Goal: Task Accomplishment & Management: Manage account settings

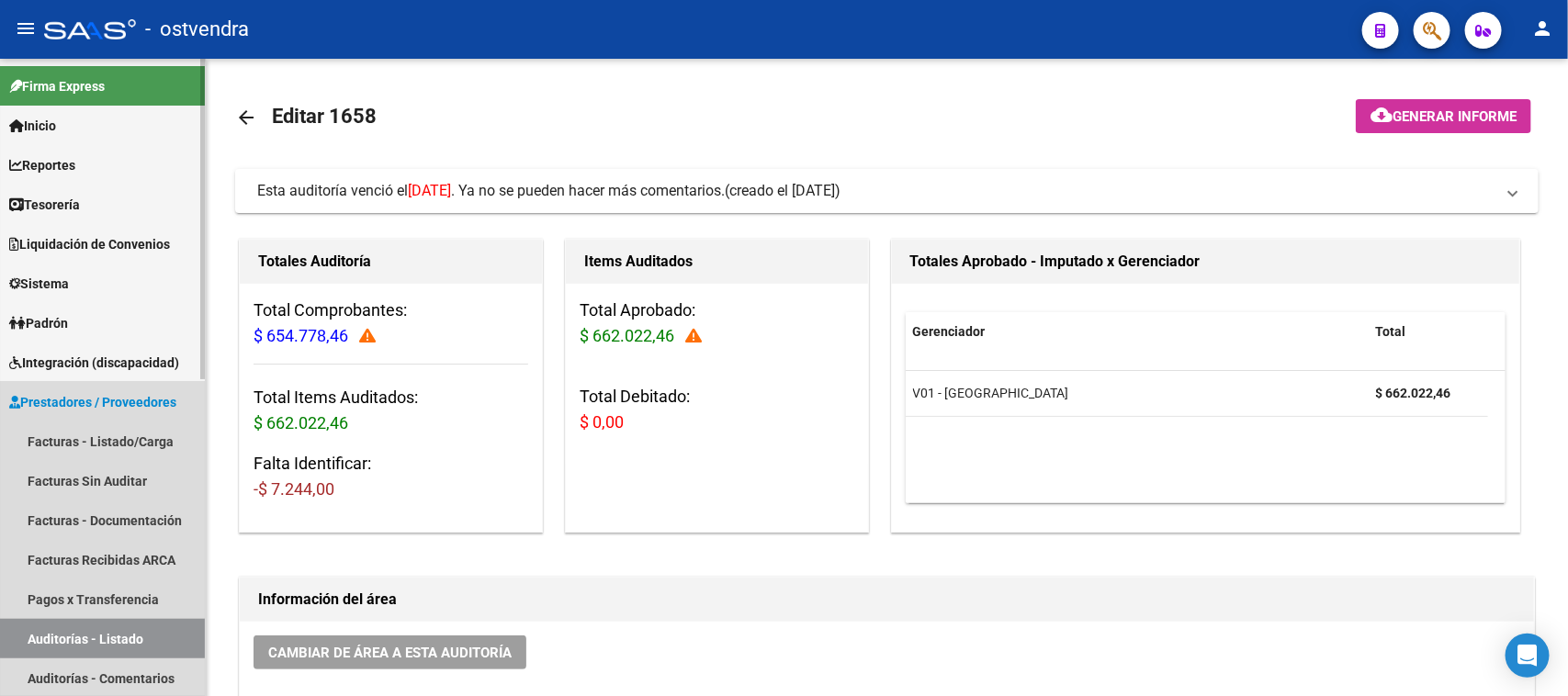
click at [150, 629] on link "Auditorías - Listado" at bounding box center [103, 638] width 205 height 39
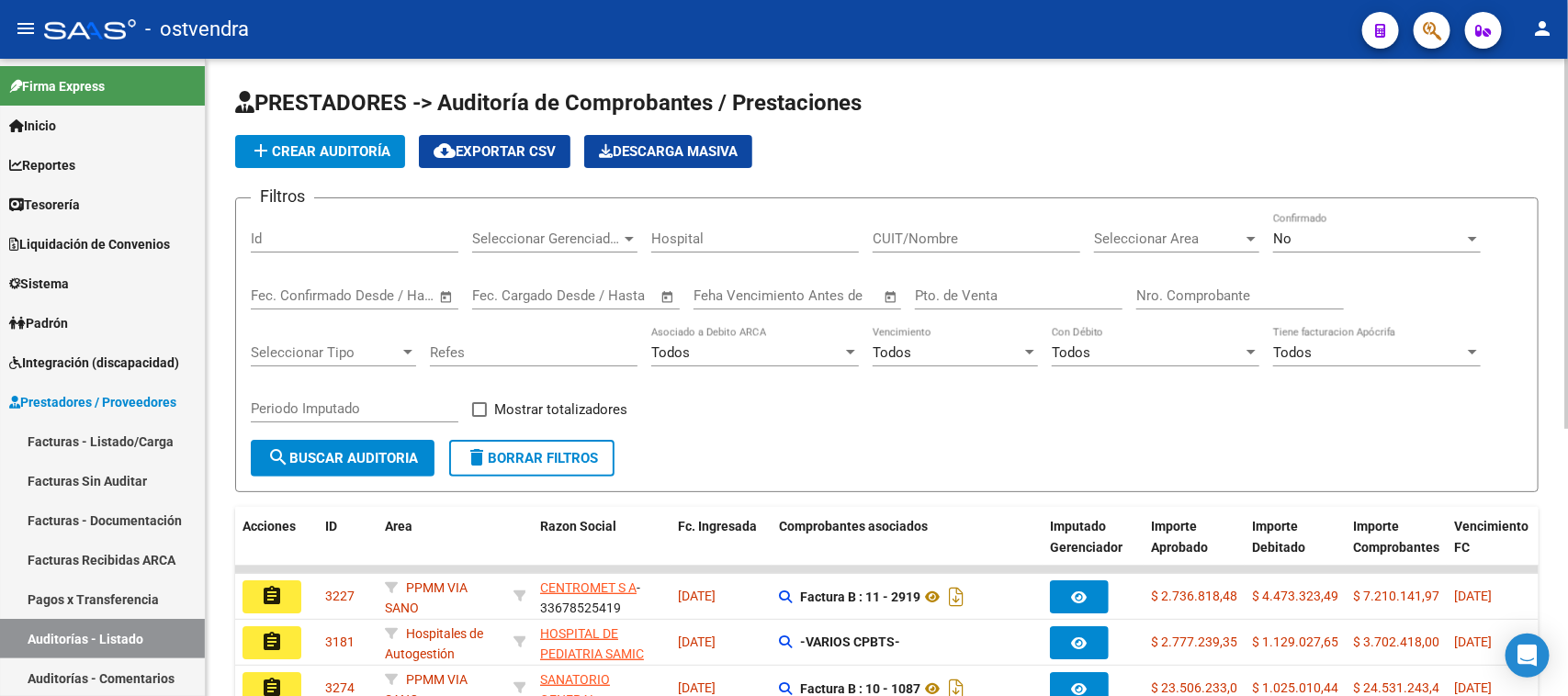
click at [1246, 290] on input "Nro. Comprobante" at bounding box center [1240, 295] width 208 height 17
paste input "1658"
type input "1658"
click at [415, 465] on button "search Buscar Auditoria" at bounding box center [342, 457] width 184 height 36
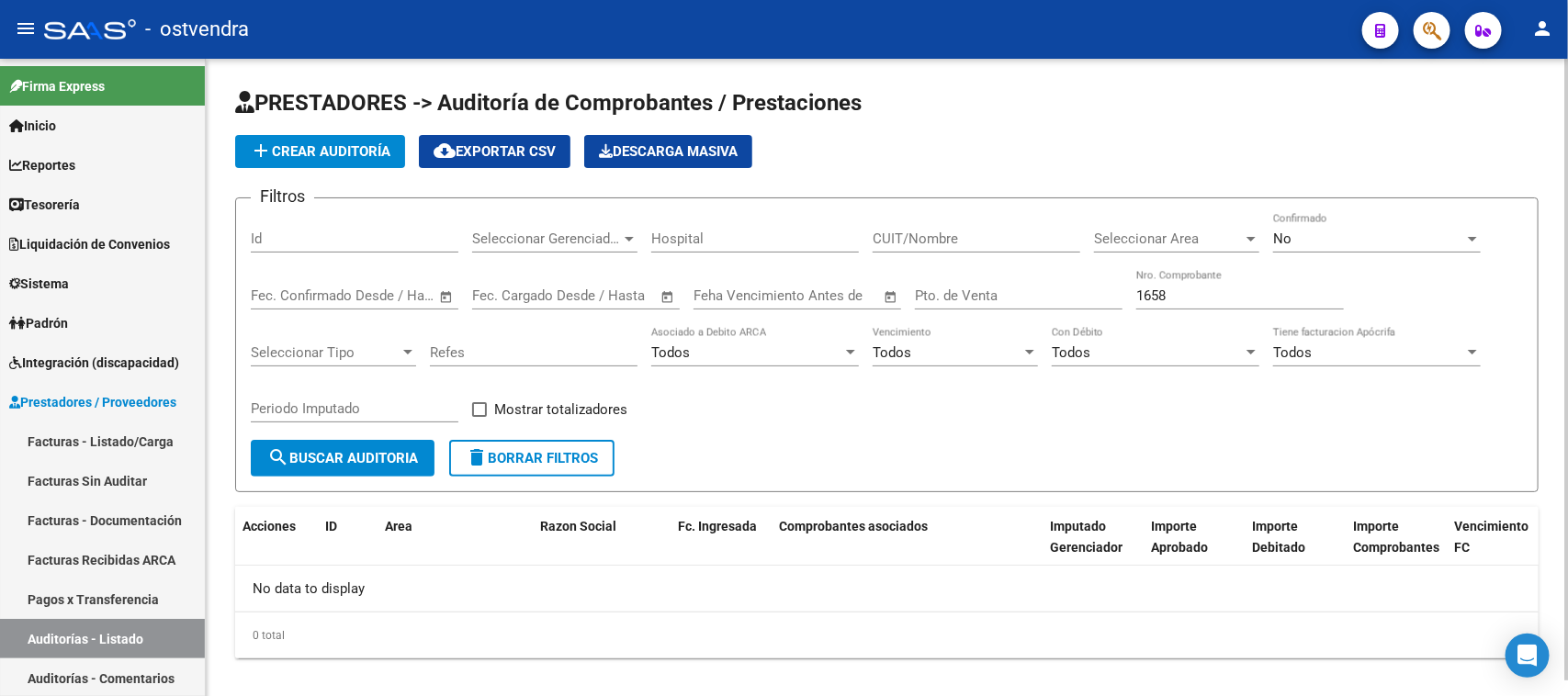
click at [1335, 230] on div "No" at bounding box center [1369, 239] width 191 height 17
click at [1329, 237] on div "No" at bounding box center [1369, 239] width 191 height 17
click at [1316, 245] on div "No" at bounding box center [1369, 239] width 191 height 17
click at [1334, 222] on div "No Confirmado" at bounding box center [1377, 233] width 208 height 39
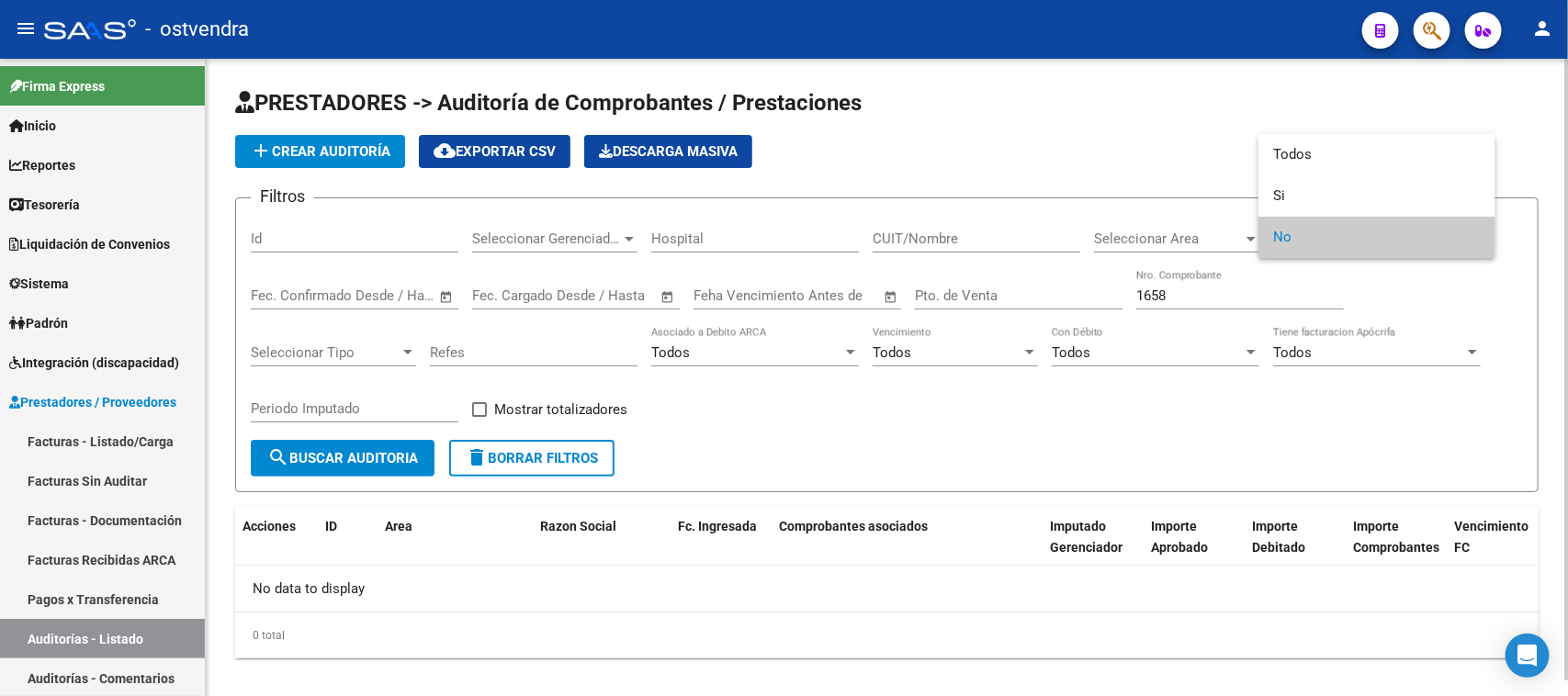
drag, startPoint x: 1201, startPoint y: 292, endPoint x: 1141, endPoint y: 301, distance: 60.7
click at [1200, 292] on div at bounding box center [784, 348] width 1568 height 696
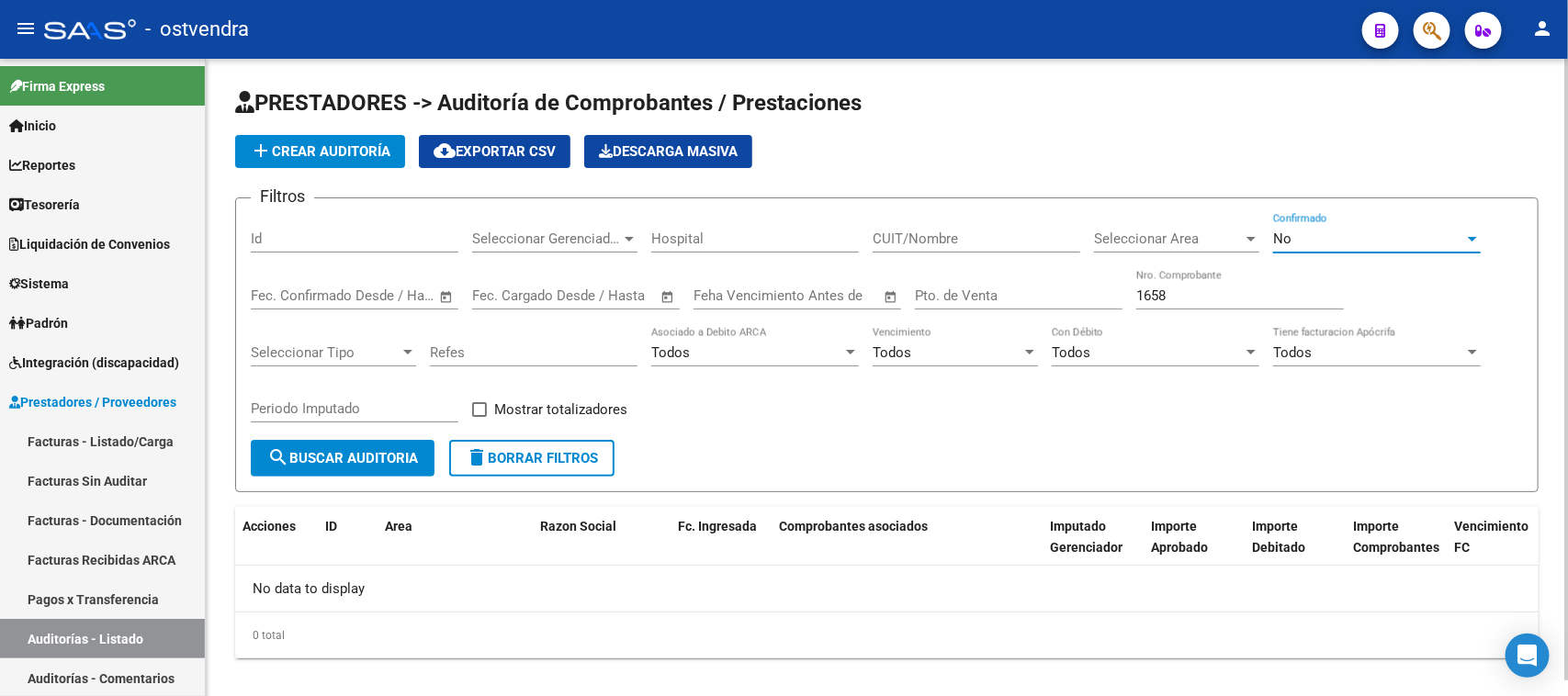
click at [1141, 301] on input "1658" at bounding box center [1240, 295] width 208 height 17
click at [1204, 291] on input "1658" at bounding box center [1240, 295] width 208 height 17
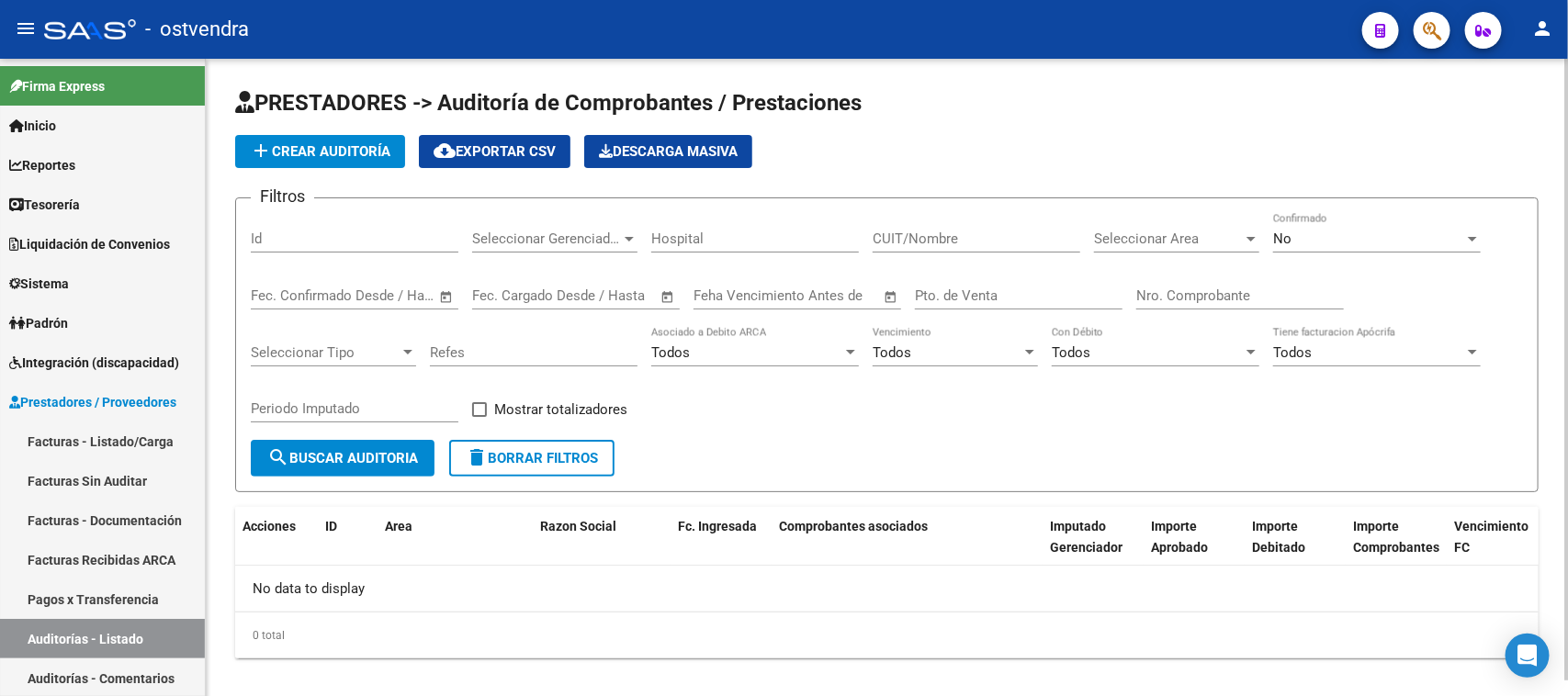
click at [420, 225] on div "Id" at bounding box center [354, 233] width 208 height 39
paste input "1658"
type input "1658"
click at [368, 466] on button "search Buscar Auditoria" at bounding box center [342, 457] width 184 height 36
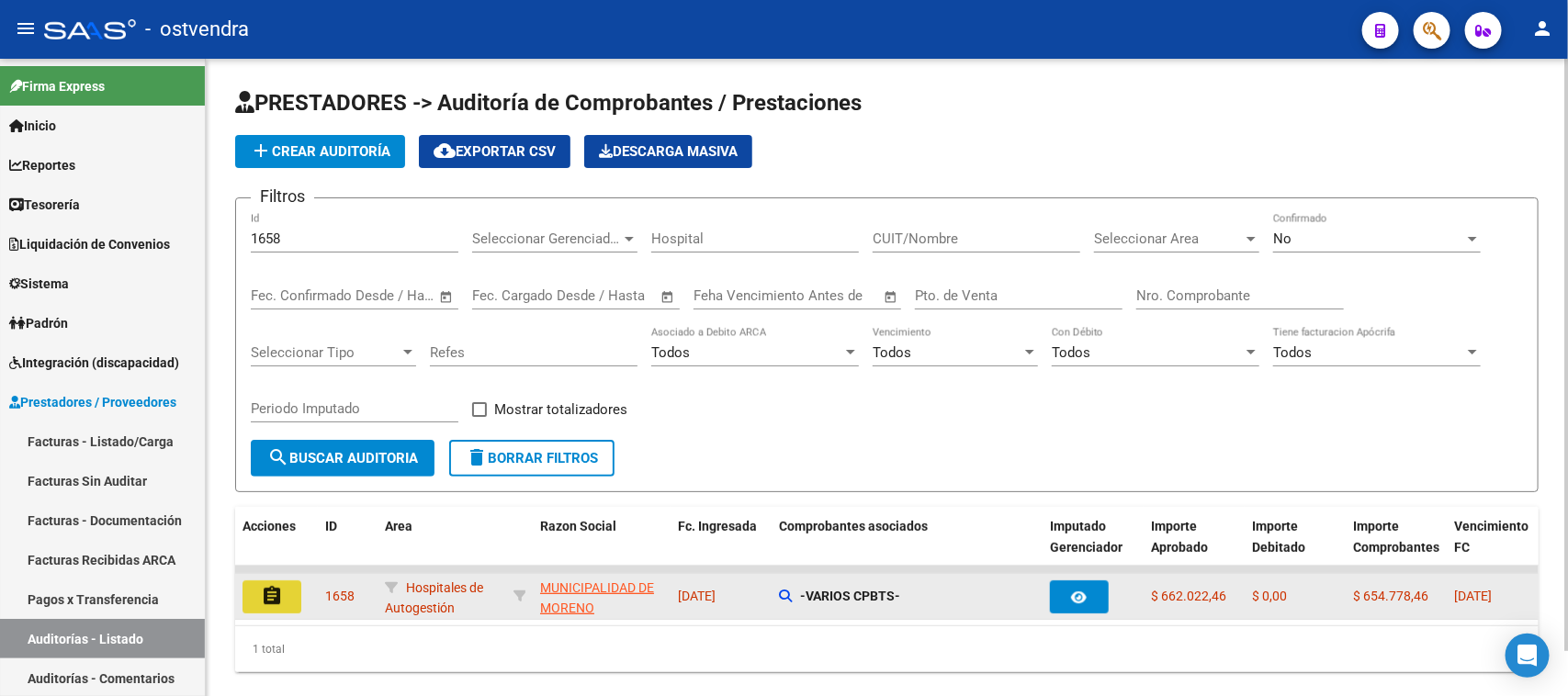
click at [261, 596] on mat-icon "assignment" at bounding box center [272, 596] width 22 height 22
click at [260, 596] on mat-sidenav-content "PRESTADORES -> Auditoría de Comprobantes / Prestaciones add Crear Auditoría clo…" at bounding box center [887, 377] width 1362 height 637
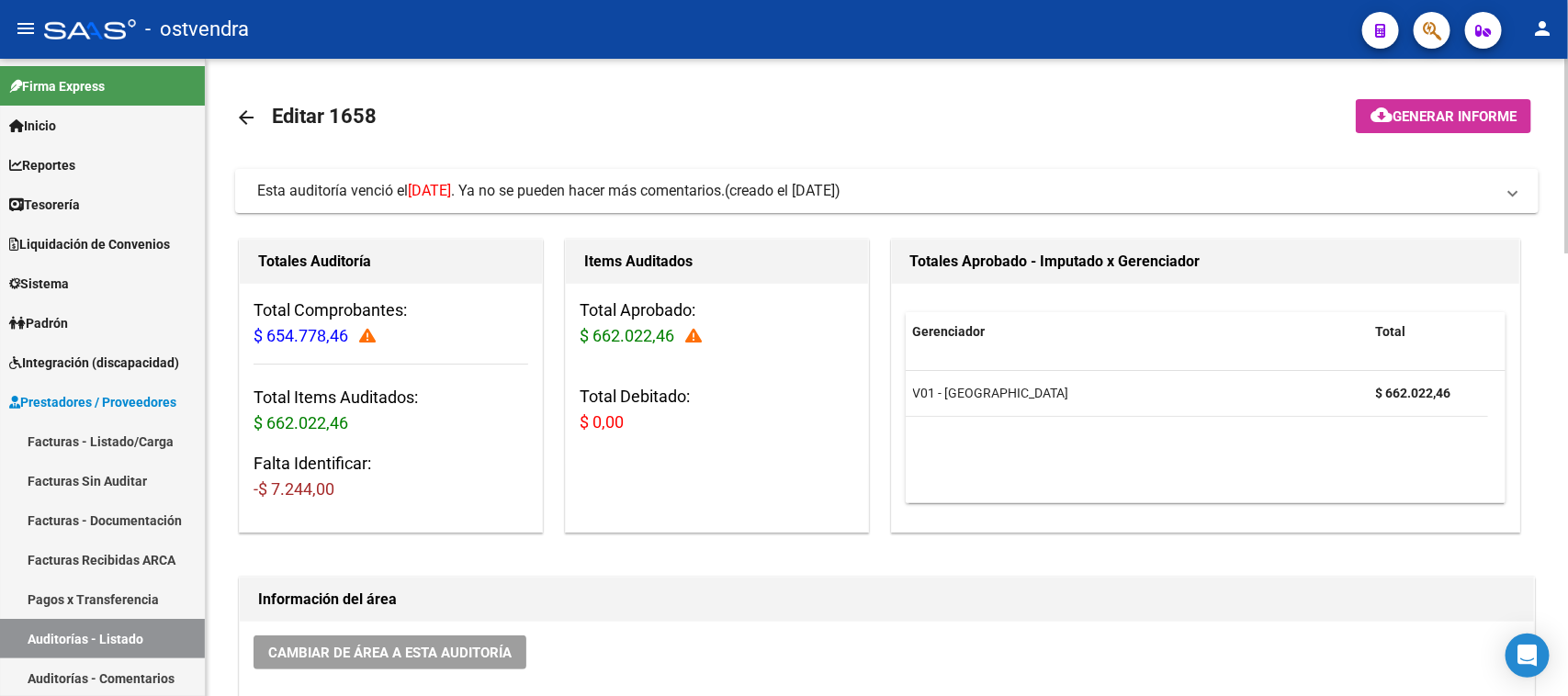
scroll to position [115, 0]
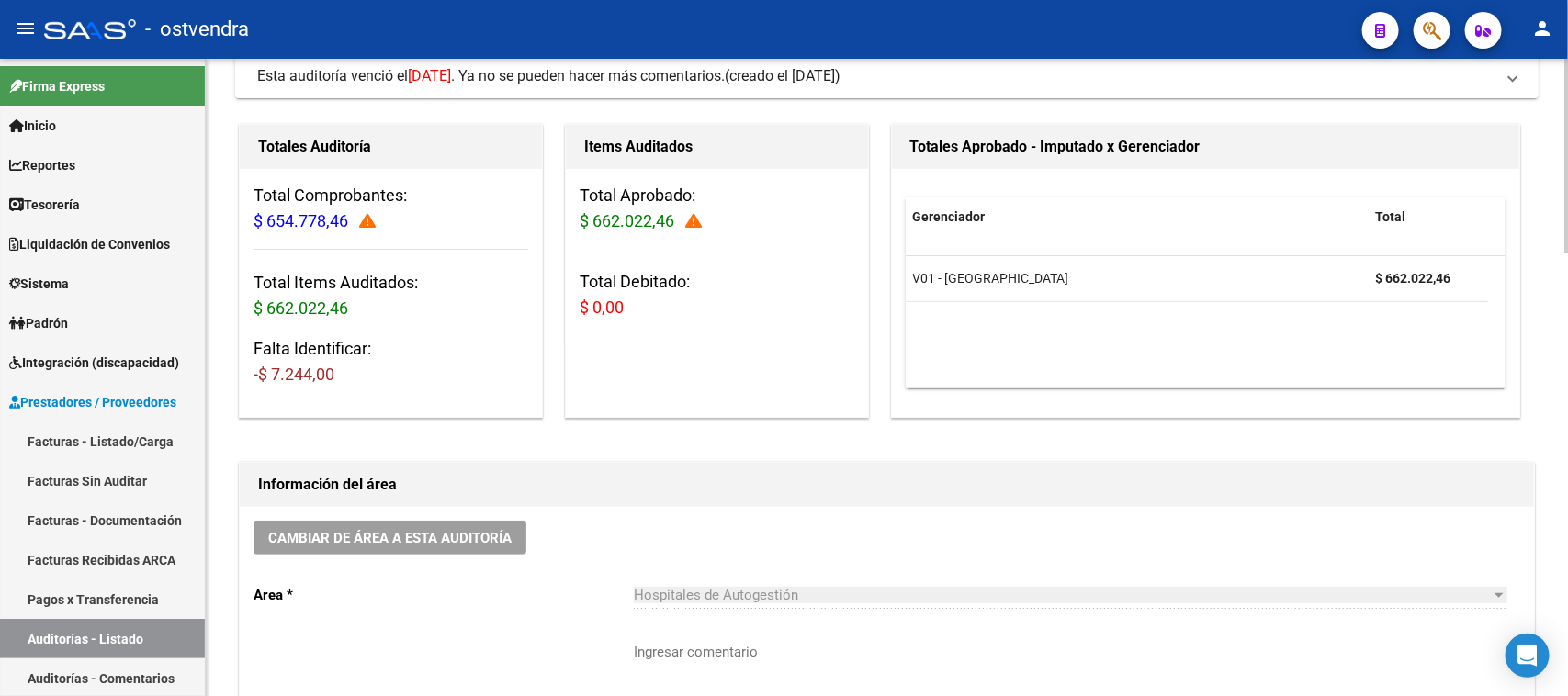
click at [788, 84] on span "(creado el 21/03/2025)" at bounding box center [782, 76] width 116 height 20
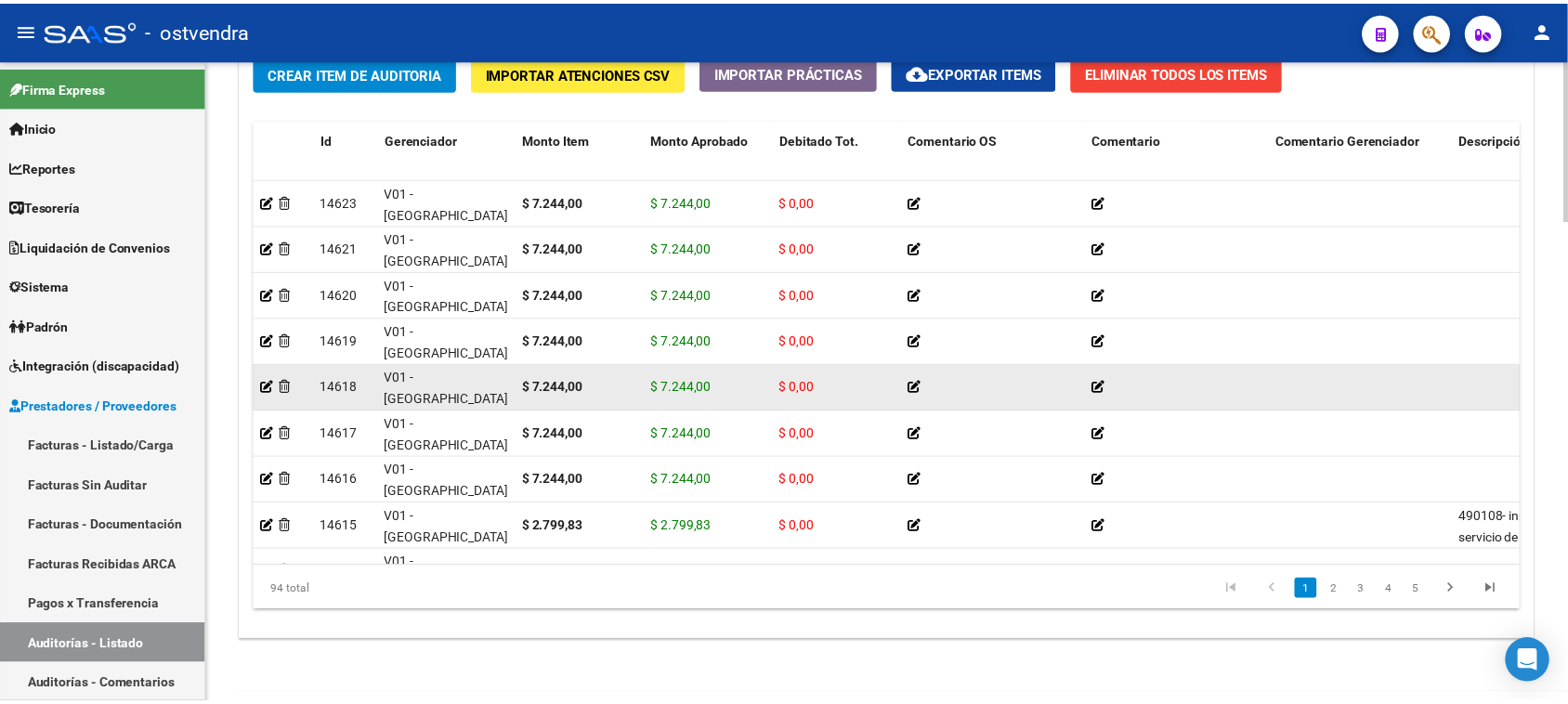
scroll to position [1509, 0]
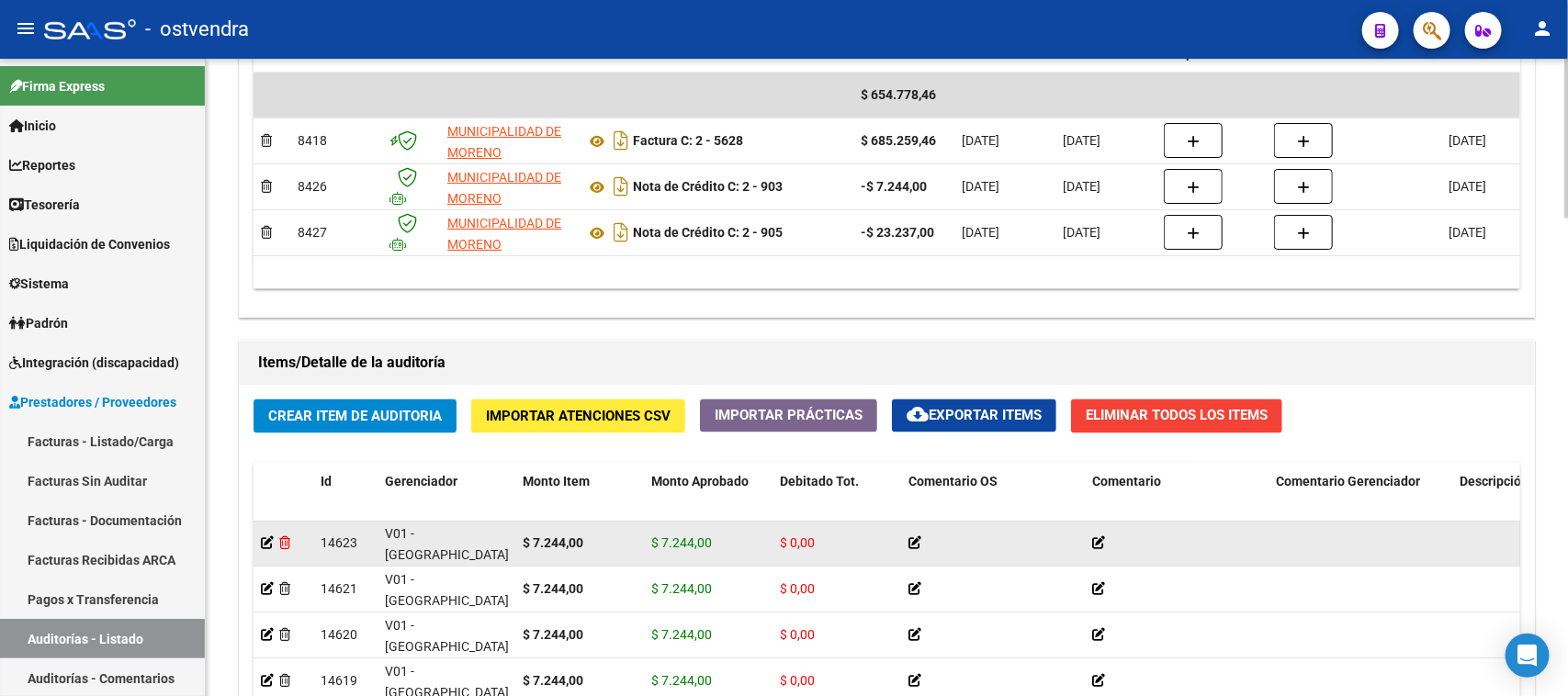
click at [284, 539] on icon at bounding box center [285, 543] width 11 height 13
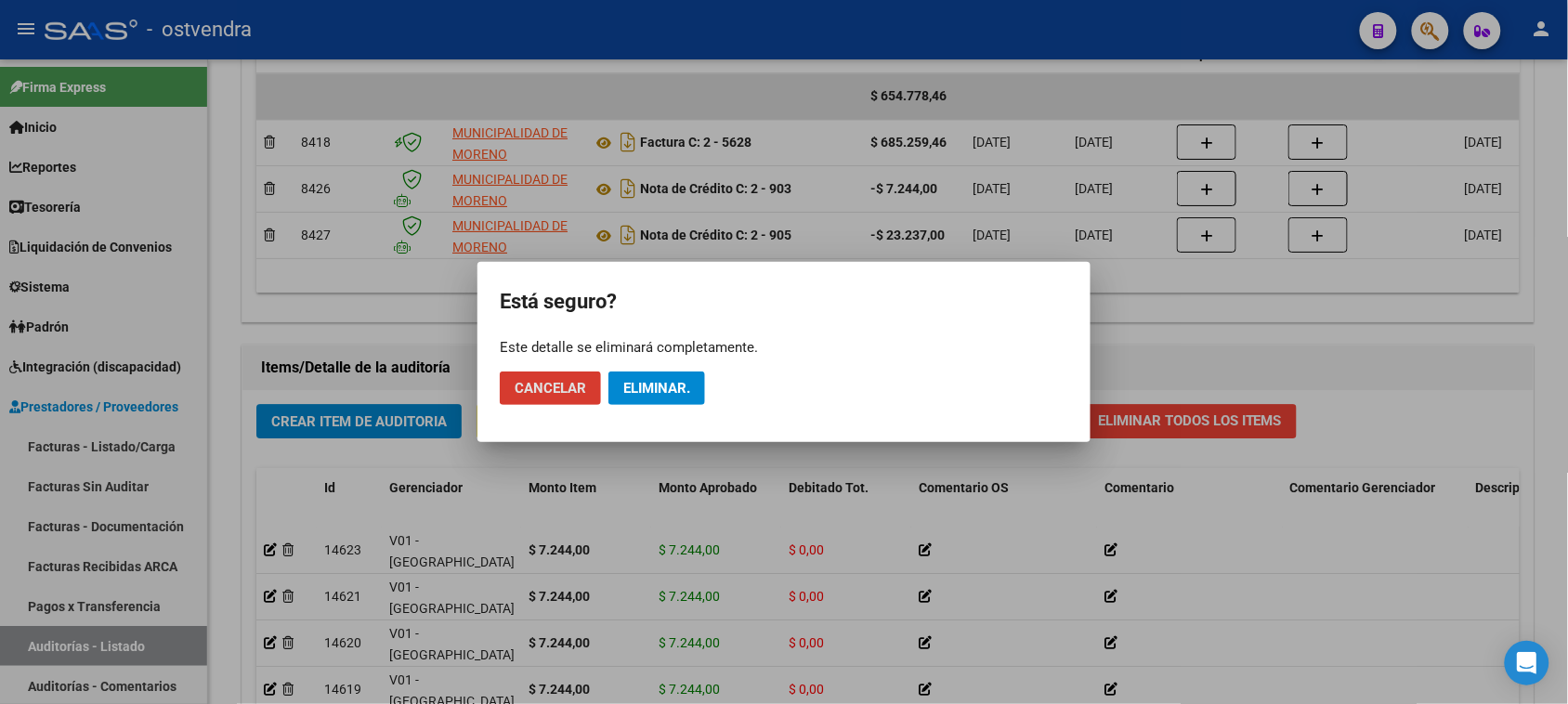
click at [670, 395] on span "Eliminar." at bounding box center [656, 388] width 67 height 17
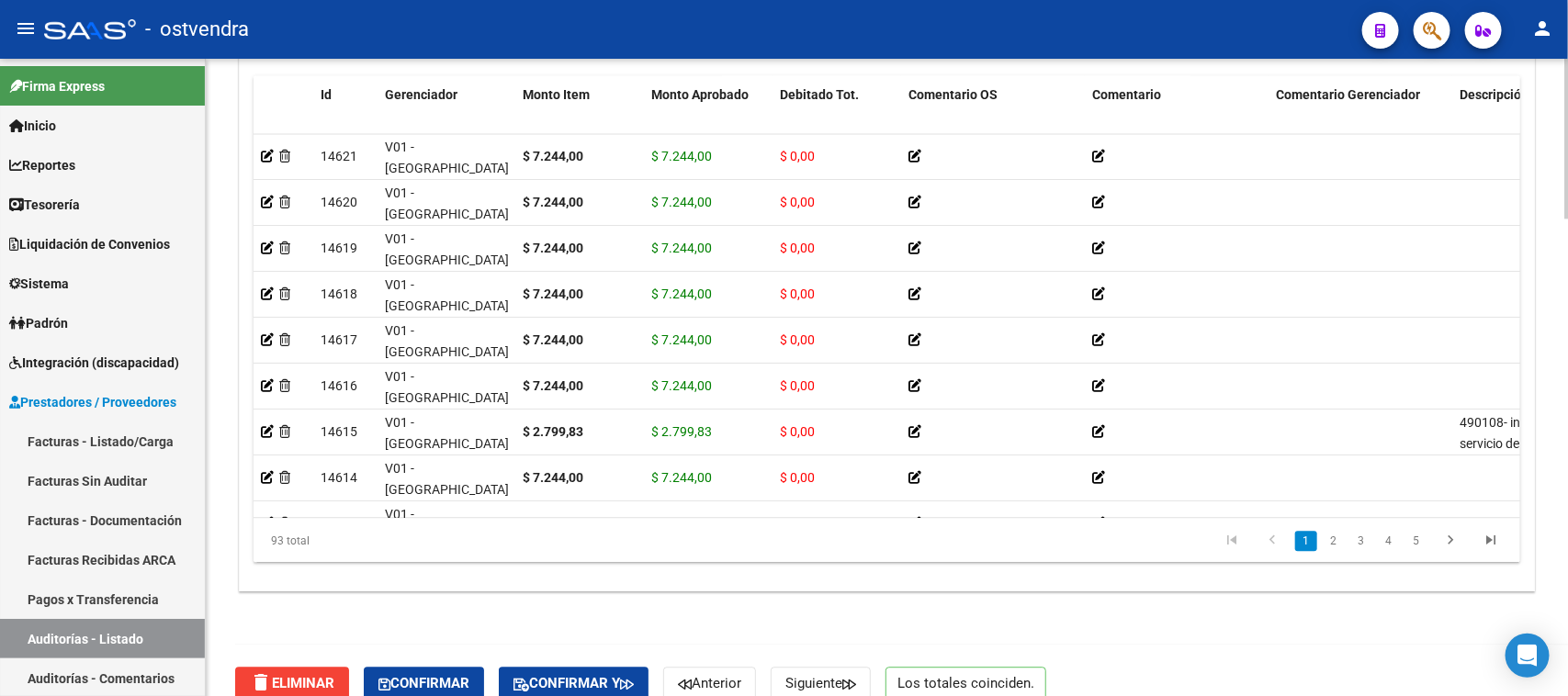
scroll to position [1904, 0]
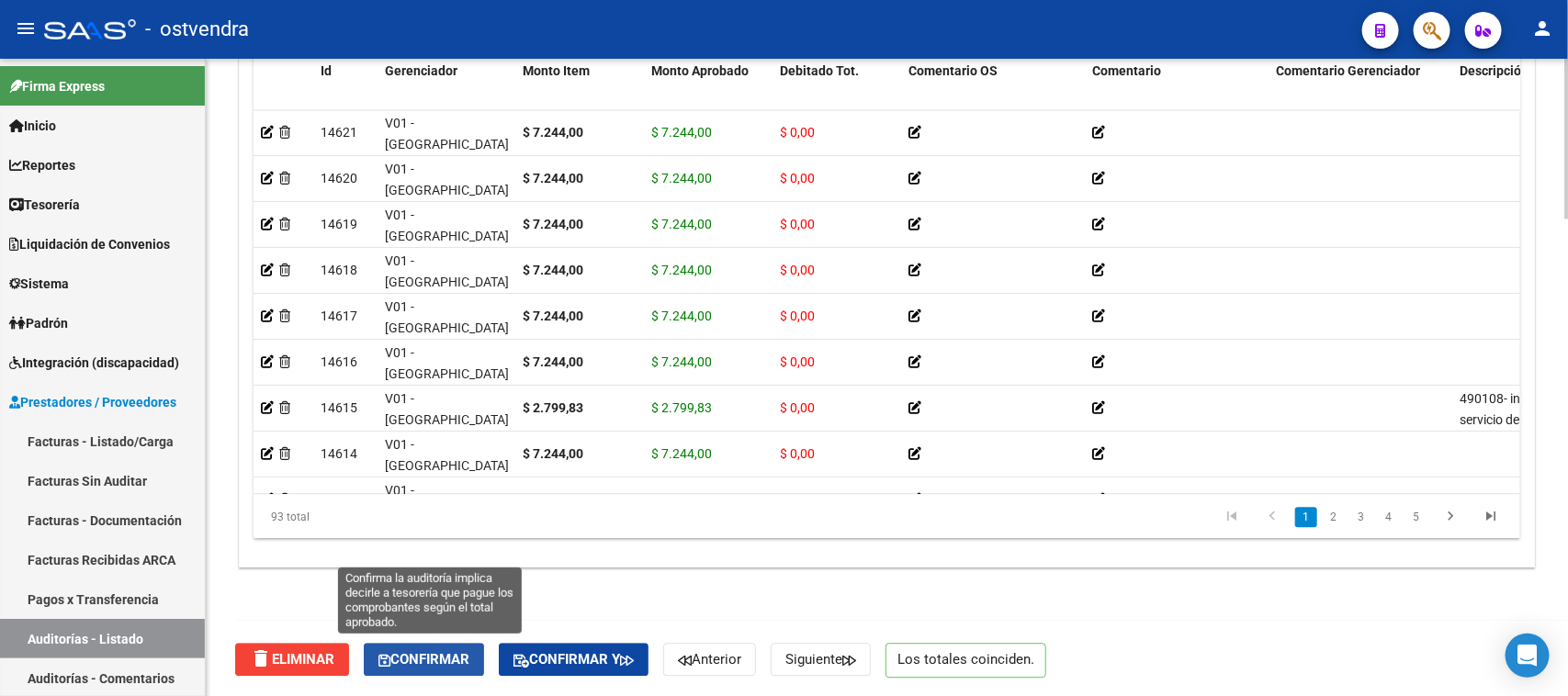
click at [451, 662] on span "Confirmar" at bounding box center [424, 660] width 91 height 17
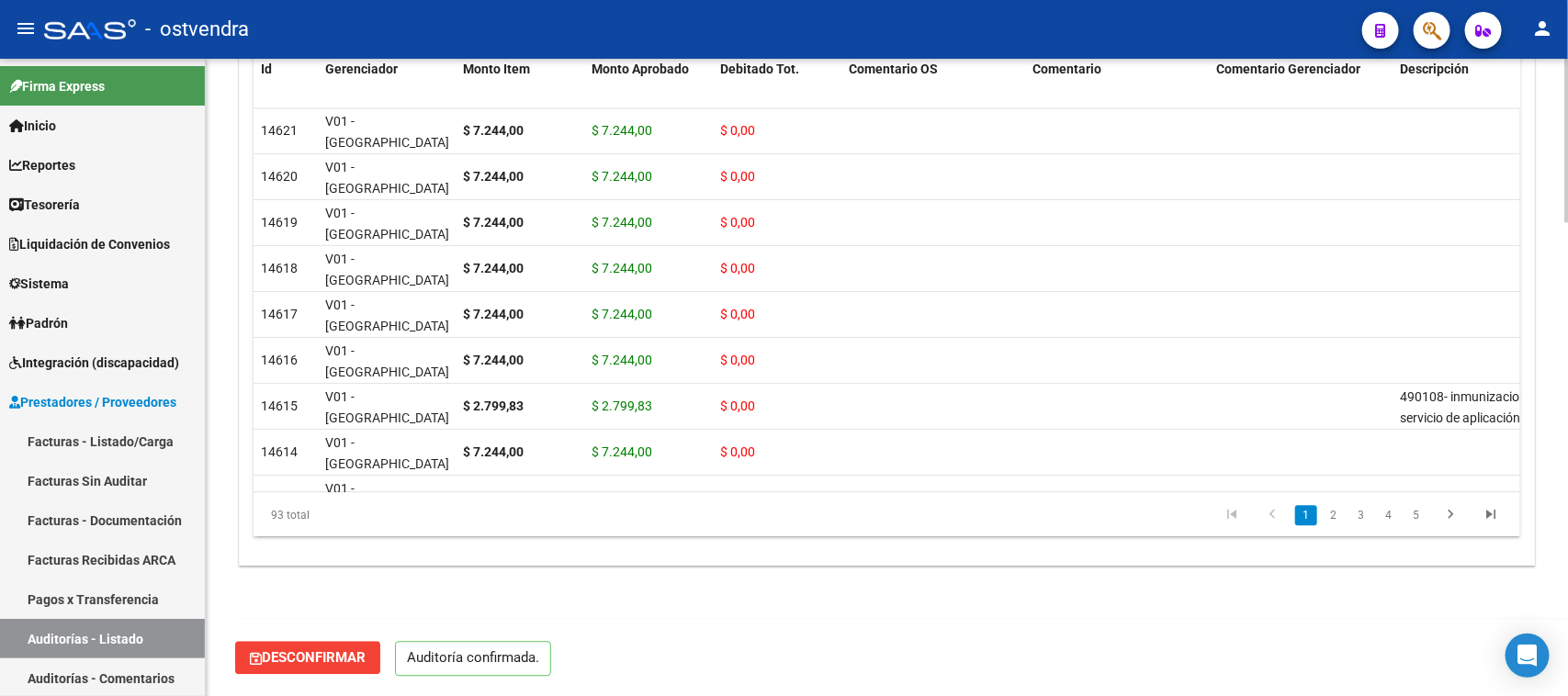
scroll to position [1841, 0]
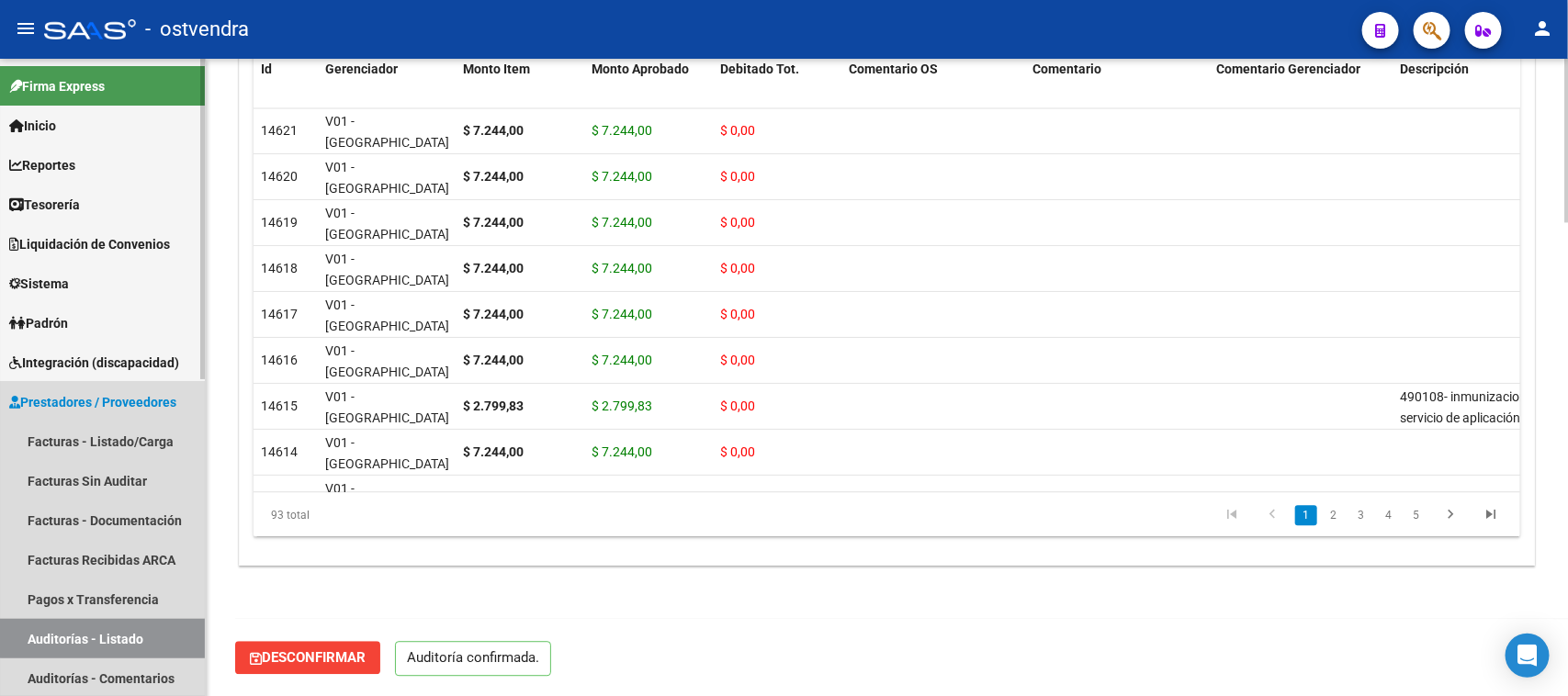
click at [145, 634] on link "Auditorías - Listado" at bounding box center [103, 638] width 205 height 39
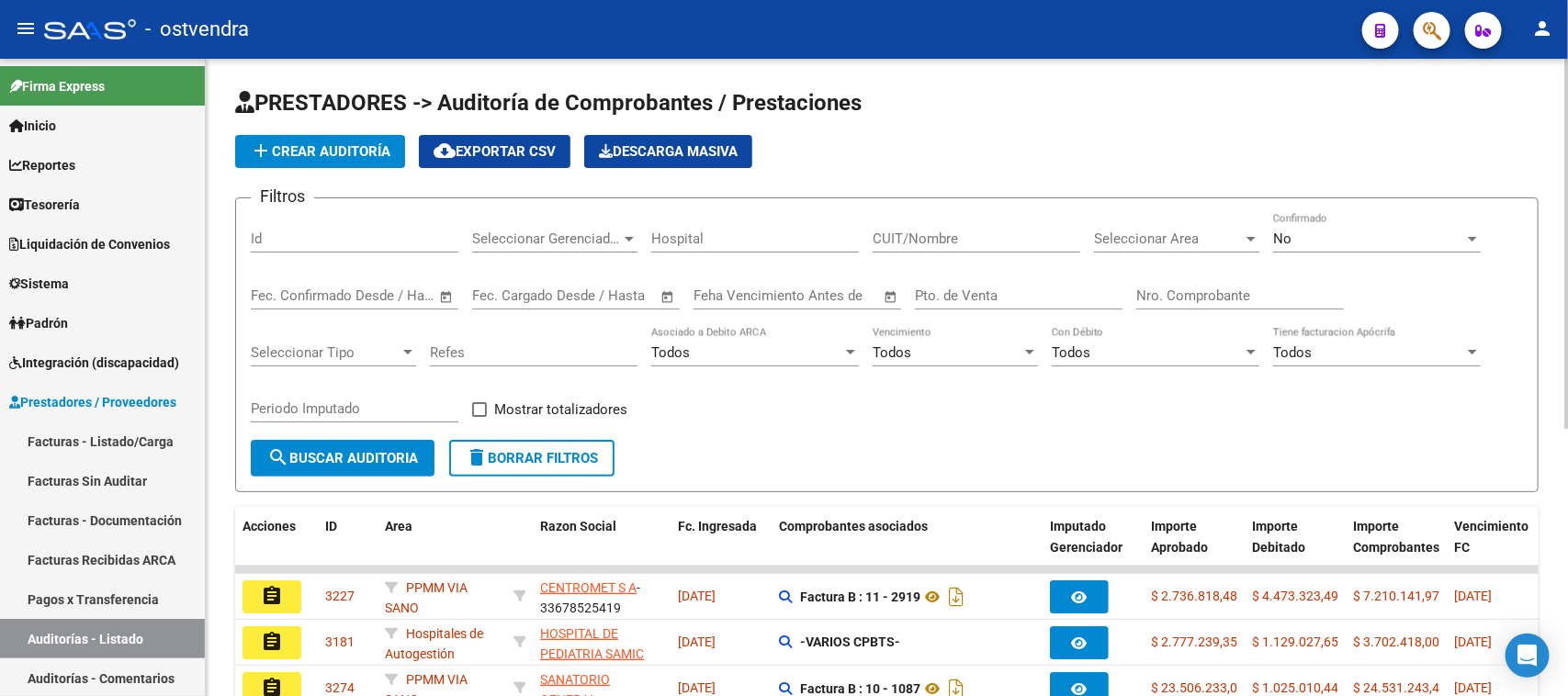
click at [359, 222] on div "Id" at bounding box center [354, 233] width 208 height 39
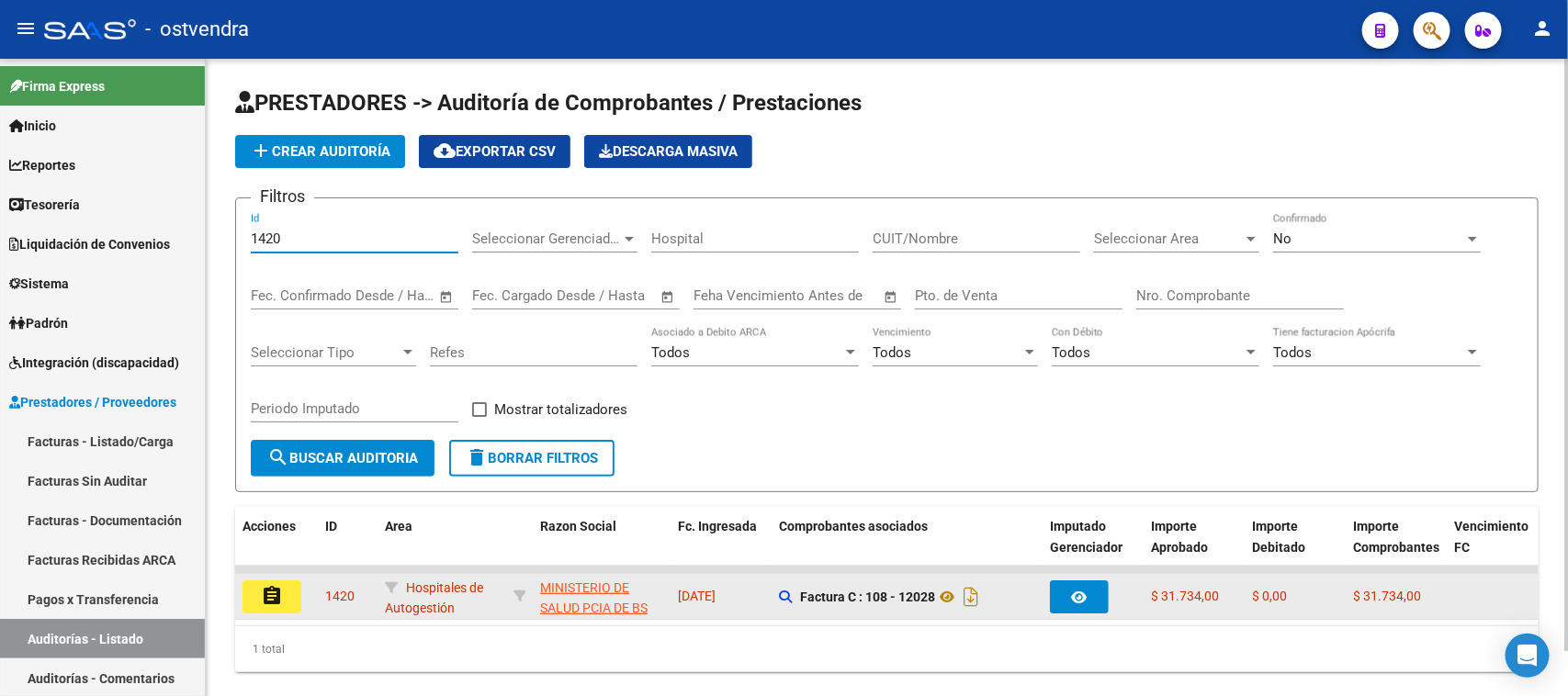
type input "1420"
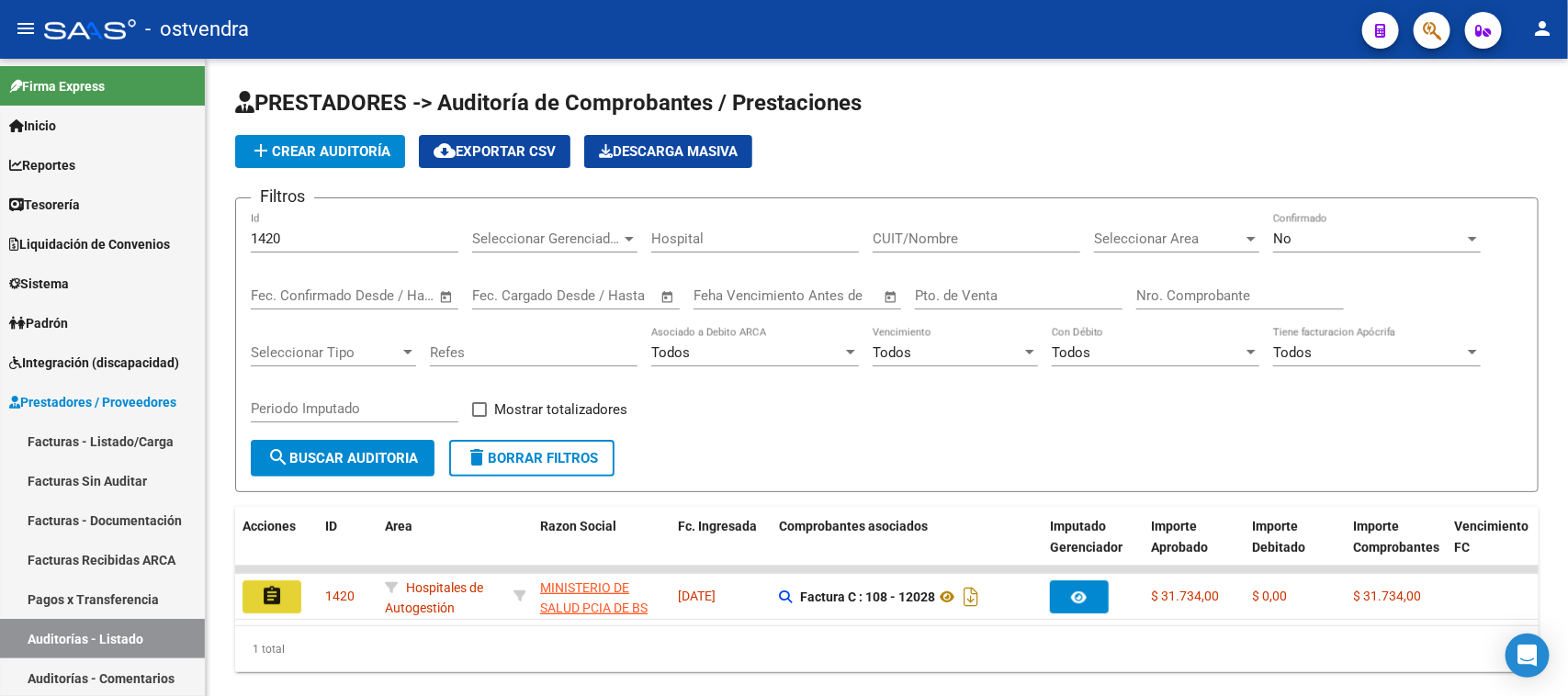
click at [290, 593] on button "assignment" at bounding box center [271, 596] width 59 height 33
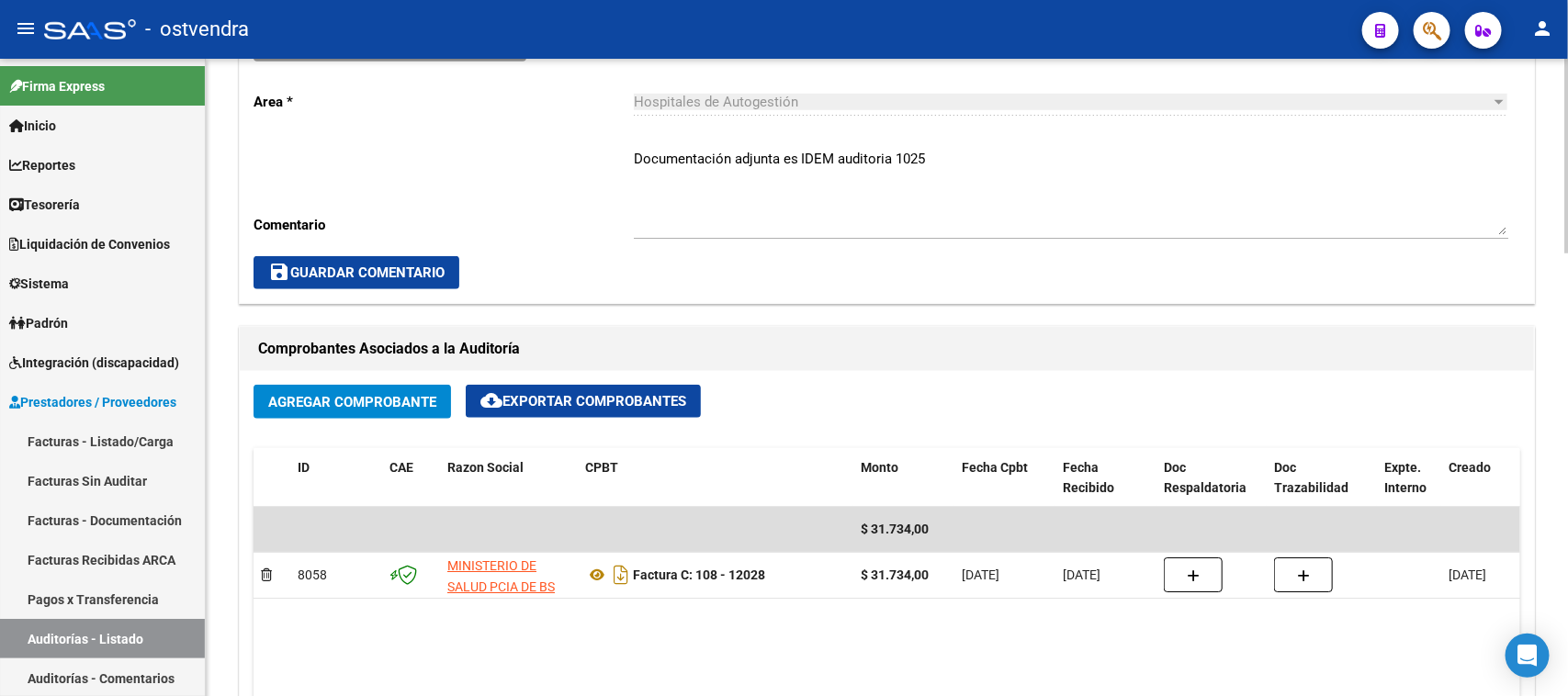
scroll to position [689, 0]
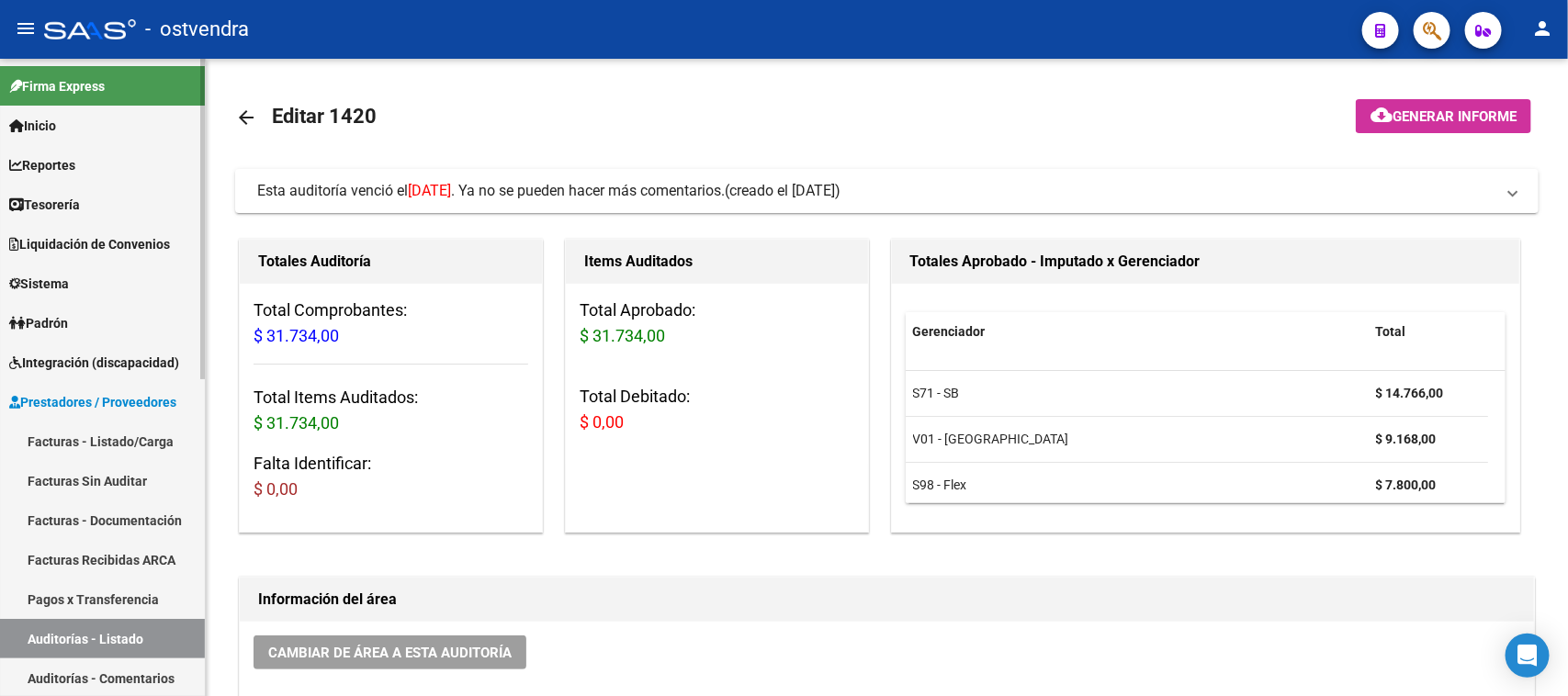
click at [94, 641] on link "Auditorías - Listado" at bounding box center [103, 638] width 205 height 39
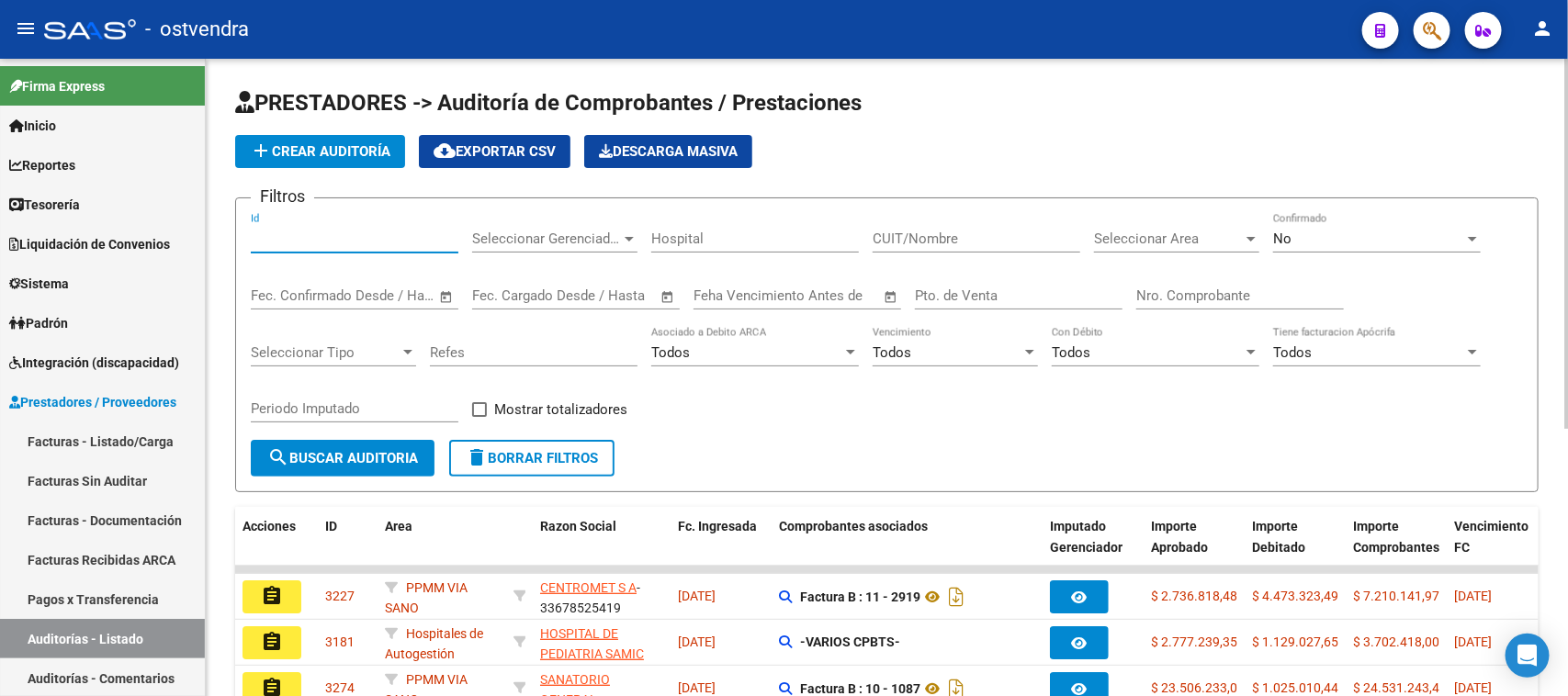
click at [299, 244] on input "Id" at bounding box center [354, 239] width 208 height 17
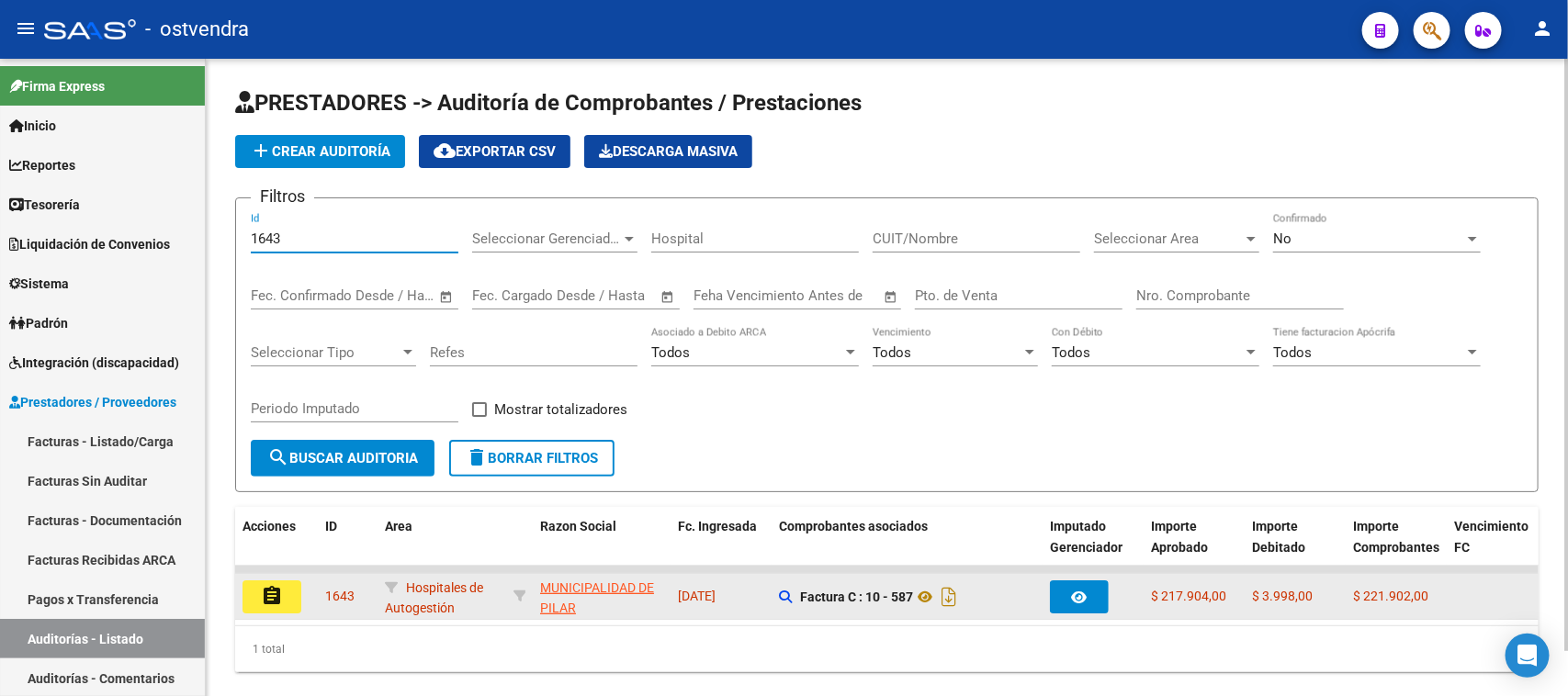
type input "1643"
click at [268, 597] on mat-icon "assignment" at bounding box center [272, 596] width 22 height 22
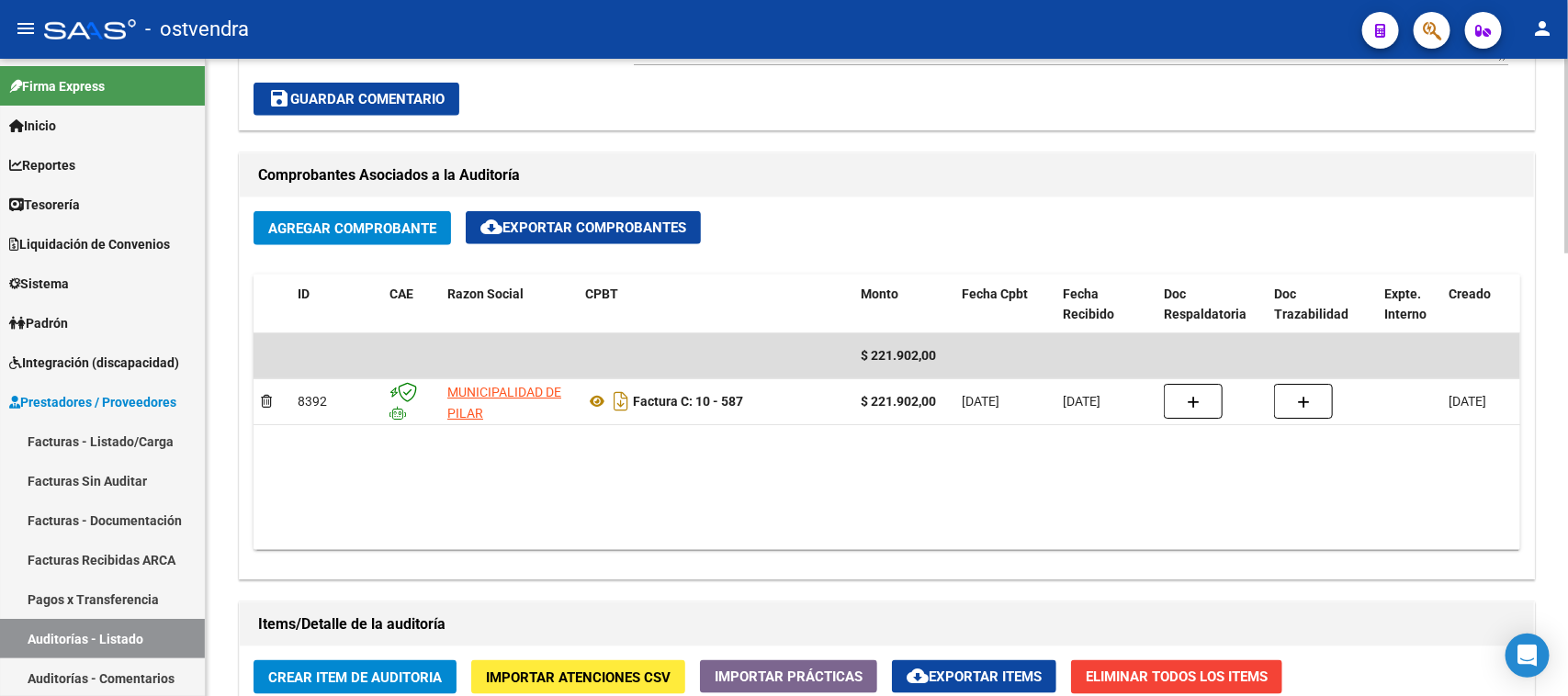
scroll to position [803, 0]
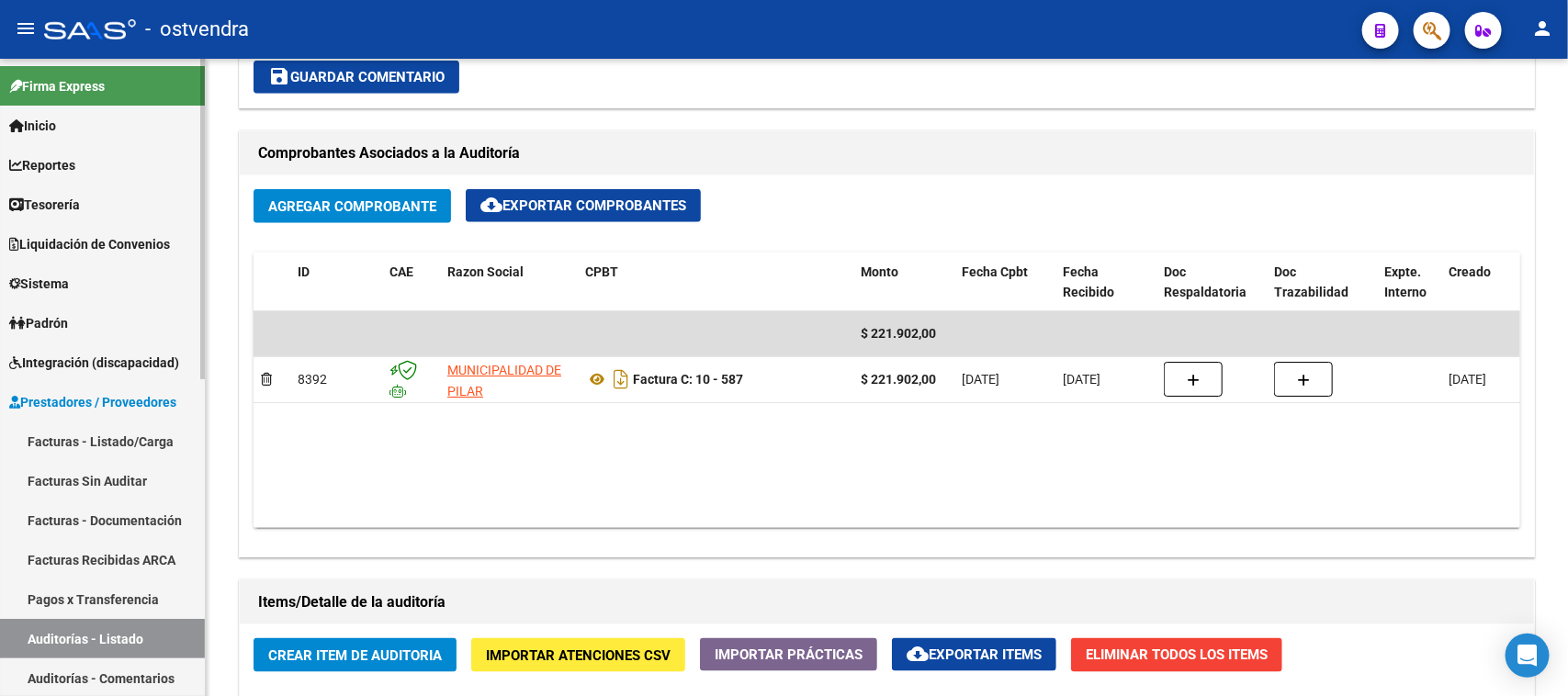
click at [115, 635] on link "Auditorías - Listado" at bounding box center [103, 638] width 205 height 39
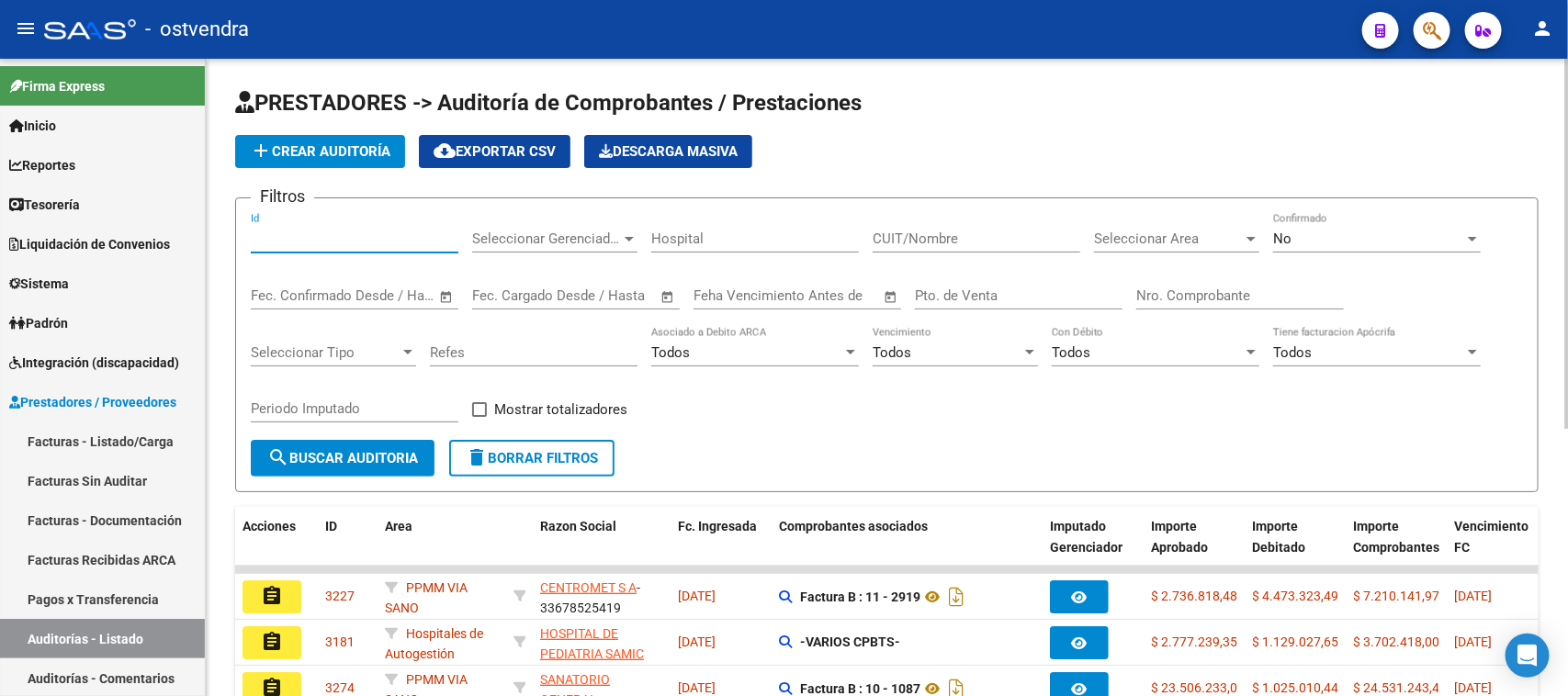
click at [418, 237] on input "Id" at bounding box center [354, 239] width 208 height 17
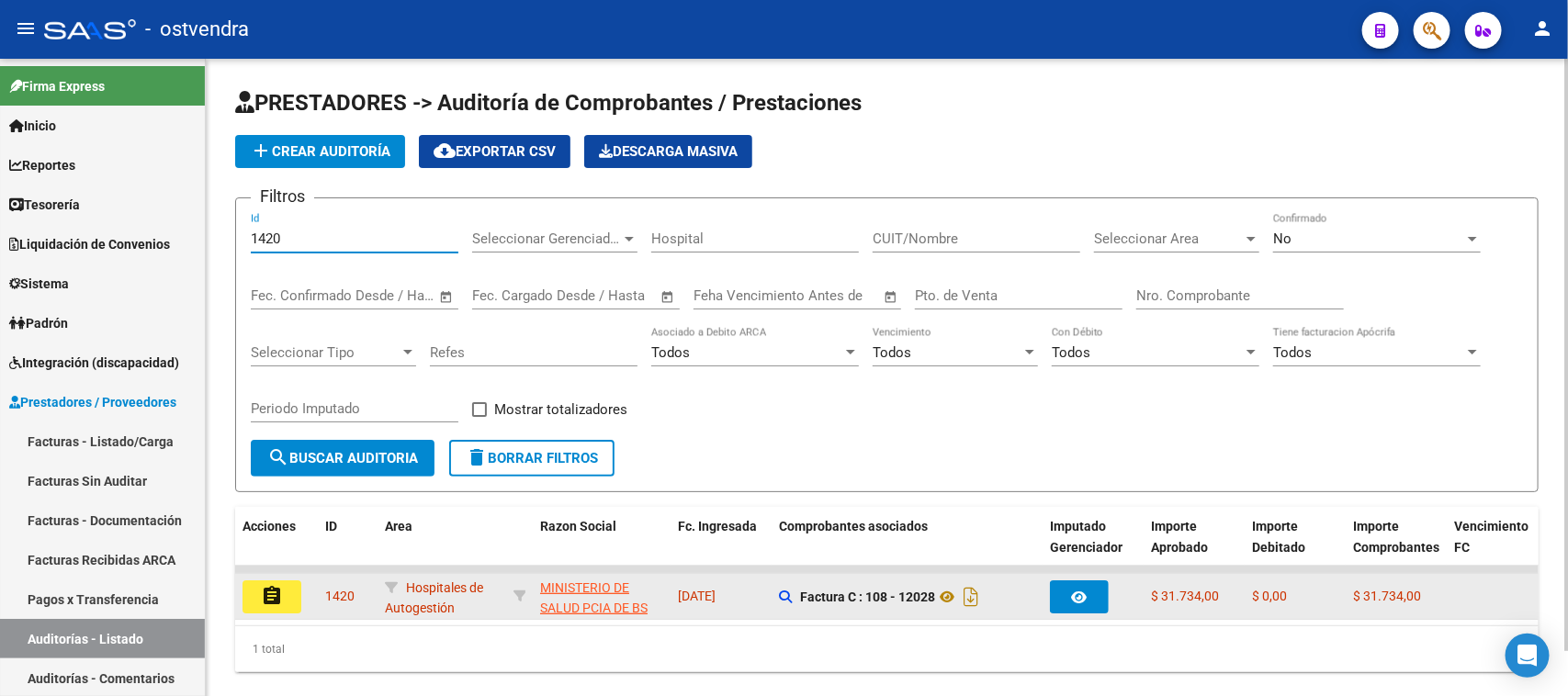
type input "1420"
click at [282, 594] on mat-icon "assignment" at bounding box center [272, 596] width 22 height 22
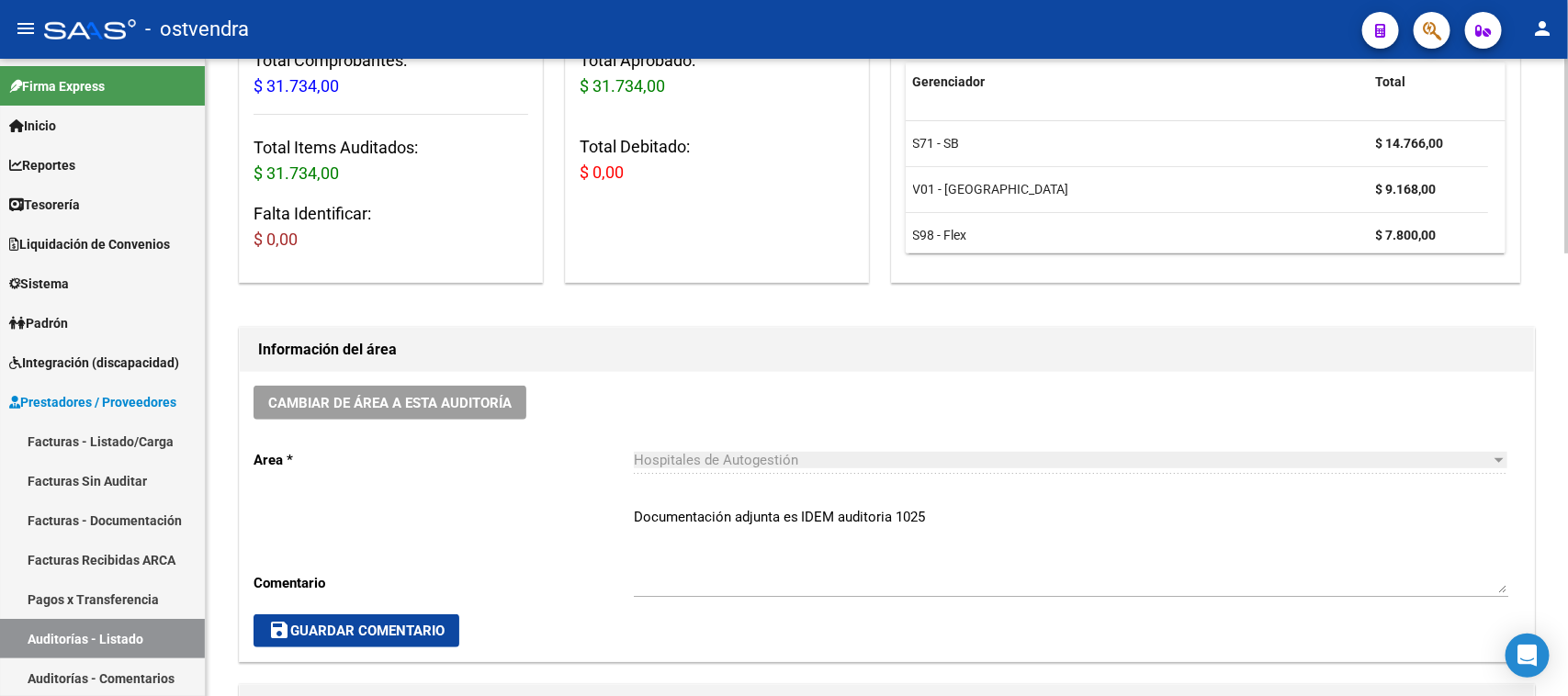
scroll to position [574, 0]
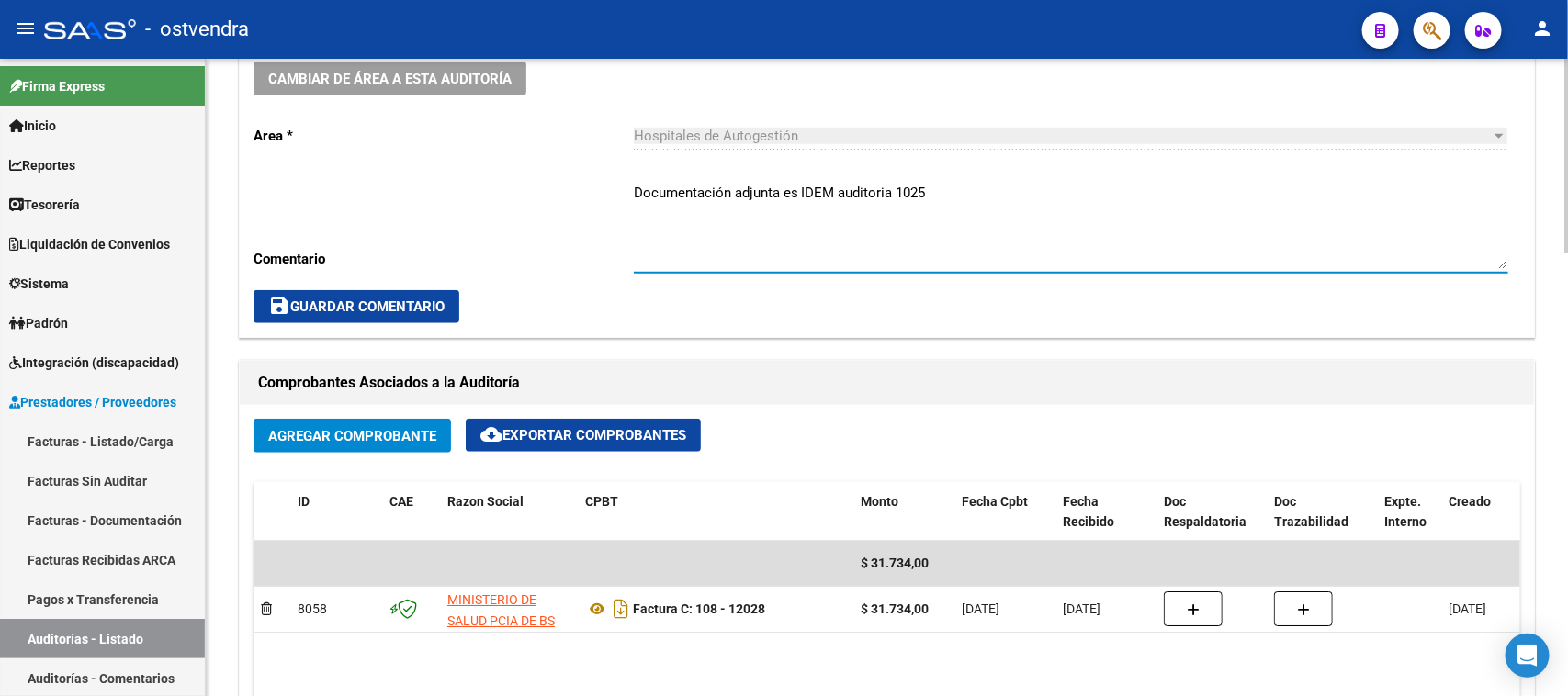
drag, startPoint x: 956, startPoint y: 198, endPoint x: 464, endPoint y: 205, distance: 492.0
click at [464, 205] on div "Cambiar de área a esta auditoría Area * Hospitales de Autogestión Seleccionar a…" at bounding box center [887, 192] width 1294 height 289
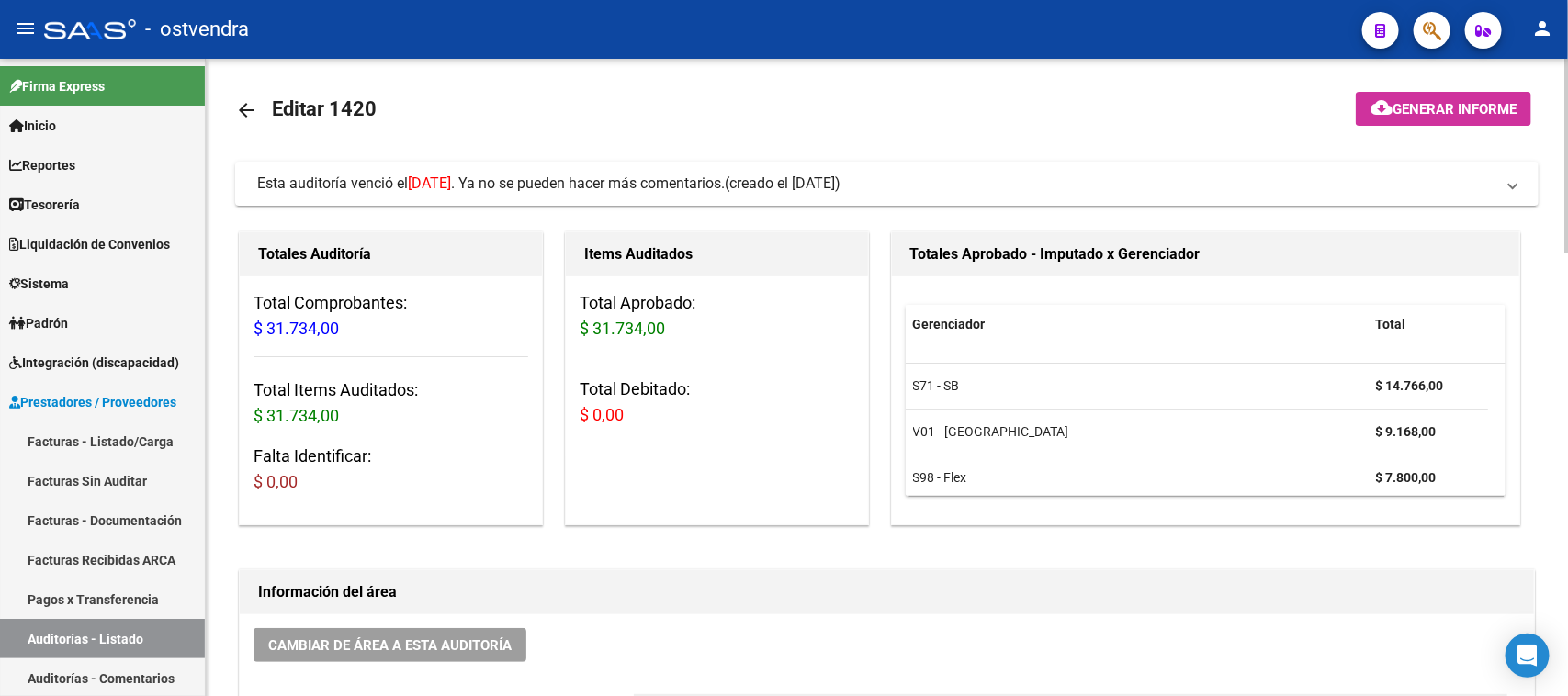
scroll to position [0, 0]
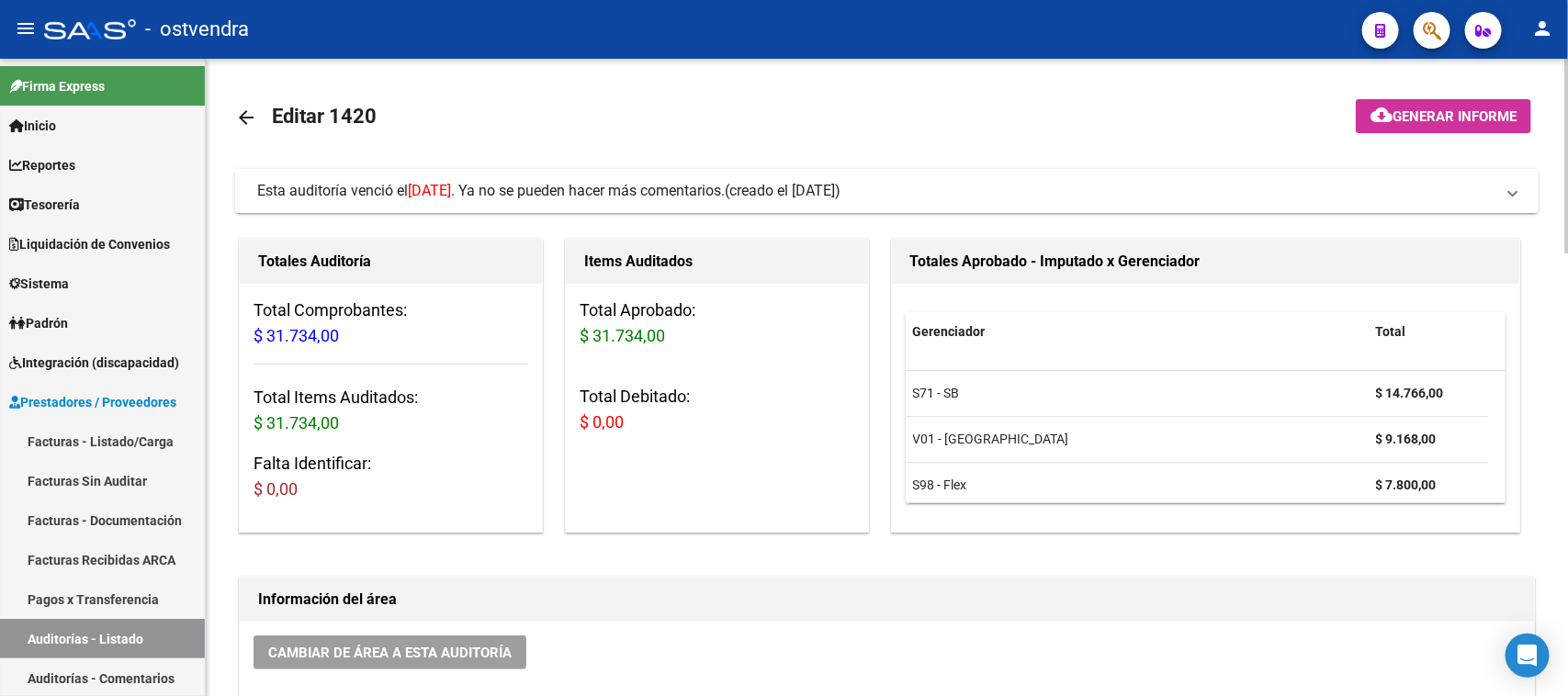
click at [818, 185] on span "(creado el 27/08/2025)" at bounding box center [782, 191] width 116 height 20
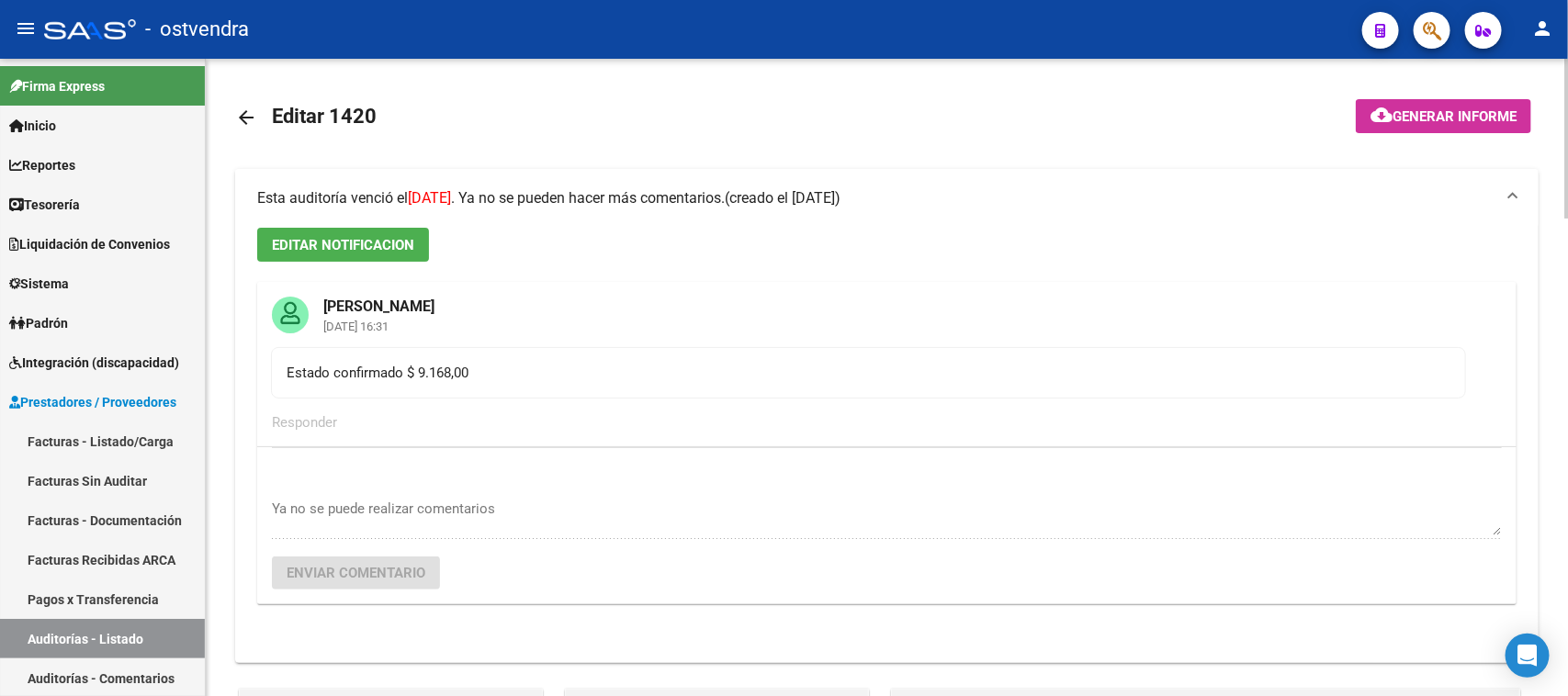
click at [818, 185] on mat-expansion-panel-header "Esta auditoría venció el 12/09/2025 . Ya no se pueden hacer más comentarios. (c…" at bounding box center [887, 198] width 1303 height 59
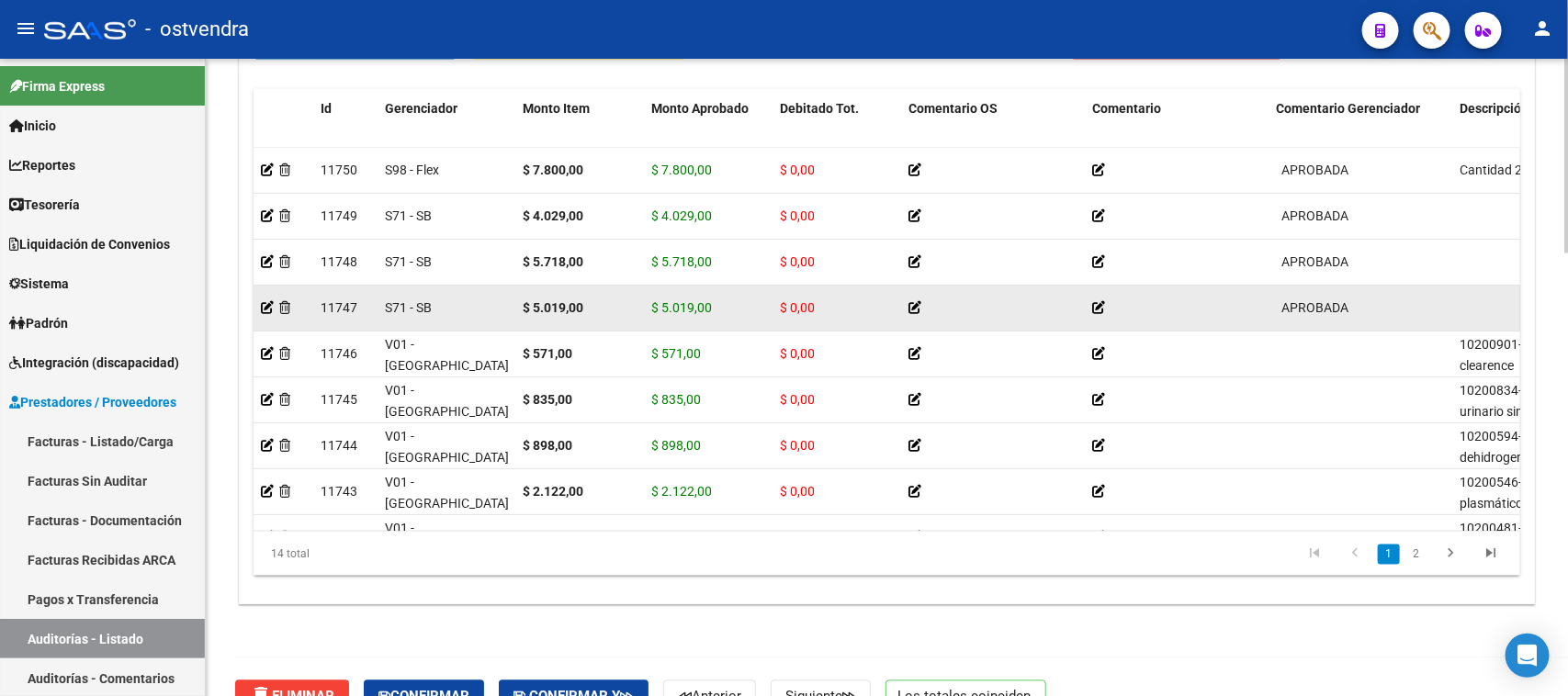
scroll to position [1453, 0]
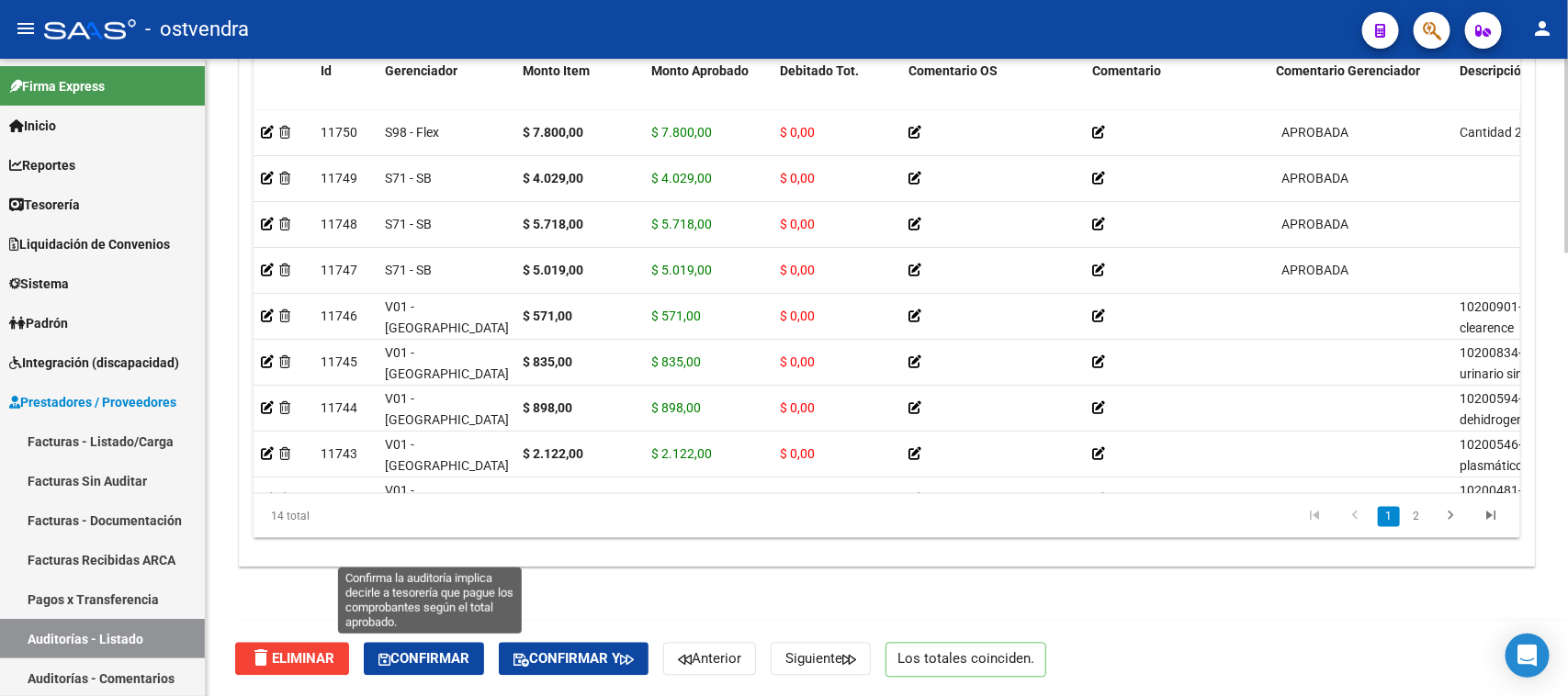
click at [411, 648] on button "Confirmar" at bounding box center [423, 659] width 120 height 33
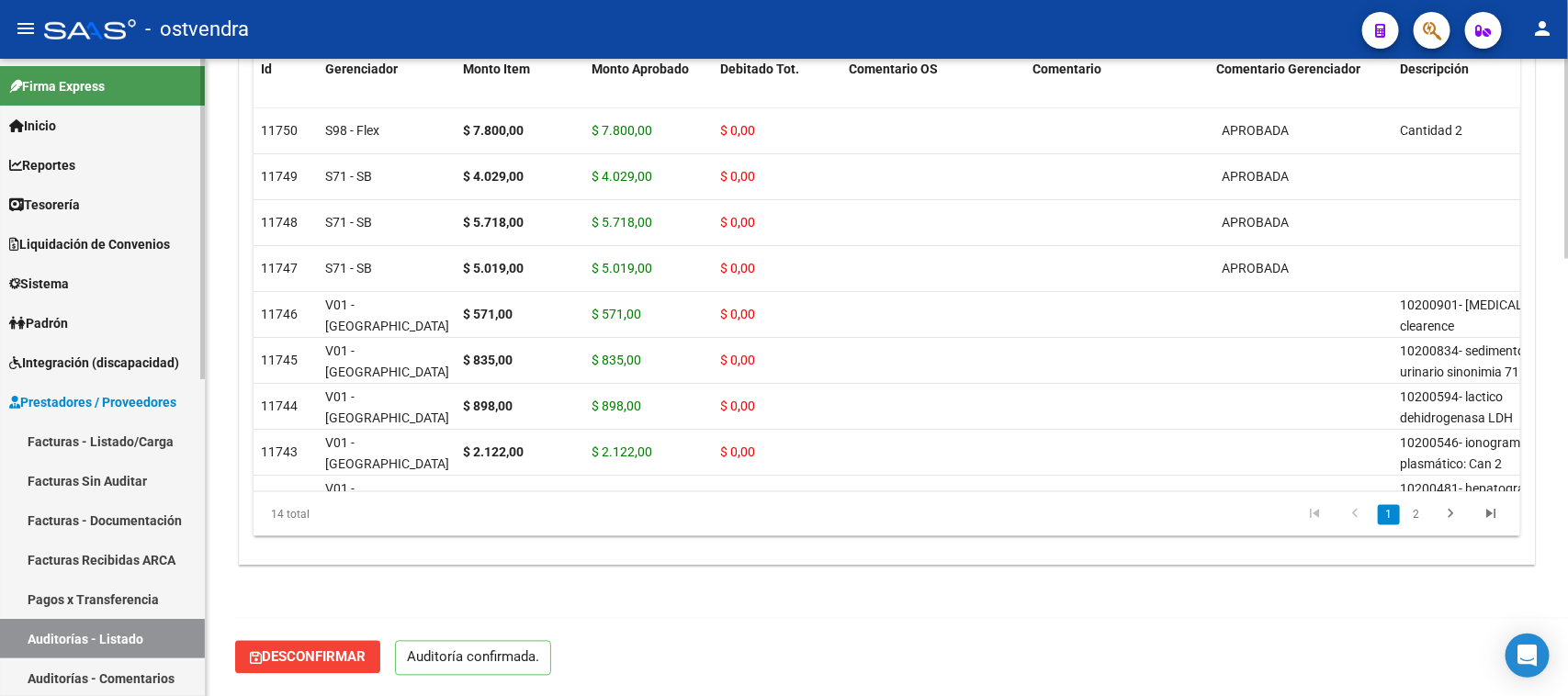
scroll to position [1391, 0]
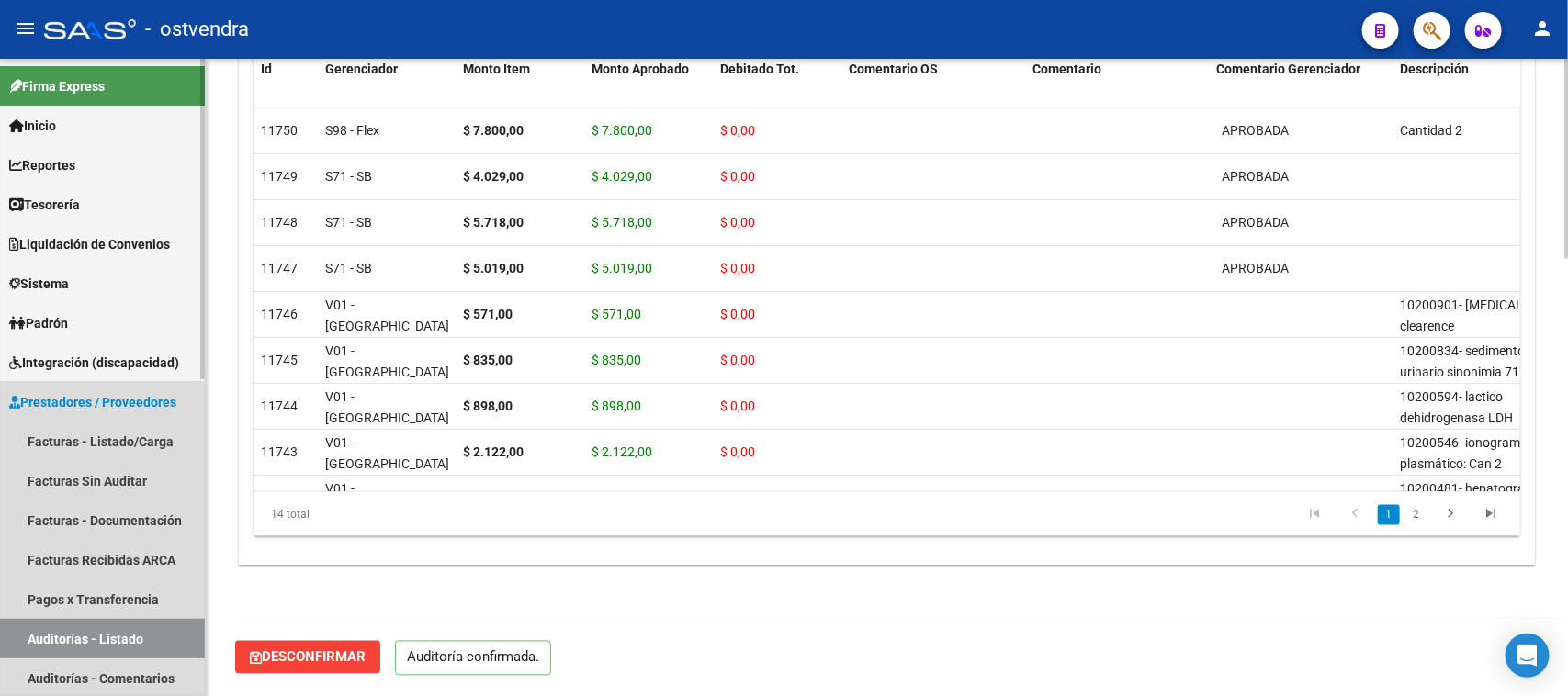
click at [69, 627] on link "Auditorías - Listado" at bounding box center [103, 638] width 205 height 39
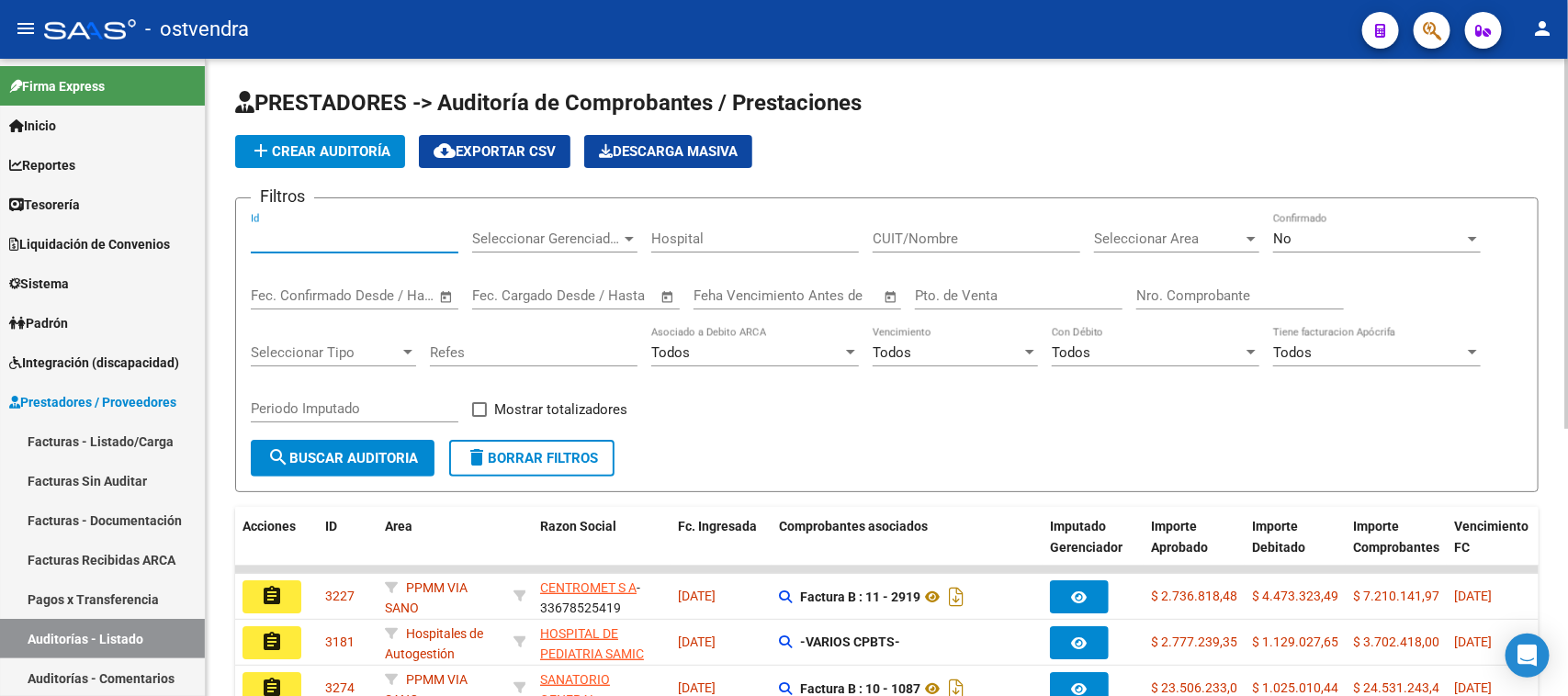
click at [274, 235] on input "Id" at bounding box center [354, 239] width 208 height 17
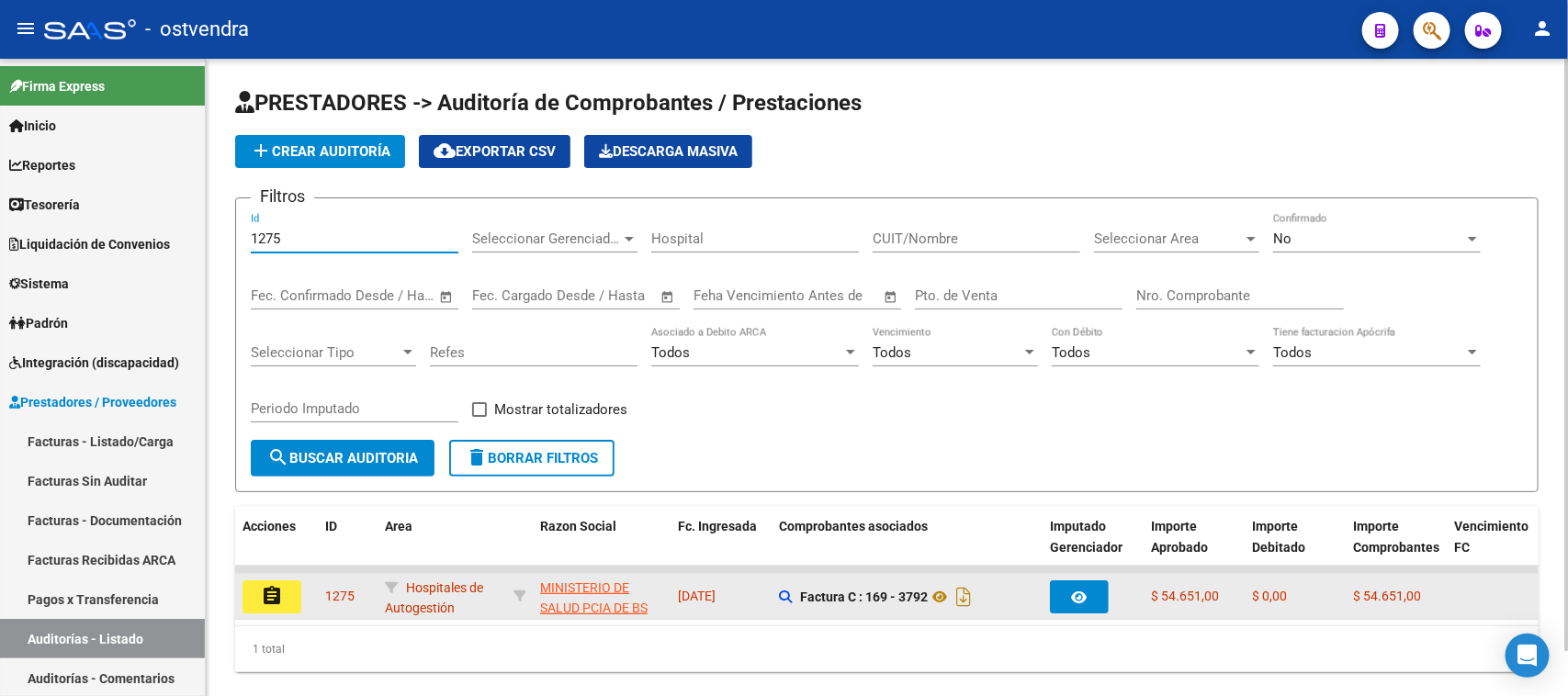
type input "1275"
click at [268, 596] on mat-icon "assignment" at bounding box center [272, 596] width 22 height 22
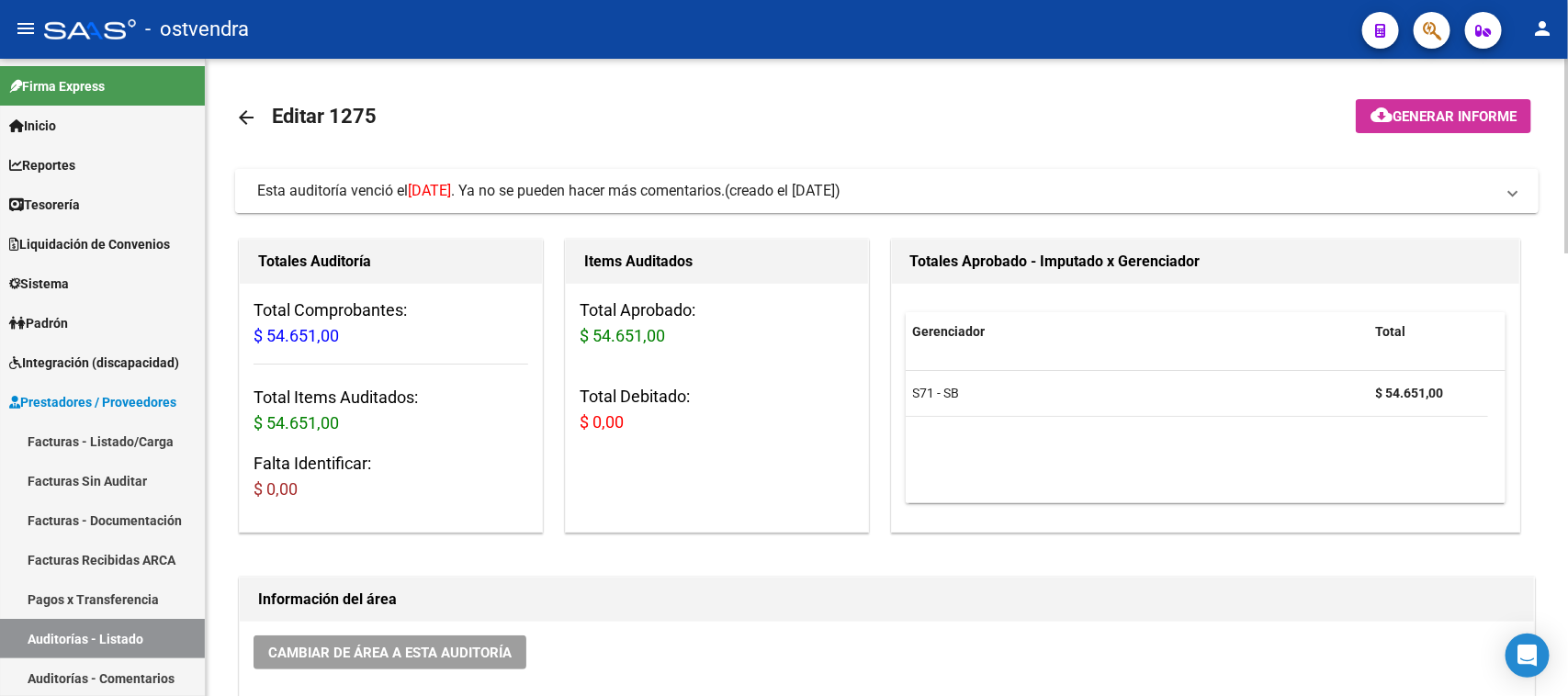
click at [795, 184] on span "(creado el 27/08/2025)" at bounding box center [782, 191] width 116 height 20
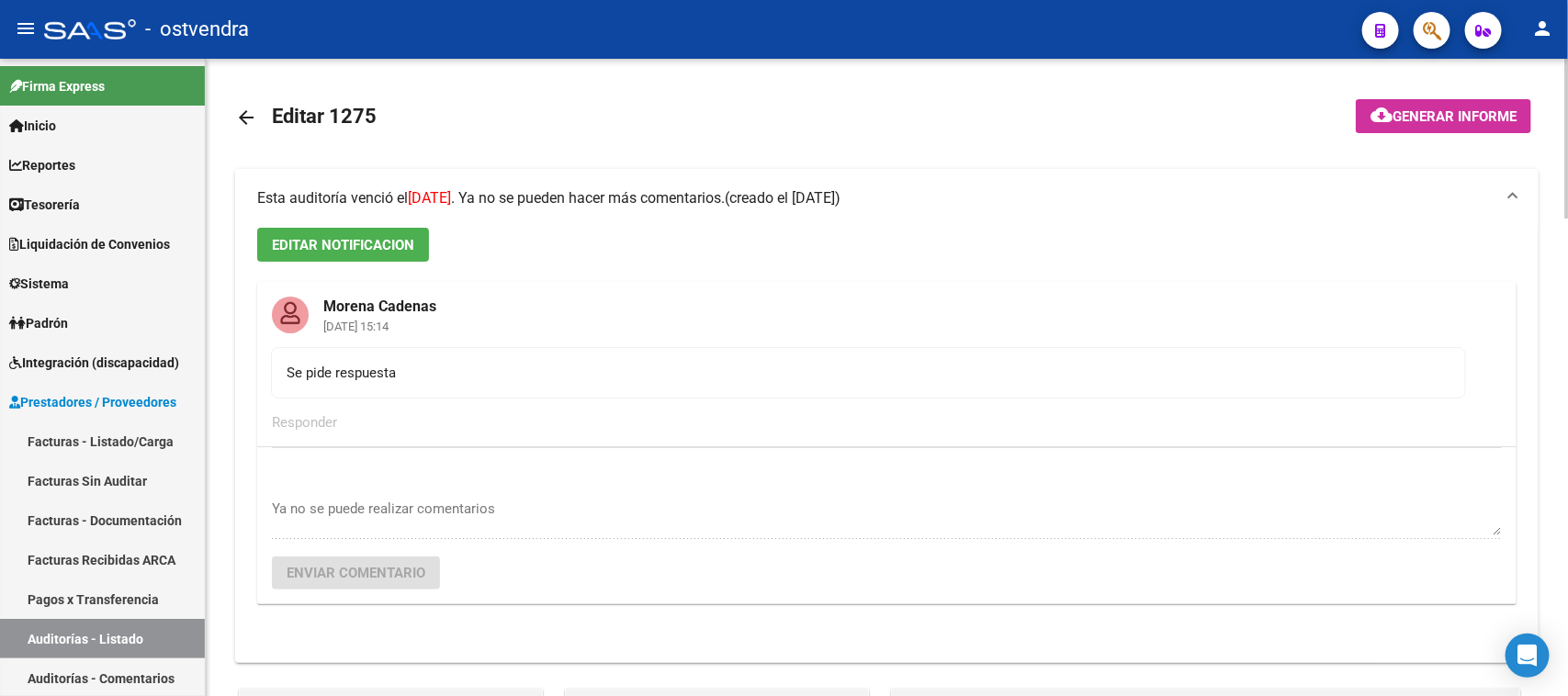
click at [795, 184] on mat-expansion-panel-header "Esta auditoría venció el 12/09/2025 . Ya no se pueden hacer más comentarios. (c…" at bounding box center [887, 198] width 1303 height 59
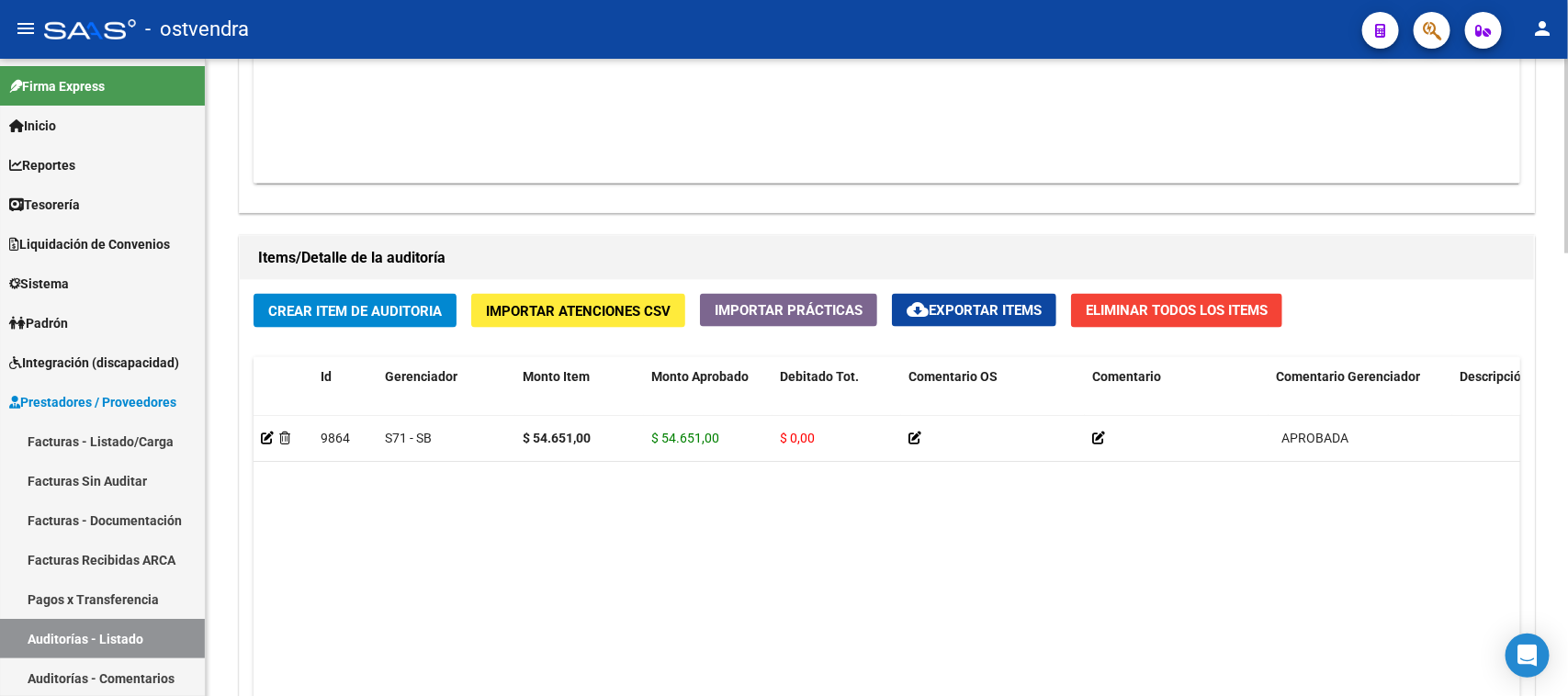
scroll to position [1453, 0]
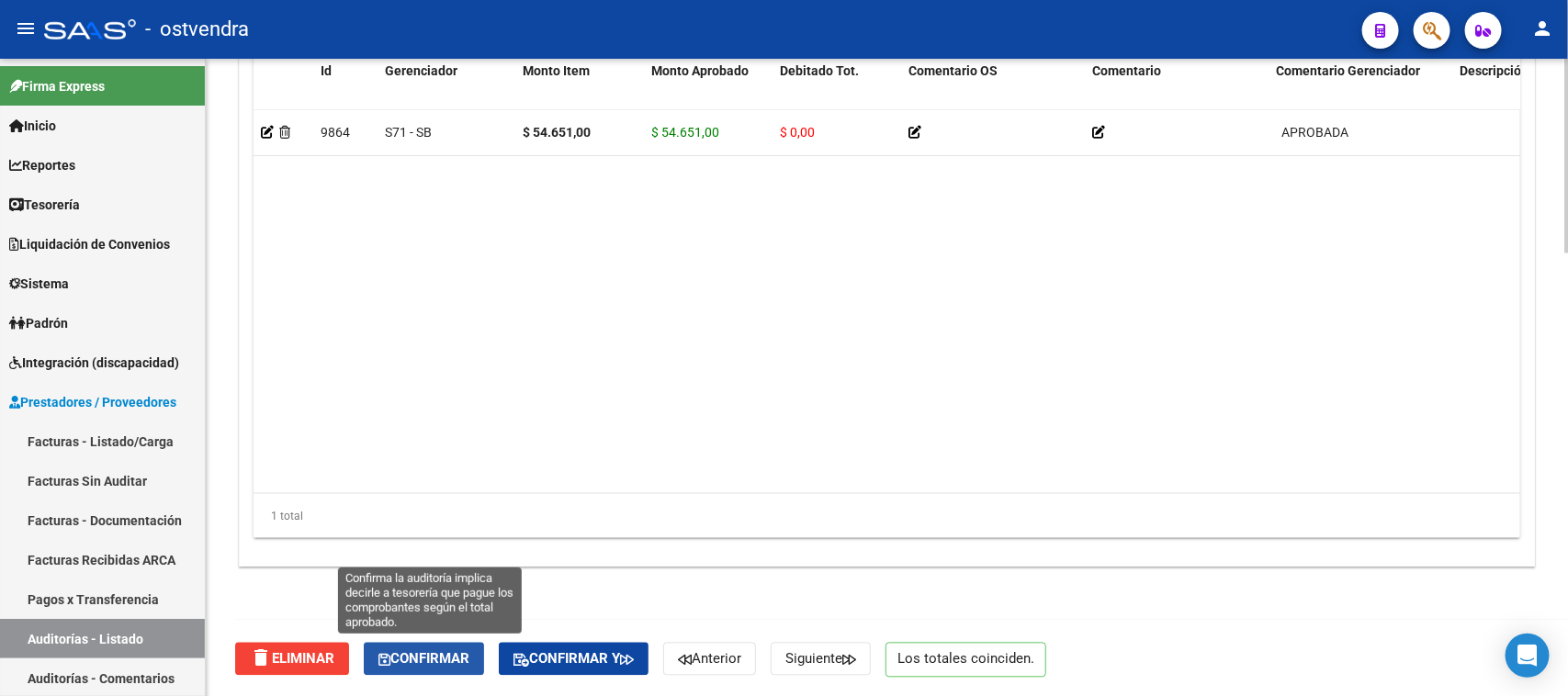
click at [456, 652] on span "Confirmar" at bounding box center [424, 660] width 91 height 17
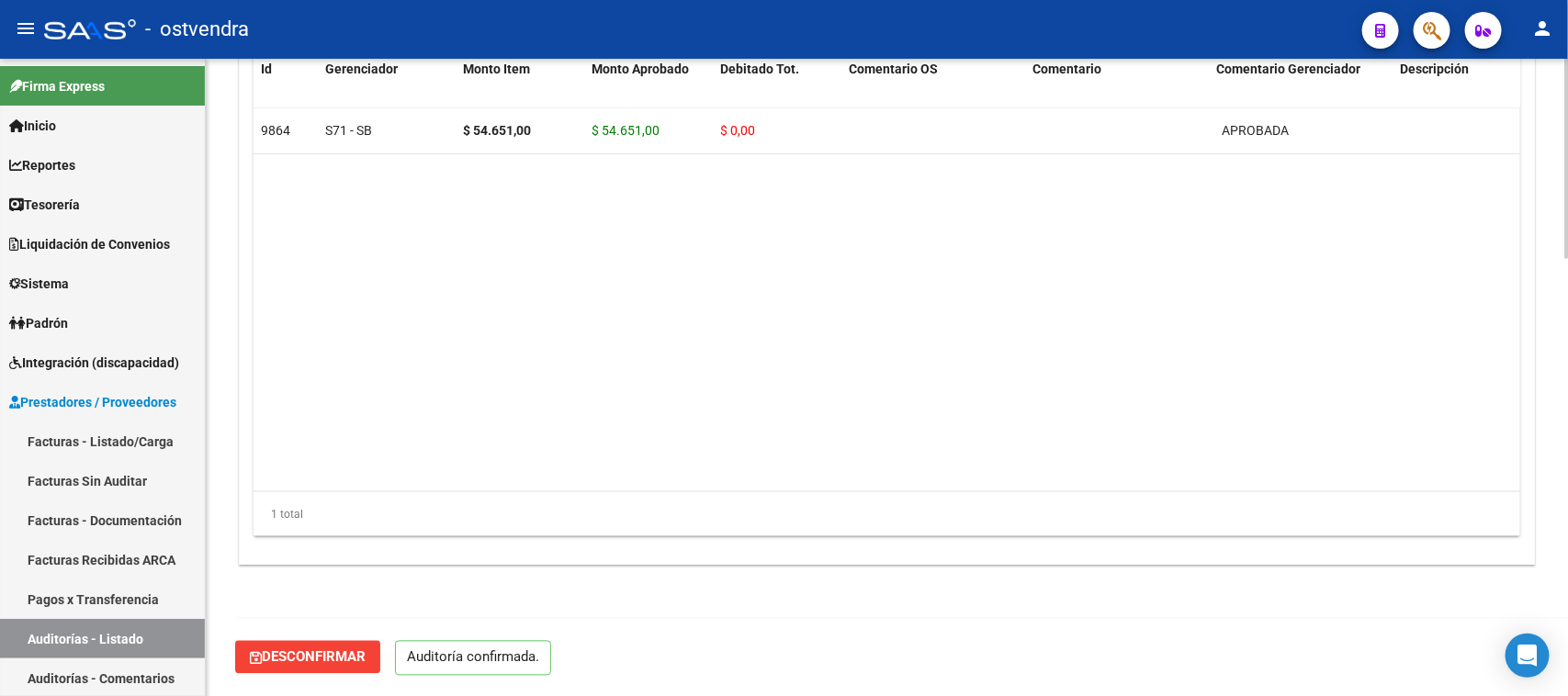
click at [543, 200] on datatable-body "9864 S71 - SB $ 54.651,00 $ 54.651,00 $ 0,00 APROBADA 20594534590 59453459 MONZ…" at bounding box center [887, 299] width 1267 height 383
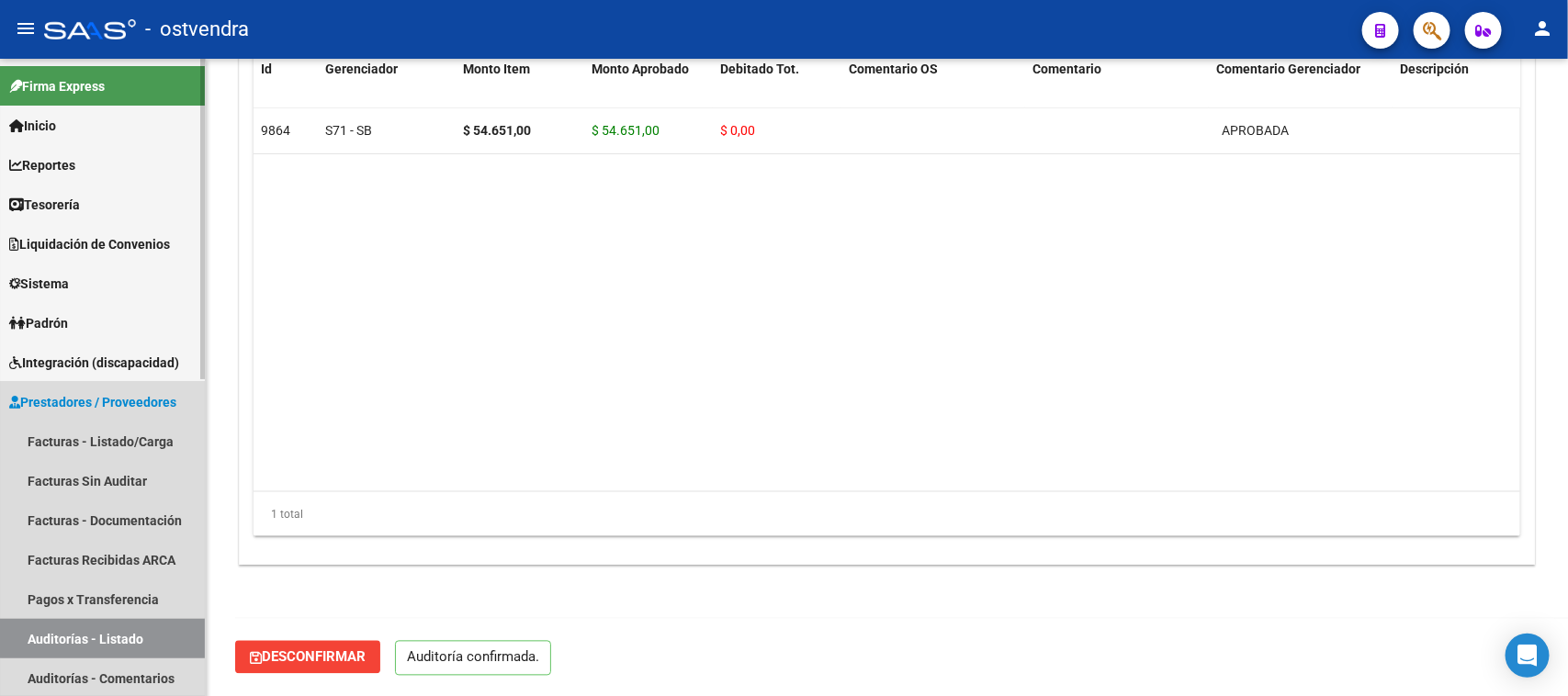
click at [112, 629] on link "Auditorías - Listado" at bounding box center [103, 638] width 205 height 39
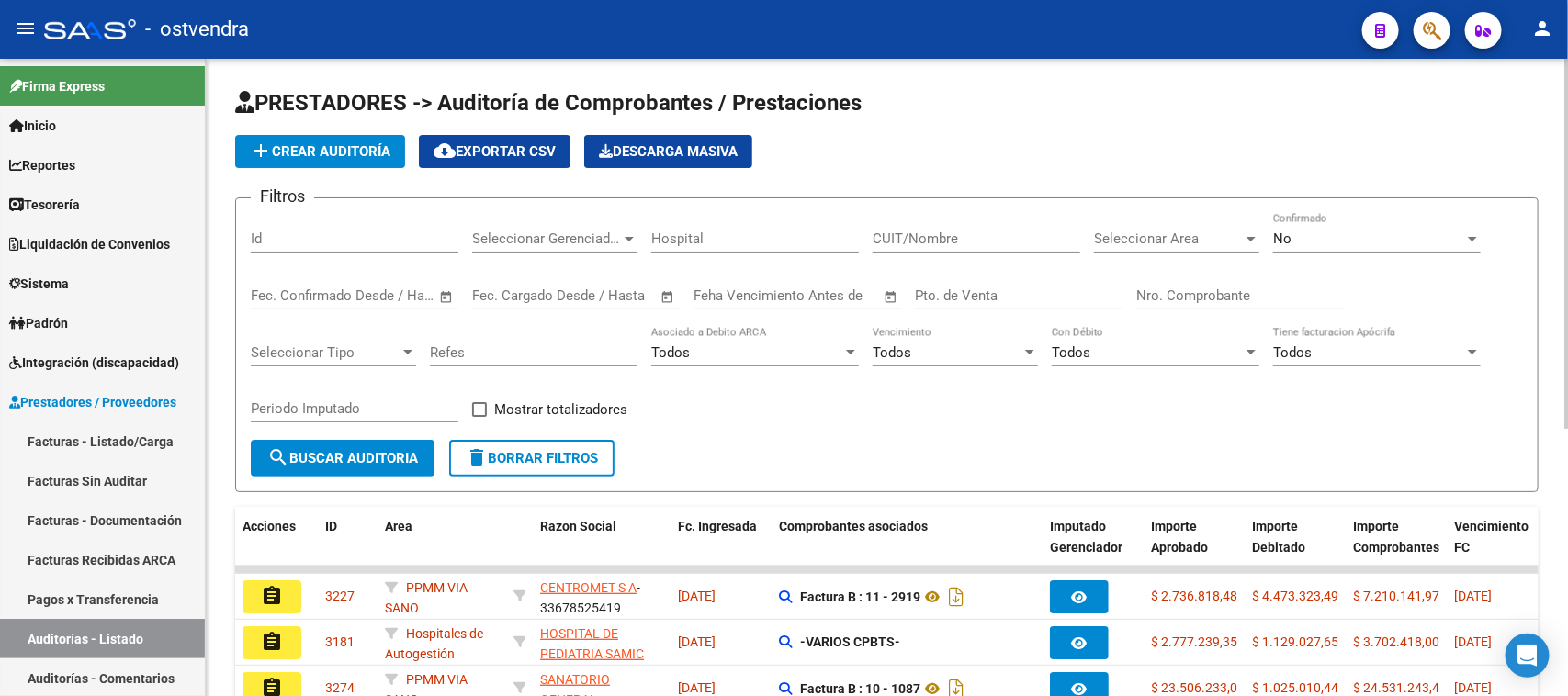
click at [1453, 417] on div "Filtros Id Seleccionar Gerenciador Seleccionar Gerenciador Hospital CUIT/Nombre…" at bounding box center [887, 326] width 1272 height 226
click at [1164, 298] on input "Nro. Comprobante" at bounding box center [1240, 295] width 208 height 17
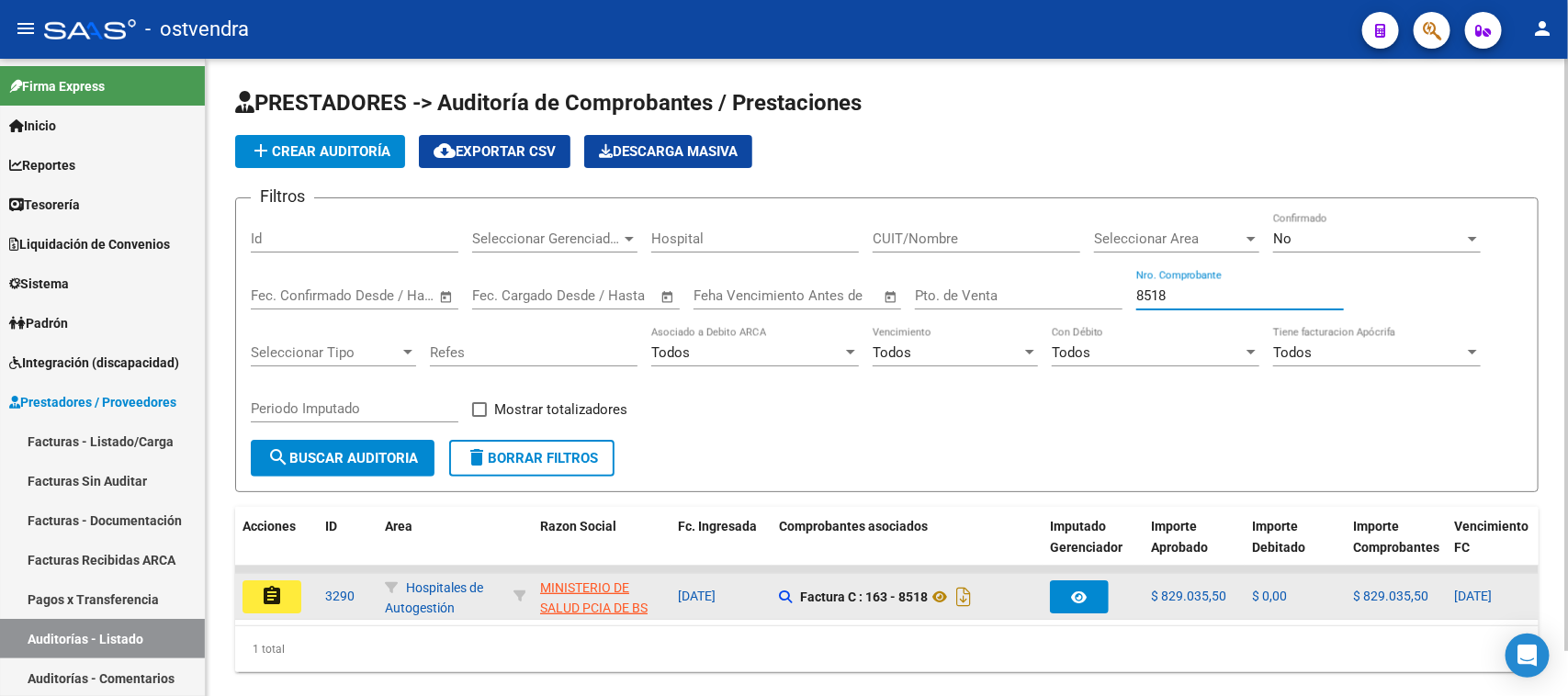
type input "8518"
click at [271, 597] on mat-icon "assignment" at bounding box center [272, 596] width 22 height 22
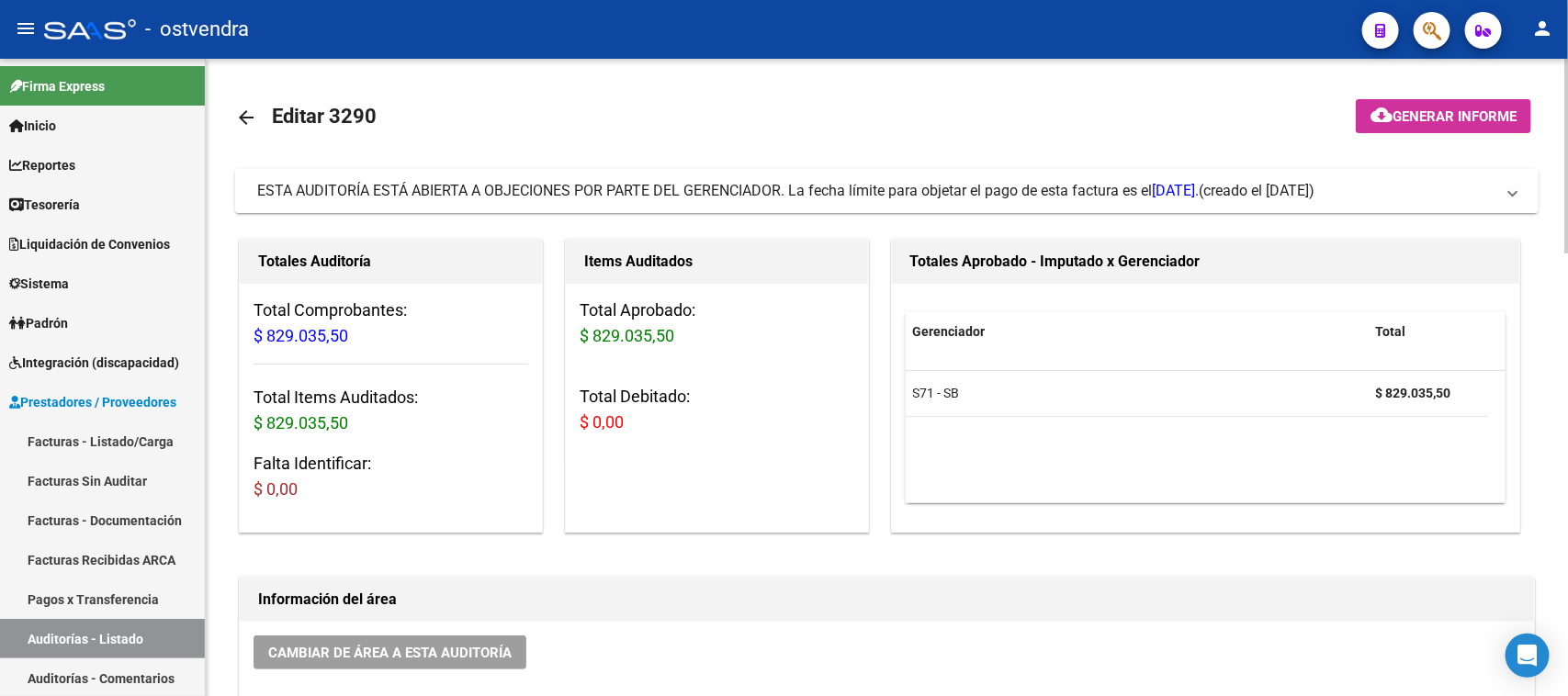
click at [710, 176] on mat-expansion-panel-header "ESTA AUDITORÍA ESTÁ ABIERTA A OBJECIONES POR PARTE DEL GERENCIADOR. La fecha lí…" at bounding box center [887, 190] width 1303 height 44
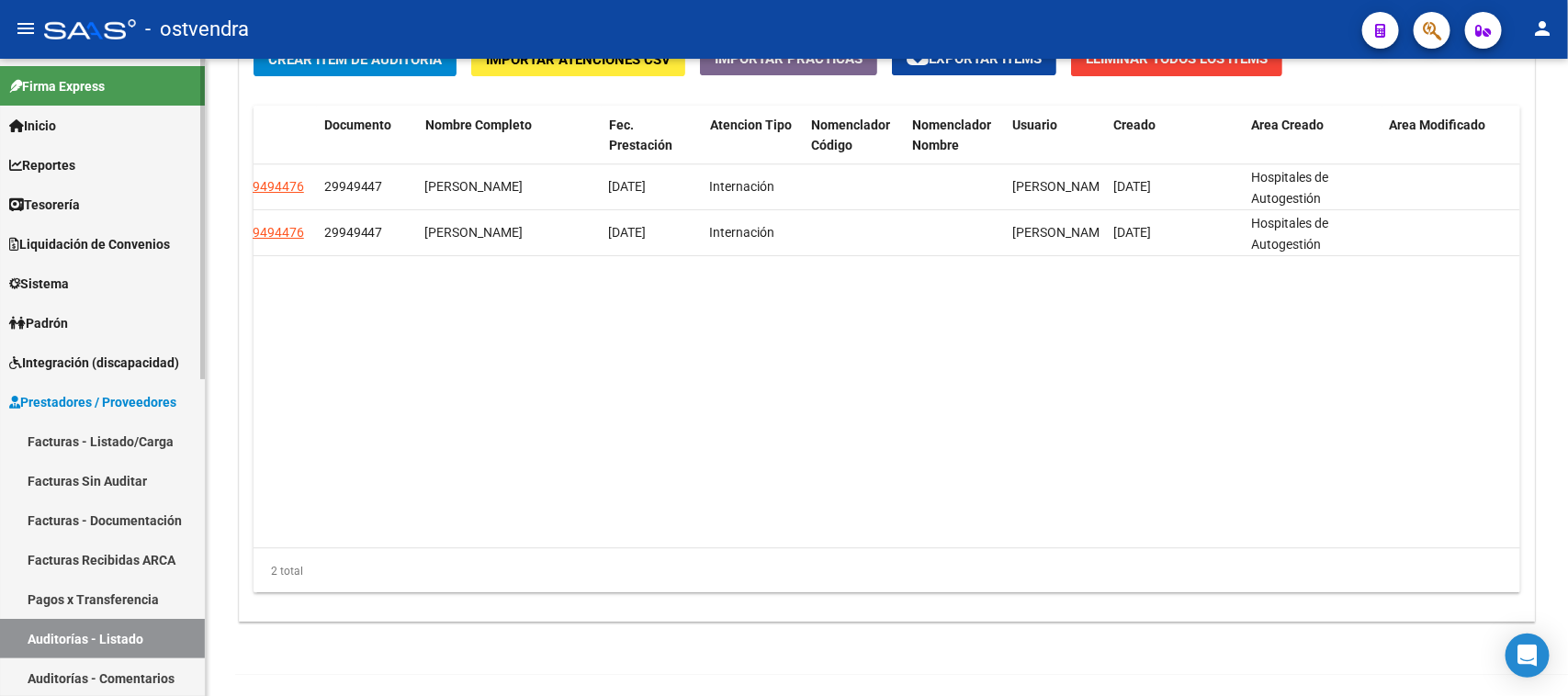
scroll to position [0, 455]
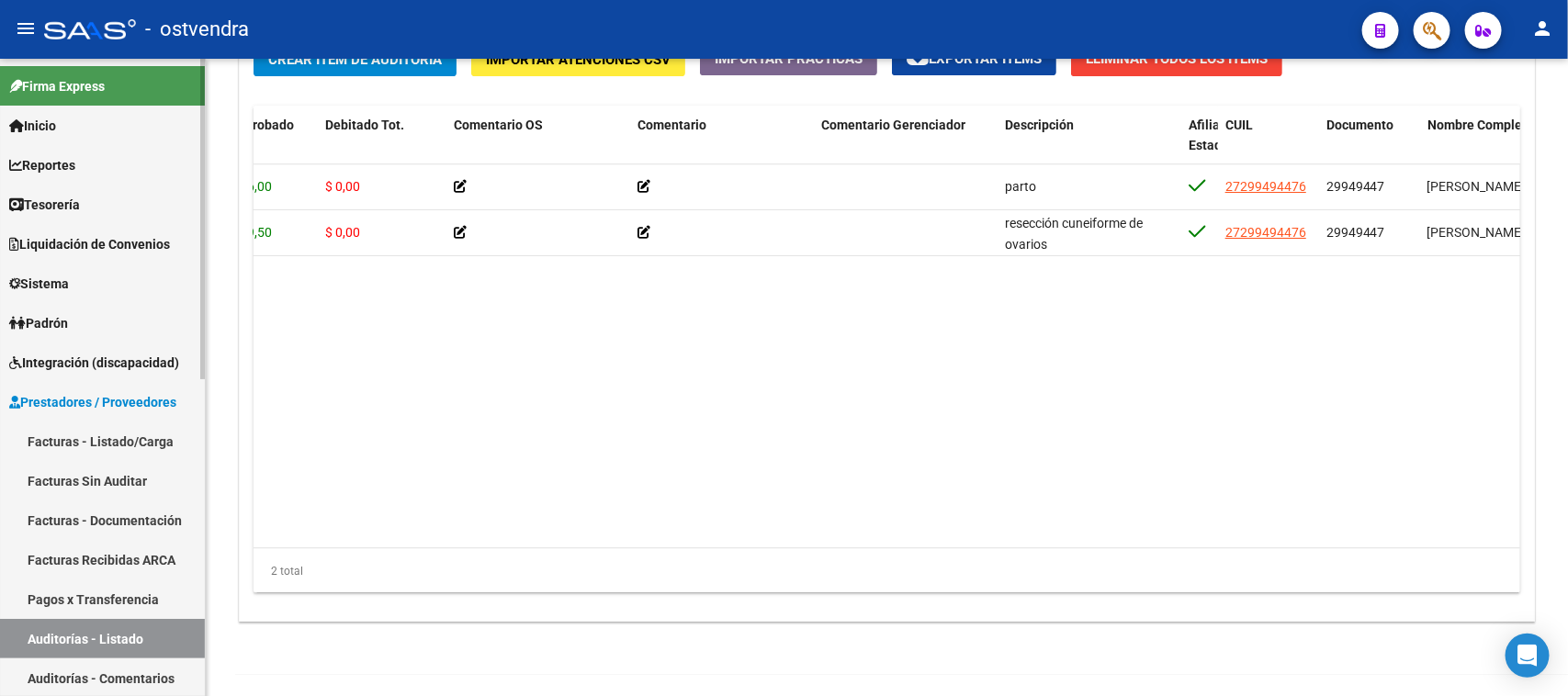
drag, startPoint x: 20, startPoint y: 494, endPoint x: 110, endPoint y: 466, distance: 94.3
click at [26, 491] on mat-sidenav-container "Firma Express Inicio Calendario SSS Instructivos Contacto OS Reportes Tablero d…" at bounding box center [784, 377] width 1568 height 637
click at [31, 488] on link "Facturas Sin Auditar" at bounding box center [103, 481] width 205 height 39
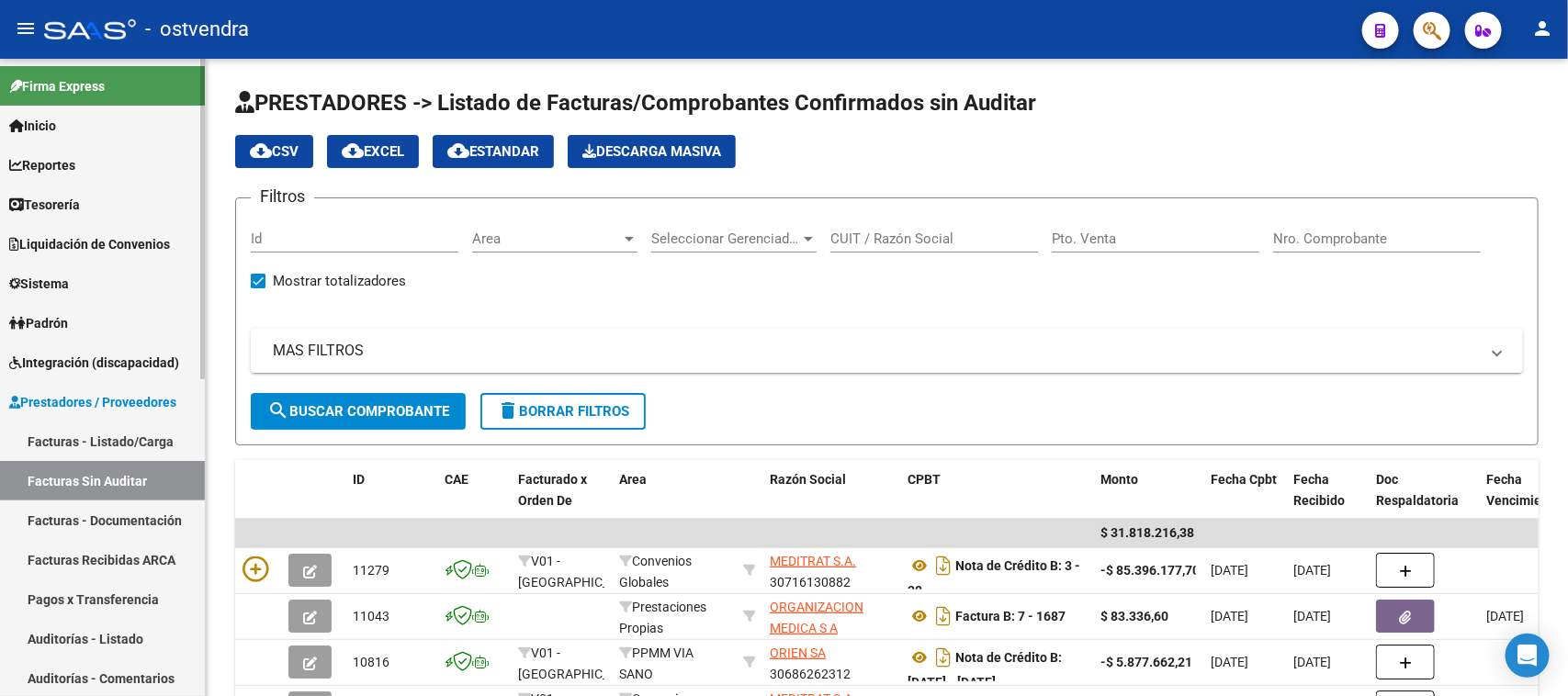
click at [101, 638] on link "Auditorías - Listado" at bounding box center [103, 638] width 205 height 39
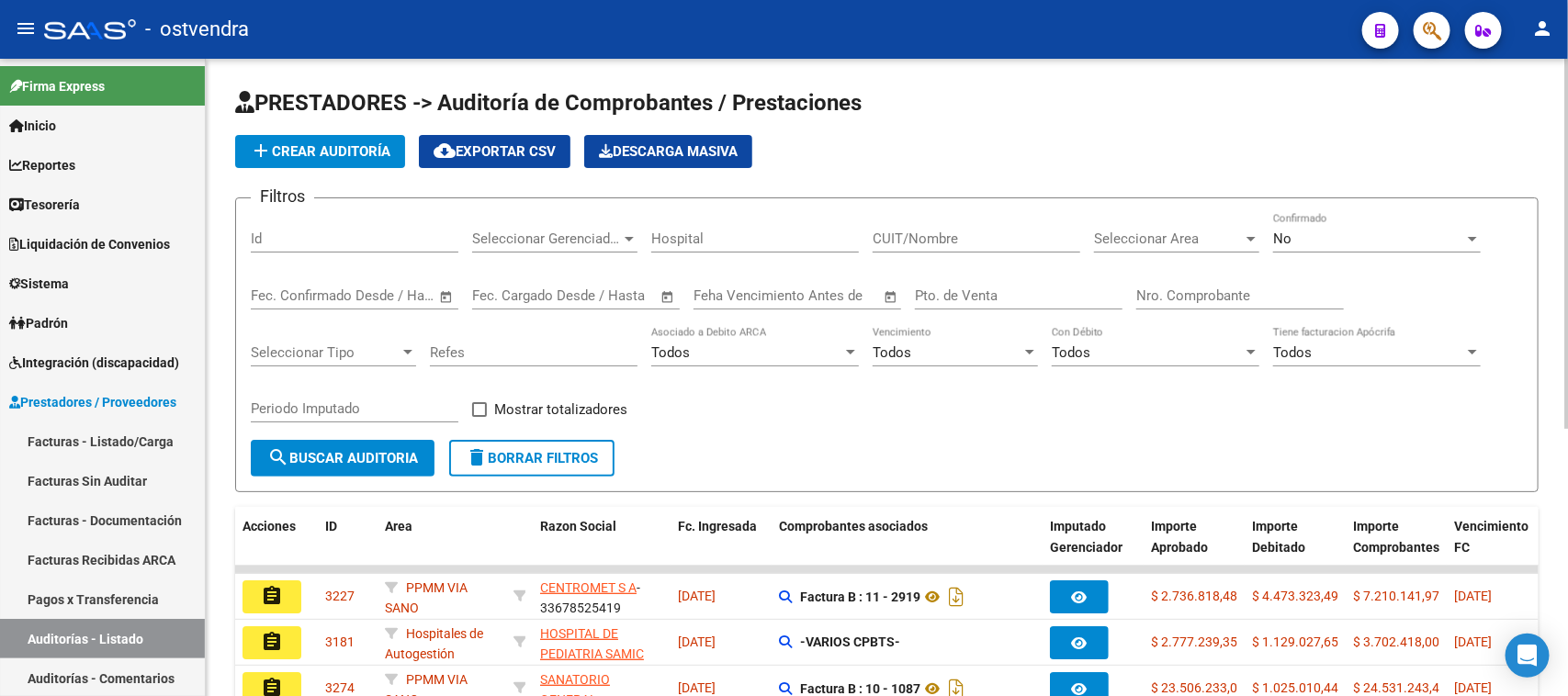
click at [1196, 289] on input "Nro. Comprobante" at bounding box center [1240, 295] width 208 height 17
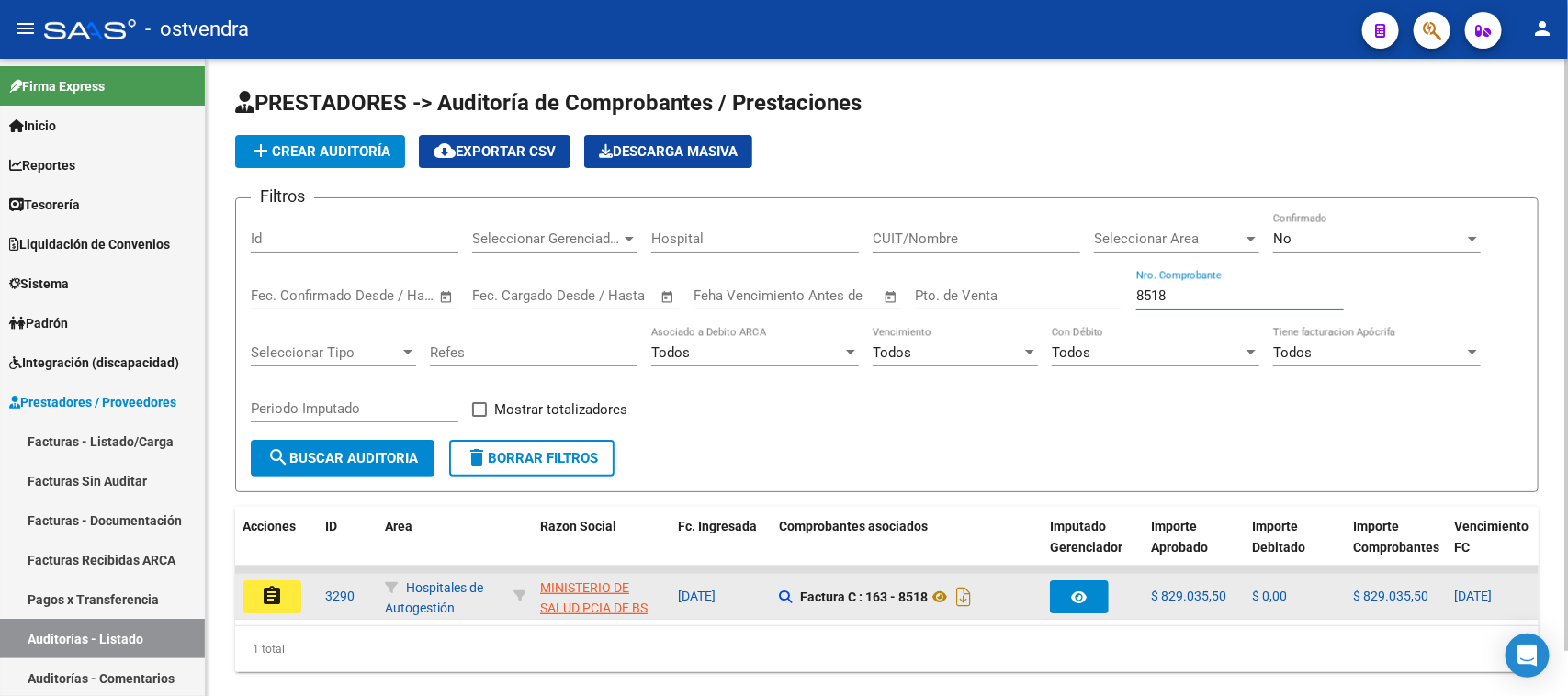
type input "8518"
click at [263, 585] on mat-icon "assignment" at bounding box center [272, 596] width 22 height 22
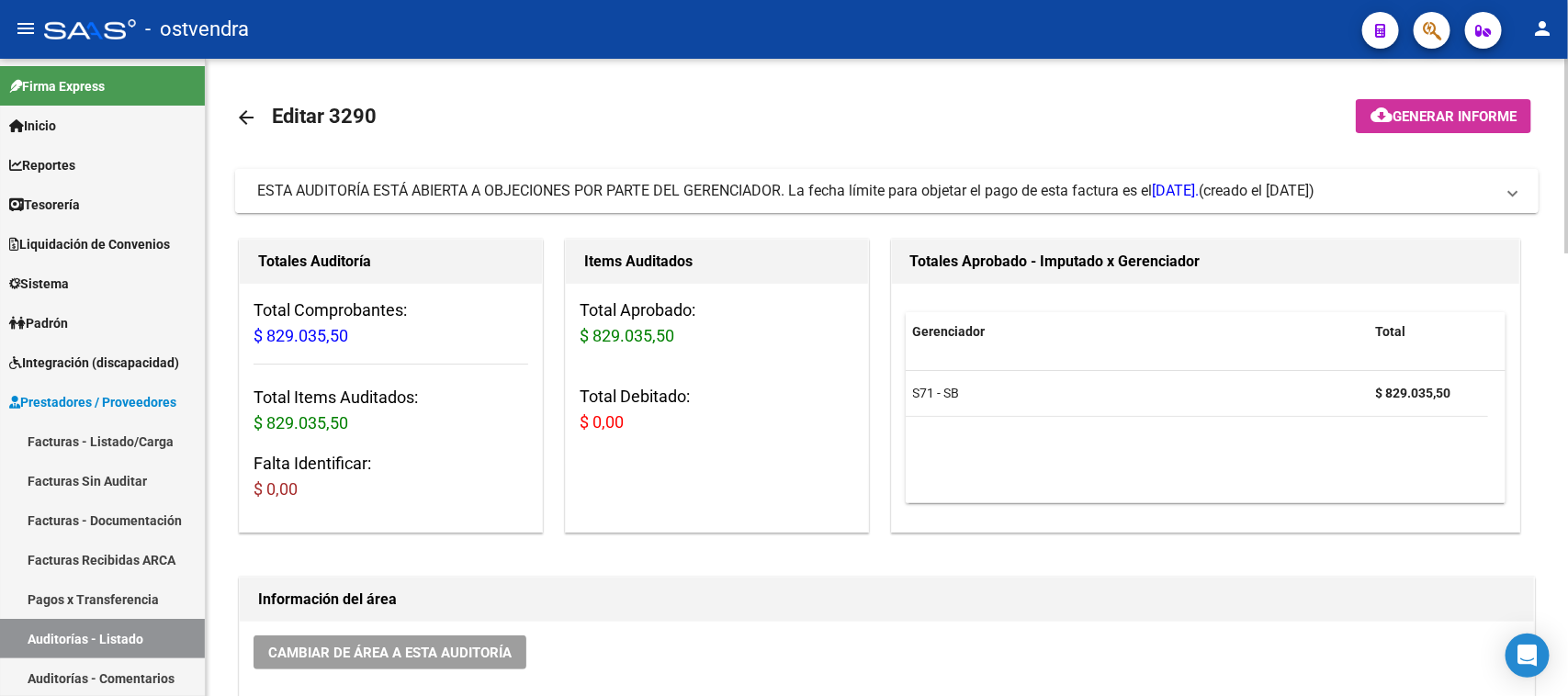
click at [668, 199] on div "ESTA AUDITORÍA ESTÁ ABIERTA A OBJECIONES POR PARTE DEL GERENCIADOR. La fecha lí…" at bounding box center [728, 191] width 942 height 20
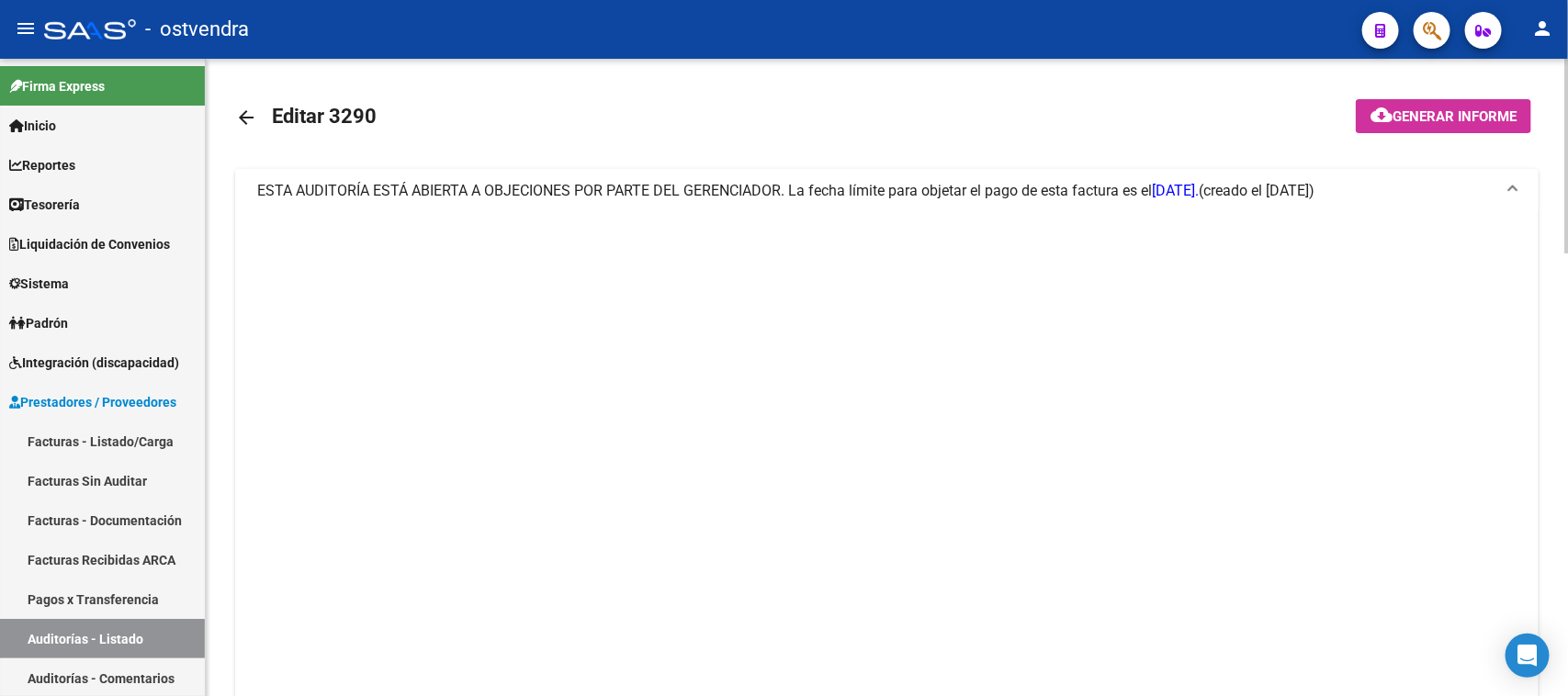
click at [668, 199] on div "ESTA AUDITORÍA ESTÁ ABIERTA A OBJECIONES POR PARTE DEL GERENCIADOR. La fecha lí…" at bounding box center [728, 191] width 942 height 20
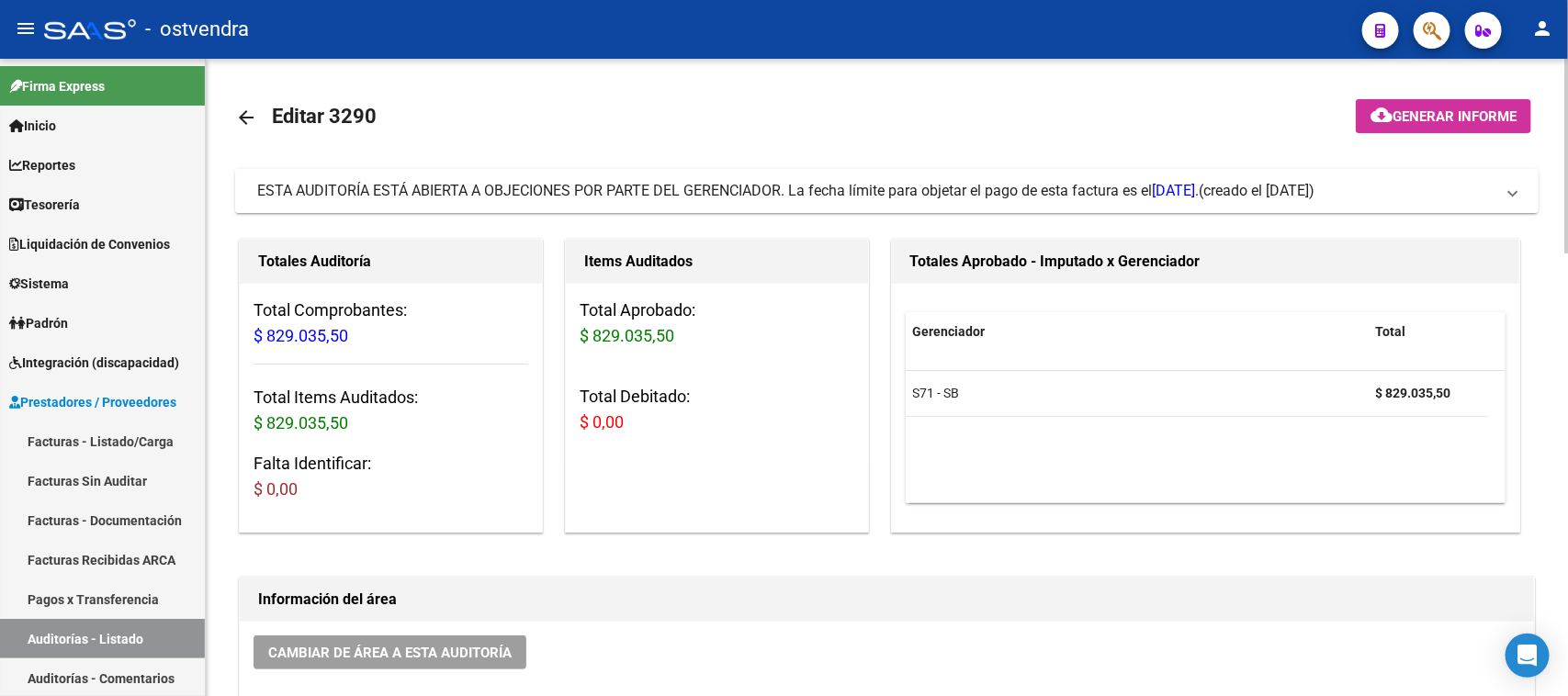
click at [755, 181] on div "ESTA AUDITORÍA ESTÁ ABIERTA A OBJECIONES POR PARTE DEL GERENCIADOR. La fecha lí…" at bounding box center [728, 191] width 942 height 20
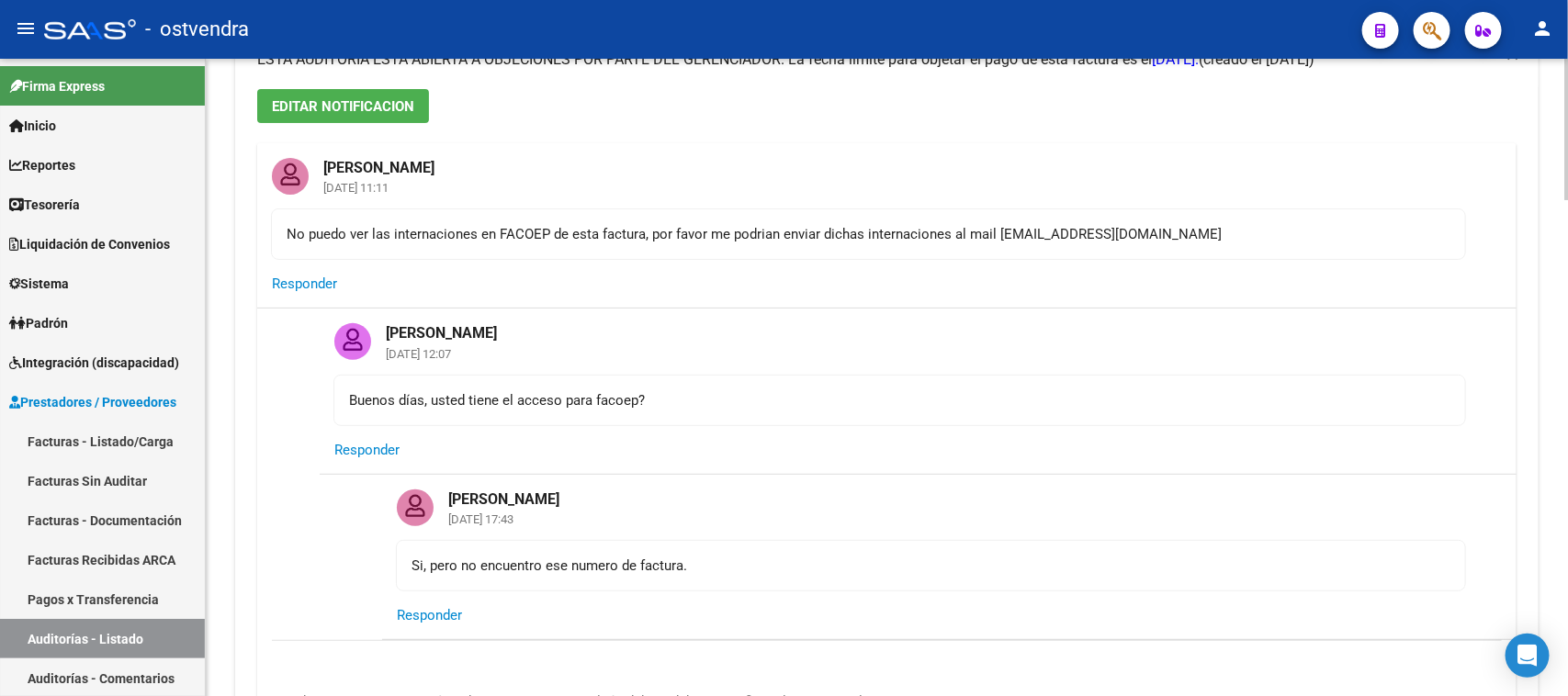
scroll to position [459, 0]
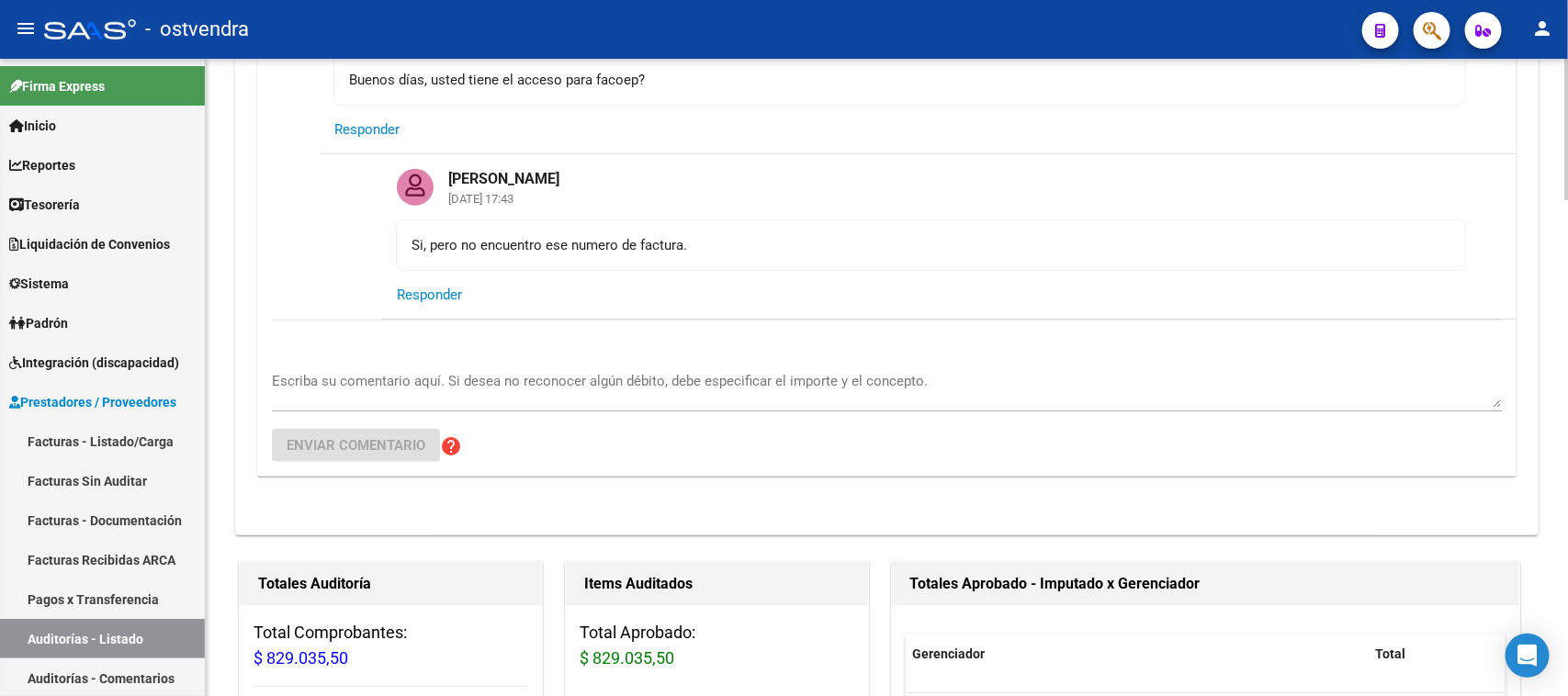
click at [432, 296] on span "Responder" at bounding box center [430, 294] width 65 height 17
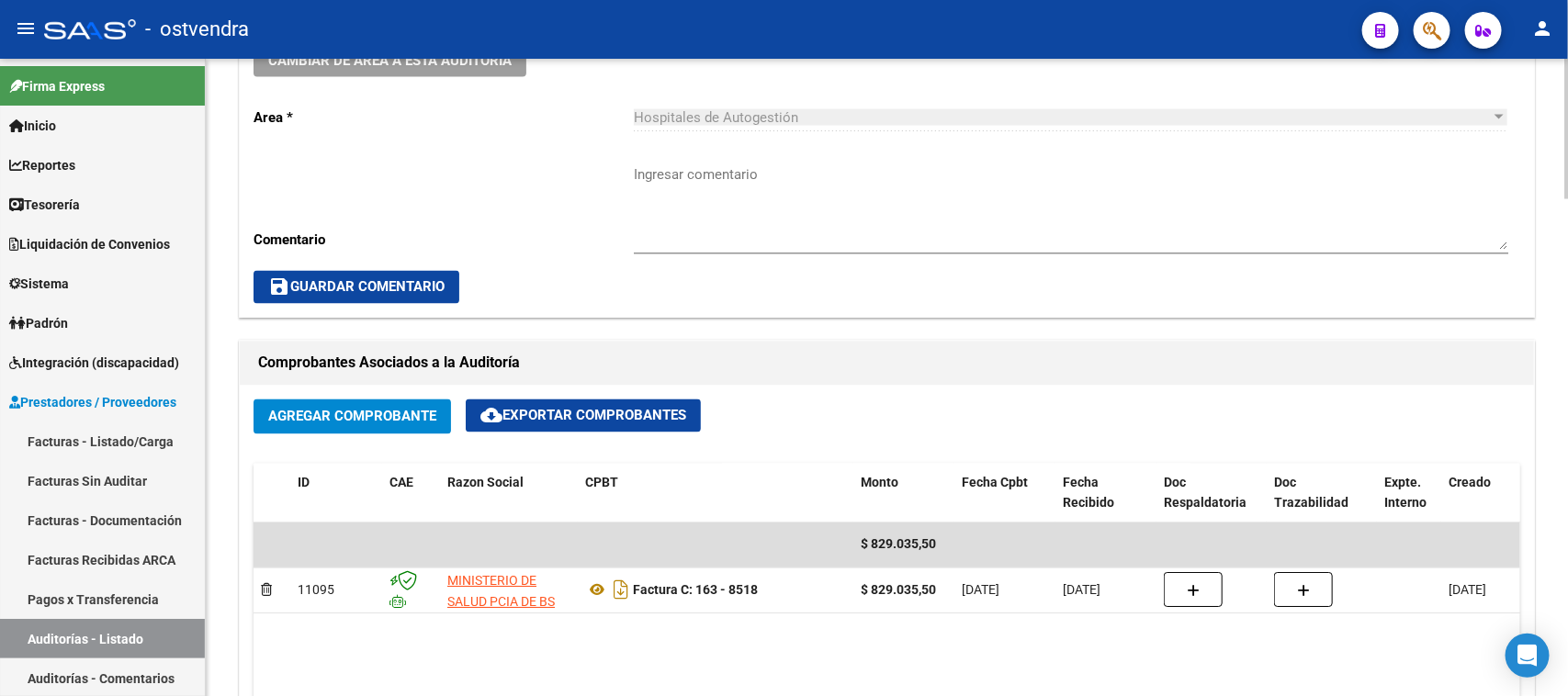
scroll to position [1492, 0]
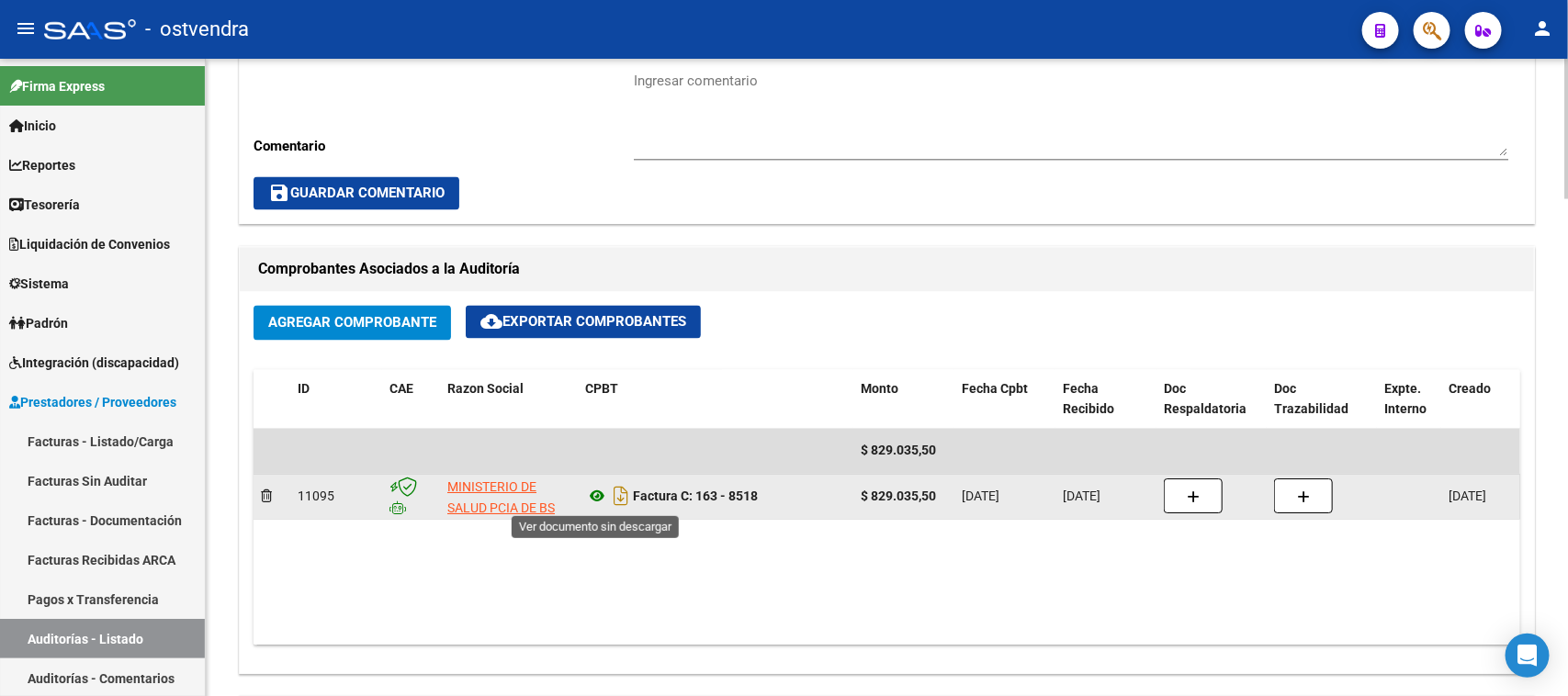
click at [595, 500] on icon at bounding box center [598, 497] width 24 height 22
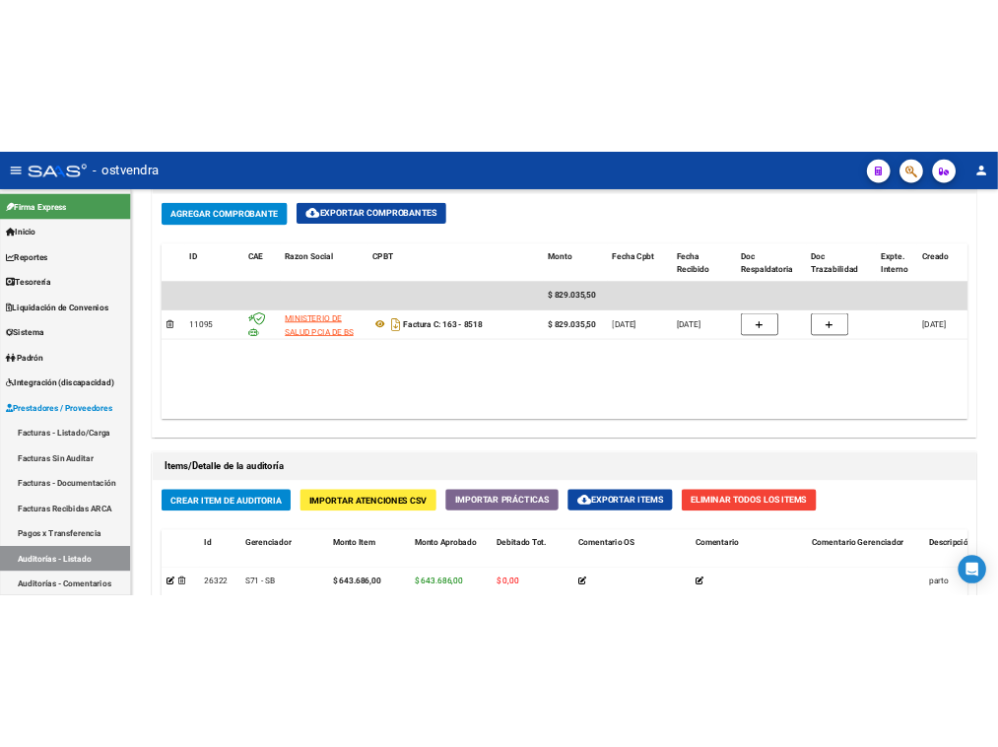
scroll to position [1847, 0]
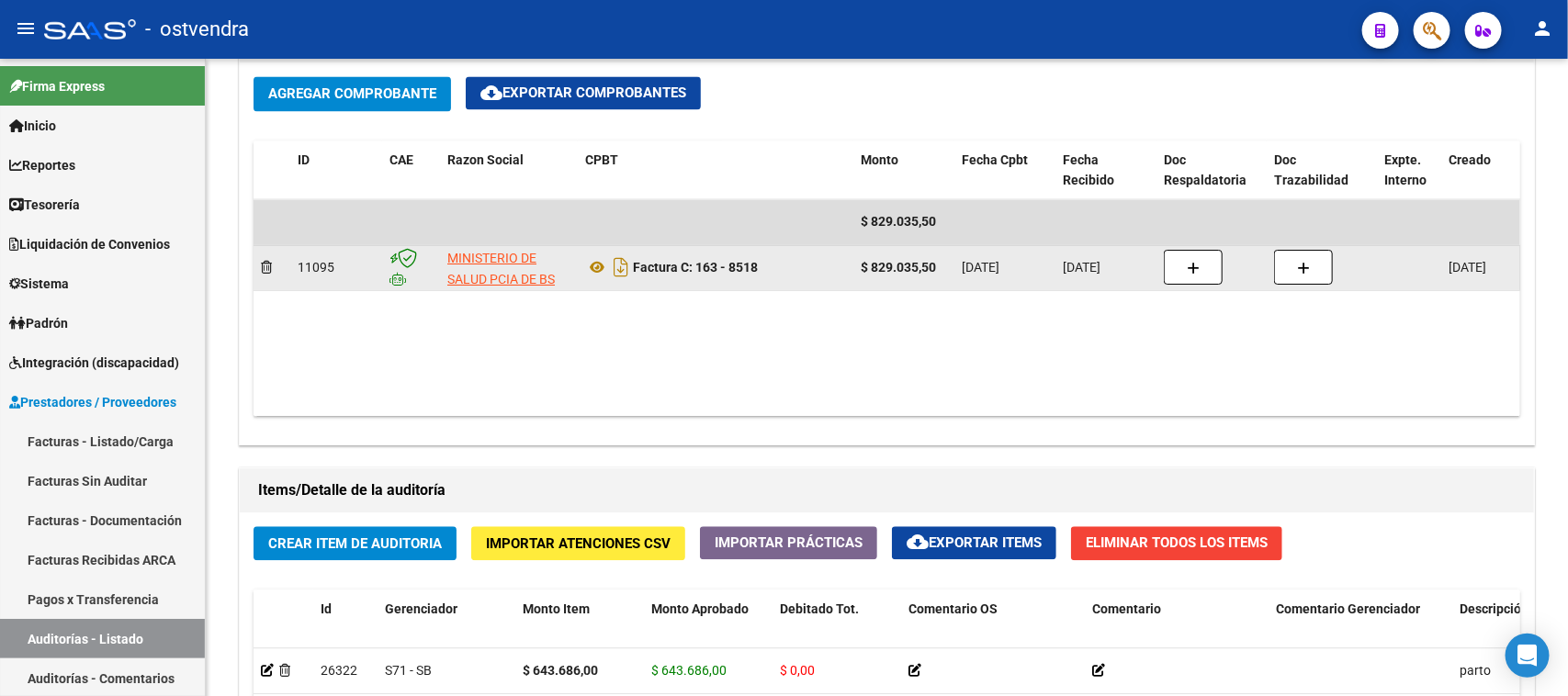
drag, startPoint x: 774, startPoint y: 266, endPoint x: 637, endPoint y: 278, distance: 137.5
click at [637, 278] on div "Factura C: 163 - 8518" at bounding box center [716, 267] width 261 height 30
copy strong "Factura C: 163 - 8518"
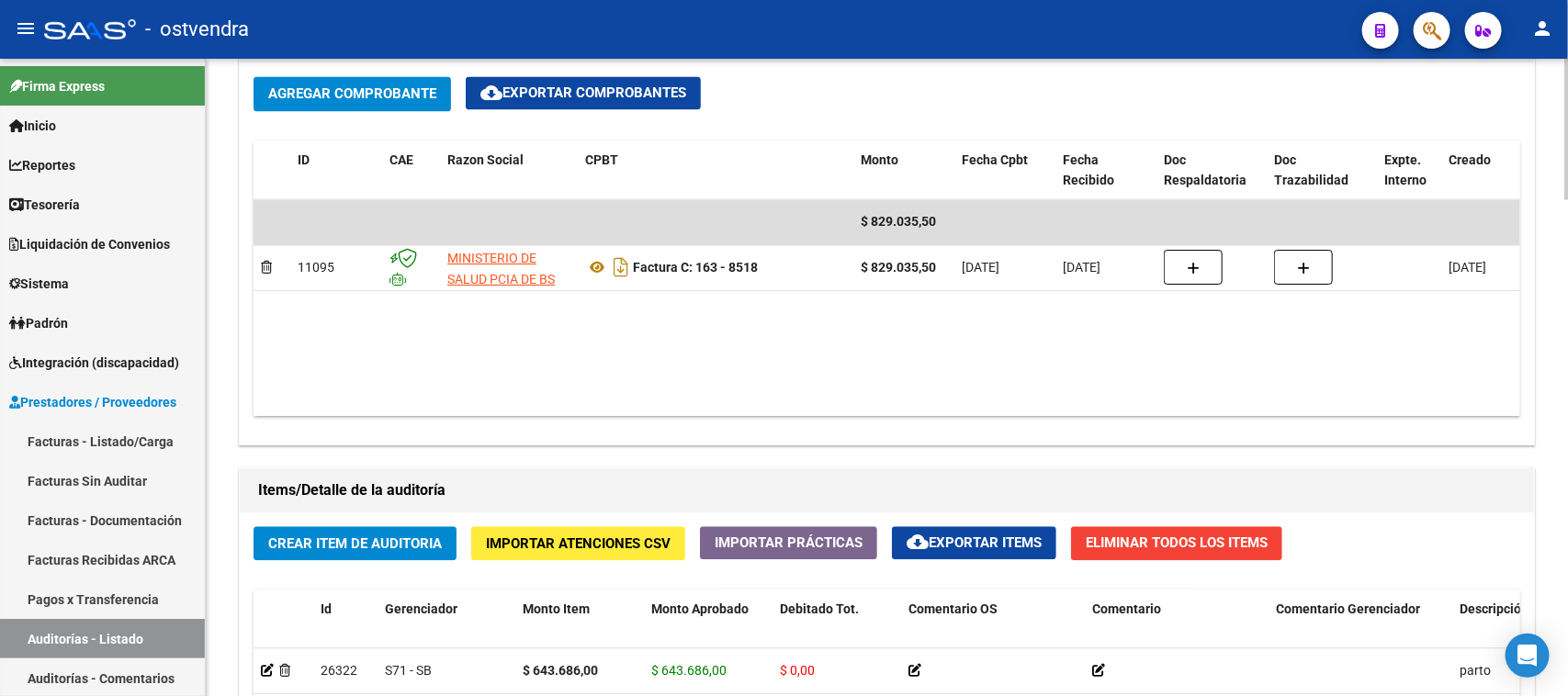
click at [1148, 327] on datatable-body "$ 829.035,50 11095 MINISTERIO DE SALUD PCIA DE BS AS O. P. Factura C: 163 - 851…" at bounding box center [887, 307] width 1267 height 217
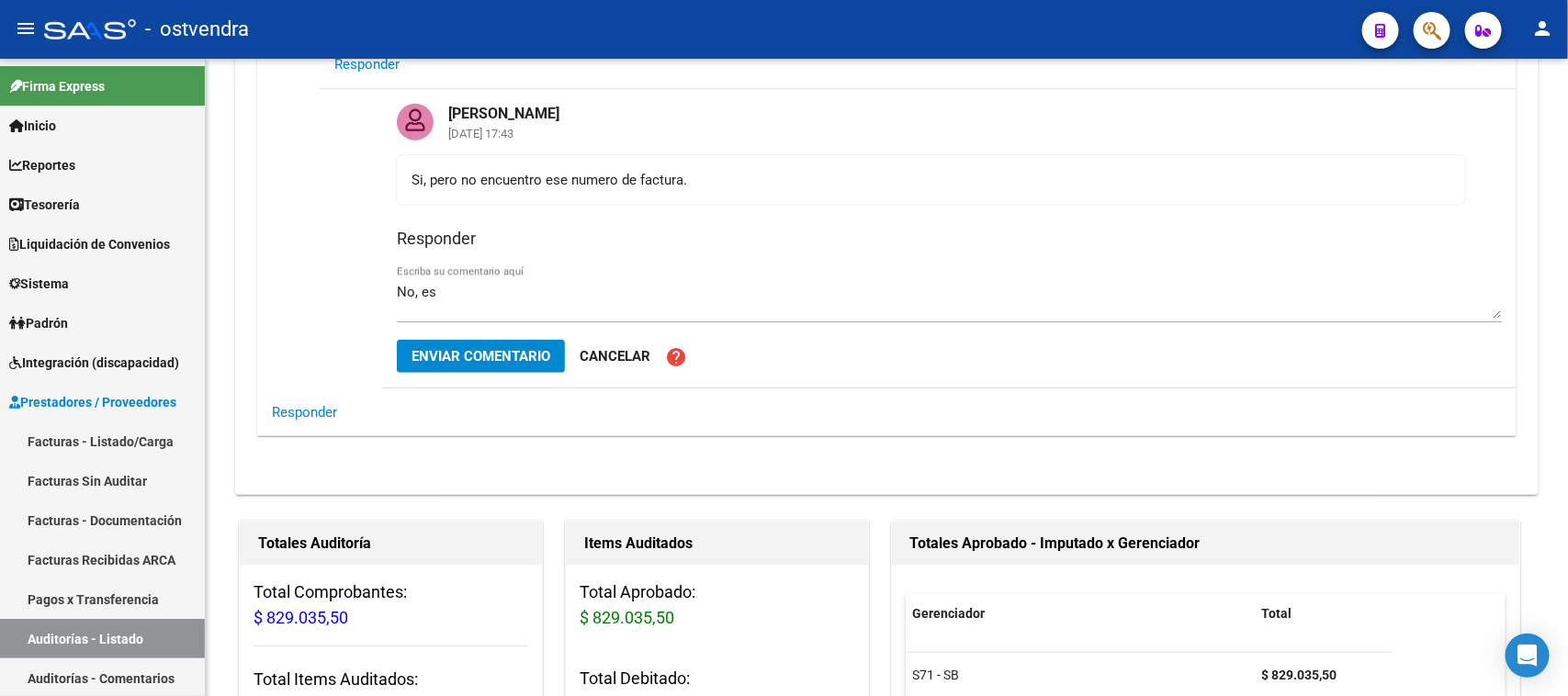
scroll to position [459, 0]
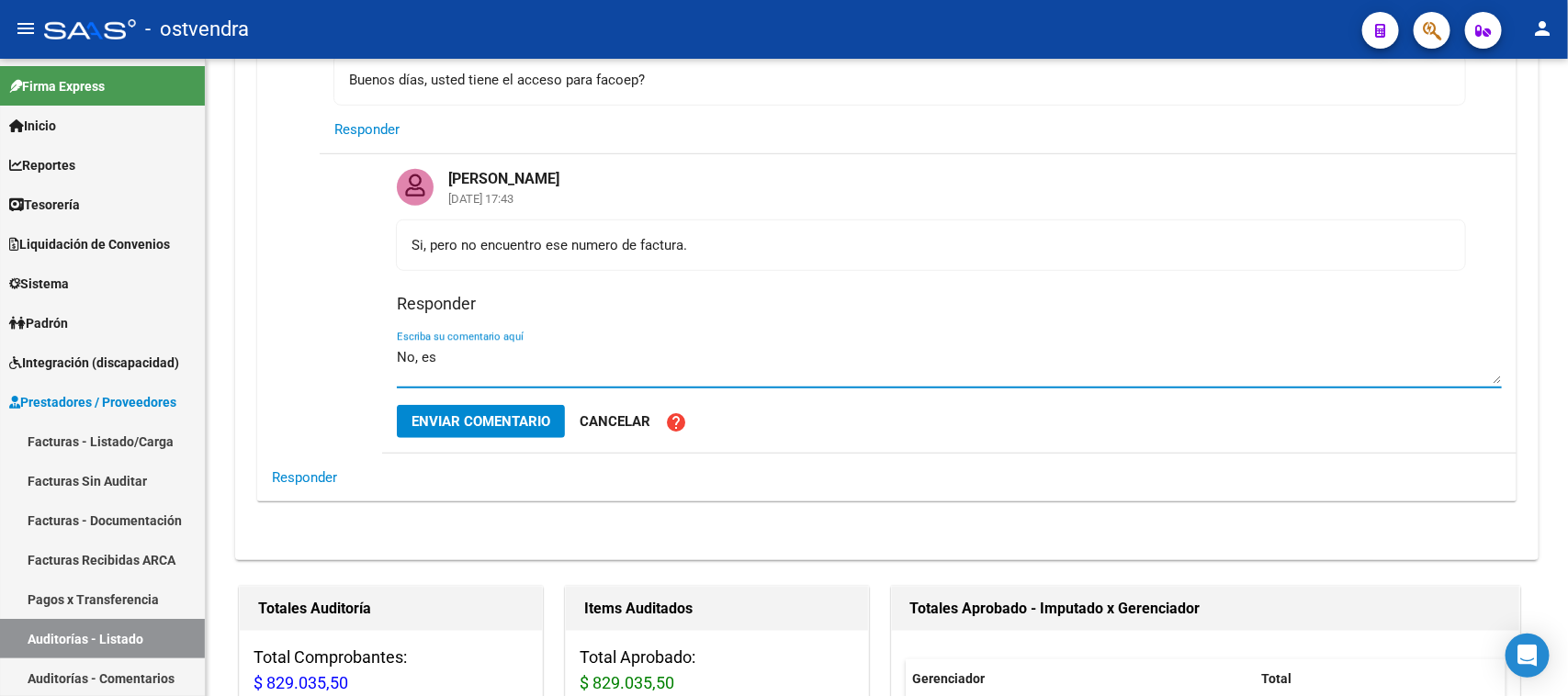
drag, startPoint x: 483, startPoint y: 363, endPoint x: 343, endPoint y: 347, distance: 140.9
click at [343, 347] on app-comments-tree "Raquel Leguizamon 29/09/2025 11:11 No puedo ver las internaciones en FACOEP de …" at bounding box center [887, 162] width 1259 height 678
click at [461, 349] on textarea "No, es" at bounding box center [949, 364] width 1105 height 36
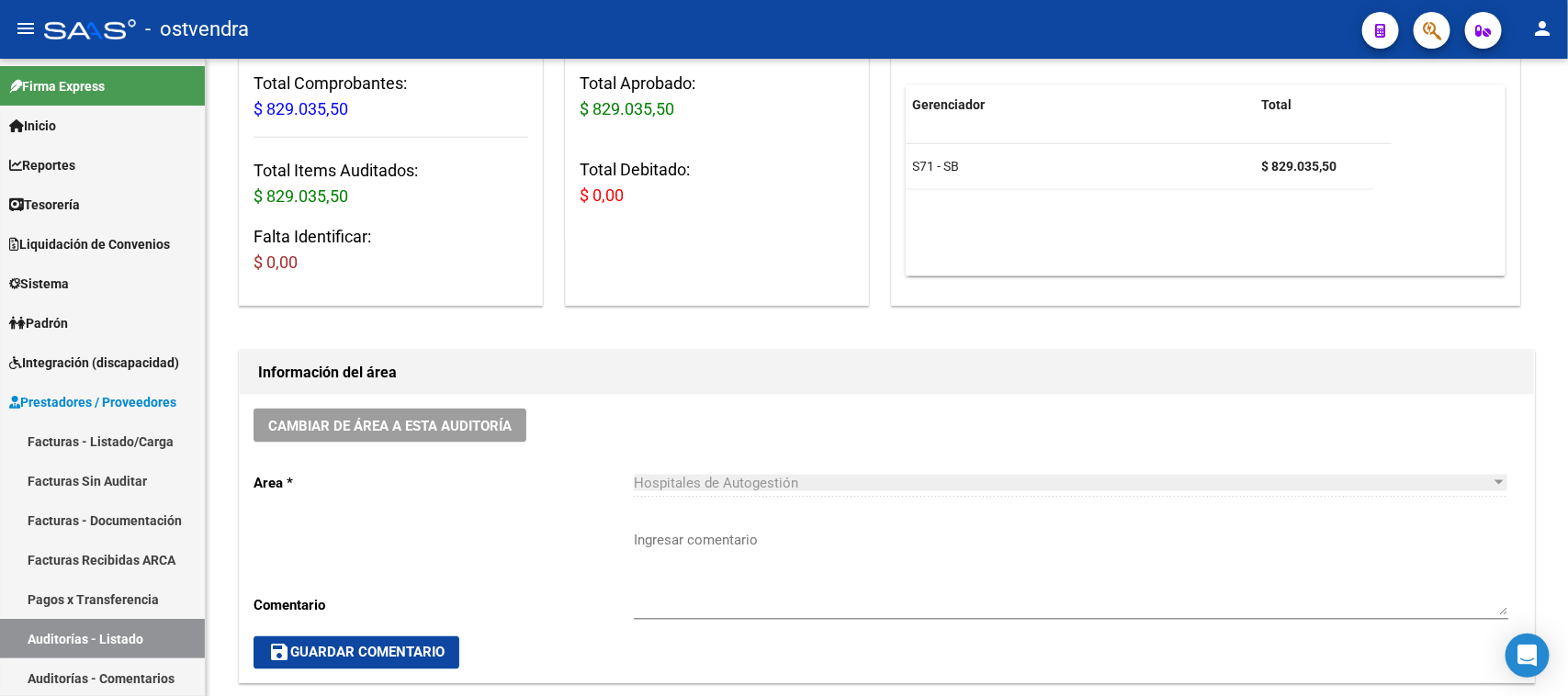
scroll to position [1606, 0]
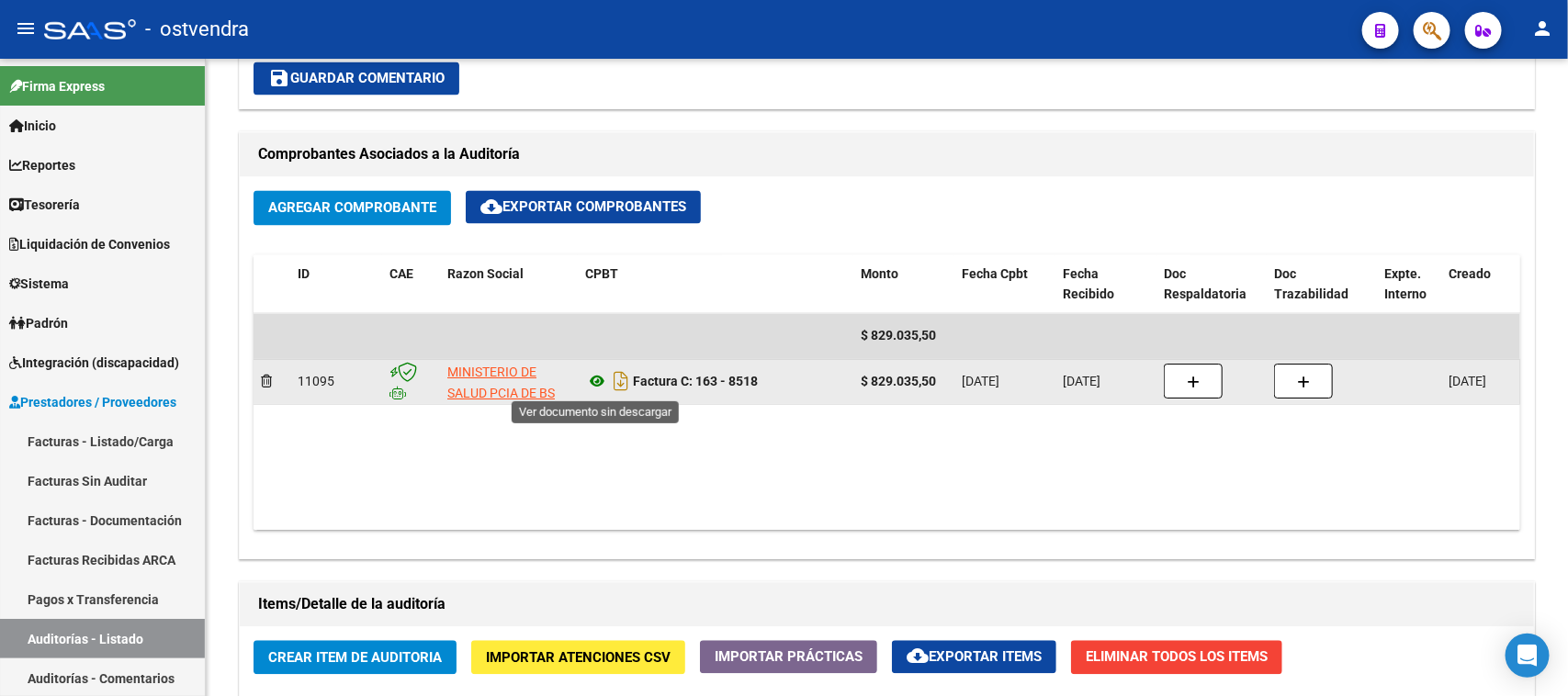
click at [594, 375] on icon at bounding box center [598, 382] width 24 height 22
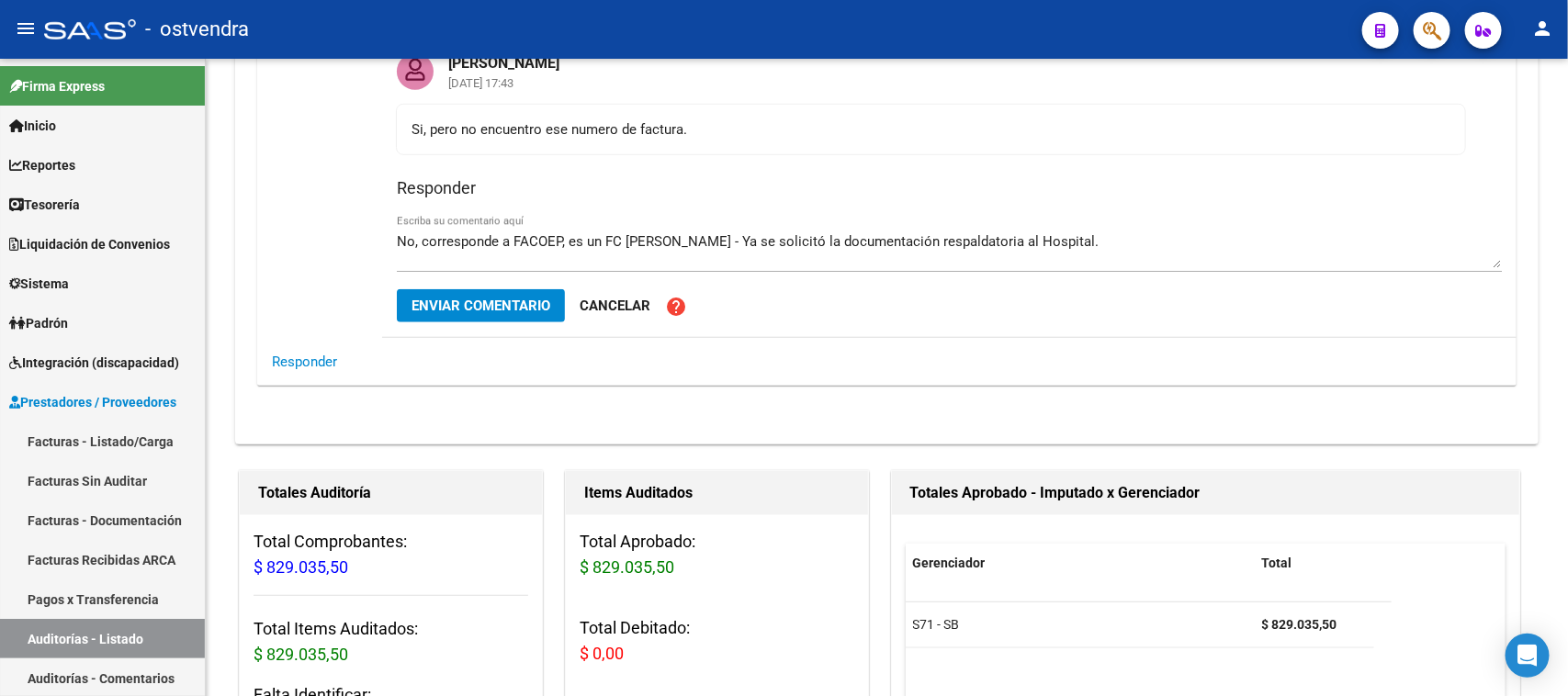
scroll to position [574, 0]
click at [1059, 240] on textarea "No, corresponde a FACOEP, es un FC de SAMO - Ya se solicitó la documentación re…" at bounding box center [949, 250] width 1105 height 36
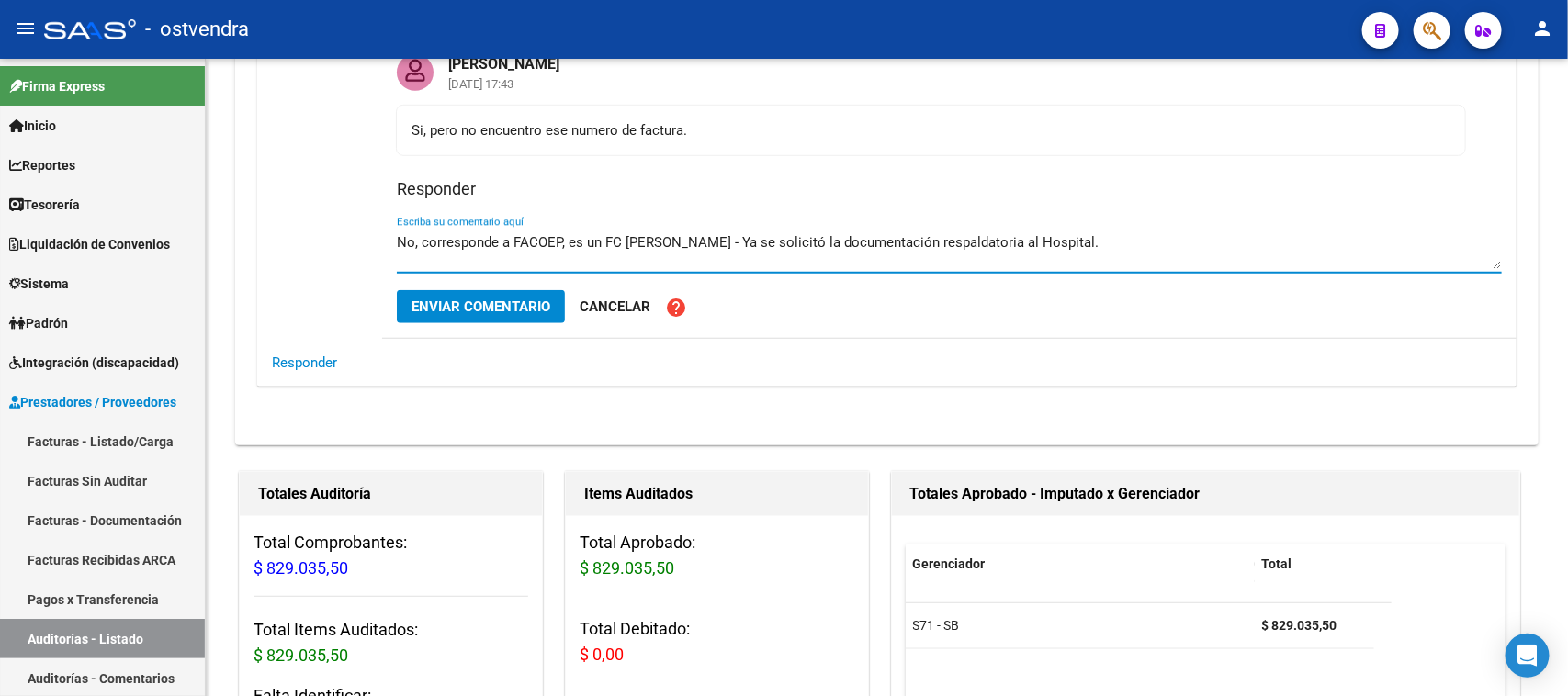
click at [1059, 240] on textarea "No, corresponde a FACOEP, es un FC de SAMO - Ya se solicitó la documentación re…" at bounding box center [949, 250] width 1105 height 36
click at [1026, 235] on textarea "No, corresponde a FACOEP, es un FC de SAMO - Ya se solicitó la documentación re…" at bounding box center [949, 250] width 1105 height 36
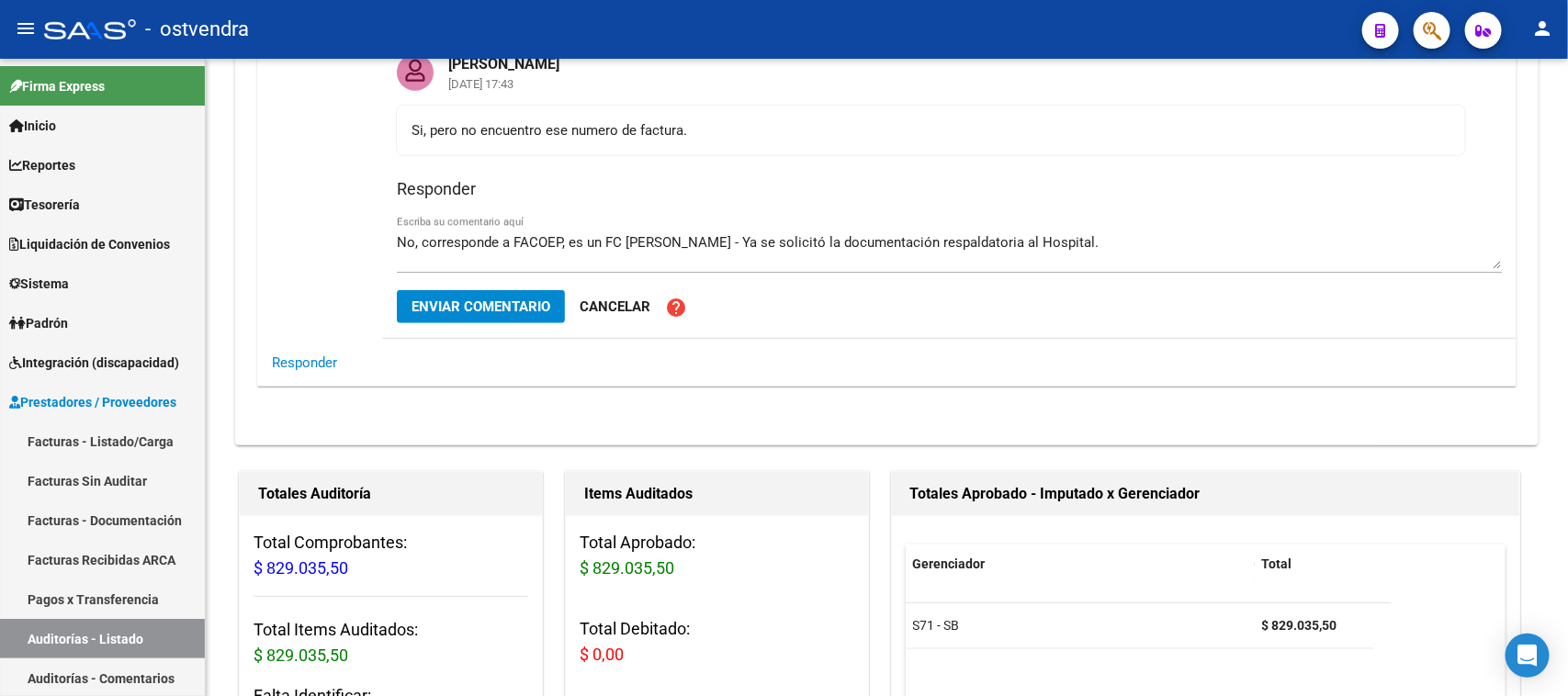
click at [988, 230] on div "No, corresponde a FACOEP, es un FC de SAMO - Ya se solicitó la documentación re…" at bounding box center [949, 245] width 1105 height 56
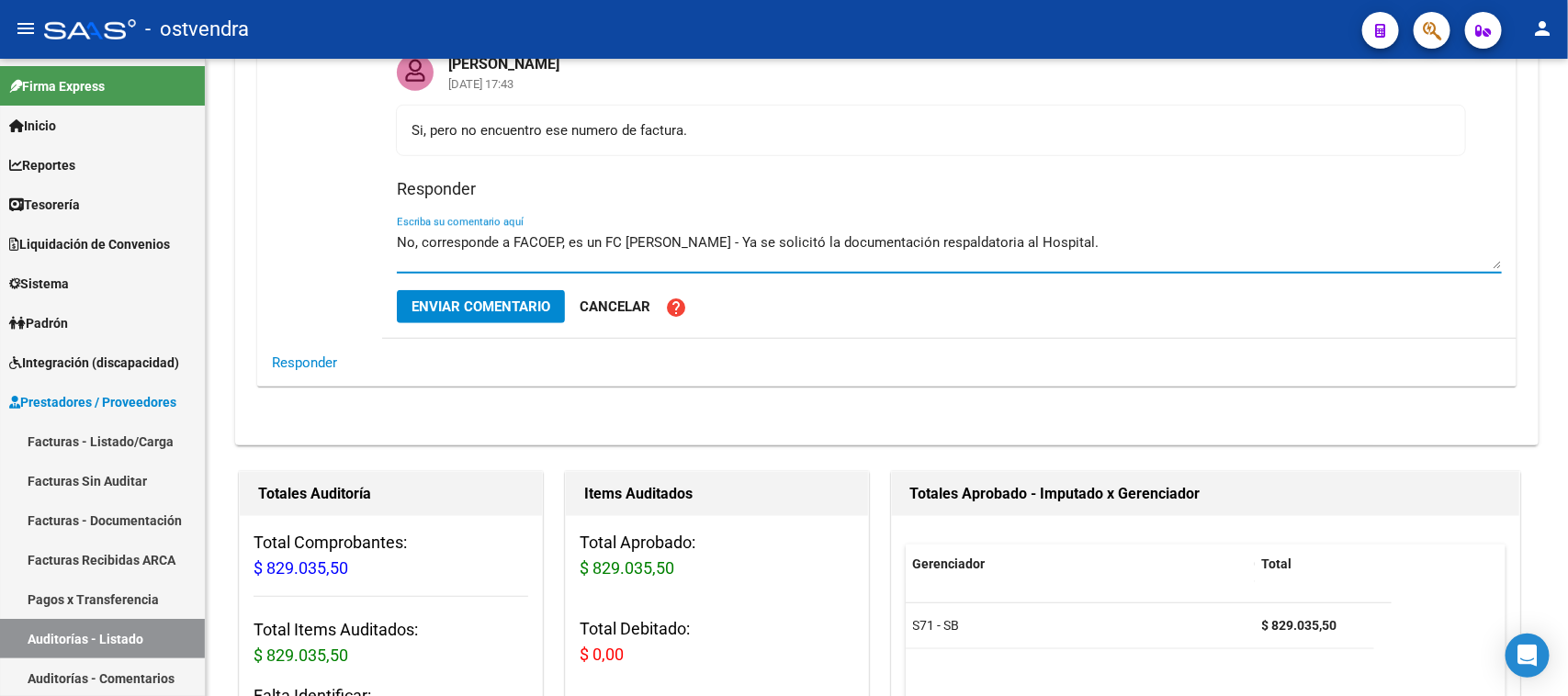
click at [1047, 239] on textarea "No, corresponde a FACOEP, es un FC de SAMO - Ya se solicitó la documentación re…" at bounding box center [949, 250] width 1105 height 36
drag, startPoint x: 1047, startPoint y: 239, endPoint x: 997, endPoint y: 239, distance: 50.0
click at [997, 239] on textarea "No, corresponde a FACOEP, es un FC de SAMO - Ya se solicitó la documentación re…" at bounding box center [949, 250] width 1105 height 36
paste textarea "Zonal General de Agudos Dr. Arturo Oñativia"
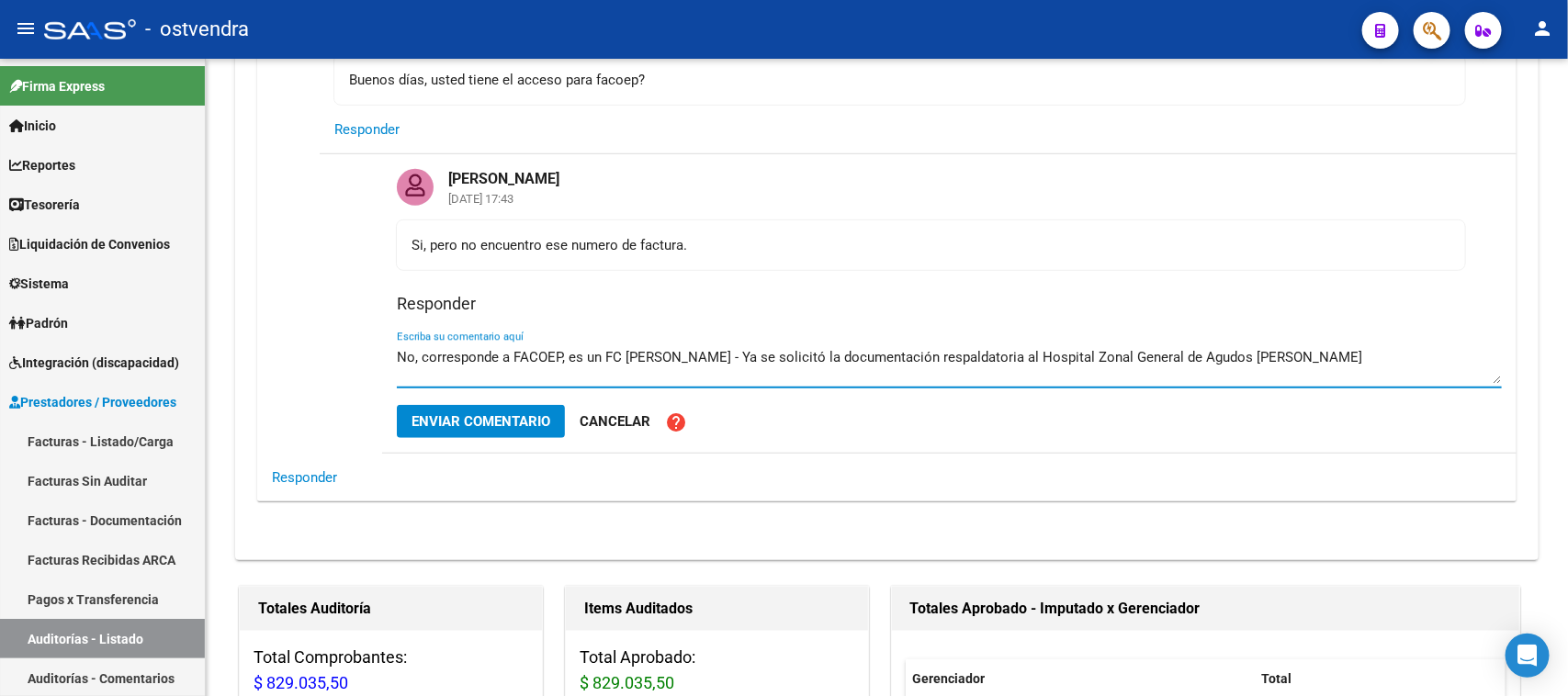
scroll to position [0, 0]
click at [1122, 359] on textarea "No, corresponde a FACOEP, es un FC de SAMO - Ya se solicitó la documentación re…" at bounding box center [949, 364] width 1105 height 36
click at [1300, 369] on textarea "No, corresponde a FACOEP, es un FC de SAMO - Ya se solicitó la documentación re…" at bounding box center [949, 364] width 1105 height 36
click at [1271, 353] on textarea "No, corresponde a FACOEP, es un FC de SAMO - Ya se solicitó la documentación re…" at bounding box center [949, 364] width 1105 height 36
click at [1103, 361] on textarea "No, corresponde a FACOEP, es un FC de SAMO - Ya se solicitó la documentación re…" at bounding box center [949, 364] width 1105 height 36
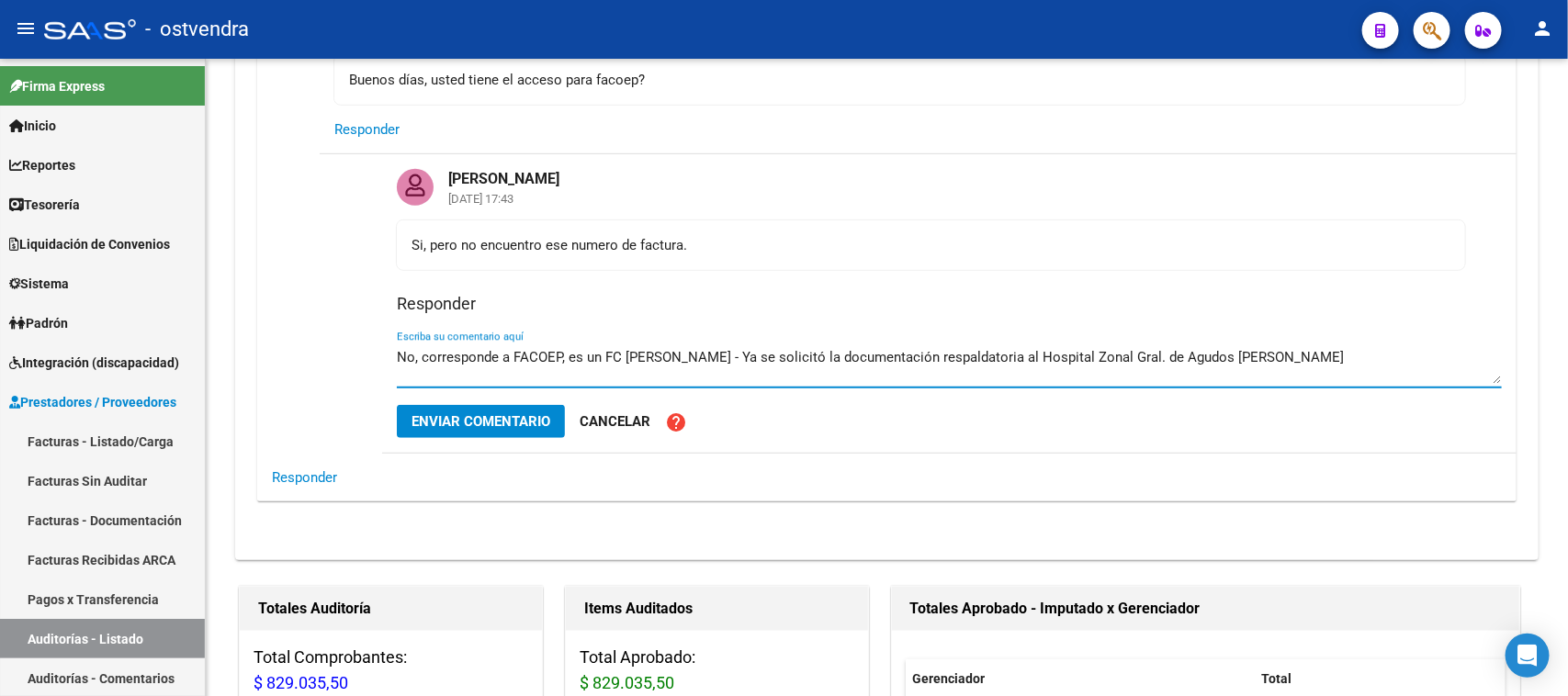
type textarea "No, corresponde a FACOEP, es un FC [PERSON_NAME] - Ya se solicitó la documentac…"
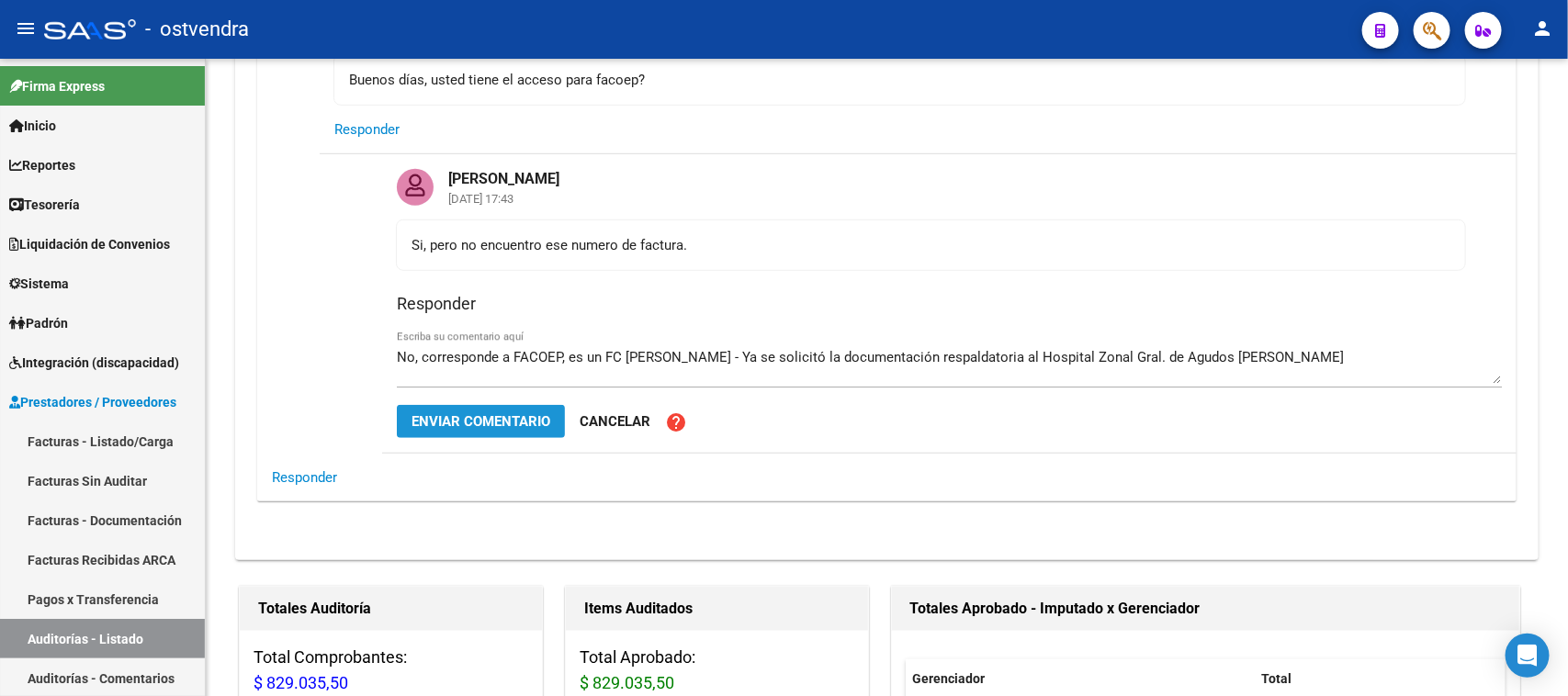
click at [452, 420] on span "Enviar comentario" at bounding box center [480, 421] width 139 height 17
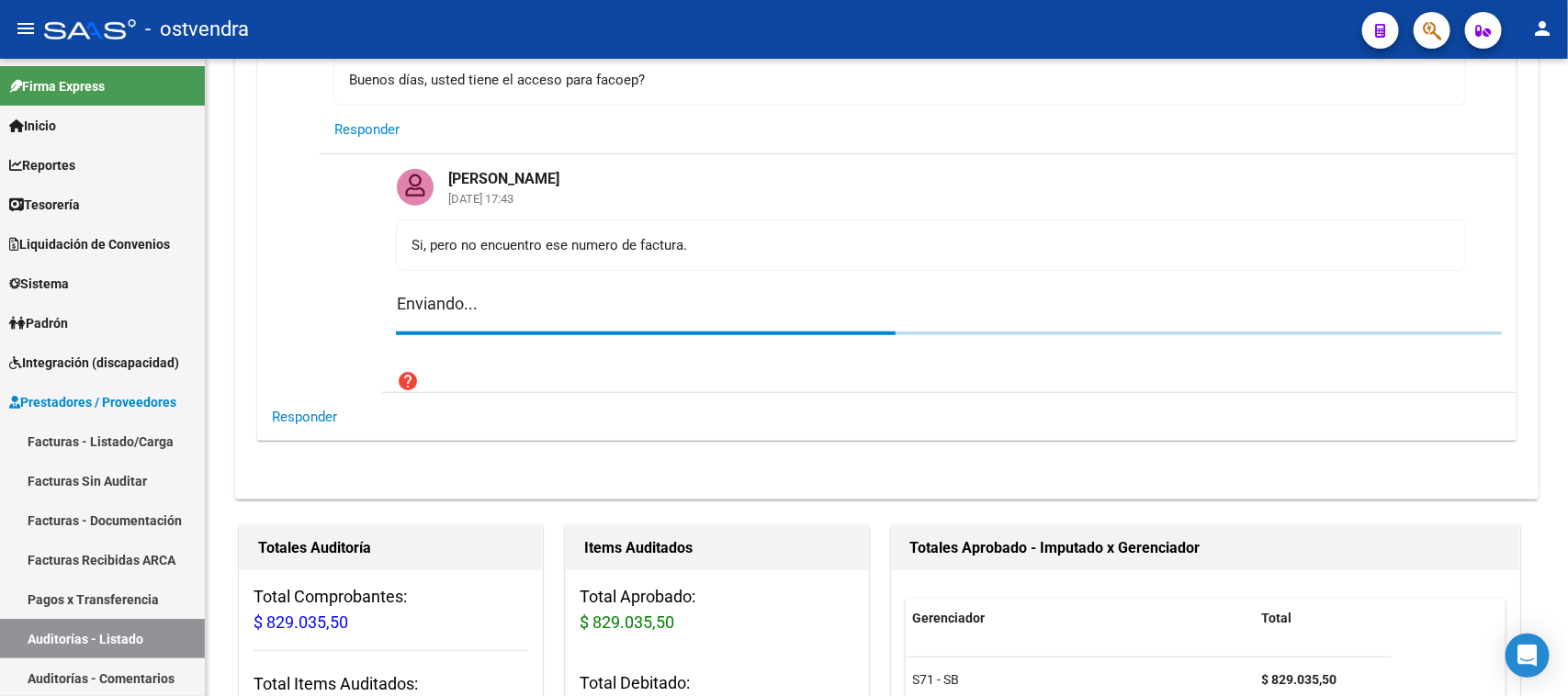
click at [452, 420] on mat-card-actions "Responder" at bounding box center [887, 416] width 1259 height 48
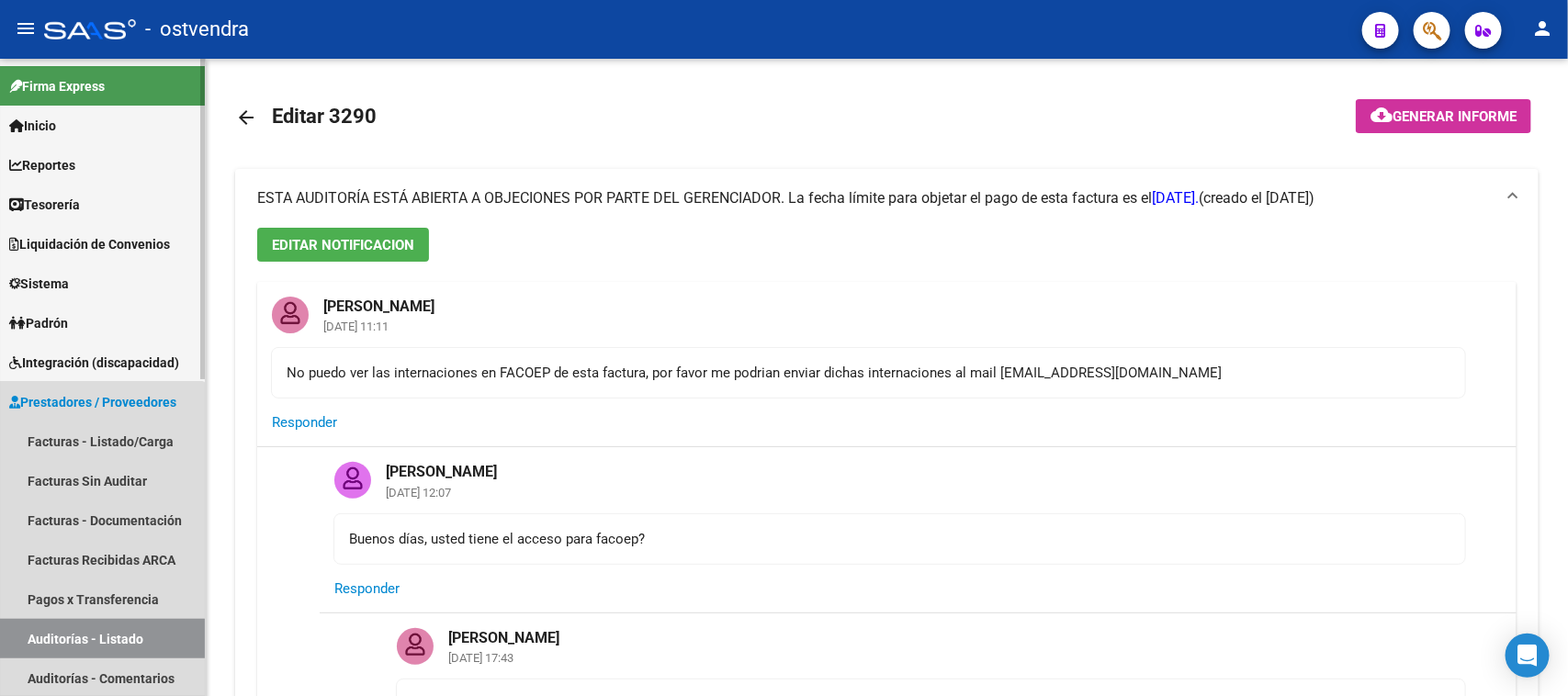
click at [94, 639] on link "Auditorías - Listado" at bounding box center [103, 638] width 205 height 39
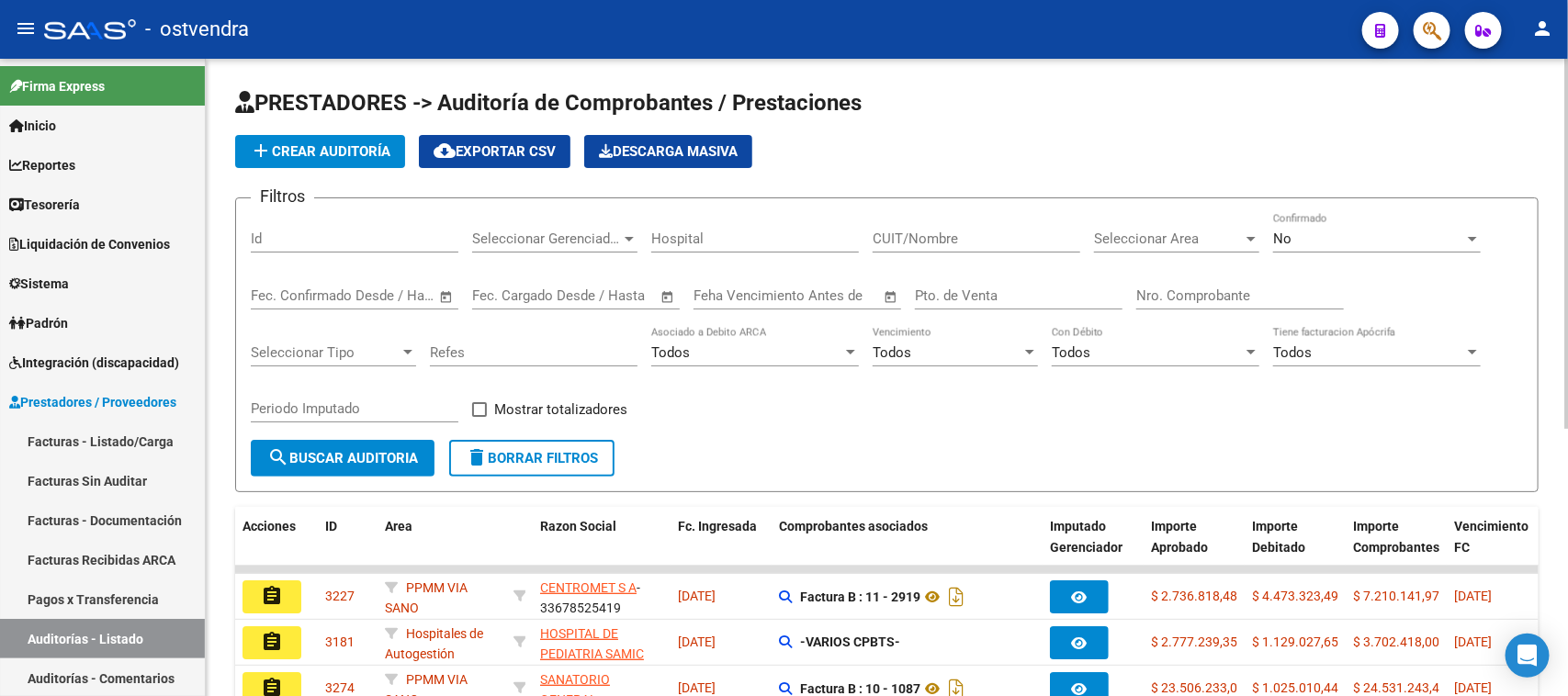
click at [378, 235] on input "Id" at bounding box center [354, 239] width 208 height 17
paste input "1797"
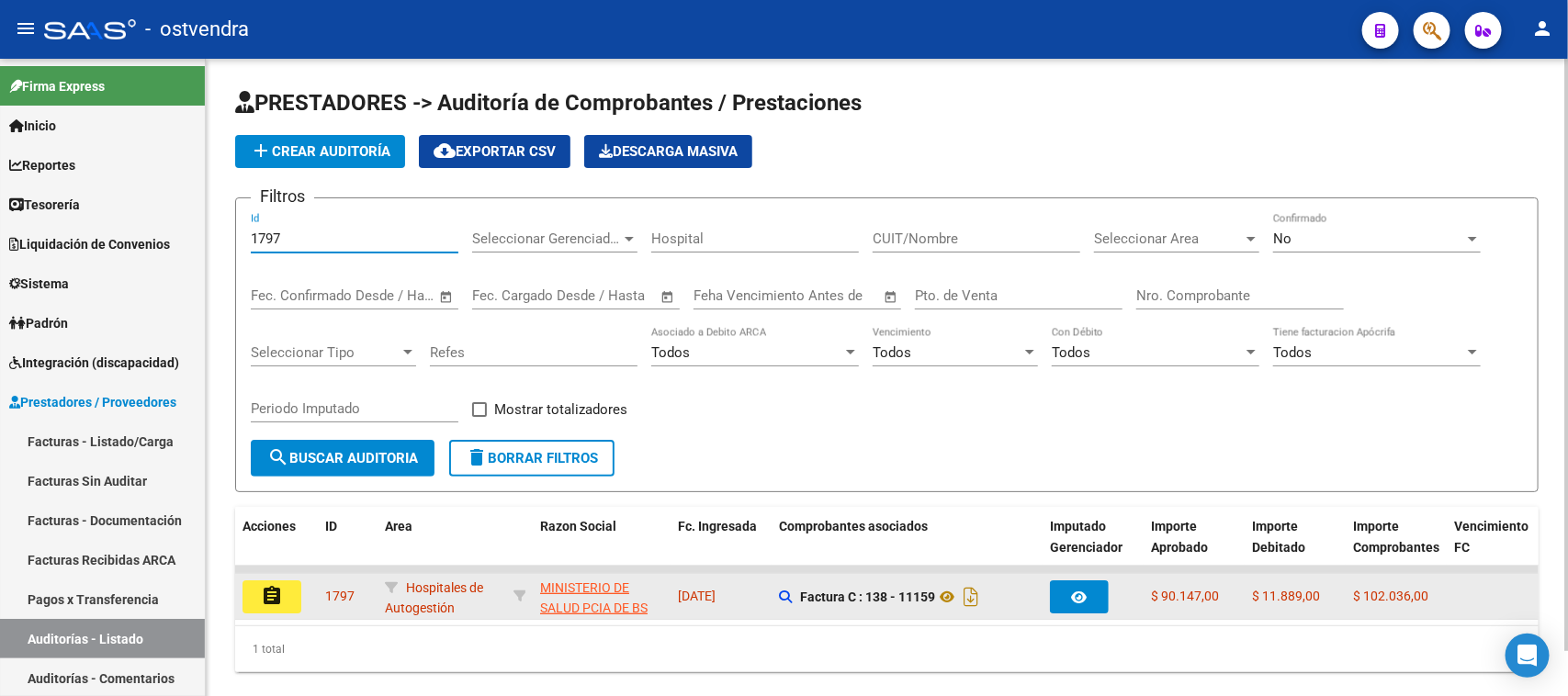
type input "1797"
click at [289, 586] on button "assignment" at bounding box center [271, 596] width 59 height 33
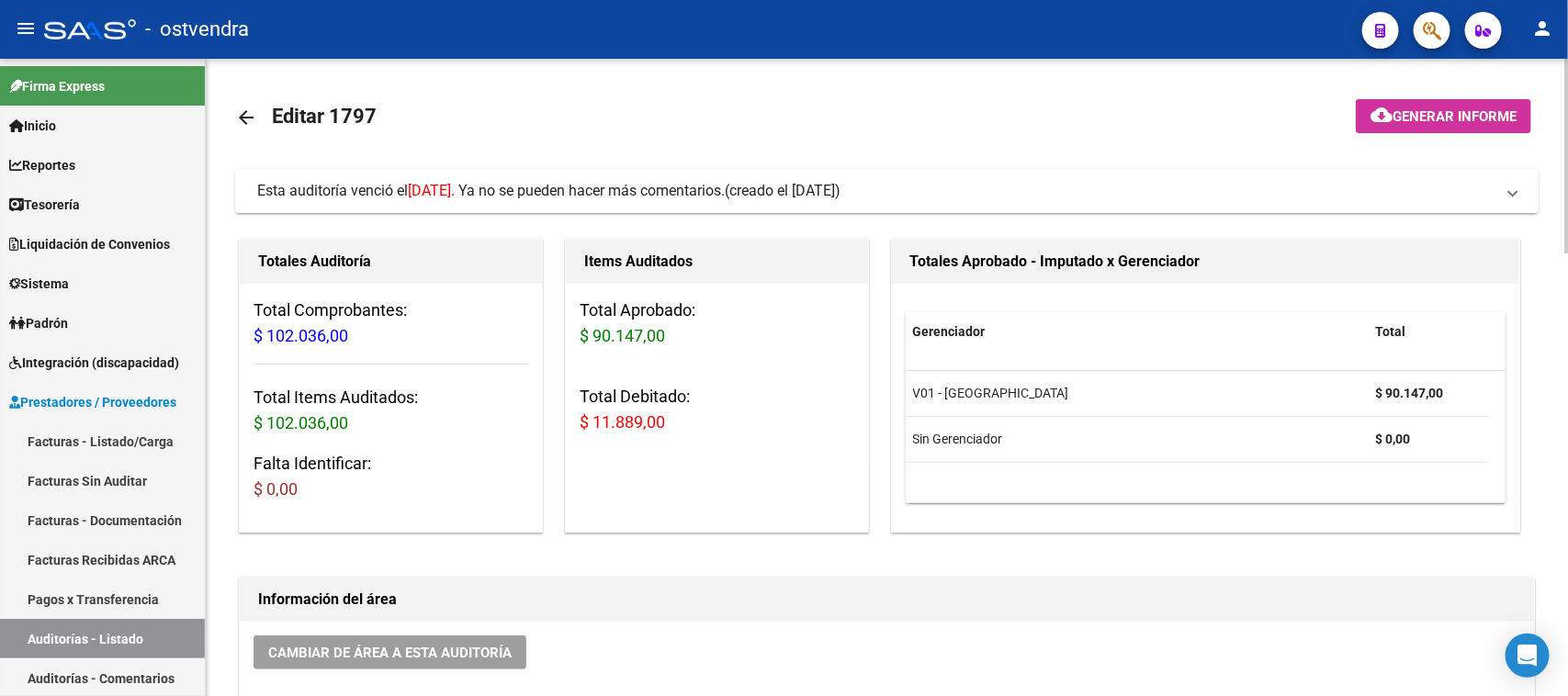
click at [635, 200] on mat-expansion-panel-header "Esta auditoría venció el 06/05/2025 . Ya no se pueden hacer más comentarios. (c…" at bounding box center [887, 190] width 1303 height 44
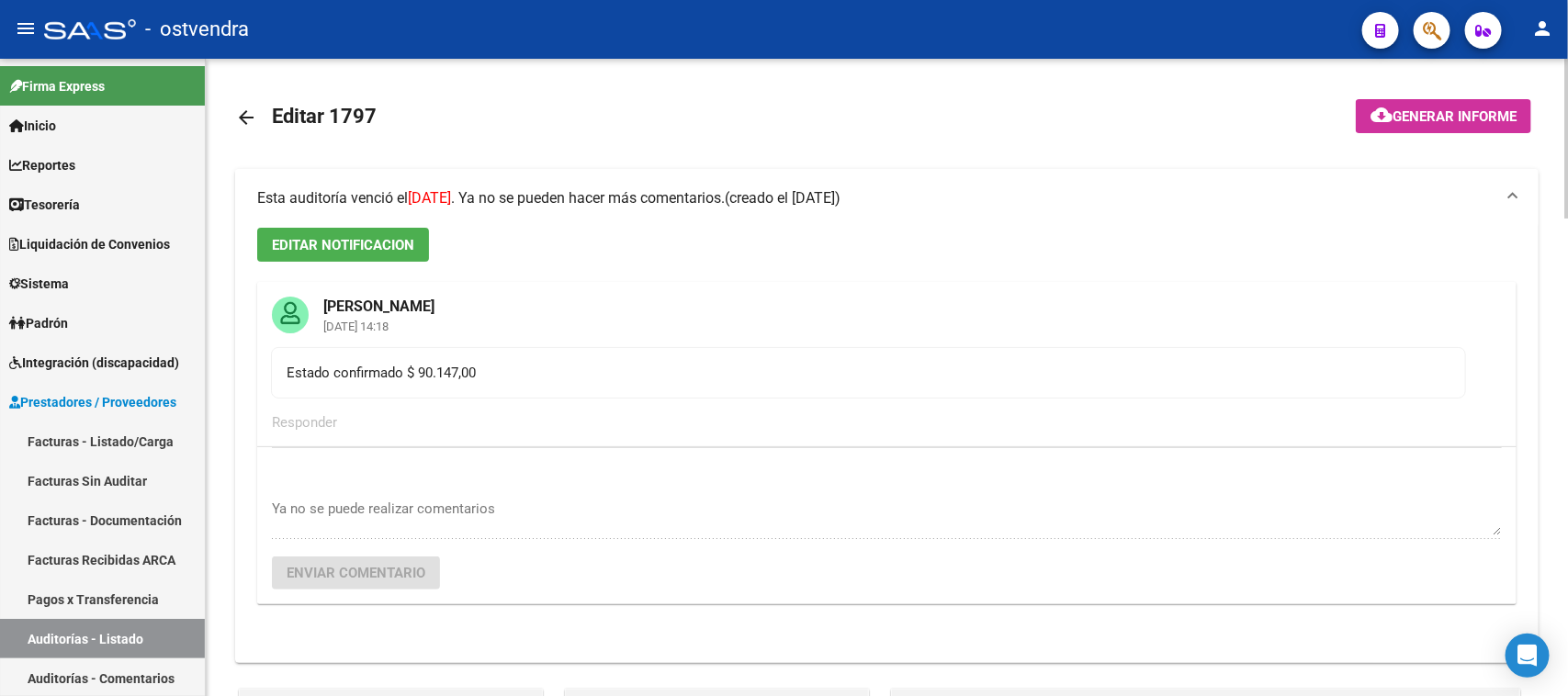
click at [635, 200] on span "Esta auditoría venció el 06/05/2025 . Ya no se pueden hacer más comentarios." at bounding box center [491, 198] width 468 height 18
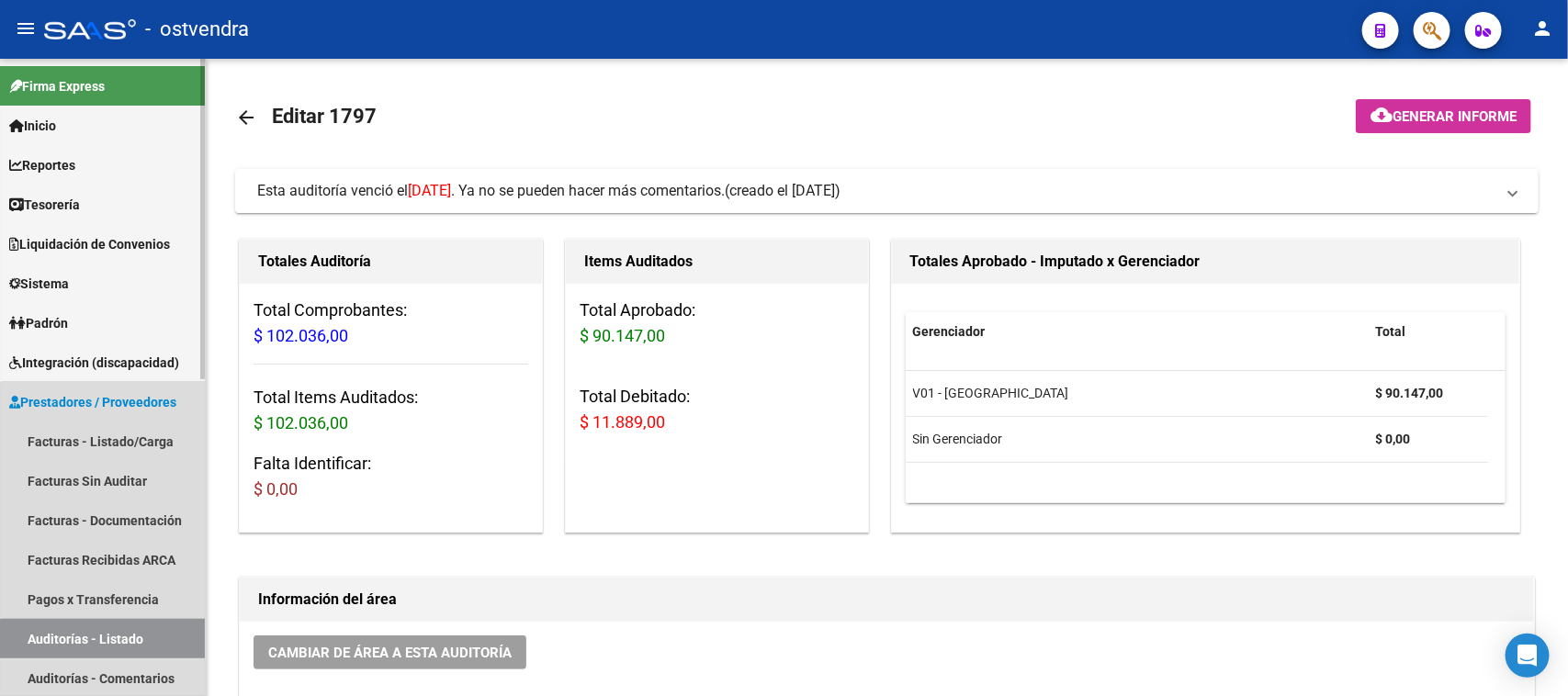
click at [150, 639] on link "Auditorías - Listado" at bounding box center [103, 638] width 205 height 39
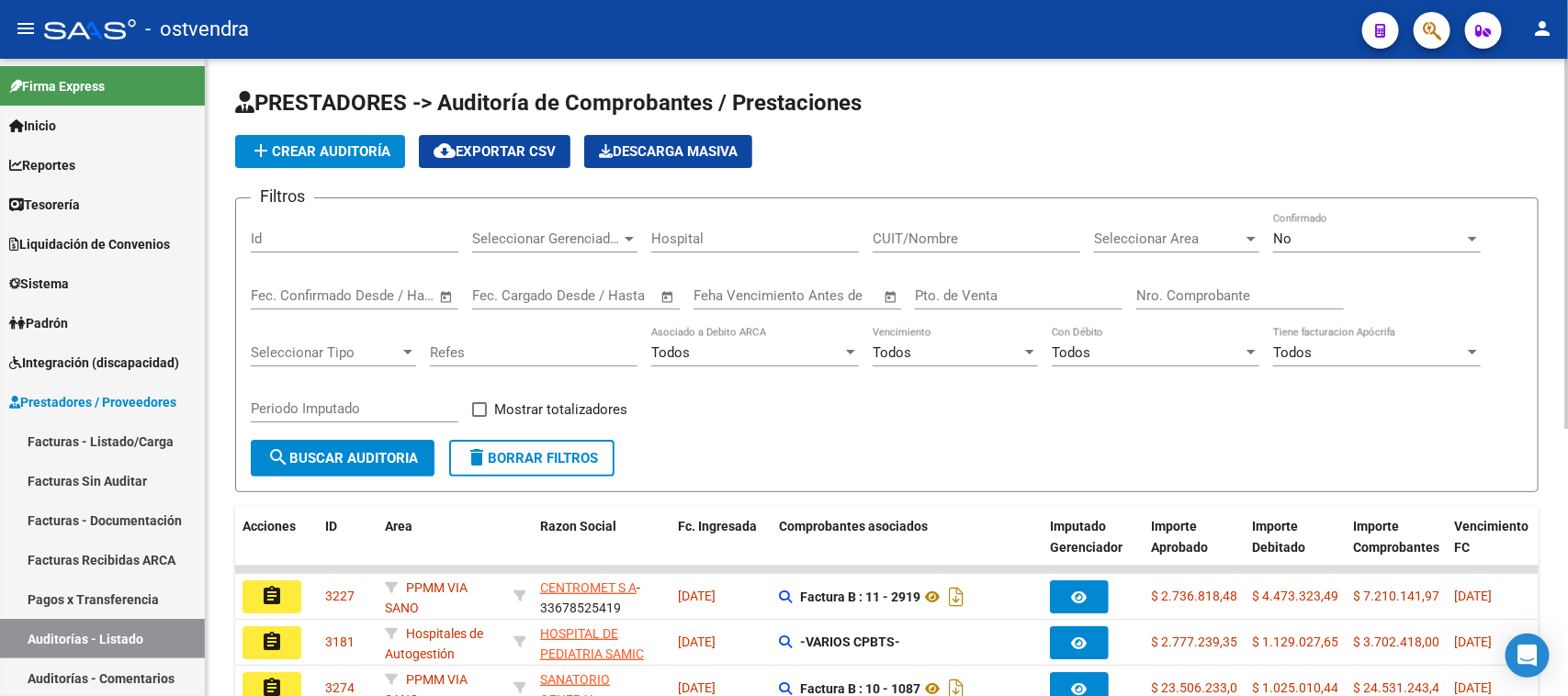
click at [391, 222] on div "Id" at bounding box center [354, 233] width 208 height 39
paste input "1767"
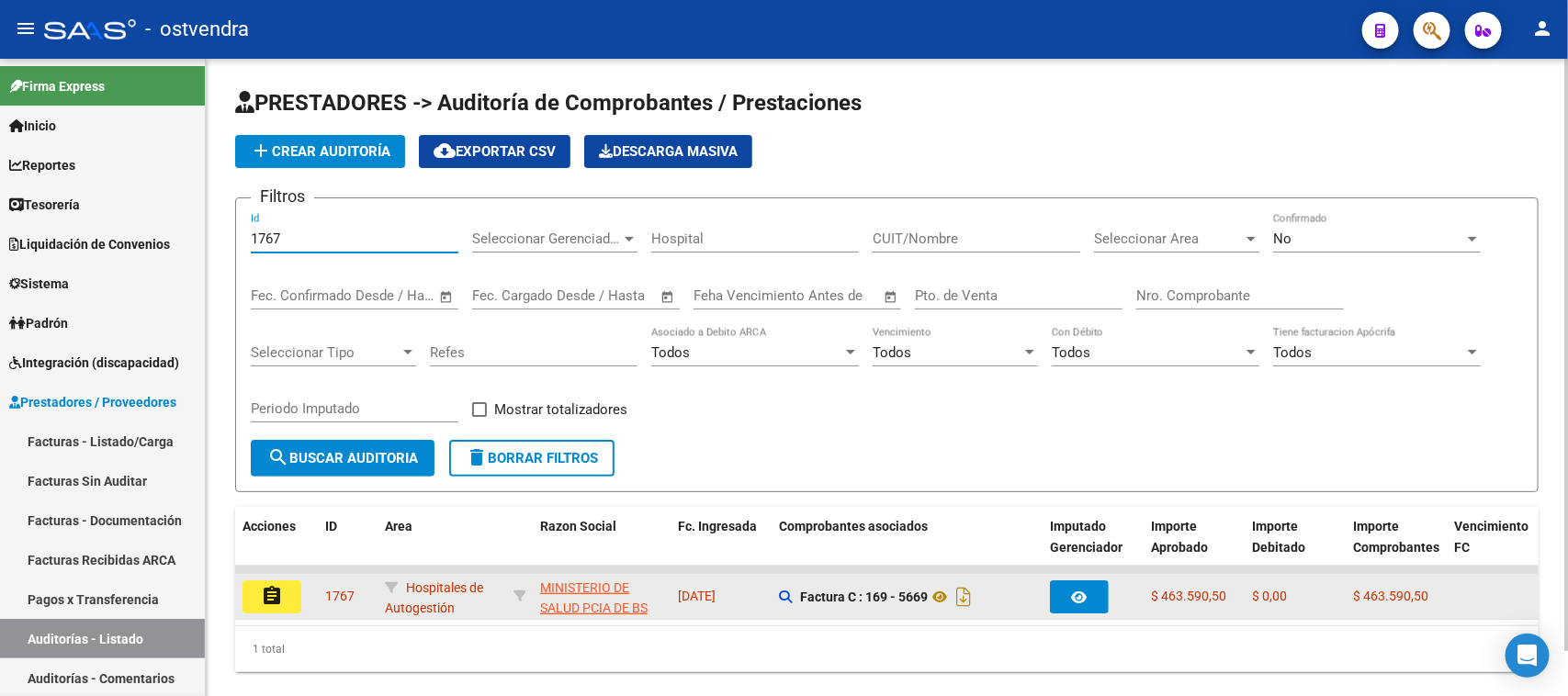
type input "1767"
click at [284, 585] on button "assignment" at bounding box center [271, 596] width 59 height 33
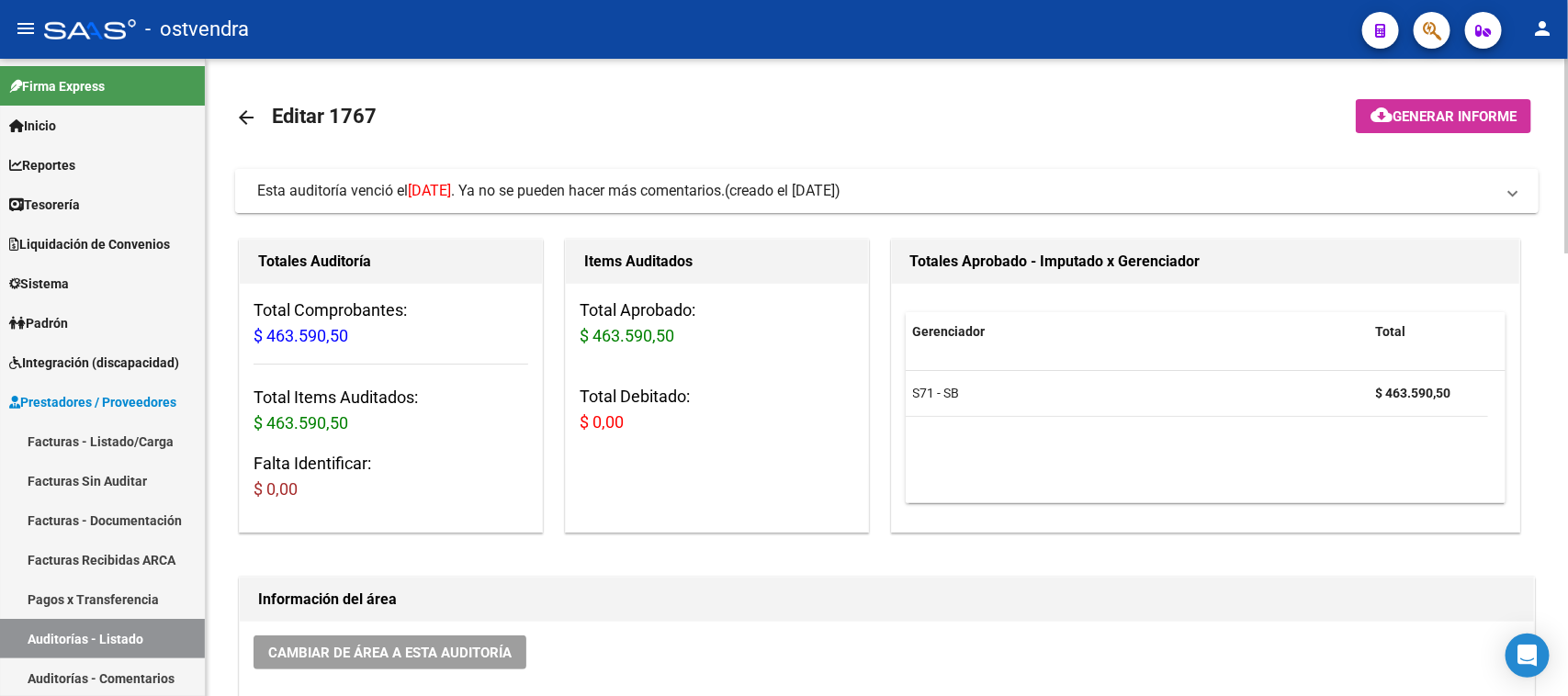
click at [662, 193] on span "Esta auditoría venció el [DATE] . Ya no se pueden hacer más comentarios." at bounding box center [491, 190] width 468 height 18
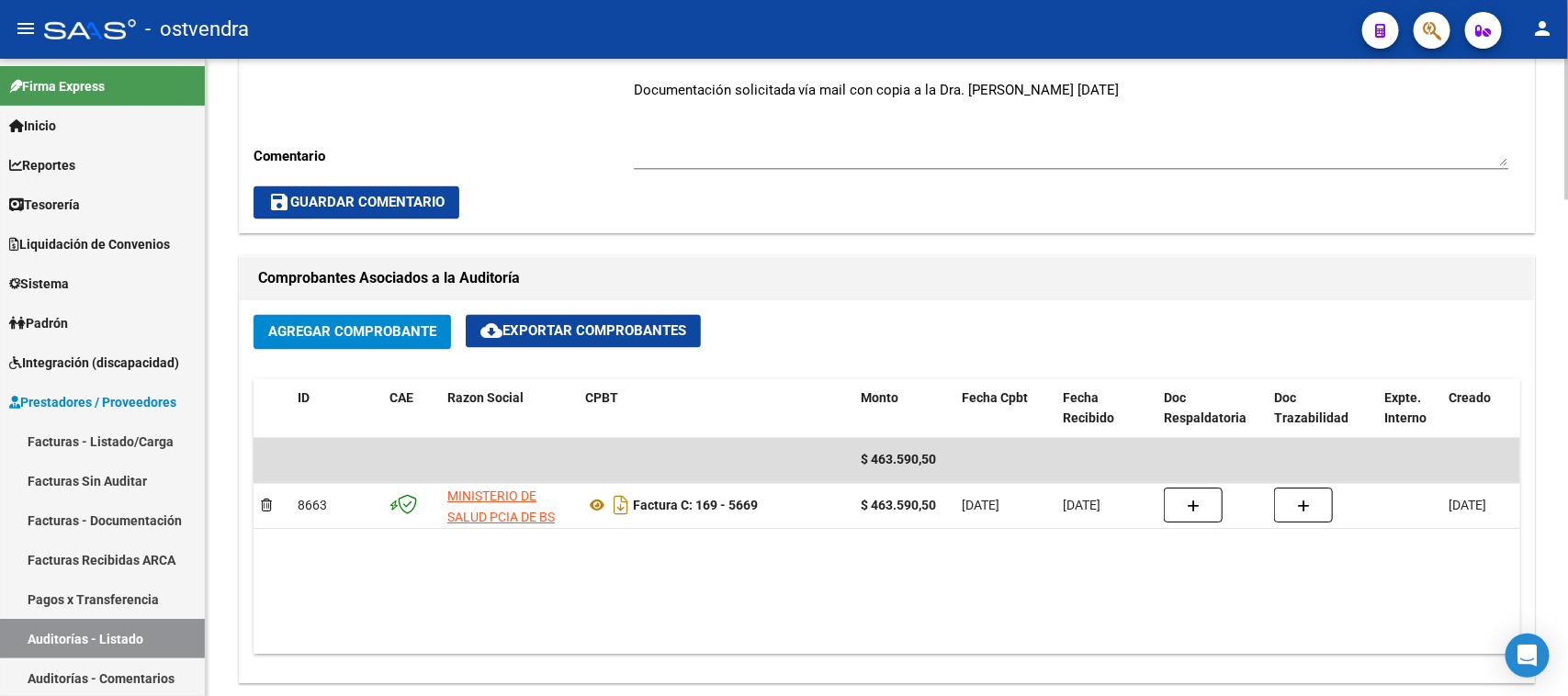
scroll to position [1548, 0]
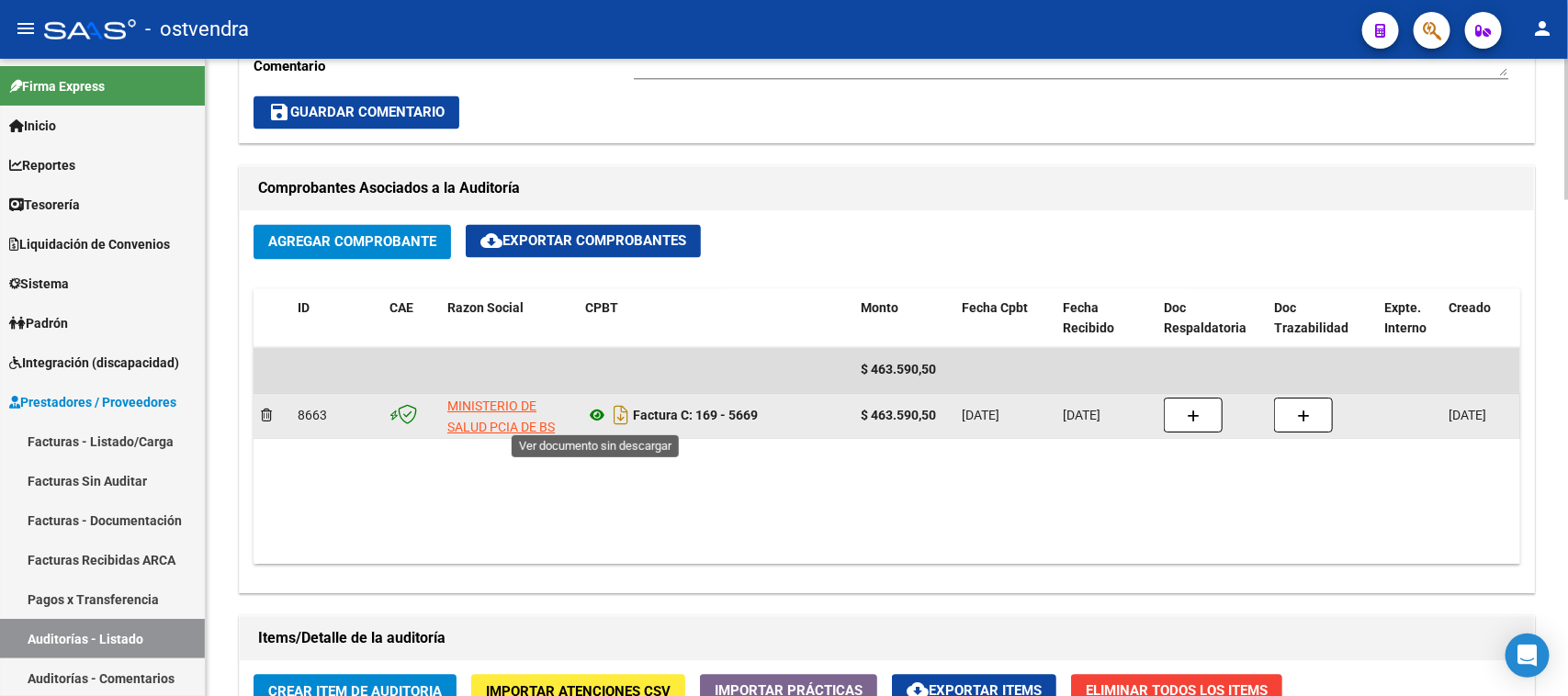
click at [599, 416] on icon at bounding box center [598, 416] width 24 height 22
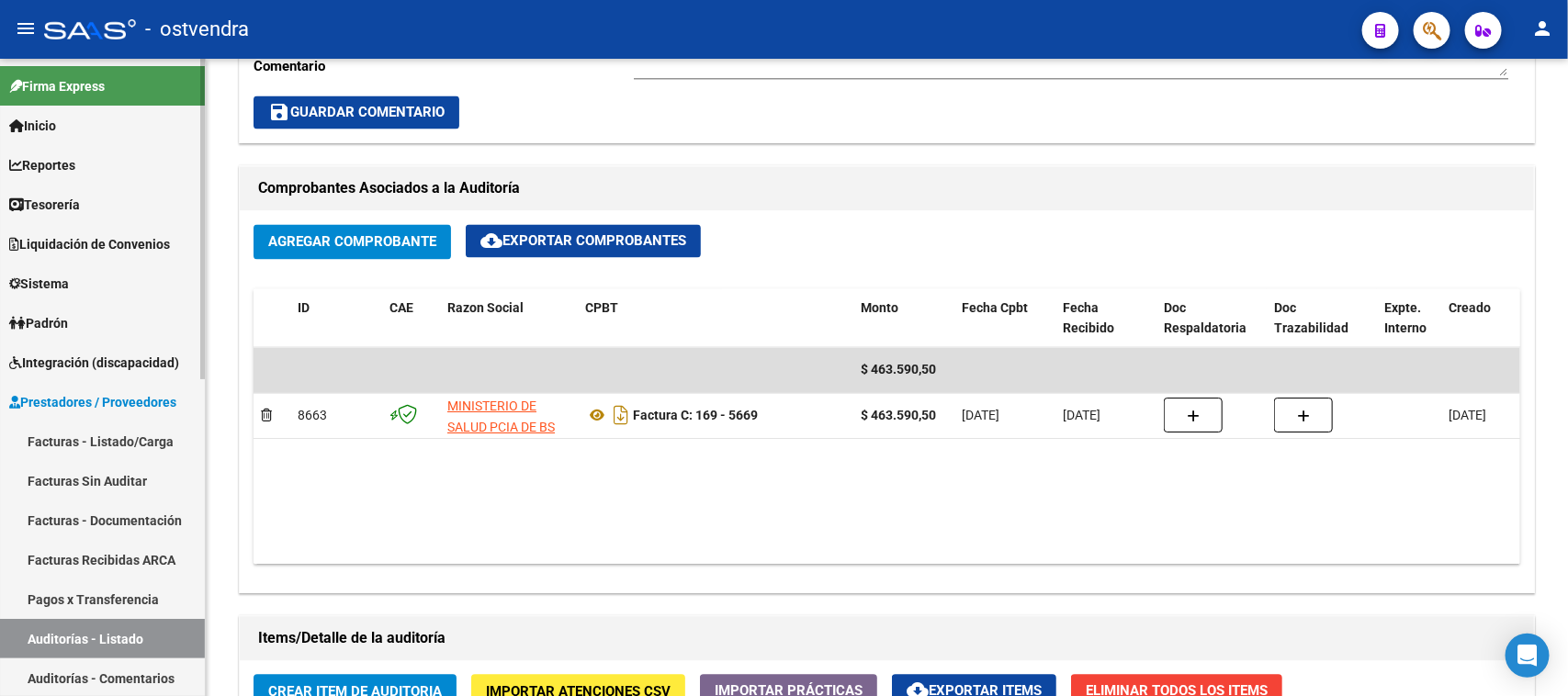
click at [138, 626] on link "Auditorías - Listado" at bounding box center [103, 638] width 205 height 39
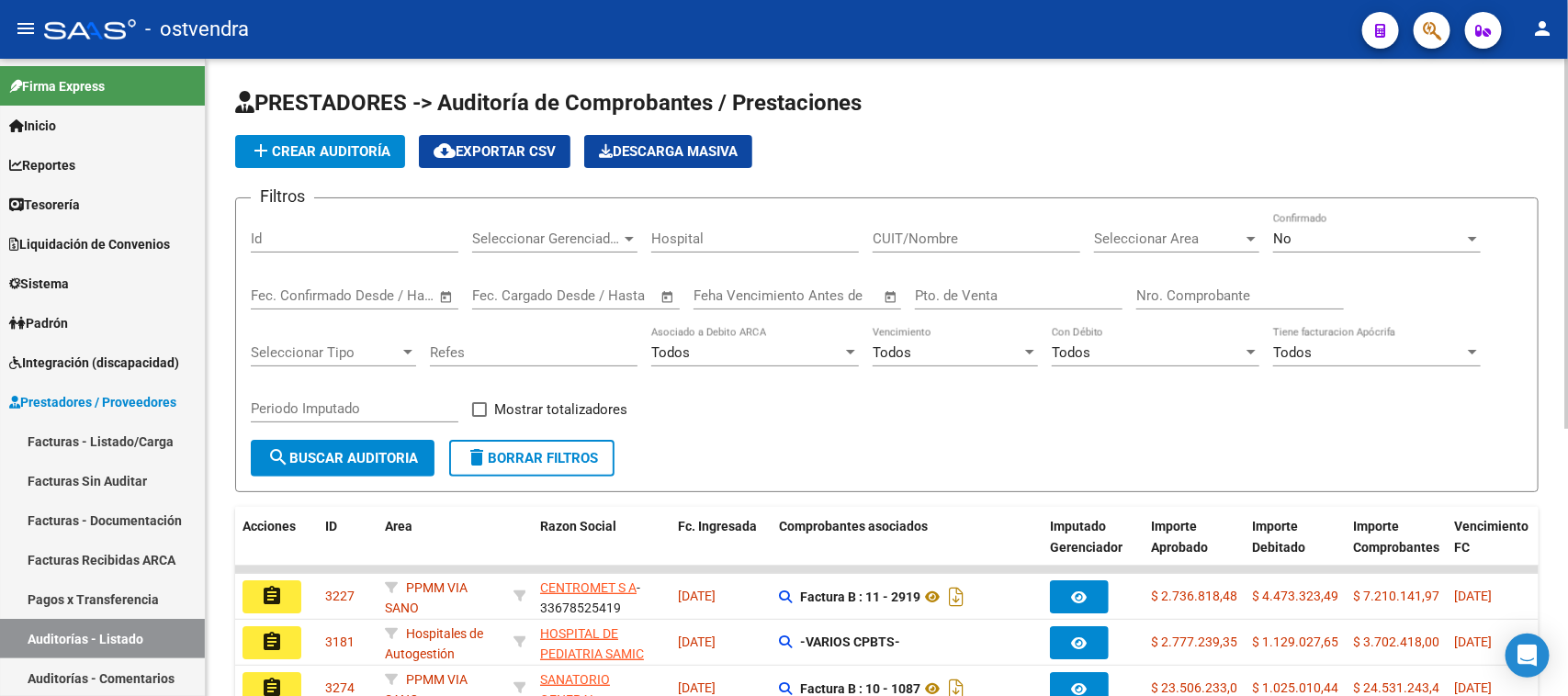
click at [367, 237] on input "Id" at bounding box center [354, 239] width 208 height 17
paste input "1945"
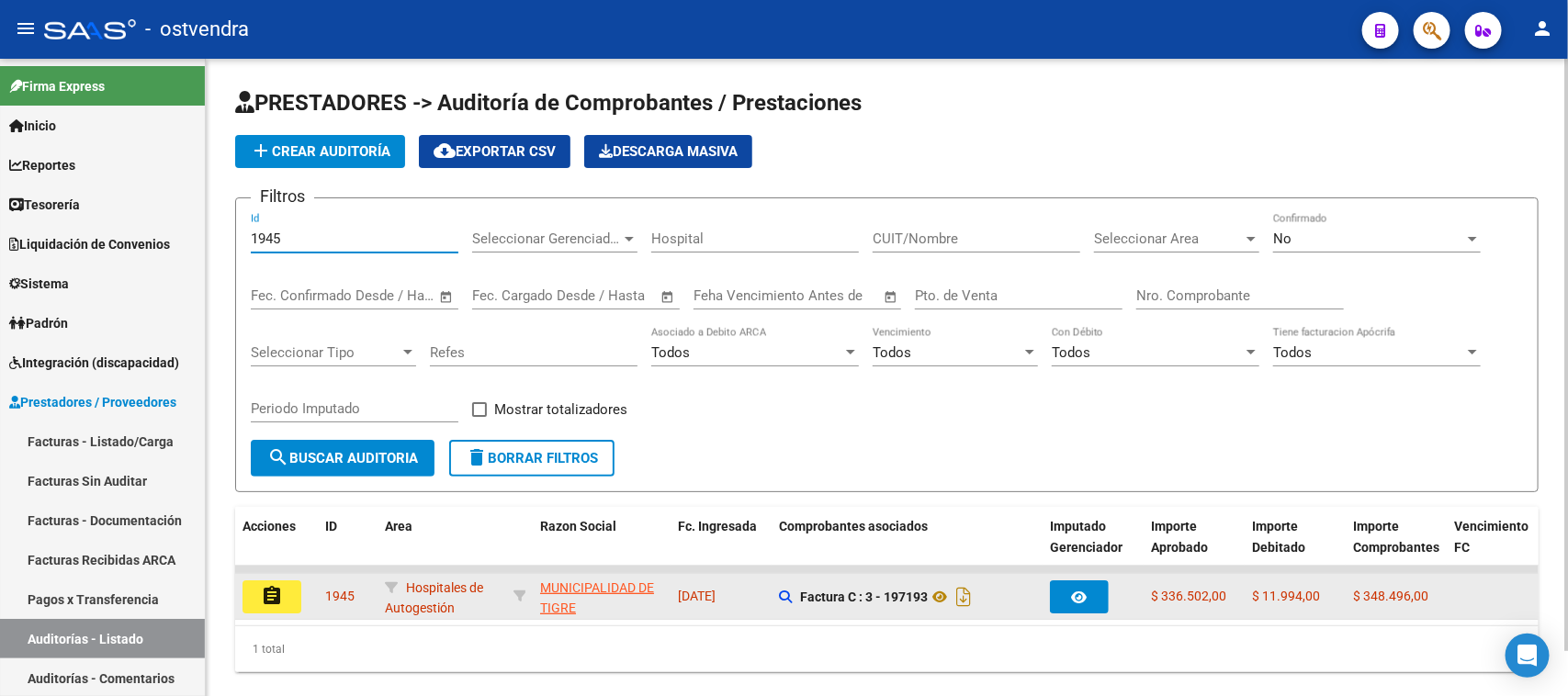
type input "1945"
click at [281, 598] on mat-icon "assignment" at bounding box center [272, 596] width 22 height 22
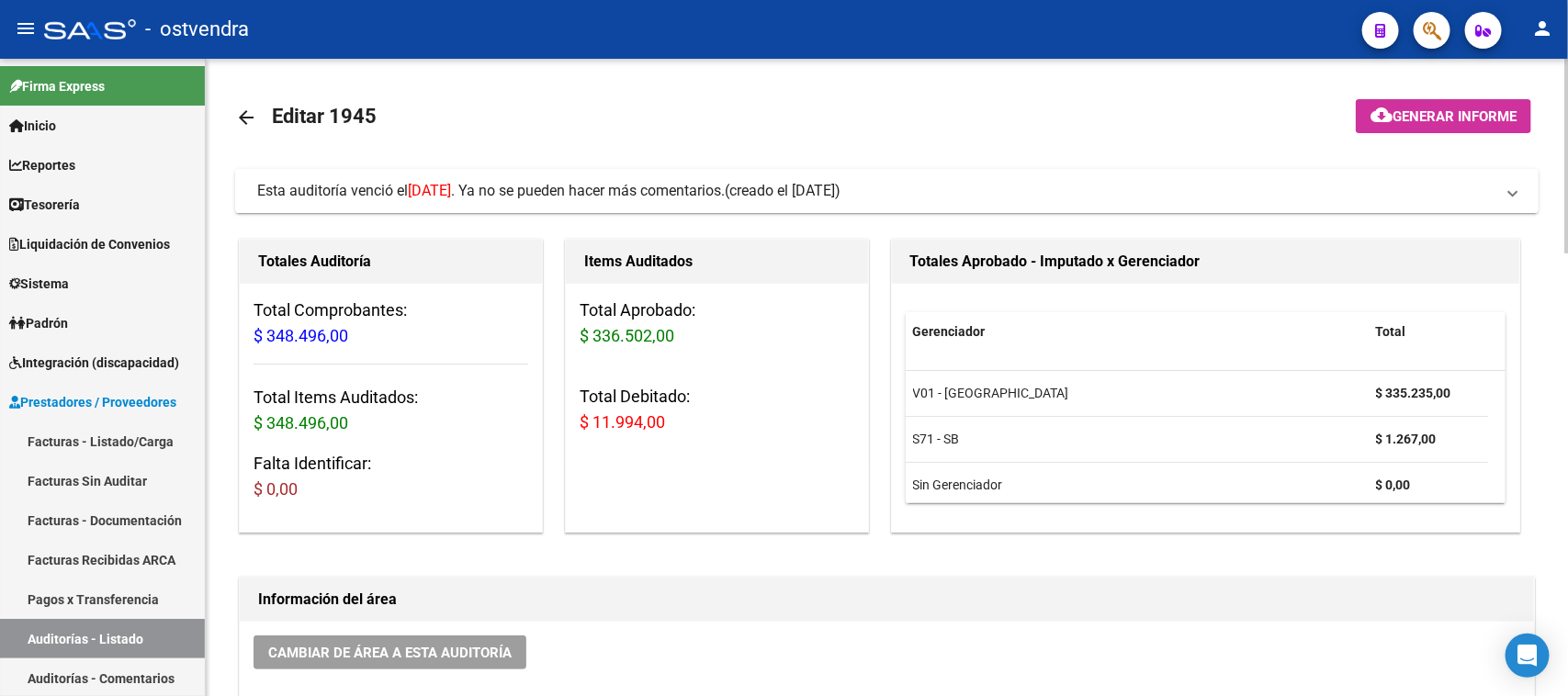
click at [608, 194] on span "Esta auditoría venció el 29/05/2025 . Ya no se pueden hacer más comentarios." at bounding box center [491, 190] width 468 height 18
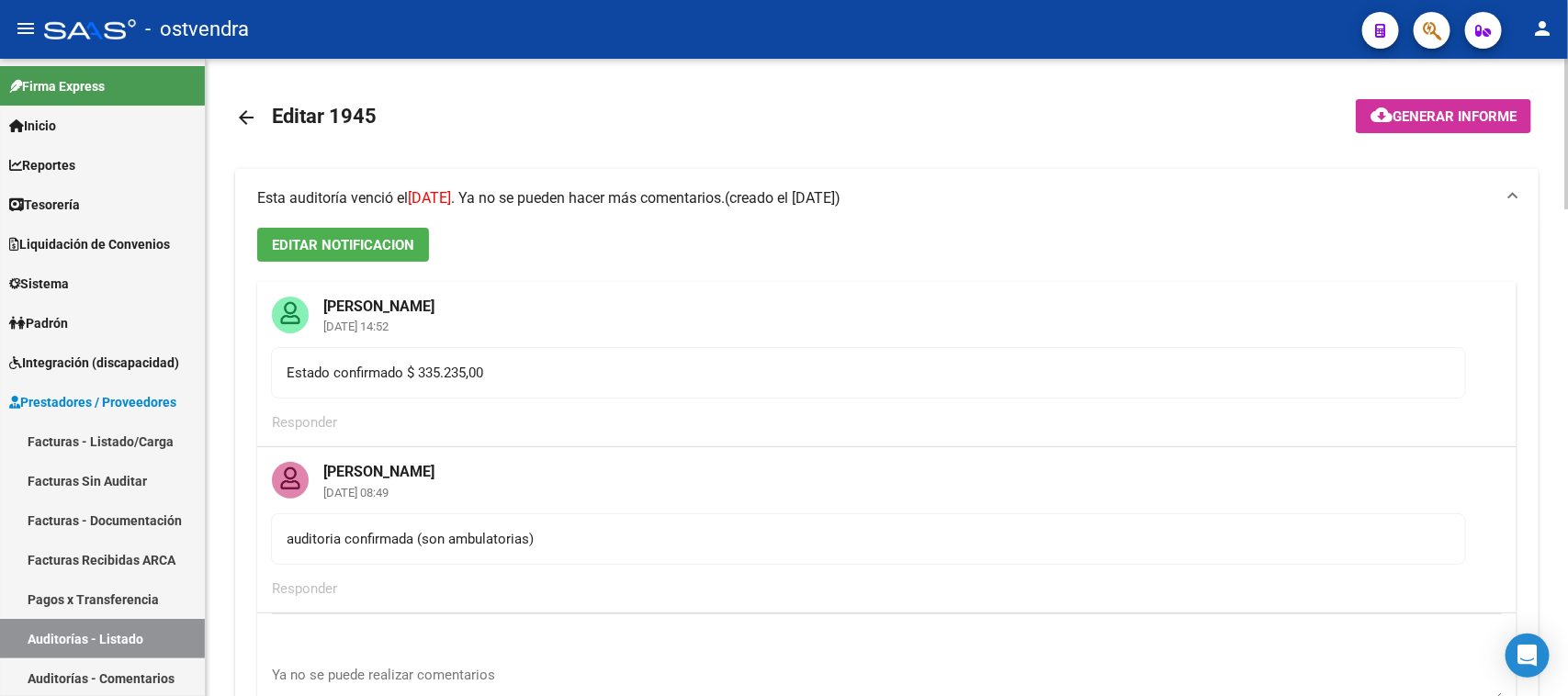
click at [607, 194] on span "Esta auditoría venció el 29/05/2025 . Ya no se pueden hacer más comentarios." at bounding box center [491, 198] width 468 height 18
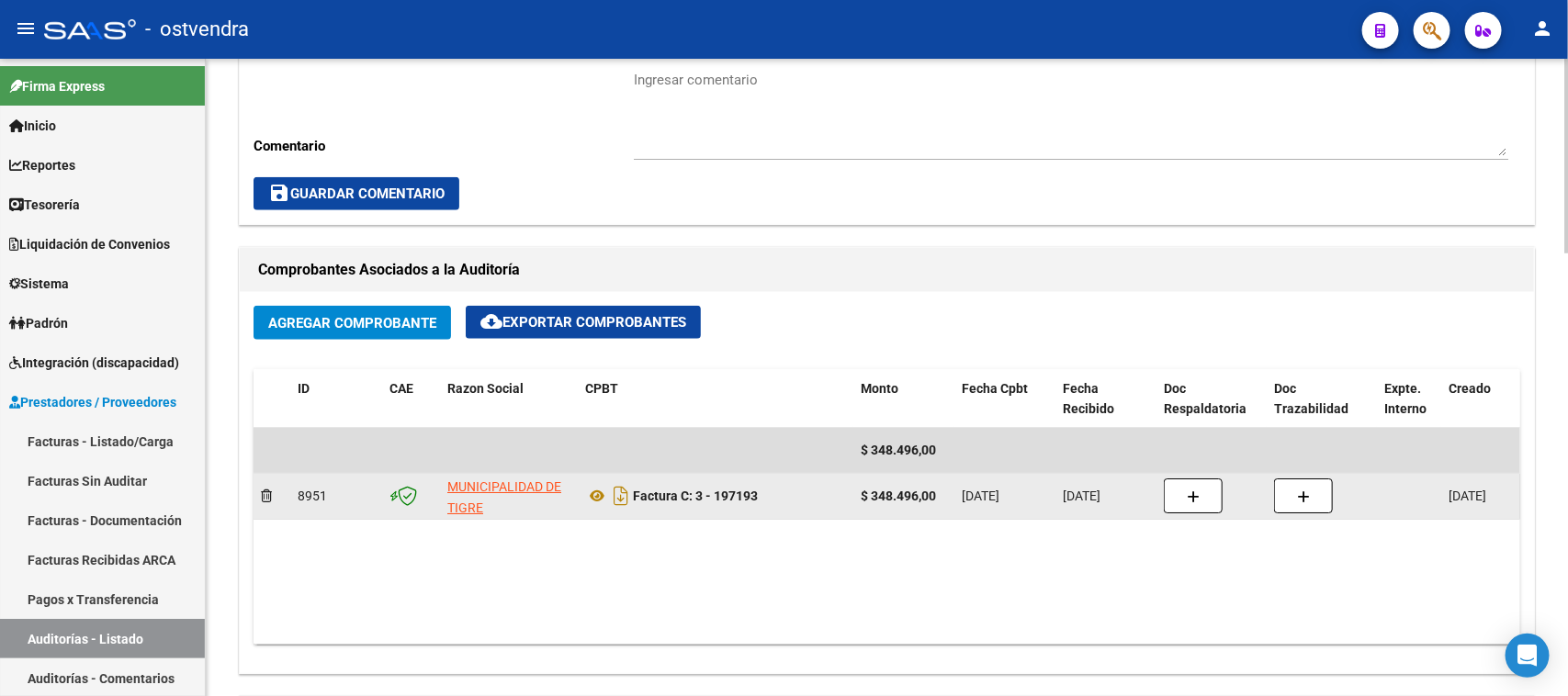
scroll to position [689, 0]
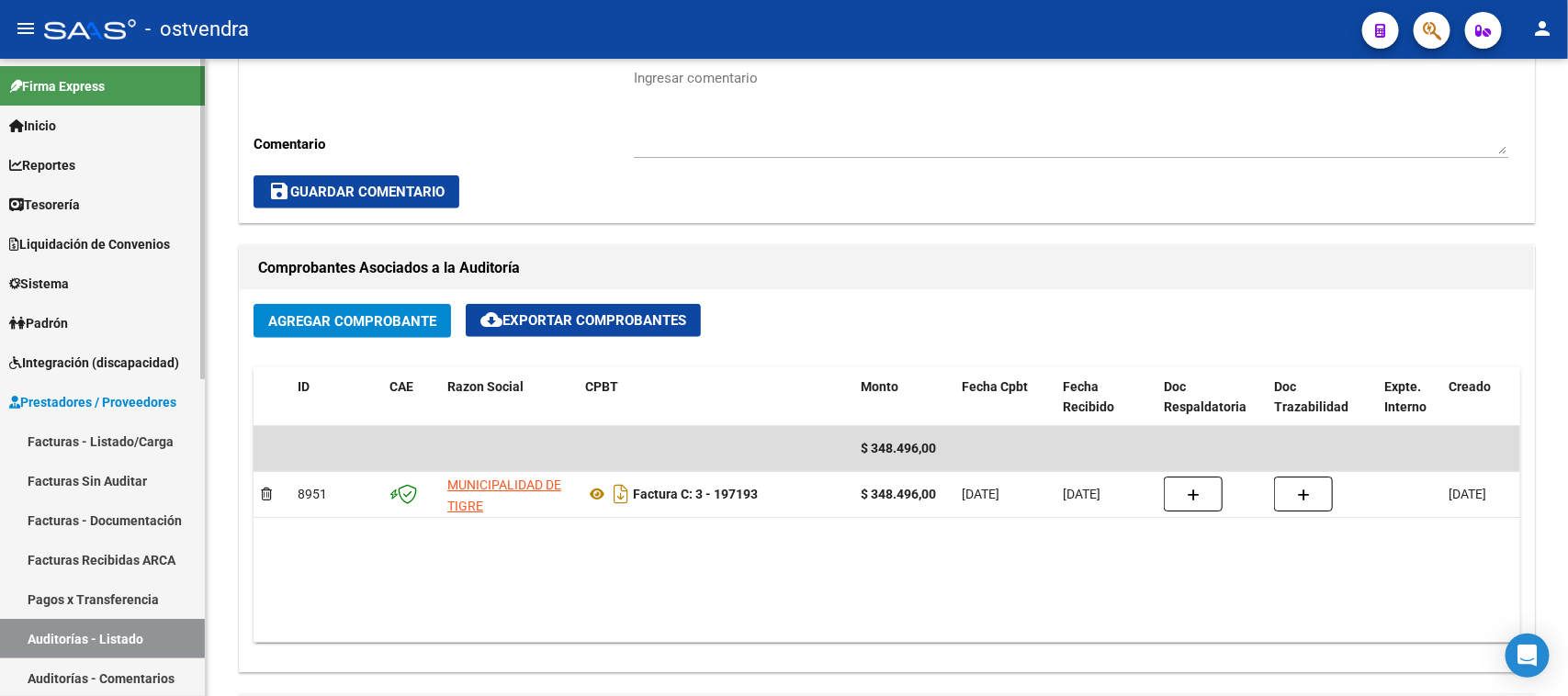
click at [152, 636] on link "Auditorías - Listado" at bounding box center [103, 638] width 205 height 39
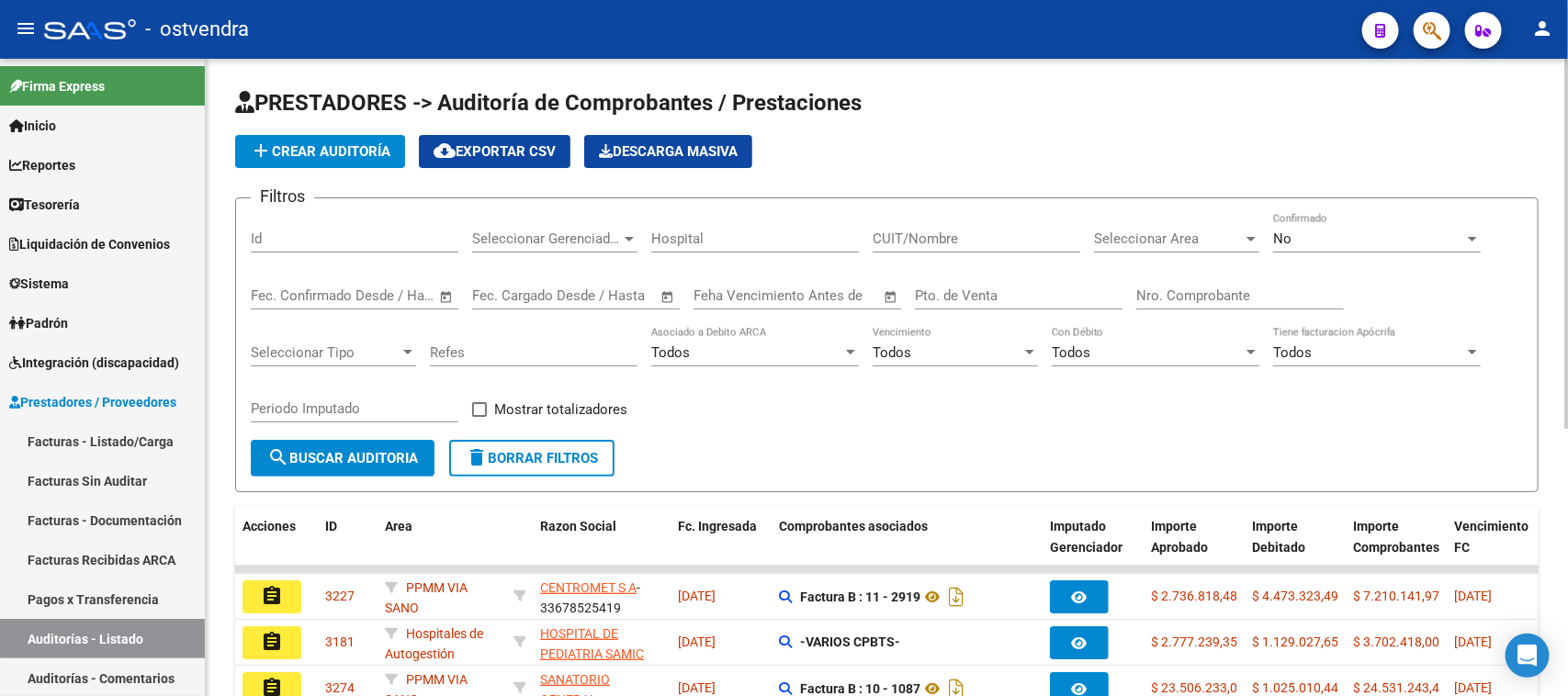
click at [403, 239] on input "Id" at bounding box center [354, 239] width 208 height 17
paste input "1979"
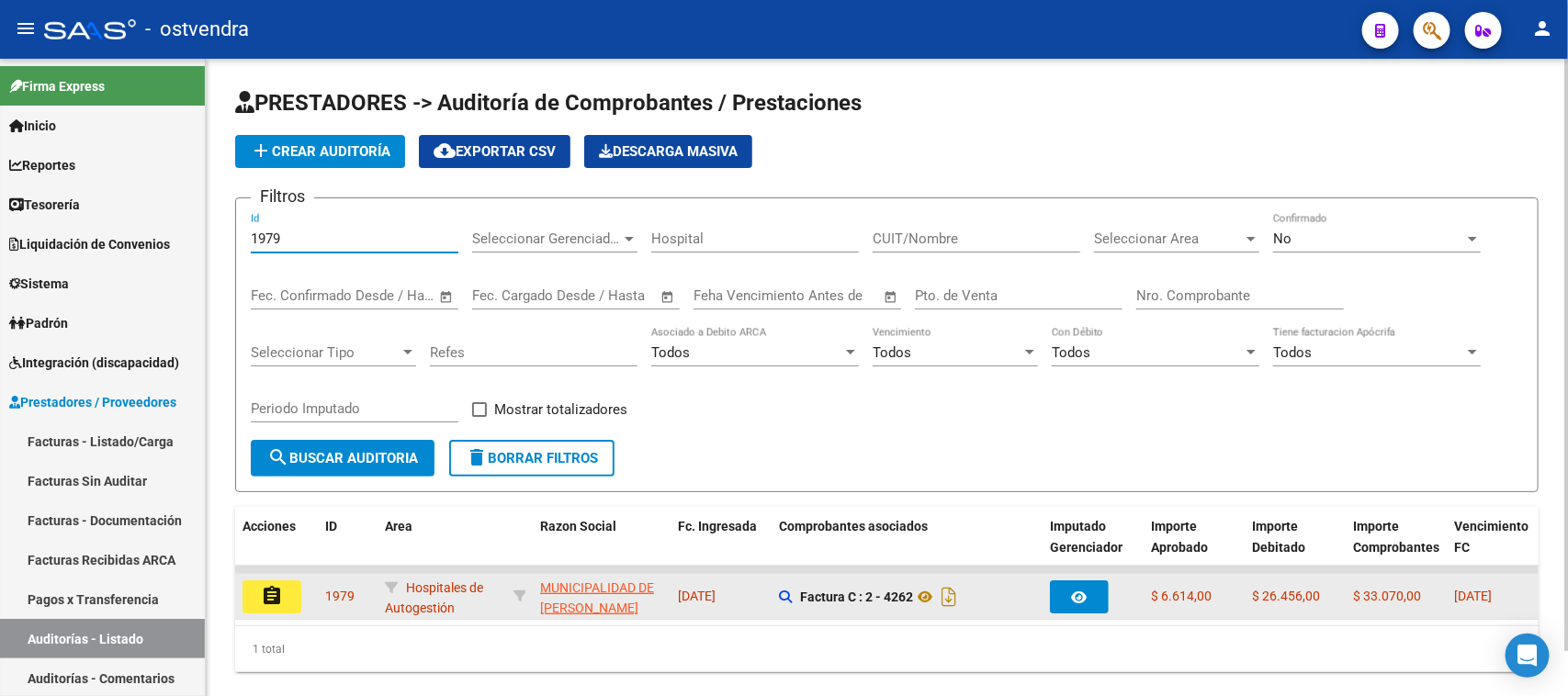
type input "1979"
click at [279, 596] on mat-icon "assignment" at bounding box center [272, 596] width 22 height 22
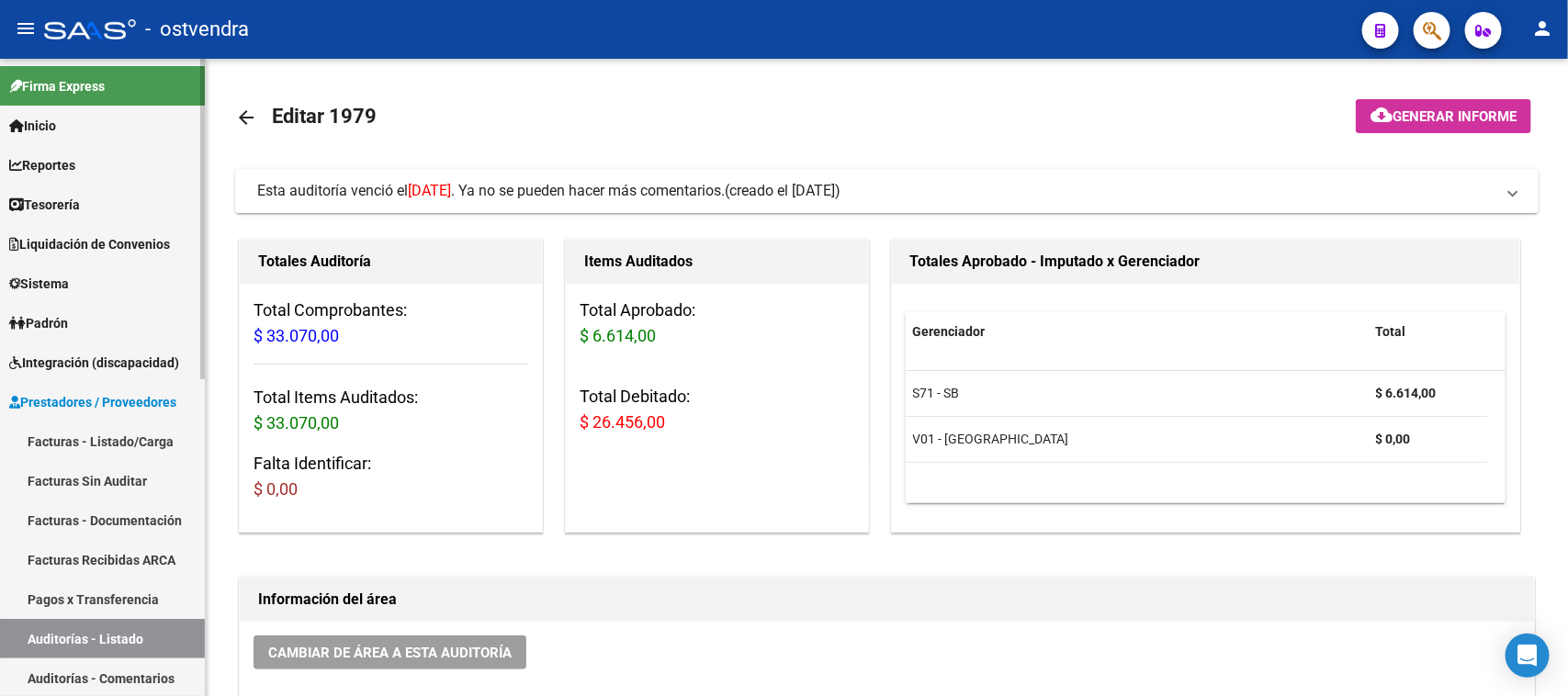
click at [158, 640] on link "Auditorías - Listado" at bounding box center [103, 638] width 205 height 39
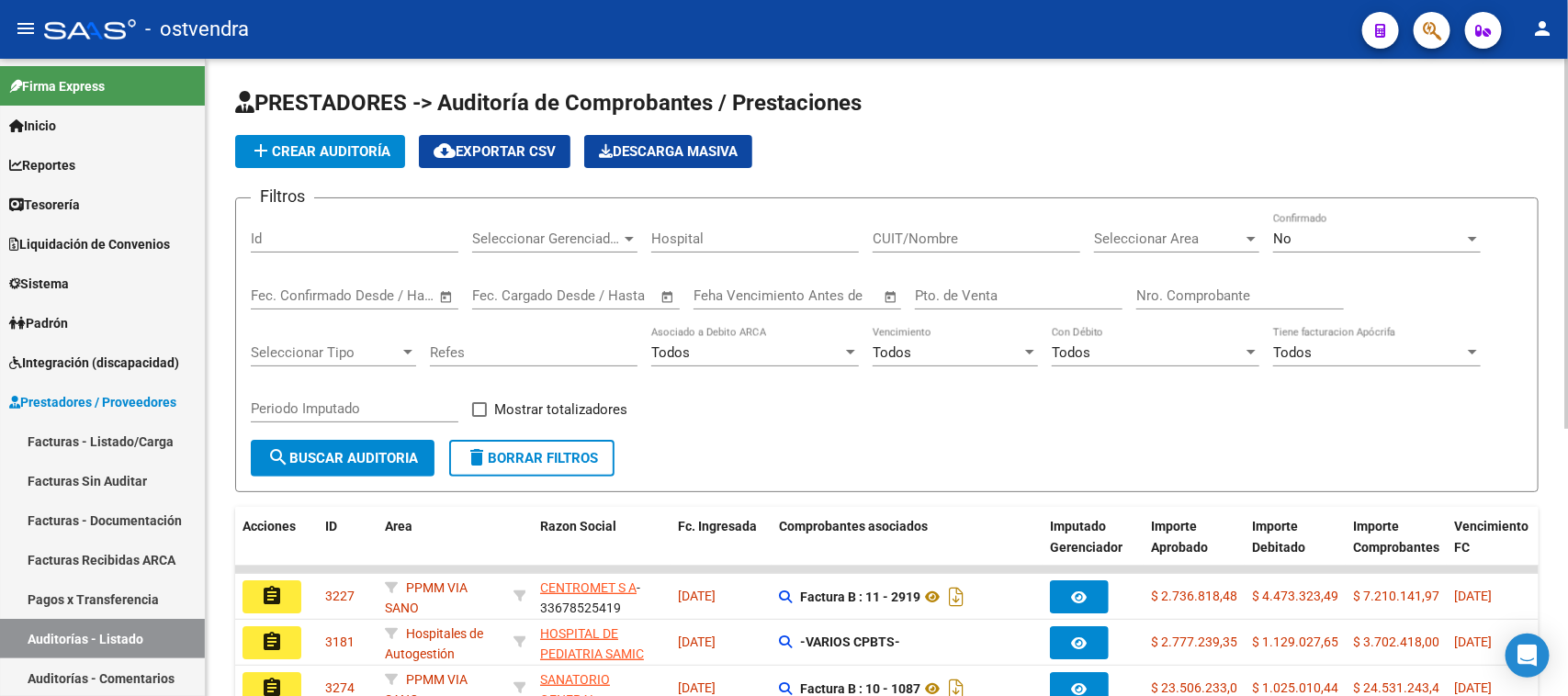
click at [312, 232] on input "Id" at bounding box center [354, 239] width 208 height 17
paste input "2012"
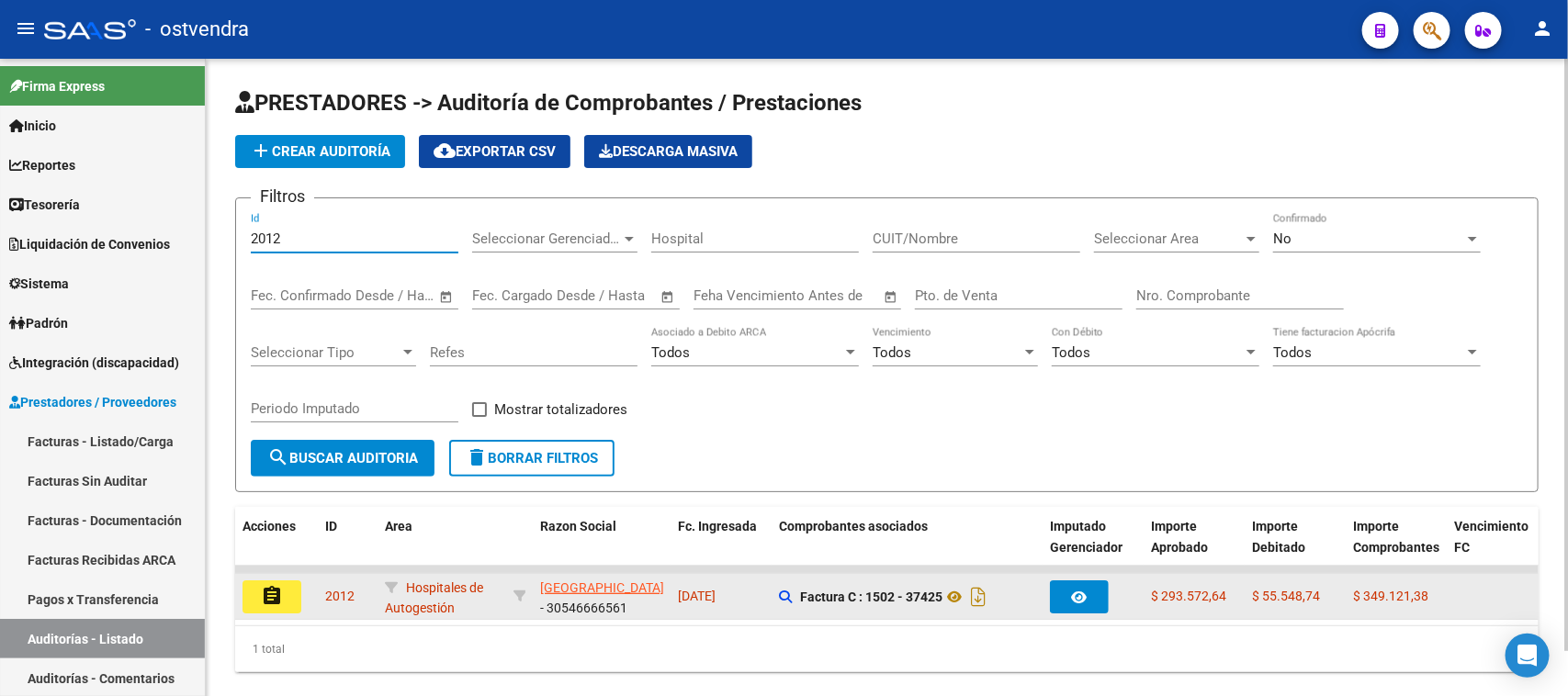
type input "2012"
click at [286, 585] on button "assignment" at bounding box center [271, 596] width 59 height 33
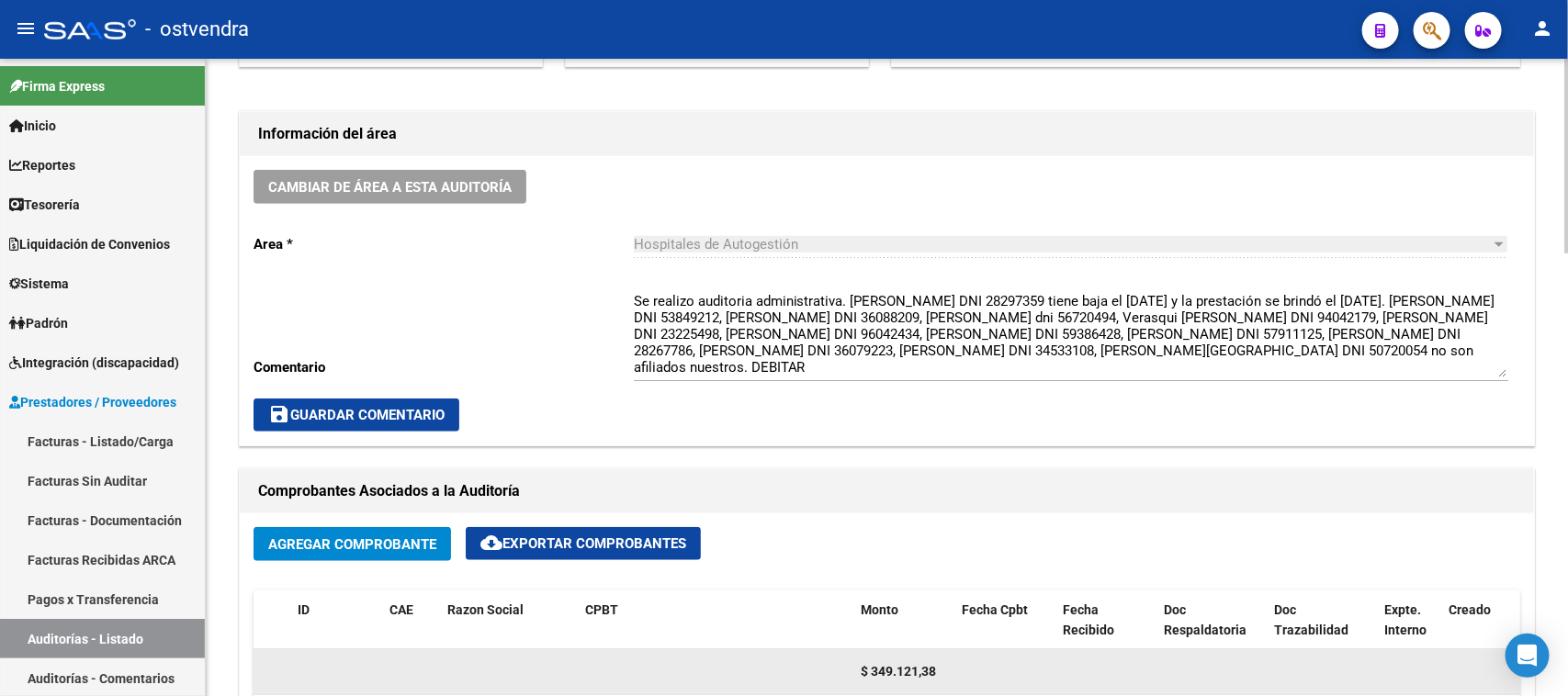
scroll to position [459, 0]
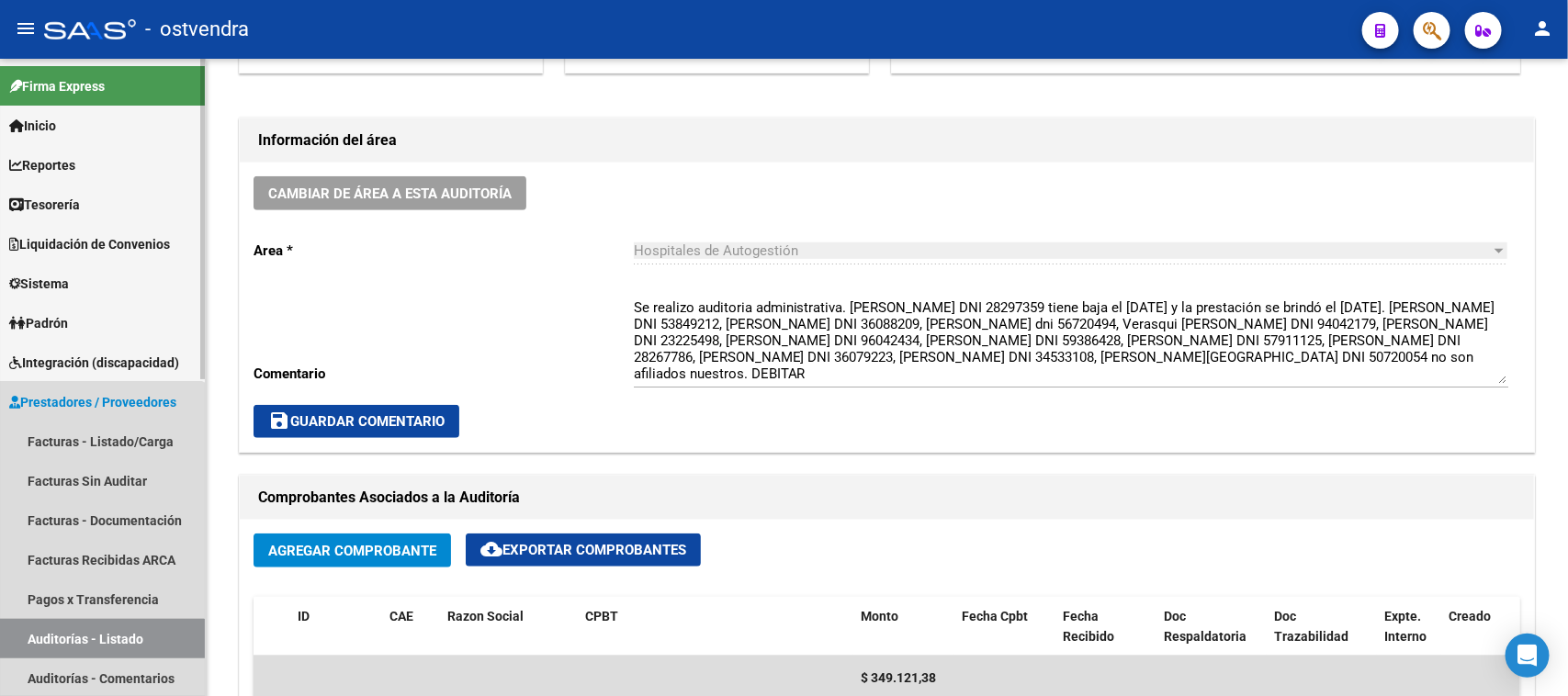
click at [74, 648] on link "Auditorías - Listado" at bounding box center [103, 638] width 205 height 39
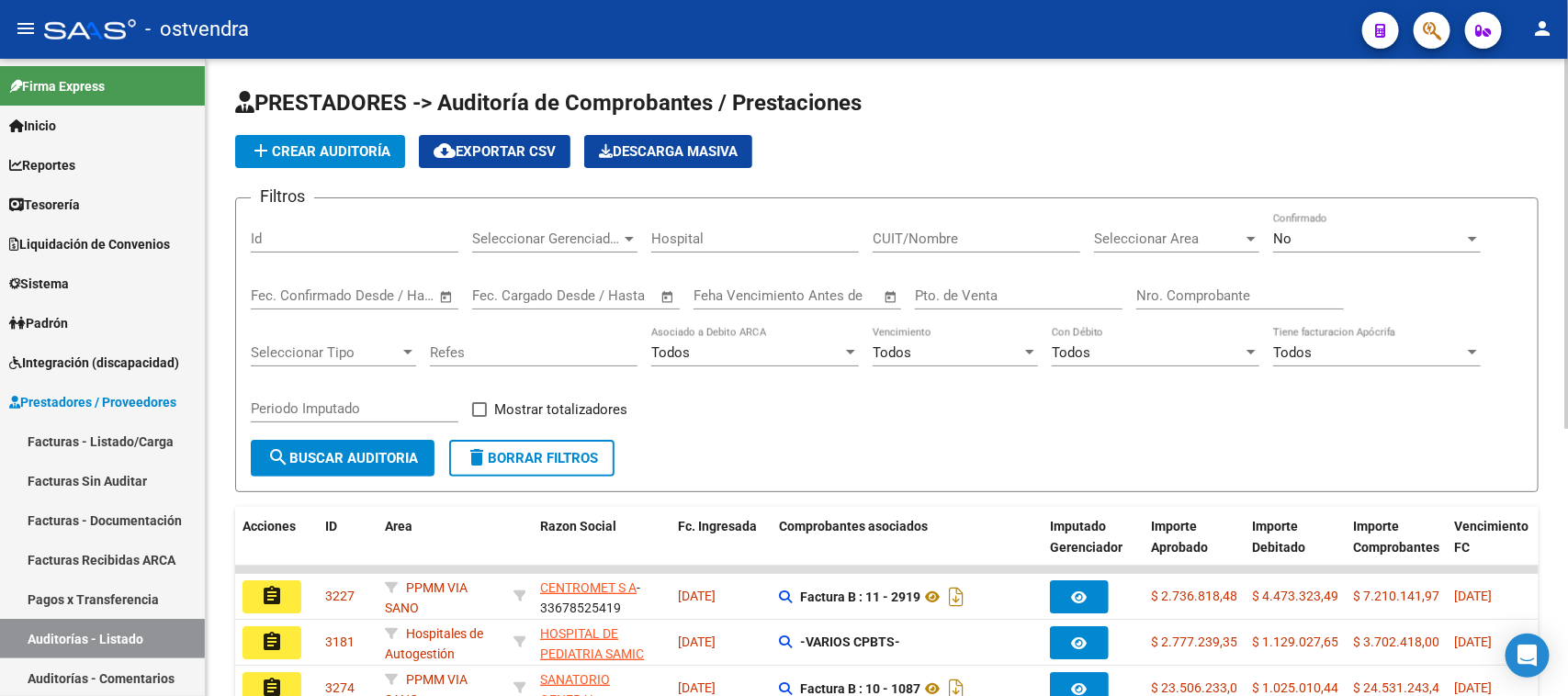
click at [392, 236] on input "Id" at bounding box center [354, 239] width 208 height 17
paste input "2070"
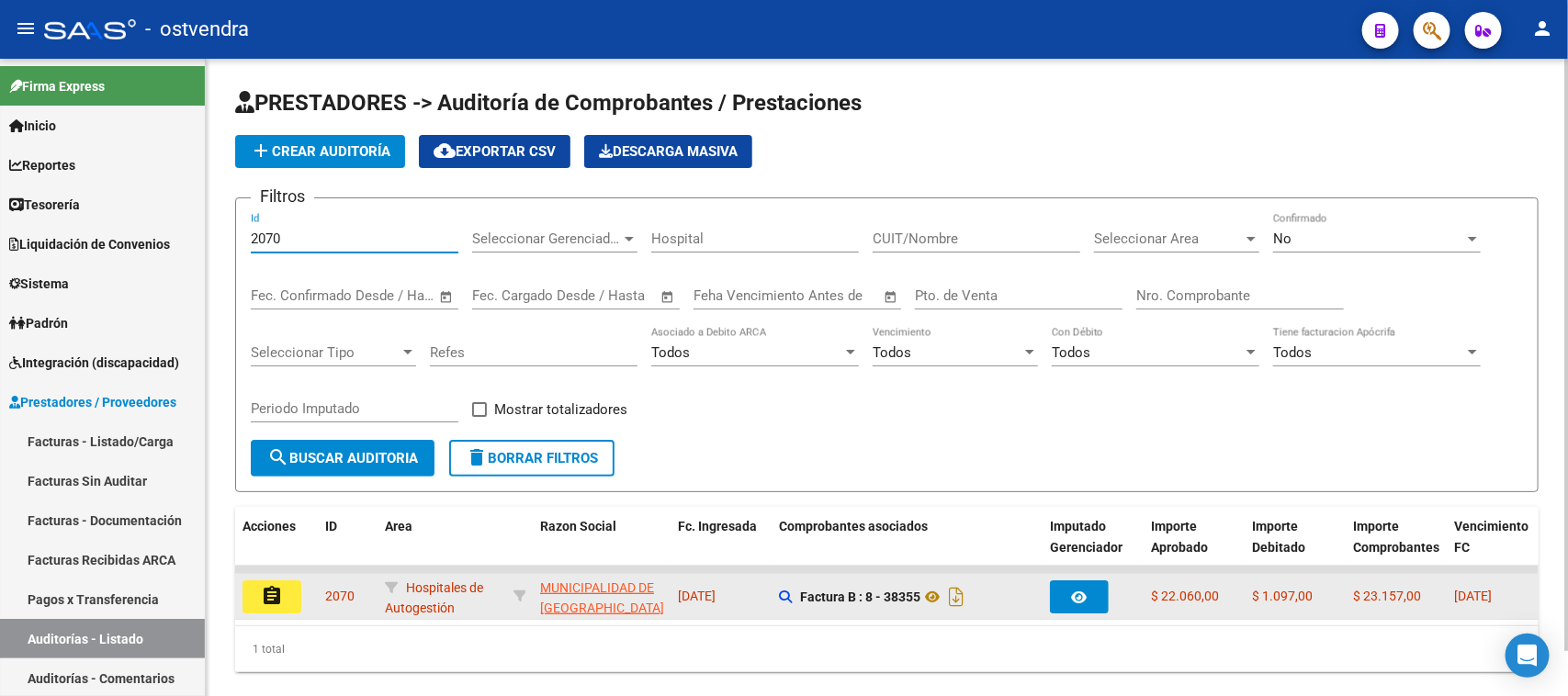
type input "2070"
click at [268, 588] on mat-icon "assignment" at bounding box center [272, 596] width 22 height 22
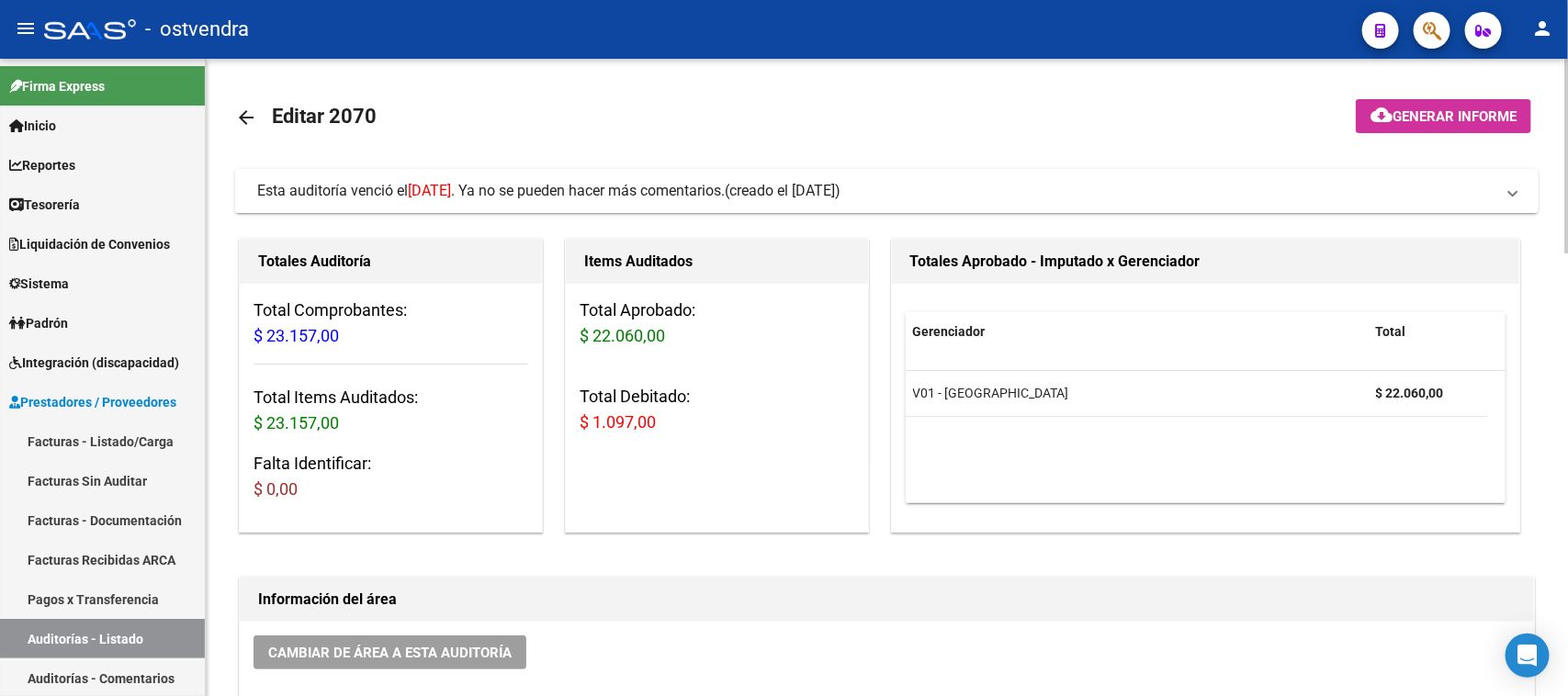
click at [629, 194] on span "Esta auditoría venció el 16/06/2025 . Ya no se pueden hacer más comentarios." at bounding box center [491, 190] width 468 height 18
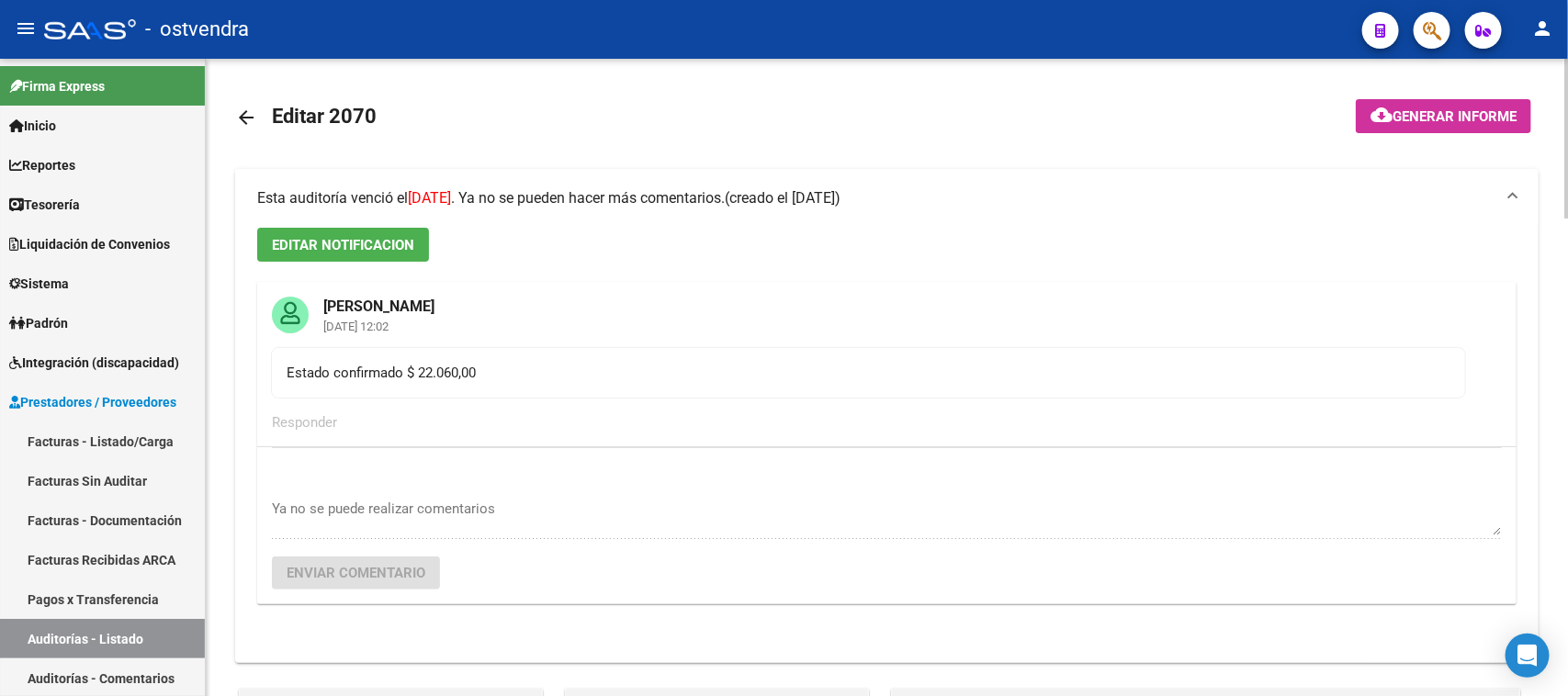
click at [629, 194] on span "Esta auditoría venció el 16/06/2025 . Ya no se pueden hacer más comentarios." at bounding box center [491, 198] width 468 height 18
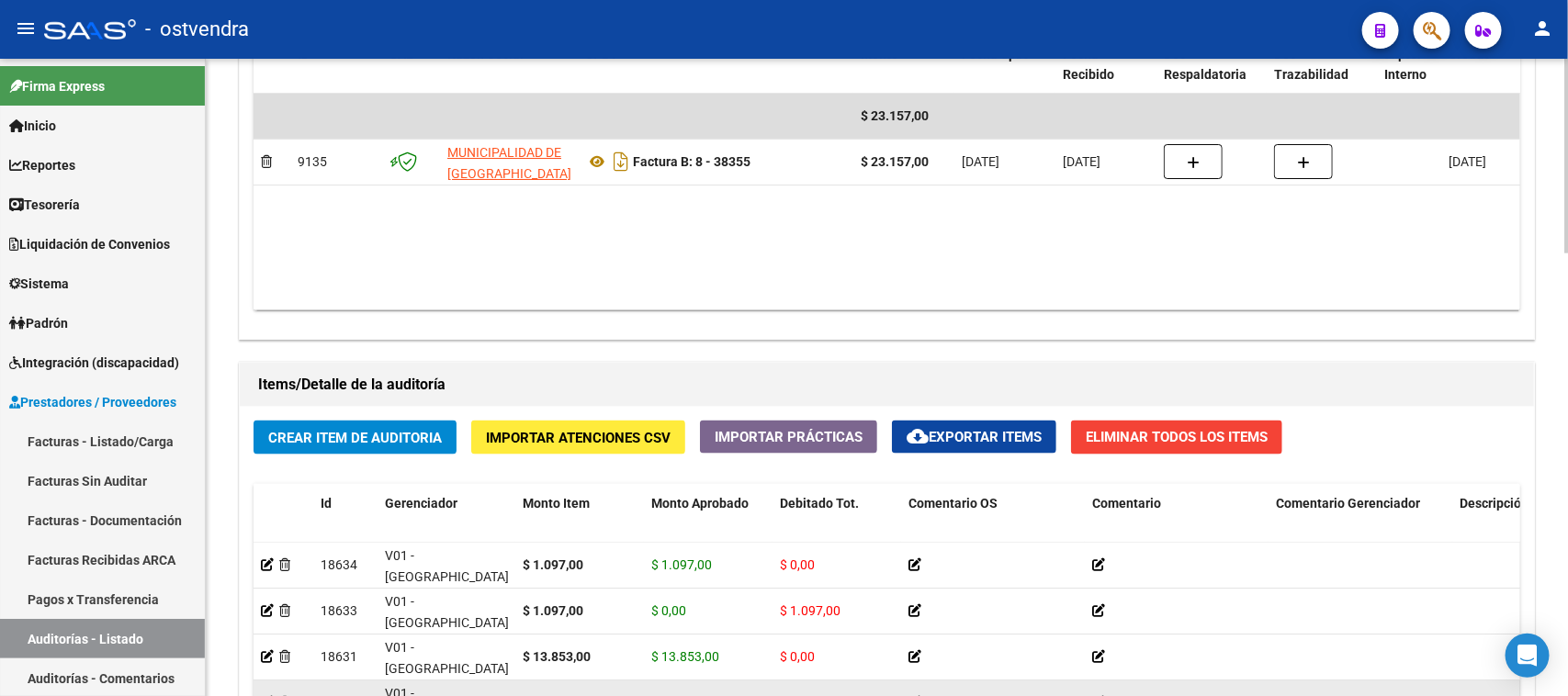
scroll to position [1032, 0]
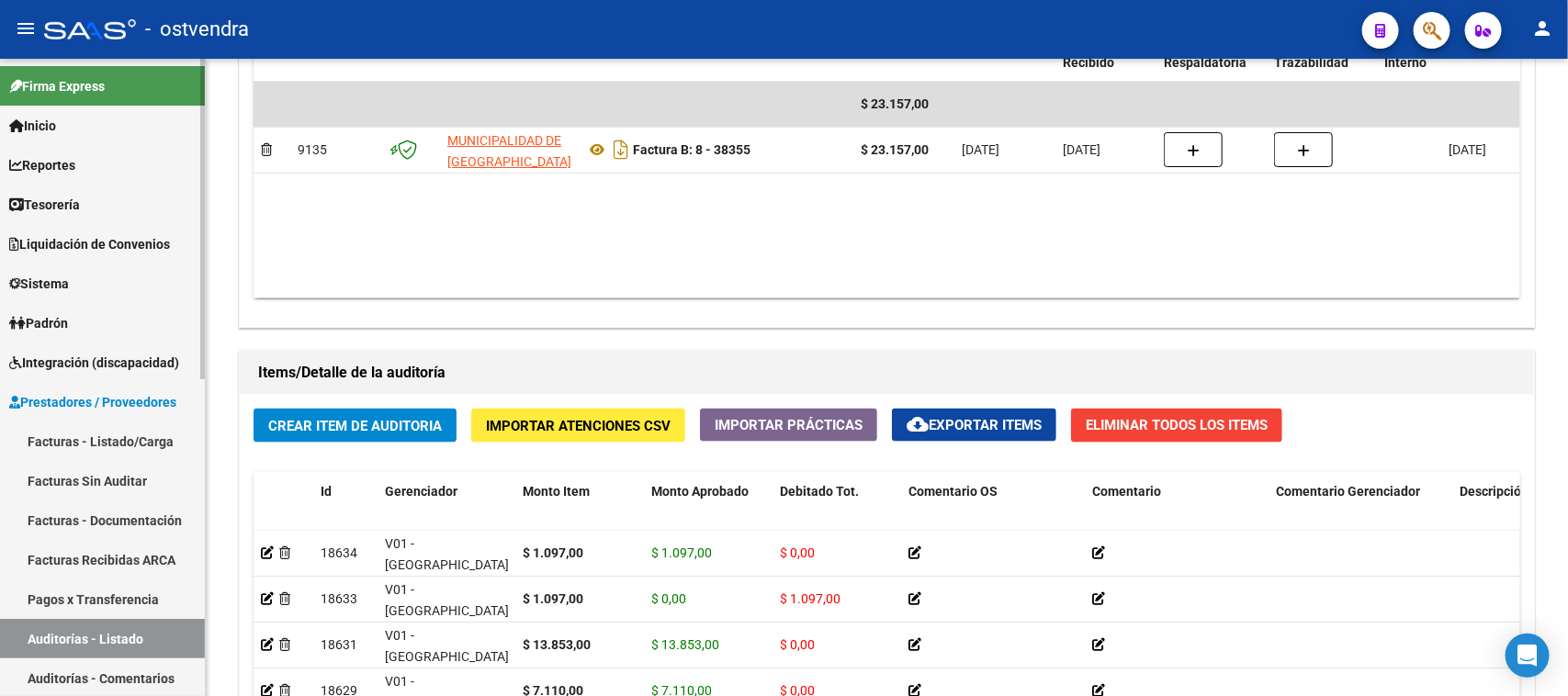
click at [125, 635] on link "Auditorías - Listado" at bounding box center [103, 638] width 205 height 39
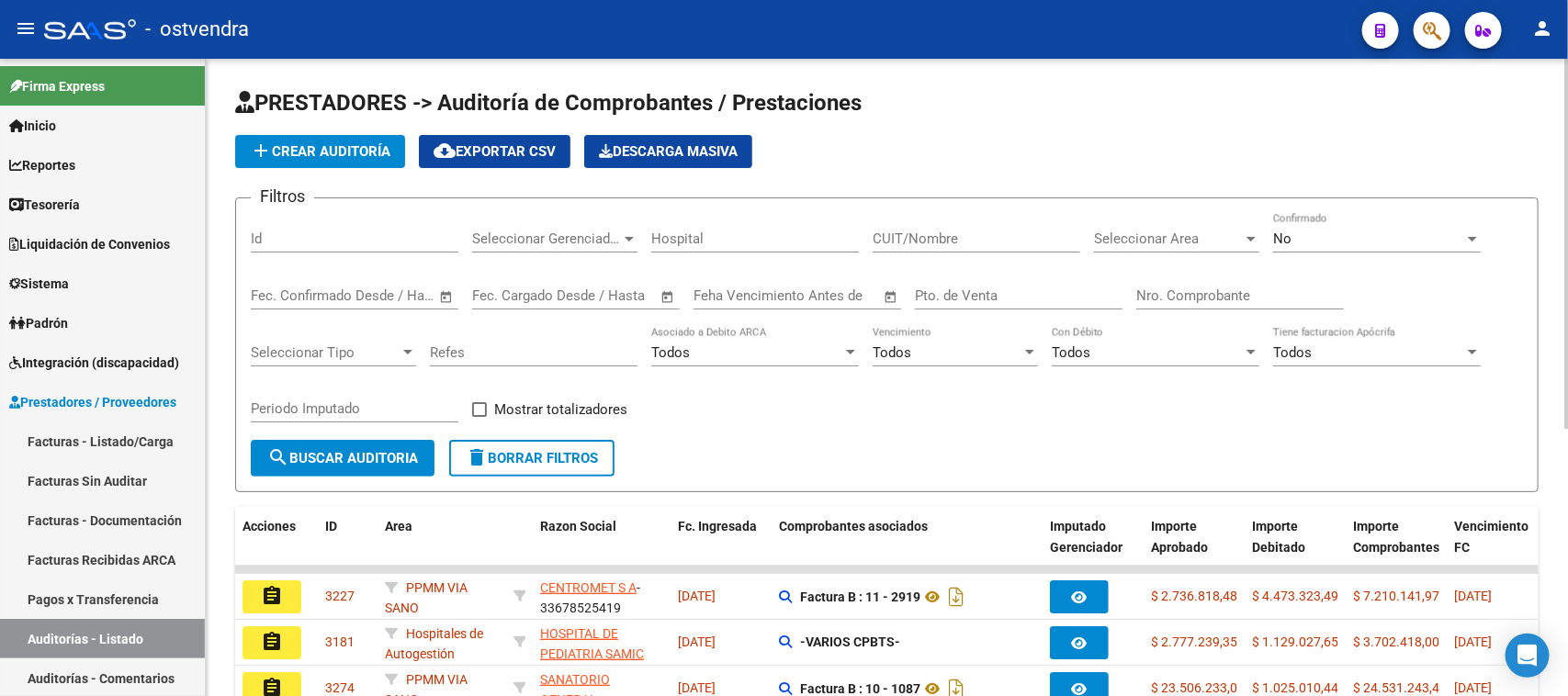
click at [400, 249] on div "Id" at bounding box center [354, 233] width 208 height 39
paste input "2095"
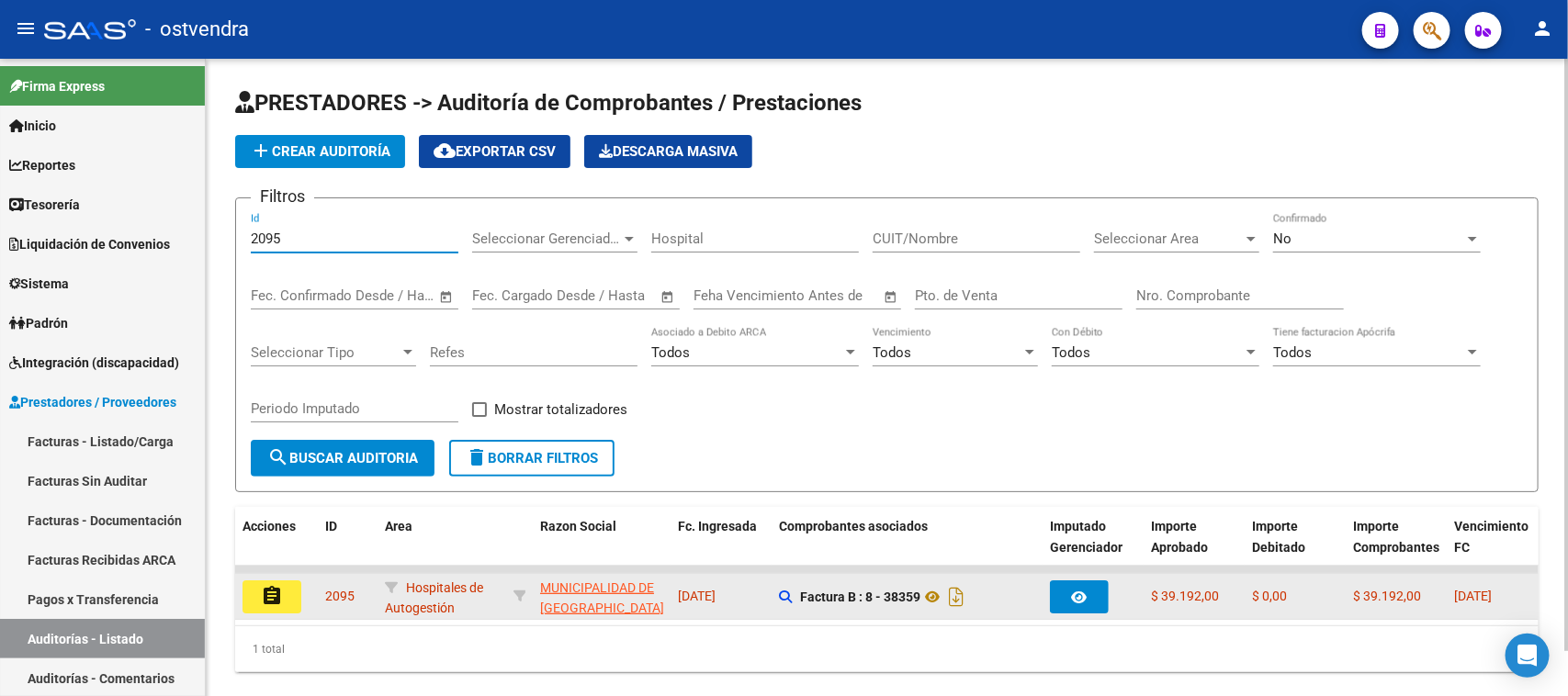
type input "2095"
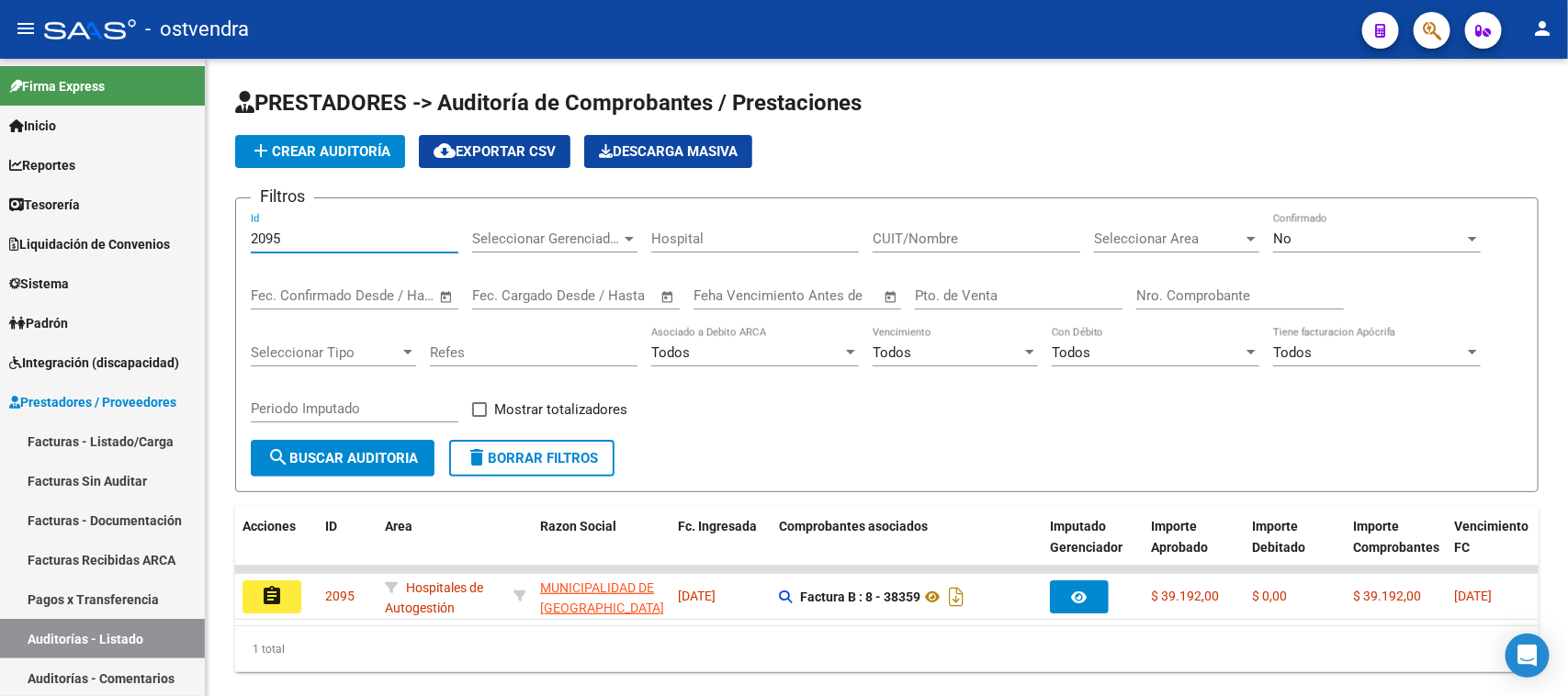
click at [265, 606] on button "assignment" at bounding box center [271, 596] width 59 height 33
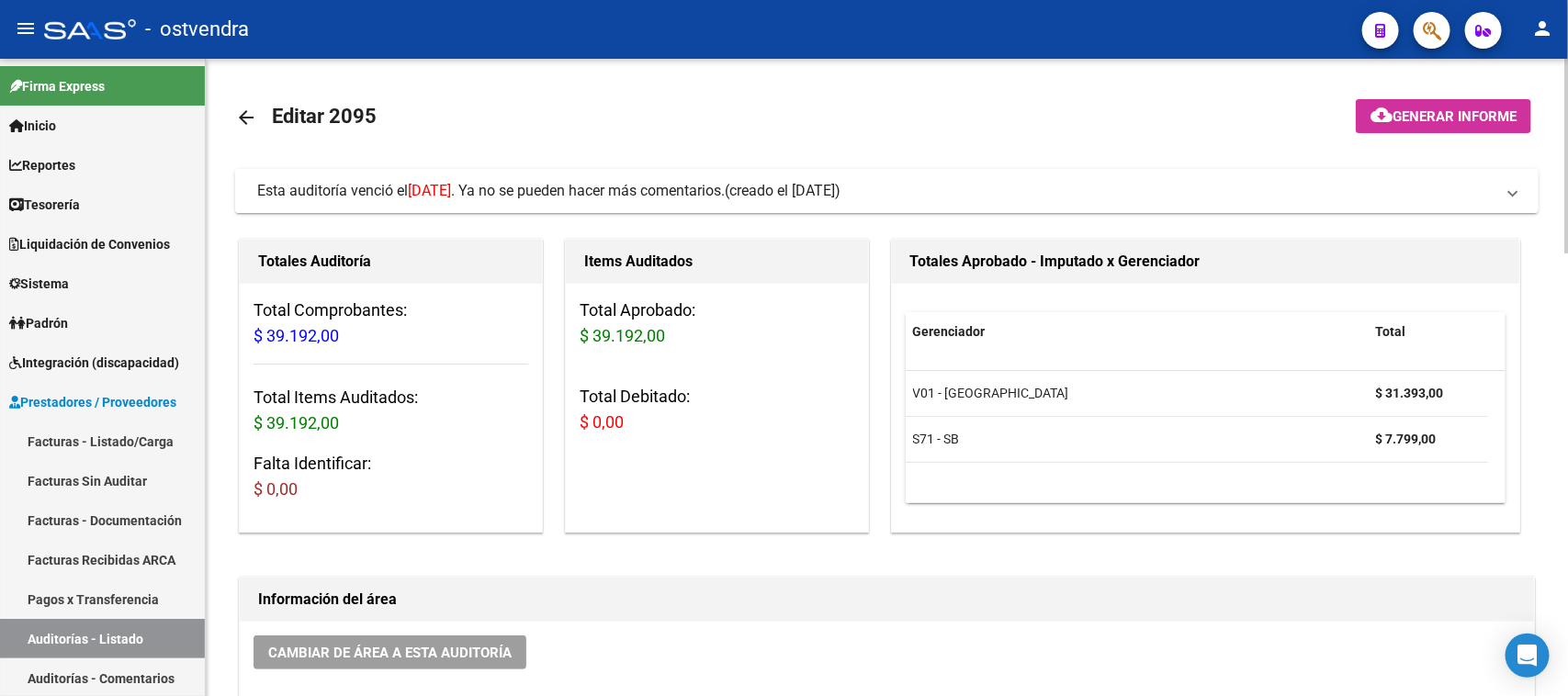
click at [719, 195] on span "Esta auditoría venció el [DATE] . Ya no se pueden hacer más comentarios." at bounding box center [491, 190] width 468 height 18
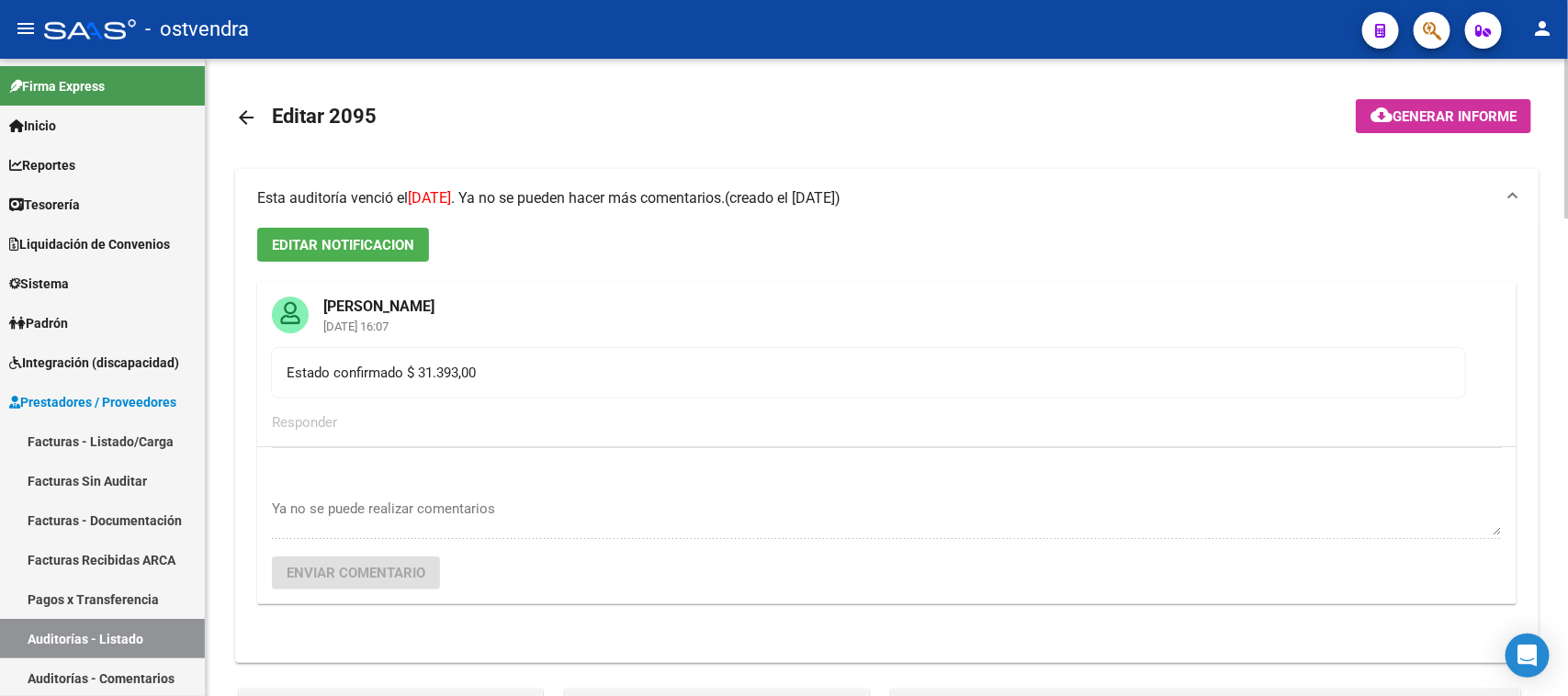
click at [719, 195] on span "Esta auditoría venció el [DATE] . Ya no se pueden hacer más comentarios." at bounding box center [491, 198] width 468 height 18
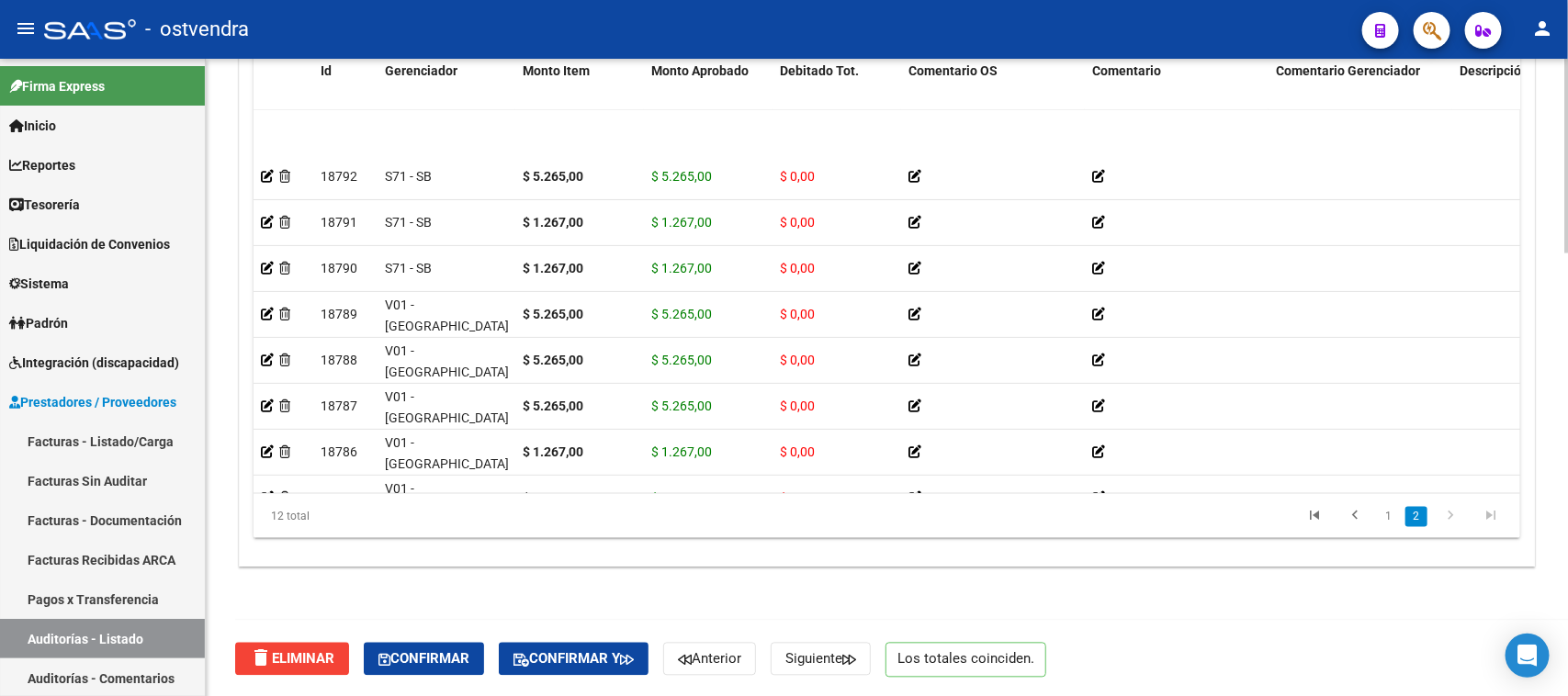
scroll to position [190, 0]
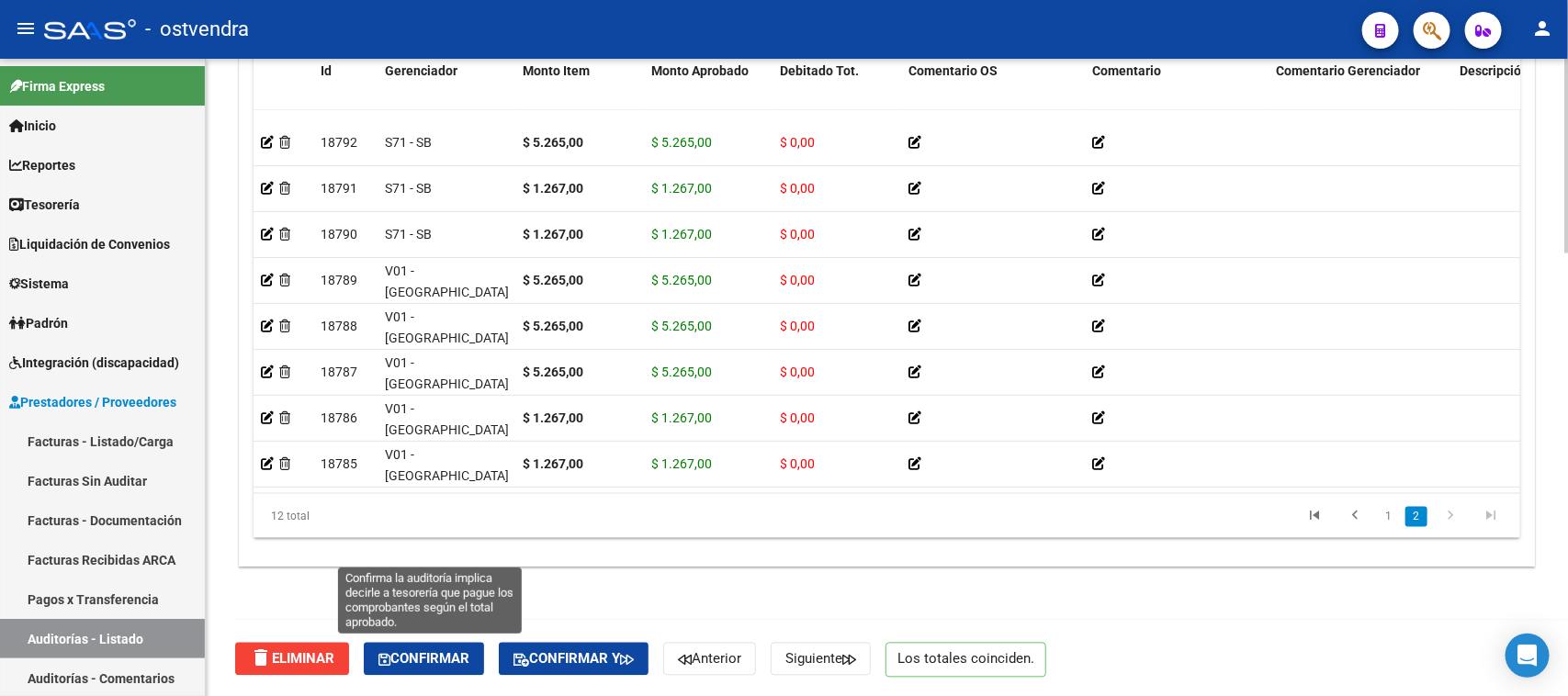
click at [416, 656] on span "Confirmar" at bounding box center [424, 660] width 91 height 17
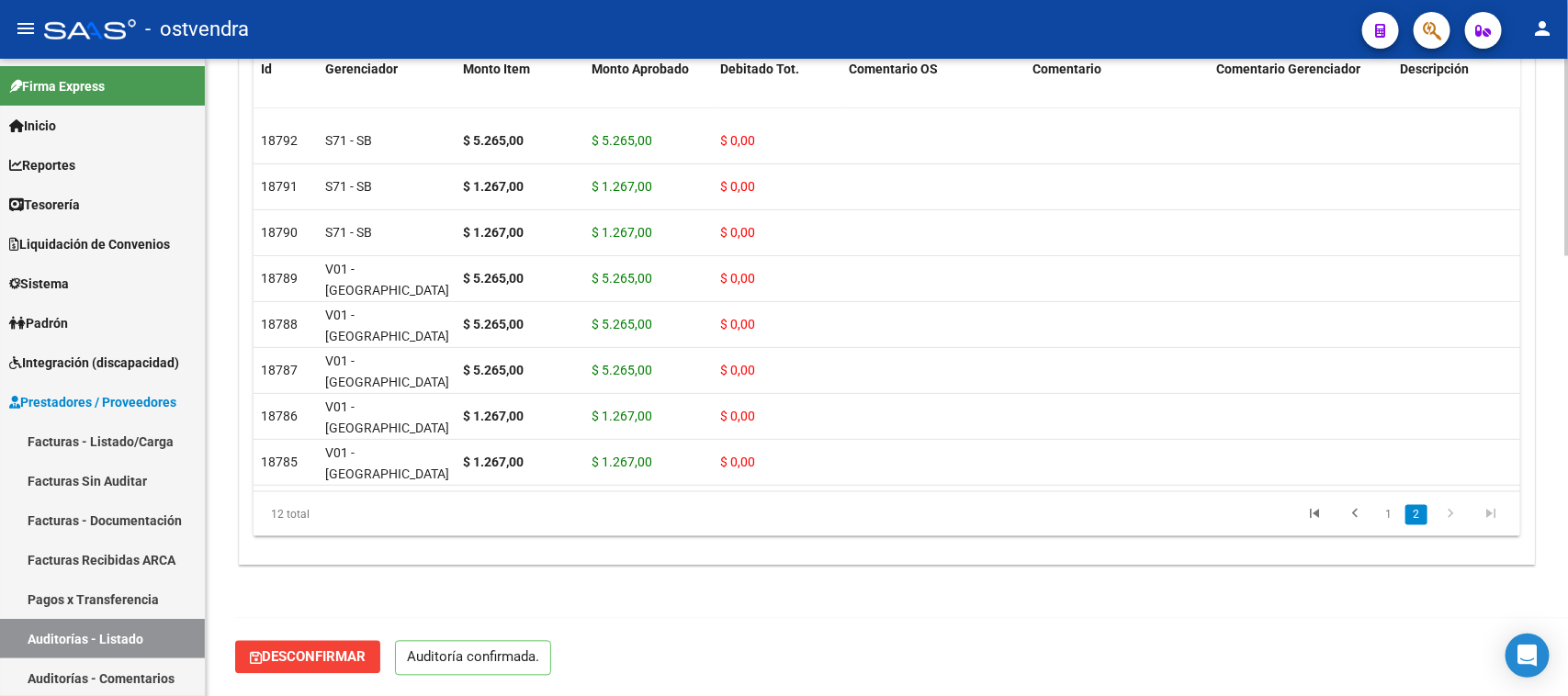
scroll to position [1410, 0]
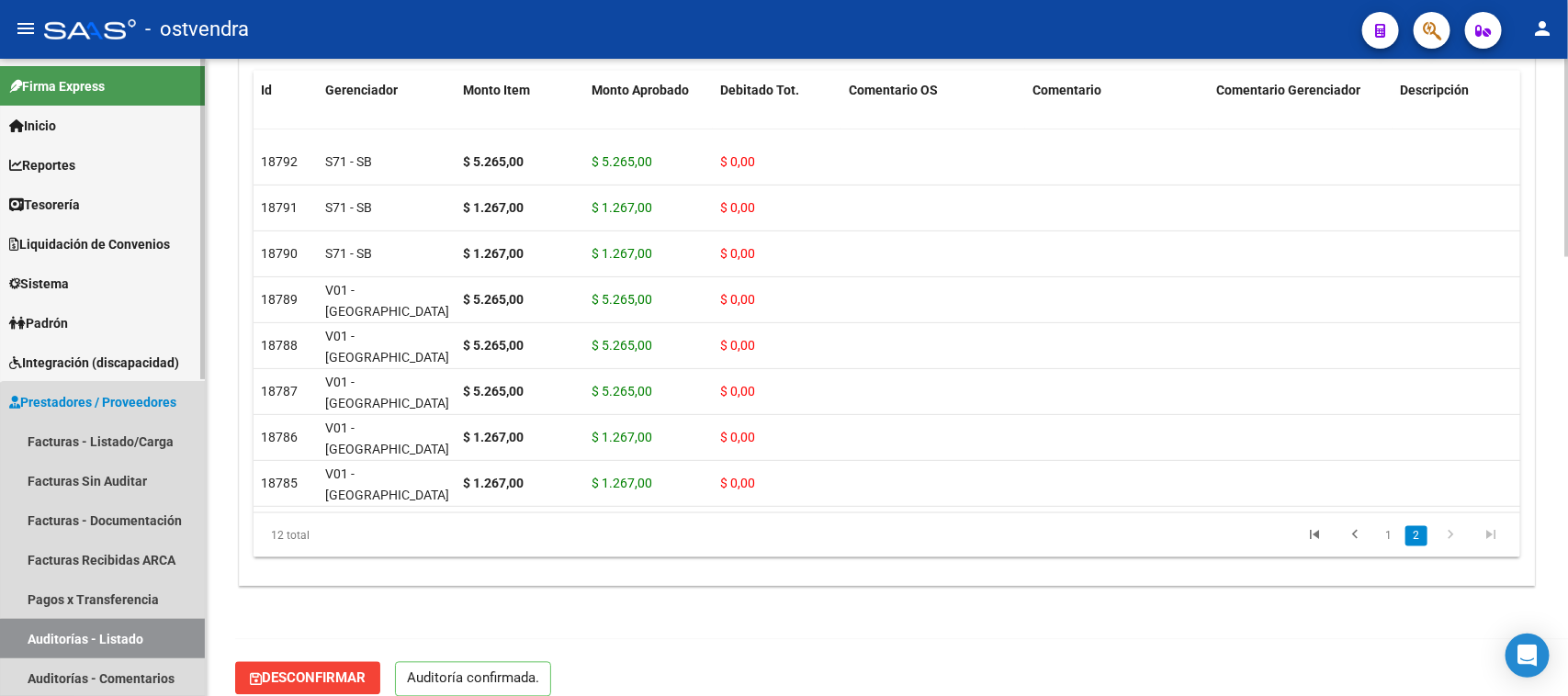
click at [130, 641] on link "Auditorías - Listado" at bounding box center [103, 638] width 205 height 39
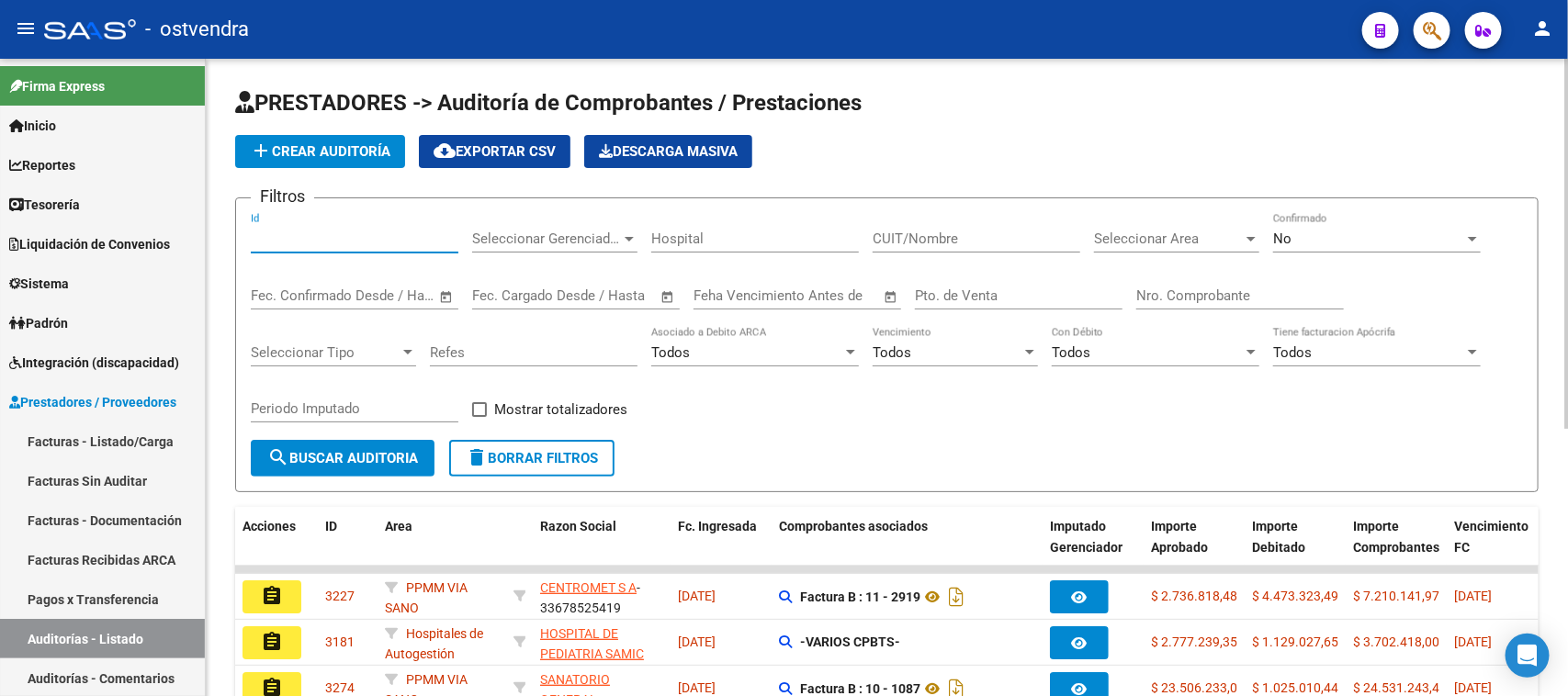
click at [420, 239] on input "Id" at bounding box center [354, 239] width 208 height 17
paste input "2103"
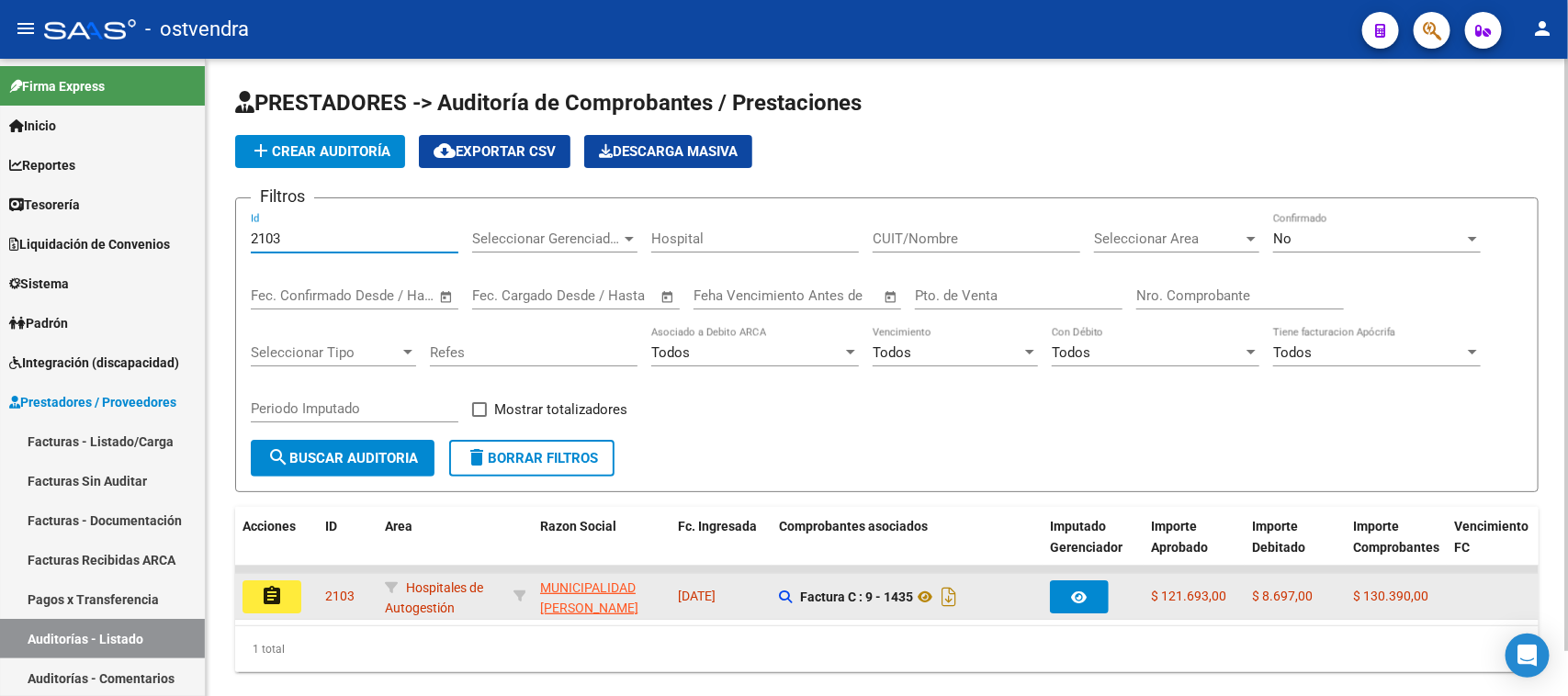
type input "2103"
click at [282, 593] on mat-icon "assignment" at bounding box center [272, 596] width 22 height 22
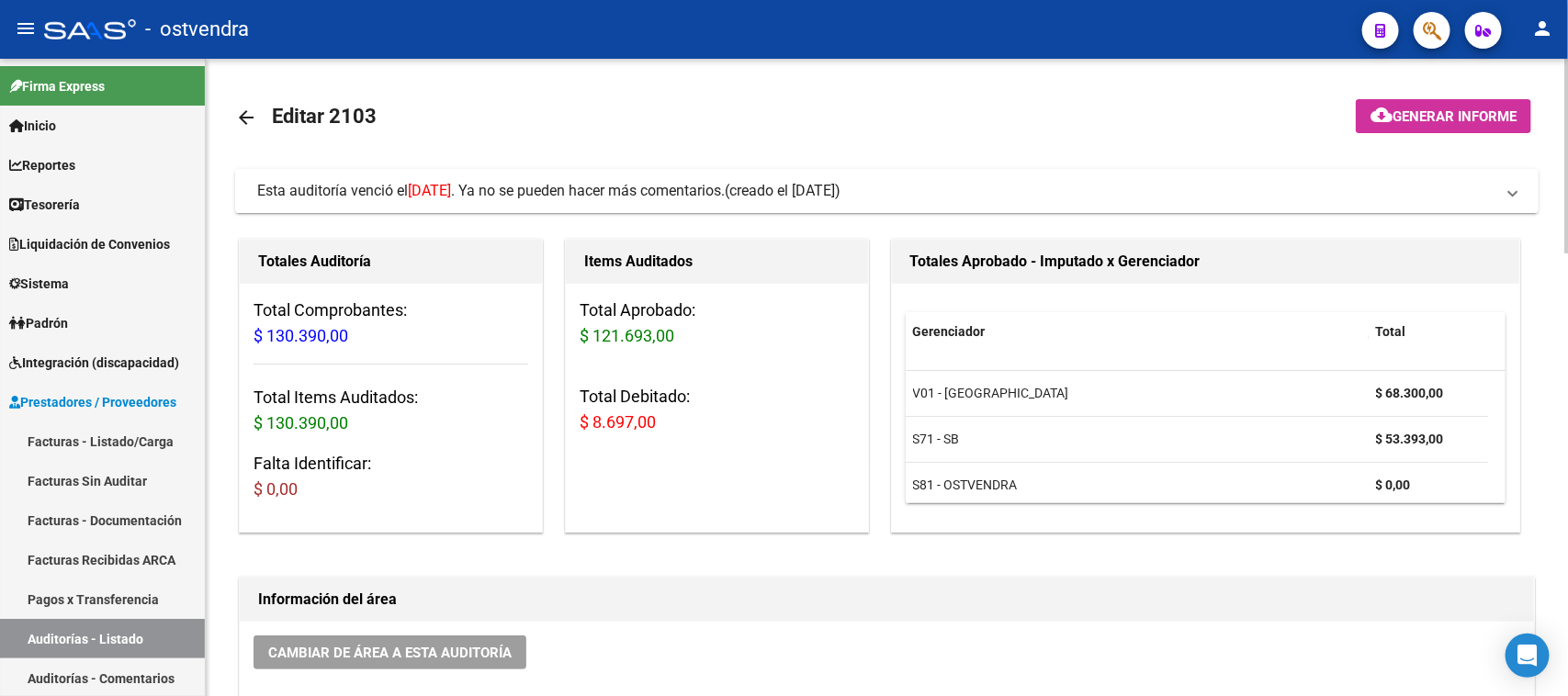
click at [809, 182] on span "(creado el 05/06/2025)" at bounding box center [782, 191] width 116 height 20
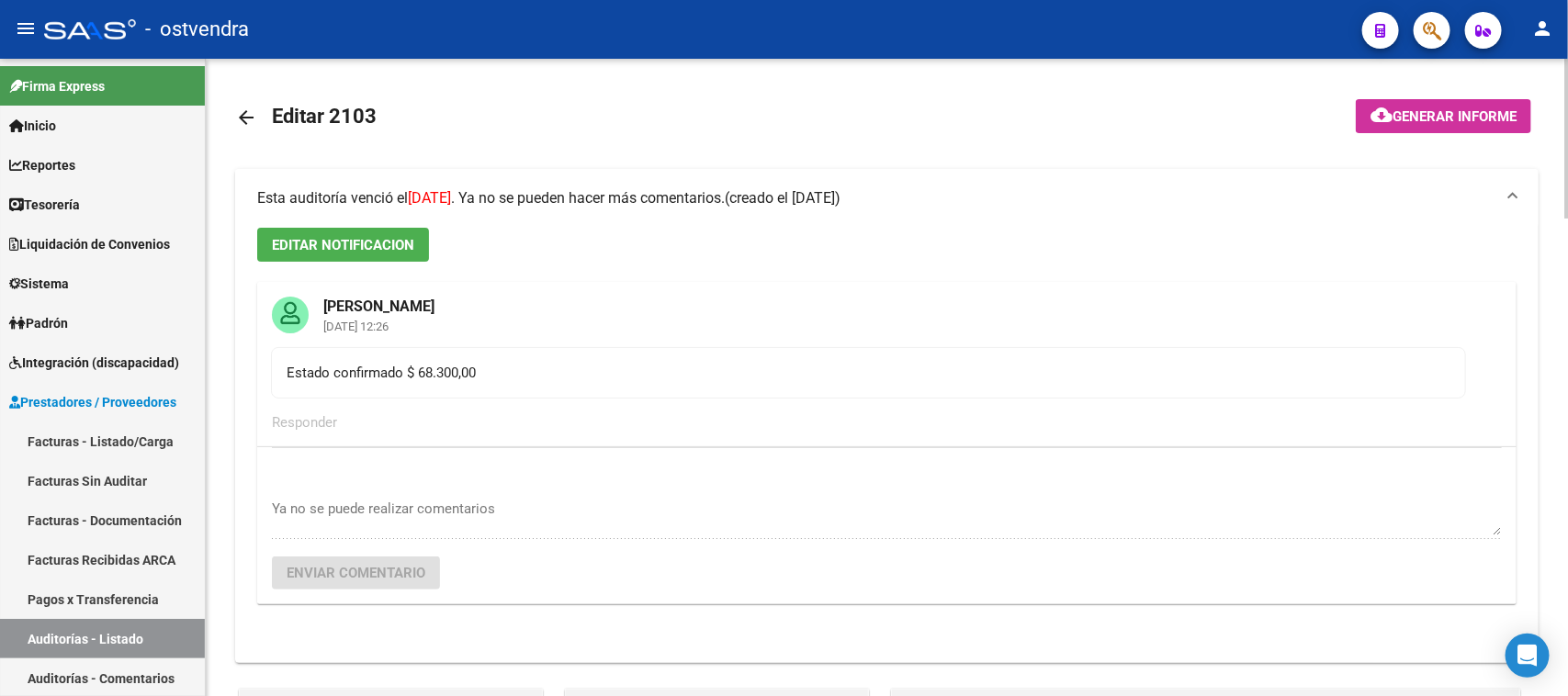
click at [809, 182] on mat-expansion-panel-header "Esta auditoría venció el 19/06/2025 . Ya no se pueden hacer más comentarios. (c…" at bounding box center [887, 198] width 1303 height 59
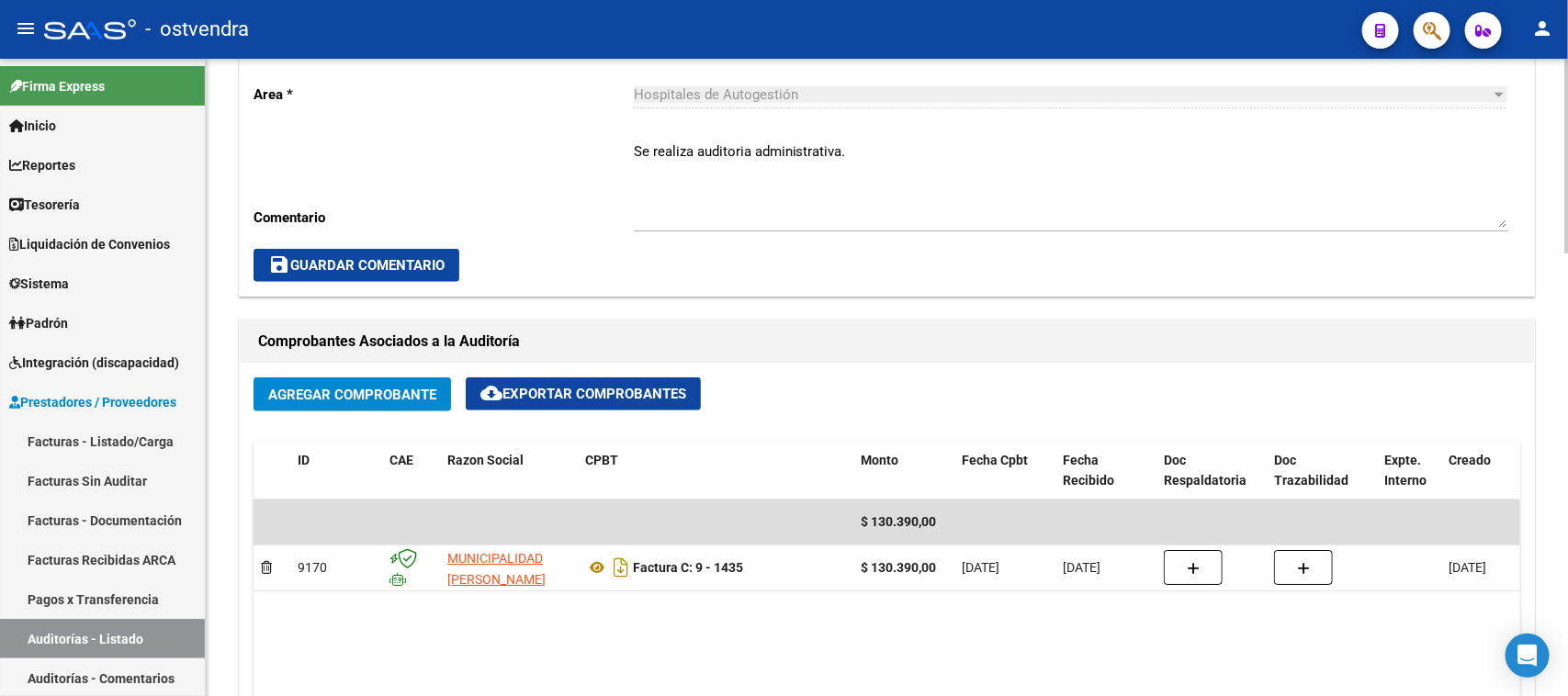
scroll to position [650, 0]
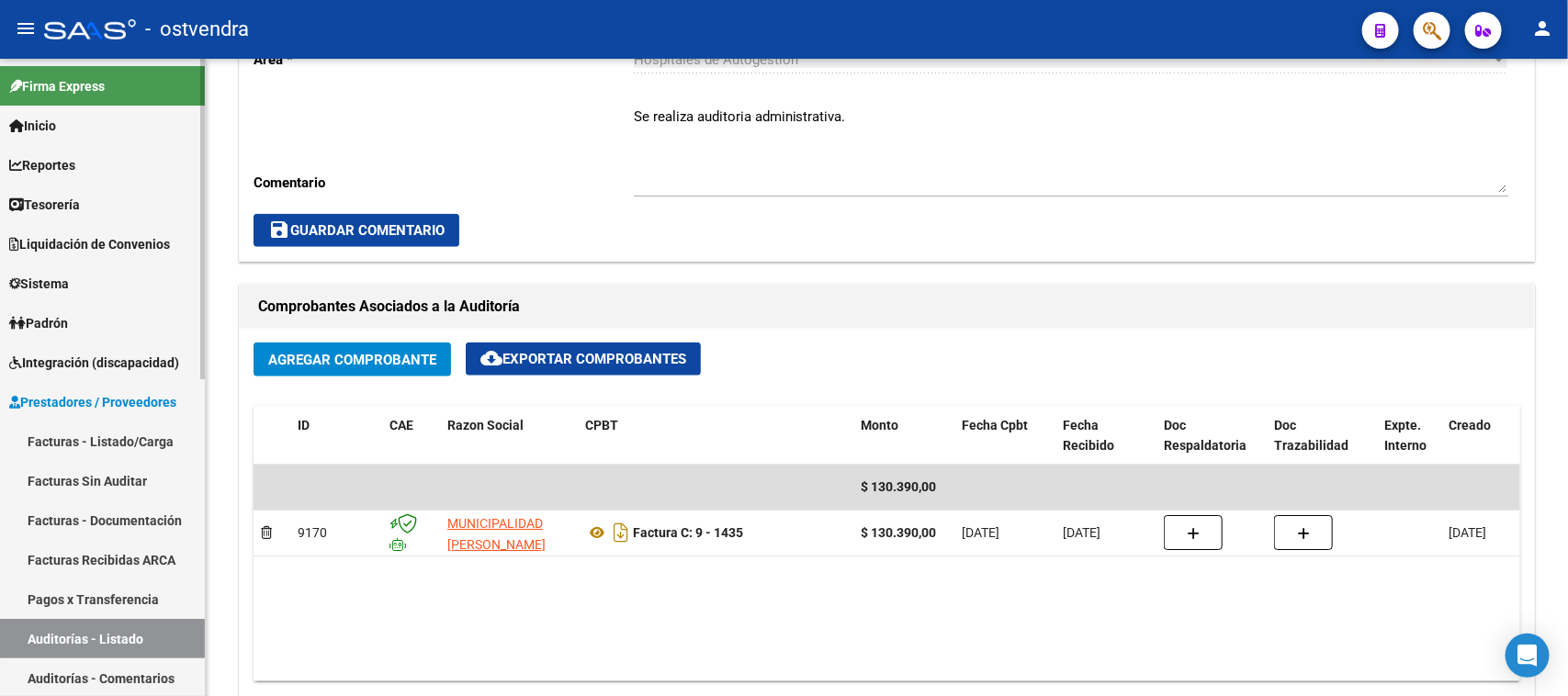
click at [83, 627] on link "Auditorías - Listado" at bounding box center [103, 638] width 205 height 39
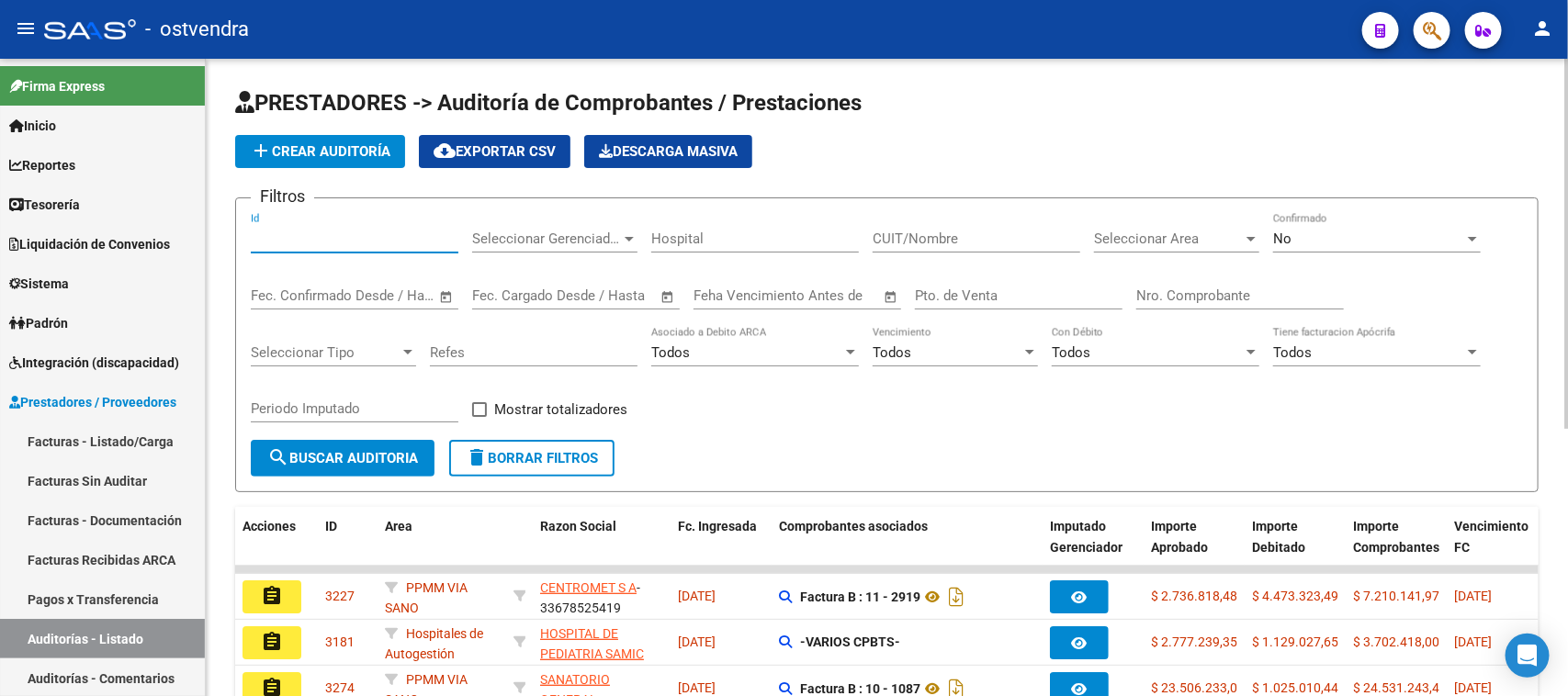
click at [309, 234] on input "Id" at bounding box center [354, 239] width 208 height 17
paste input "2111"
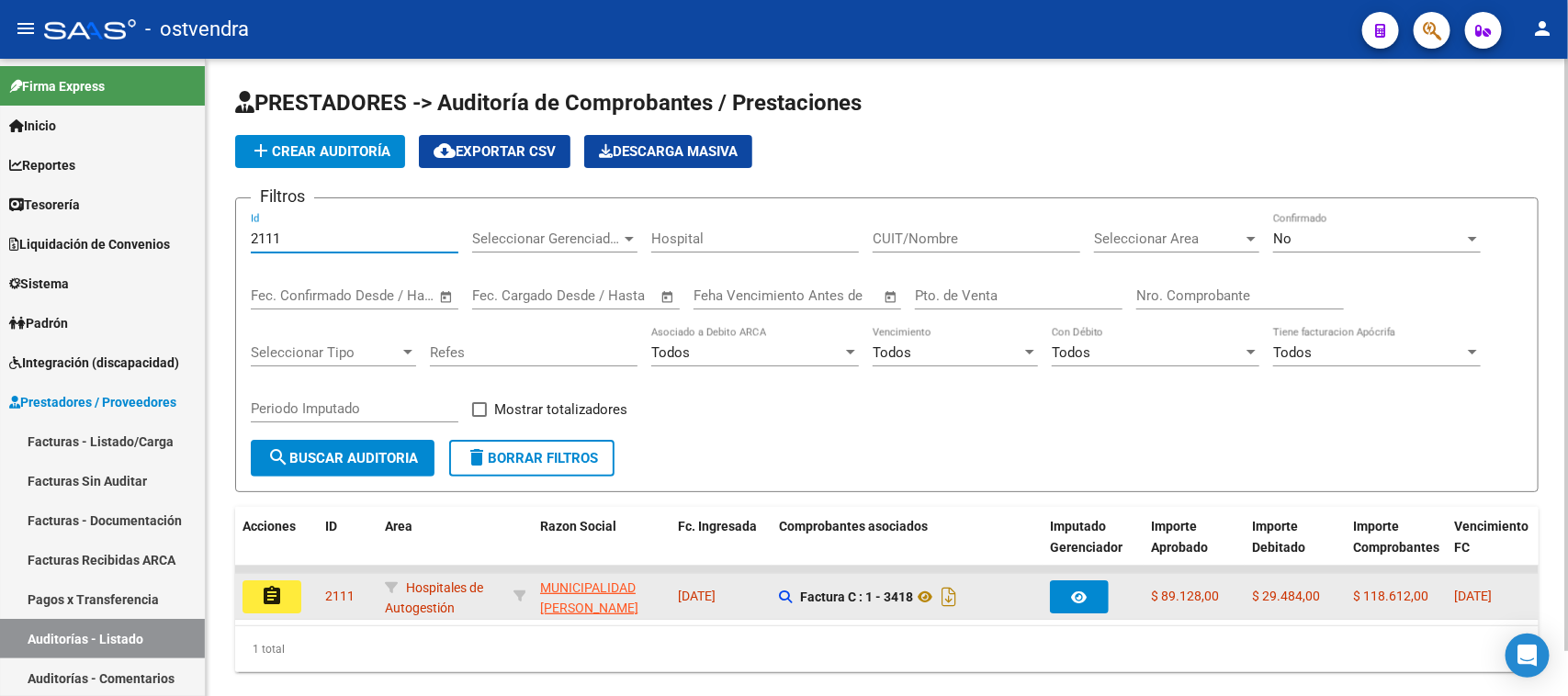
type input "2111"
click at [263, 580] on button "assignment" at bounding box center [271, 596] width 59 height 33
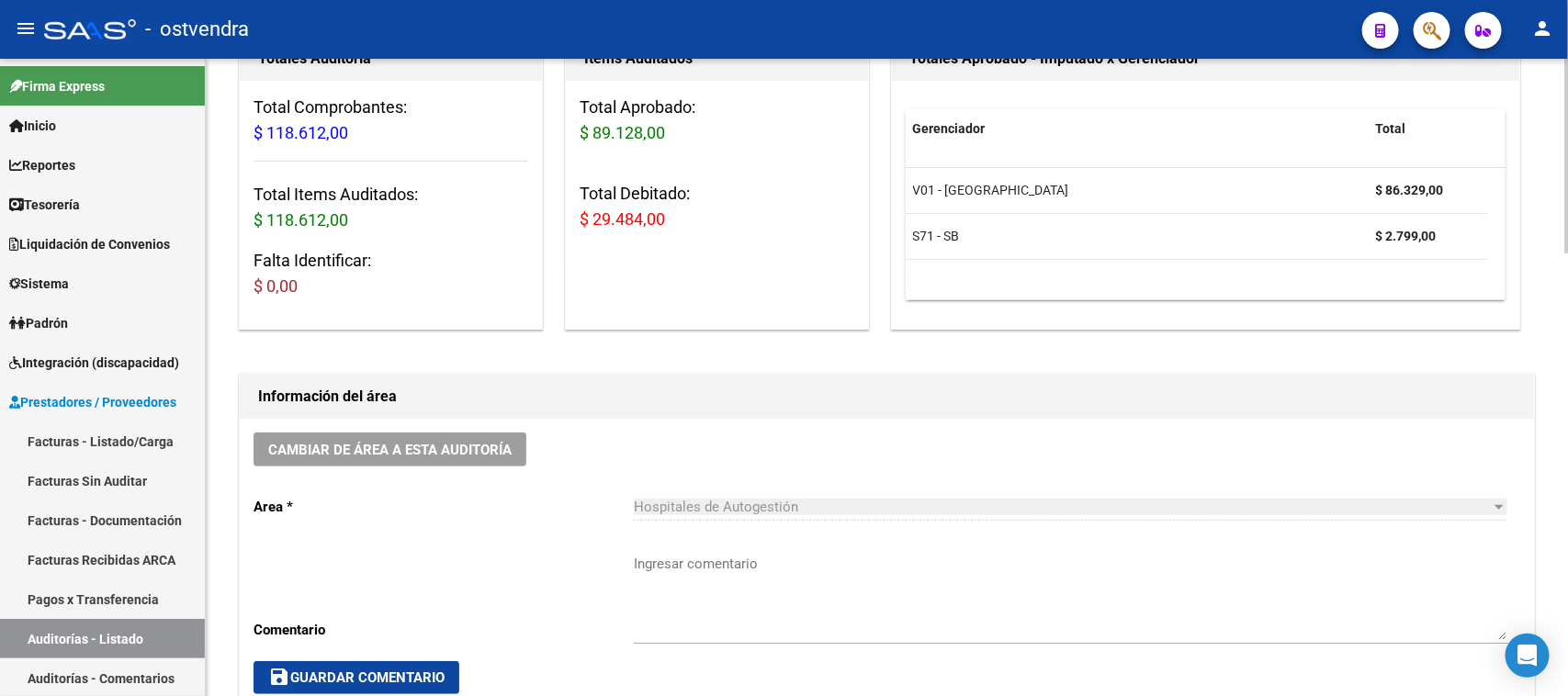
scroll to position [574, 0]
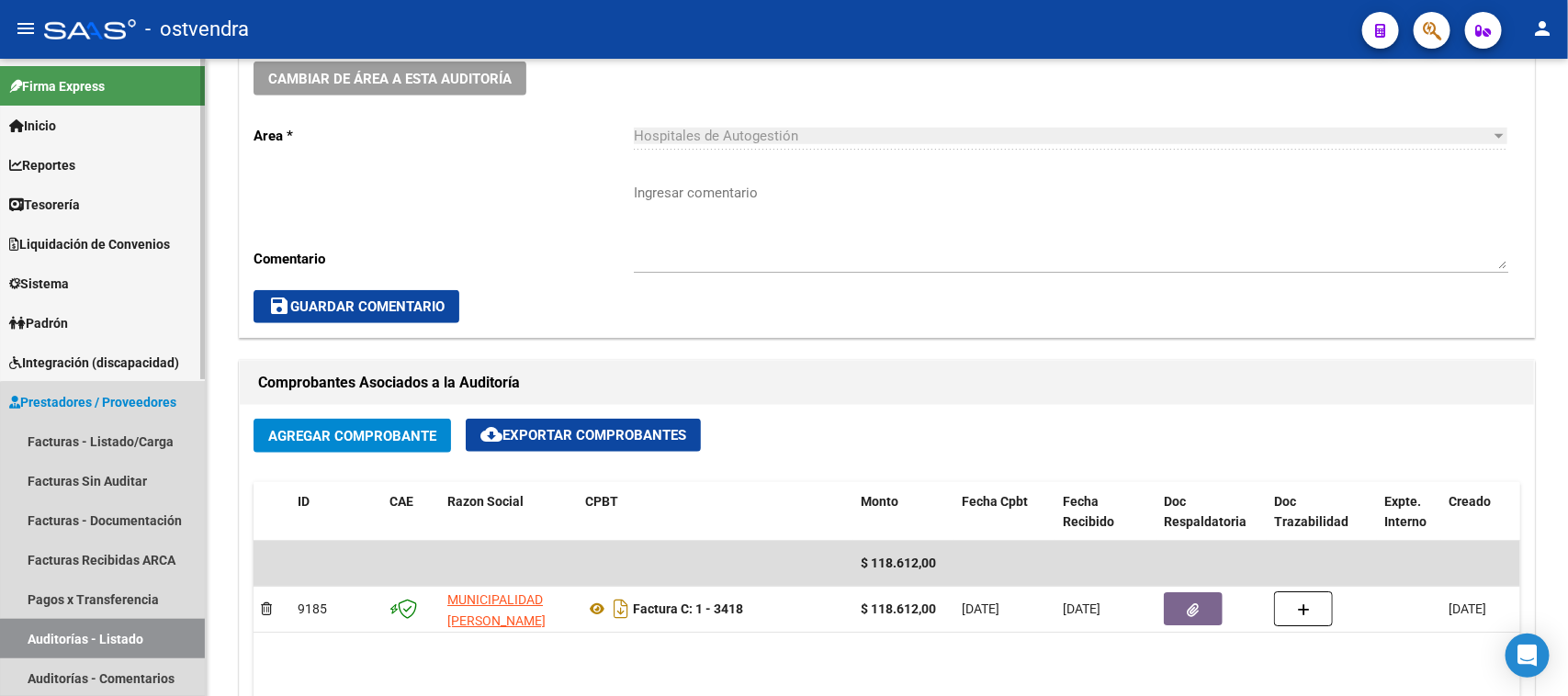
click at [131, 646] on link "Auditorías - Listado" at bounding box center [103, 638] width 205 height 39
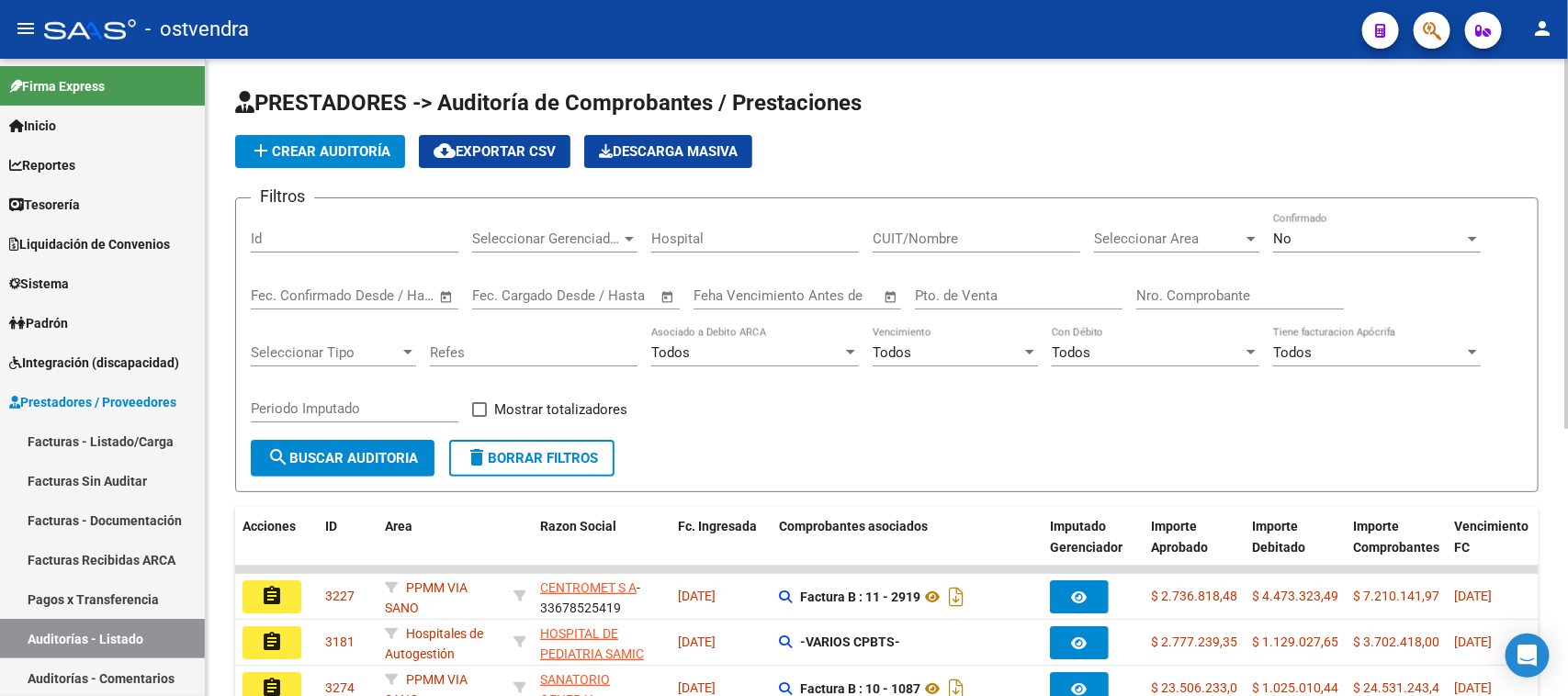
click at [382, 236] on input "Id" at bounding box center [354, 239] width 208 height 17
paste input "2119"
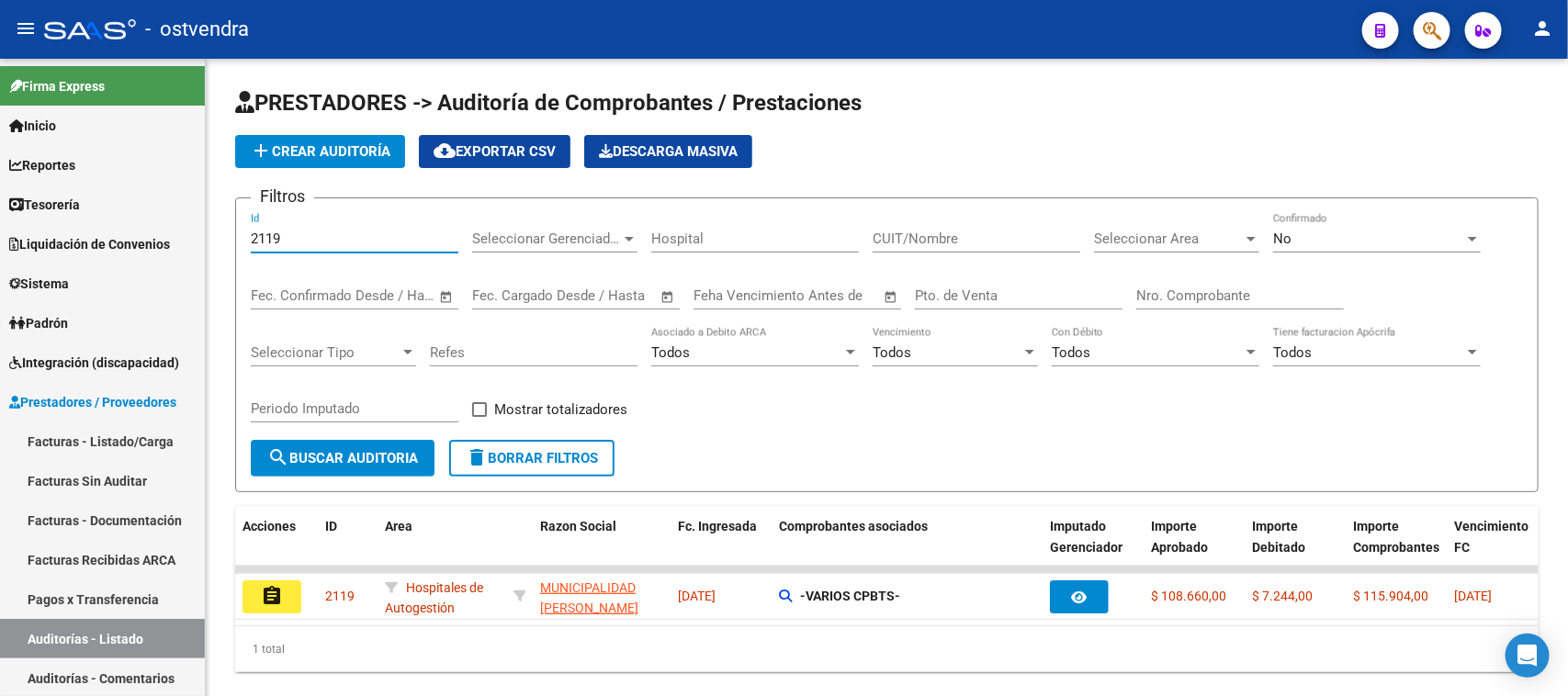
type input "2119"
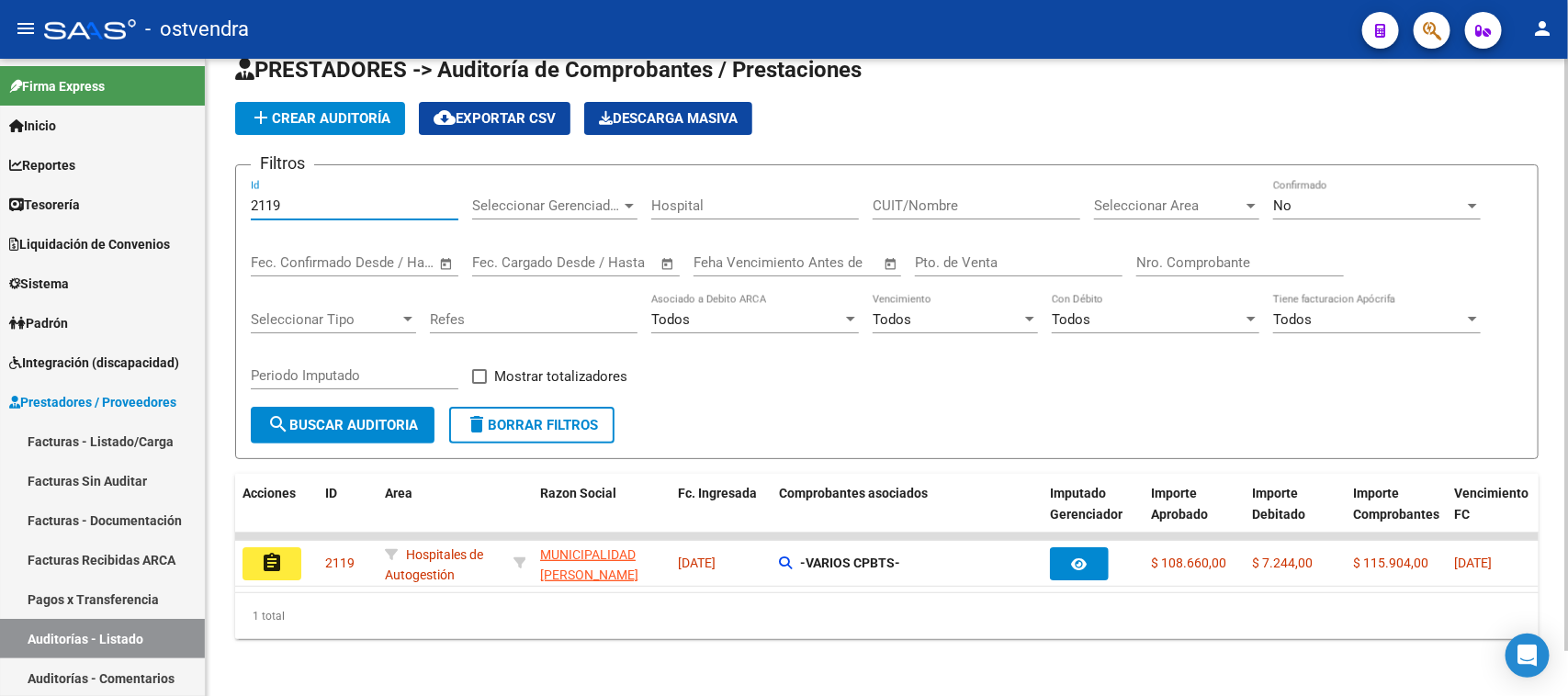
scroll to position [48, 0]
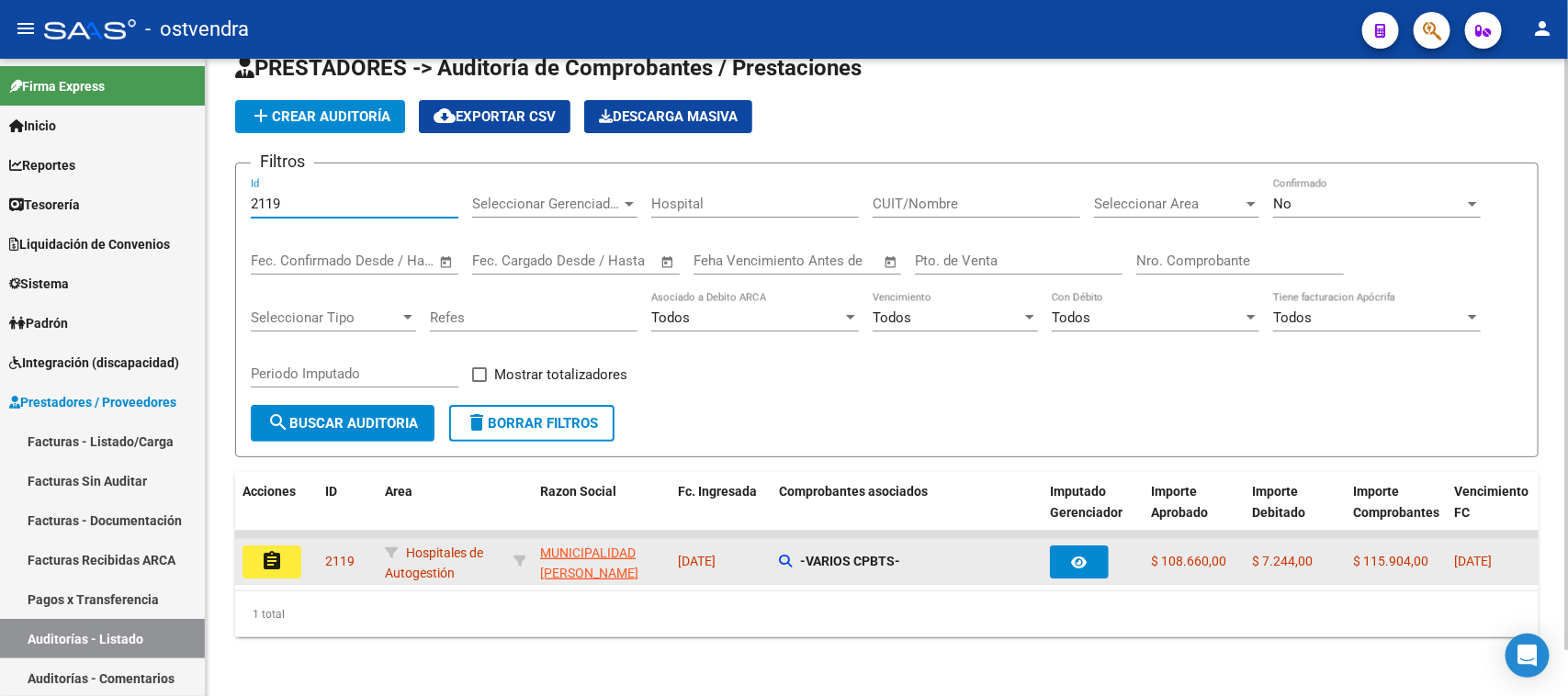
click at [265, 550] on mat-icon "assignment" at bounding box center [272, 561] width 22 height 22
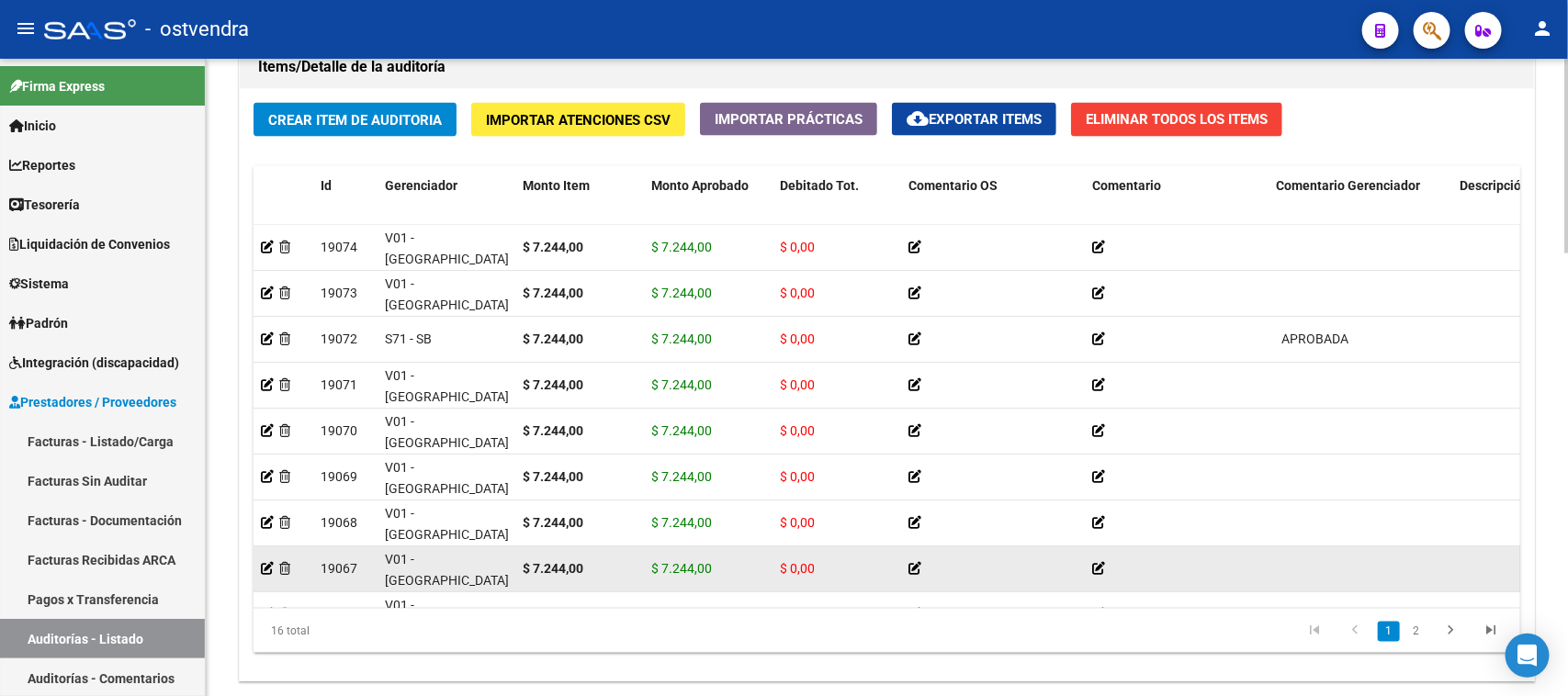
scroll to position [1223, 0]
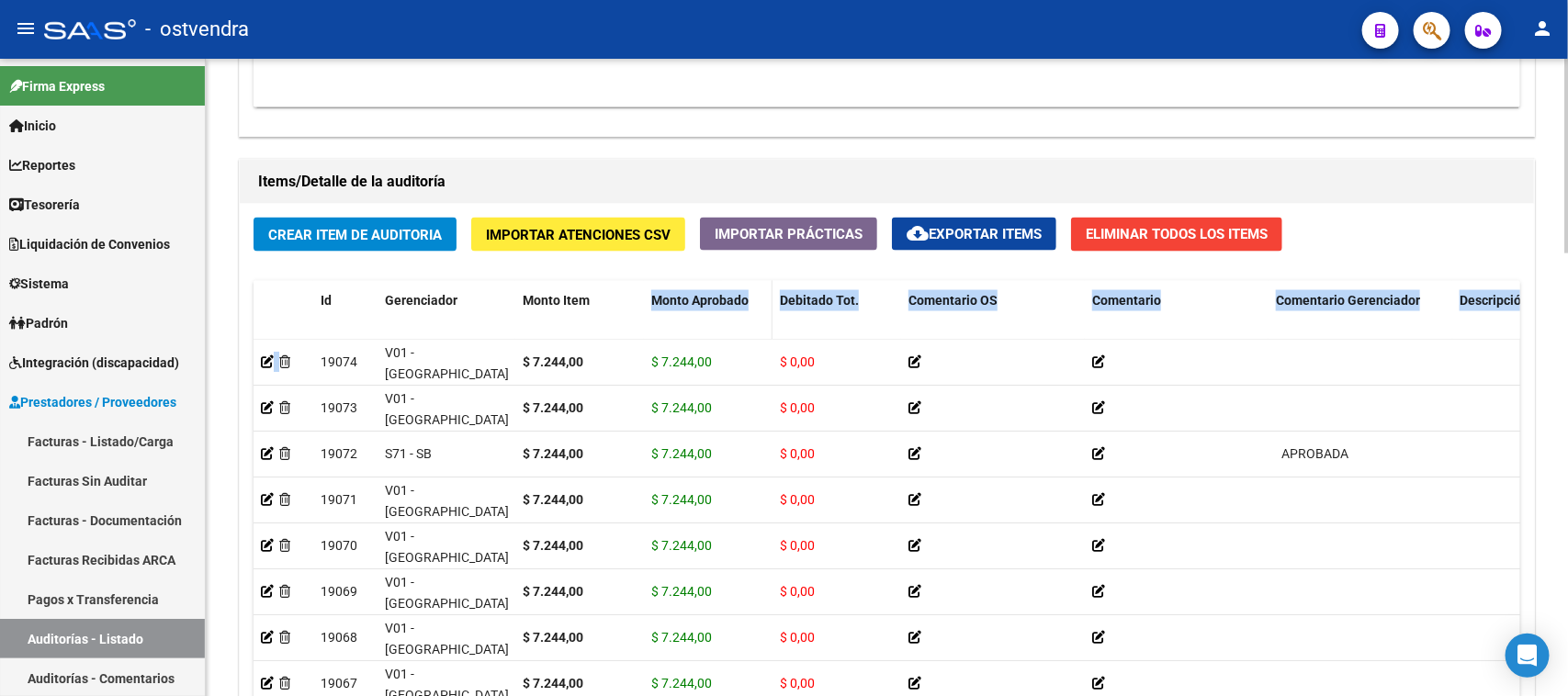
drag, startPoint x: 284, startPoint y: 363, endPoint x: 643, endPoint y: 289, distance: 366.5
click at [643, 289] on div "Id Gerenciador Monto Item Monto Aprobado Debitado Tot. Comentario OS Comentario…" at bounding box center [887, 525] width 1267 height 488
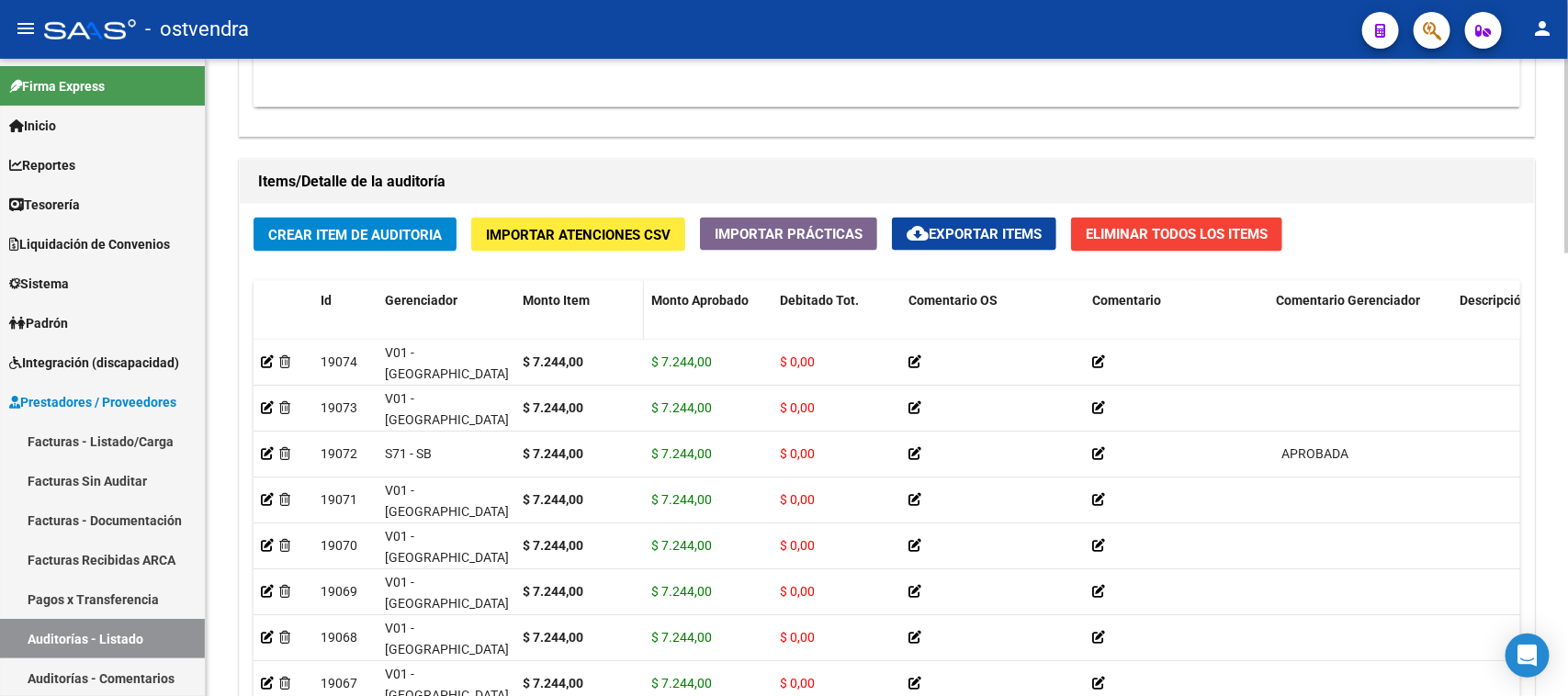
click at [634, 290] on div "Monto Item" at bounding box center [580, 300] width 114 height 21
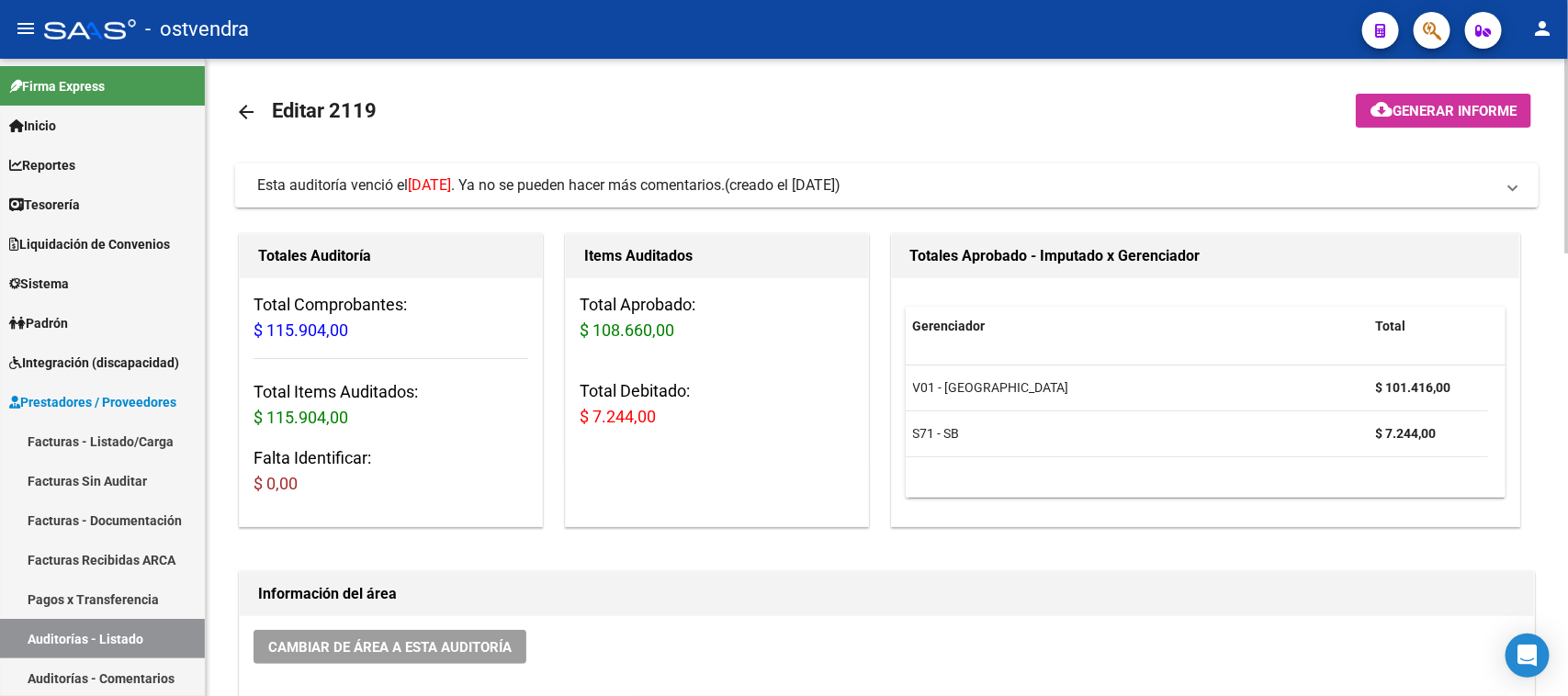
scroll to position [0, 0]
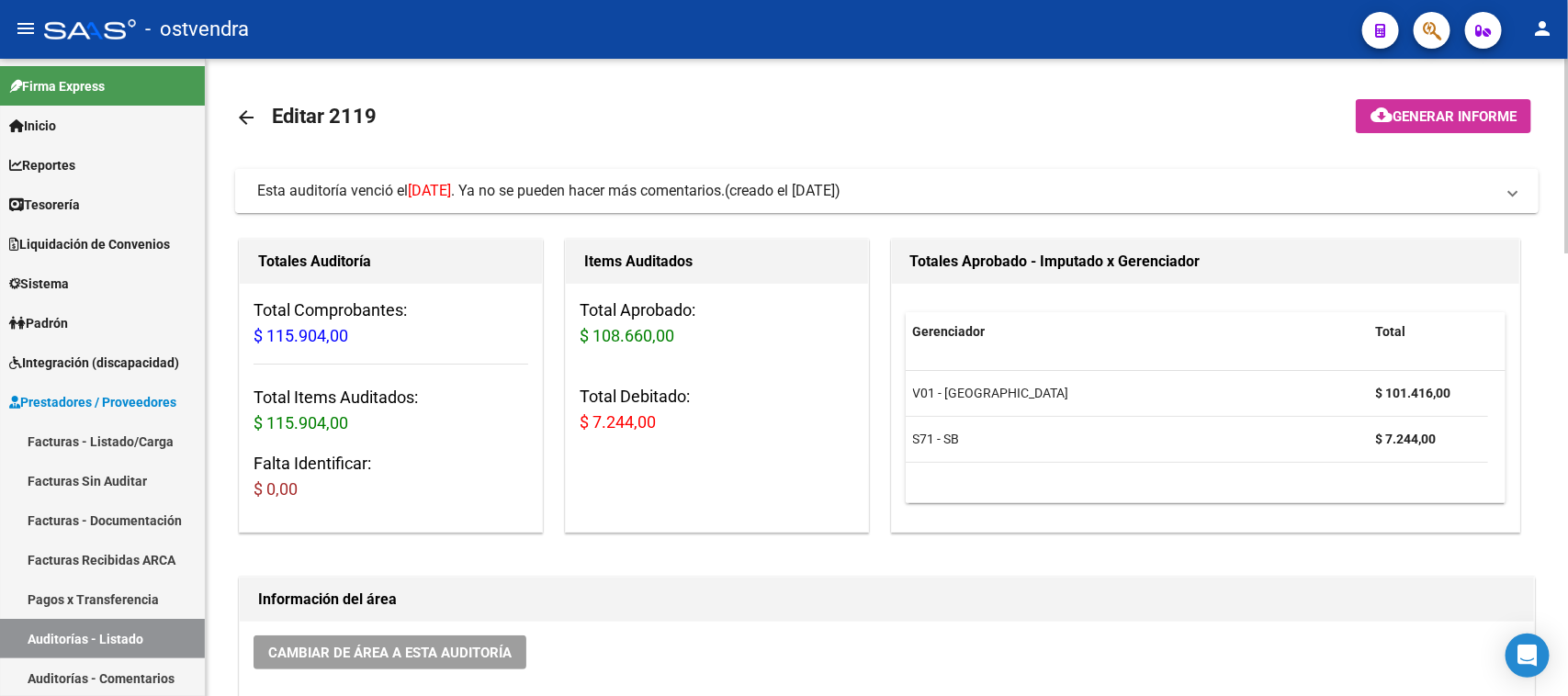
click at [699, 190] on span "Esta auditoría venció el [DATE] . Ya no se pueden hacer más comentarios." at bounding box center [491, 190] width 468 height 18
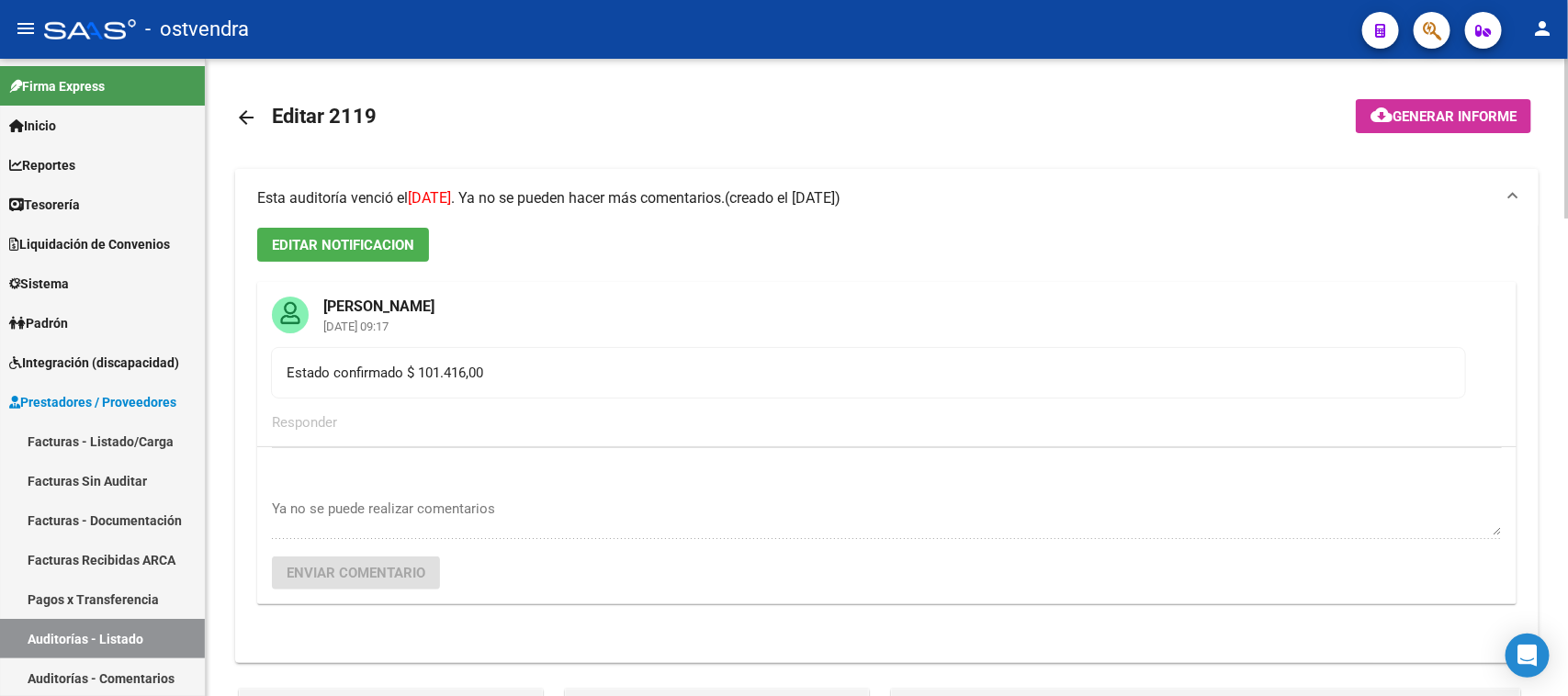
click at [699, 190] on span "Esta auditoría venció el [DATE] . Ya no se pueden hacer más comentarios." at bounding box center [491, 198] width 468 height 18
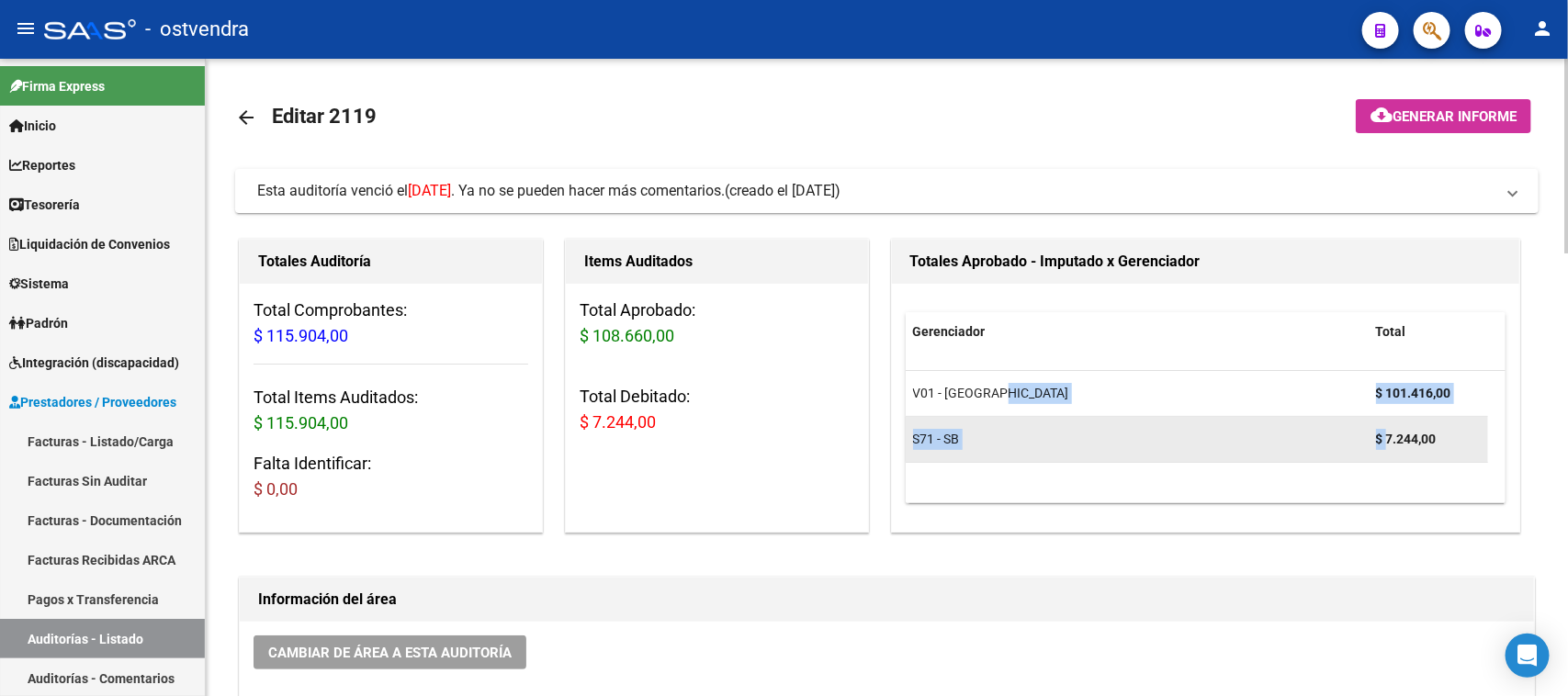
drag, startPoint x: 1357, startPoint y: 387, endPoint x: 1384, endPoint y: 447, distance: 65.8
click at [1384, 447] on datatable-scroller "V01 - Viasano $ 101.416,00 S71 - SB $ 7.244,00" at bounding box center [1205, 416] width 599 height 92
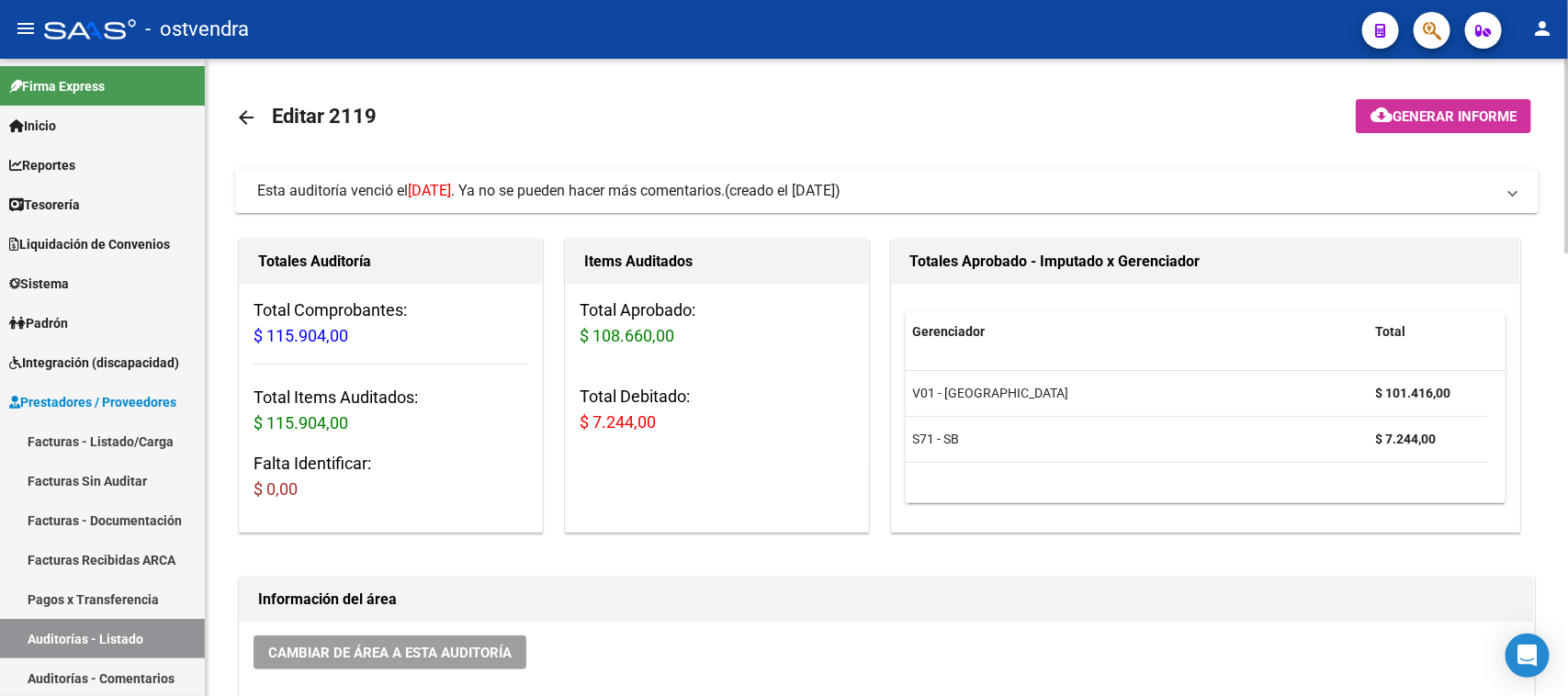
click at [709, 512] on div "Items Auditados Total Aprobado: $ 108.660,00 Total Debitado: $ 7.244,00" at bounding box center [717, 385] width 304 height 293
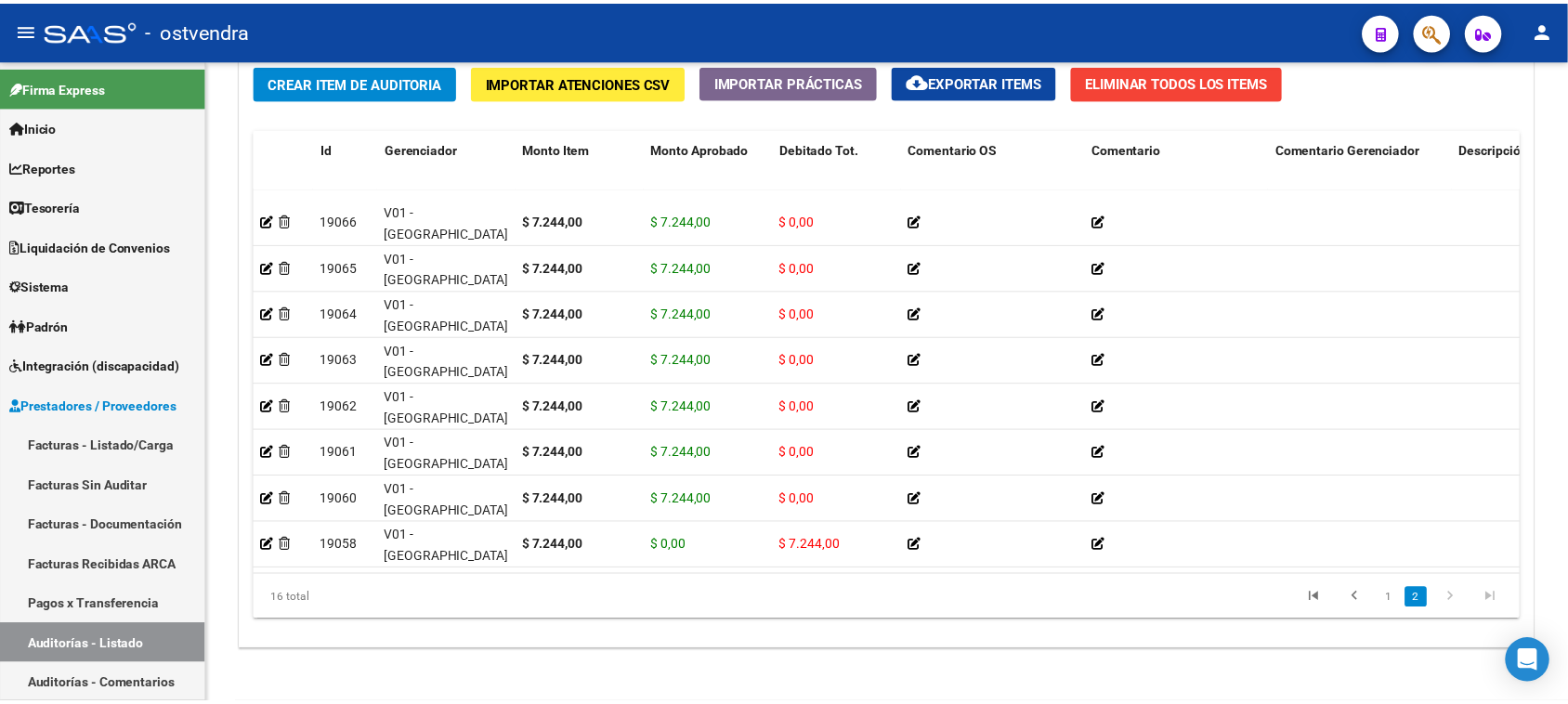
scroll to position [378, 0]
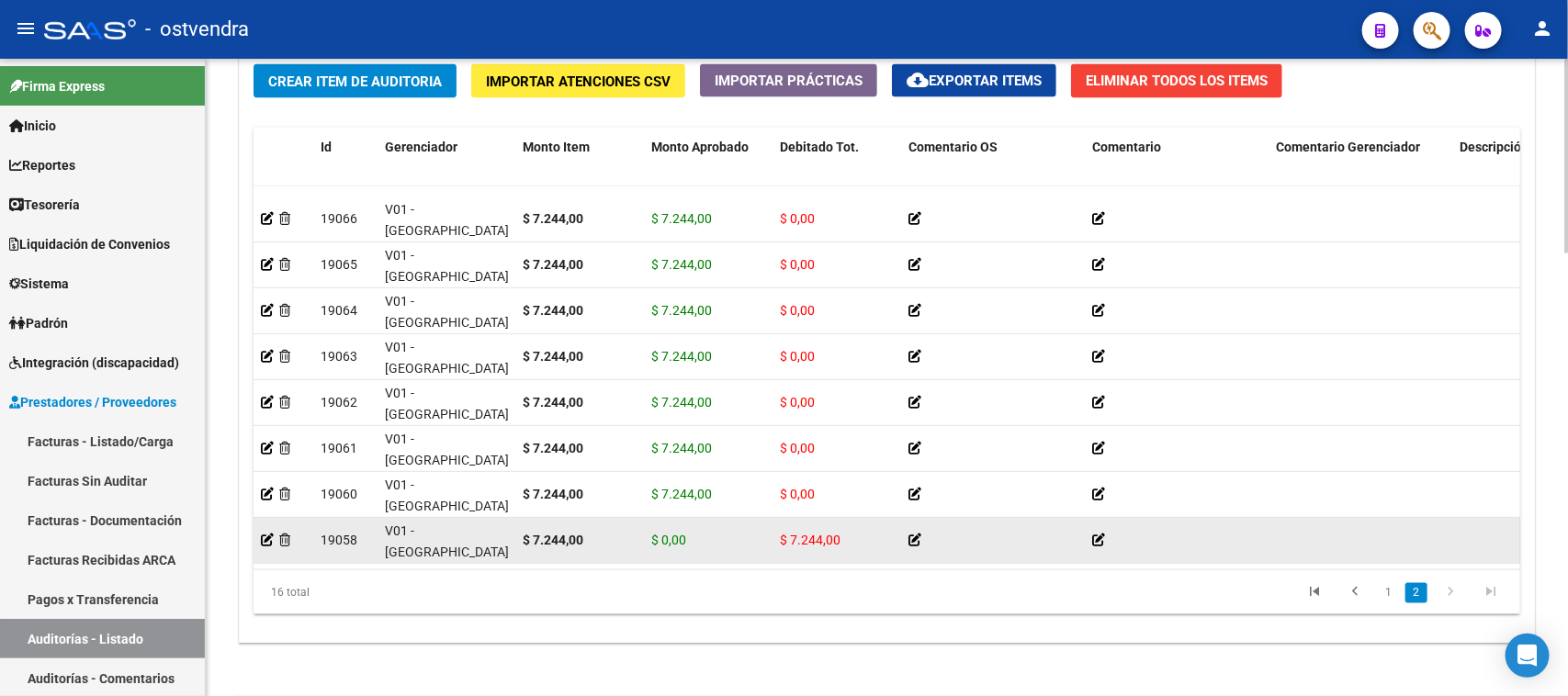
click at [792, 531] on div "$ 7.244,00" at bounding box center [837, 540] width 114 height 21
click at [284, 533] on icon at bounding box center [285, 539] width 11 height 13
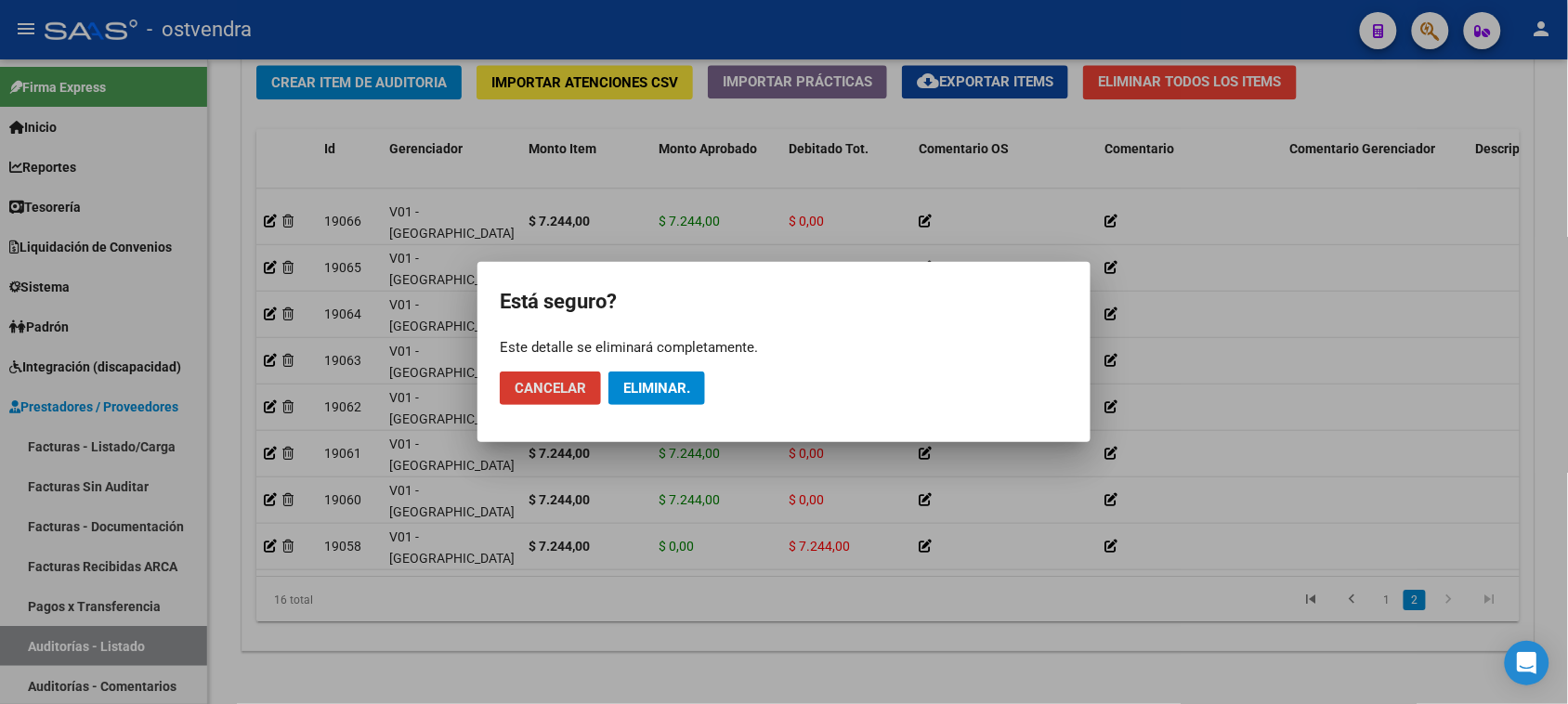
click at [685, 383] on span "Eliminar." at bounding box center [656, 388] width 67 height 17
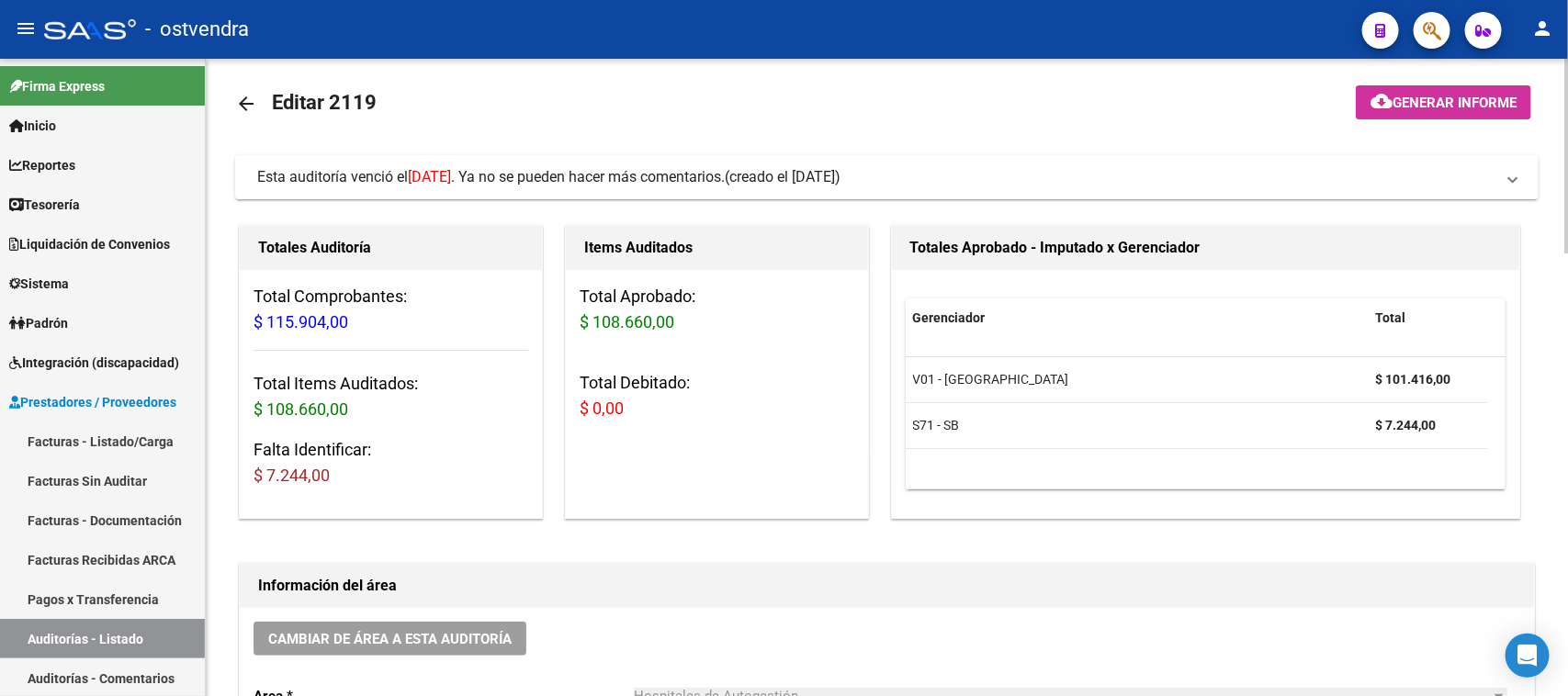
scroll to position [0, 0]
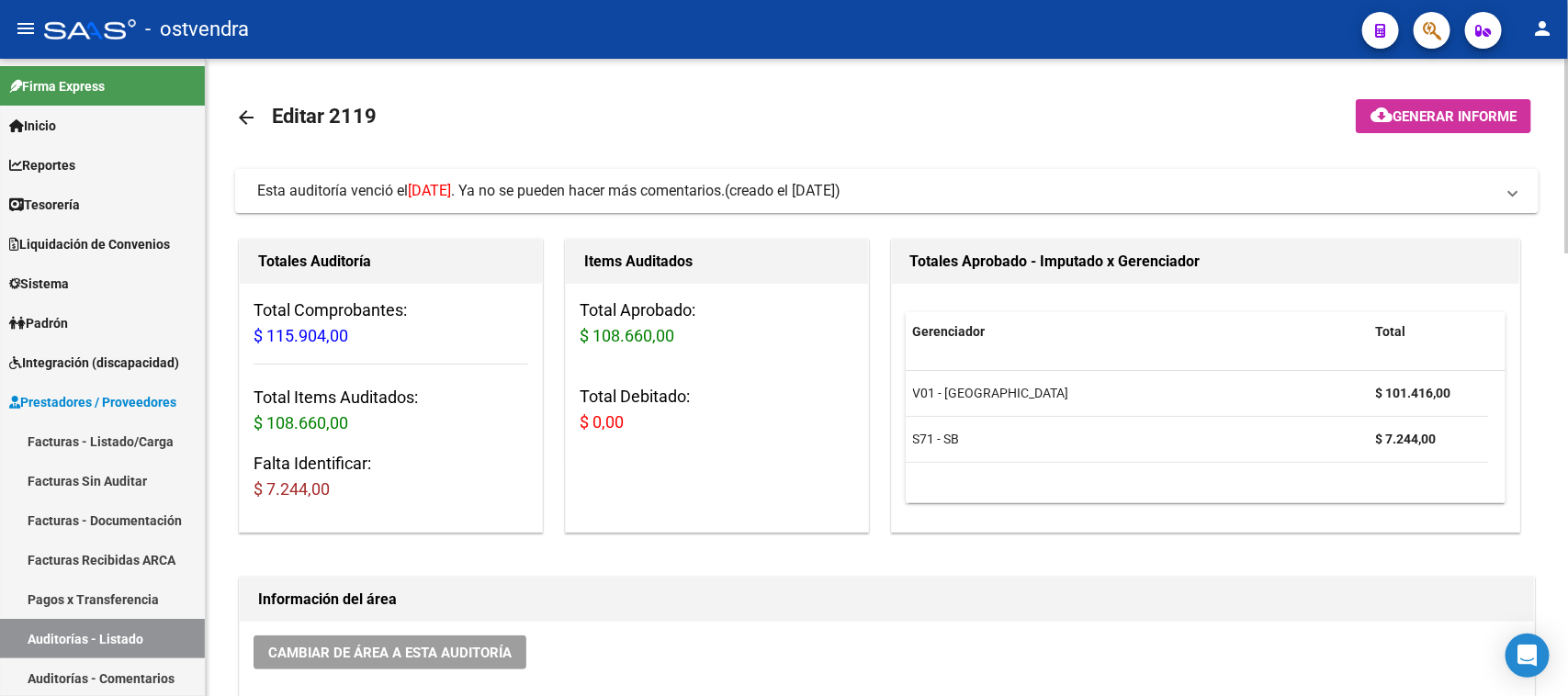
click at [337, 343] on span "$ 115.904,00" at bounding box center [300, 335] width 94 height 20
drag, startPoint x: 365, startPoint y: 341, endPoint x: 189, endPoint y: 341, distance: 176.0
click at [189, 341] on mat-sidenav-container "Firma Express Inicio Calendario SSS Instructivos Contacto OS Reportes Tablero d…" at bounding box center [784, 377] width 1568 height 637
click at [565, 344] on div "Items Auditados Total Aprobado: $ 108.660,00 Total Debitado: $ 0,00" at bounding box center [717, 385] width 304 height 293
click at [320, 494] on span "$ 7.244,00" at bounding box center [292, 488] width 76 height 20
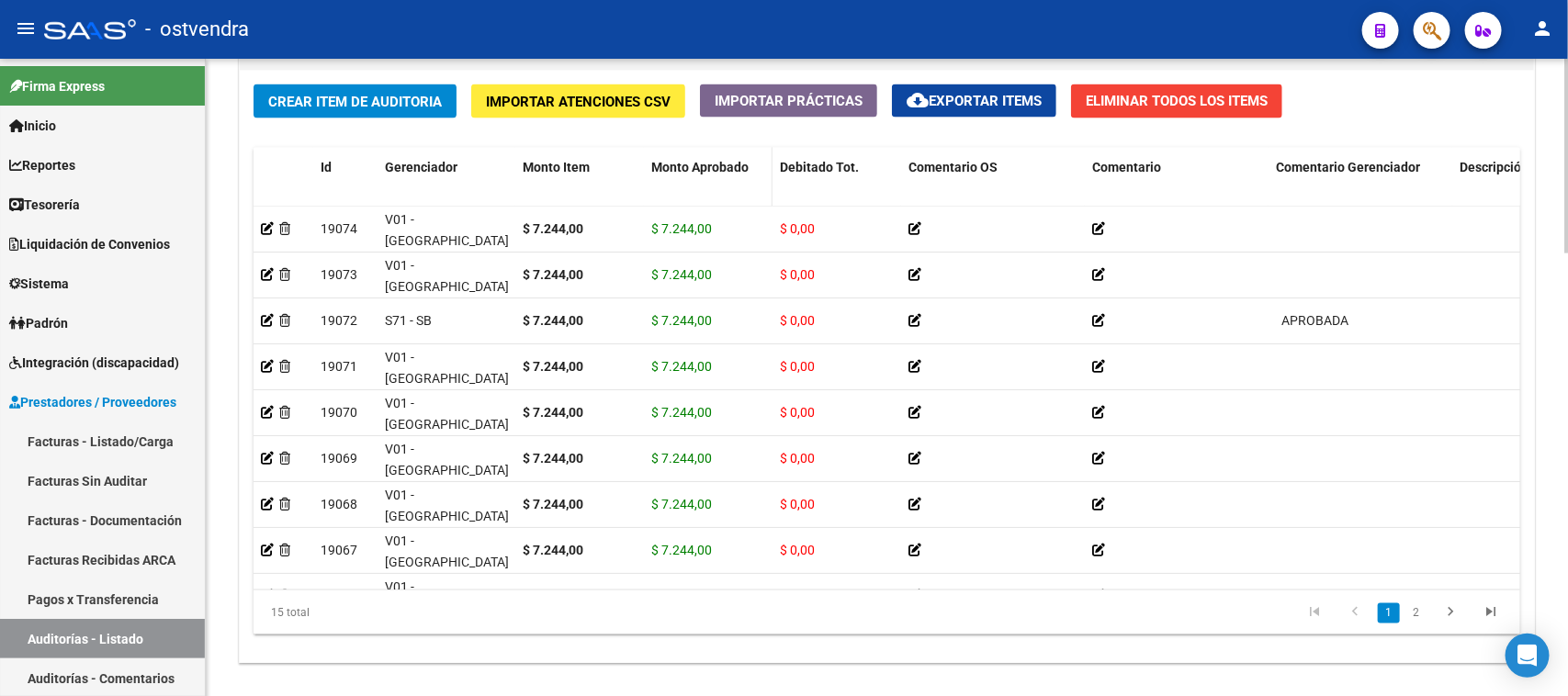
scroll to position [1377, 0]
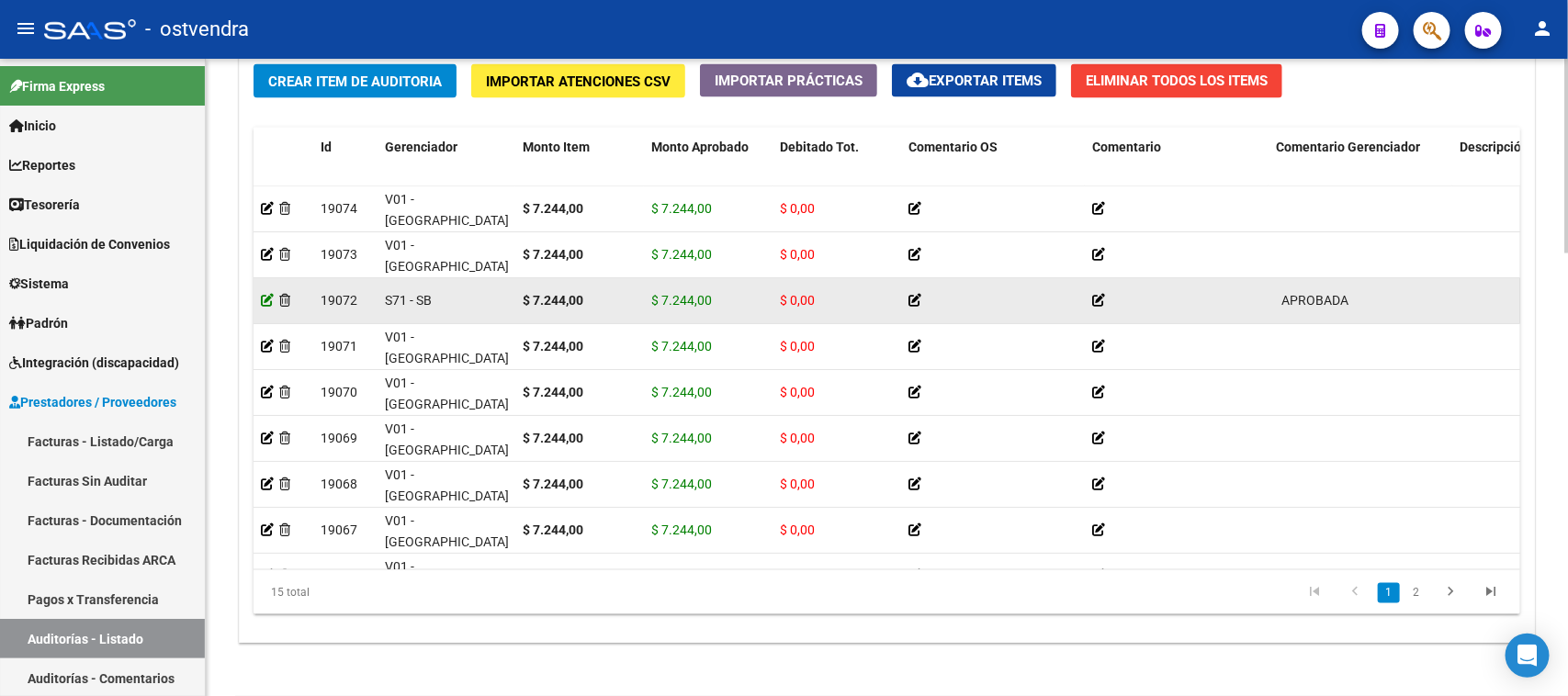
click at [264, 298] on icon at bounding box center [268, 300] width 13 height 13
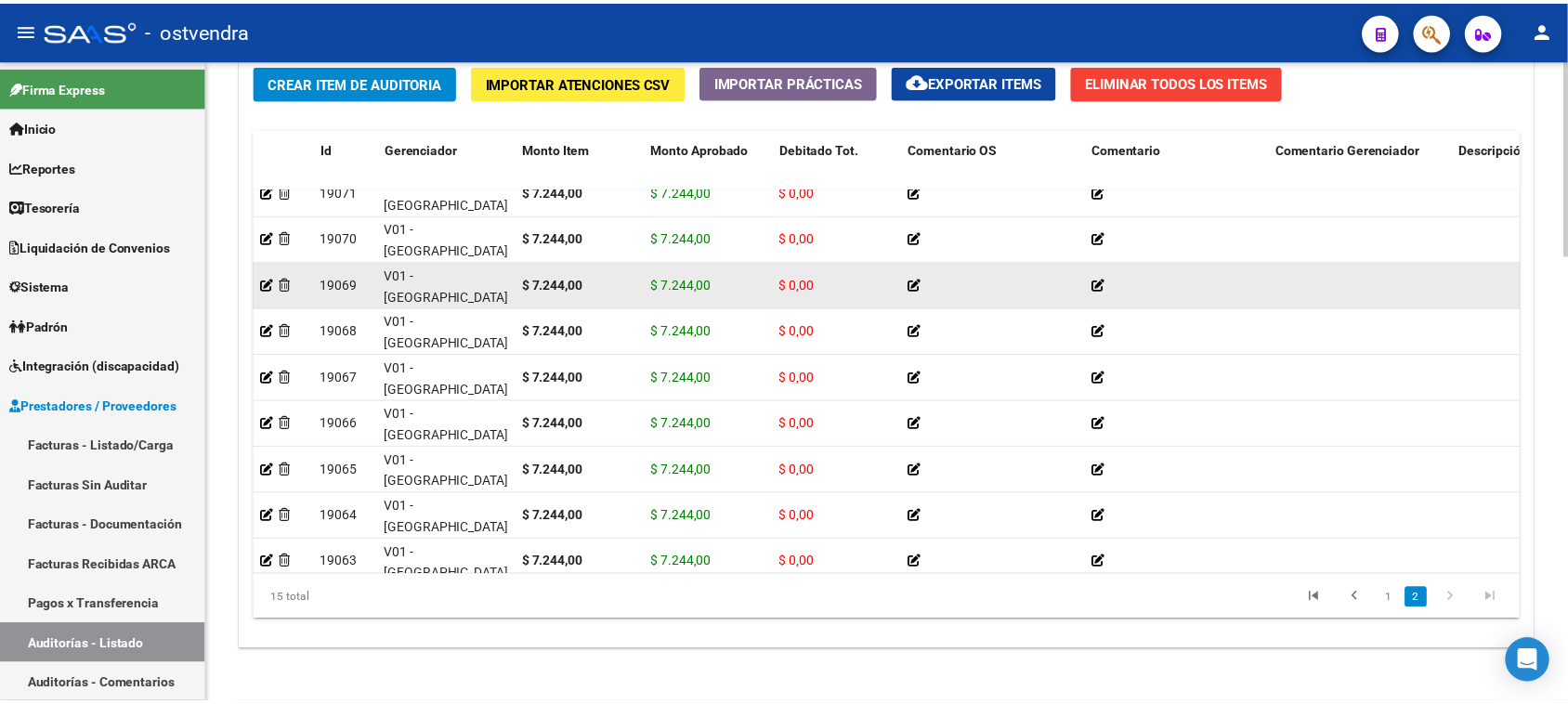
scroll to position [332, 0]
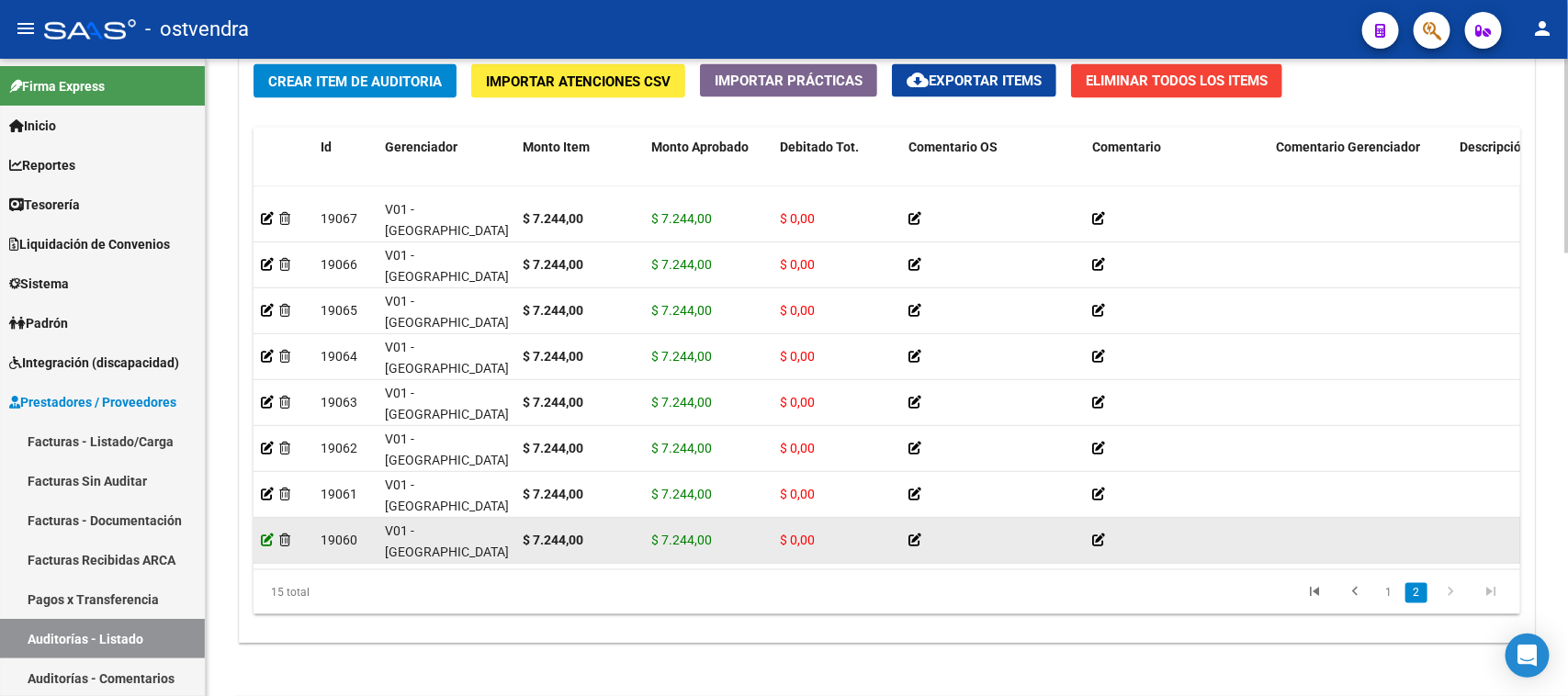
click at [268, 533] on icon at bounding box center [268, 539] width 13 height 13
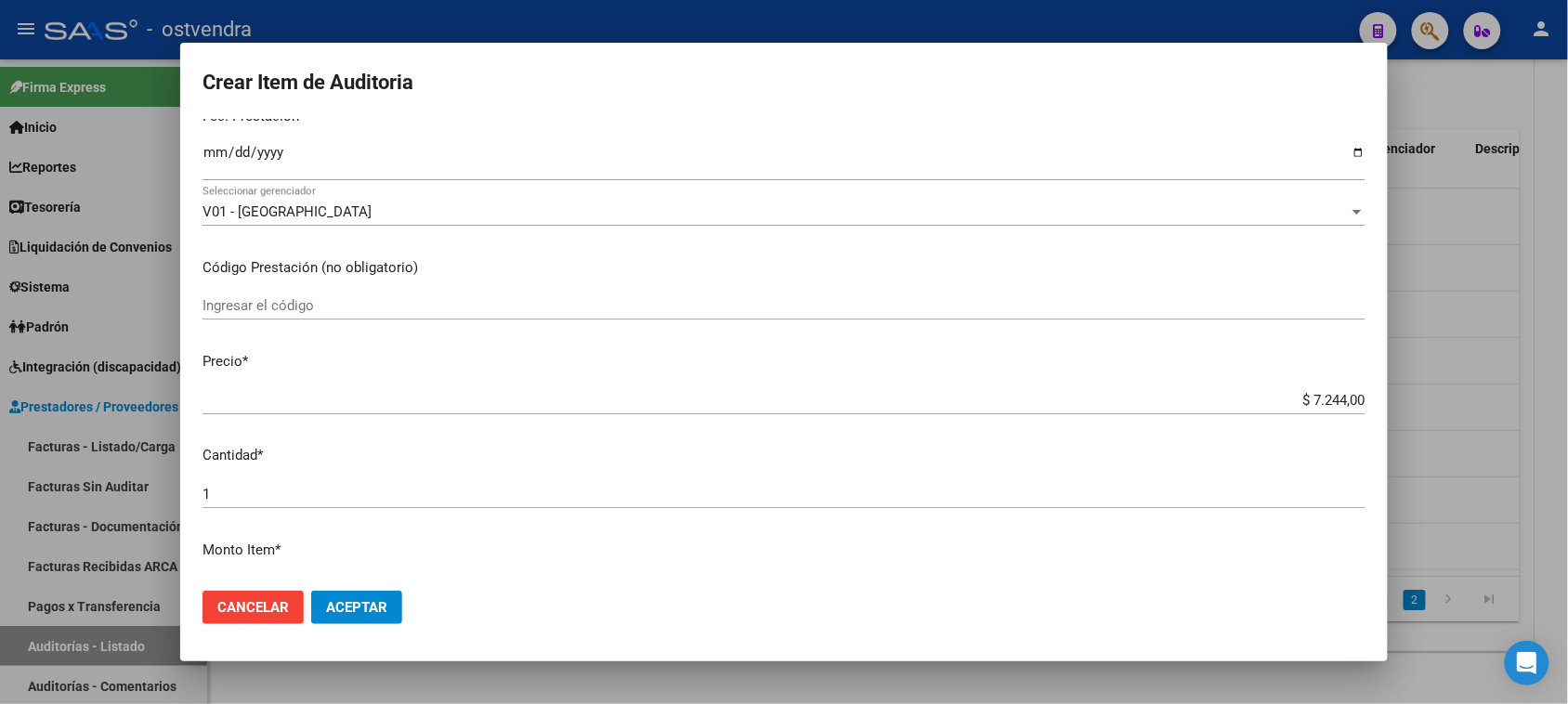
scroll to position [232, 0]
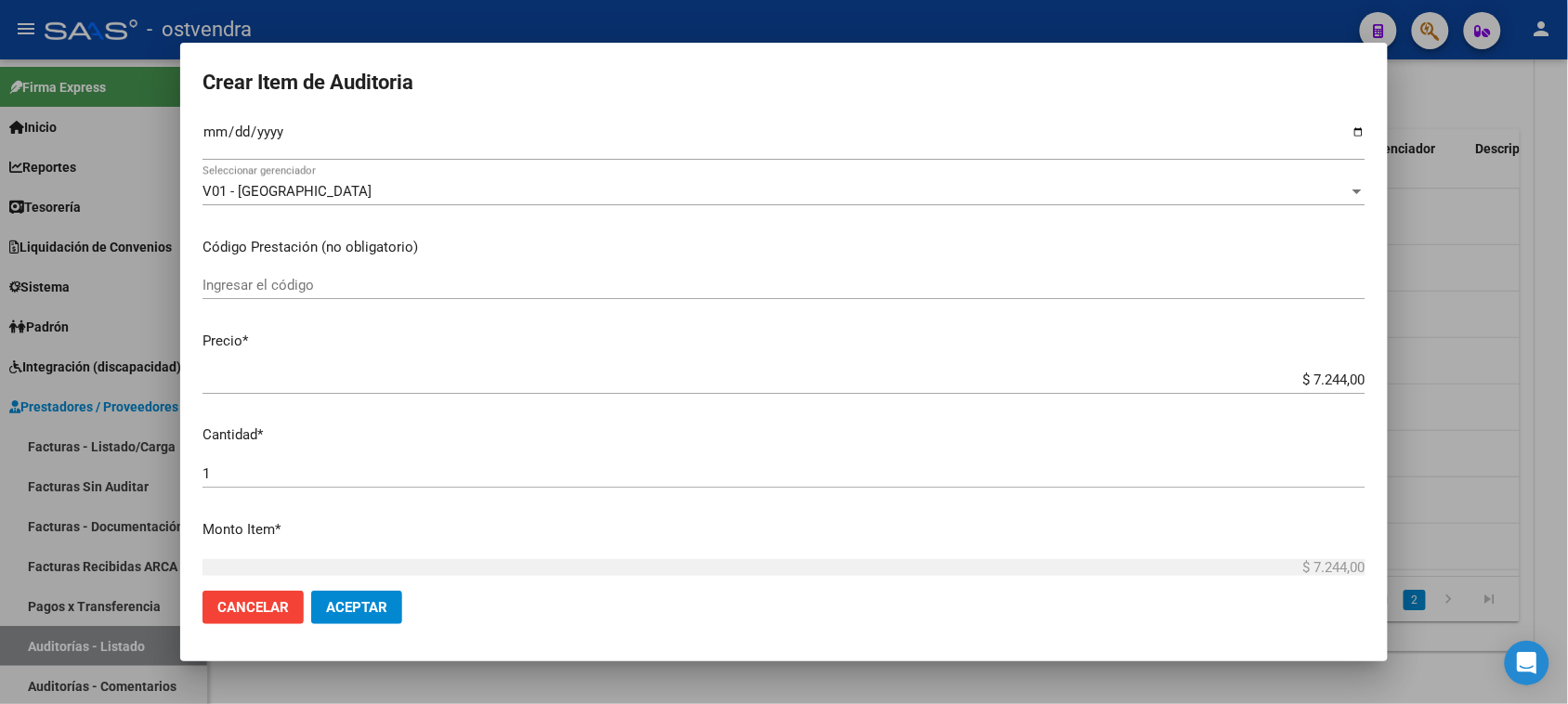
click at [1308, 381] on input "$ 7.244,00" at bounding box center [784, 380] width 1164 height 17
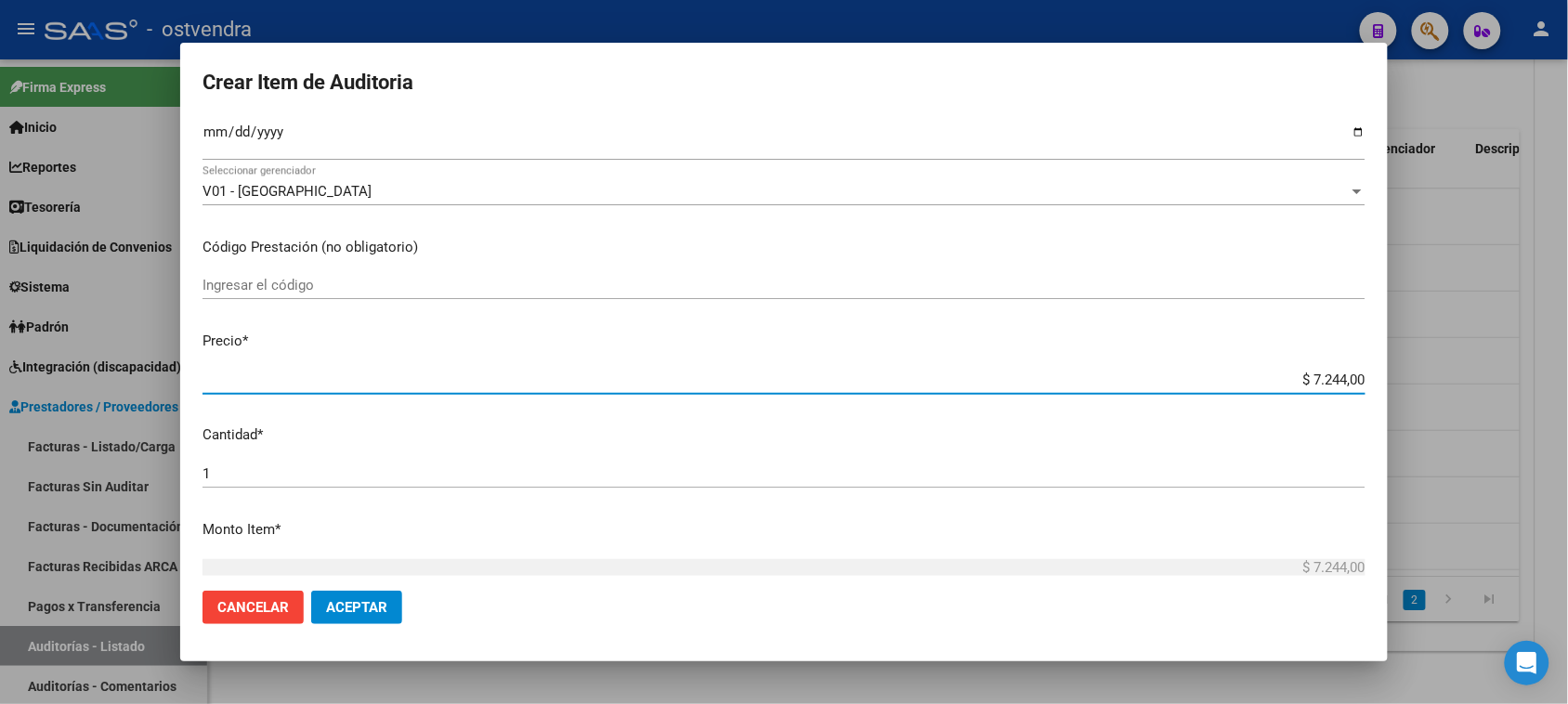
drag, startPoint x: 1295, startPoint y: 377, endPoint x: 1418, endPoint y: 376, distance: 123.0
click at [1418, 376] on div "Crear Item de Auditoria 48566428 Nro Documento 23485664289 CUIL Afiliado Activo…" at bounding box center [784, 352] width 1568 height 704
type input "$ 0,01"
type input "$ 0,14"
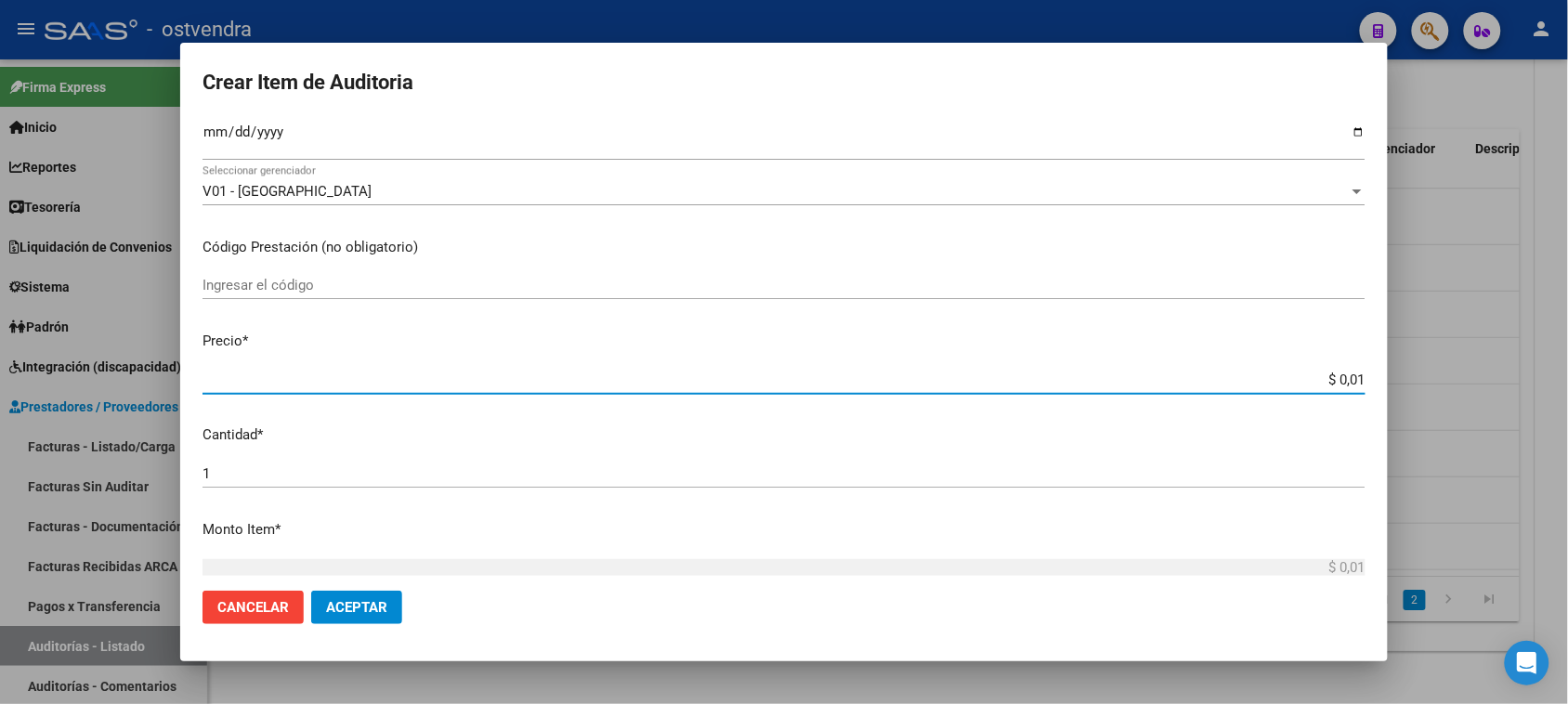
type input "$ 0,14"
type input "$ 1,44"
type input "$ 14,48"
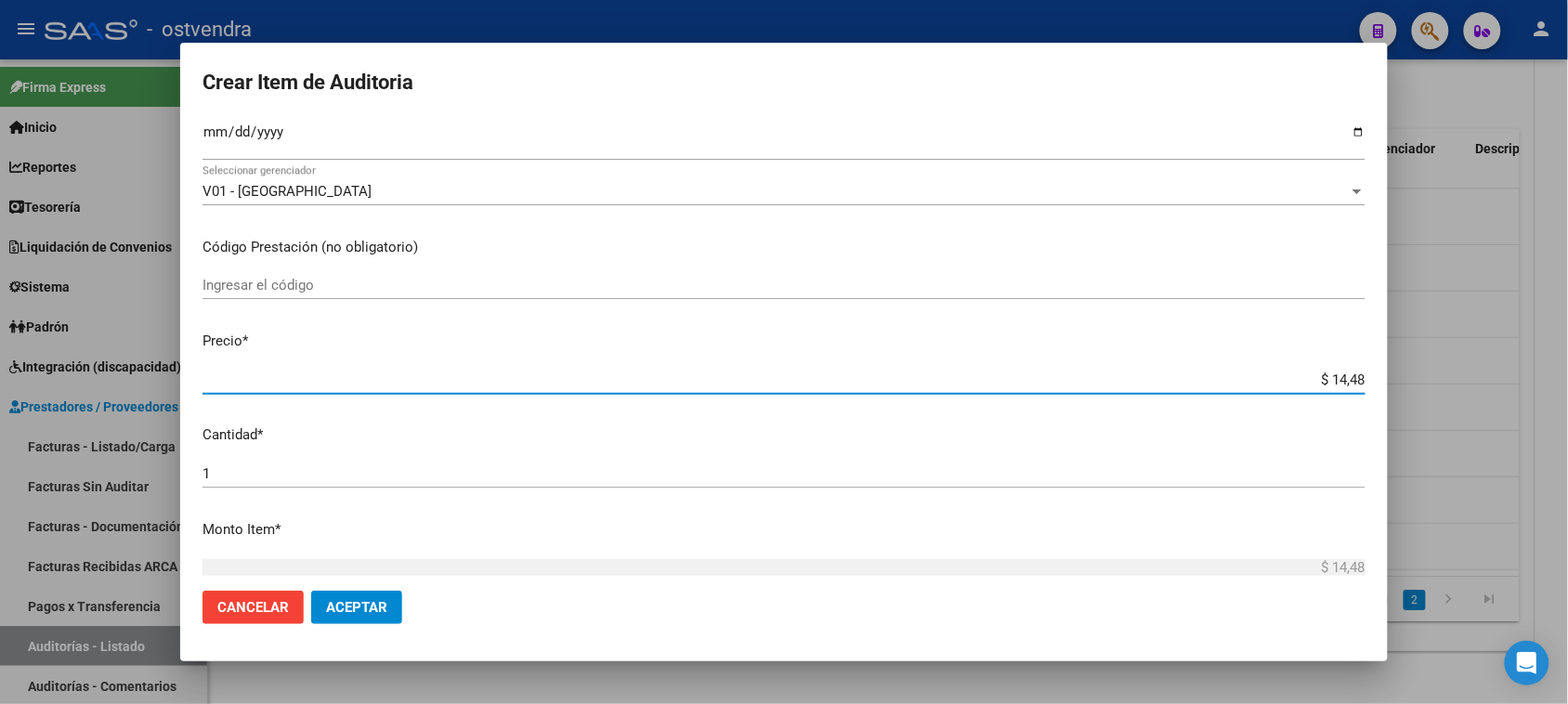
type input "$ 144,88"
type input "$ 1.448,88"
type input "$ 144,88"
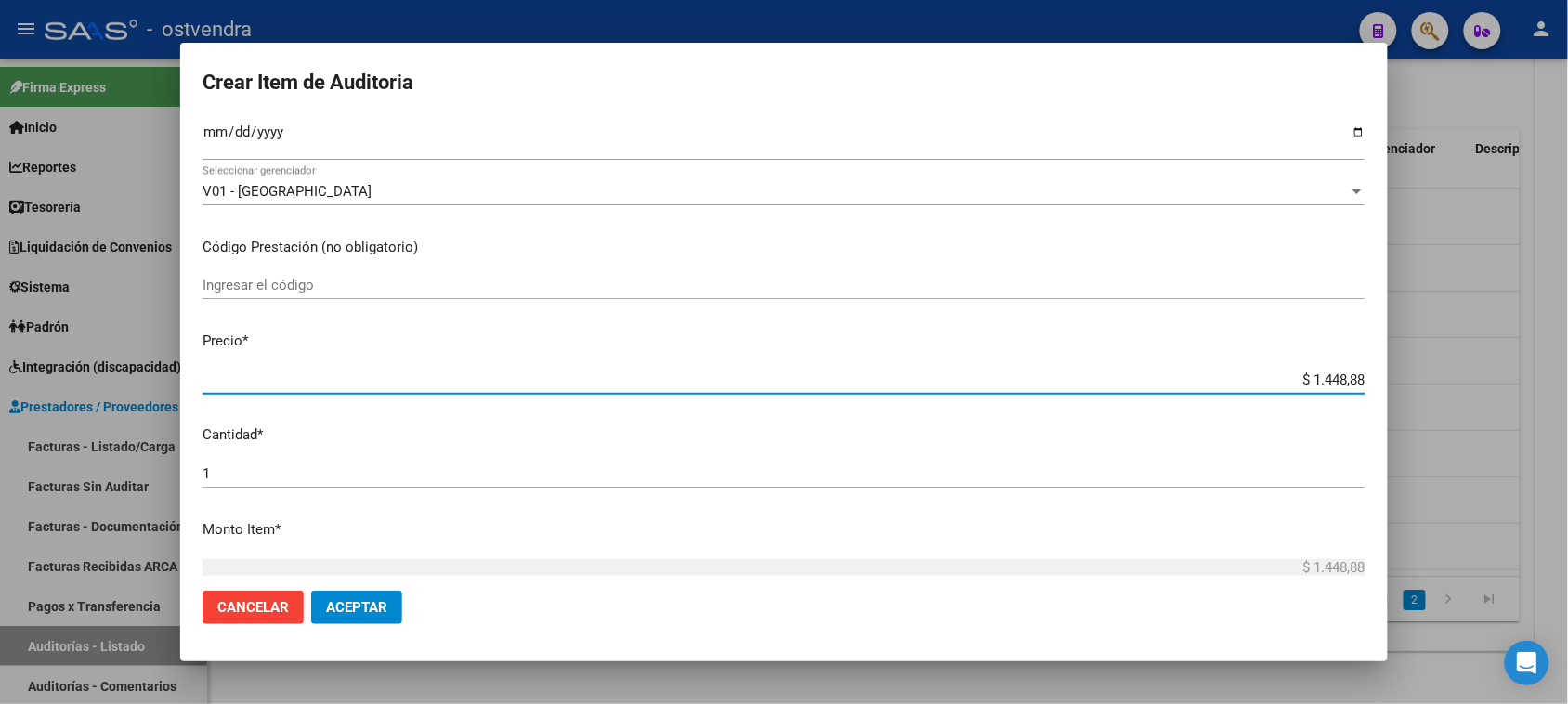
type input "$ 144,88"
type input "$ 1.448,80"
type input "$ 14.488,00"
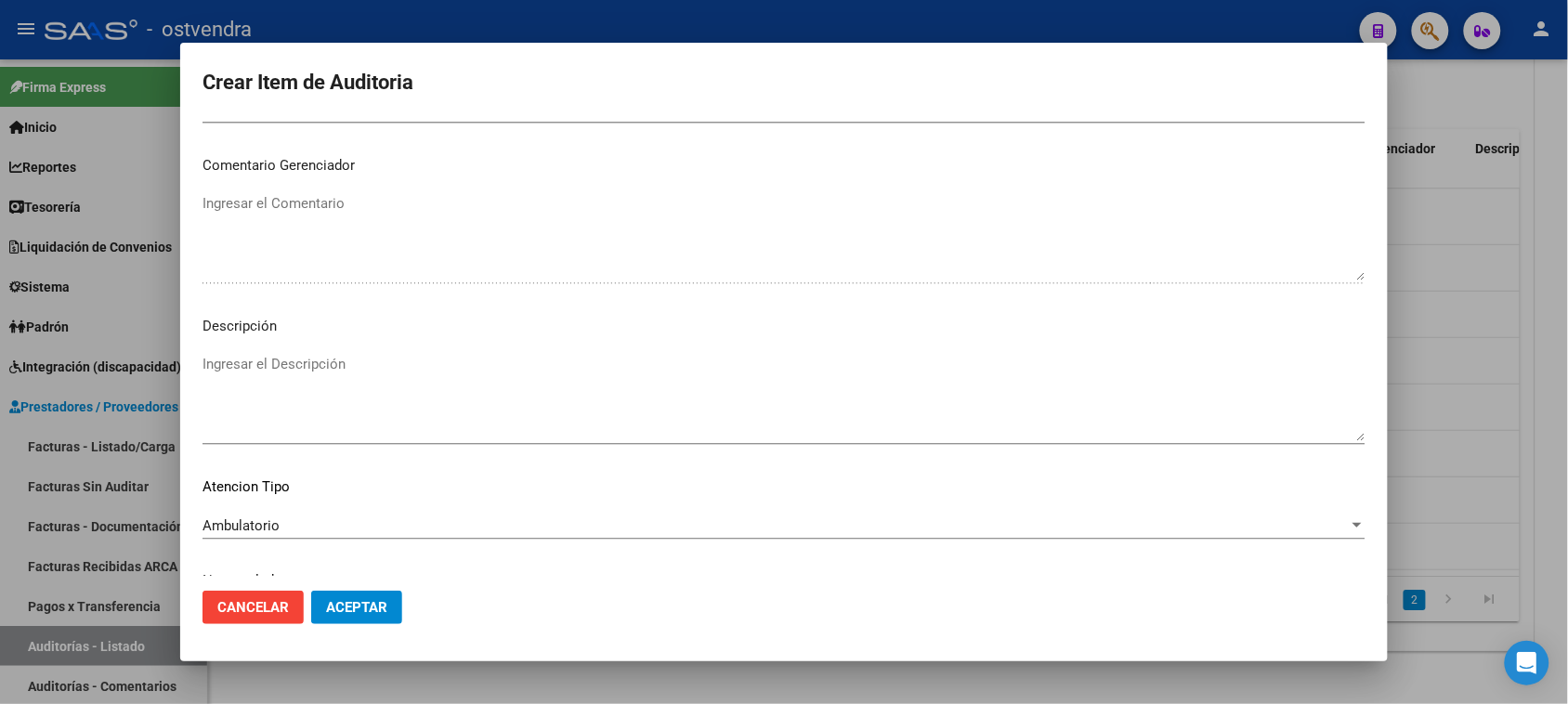
scroll to position [1179, 0]
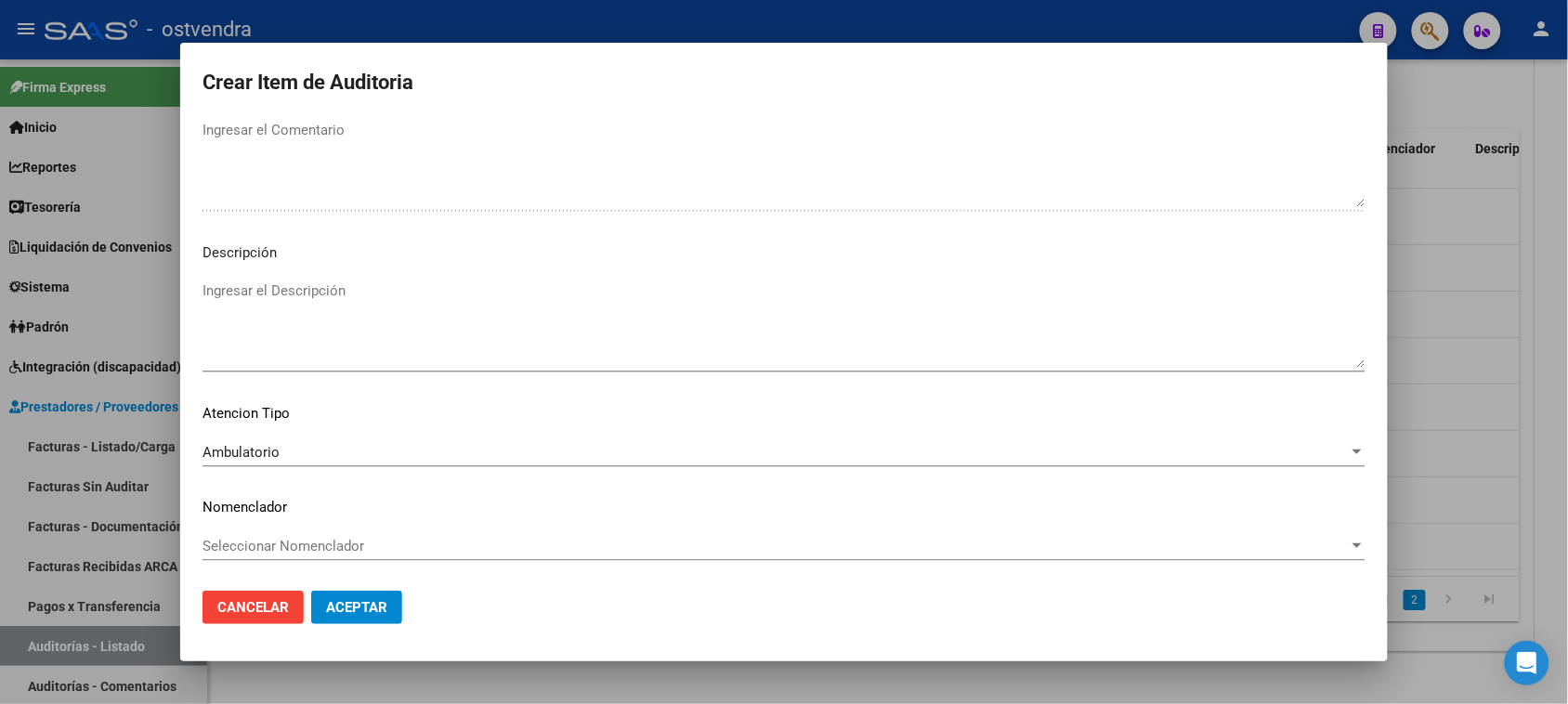
click at [355, 609] on span "Aceptar" at bounding box center [356, 608] width 61 height 17
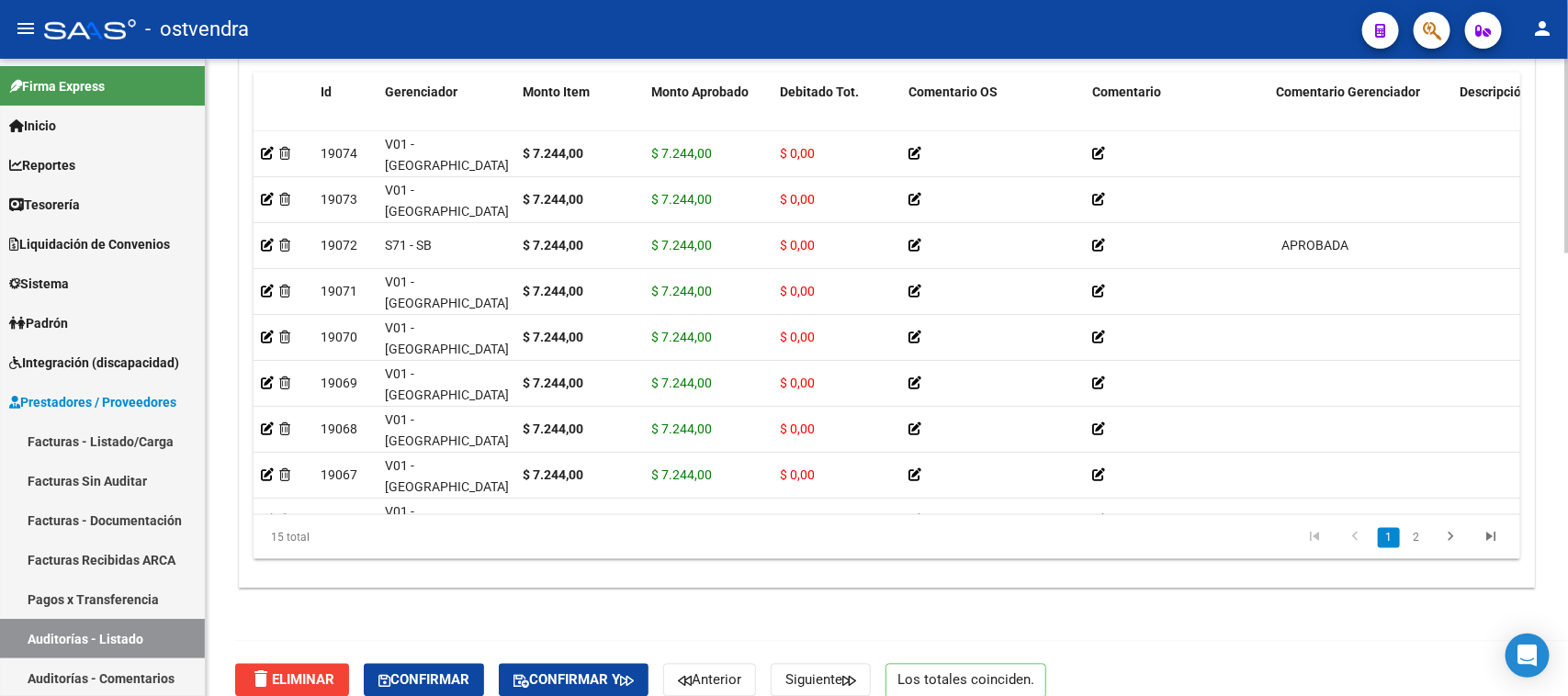
scroll to position [1453, 0]
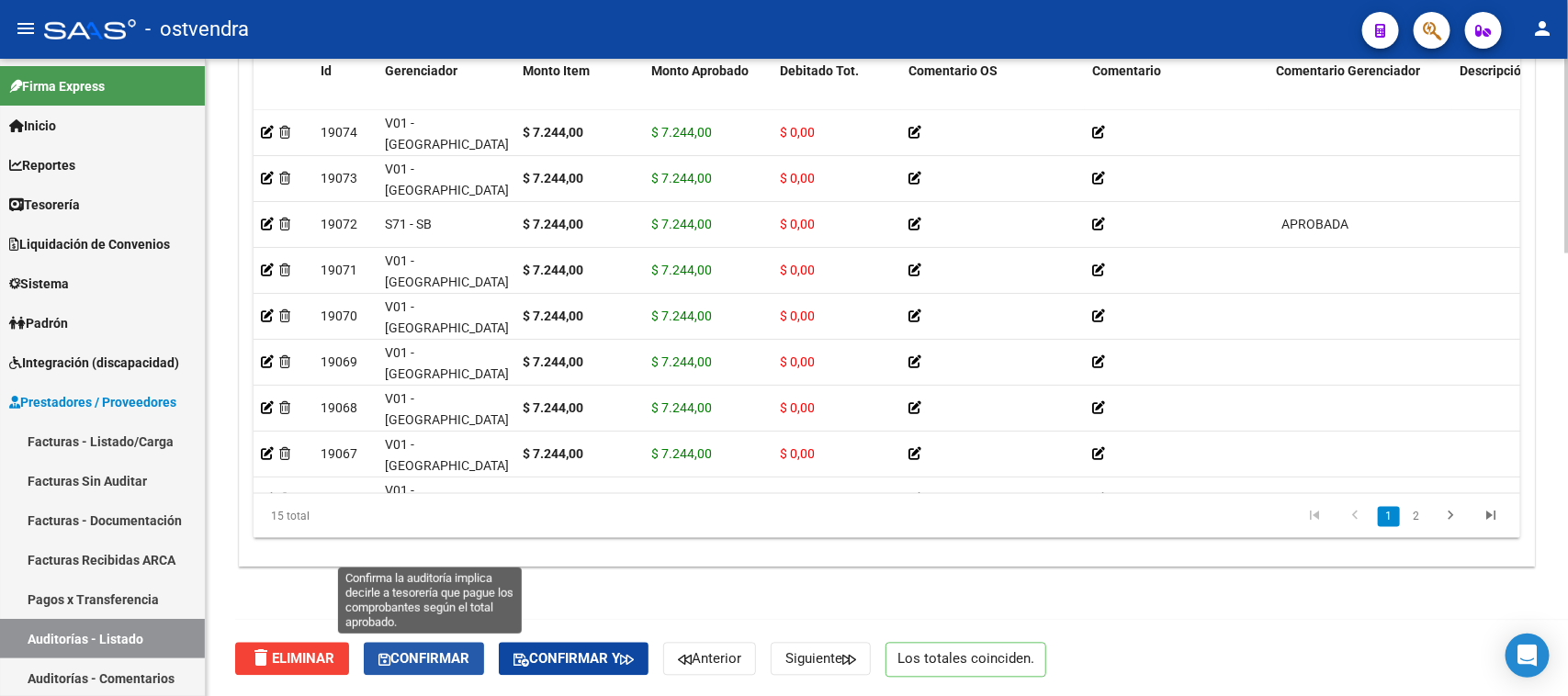
click at [448, 661] on span "Confirmar" at bounding box center [424, 660] width 91 height 17
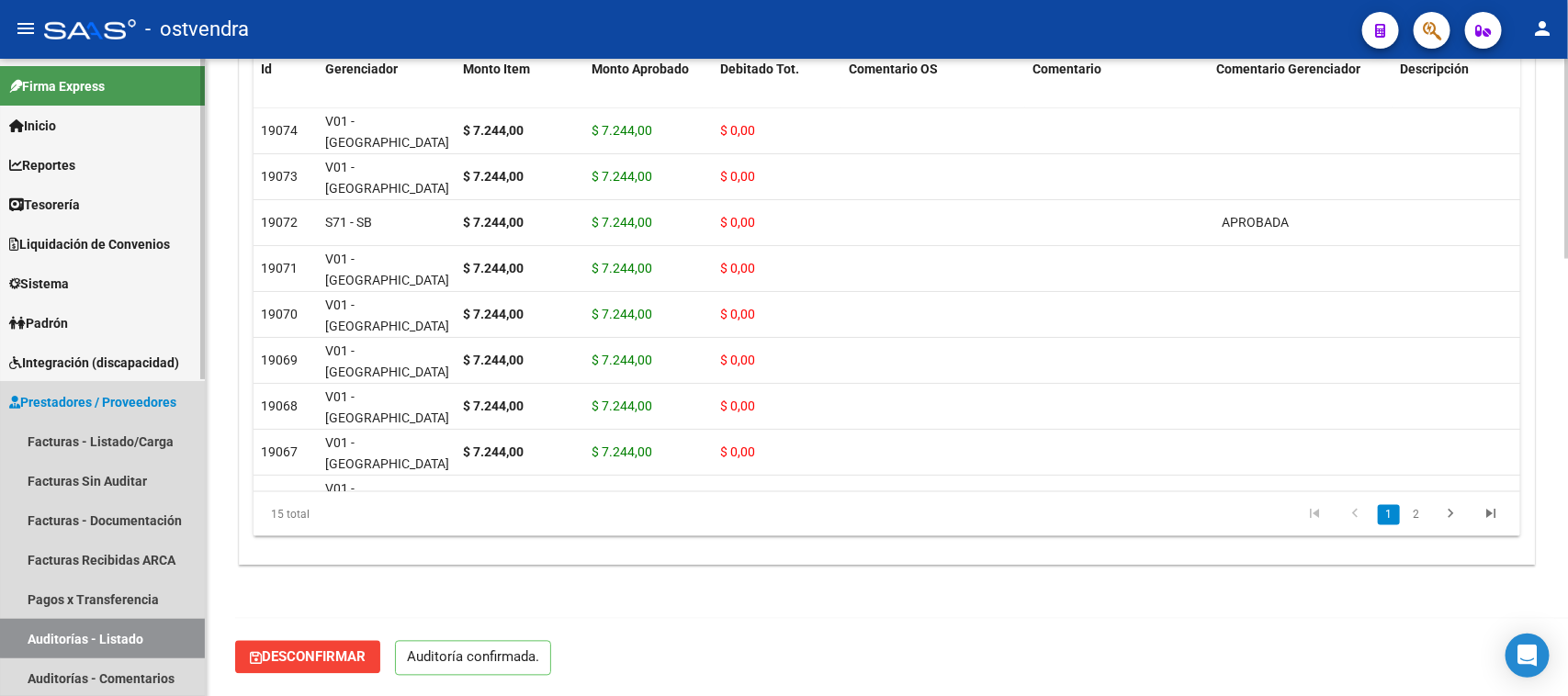
click at [133, 634] on link "Auditorías - Listado" at bounding box center [103, 638] width 205 height 39
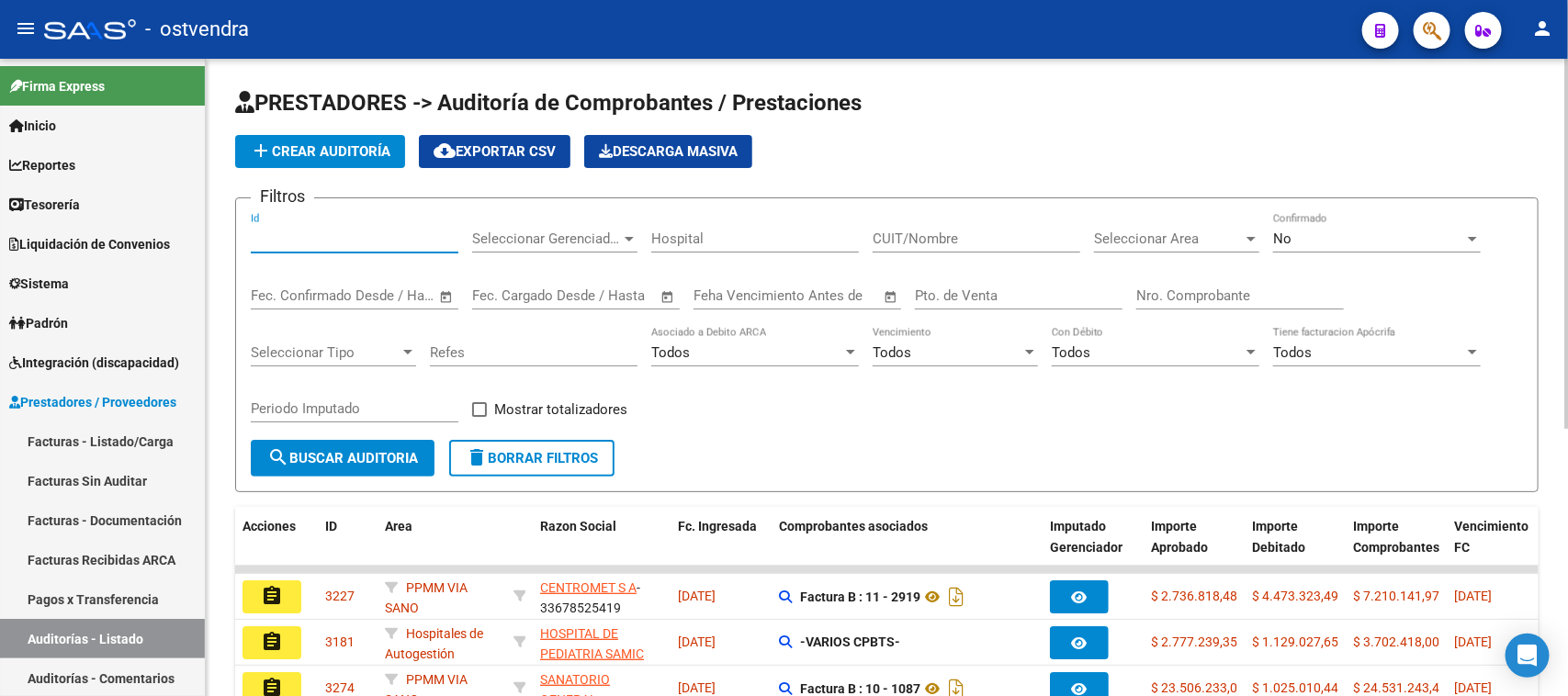
click at [450, 239] on input "Id" at bounding box center [354, 239] width 208 height 17
paste input "2113"
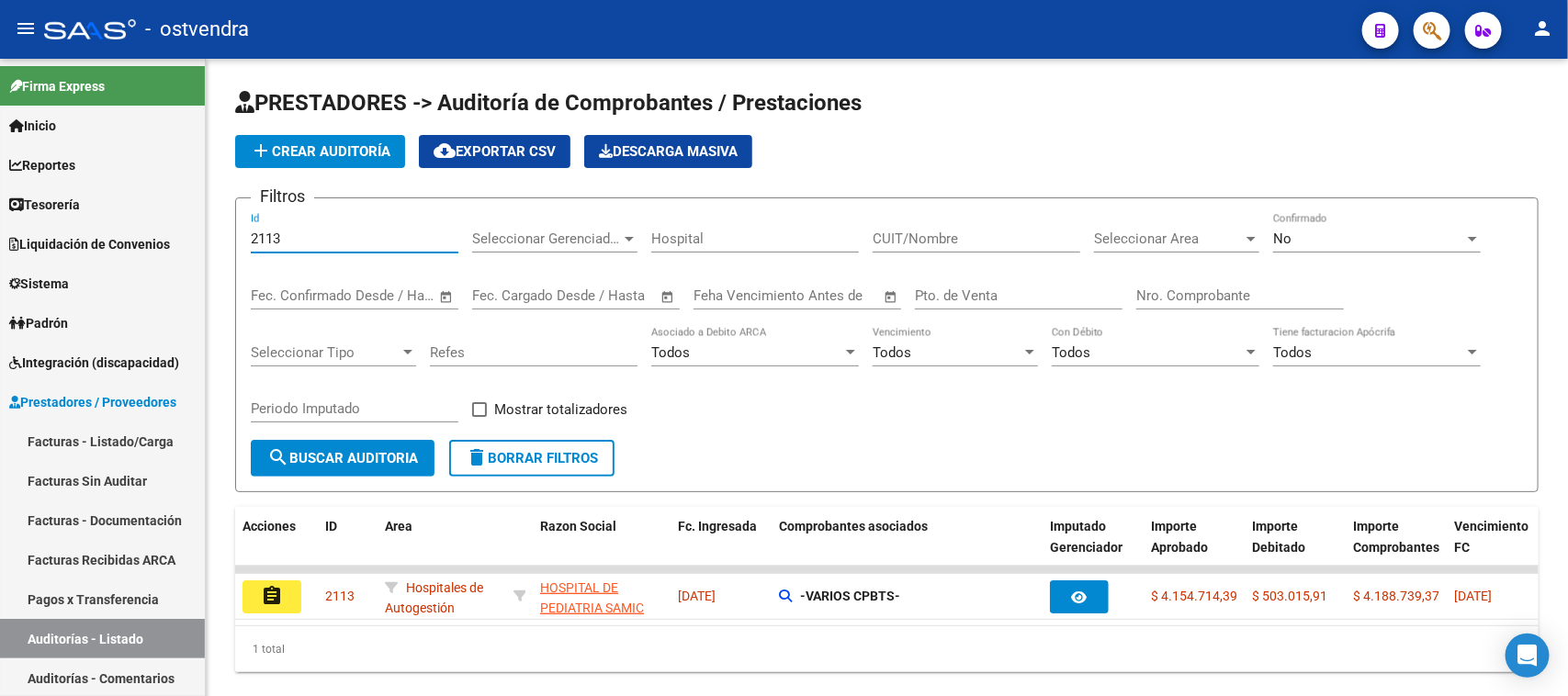
type input "2113"
click at [263, 599] on mat-icon "assignment" at bounding box center [272, 596] width 22 height 22
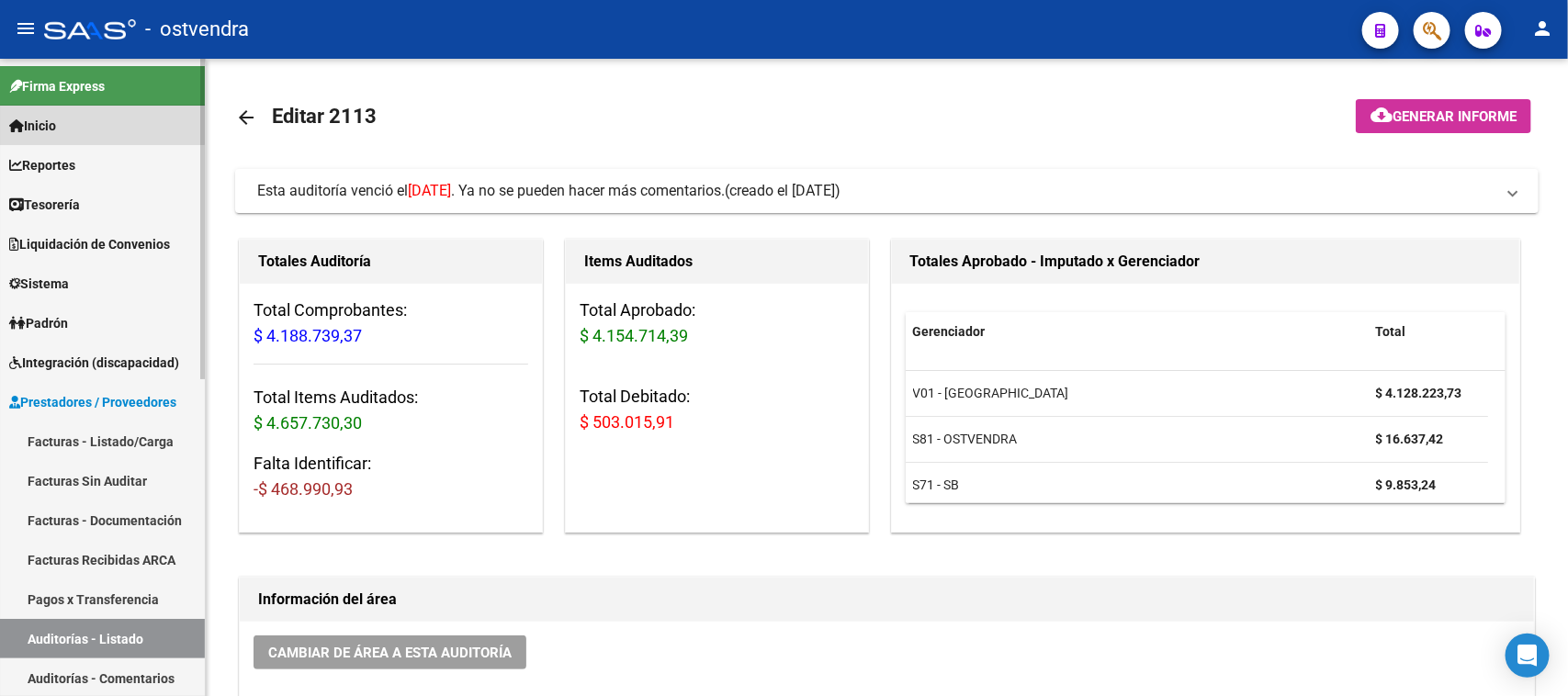
click at [86, 111] on link "Inicio" at bounding box center [103, 125] width 205 height 39
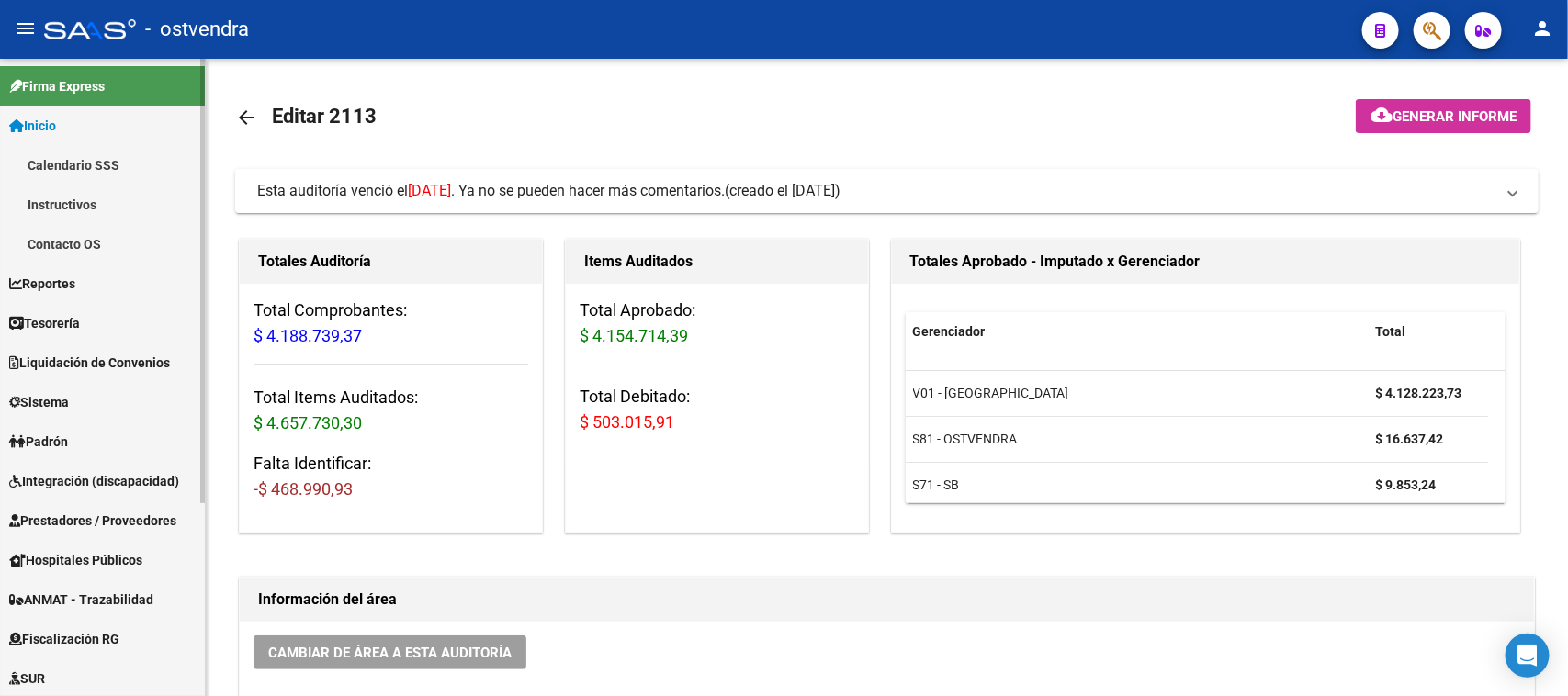
click at [139, 170] on link "Calendario SSS" at bounding box center [103, 165] width 205 height 39
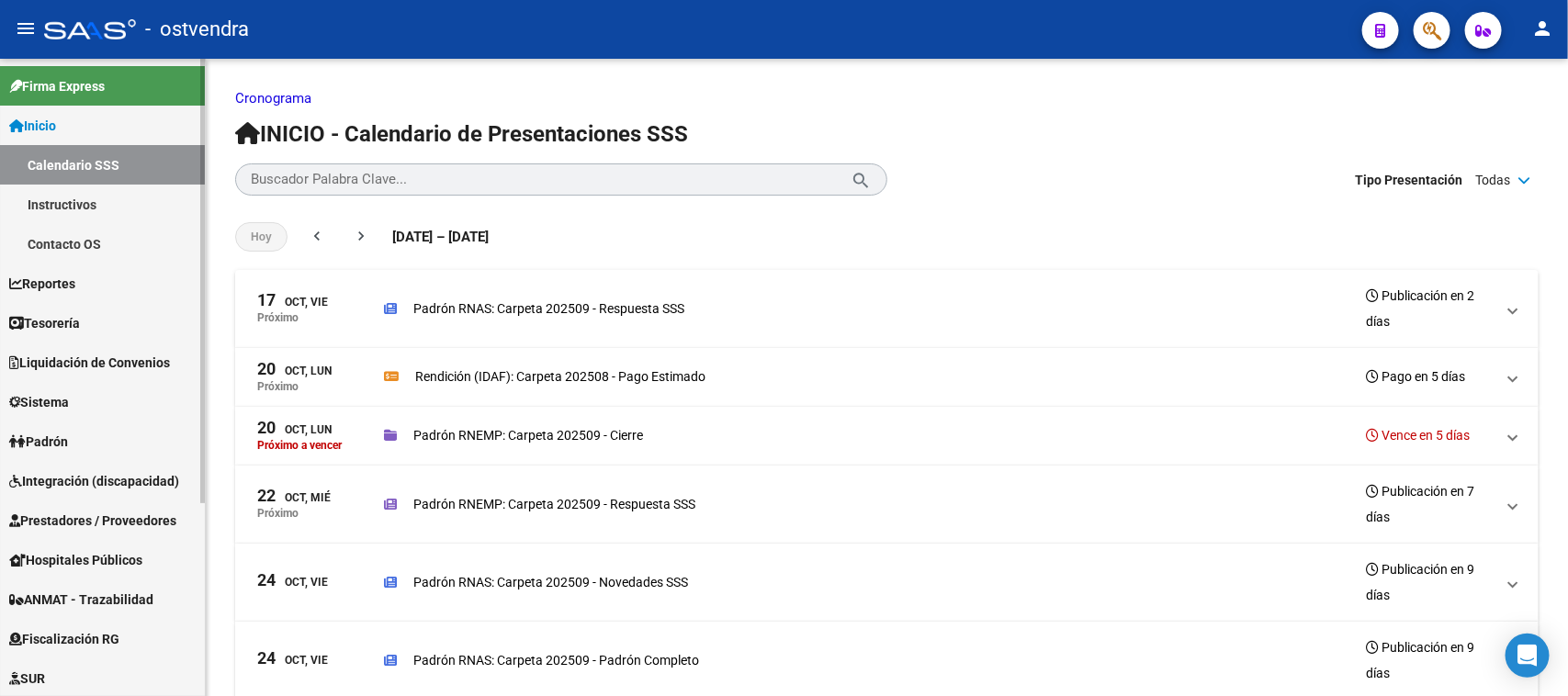
click at [119, 117] on link "Inicio" at bounding box center [103, 125] width 205 height 39
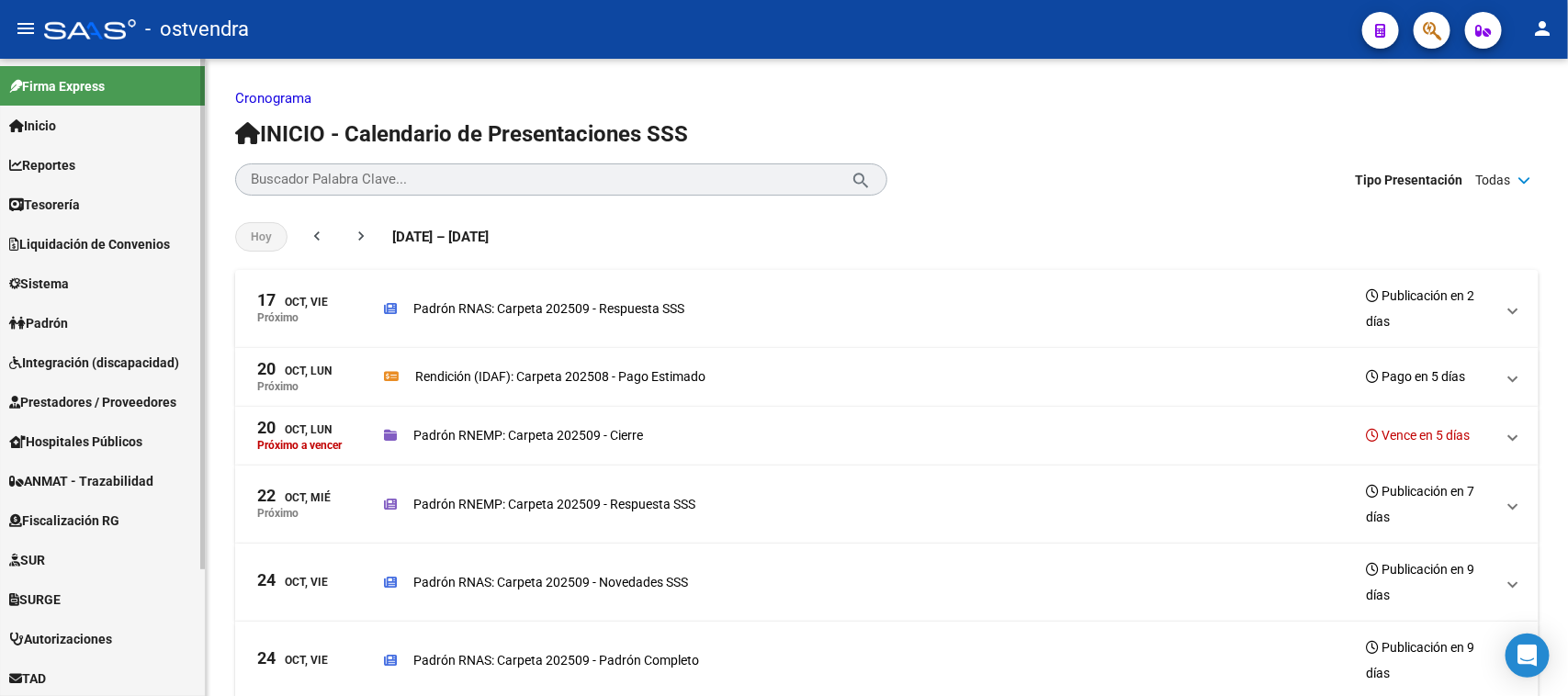
click at [121, 345] on link "Integración (discapacidad)" at bounding box center [103, 362] width 205 height 39
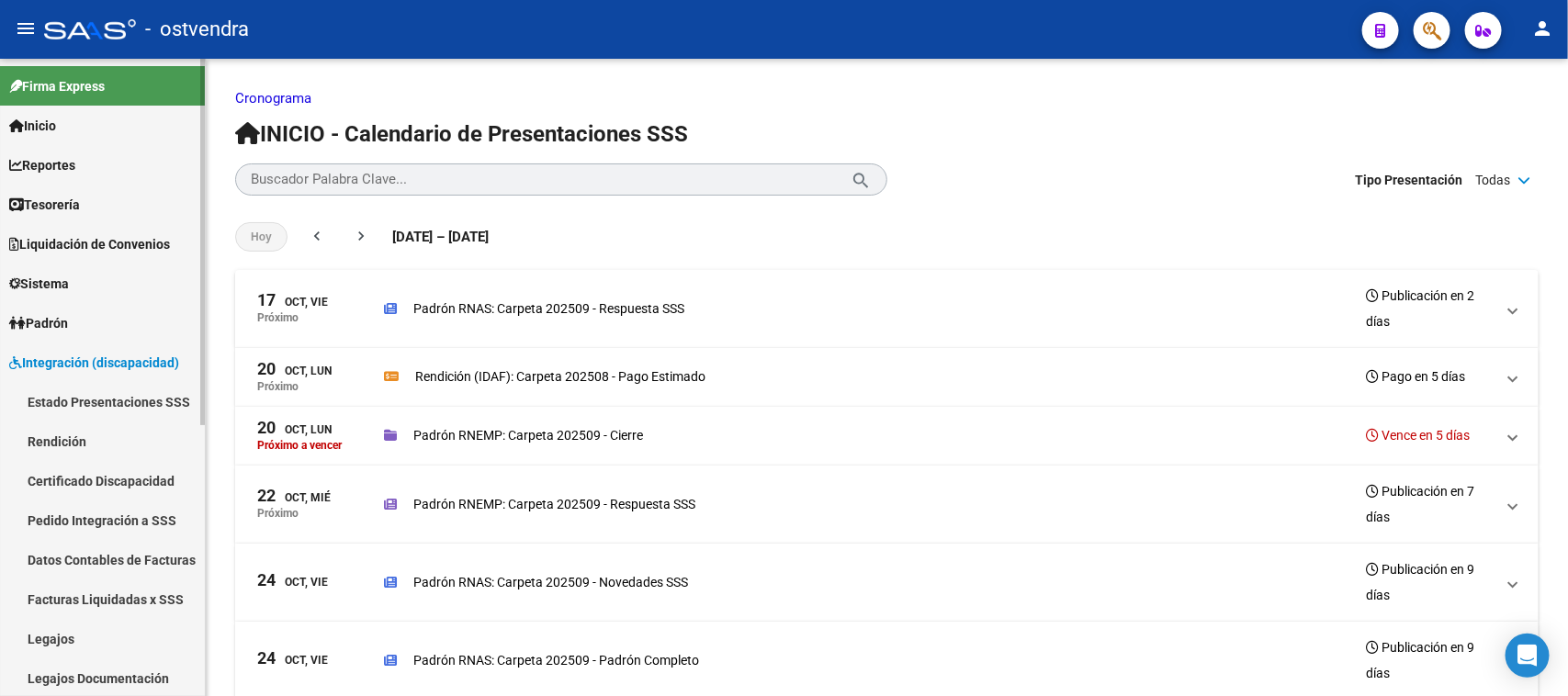
click at [122, 404] on link "Estado Presentaciones SSS" at bounding box center [103, 402] width 205 height 39
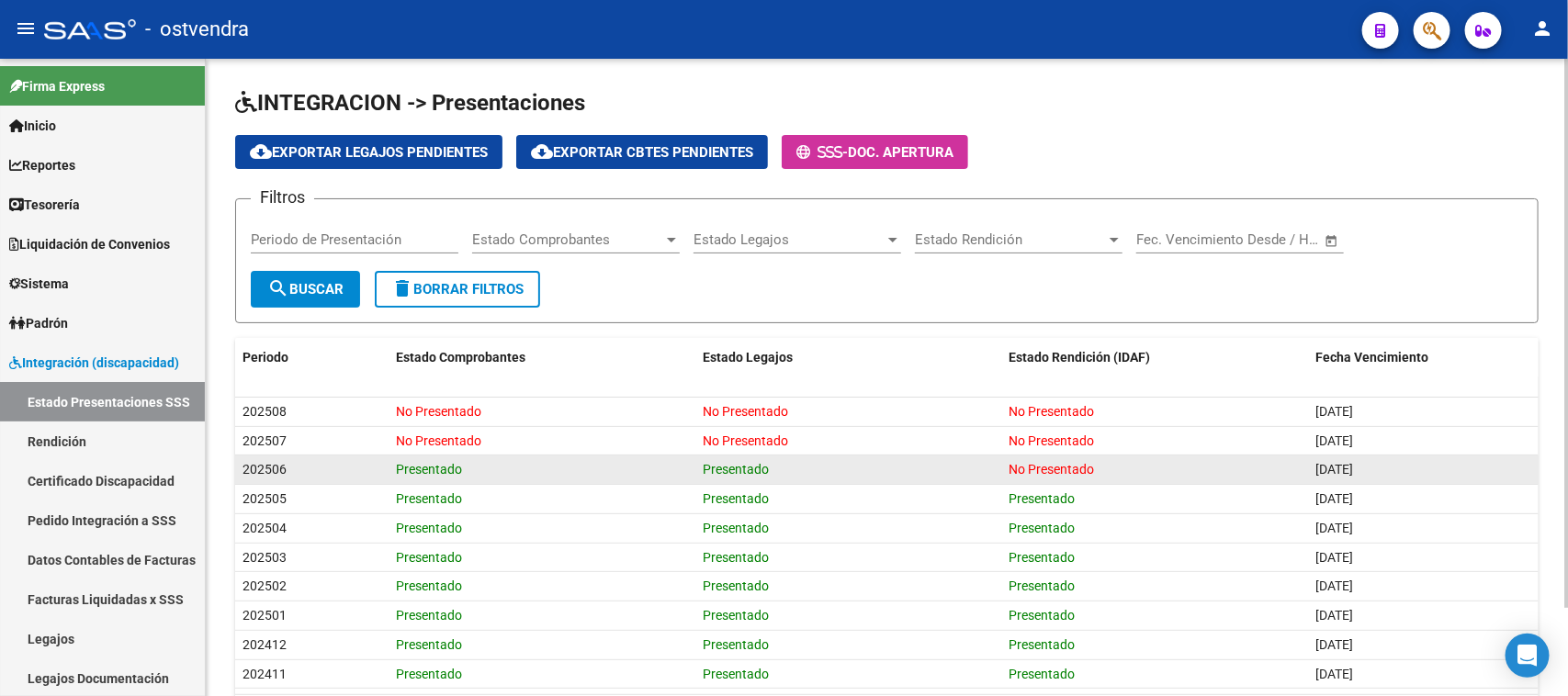
drag, startPoint x: 1009, startPoint y: 466, endPoint x: 1133, endPoint y: 467, distance: 124.0
click at [1133, 467] on div "No Presentado" at bounding box center [1155, 470] width 292 height 21
click at [1099, 469] on div "No Presentado" at bounding box center [1155, 470] width 292 height 21
click at [1100, 466] on div "No Presentado" at bounding box center [1155, 470] width 292 height 21
drag, startPoint x: 1094, startPoint y: 469, endPoint x: 1075, endPoint y: 469, distance: 19.0
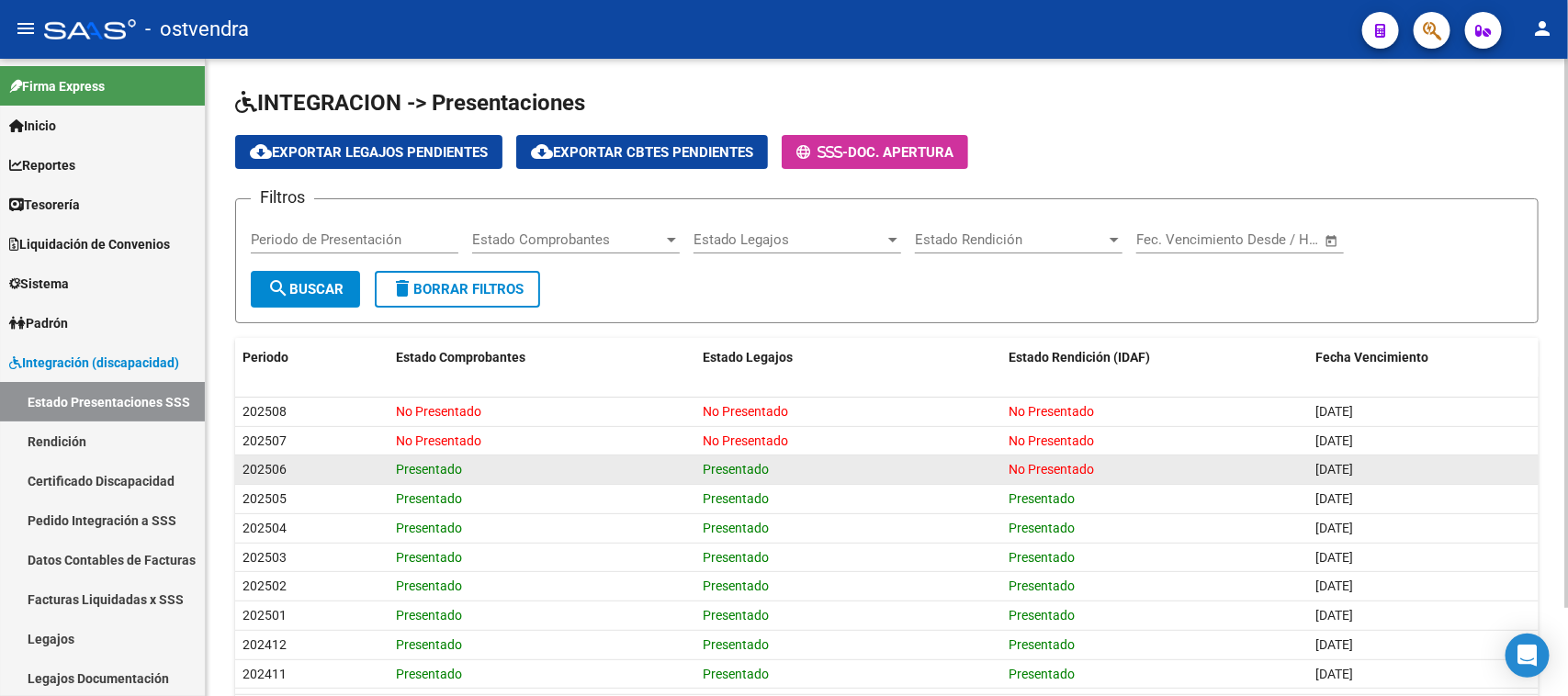
click at [1084, 469] on div "No Presentado" at bounding box center [1155, 470] width 292 height 21
drag, startPoint x: 1075, startPoint y: 469, endPoint x: 1006, endPoint y: 471, distance: 69.0
click at [1006, 471] on datatable-body-cell "No Presentado" at bounding box center [1155, 470] width 307 height 29
click at [1085, 470] on span "No Presentado" at bounding box center [1052, 470] width 86 height 15
click at [1099, 469] on div "No Presentado" at bounding box center [1155, 470] width 292 height 21
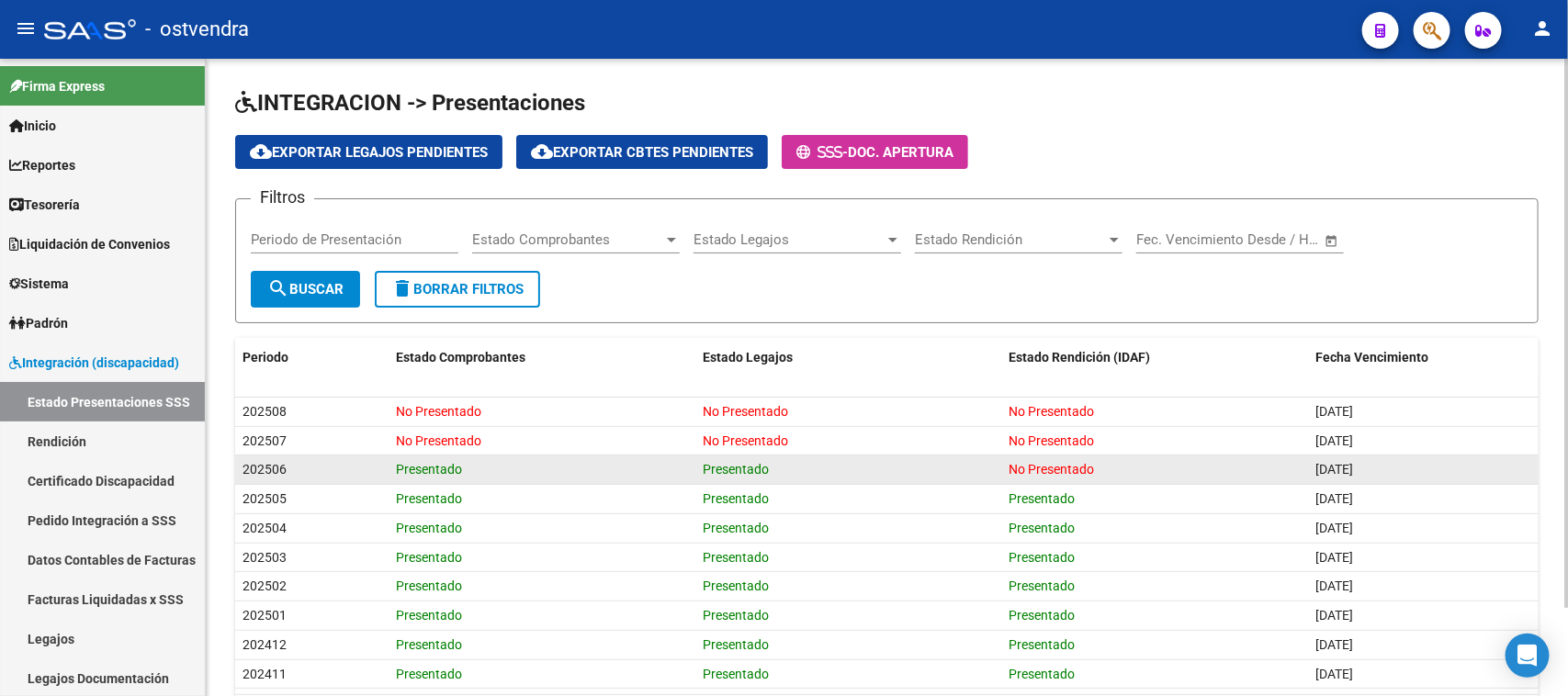
click at [962, 473] on div "Presentado" at bounding box center [848, 470] width 292 height 21
drag, startPoint x: 1011, startPoint y: 461, endPoint x: 1098, endPoint y: 461, distance: 87.0
click at [1098, 461] on div "No Presentado" at bounding box center [1155, 470] width 292 height 21
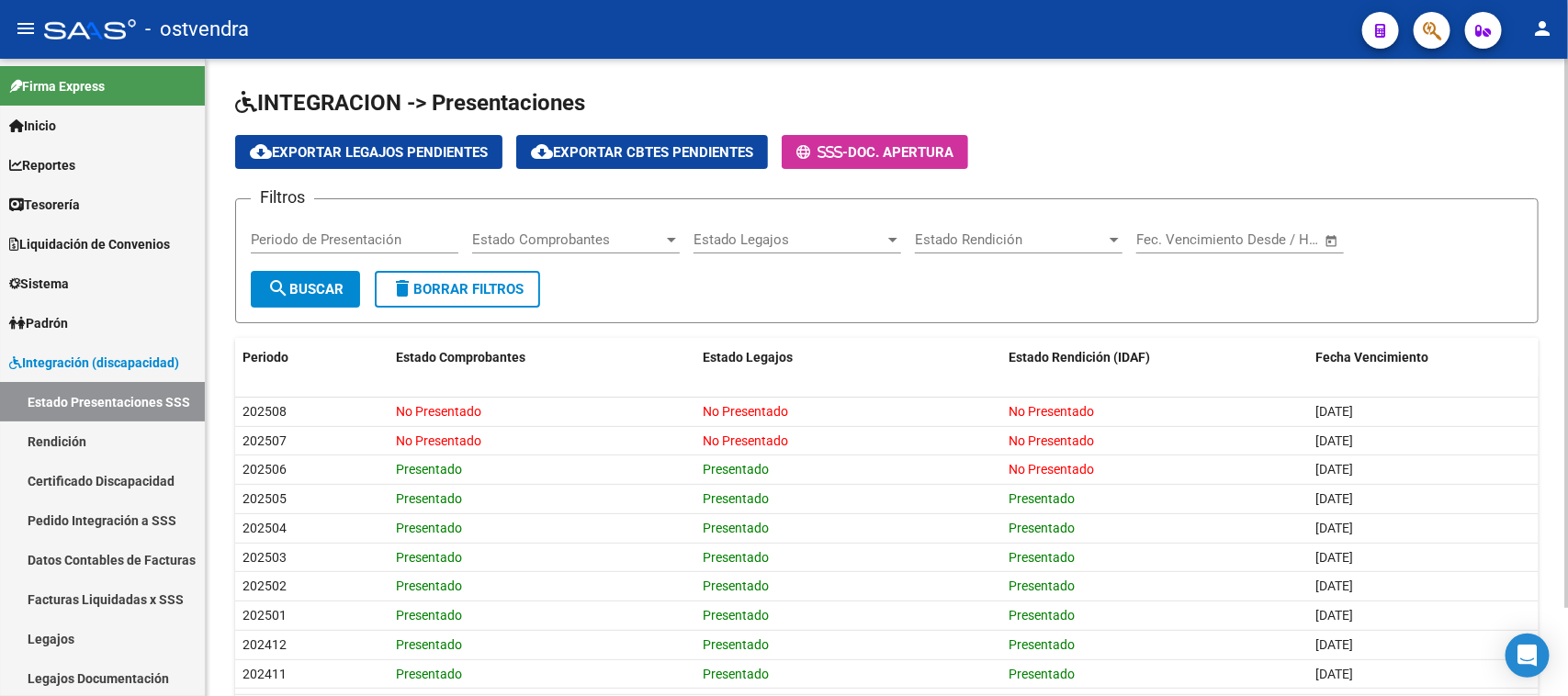
click at [1178, 143] on div "cloud_download Exportar Legajos Pendientes cloud_download Exportar Cbtes Pendie…" at bounding box center [887, 152] width 1303 height 34
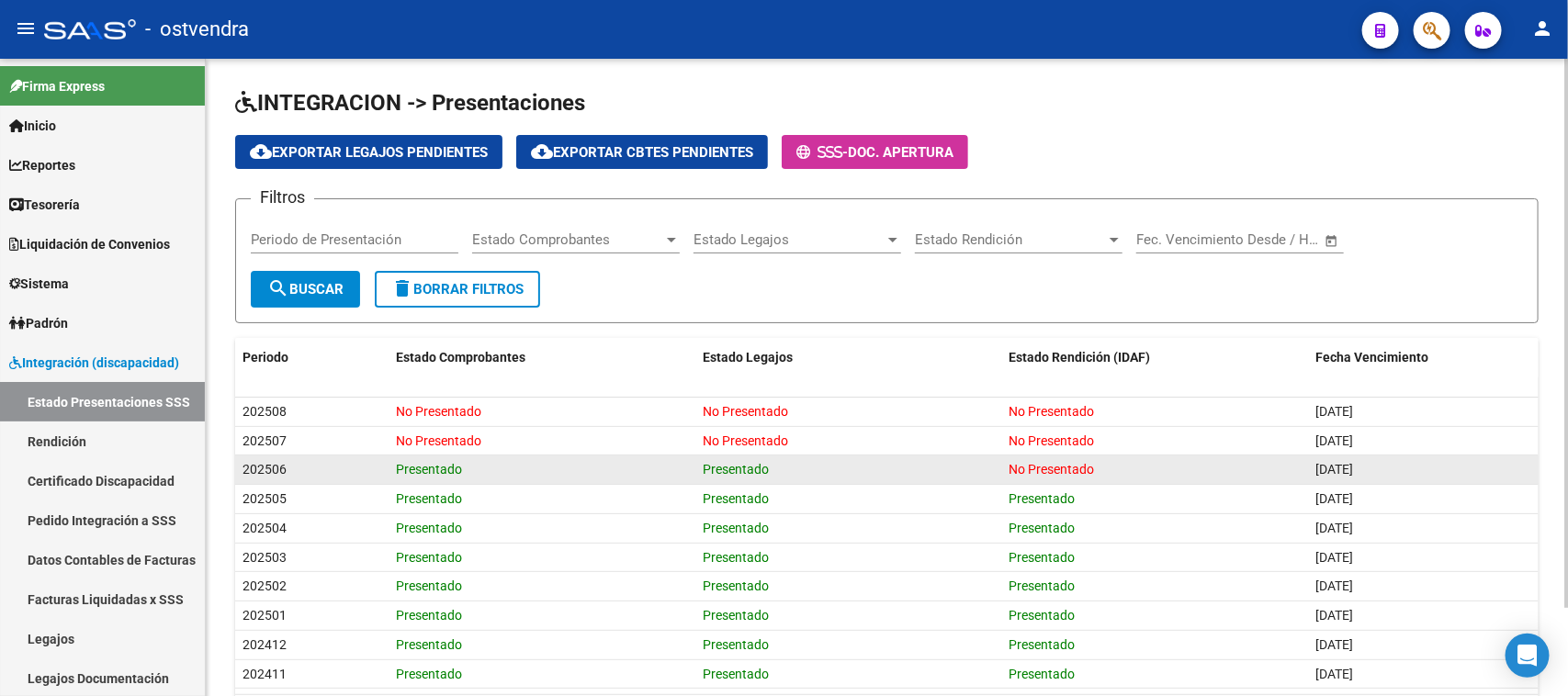
drag, startPoint x: 1102, startPoint y: 466, endPoint x: 948, endPoint y: 465, distance: 154.0
click at [948, 465] on div "202506 Presentado Presentado No Presentado 30/10/2025" at bounding box center [887, 471] width 1303 height 30
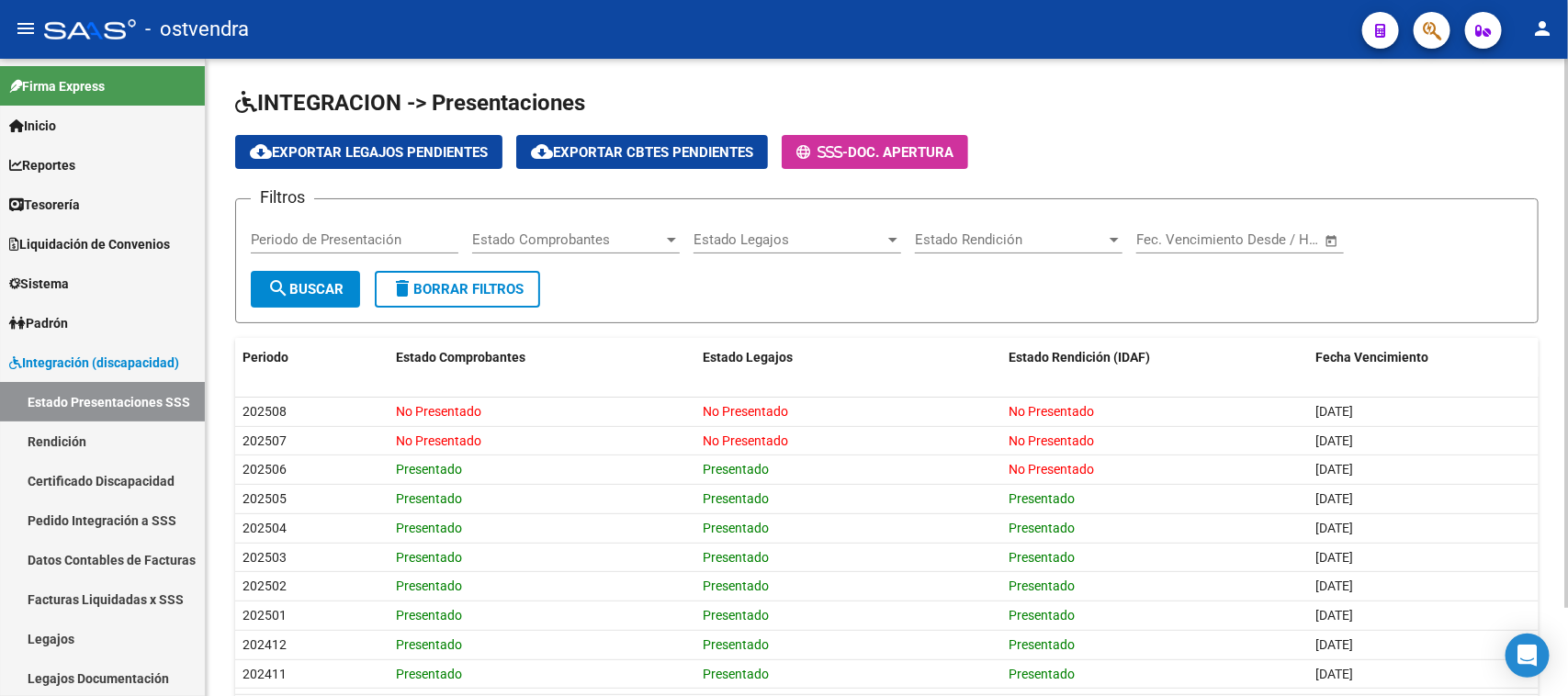
click at [1345, 143] on div "cloud_download Exportar Legajos Pendientes cloud_download Exportar Cbtes Pendie…" at bounding box center [887, 152] width 1303 height 34
click at [1080, 135] on div "cloud_download Exportar Legajos Pendientes cloud_download Exportar Cbtes Pendie…" at bounding box center [887, 152] width 1303 height 34
click at [102, 360] on span "Integración (discapacidad)" at bounding box center [94, 362] width 170 height 20
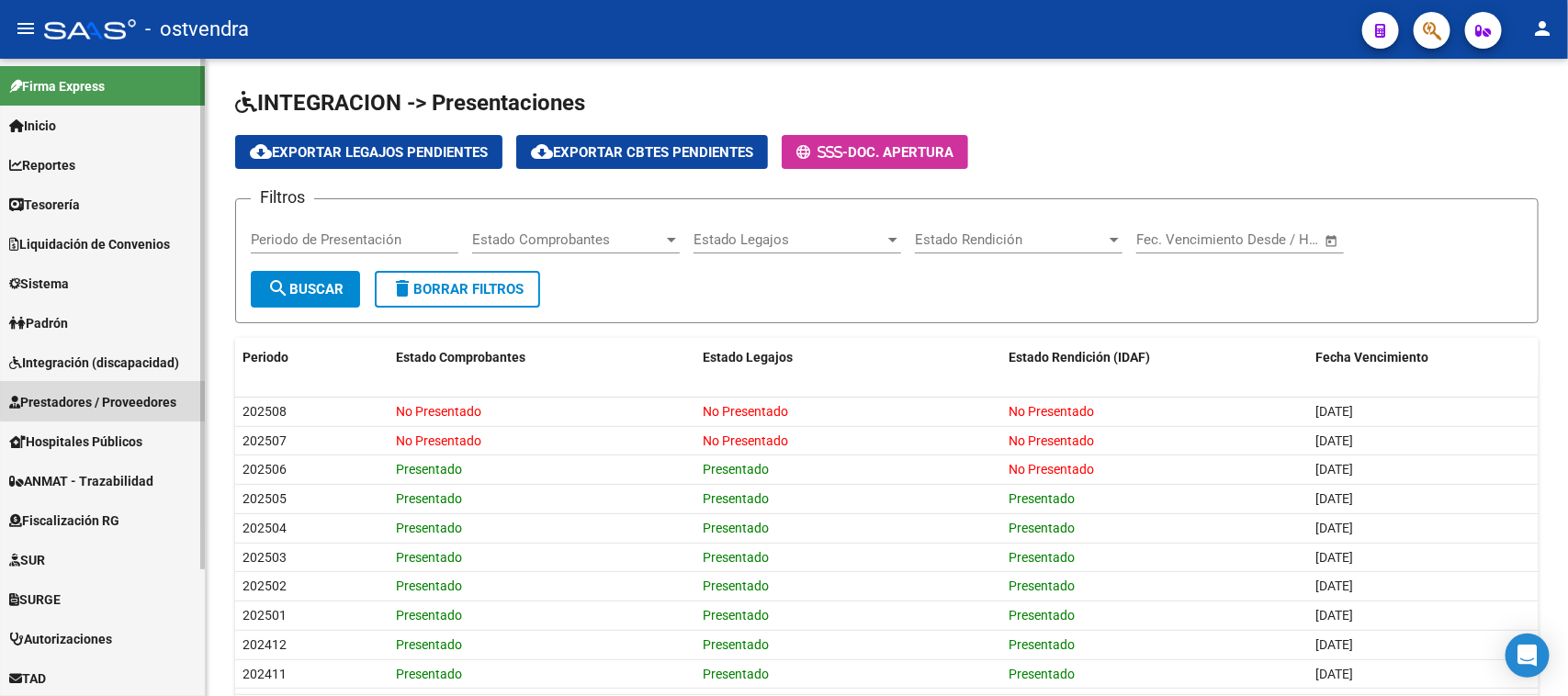
click at [116, 395] on span "Prestadores / Proveedores" at bounding box center [92, 403] width 167 height 20
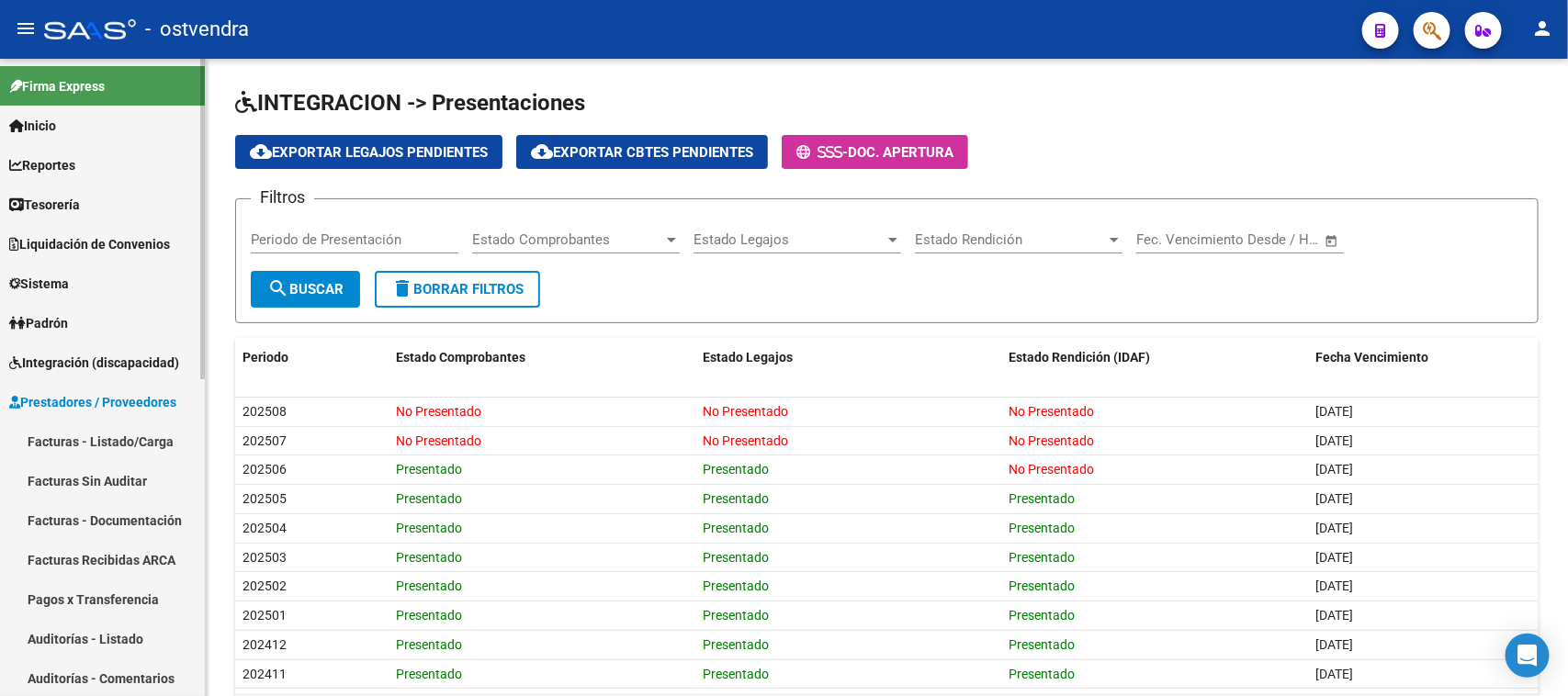
click at [90, 634] on link "Auditorías - Listado" at bounding box center [103, 638] width 205 height 39
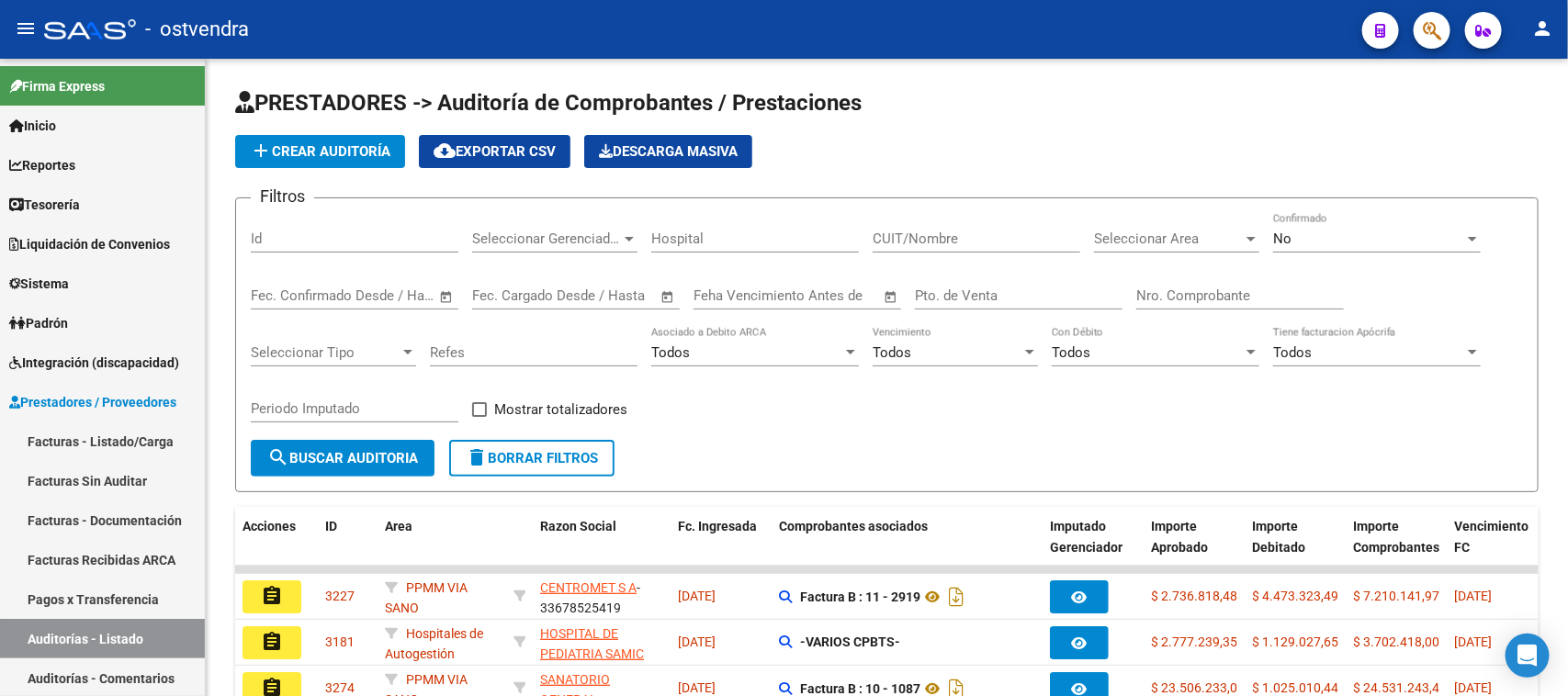
click at [410, 240] on input "Id" at bounding box center [354, 239] width 208 height 17
paste input "2113"
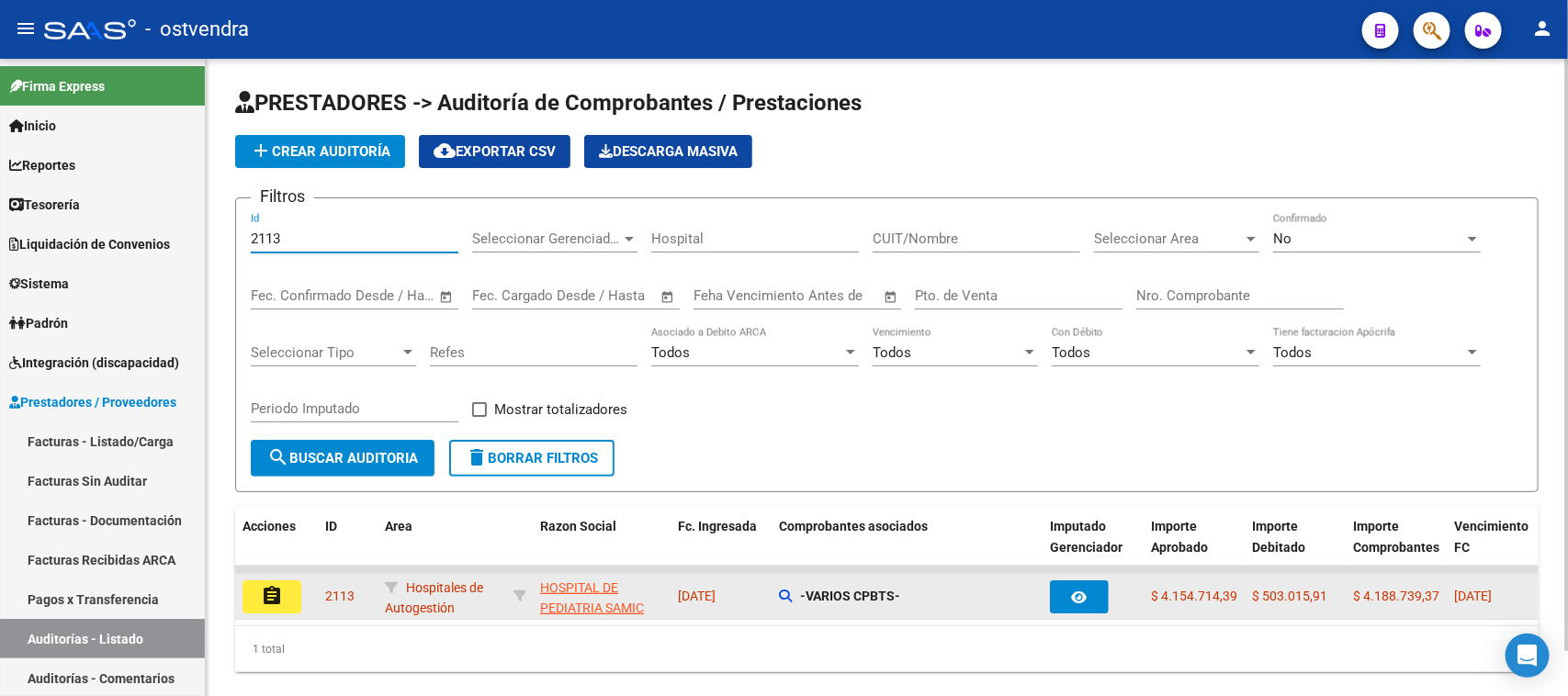
type input "2113"
click at [284, 594] on button "assignment" at bounding box center [271, 596] width 59 height 33
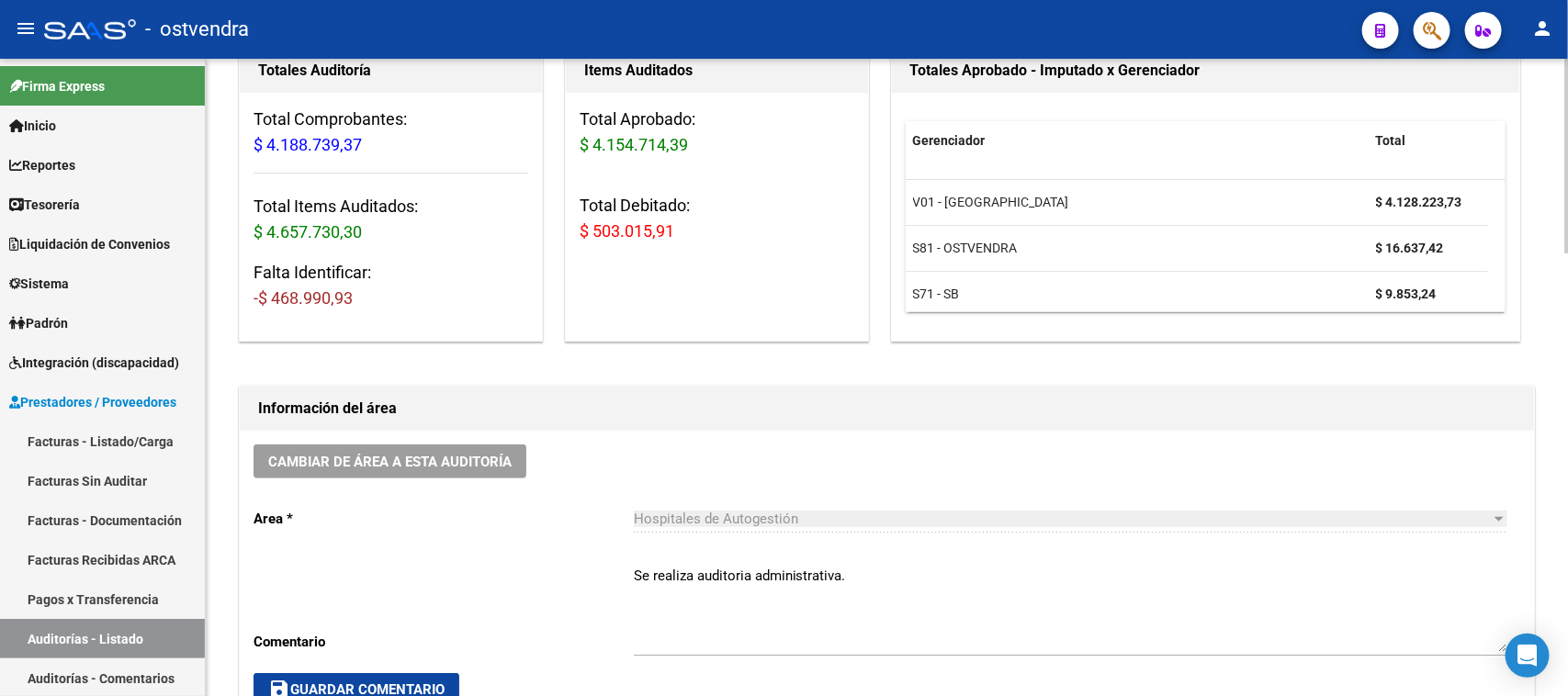
scroll to position [76, 0]
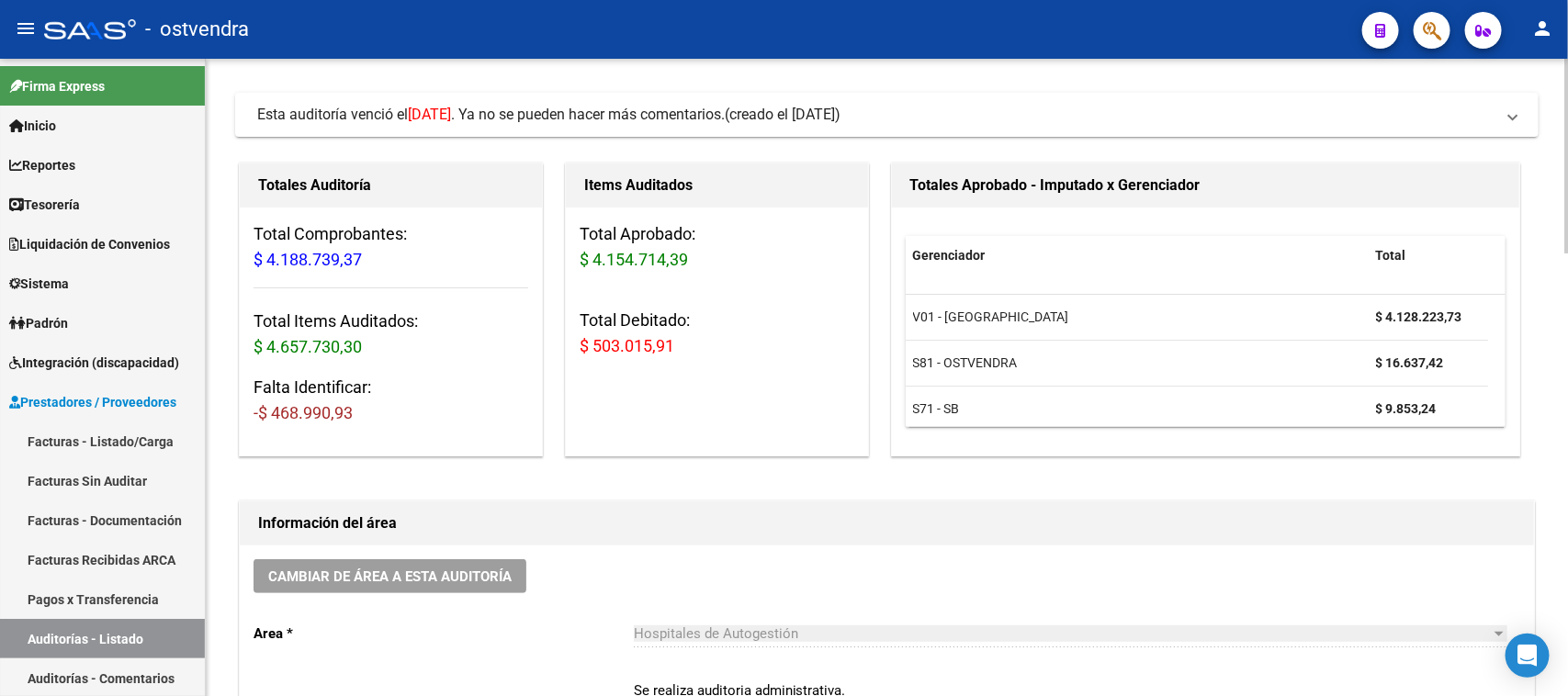
click at [839, 498] on div "Información del área Cambiar de área a esta auditoría Area * Hospitales de Auto…" at bounding box center [887, 668] width 1303 height 343
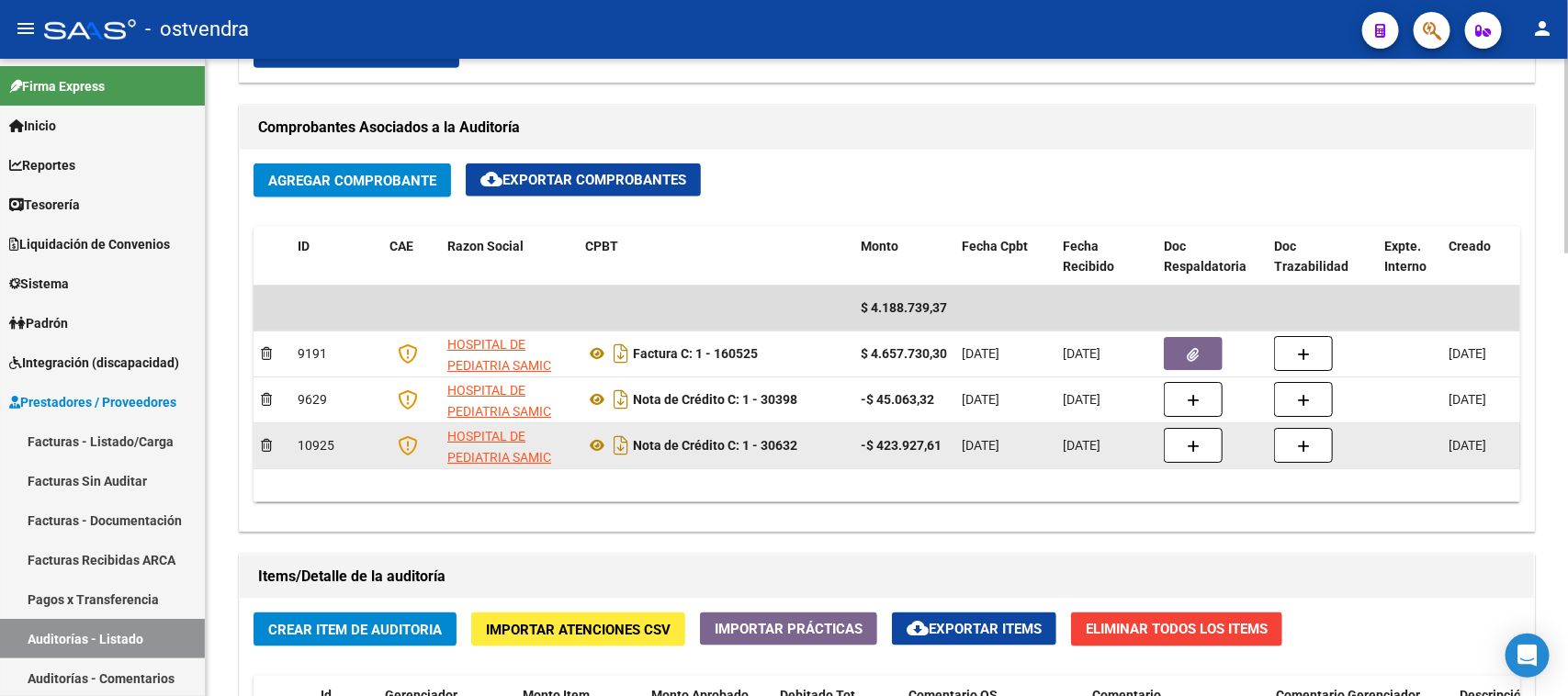
scroll to position [880, 0]
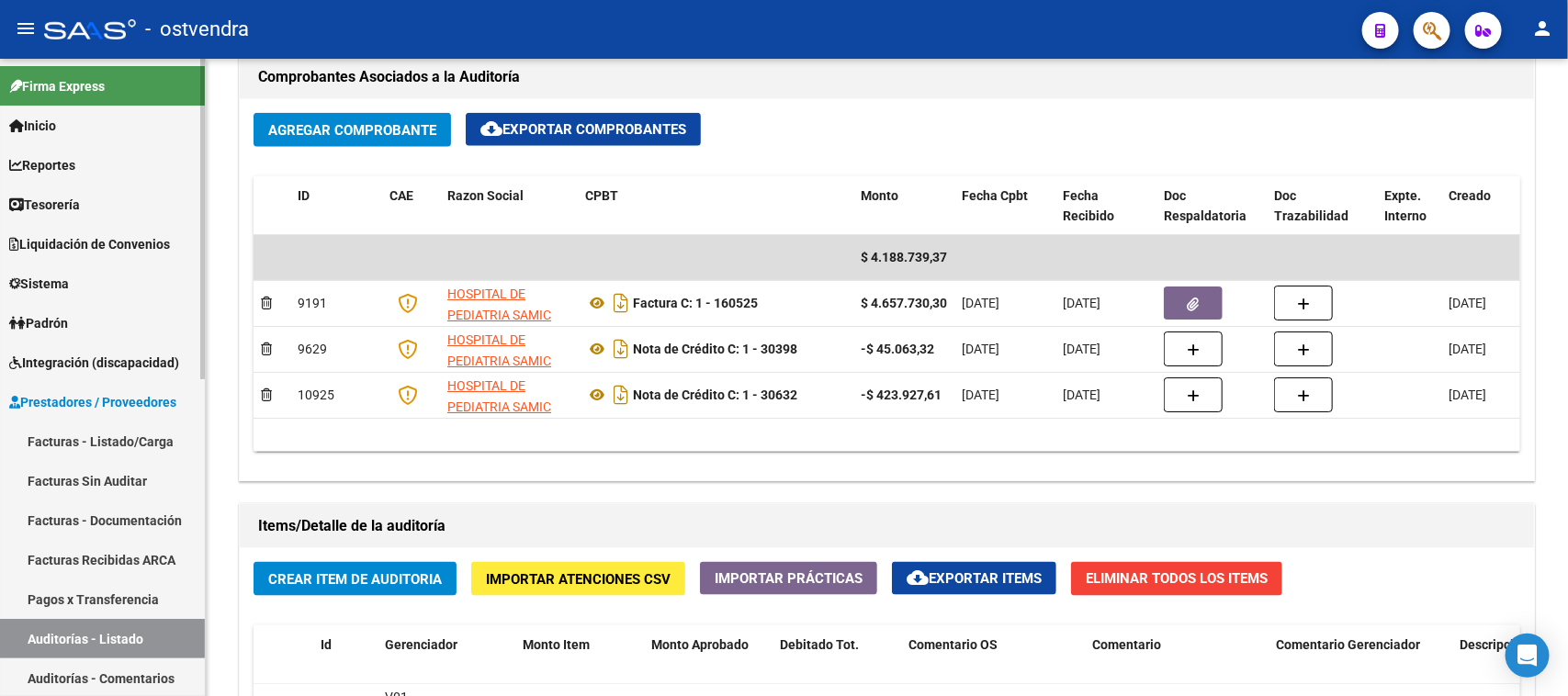
click at [125, 635] on link "Auditorías - Listado" at bounding box center [103, 638] width 205 height 39
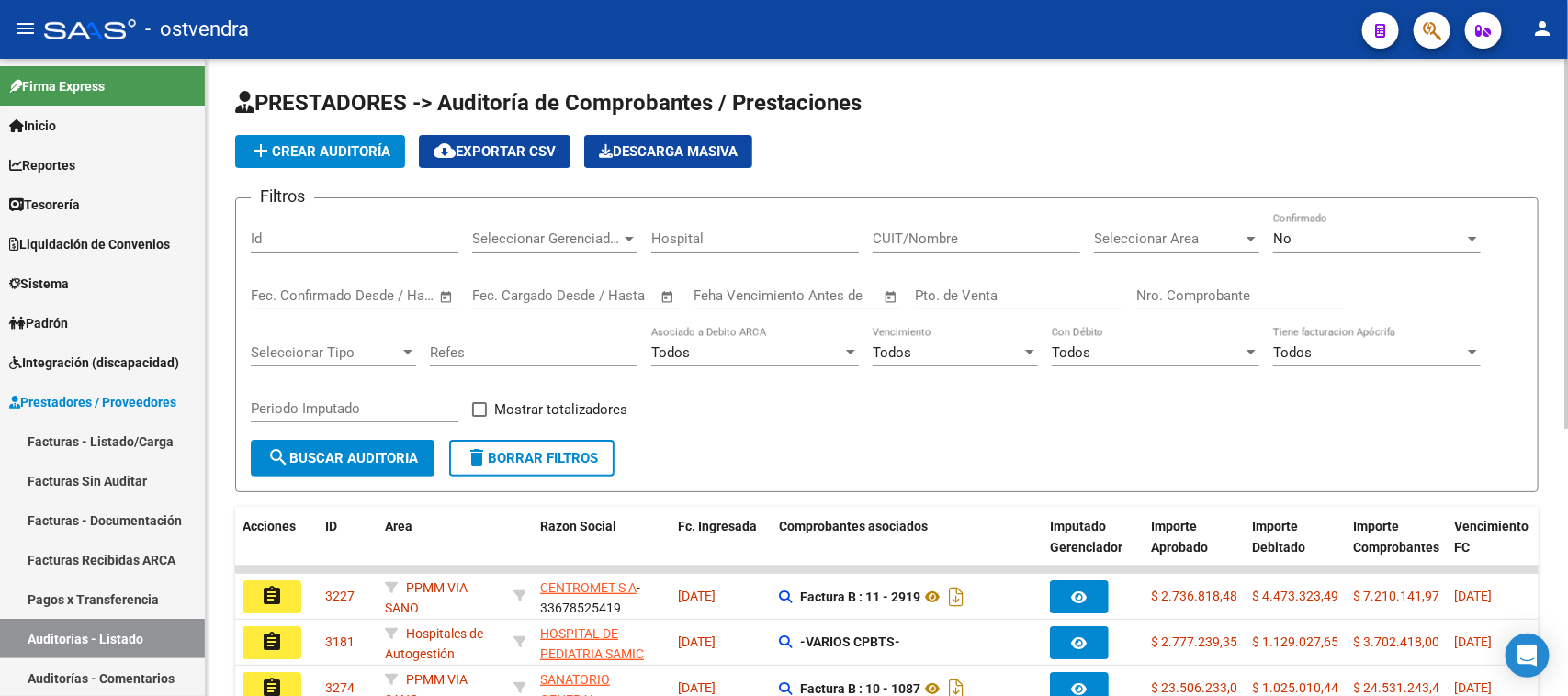
click at [350, 232] on input "Id" at bounding box center [354, 239] width 208 height 17
paste input "2154"
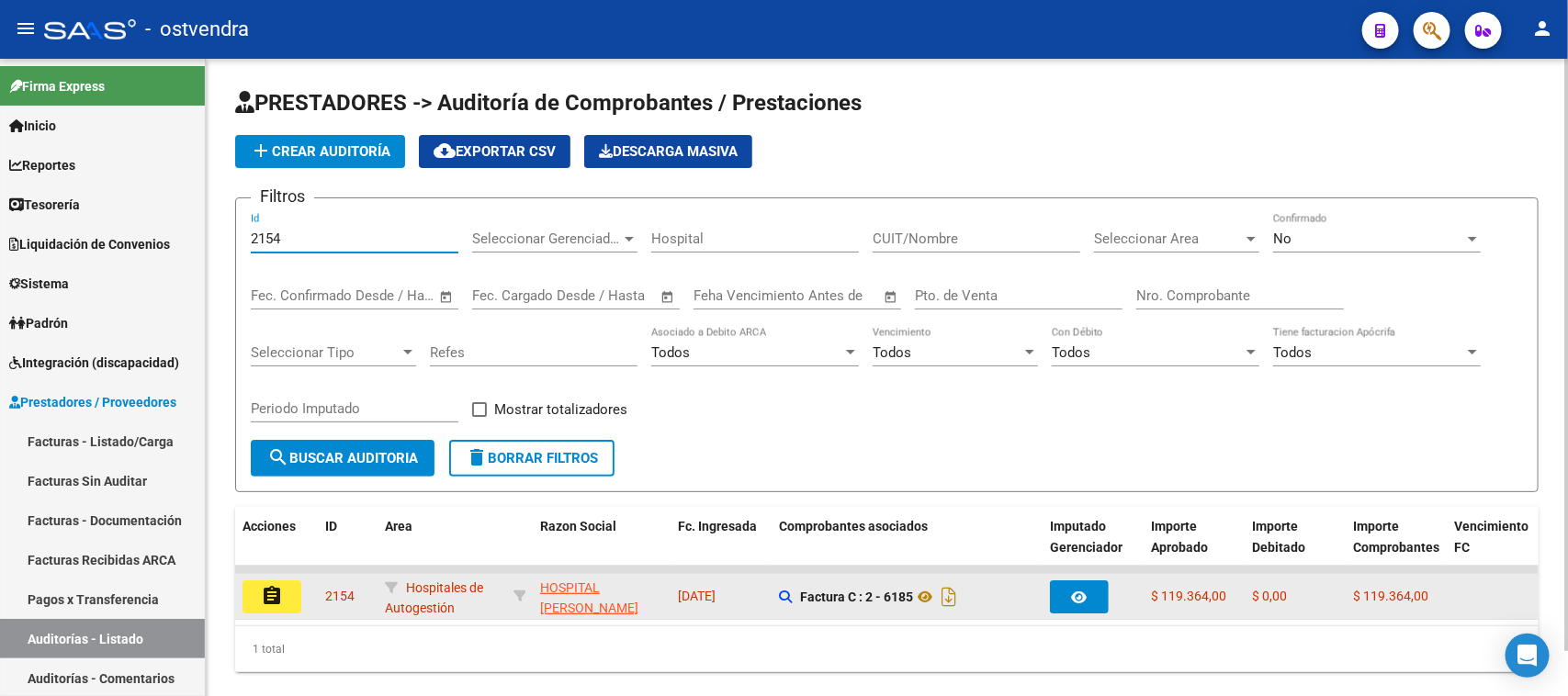
type input "2154"
click at [261, 585] on mat-icon "assignment" at bounding box center [272, 596] width 22 height 22
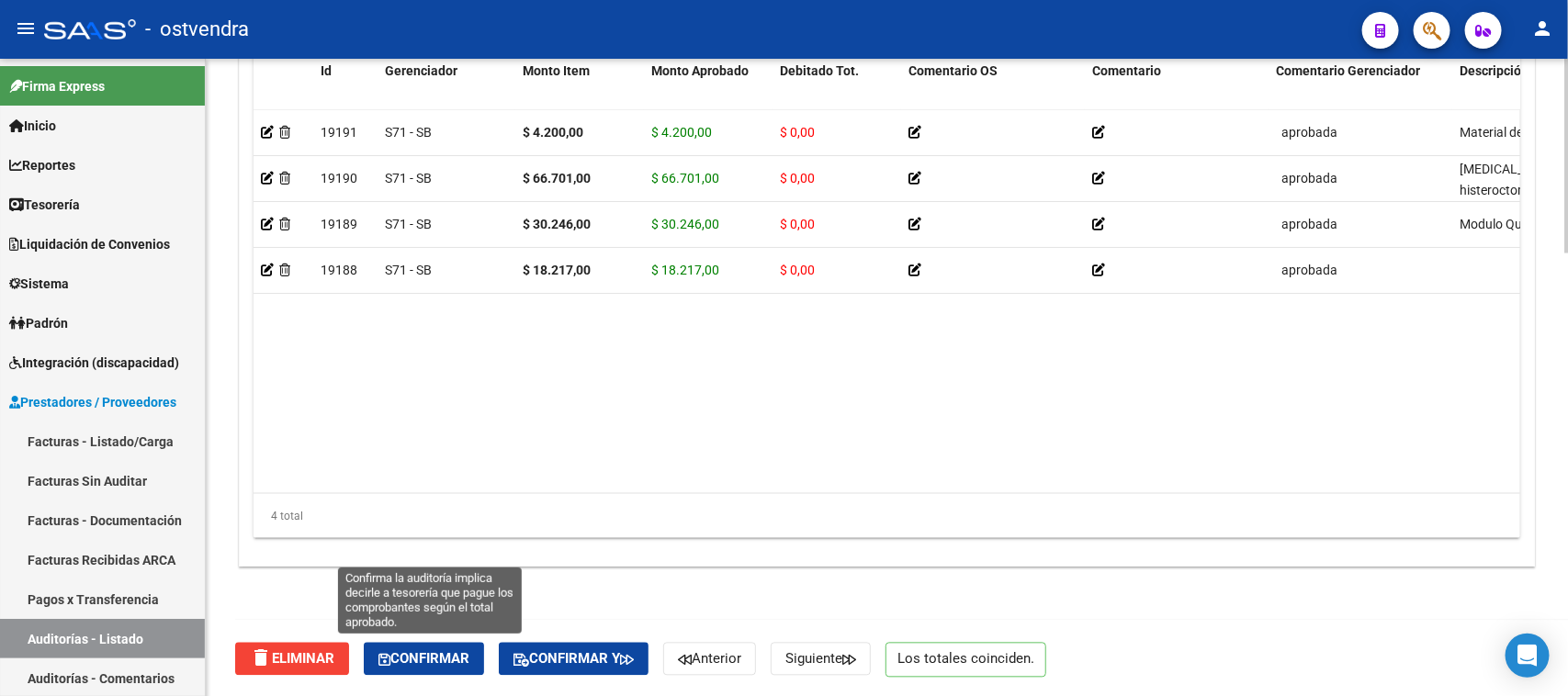
click at [402, 668] on button "Confirmar" at bounding box center [423, 659] width 120 height 33
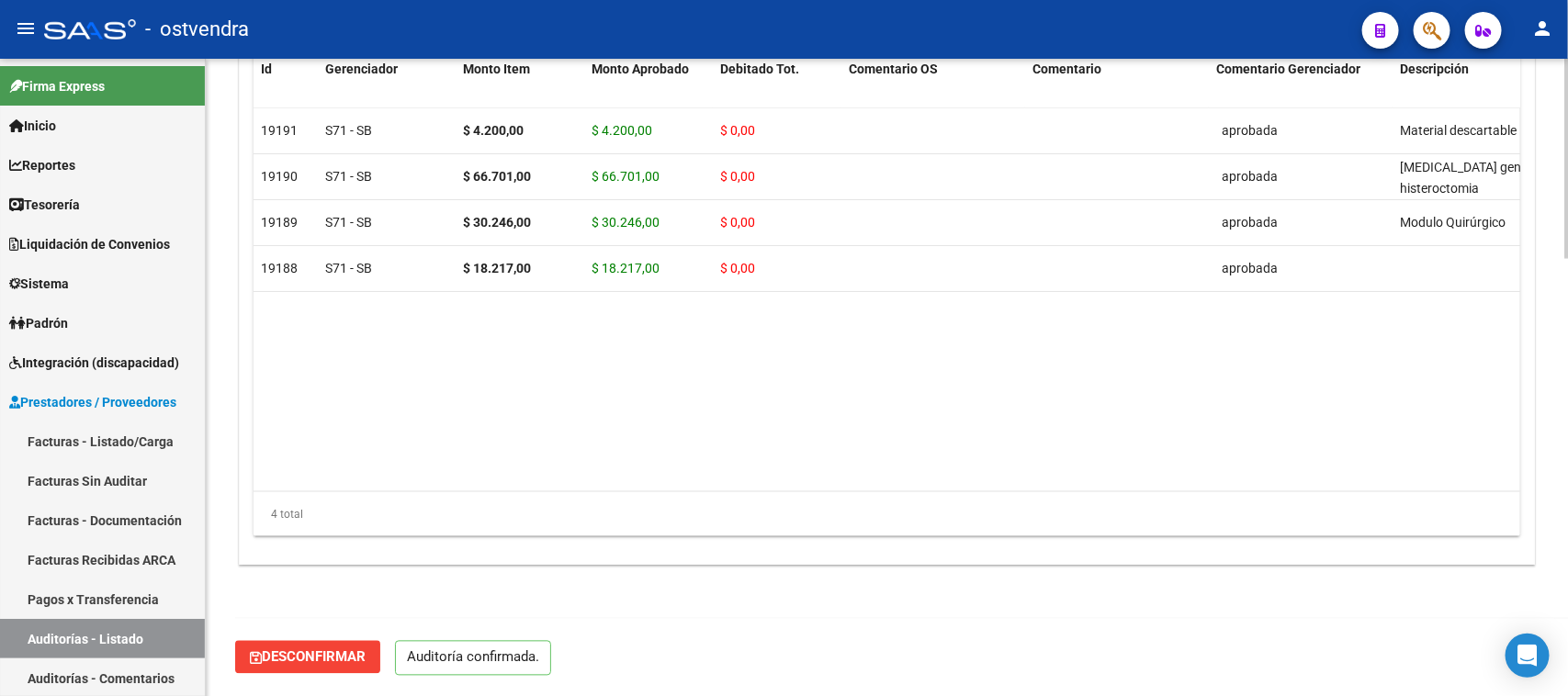
scroll to position [1391, 0]
click at [76, 638] on link "Auditorías - Listado" at bounding box center [103, 638] width 205 height 39
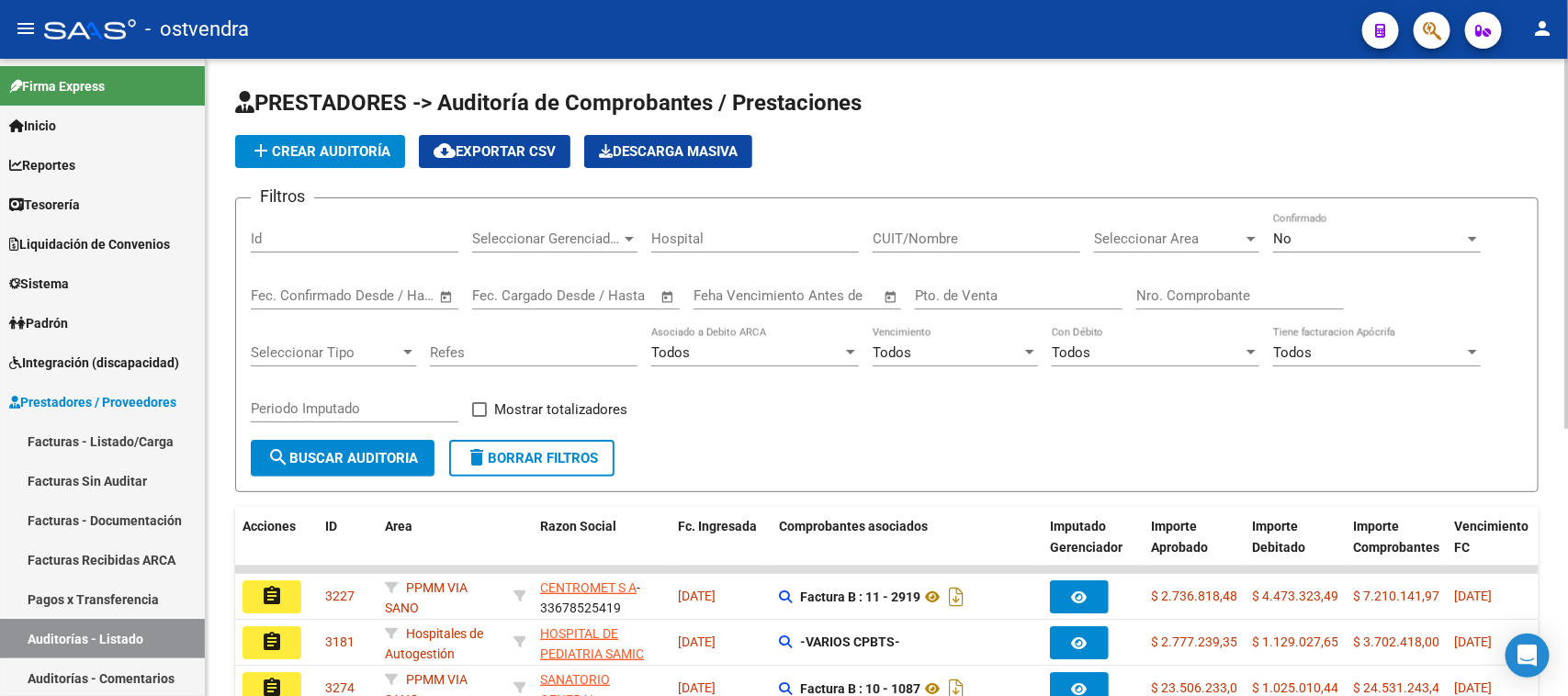
click at [382, 235] on input "Id" at bounding box center [354, 239] width 208 height 17
paste input "2126"
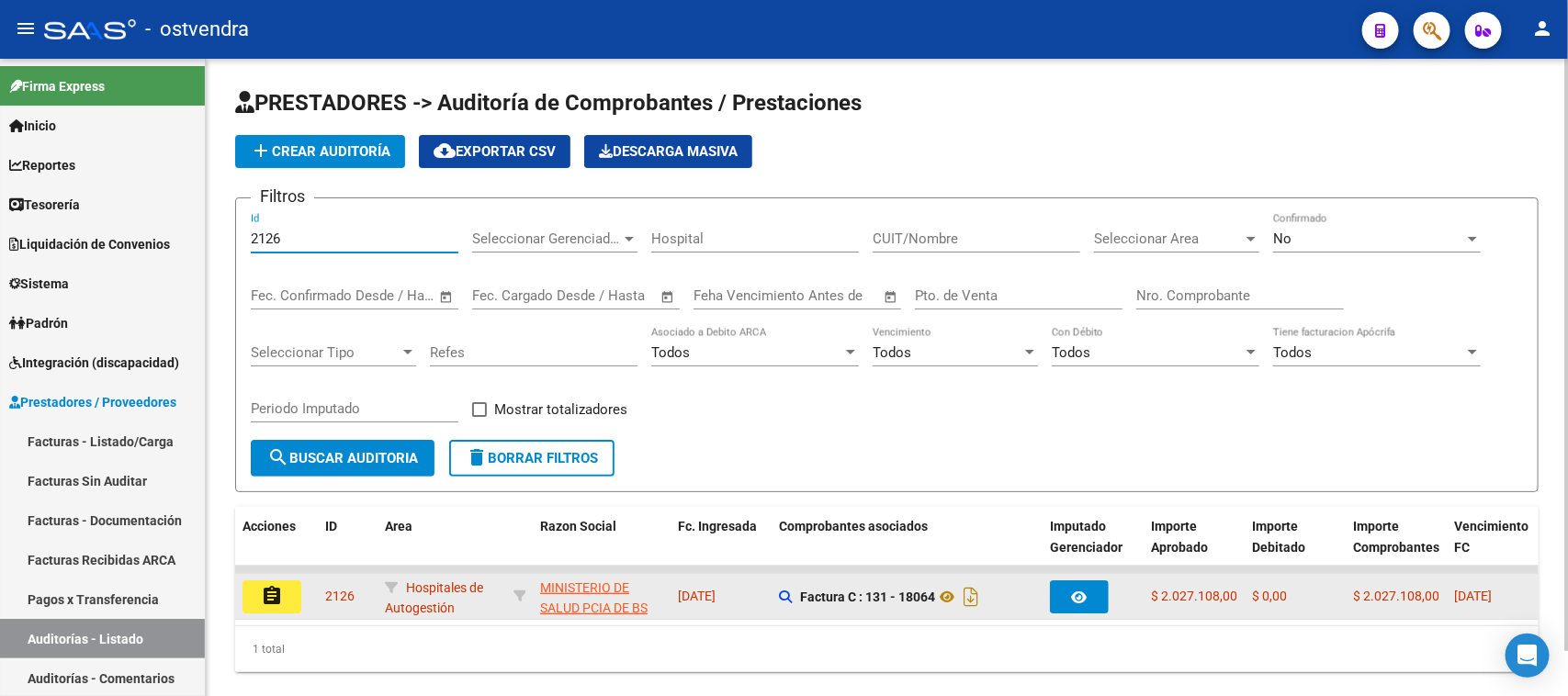
type input "2126"
click at [276, 586] on mat-icon "assignment" at bounding box center [272, 596] width 22 height 22
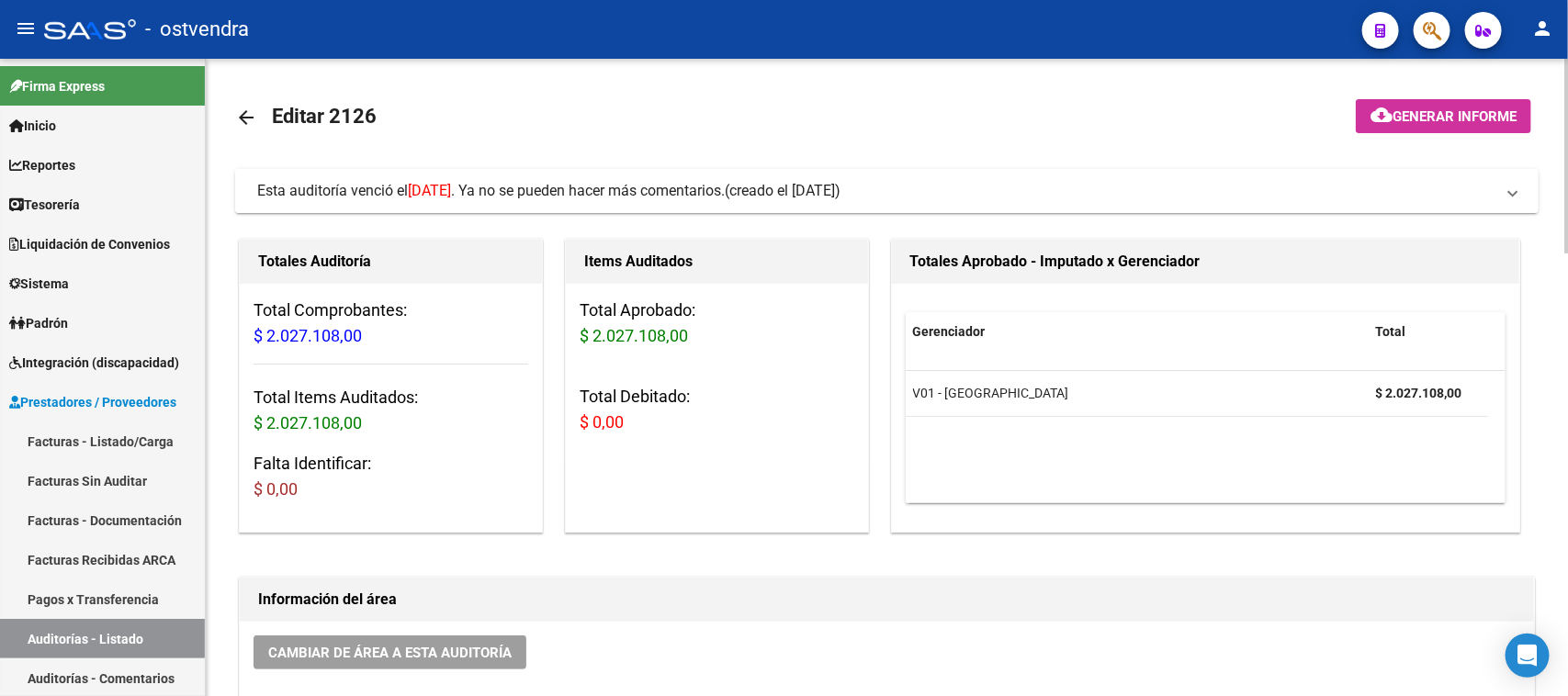
click at [794, 196] on span "(creado el 25/06/2025)" at bounding box center [782, 191] width 116 height 20
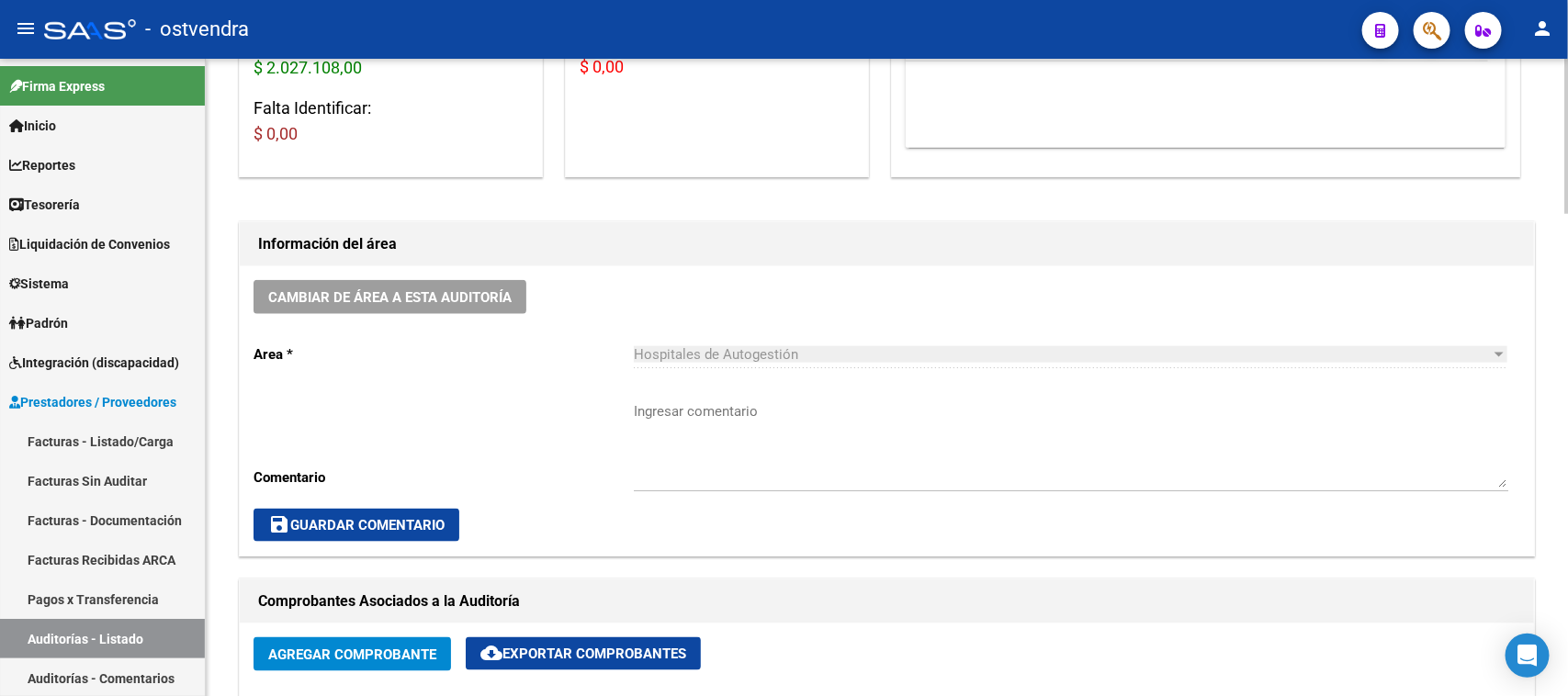
scroll to position [1377, 0]
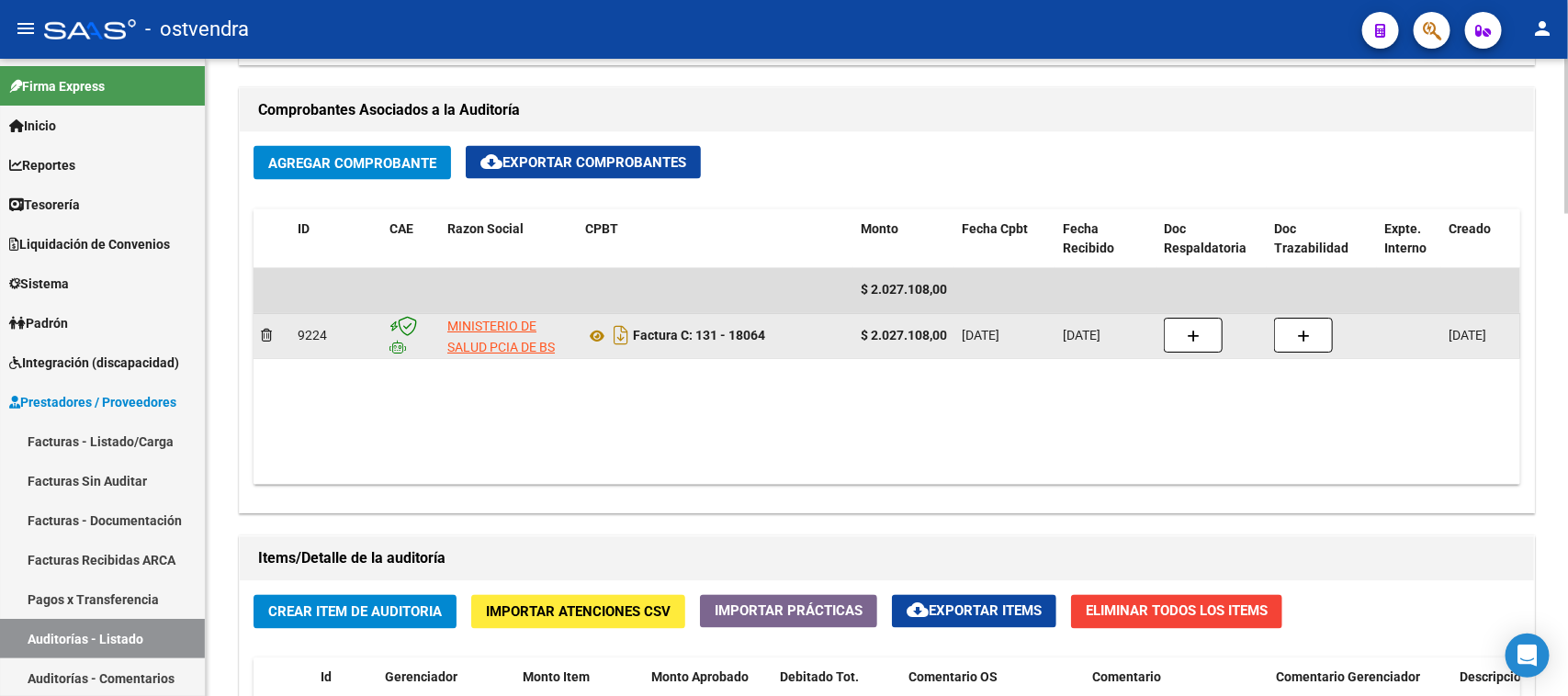
drag, startPoint x: 733, startPoint y: 335, endPoint x: 768, endPoint y: 335, distance: 35.0
click at [768, 335] on div "Factura C: 131 - 18064" at bounding box center [716, 336] width 261 height 30
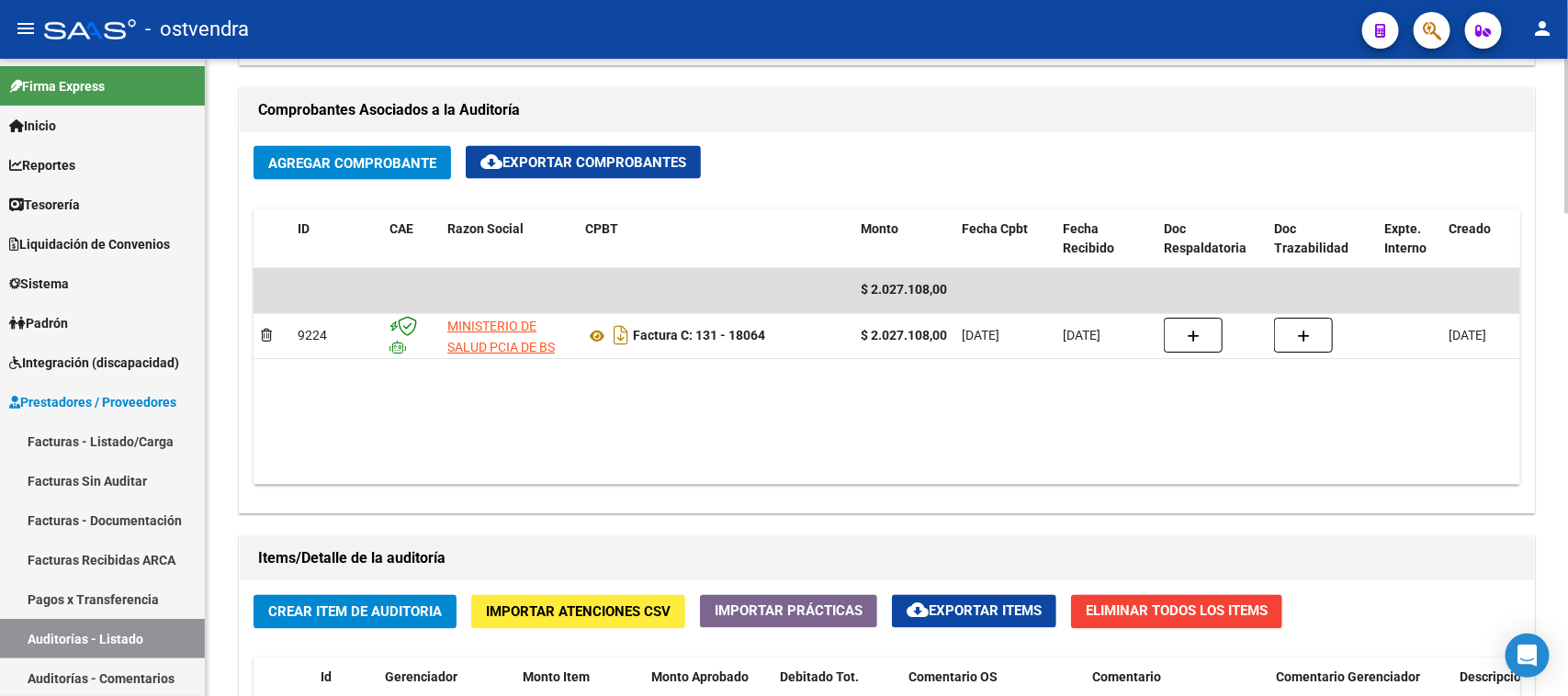
copy strong "18064"
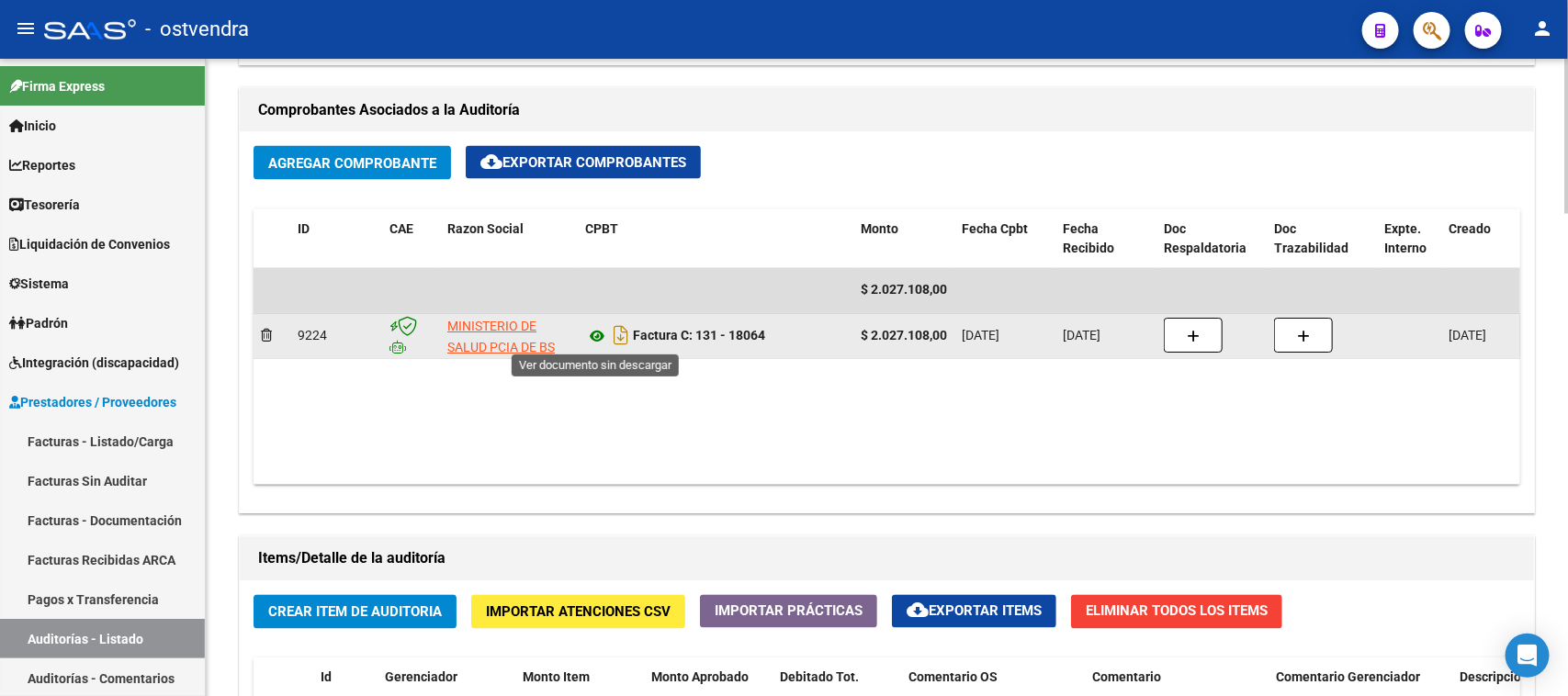
click at [601, 336] on icon at bounding box center [598, 337] width 24 height 22
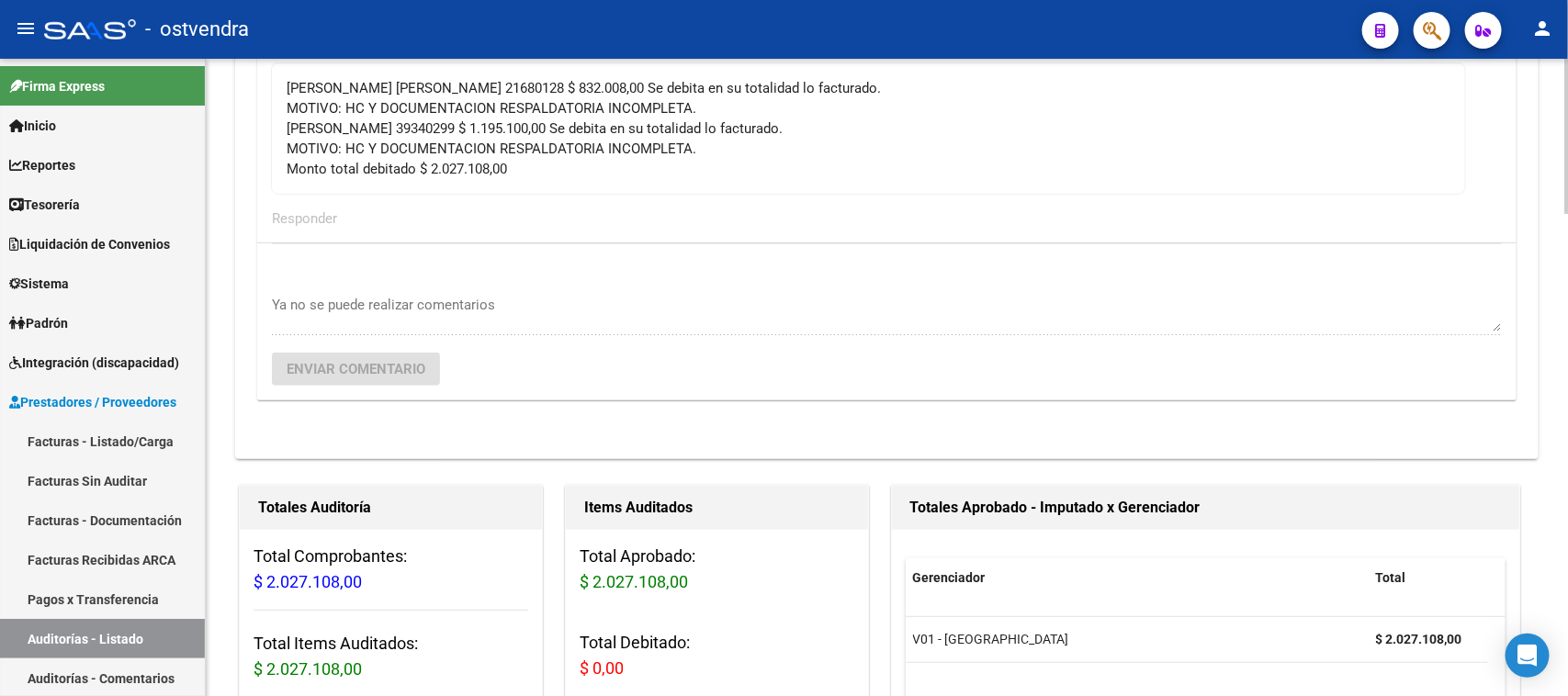
scroll to position [229, 0]
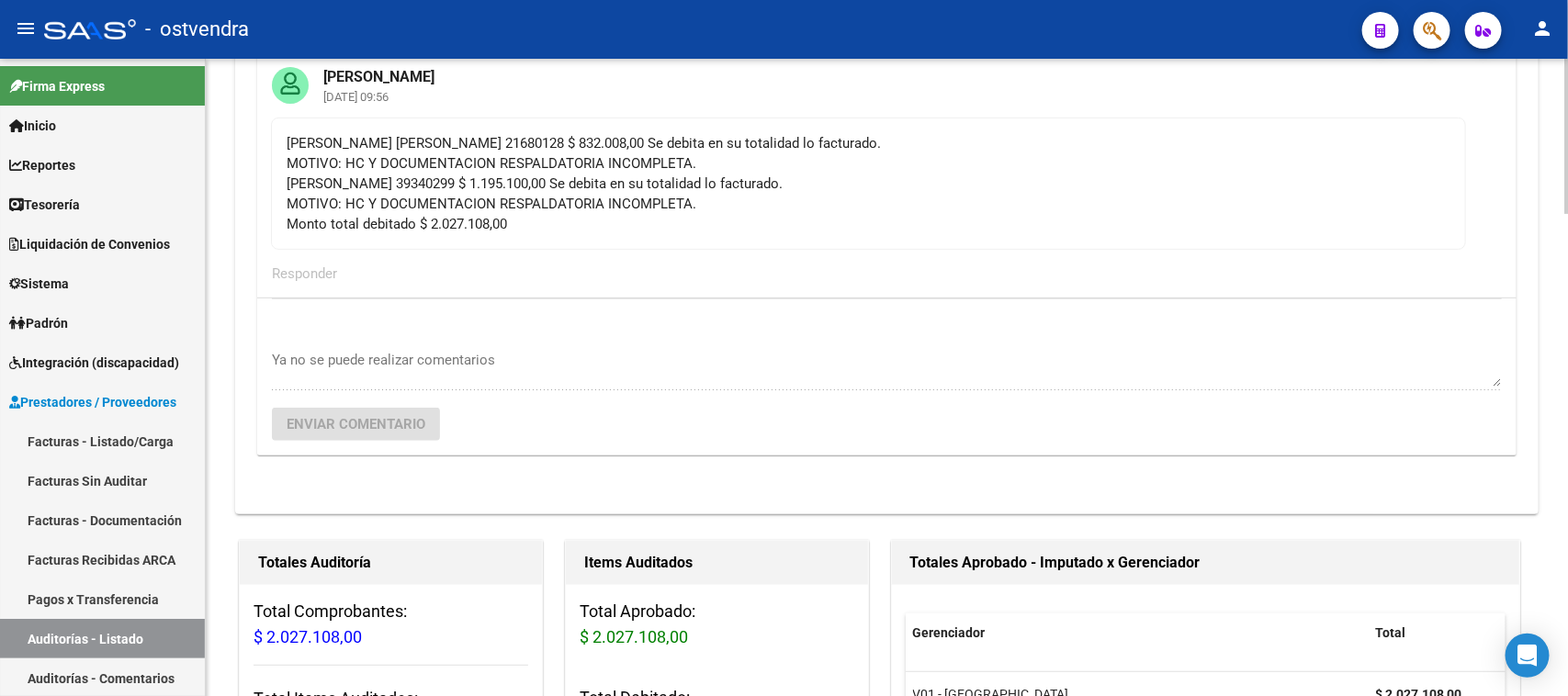
drag, startPoint x: 516, startPoint y: 232, endPoint x: 278, endPoint y: 134, distance: 257.4
click at [278, 134] on mat-card-content "AGUIRRE MIGUEL ANGEL 21680128 $ 832.008,00 Se debita en su totalidad lo factura…" at bounding box center [869, 184] width 1195 height 132
copy div "AGUIRRE MIGUEL ANGEL 21680128 $ 832.008,00 Se debita en su totalidad lo factura…"
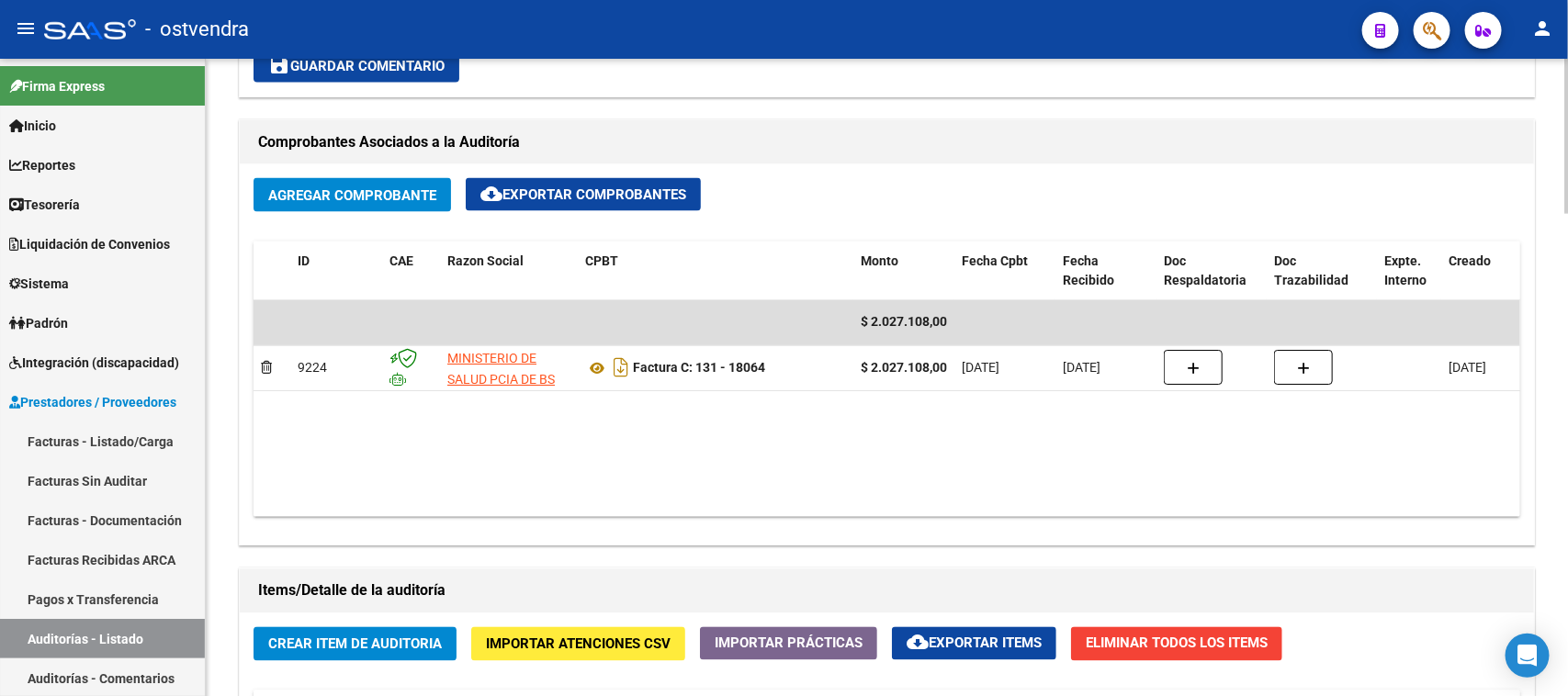
scroll to position [1377, 0]
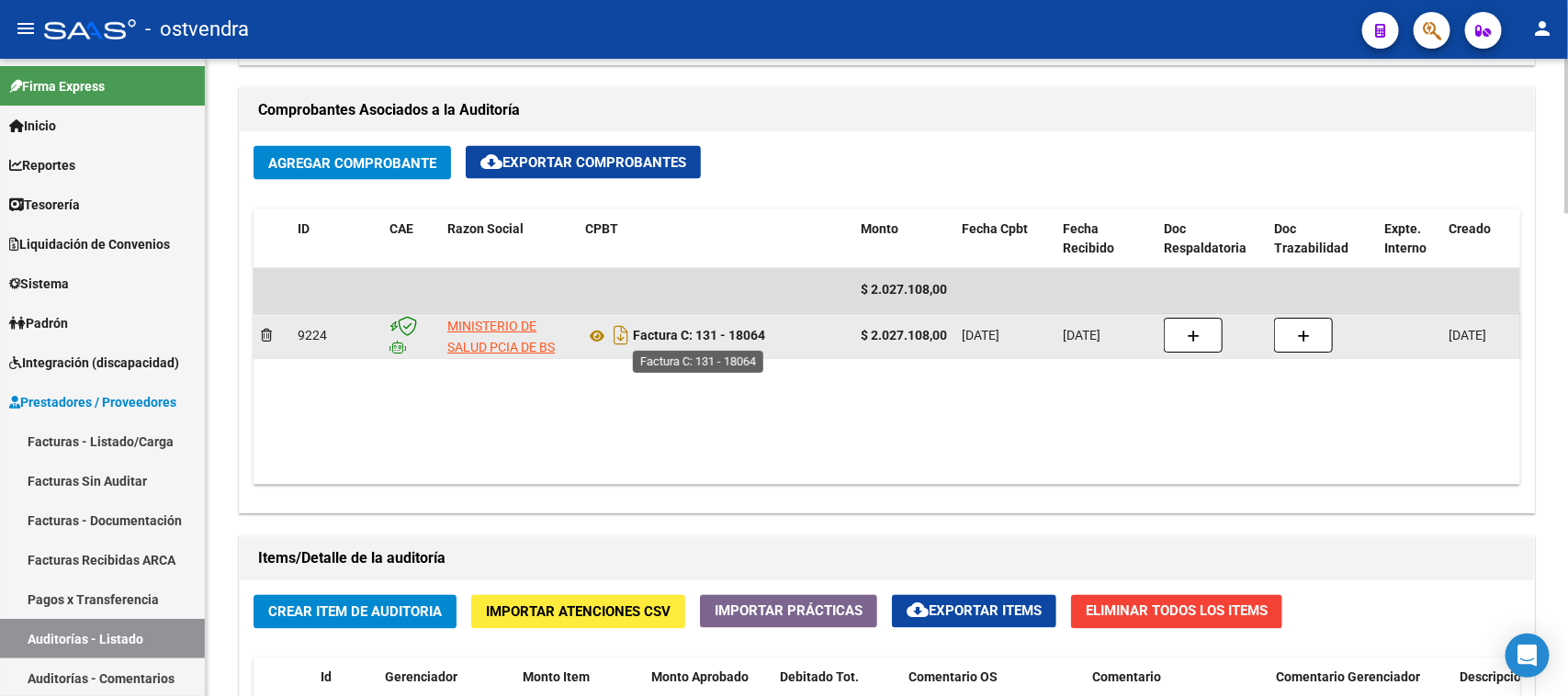
drag, startPoint x: 791, startPoint y: 336, endPoint x: 636, endPoint y: 337, distance: 155.0
click at [636, 337] on div "Factura C: 131 - 18064" at bounding box center [716, 336] width 261 height 30
copy strong "Factura C: 131 - 18064"
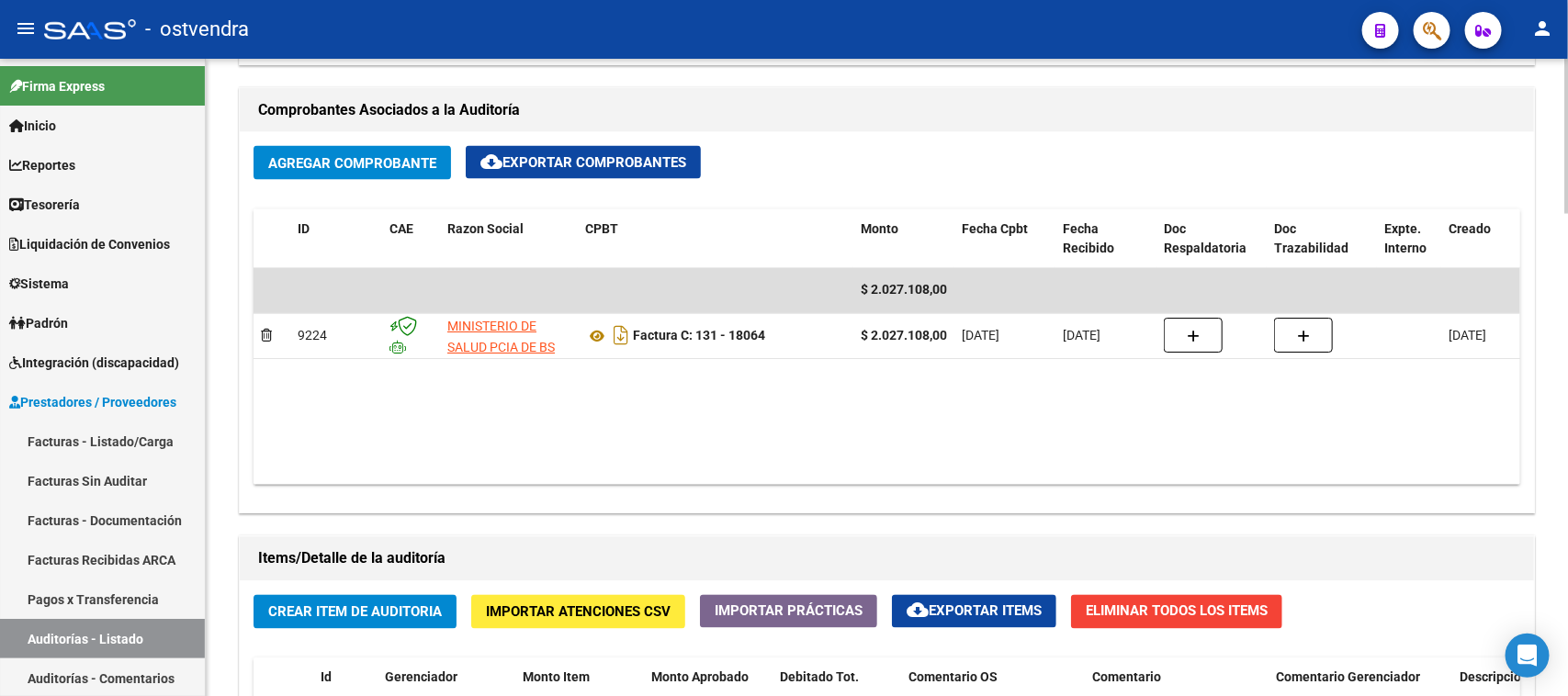
click at [704, 404] on datatable-body "$ 2.027.108,00 9224 MINISTERIO DE SALUD PCIA DE BS AS O. P. Factura C: 131 - 18…" at bounding box center [887, 376] width 1267 height 217
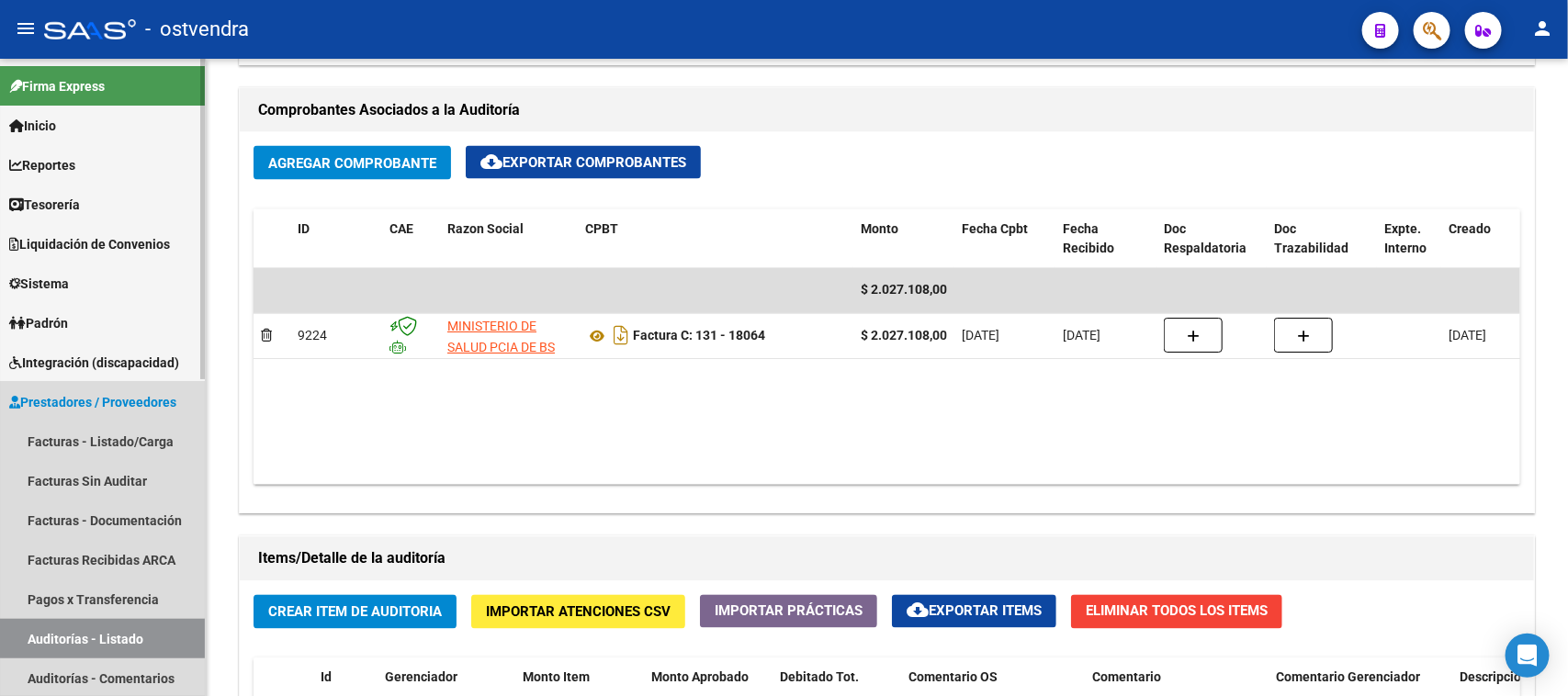
drag, startPoint x: 139, startPoint y: 630, endPoint x: 171, endPoint y: 615, distance: 35.3
click at [140, 630] on link "Auditorías - Listado" at bounding box center [103, 638] width 205 height 39
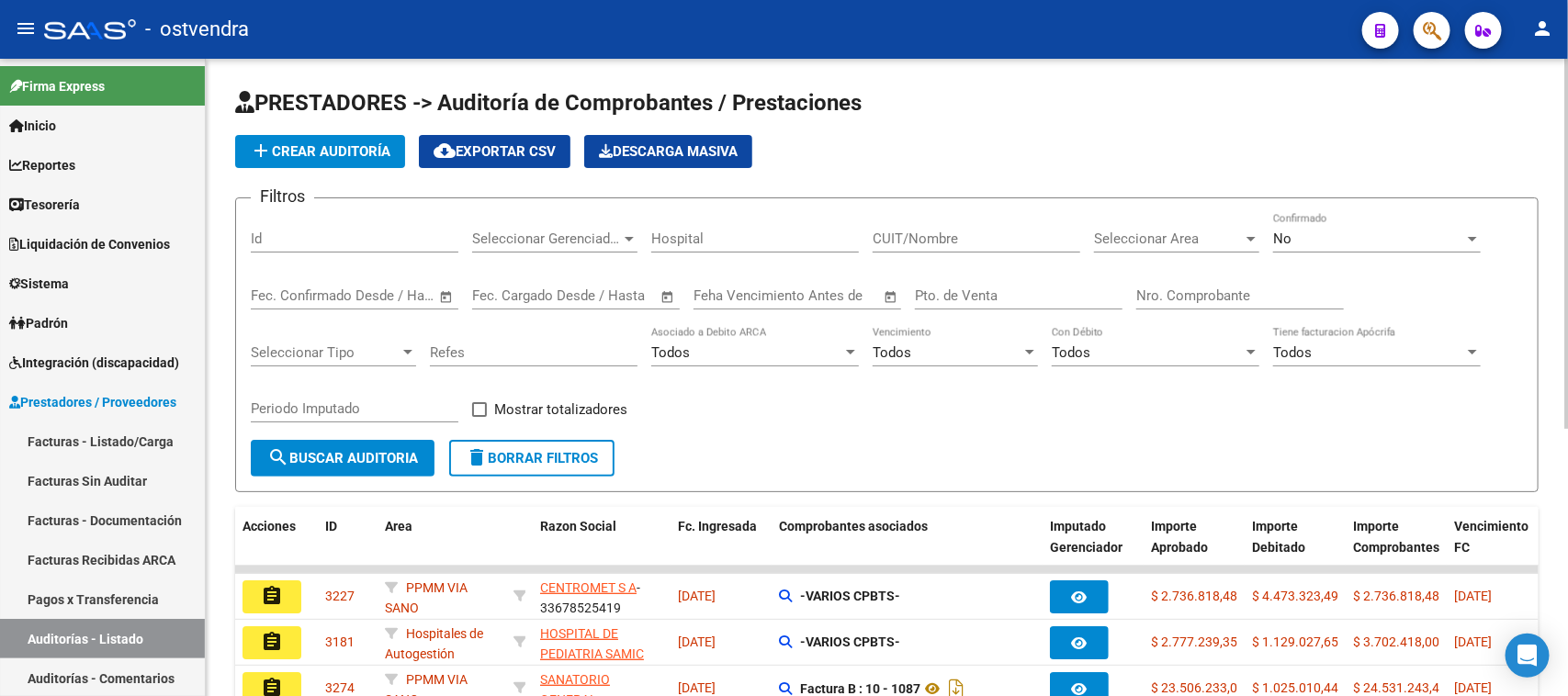
click at [359, 239] on input "Id" at bounding box center [354, 239] width 208 height 17
paste input "2142"
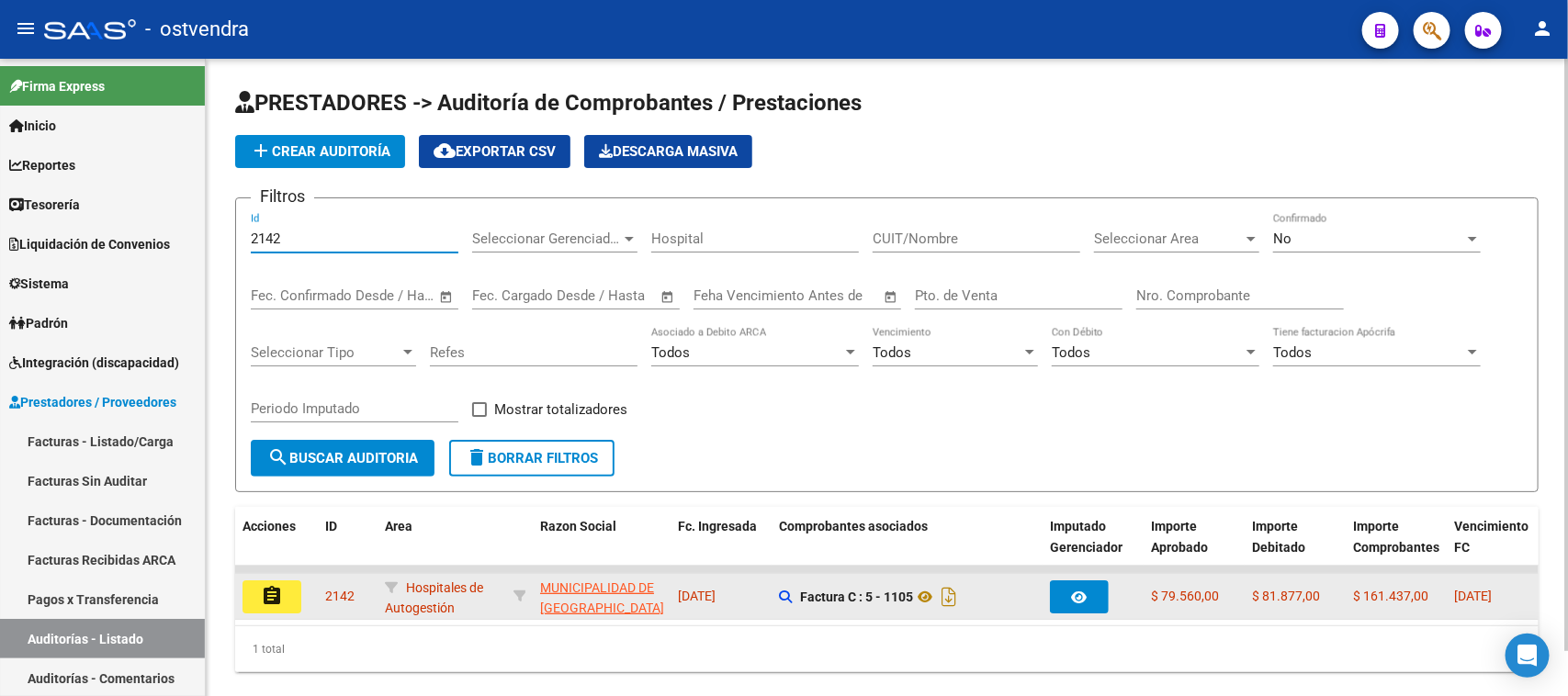
type input "2142"
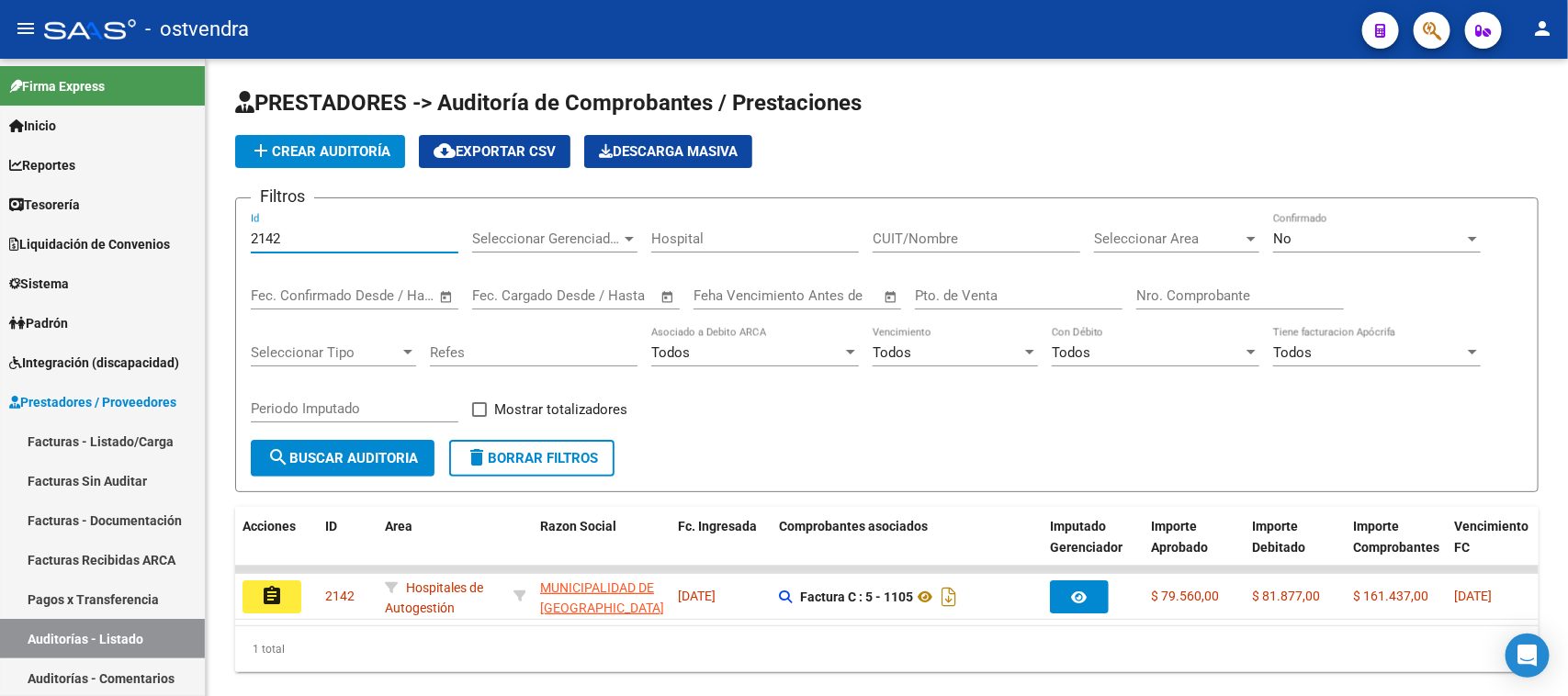
click at [271, 596] on mat-icon "assignment" at bounding box center [272, 596] width 22 height 22
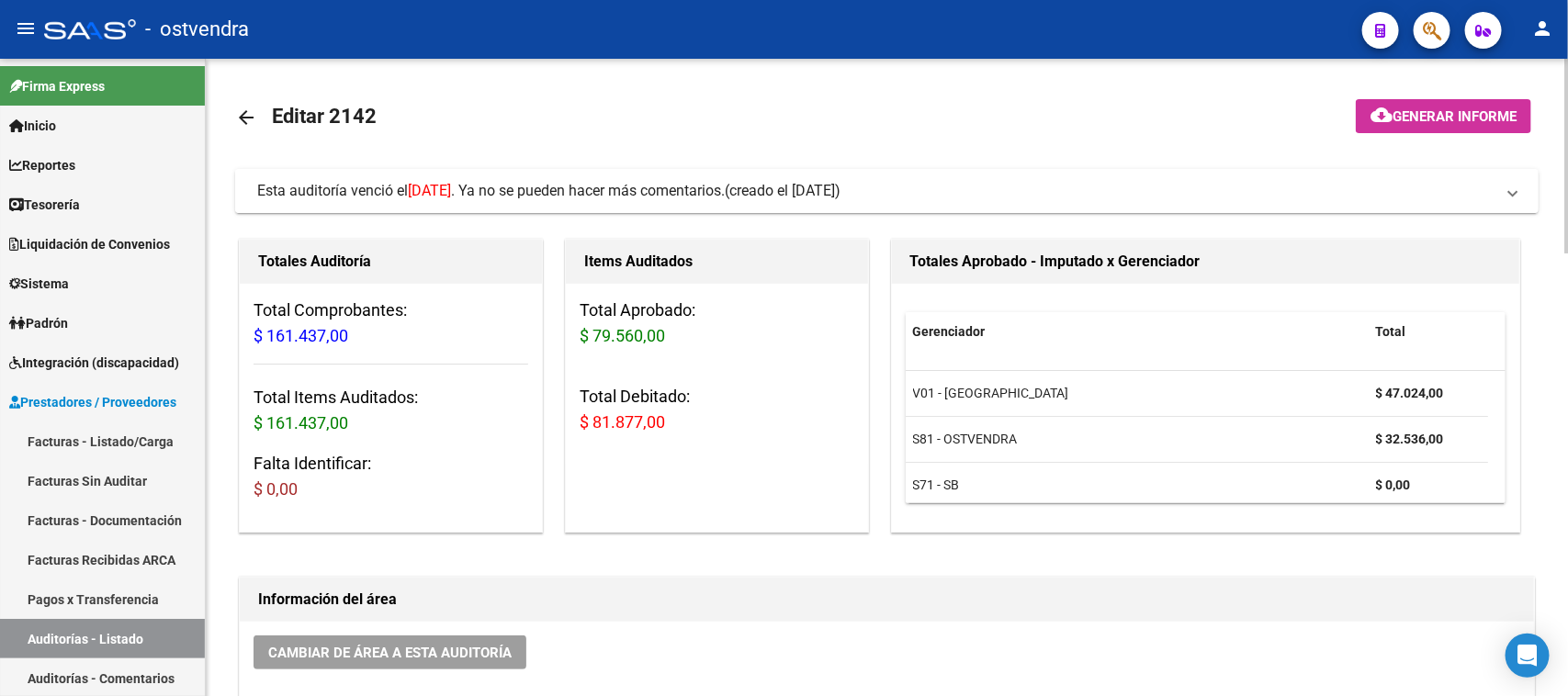
click at [841, 182] on span "(creado el 26/06/2025)" at bounding box center [782, 191] width 116 height 20
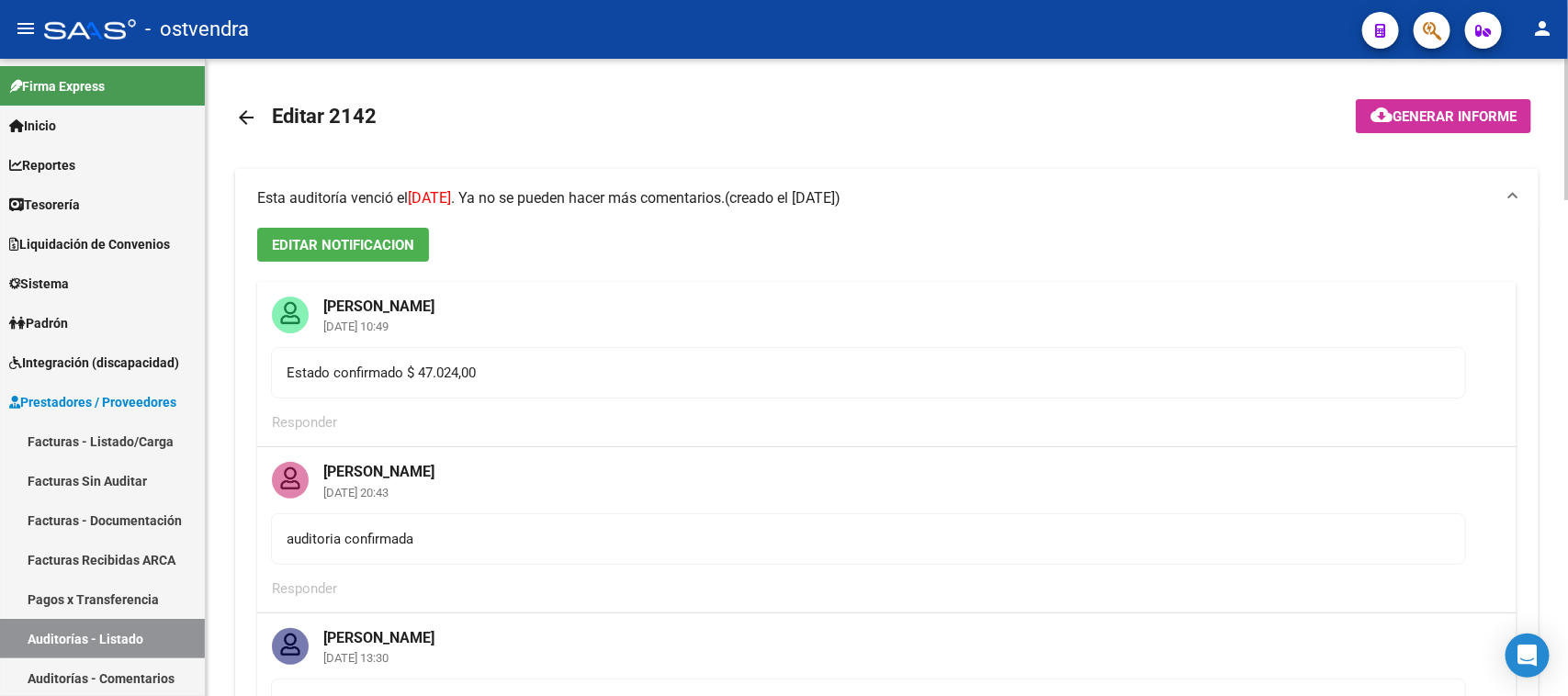
click at [841, 202] on span "(creado el 26/06/2025)" at bounding box center [782, 198] width 116 height 20
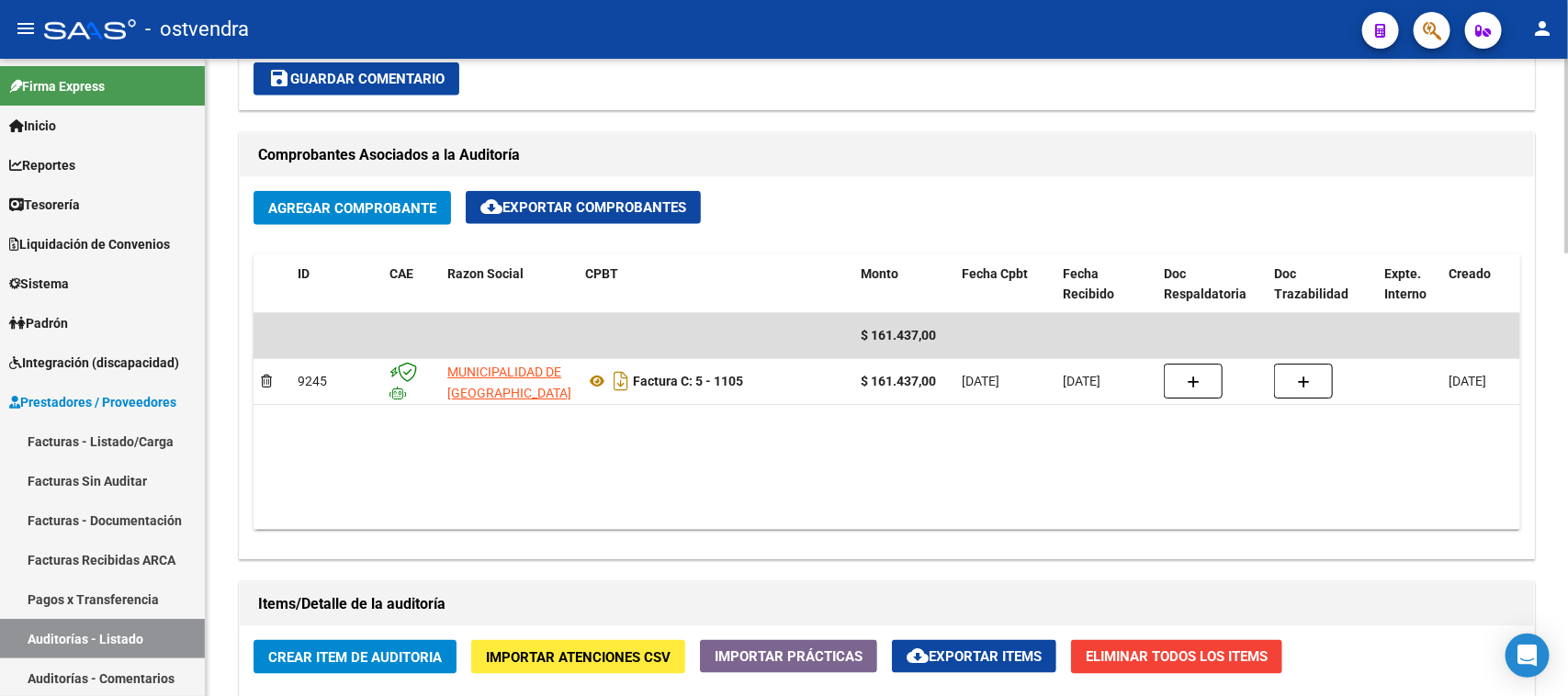
scroll to position [803, 0]
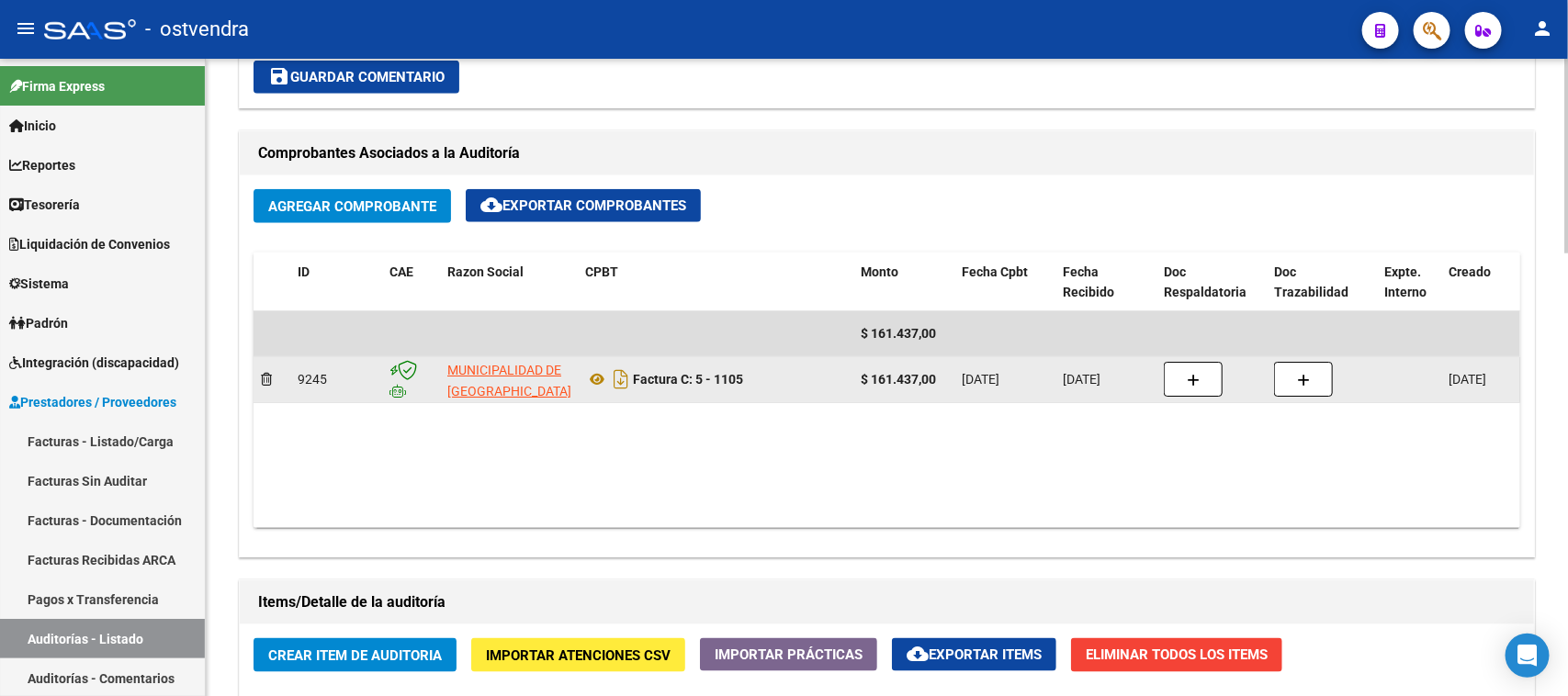
drag, startPoint x: 751, startPoint y: 386, endPoint x: 715, endPoint y: 390, distance: 36.2
click at [715, 390] on div "Factura C: 5 - 1105" at bounding box center [716, 379] width 261 height 30
click at [599, 373] on icon at bounding box center [598, 379] width 24 height 22
click at [599, 378] on icon at bounding box center [598, 379] width 24 height 22
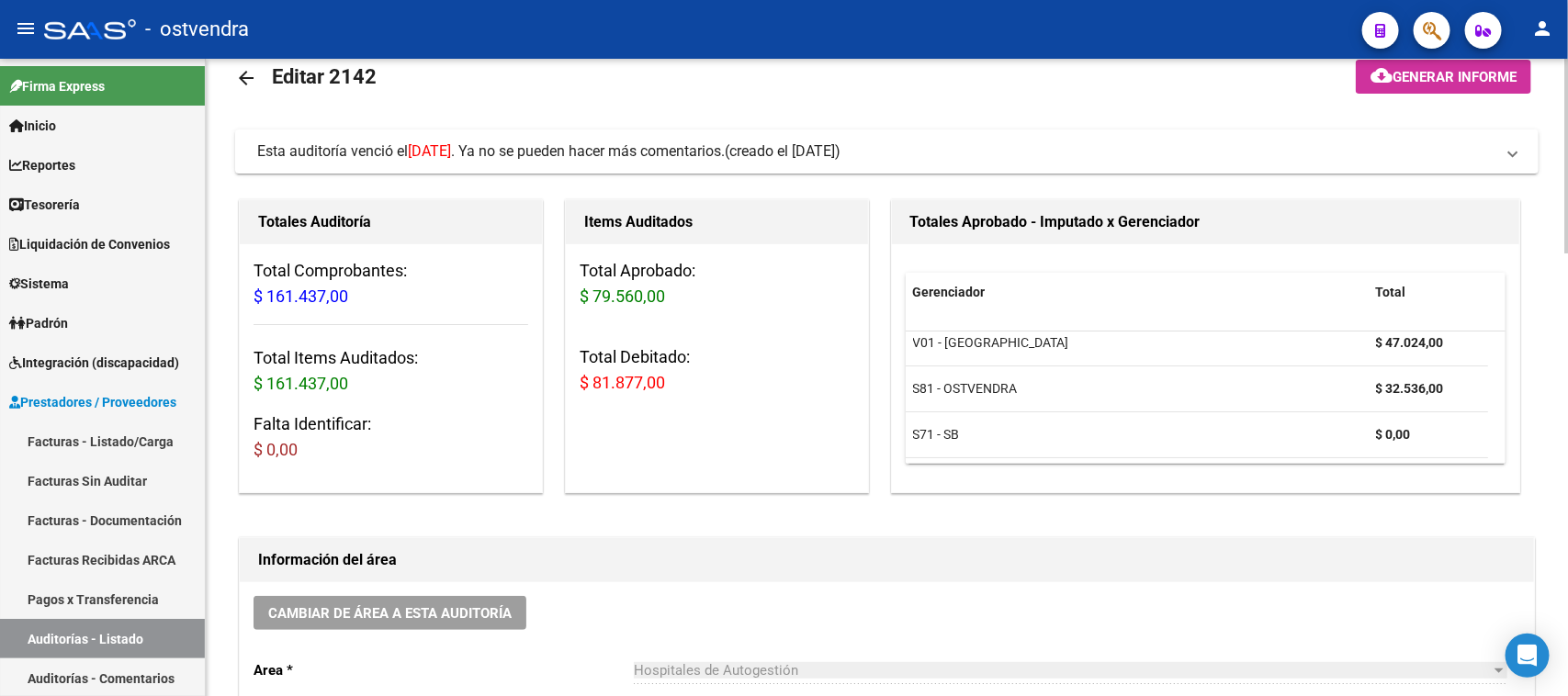
scroll to position [0, 0]
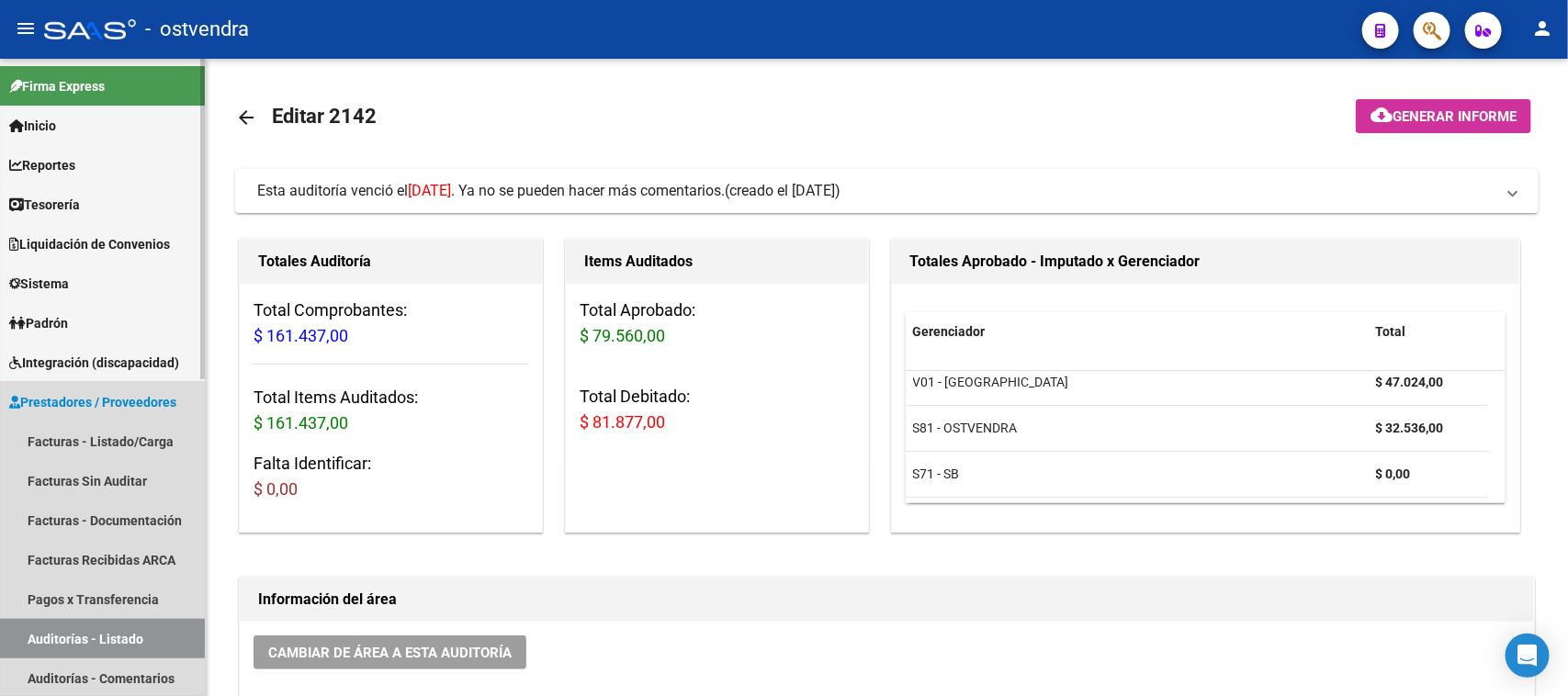
click at [155, 636] on link "Auditorías - Listado" at bounding box center [103, 638] width 205 height 39
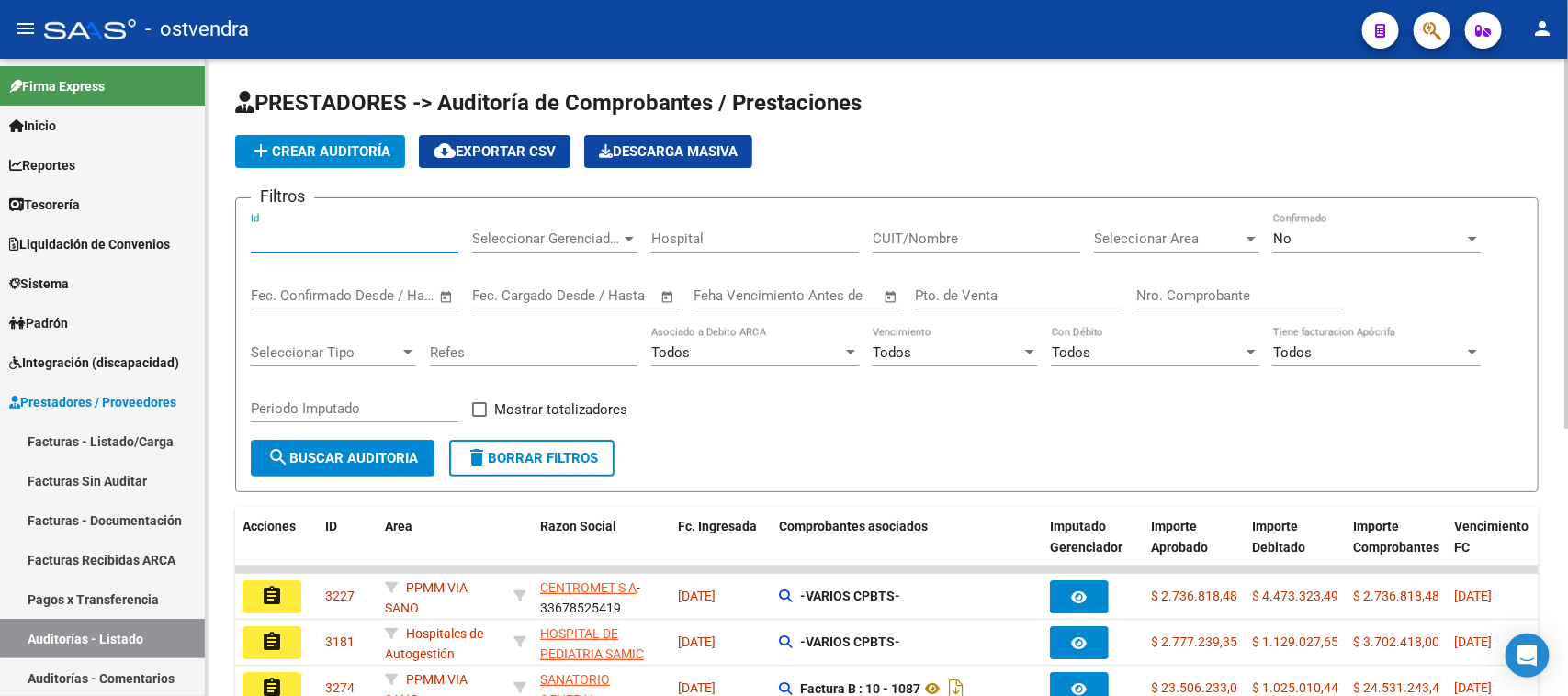
click at [351, 239] on input "Id" at bounding box center [354, 239] width 208 height 17
paste input "2265"
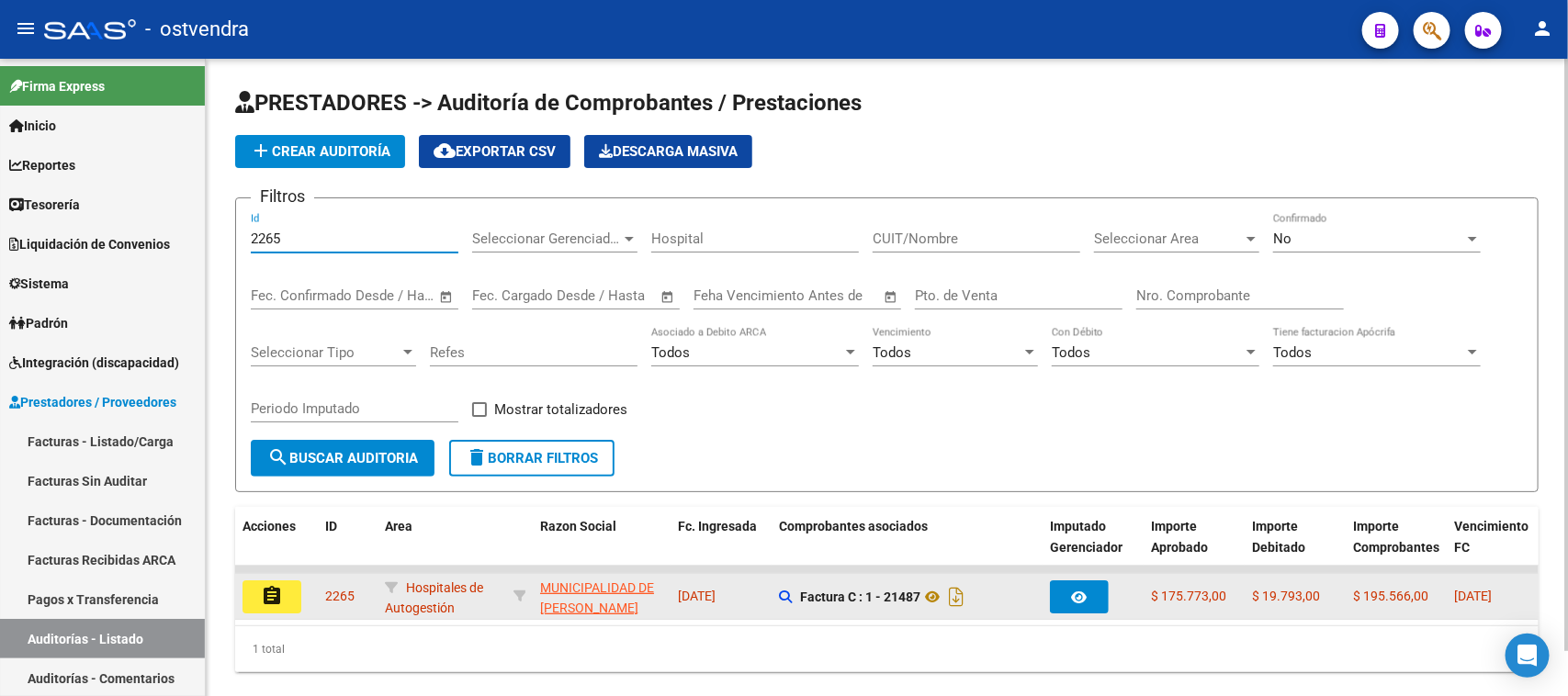
type input "2265"
click at [268, 580] on button "assignment" at bounding box center [271, 596] width 59 height 33
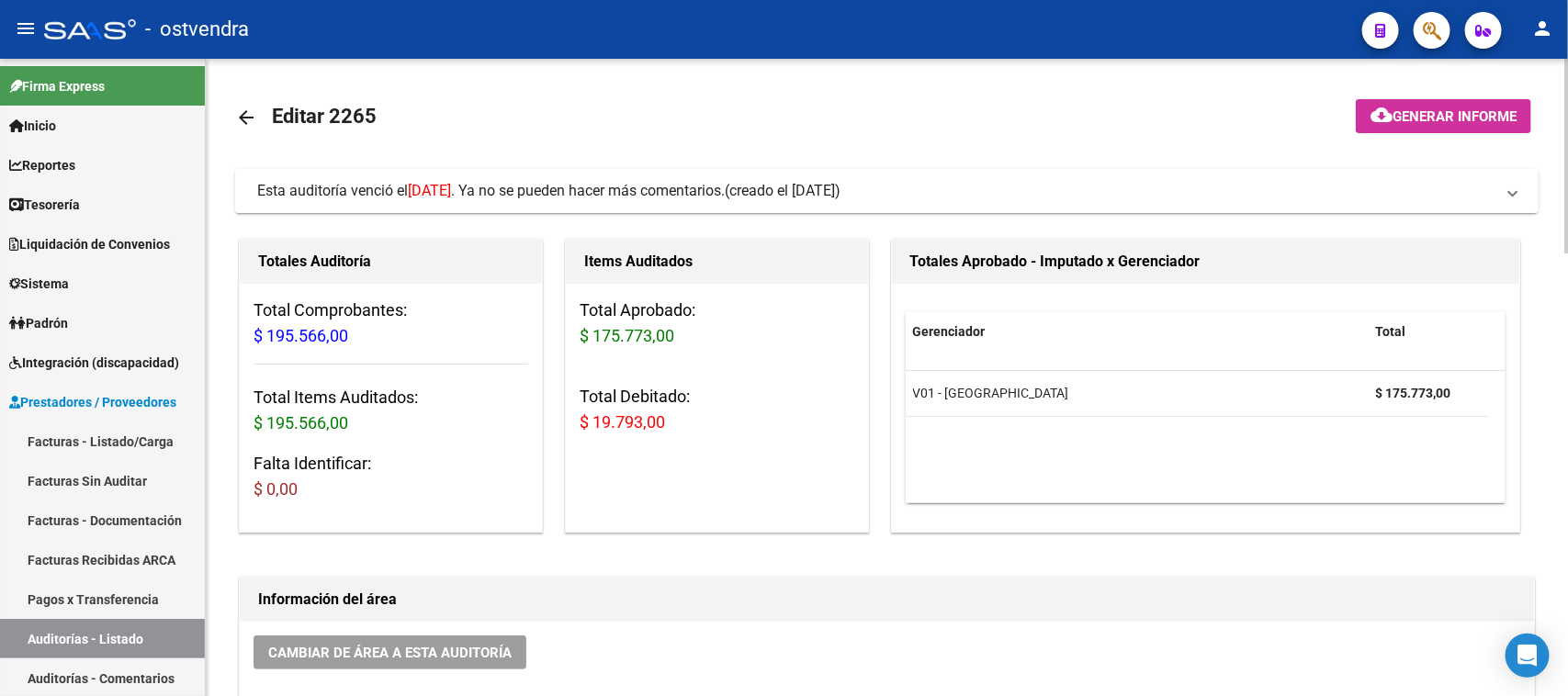
click at [692, 185] on span "Esta auditoría venció el 11/07/2025 . Ya no se pueden hacer más comentarios." at bounding box center [491, 190] width 468 height 18
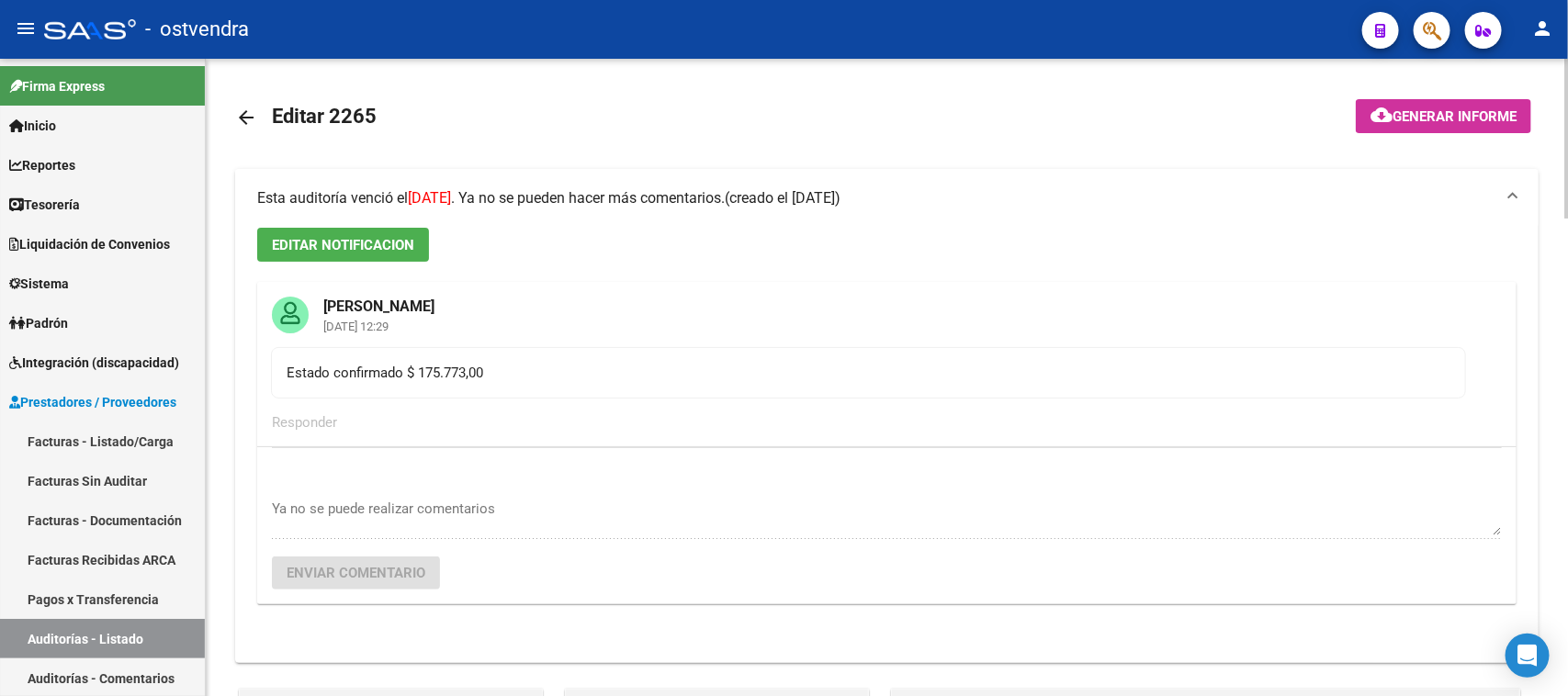
click at [690, 185] on mat-expansion-panel-header "Esta auditoría venció el 11/07/2025 . Ya no se pueden hacer más comentarios. (c…" at bounding box center [887, 198] width 1303 height 59
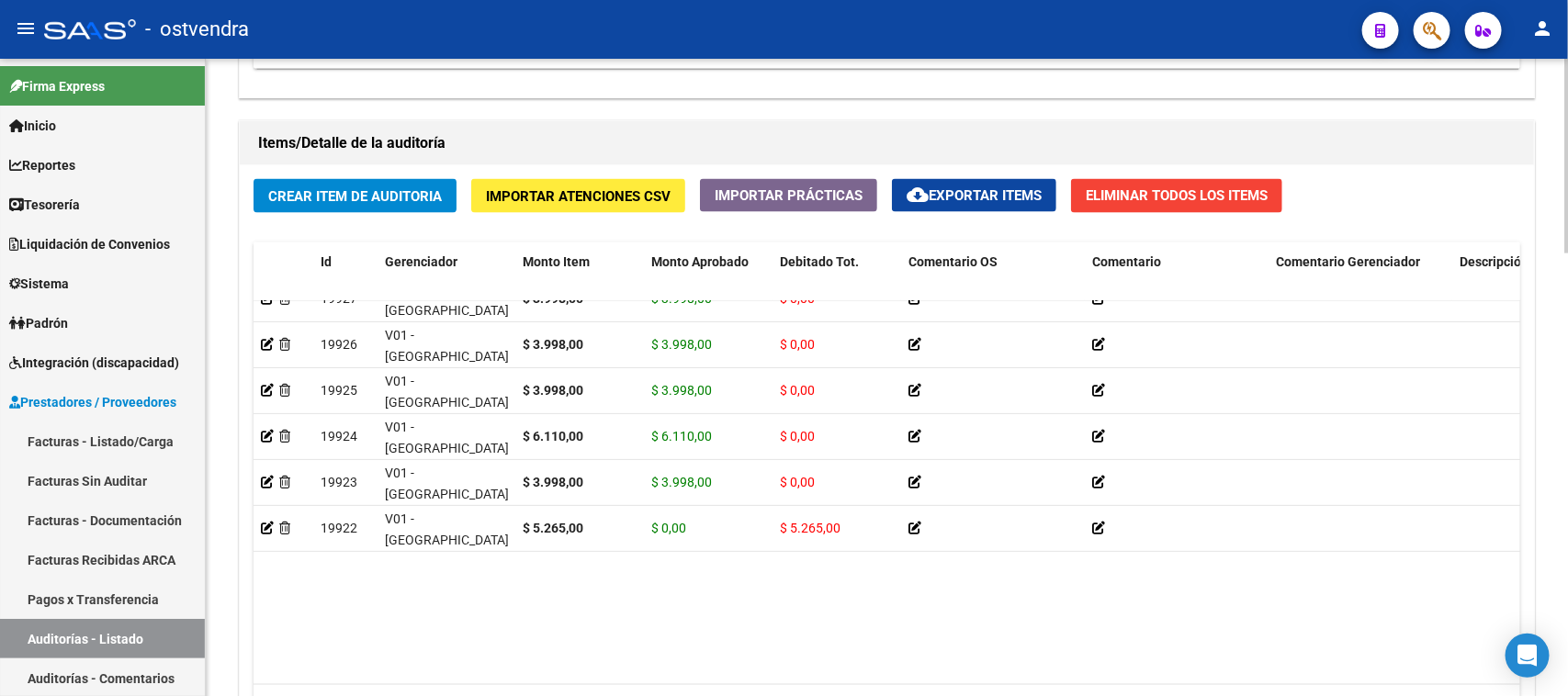
scroll to position [459, 0]
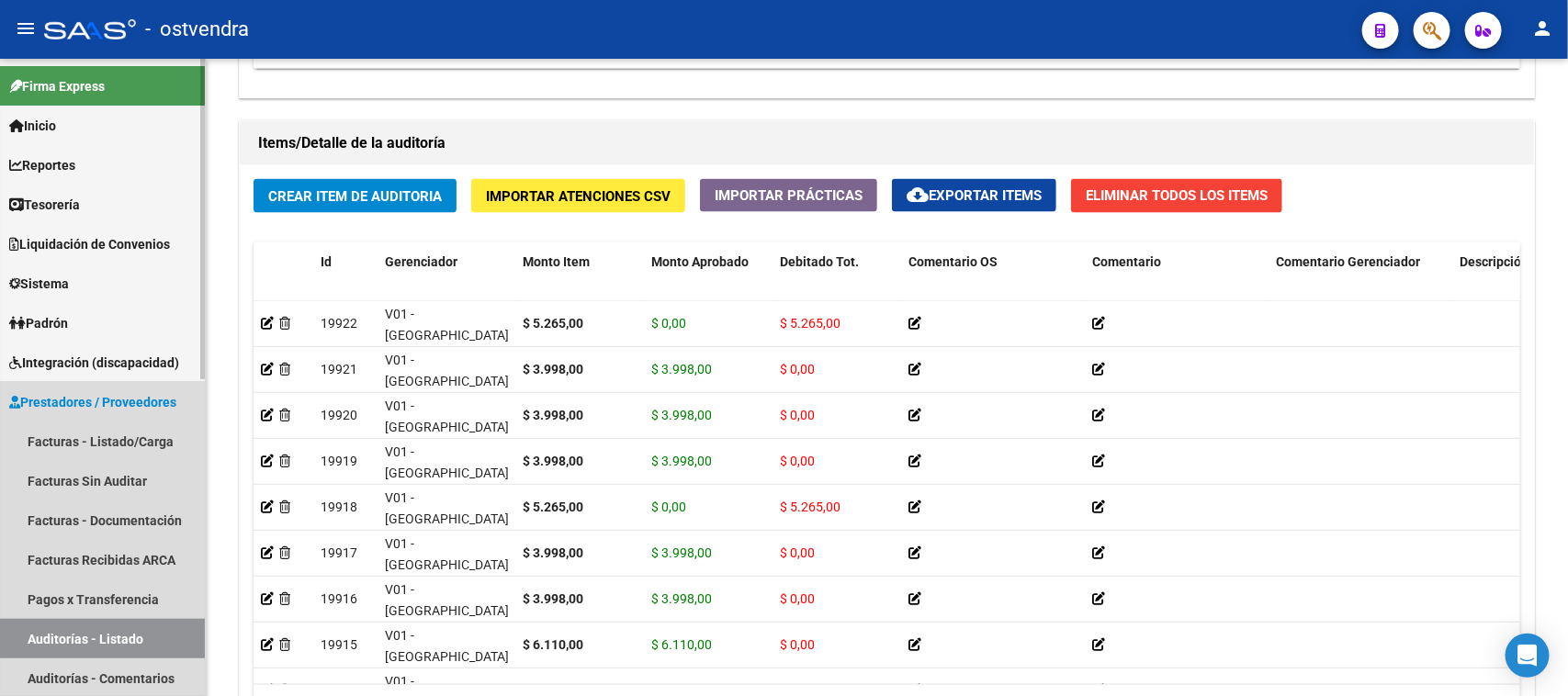
click at [134, 632] on link "Auditorías - Listado" at bounding box center [103, 638] width 205 height 39
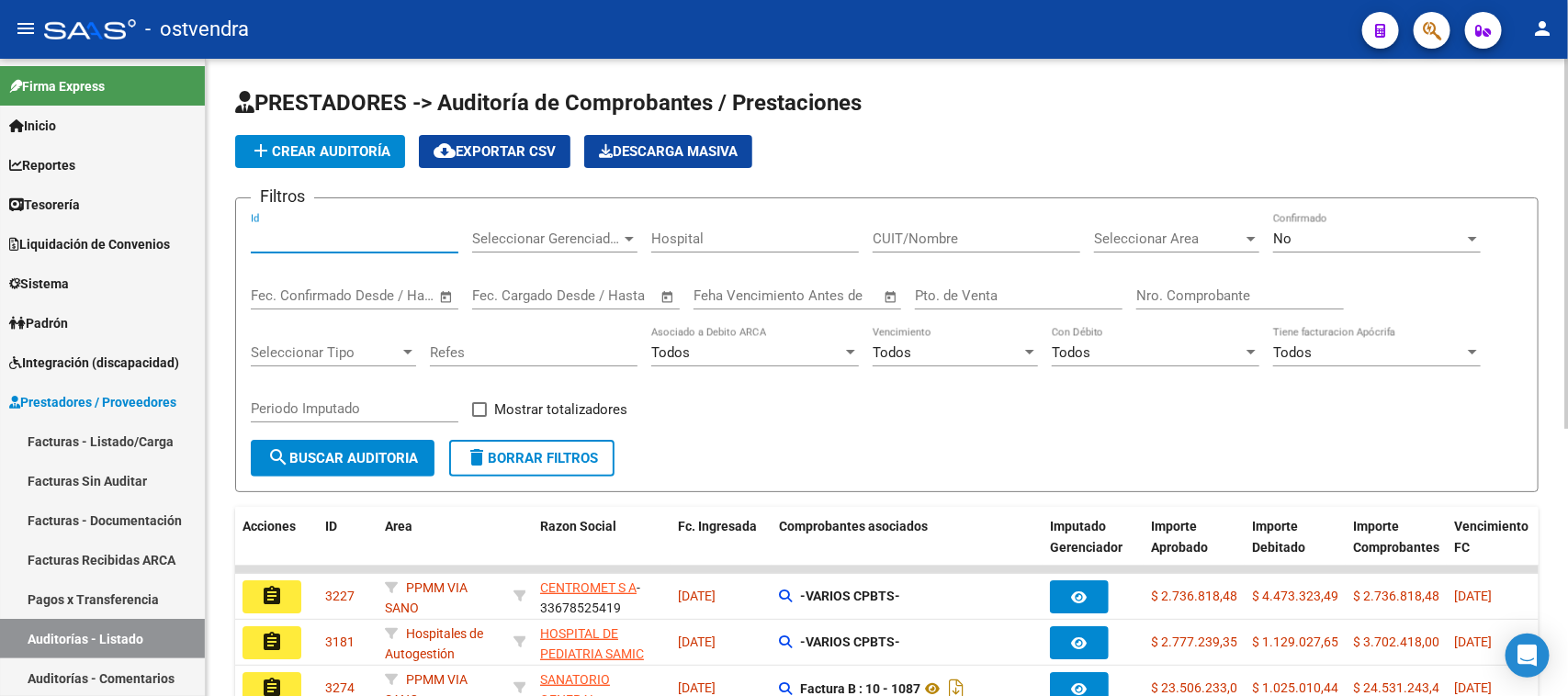
click at [411, 230] on input "Id" at bounding box center [354, 239] width 208 height 17
paste input "2274"
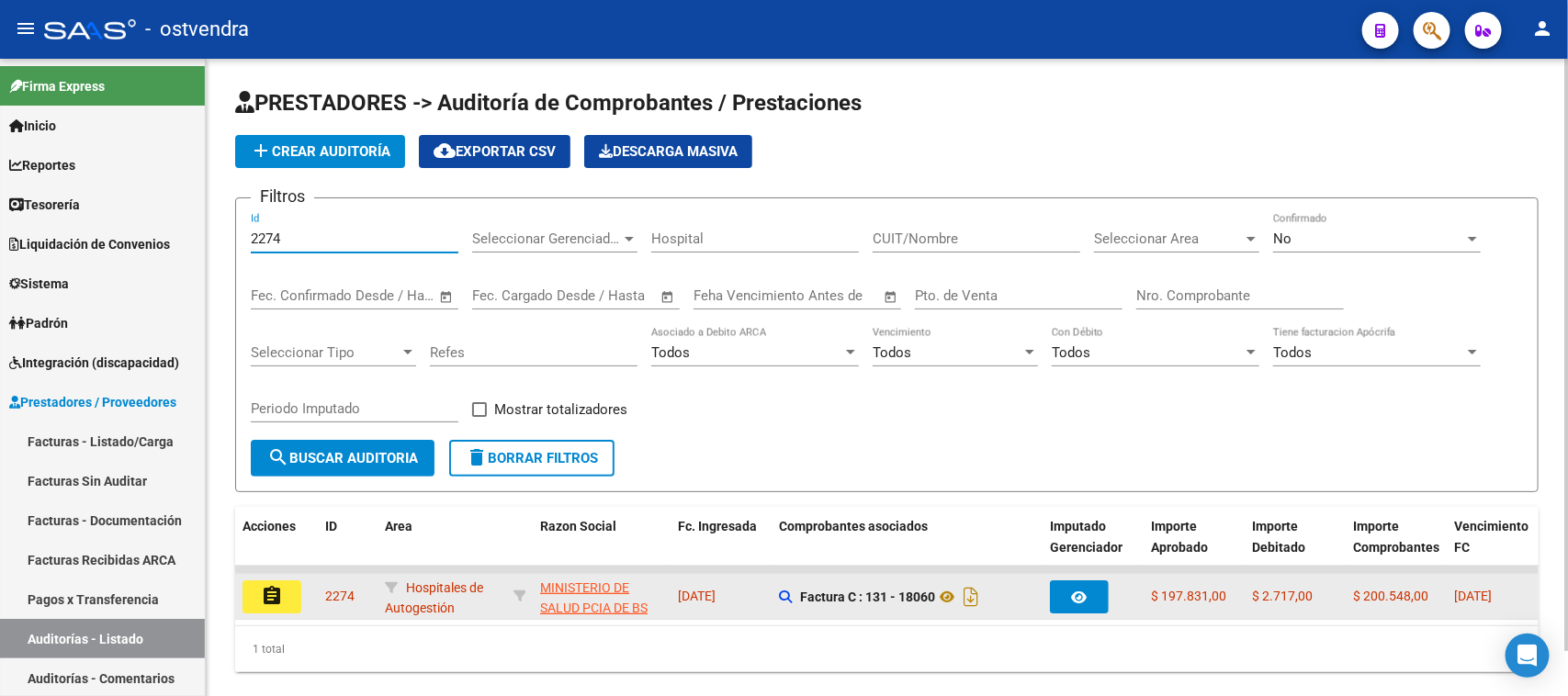
type input "2274"
click at [268, 597] on mat-icon "assignment" at bounding box center [272, 596] width 22 height 22
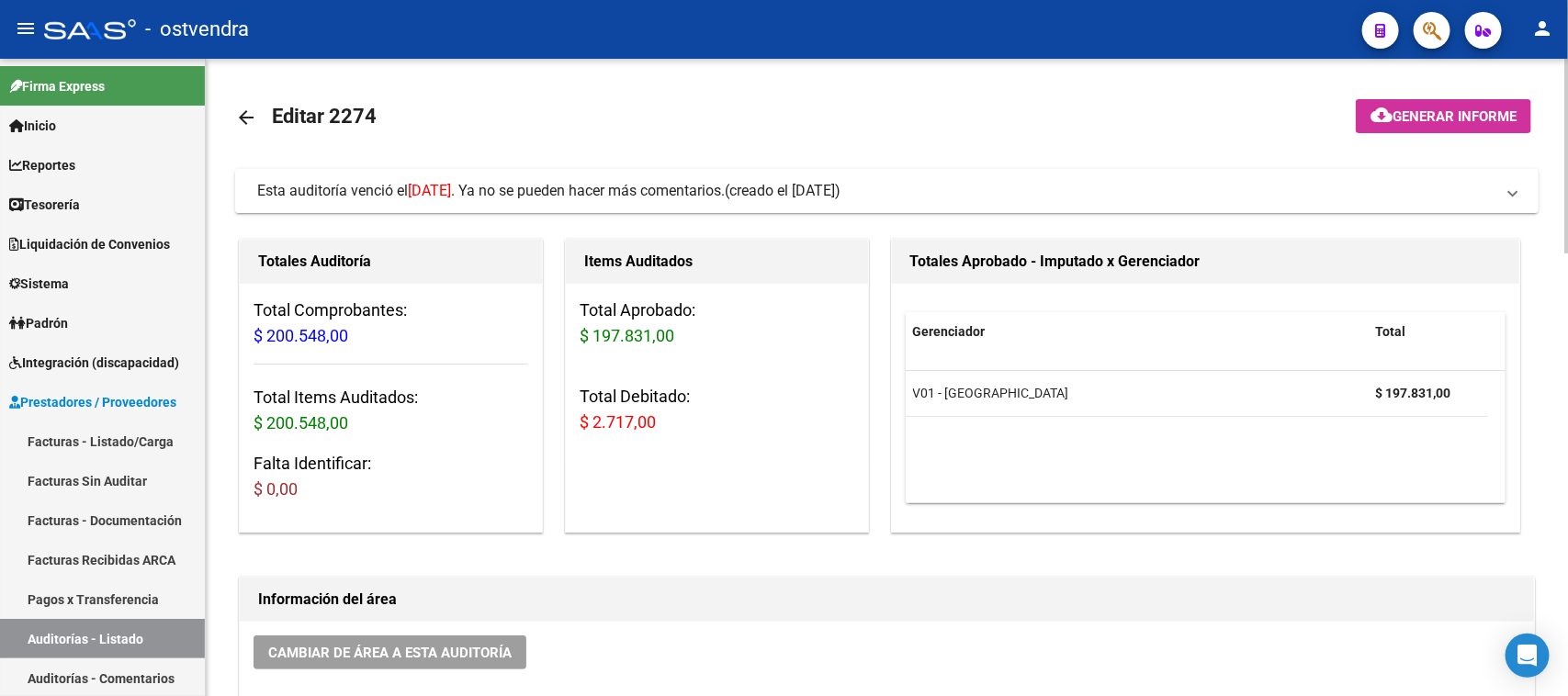
click at [709, 189] on span "Esta auditoría venció el 11/07/2025 . Ya no se pueden hacer más comentarios." at bounding box center [491, 190] width 468 height 18
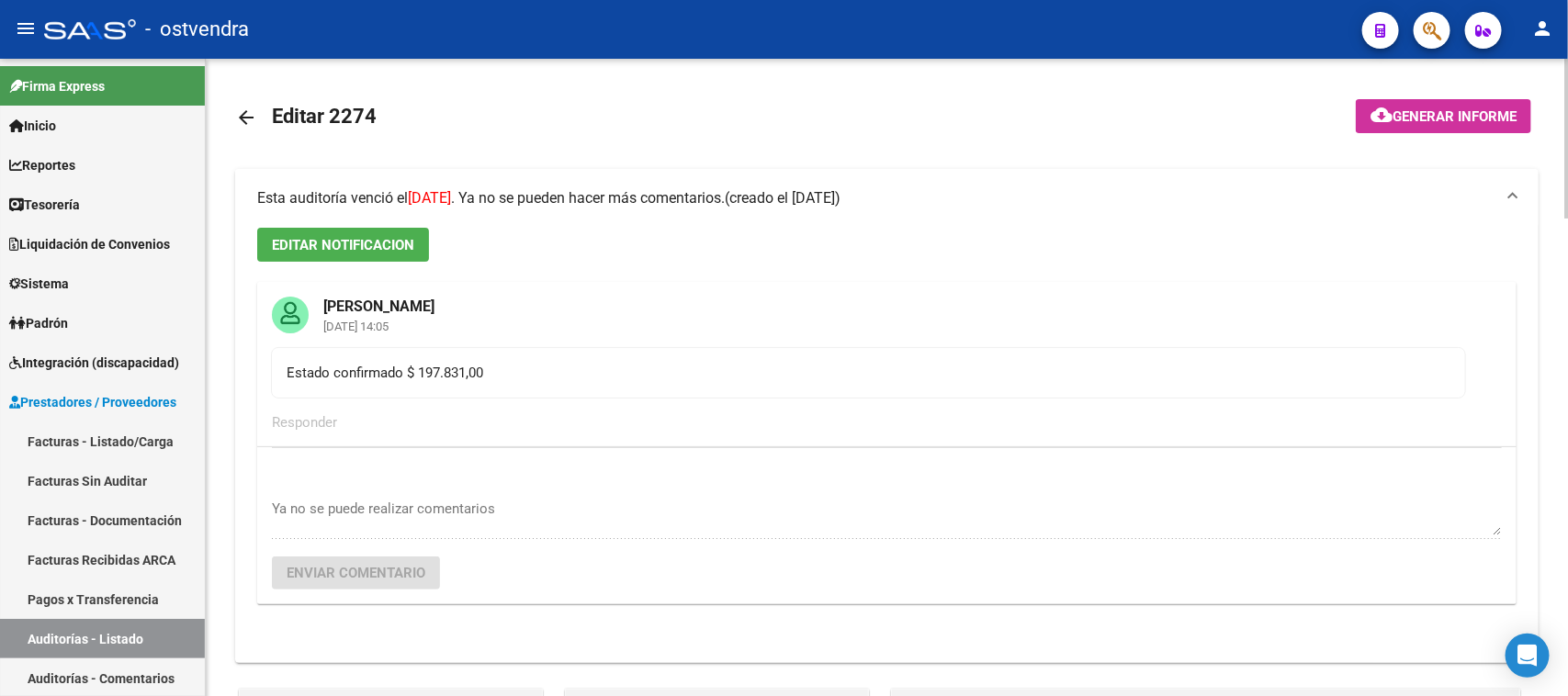
click at [719, 205] on span "Esta auditoría venció el 11/07/2025 . Ya no se pueden hacer más comentarios." at bounding box center [491, 198] width 468 height 18
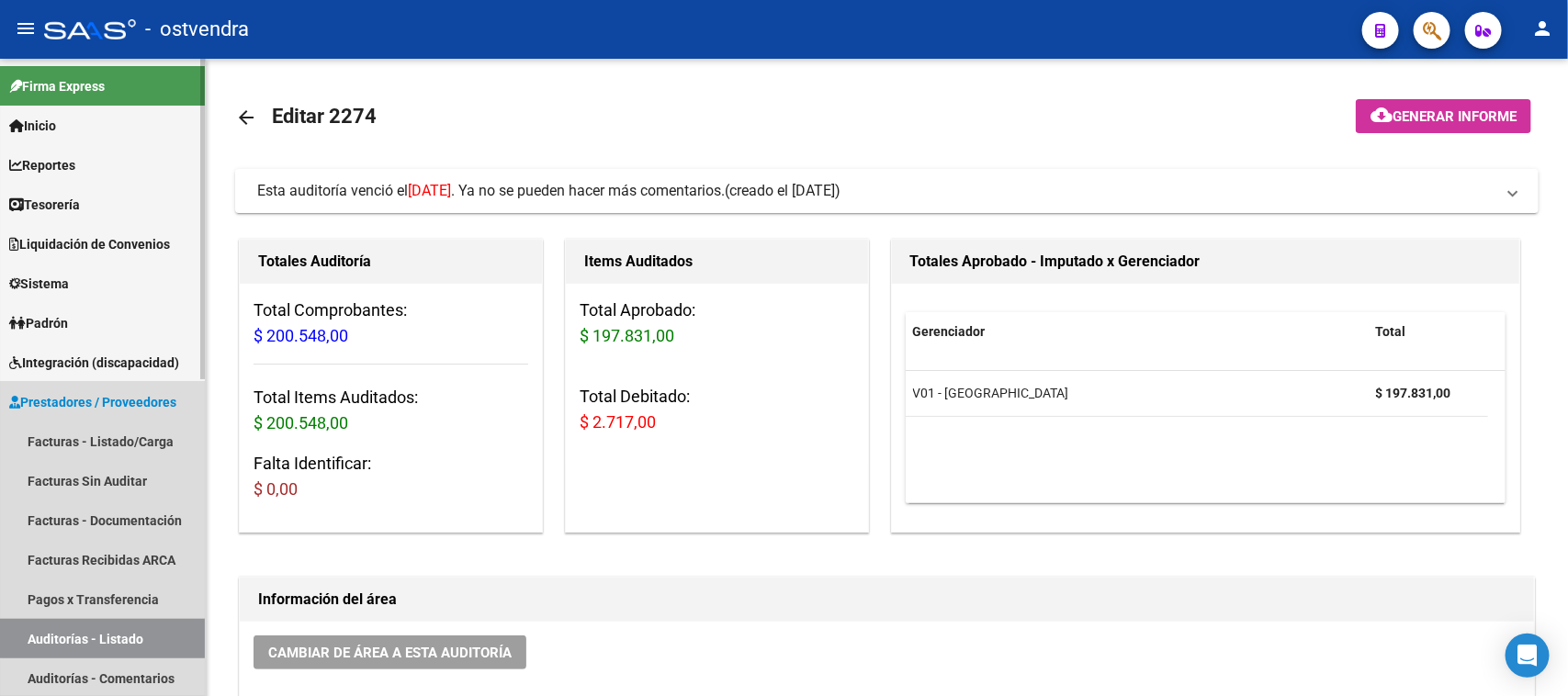
click at [131, 630] on link "Auditorías - Listado" at bounding box center [103, 638] width 205 height 39
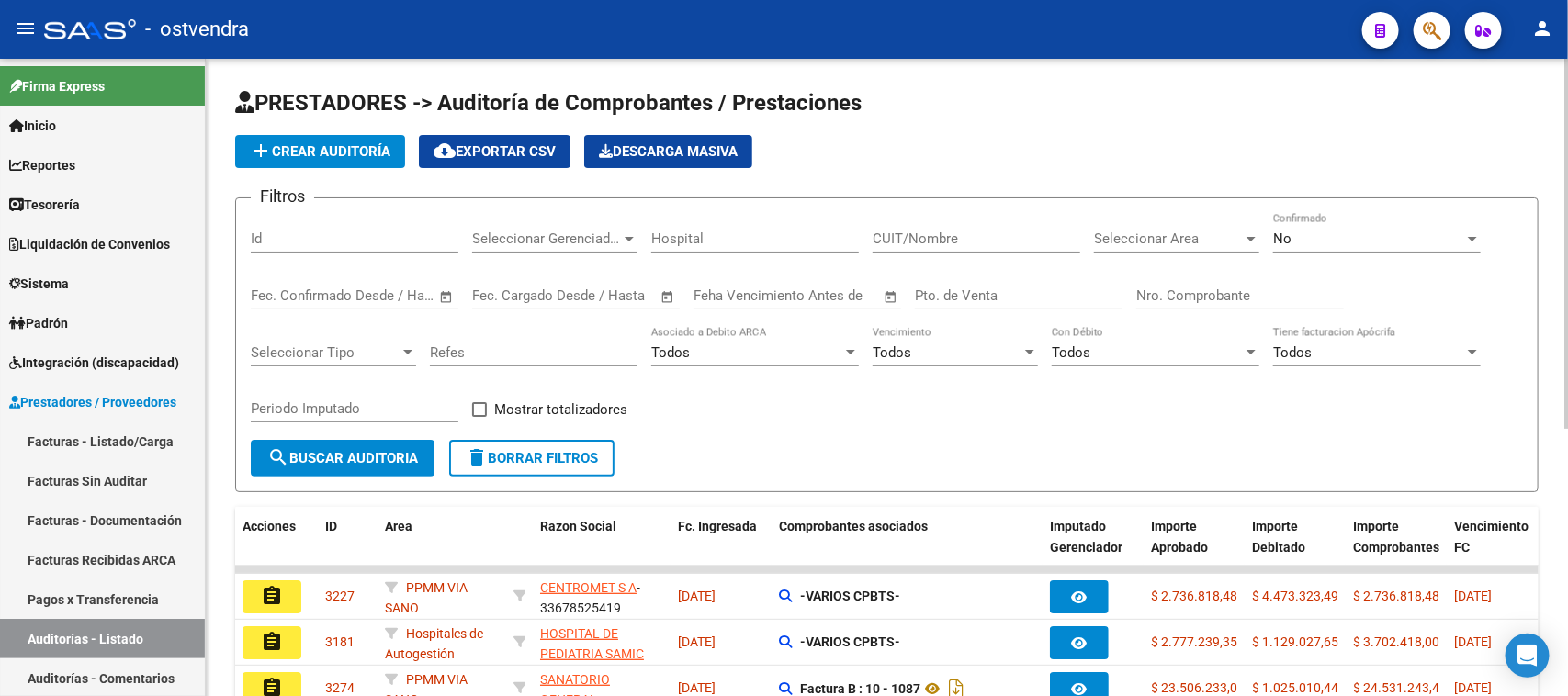
click at [295, 244] on input "Id" at bounding box center [354, 239] width 208 height 17
paste input "2316"
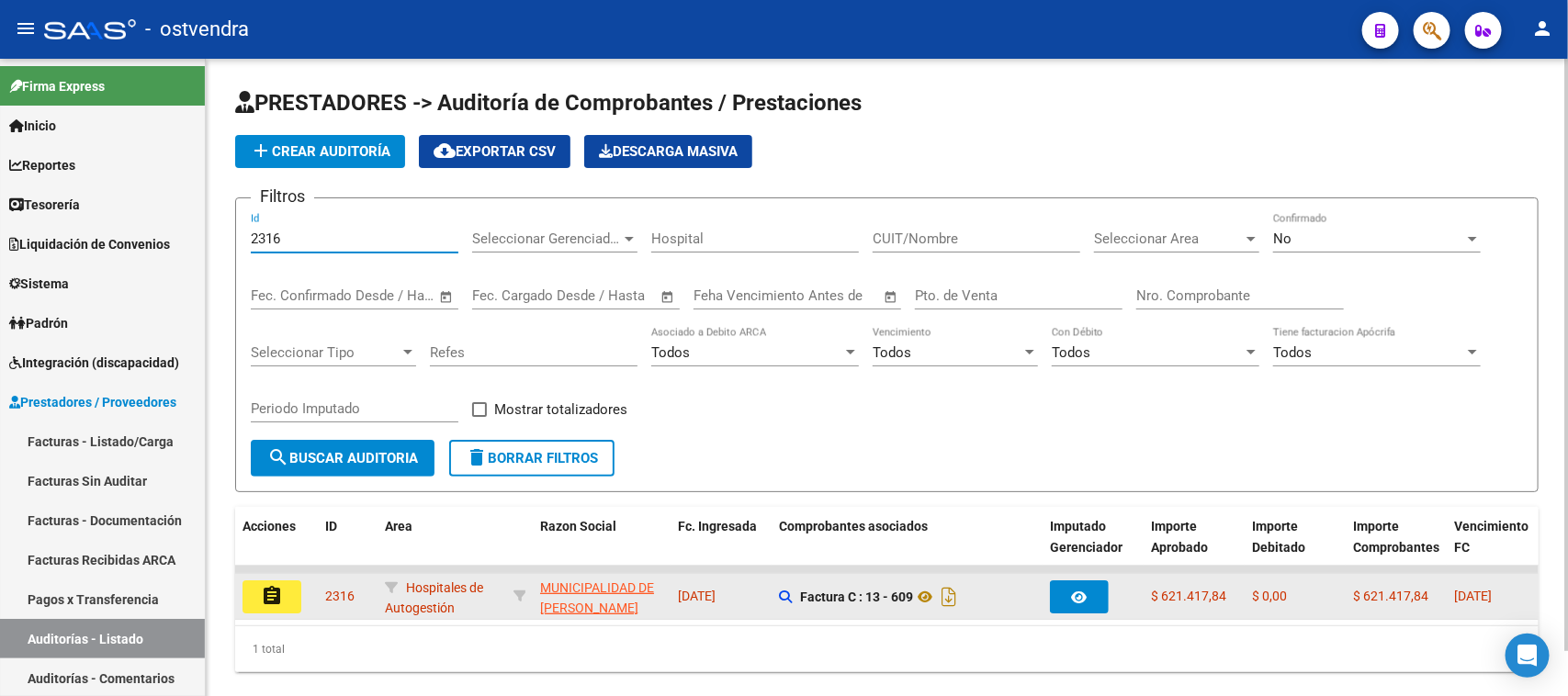
type input "2316"
click at [276, 594] on mat-icon "assignment" at bounding box center [272, 596] width 22 height 22
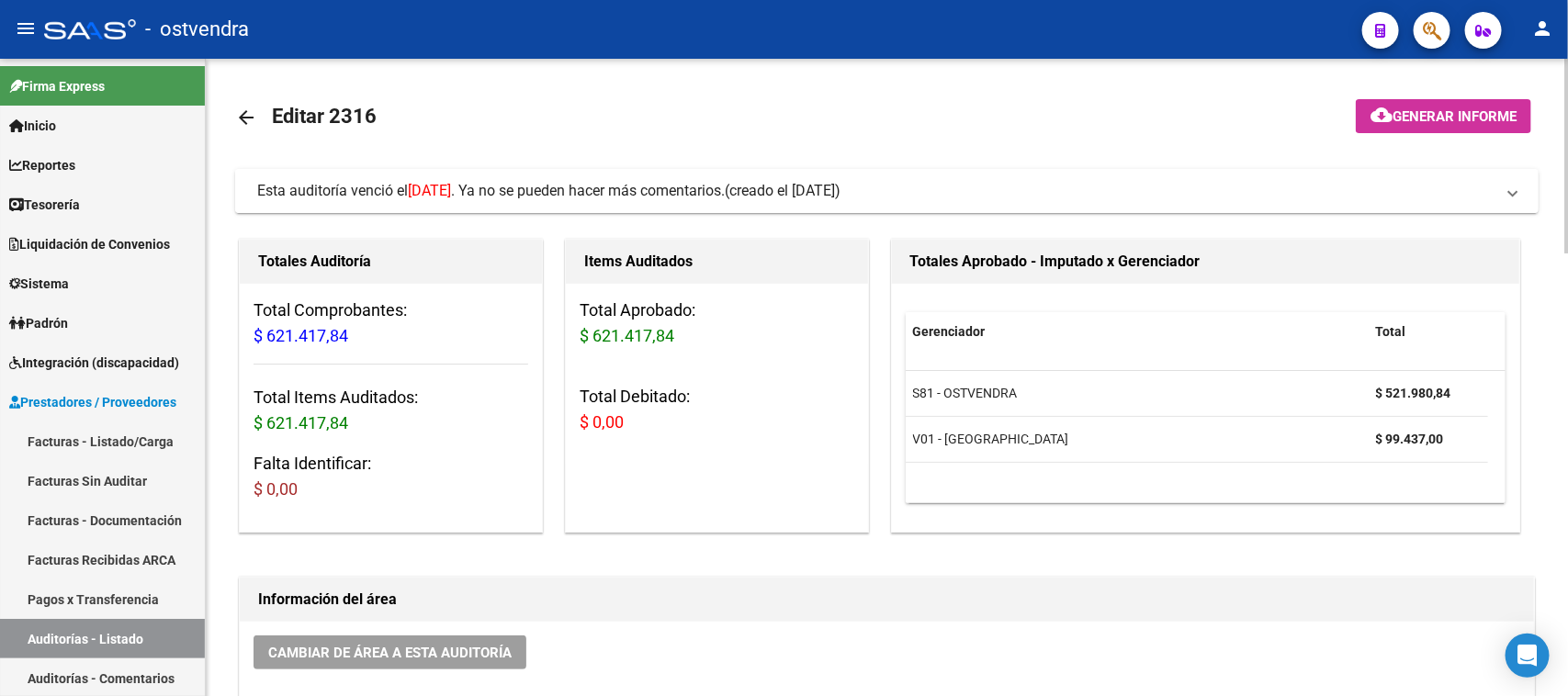
click at [713, 176] on mat-expansion-panel-header "Esta auditoría venció el 16/07/2025 . Ya no se pueden hacer más comentarios. (c…" at bounding box center [887, 190] width 1303 height 44
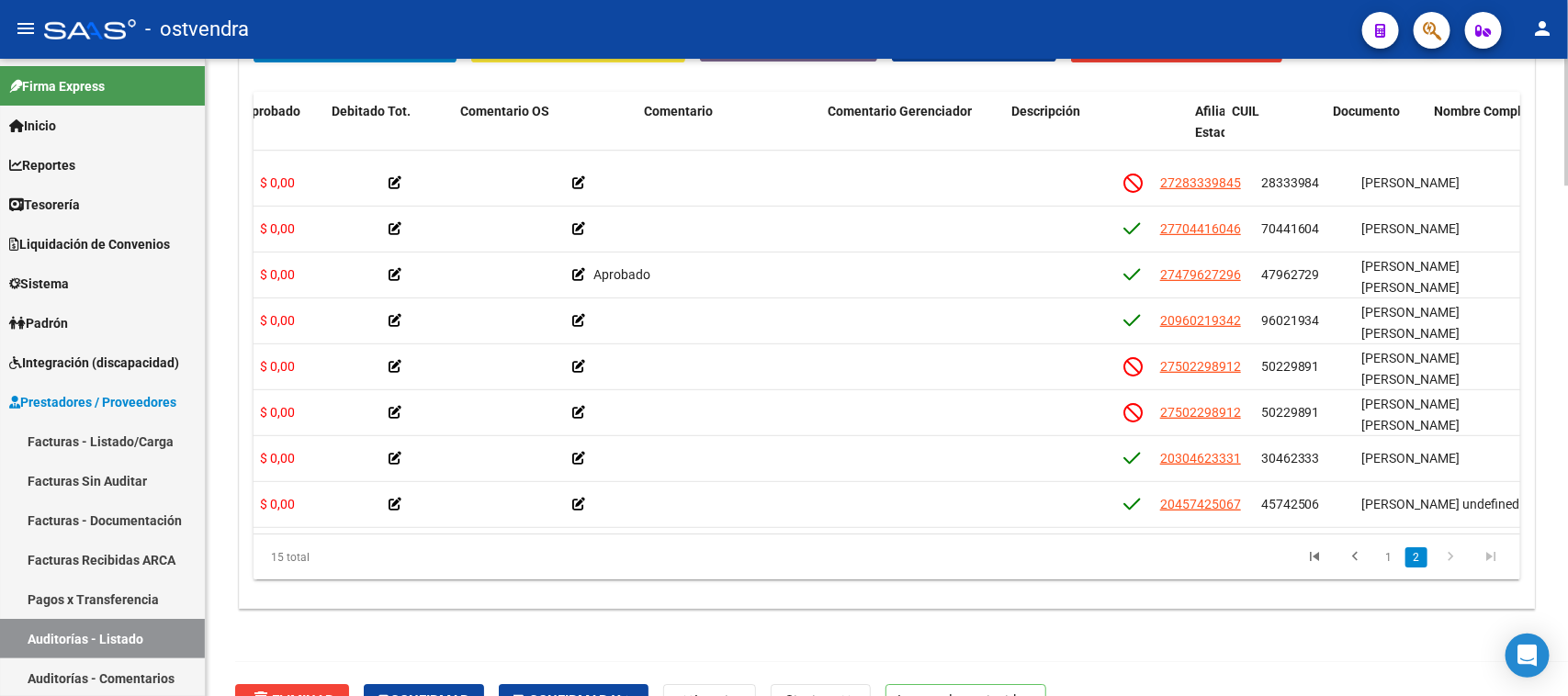
scroll to position [329, 0]
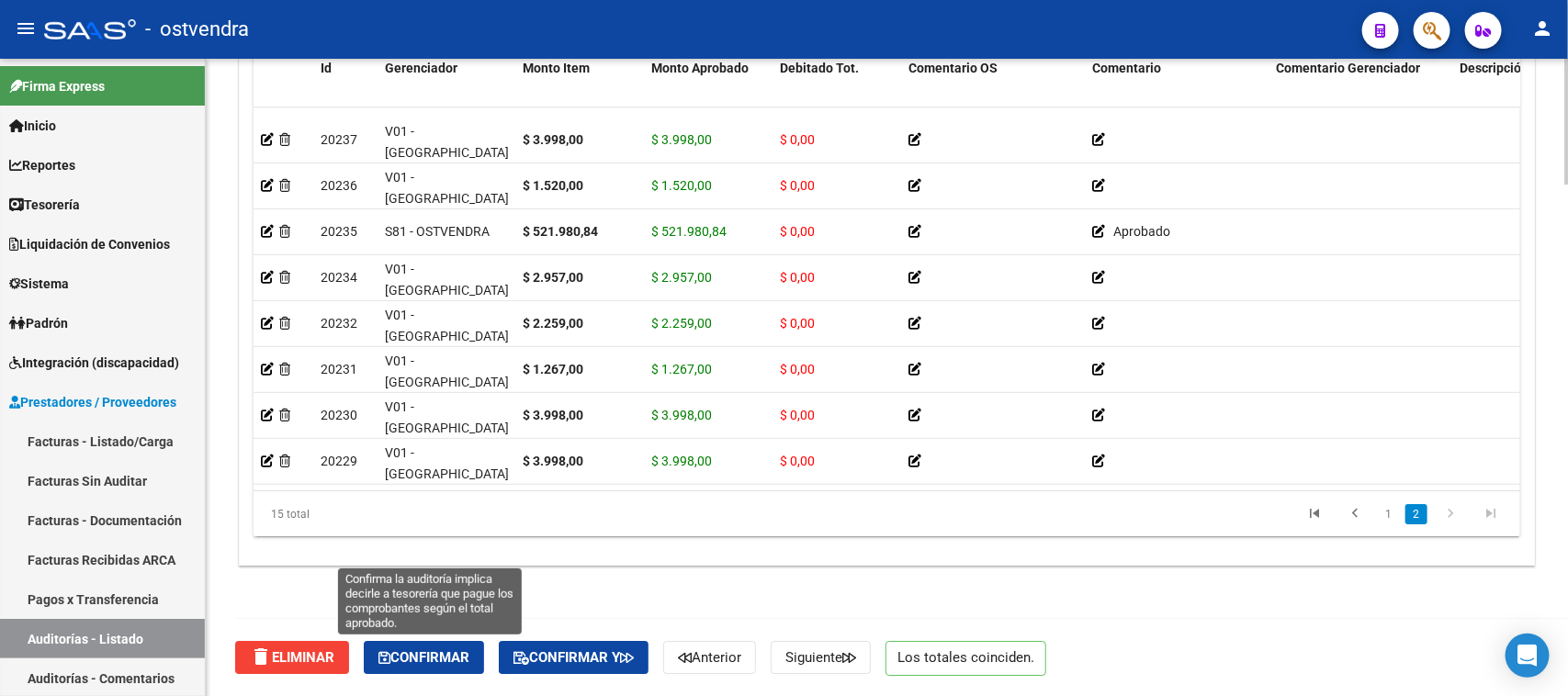
click at [438, 659] on span "Confirmar" at bounding box center [424, 658] width 91 height 17
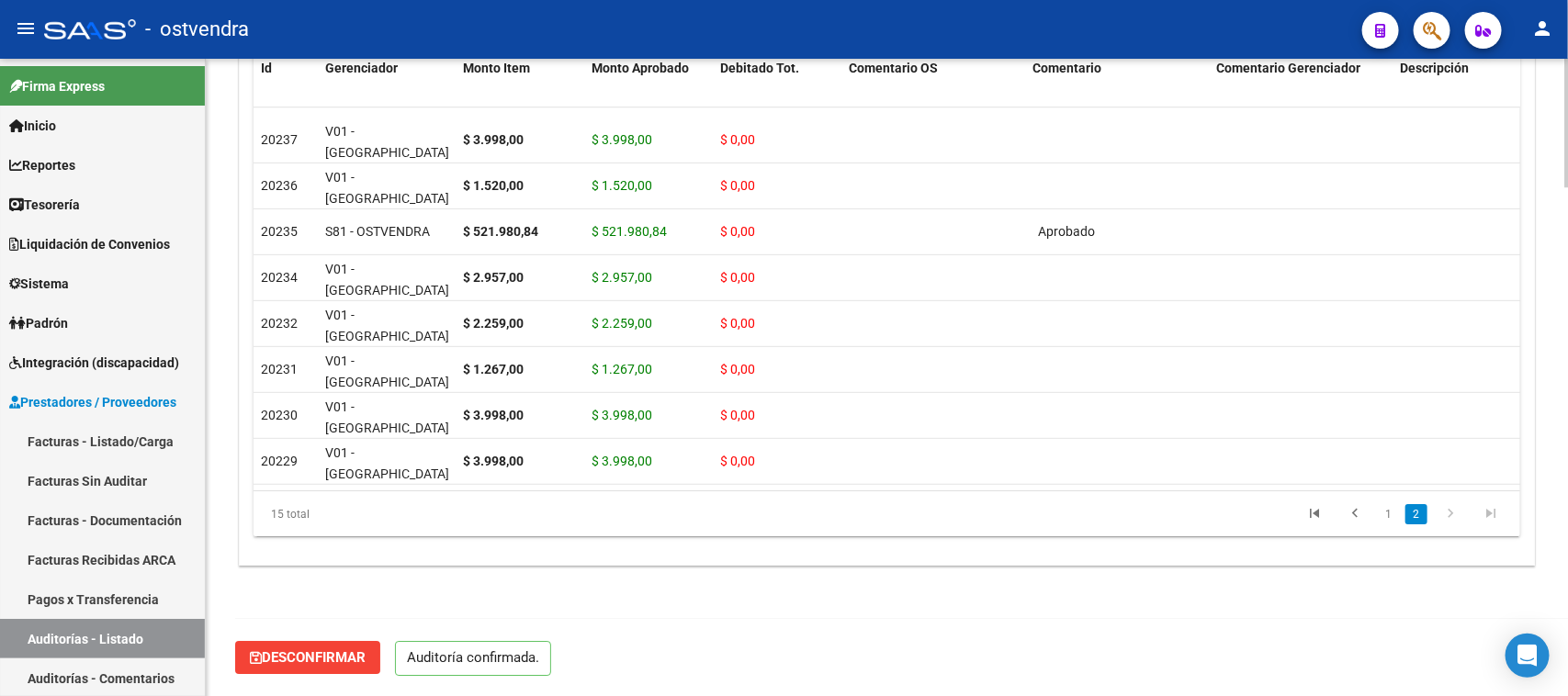
scroll to position [2506, 0]
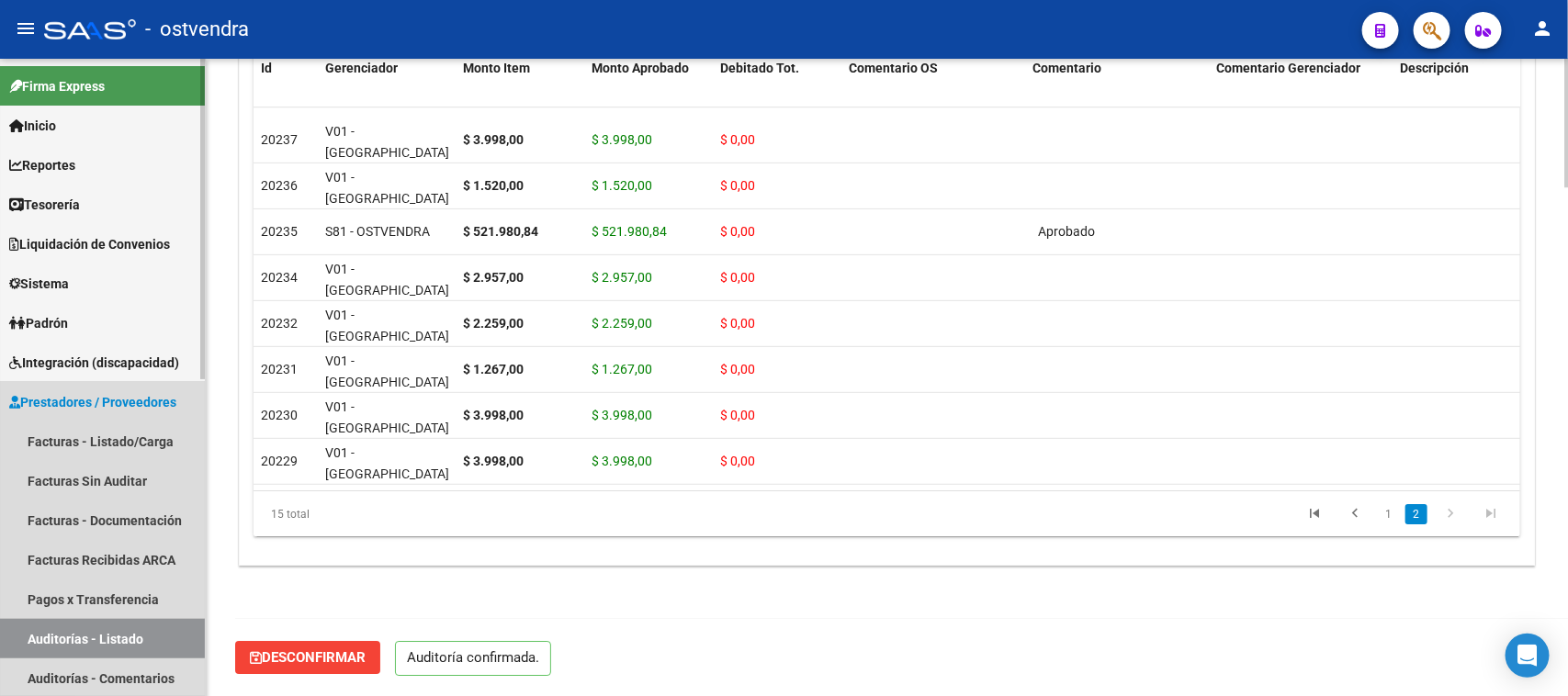
click at [147, 627] on link "Auditorías - Listado" at bounding box center [103, 638] width 205 height 39
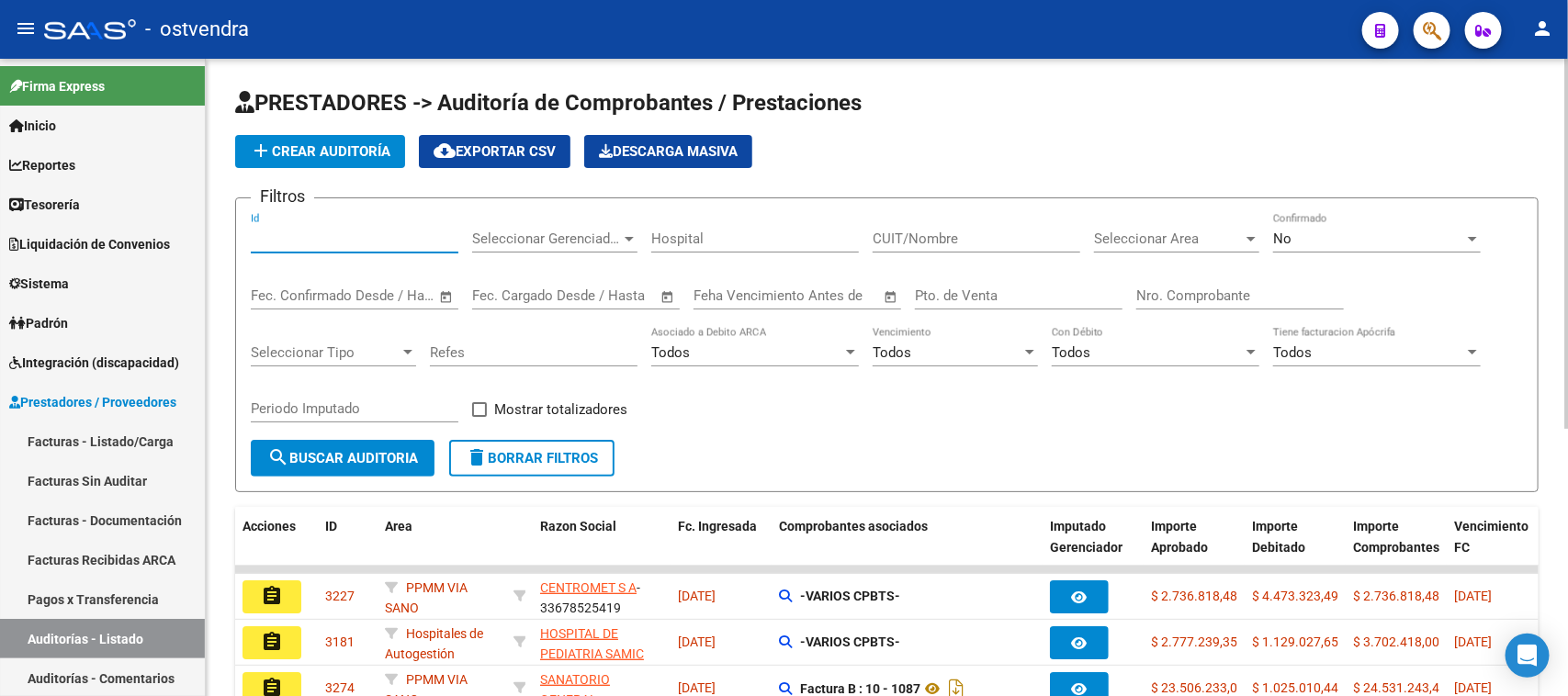
click at [331, 240] on input "Id" at bounding box center [354, 239] width 208 height 17
paste input "1964"
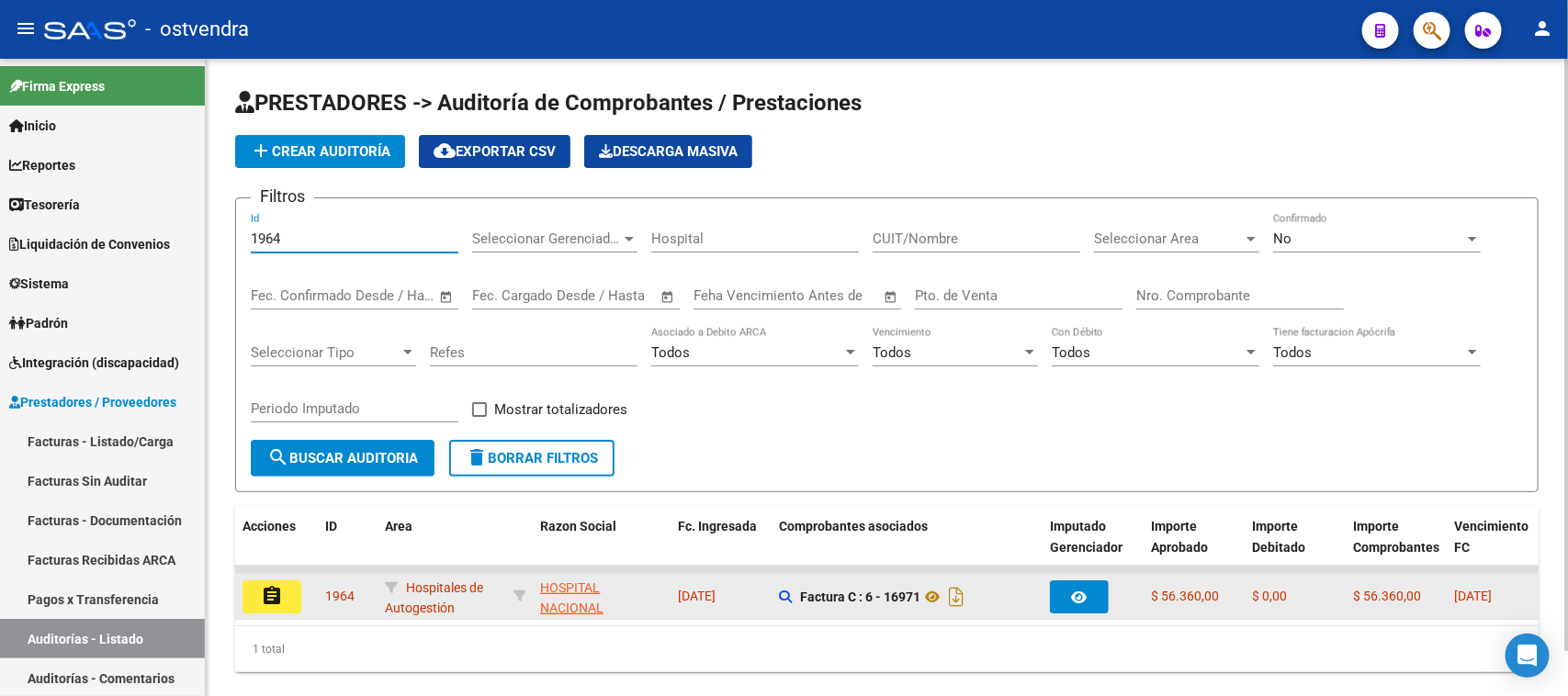
type input "1964"
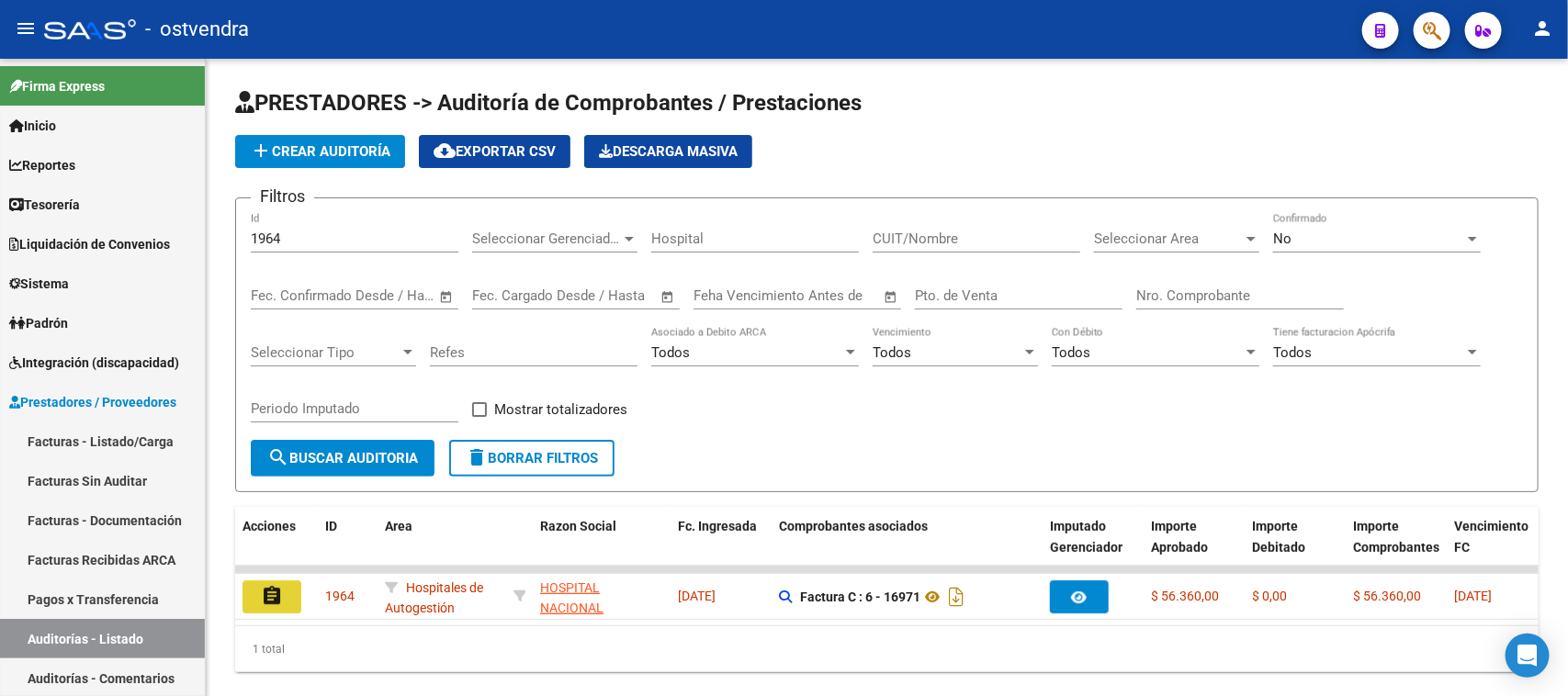
click at [282, 601] on mat-icon "assignment" at bounding box center [272, 596] width 22 height 22
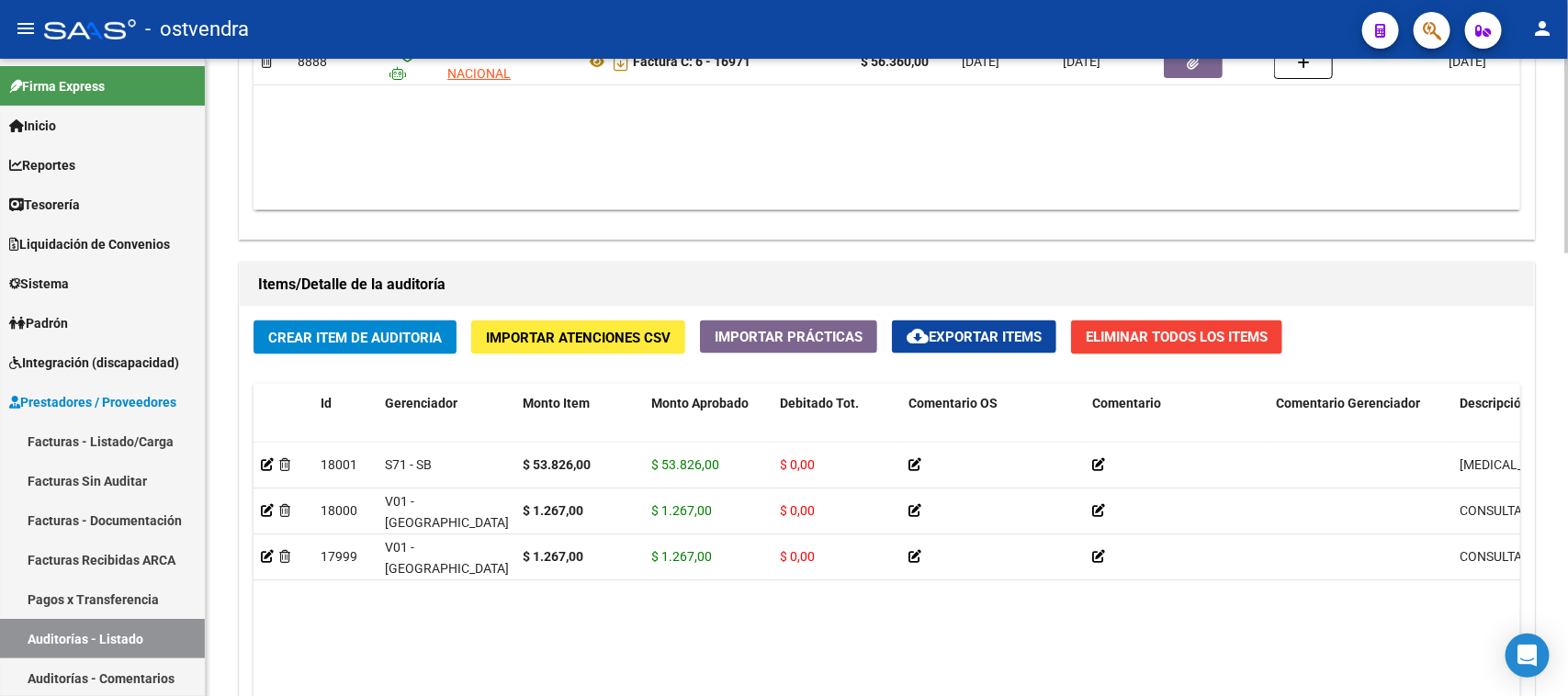
scroll to position [1453, 0]
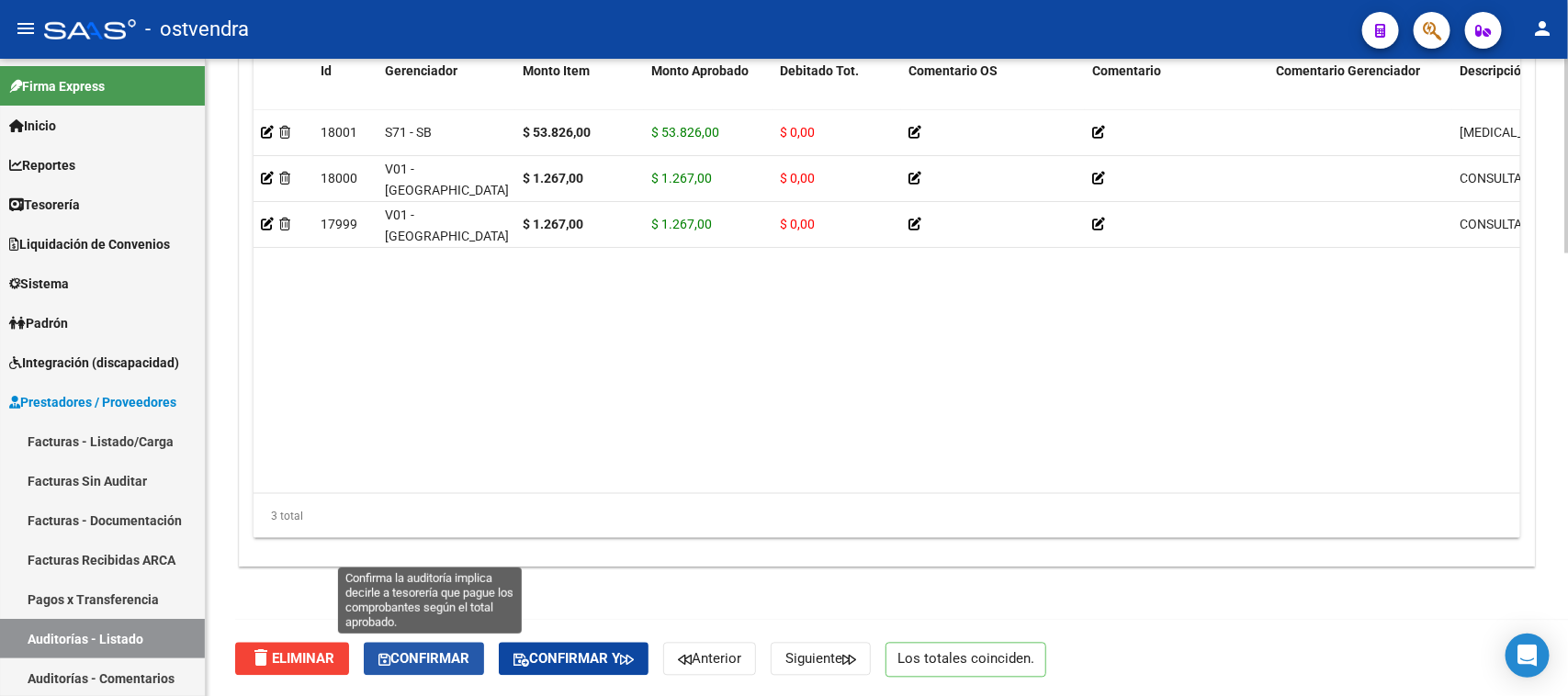
click at [453, 657] on span "Confirmar" at bounding box center [424, 660] width 91 height 17
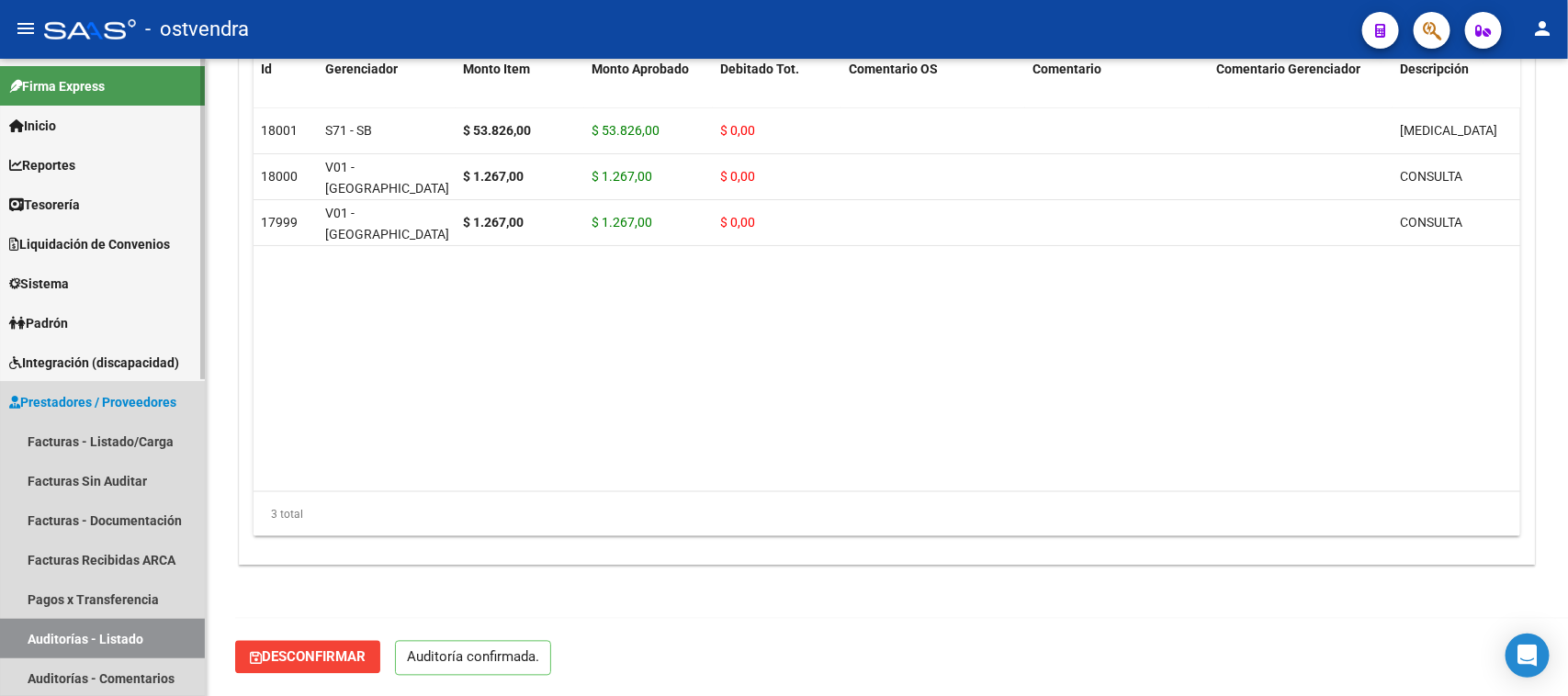
click at [130, 632] on link "Auditorías - Listado" at bounding box center [103, 638] width 205 height 39
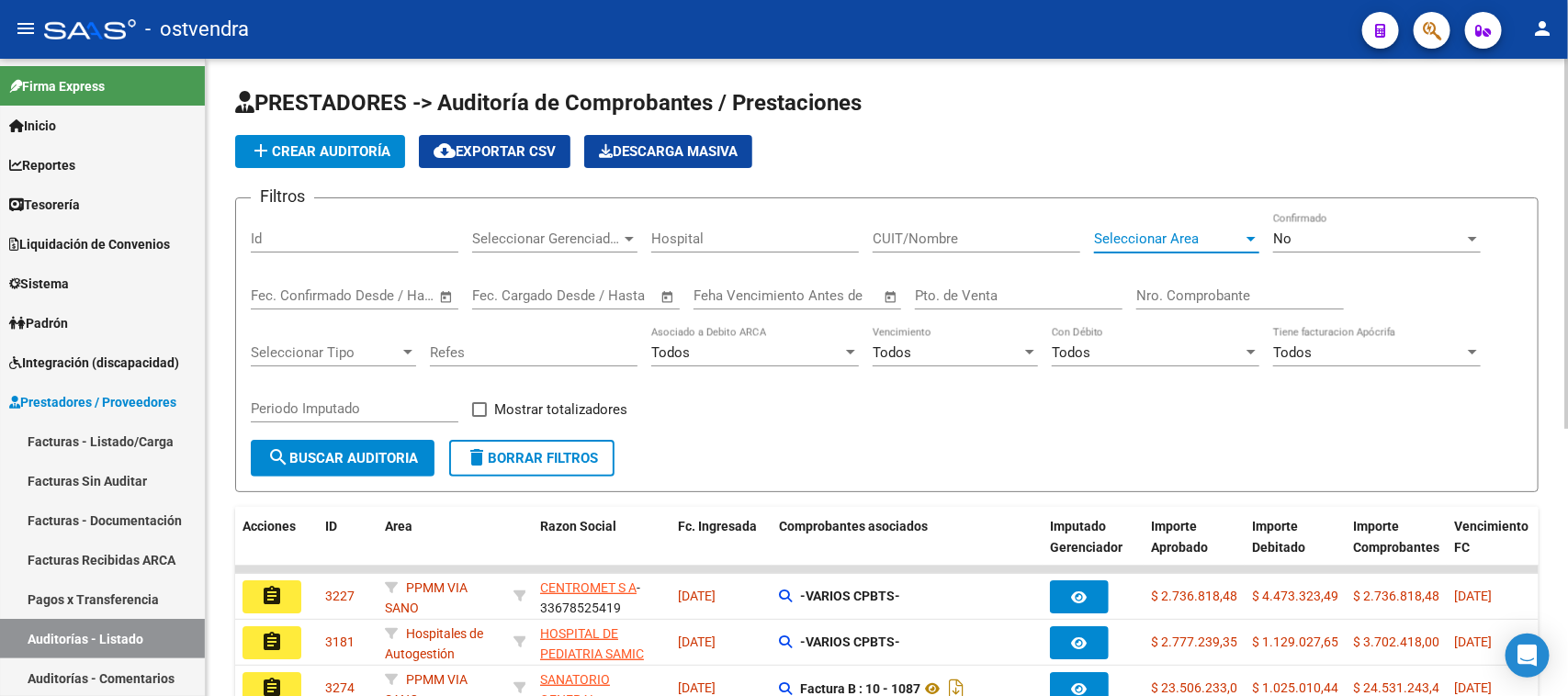
click at [1118, 236] on span "Seleccionar Area" at bounding box center [1169, 239] width 149 height 17
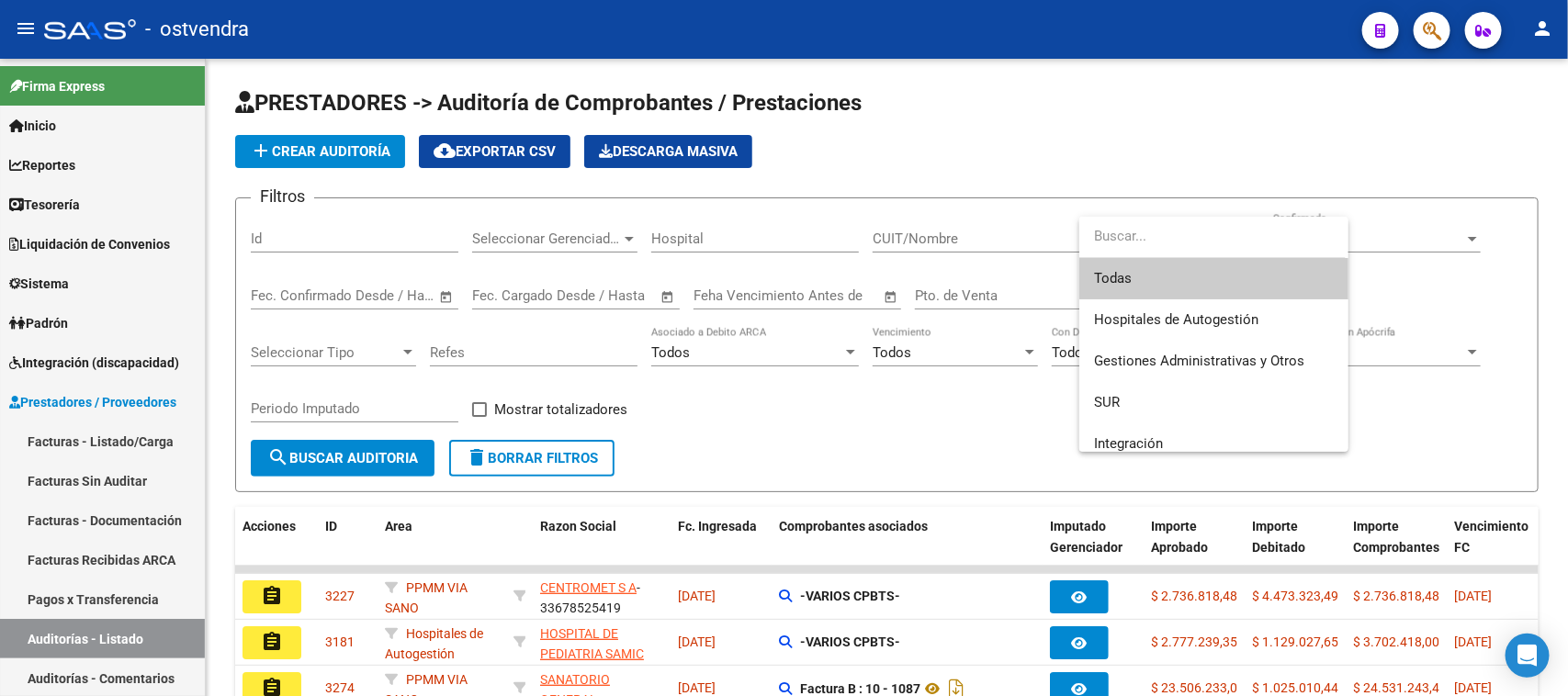
click at [320, 234] on div at bounding box center [784, 348] width 1568 height 696
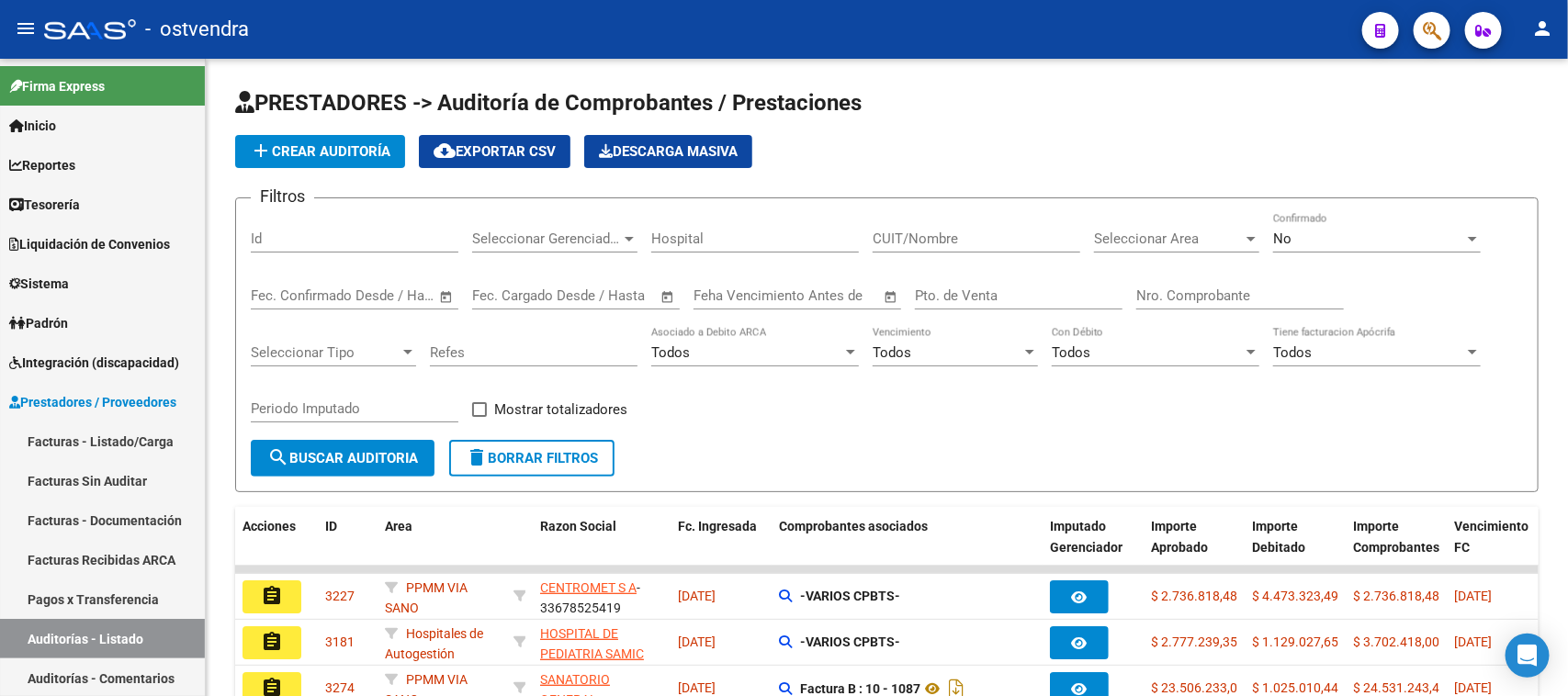
click at [320, 234] on input "Id" at bounding box center [354, 239] width 208 height 17
paste input "2442"
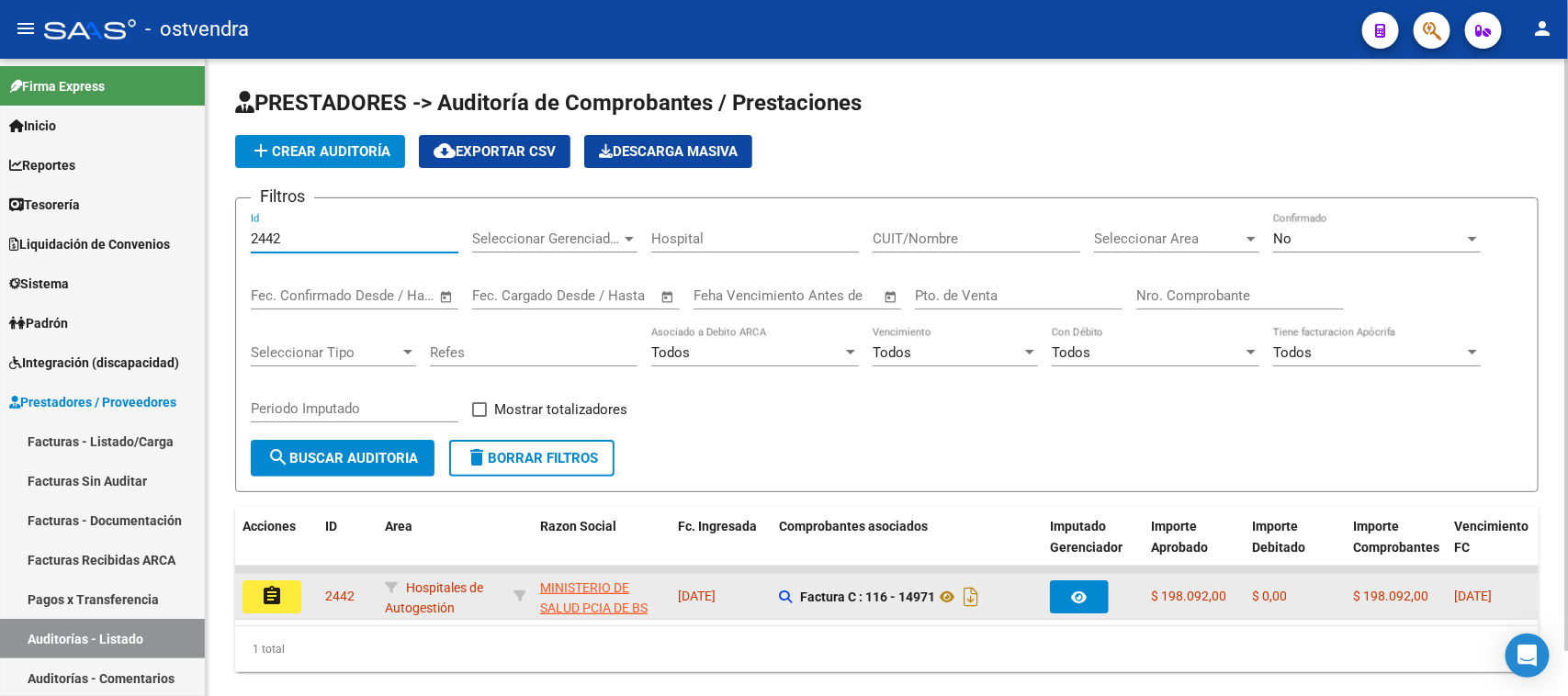
type input "2442"
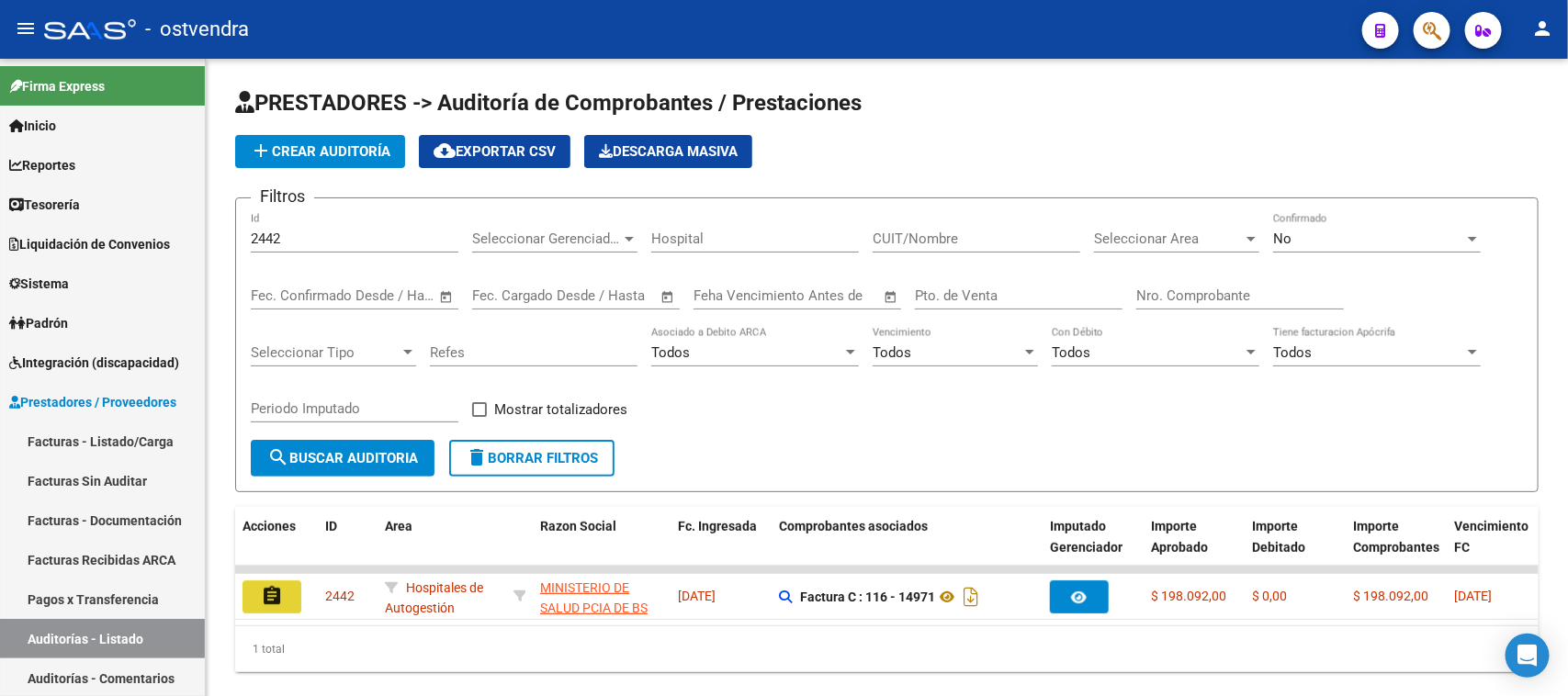
drag, startPoint x: 272, startPoint y: 579, endPoint x: 299, endPoint y: 580, distance: 27.0
click at [282, 580] on button "assignment" at bounding box center [271, 596] width 59 height 33
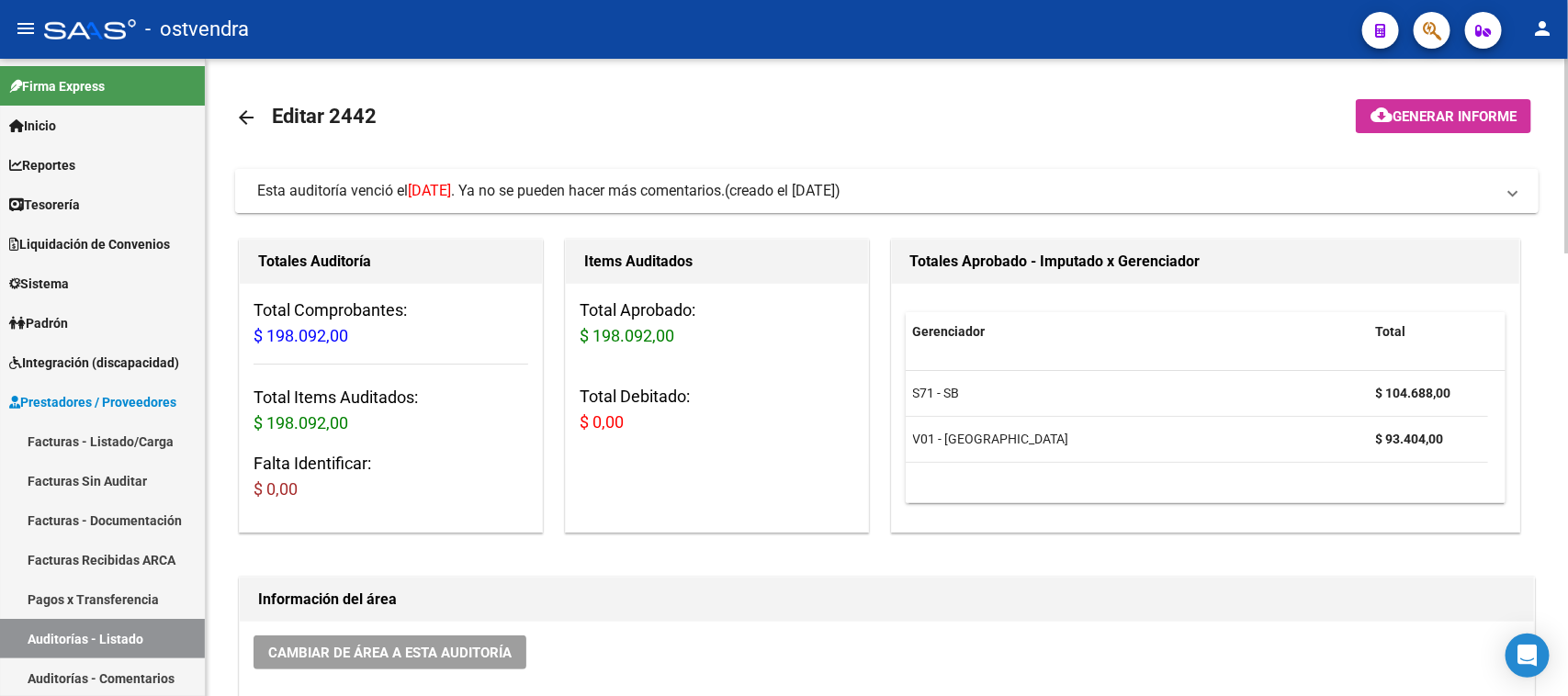
click at [778, 198] on span "(creado el 27/08/2025)" at bounding box center [782, 191] width 116 height 20
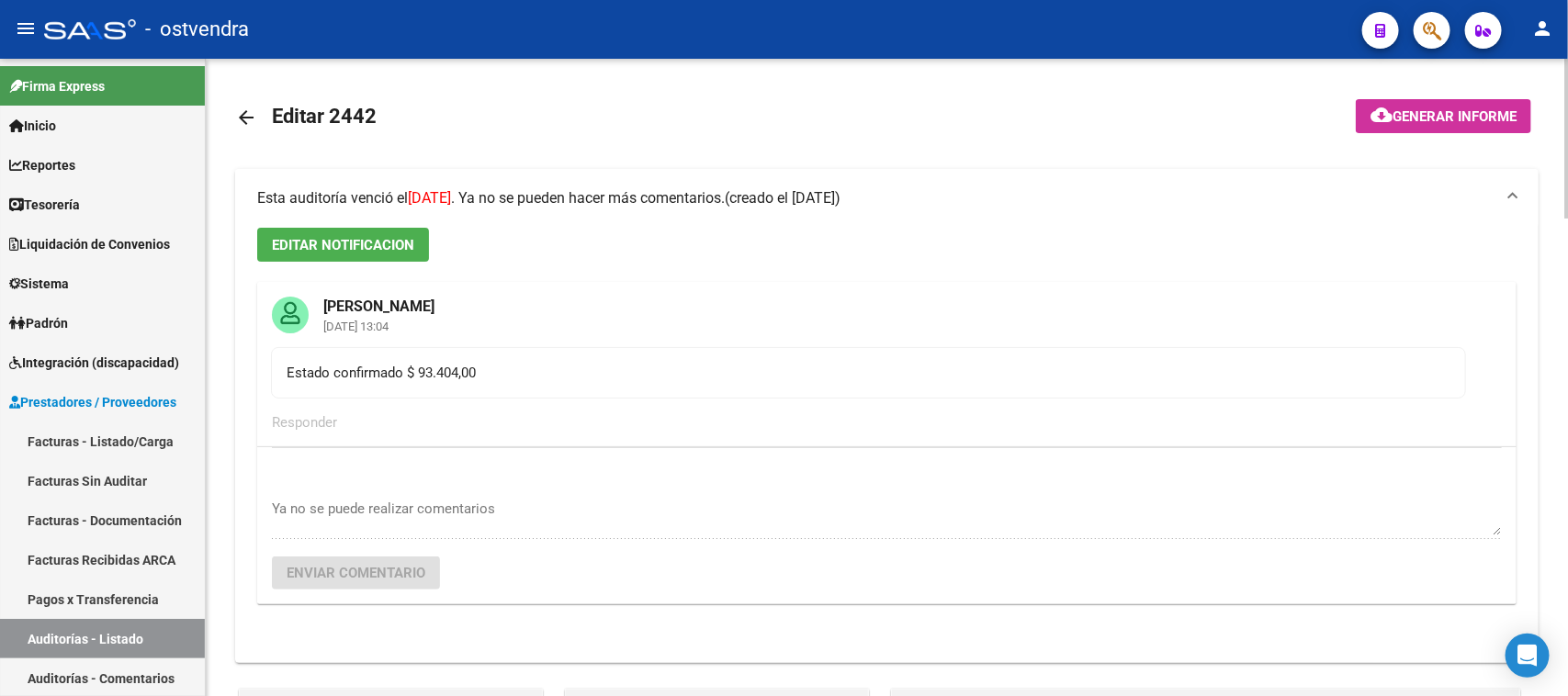
click at [778, 198] on span "(creado el 27/08/2025)" at bounding box center [782, 198] width 116 height 20
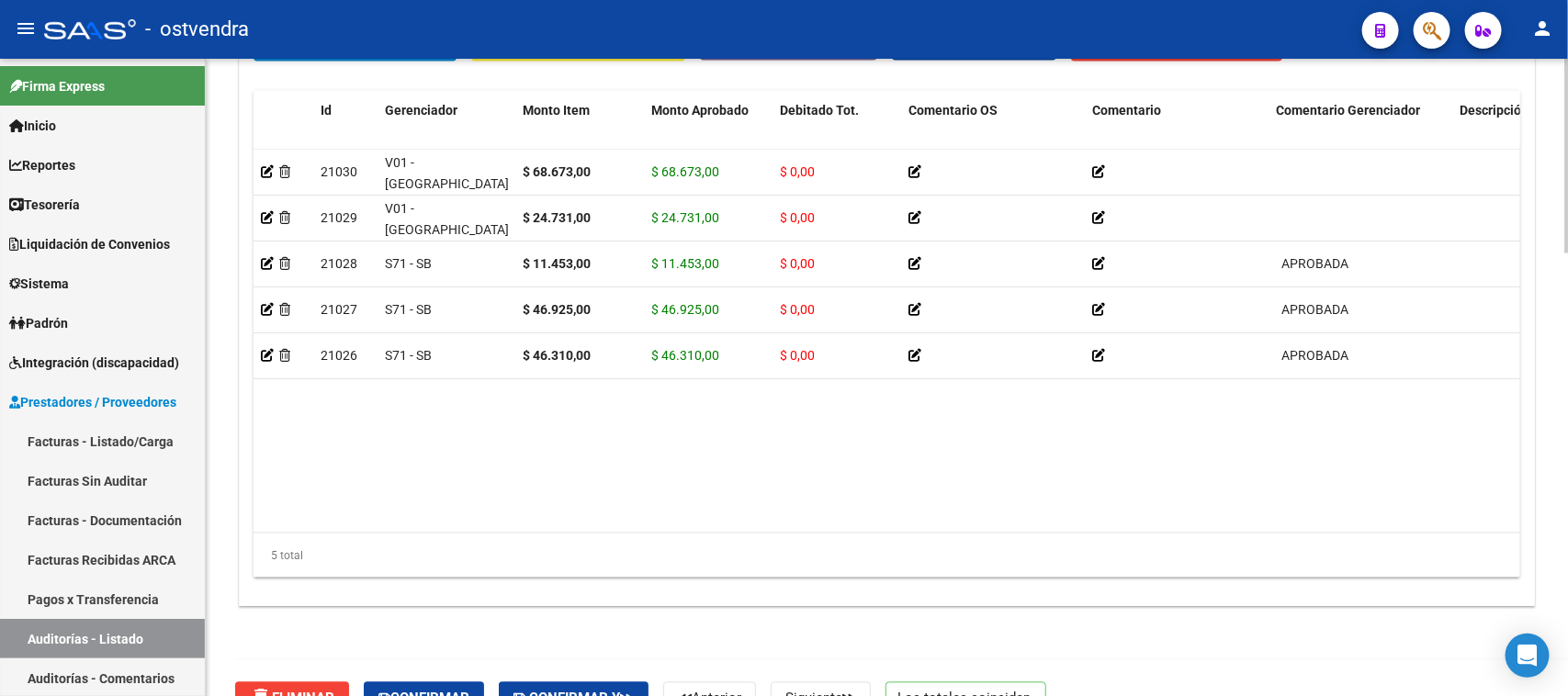
scroll to position [1453, 0]
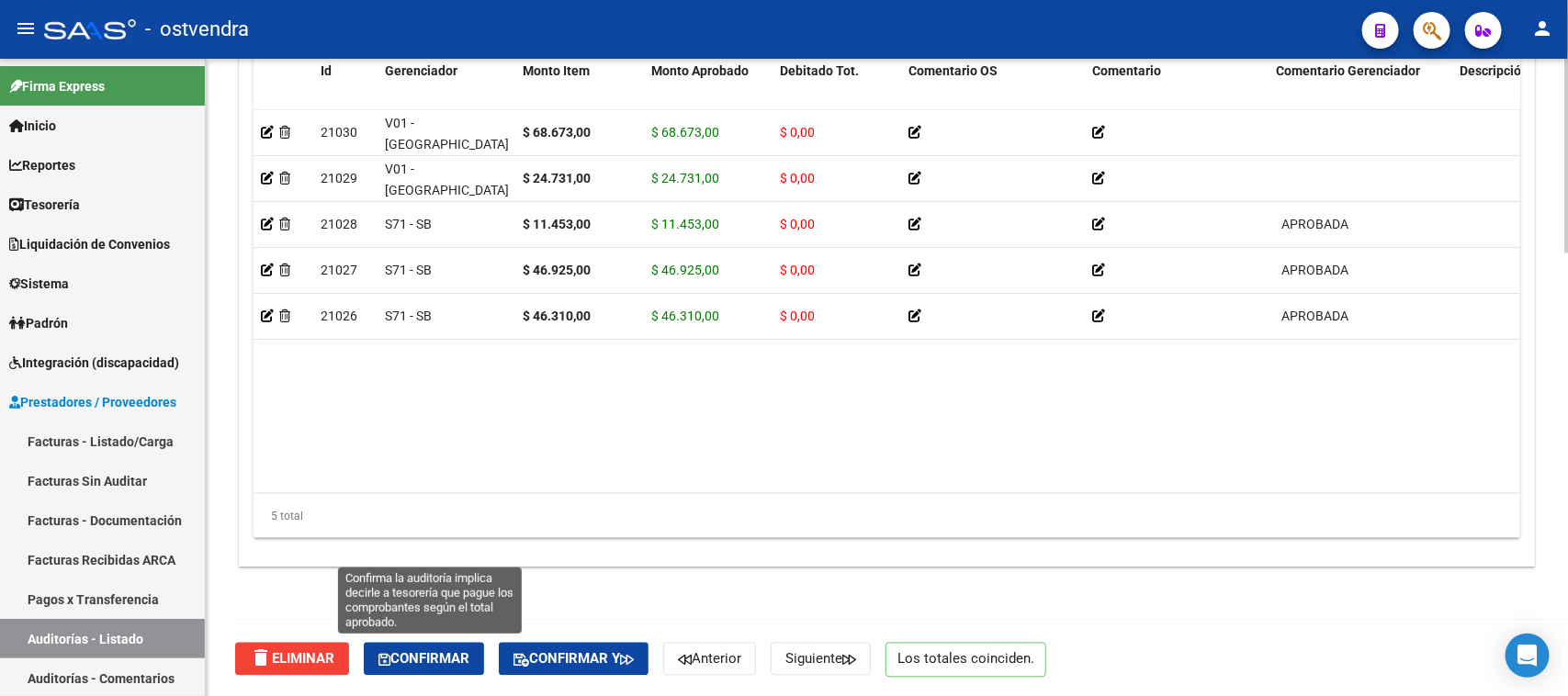
click at [458, 658] on span "Confirmar" at bounding box center [424, 660] width 91 height 17
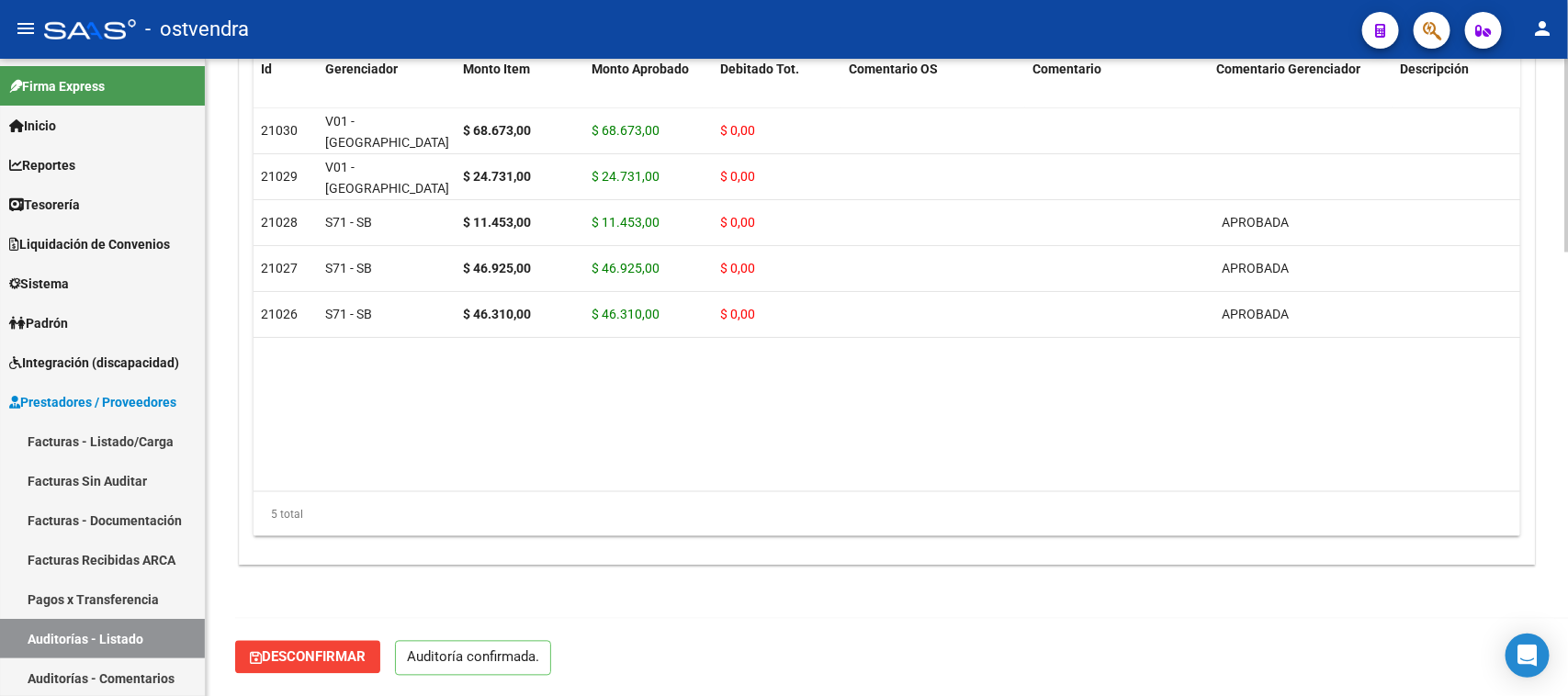
scroll to position [1391, 0]
click at [125, 639] on link "Auditorías - Listado" at bounding box center [103, 638] width 205 height 39
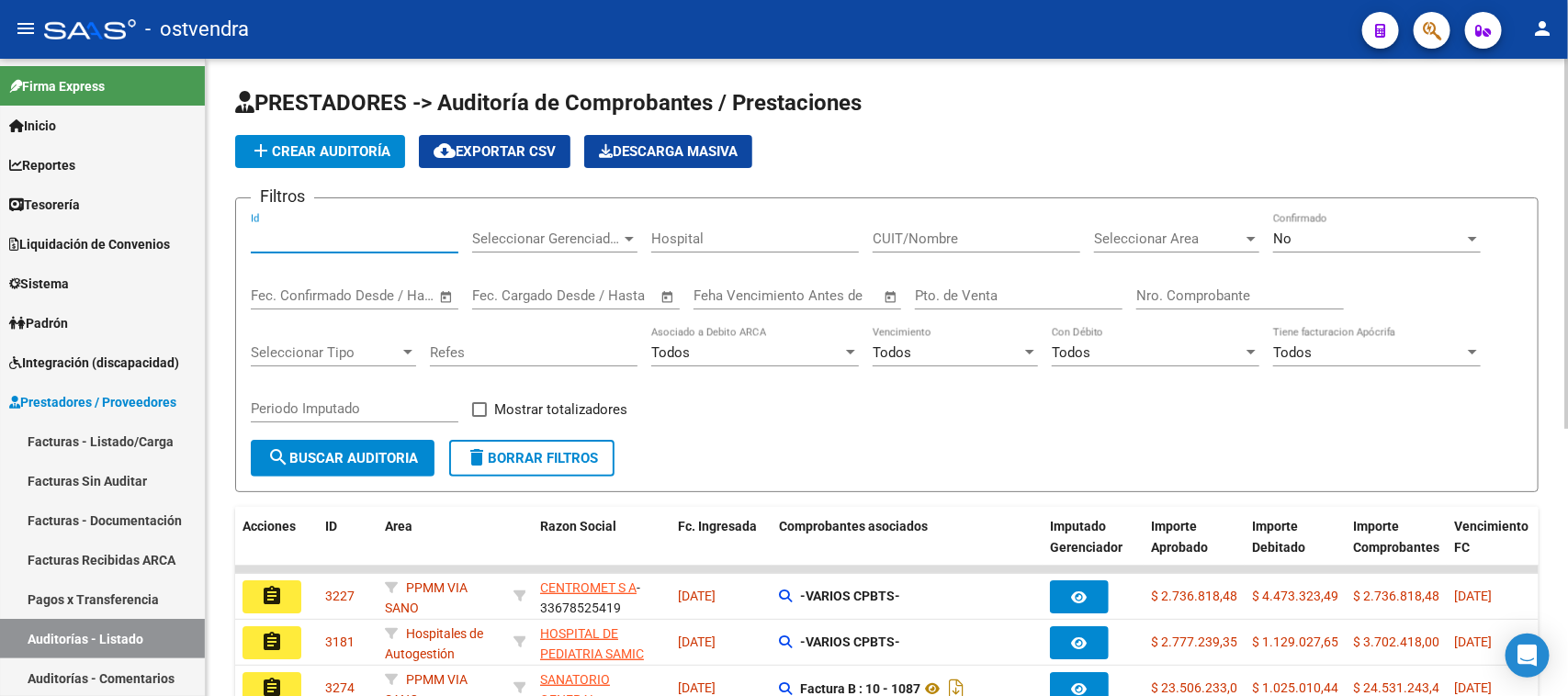
click at [334, 232] on input "Id" at bounding box center [354, 239] width 208 height 17
paste input "2444"
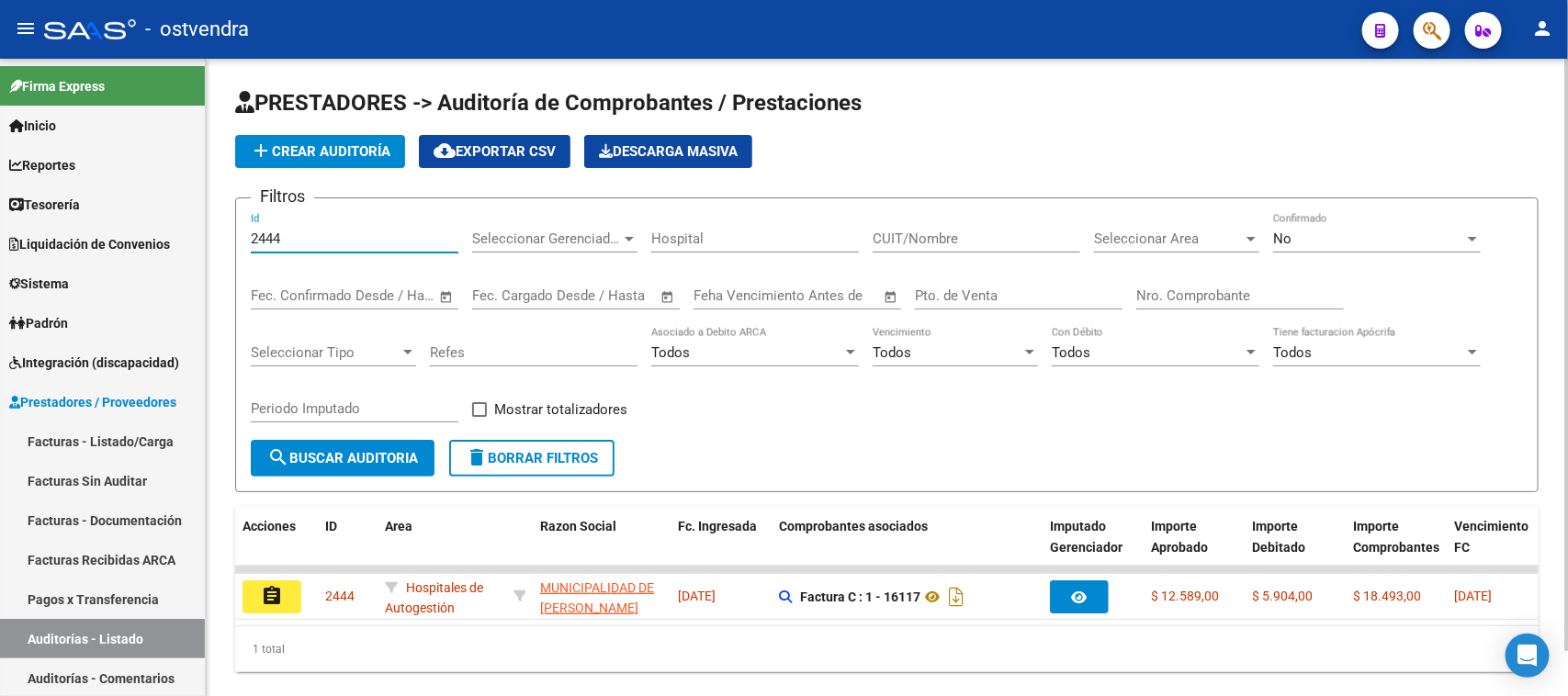
type input "2444"
click at [1052, 434] on div "Filtros 2444 Id Seleccionar Gerenciador Seleccionar Gerenciador Hospital CUIT/N…" at bounding box center [887, 326] width 1272 height 226
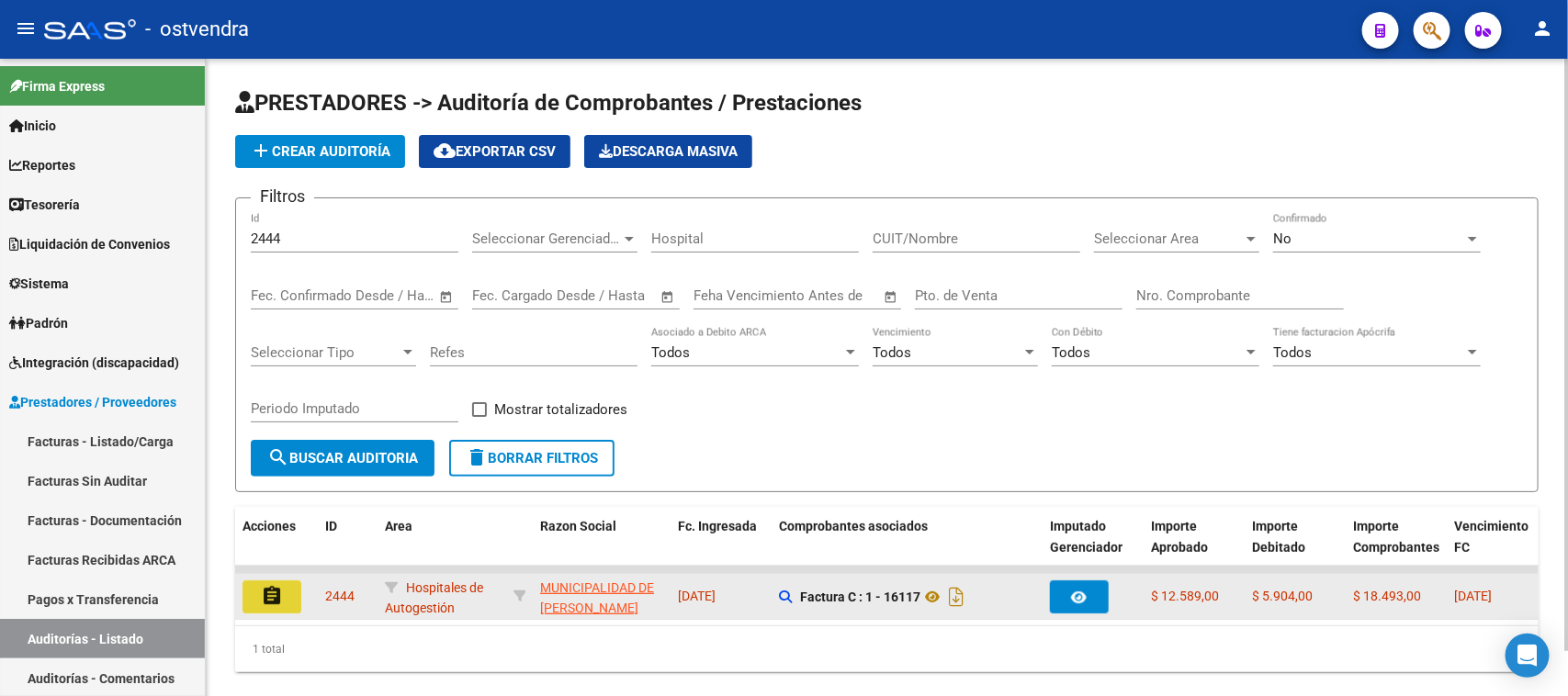
click at [278, 598] on mat-icon "assignment" at bounding box center [272, 596] width 22 height 22
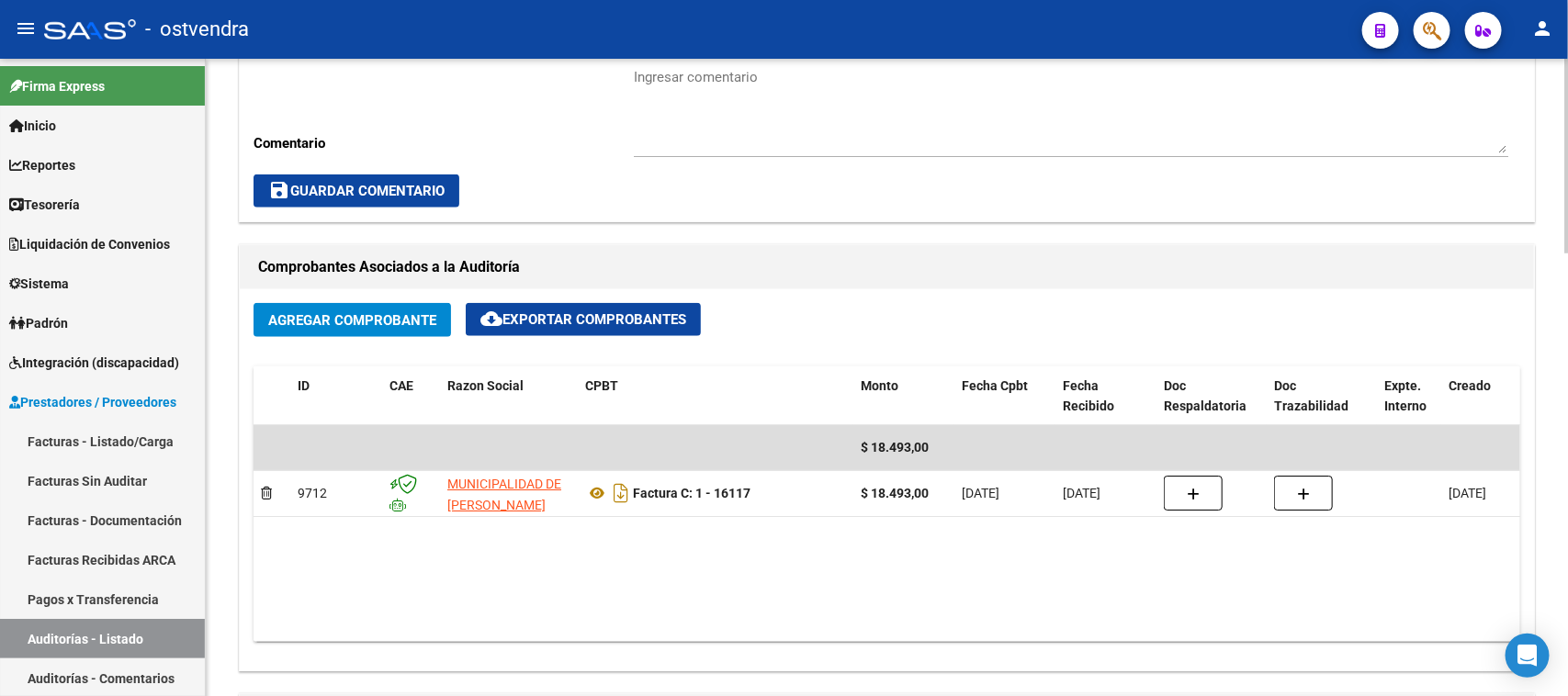
scroll to position [918, 0]
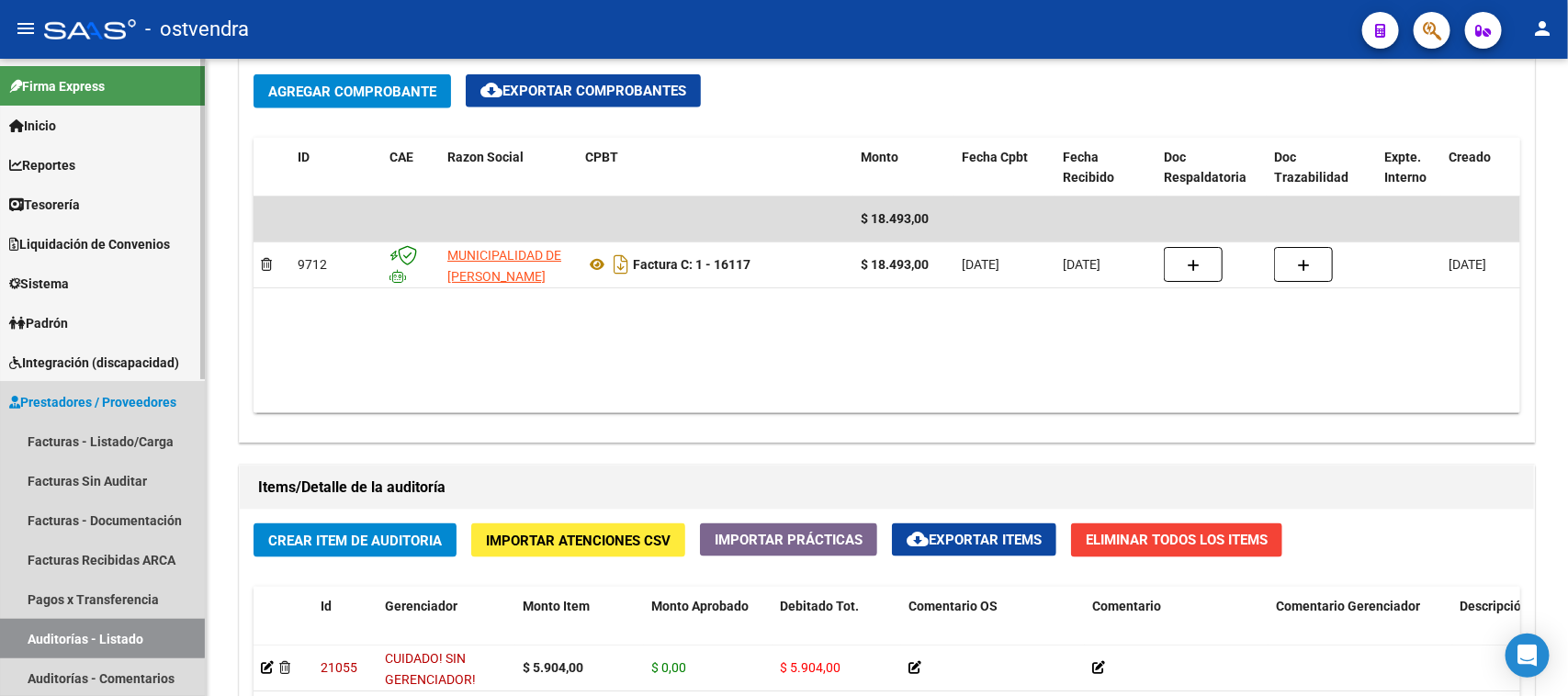
click at [79, 629] on link "Auditorías - Listado" at bounding box center [103, 638] width 205 height 39
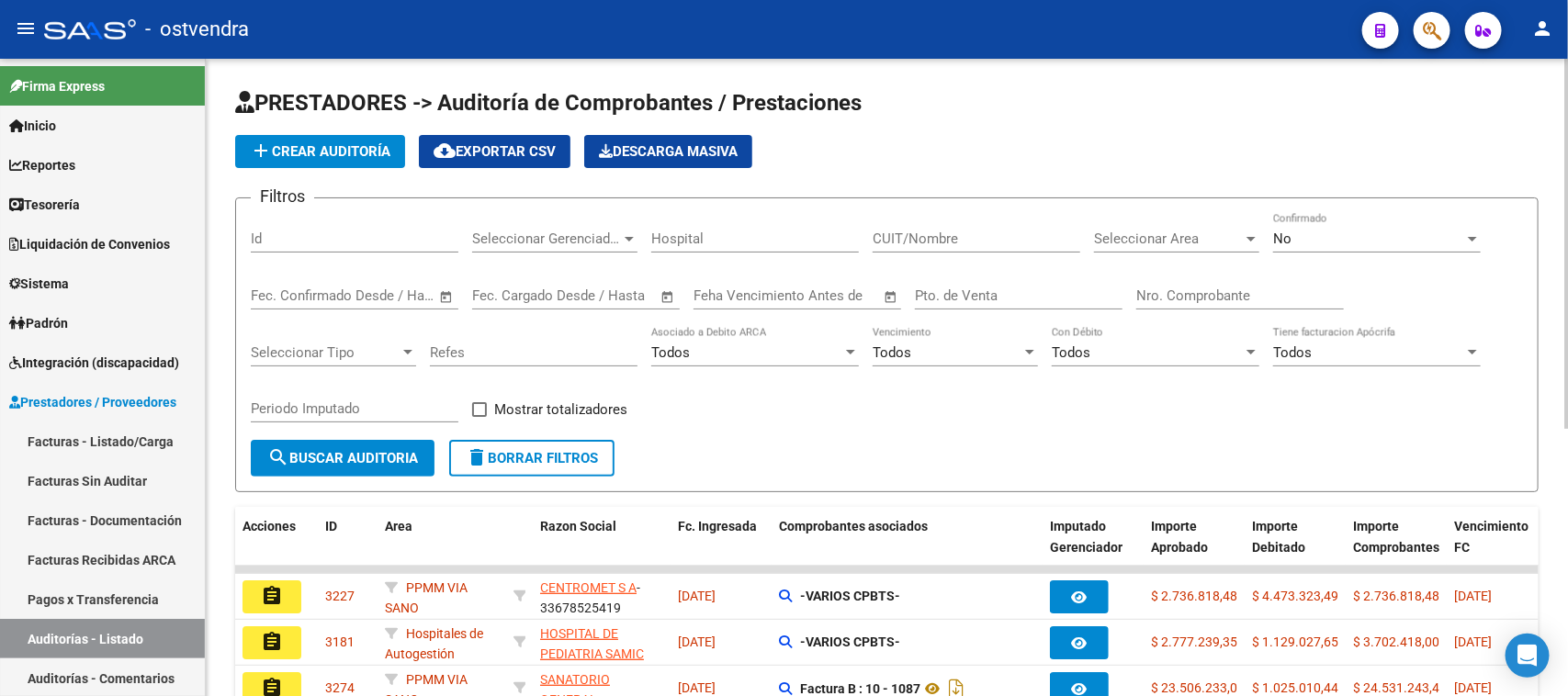
click at [345, 235] on input "Id" at bounding box center [354, 239] width 208 height 17
paste input "2450"
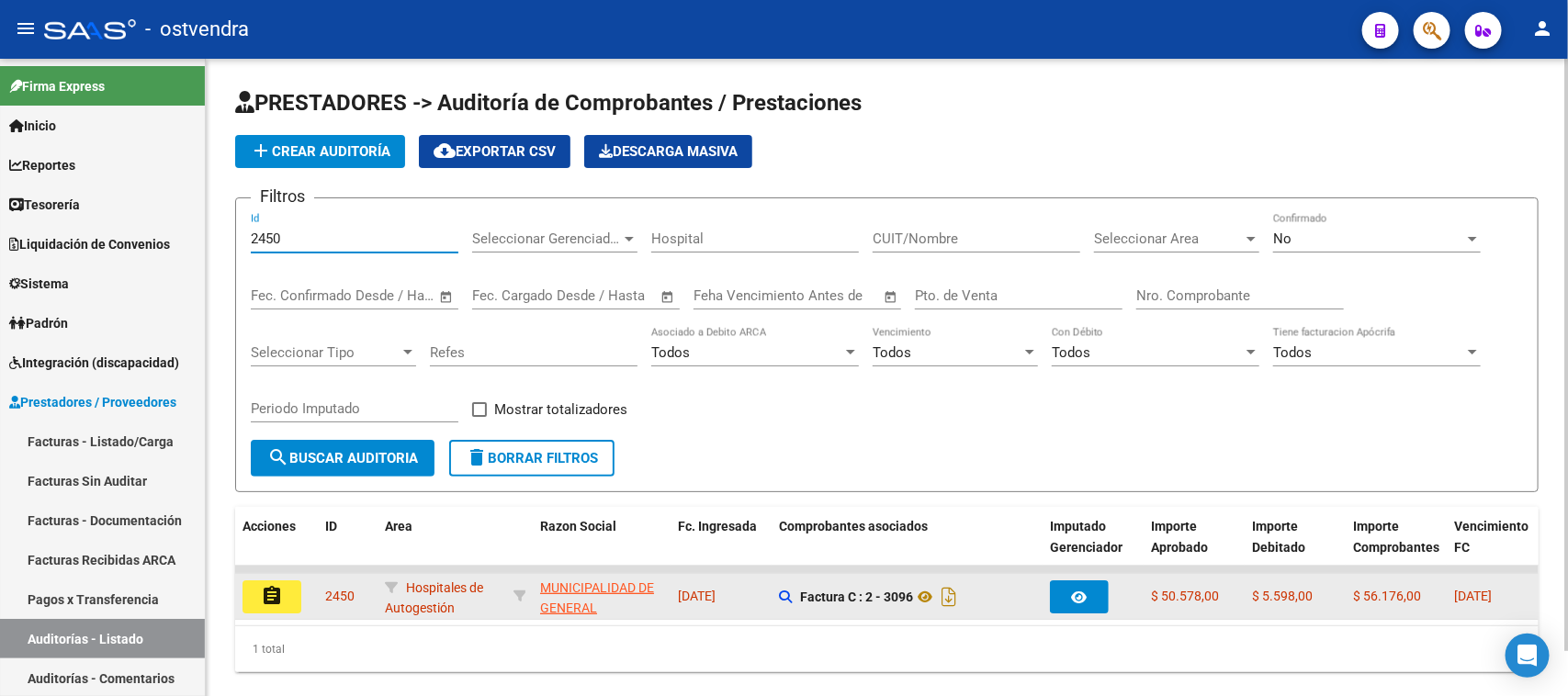
type input "2450"
click at [253, 591] on button "assignment" at bounding box center [271, 596] width 59 height 33
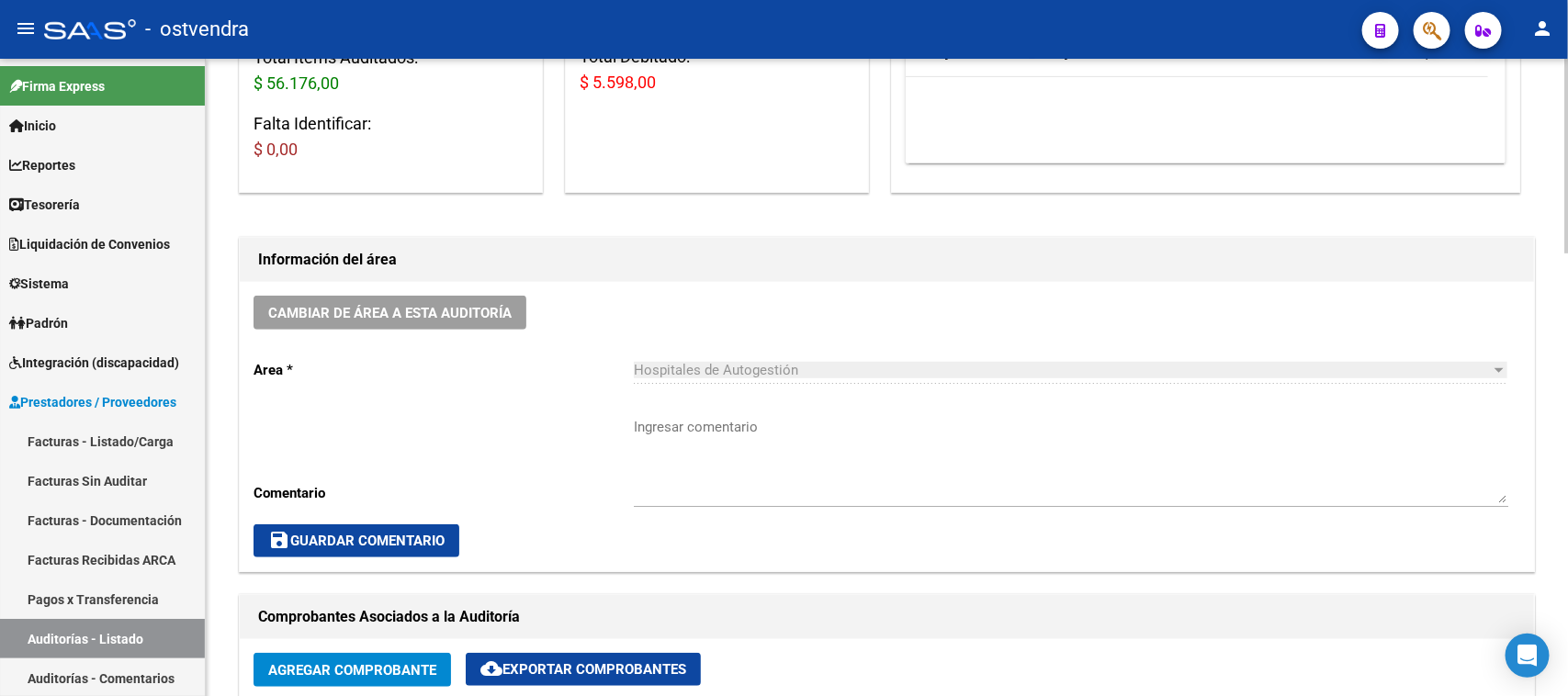
scroll to position [689, 0]
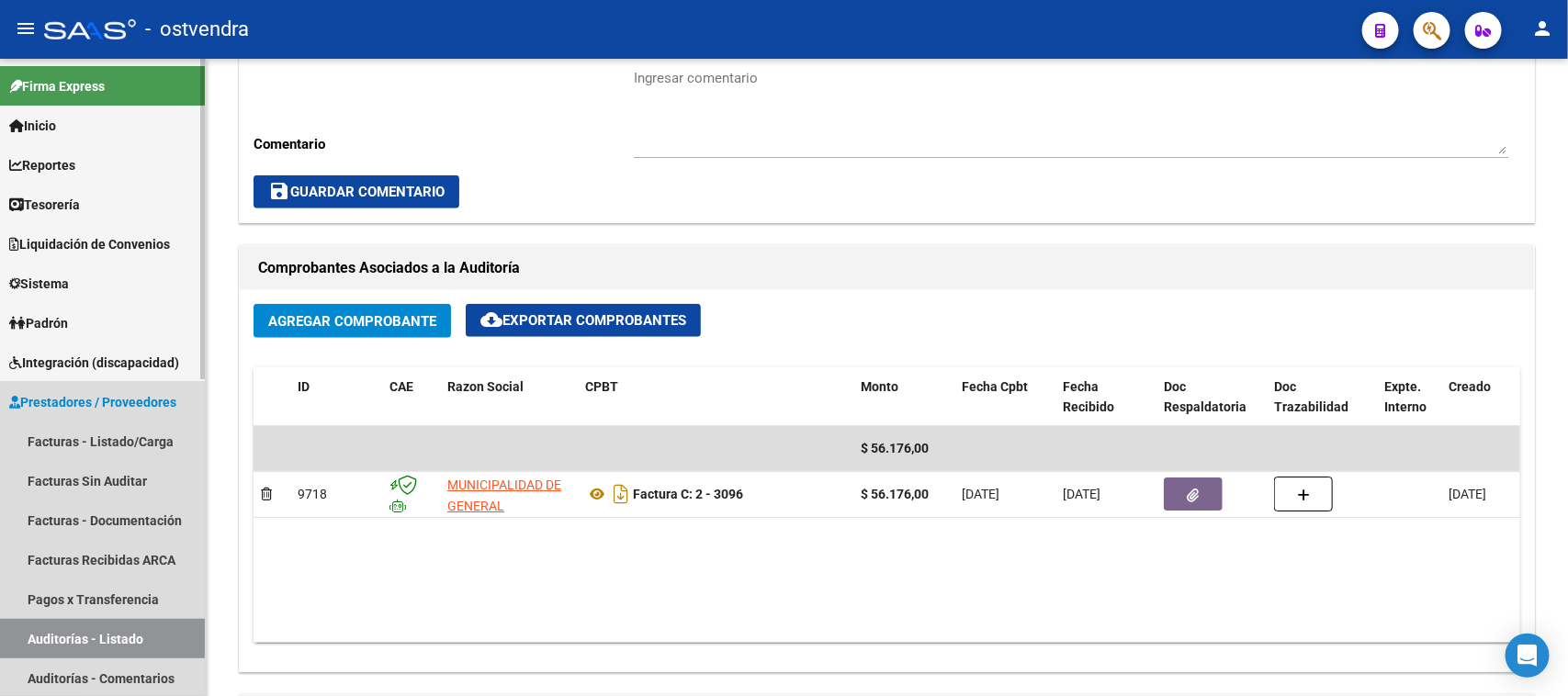
click at [138, 636] on link "Auditorías - Listado" at bounding box center [103, 638] width 205 height 39
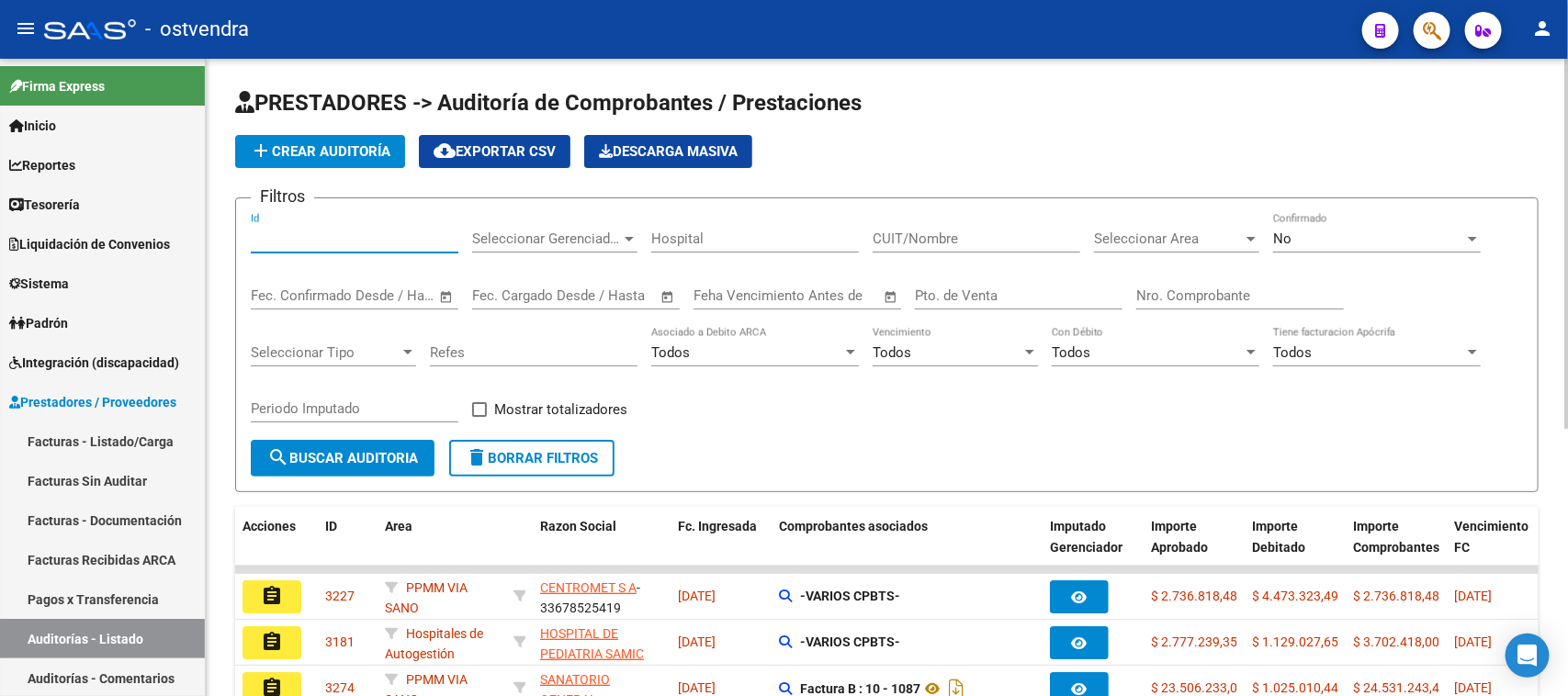
click at [328, 232] on input "Id" at bounding box center [354, 239] width 208 height 17
paste input "2454"
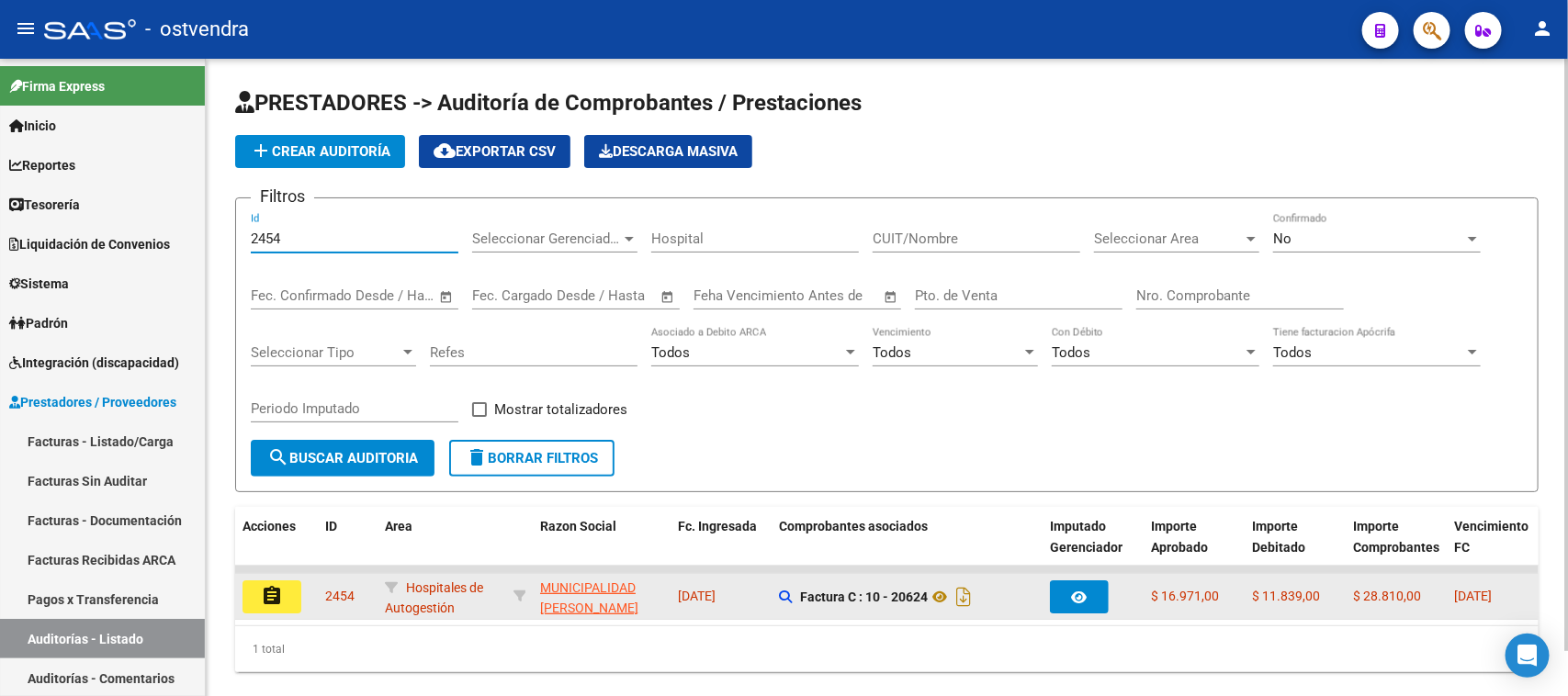
type input "2454"
click at [284, 594] on button "assignment" at bounding box center [271, 596] width 59 height 33
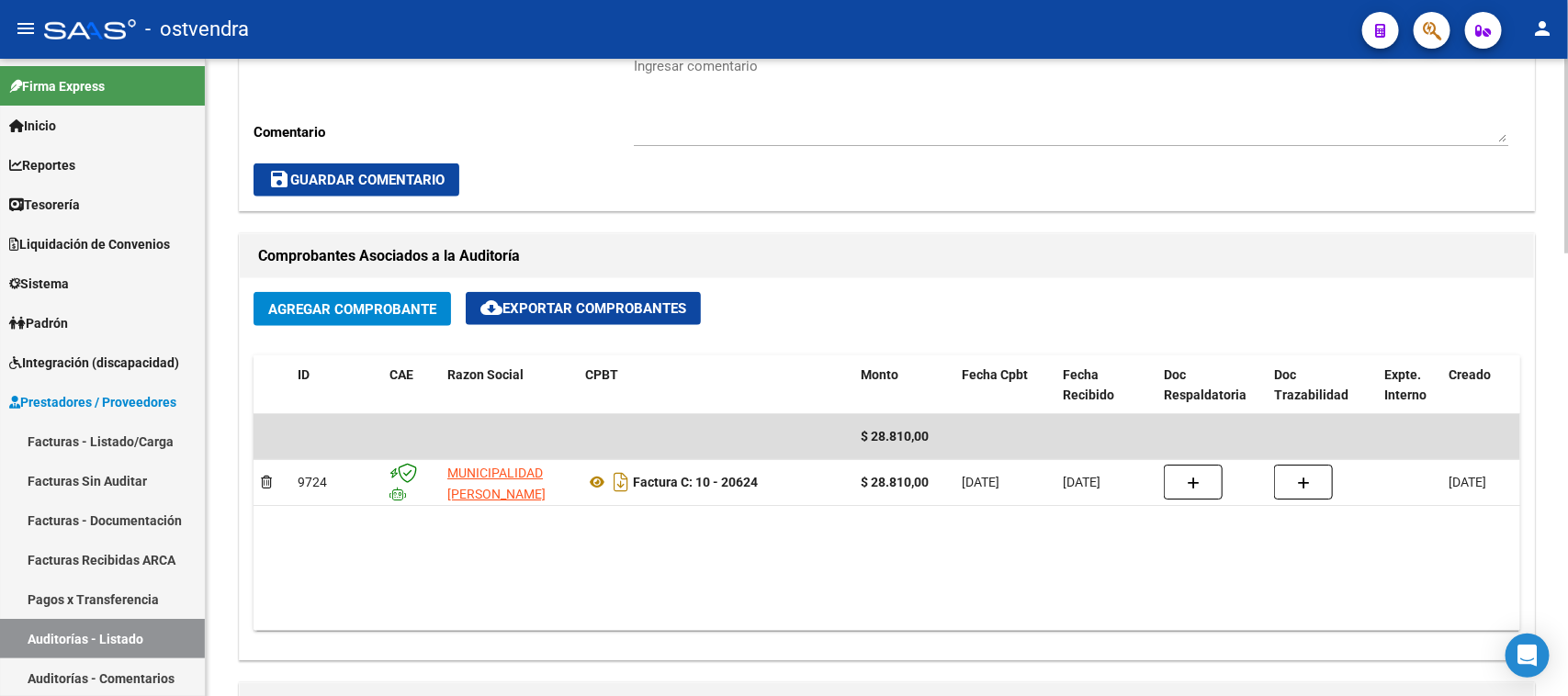
scroll to position [689, 0]
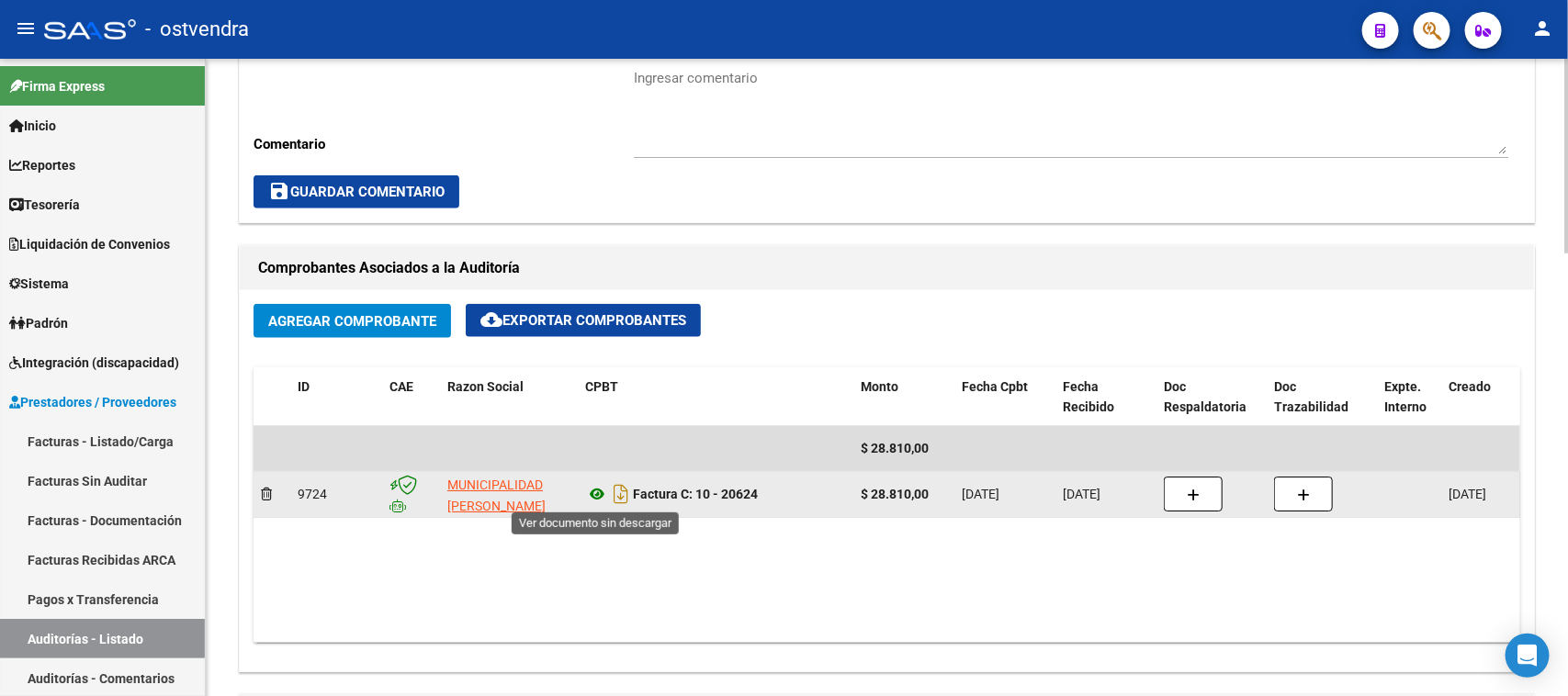
click at [594, 494] on icon at bounding box center [598, 494] width 24 height 22
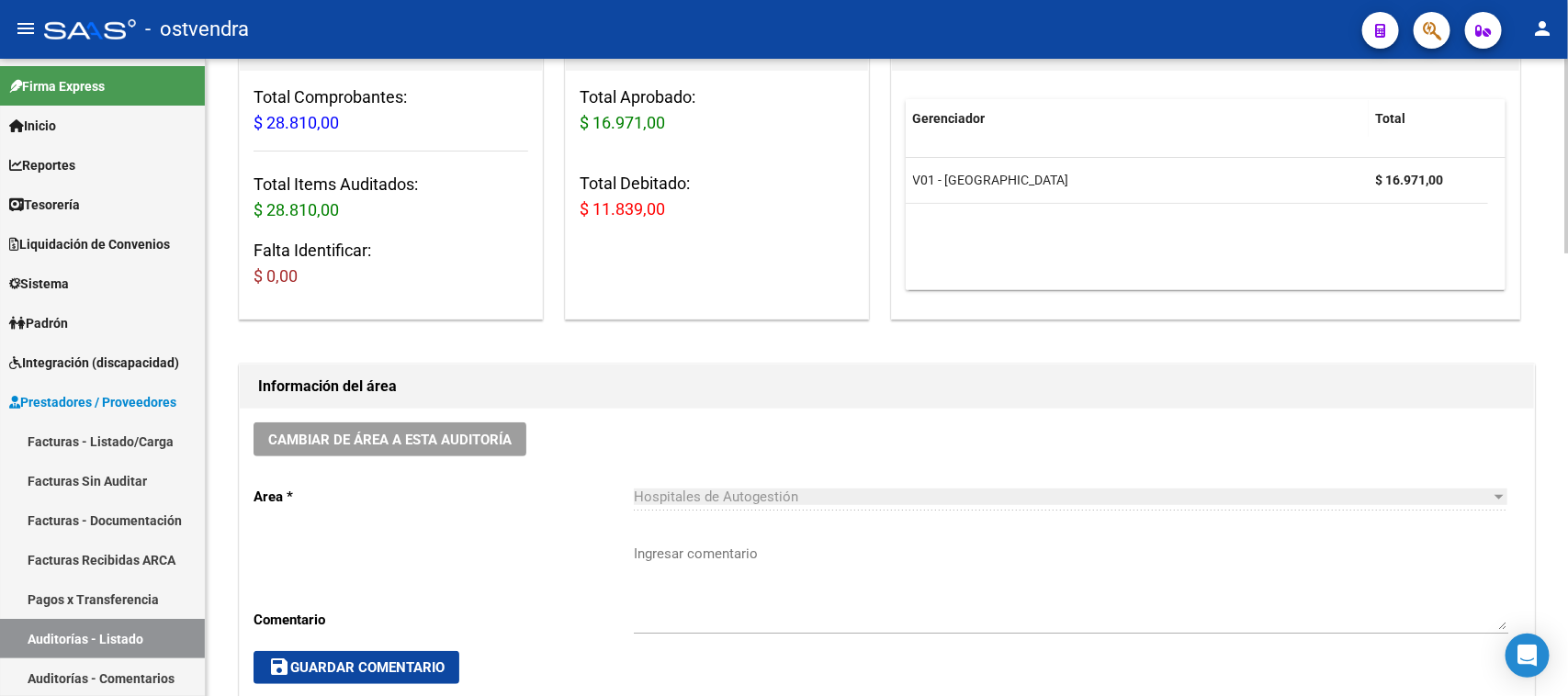
scroll to position [0, 0]
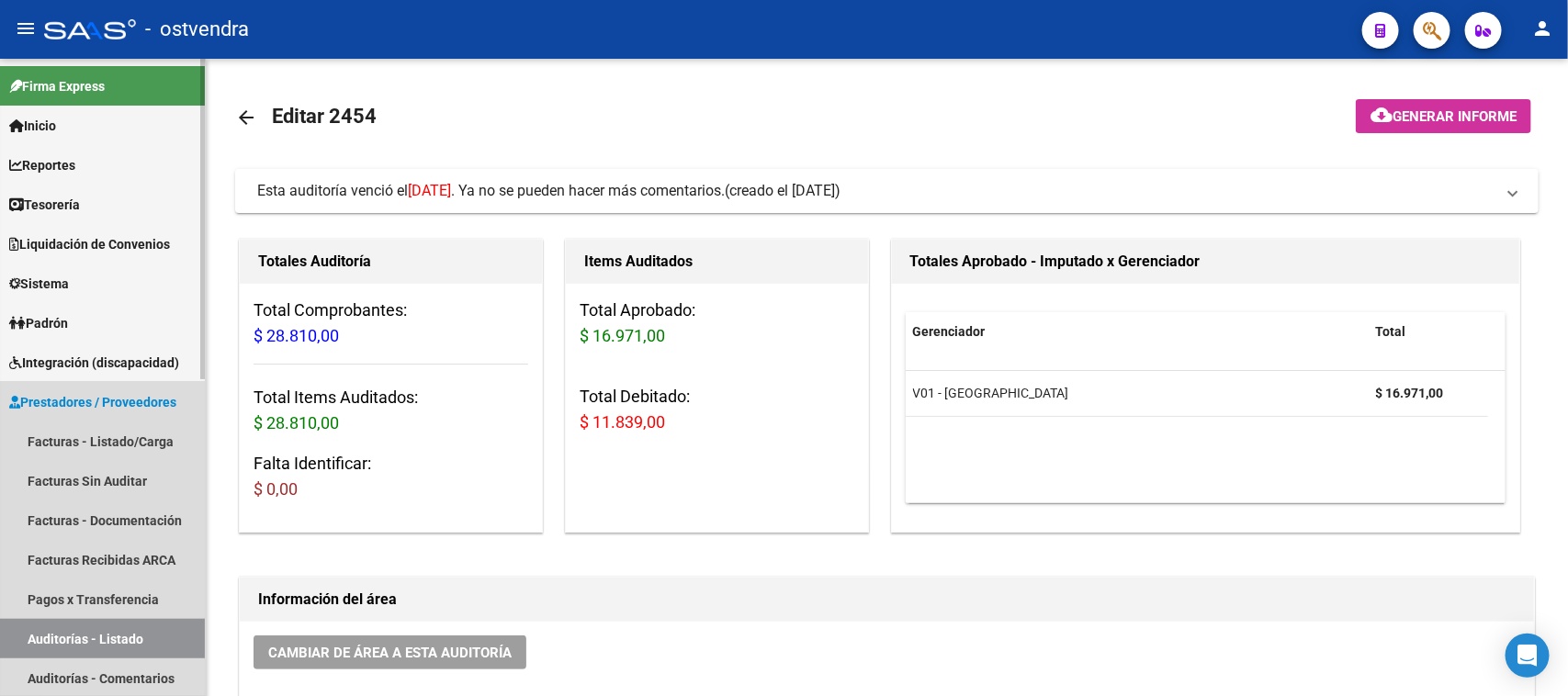
click at [97, 627] on link "Auditorías - Listado" at bounding box center [103, 638] width 205 height 39
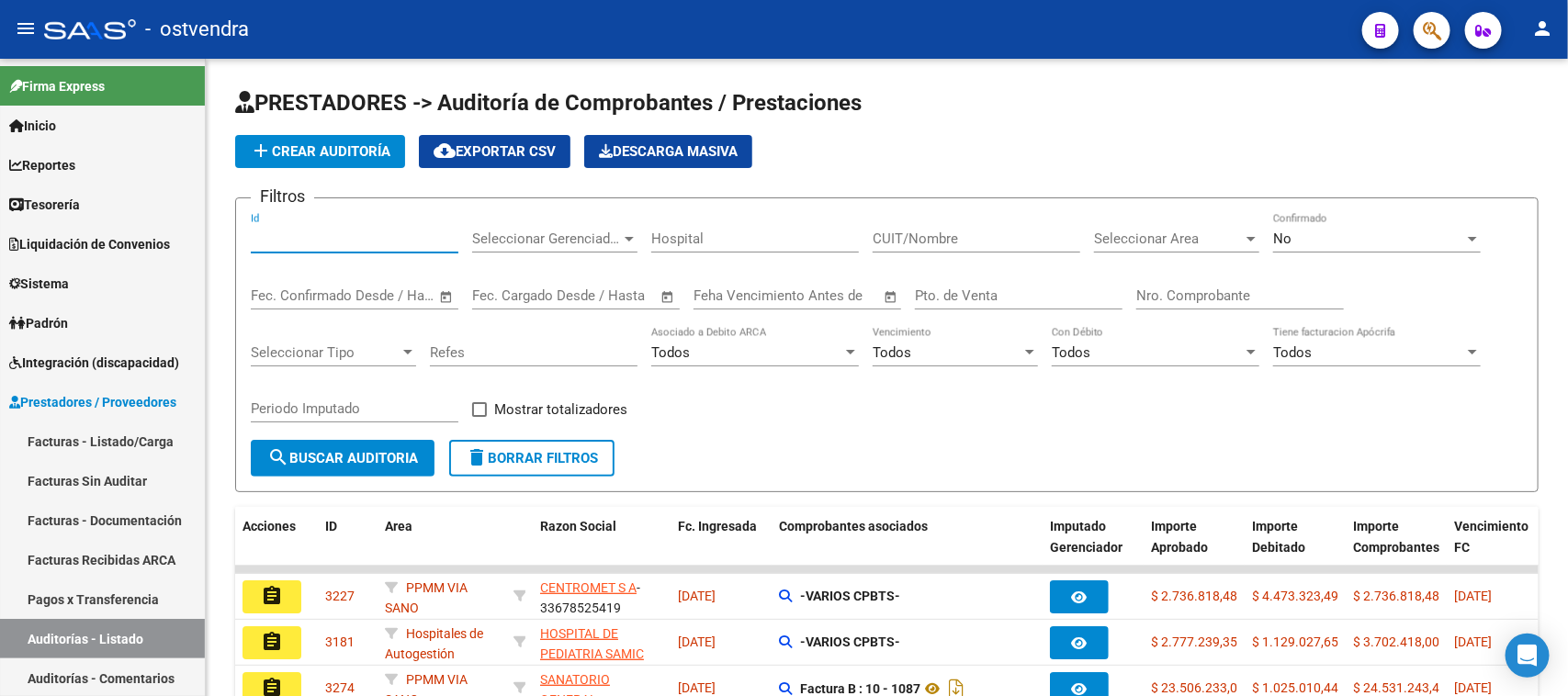
click at [350, 234] on input "Id" at bounding box center [354, 239] width 208 height 17
paste input "2471"
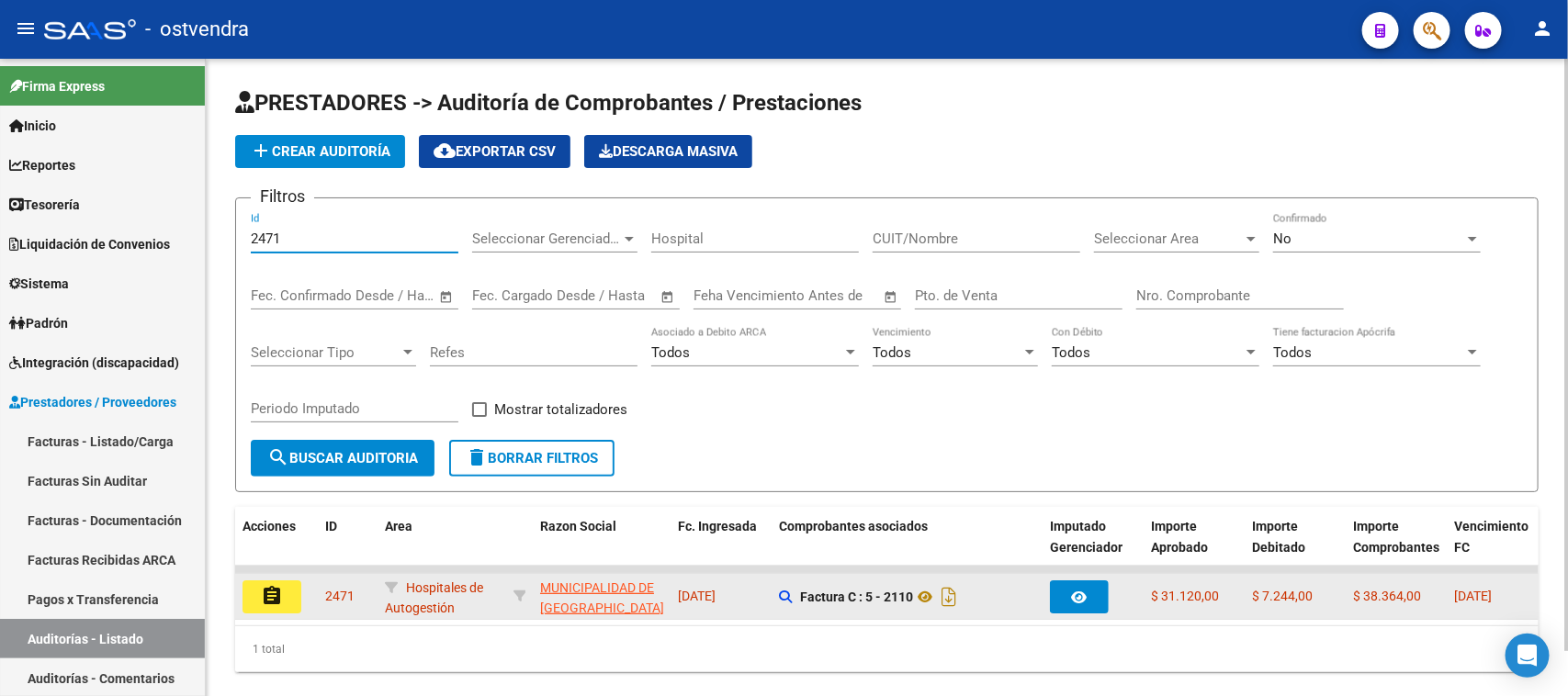
type input "2471"
click at [277, 590] on mat-icon "assignment" at bounding box center [272, 596] width 22 height 22
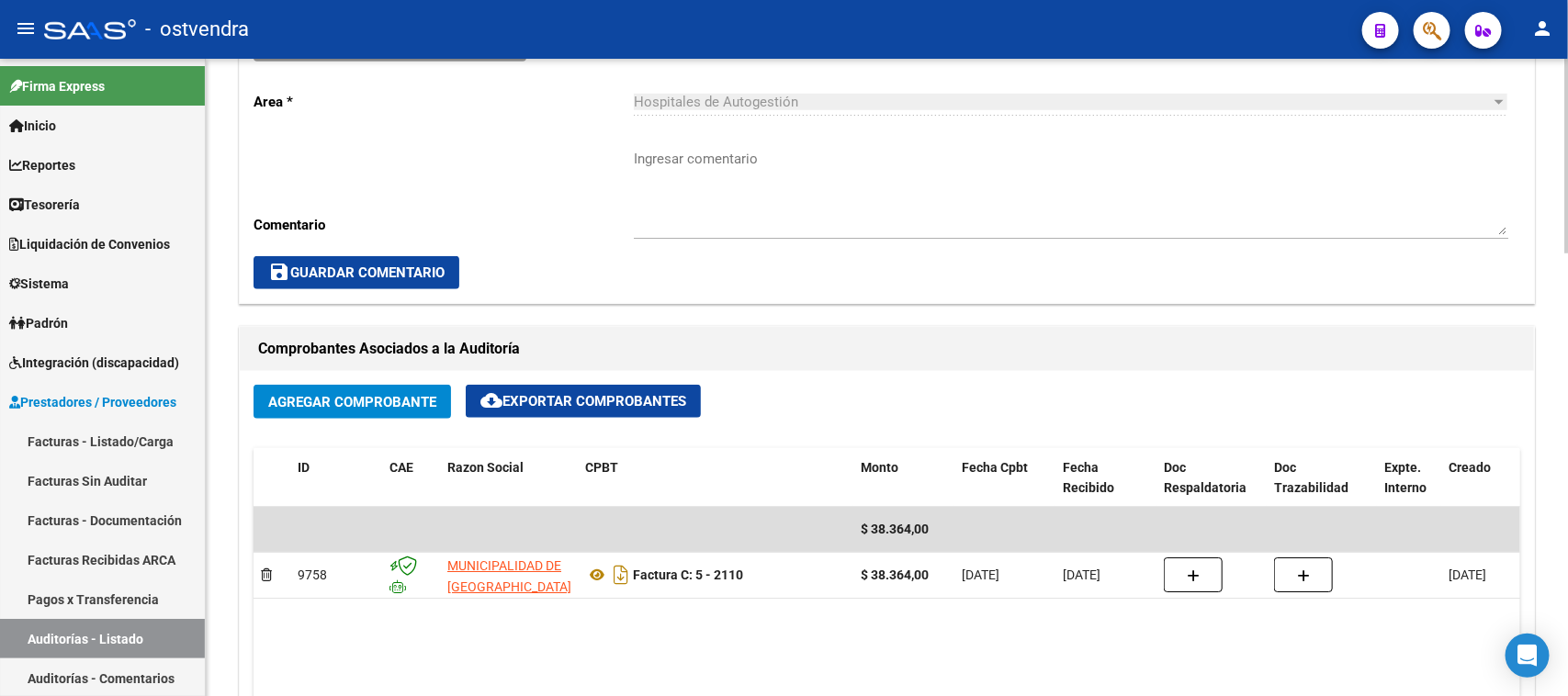
scroll to position [918, 0]
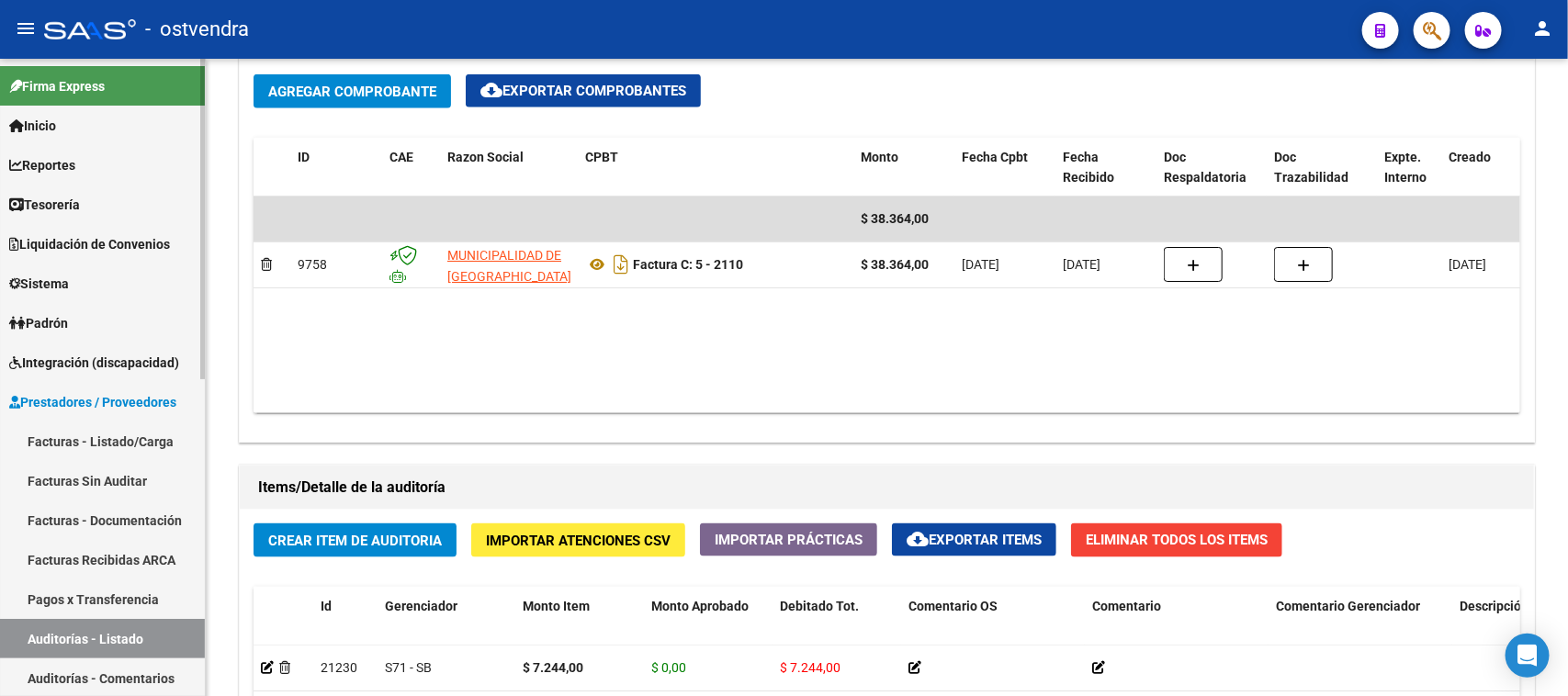
click at [135, 635] on link "Auditorías - Listado" at bounding box center [103, 638] width 205 height 39
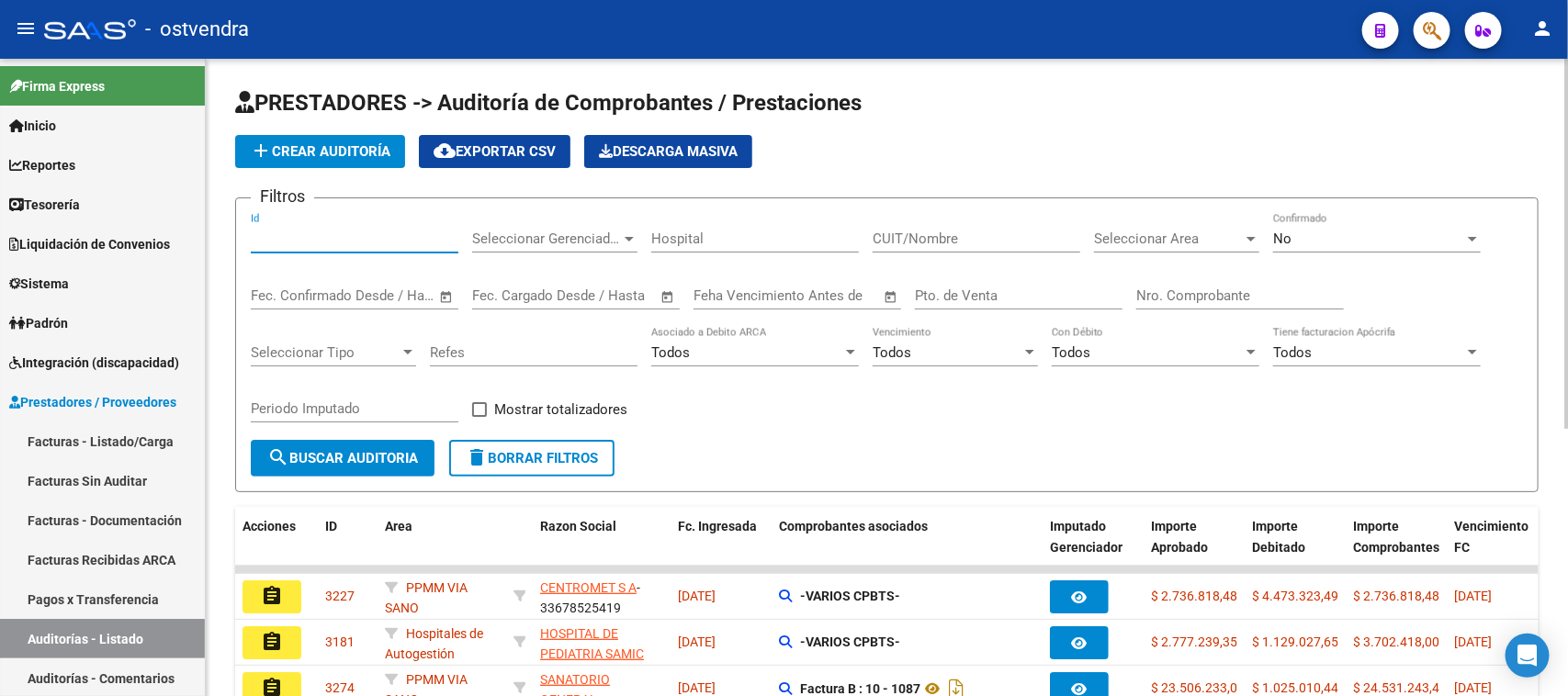
click at [389, 237] on input "Id" at bounding box center [354, 239] width 208 height 17
paste input "2403"
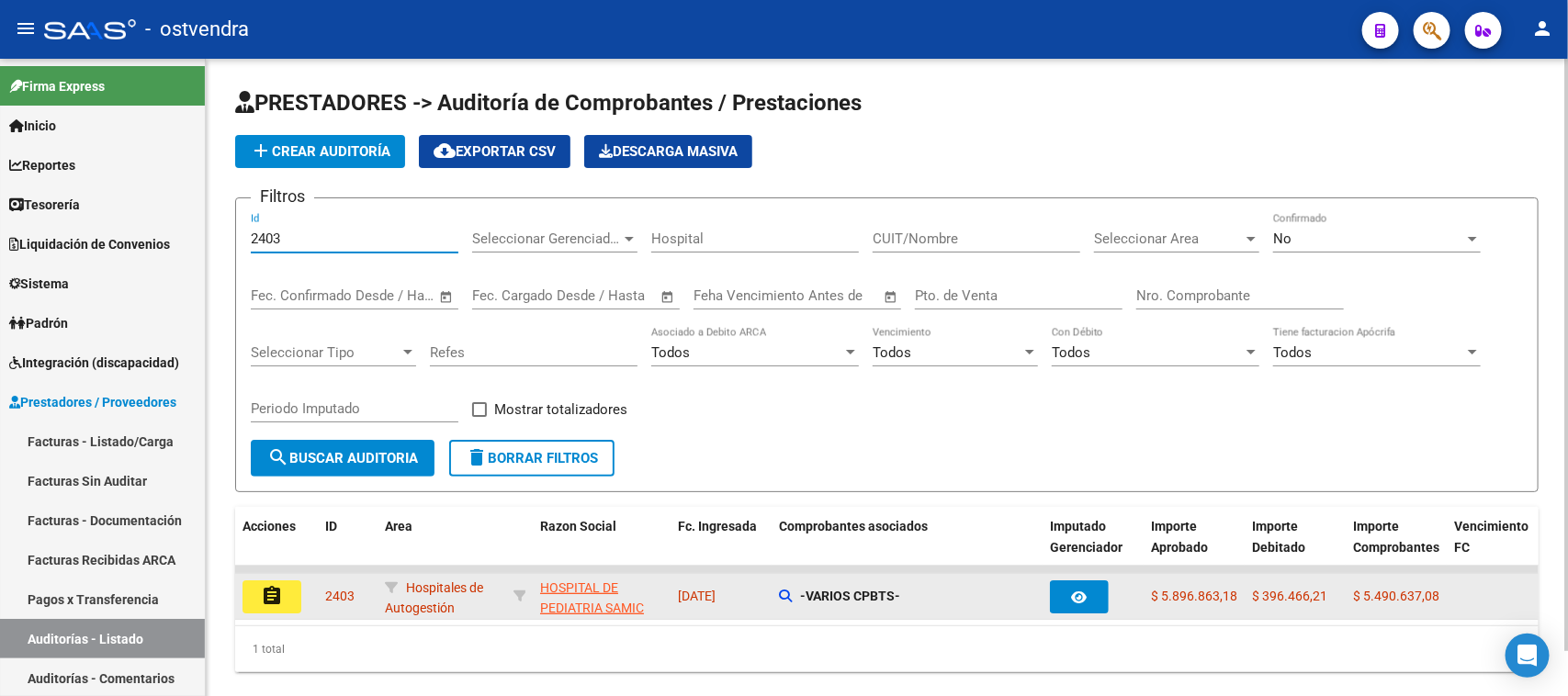
type input "2403"
click at [263, 598] on mat-icon "assignment" at bounding box center [272, 596] width 22 height 22
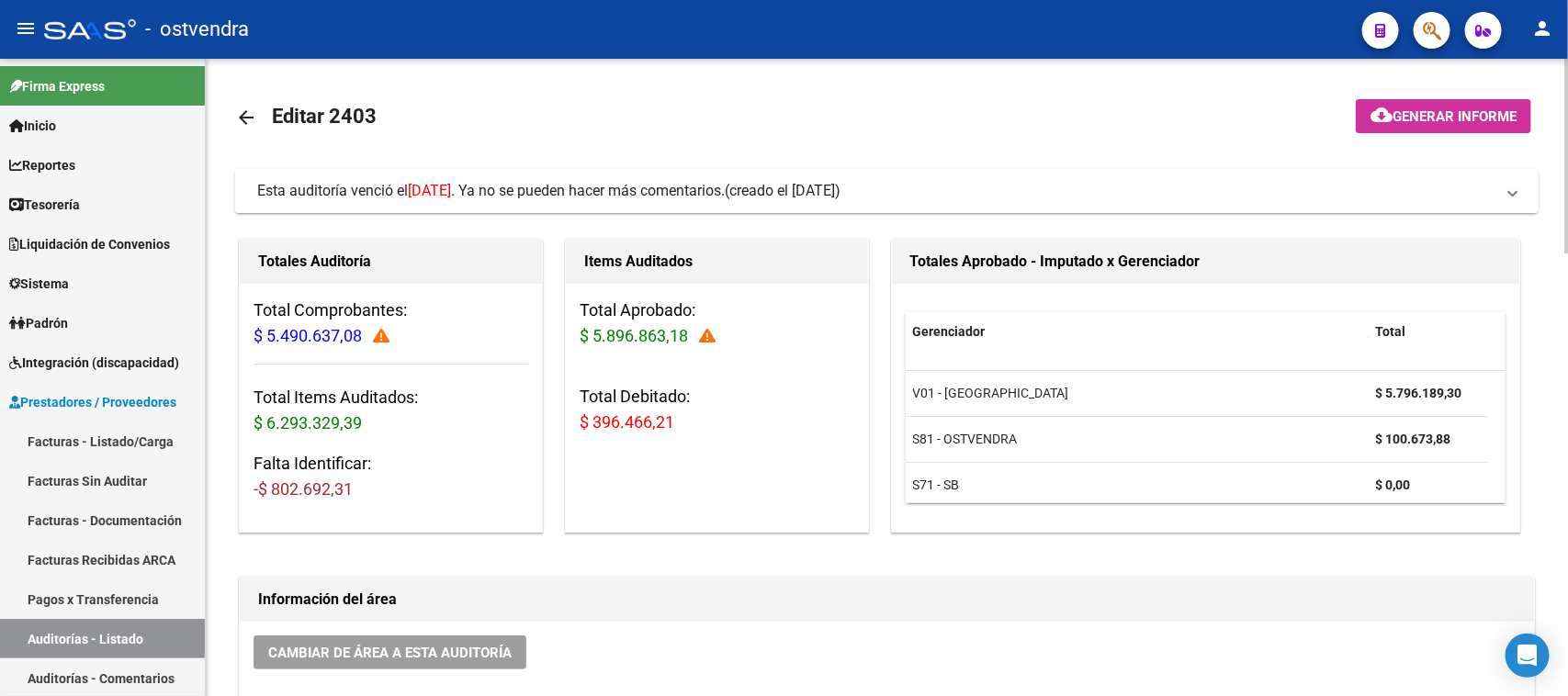
click at [510, 193] on span "Esta auditoría venció el 23/09/2025 . Ya no se pueden hacer más comentarios." at bounding box center [491, 190] width 468 height 18
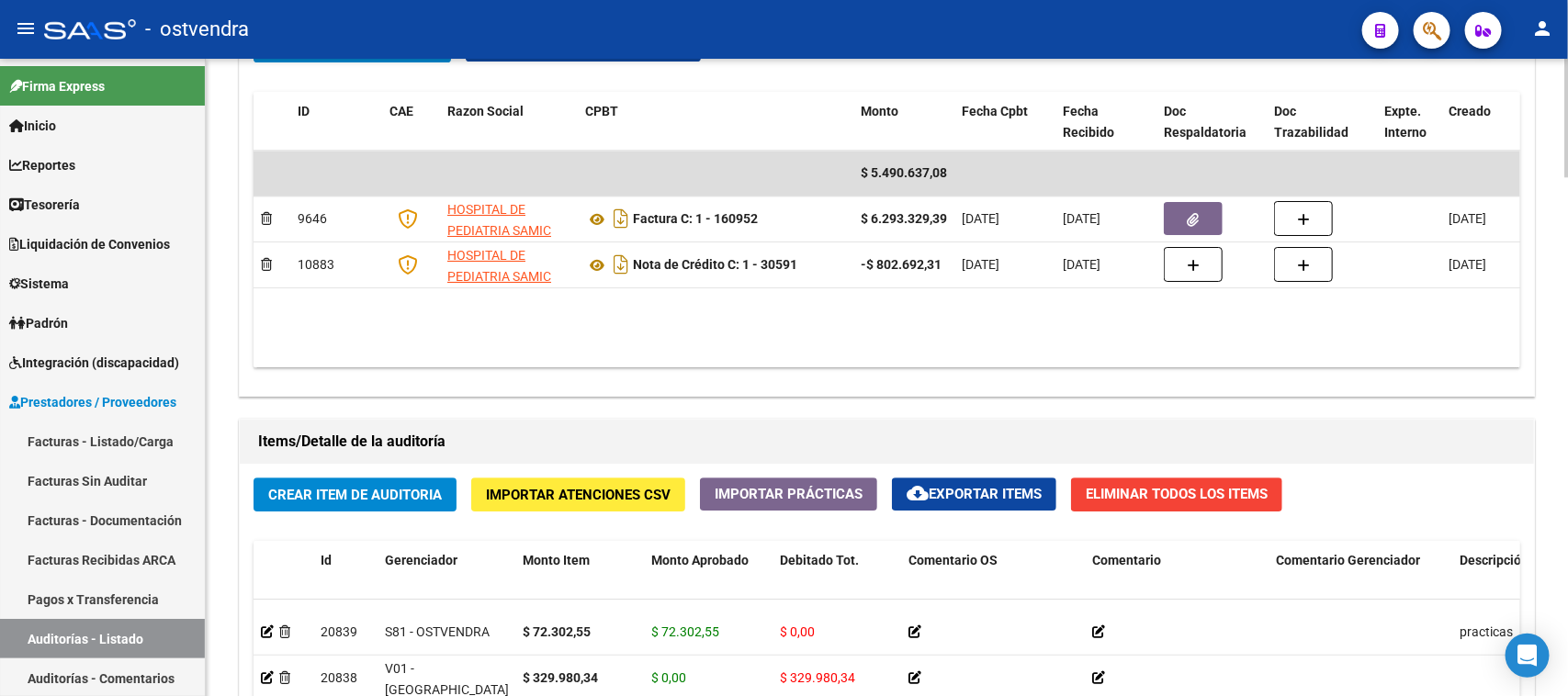
scroll to position [2691, 0]
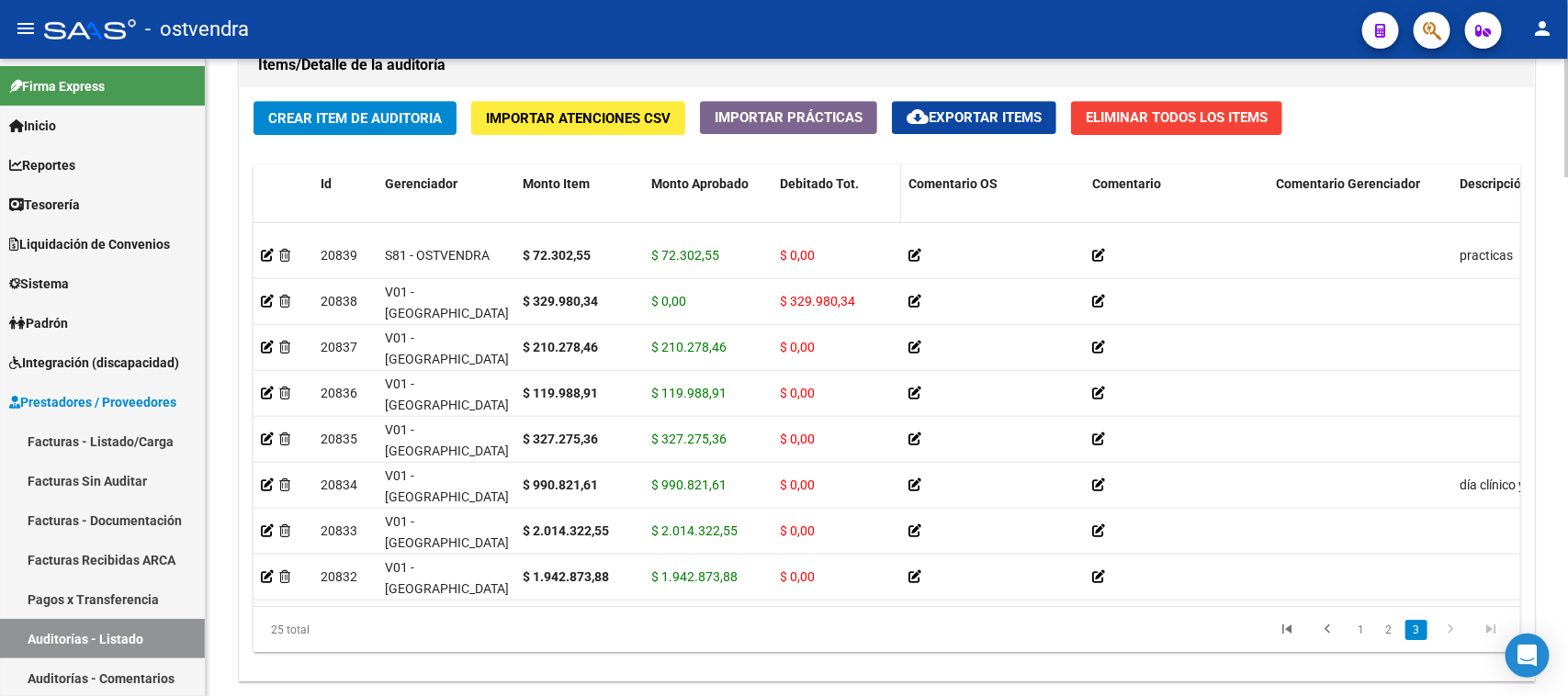
click at [824, 171] on datatable-header-cell "Debitado Tot." at bounding box center [837, 204] width 129 height 81
click at [823, 184] on span "Debitado Tot." at bounding box center [819, 184] width 79 height 15
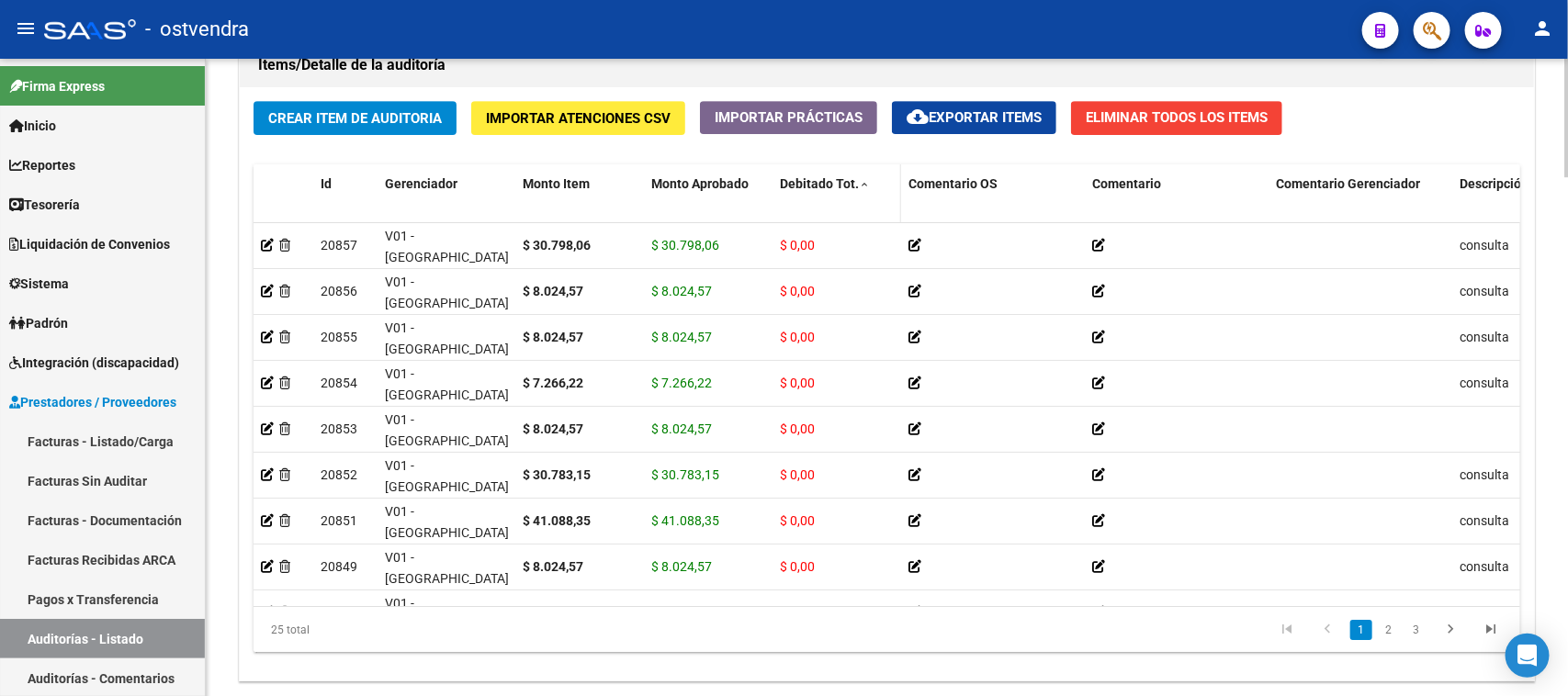
click at [823, 185] on span "Debitado Tot." at bounding box center [819, 184] width 79 height 15
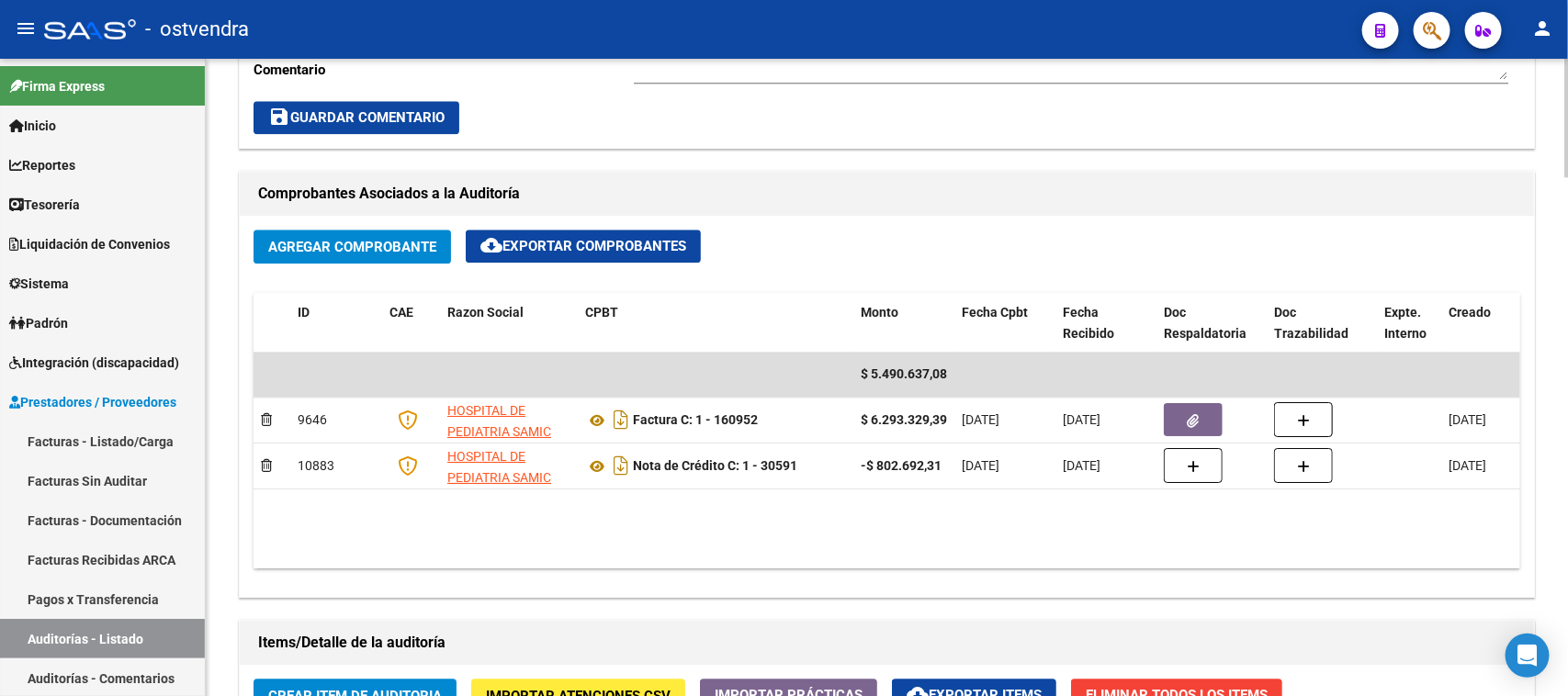
scroll to position [2117, 0]
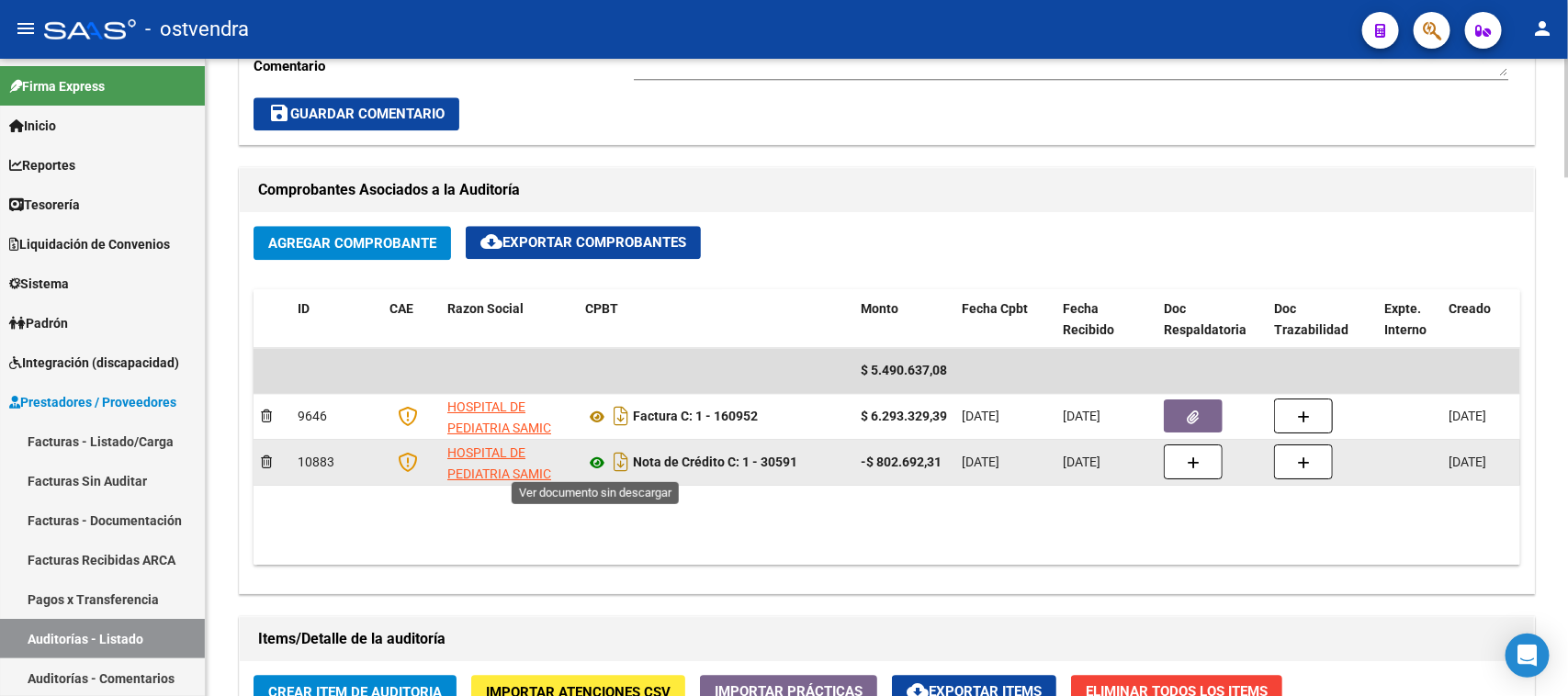
click at [598, 469] on icon at bounding box center [598, 463] width 24 height 22
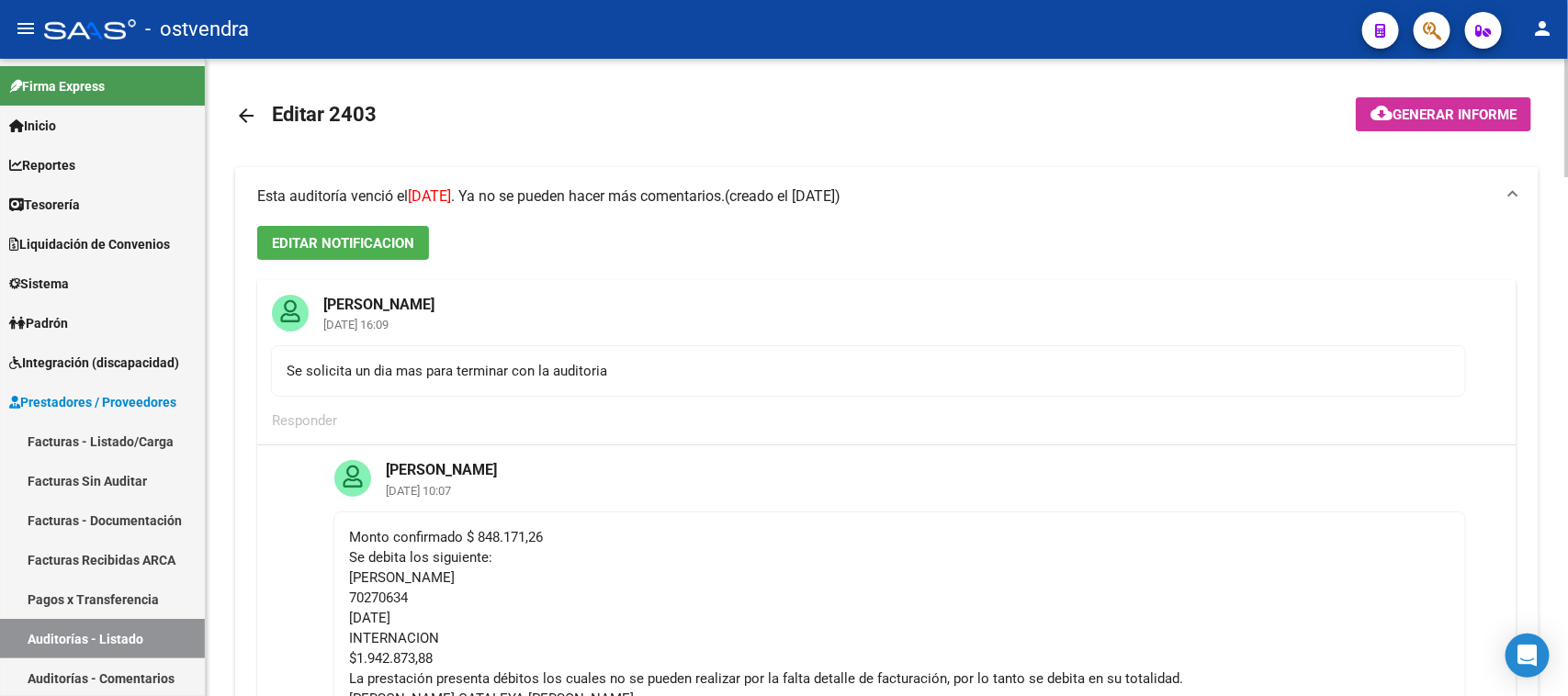
scroll to position [0, 0]
click at [392, 244] on span "EDITAR NOTIFICACION" at bounding box center [343, 245] width 143 height 17
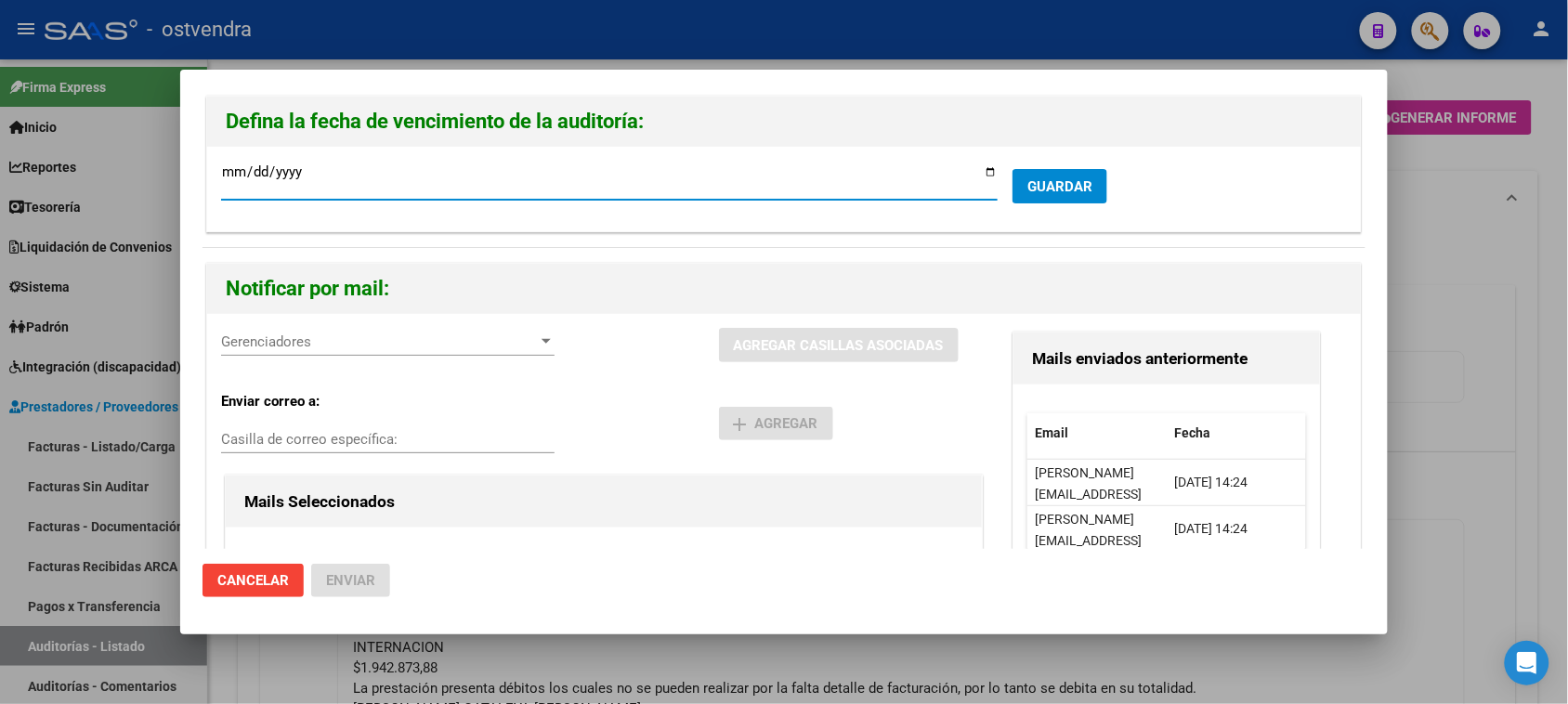
type input "2025-10-23"
click at [1022, 172] on button "GUARDAR" at bounding box center [1060, 186] width 95 height 34
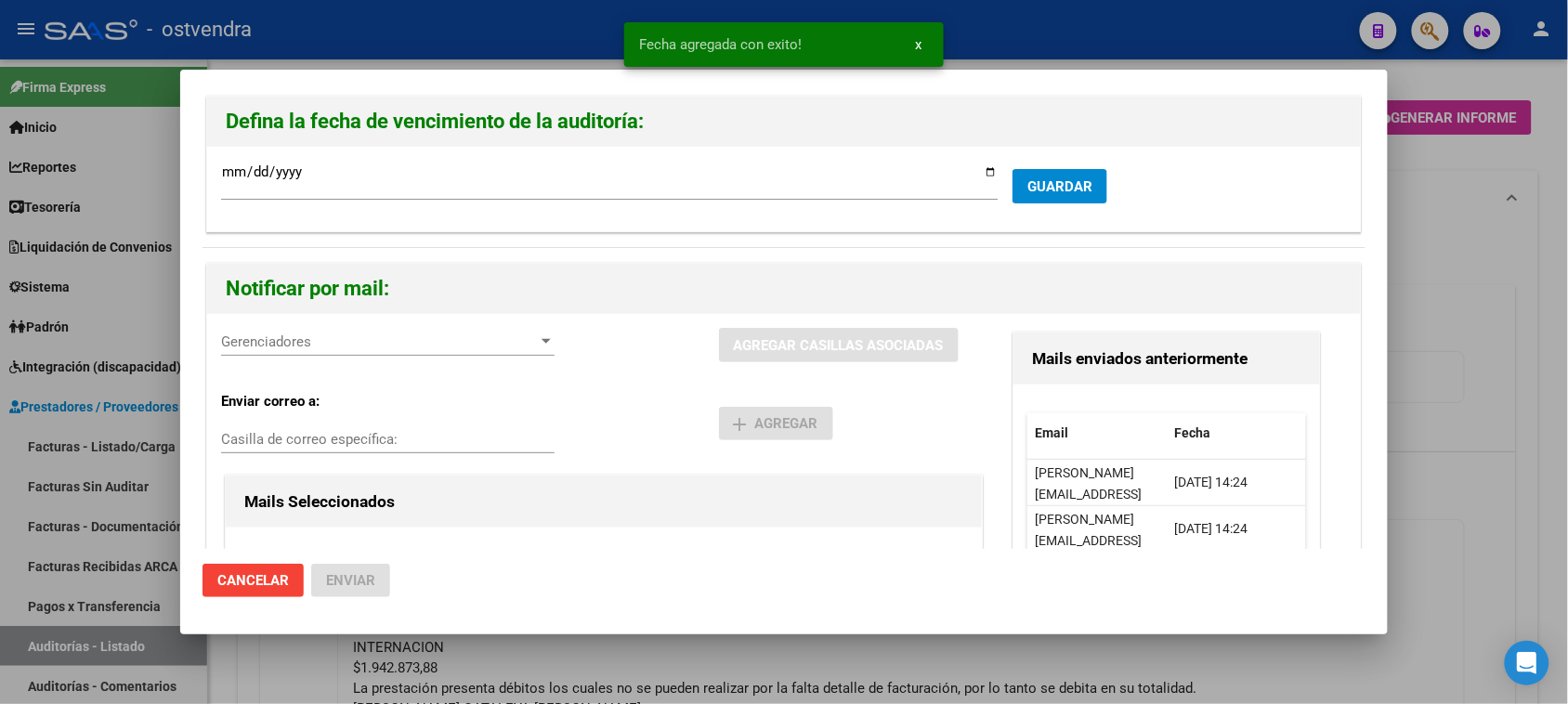
click at [1460, 268] on div at bounding box center [784, 352] width 1568 height 704
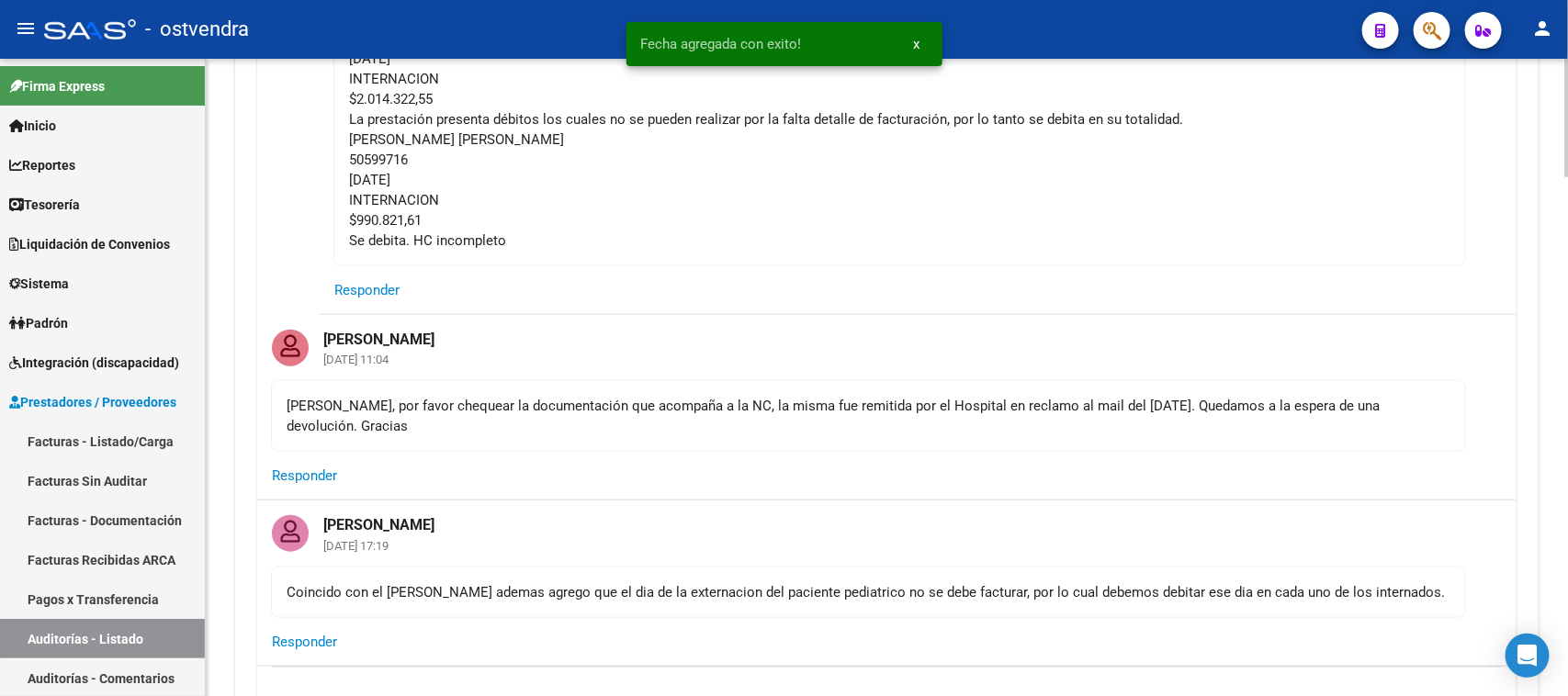
scroll to position [803, 0]
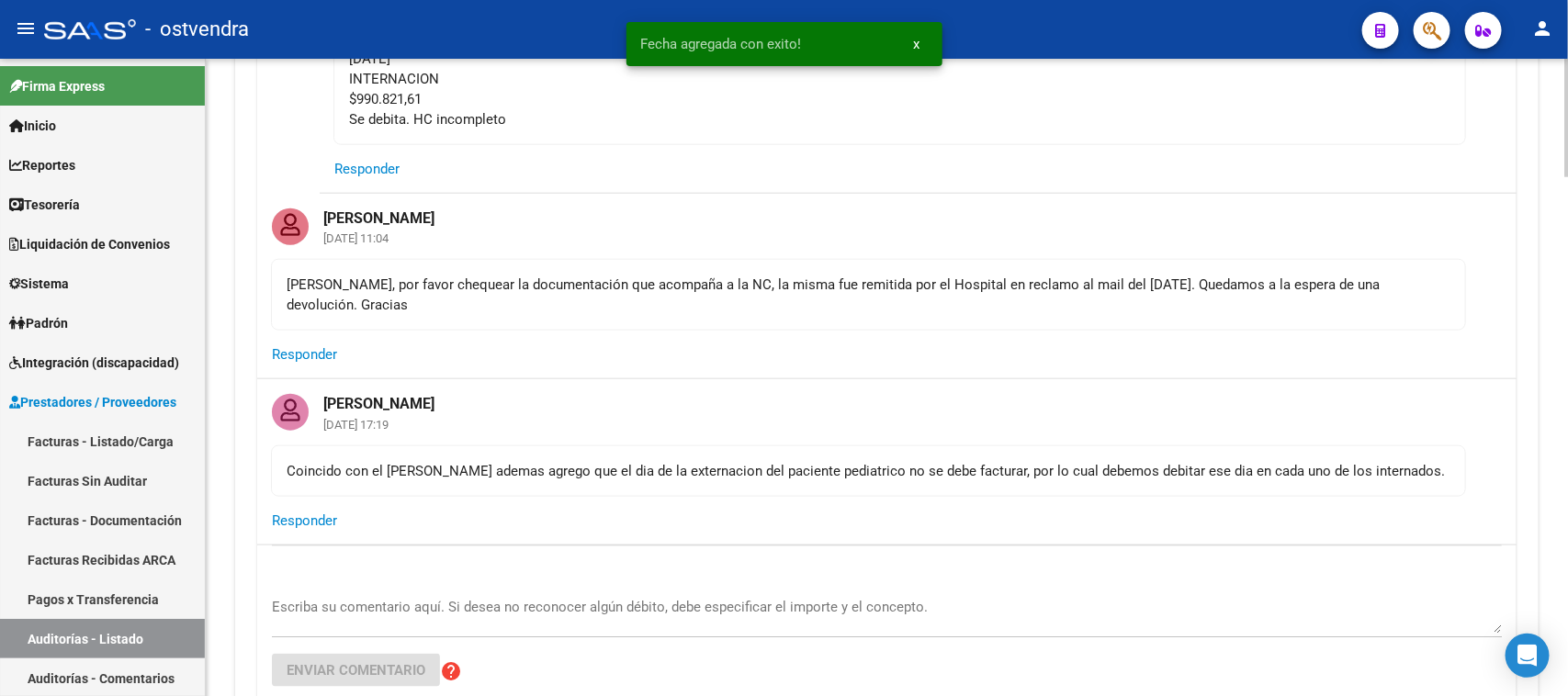
click at [368, 157] on button "Responder" at bounding box center [367, 169] width 65 height 33
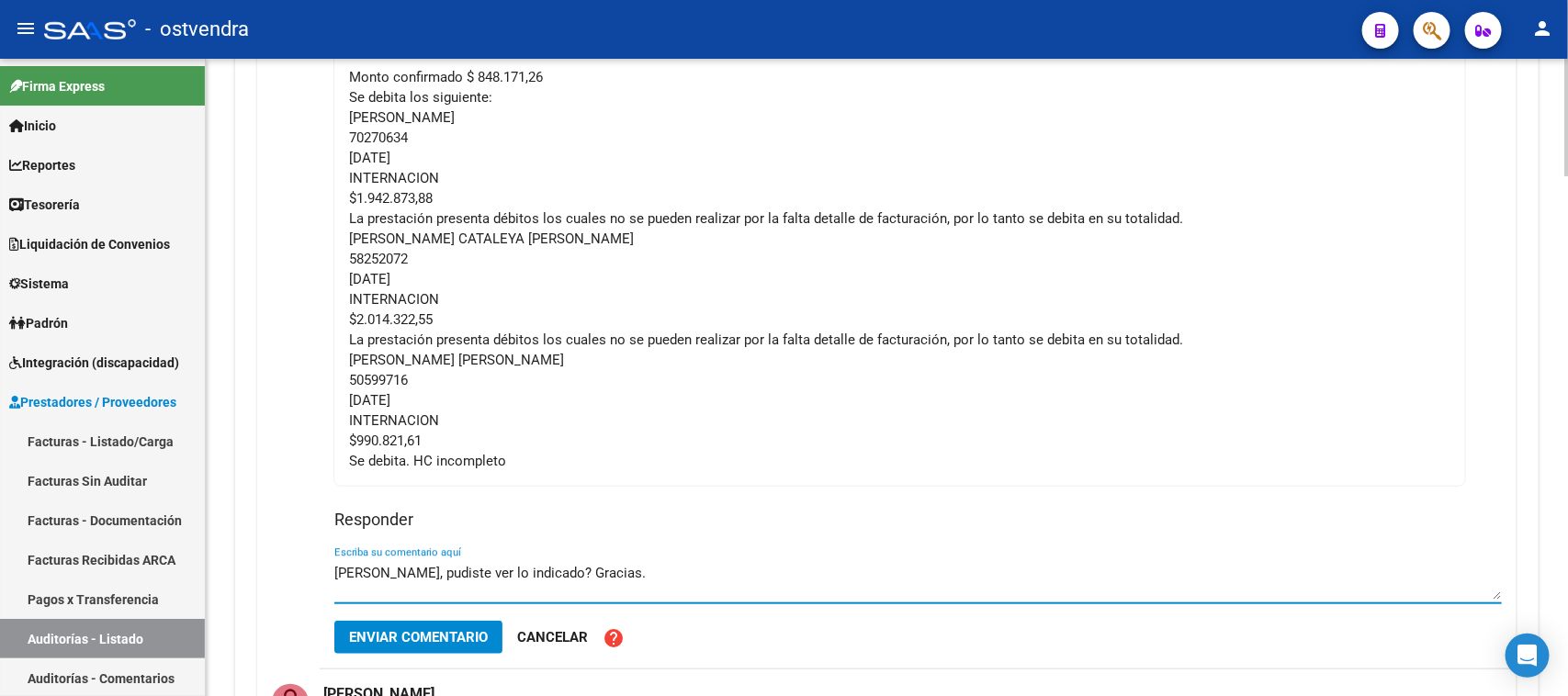
scroll to position [459, 0]
click at [416, 580] on textarea "Mauri, pudiste ver lo indicado? Gracias." at bounding box center [918, 583] width 1167 height 36
type textarea "Mauri, pudieron ver lo indicado? Gracias."
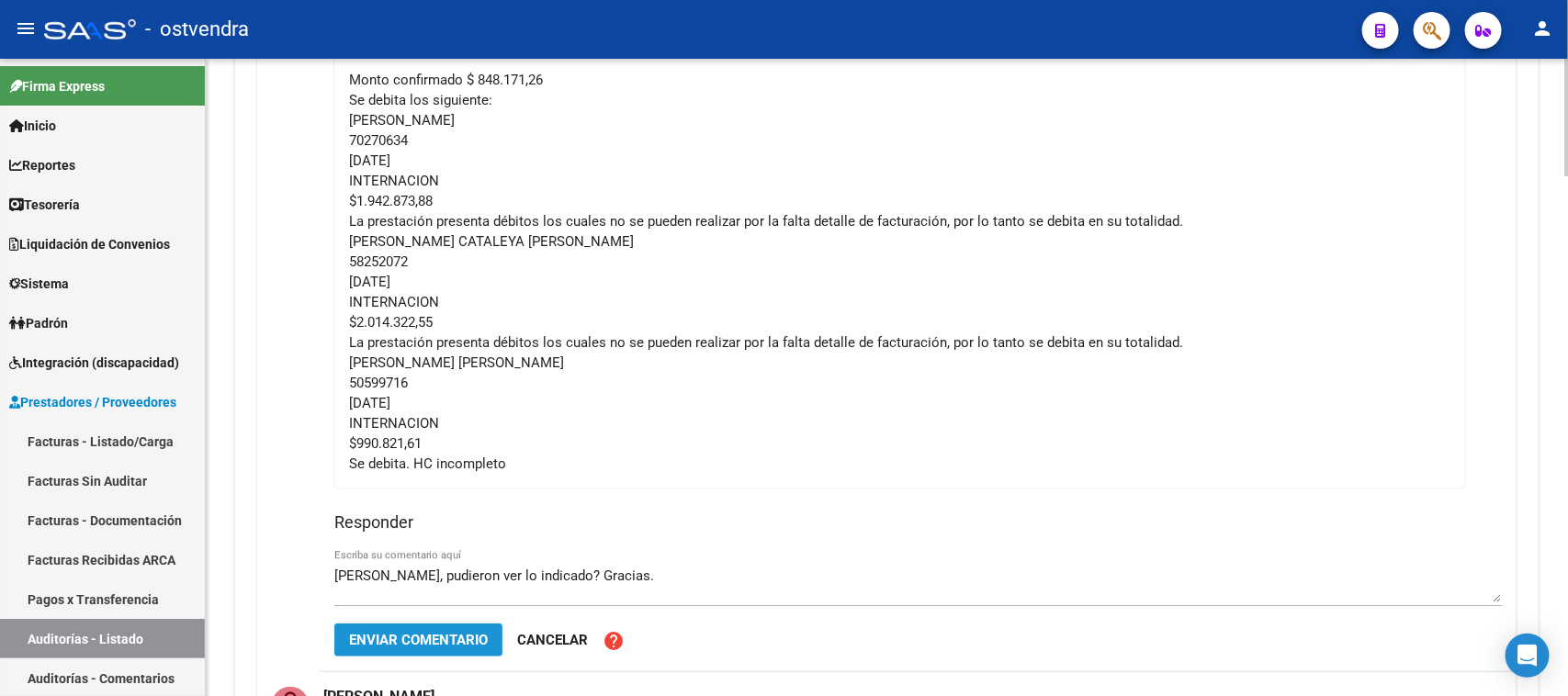
click at [419, 626] on button "Enviar comentario" at bounding box center [419, 639] width 168 height 33
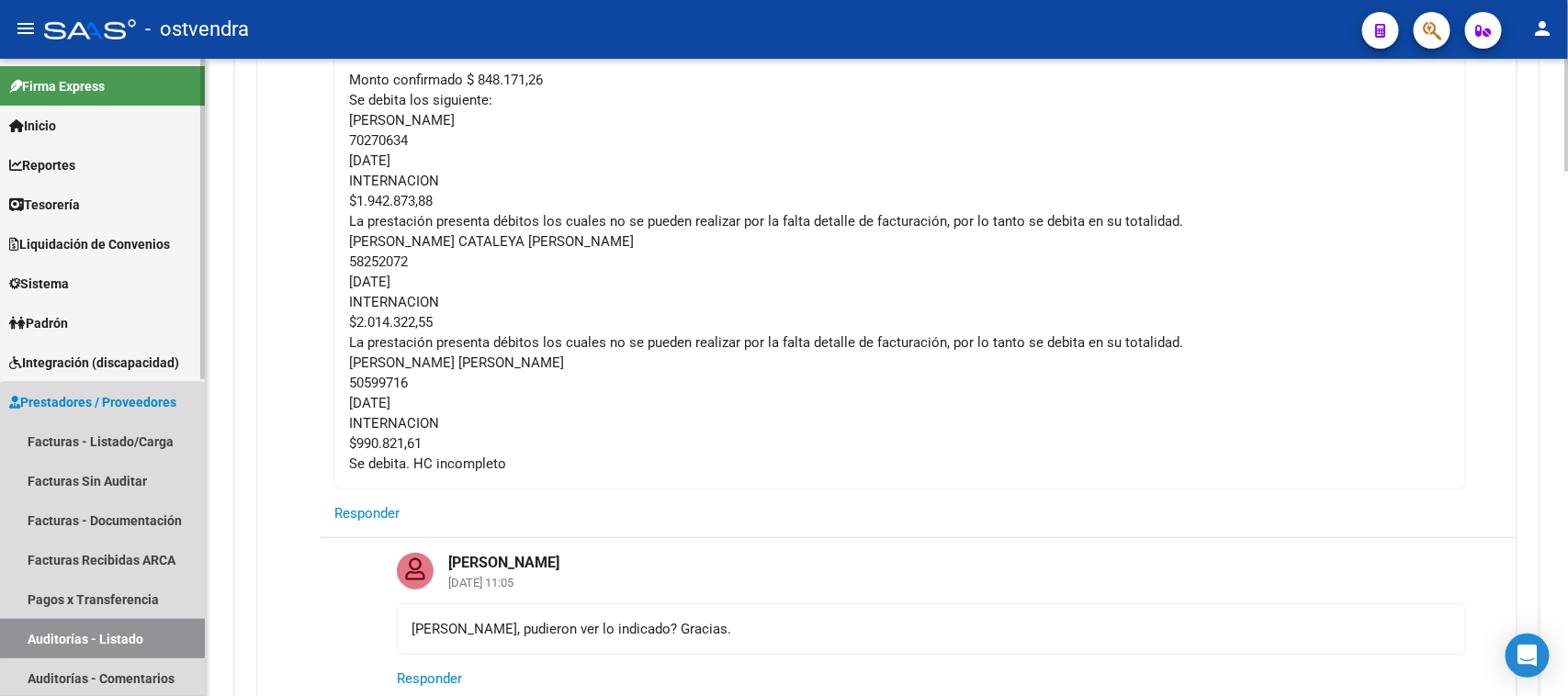
click at [102, 640] on link "Auditorías - Listado" at bounding box center [103, 638] width 205 height 39
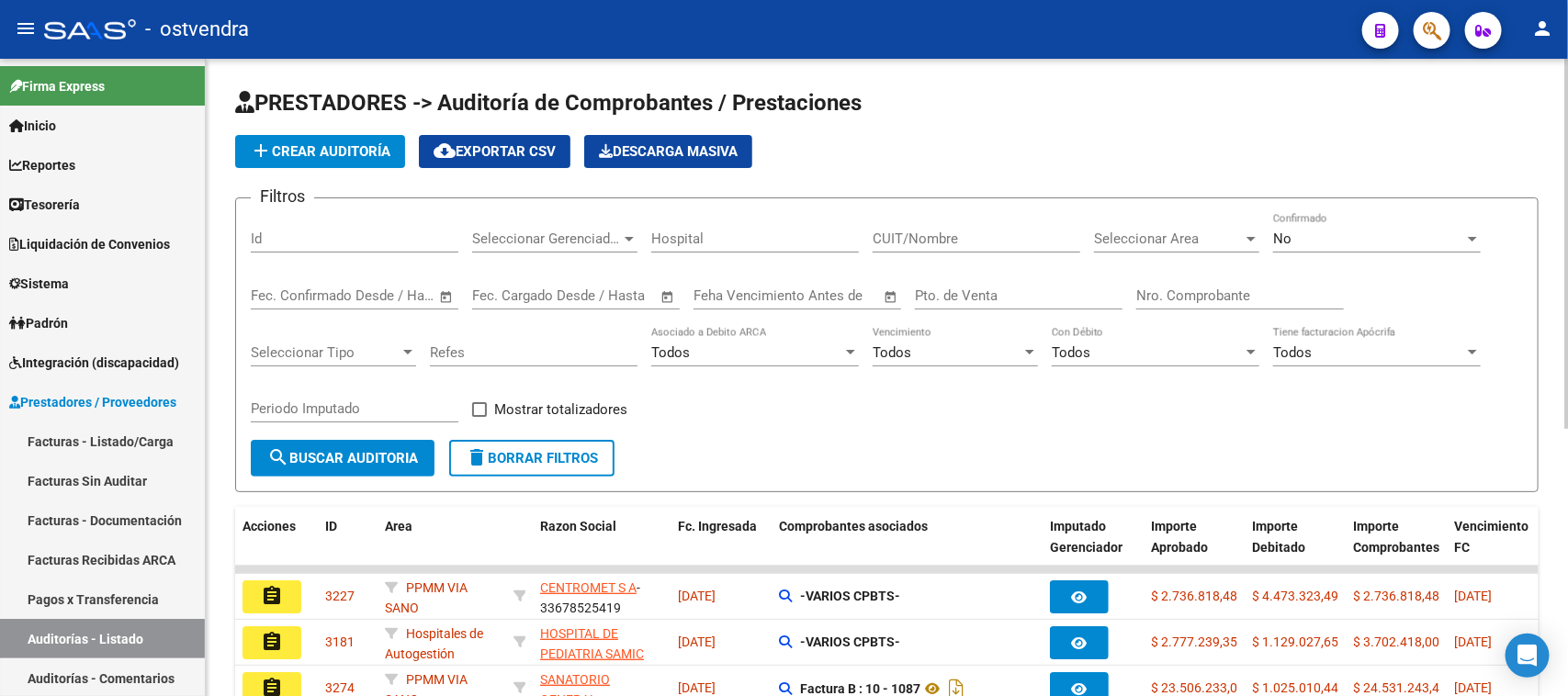
click at [370, 230] on input "Id" at bounding box center [354, 239] width 208 height 17
paste input "2524"
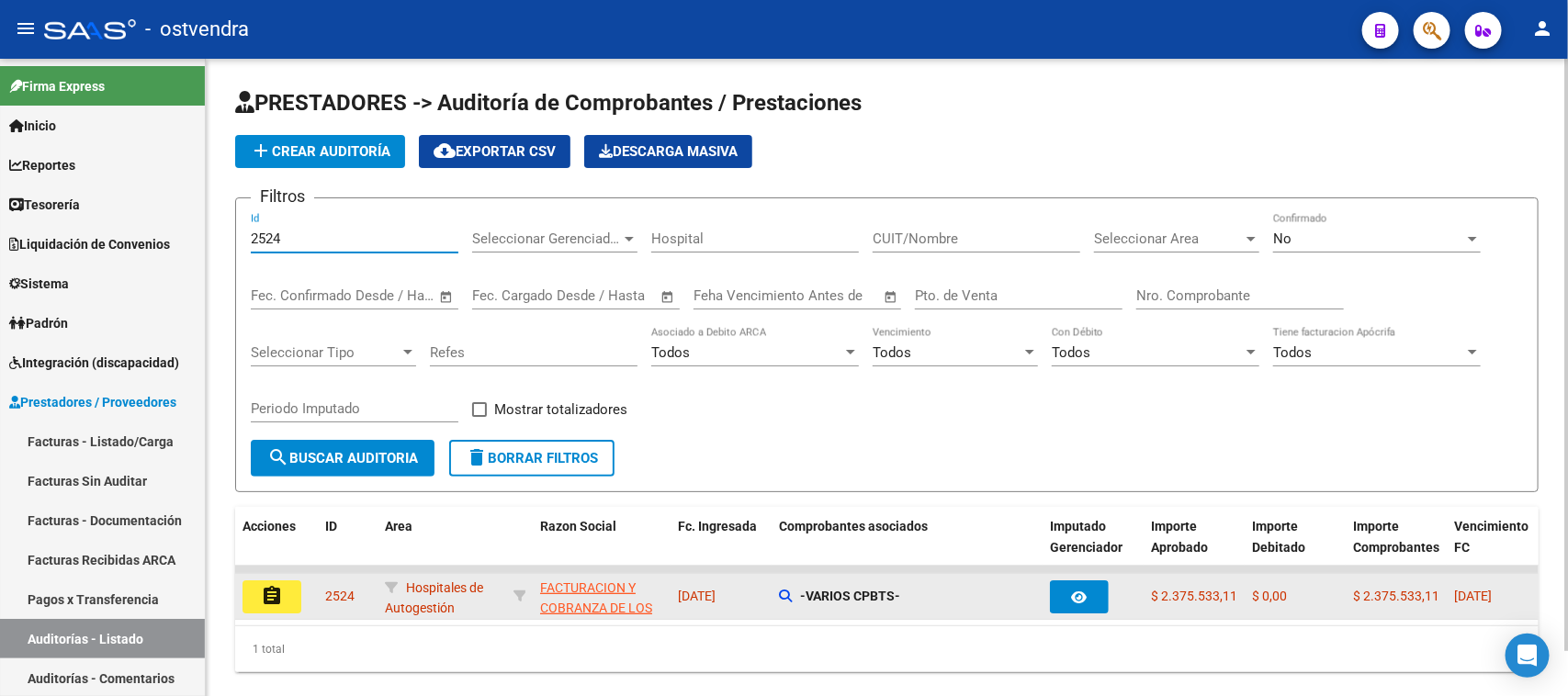
type input "2524"
click at [273, 585] on mat-icon "assignment" at bounding box center [272, 596] width 22 height 22
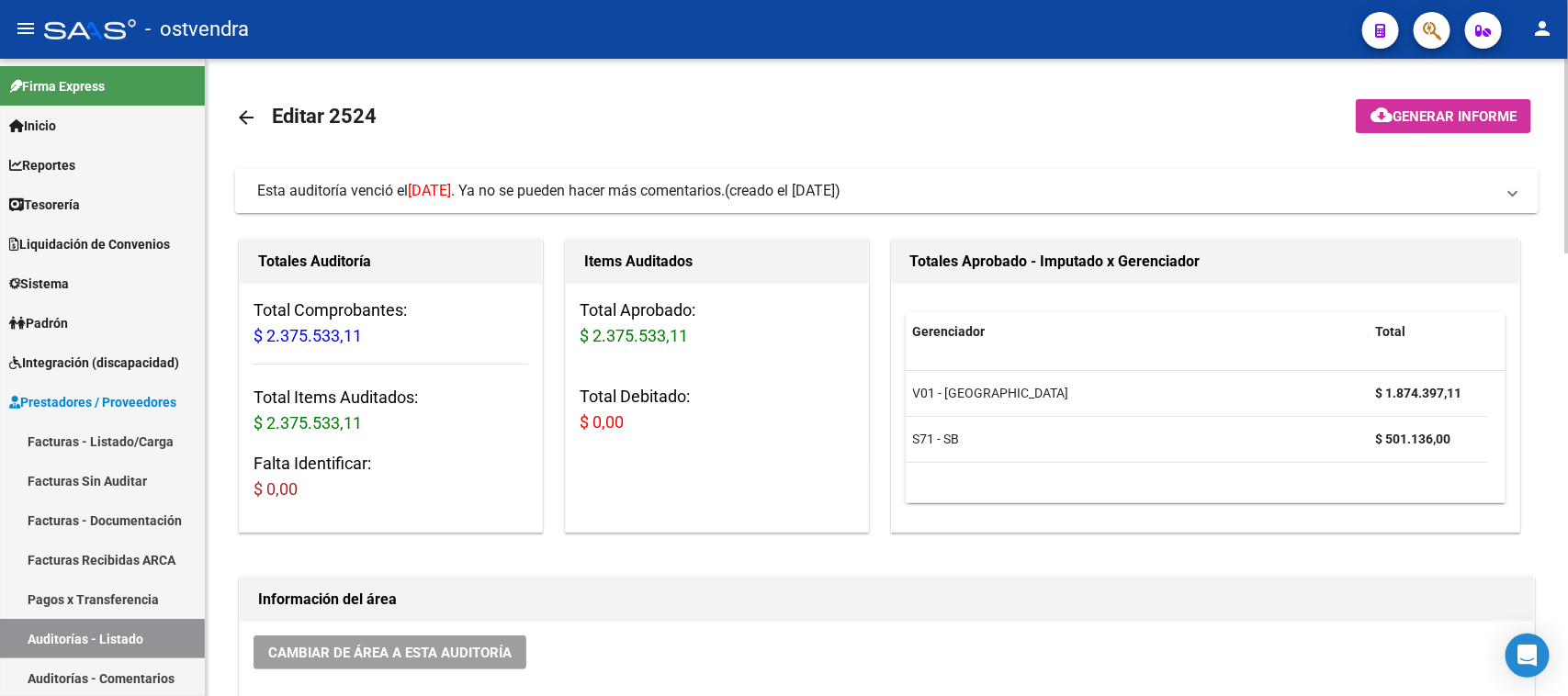
click at [724, 185] on span "Esta auditoría venció el 15/08/2025 . Ya no se pueden hacer más comentarios." at bounding box center [491, 190] width 468 height 18
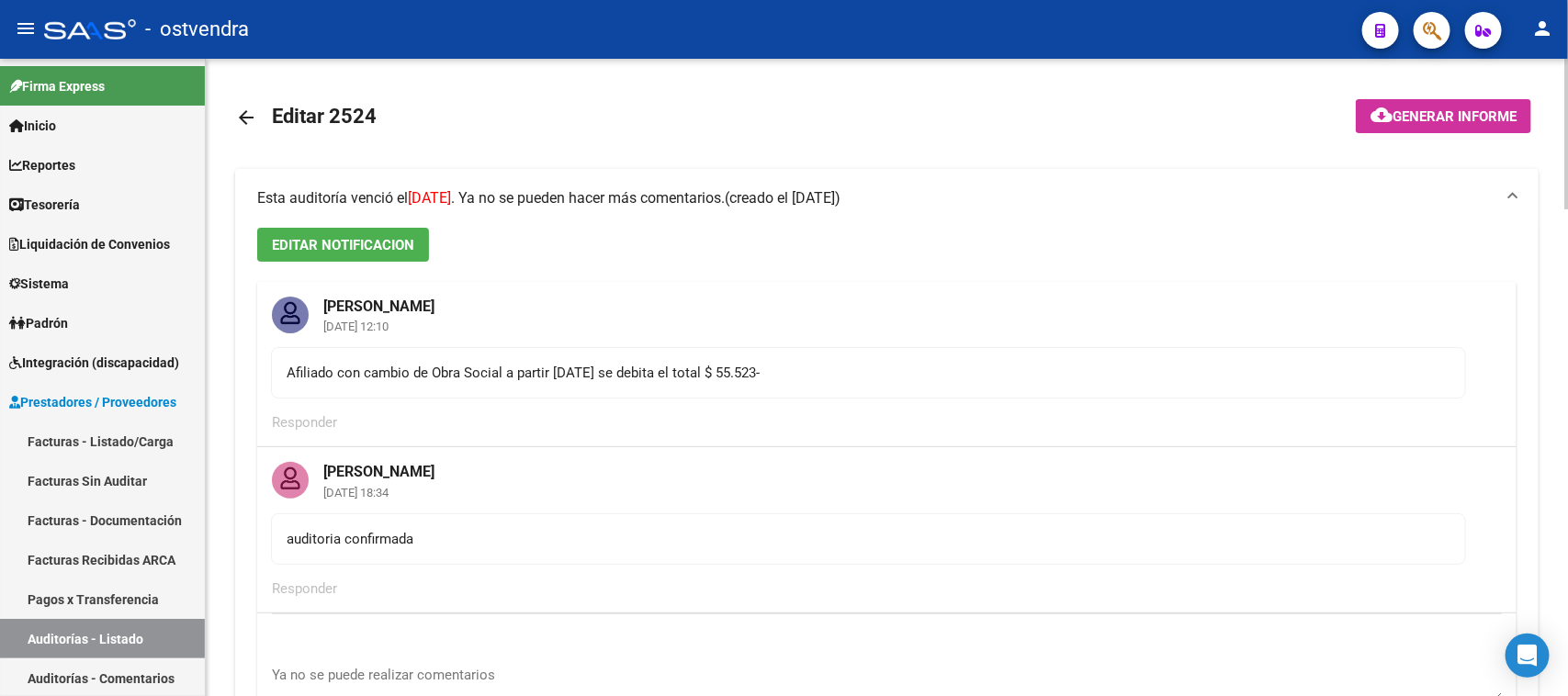
click at [739, 182] on mat-expansion-panel-header "Esta auditoría venció el 15/08/2025 . Ya no se pueden hacer más comentarios. (c…" at bounding box center [887, 198] width 1303 height 59
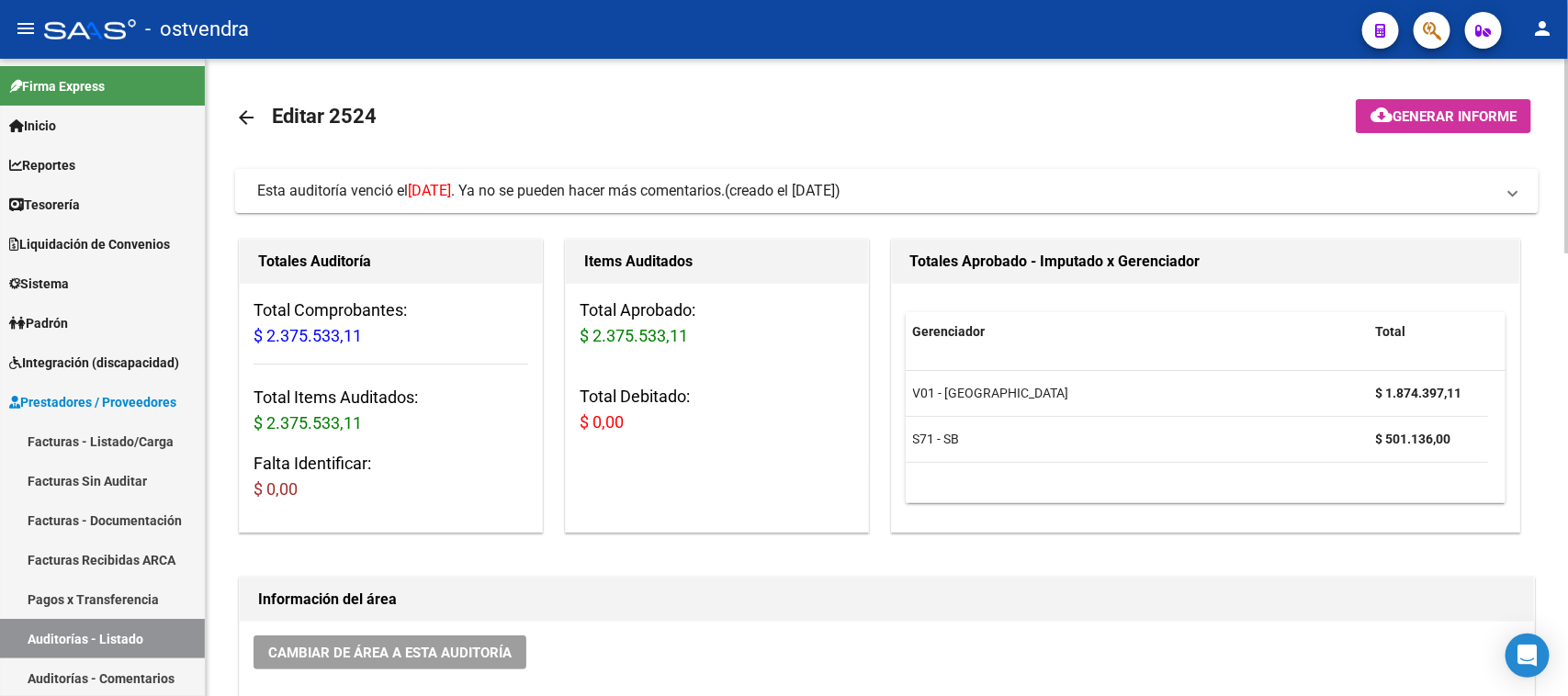
click at [1567, 16] on div "menu - ostvendra person Firma Express Inicio Calendario SSS Instructivos Contac…" at bounding box center [784, 348] width 1568 height 696
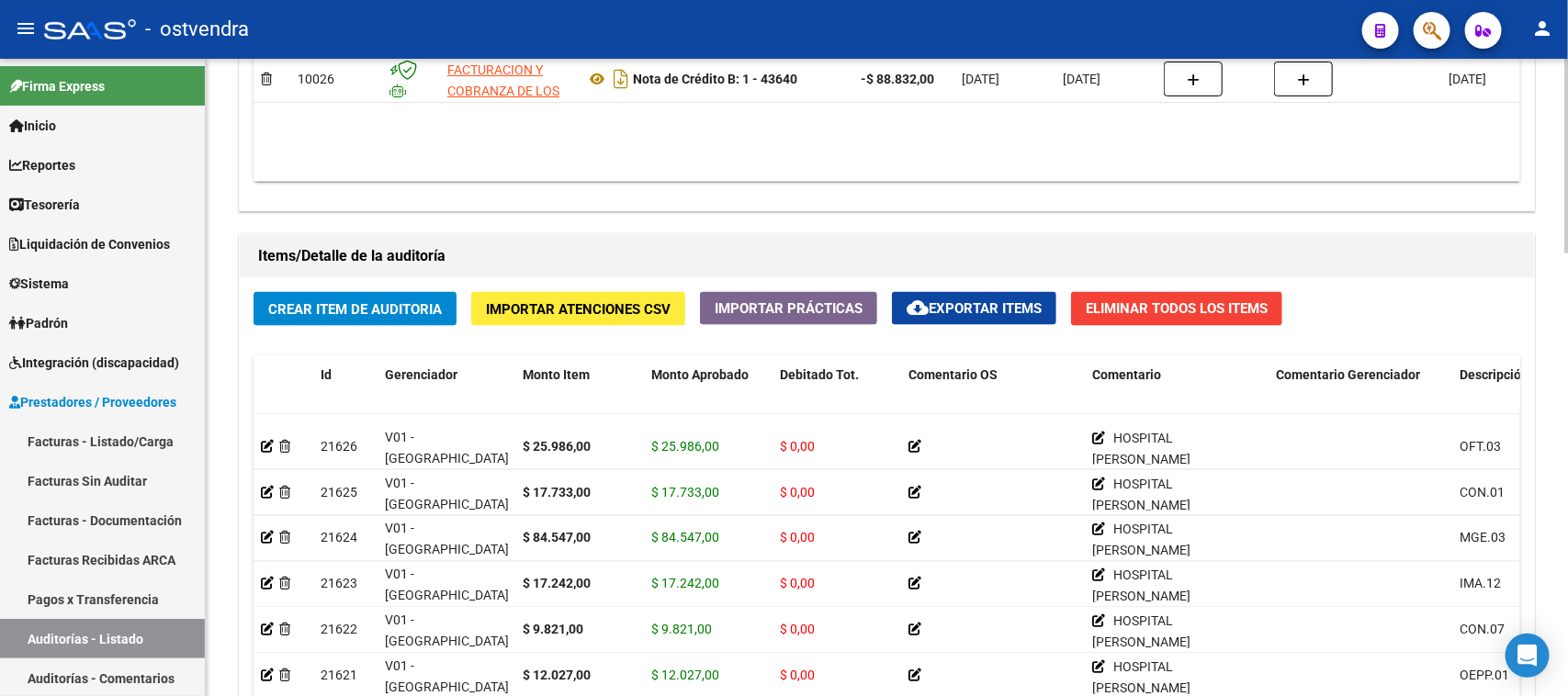
scroll to position [1453, 0]
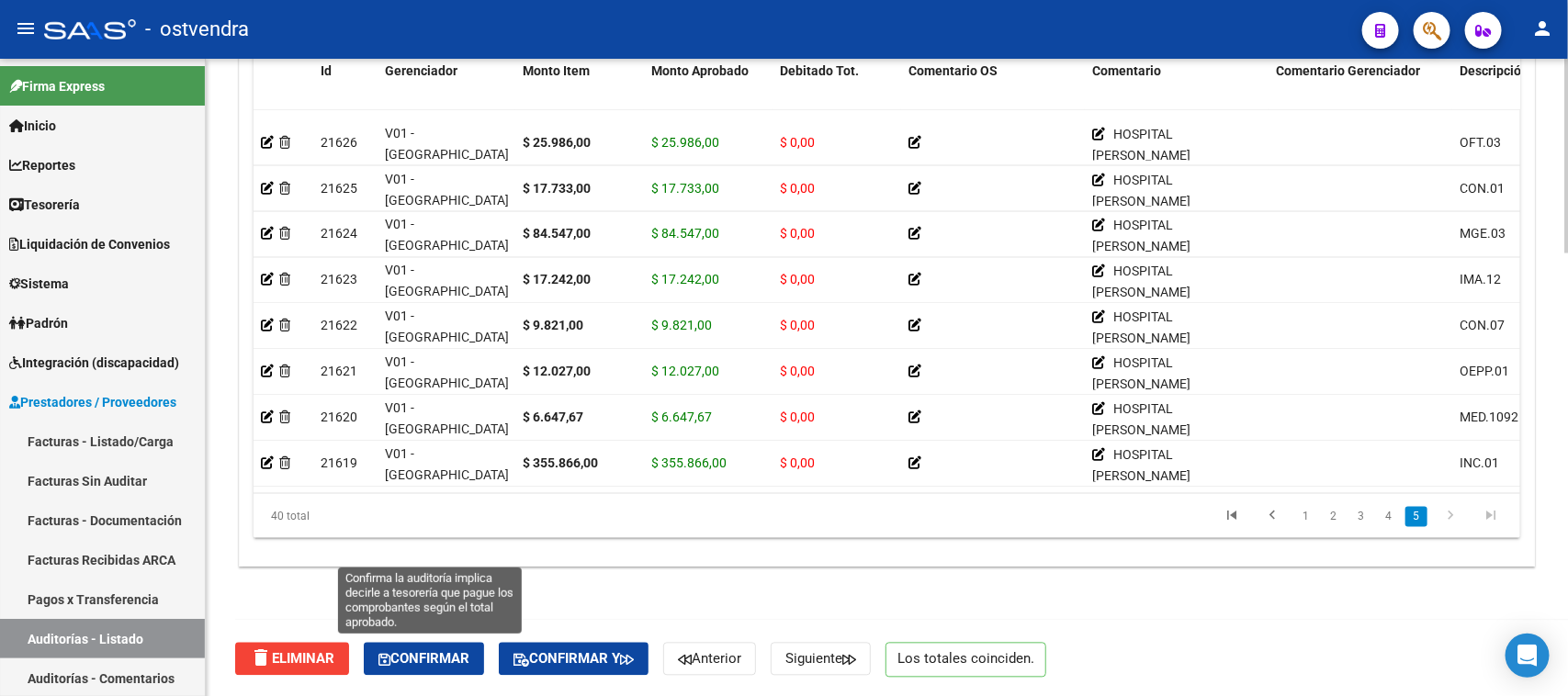
click at [461, 657] on span "Confirmar" at bounding box center [424, 660] width 91 height 17
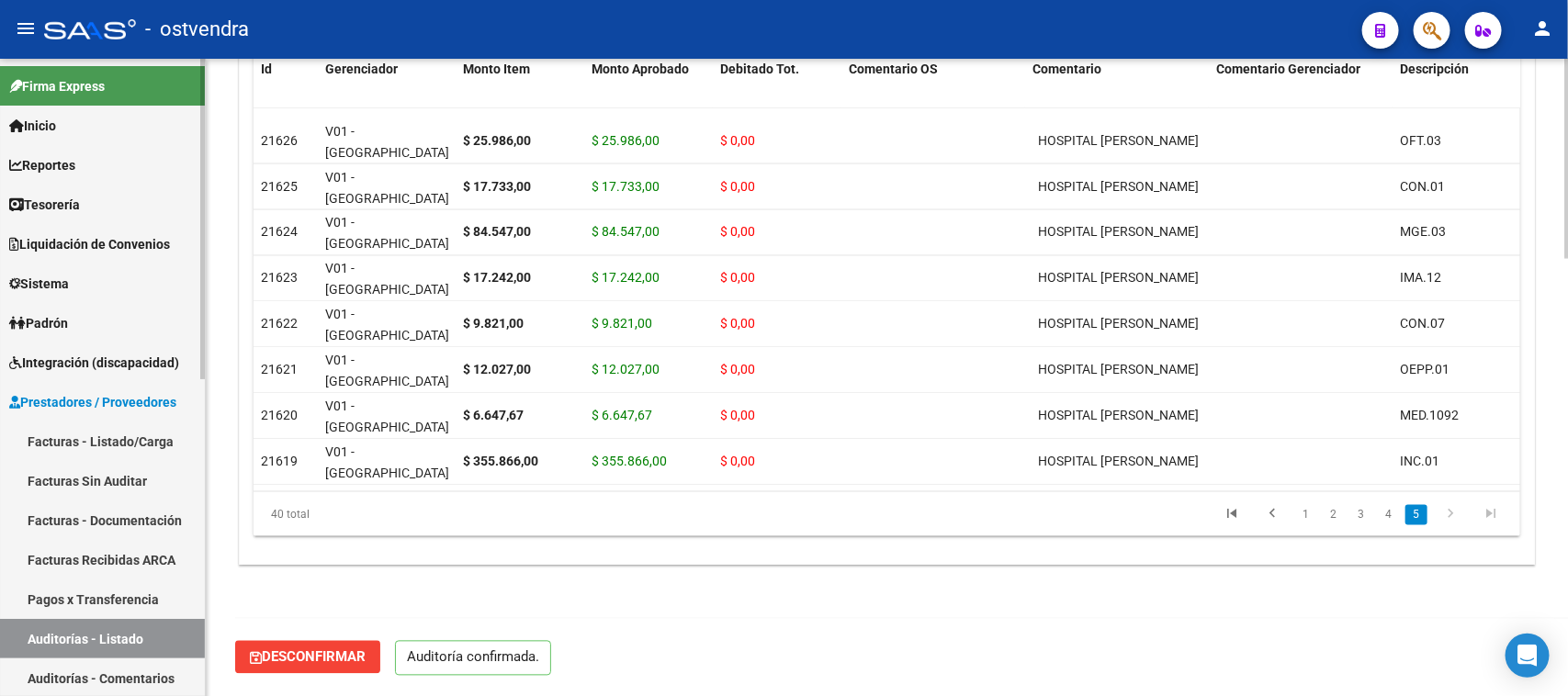
scroll to position [1391, 0]
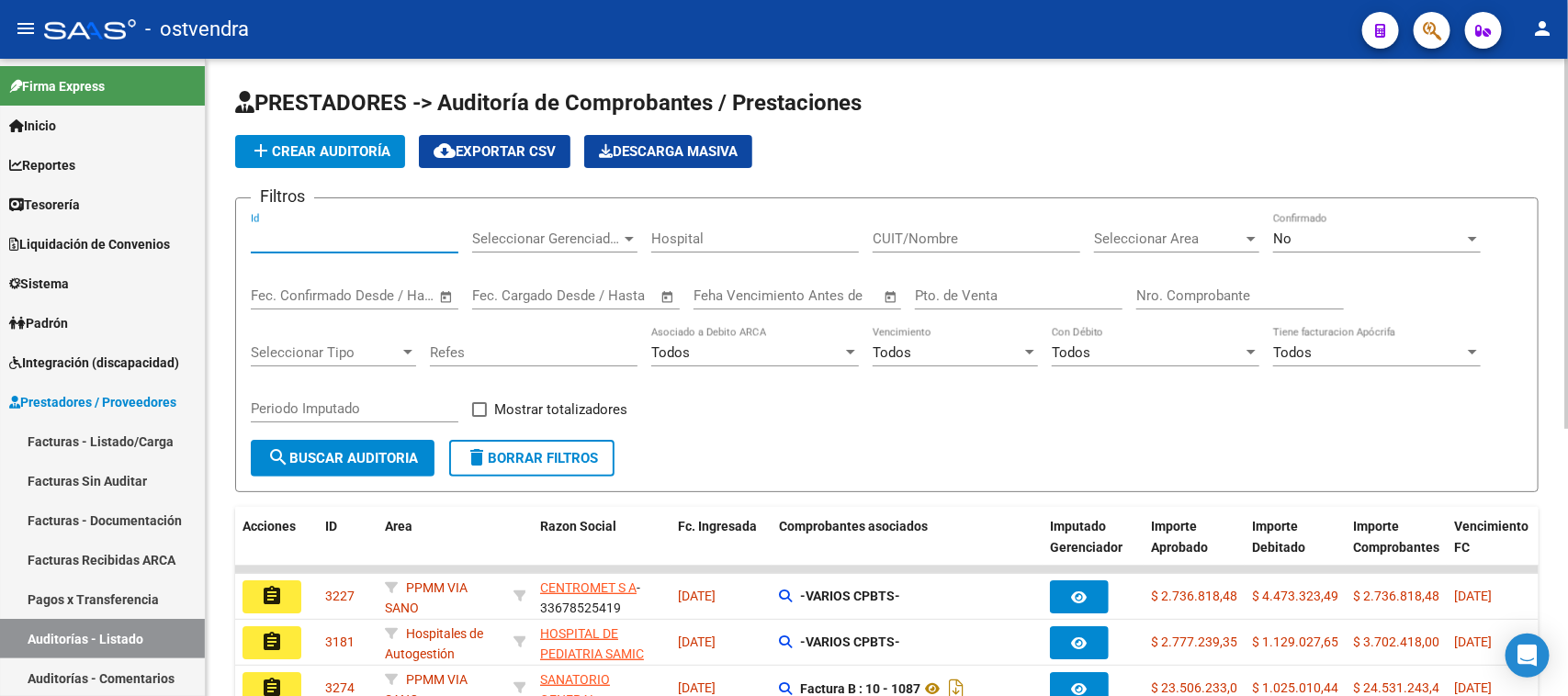
click at [315, 235] on input "Id" at bounding box center [354, 239] width 208 height 17
paste input "2536"
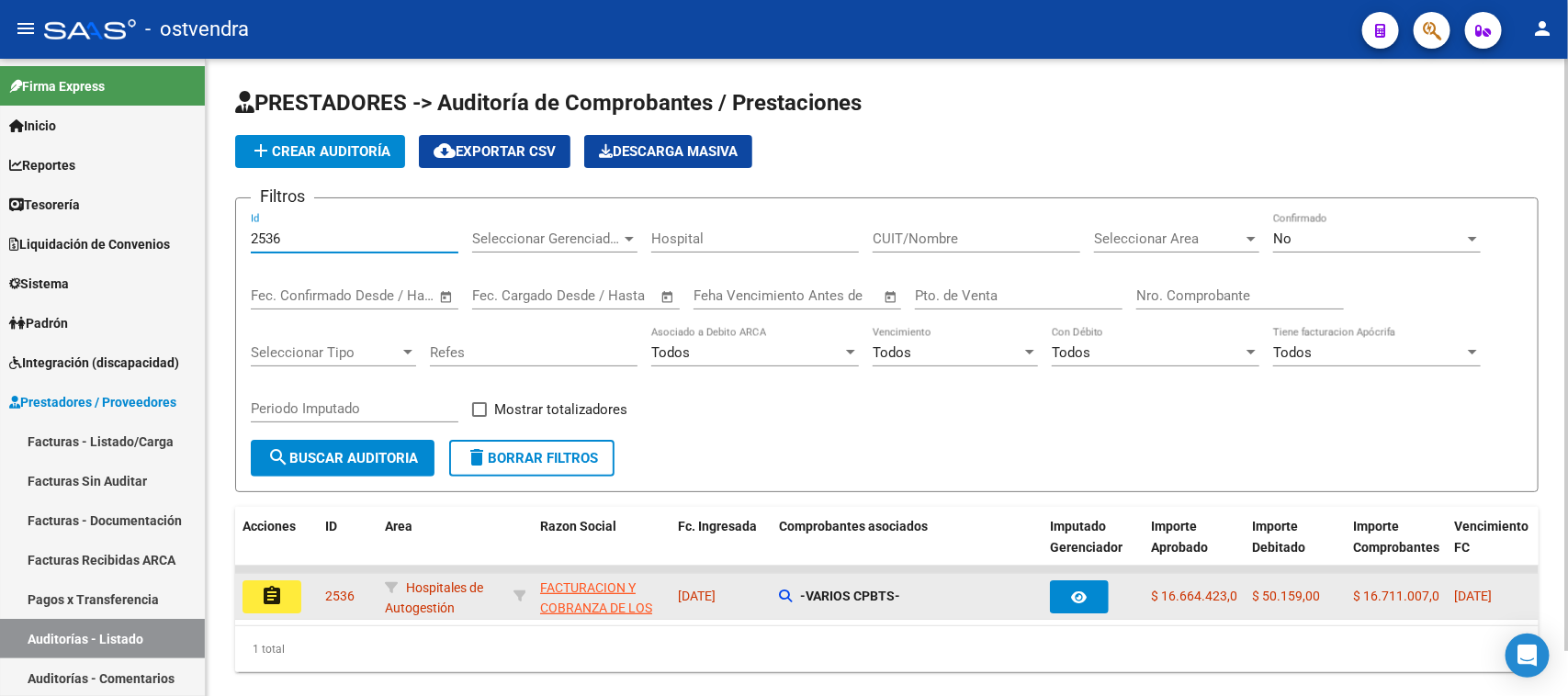
type input "2536"
click at [276, 593] on mat-icon "assignment" at bounding box center [272, 596] width 22 height 22
click at [276, 593] on mat-sidenav-content "PRESTADORES -> Auditoría de Comprobantes / Prestaciones add Crear Auditoría clo…" at bounding box center [887, 377] width 1362 height 637
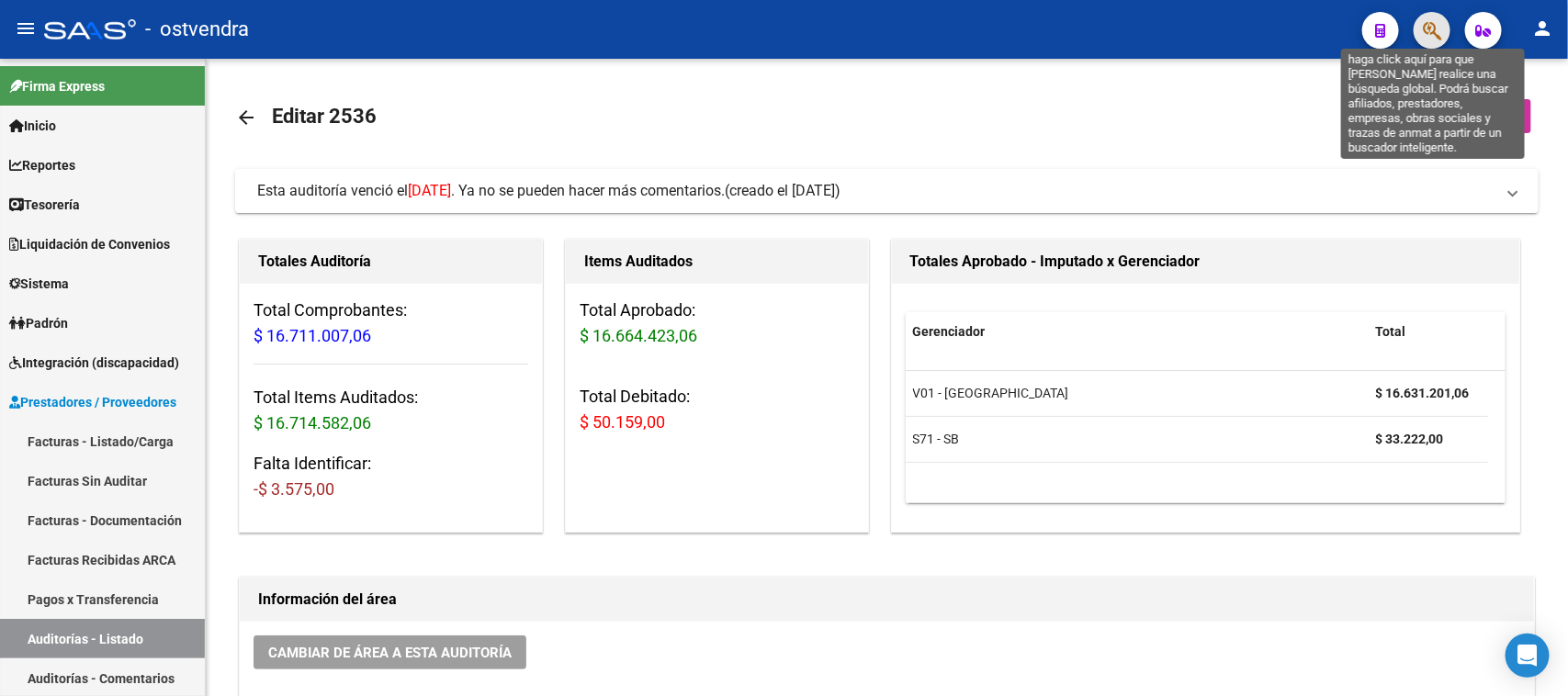
click at [1429, 34] on icon "button" at bounding box center [1432, 31] width 19 height 21
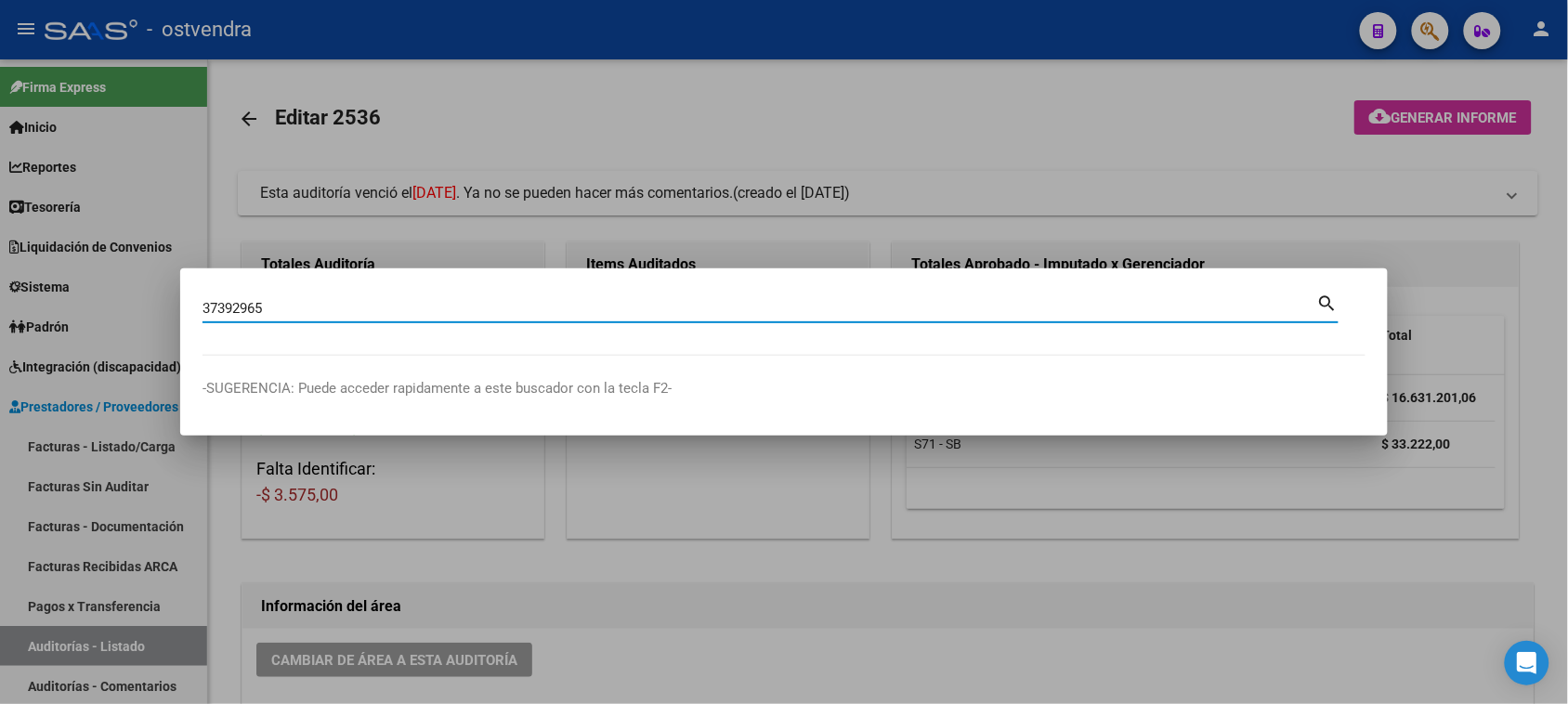
type input "37392965"
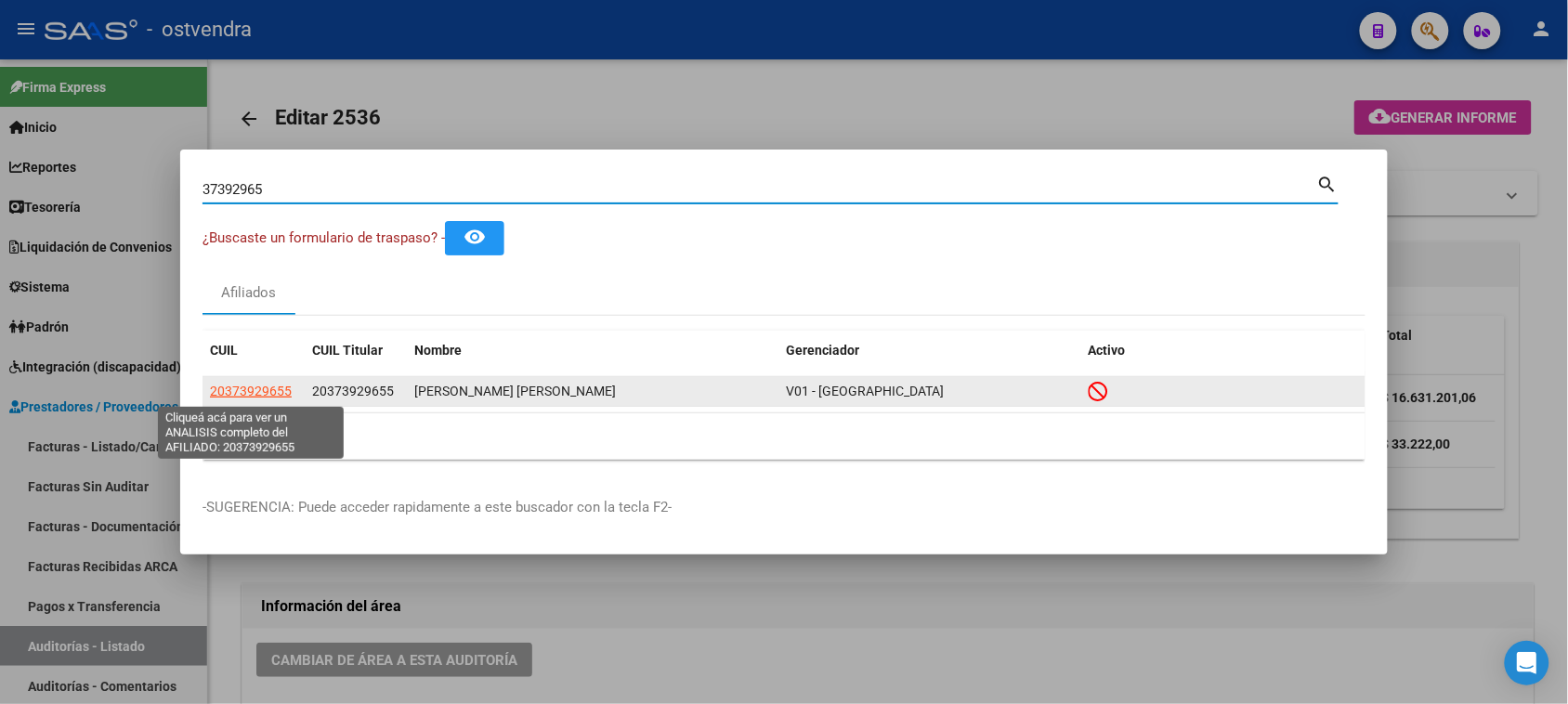
click at [260, 386] on span "20373929655" at bounding box center [251, 391] width 82 height 15
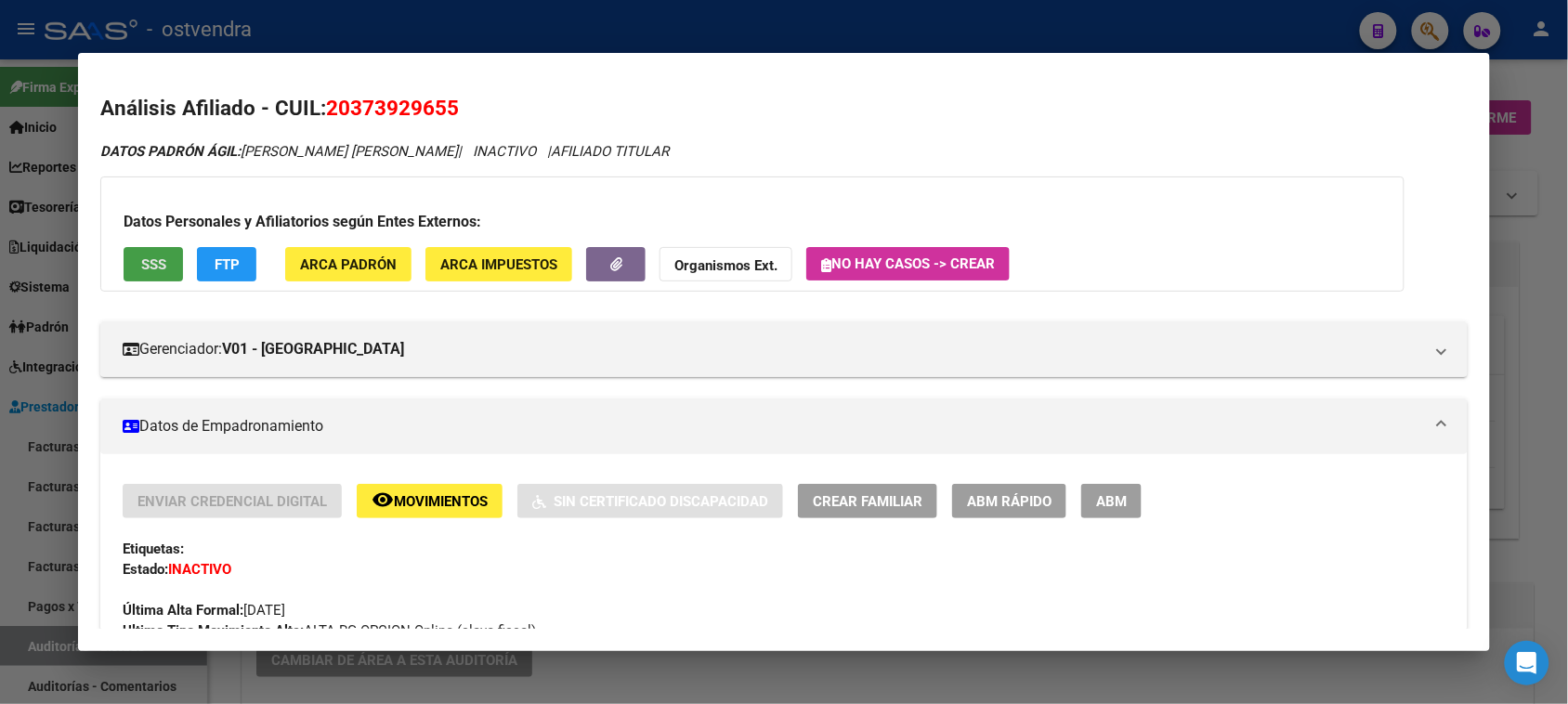
drag, startPoint x: 555, startPoint y: 300, endPoint x: 155, endPoint y: 258, distance: 402.2
click at [155, 258] on span "SSS" at bounding box center [154, 265] width 25 height 17
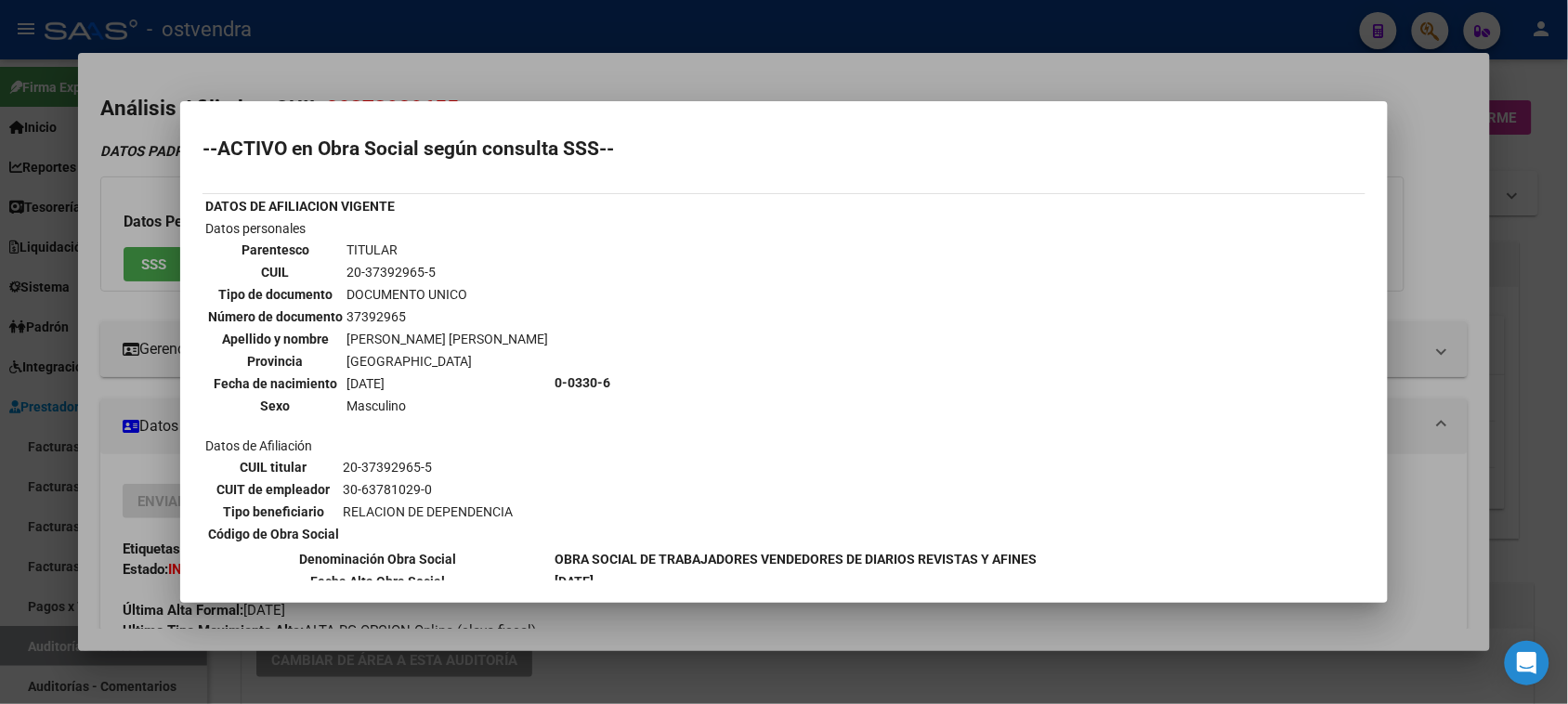
click at [1457, 257] on div at bounding box center [784, 352] width 1568 height 704
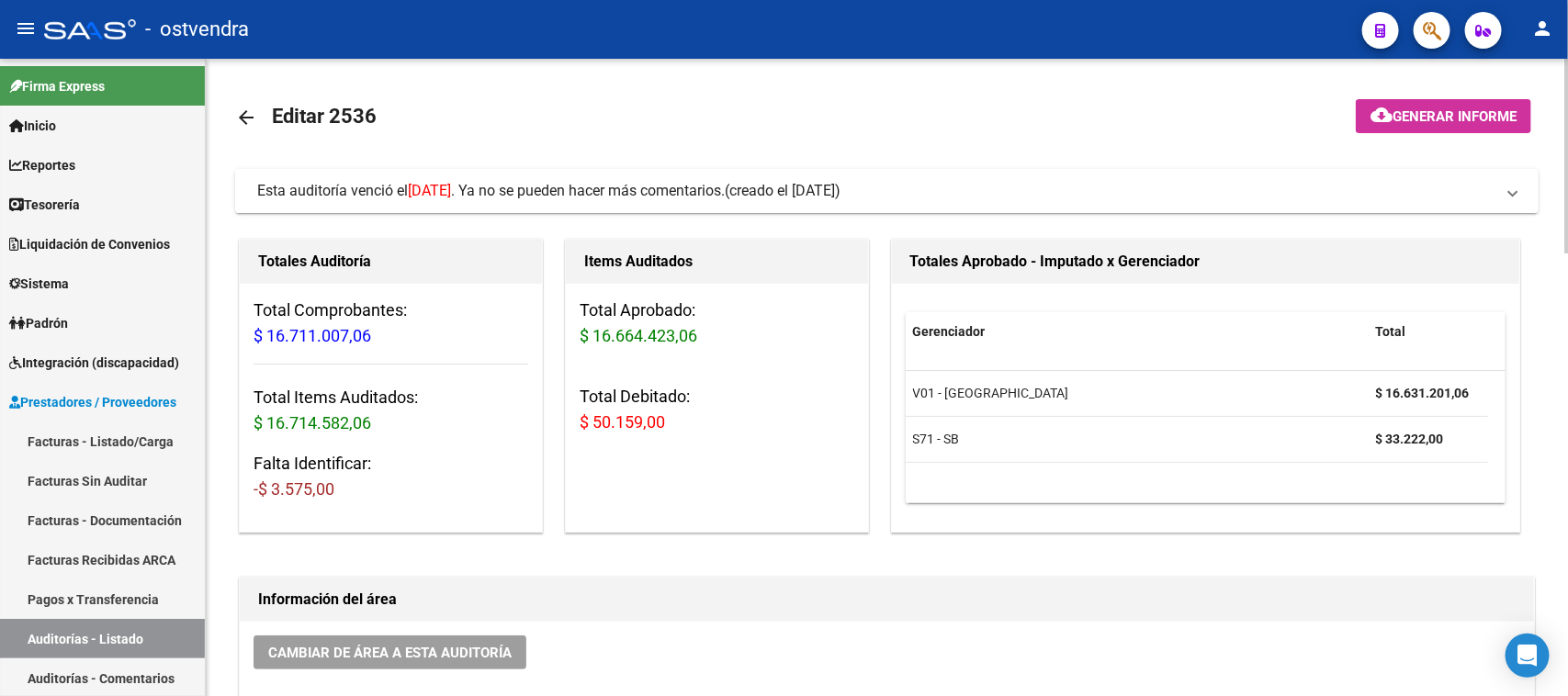
click at [670, 182] on span "Esta auditoría venció el [DATE] . Ya no se pueden hacer más comentarios." at bounding box center [491, 190] width 468 height 18
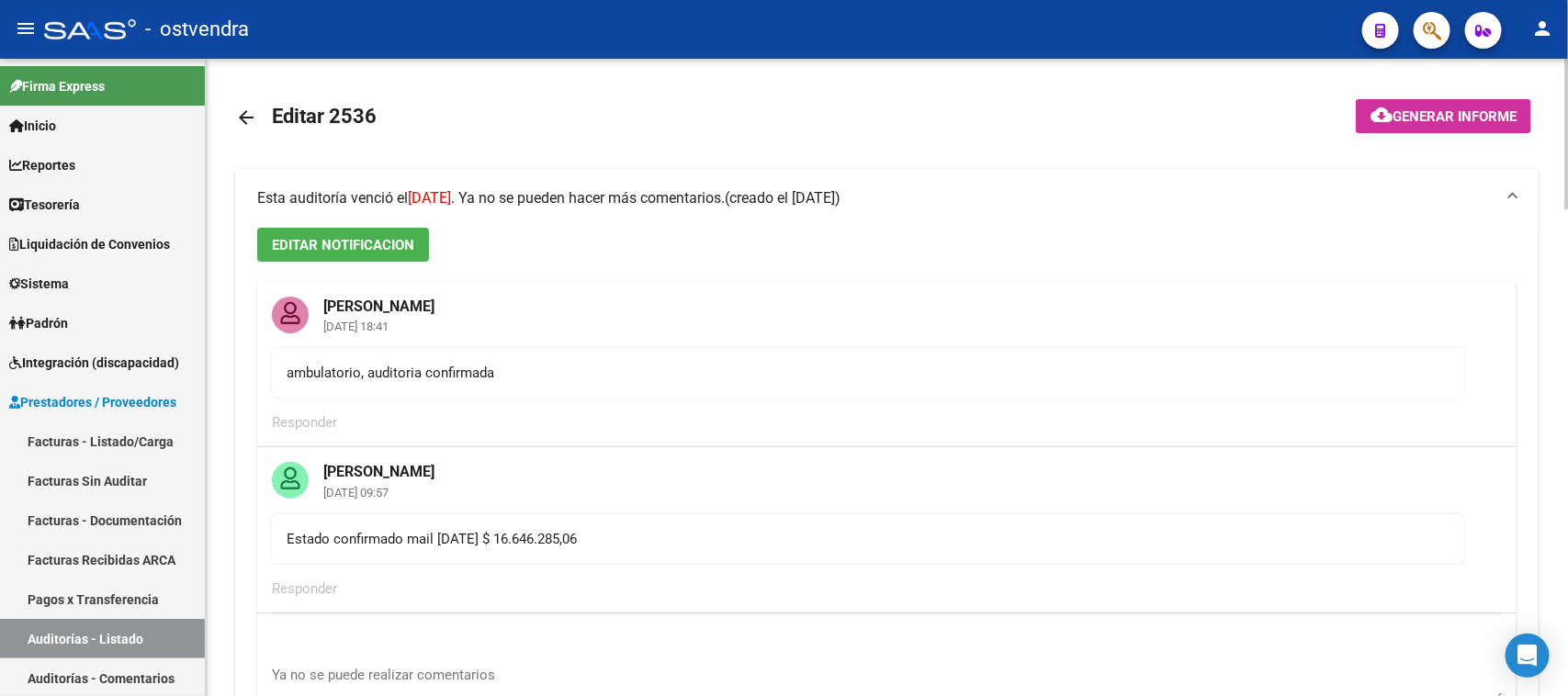
click at [676, 184] on mat-expansion-panel-header "Esta auditoría venció el [DATE] . Ya no se pueden hacer más comentarios. (cread…" at bounding box center [887, 198] width 1303 height 59
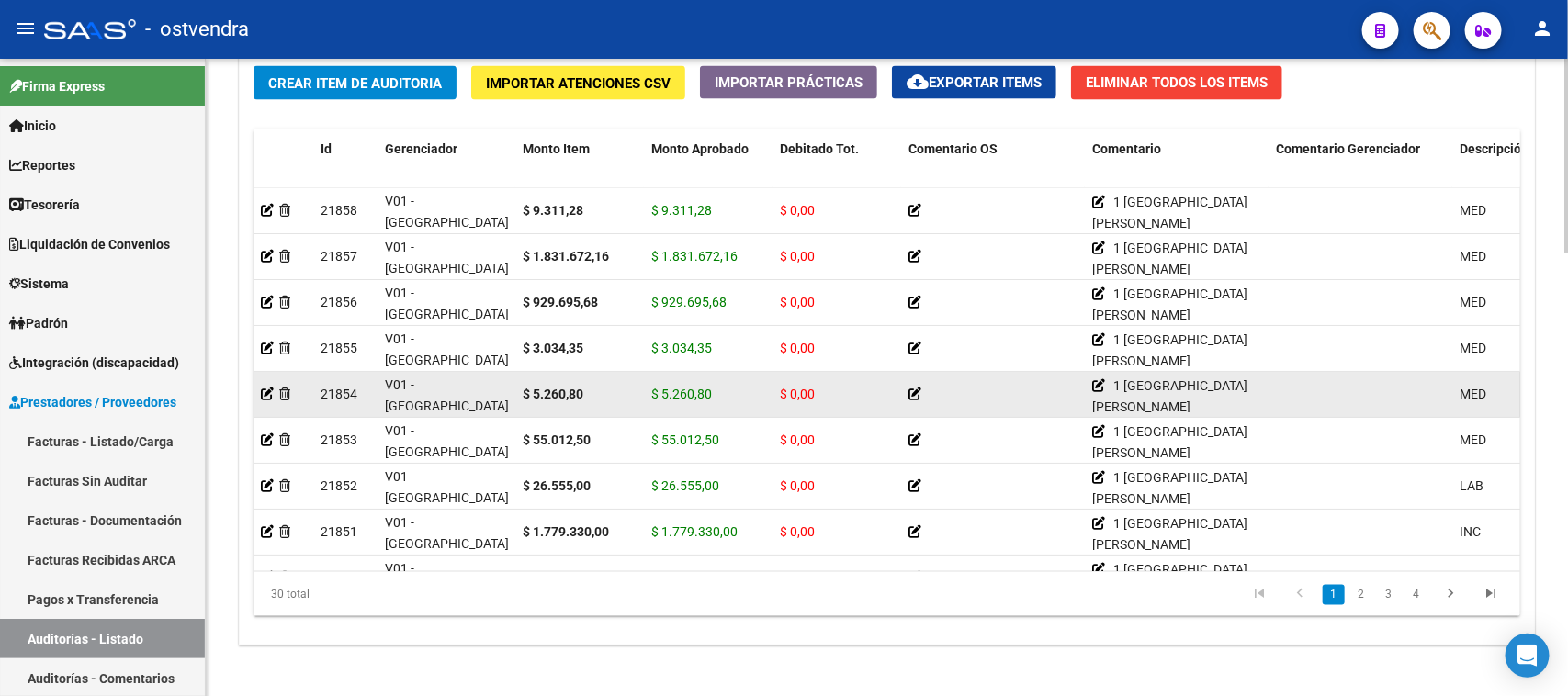
scroll to position [1377, 0]
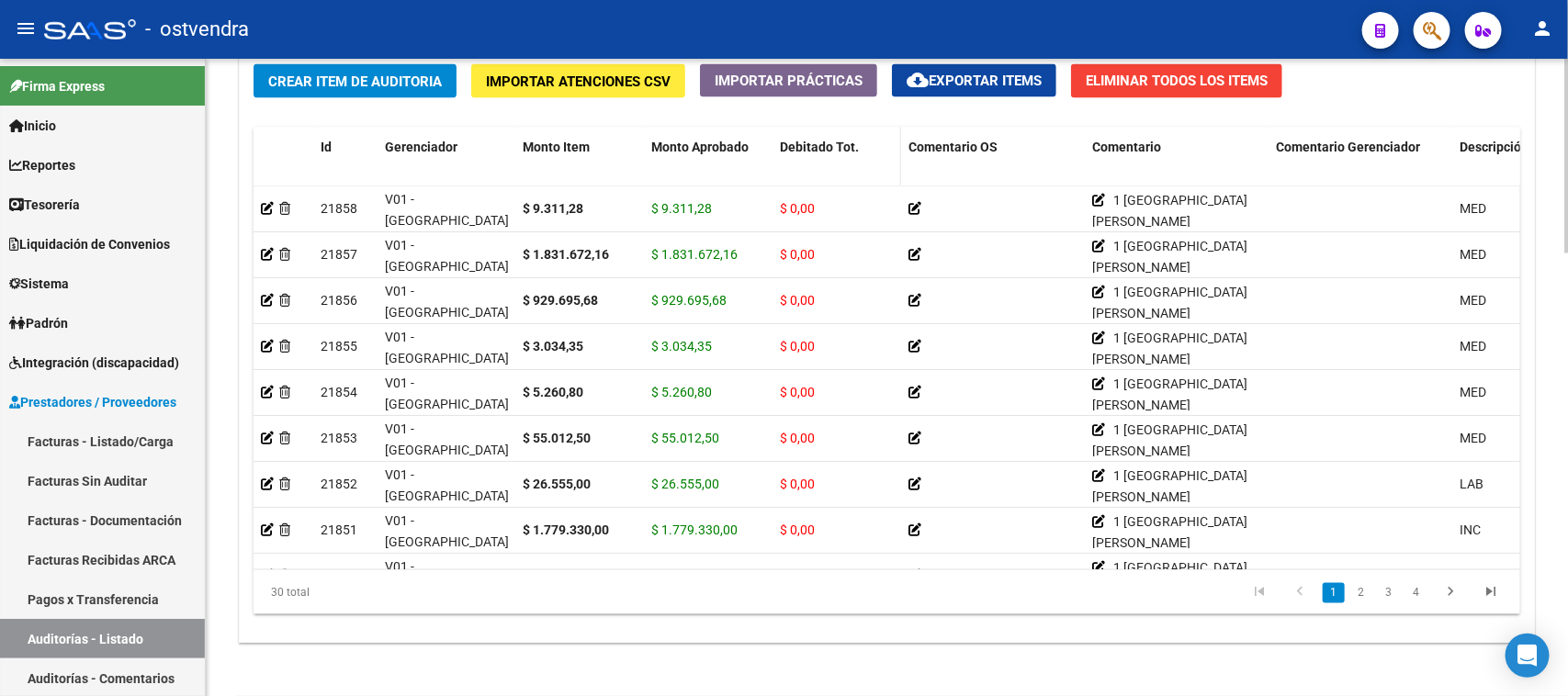
click at [820, 150] on span "Debitado Tot." at bounding box center [819, 147] width 79 height 15
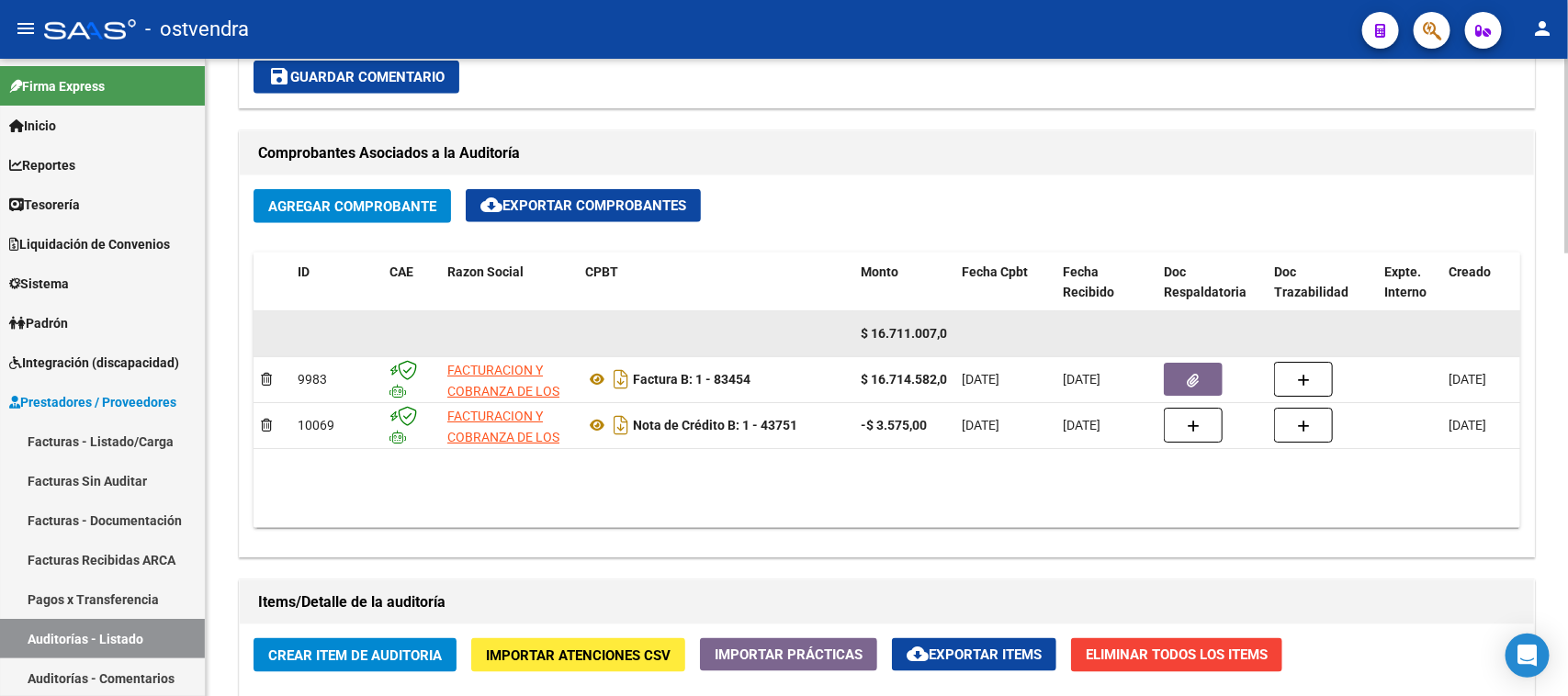
scroll to position [689, 0]
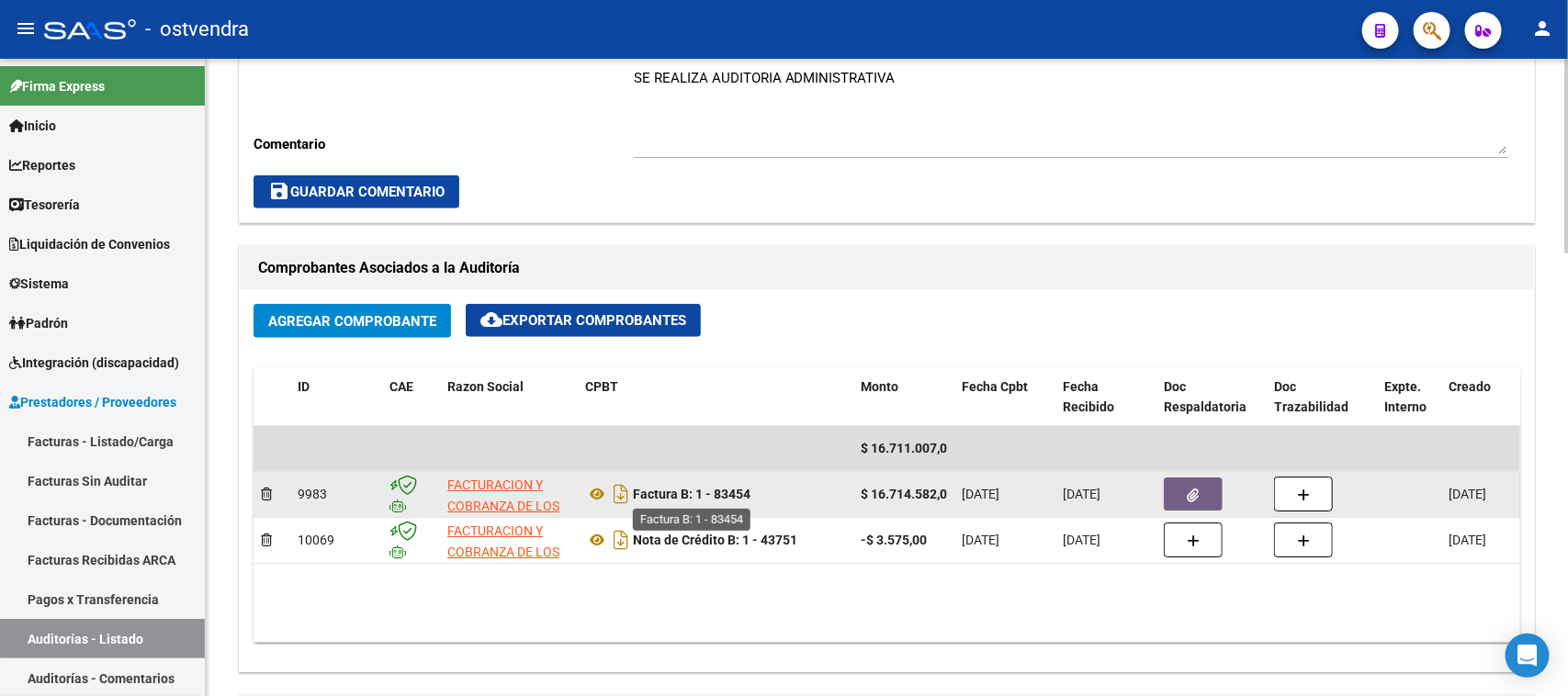
drag, startPoint x: 760, startPoint y: 494, endPoint x: 634, endPoint y: 493, distance: 126.0
click at [634, 493] on div "Factura B: 1 - 83454" at bounding box center [716, 494] width 261 height 30
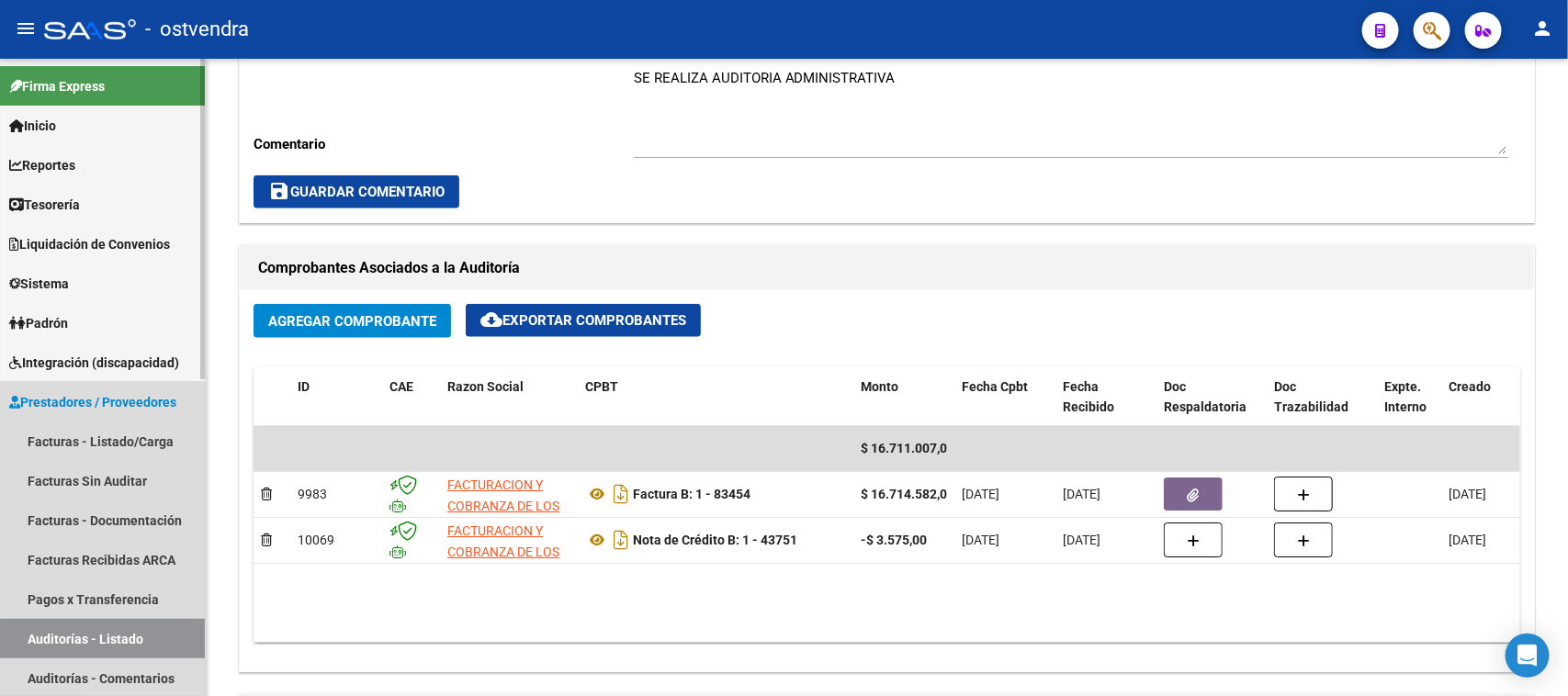
click at [153, 631] on link "Auditorías - Listado" at bounding box center [103, 638] width 205 height 39
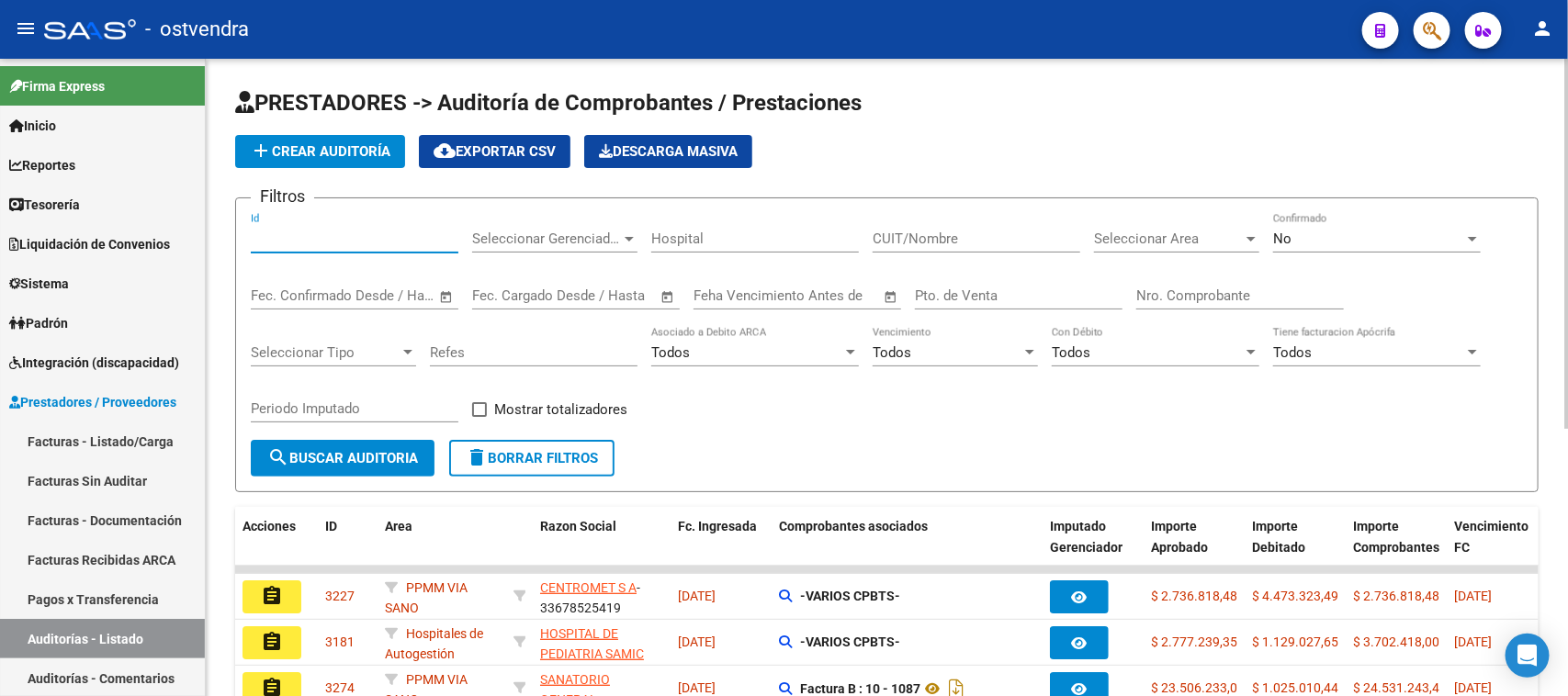
click at [354, 239] on input "Id" at bounding box center [354, 239] width 208 height 17
paste input "2637"
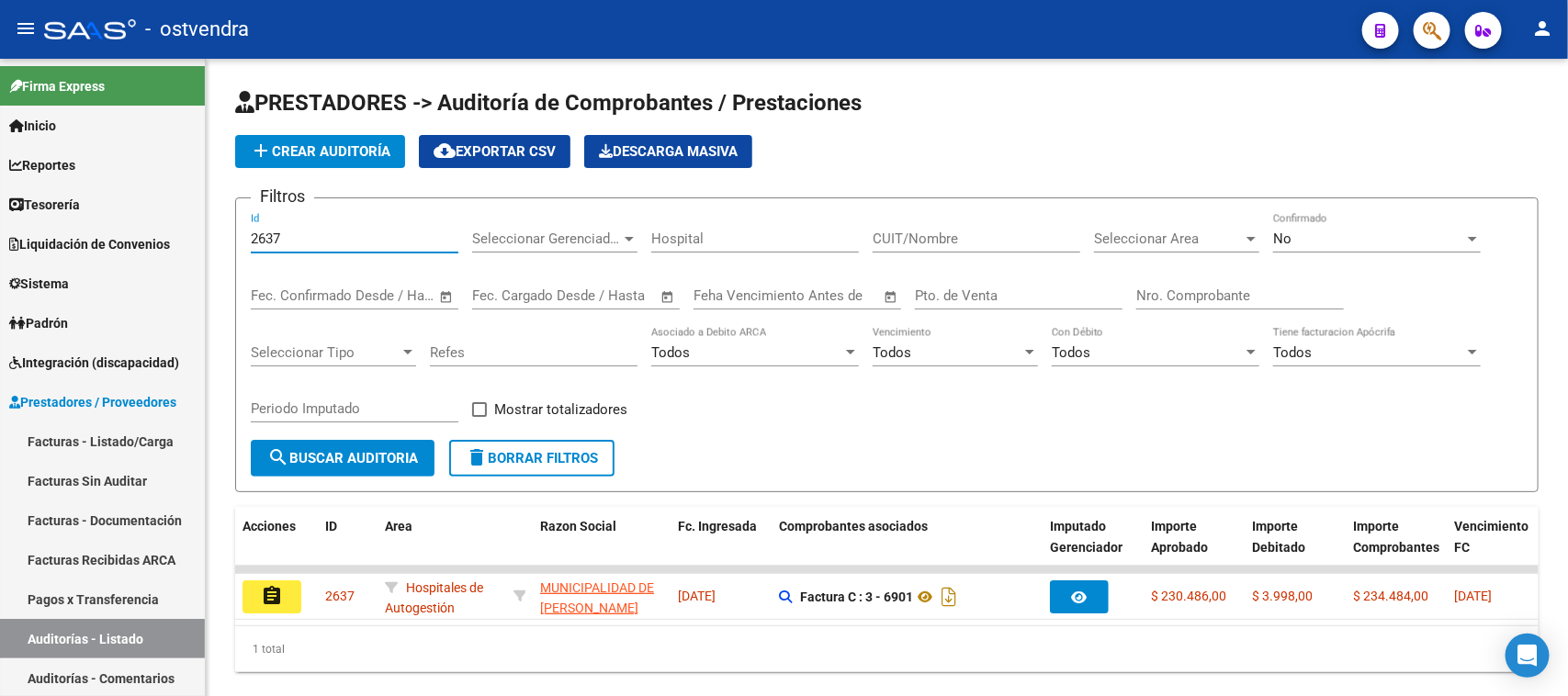
type input "2637"
click at [273, 588] on mat-icon "assignment" at bounding box center [272, 596] width 22 height 22
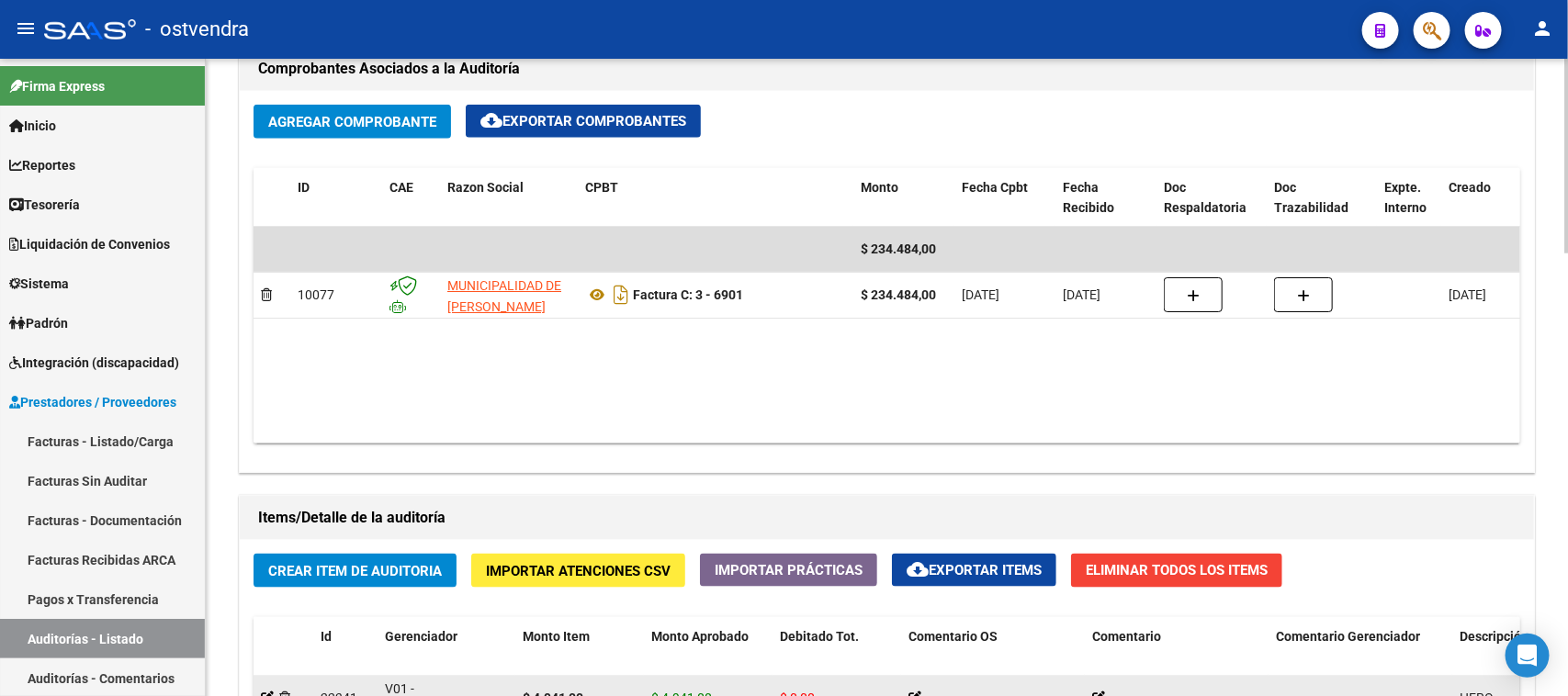
scroll to position [918, 0]
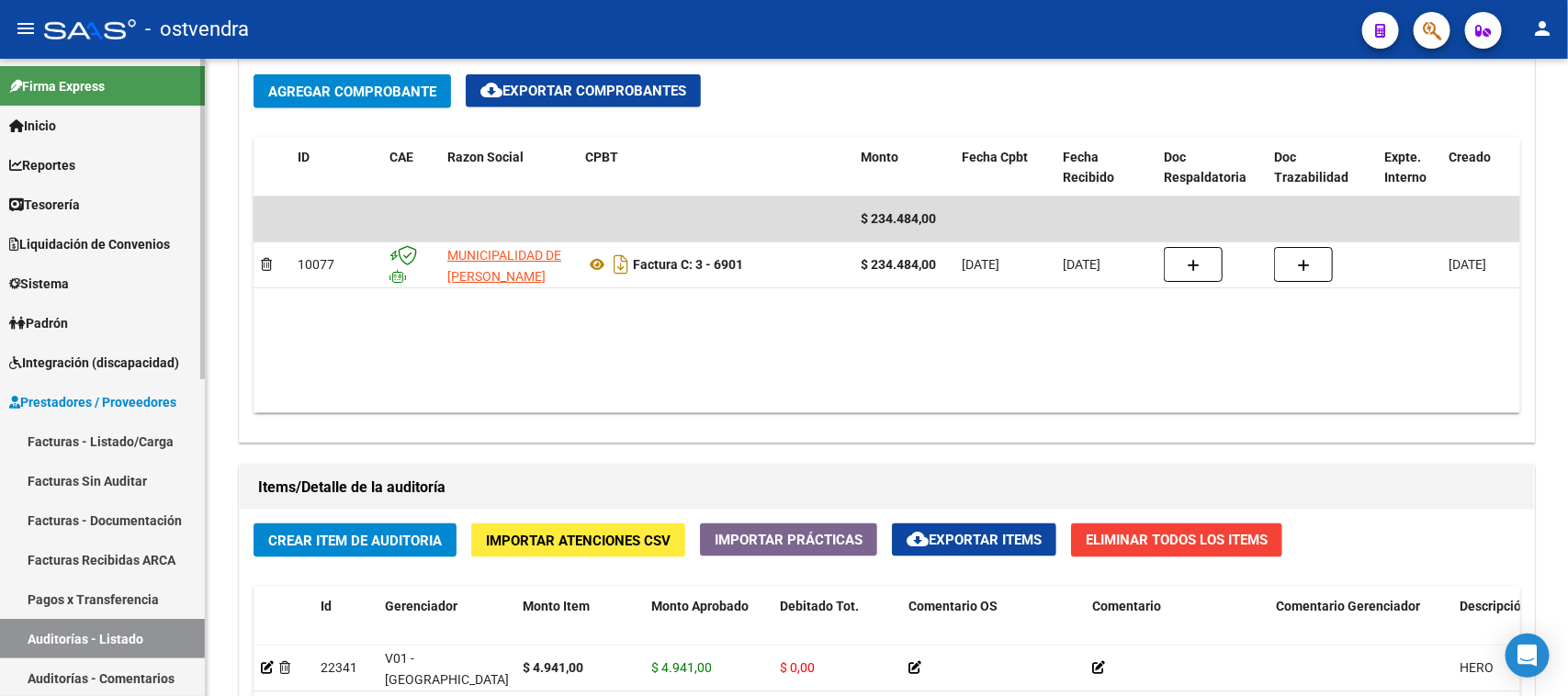
click at [139, 632] on link "Auditorías - Listado" at bounding box center [103, 638] width 205 height 39
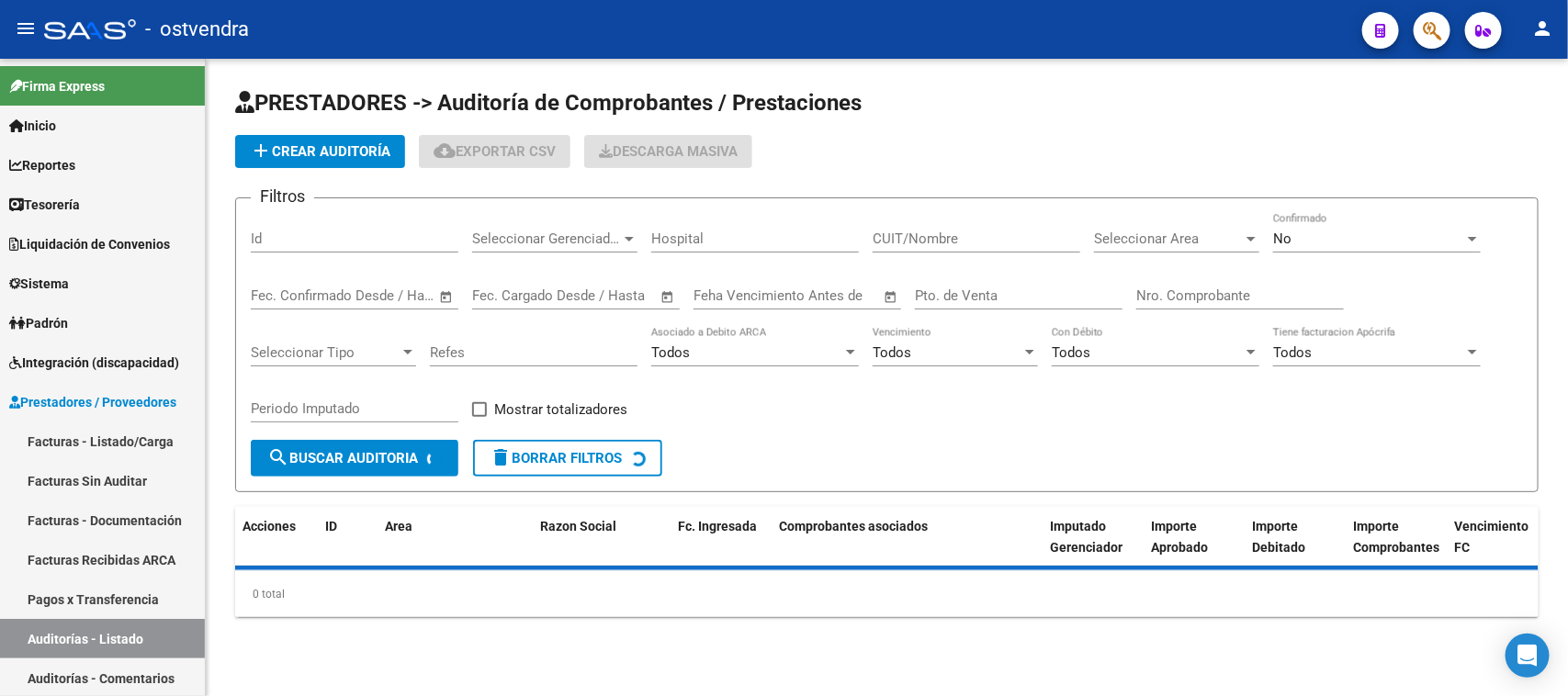
click at [315, 226] on div "Id" at bounding box center [354, 233] width 208 height 39
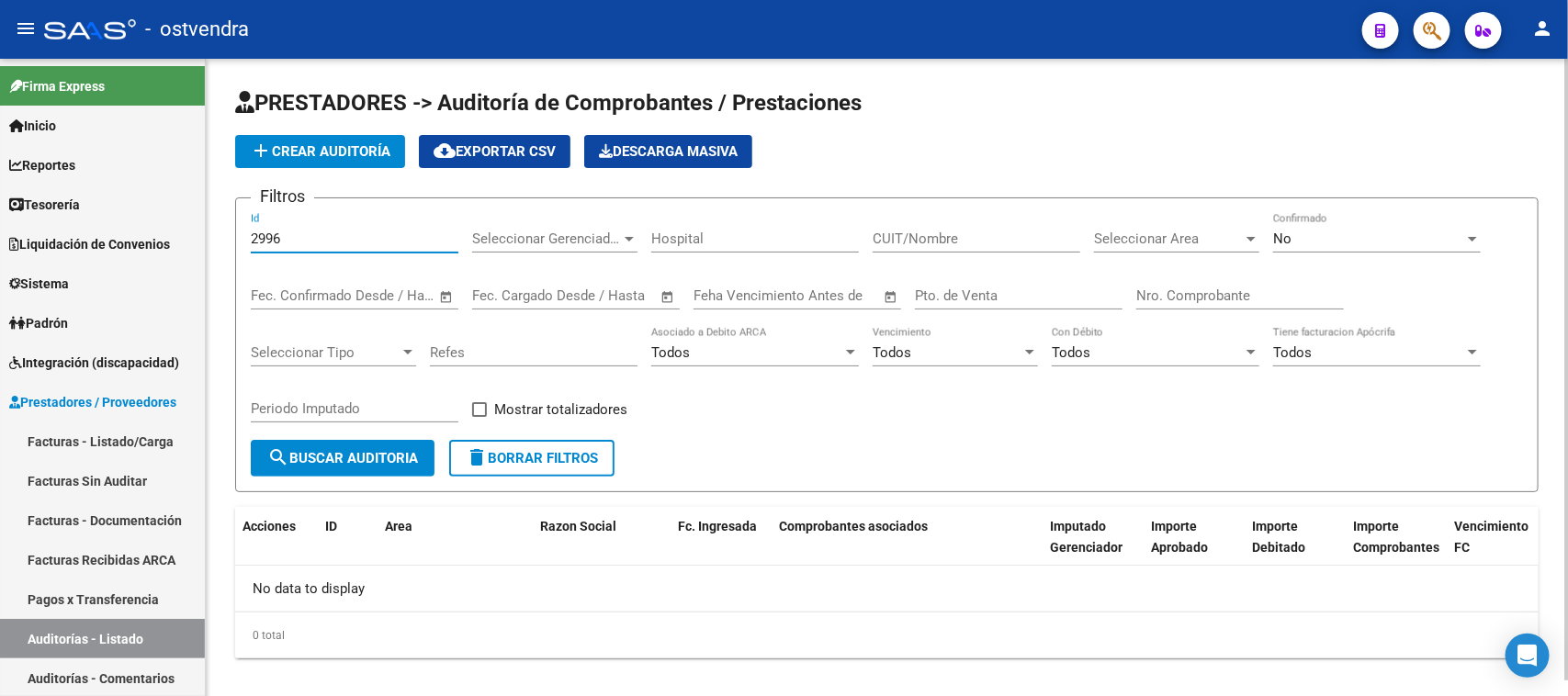
drag, startPoint x: 290, startPoint y: 239, endPoint x: 236, endPoint y: 232, distance: 54.5
click at [223, 237] on div "PRESTADORES -> Auditoría de Comprobantes / Prestaciones add Crear Auditoría clo…" at bounding box center [887, 388] width 1362 height 658
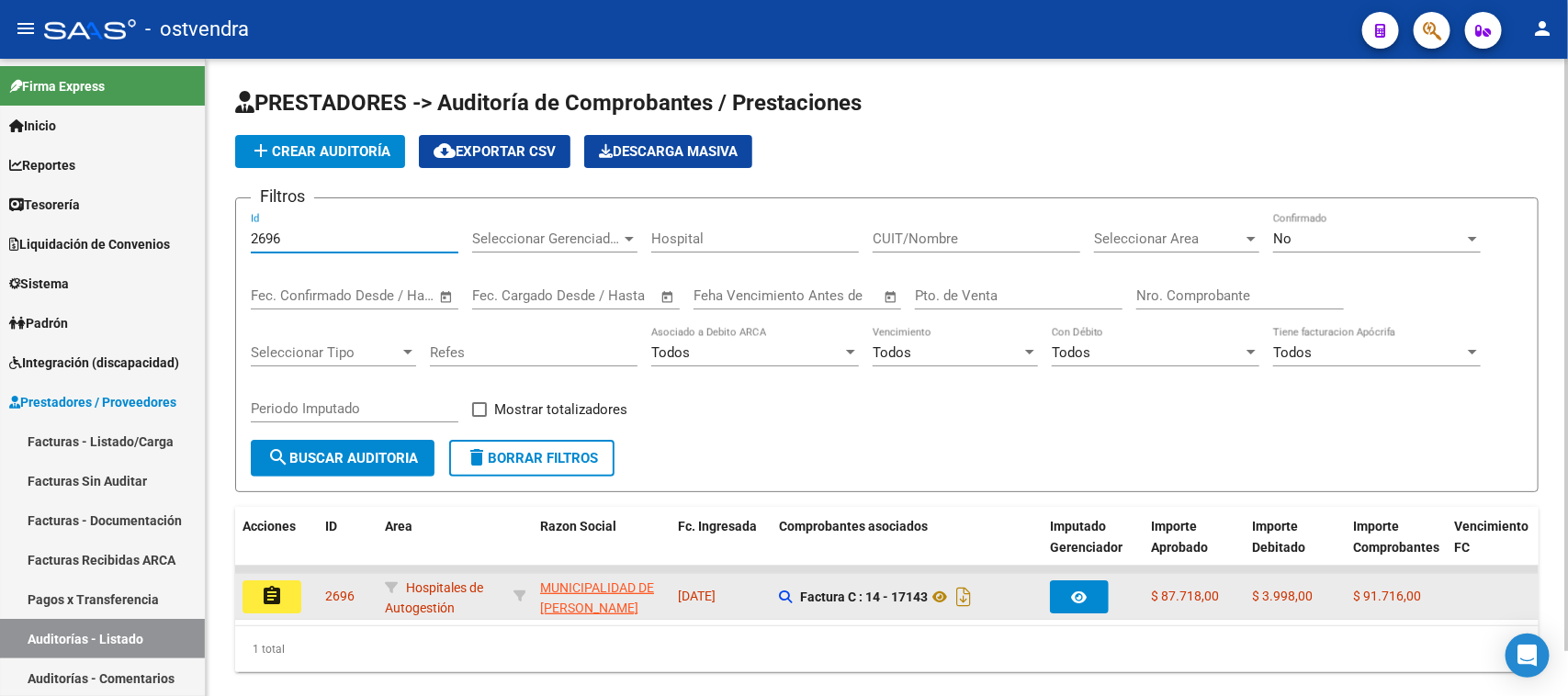
type input "2696"
click at [267, 591] on mat-icon "assignment" at bounding box center [272, 596] width 22 height 22
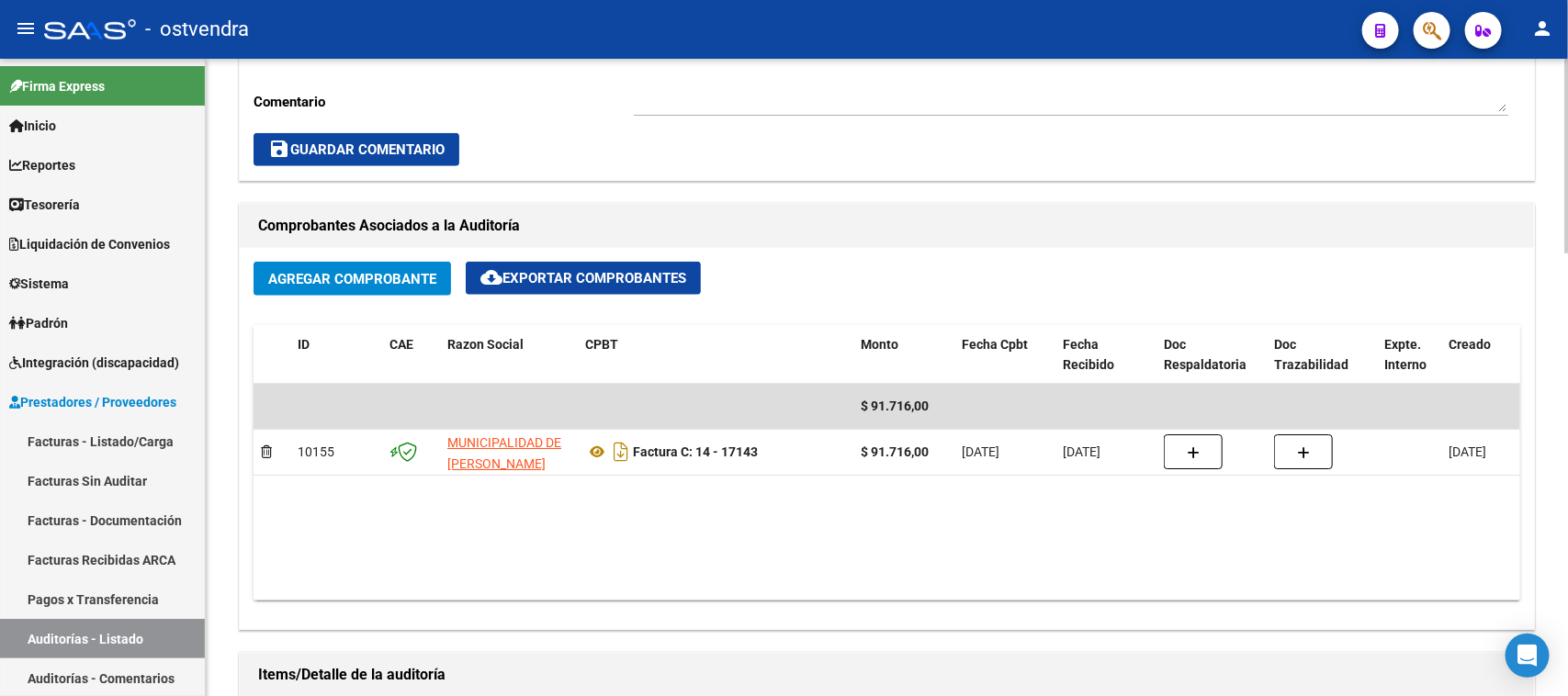
scroll to position [803, 0]
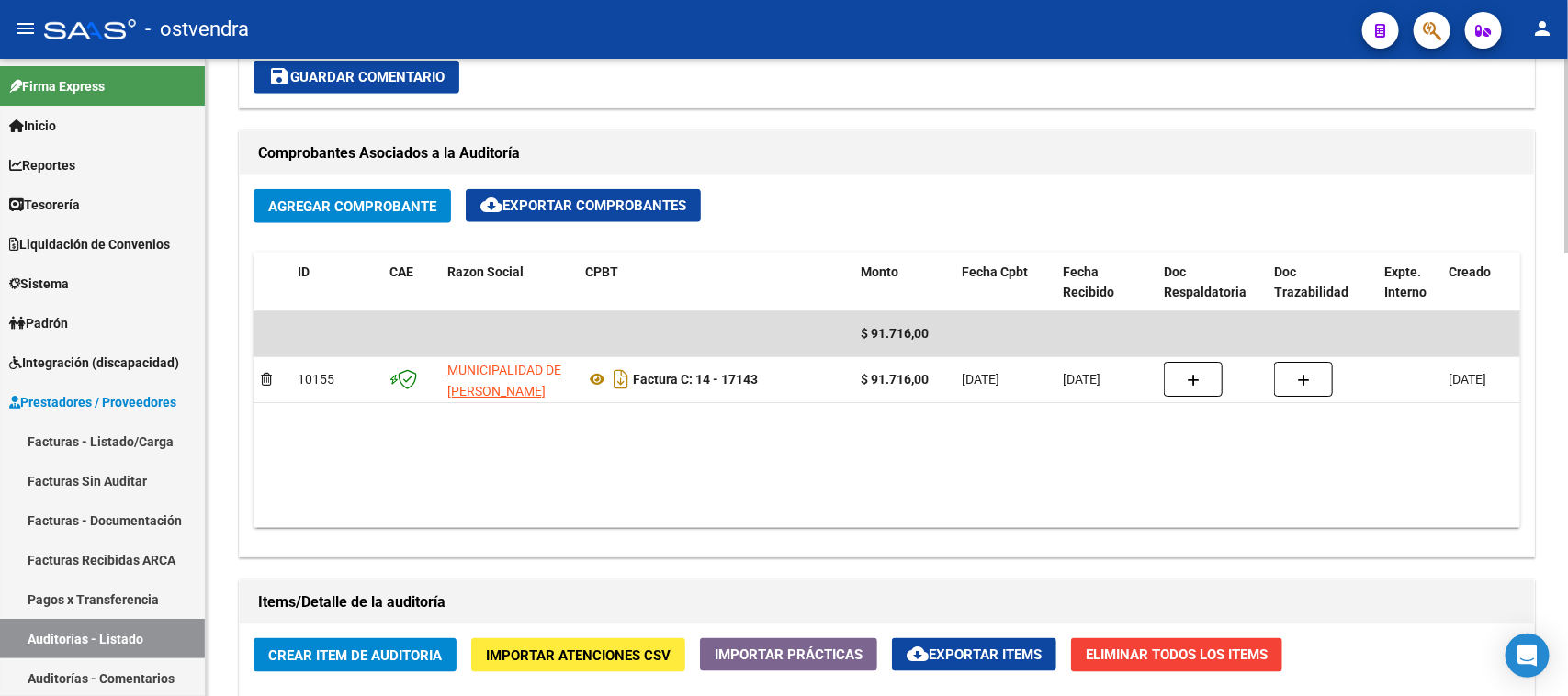
click at [937, 557] on div "Comprobantes Asociados a la Auditoría Agregar Comprobante cloud_download Export…" at bounding box center [887, 344] width 1303 height 434
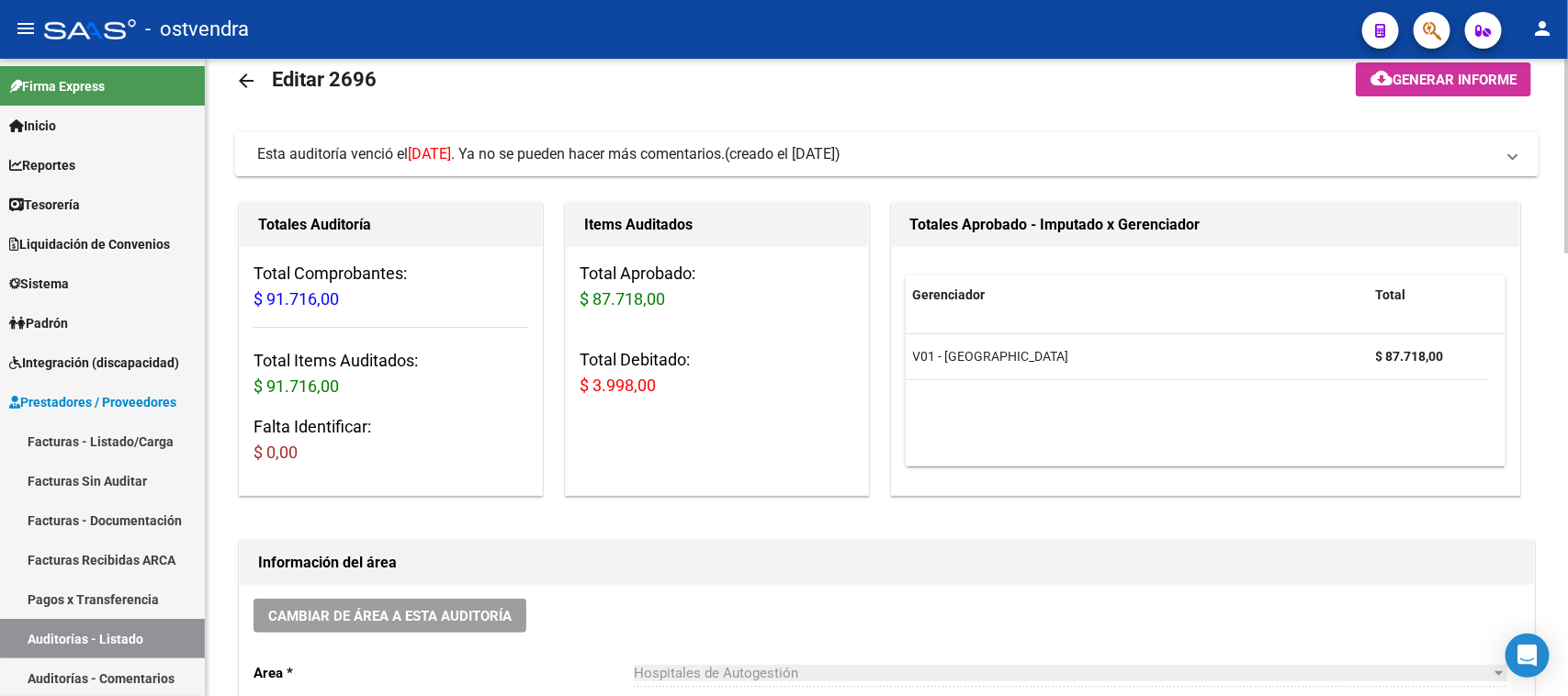
scroll to position [0, 0]
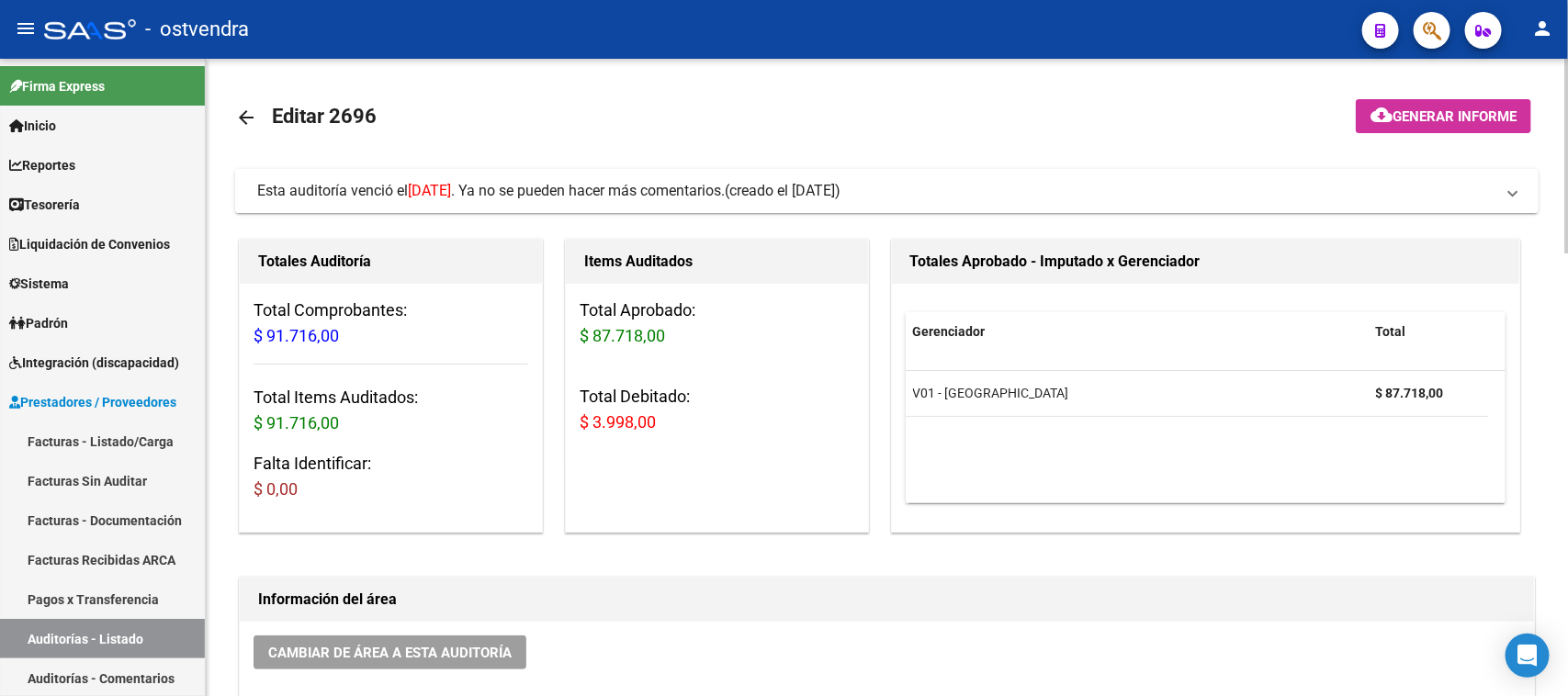
click at [653, 184] on span "Esta auditoría venció el [DATE] . Ya no se pueden hacer más comentarios." at bounding box center [491, 190] width 468 height 18
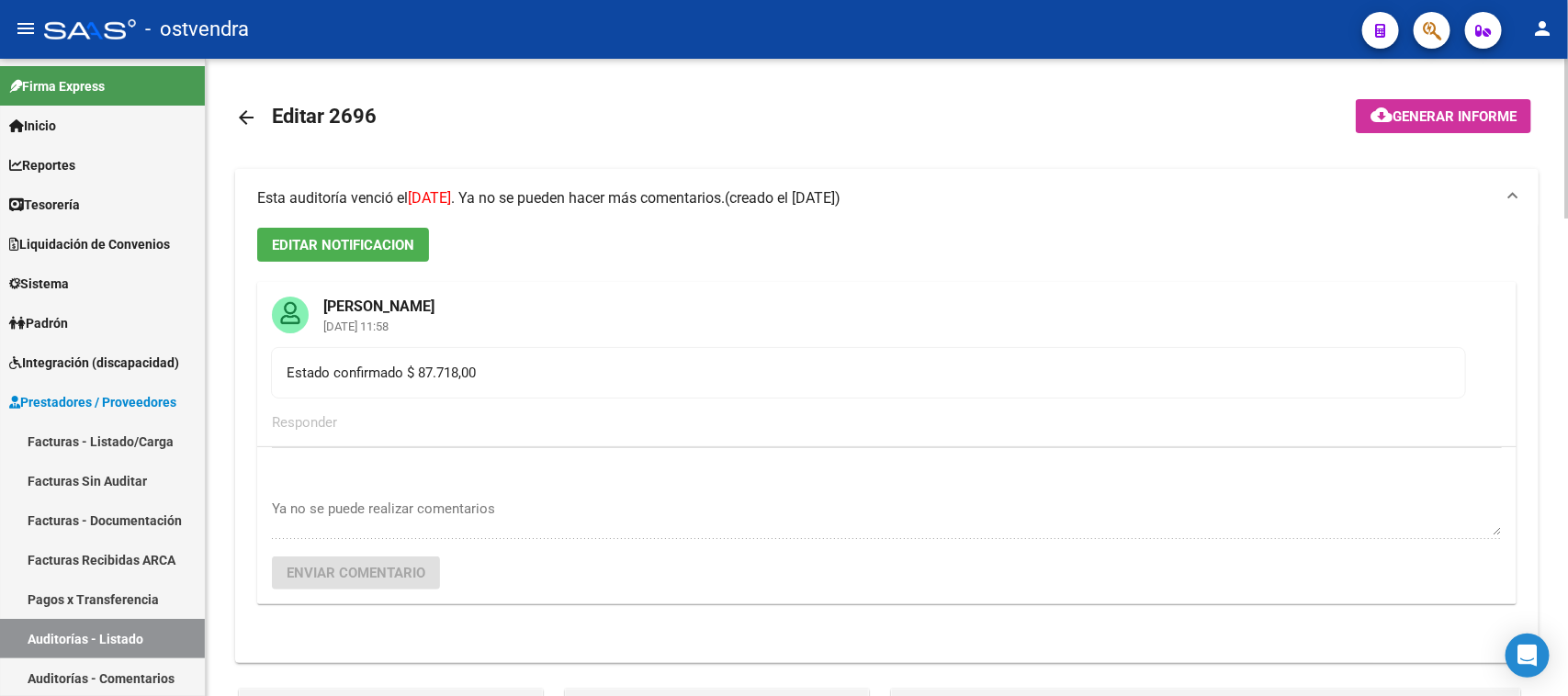
click at [655, 184] on mat-expansion-panel-header "Esta auditoría venció el [DATE] . Ya no se pueden hacer más comentarios. (cread…" at bounding box center [887, 198] width 1303 height 59
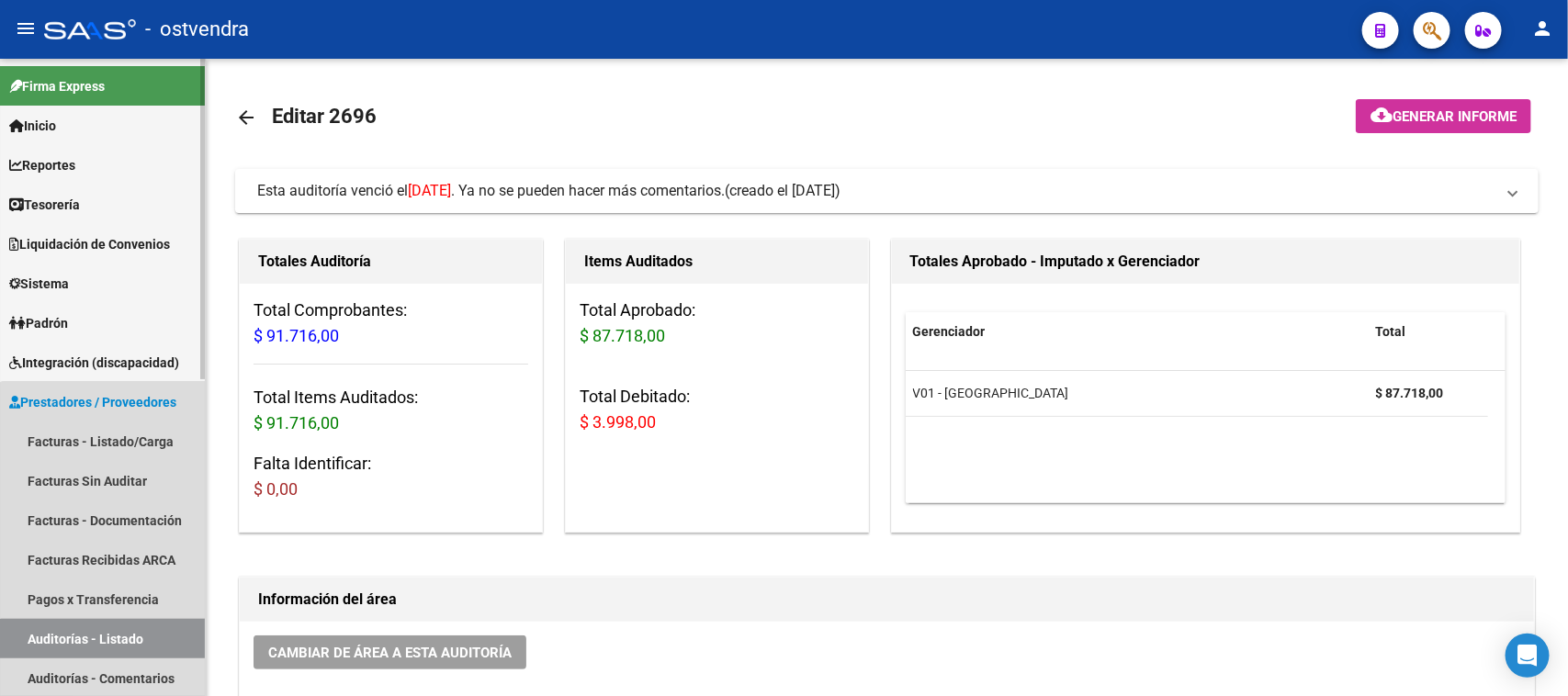
click at [130, 643] on link "Auditorías - Listado" at bounding box center [103, 638] width 205 height 39
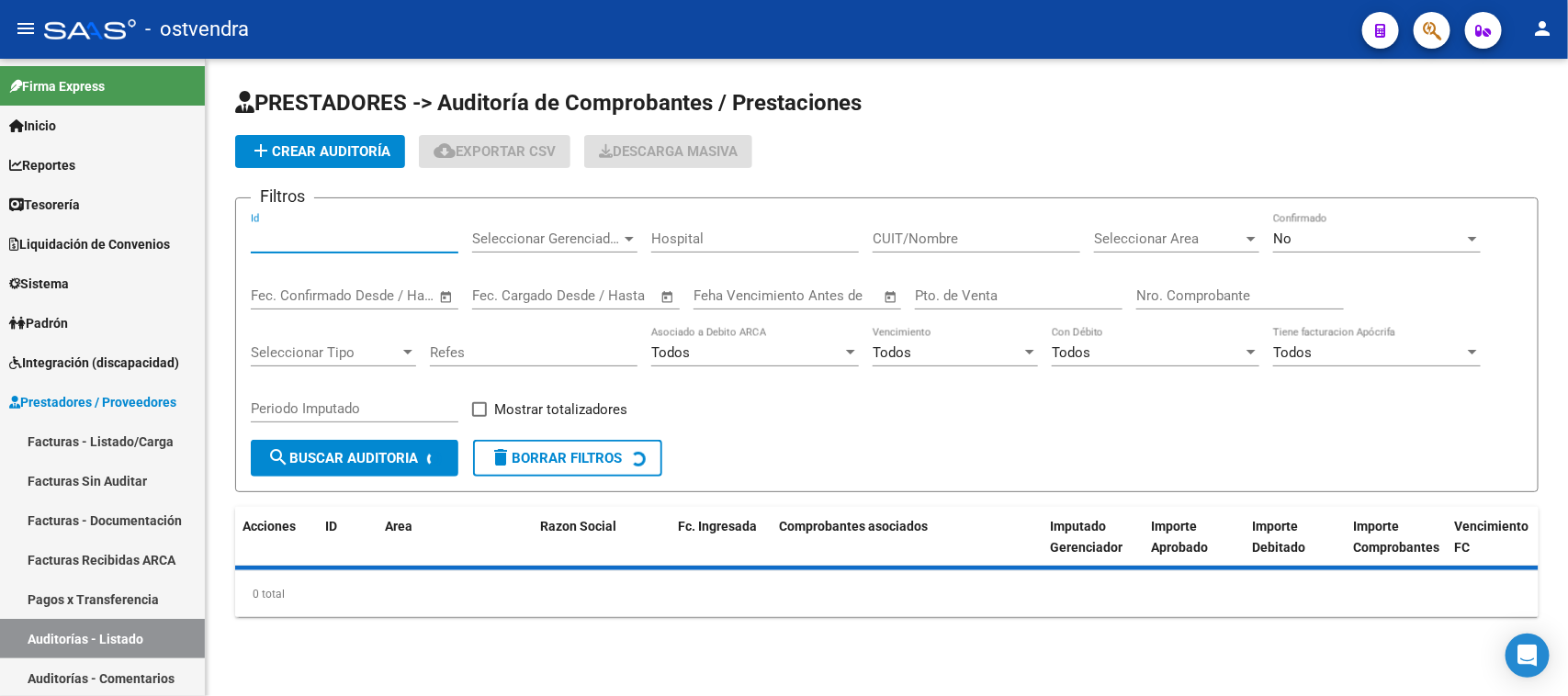
click at [418, 232] on input "Id" at bounding box center [354, 239] width 208 height 17
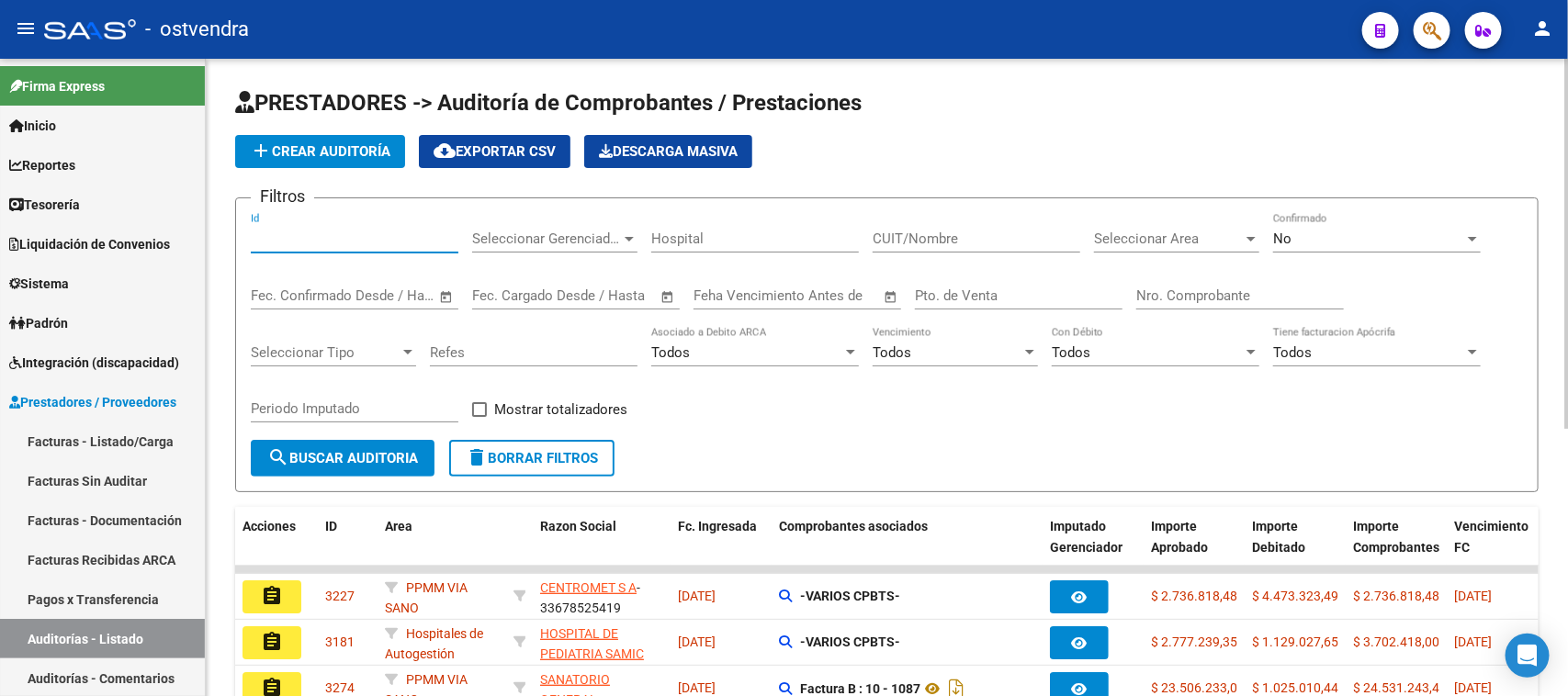
paste input "2762"
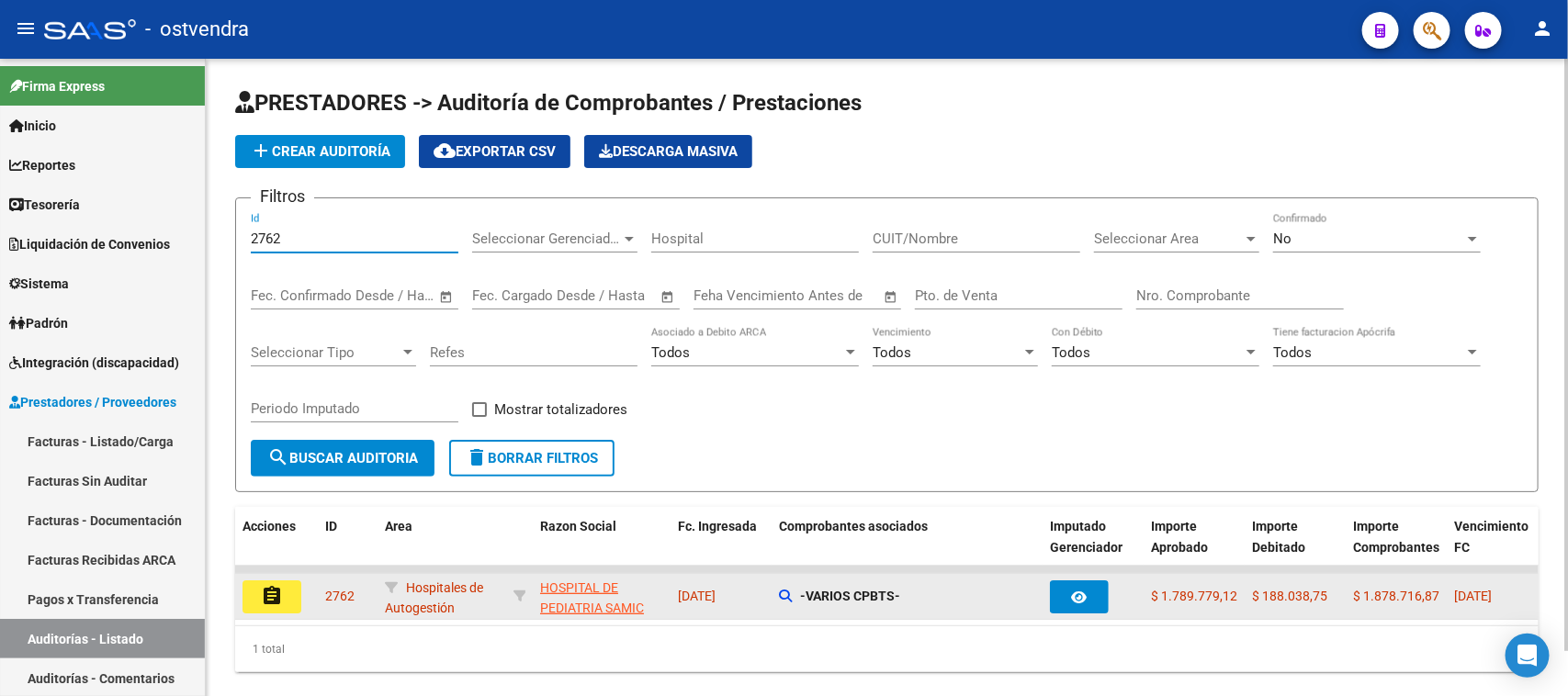
type input "2762"
click at [263, 594] on mat-icon "assignment" at bounding box center [272, 596] width 22 height 22
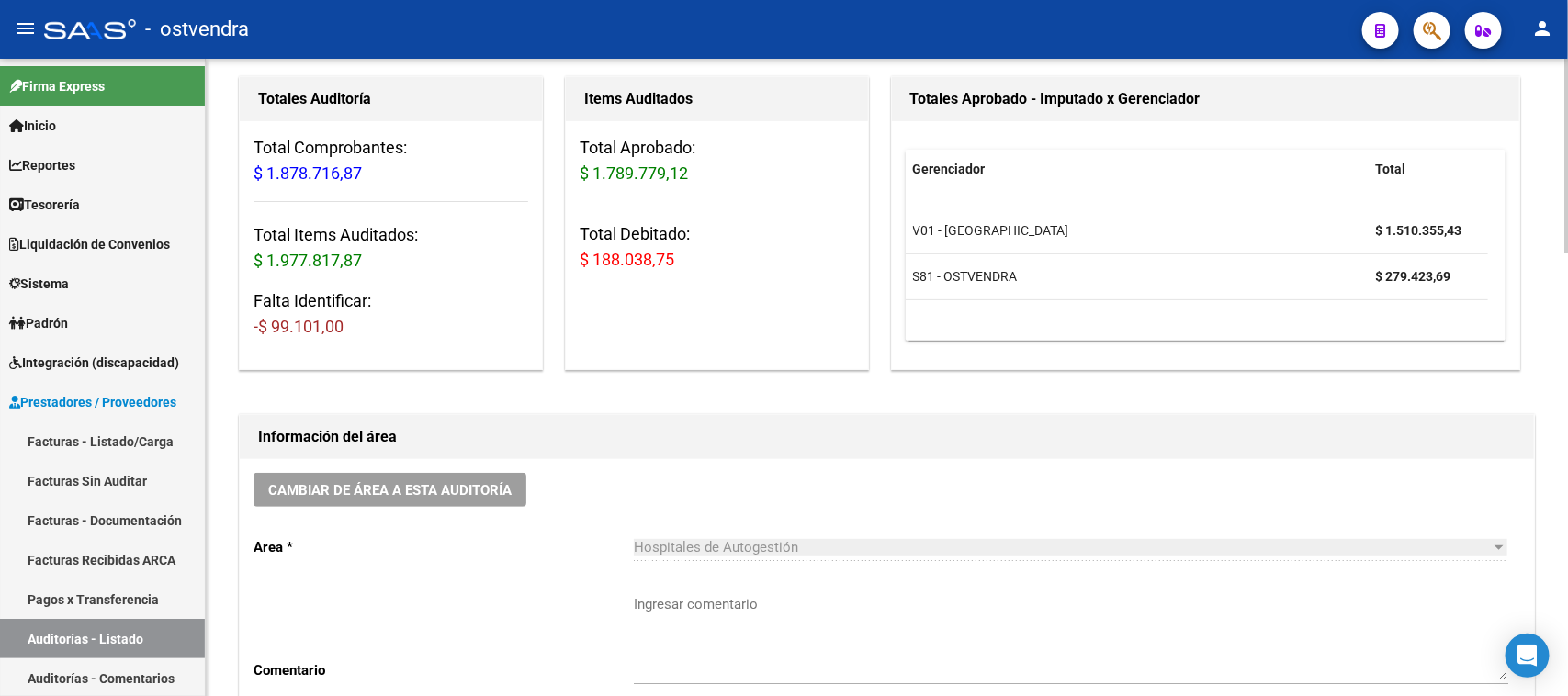
scroll to position [115, 0]
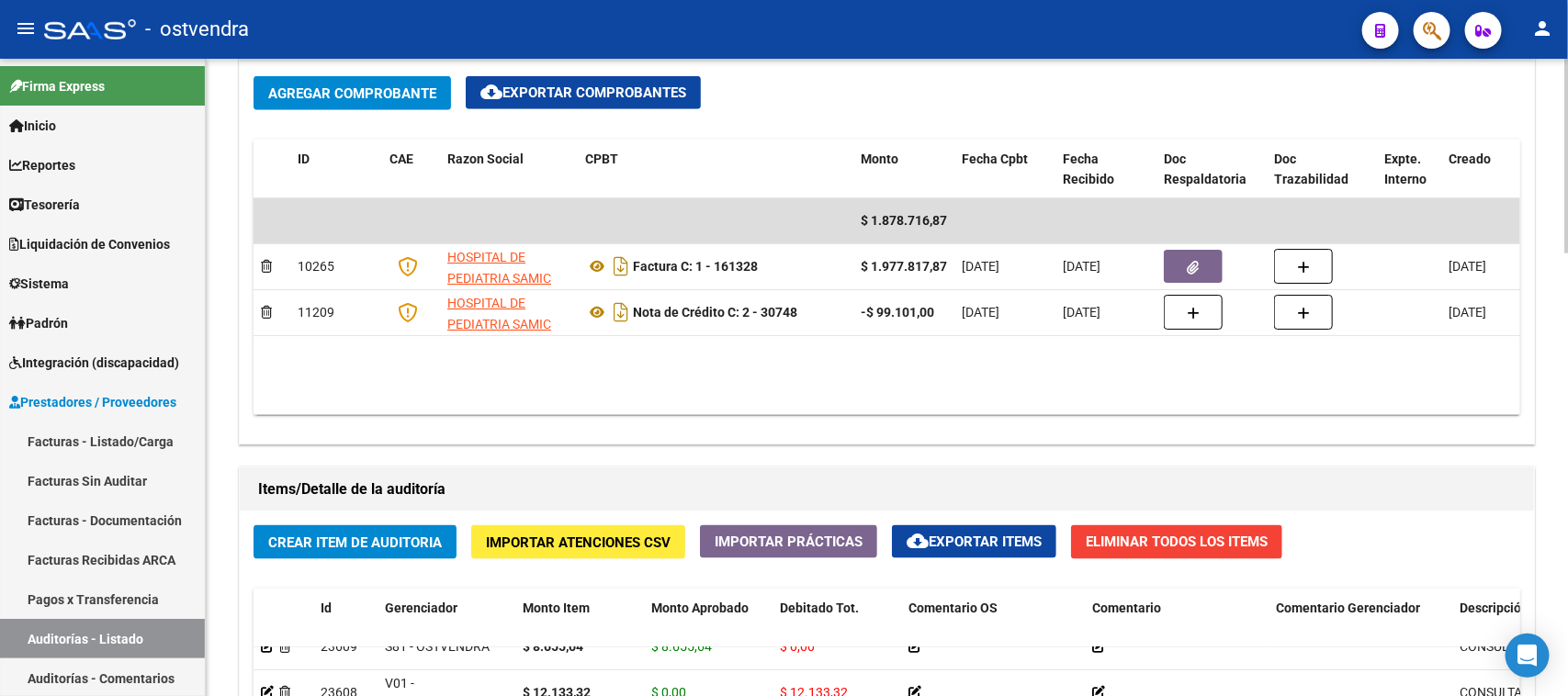
scroll to position [1262, 0]
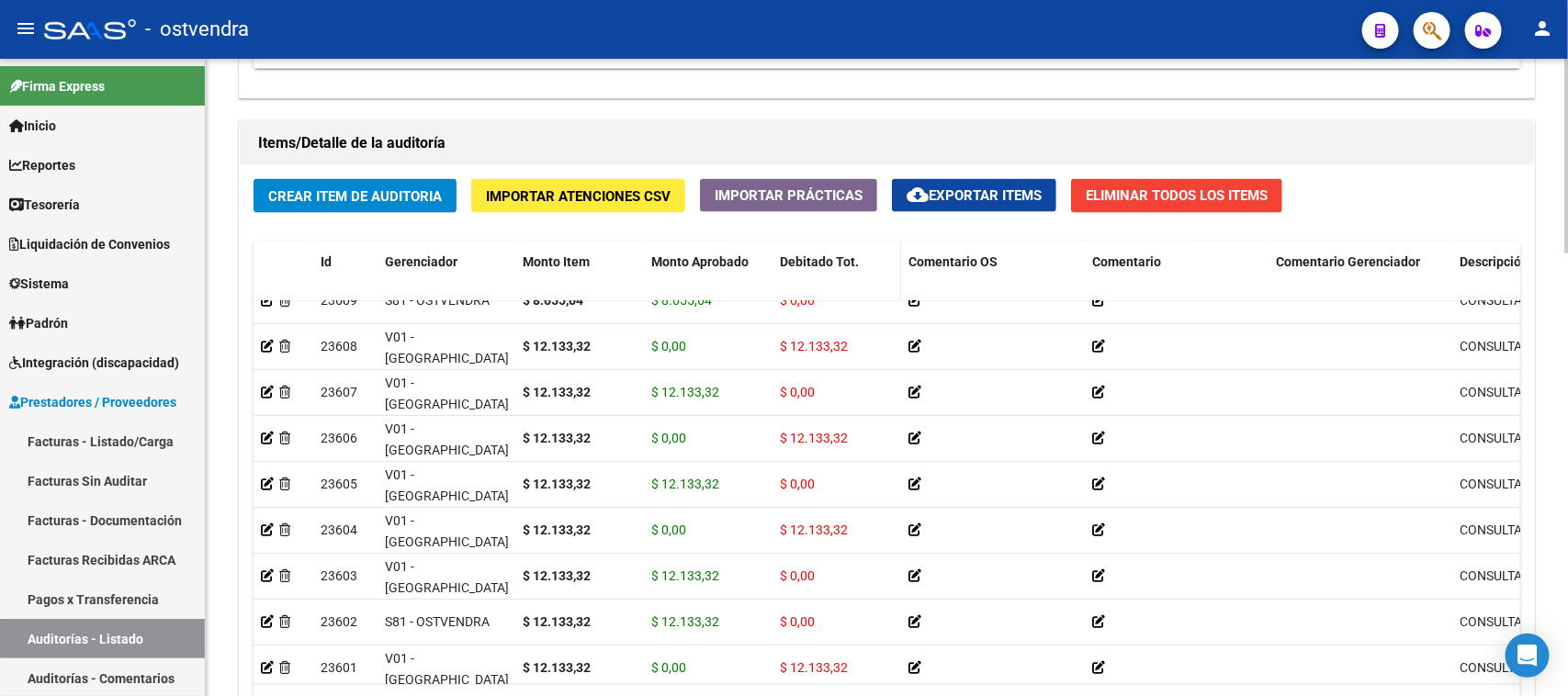
click at [824, 266] on span "Debitado Tot." at bounding box center [819, 262] width 79 height 15
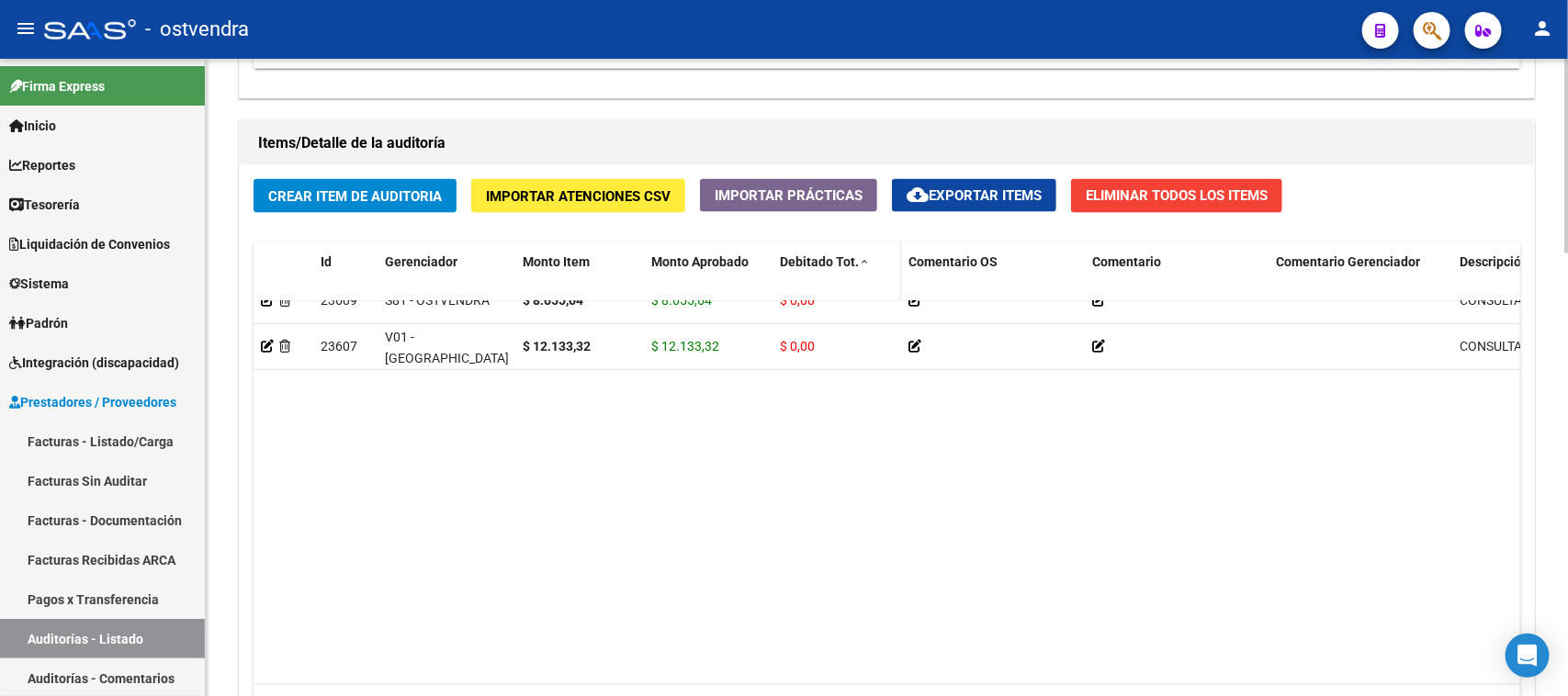
scroll to position [0, 0]
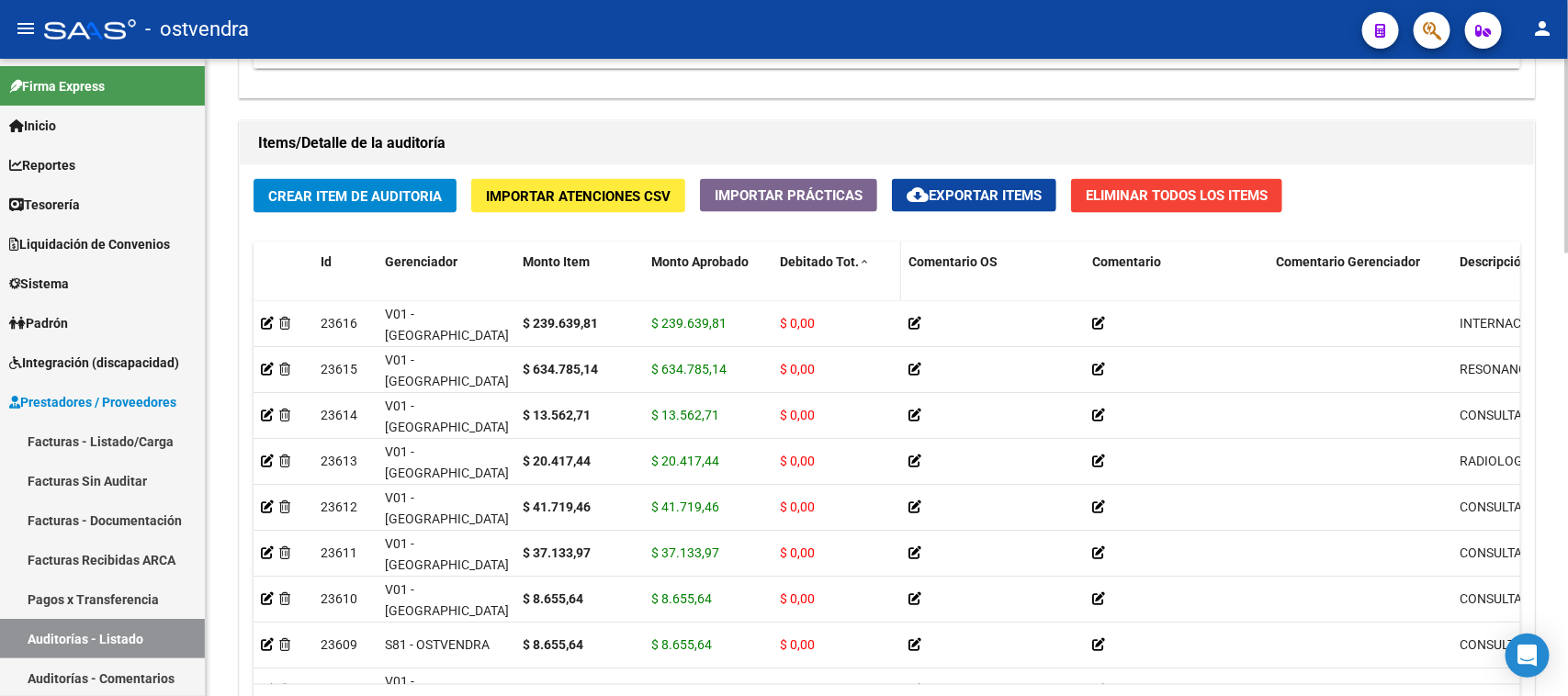
click at [824, 266] on span "Debitado Tot." at bounding box center [819, 262] width 79 height 15
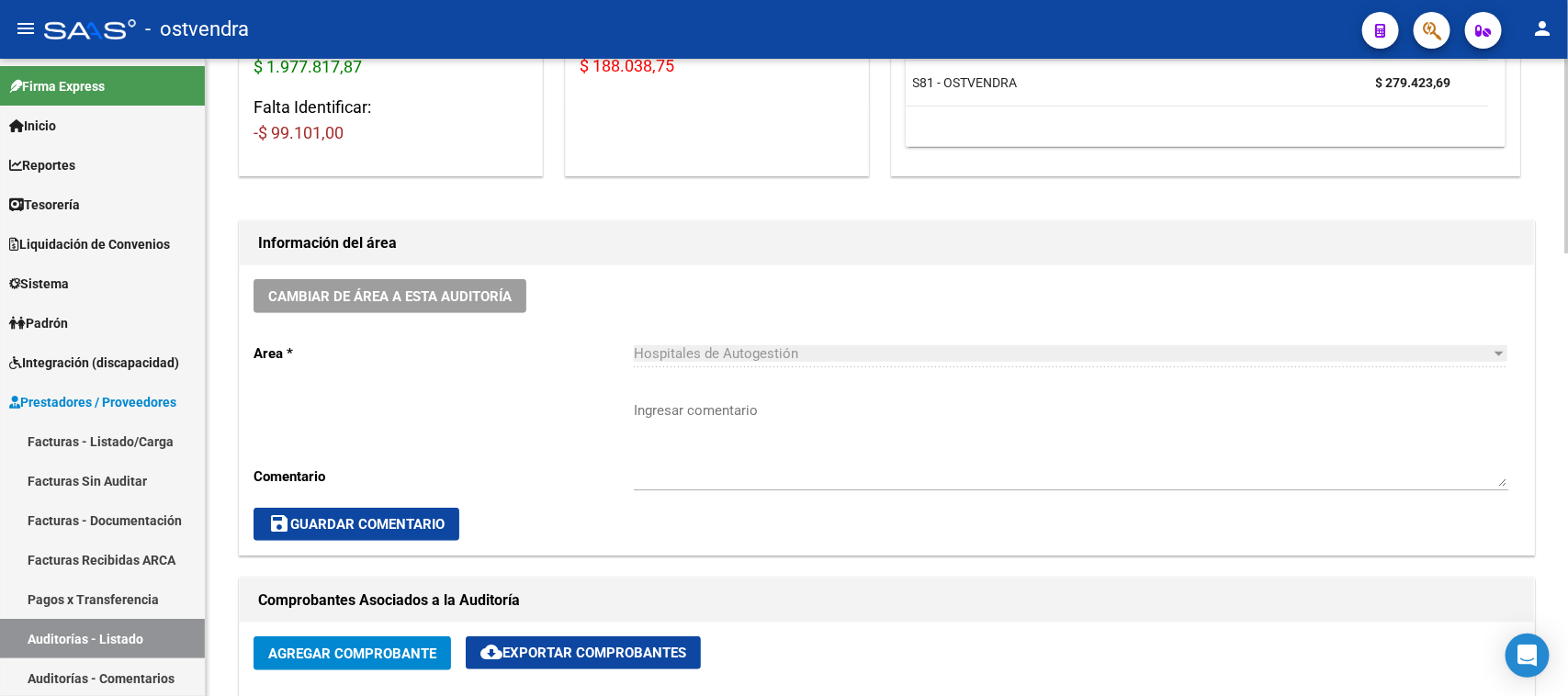
scroll to position [115, 0]
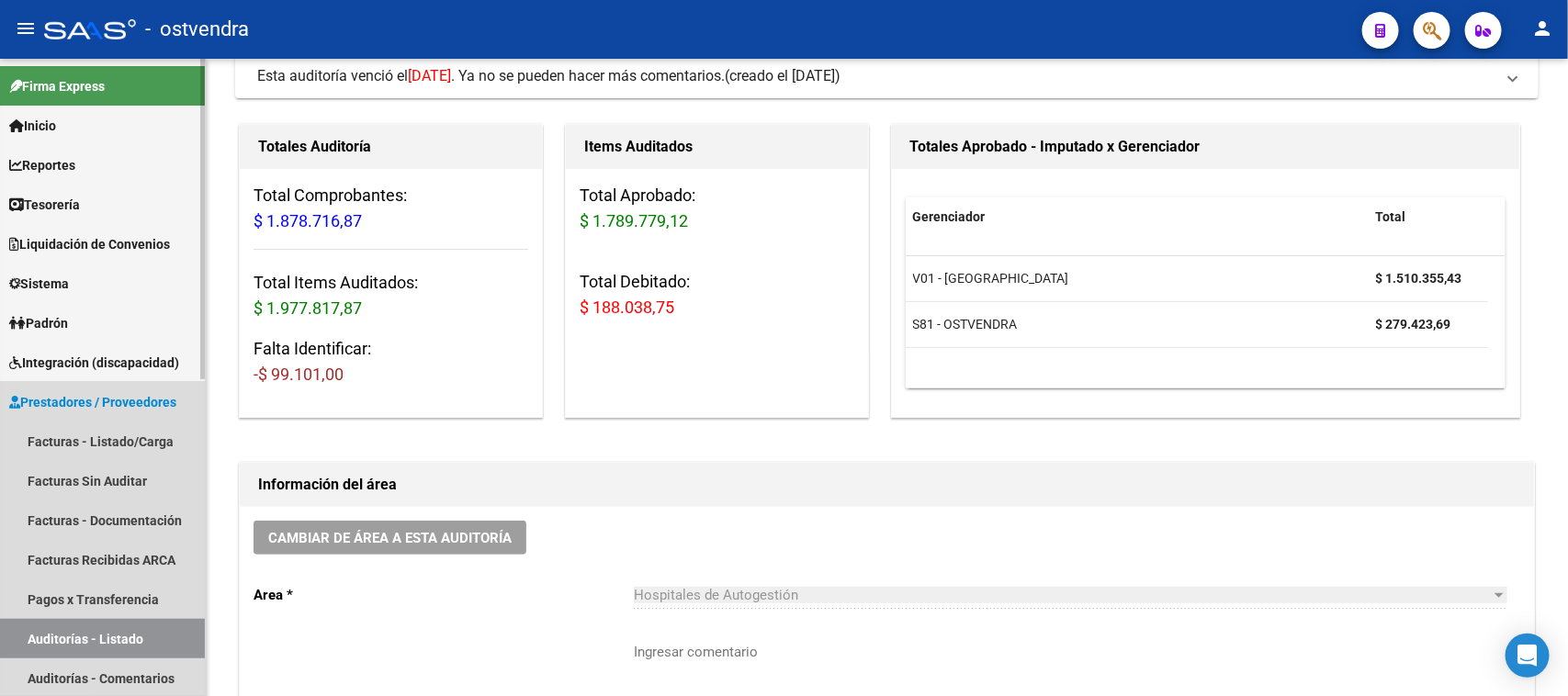
click at [168, 635] on link "Auditorías - Listado" at bounding box center [103, 638] width 205 height 39
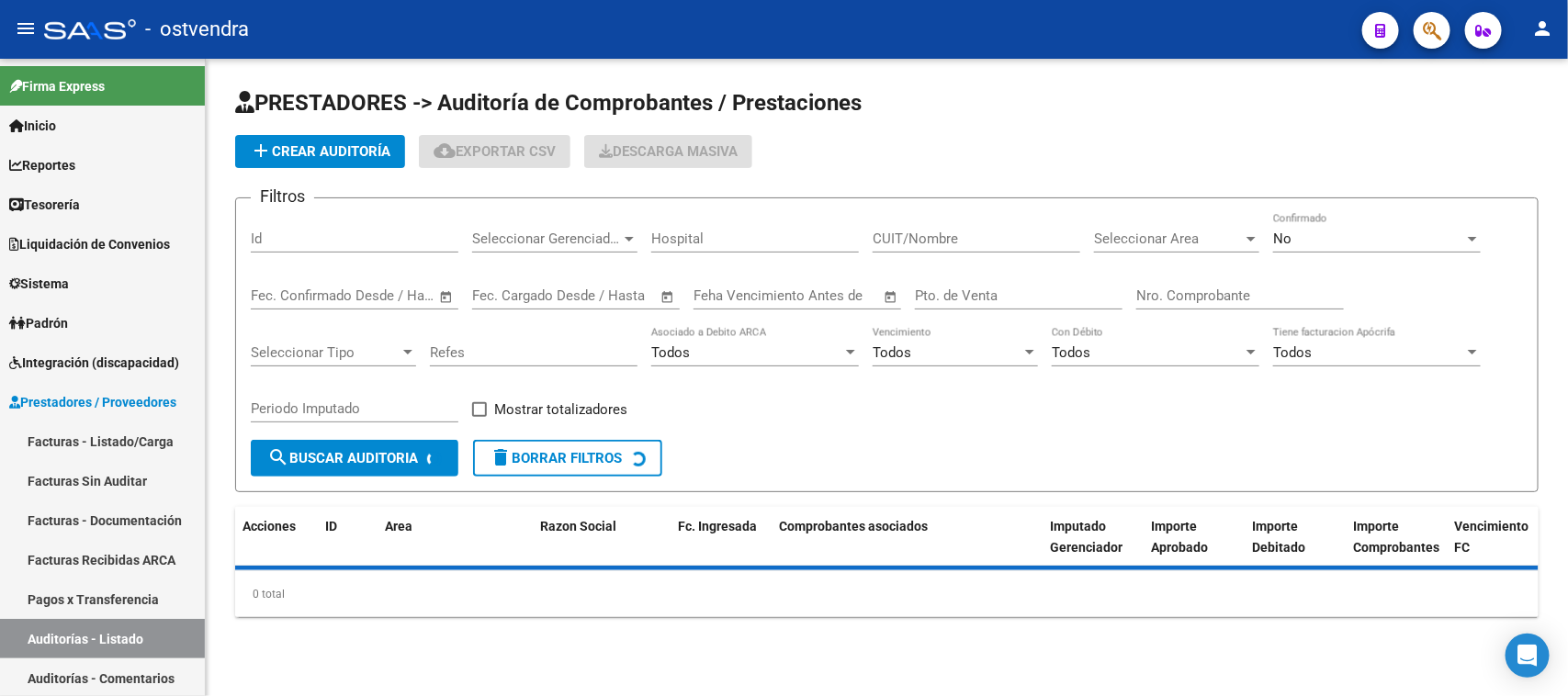
click at [382, 244] on input "Id" at bounding box center [354, 239] width 208 height 17
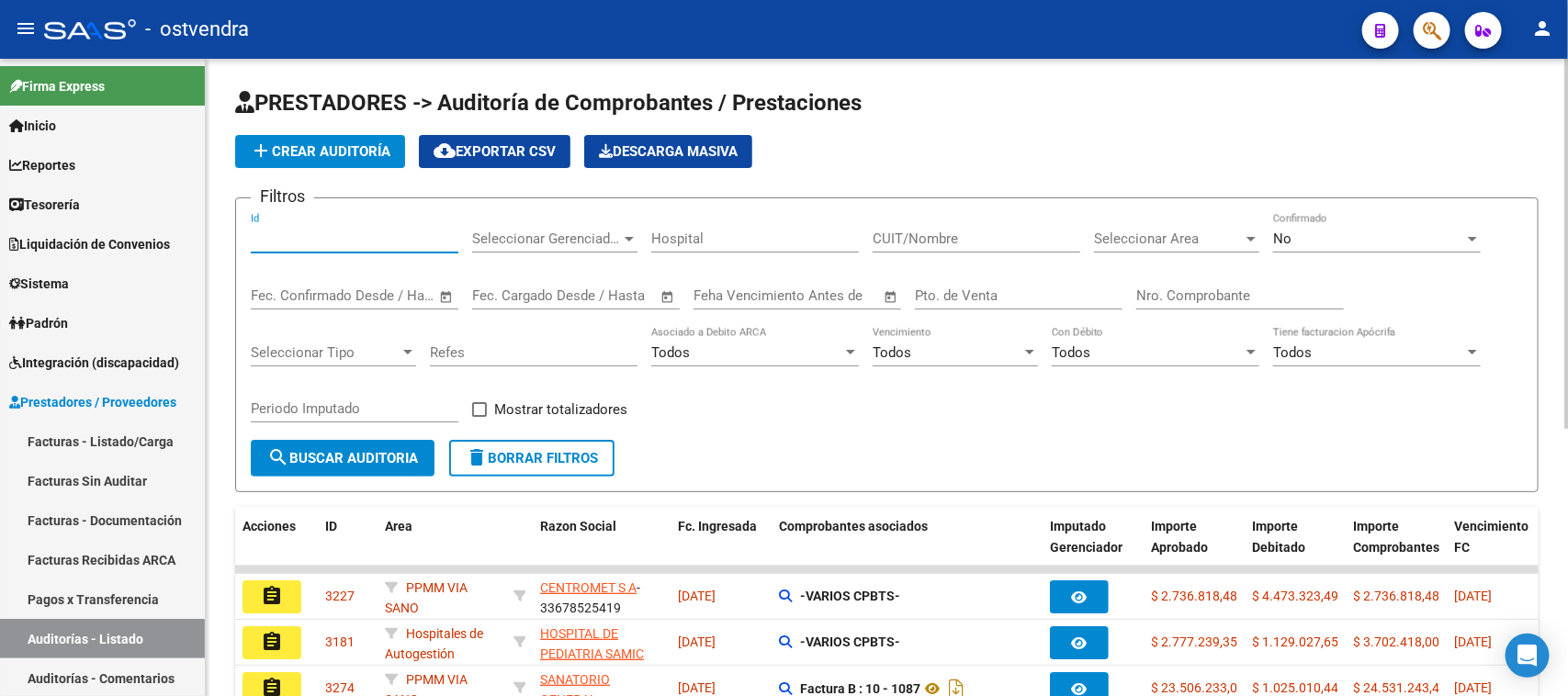
paste input "2798"
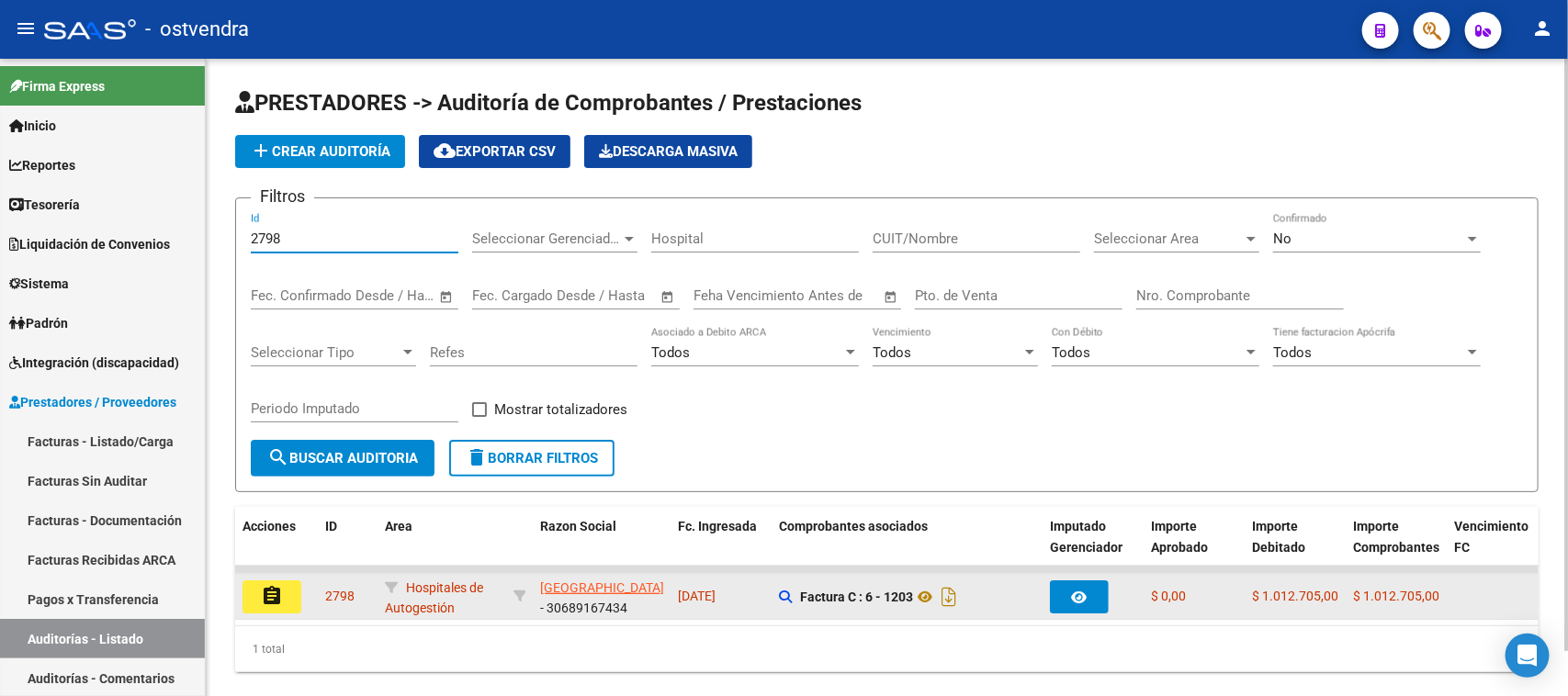
type input "2798"
click at [272, 574] on datatable-body-cell "assignment" at bounding box center [276, 596] width 83 height 45
click at [274, 597] on mat-icon "assignment" at bounding box center [272, 596] width 22 height 22
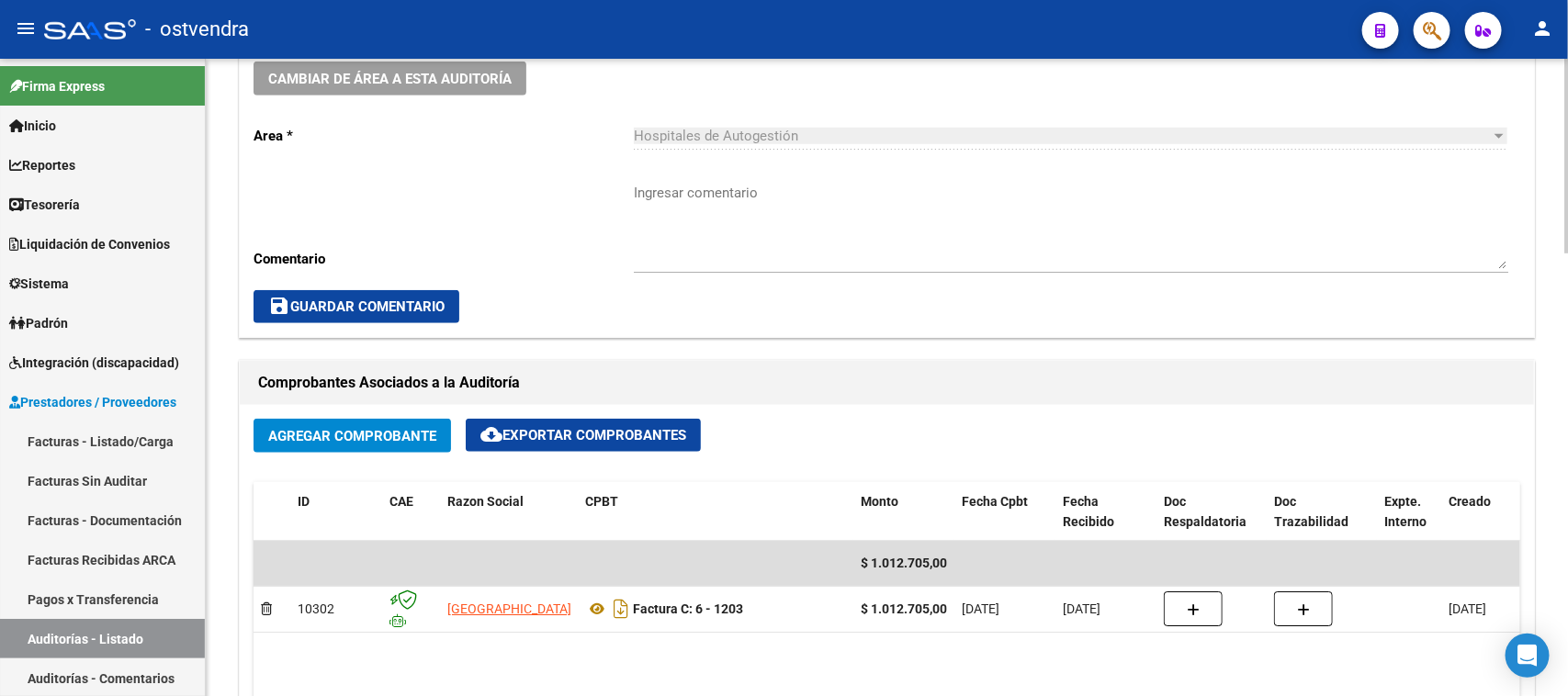
scroll to position [803, 0]
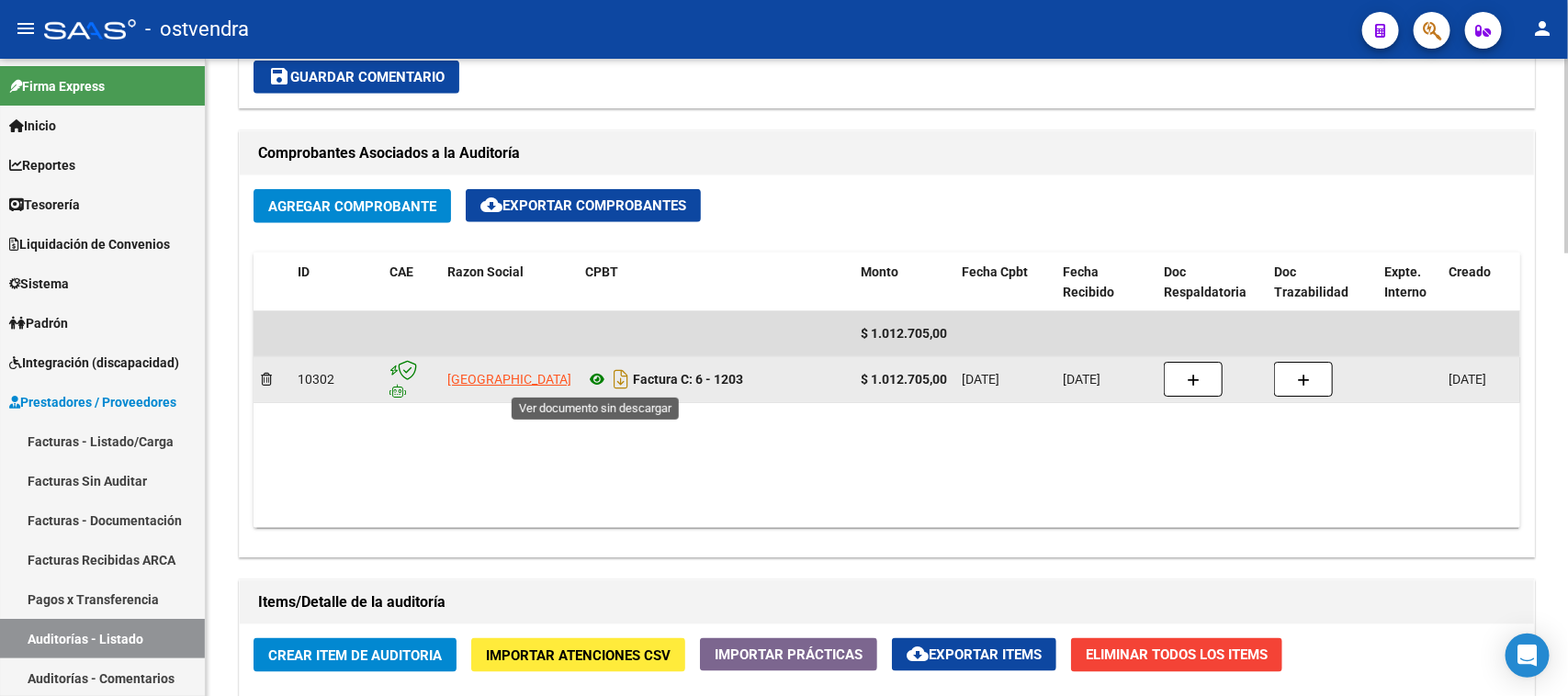
click at [599, 378] on icon at bounding box center [598, 379] width 24 height 22
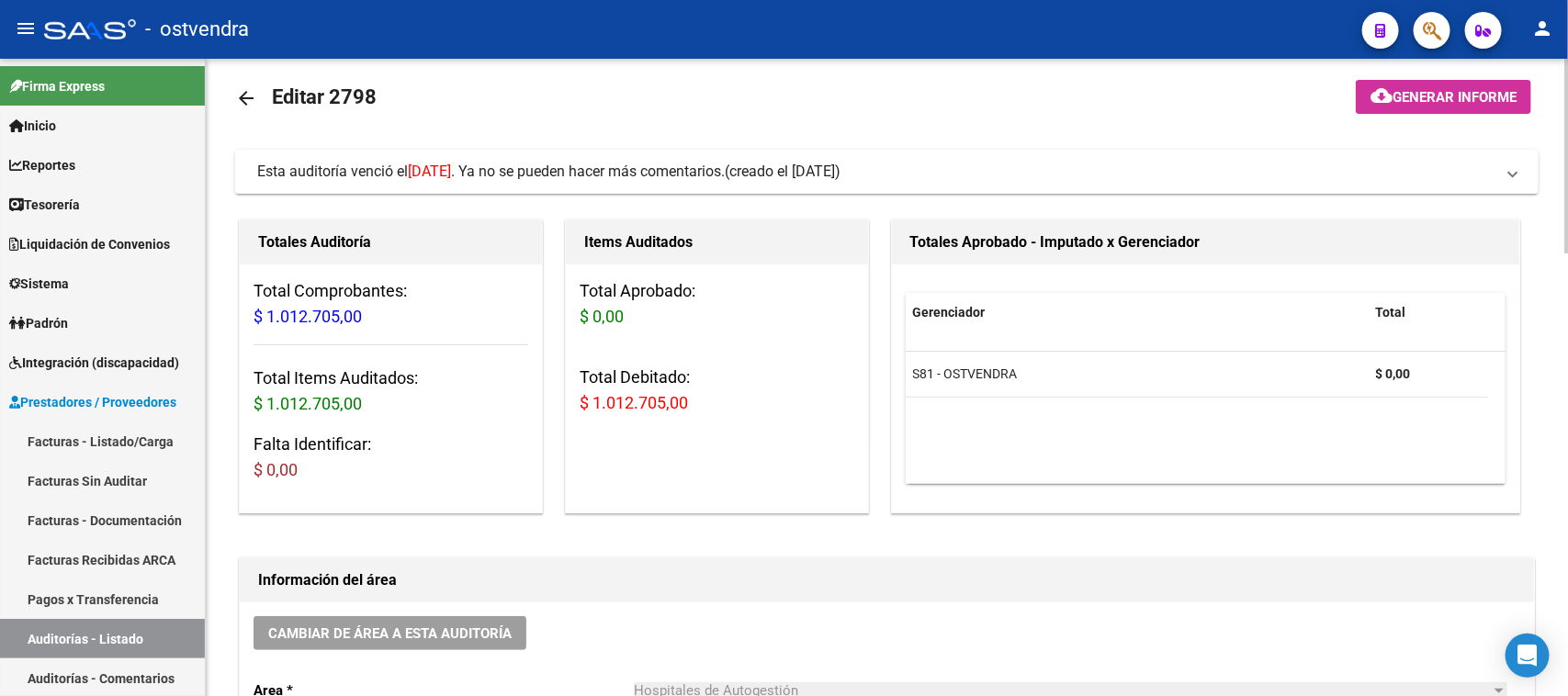
scroll to position [0, 0]
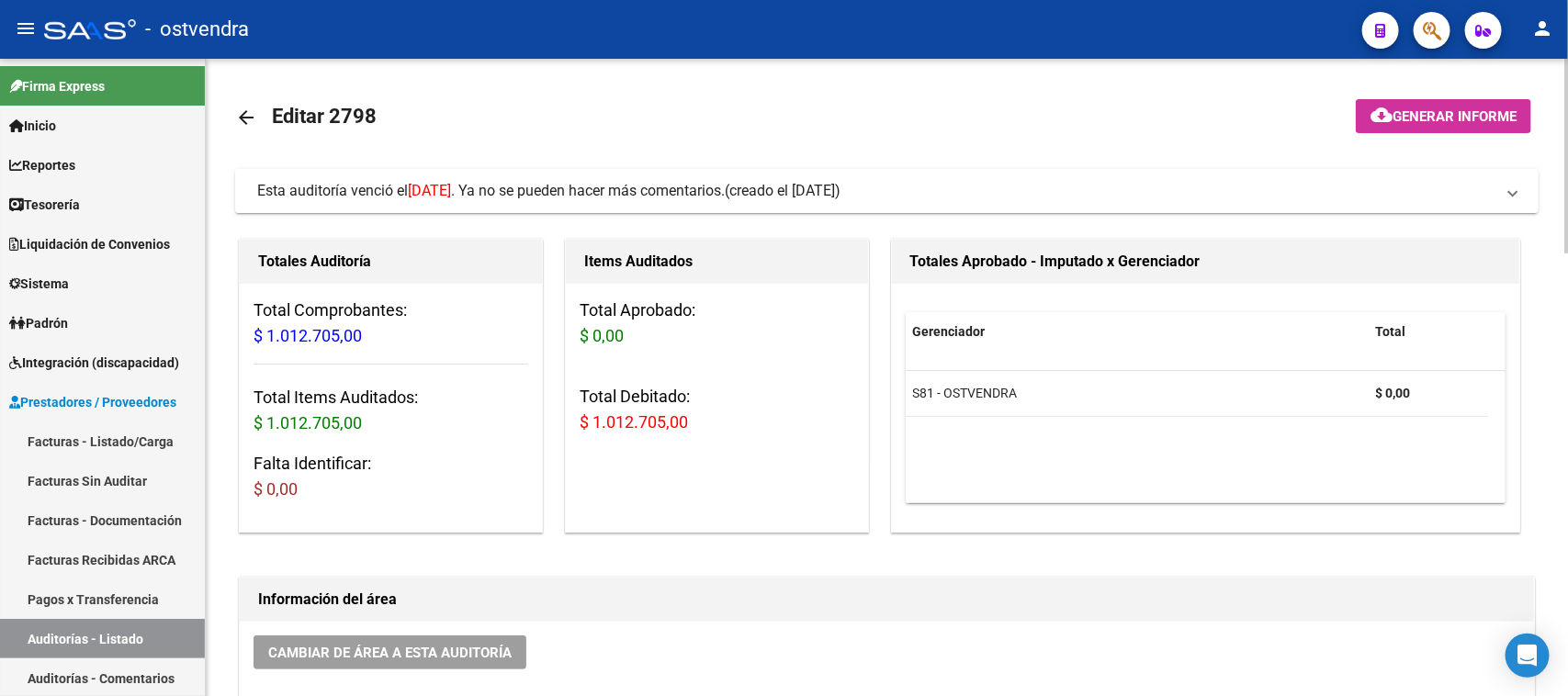
click at [724, 195] on span "Esta auditoría venció el [DATE] . Ya no se pueden hacer más comentarios." at bounding box center [491, 190] width 468 height 18
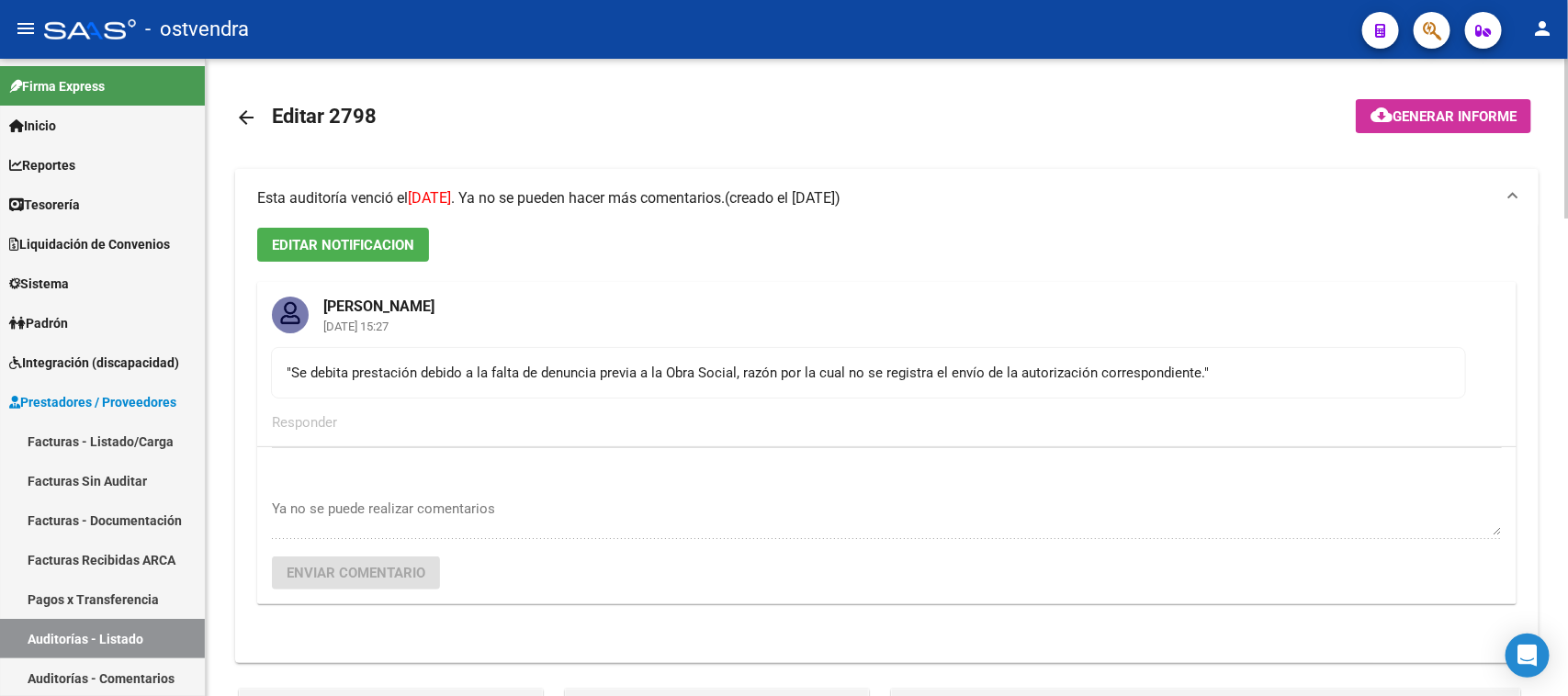
click at [724, 195] on span "Esta auditoría venció el [DATE] . Ya no se pueden hacer más comentarios." at bounding box center [491, 198] width 468 height 18
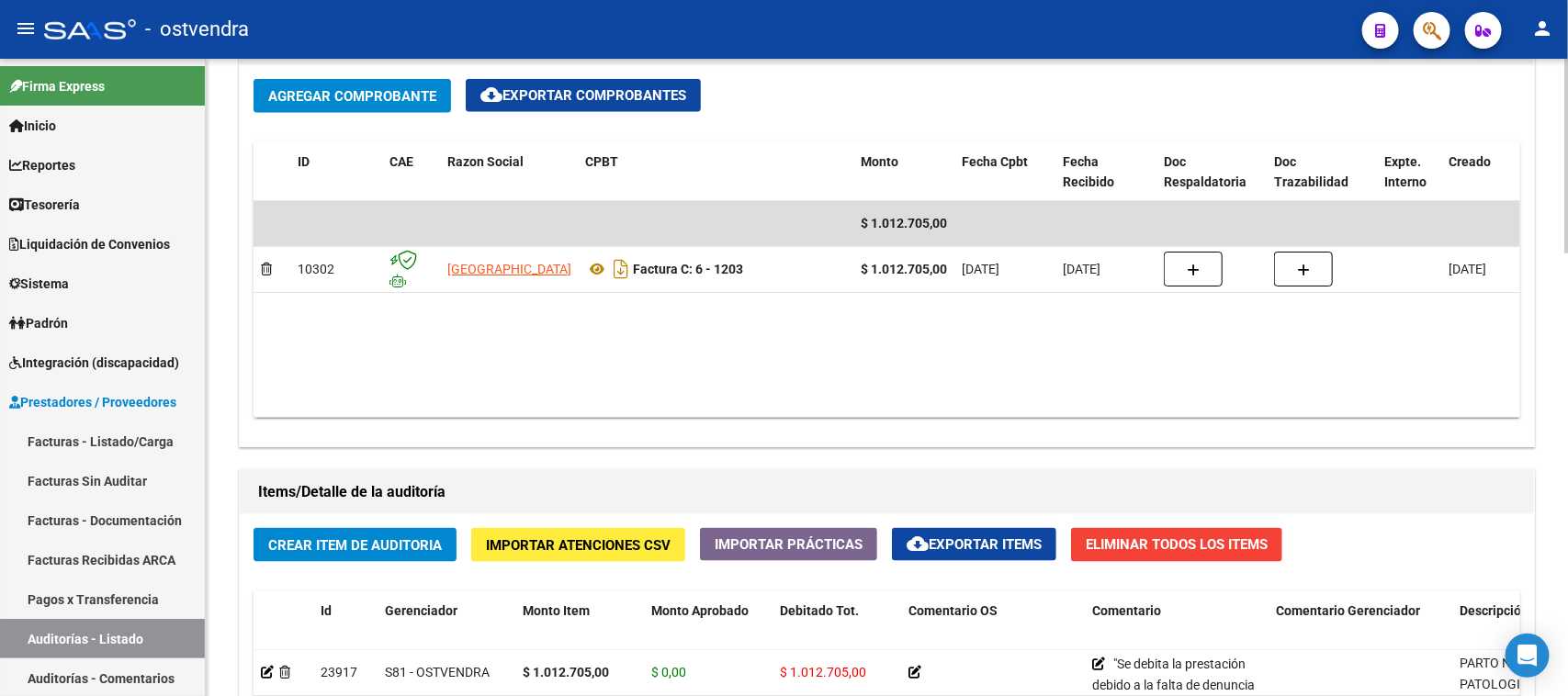
scroll to position [918, 0]
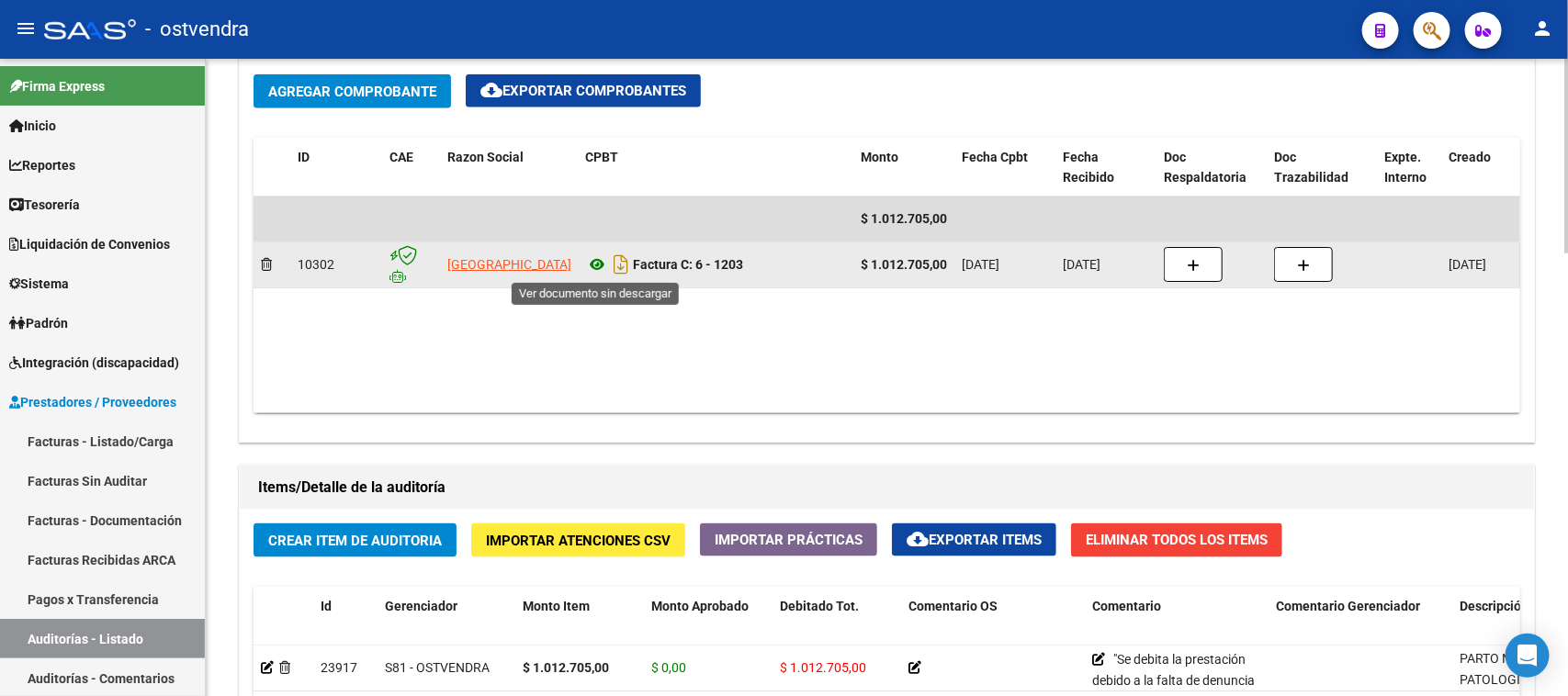
click at [594, 258] on icon at bounding box center [598, 265] width 24 height 22
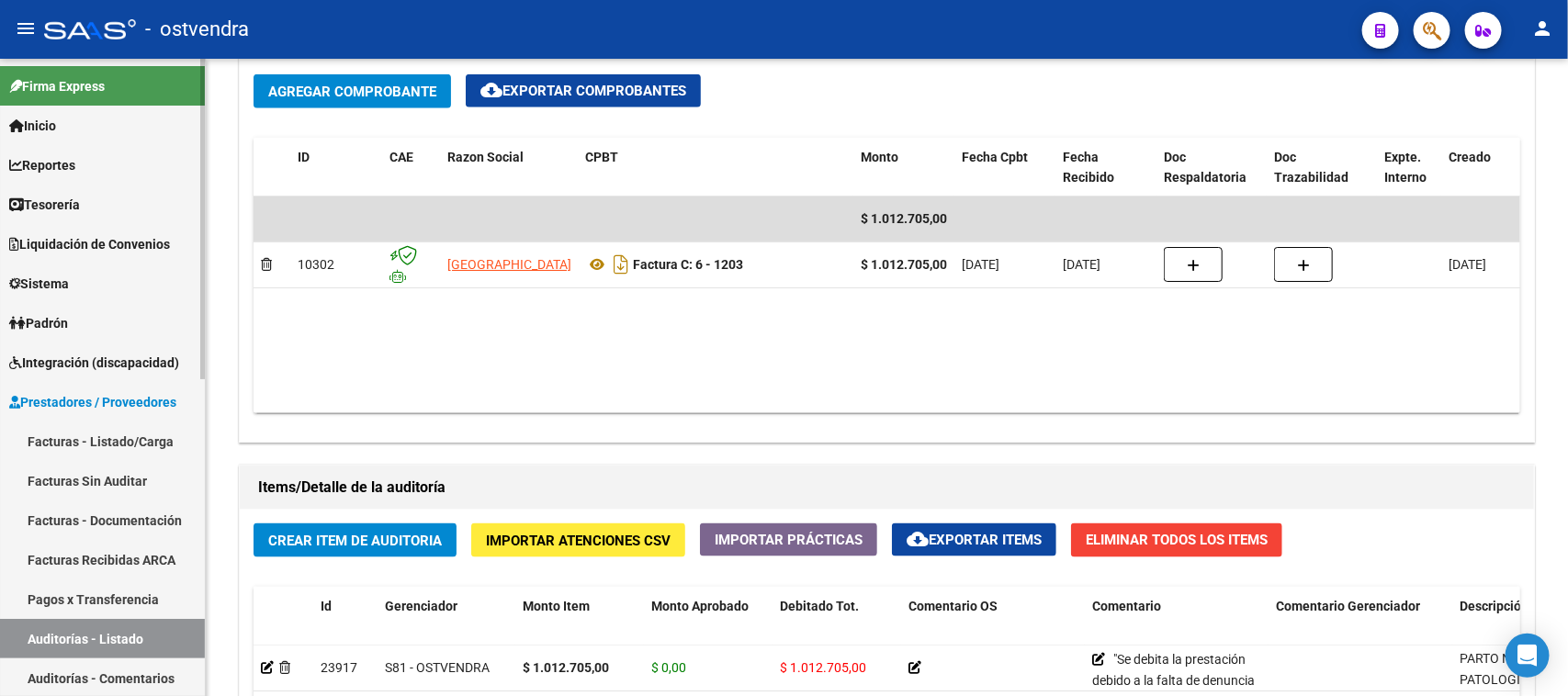
click at [149, 635] on link "Auditorías - Listado" at bounding box center [103, 638] width 205 height 39
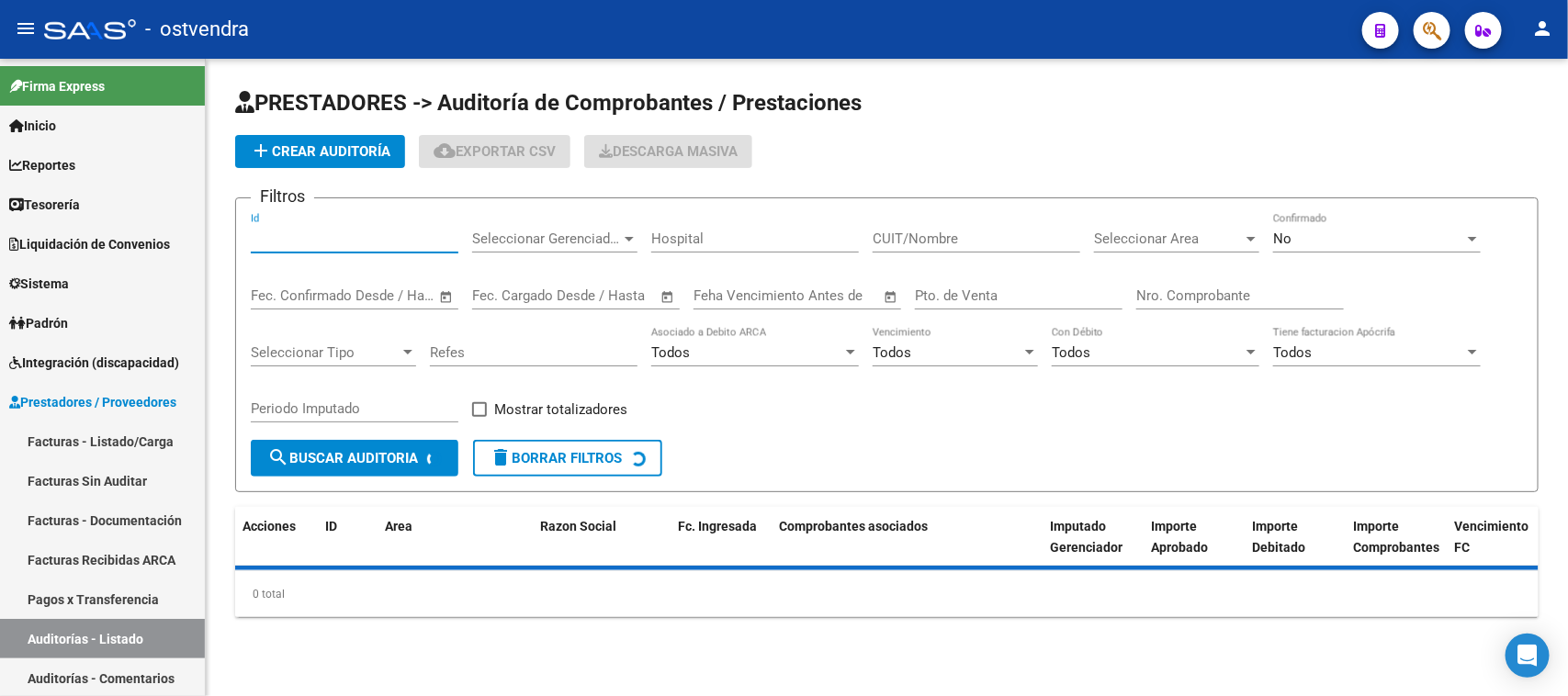
click at [351, 236] on input "Id" at bounding box center [354, 239] width 208 height 17
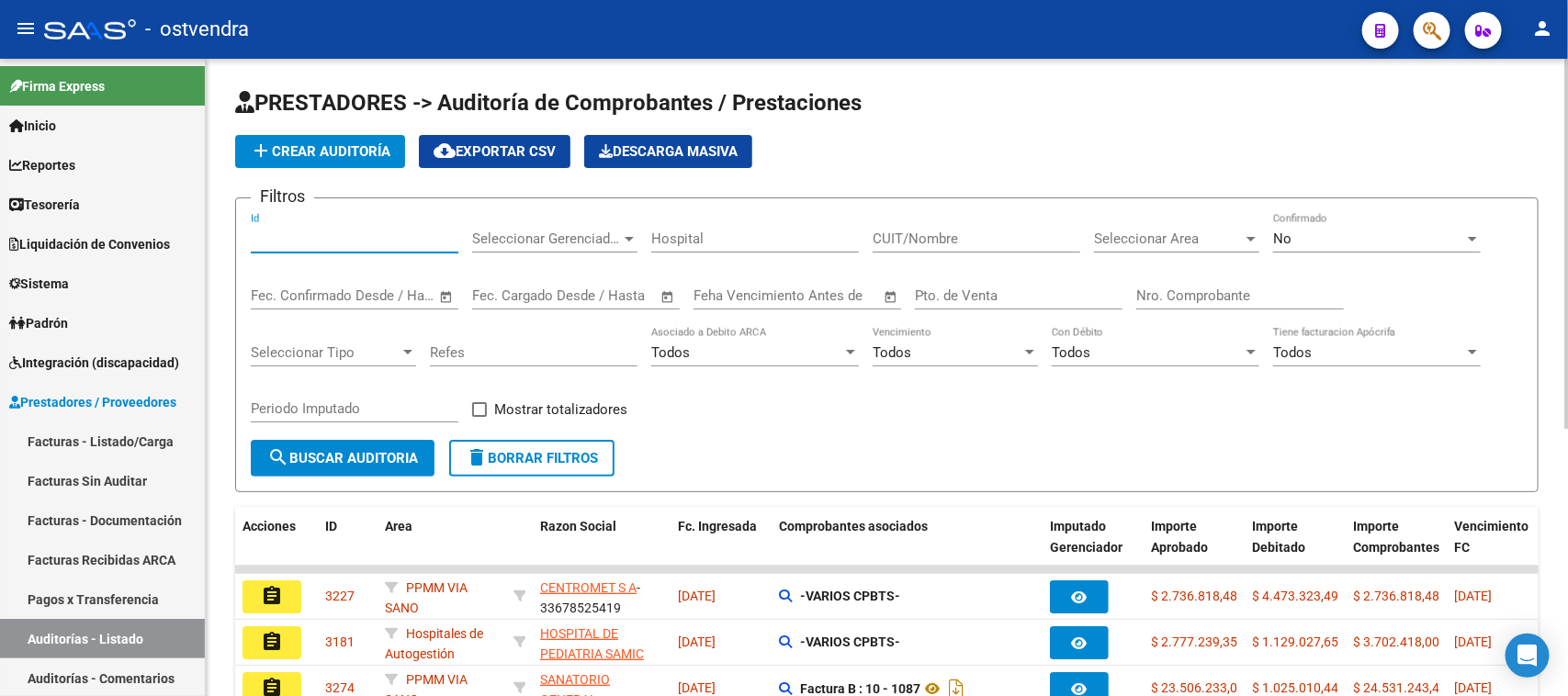
paste input "2895"
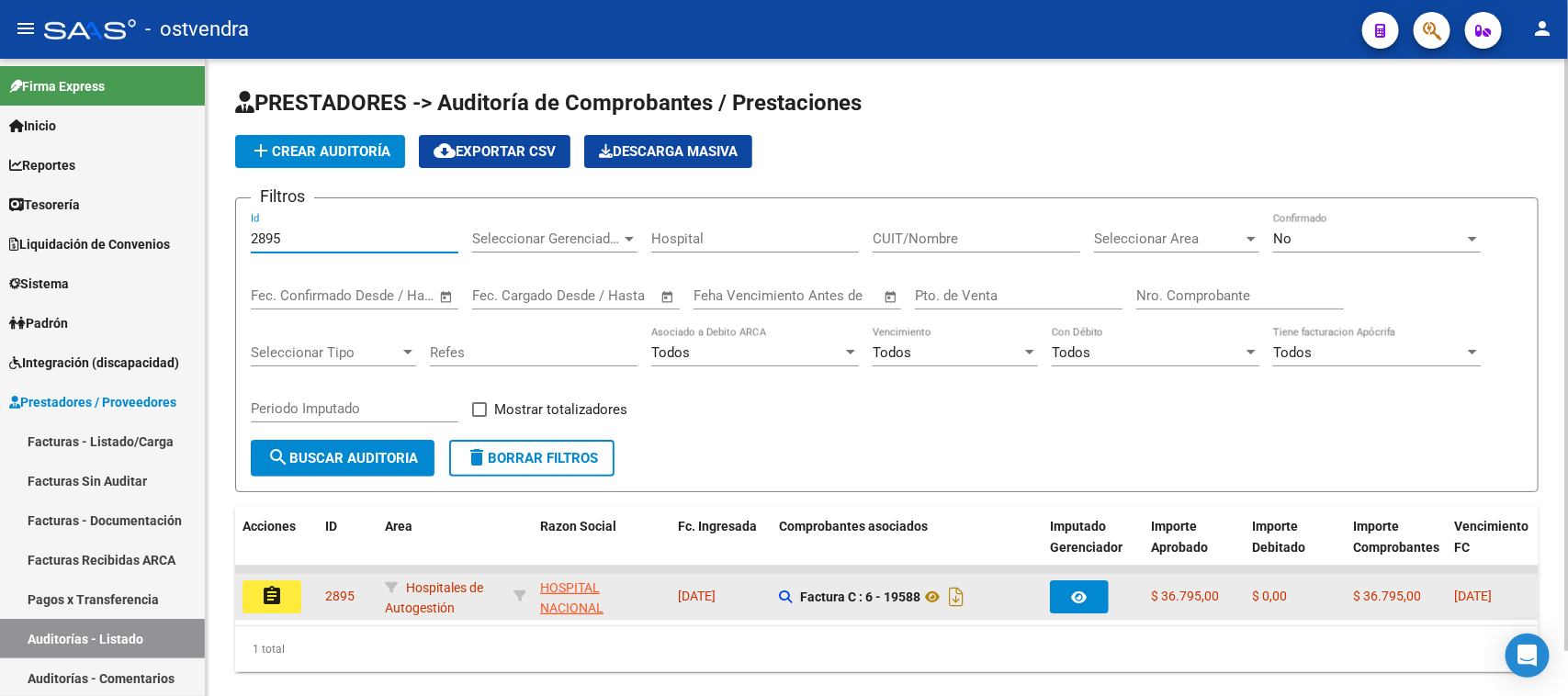
type input "2895"
click at [261, 589] on mat-icon "assignment" at bounding box center [272, 596] width 22 height 22
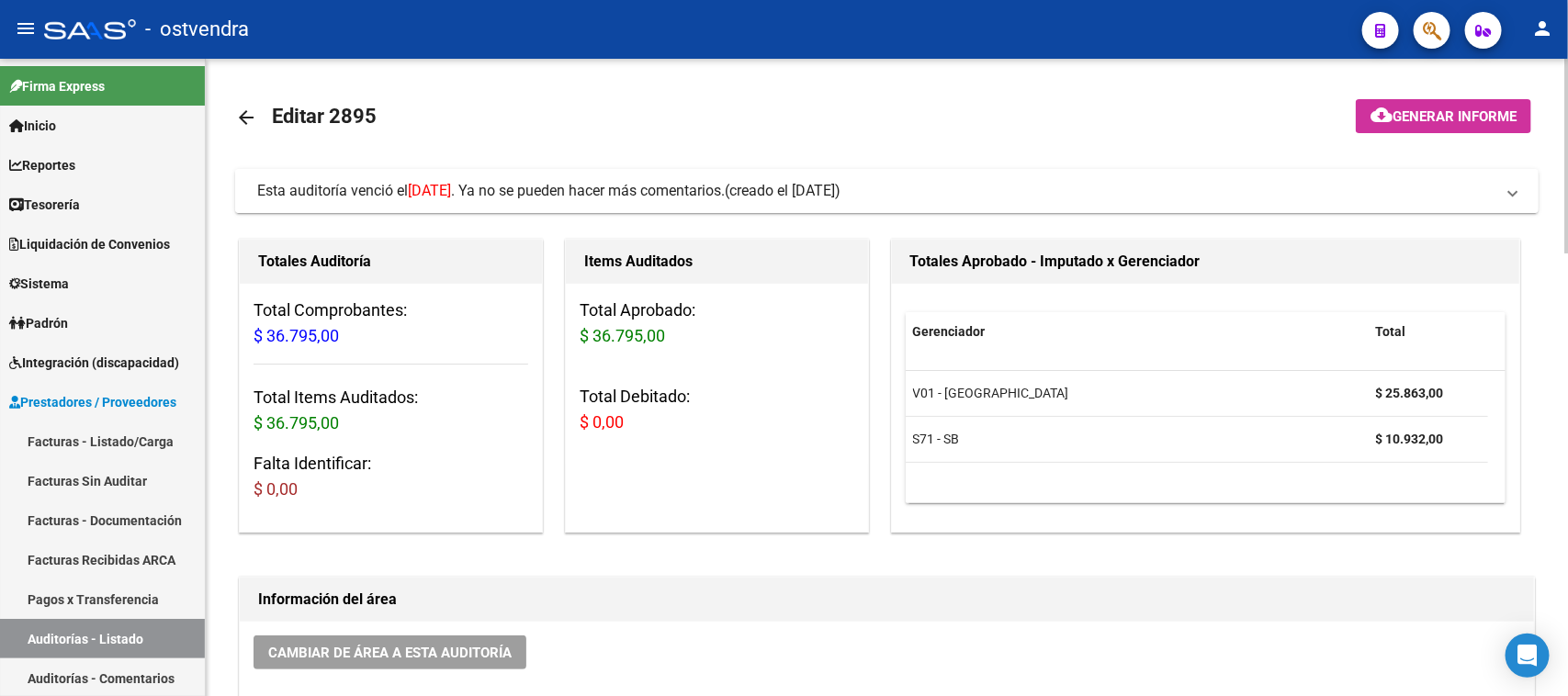
click at [724, 193] on span "Esta auditoría venció el [DATE] . Ya no se pueden hacer más comentarios." at bounding box center [491, 190] width 468 height 18
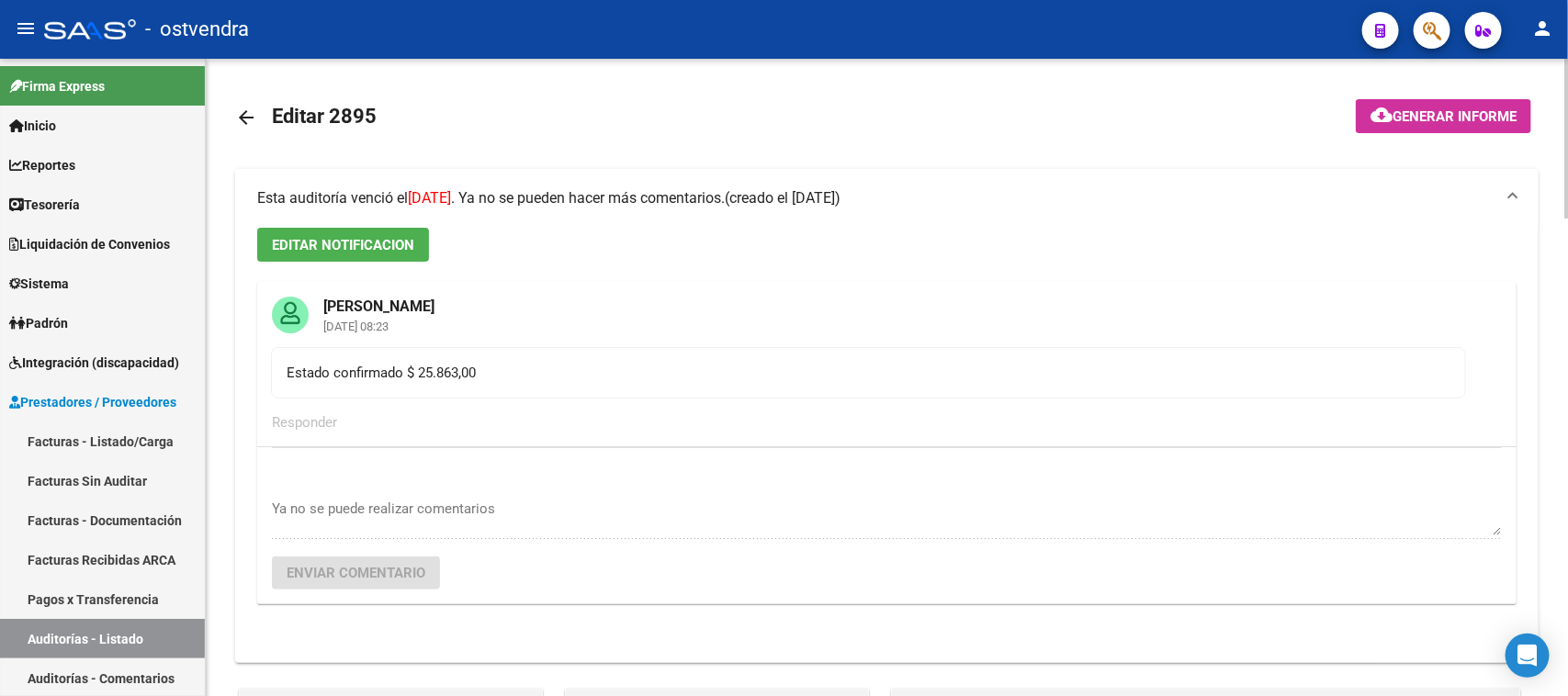
click at [724, 193] on span "Esta auditoría venció el [DATE] . Ya no se pueden hacer más comentarios." at bounding box center [491, 198] width 468 height 18
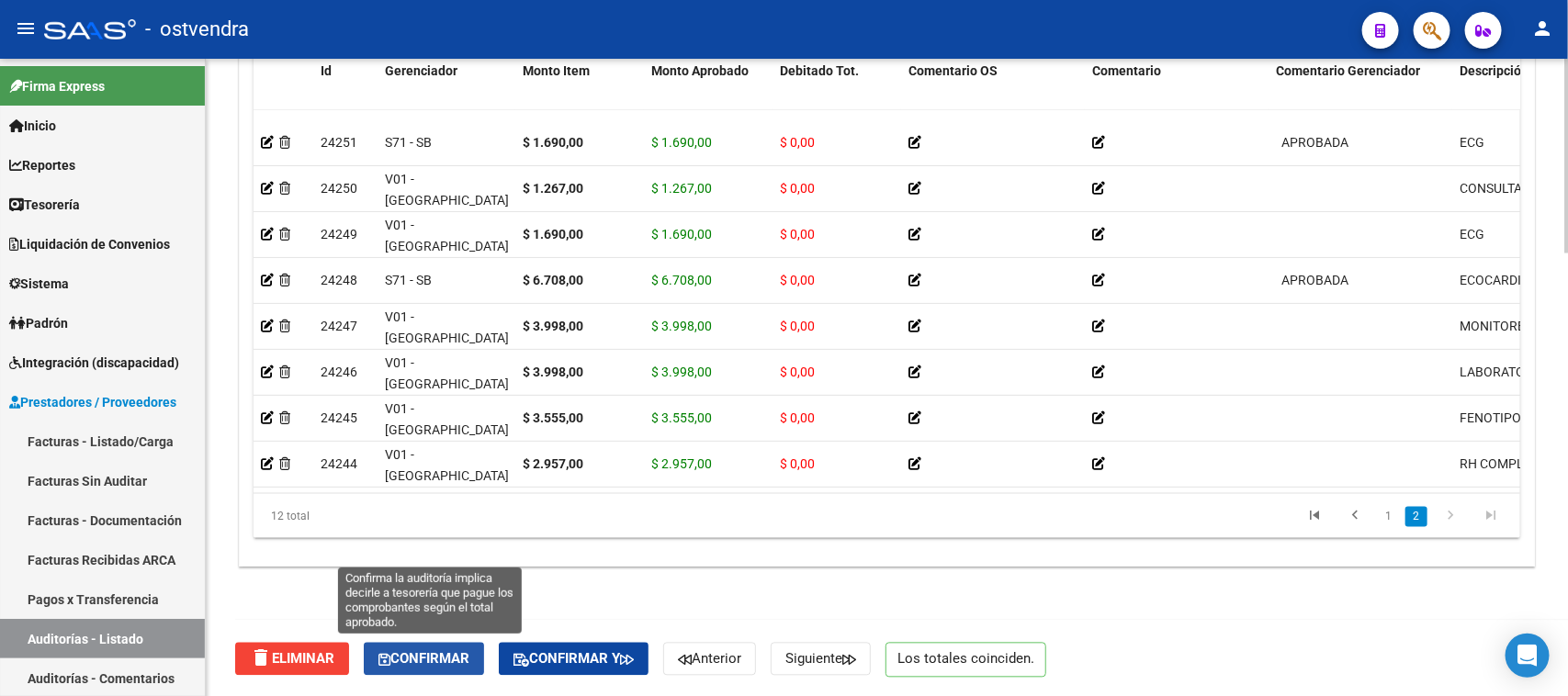
click at [400, 651] on span "Confirmar" at bounding box center [424, 660] width 91 height 17
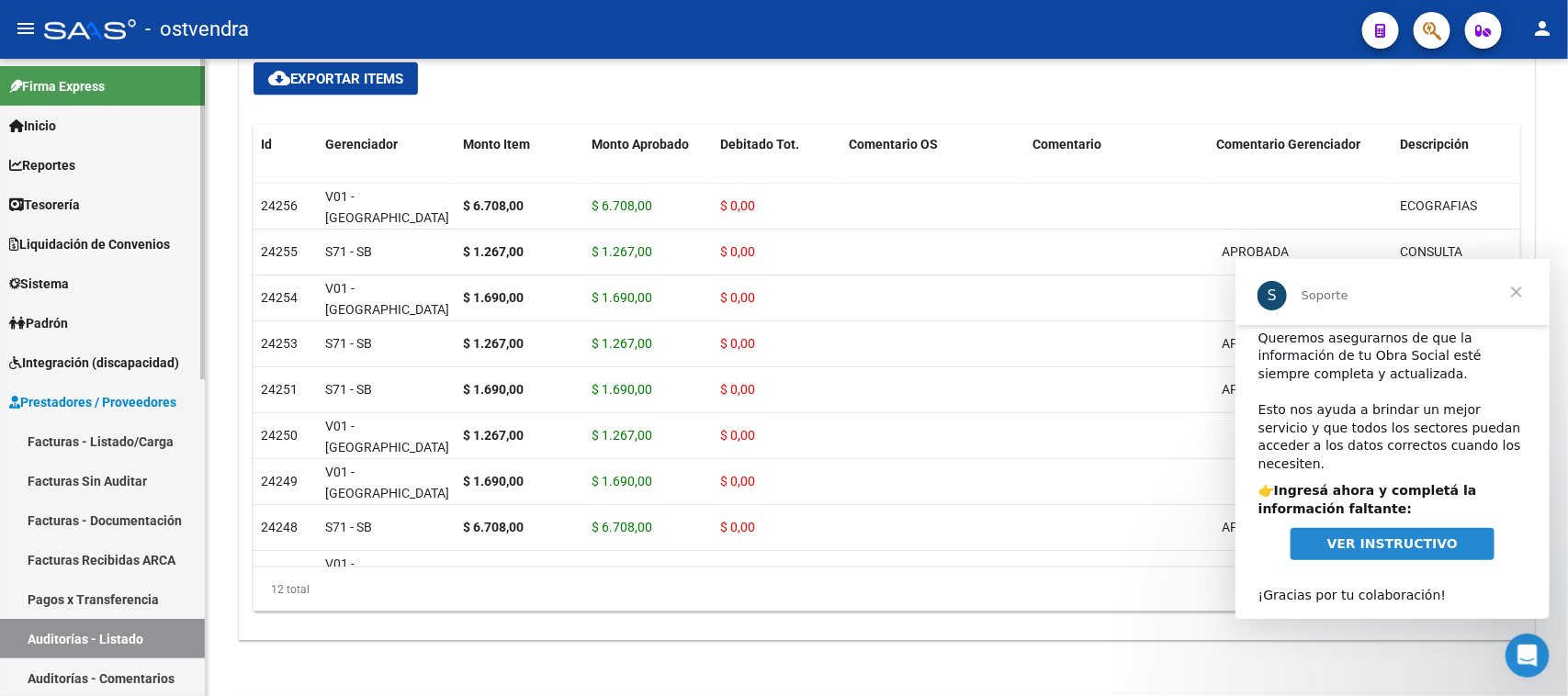
scroll to position [1276, 0]
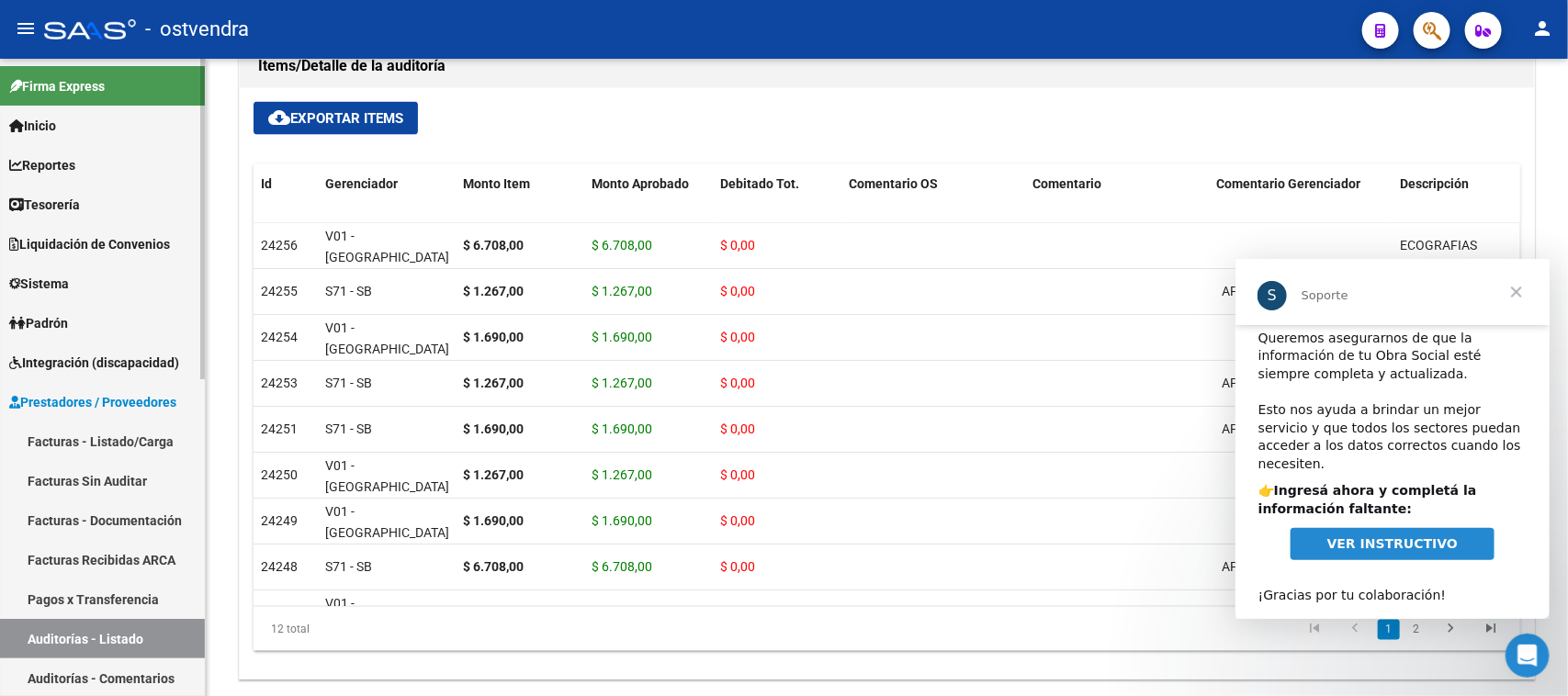
click at [135, 636] on link "Auditorías - Listado" at bounding box center [103, 638] width 205 height 39
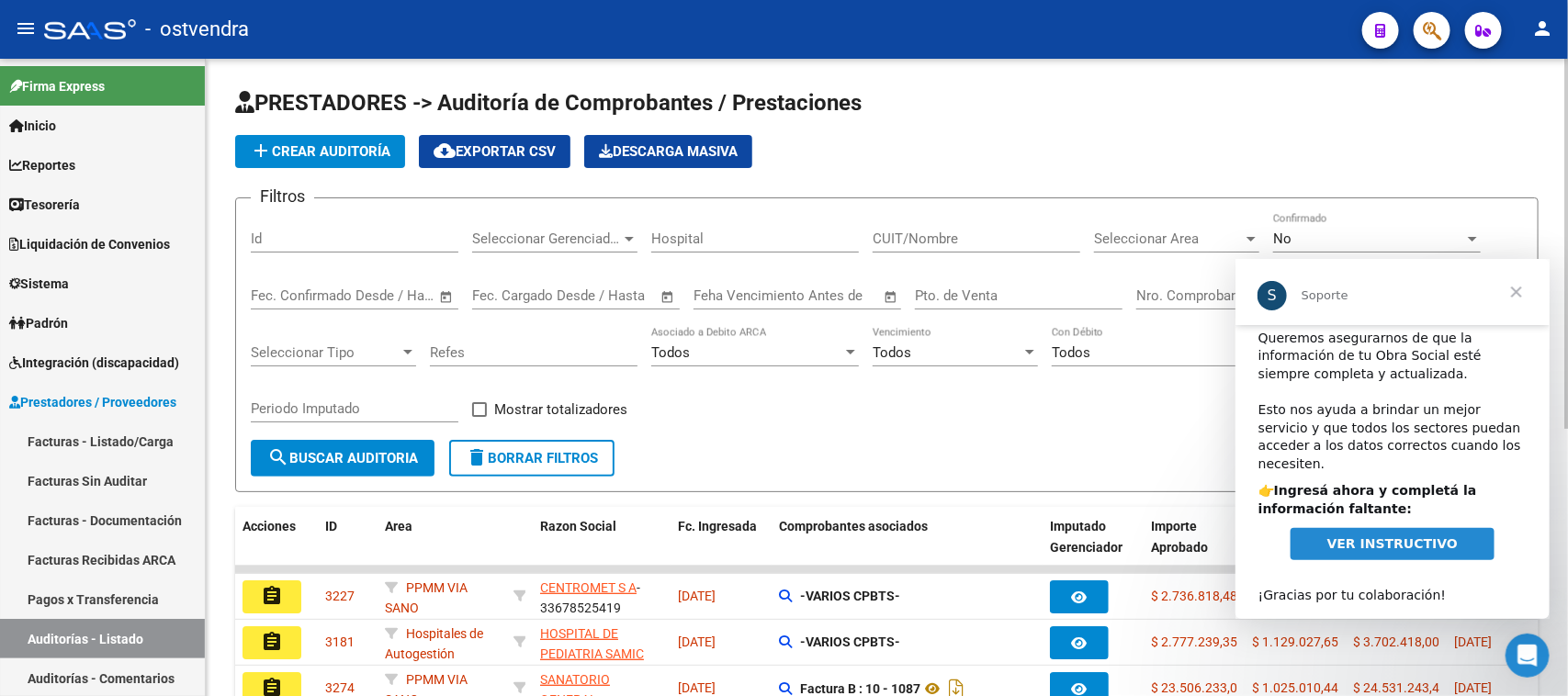
click at [328, 235] on input "Id" at bounding box center [354, 239] width 208 height 17
paste input "2890"
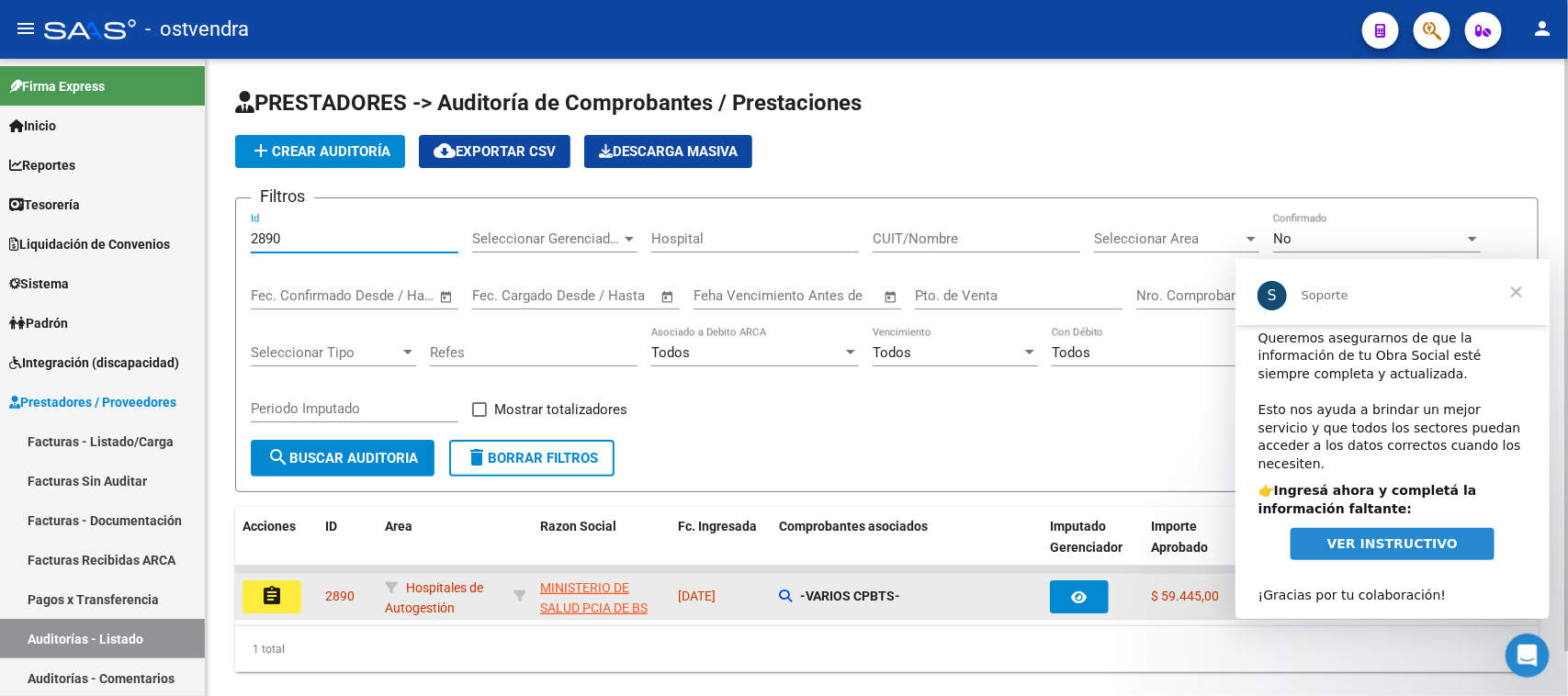
type input "2890"
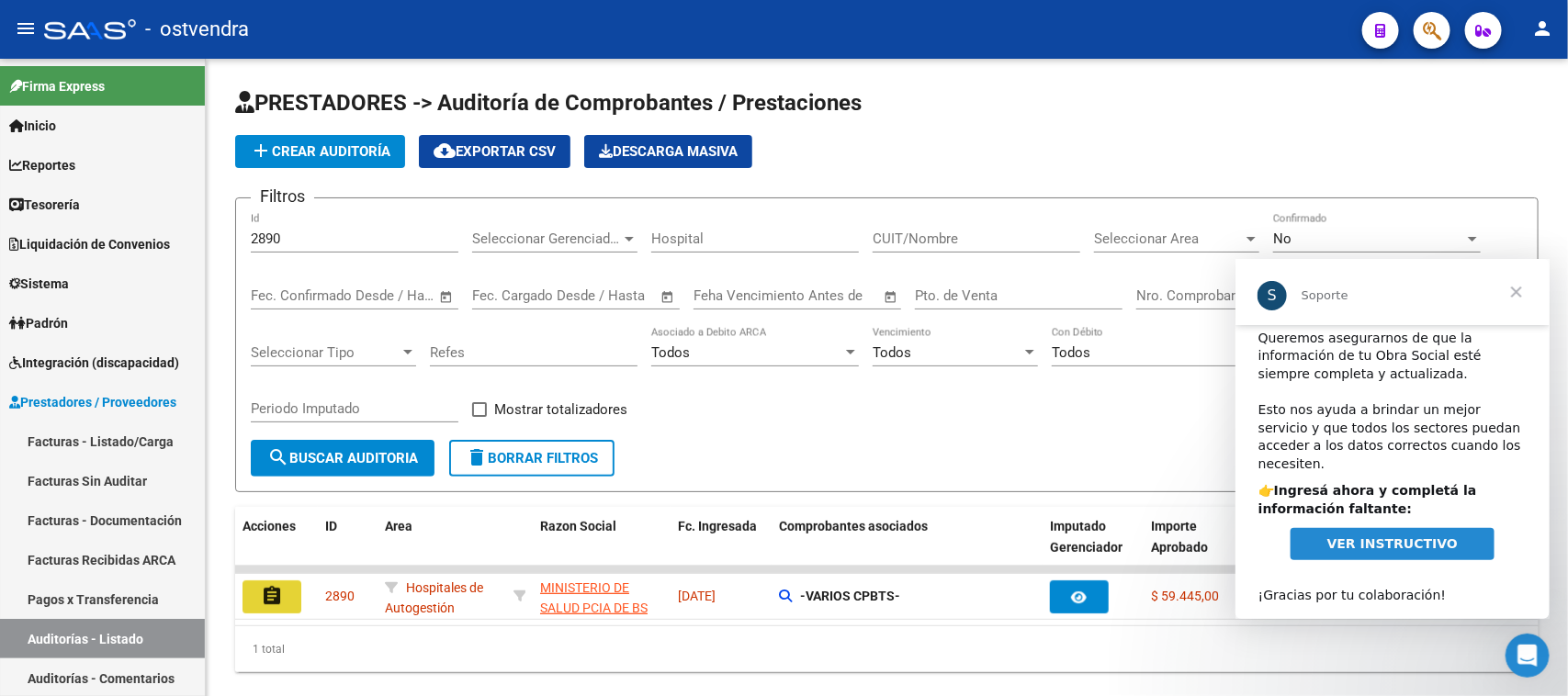
drag, startPoint x: 271, startPoint y: 584, endPoint x: 284, endPoint y: 572, distance: 17.7
click at [272, 585] on mat-icon "assignment" at bounding box center [272, 596] width 22 height 22
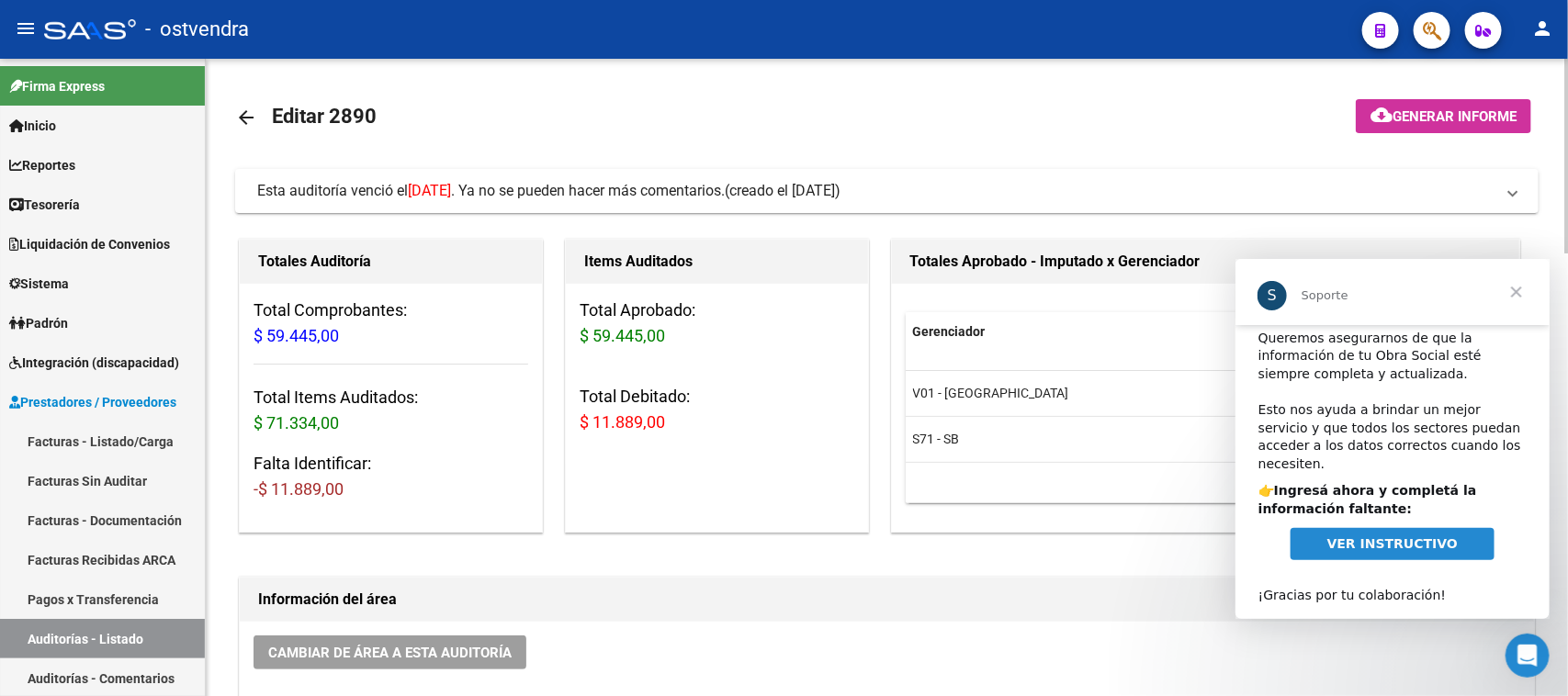
drag, startPoint x: 753, startPoint y: 567, endPoint x: 1098, endPoint y: 539, distance: 346.1
click at [1511, 284] on span "Cerrar" at bounding box center [1515, 291] width 66 height 66
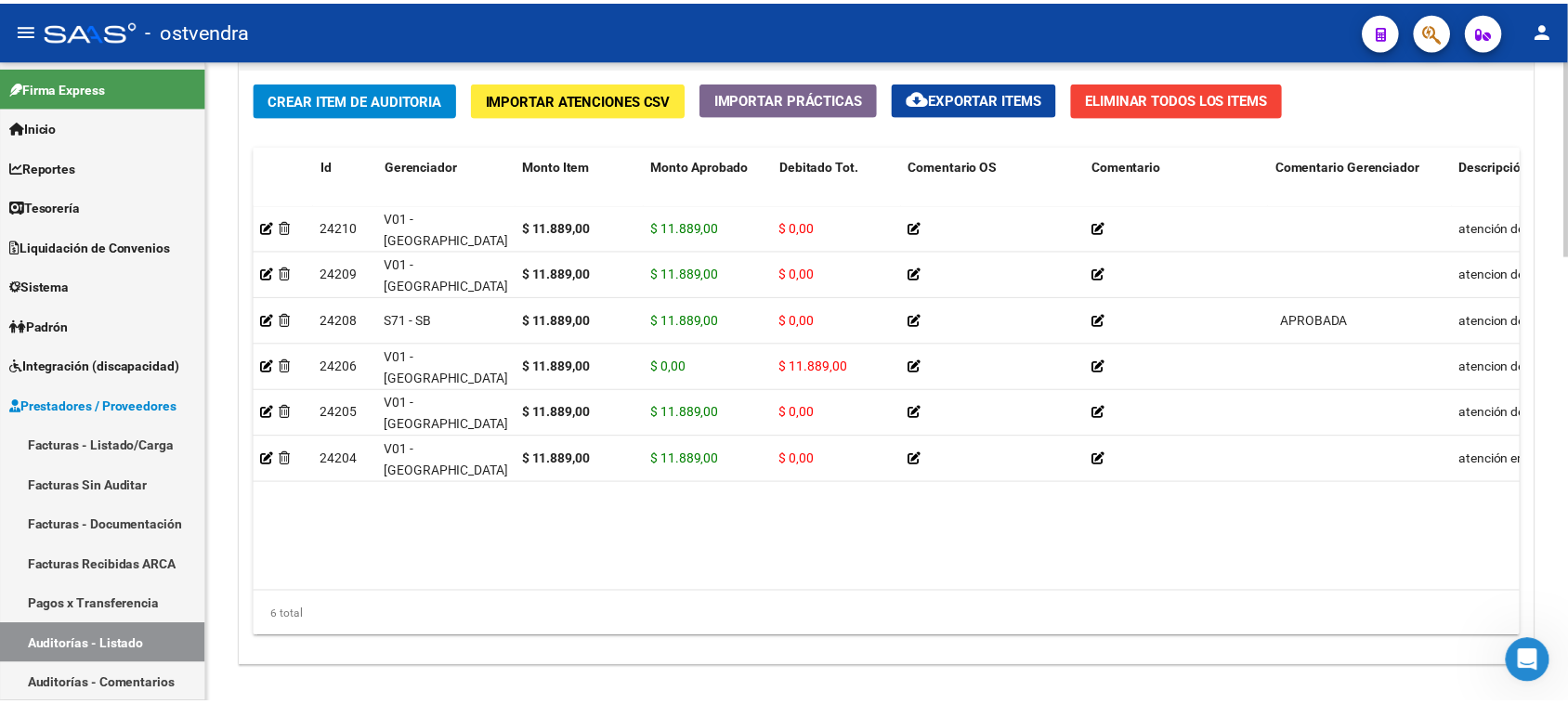
scroll to position [1393, 0]
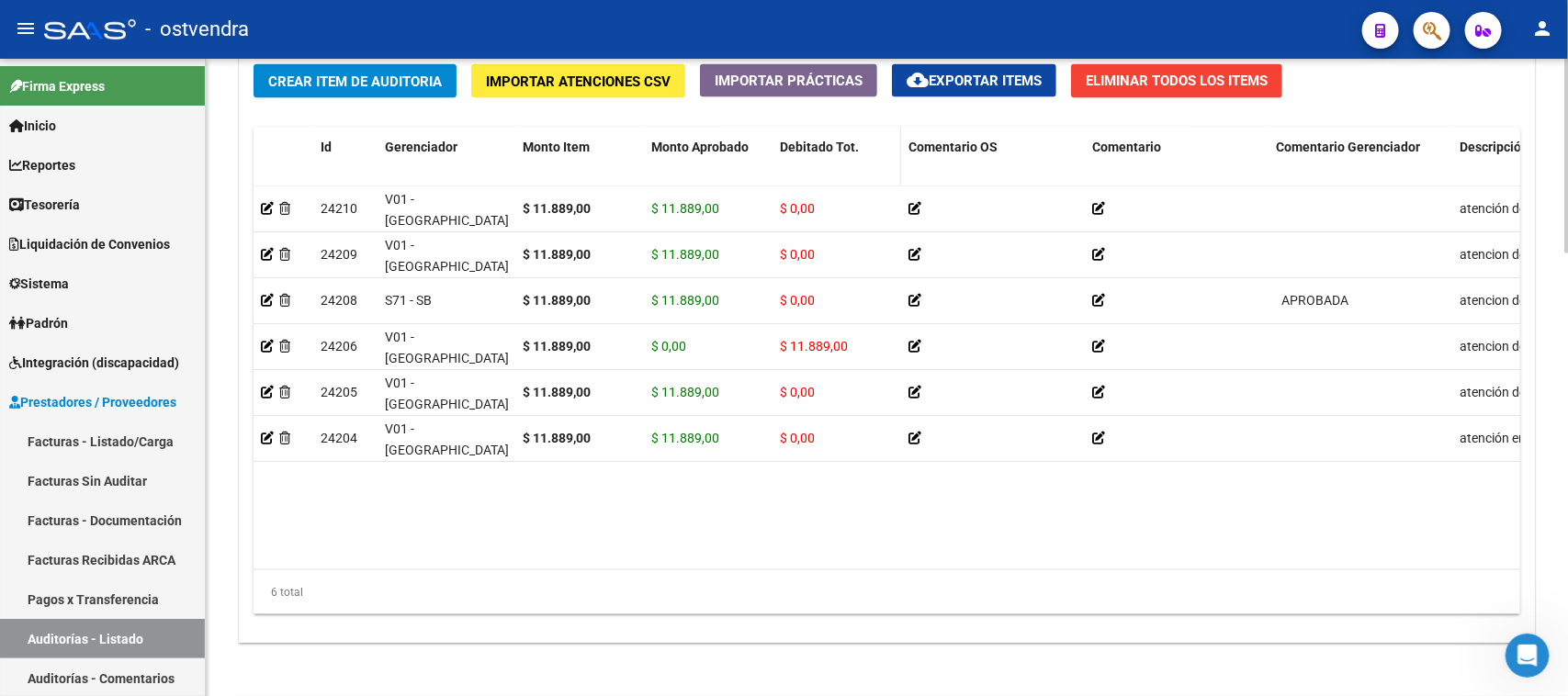
click at [815, 153] on span "Debitado Tot." at bounding box center [819, 147] width 79 height 15
click at [815, 150] on span "Debitado Tot." at bounding box center [819, 147] width 79 height 15
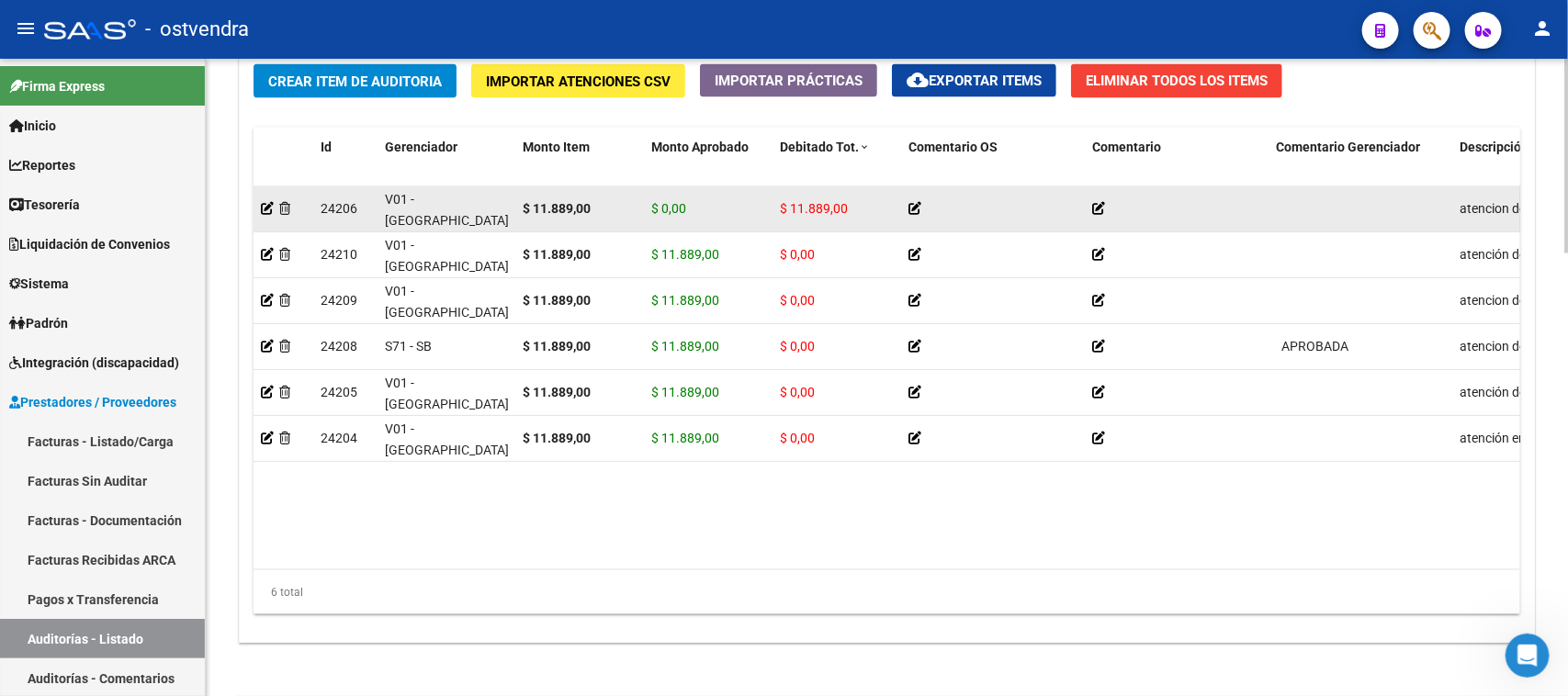
click at [547, 212] on strong "$ 11.889,00" at bounding box center [557, 209] width 68 height 15
click at [265, 208] on icon at bounding box center [268, 209] width 13 height 13
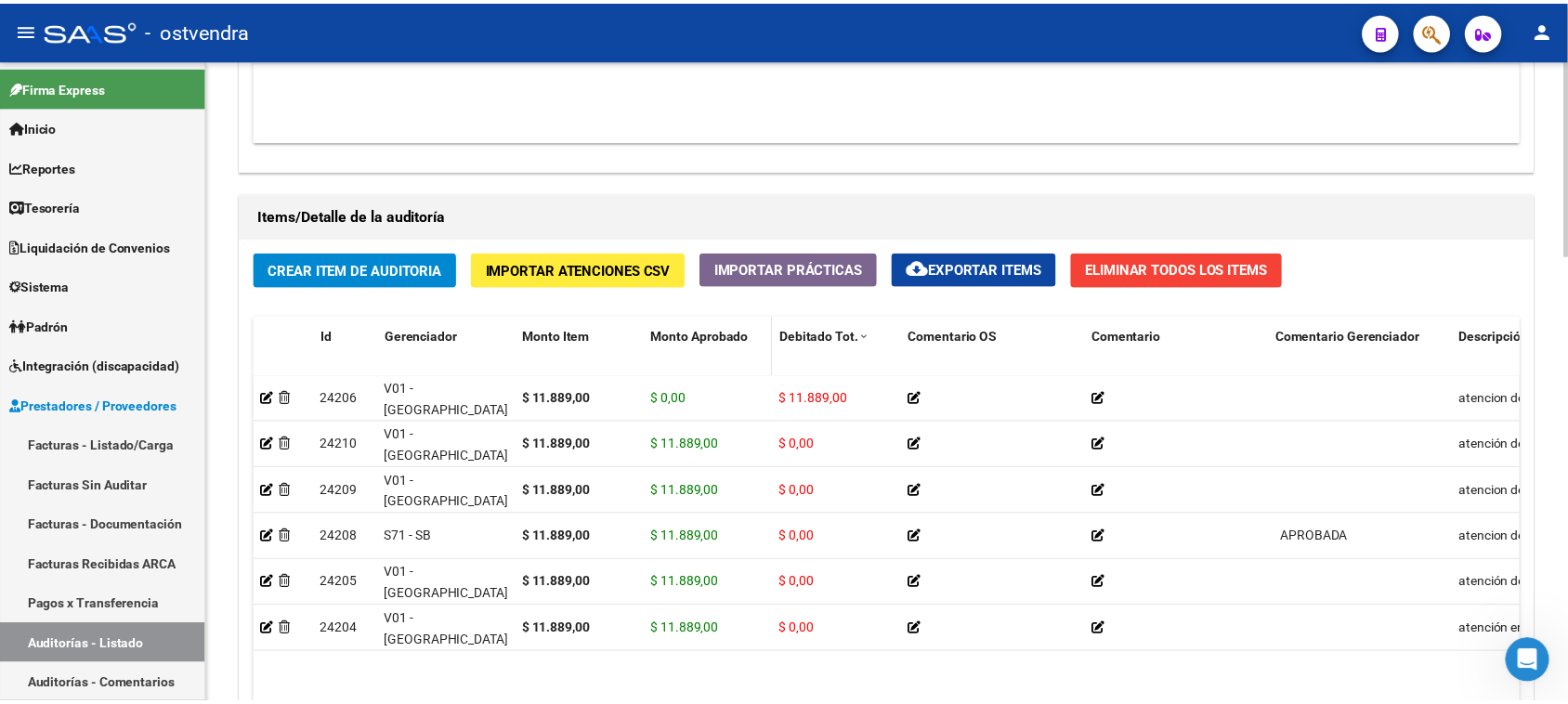
scroll to position [1161, 0]
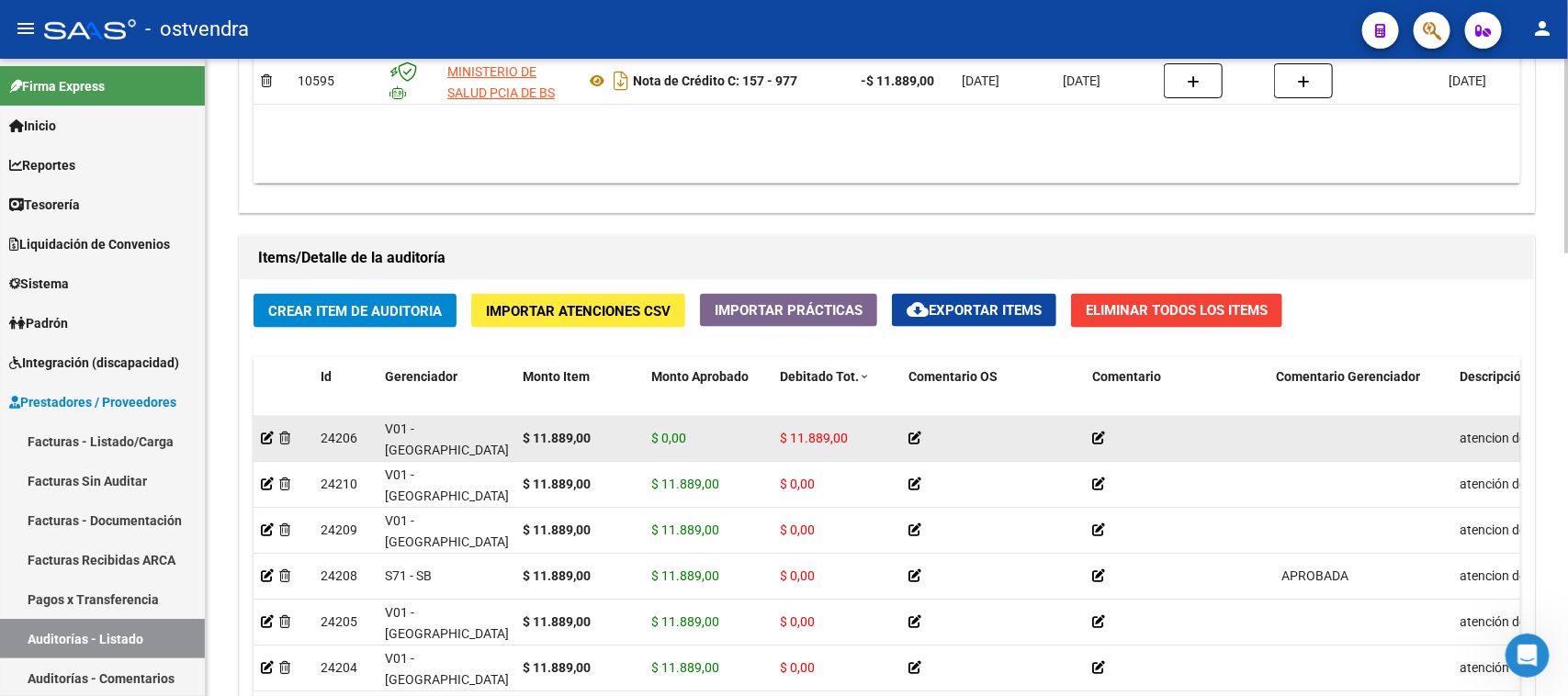
click at [532, 423] on datatable-body-cell "$ 11.889,00" at bounding box center [580, 438] width 129 height 45
click at [543, 444] on strong "$ 11.889,00" at bounding box center [557, 438] width 68 height 15
click at [264, 432] on icon at bounding box center [268, 438] width 13 height 13
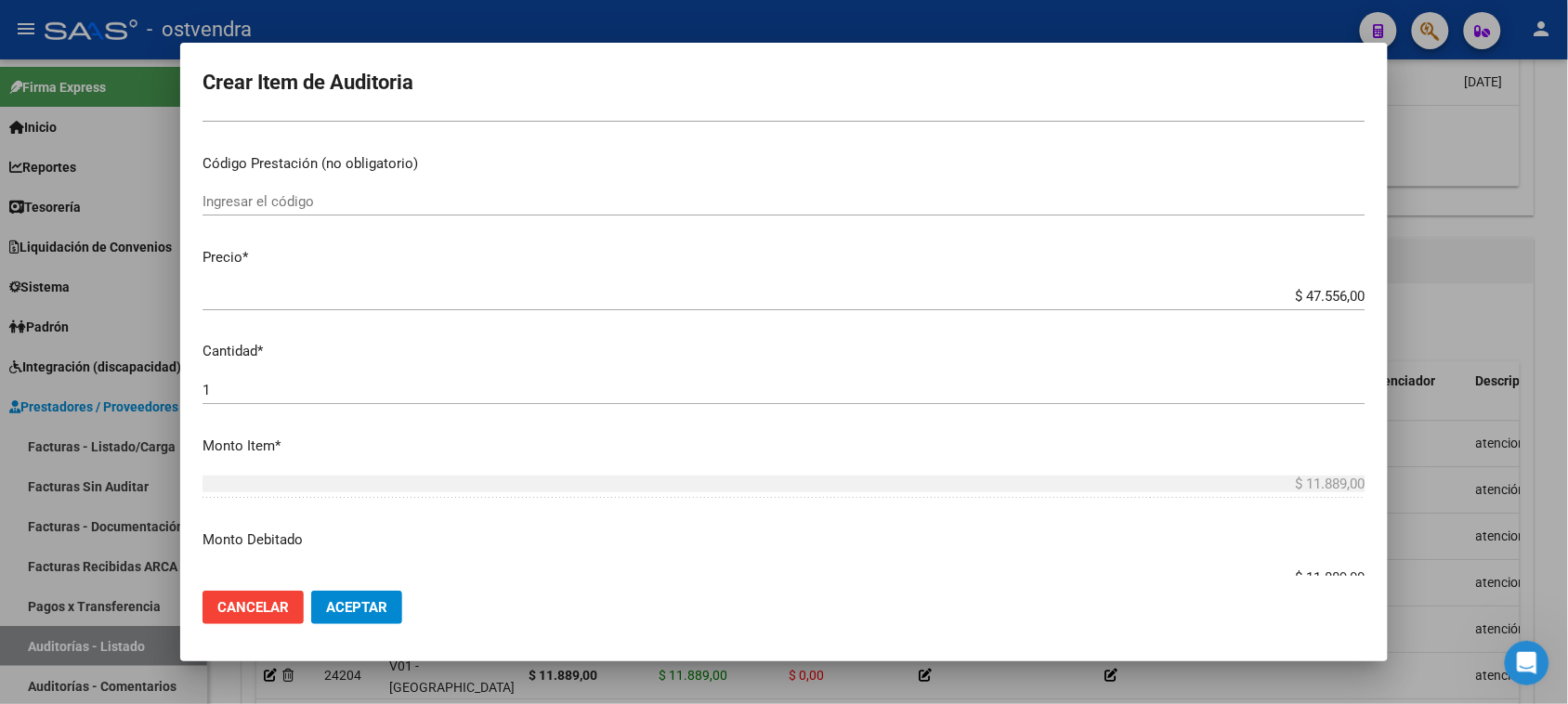
scroll to position [348, 0]
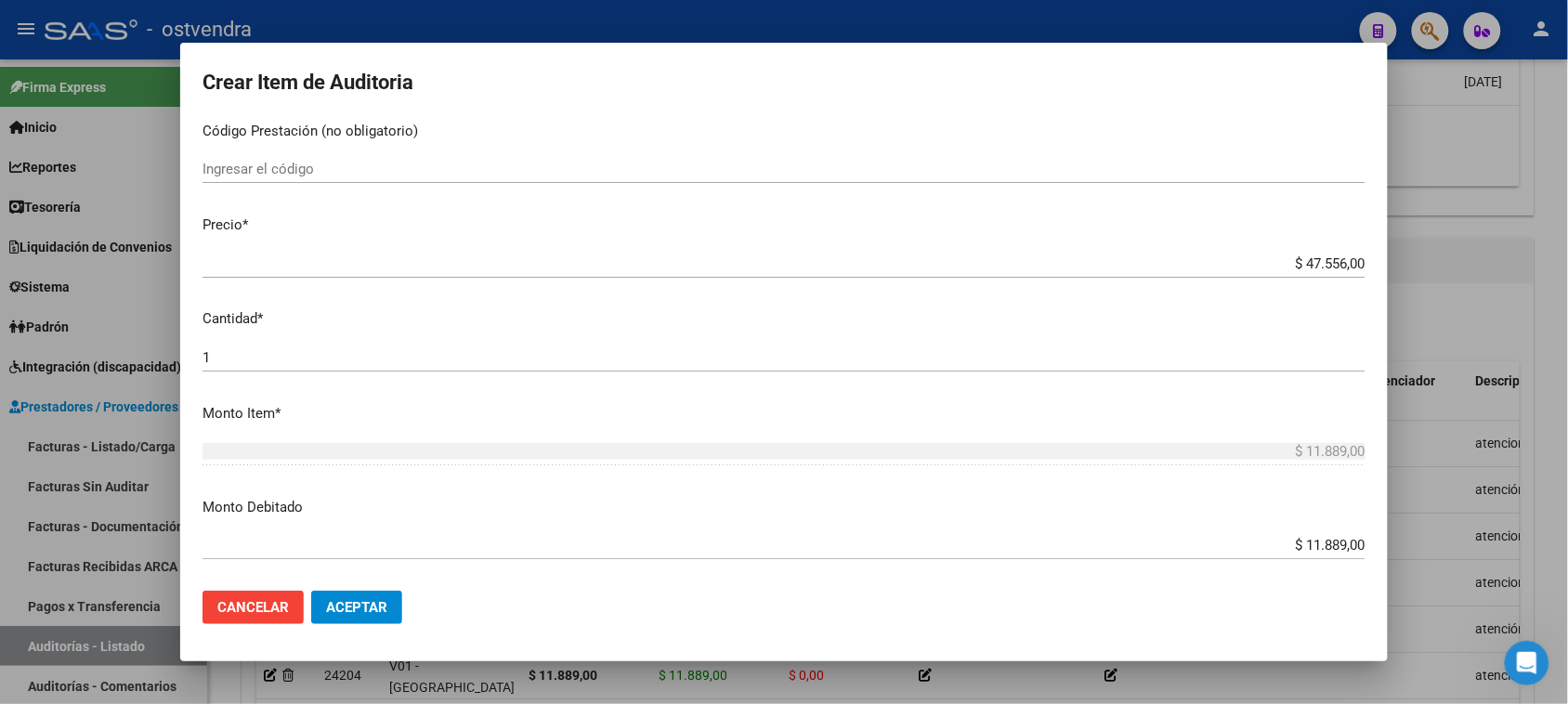
click at [1274, 558] on div "$ 11.889,00 Ingresar el monto" at bounding box center [784, 546] width 1164 height 28
click at [1279, 541] on input "$ 11.889,00" at bounding box center [784, 546] width 1164 height 17
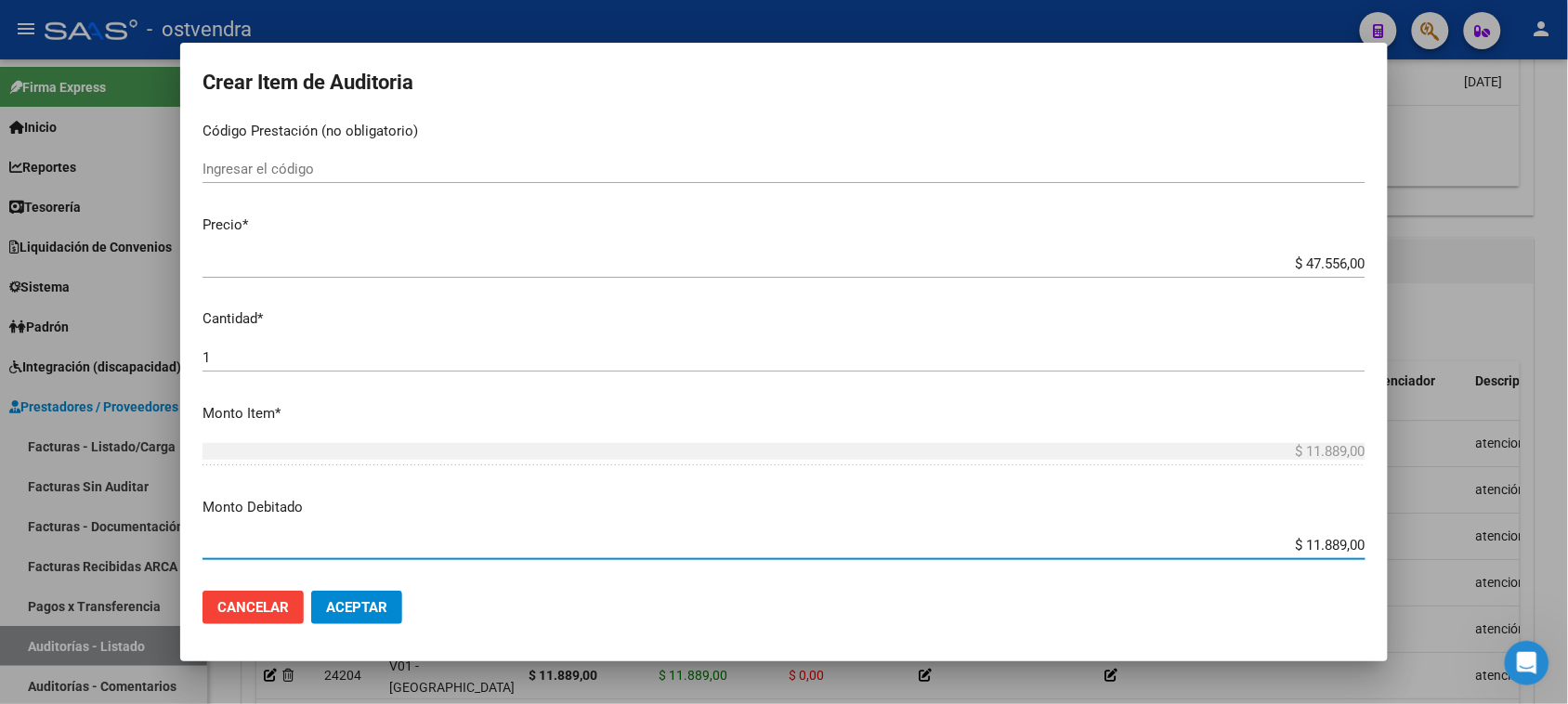
drag, startPoint x: 1326, startPoint y: 541, endPoint x: 1362, endPoint y: 543, distance: 36.1
click at [1361, 543] on app-form-text-field "Monto Debitado $ 11.889,00 Ingresar el monto" at bounding box center [791, 525] width 1178 height 57
type input "$ 0,00"
click at [563, 601] on mat-dialog-actions "Cancelar Aceptar" at bounding box center [784, 607] width 1164 height 63
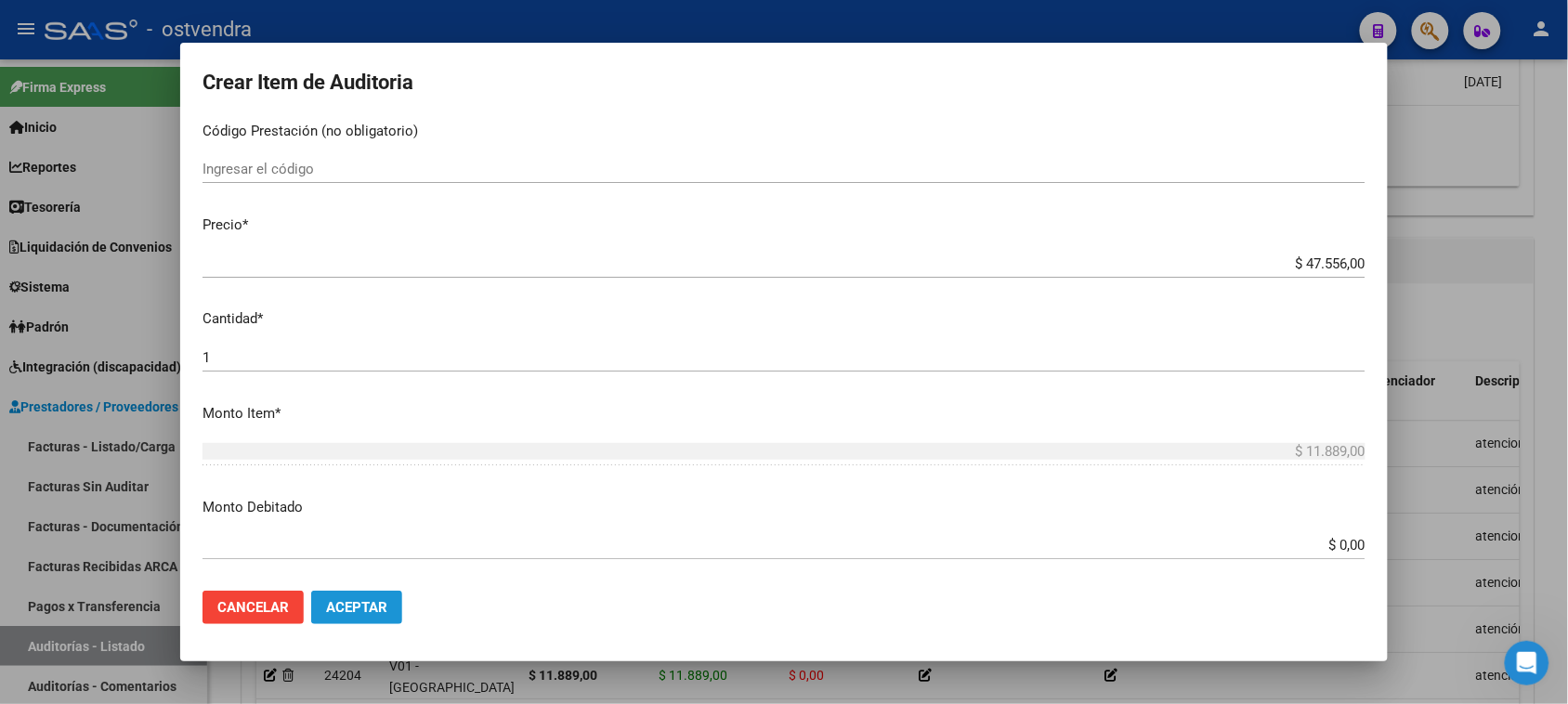
click at [393, 614] on button "Aceptar" at bounding box center [356, 607] width 91 height 33
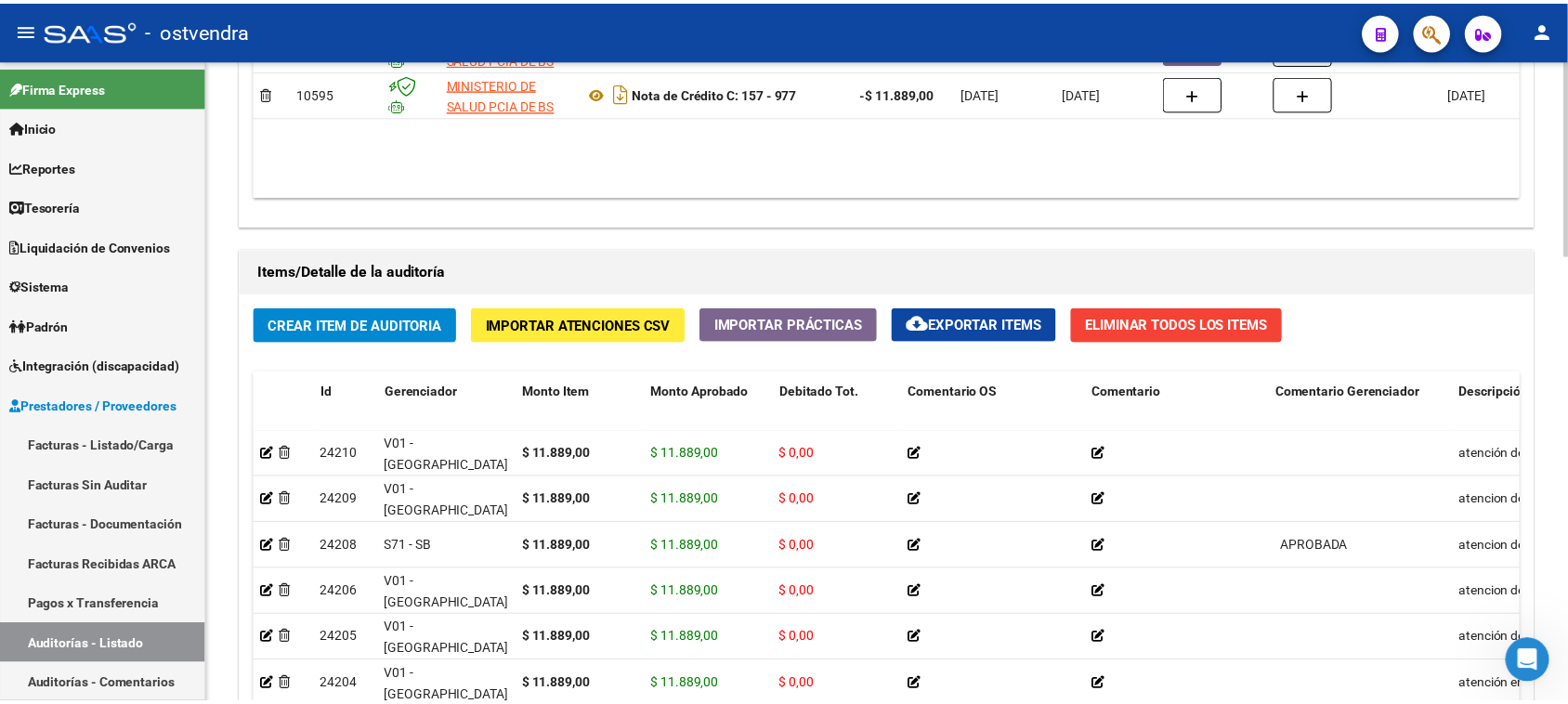
scroll to position [1161, 0]
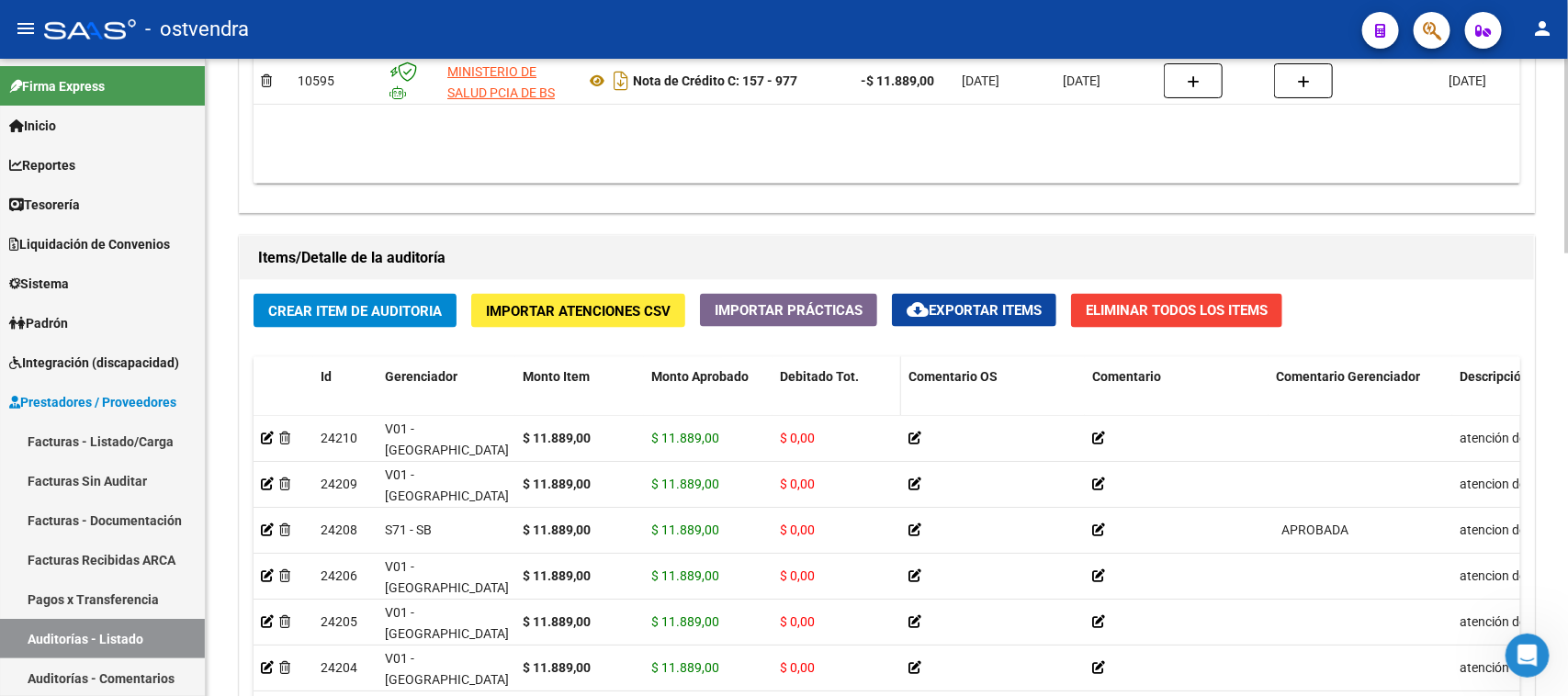
click at [811, 378] on span "Debitado Tot." at bounding box center [819, 376] width 79 height 15
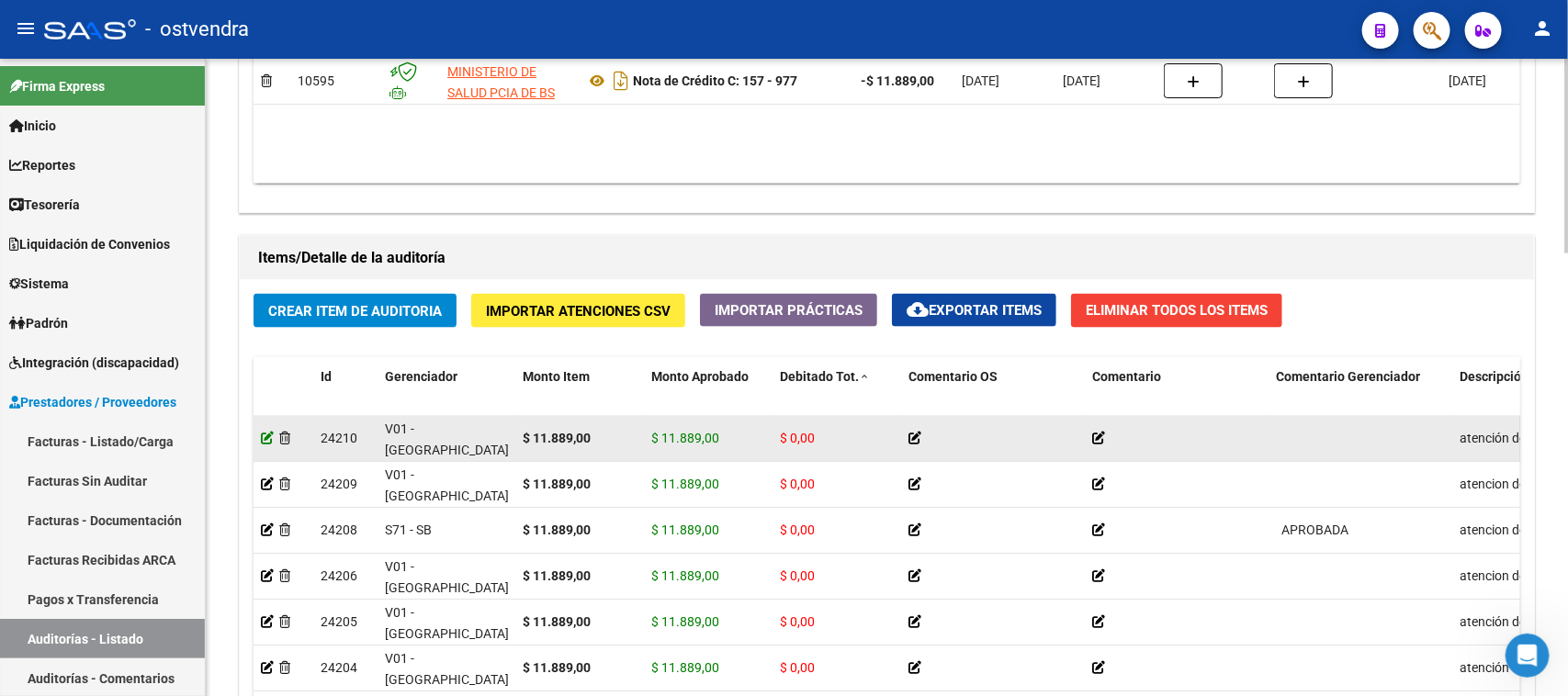
click at [263, 441] on icon at bounding box center [268, 438] width 13 height 13
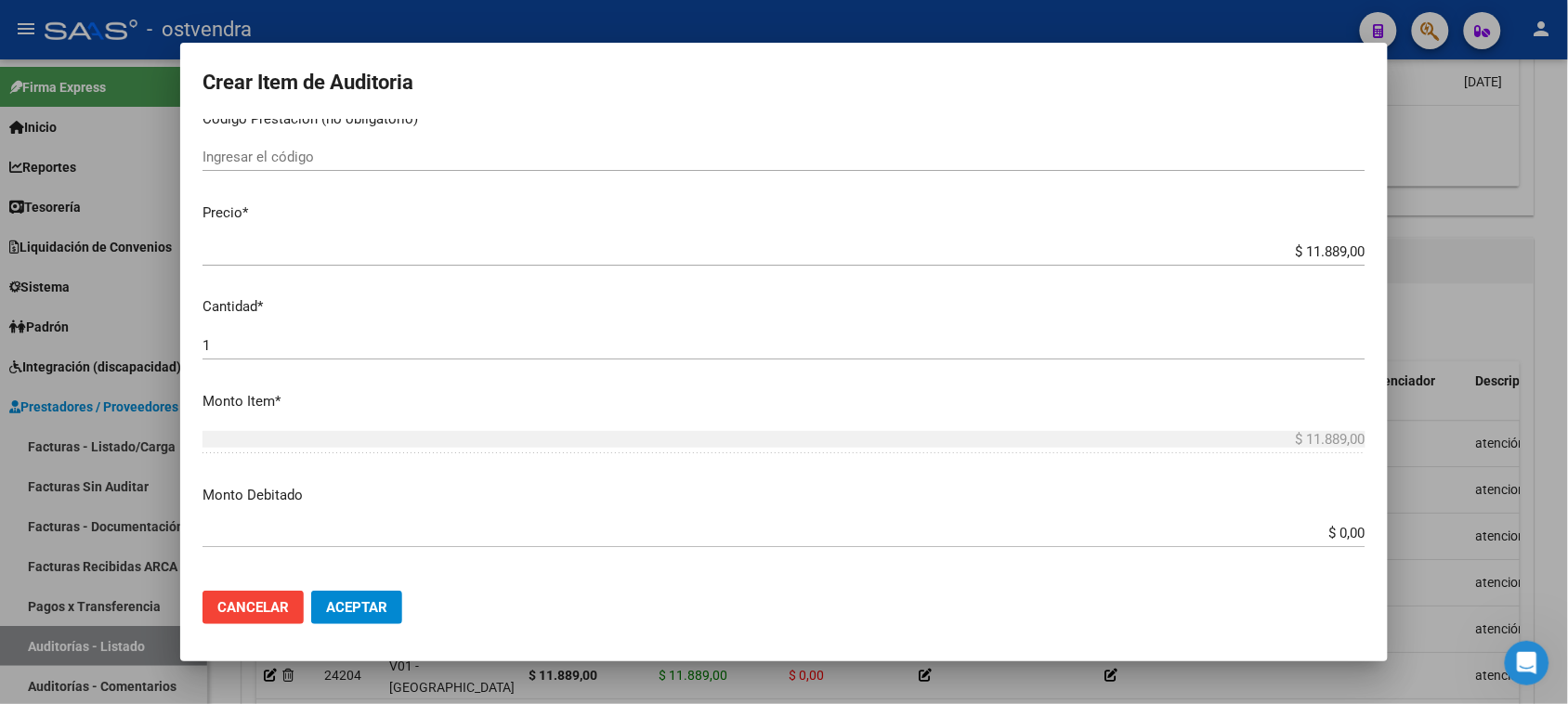
scroll to position [465, 0]
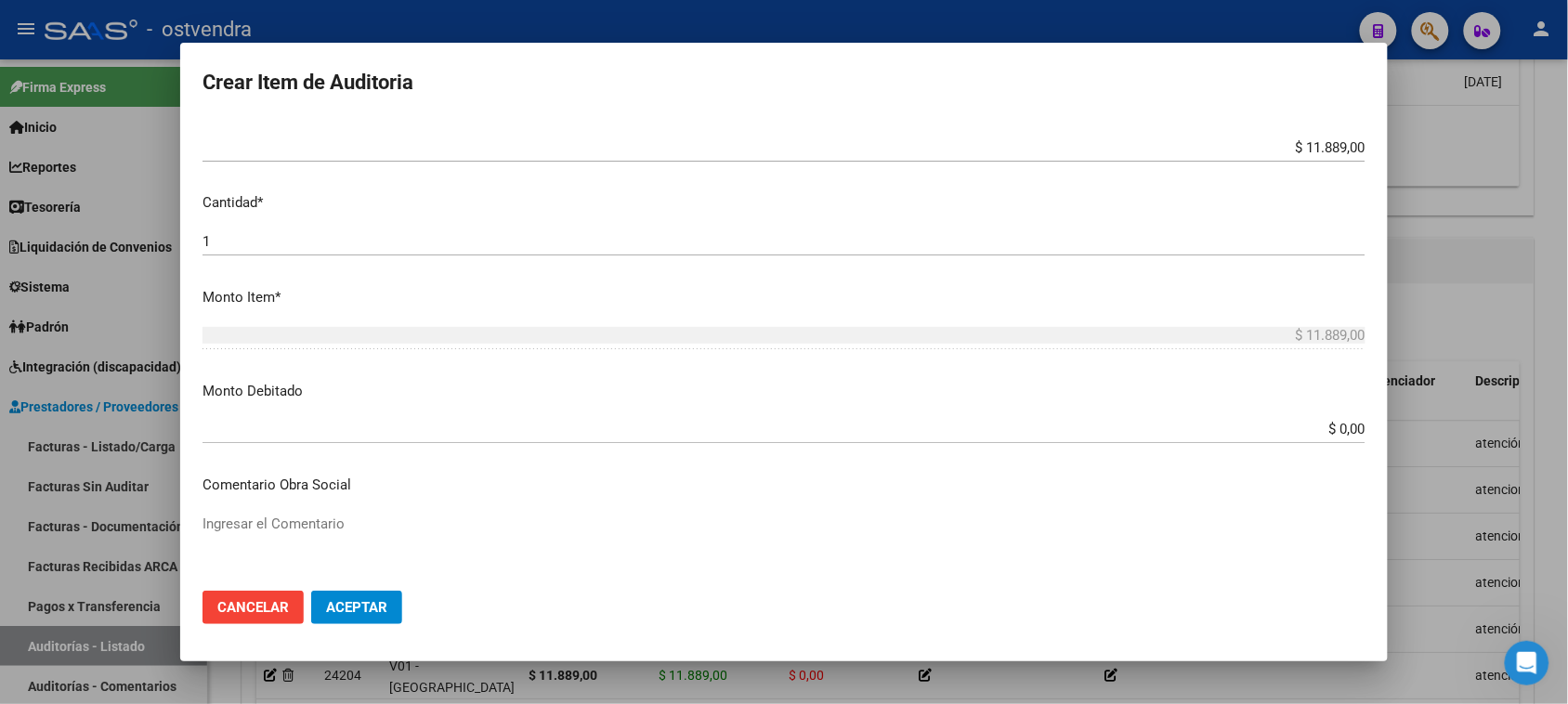
click at [1326, 411] on mat-dialog-content "23614357 Nro Documento 20236143571 CUIL Afiliado Activo [PERSON_NAME] Nombre Co…" at bounding box center [784, 348] width 1208 height 458
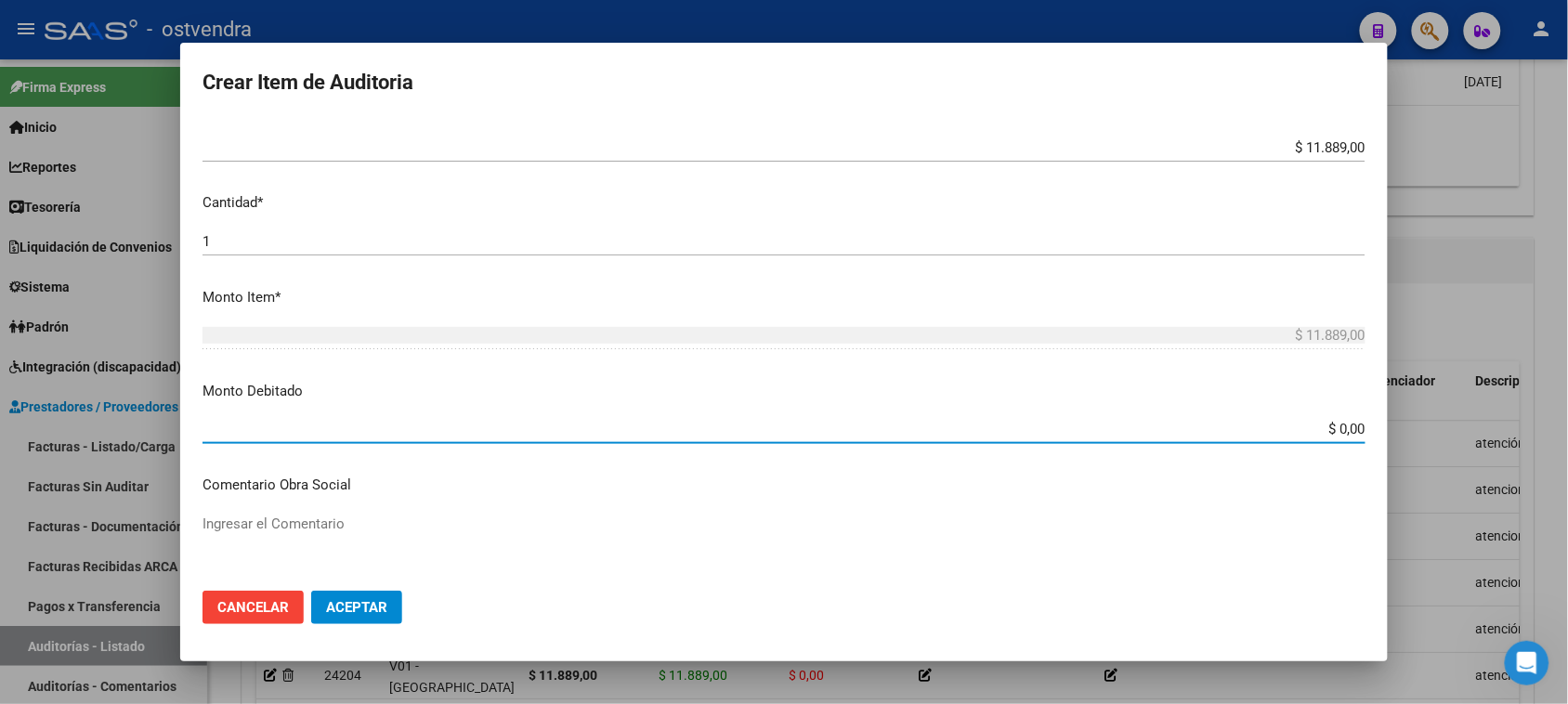
click at [1316, 422] on input "$ 0,00" at bounding box center [784, 429] width 1164 height 17
type input "$ 11.889,00"
click at [377, 617] on button "Aceptar" at bounding box center [356, 607] width 91 height 33
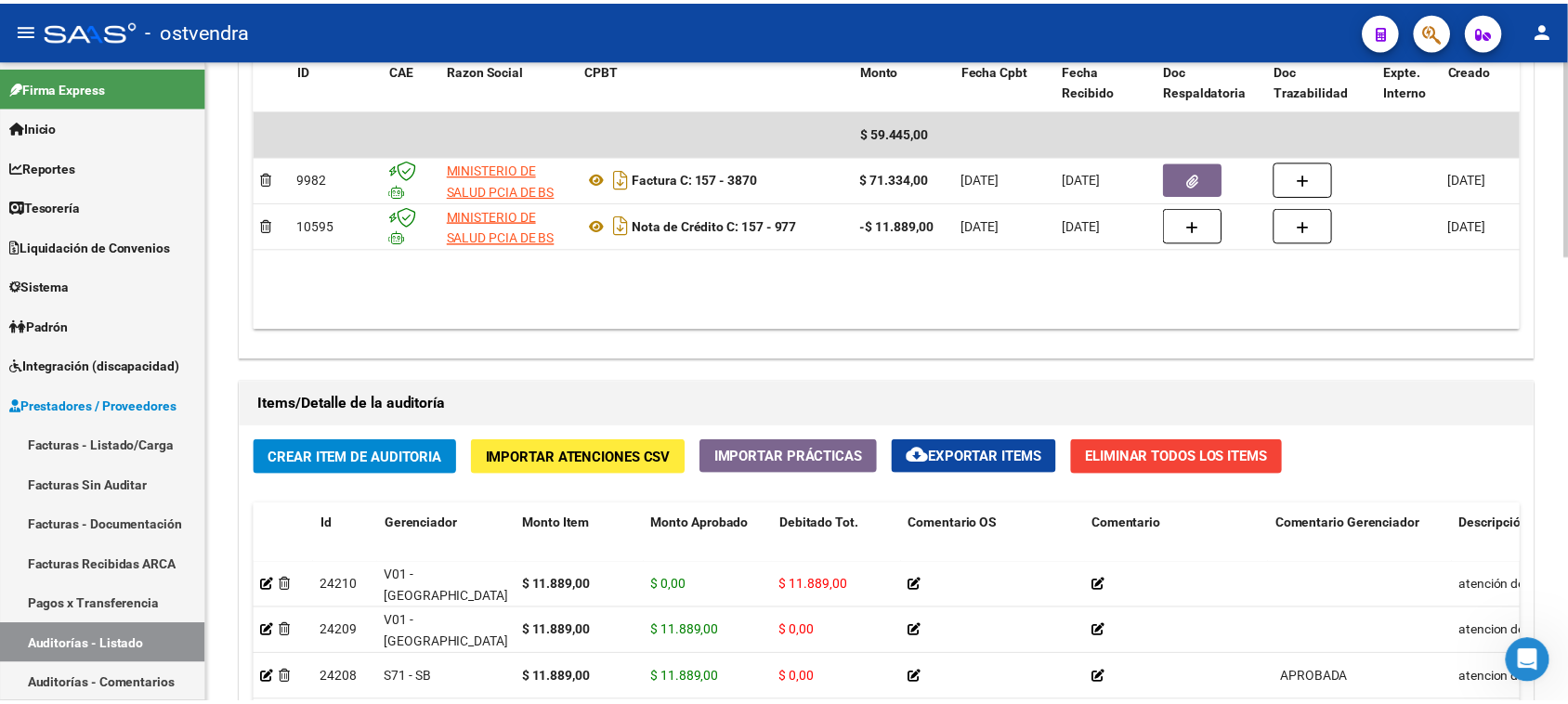
scroll to position [1044, 0]
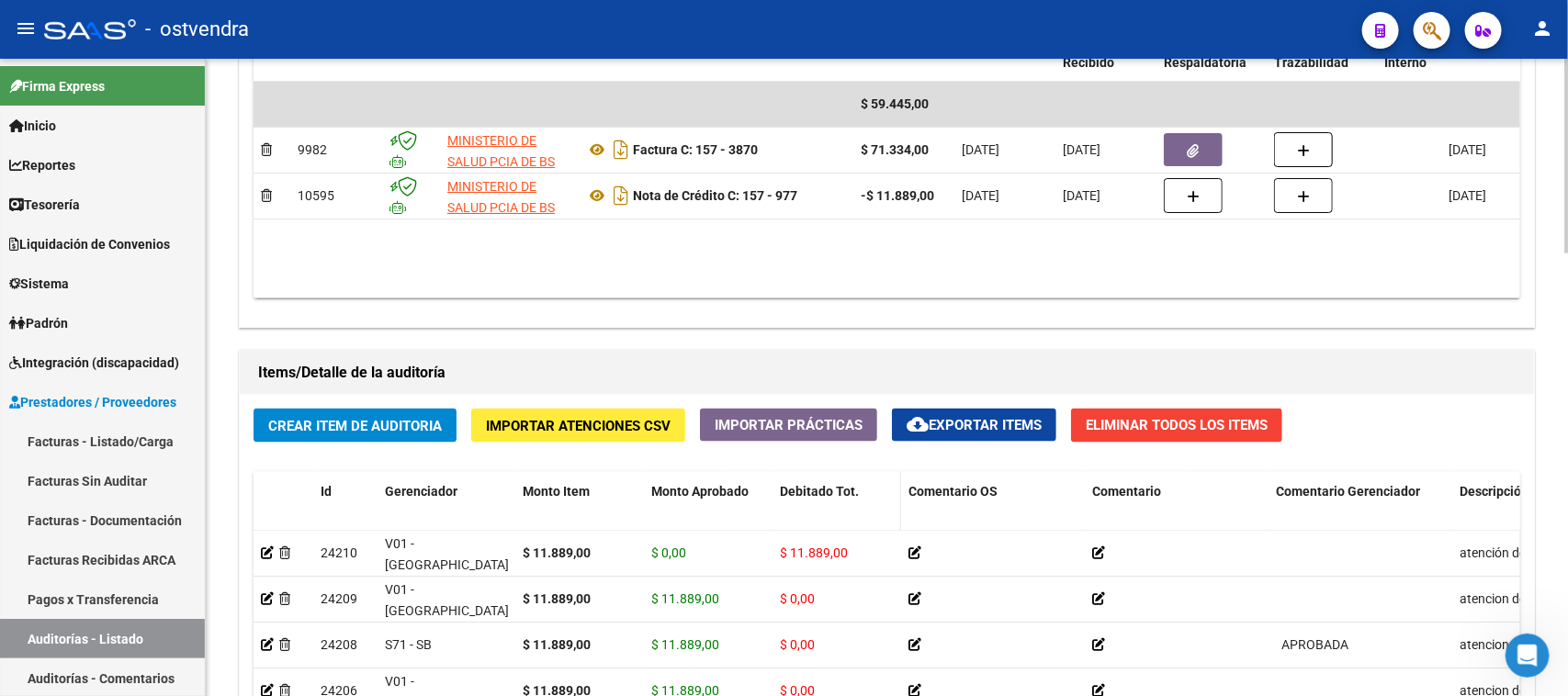
click at [830, 492] on span "Debitado Tot." at bounding box center [819, 491] width 79 height 15
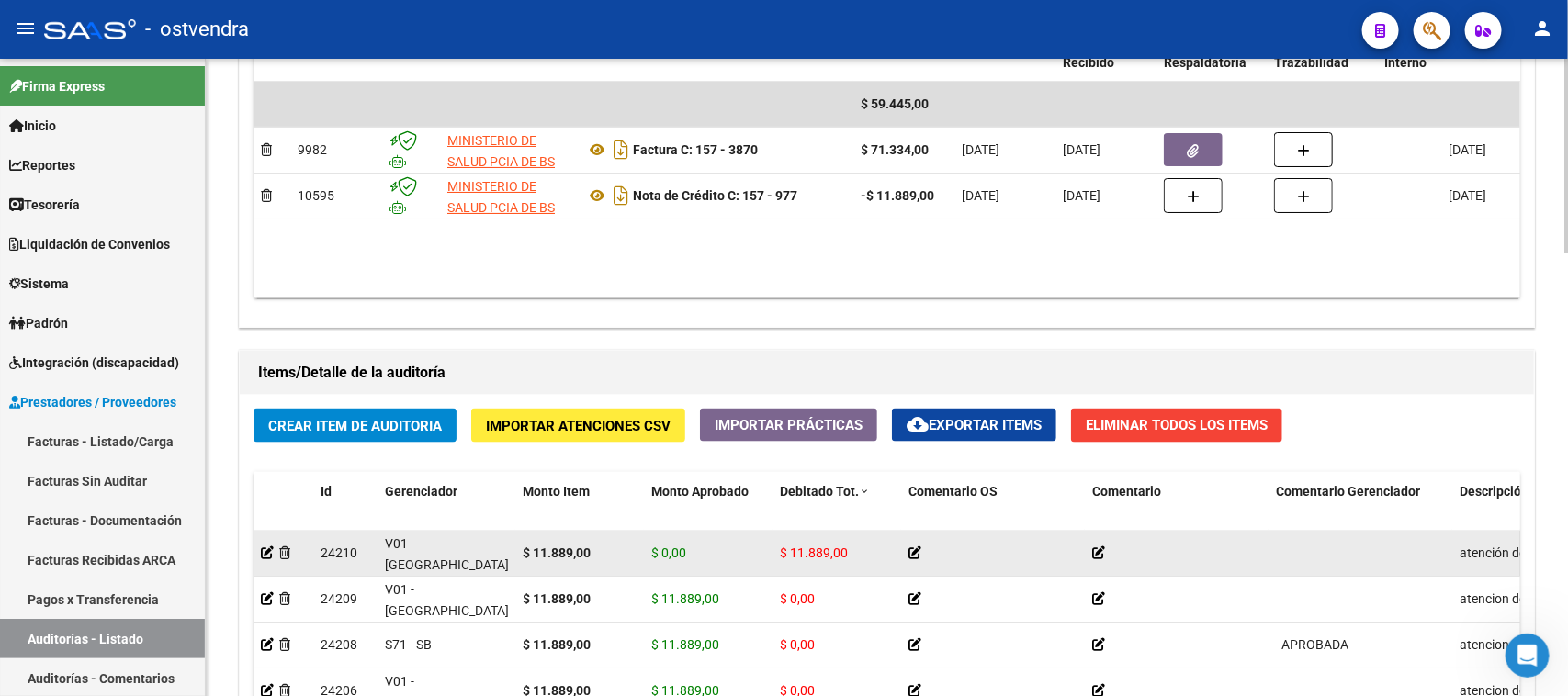
click at [825, 548] on span "$ 11.889,00" at bounding box center [814, 553] width 68 height 15
click at [265, 555] on icon at bounding box center [268, 553] width 13 height 13
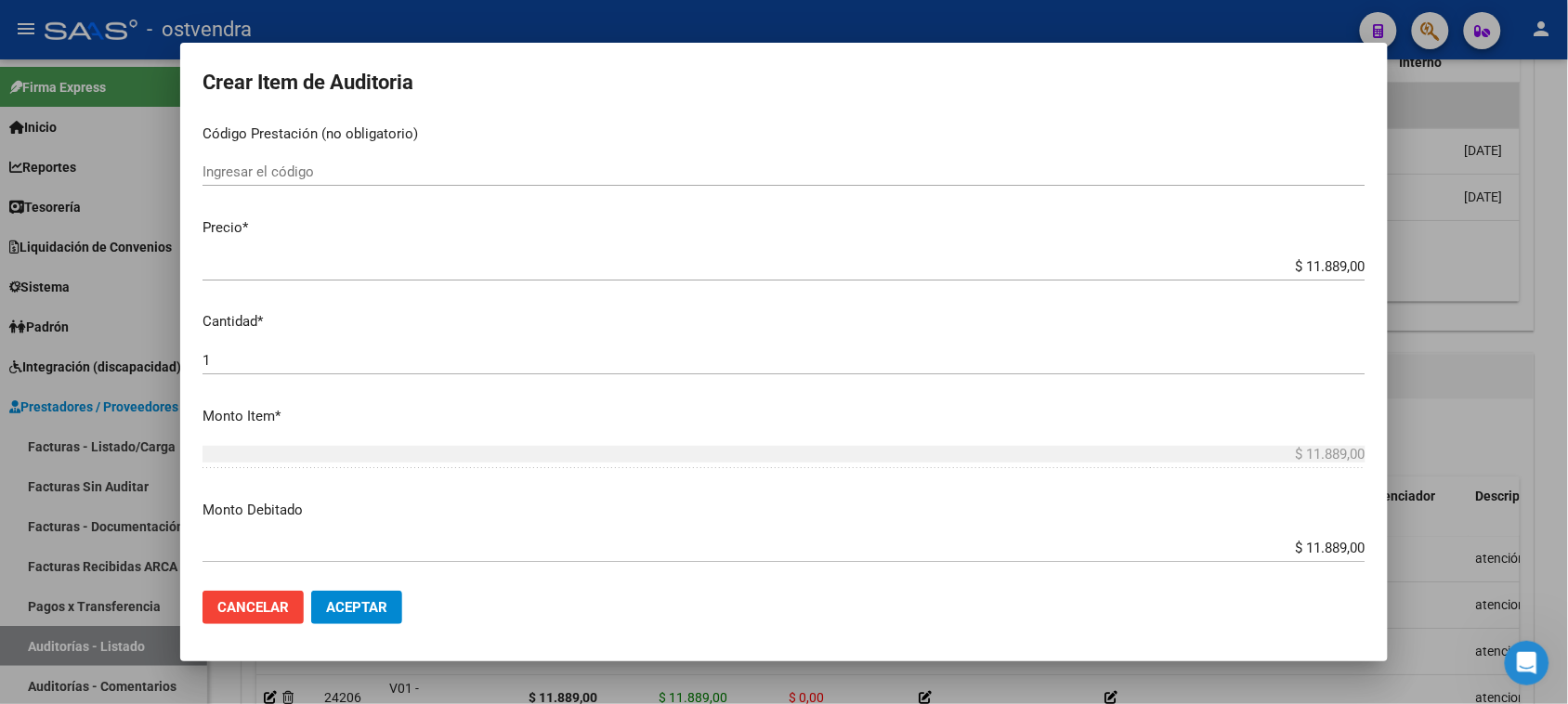
scroll to position [348, 0]
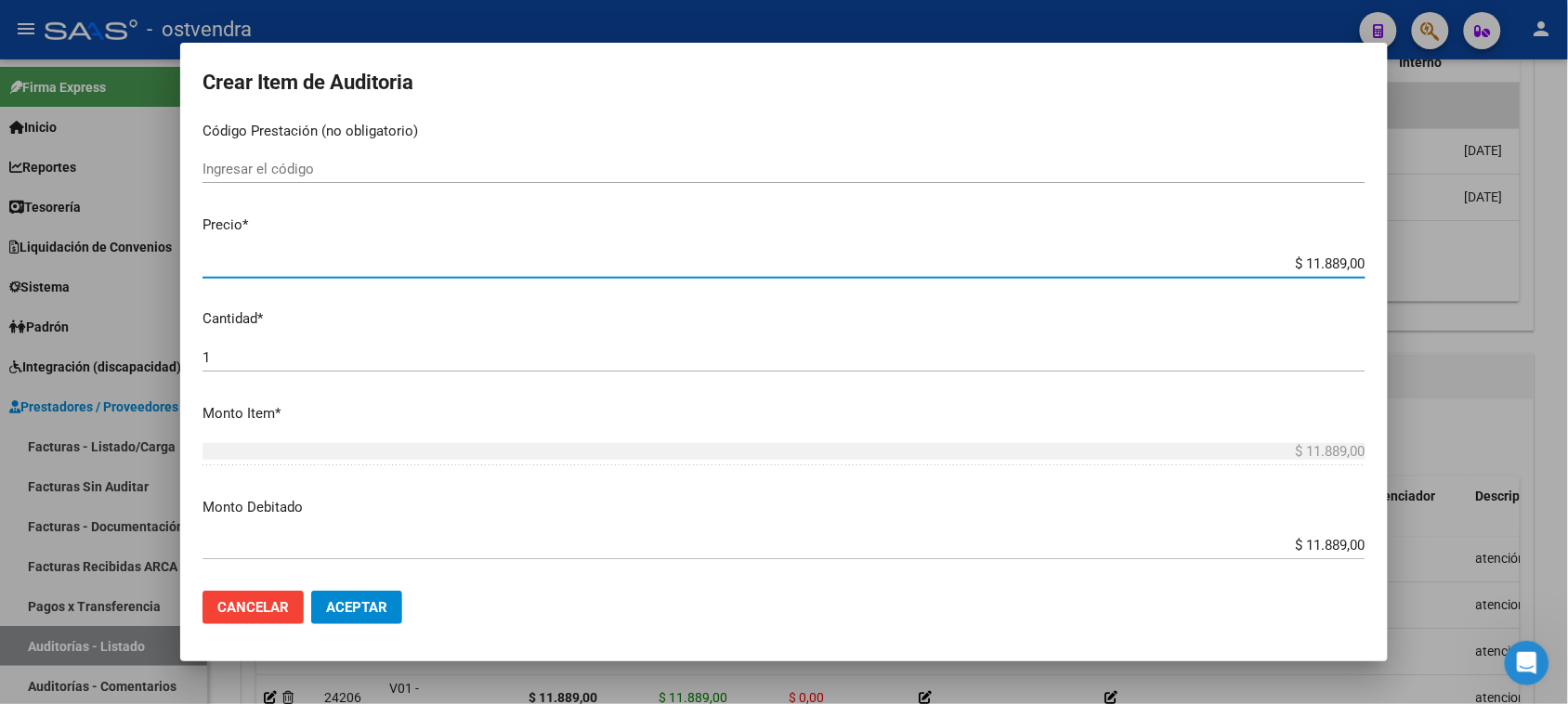
drag, startPoint x: 1292, startPoint y: 265, endPoint x: 1371, endPoint y: 261, distance: 79.1
click at [1371, 261] on mat-dialog-content "23614357 Nro Documento 20236143571 CUIL Afiliado Activo [PERSON_NAME] Nombre Co…" at bounding box center [784, 348] width 1208 height 458
type input "$ 0,00"
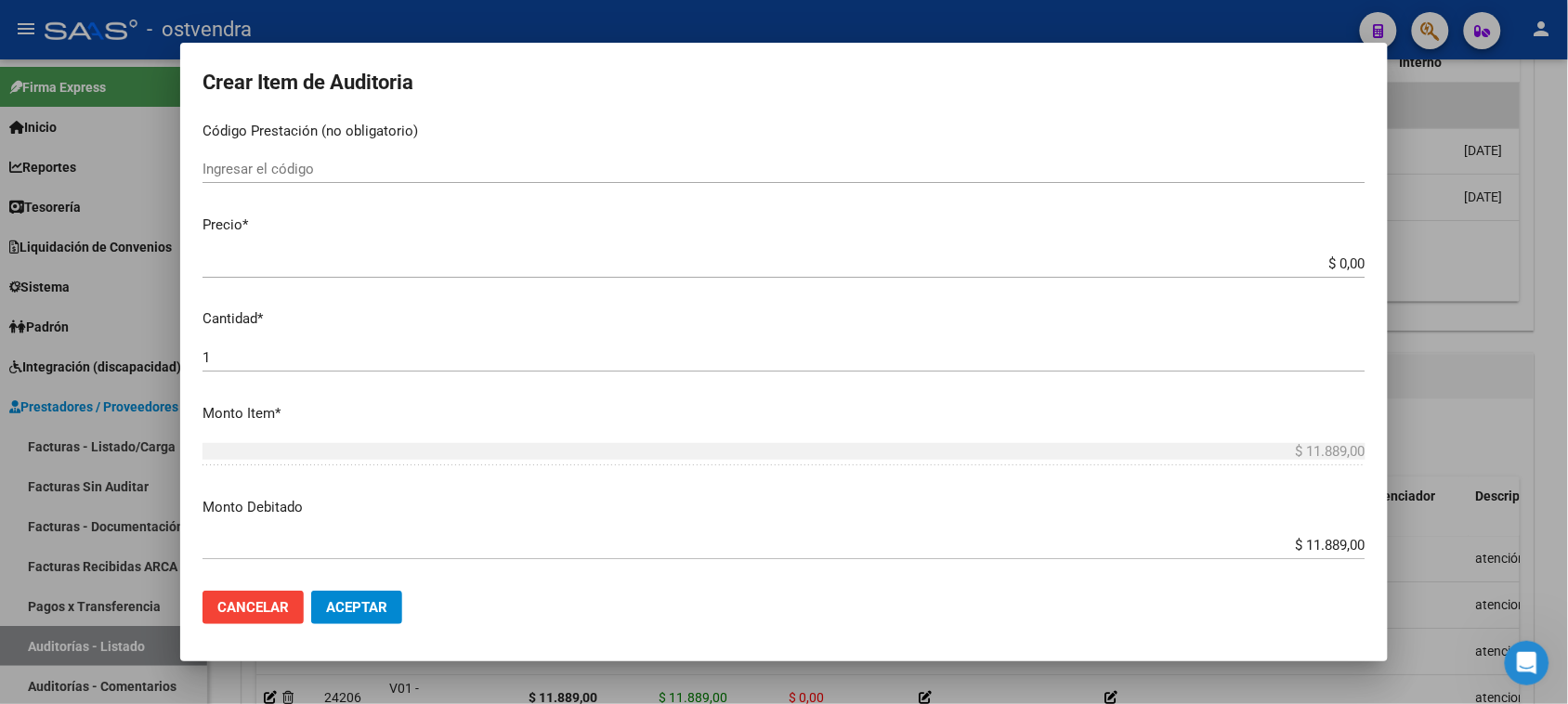
click at [1301, 557] on div "$ 11.889,00 Ingresar el monto" at bounding box center [784, 546] width 1164 height 28
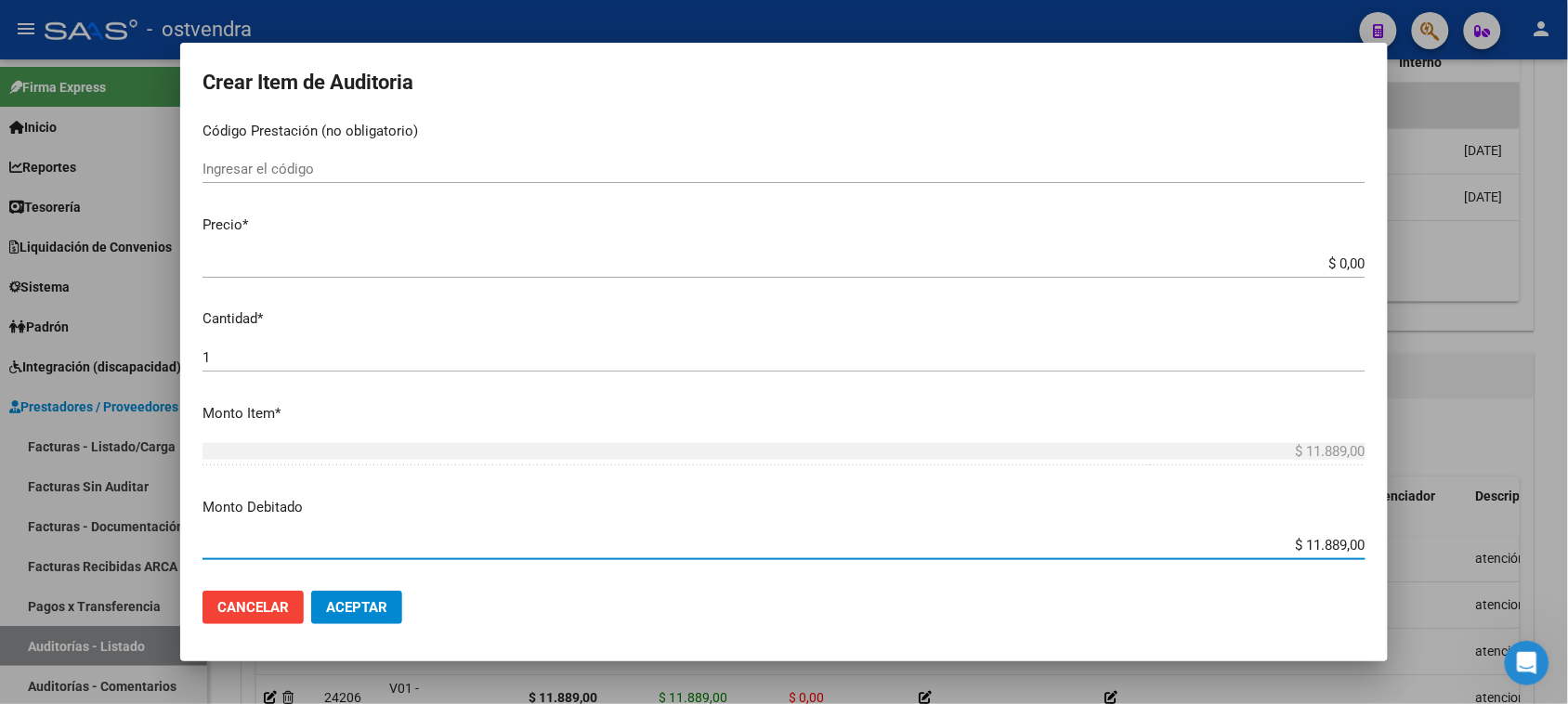
drag, startPoint x: 1296, startPoint y: 546, endPoint x: 1373, endPoint y: 544, distance: 77.0
click at [1373, 544] on mat-dialog-content "23614357 Nro Documento 20236143571 CUIL Afiliado Activo [PERSON_NAME] Nombre Co…" at bounding box center [784, 348] width 1208 height 458
click at [397, 613] on button "Aceptar" at bounding box center [356, 607] width 91 height 33
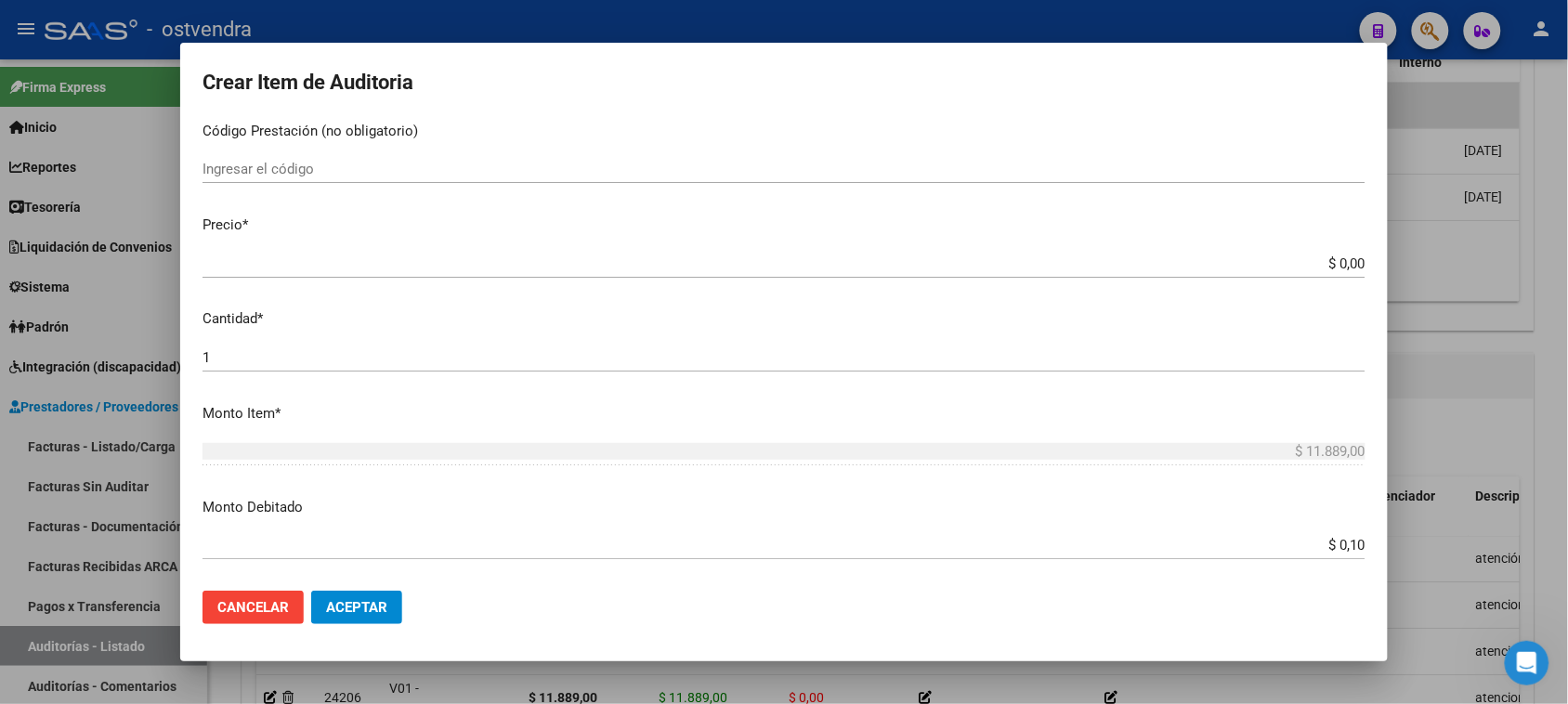
click at [350, 610] on span "Aceptar" at bounding box center [356, 608] width 61 height 17
click at [349, 610] on span "Aceptar" at bounding box center [356, 608] width 61 height 17
click at [350, 610] on span "Aceptar" at bounding box center [356, 608] width 61 height 17
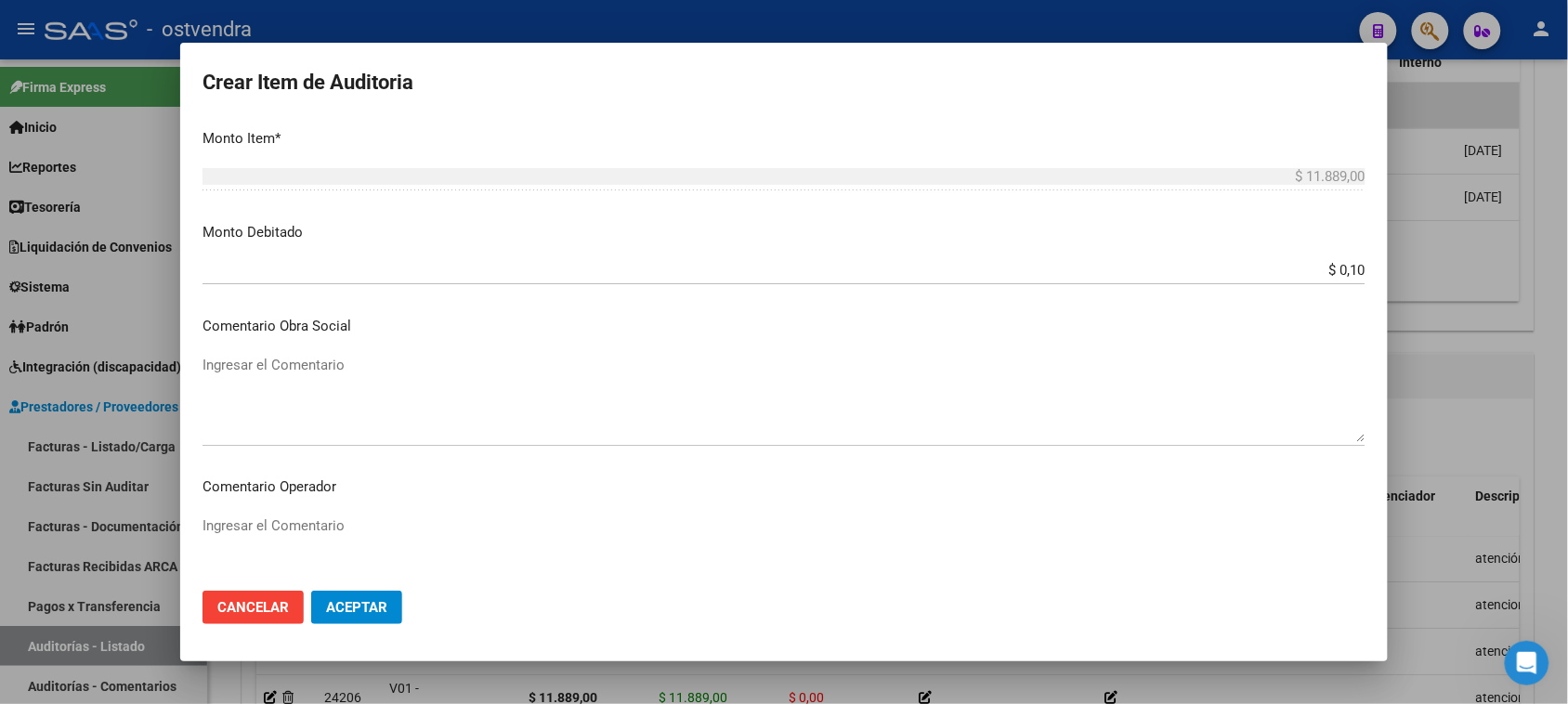
scroll to position [696, 0]
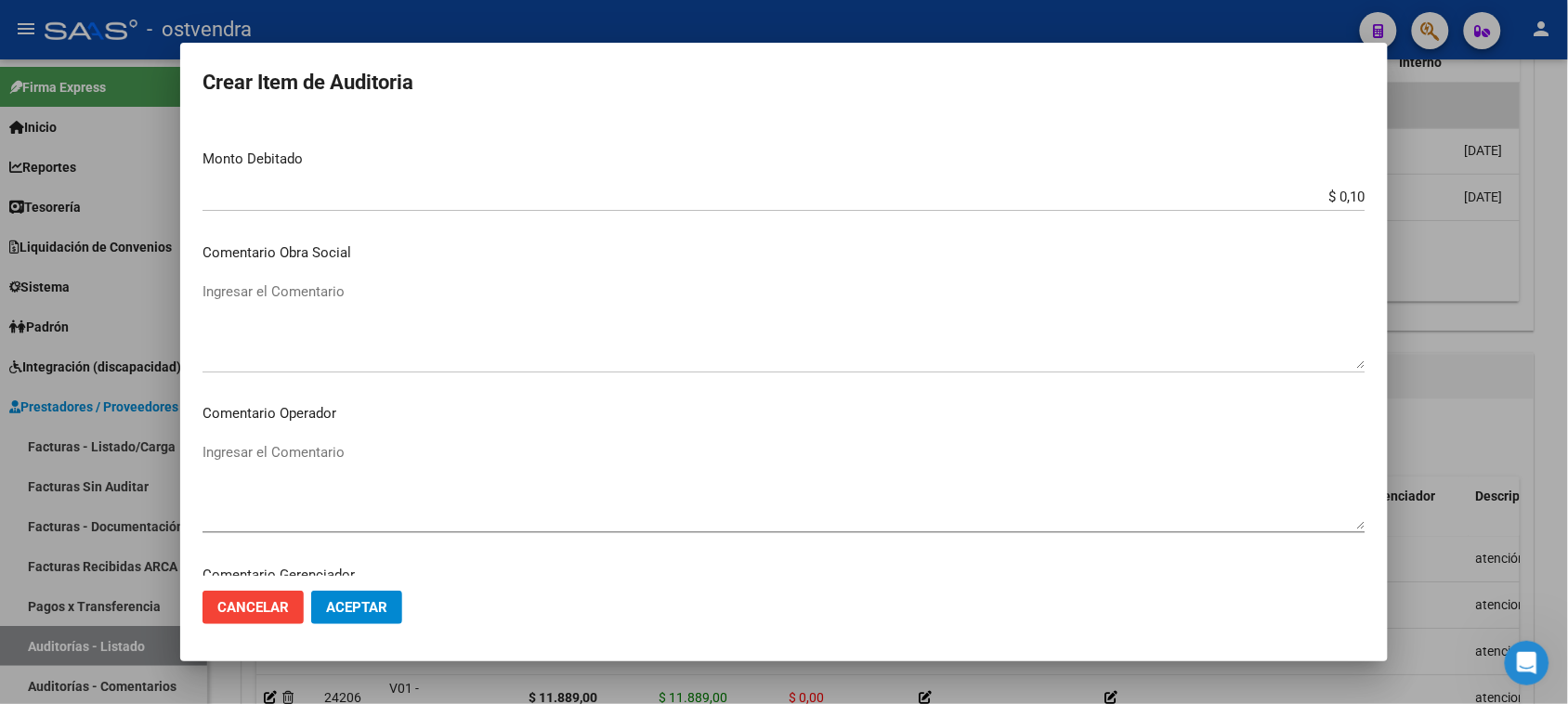
click at [1331, 192] on input "$ 0,10" at bounding box center [784, 197] width 1164 height 17
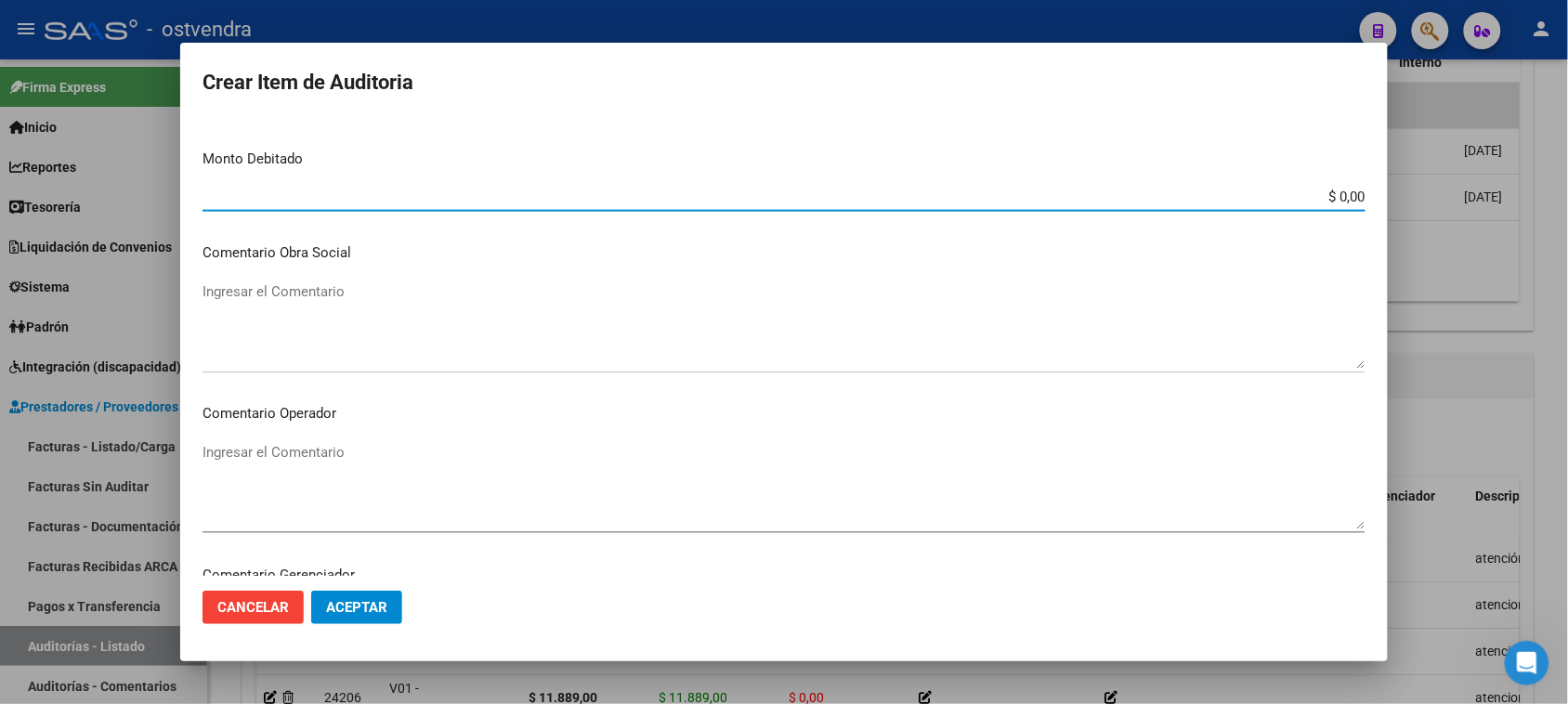
type input "$ 0,00"
click at [349, 610] on span "Aceptar" at bounding box center [356, 608] width 61 height 17
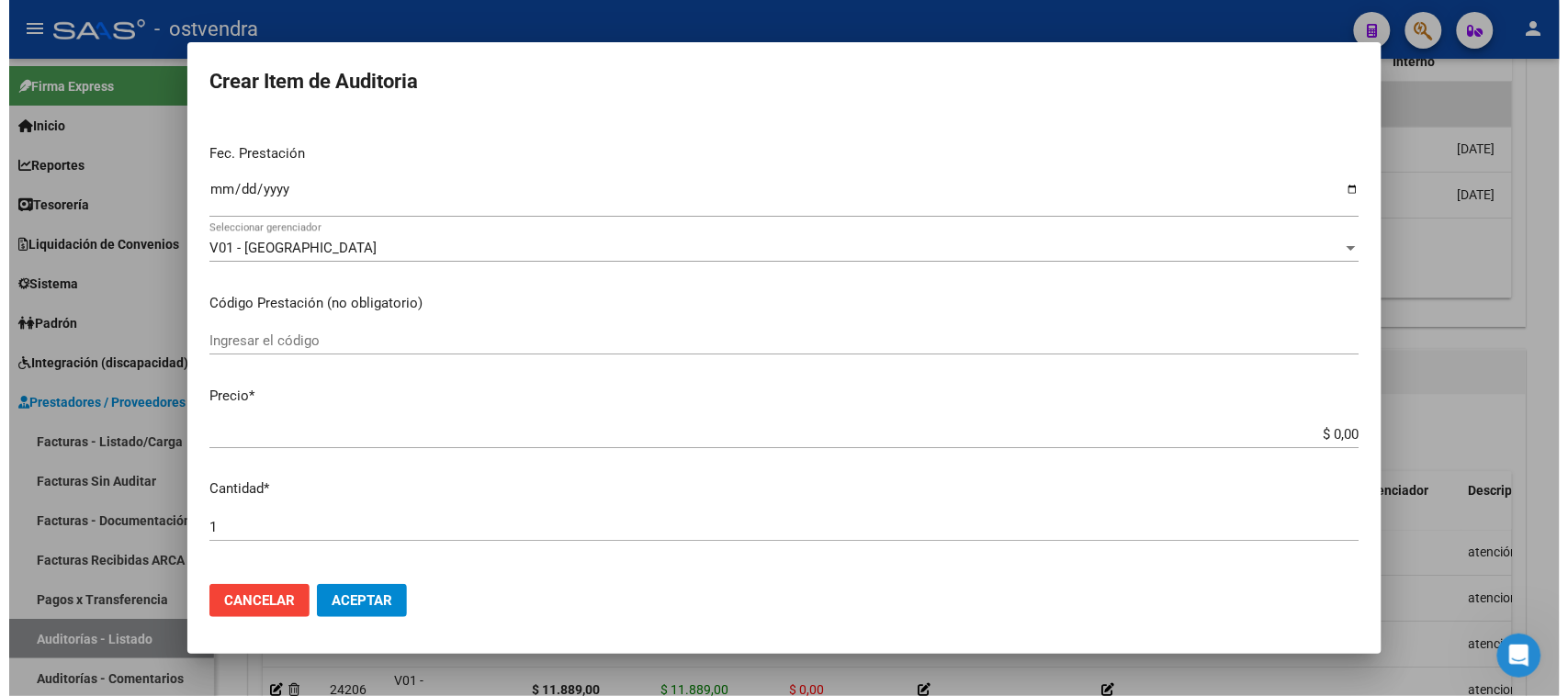
scroll to position [133, 0]
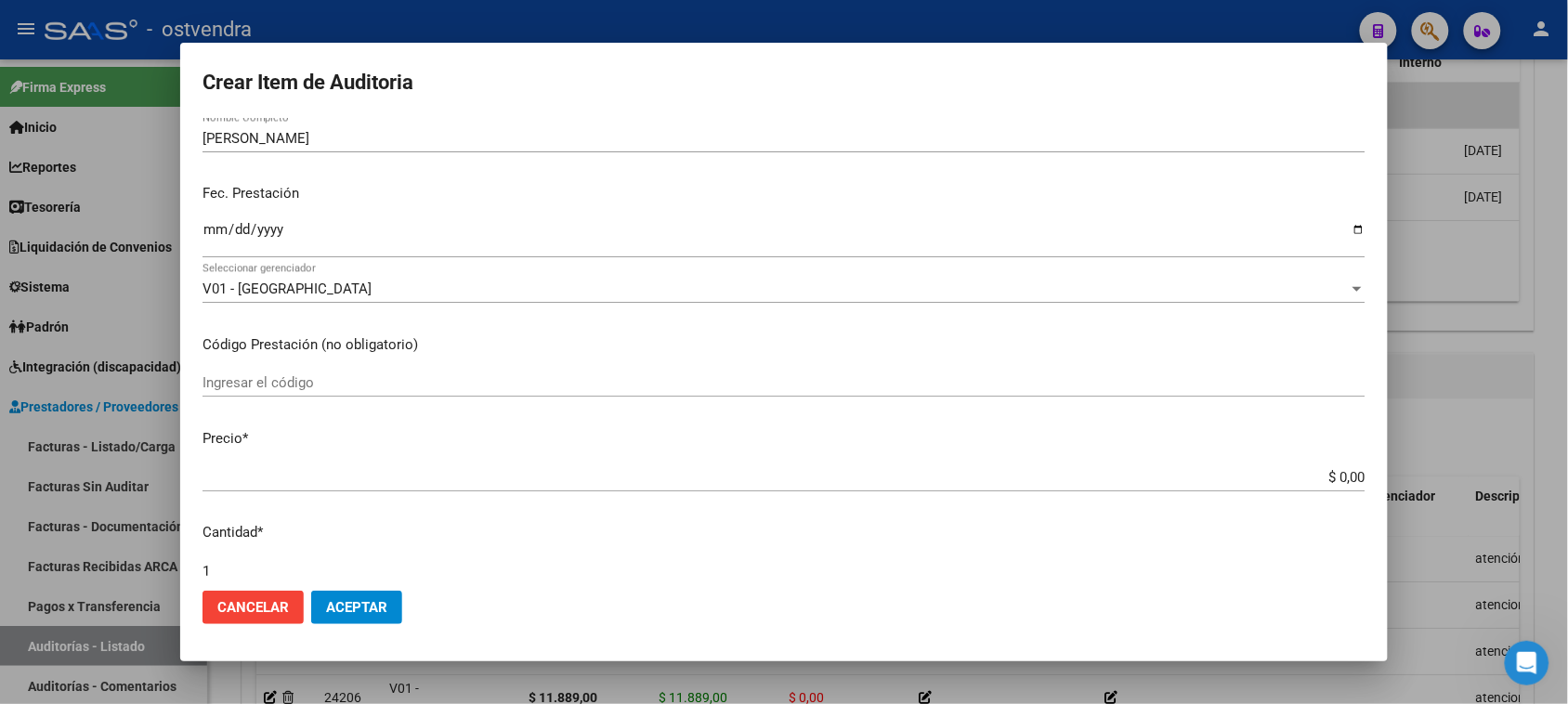
click at [364, 615] on button "Aceptar" at bounding box center [356, 607] width 91 height 33
click at [368, 611] on span "Aceptar" at bounding box center [356, 608] width 61 height 17
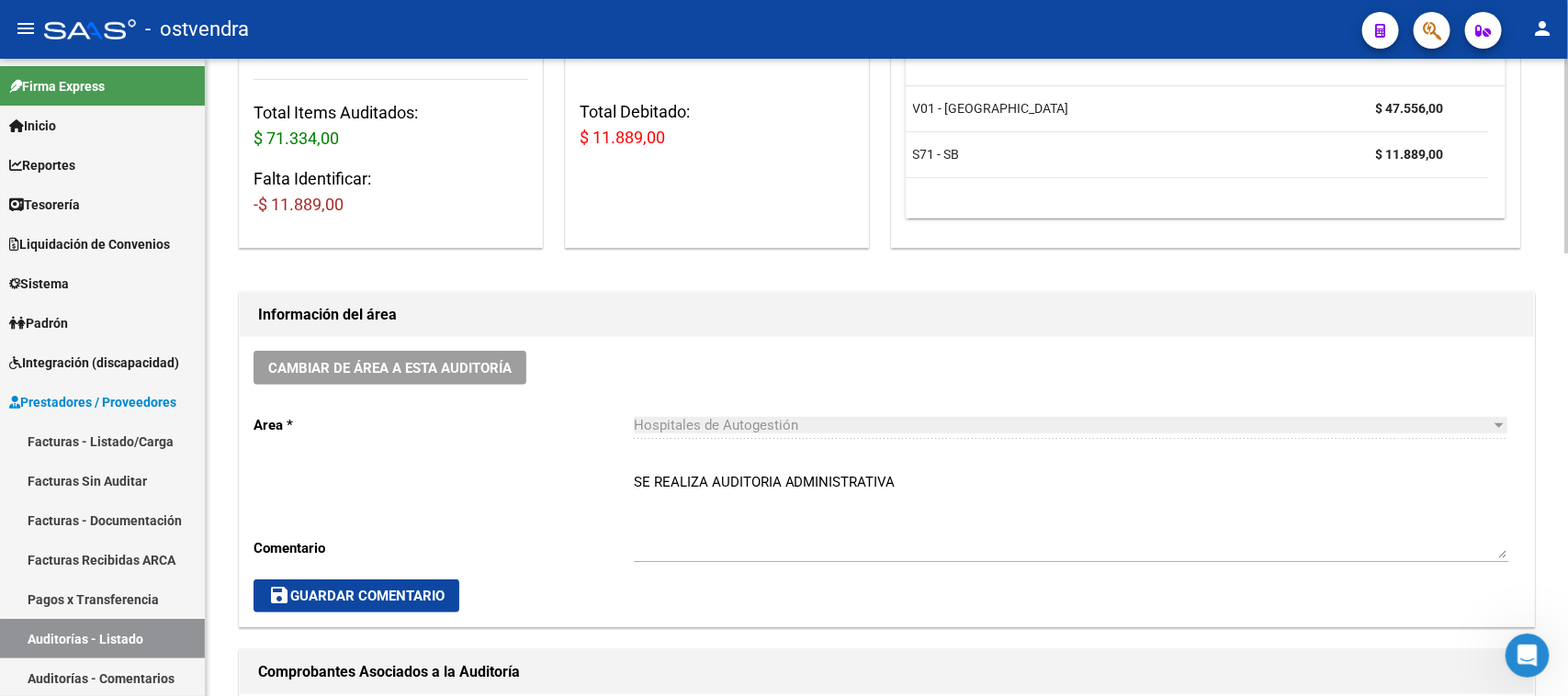
scroll to position [0, 0]
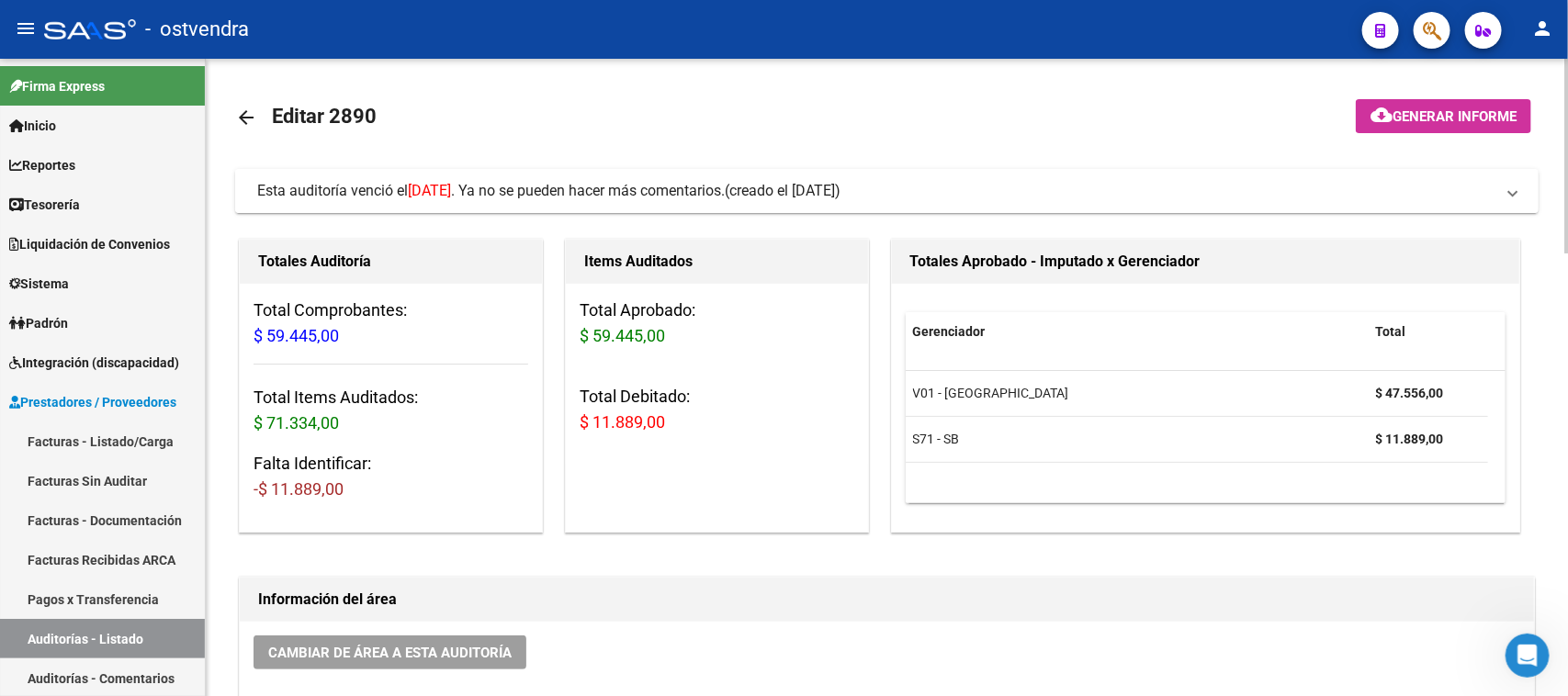
click at [724, 184] on span "Esta auditoría venció el [DATE] . Ya no se pueden hacer más comentarios." at bounding box center [491, 190] width 468 height 18
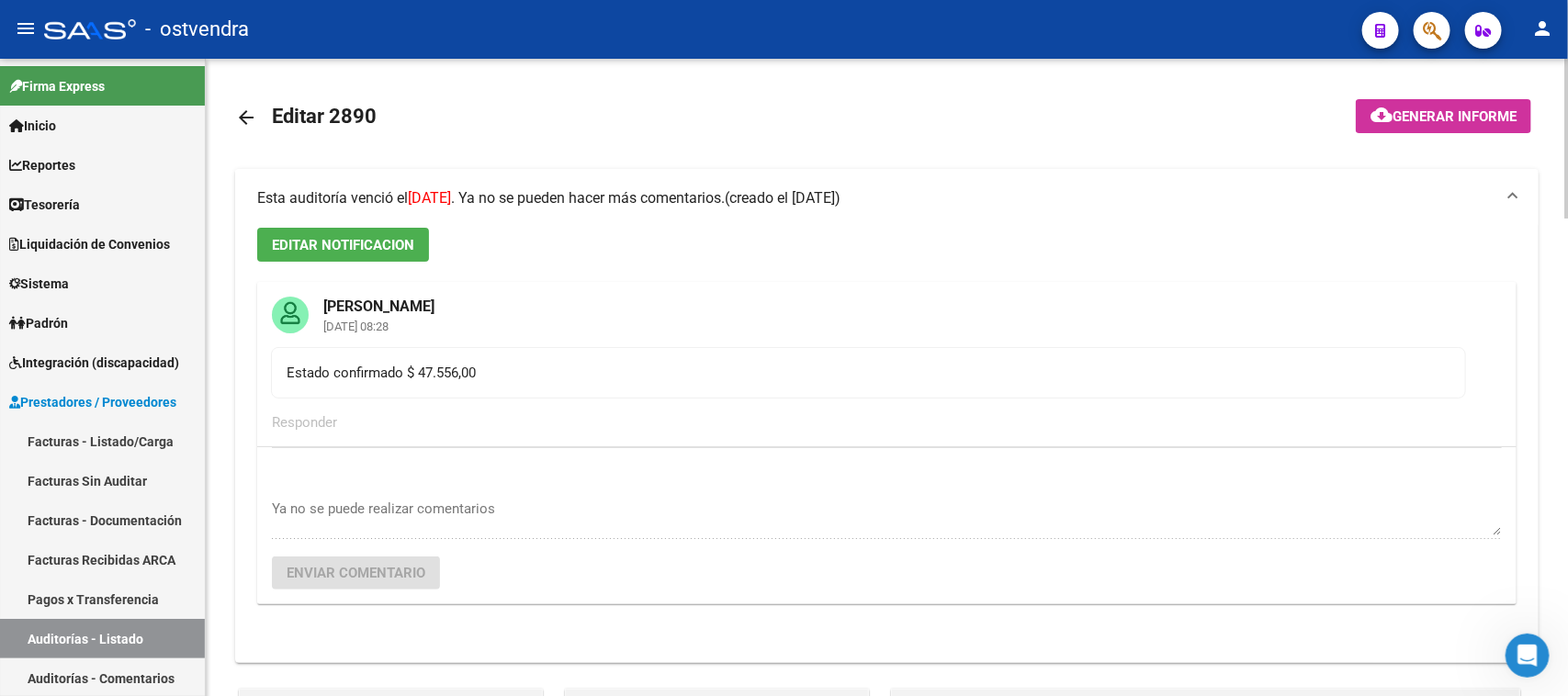
click at [739, 184] on mat-expansion-panel-header "Esta auditoría venció el [DATE] . Ya no se pueden hacer más comentarios. (cread…" at bounding box center [887, 198] width 1303 height 59
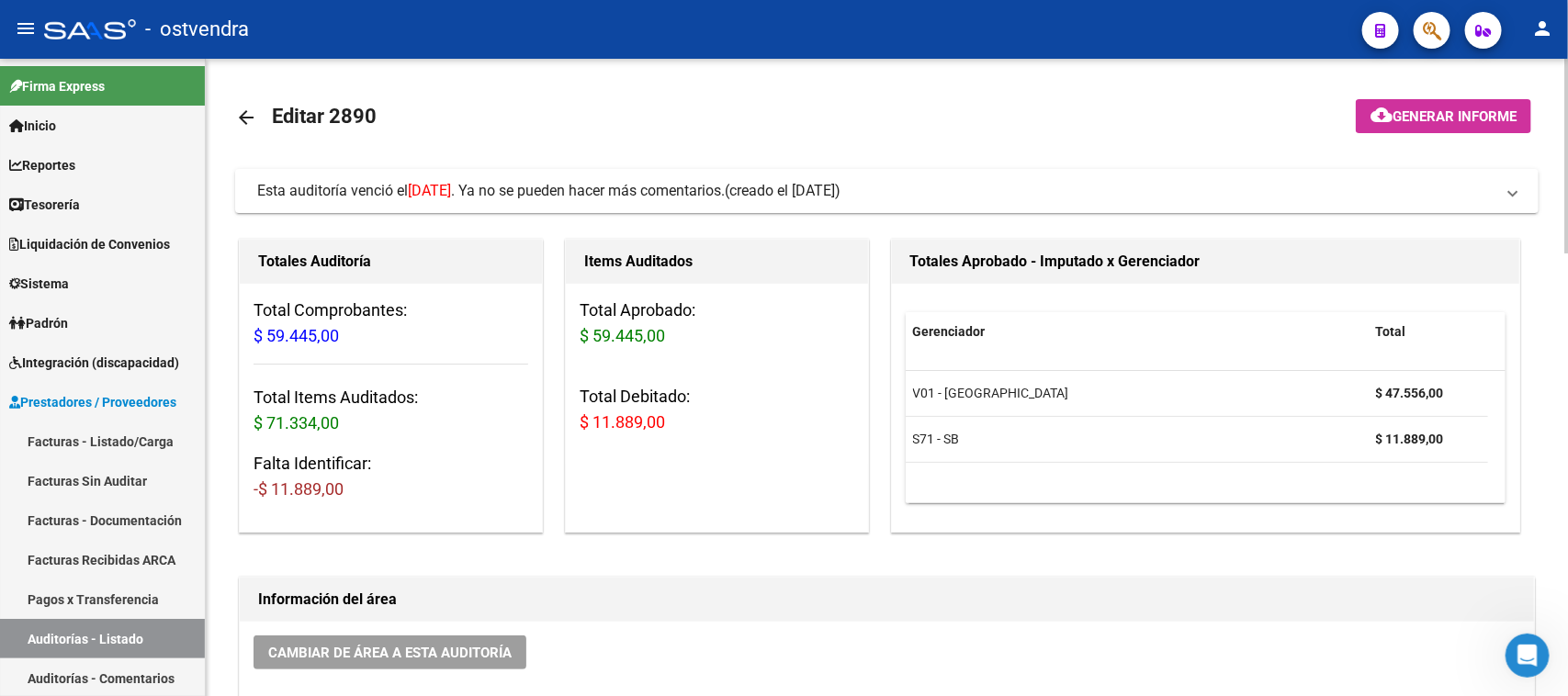
click at [842, 489] on div "Items Auditados Total Aprobado: $ 59.445,00 Total Debitado: $ 11.889,00" at bounding box center [717, 385] width 304 height 293
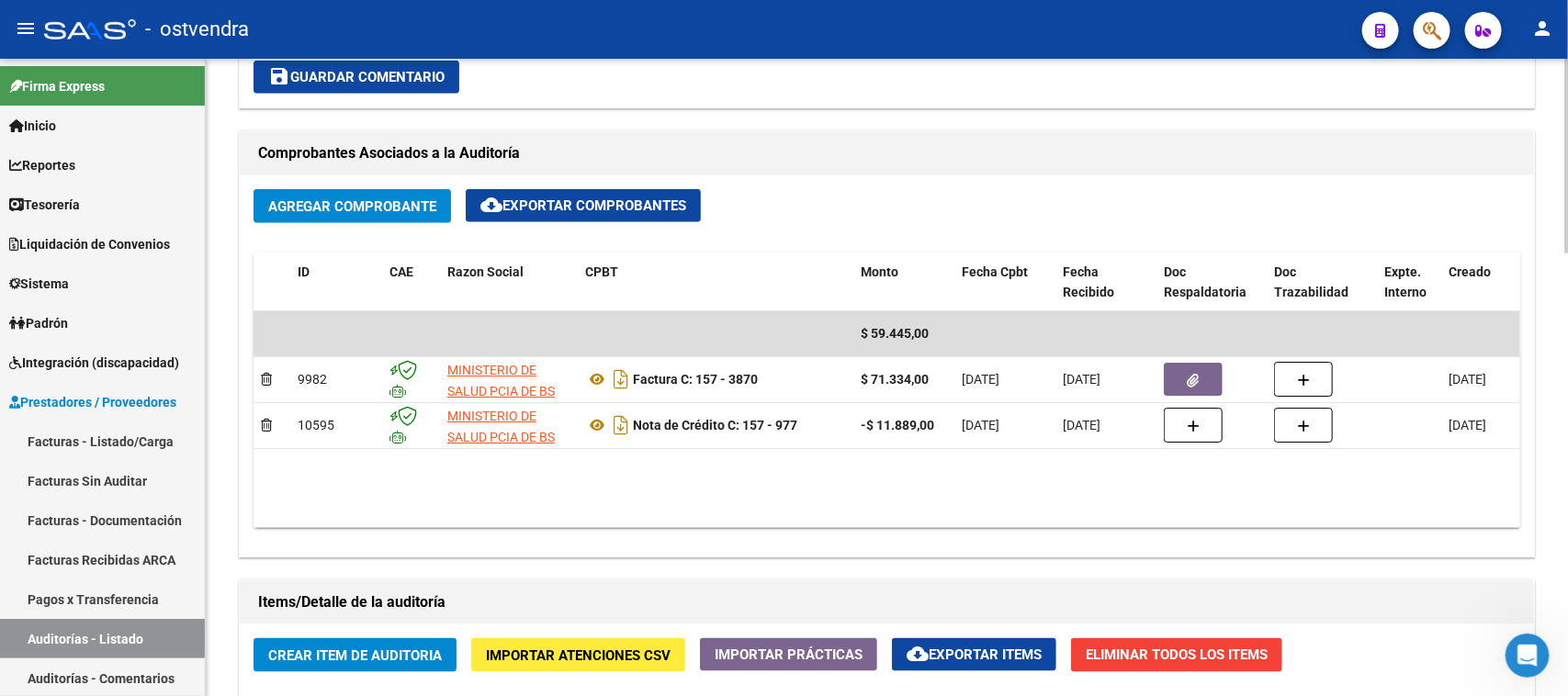
scroll to position [1453, 0]
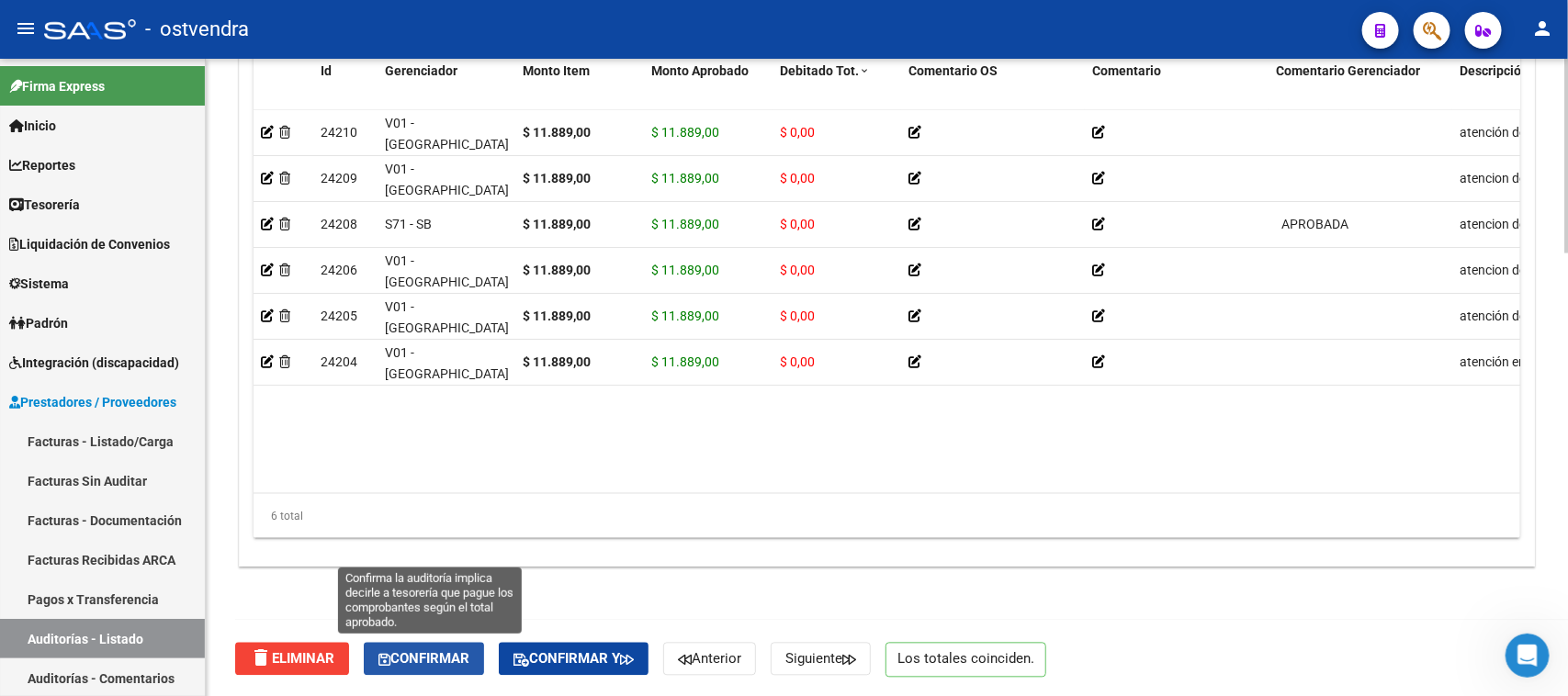
click at [436, 659] on span "Confirmar" at bounding box center [424, 660] width 91 height 17
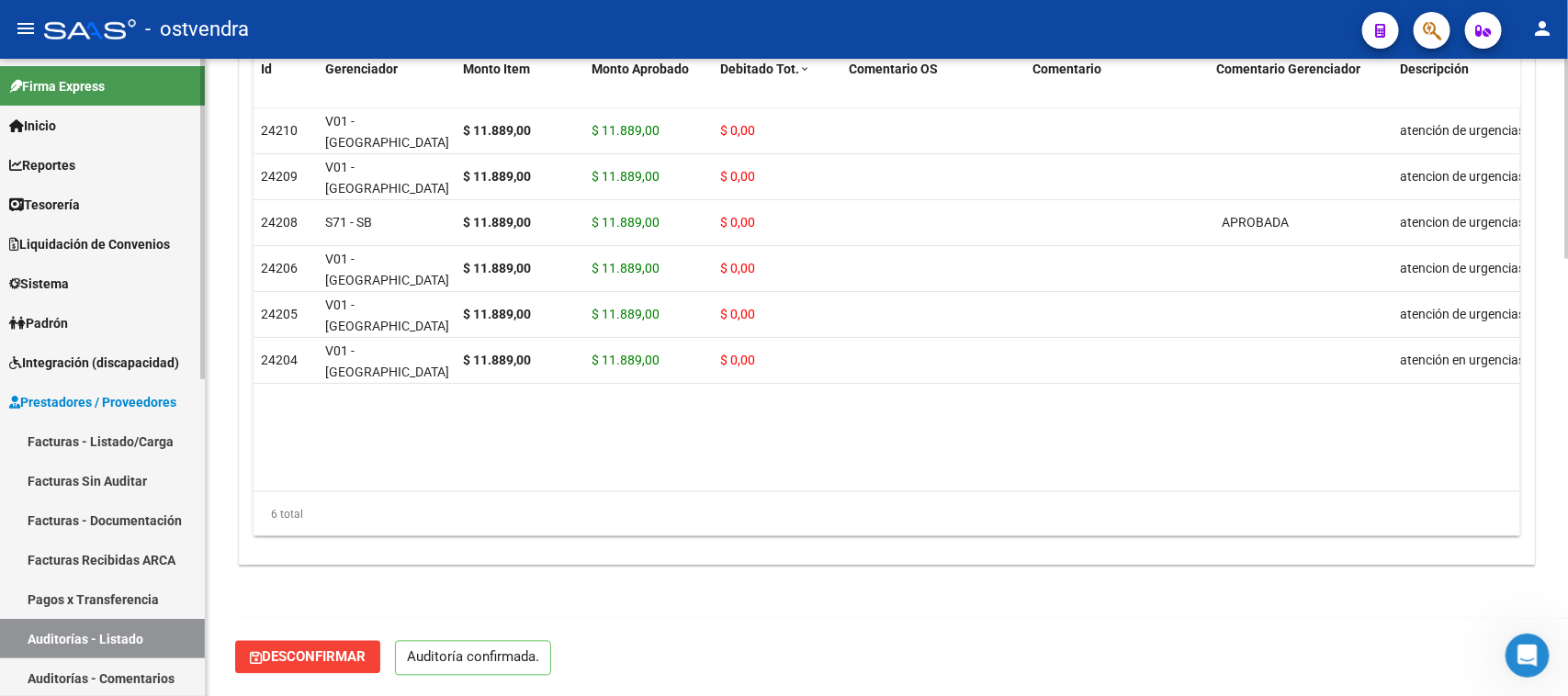
click at [155, 634] on link "Auditorías - Listado" at bounding box center [103, 638] width 205 height 39
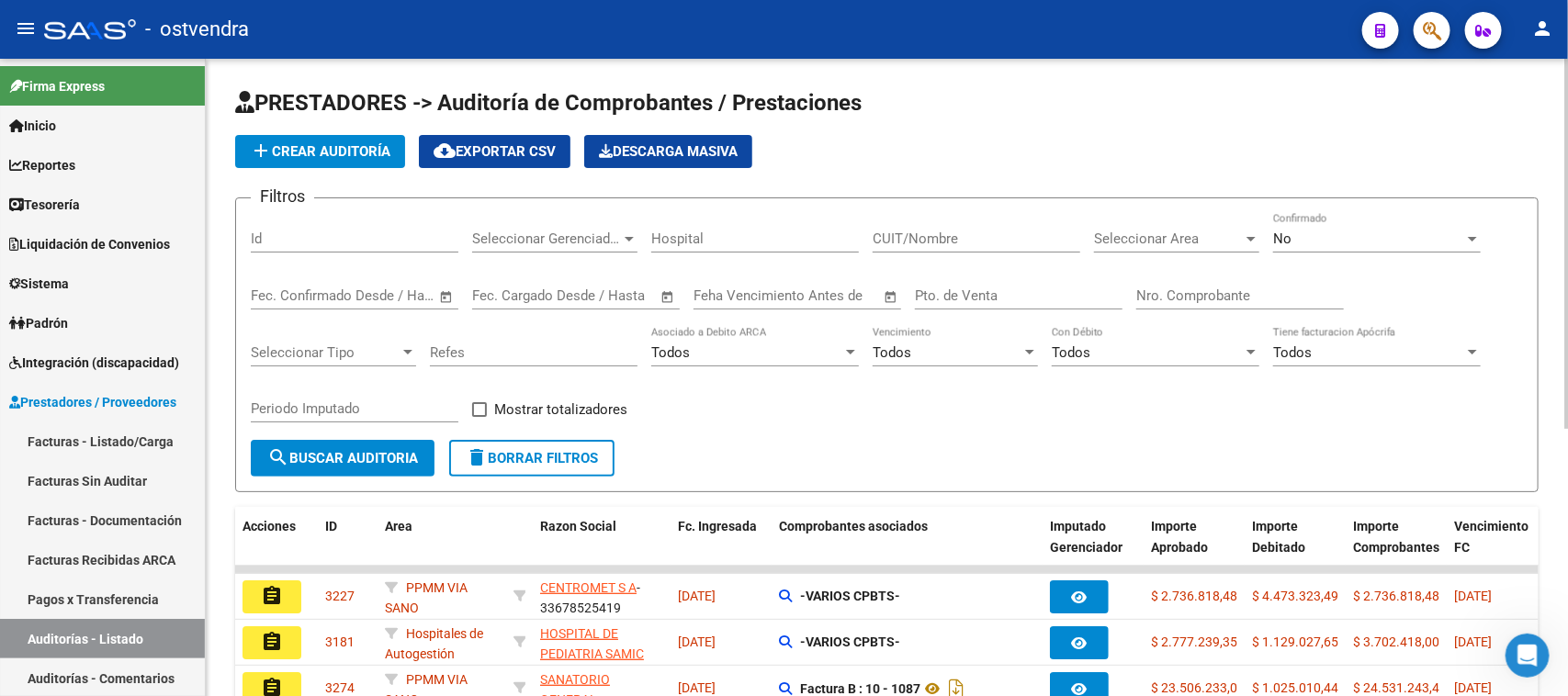
click at [323, 244] on input "Id" at bounding box center [354, 239] width 208 height 17
paste input "2874"
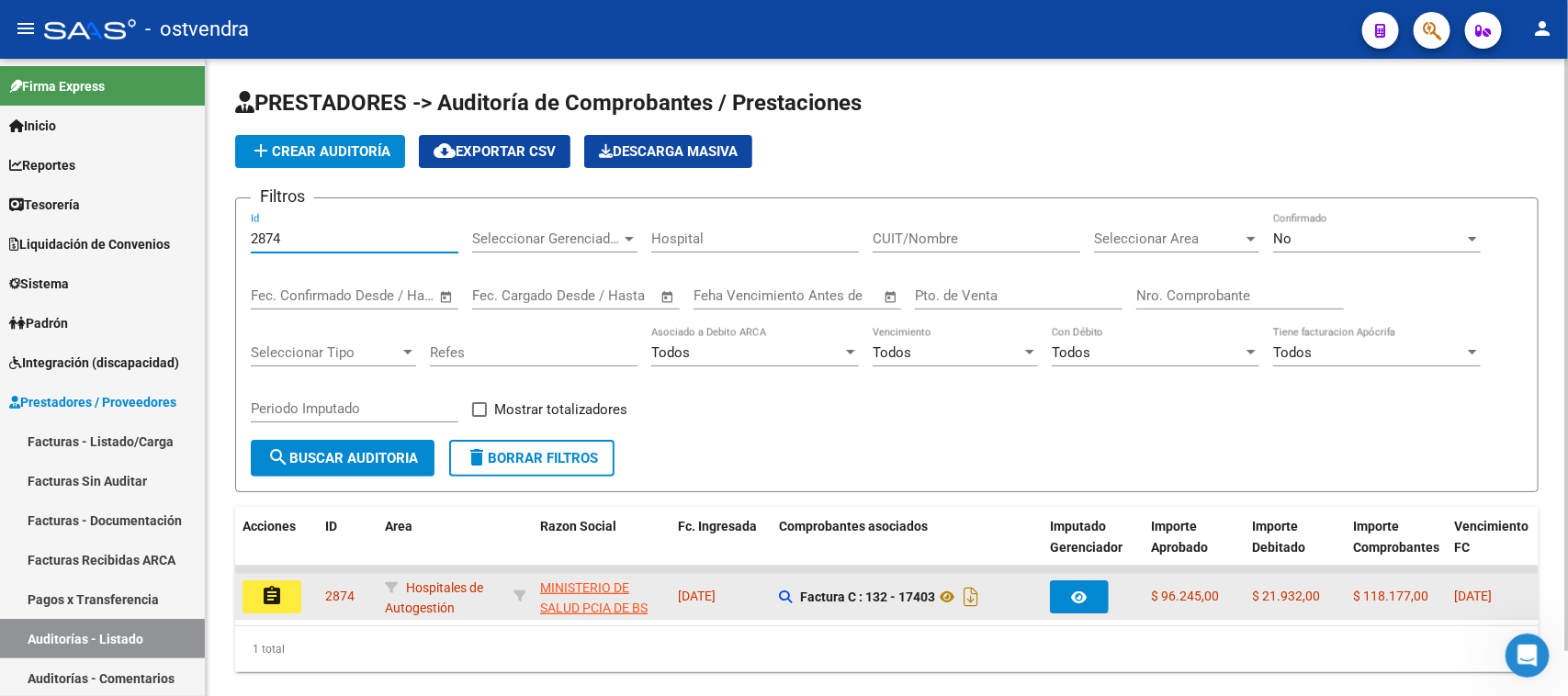
type input "2874"
click at [255, 586] on button "assignment" at bounding box center [271, 596] width 59 height 33
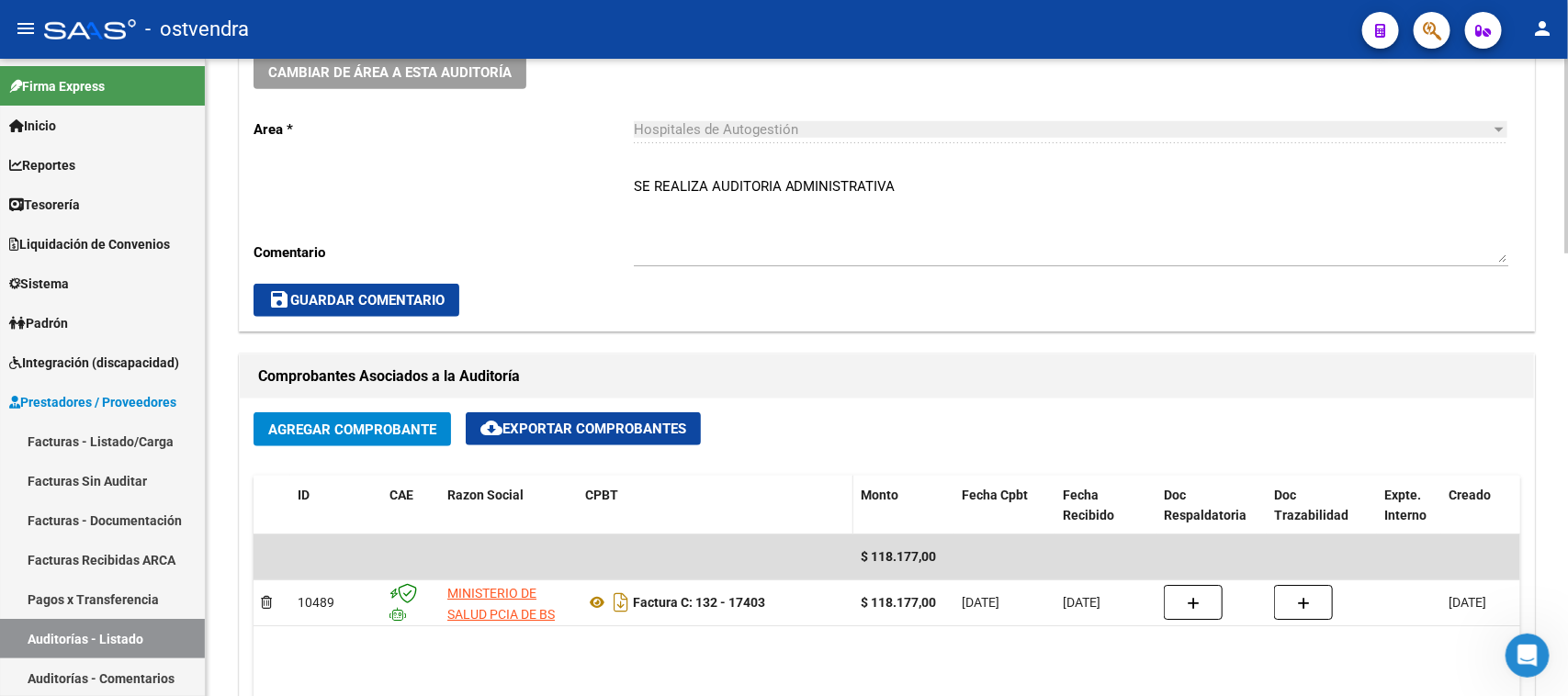
scroll to position [689, 0]
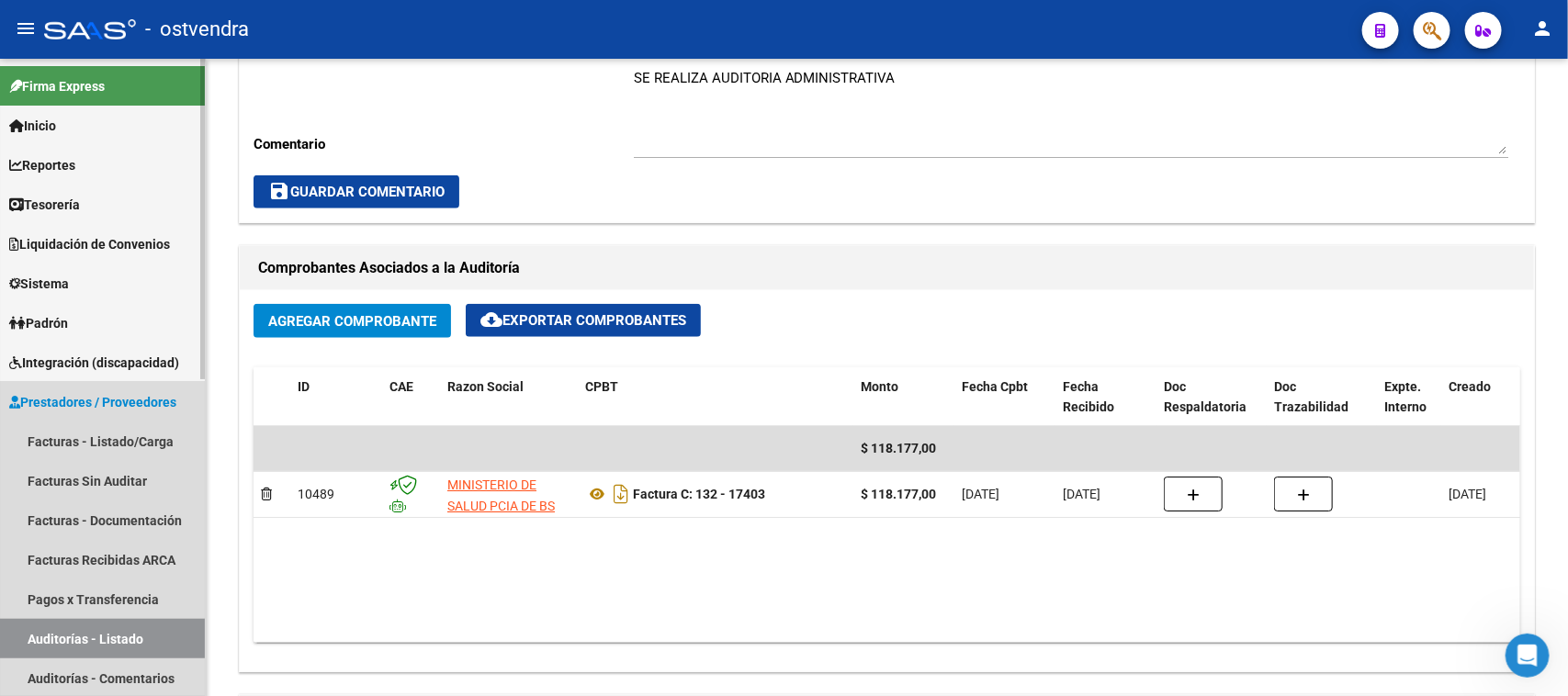
click at [70, 631] on link "Auditorías - Listado" at bounding box center [103, 638] width 205 height 39
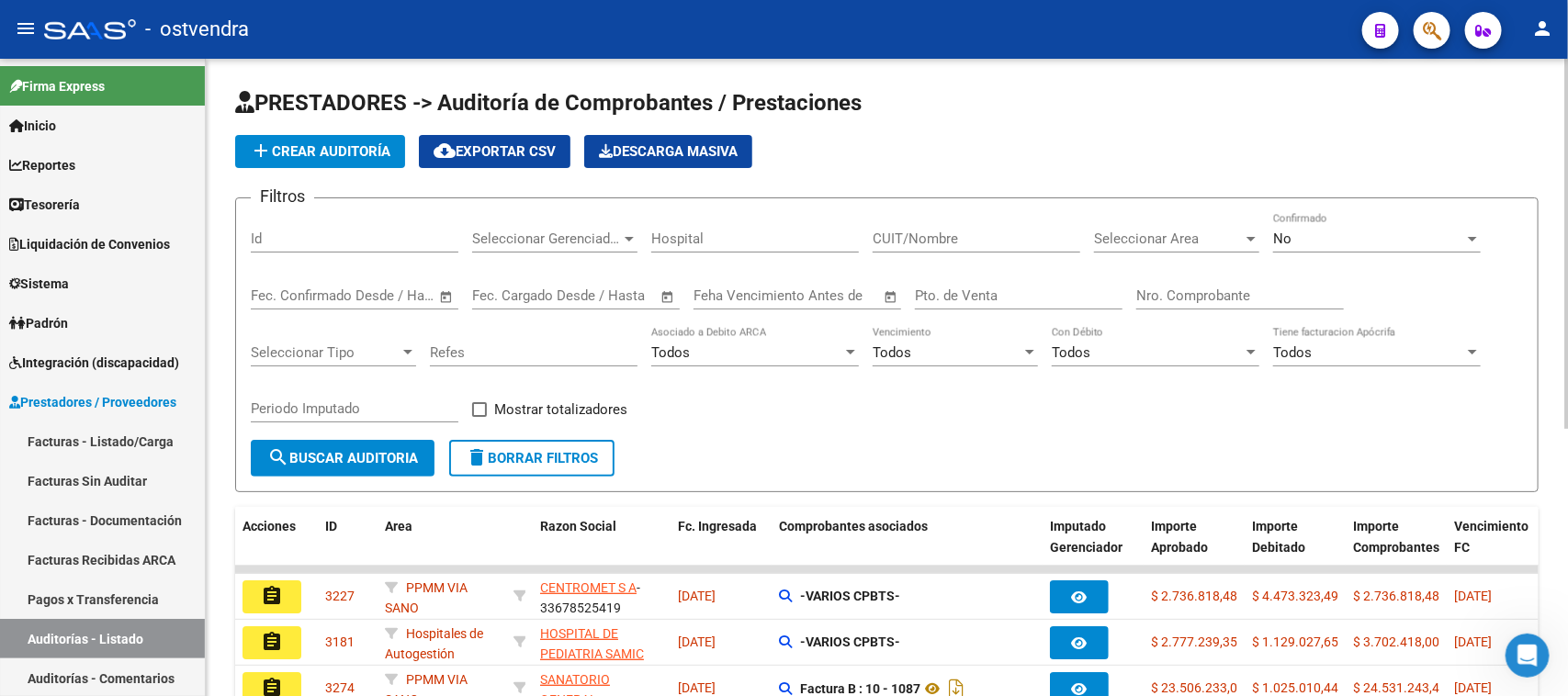
click at [268, 243] on input "Id" at bounding box center [354, 239] width 208 height 17
paste input "2909"
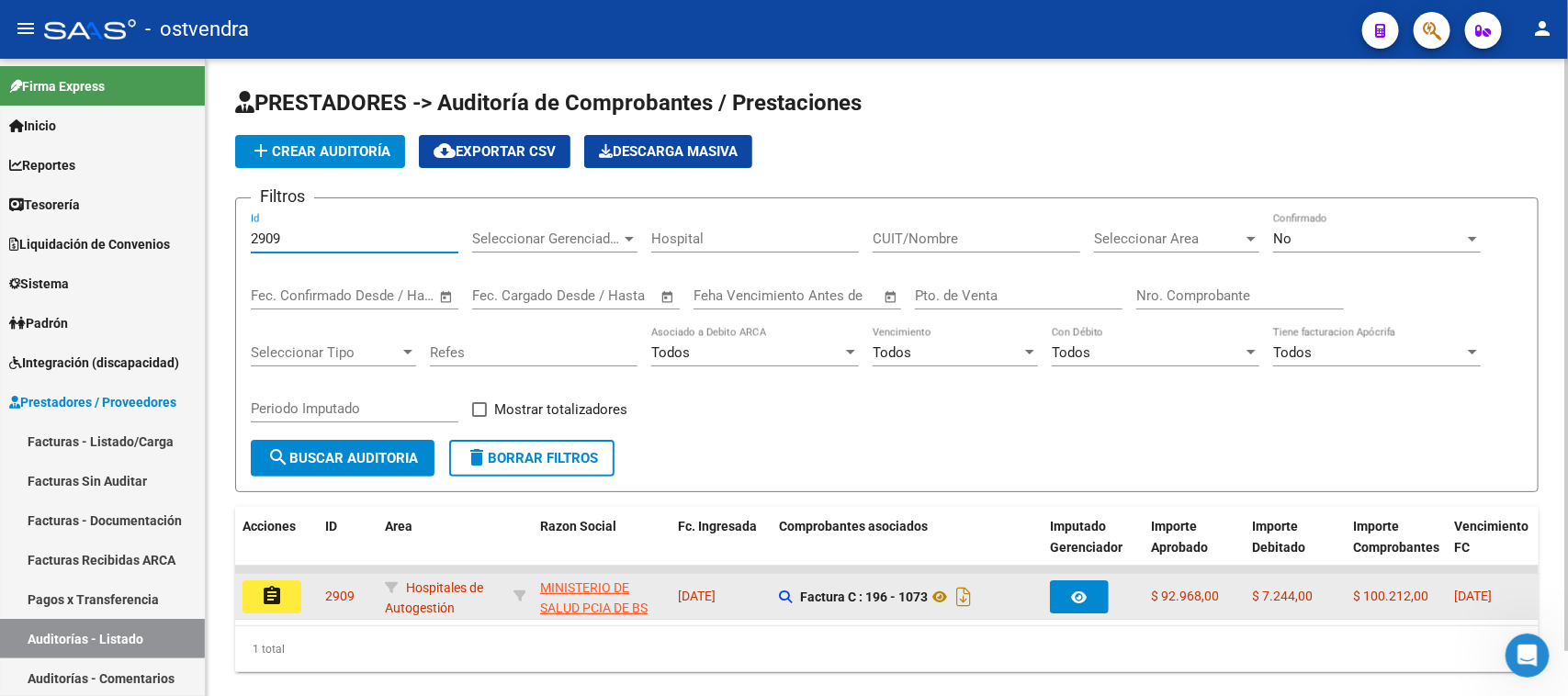
type input "2909"
click at [278, 594] on mat-icon "assignment" at bounding box center [272, 596] width 22 height 22
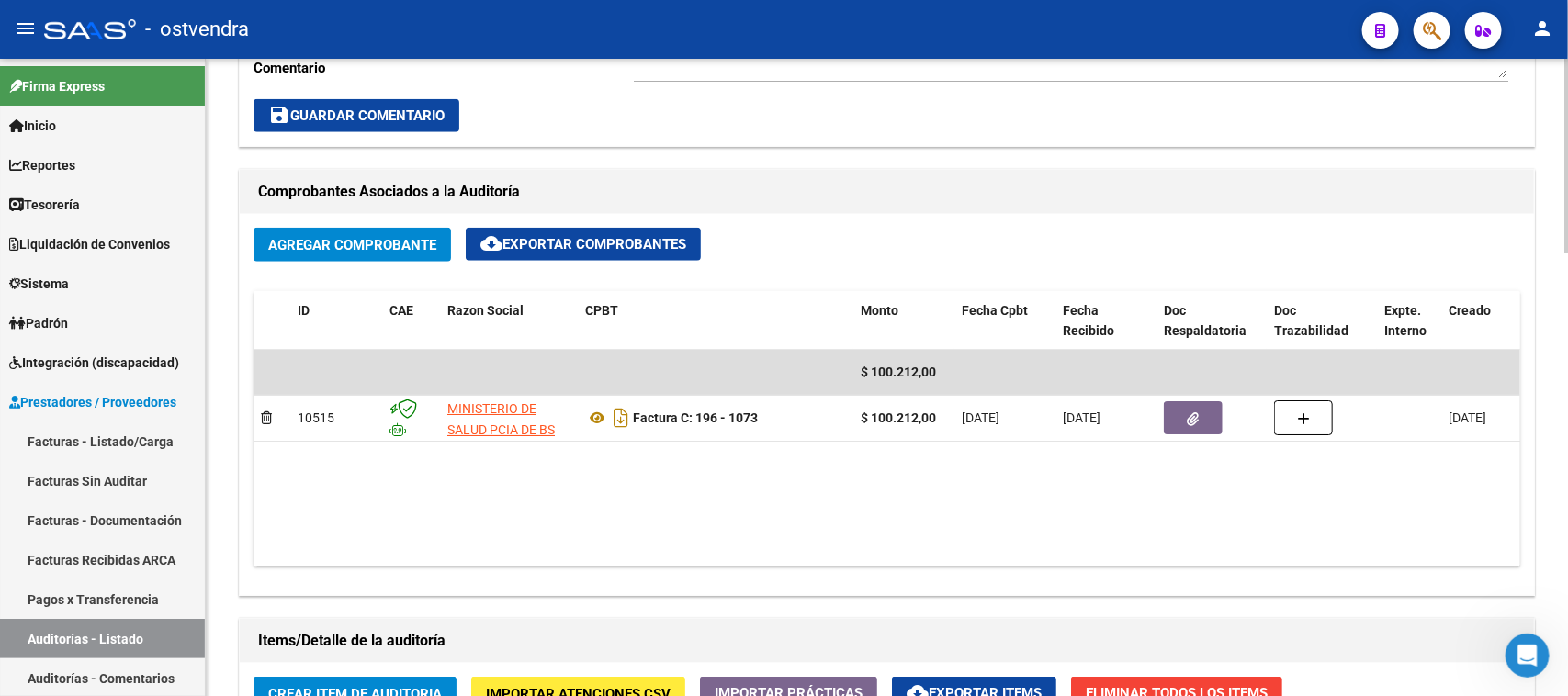
scroll to position [535, 0]
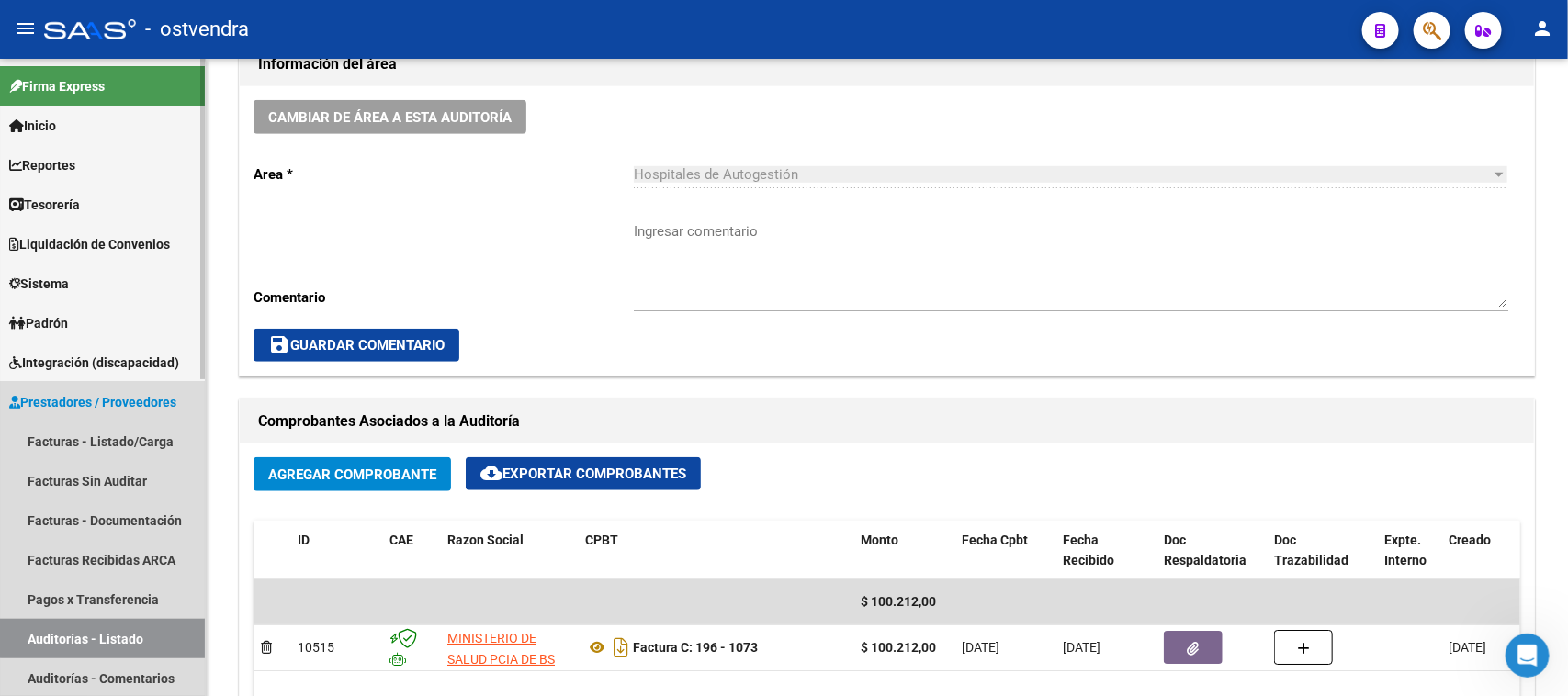
click at [161, 632] on link "Auditorías - Listado" at bounding box center [103, 638] width 205 height 39
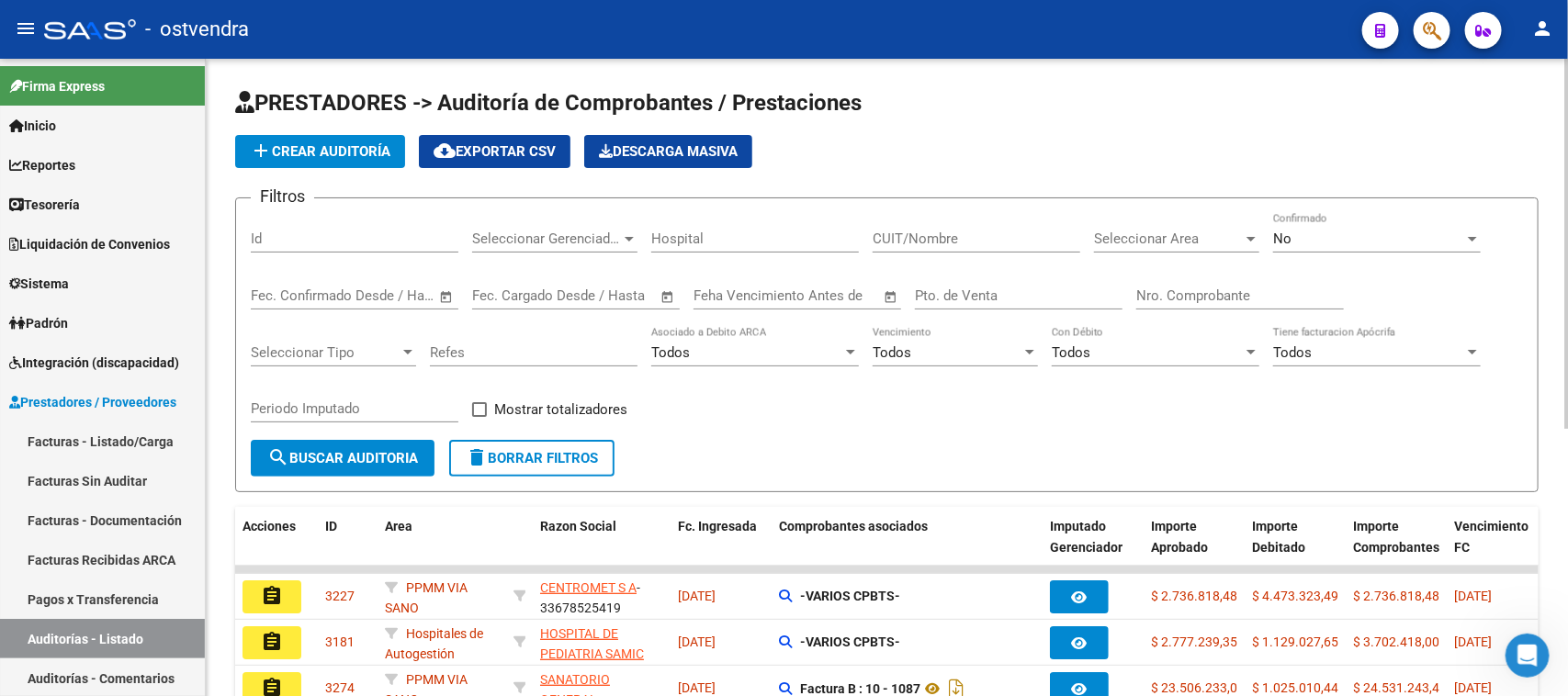
click at [401, 231] on input "Id" at bounding box center [354, 239] width 208 height 17
paste input "2921"
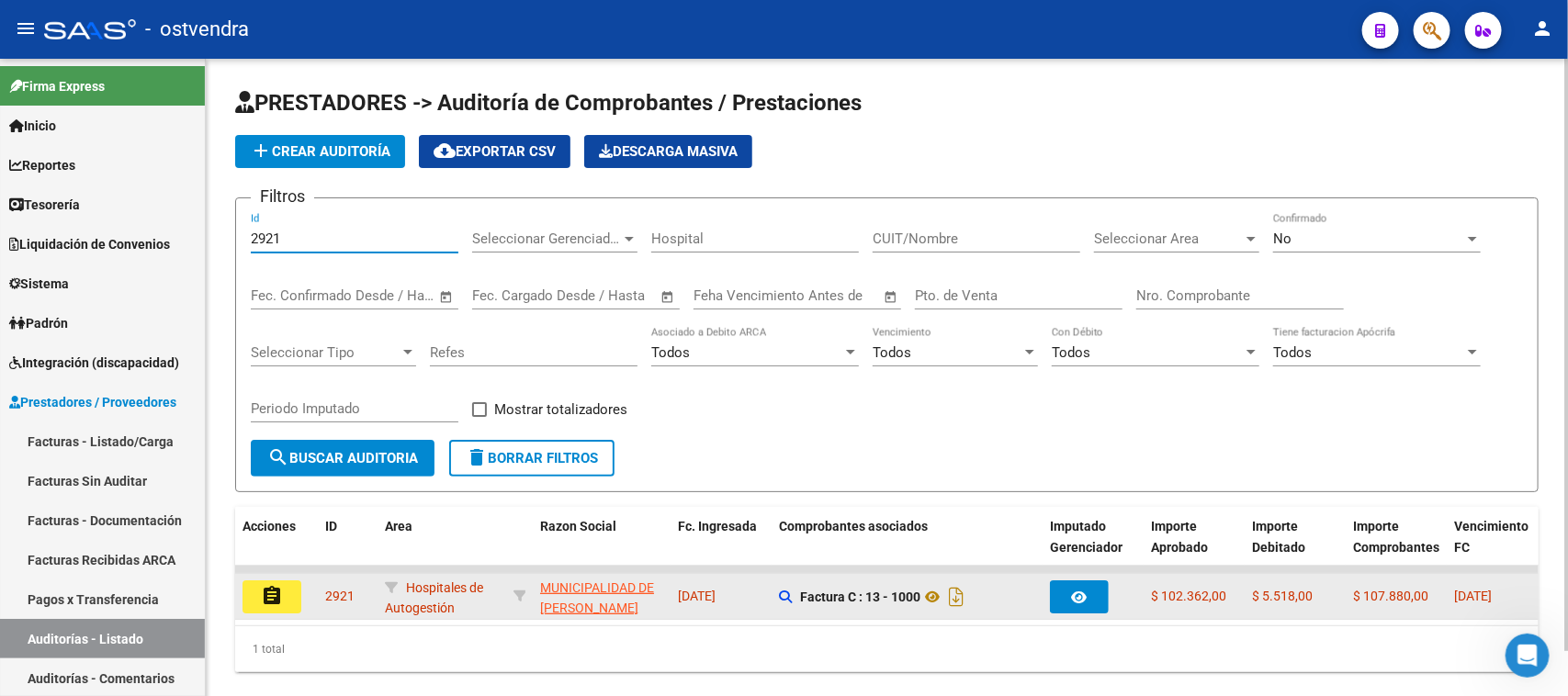
type input "2921"
click at [278, 588] on mat-icon "assignment" at bounding box center [272, 596] width 22 height 22
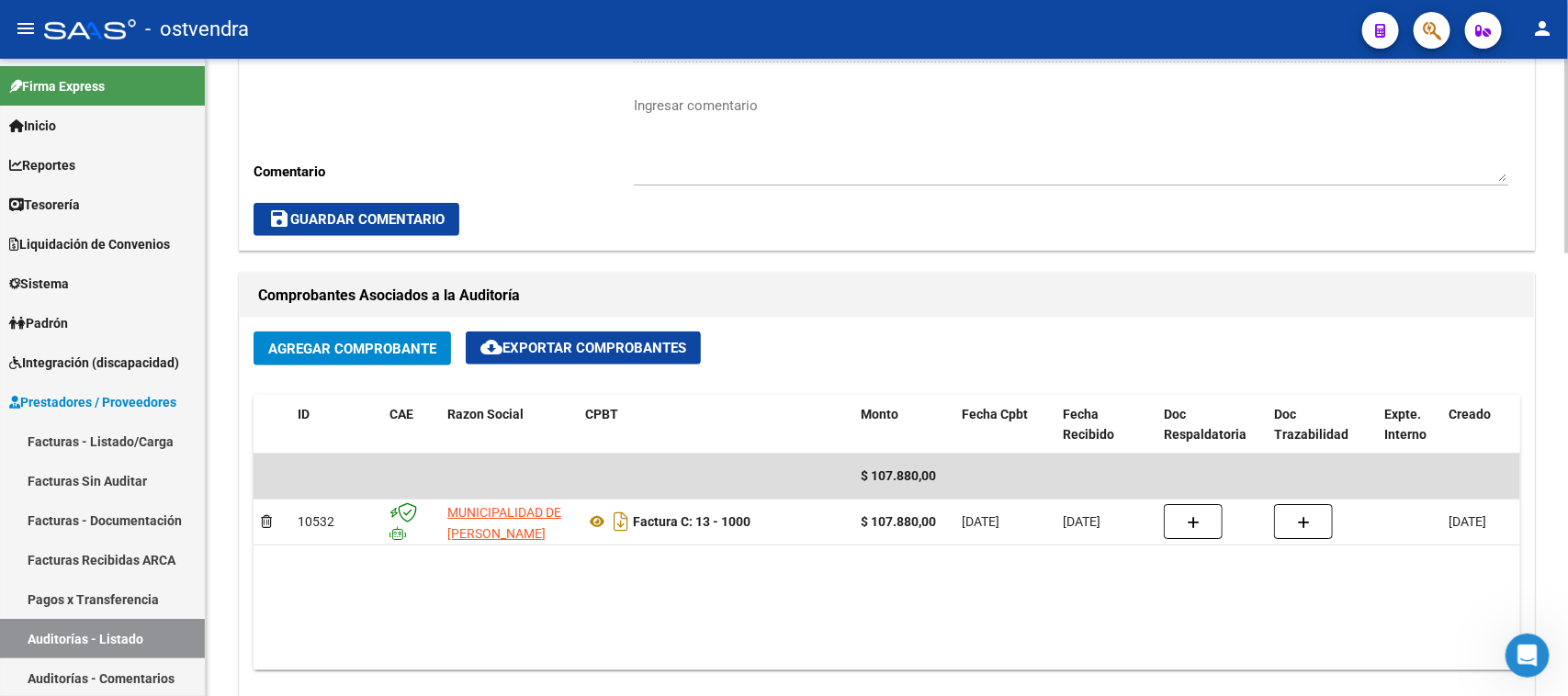
scroll to position [689, 0]
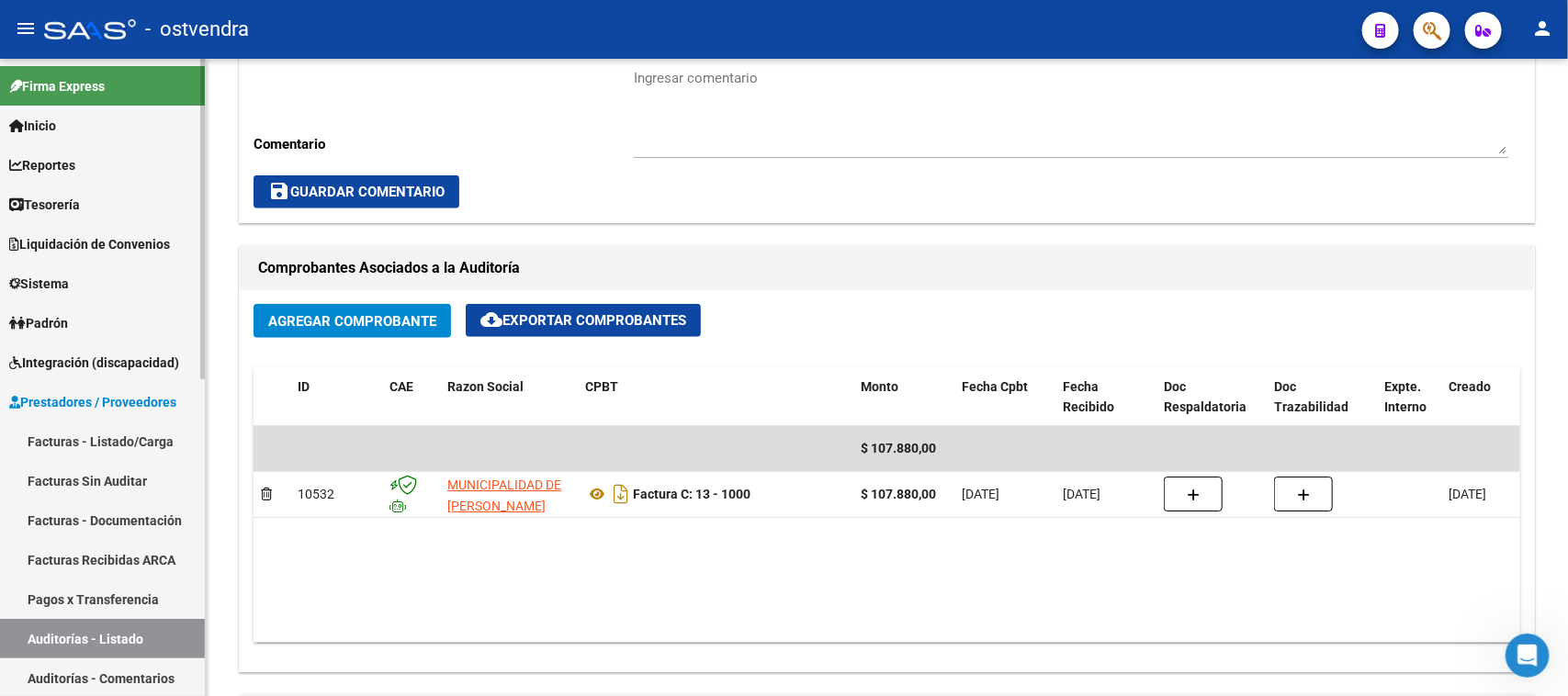
click at [165, 627] on link "Auditorías - Listado" at bounding box center [103, 638] width 205 height 39
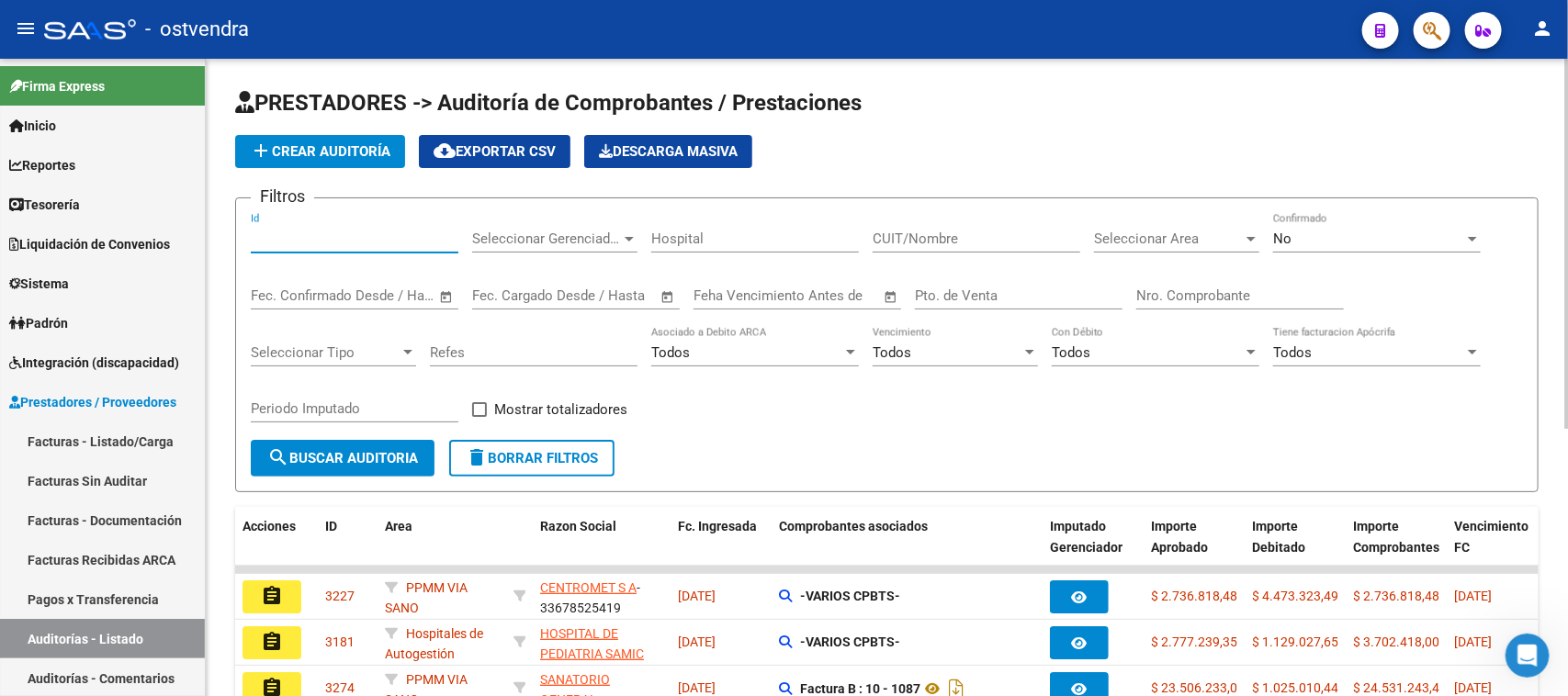
click at [300, 231] on input "Id" at bounding box center [354, 239] width 208 height 17
paste input "115"
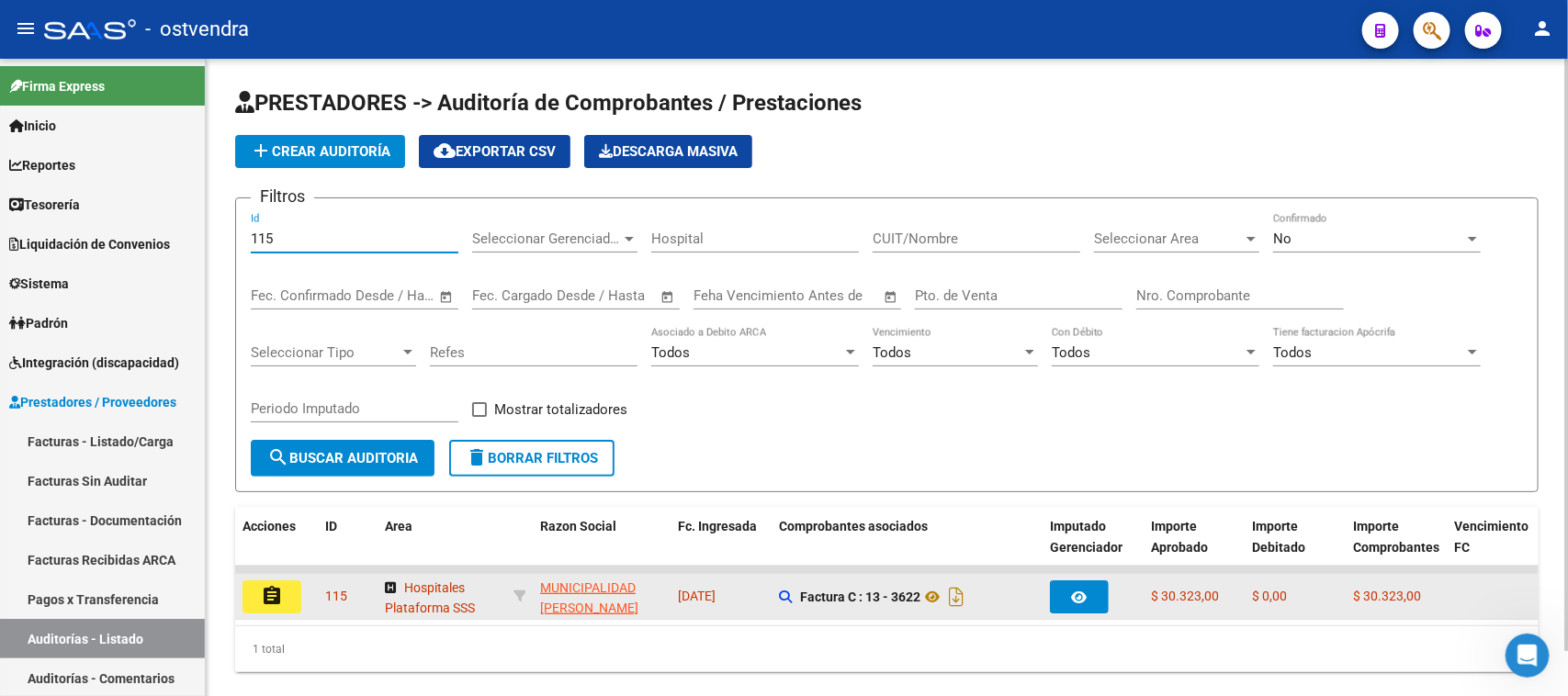
type input "115"
click at [276, 601] on mat-icon "assignment" at bounding box center [272, 596] width 22 height 22
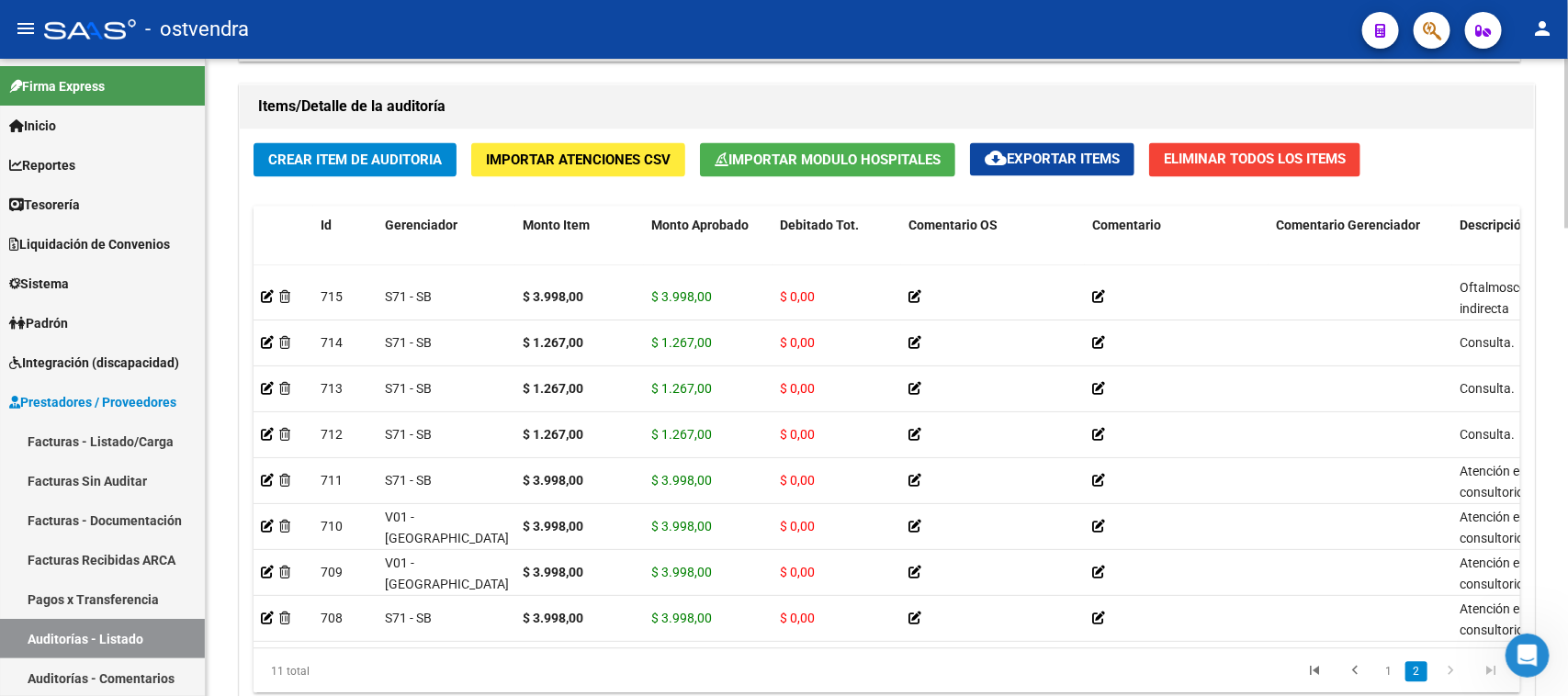
scroll to position [1763, 0]
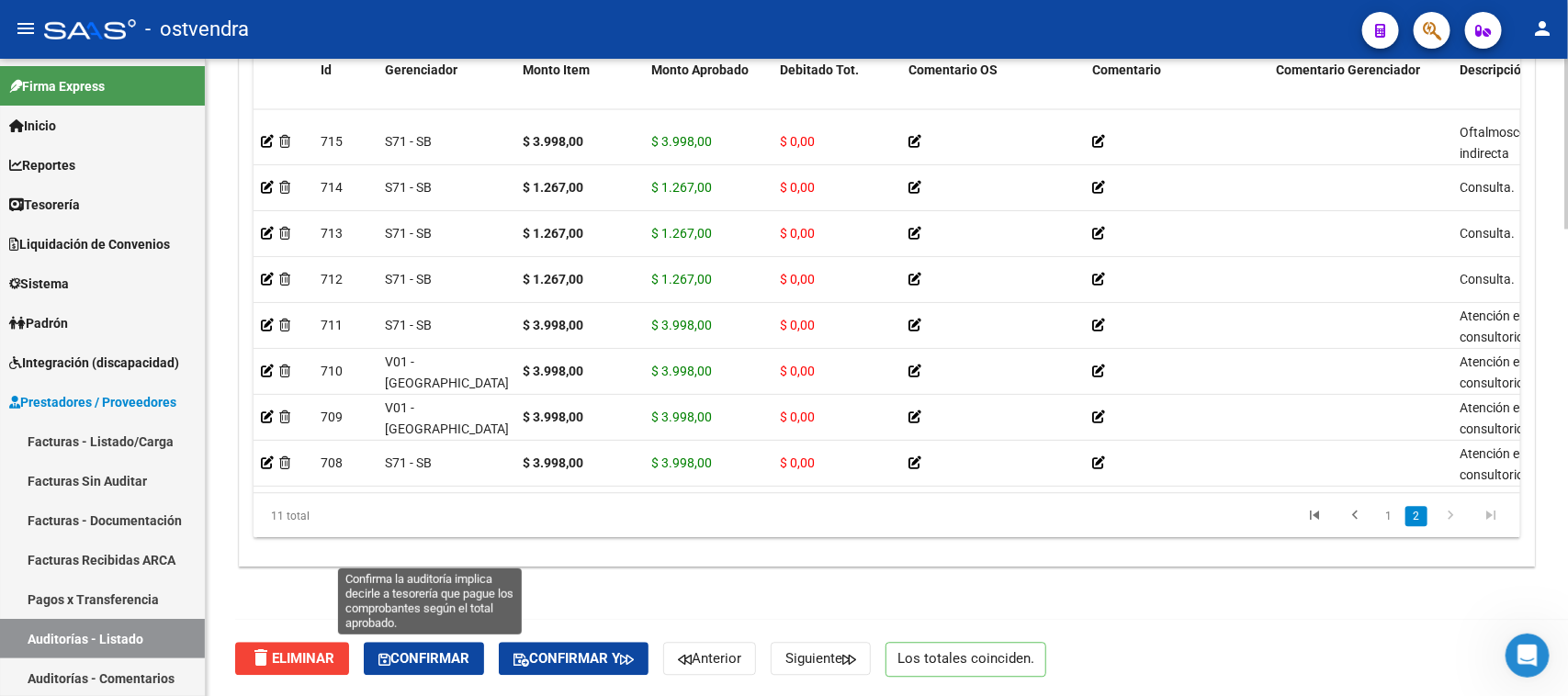
click at [465, 653] on span "Confirmar" at bounding box center [424, 659] width 91 height 17
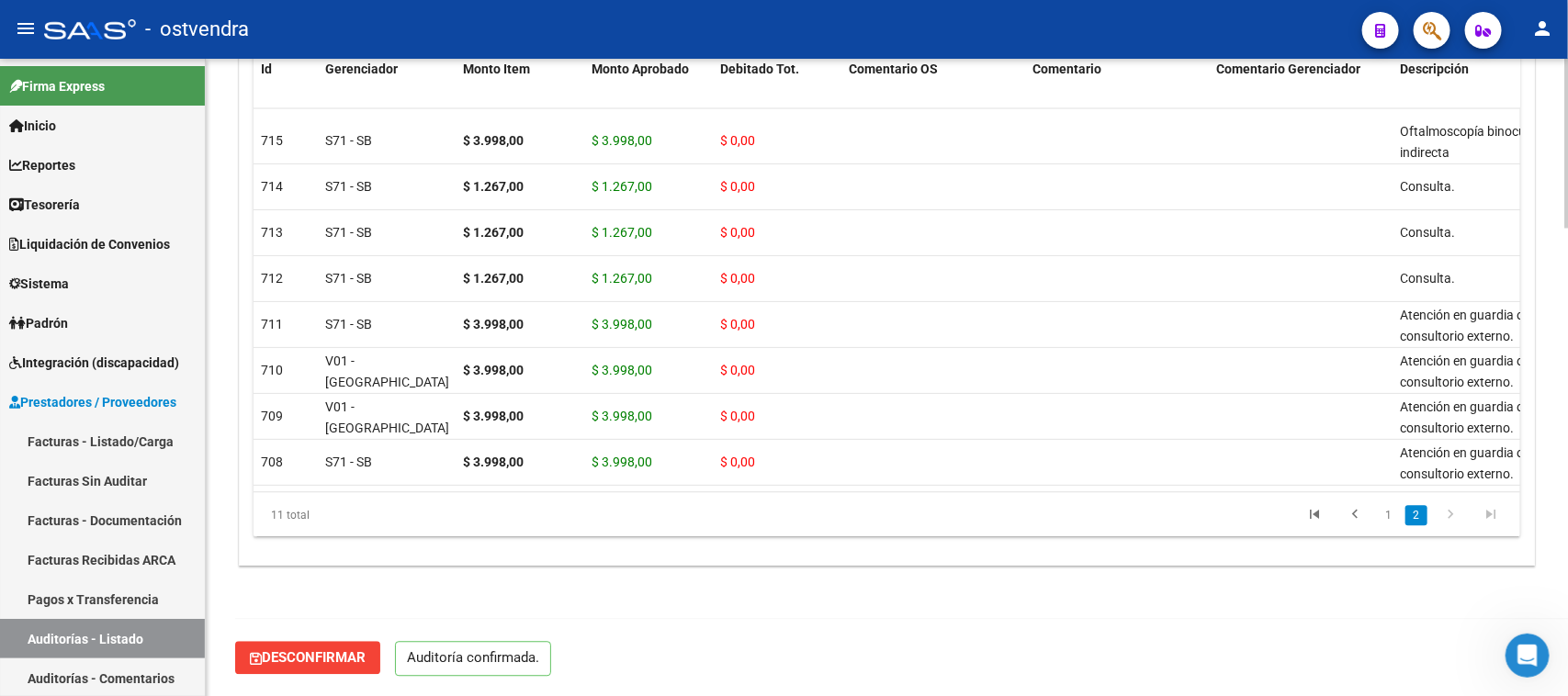
scroll to position [1760, 0]
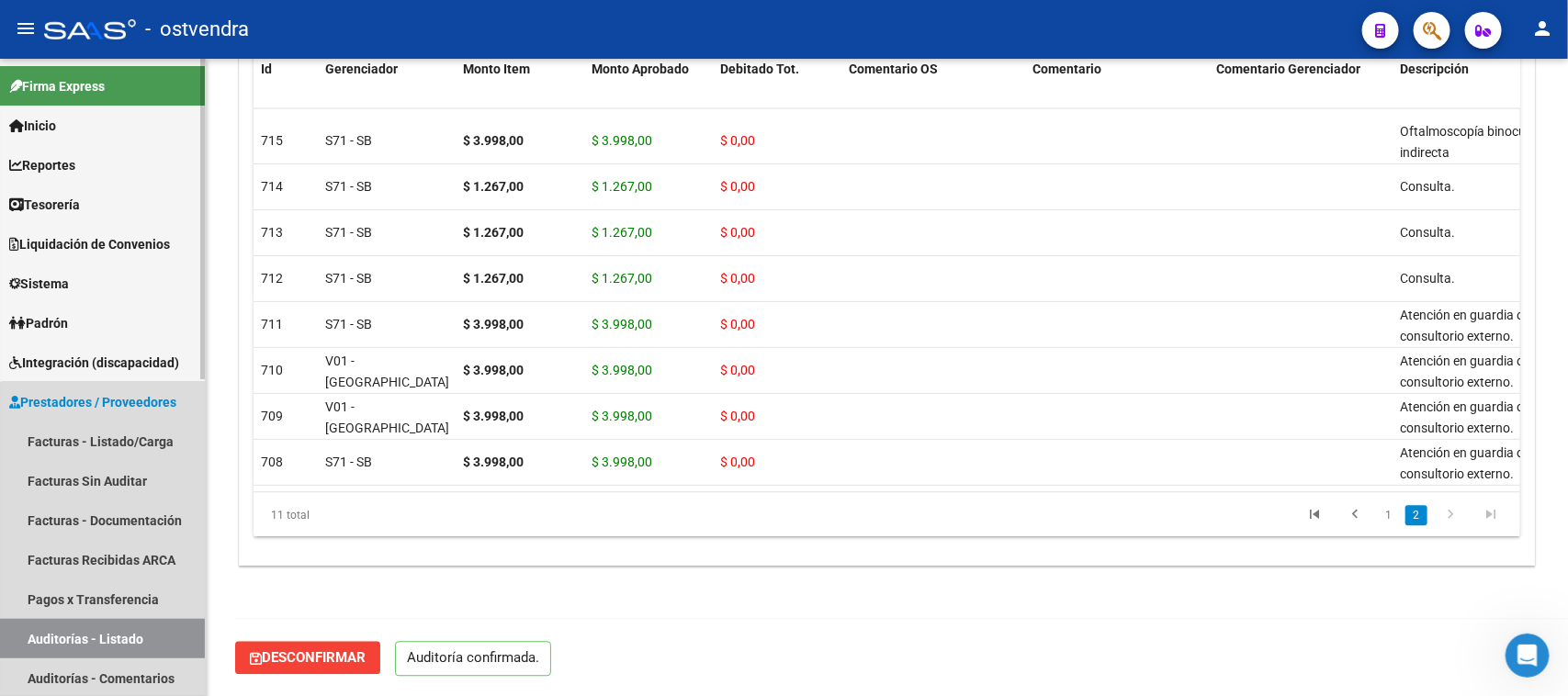
click at [117, 636] on link "Auditorías - Listado" at bounding box center [103, 638] width 205 height 39
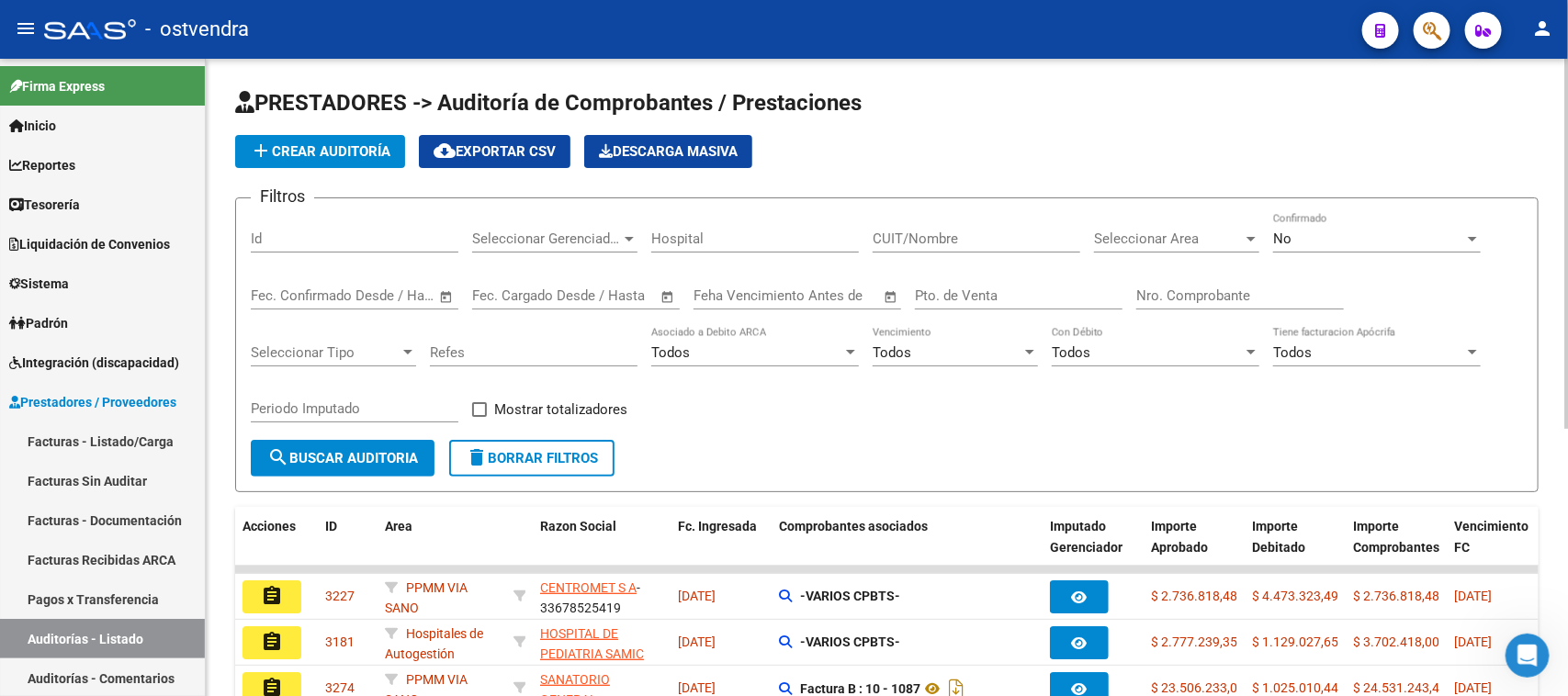
click at [341, 230] on input "Id" at bounding box center [354, 239] width 208 height 17
paste input "2903"
type input "2903"
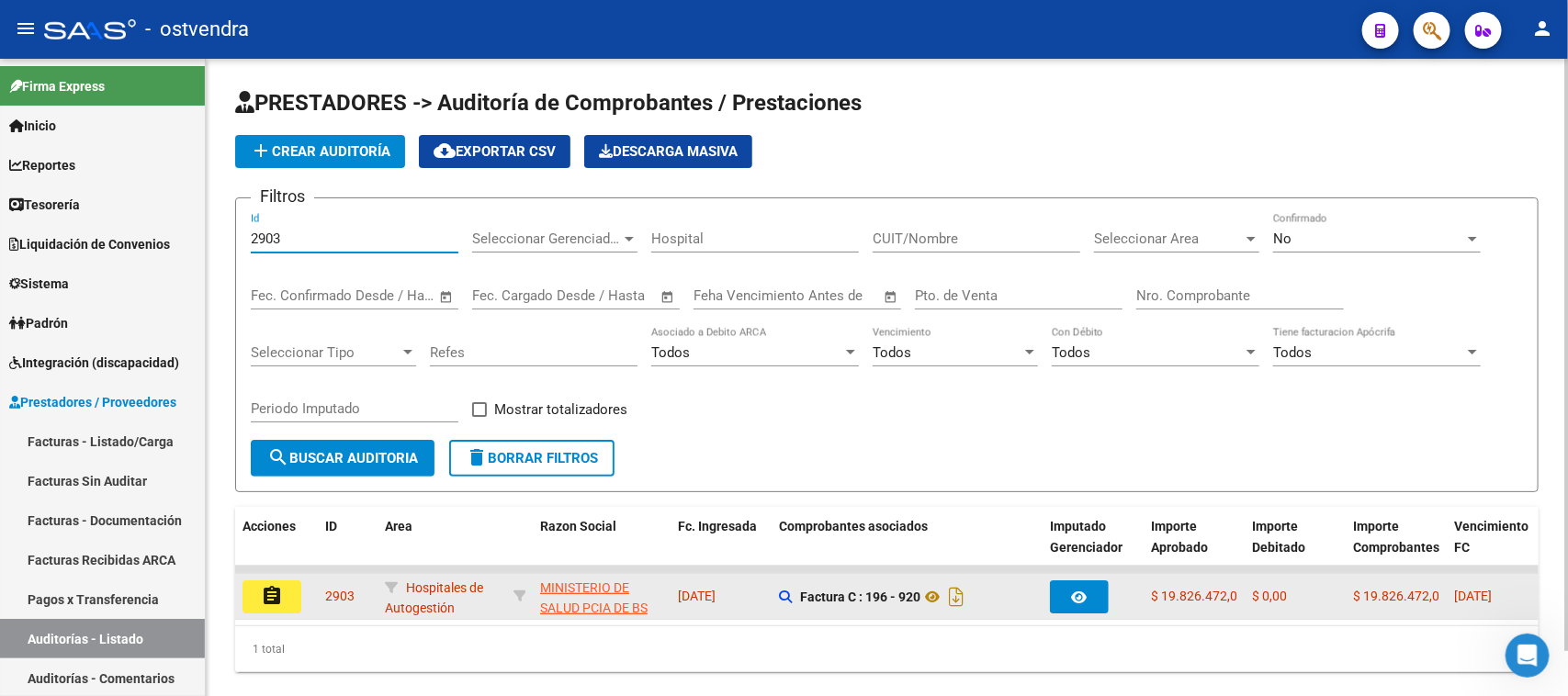
click at [276, 590] on mat-icon "assignment" at bounding box center [272, 596] width 22 height 22
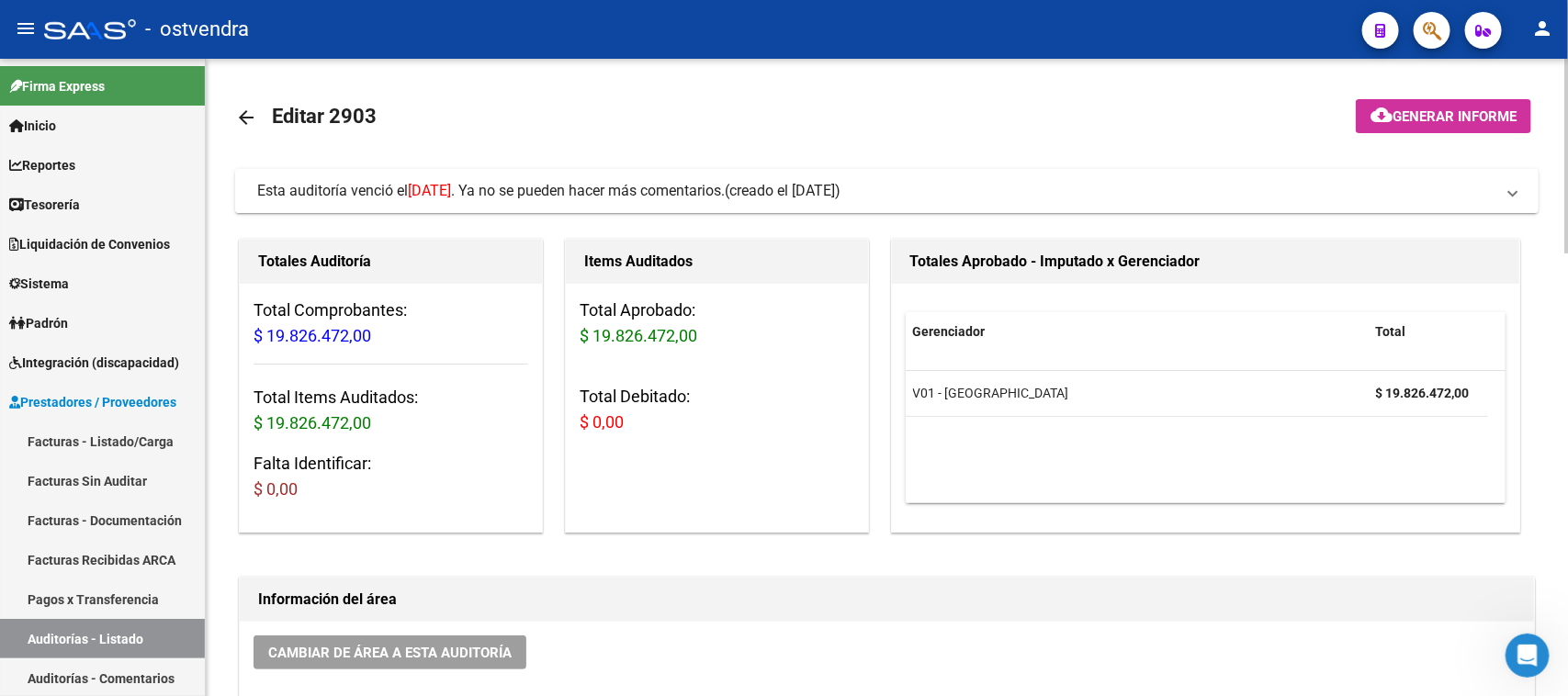
click at [837, 184] on span "(creado el [DATE])" at bounding box center [782, 191] width 116 height 20
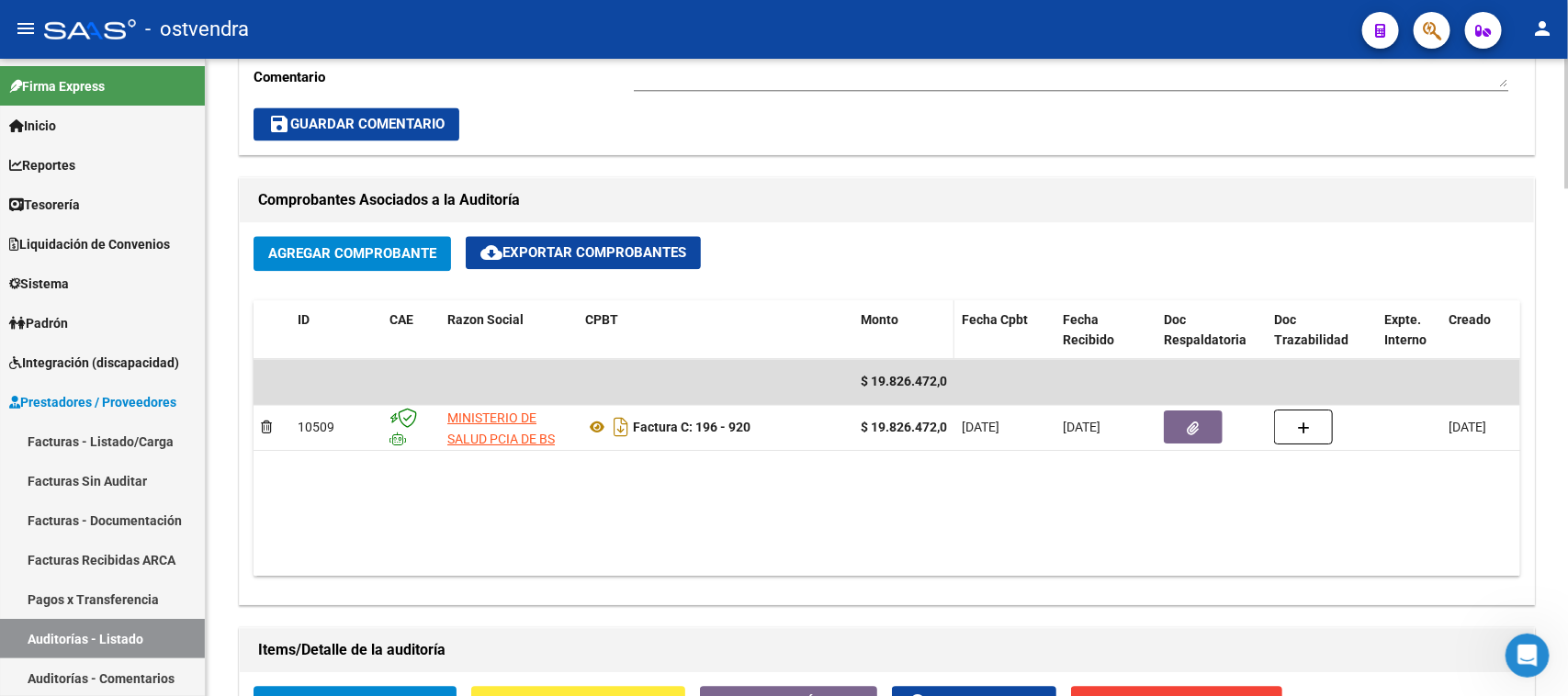
scroll to position [1836, 0]
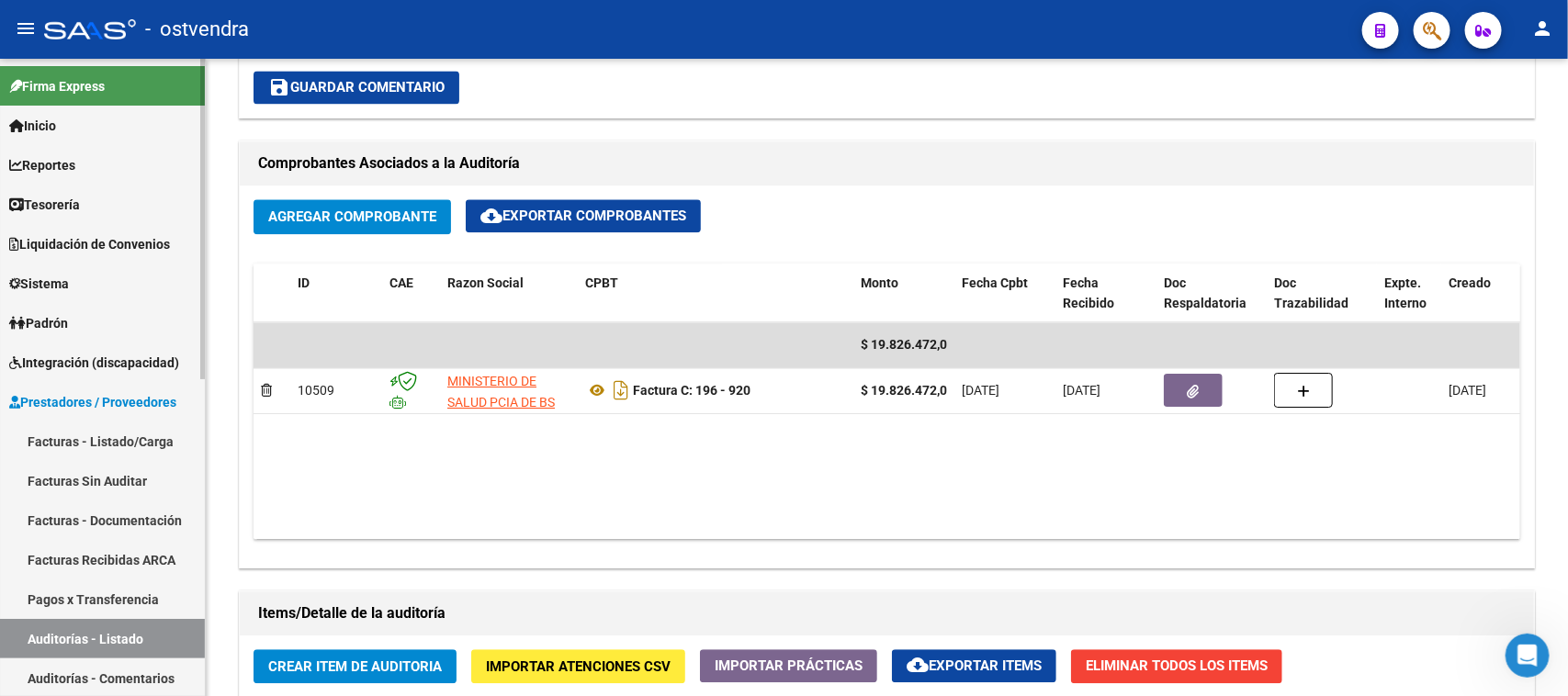
click at [101, 627] on link "Auditorías - Listado" at bounding box center [103, 638] width 205 height 39
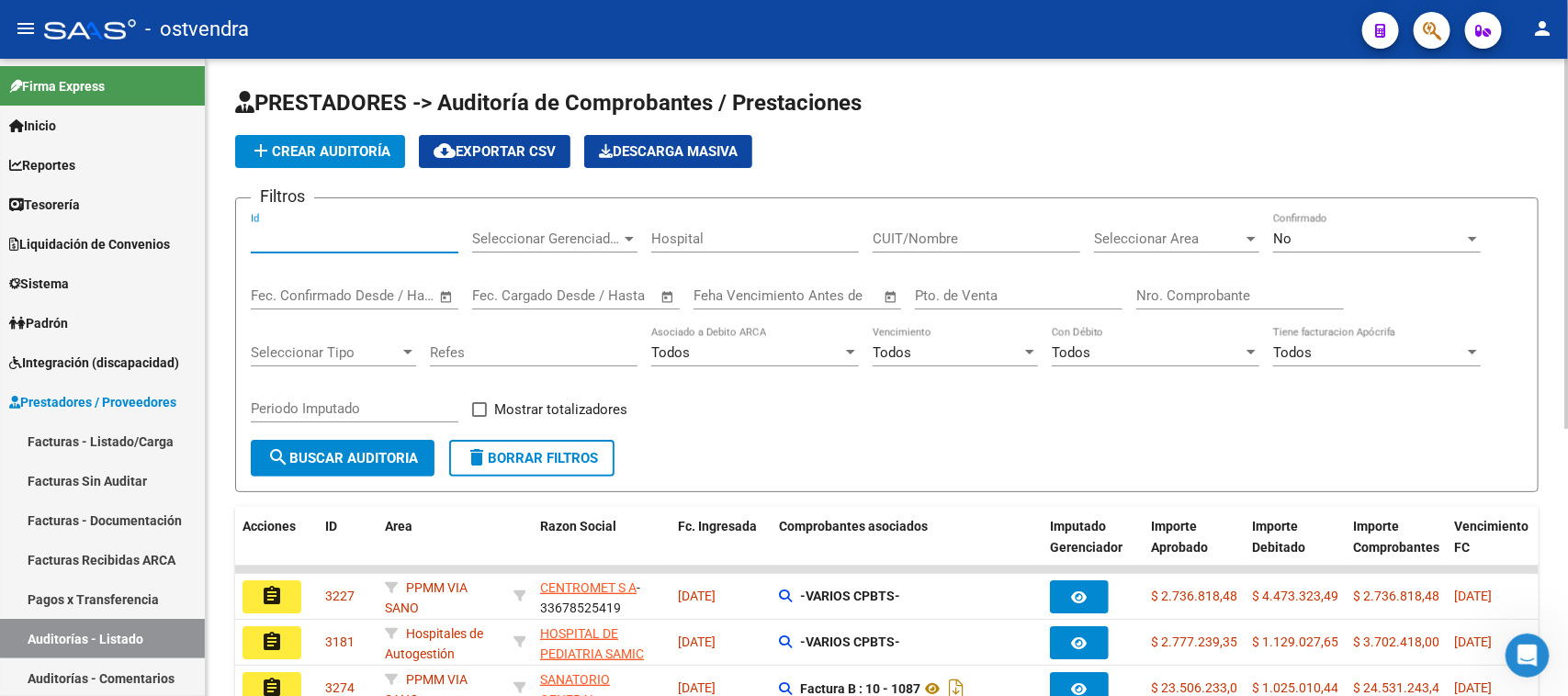
click at [338, 236] on input "Id" at bounding box center [354, 239] width 208 height 17
paste input "2532"
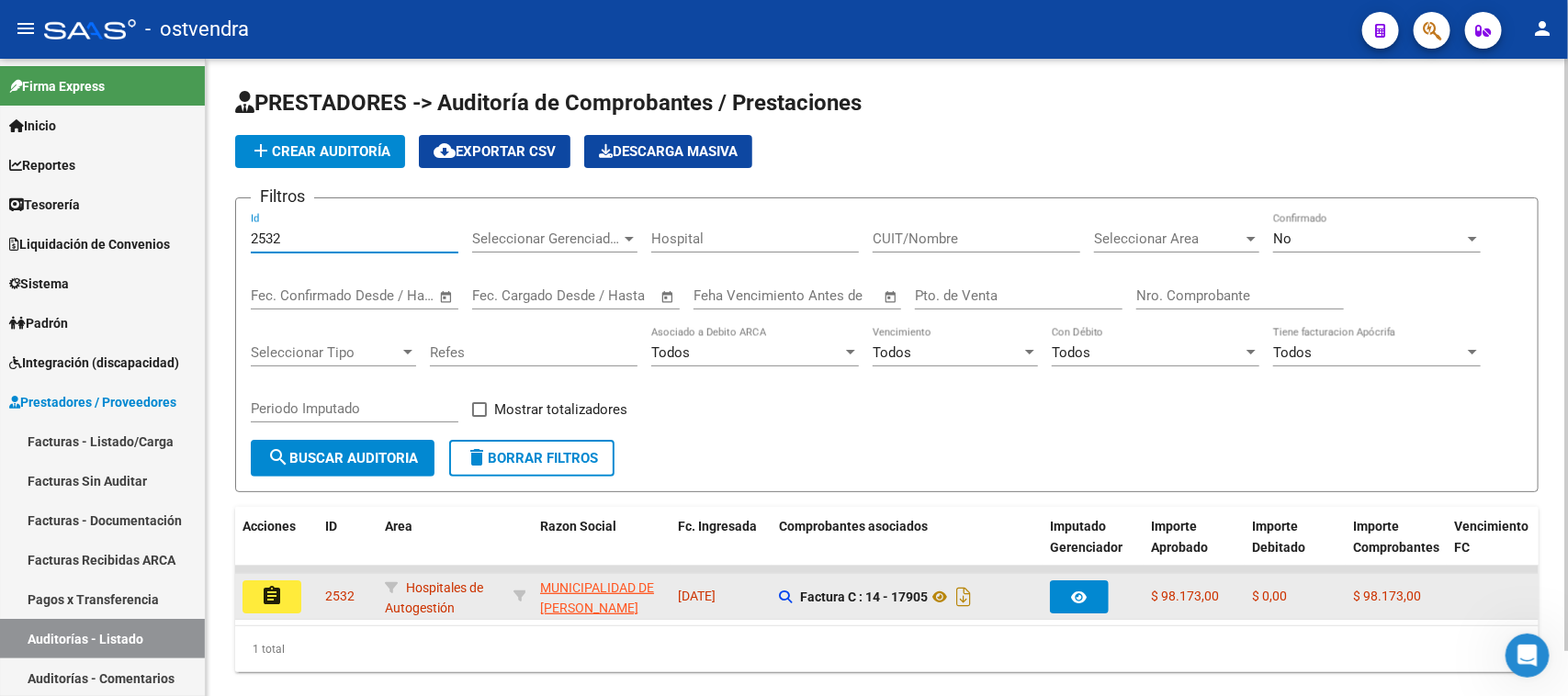
type input "2532"
click at [269, 590] on mat-icon "assignment" at bounding box center [272, 596] width 22 height 22
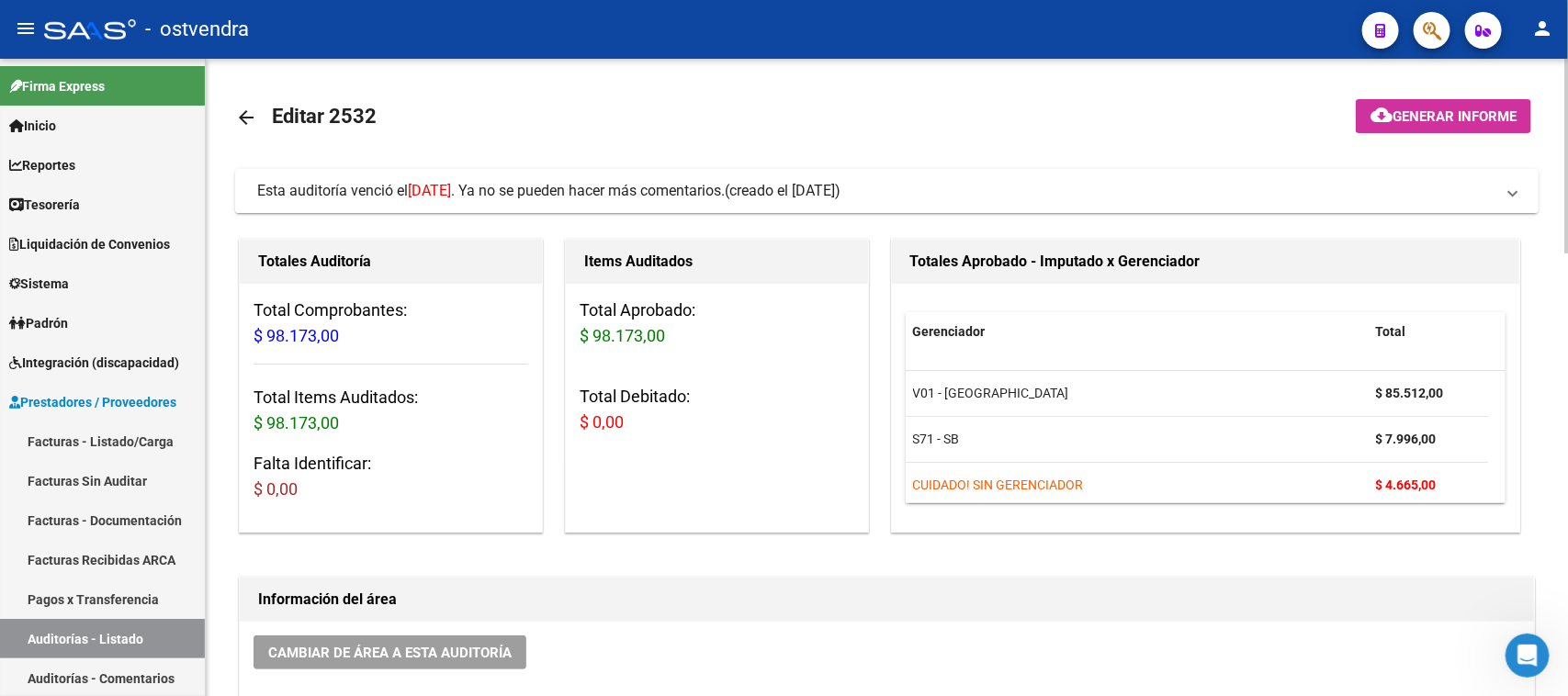
click at [695, 188] on span "Esta auditoría venció el [DATE] . Ya no se pueden hacer más comentarios." at bounding box center [491, 190] width 468 height 18
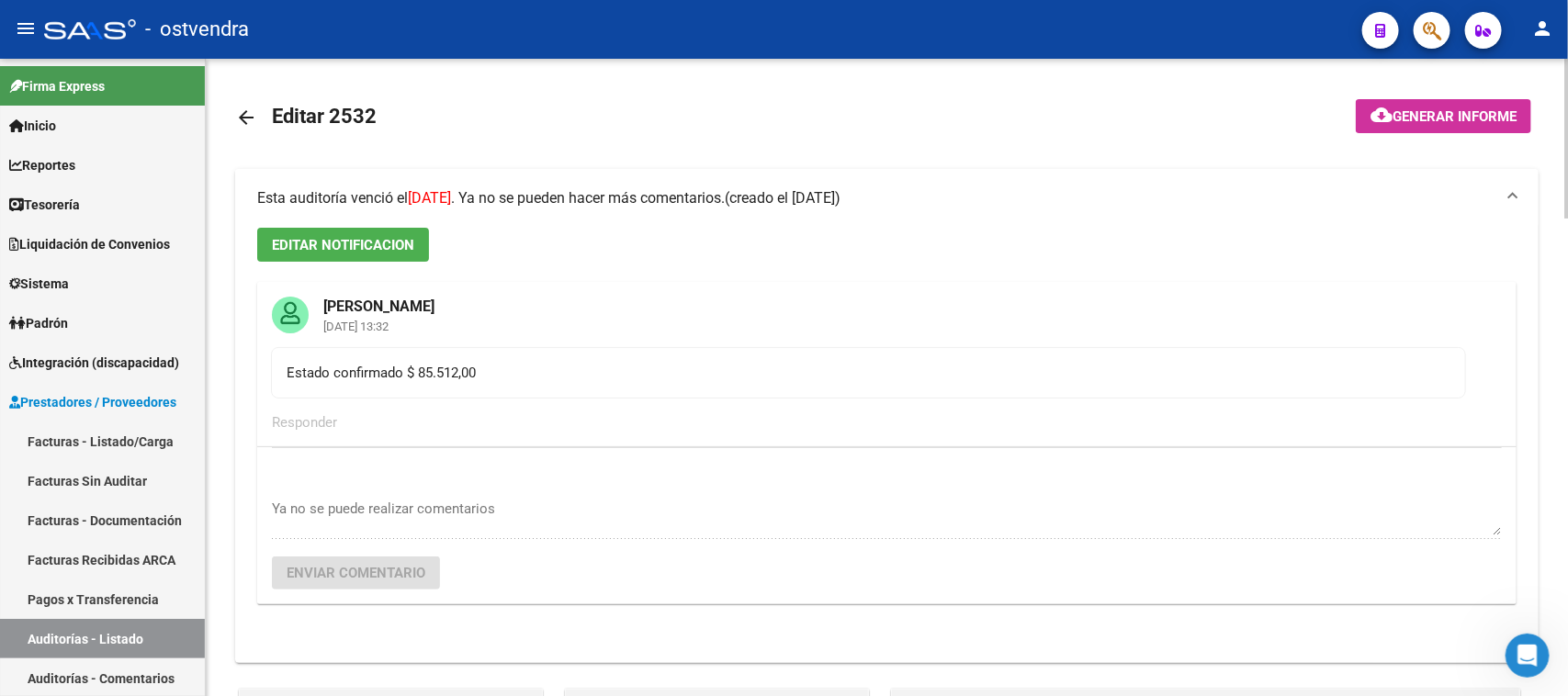
click at [696, 189] on span "Esta auditoría venció el [DATE] . Ya no se pueden hacer más comentarios." at bounding box center [491, 198] width 468 height 18
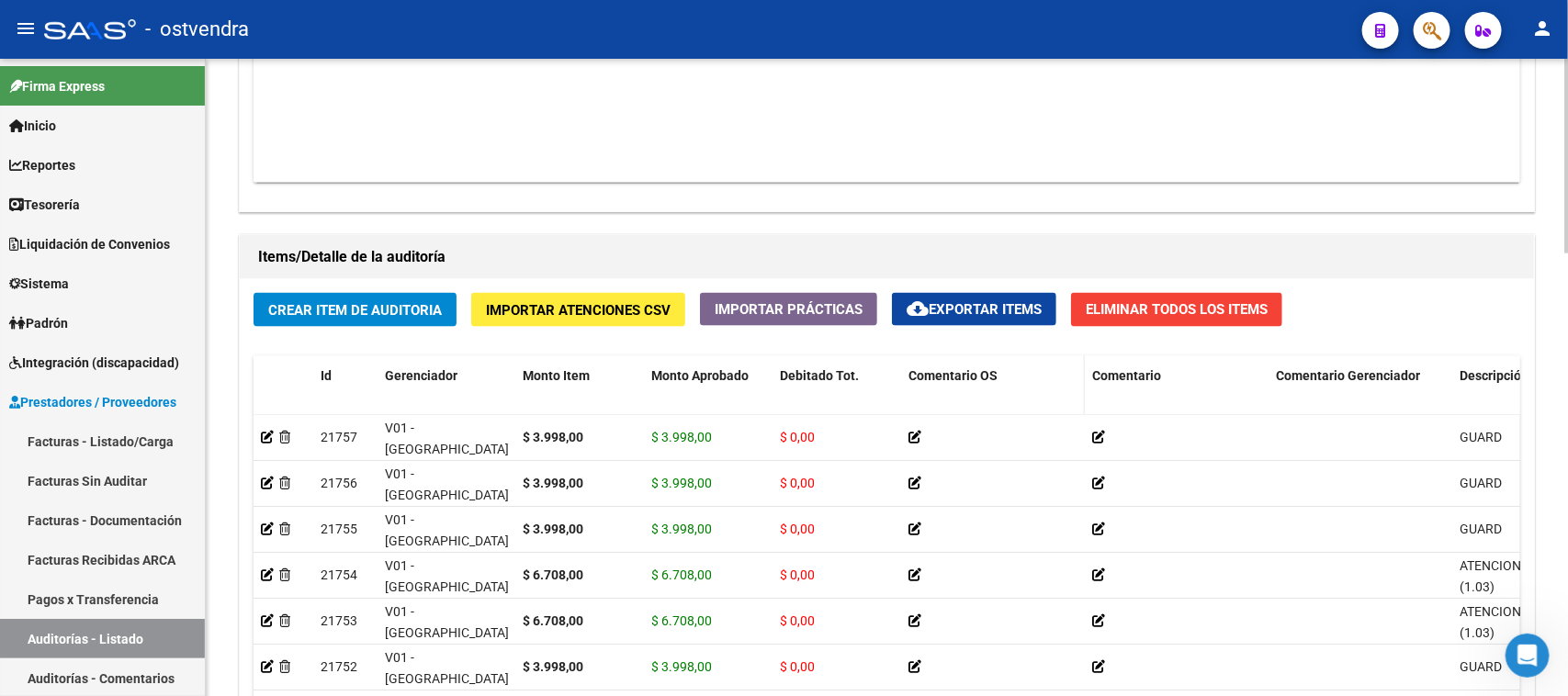
scroll to position [1453, 0]
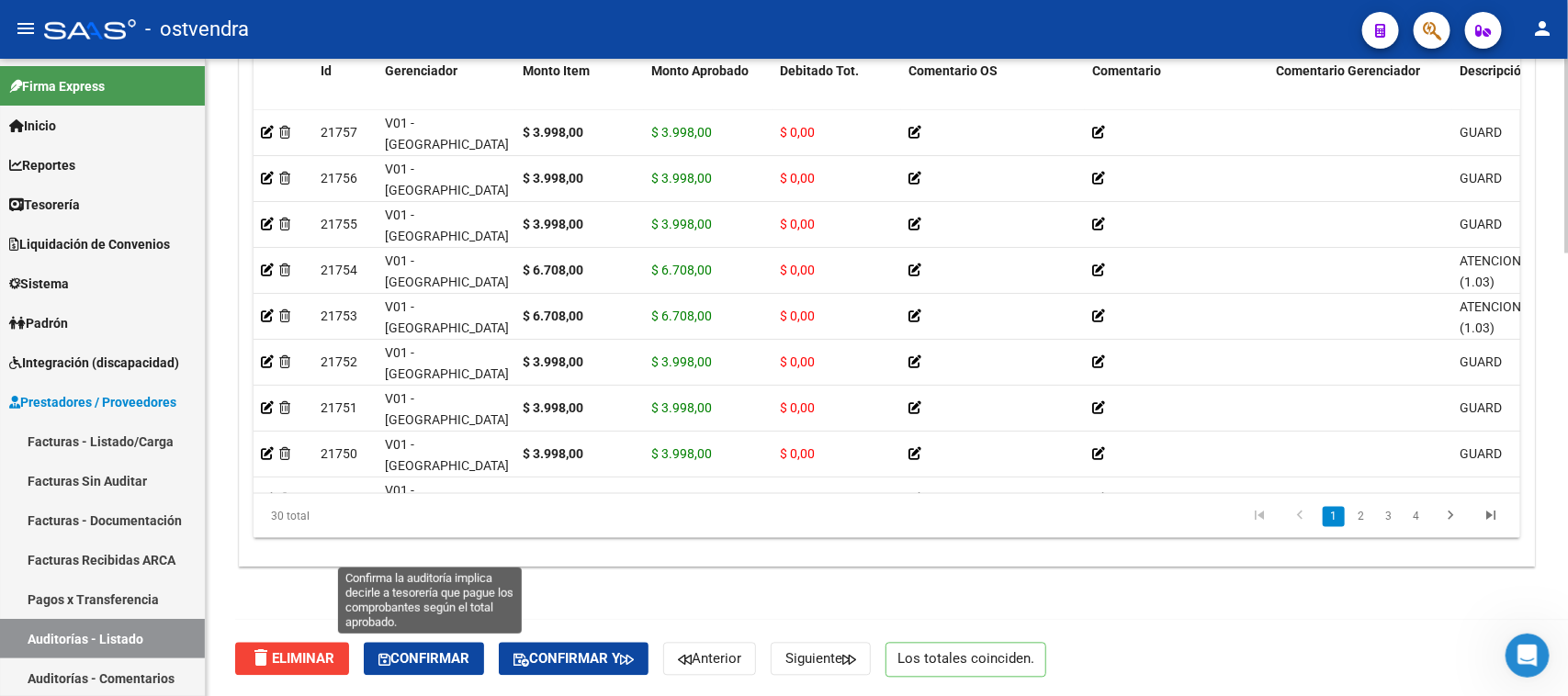
click at [447, 648] on button "Confirmar" at bounding box center [423, 659] width 120 height 33
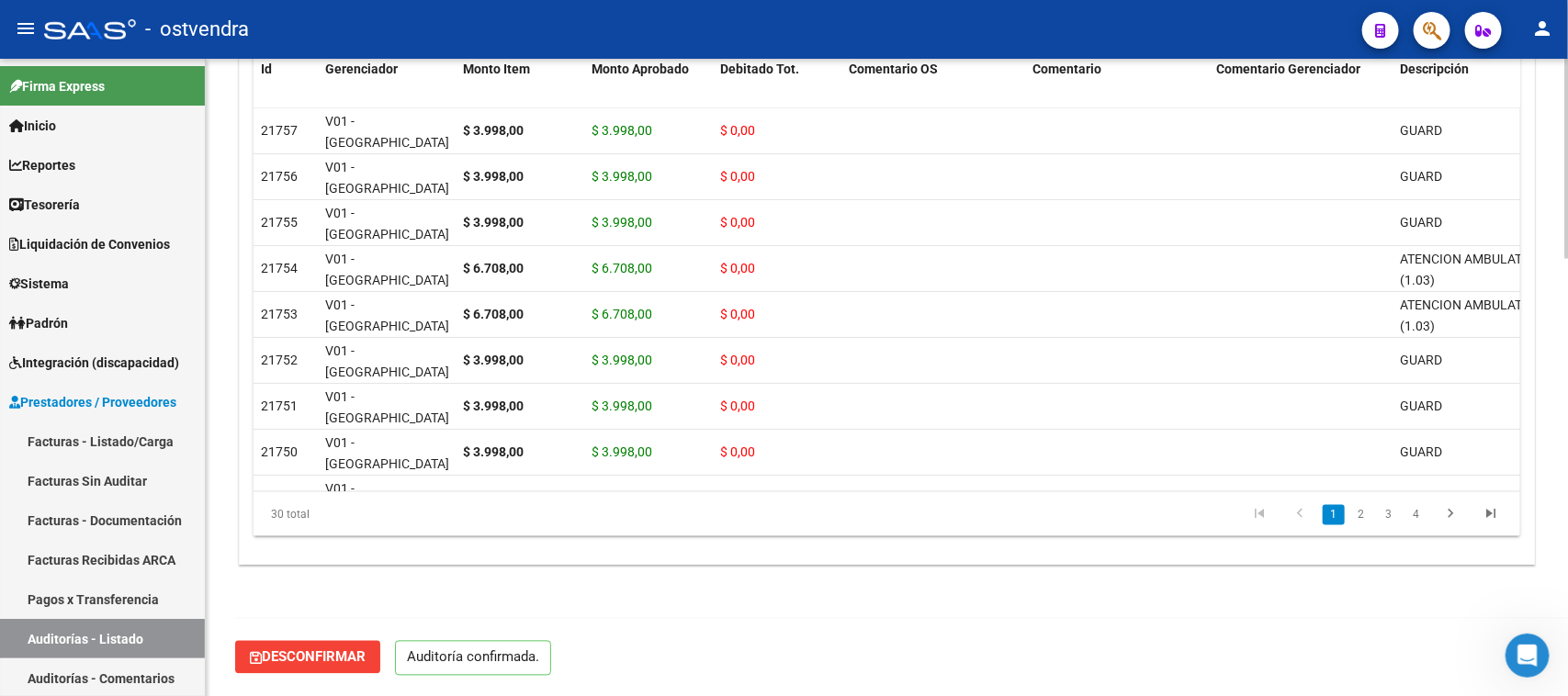
scroll to position [1391, 0]
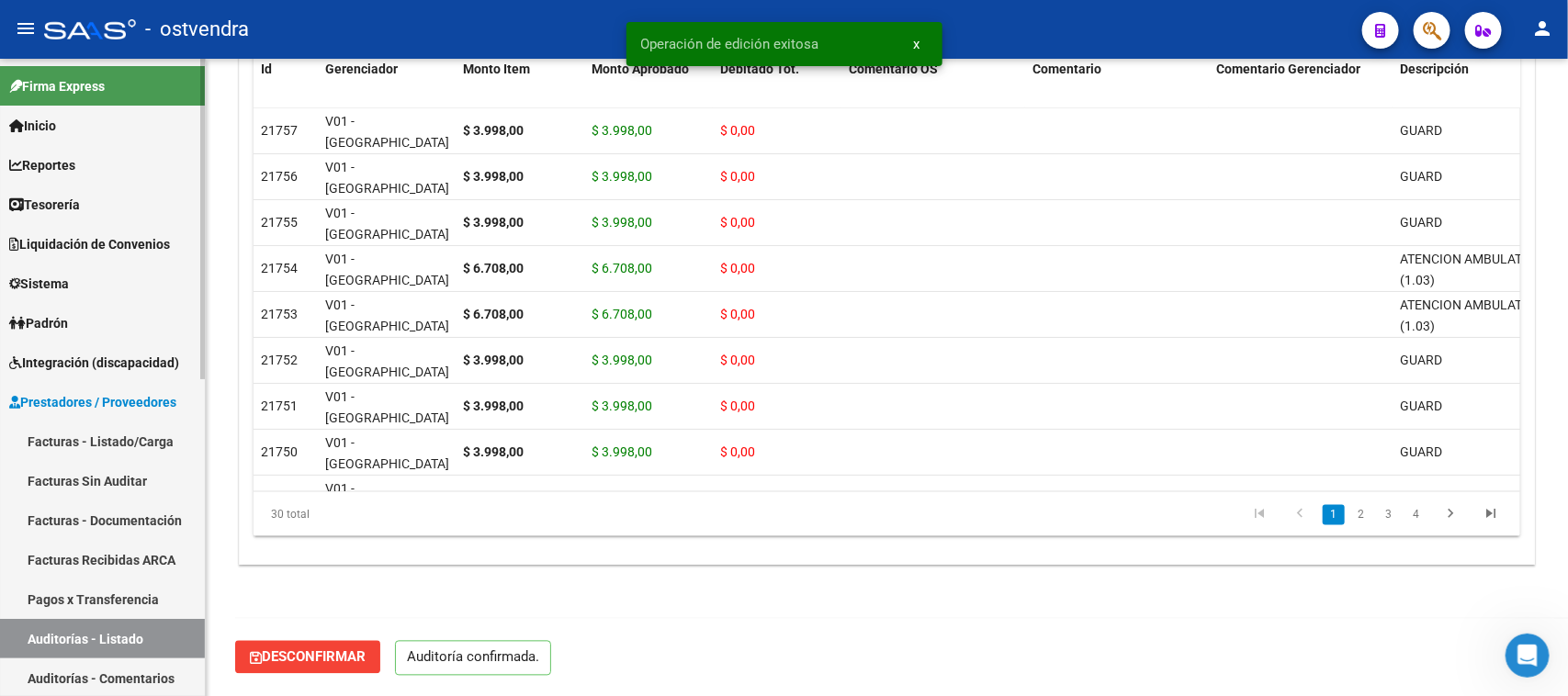
click at [147, 634] on link "Auditorías - Listado" at bounding box center [103, 638] width 205 height 39
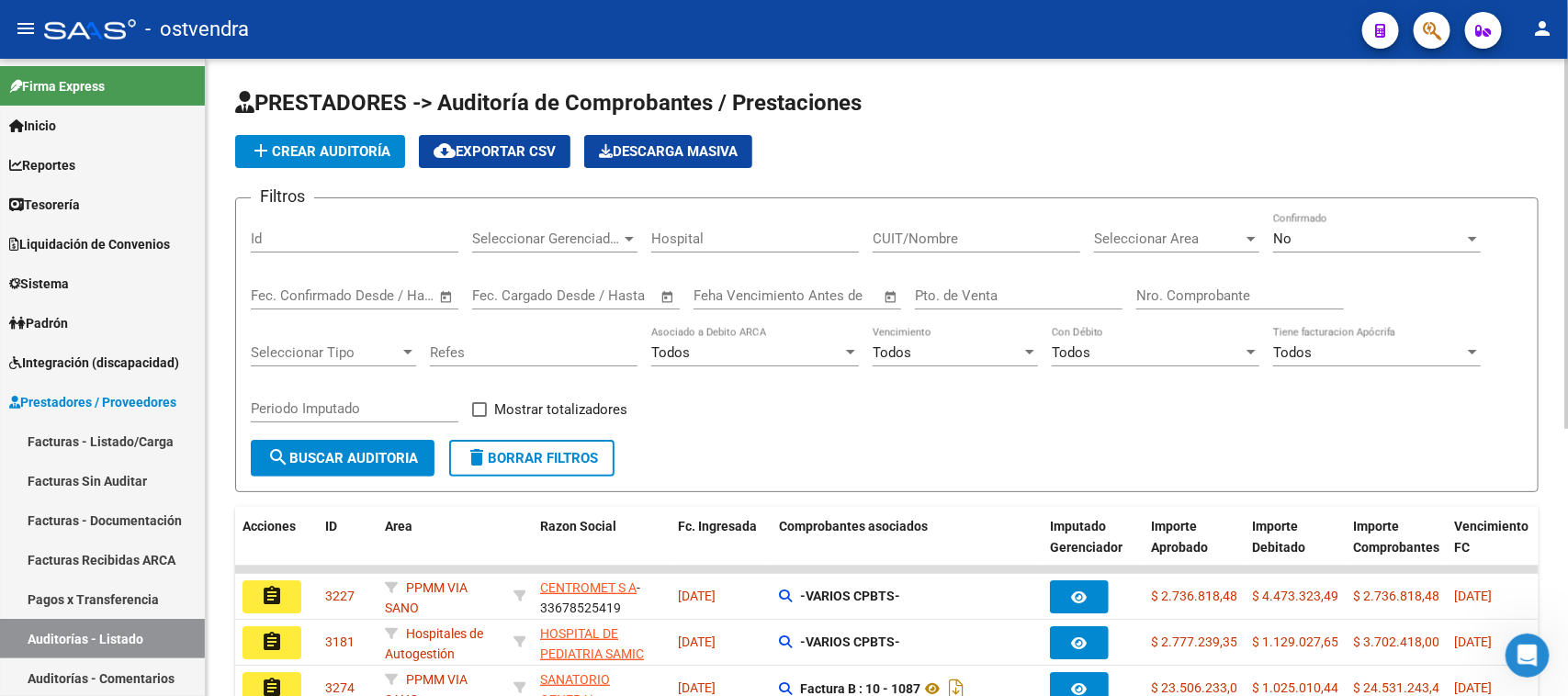
click at [345, 236] on input "Id" at bounding box center [354, 239] width 208 height 17
paste input "2910"
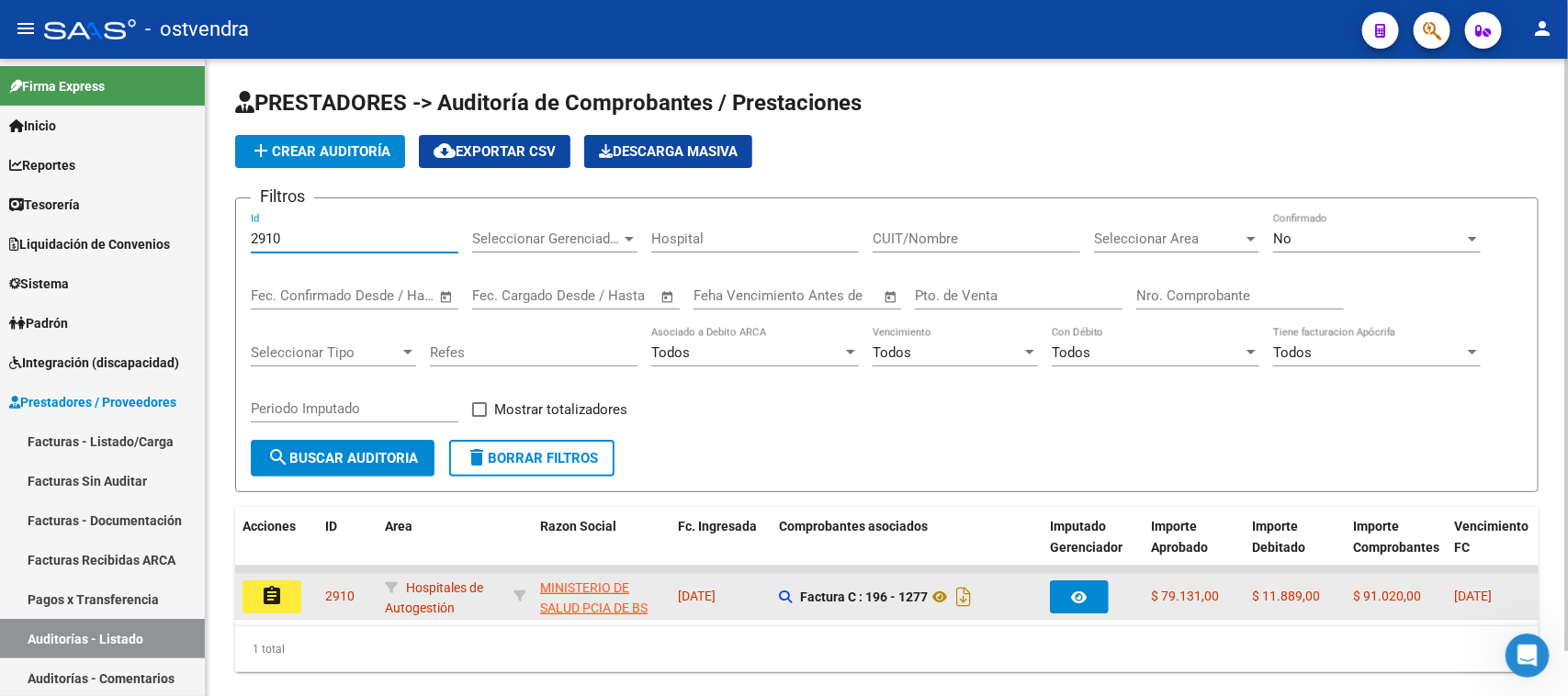
type input "2910"
click at [269, 591] on mat-icon "assignment" at bounding box center [272, 596] width 22 height 22
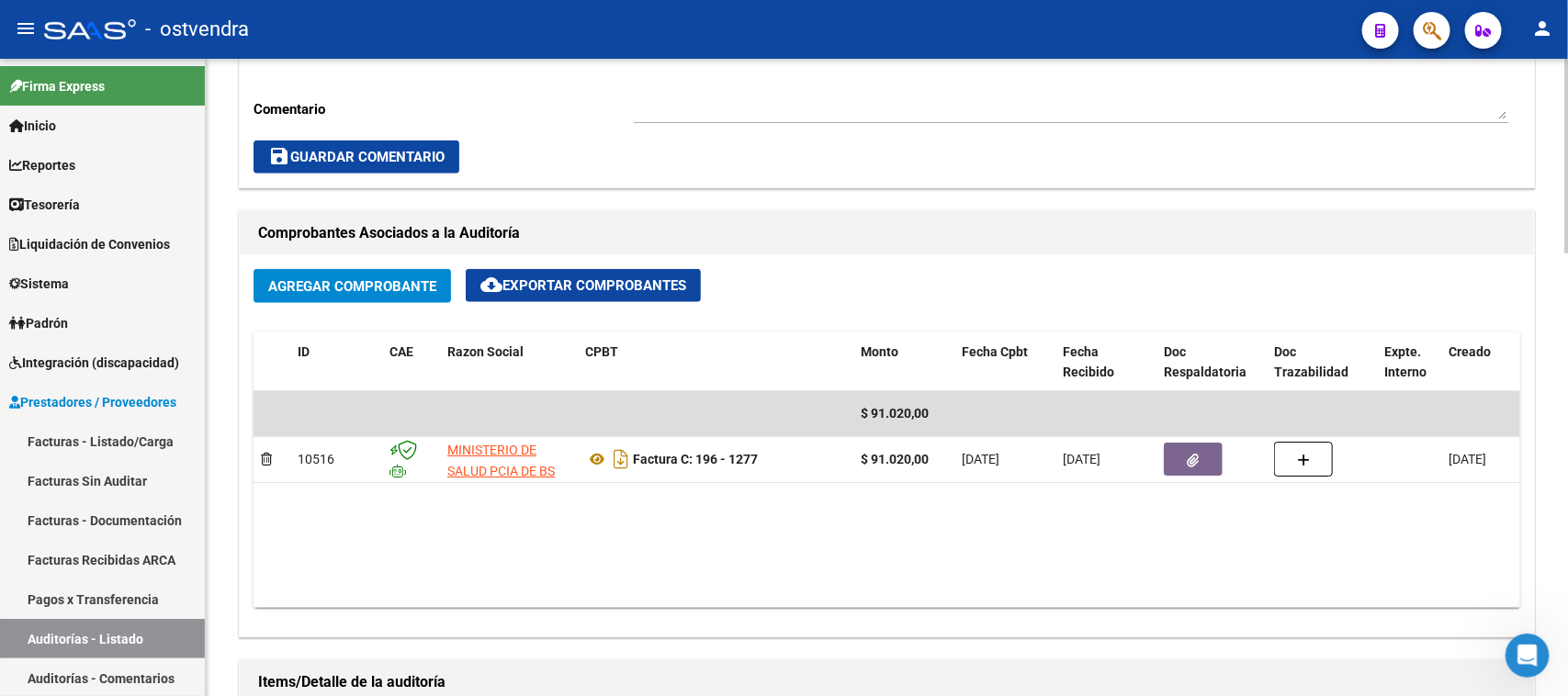
scroll to position [803, 0]
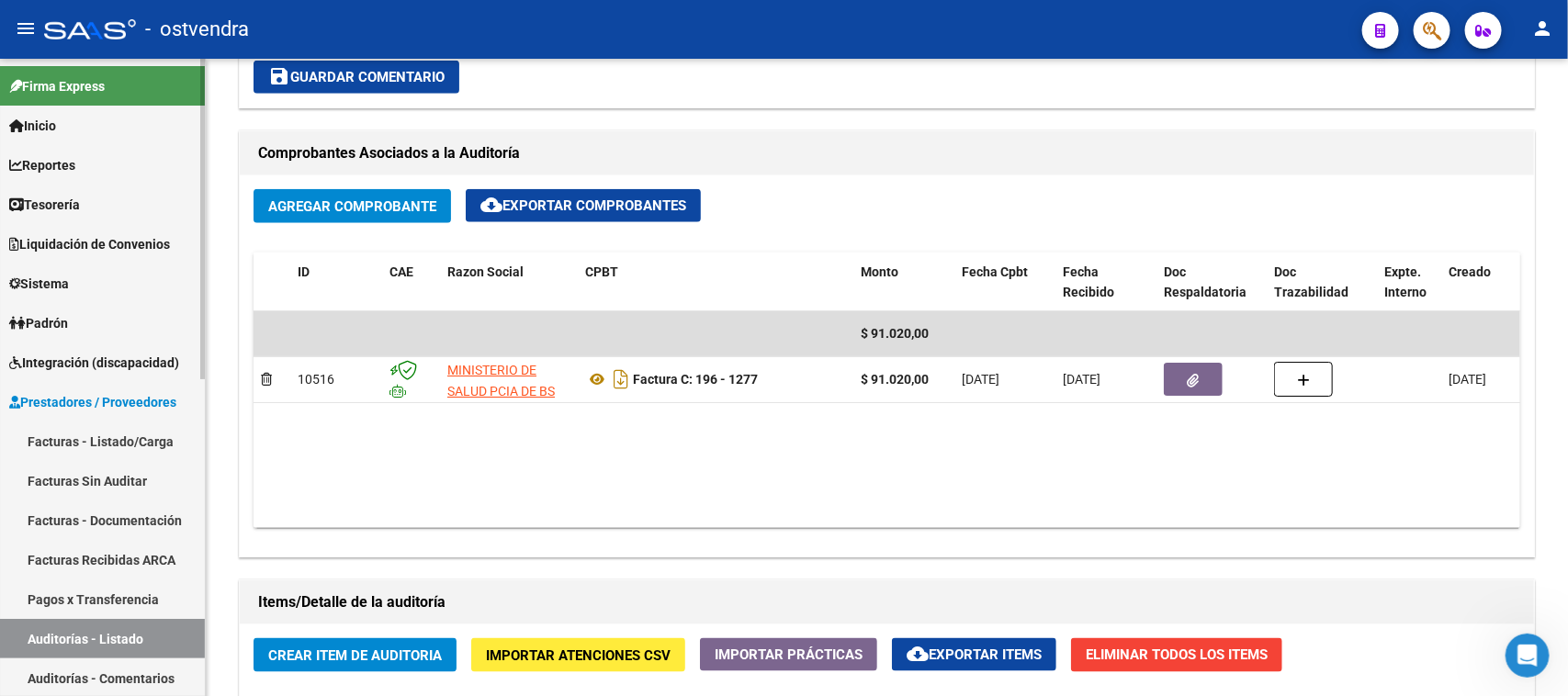
click at [125, 640] on link "Auditorías - Listado" at bounding box center [103, 638] width 205 height 39
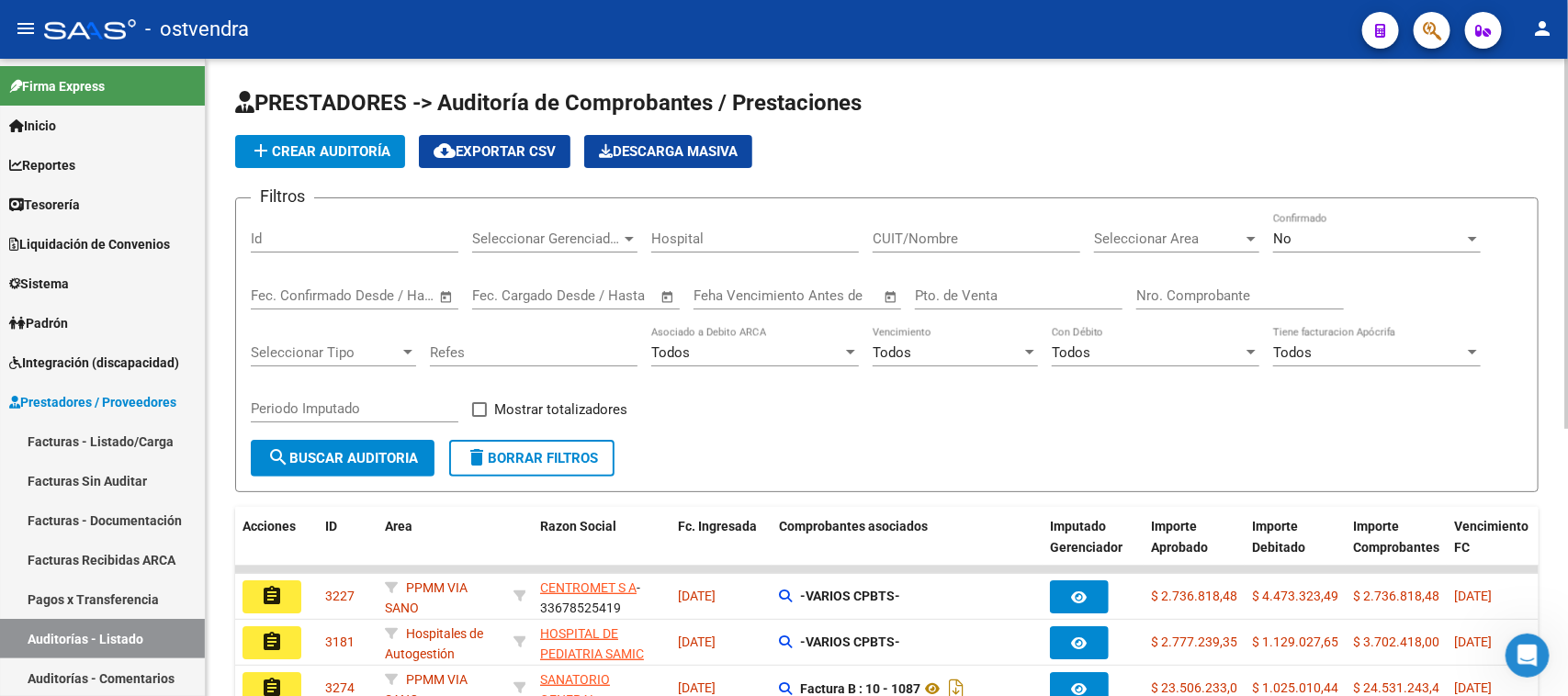
click at [329, 237] on input "Id" at bounding box center [354, 239] width 208 height 17
paste input "2724"
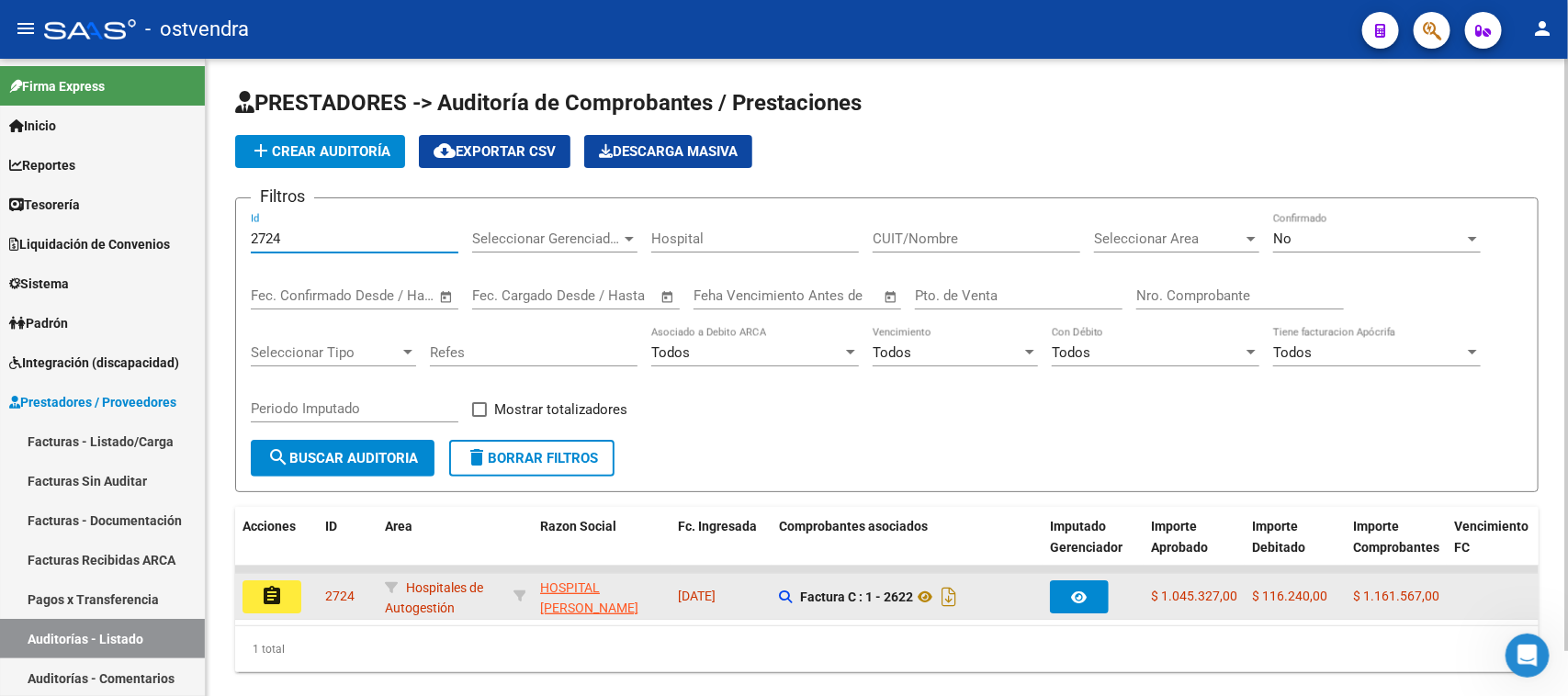
type input "2724"
click at [284, 599] on button "assignment" at bounding box center [271, 596] width 59 height 33
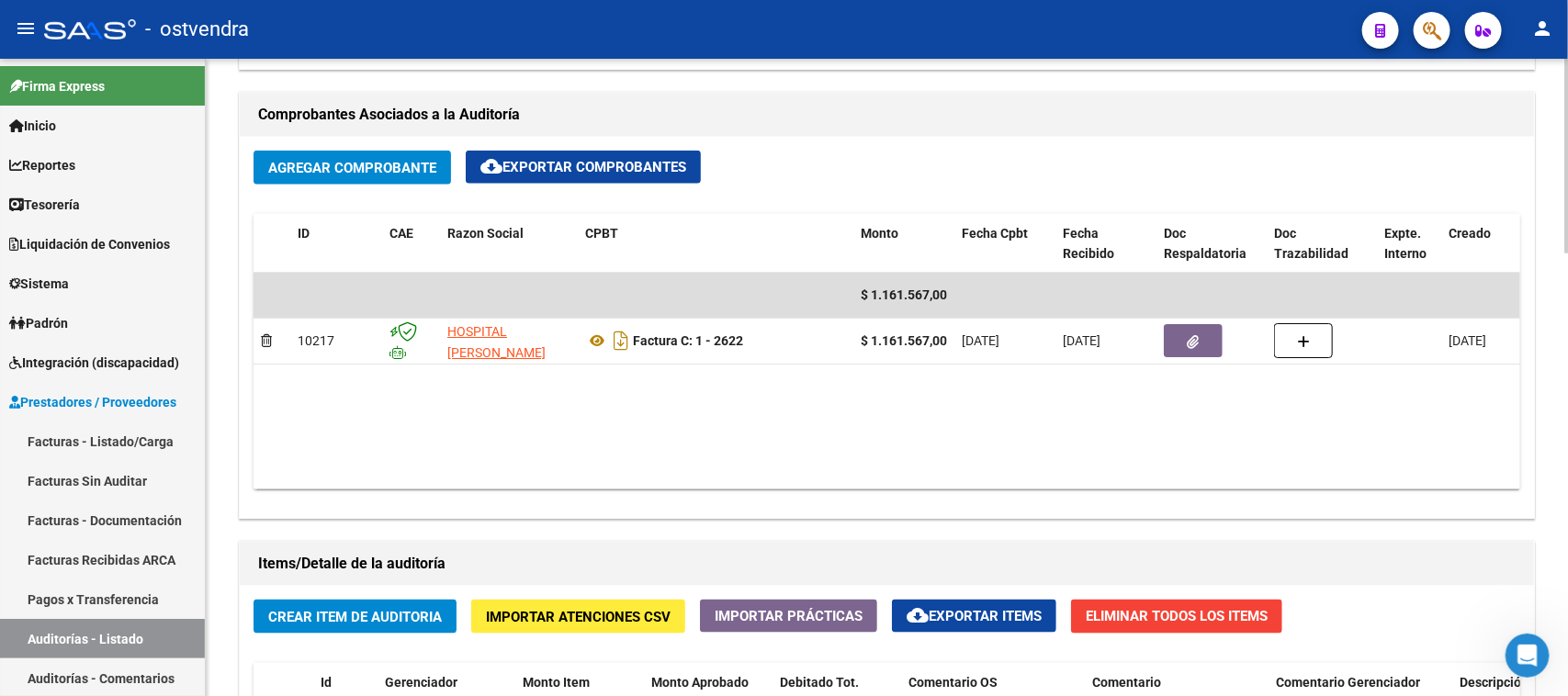
scroll to position [918, 0]
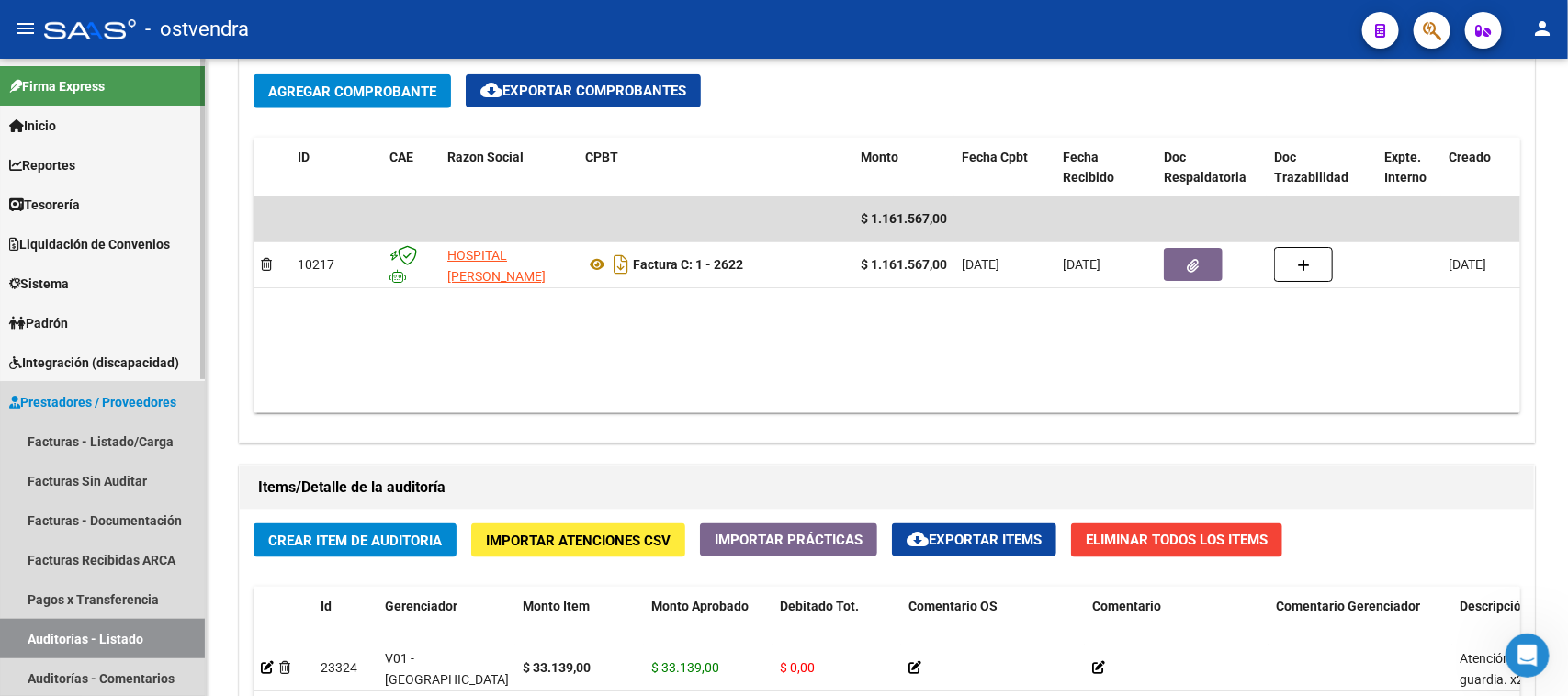
click at [143, 638] on link "Auditorías - Listado" at bounding box center [103, 638] width 205 height 39
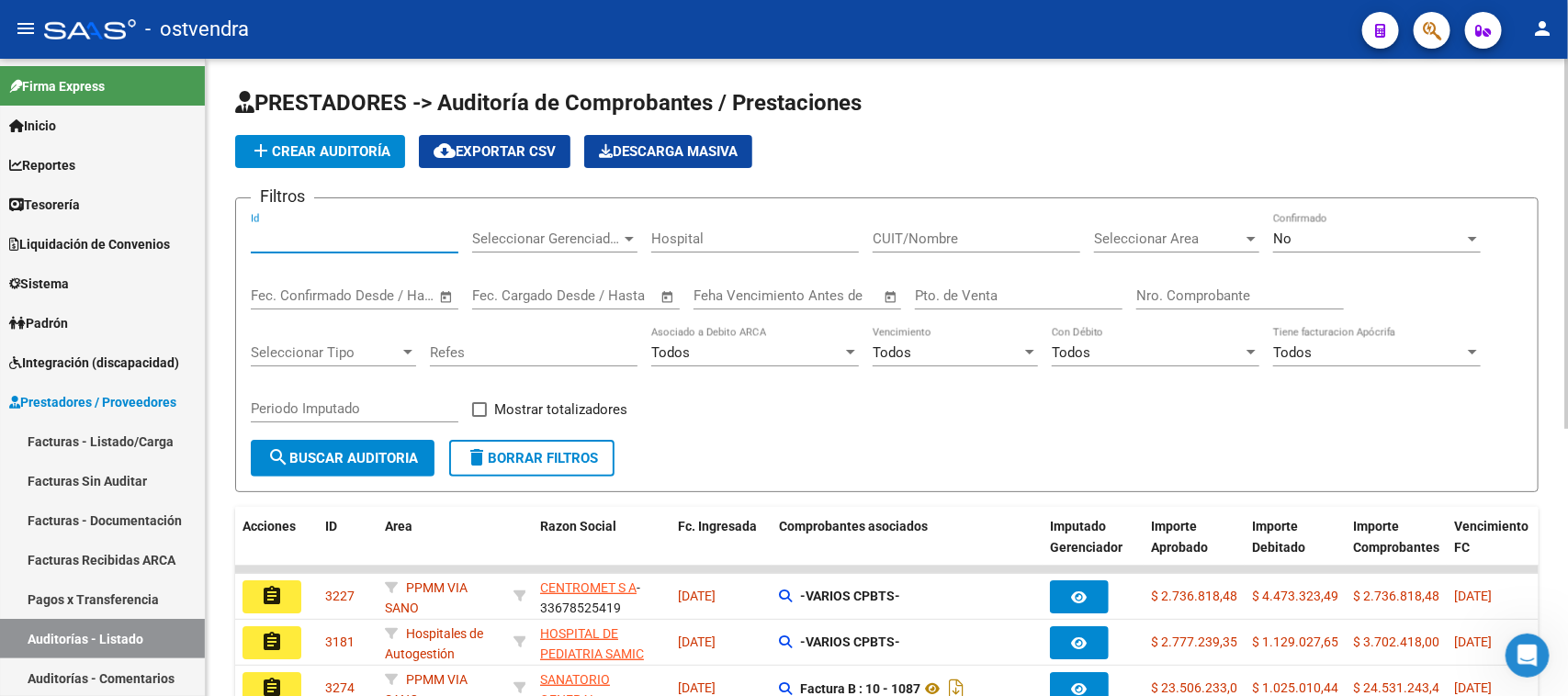
click at [381, 243] on input "Id" at bounding box center [354, 239] width 208 height 17
paste input "2736"
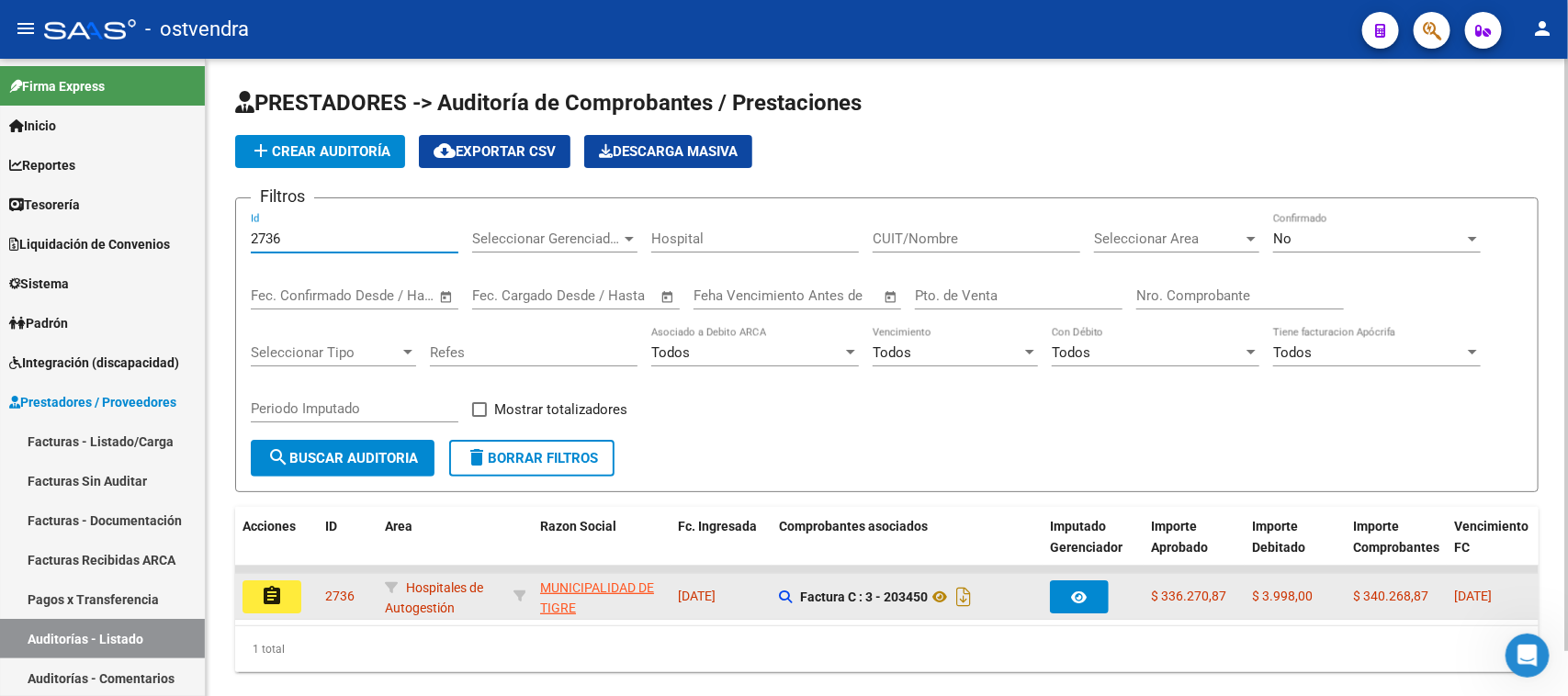
type input "2736"
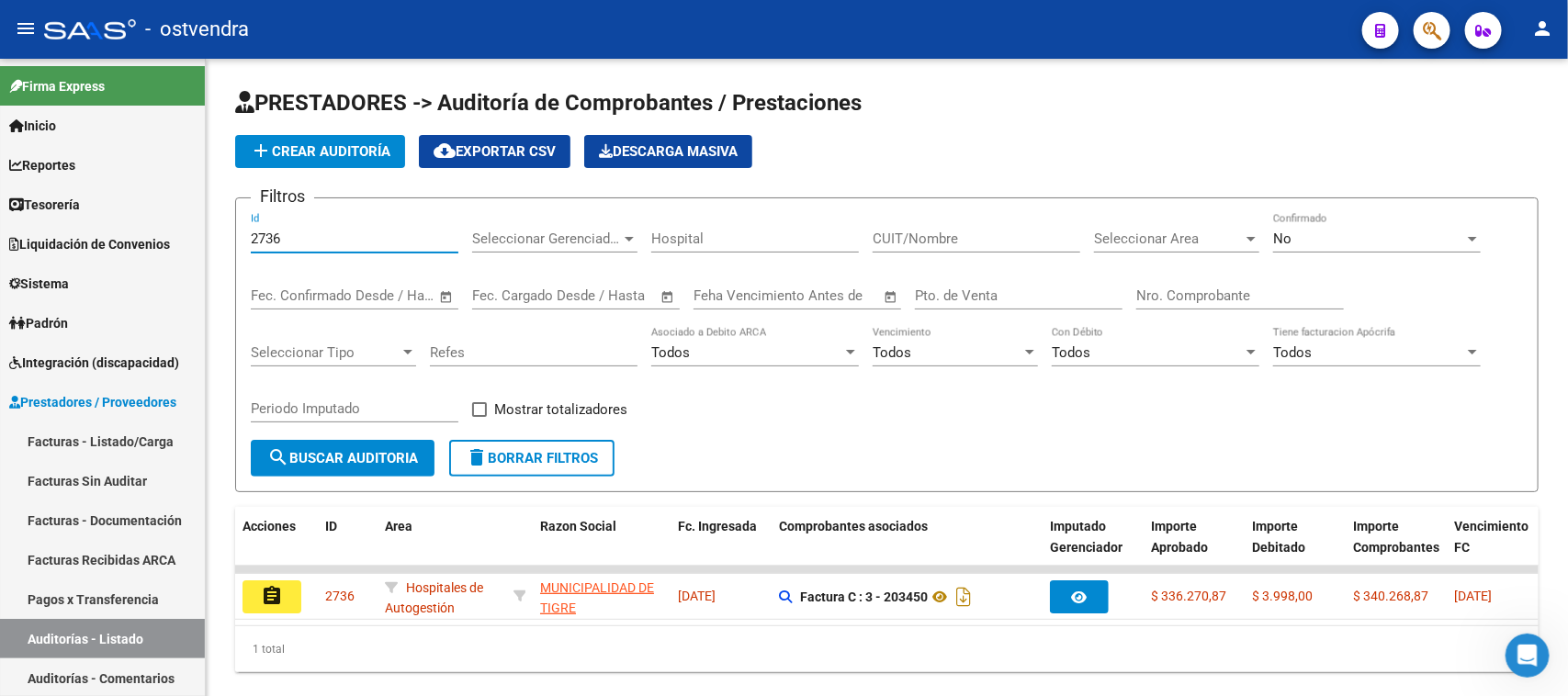
click at [265, 597] on mat-icon "assignment" at bounding box center [272, 596] width 22 height 22
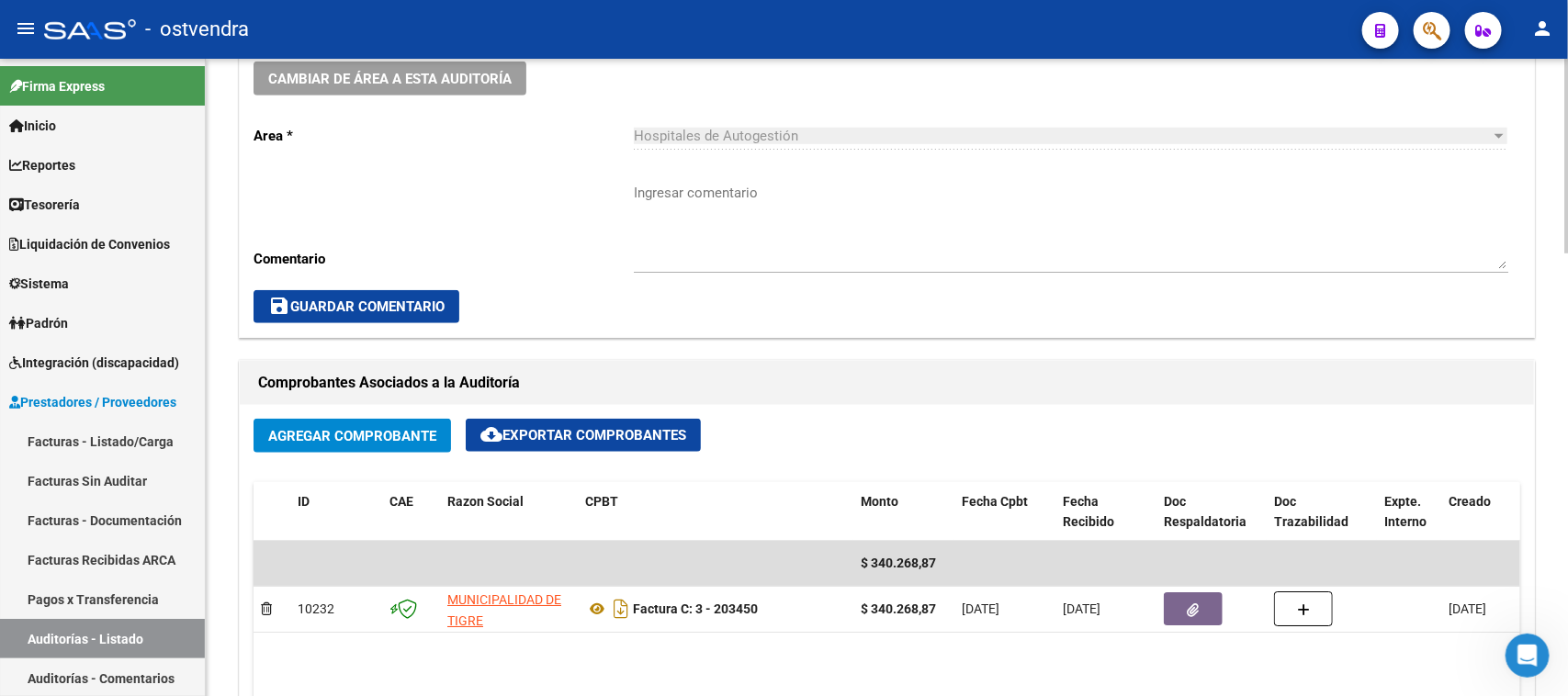
scroll to position [459, 0]
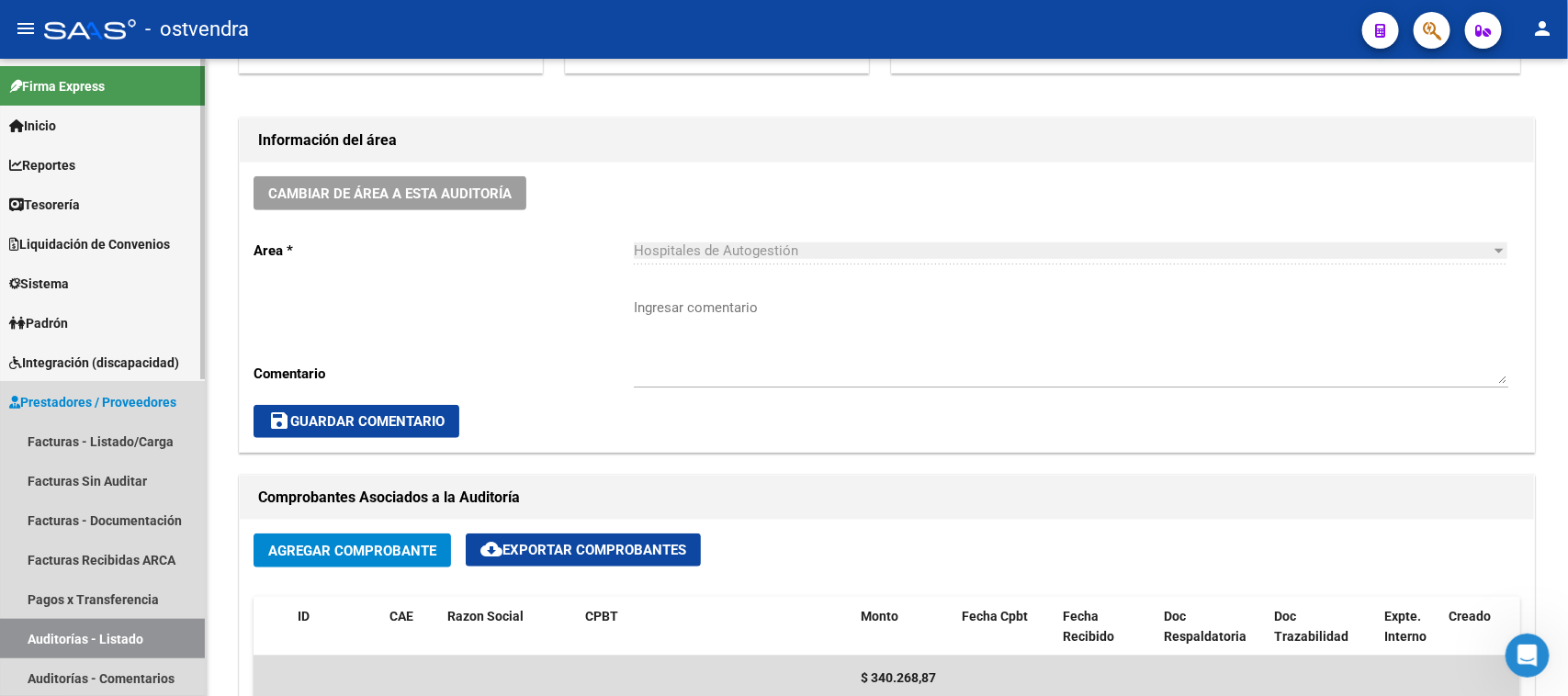
click at [115, 631] on link "Auditorías - Listado" at bounding box center [103, 638] width 205 height 39
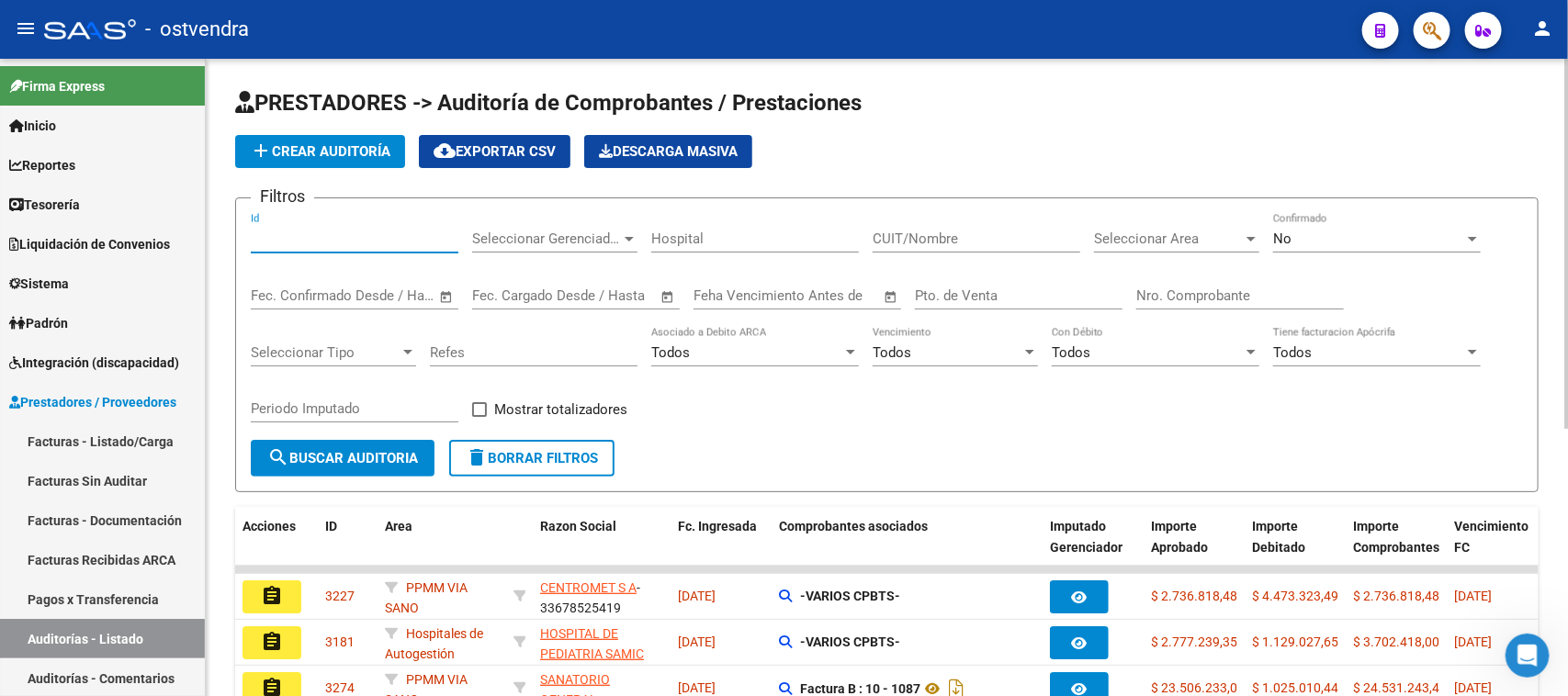
click at [350, 244] on input "Id" at bounding box center [354, 239] width 208 height 17
paste input "2659"
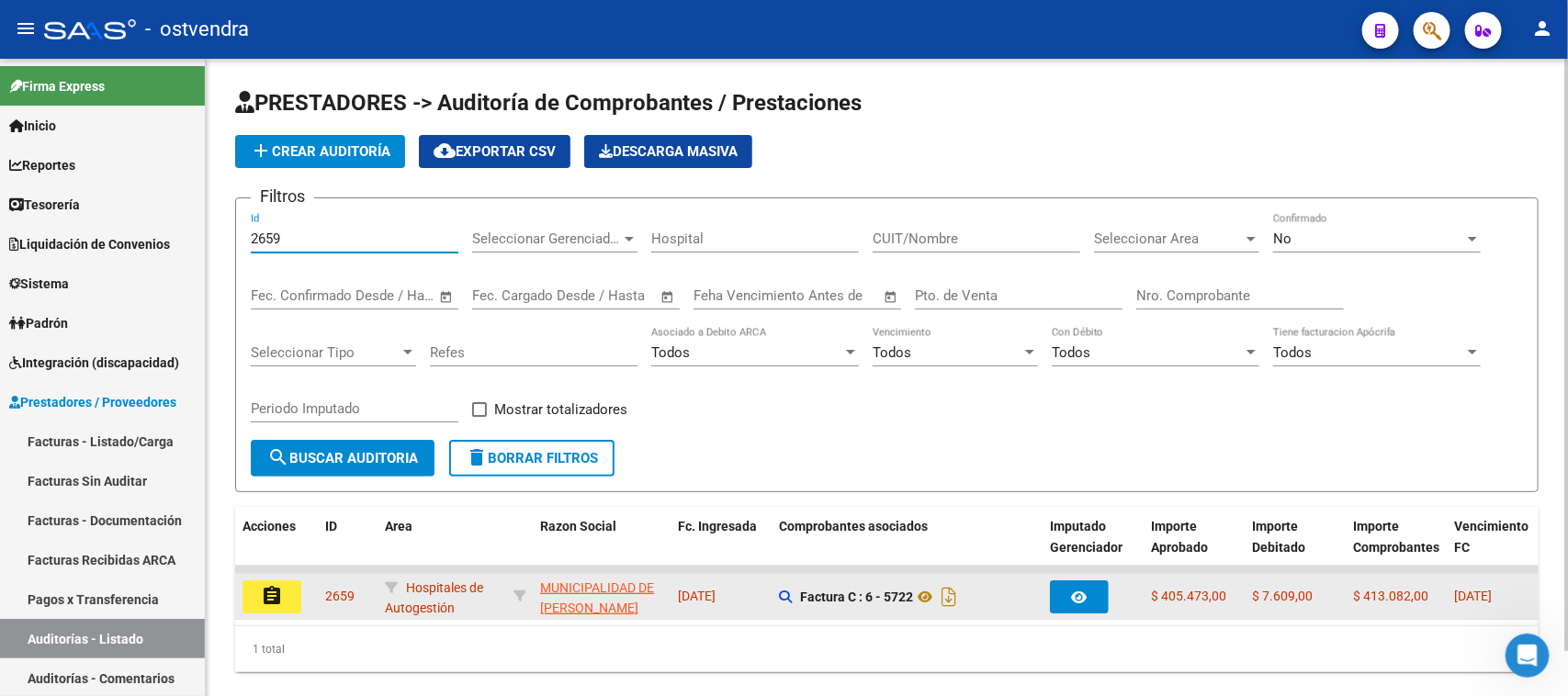
type input "2659"
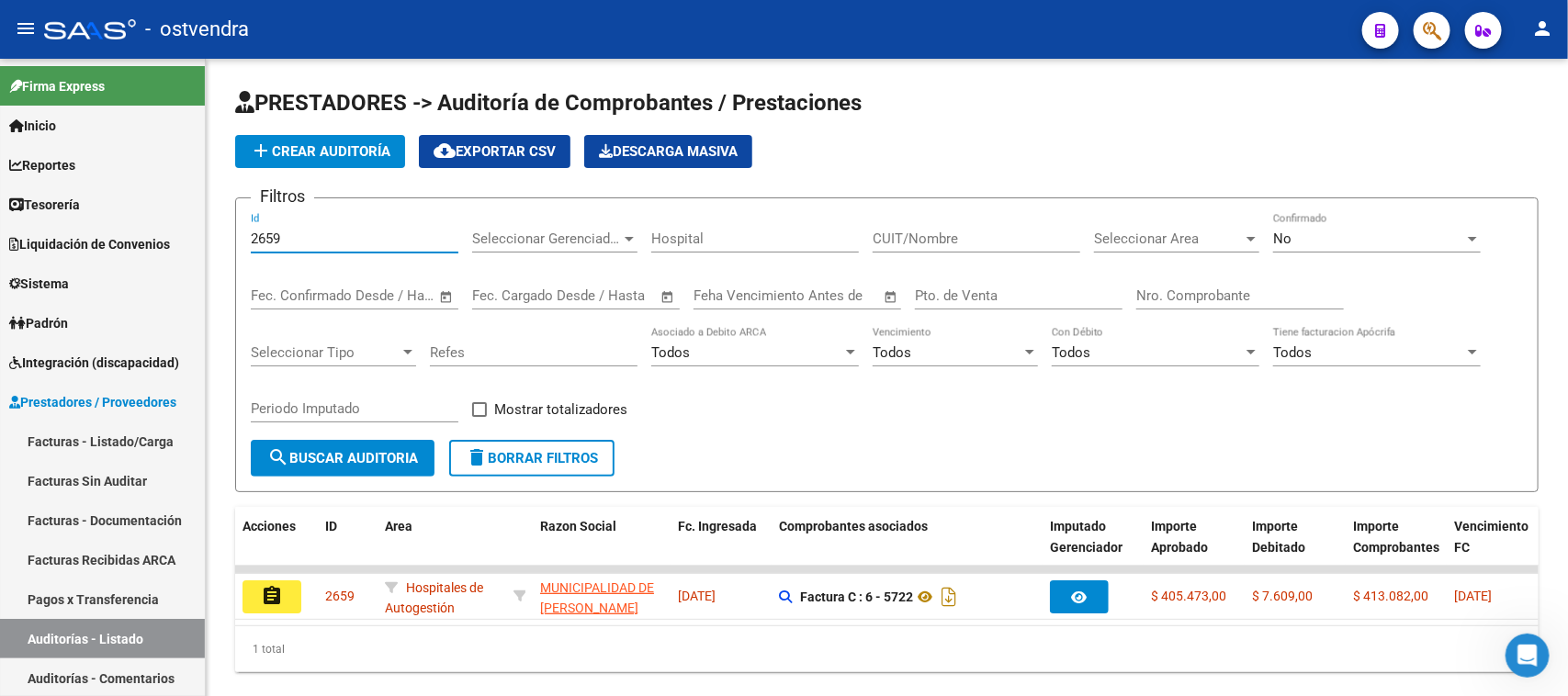
click at [277, 596] on mat-icon "assignment" at bounding box center [272, 596] width 22 height 22
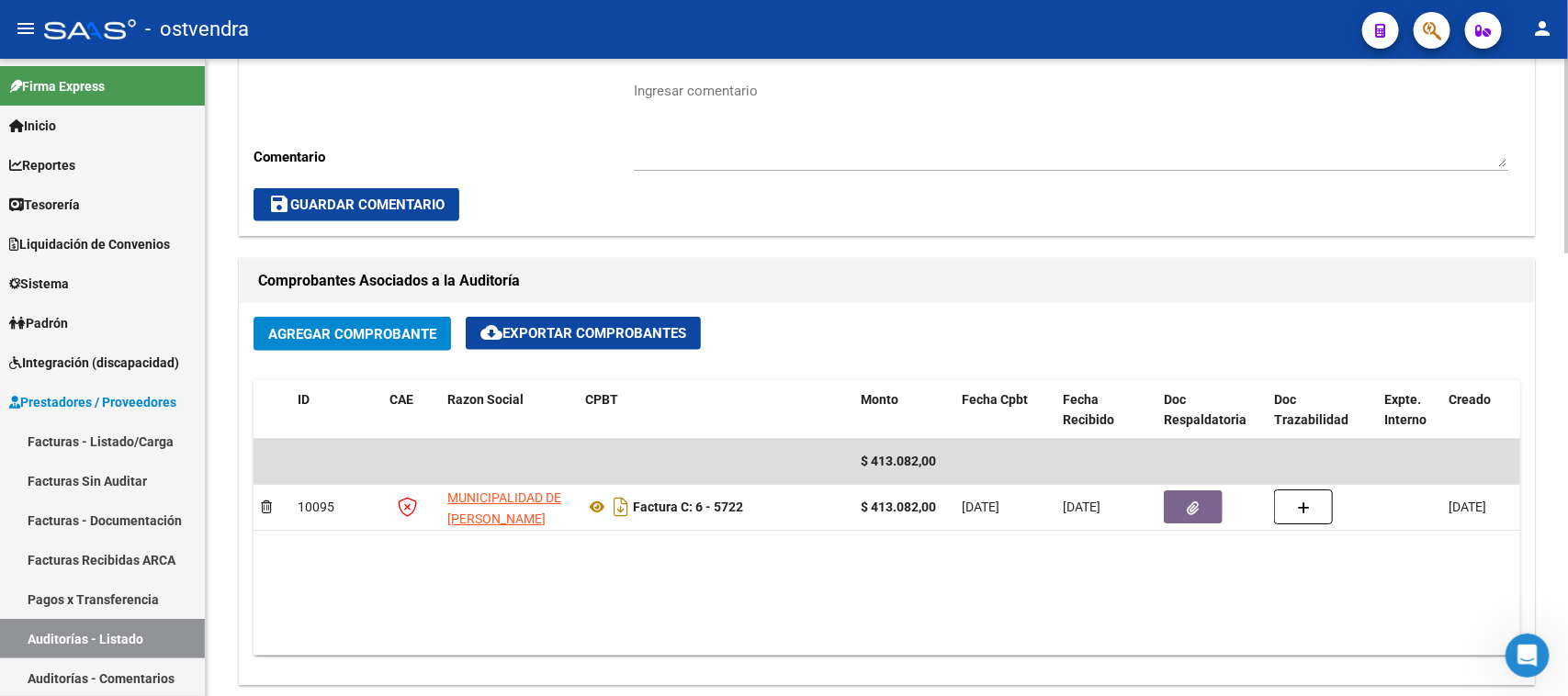
scroll to position [803, 0]
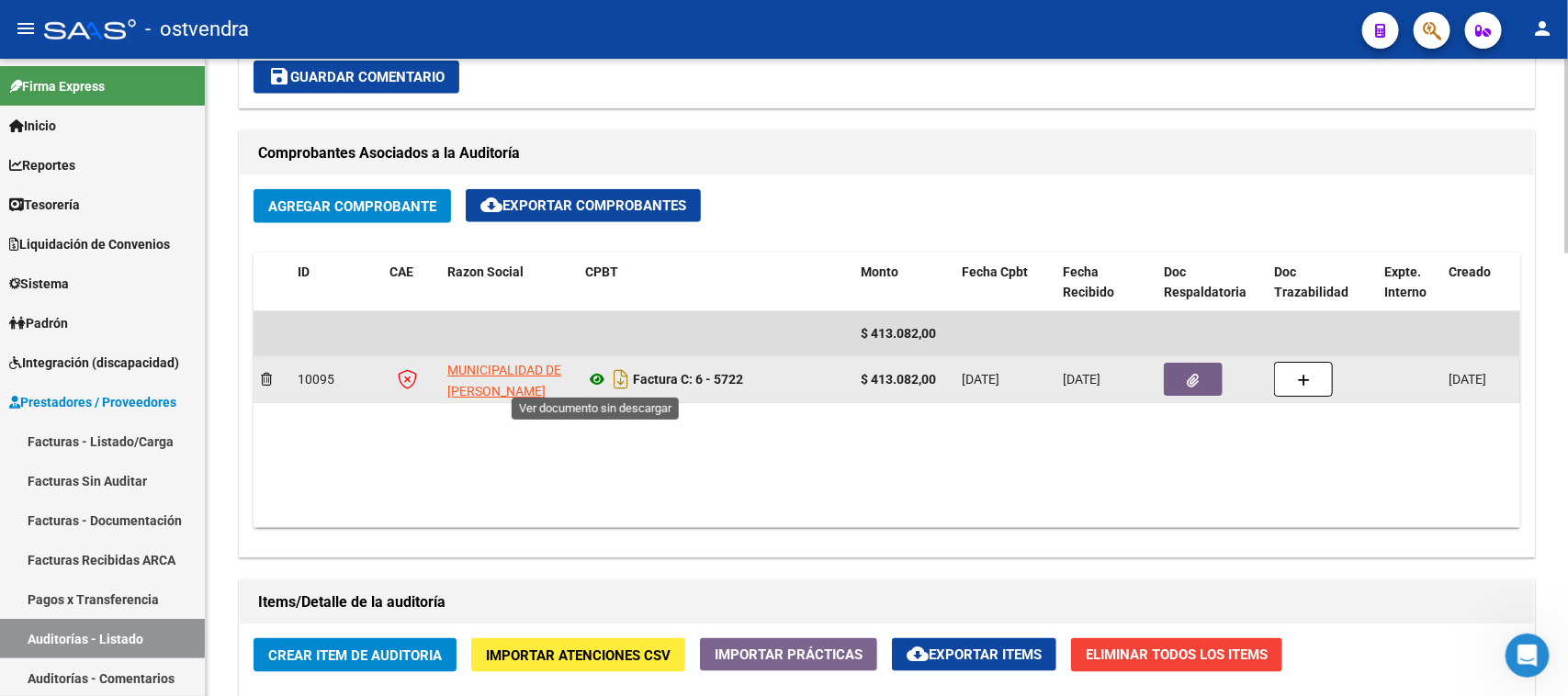
click at [589, 374] on icon at bounding box center [598, 379] width 24 height 22
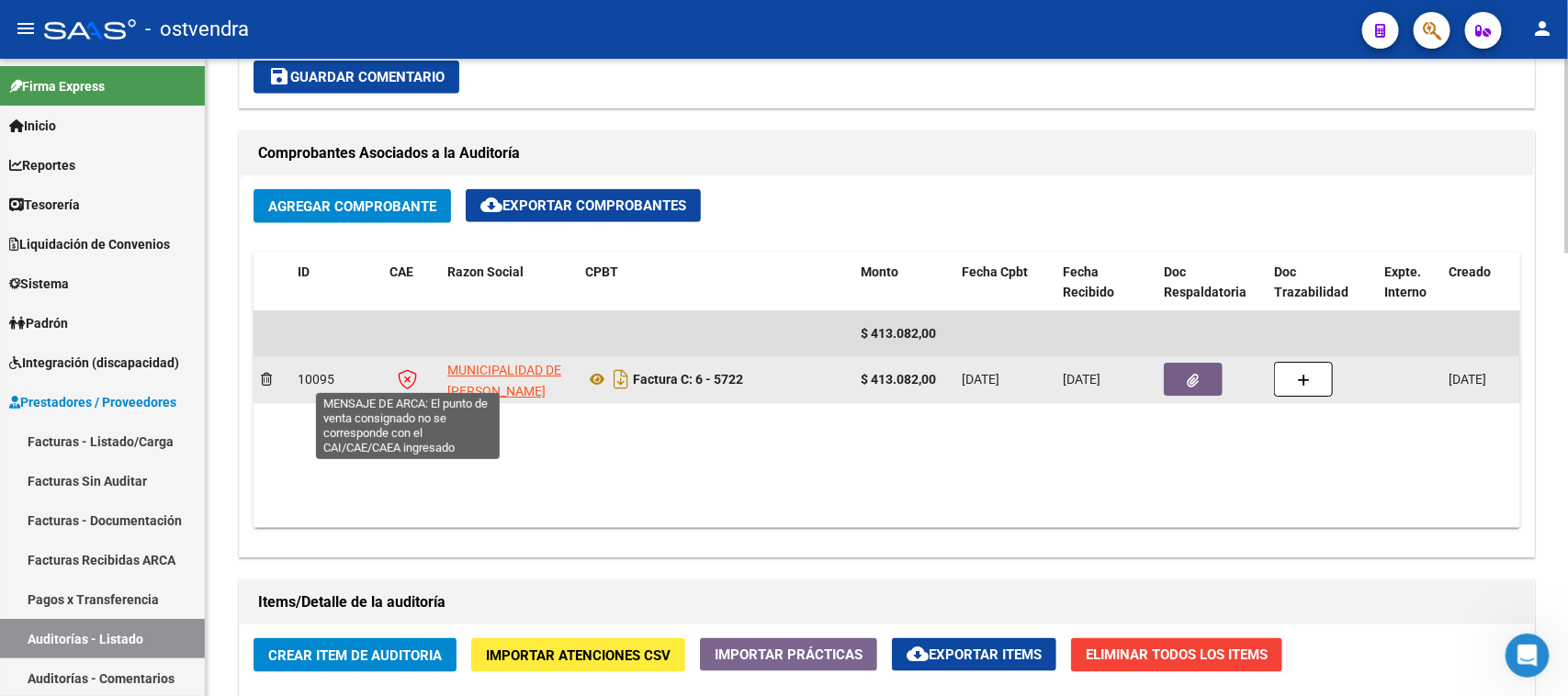
click at [406, 374] on icon at bounding box center [407, 379] width 20 height 20
click at [406, 376] on icon at bounding box center [407, 379] width 20 height 20
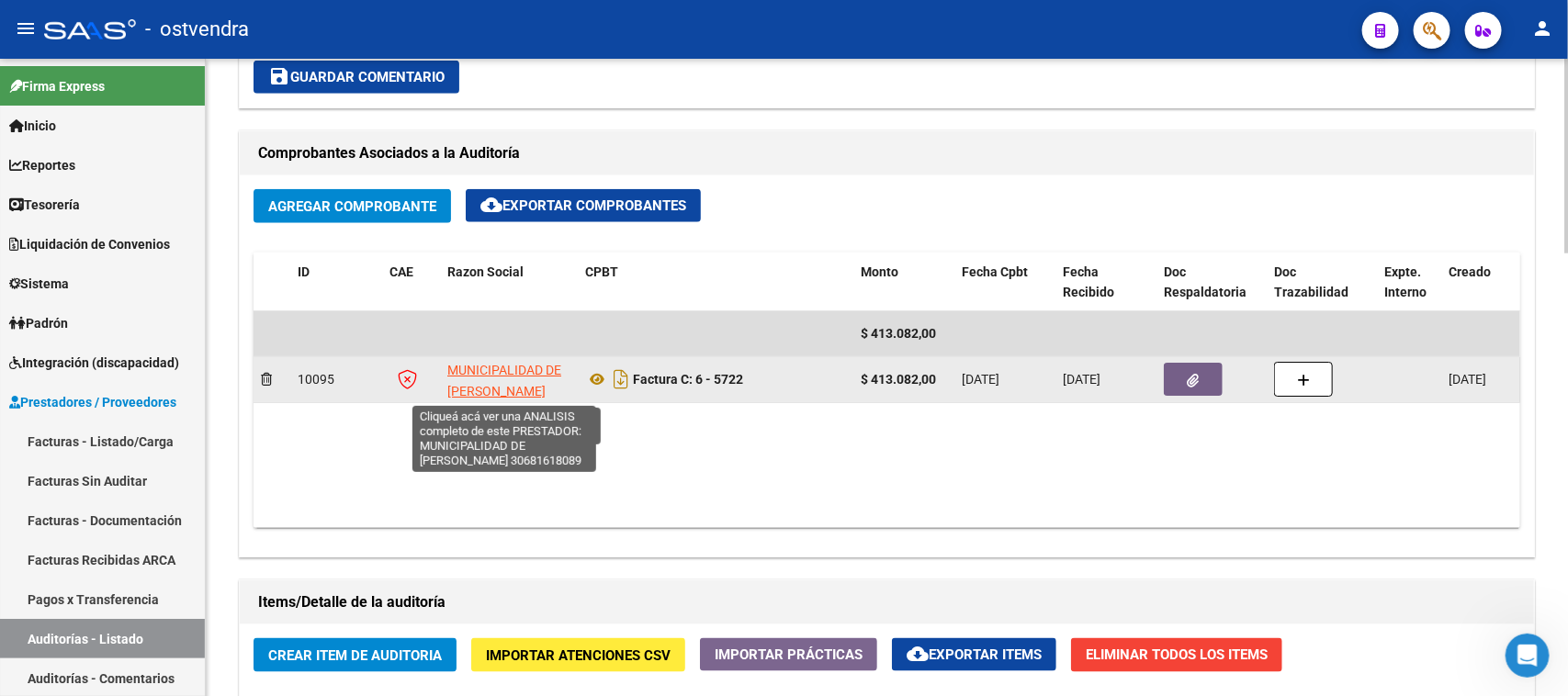
click at [512, 367] on span "MUNICIPALIDAD DE [PERSON_NAME]" at bounding box center [504, 380] width 114 height 35
type textarea "30681618089"
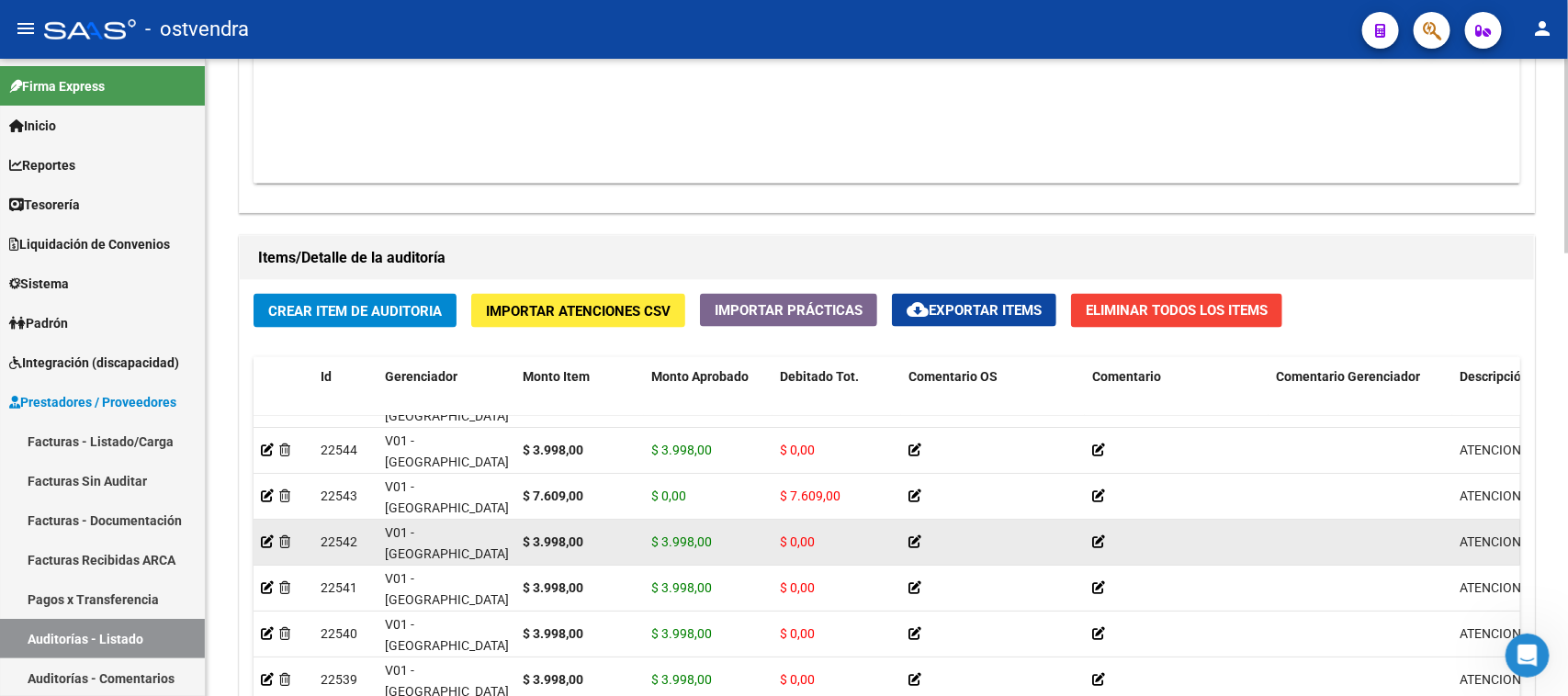
scroll to position [0, 0]
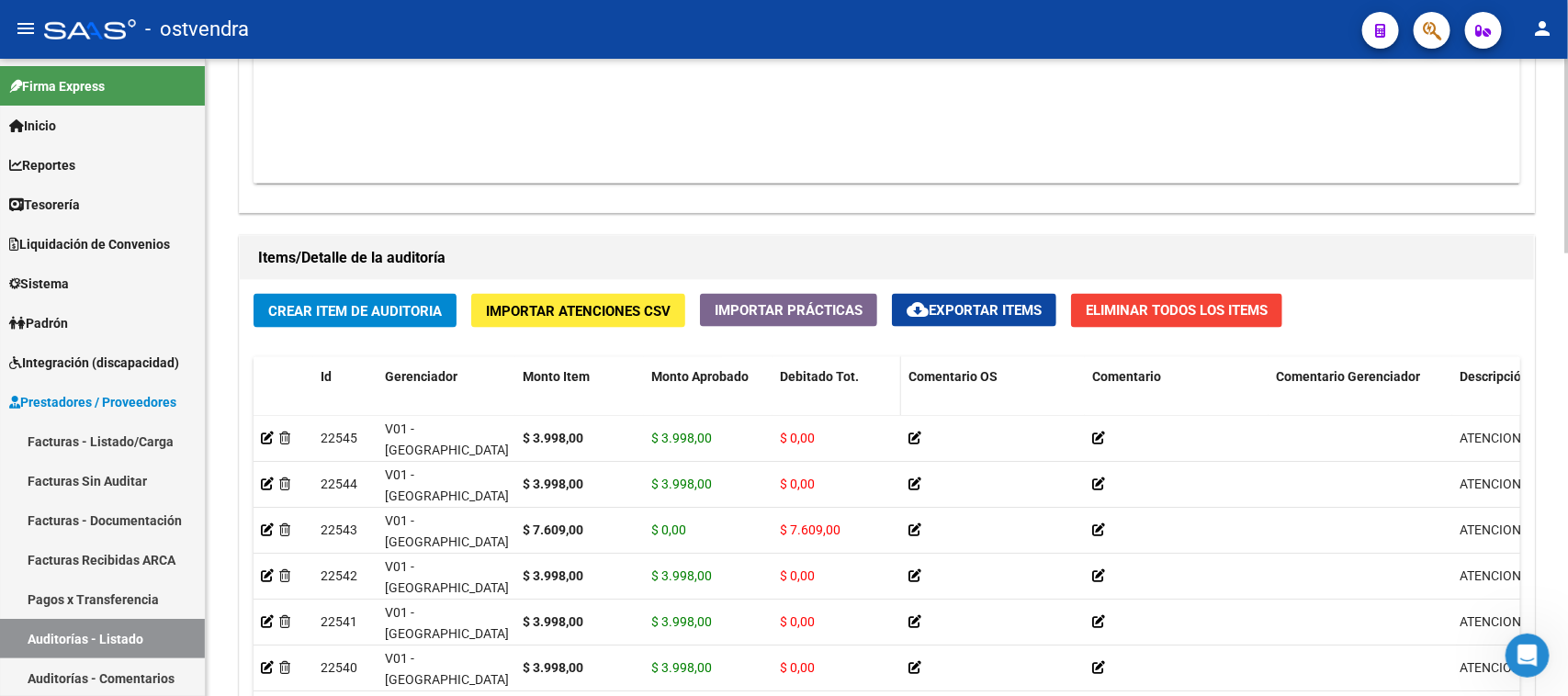
click at [802, 373] on span "Debitado Tot." at bounding box center [819, 376] width 79 height 15
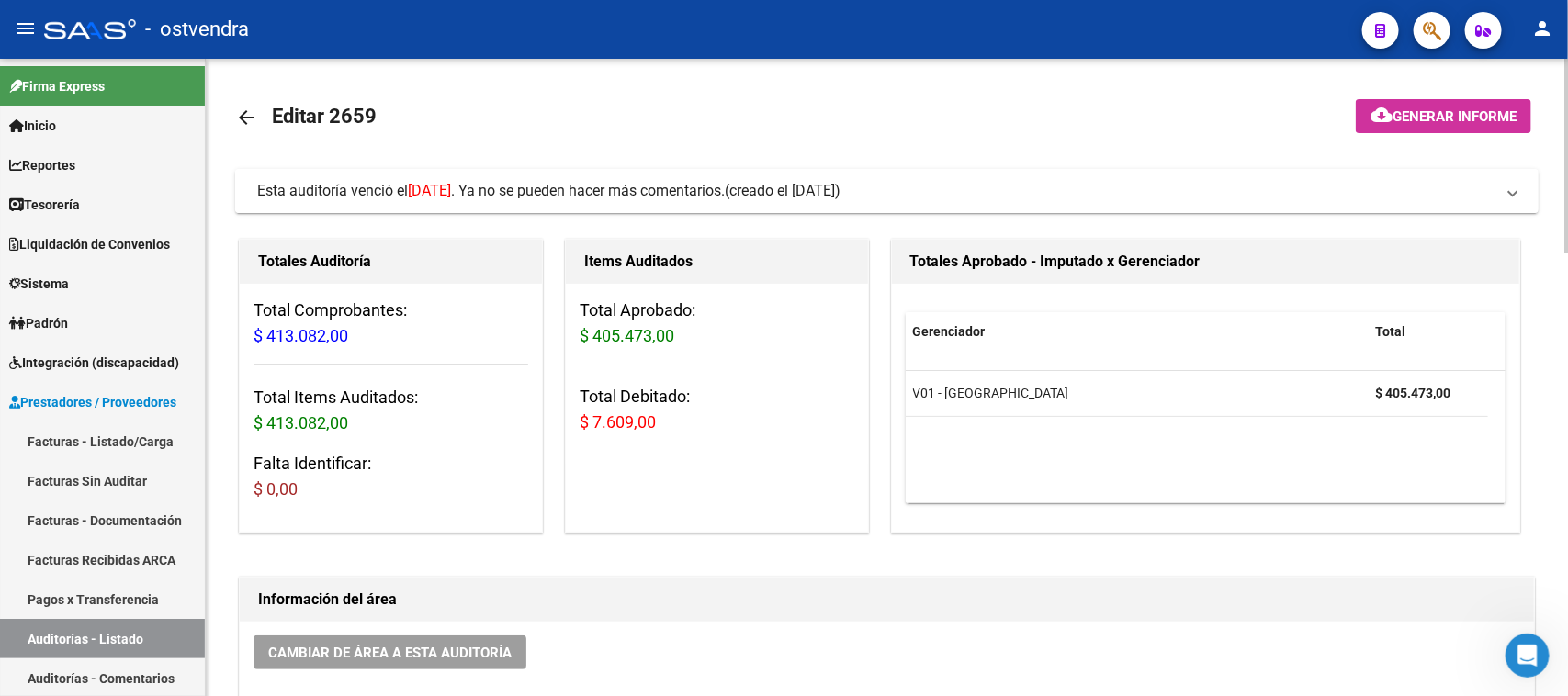
click at [724, 199] on div "Esta auditoría venció el [DATE] . Ya no se pueden hacer más comentarios." at bounding box center [491, 191] width 468 height 20
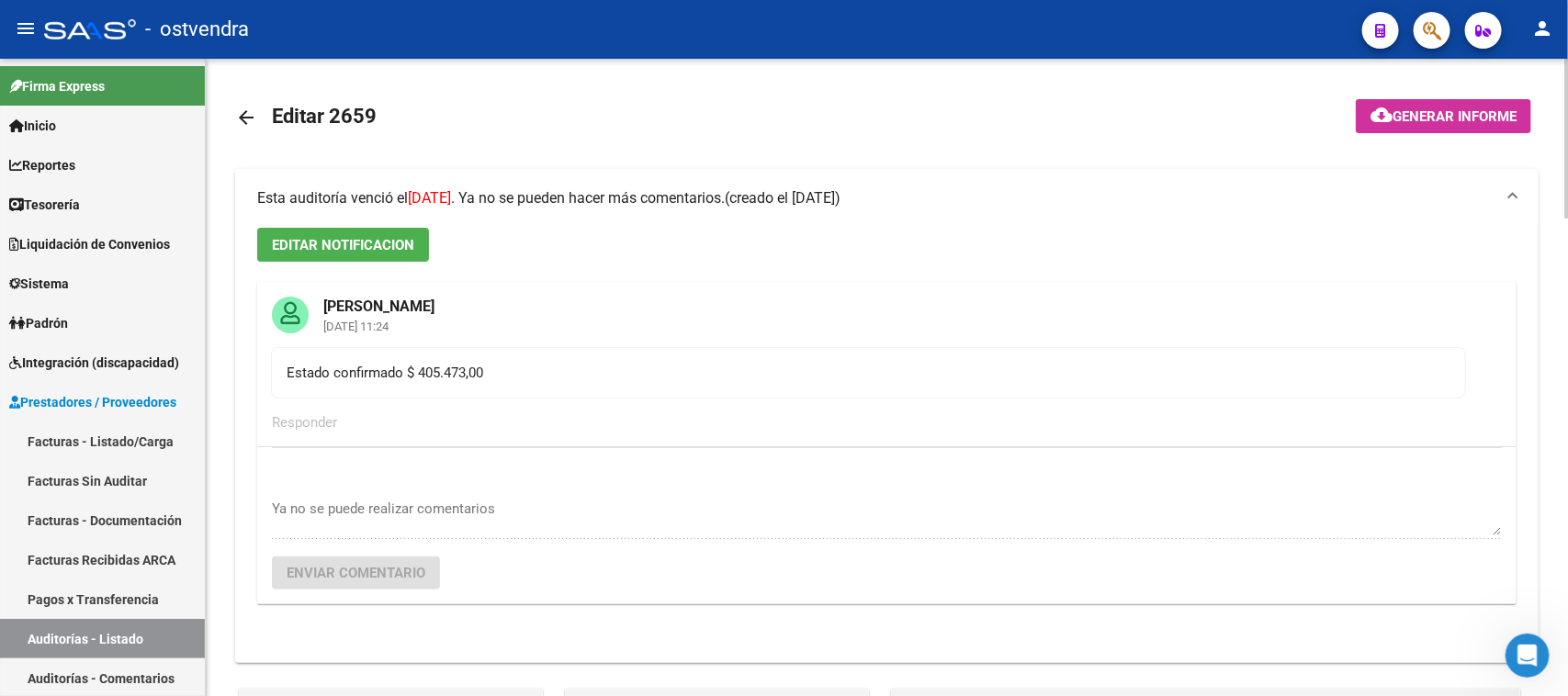
click at [724, 199] on span "Esta auditoría venció el [DATE] . Ya no se pueden hacer más comentarios." at bounding box center [491, 198] width 468 height 18
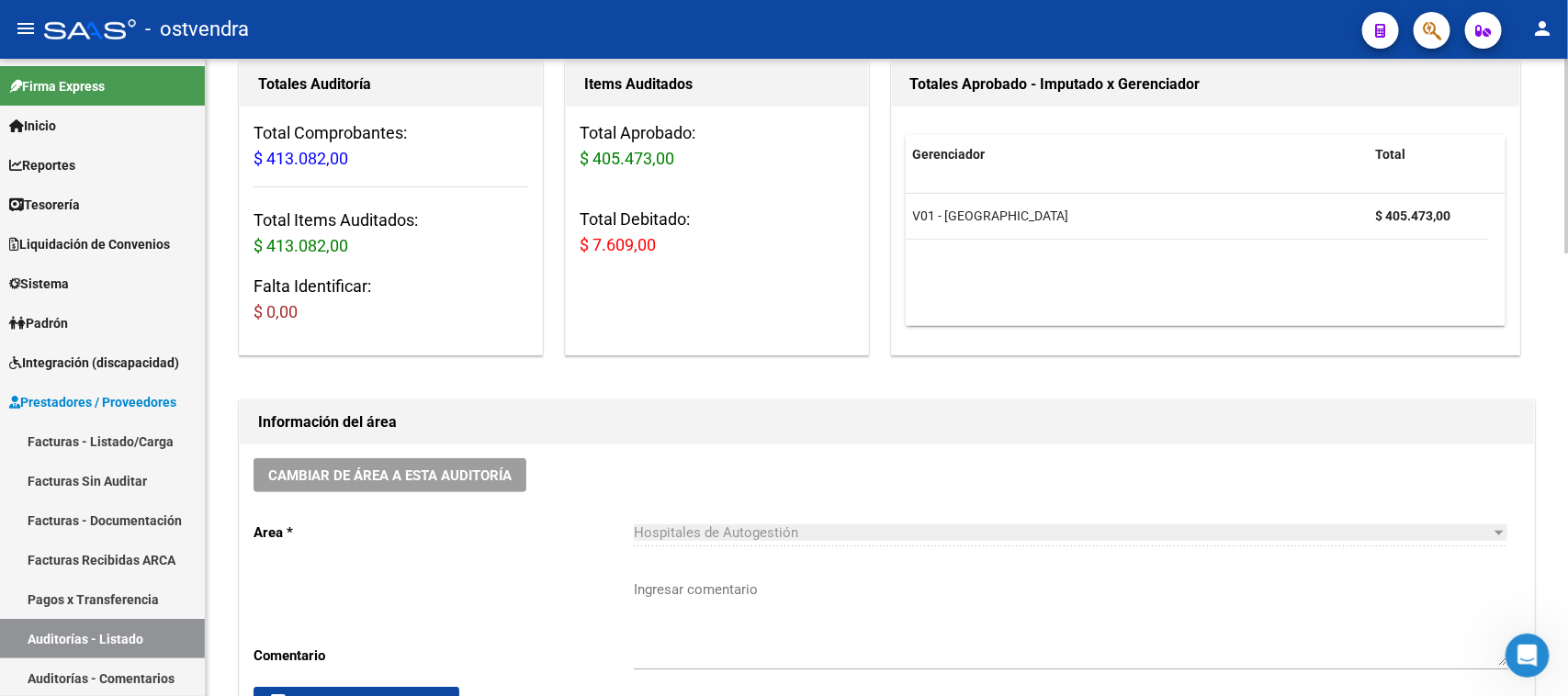
scroll to position [803, 0]
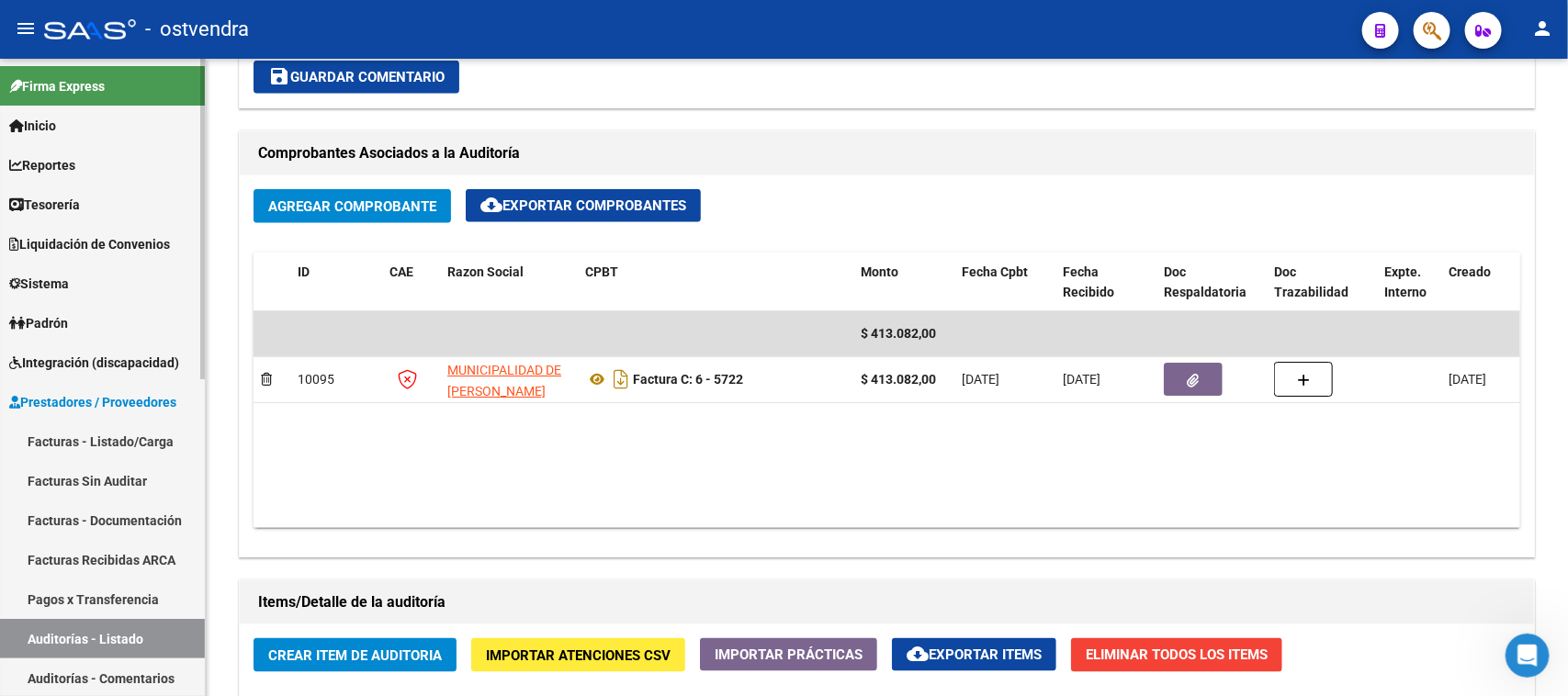
click at [129, 643] on link "Auditorías - Listado" at bounding box center [103, 638] width 205 height 39
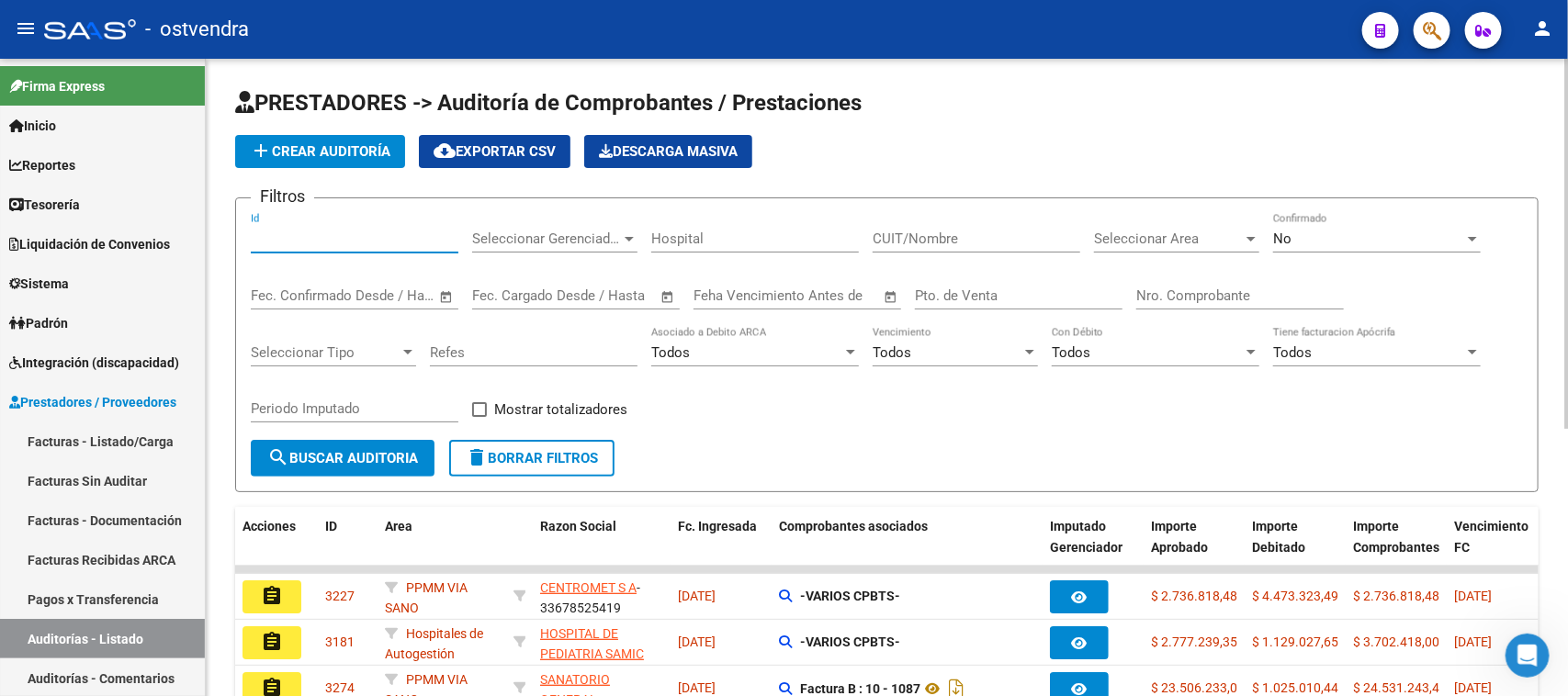
click at [290, 231] on input "Id" at bounding box center [354, 239] width 208 height 17
paste input "2657"
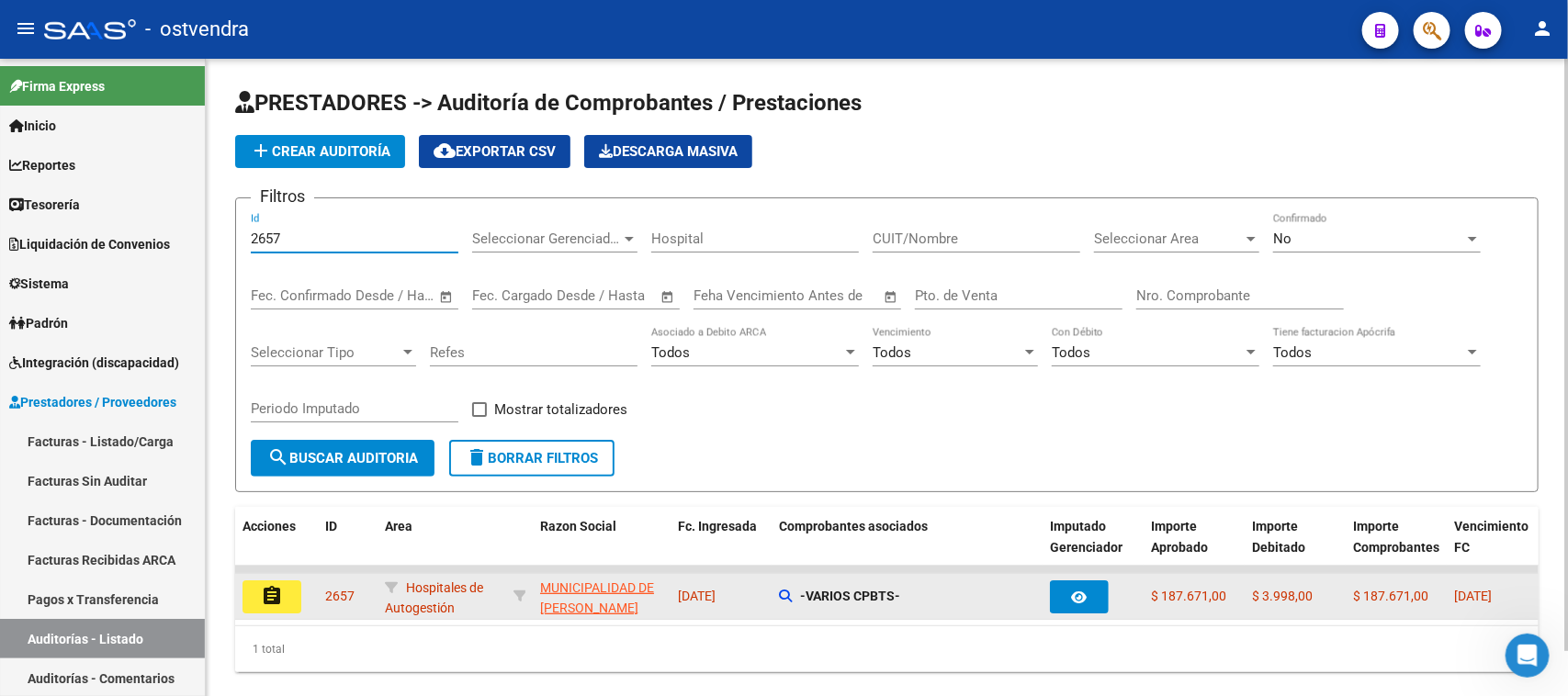
type input "2657"
click at [263, 599] on mat-icon "assignment" at bounding box center [272, 596] width 22 height 22
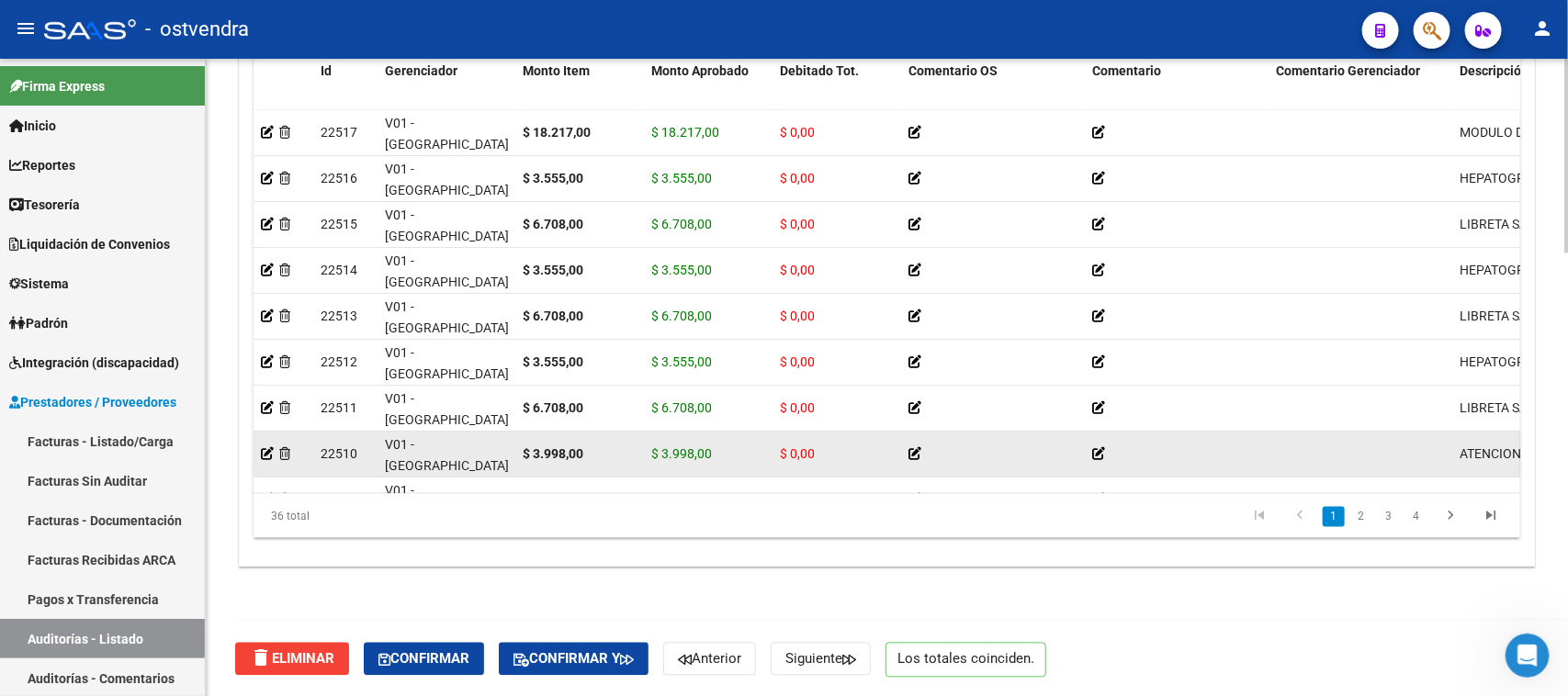
scroll to position [115, 0]
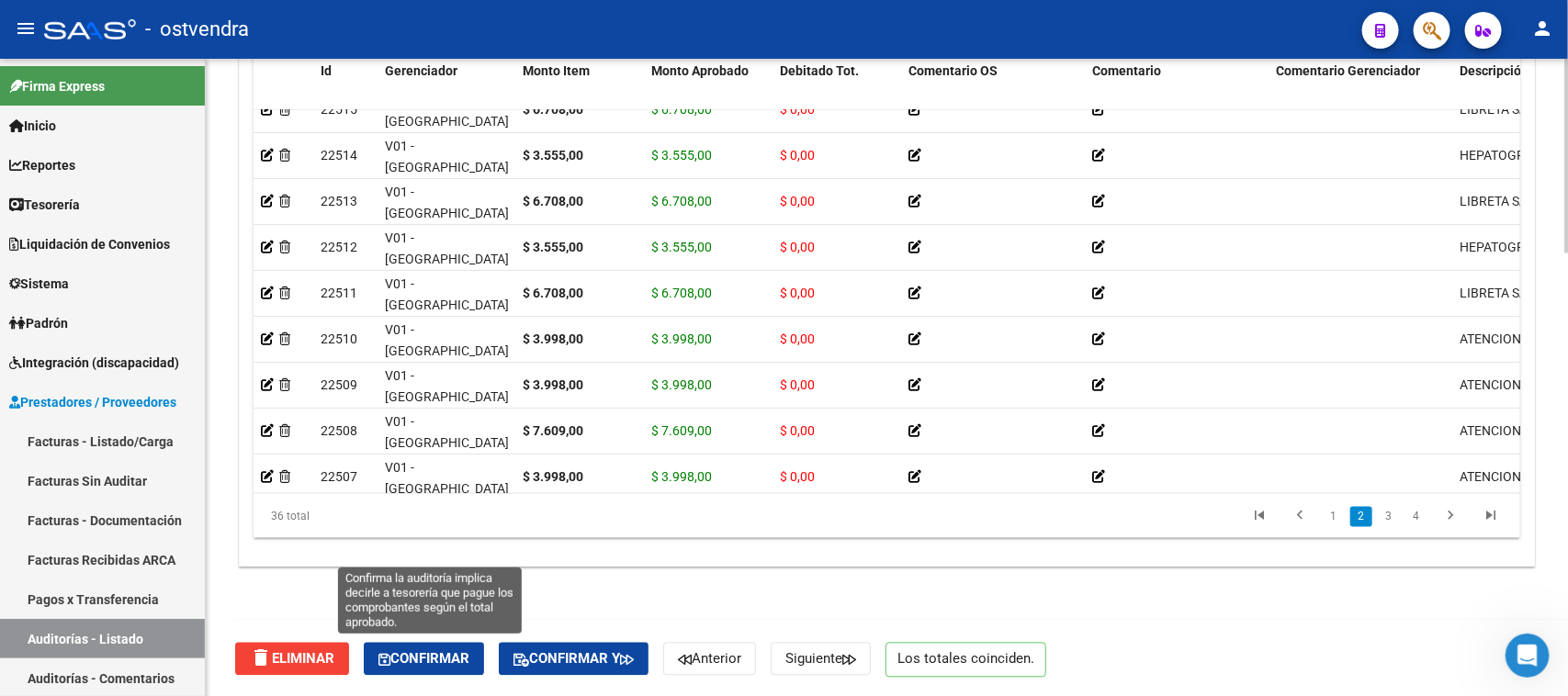
click at [475, 665] on button "Confirmar" at bounding box center [423, 659] width 120 height 33
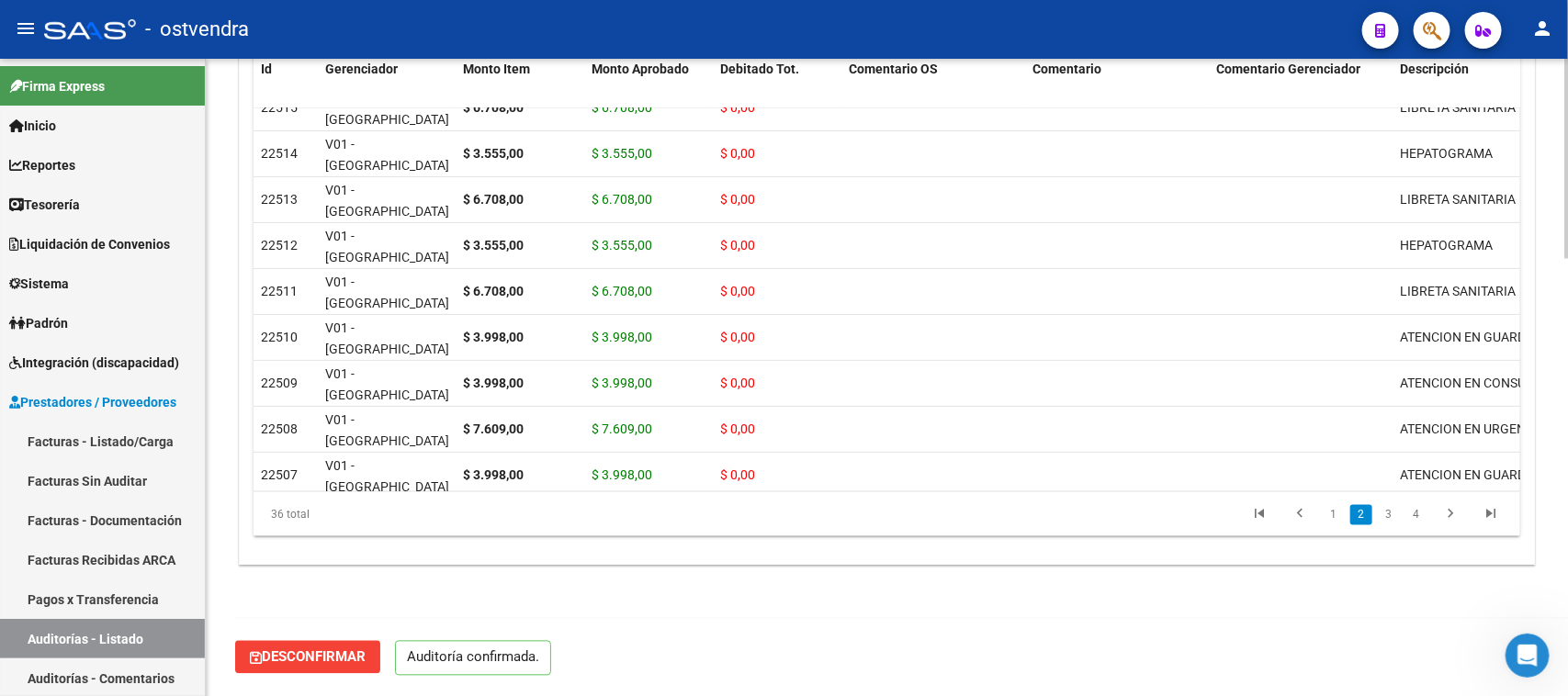
scroll to position [1391, 0]
click at [155, 636] on link "Auditorías - Listado" at bounding box center [103, 638] width 205 height 39
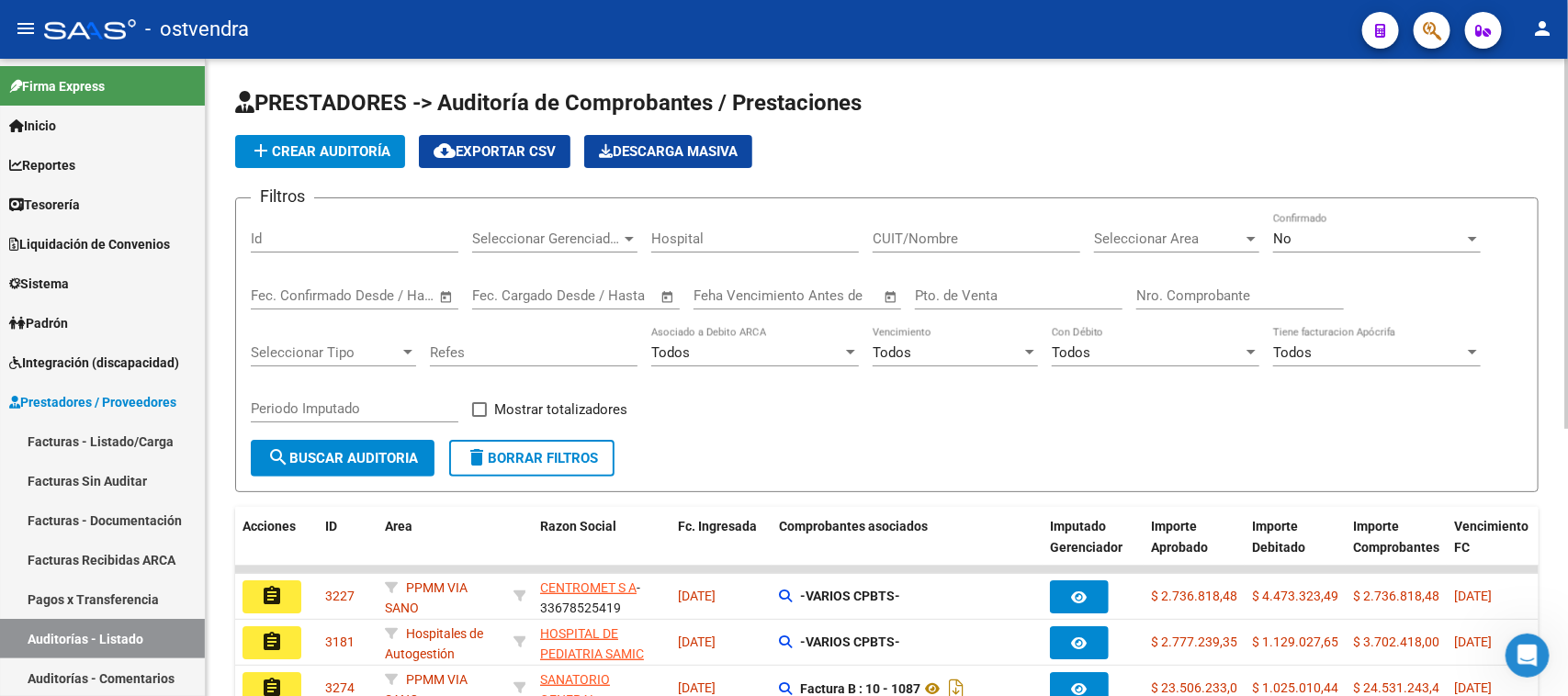
click at [418, 239] on input "Id" at bounding box center [354, 239] width 208 height 17
paste input "2950"
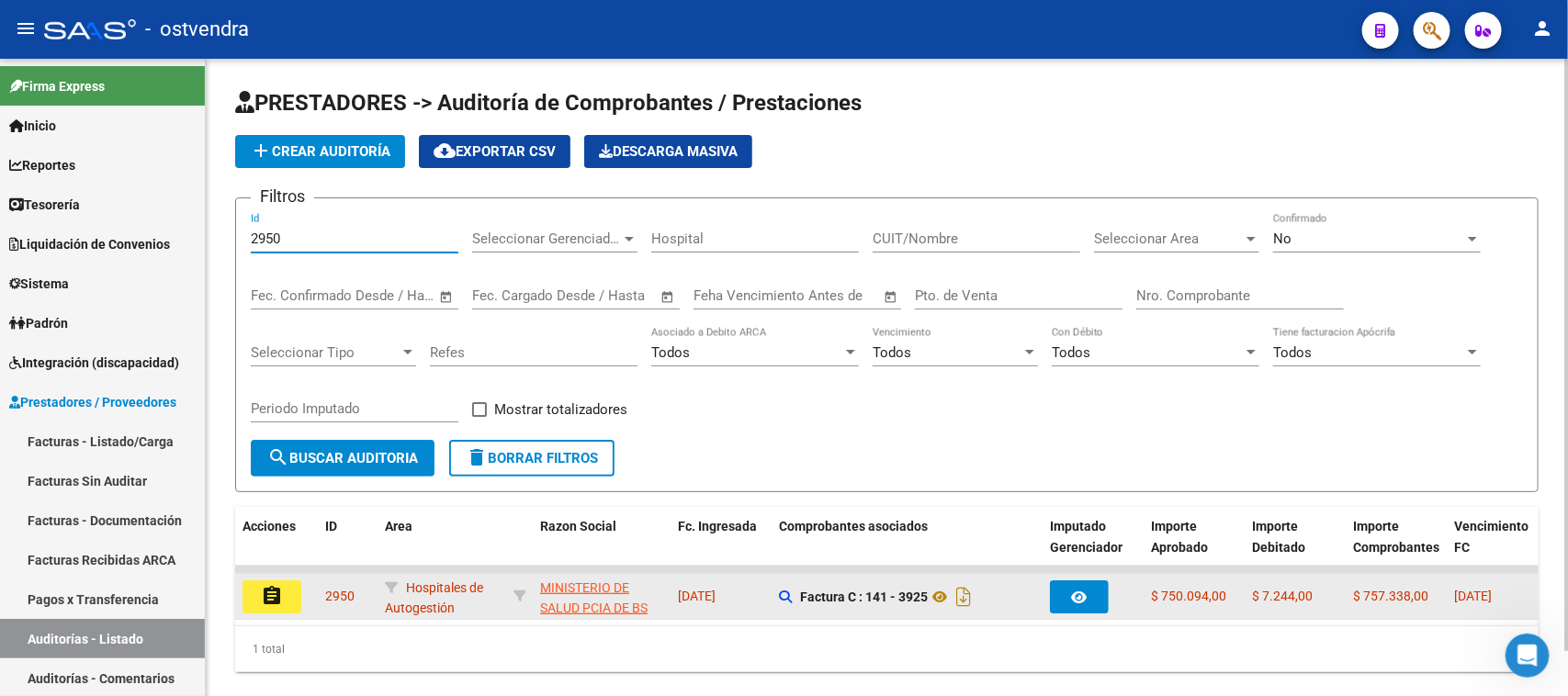
type input "2950"
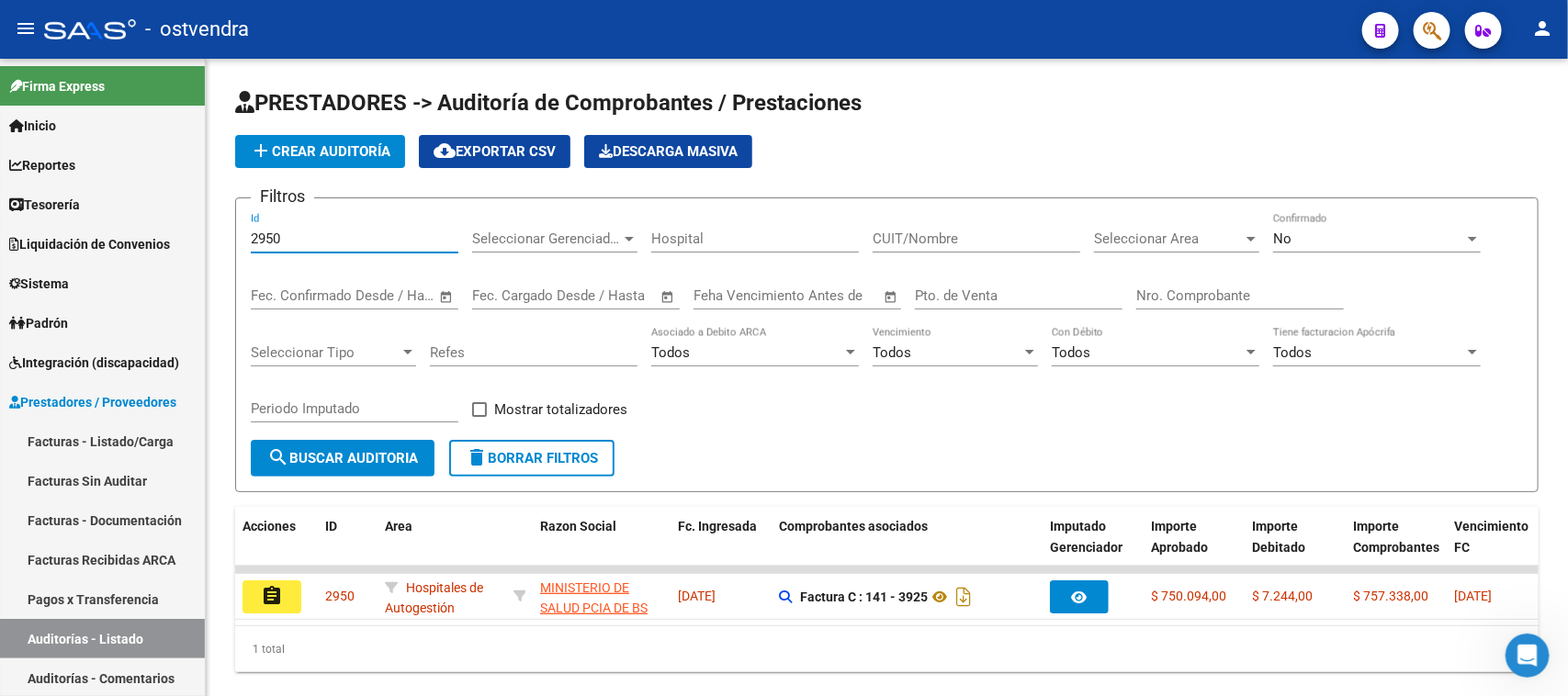
click at [268, 594] on mat-icon "assignment" at bounding box center [272, 596] width 22 height 22
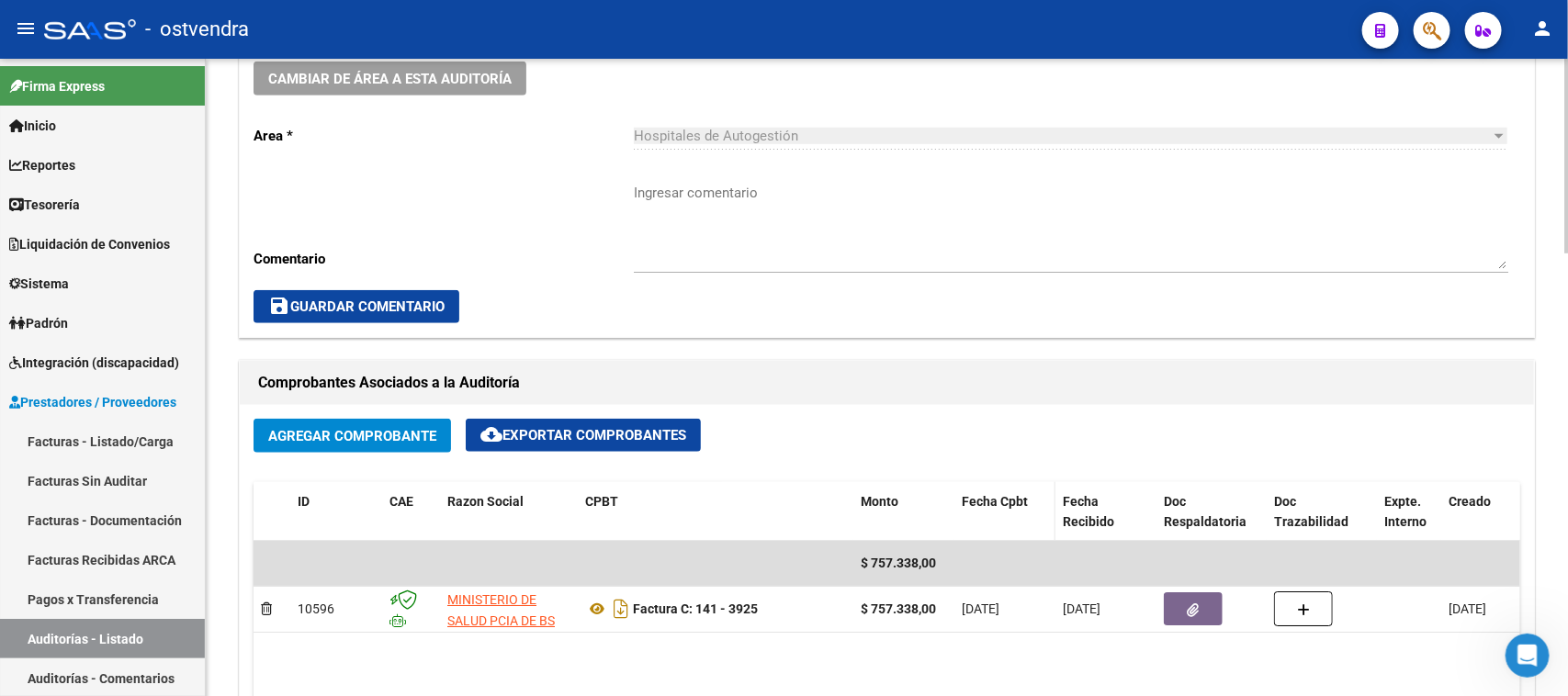
scroll to position [803, 0]
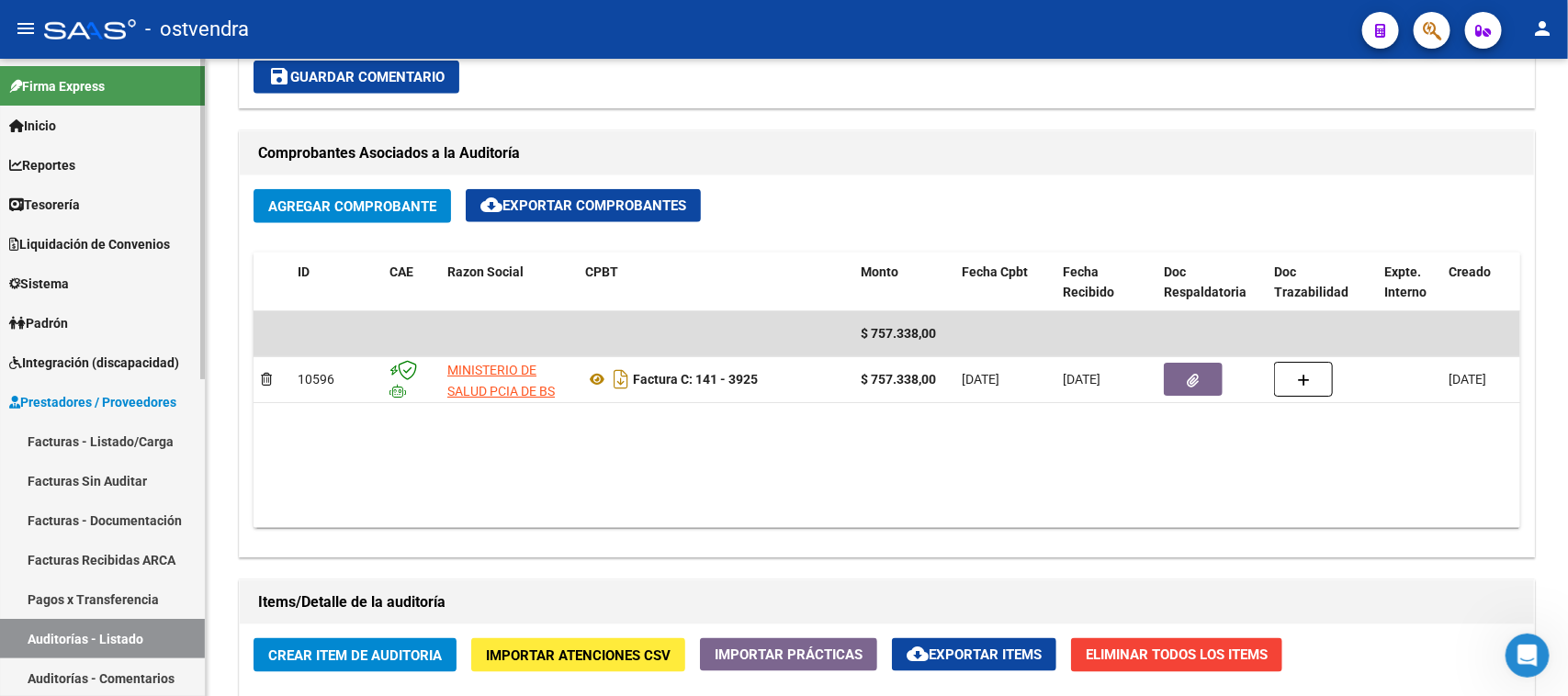
click at [120, 635] on link "Auditorías - Listado" at bounding box center [103, 638] width 205 height 39
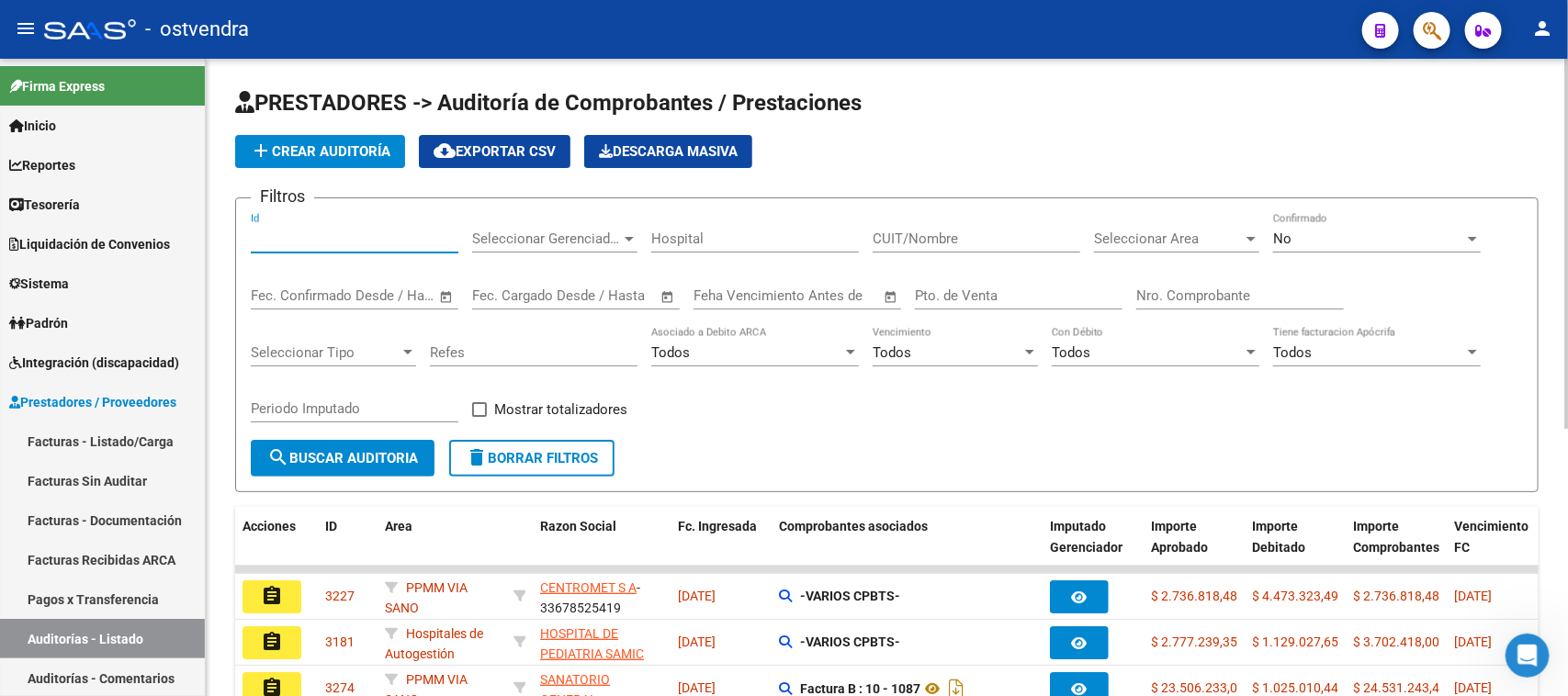
click at [344, 239] on input "Id" at bounding box center [354, 239] width 208 height 17
paste input "2722"
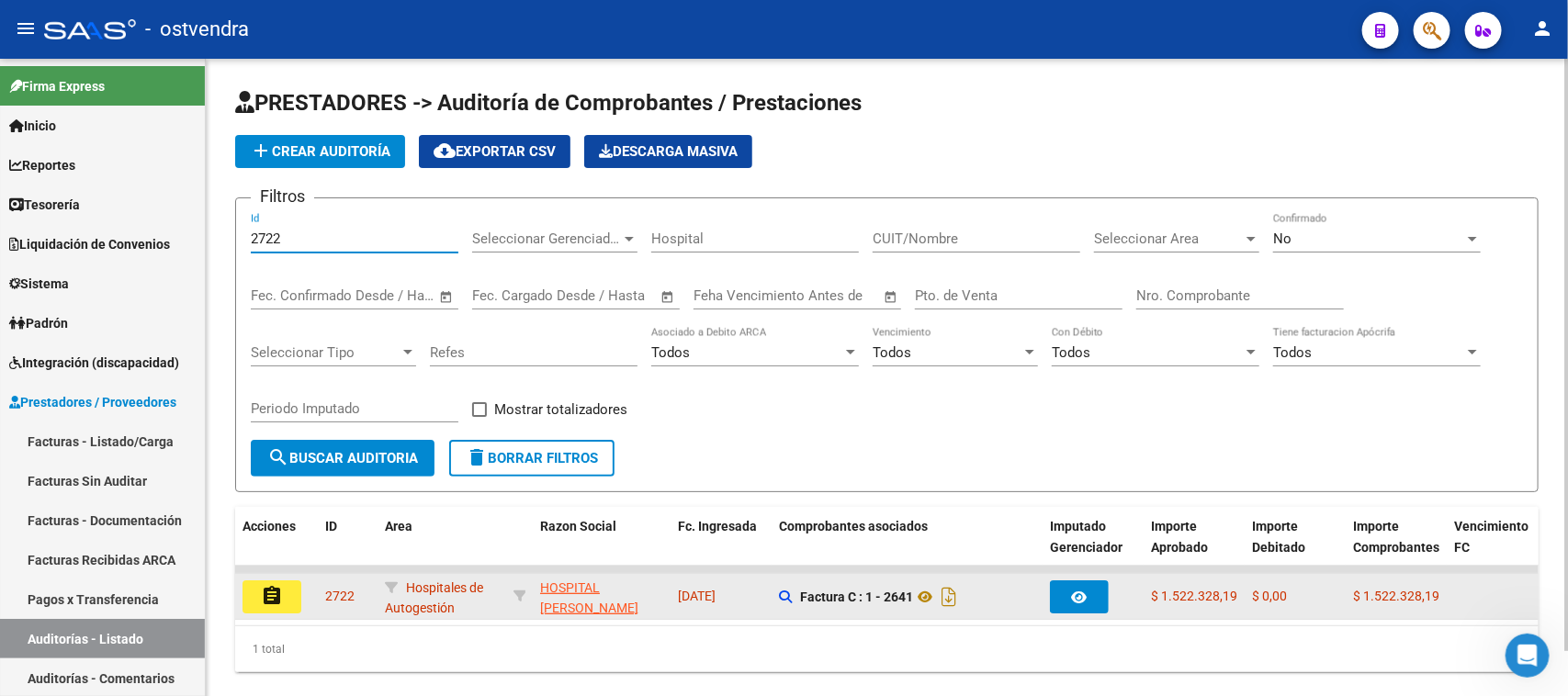
type input "2722"
click at [268, 596] on mat-icon "assignment" at bounding box center [272, 596] width 22 height 22
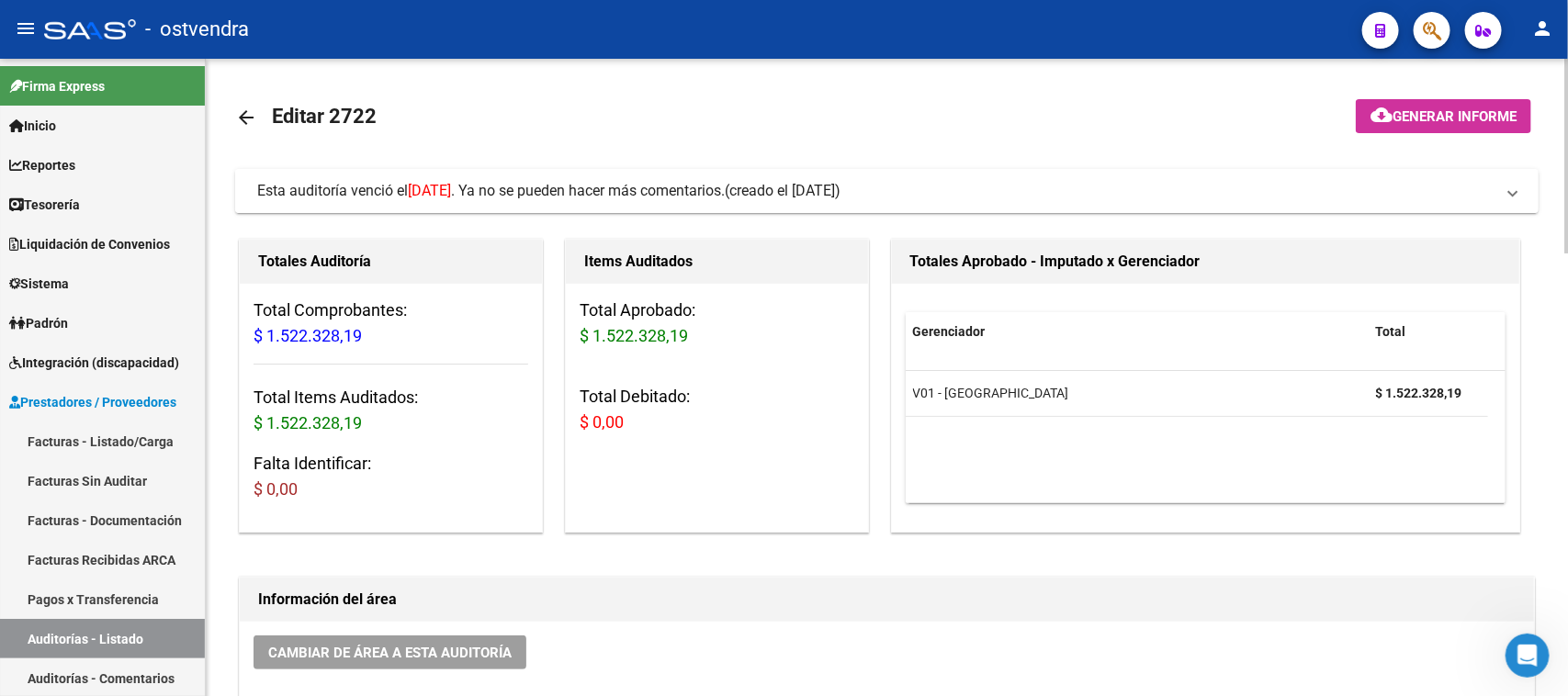
click at [724, 196] on span "Esta auditoría venció el [DATE] . Ya no se pueden hacer más comentarios." at bounding box center [491, 190] width 468 height 18
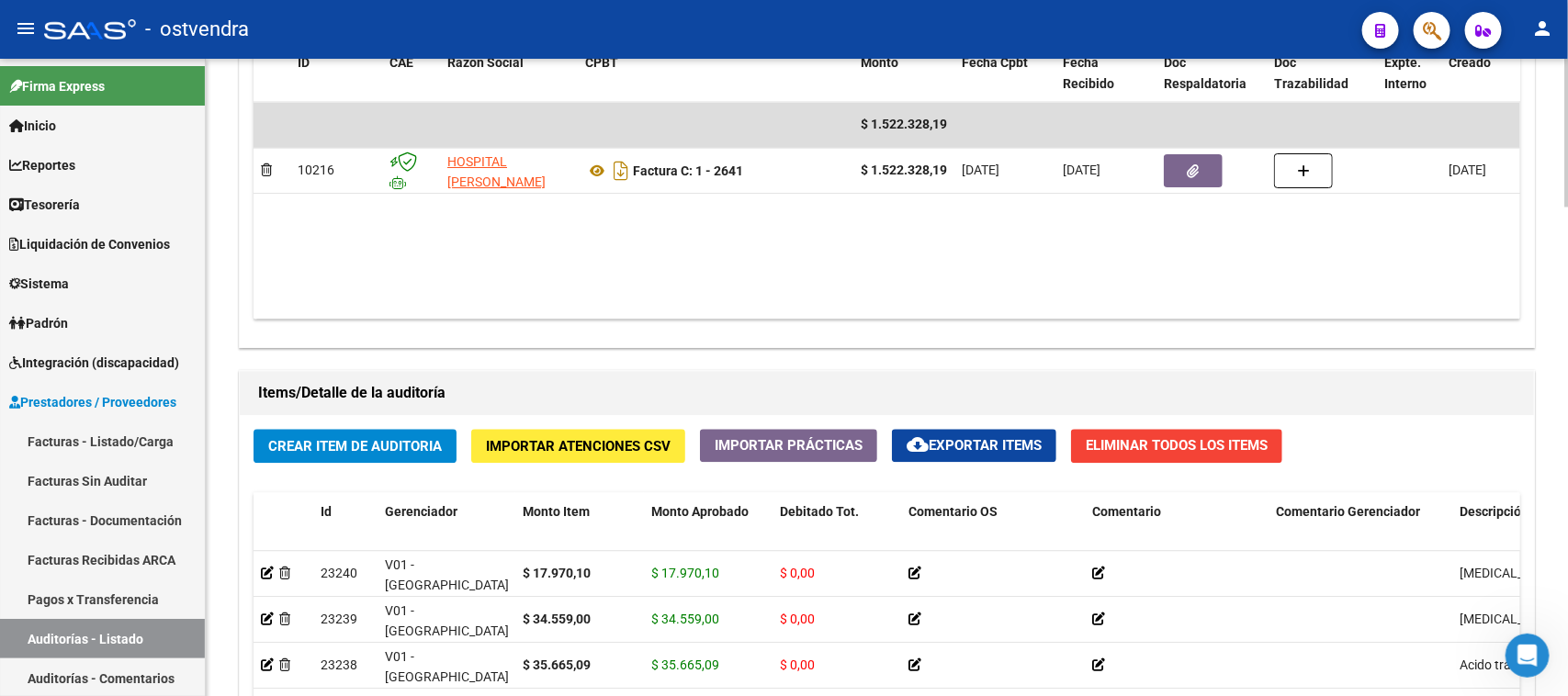
scroll to position [1721, 0]
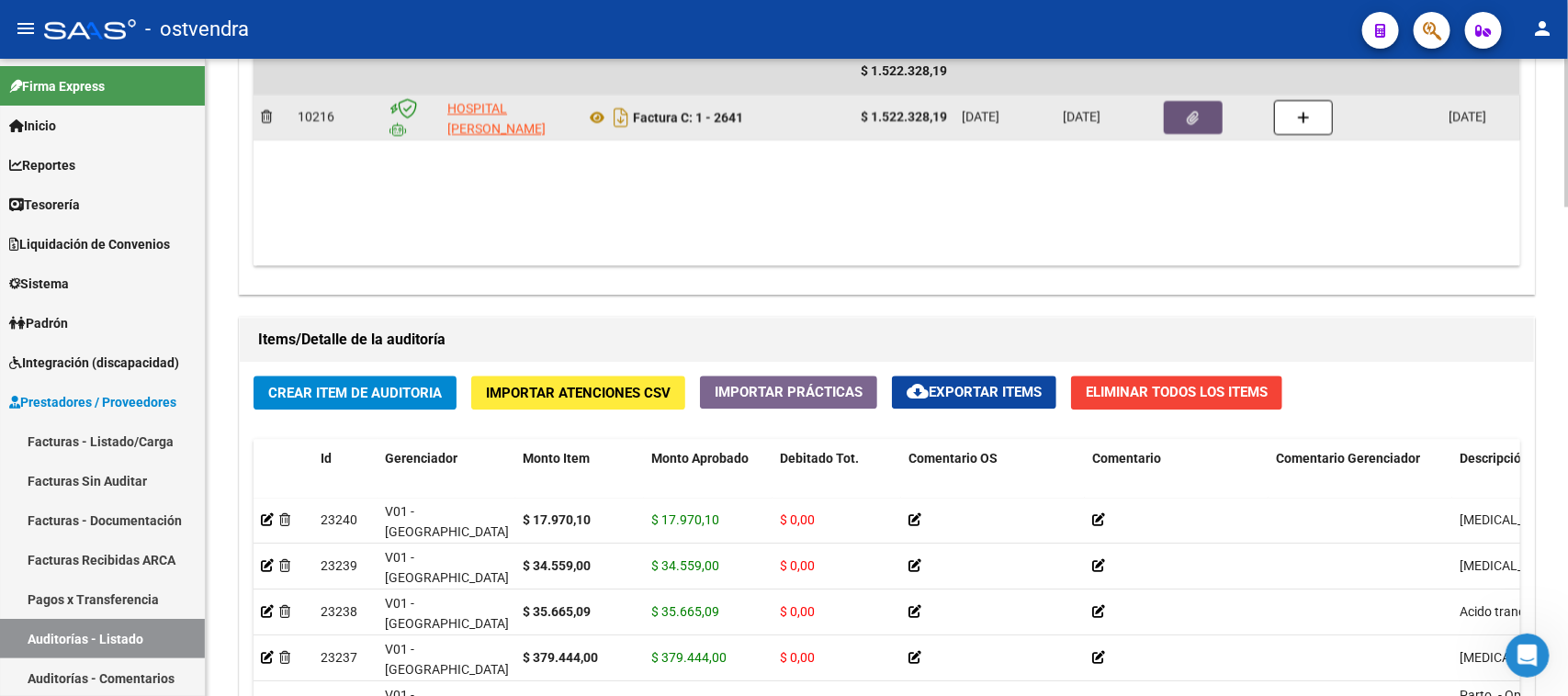
click at [1191, 113] on icon "button" at bounding box center [1193, 117] width 12 height 14
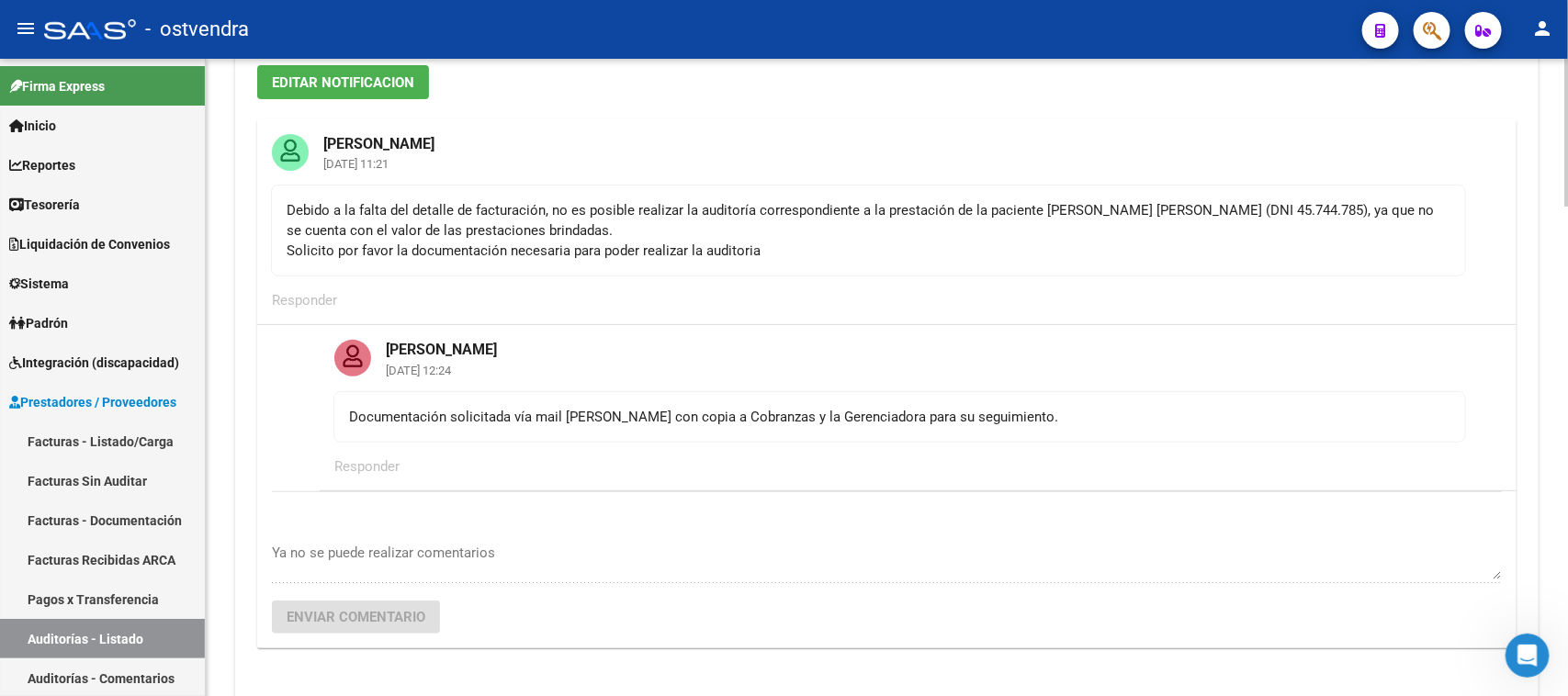
scroll to position [0, 0]
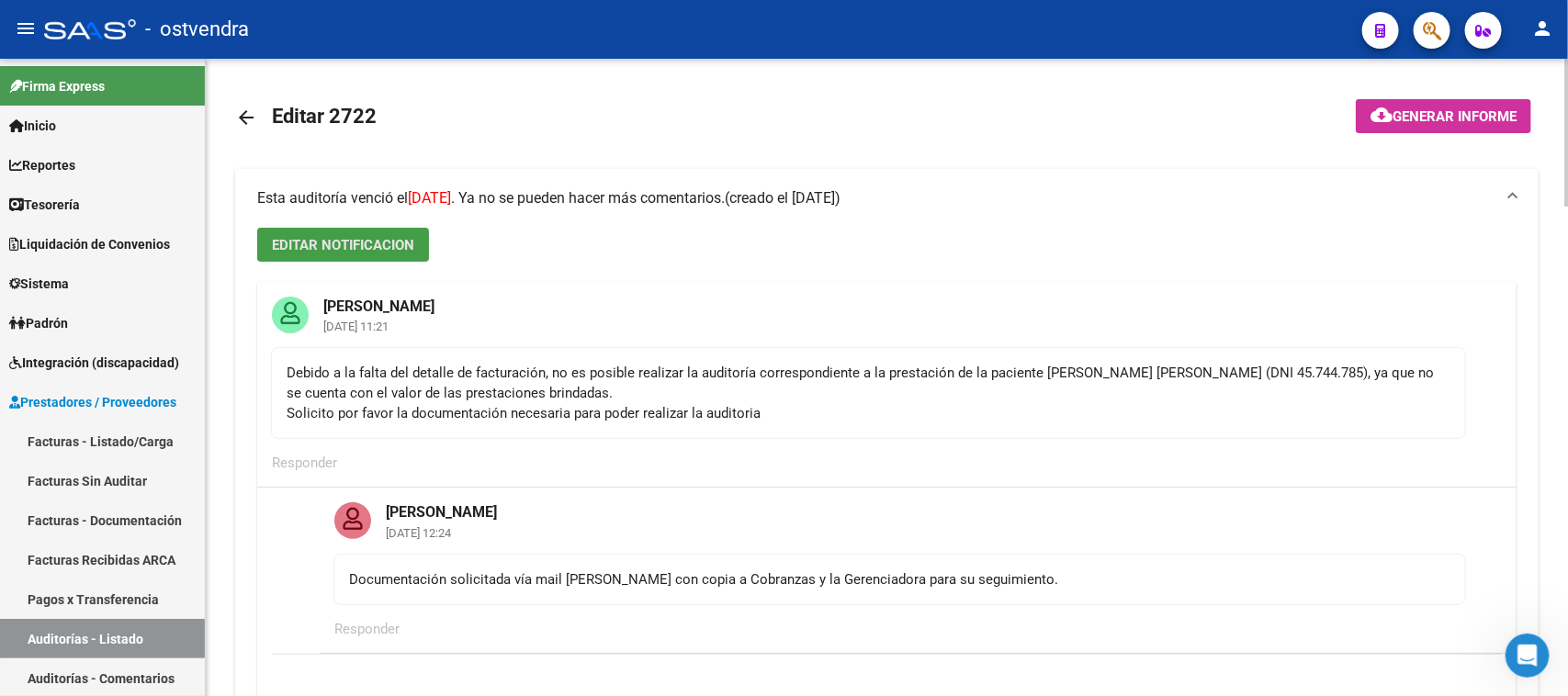
click at [370, 246] on span "EDITAR NOTIFICACION" at bounding box center [343, 245] width 143 height 17
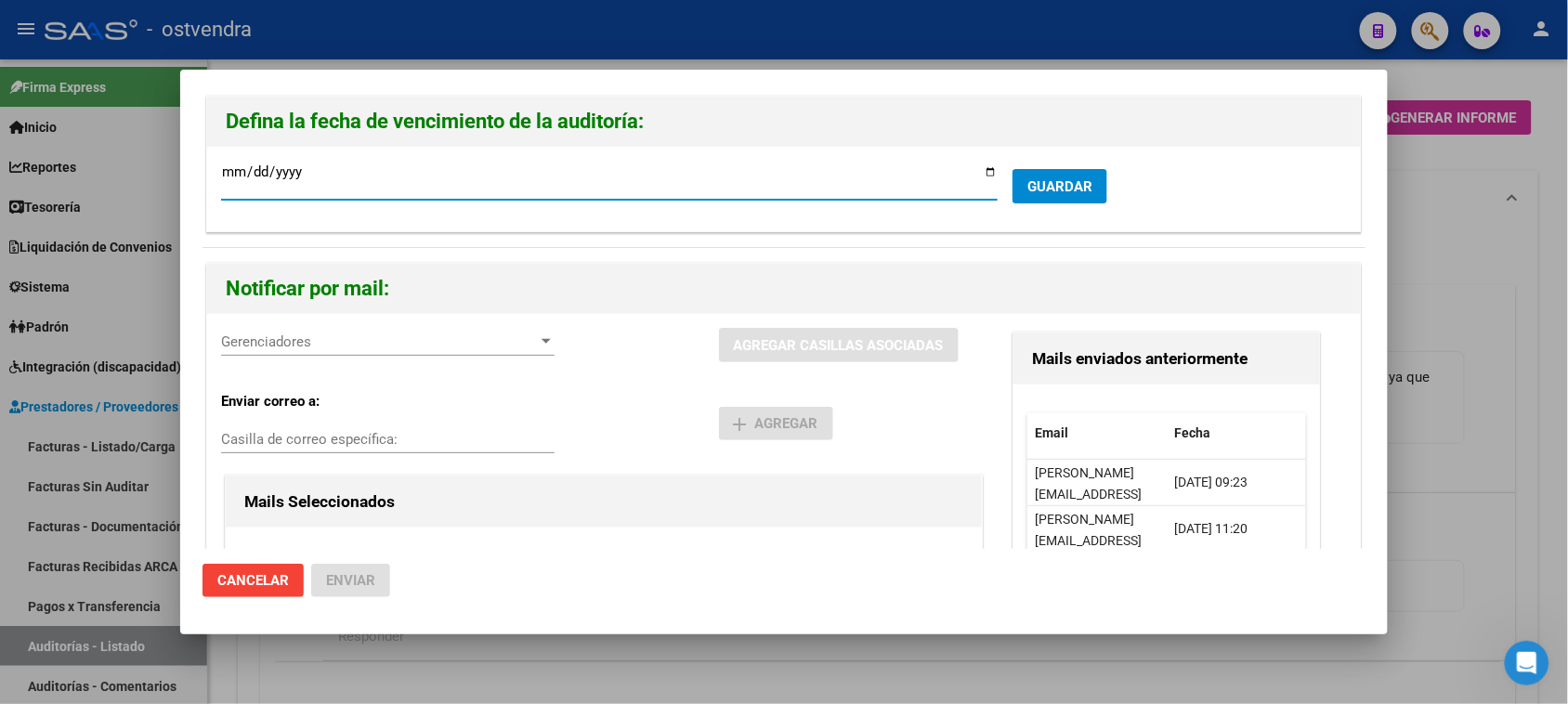
click at [232, 173] on input "[DATE]" at bounding box center [610, 179] width 777 height 30
type input "[DATE]"
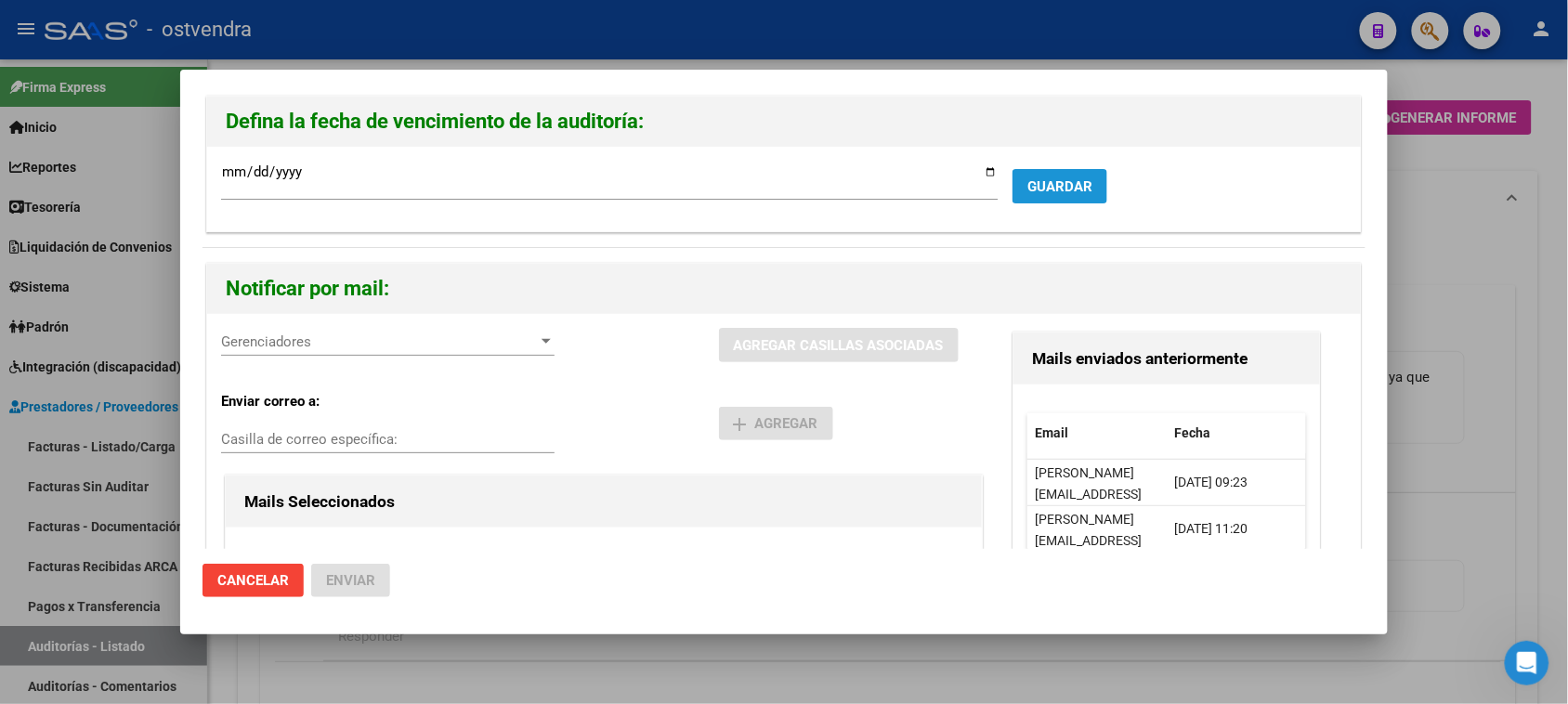
click at [1062, 188] on span "GUARDAR" at bounding box center [1060, 187] width 65 height 17
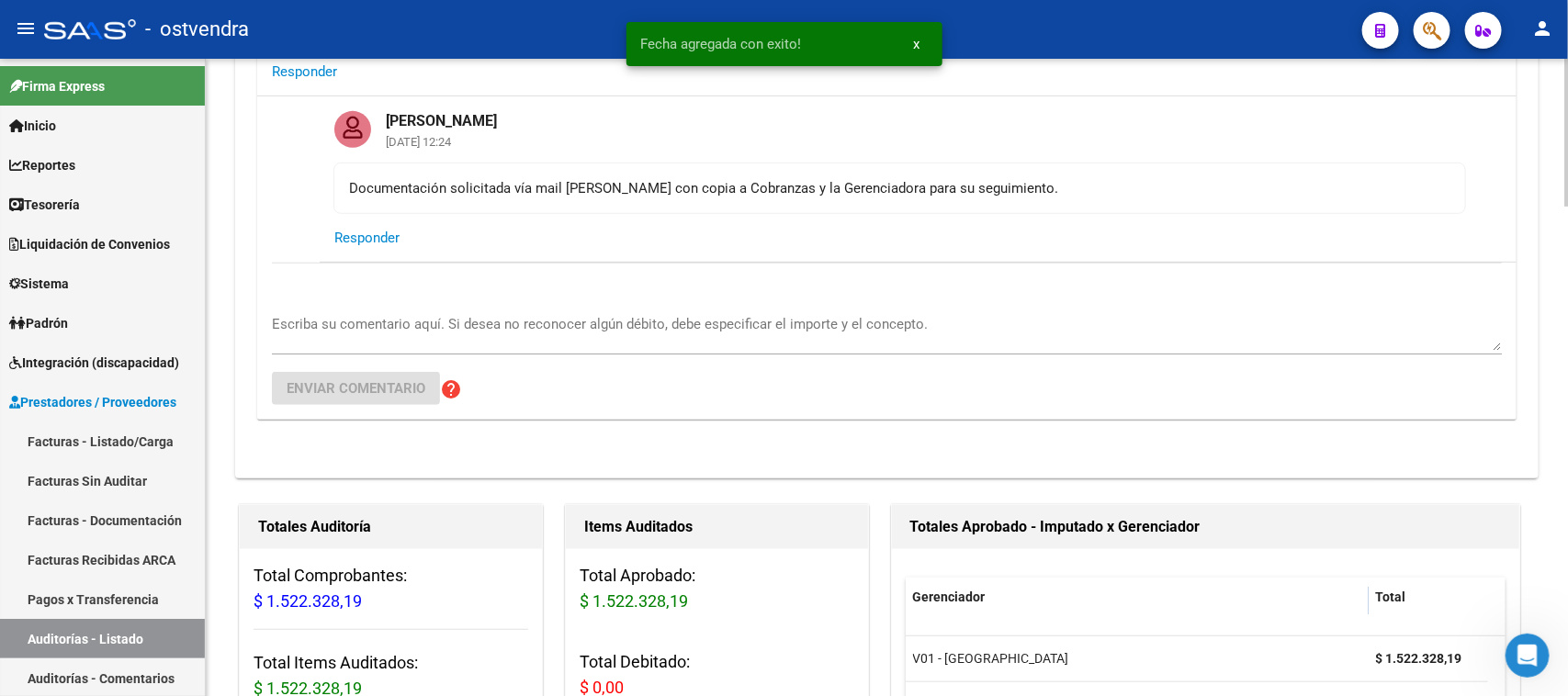
scroll to position [344, 0]
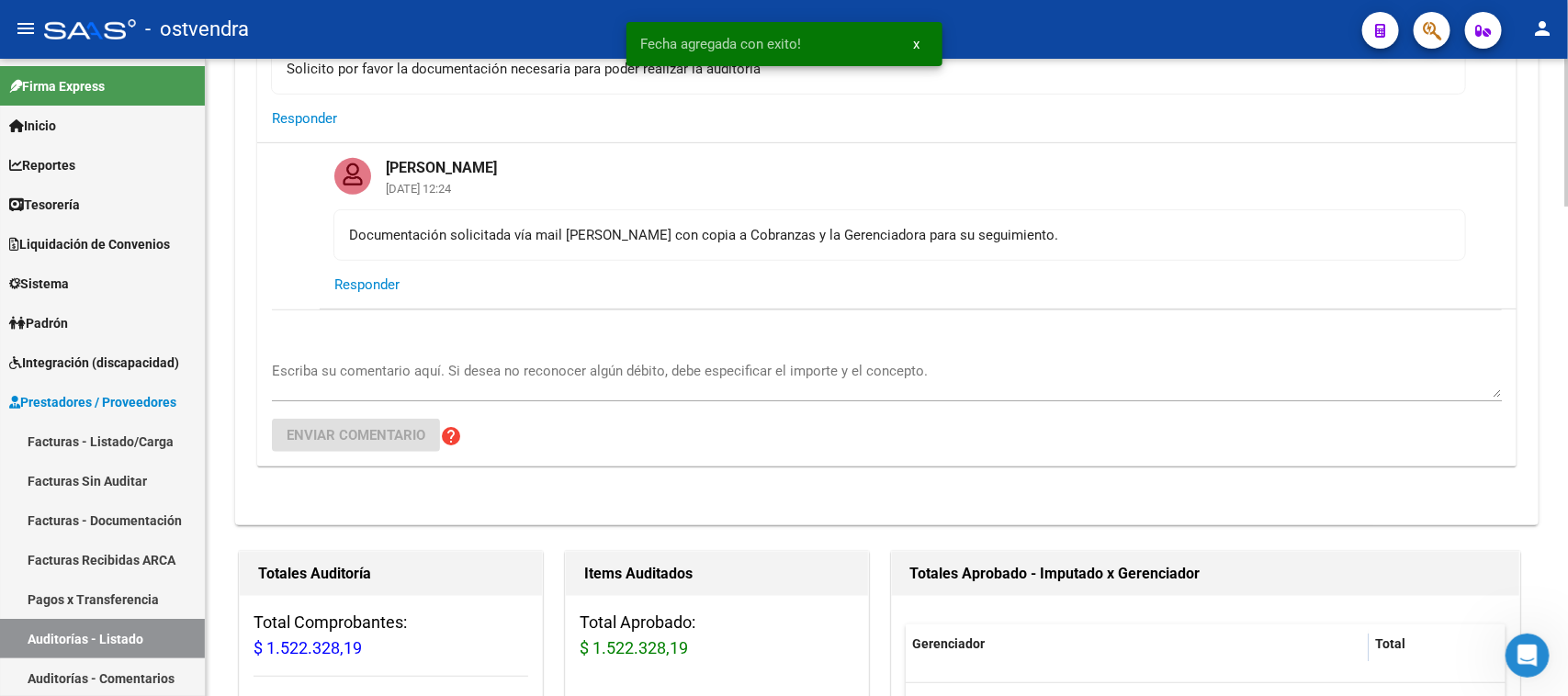
click at [354, 369] on textarea "Escriba su comentario aquí. Si desea no reconocer algún débito, debe especifica…" at bounding box center [887, 378] width 1230 height 36
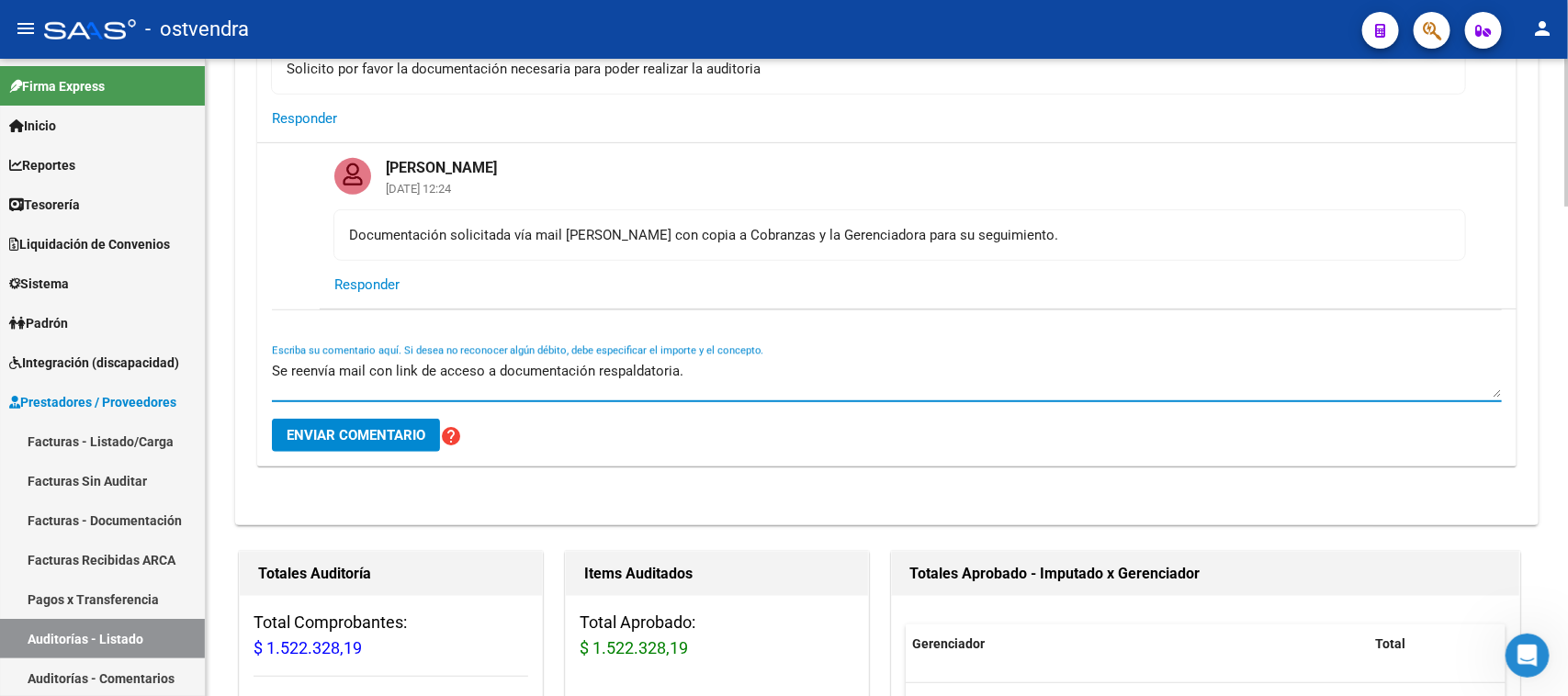
type textarea "Se reenvía mail con link de acceso a documentación respaldatoria."
click at [396, 450] on button "Enviar comentario" at bounding box center [356, 434] width 168 height 33
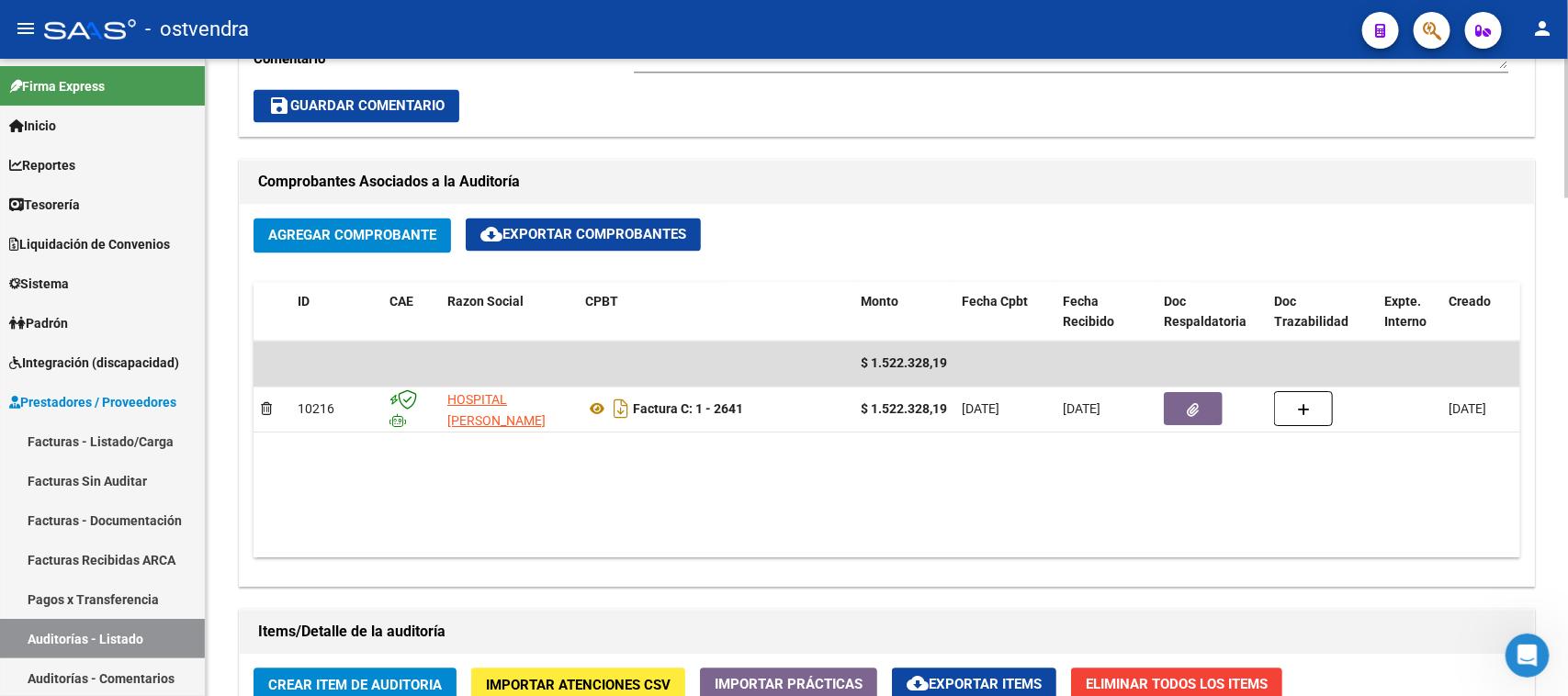
scroll to position [1606, 0]
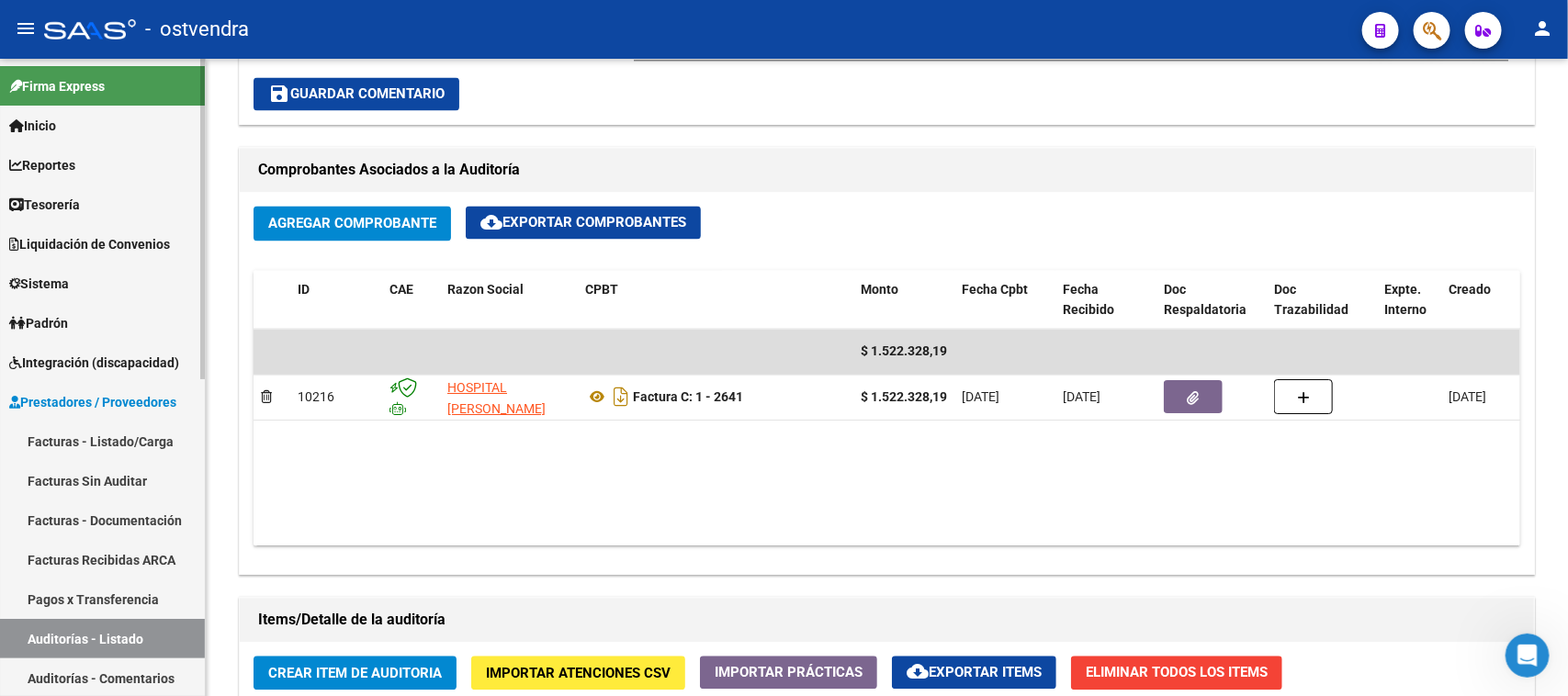
click at [127, 629] on link "Auditorías - Listado" at bounding box center [103, 638] width 205 height 39
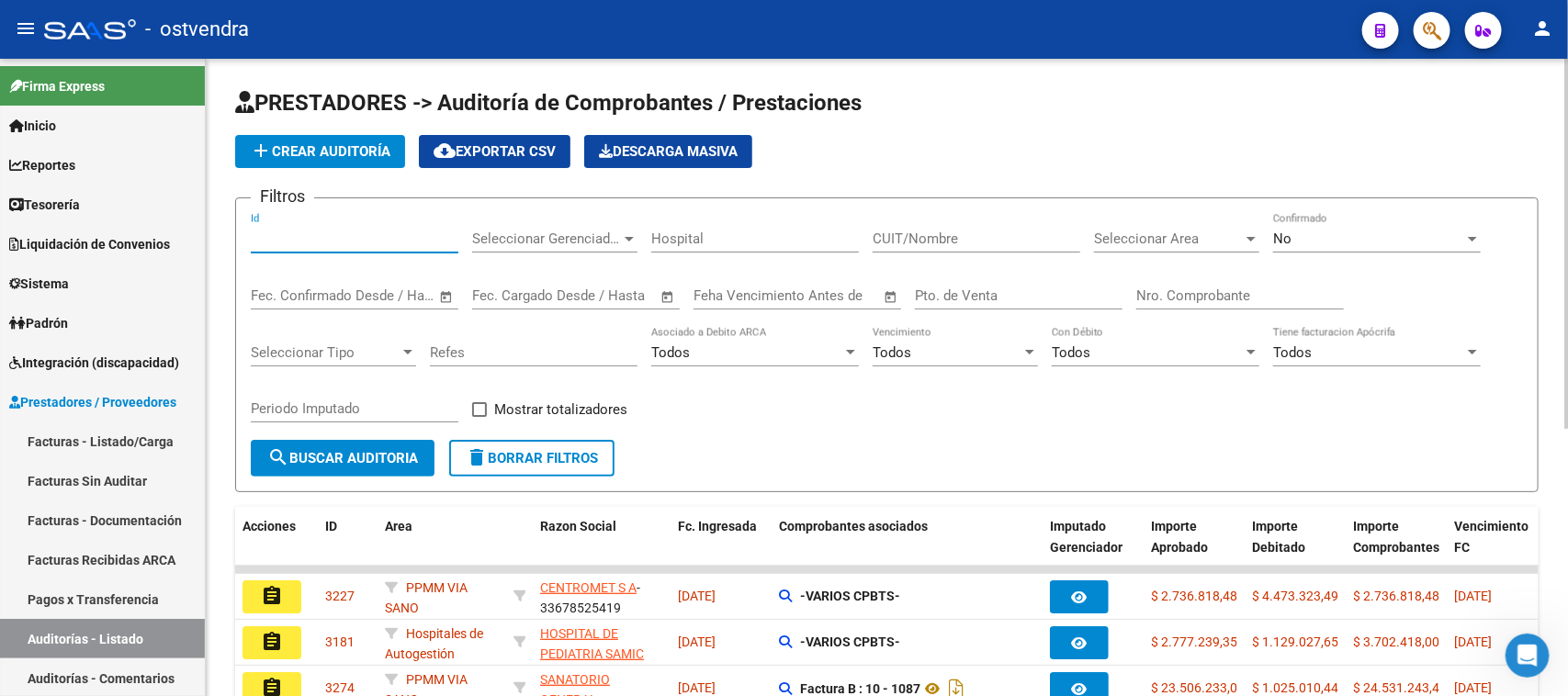
click at [310, 239] on input "Id" at bounding box center [354, 239] width 208 height 17
paste input "3123"
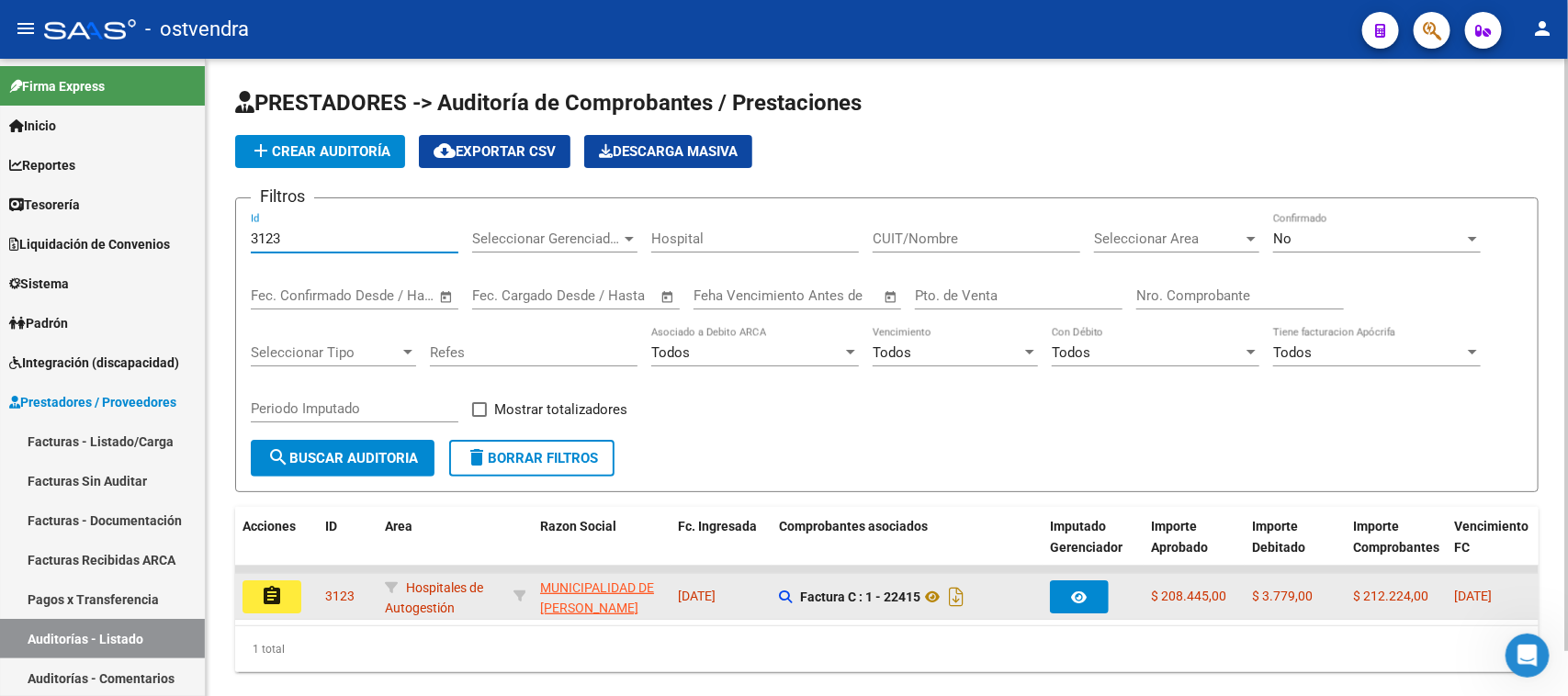
type input "3123"
click at [272, 585] on mat-icon "assignment" at bounding box center [272, 596] width 22 height 22
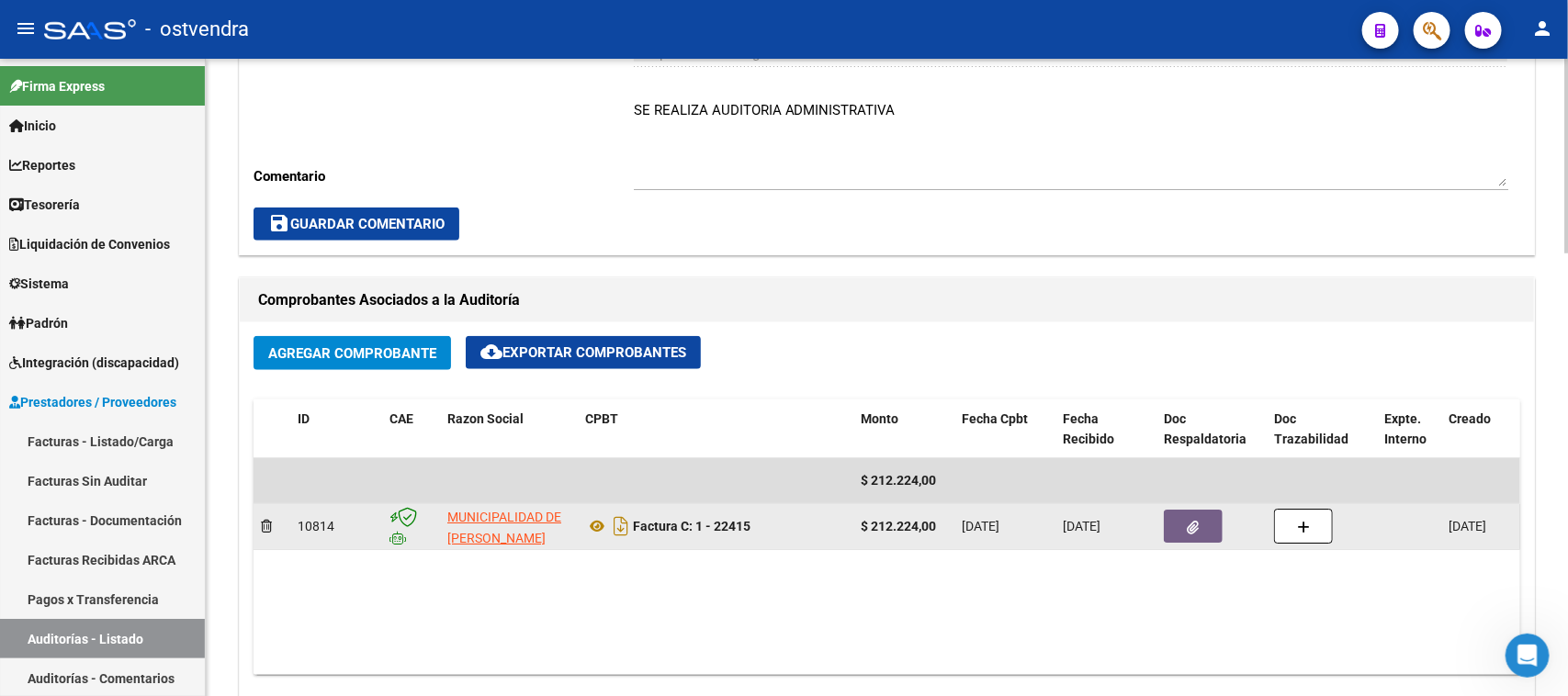
scroll to position [689, 0]
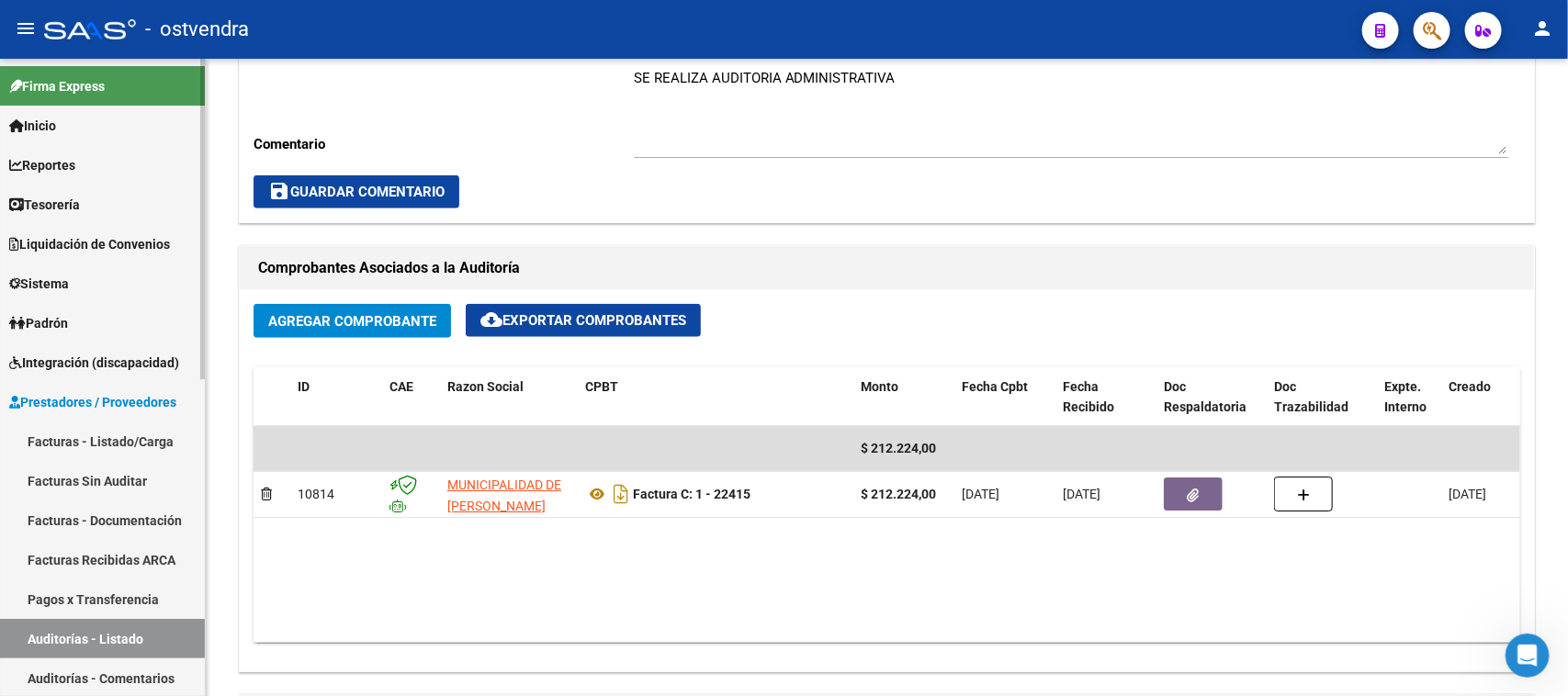
click at [106, 639] on link "Auditorías - Listado" at bounding box center [103, 638] width 205 height 39
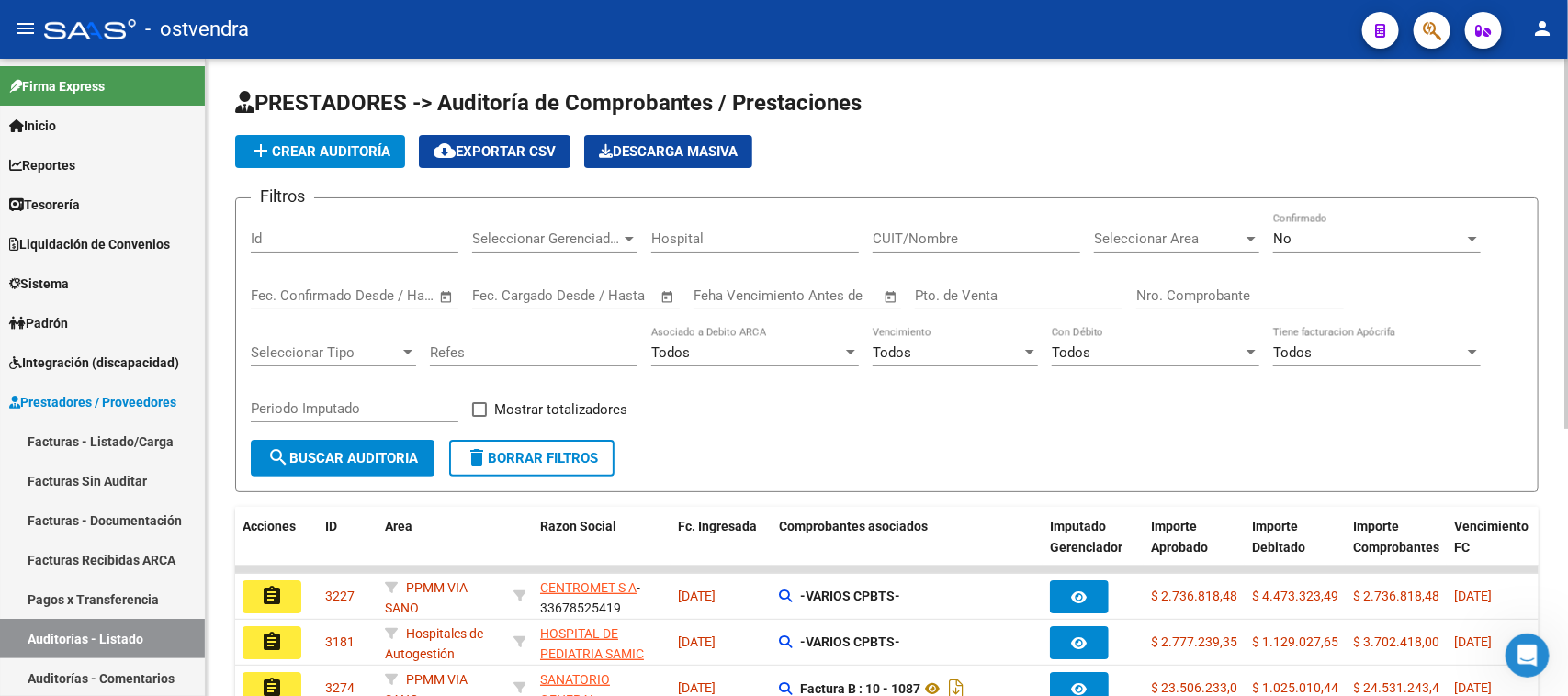
click at [309, 219] on div "Id" at bounding box center [354, 233] width 208 height 39
click at [317, 244] on input "Id" at bounding box center [354, 239] width 208 height 17
paste input "3146"
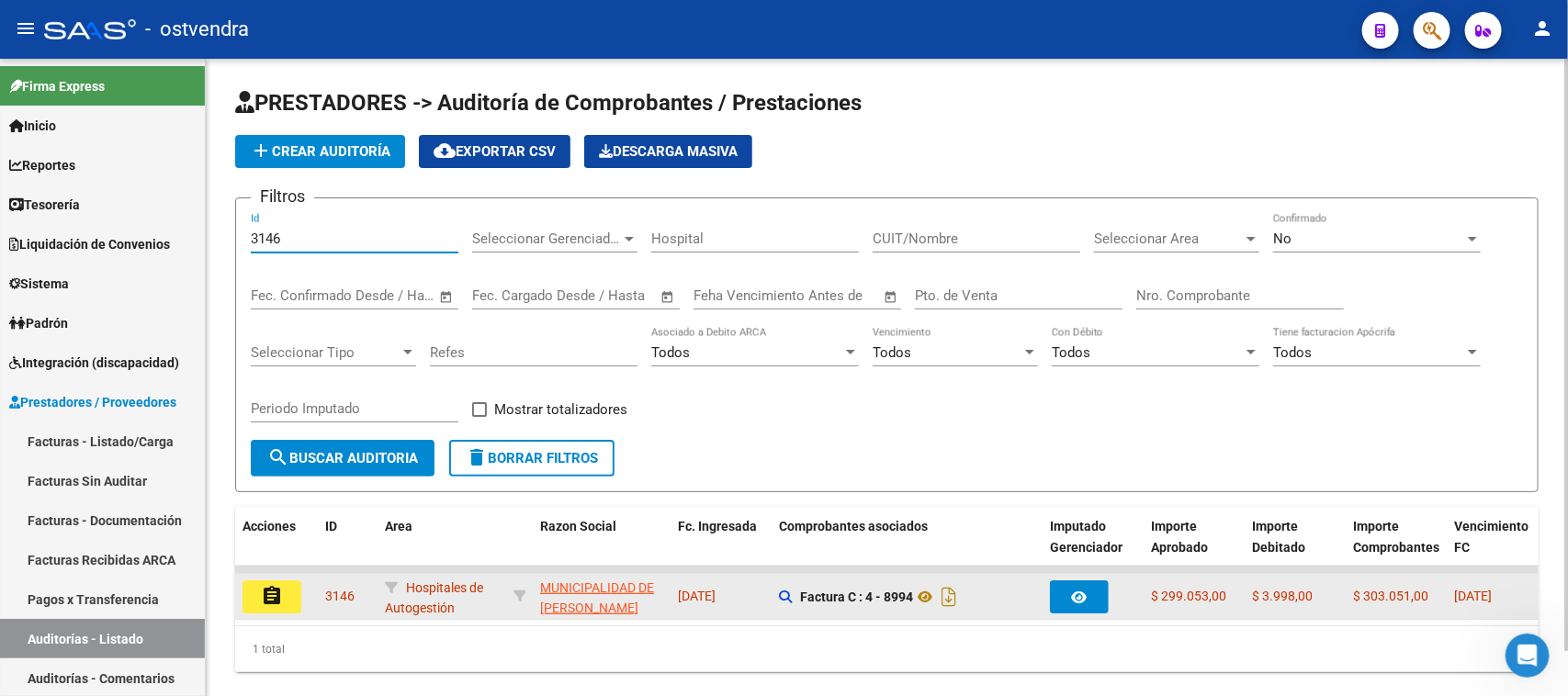
type input "3146"
click at [262, 599] on mat-icon "assignment" at bounding box center [272, 596] width 22 height 22
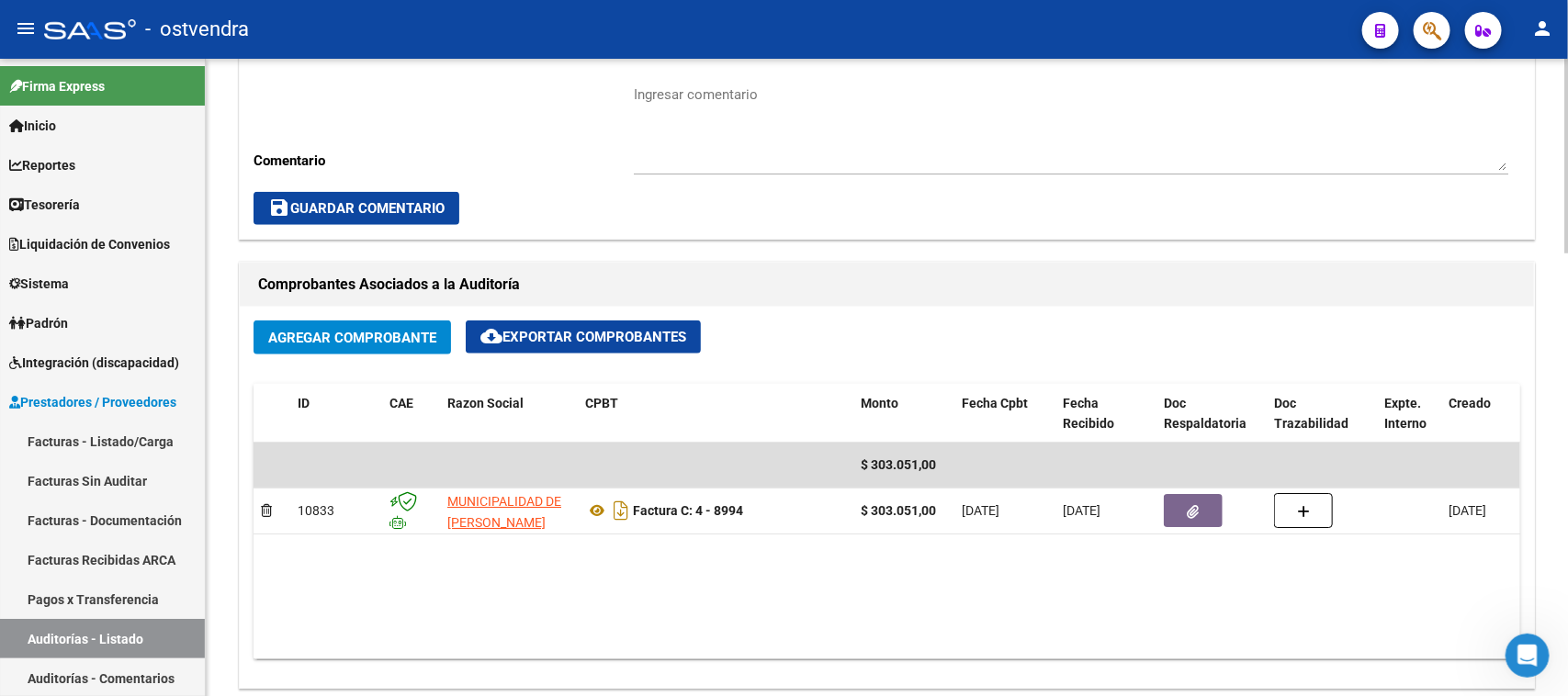
scroll to position [803, 0]
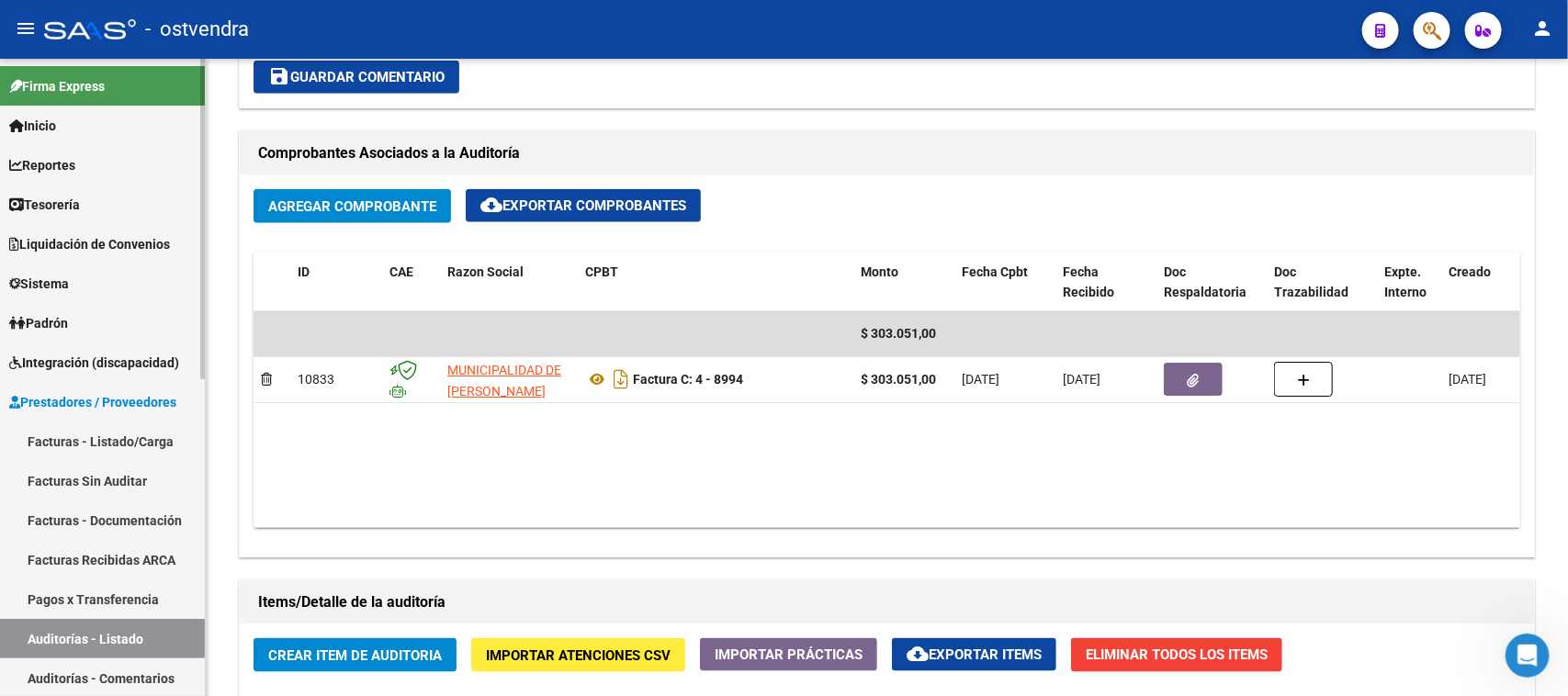
click at [122, 640] on link "Auditorías - Listado" at bounding box center [103, 638] width 205 height 39
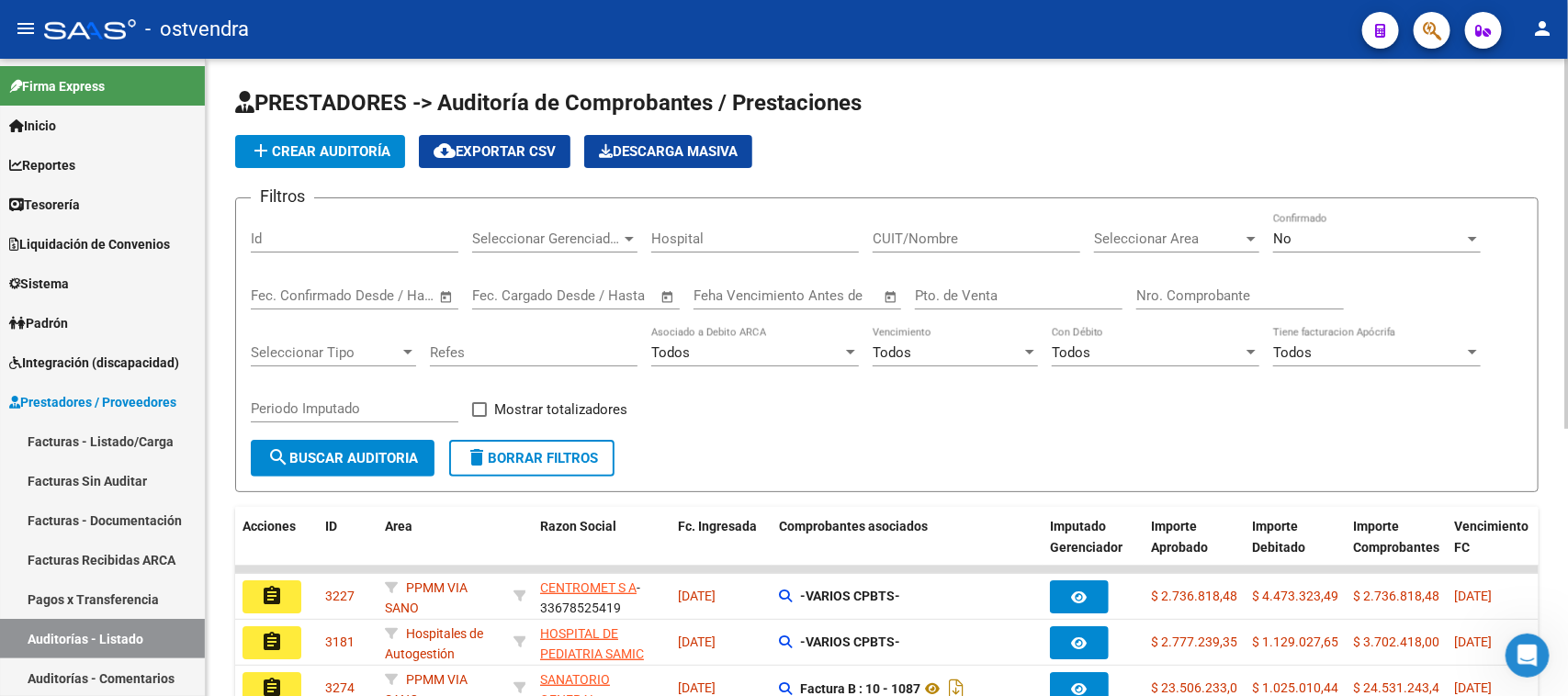
click at [309, 235] on input "Id" at bounding box center [354, 239] width 208 height 17
paste input "3158"
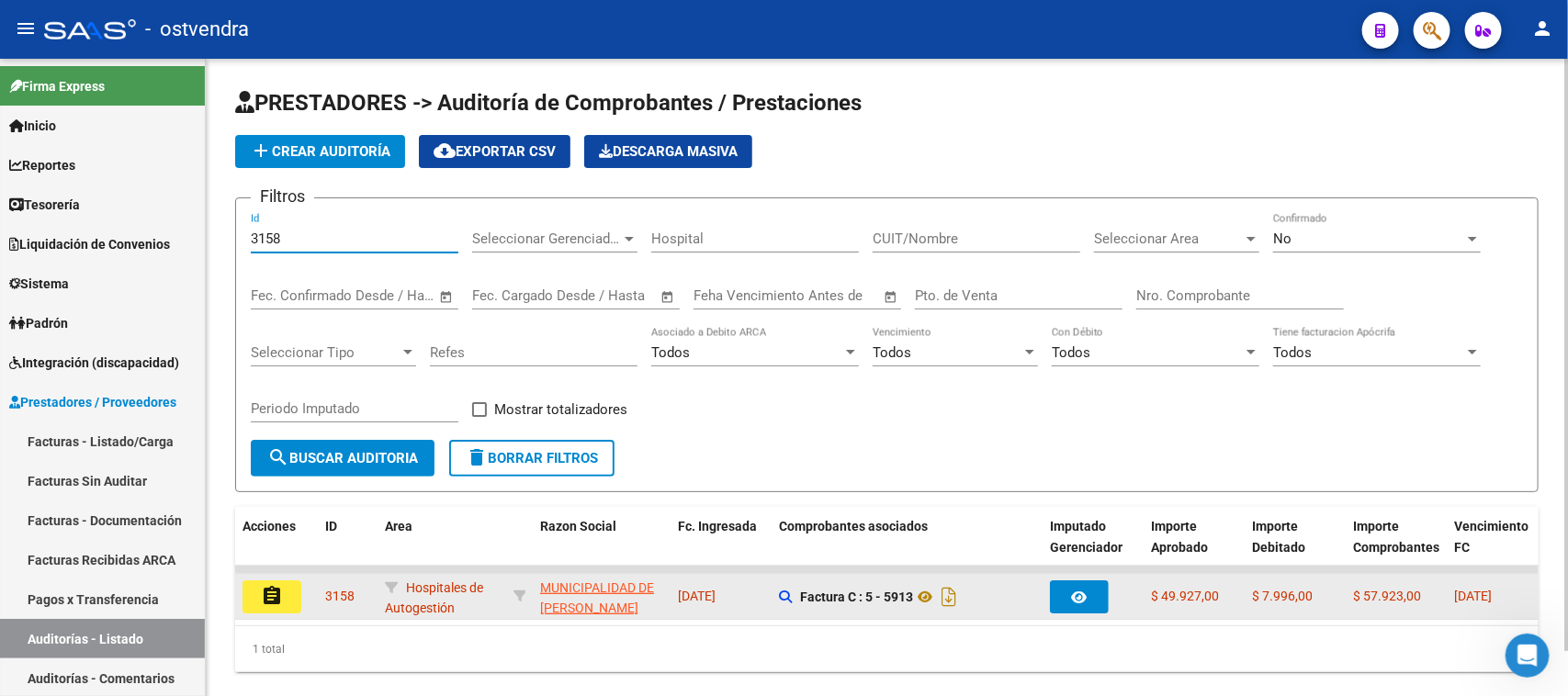
type input "3158"
click at [251, 580] on button "assignment" at bounding box center [271, 596] width 59 height 33
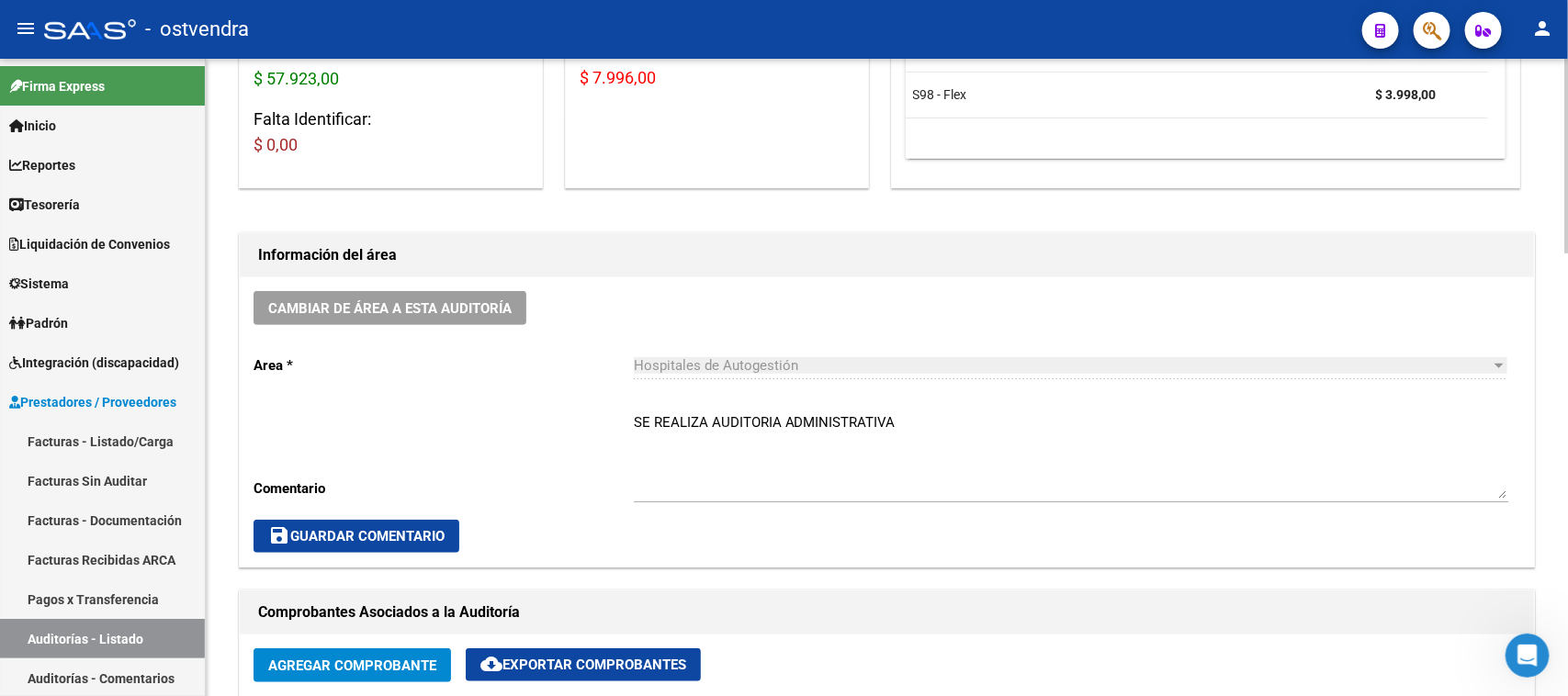
scroll to position [689, 0]
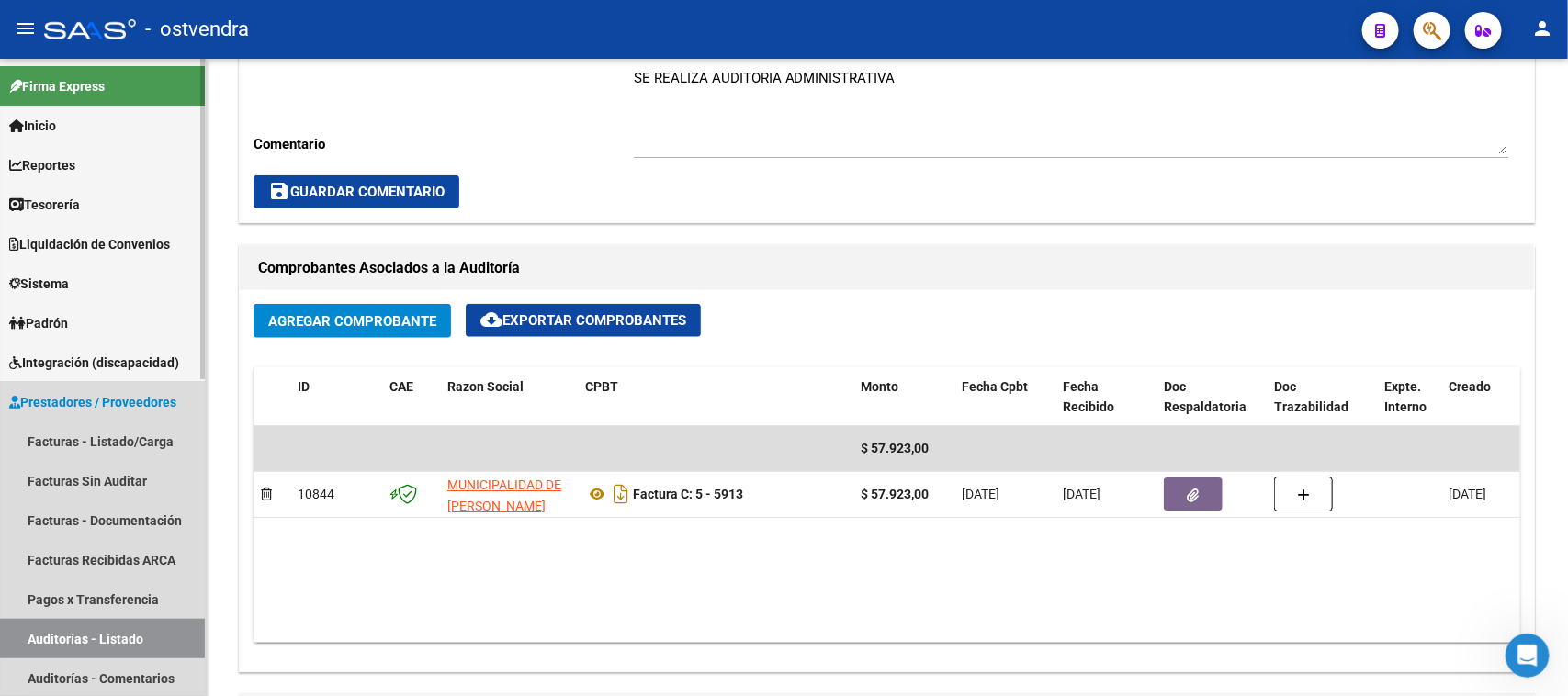
click at [85, 627] on link "Auditorías - Listado" at bounding box center [103, 638] width 205 height 39
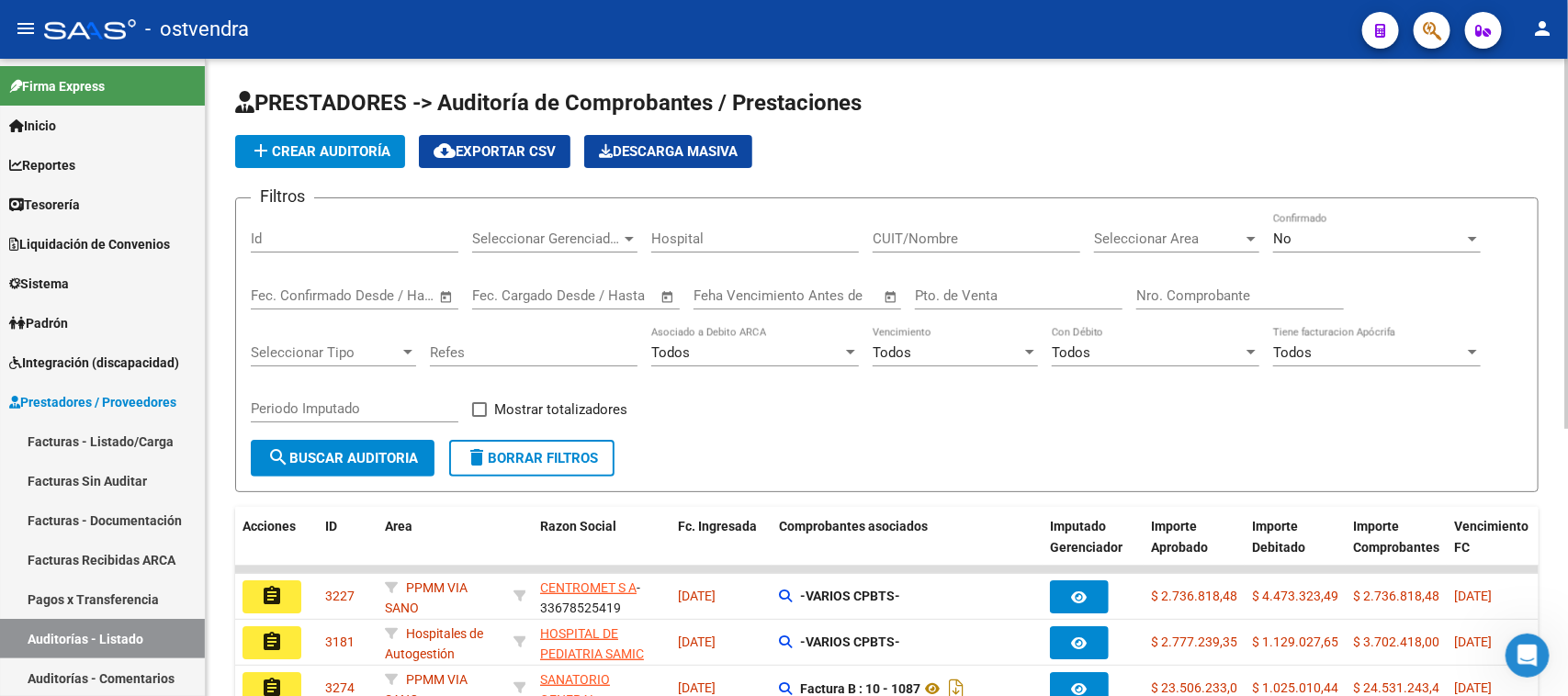
click at [295, 241] on input "Id" at bounding box center [354, 239] width 208 height 17
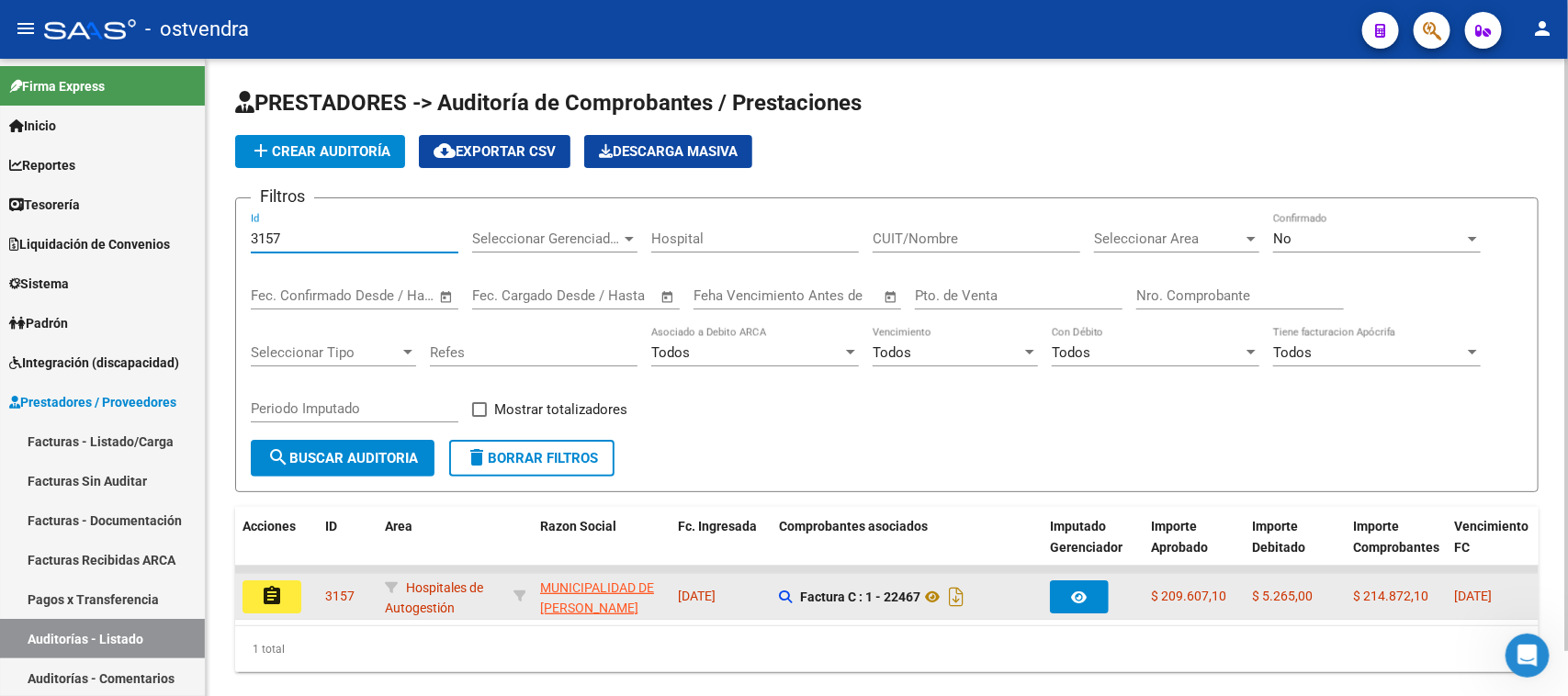
type input "3157"
click at [287, 594] on button "assignment" at bounding box center [271, 596] width 59 height 33
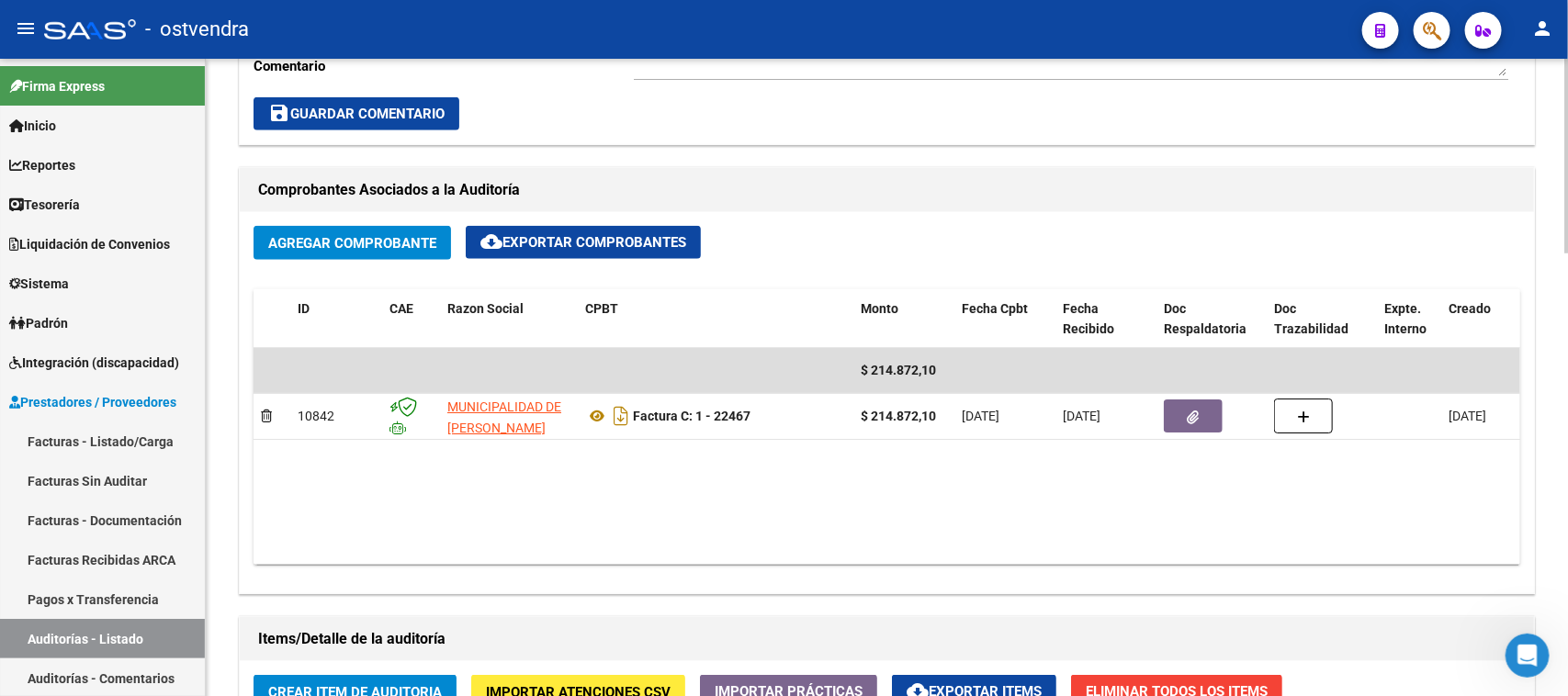
scroll to position [803, 0]
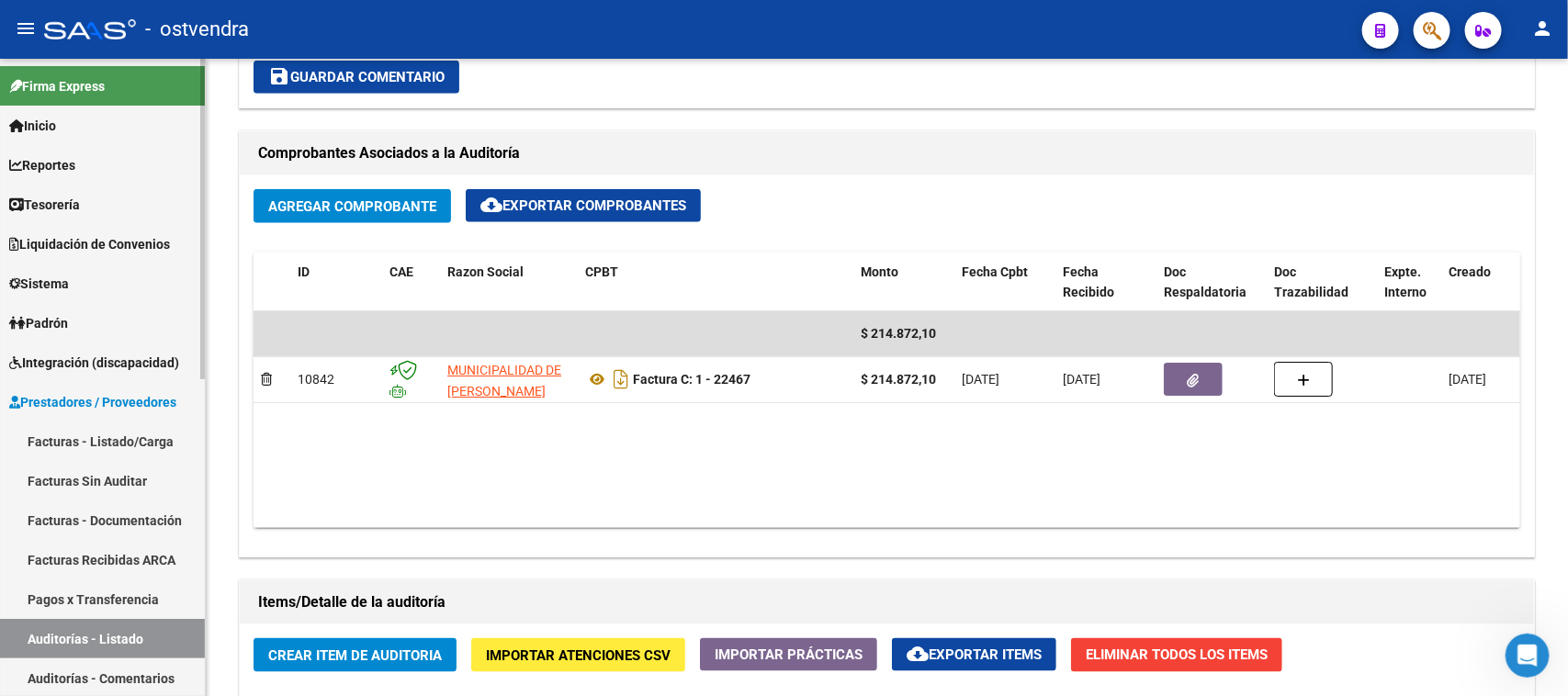
click at [162, 643] on link "Auditorías - Listado" at bounding box center [103, 638] width 205 height 39
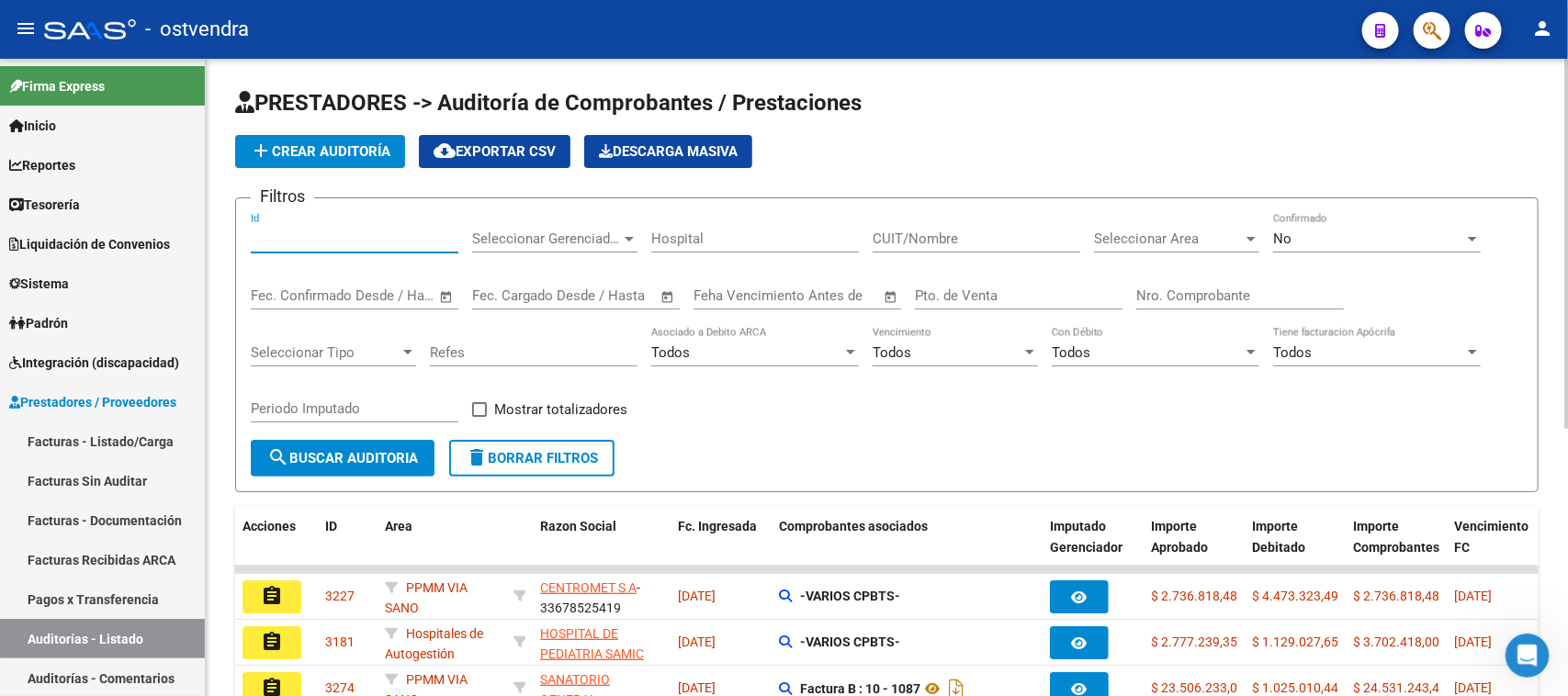
click at [317, 232] on input "Id" at bounding box center [354, 239] width 208 height 17
paste input "2763"
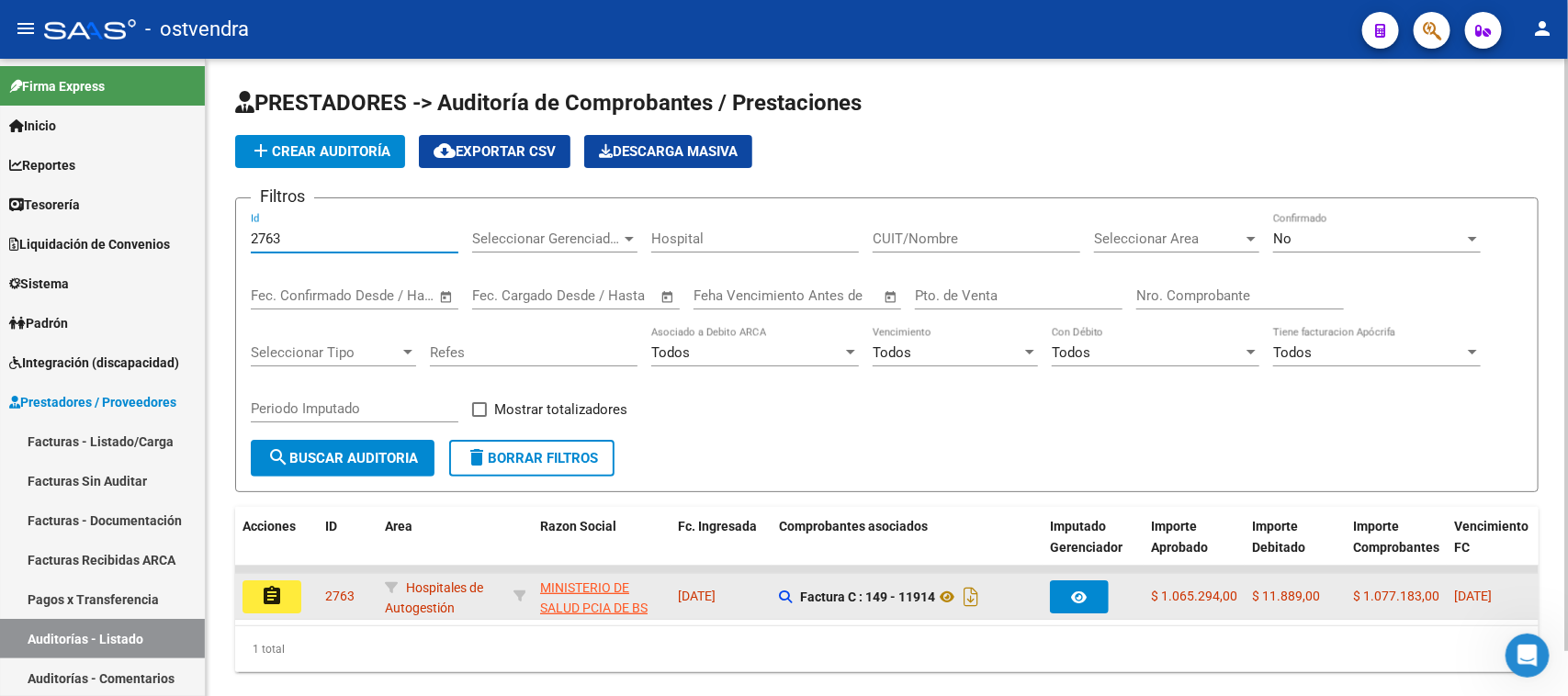
type input "2763"
click at [281, 585] on mat-icon "assignment" at bounding box center [272, 596] width 22 height 22
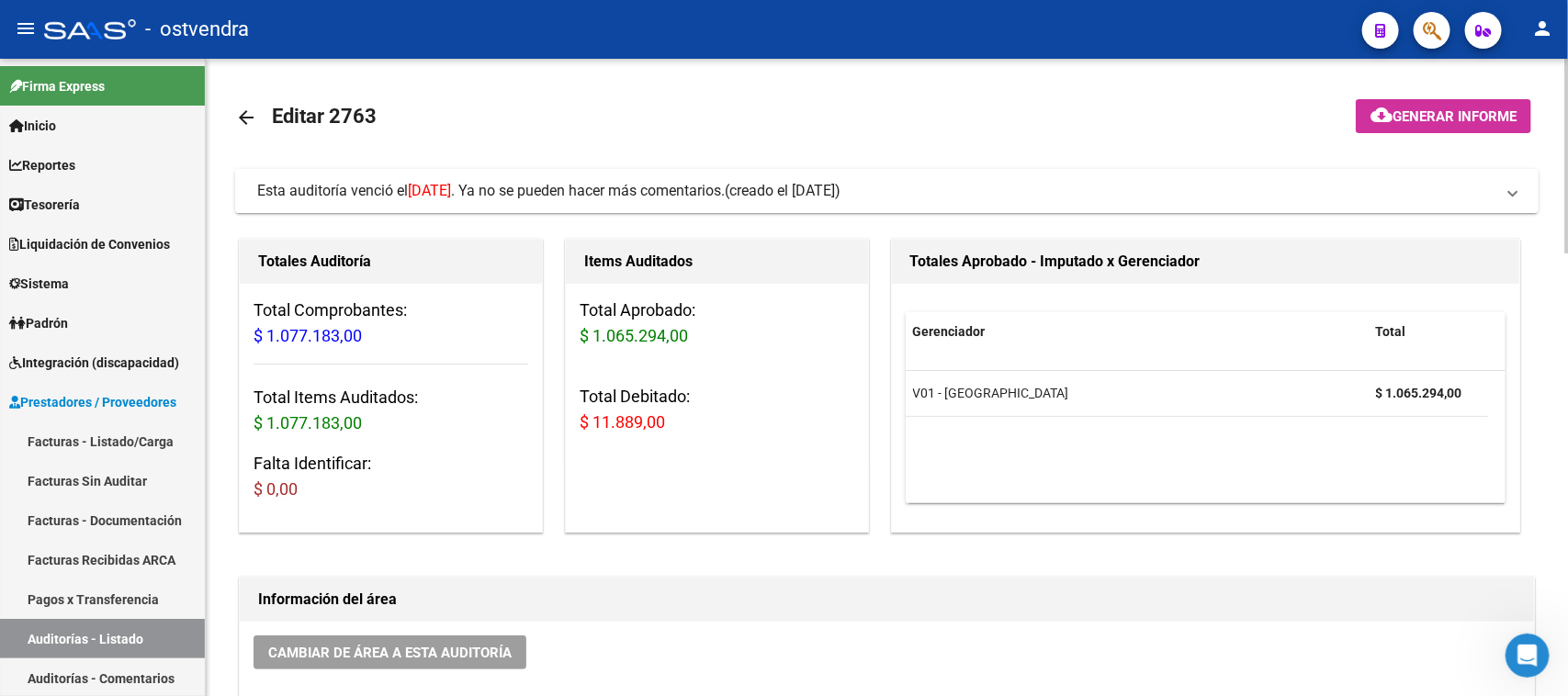
click at [703, 177] on mat-expansion-panel-header "Esta auditoría venció el [DATE] . Ya no se pueden hacer más comentarios. (cread…" at bounding box center [887, 190] width 1303 height 44
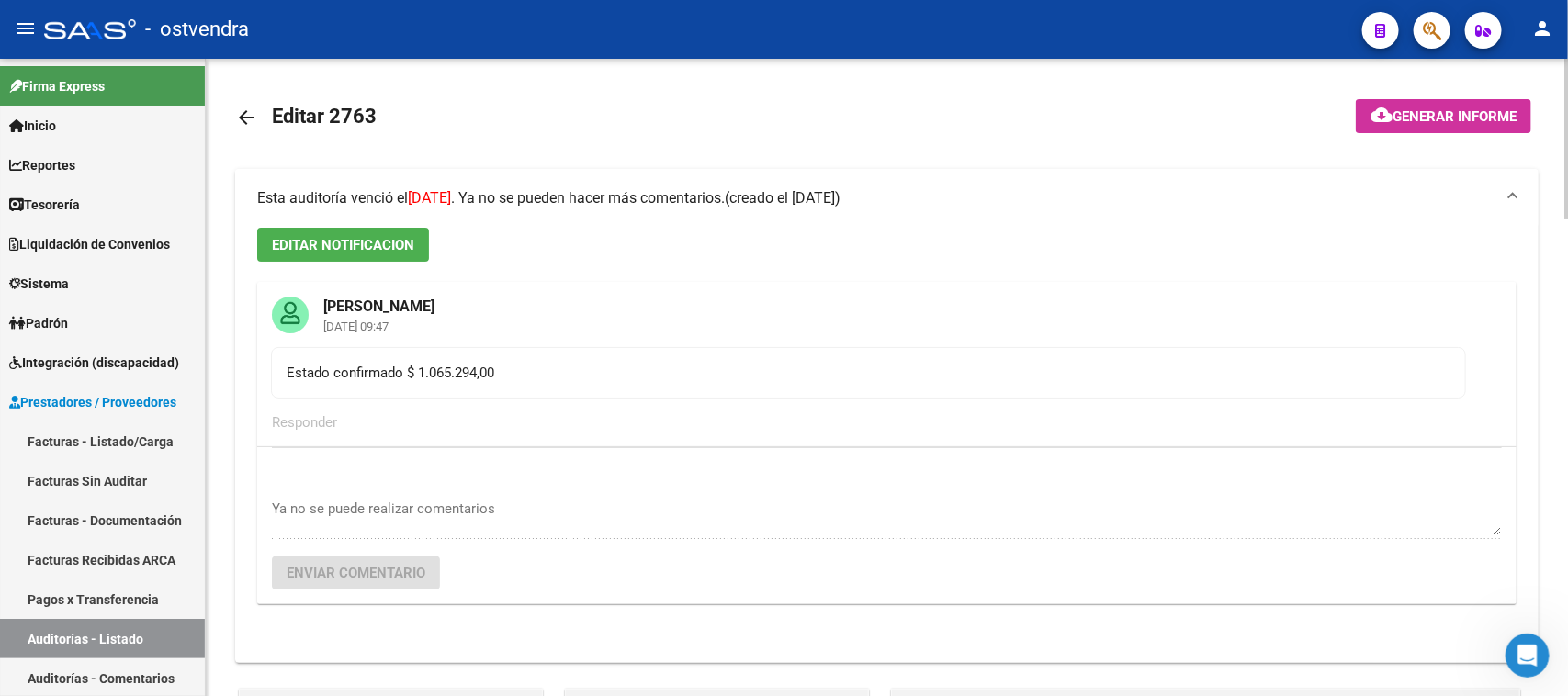
click at [694, 188] on div "Esta auditoría venció el [DATE] . Ya no se pueden hacer más comentarios." at bounding box center [491, 198] width 468 height 20
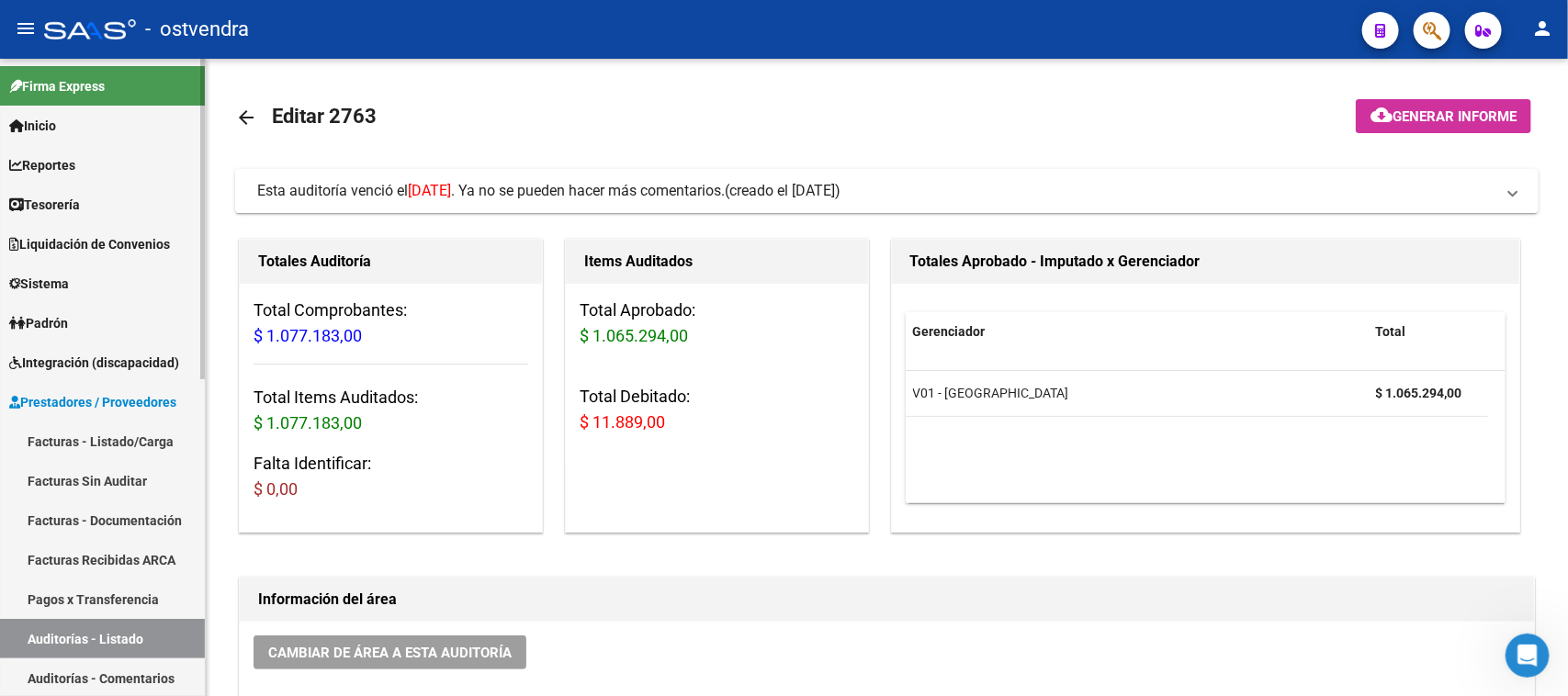
click at [161, 640] on link "Auditorías - Listado" at bounding box center [103, 638] width 205 height 39
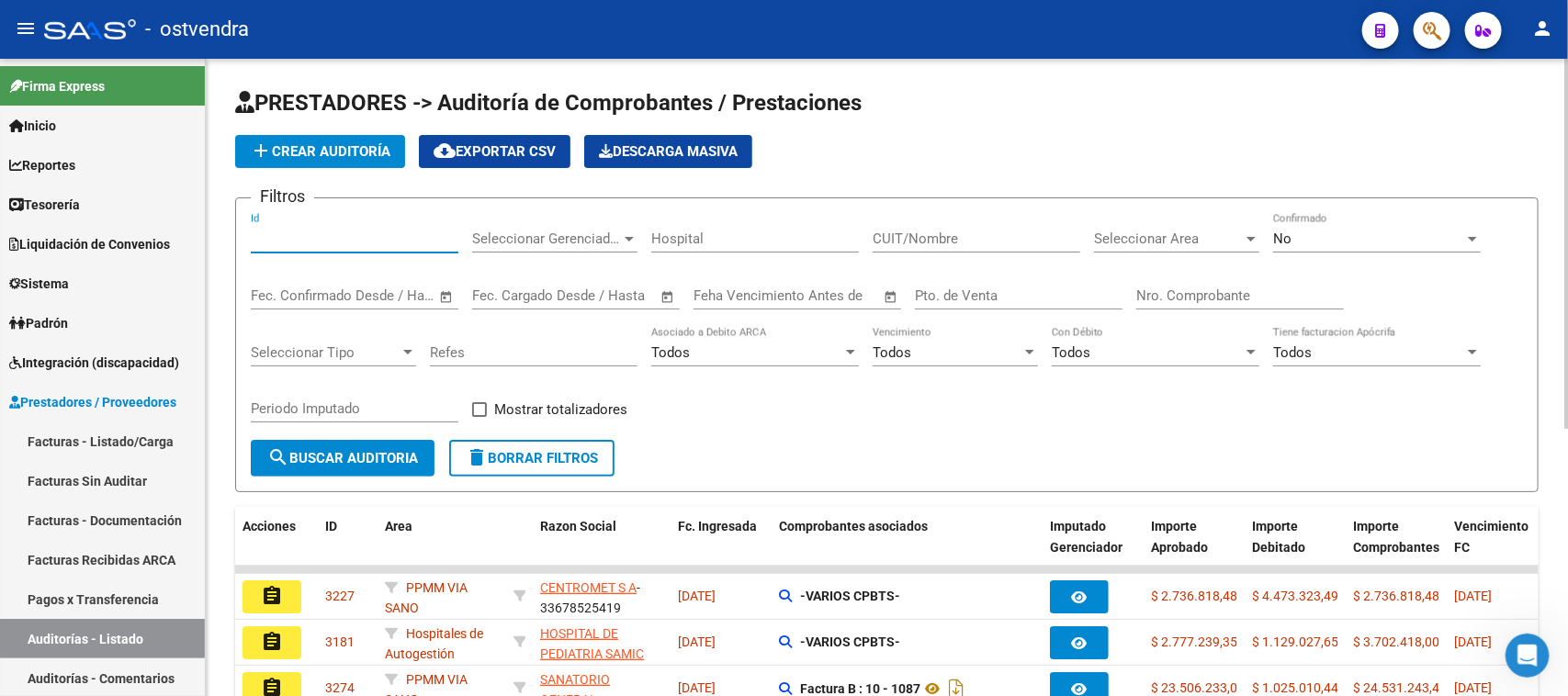
click at [272, 239] on input "Id" at bounding box center [354, 239] width 208 height 17
paste input "3174"
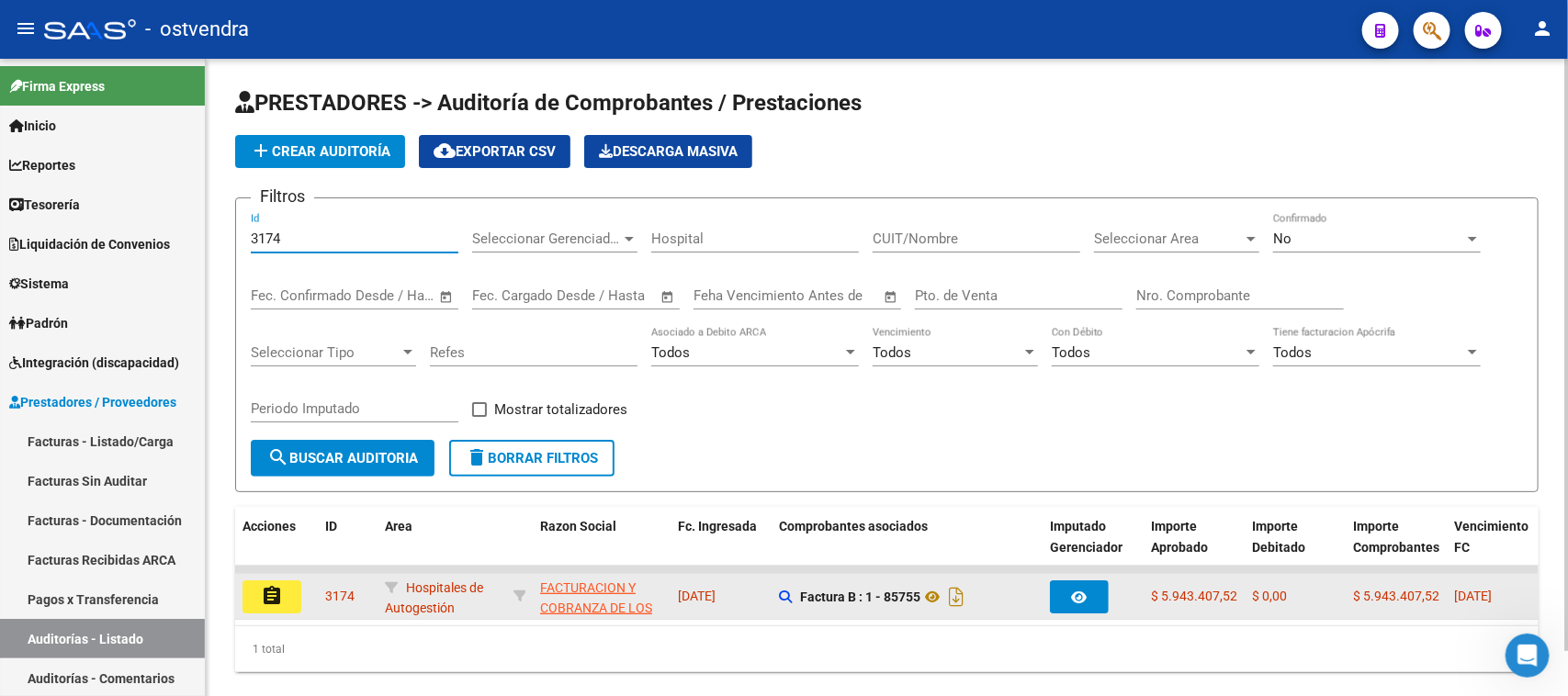
type input "3174"
click at [276, 603] on button "assignment" at bounding box center [271, 596] width 59 height 33
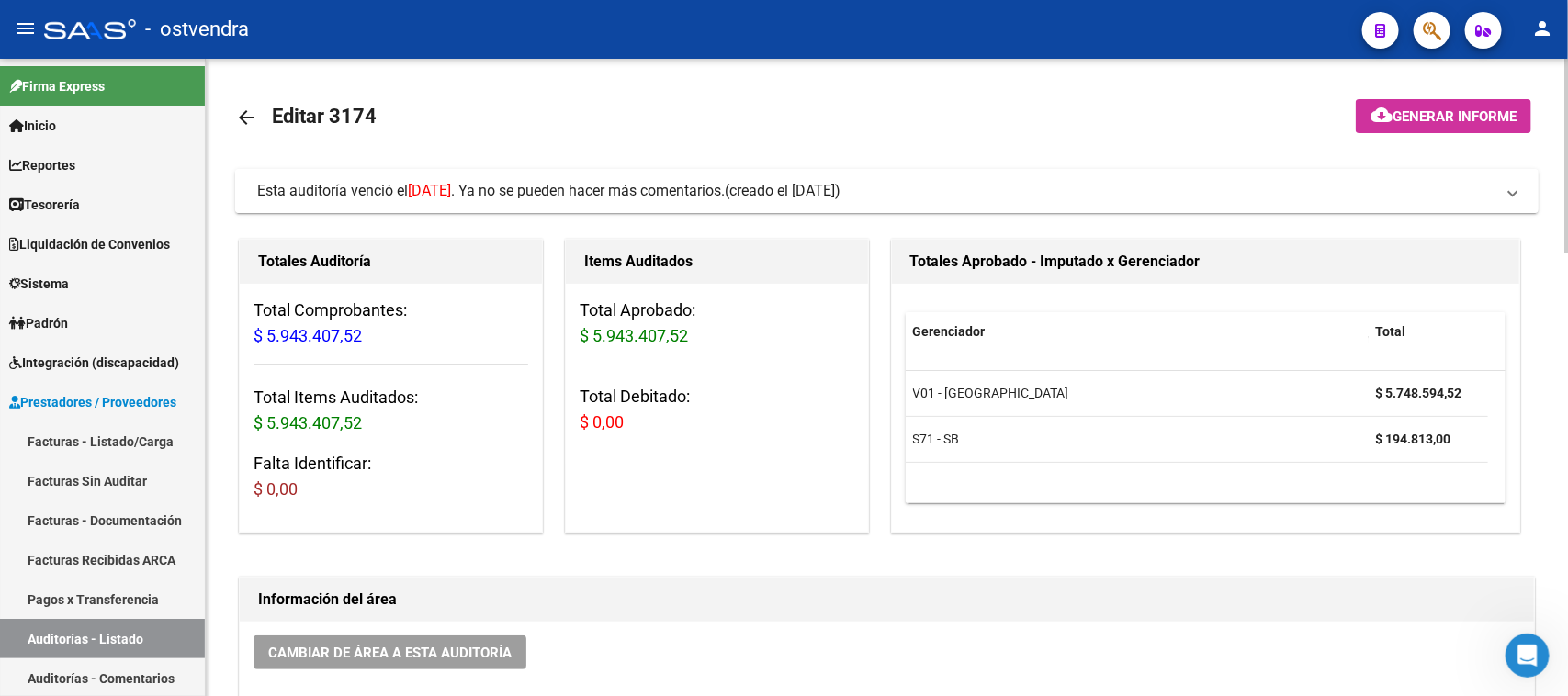
click at [782, 194] on span "(creado el [DATE])" at bounding box center [782, 191] width 116 height 20
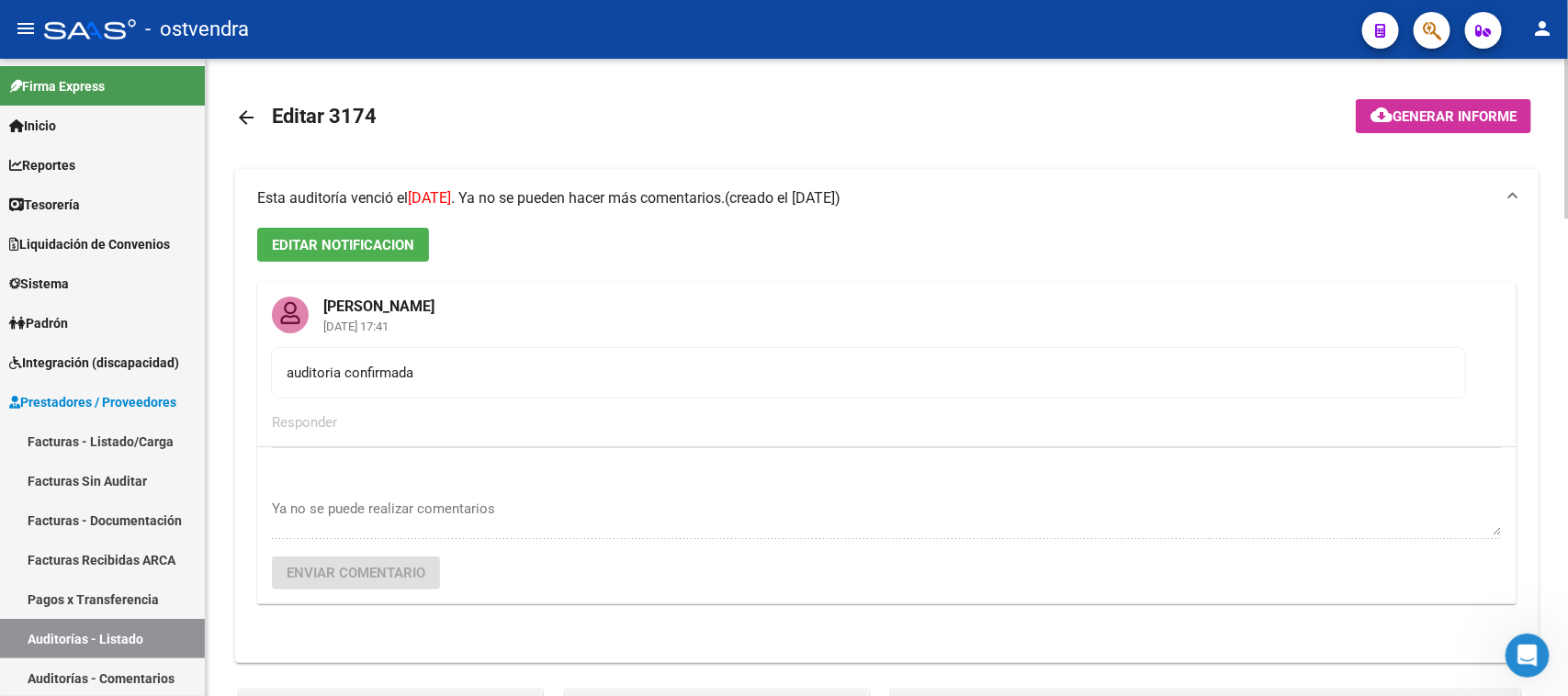
click at [785, 194] on span "(creado el [DATE])" at bounding box center [782, 198] width 116 height 20
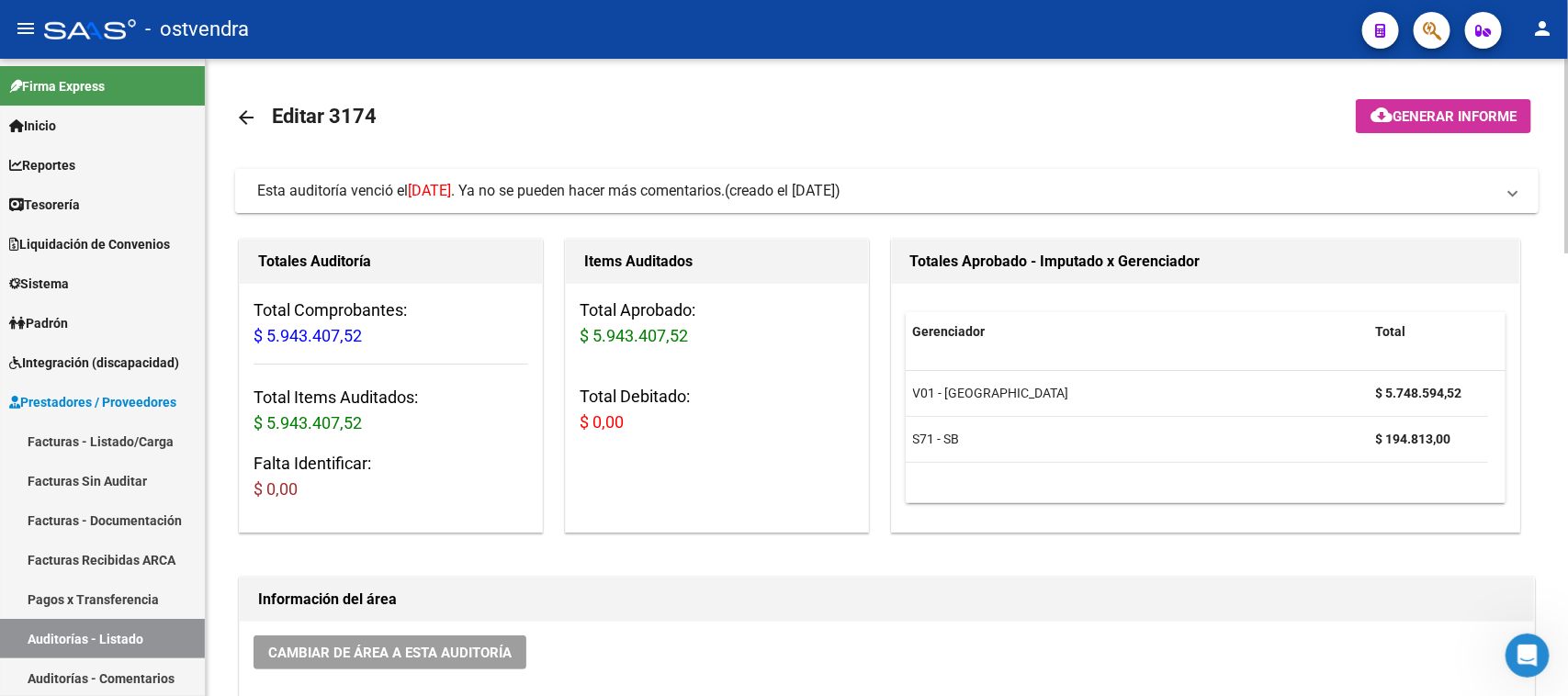
click at [724, 188] on span "Esta auditoría venció el [DATE] . Ya no se pueden hacer más comentarios." at bounding box center [491, 190] width 468 height 18
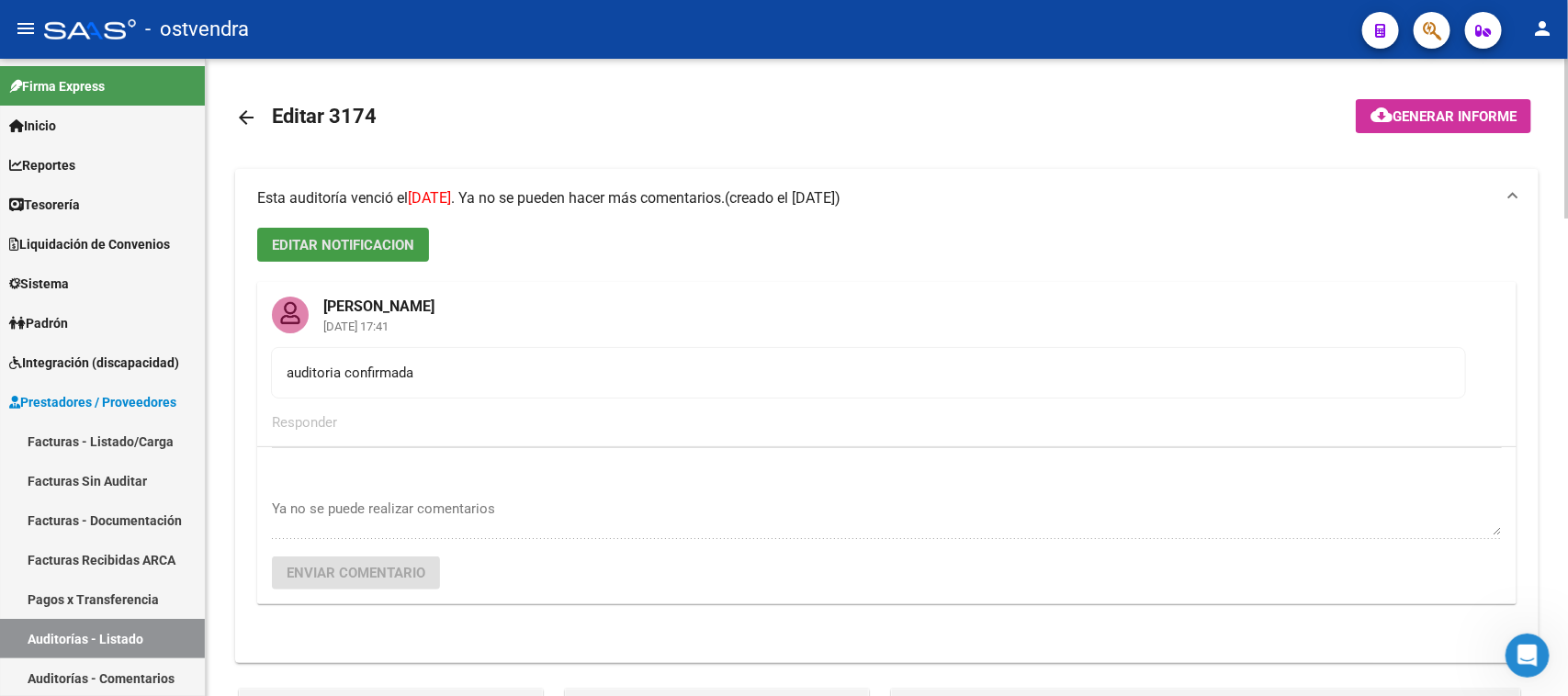
click at [387, 253] on button "EDITAR NOTIFICACION" at bounding box center [343, 244] width 172 height 34
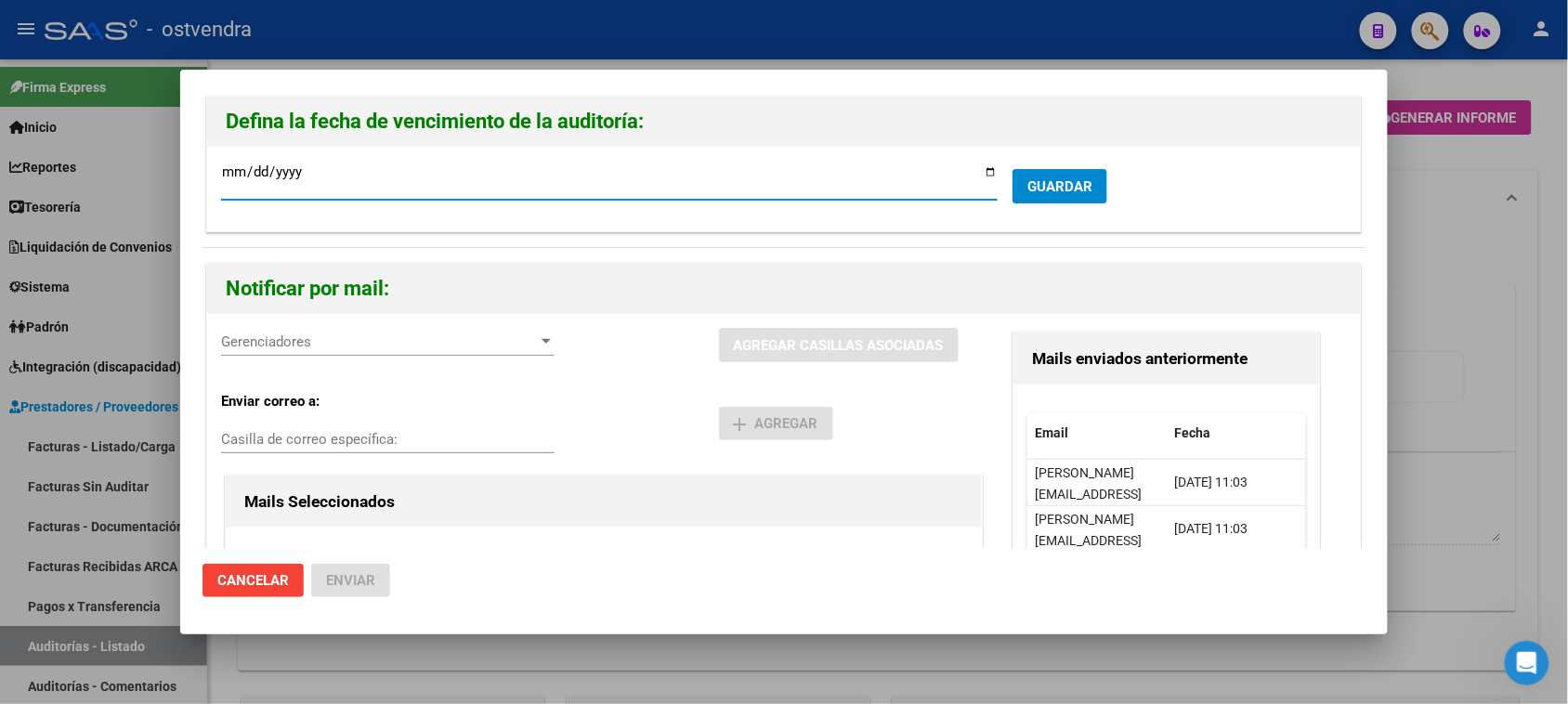
type input "[DATE]"
click at [1052, 202] on button "GUARDAR" at bounding box center [1060, 186] width 95 height 34
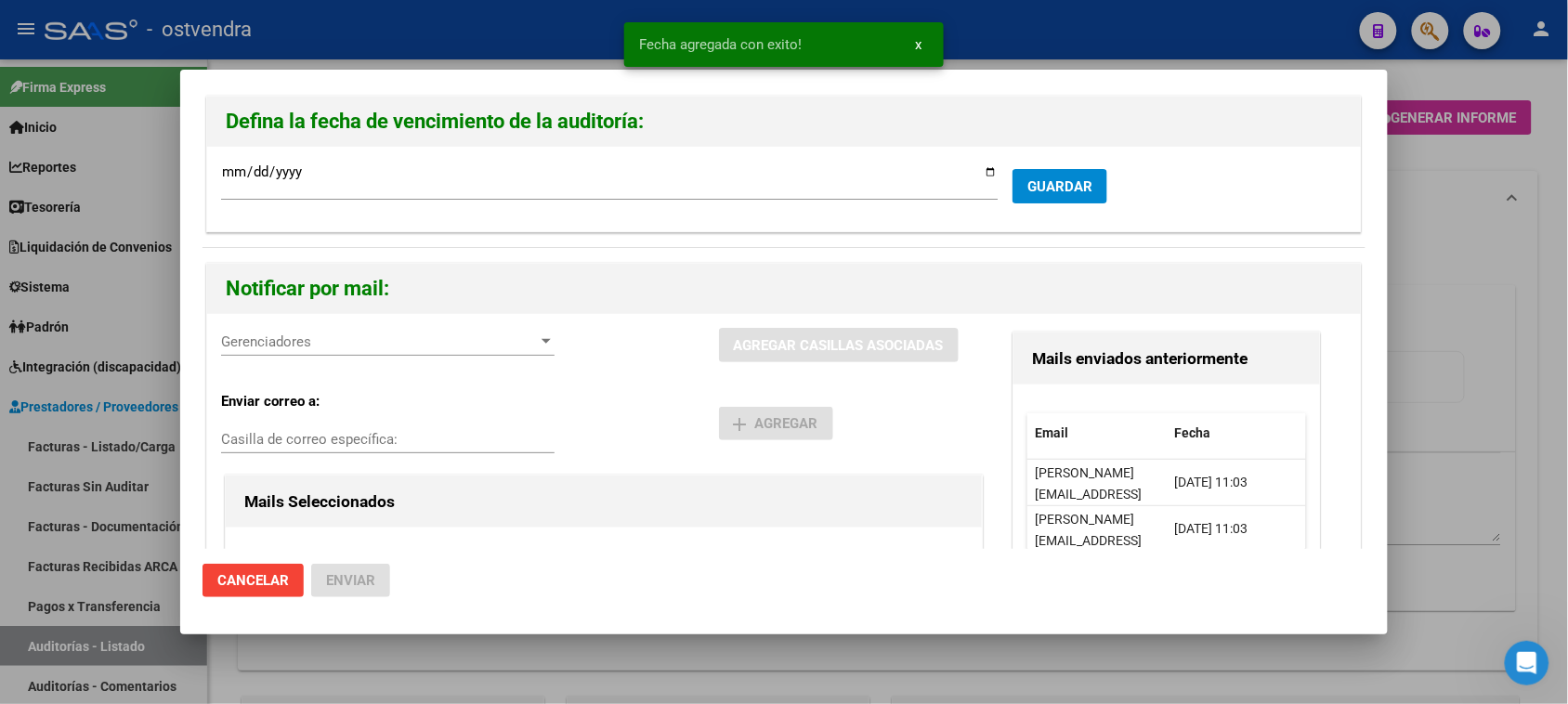
click at [370, 352] on div "Gerenciadores Gerenciadores" at bounding box center [388, 342] width 334 height 28
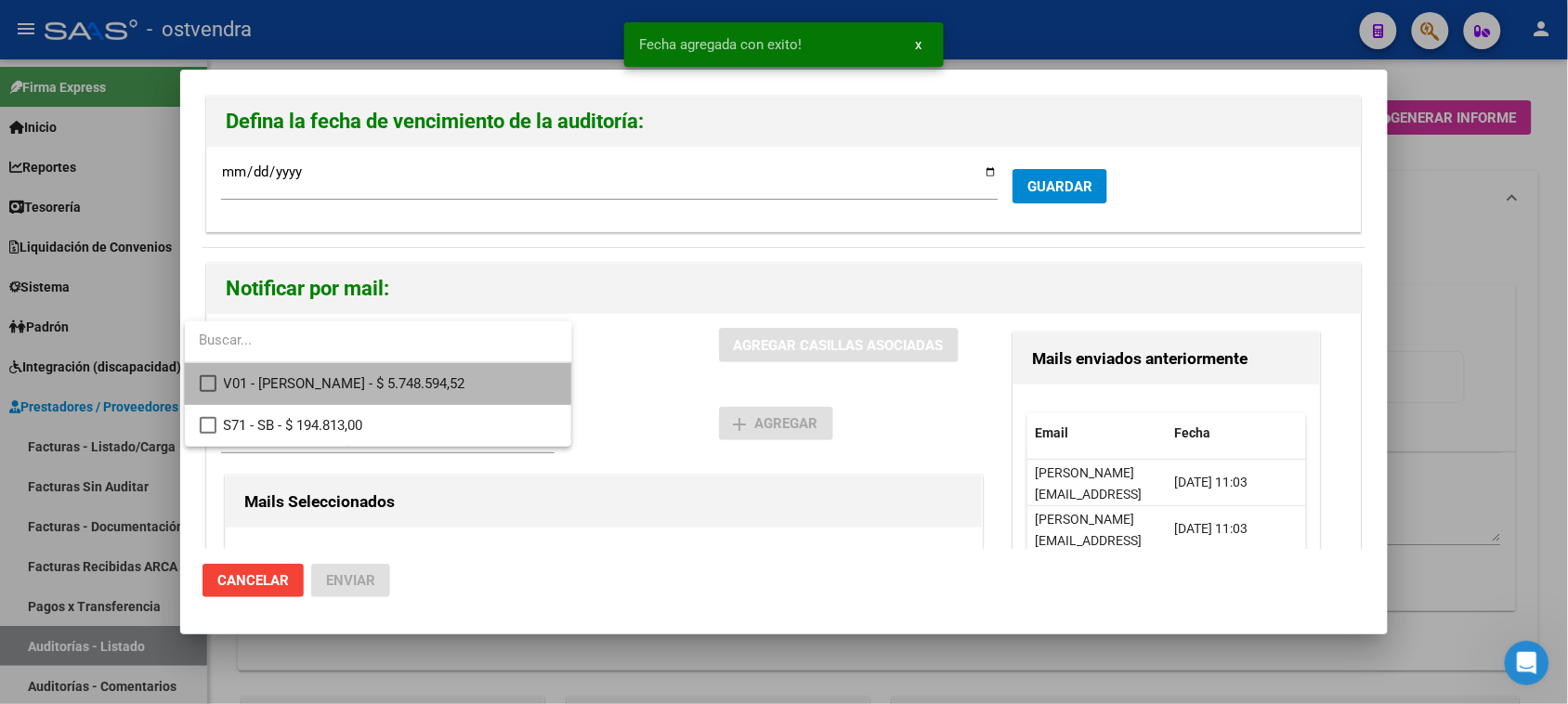
click at [211, 382] on mat-pseudo-checkbox at bounding box center [208, 384] width 17 height 17
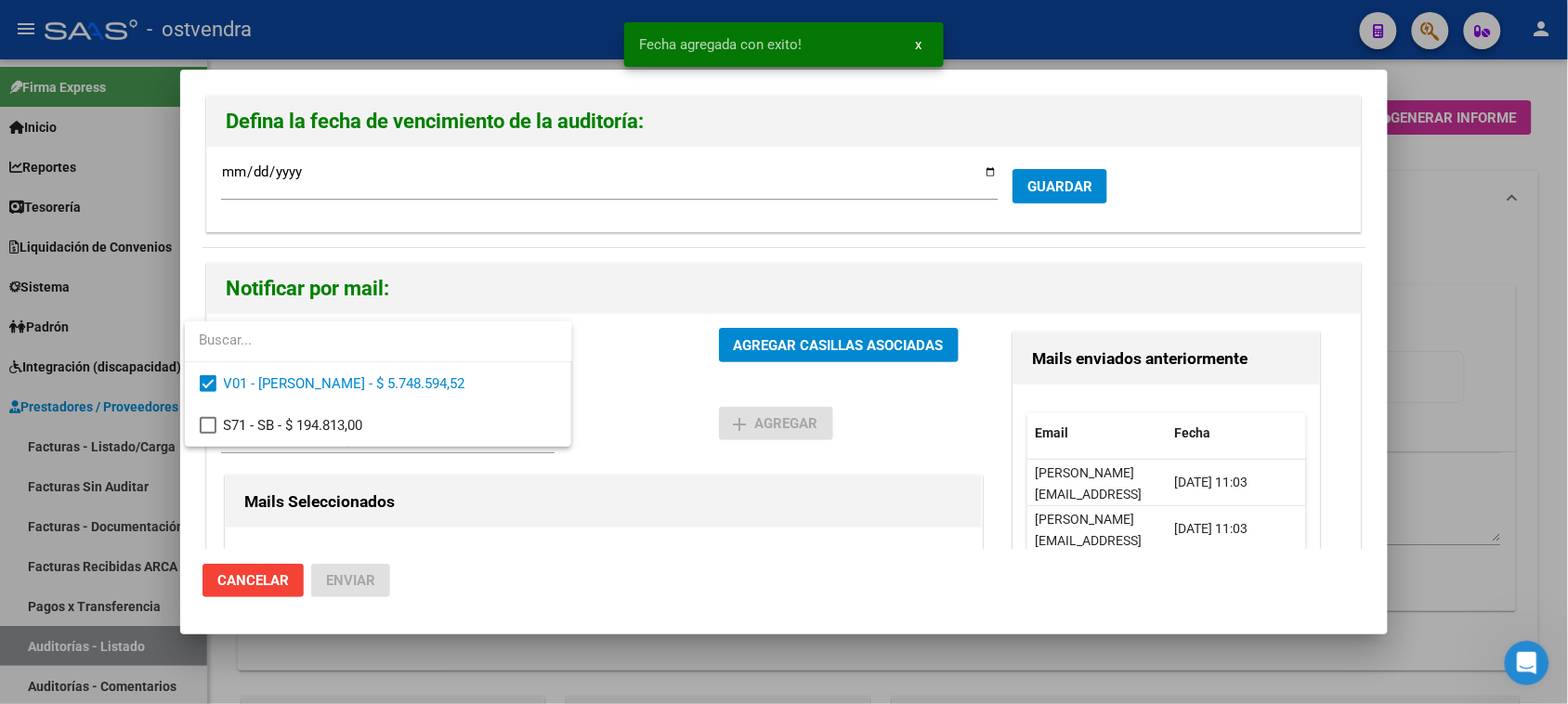
click at [801, 341] on div at bounding box center [784, 352] width 1568 height 704
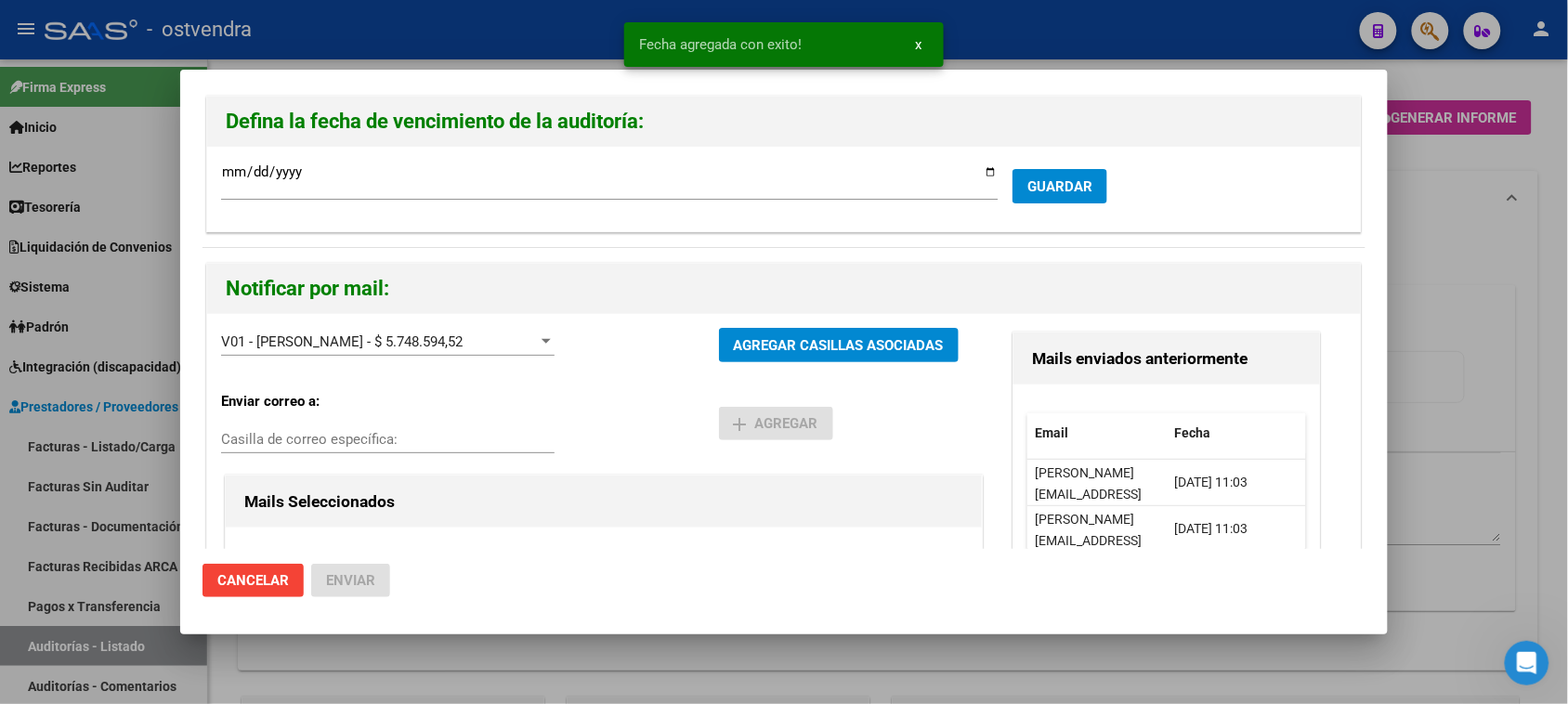
scroll to position [116, 0]
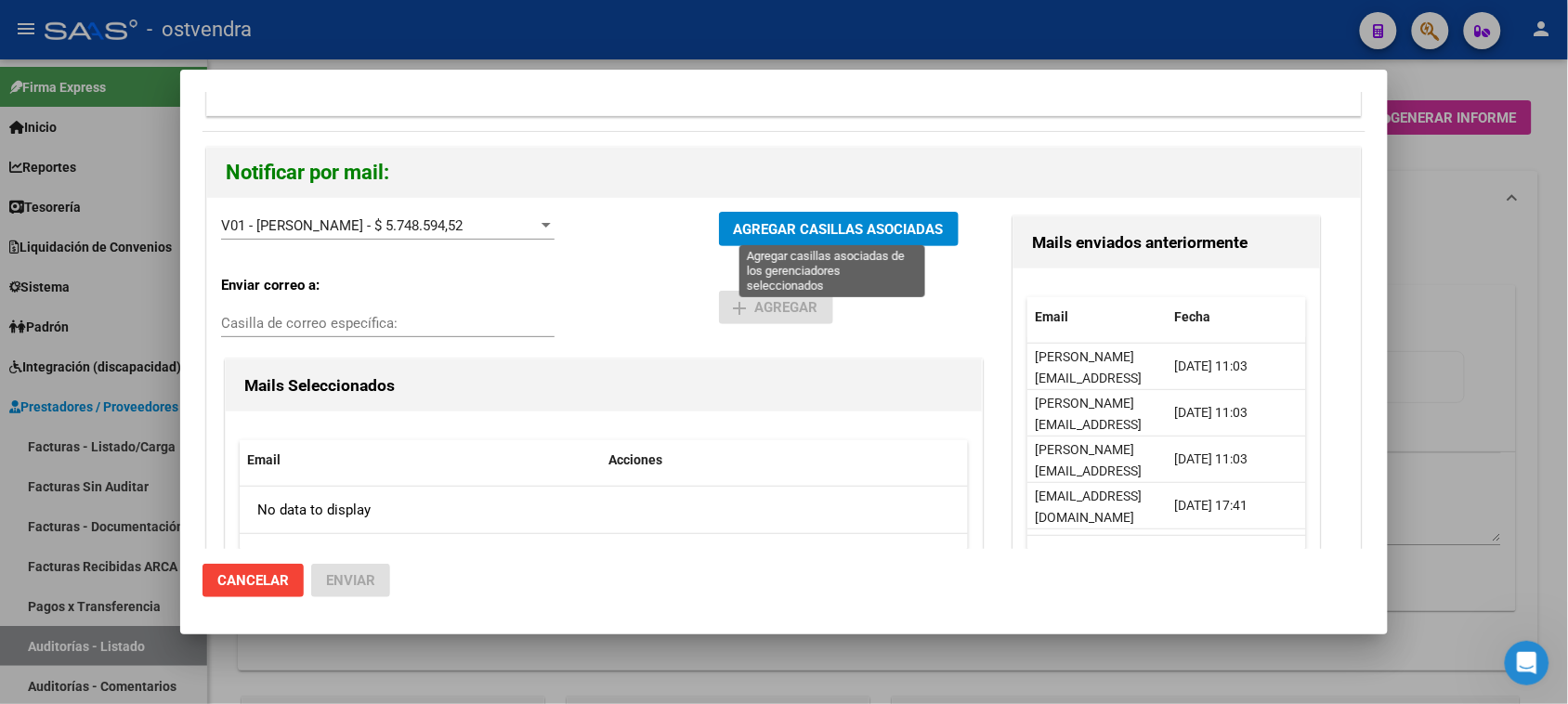
click at [815, 235] on span "AGREGAR CASILLAS ASOCIADAS" at bounding box center [838, 230] width 210 height 17
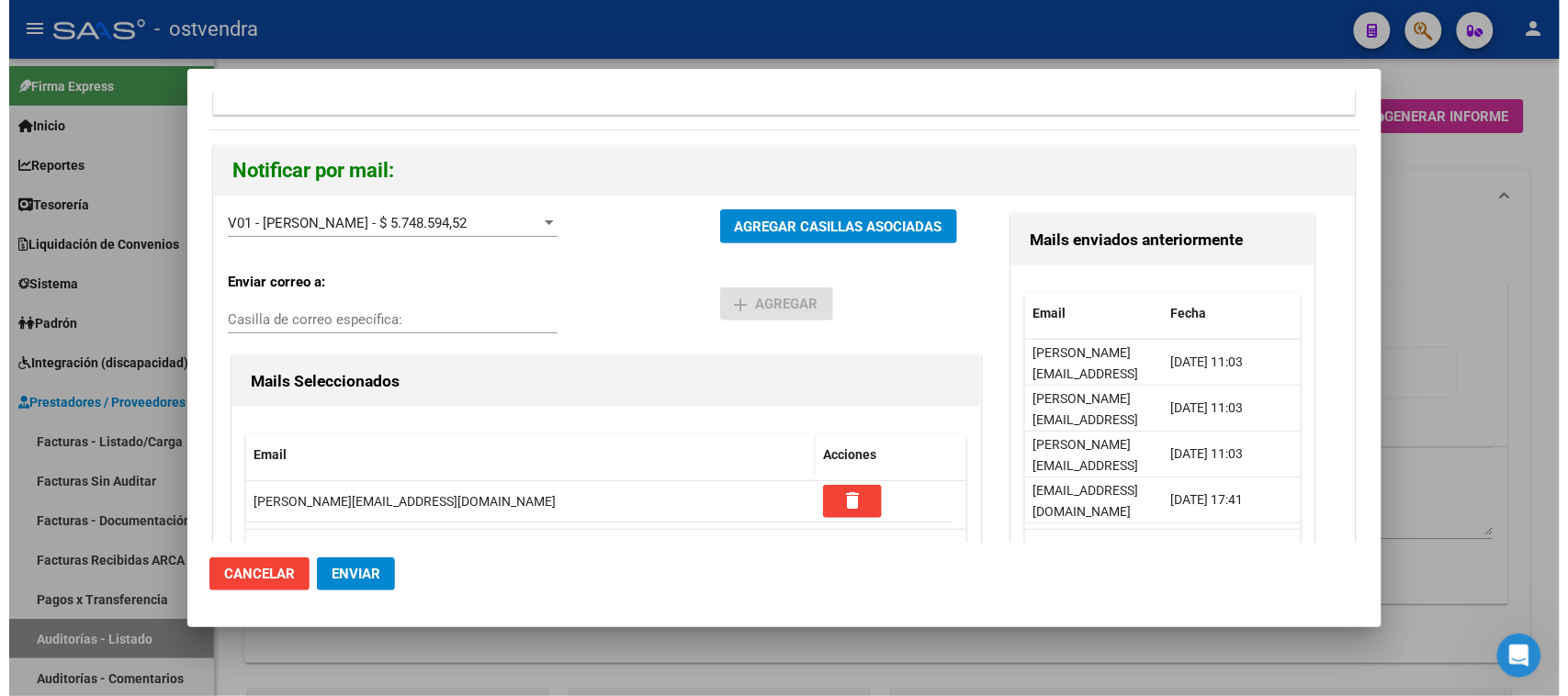
scroll to position [198, 0]
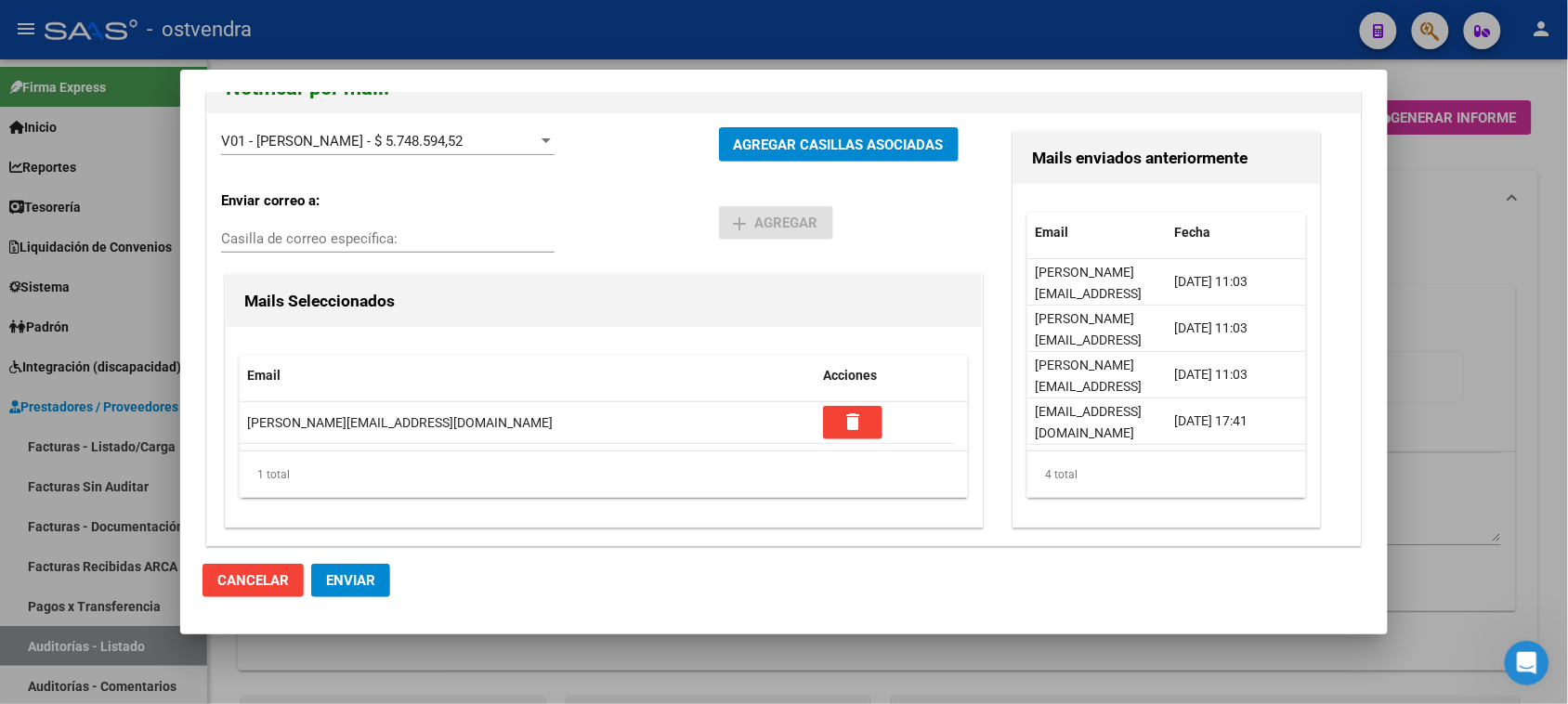
click at [367, 583] on span "Enviar" at bounding box center [351, 581] width 49 height 17
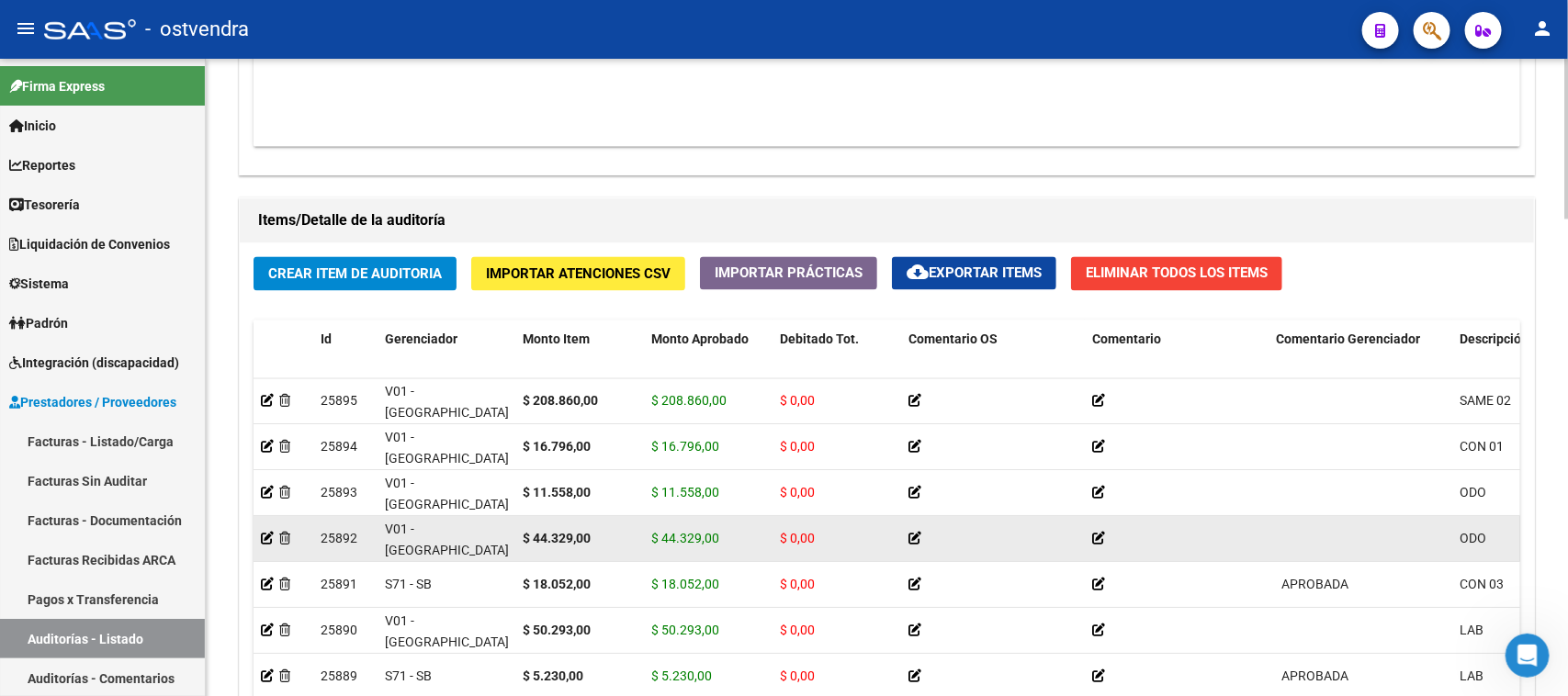
scroll to position [1262, 0]
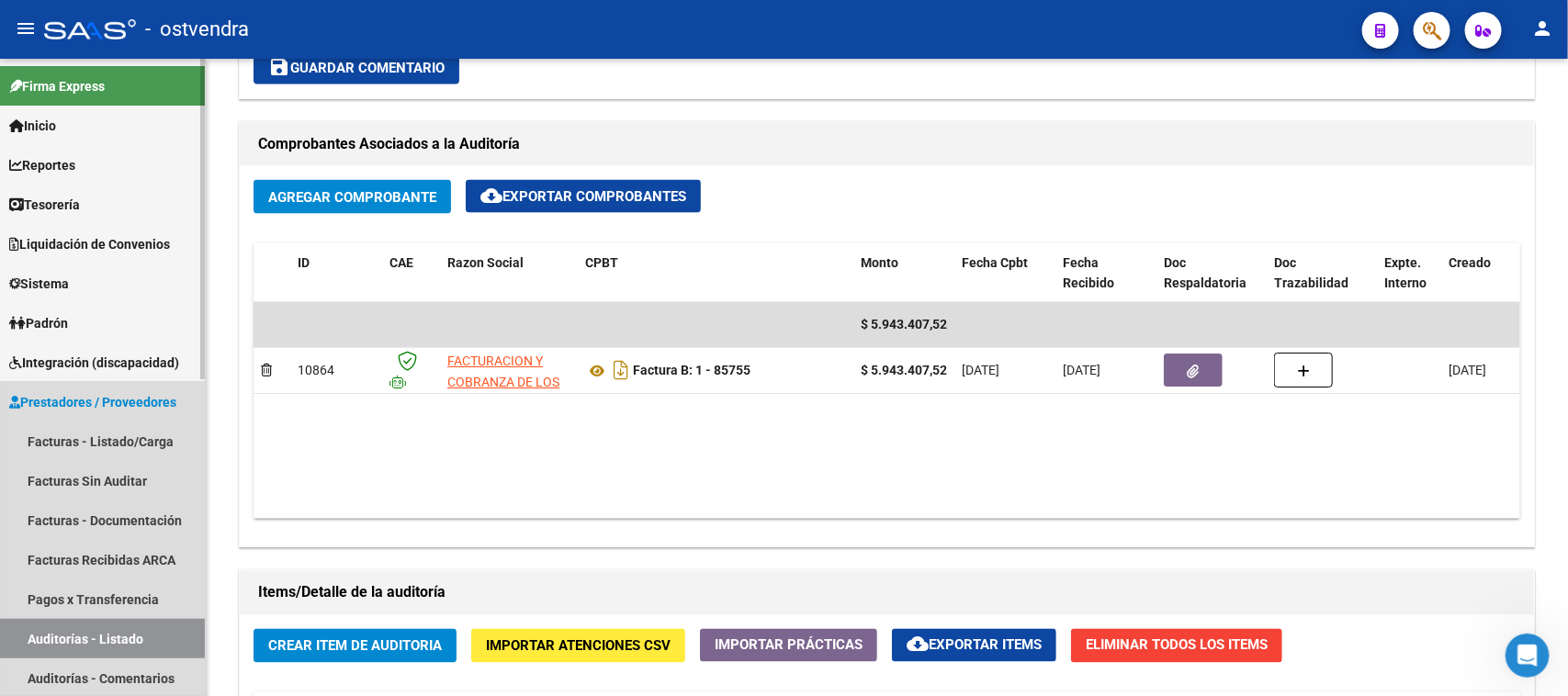
click at [172, 635] on link "Auditorías - Listado" at bounding box center [103, 638] width 205 height 39
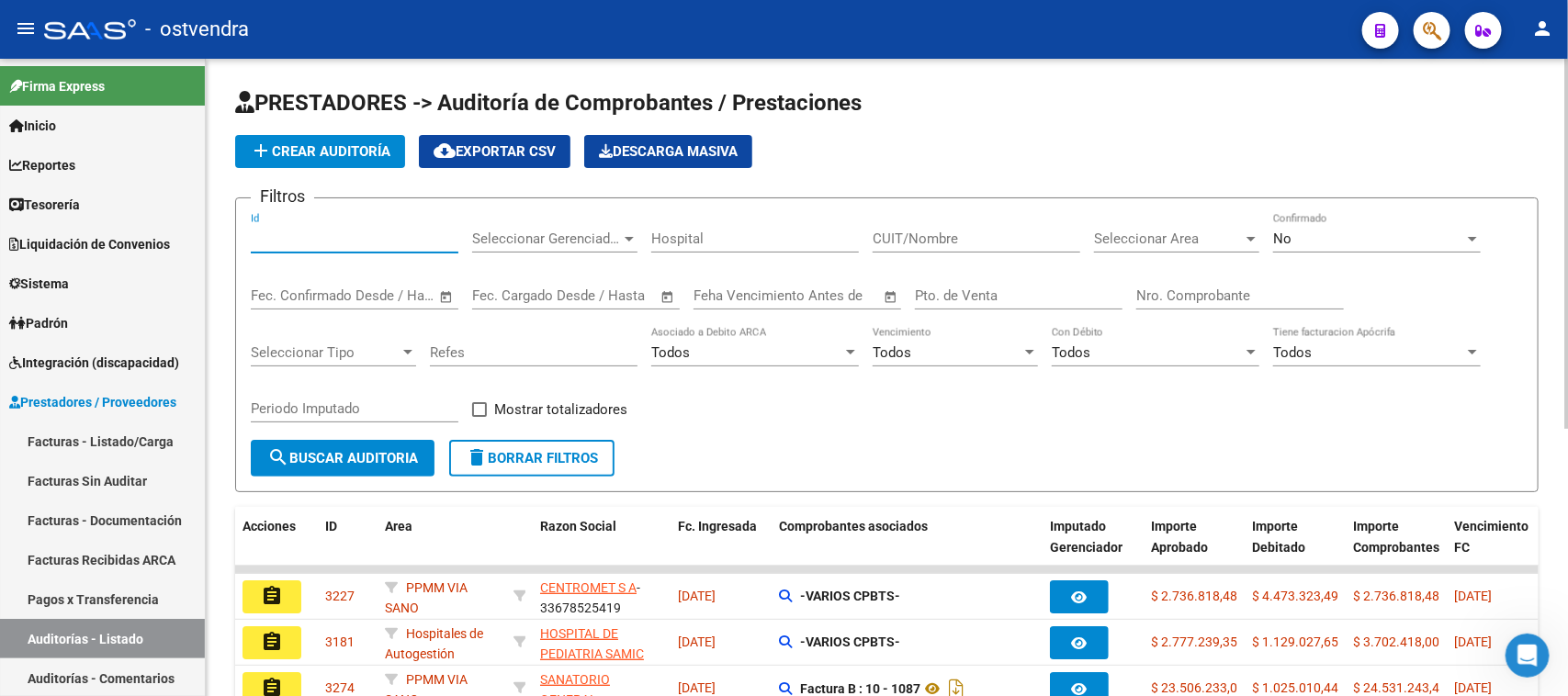
click at [323, 244] on input "Id" at bounding box center [354, 239] width 208 height 17
paste input "3181"
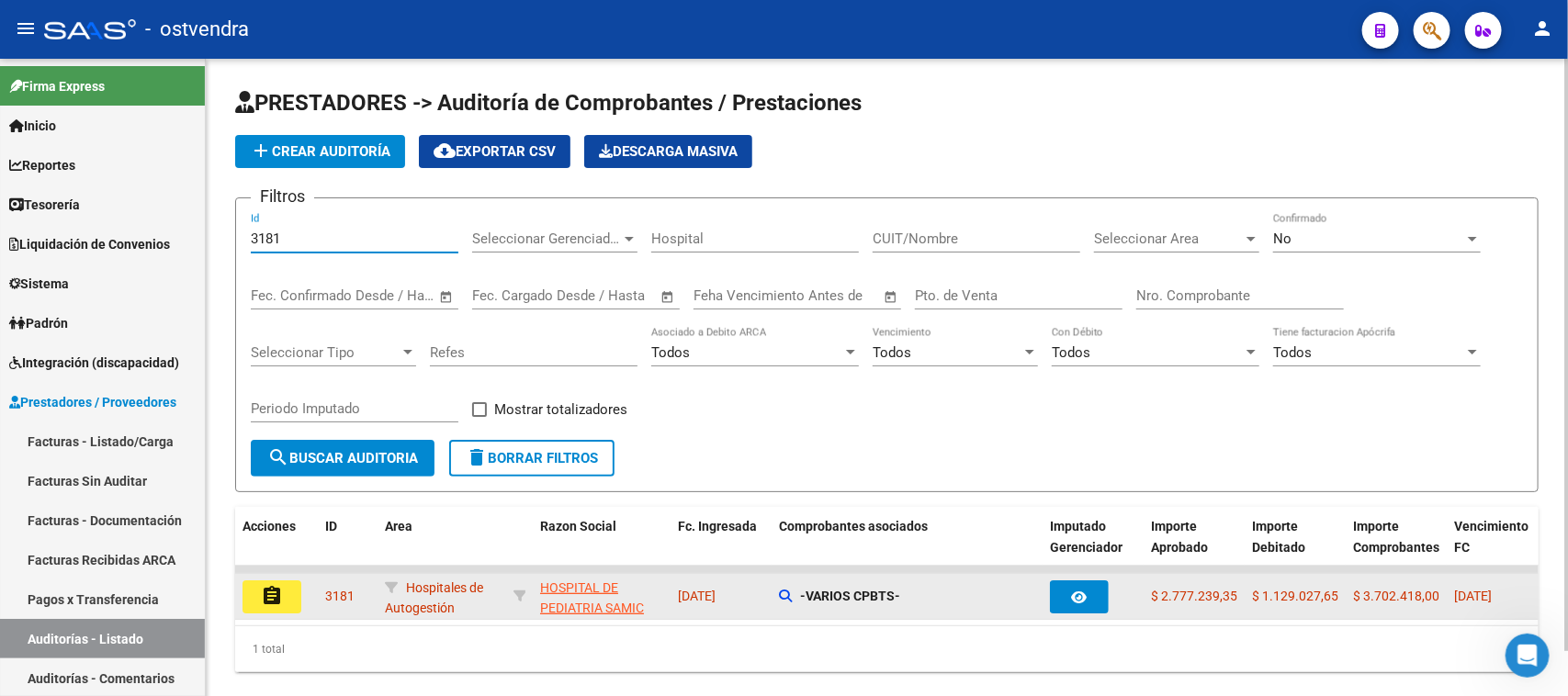
type input "3181"
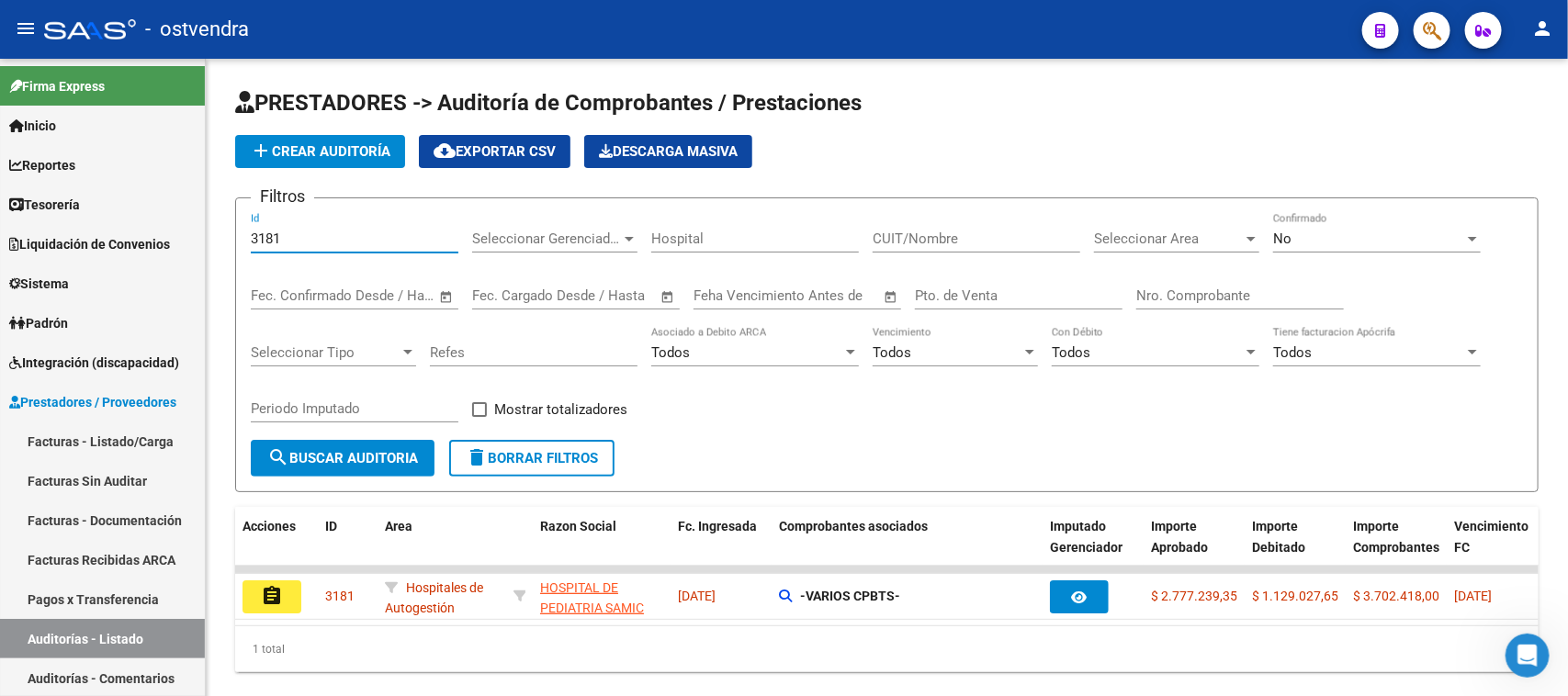
click at [271, 594] on mat-icon "assignment" at bounding box center [272, 596] width 22 height 22
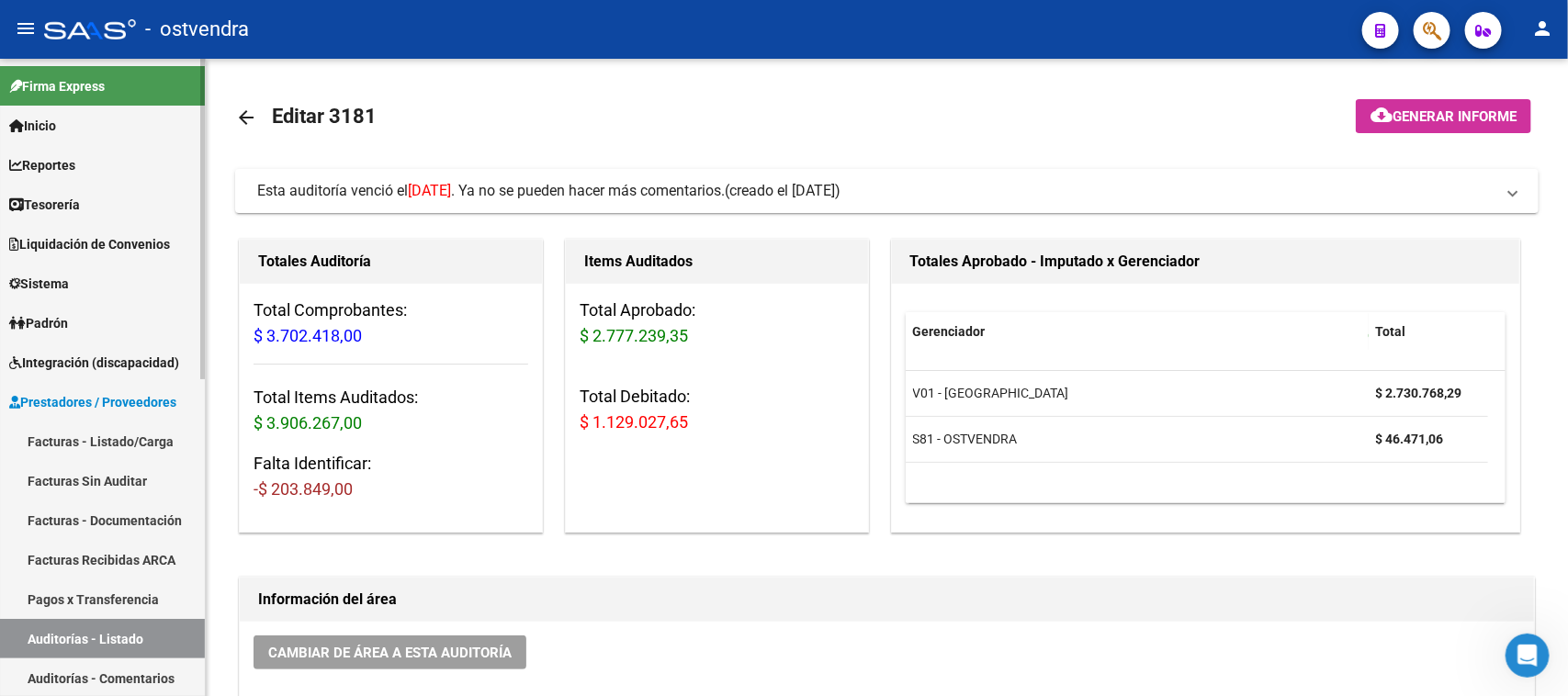
click at [131, 639] on link "Auditorías - Listado" at bounding box center [103, 638] width 205 height 39
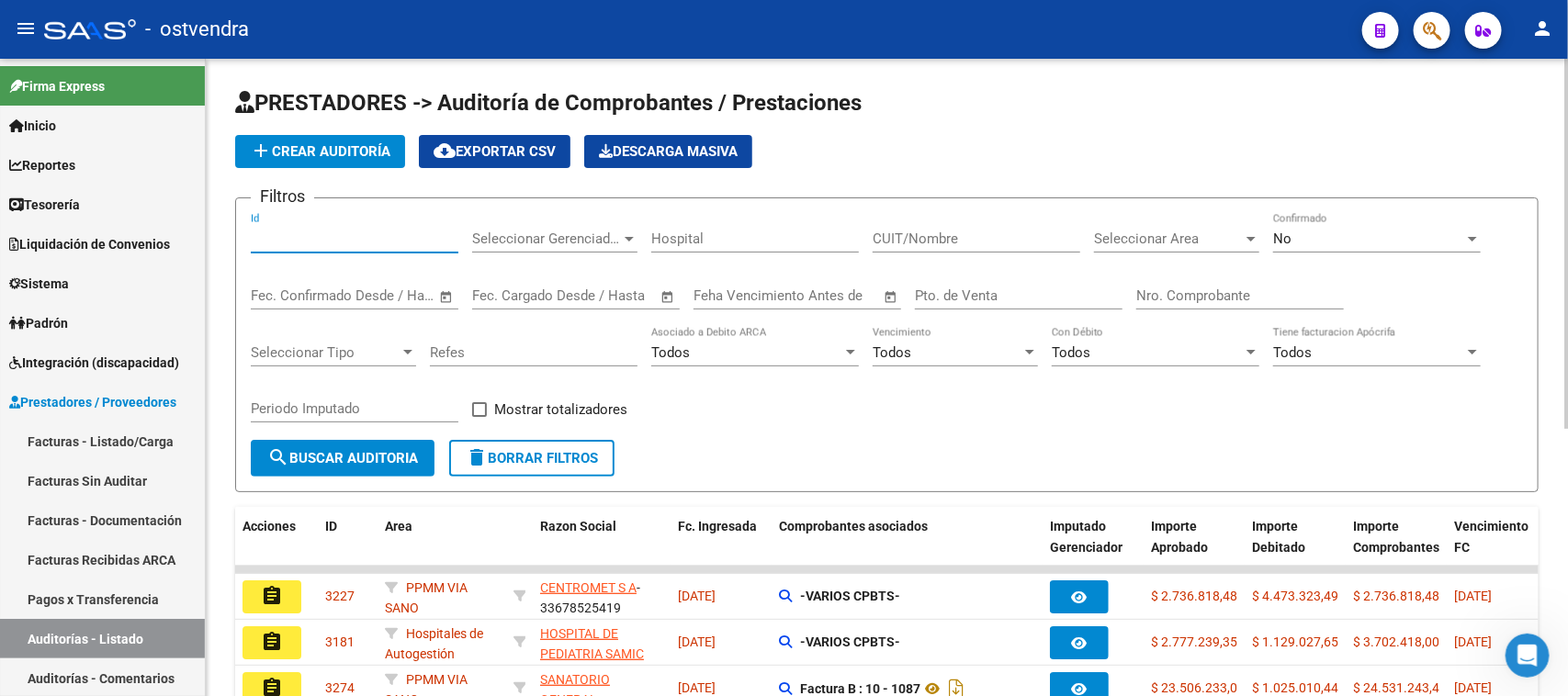
click at [326, 243] on input "Id" at bounding box center [354, 239] width 208 height 17
paste input "3166"
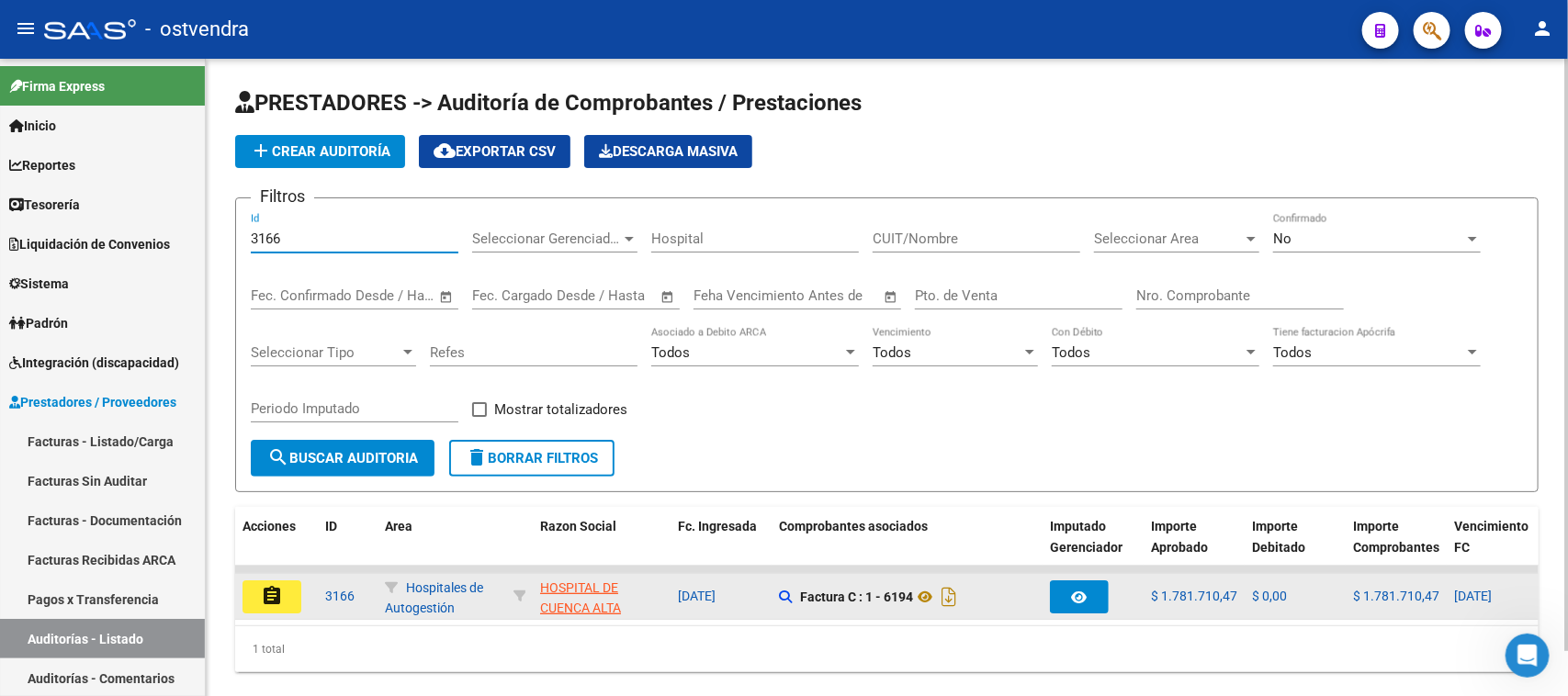
type input "3166"
click at [267, 593] on mat-icon "assignment" at bounding box center [272, 596] width 22 height 22
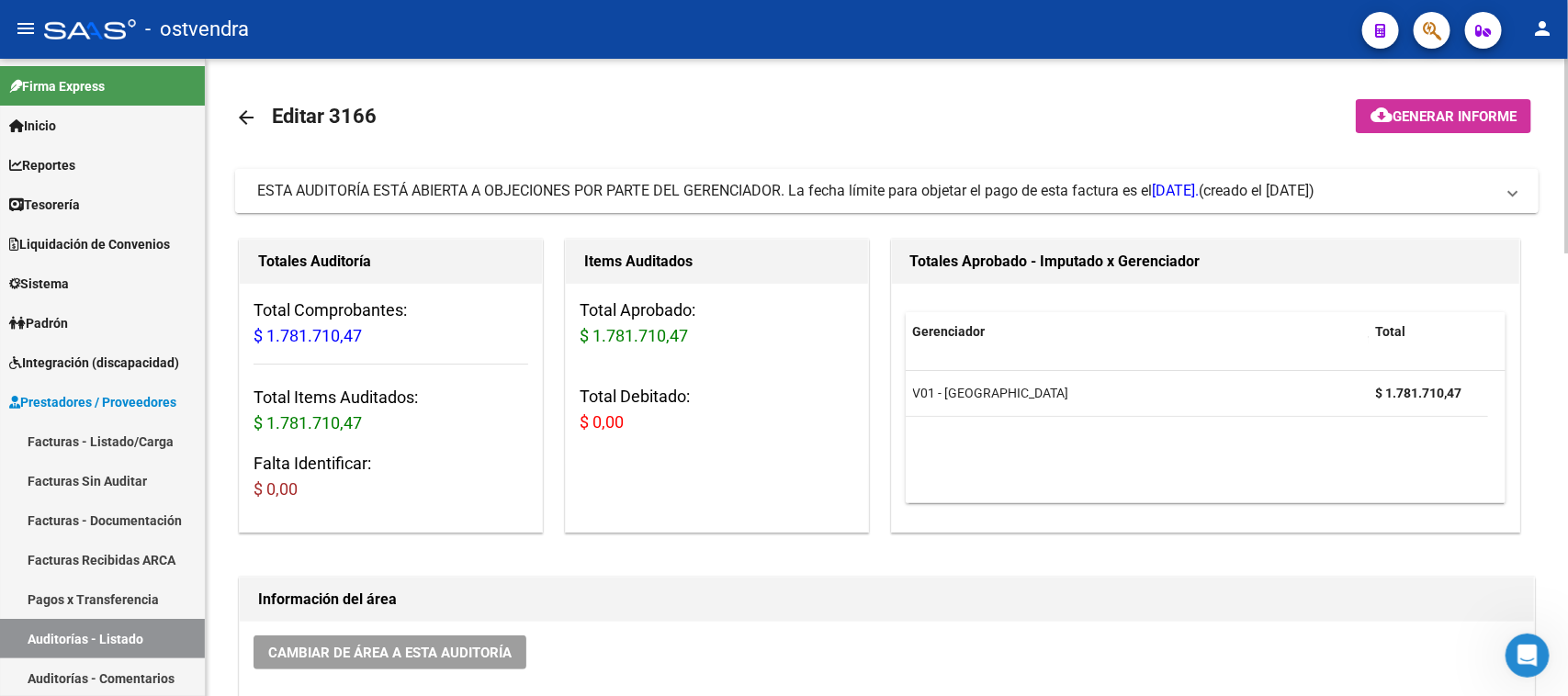
click at [675, 195] on span "ESTA AUDITORÍA ESTÁ ABIERTA A OBJECIONES POR PARTE DEL GERENCIADOR. La fecha lí…" at bounding box center [728, 190] width 942 height 18
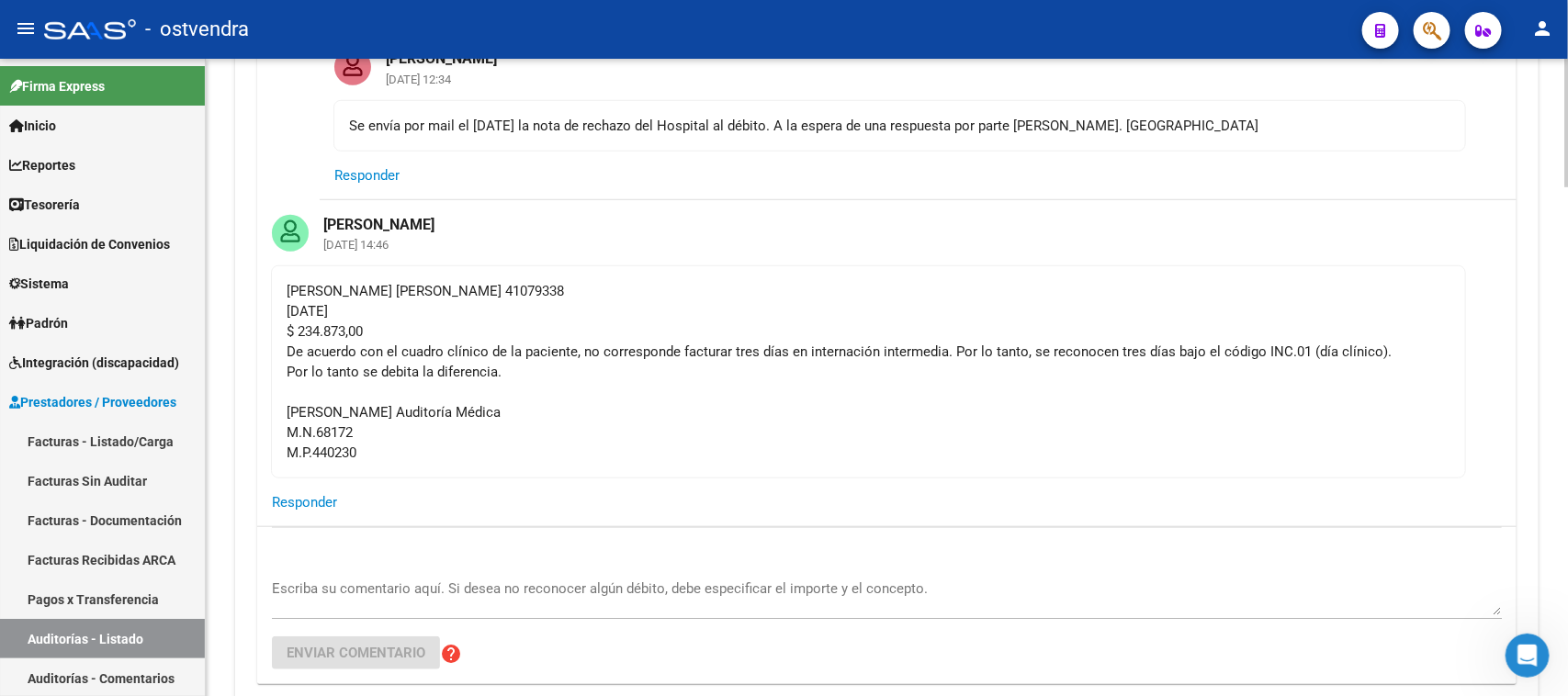
scroll to position [689, 0]
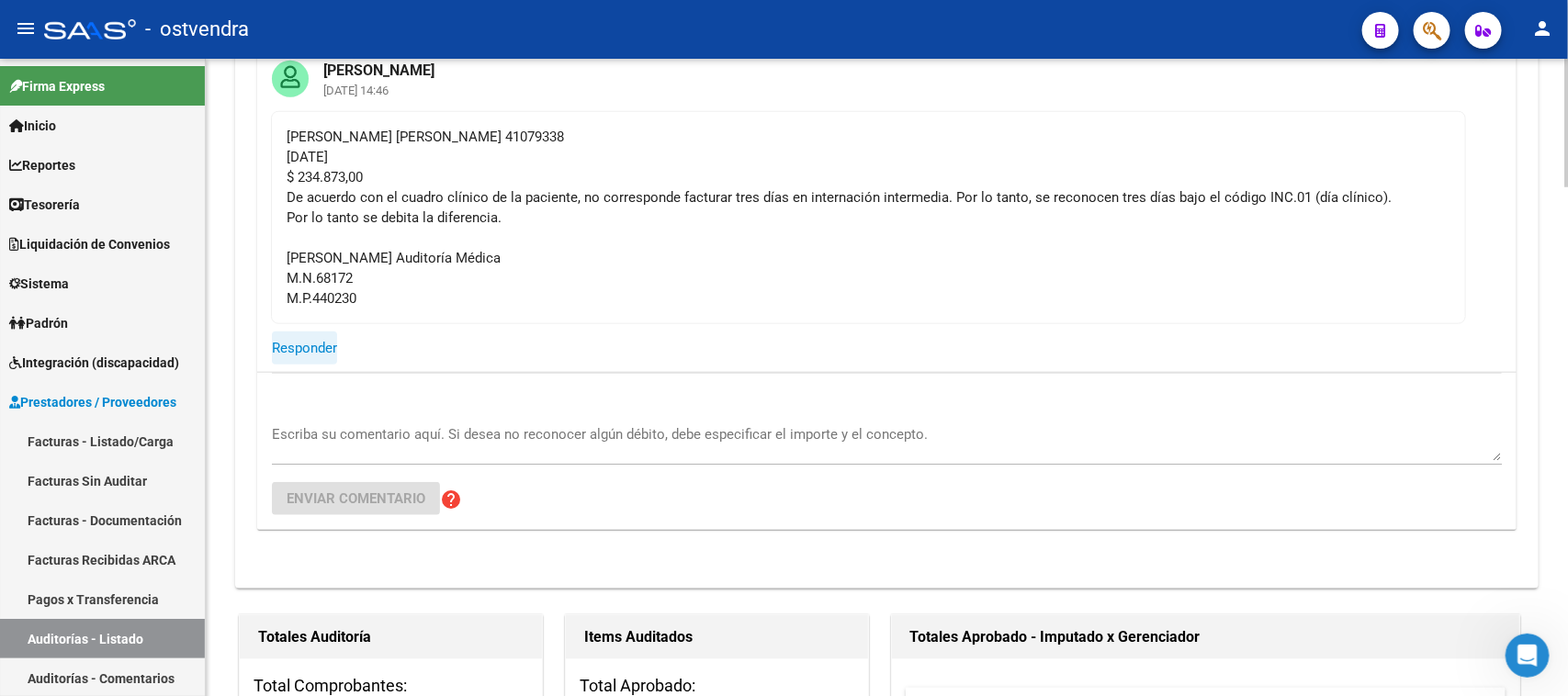
click at [315, 346] on span "Responder" at bounding box center [305, 348] width 65 height 17
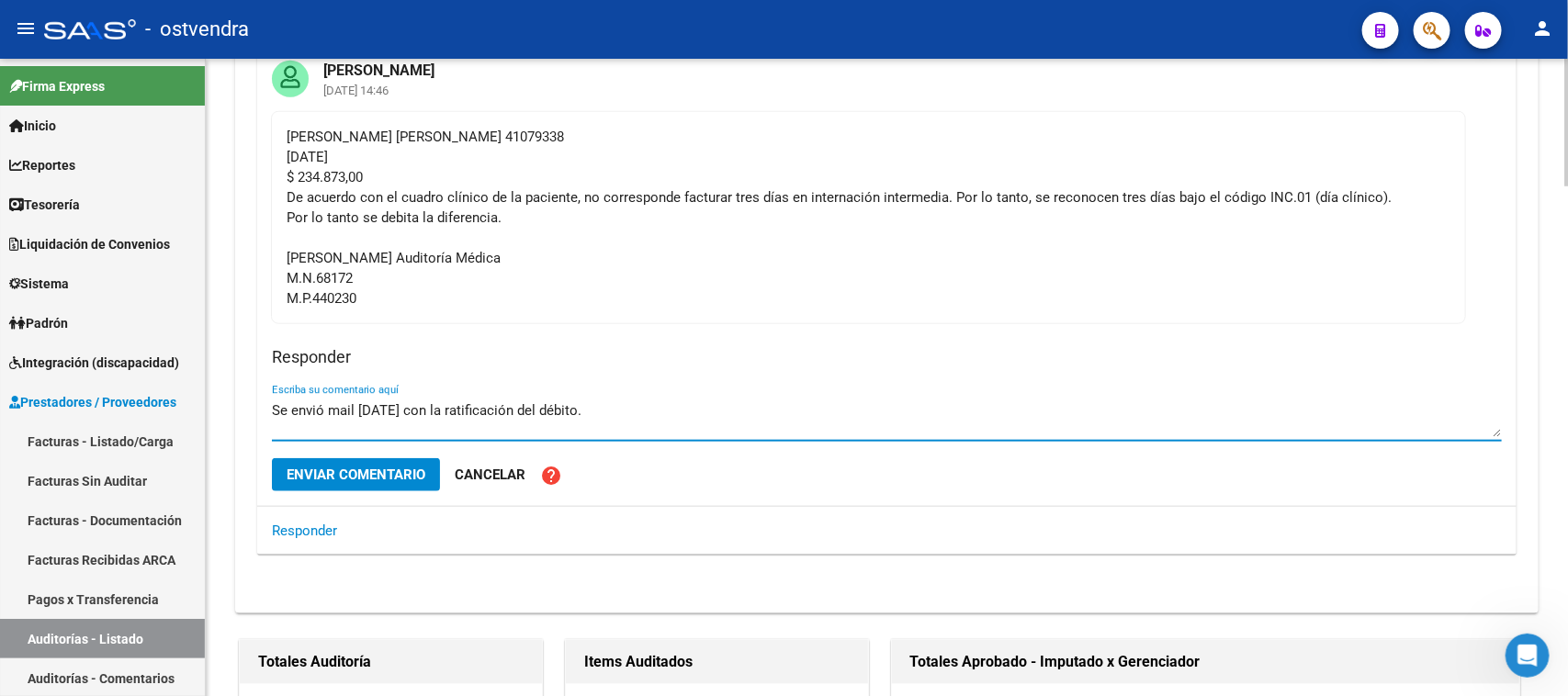
type textarea "Se envió mail [DATE] con la ratificación del débito."
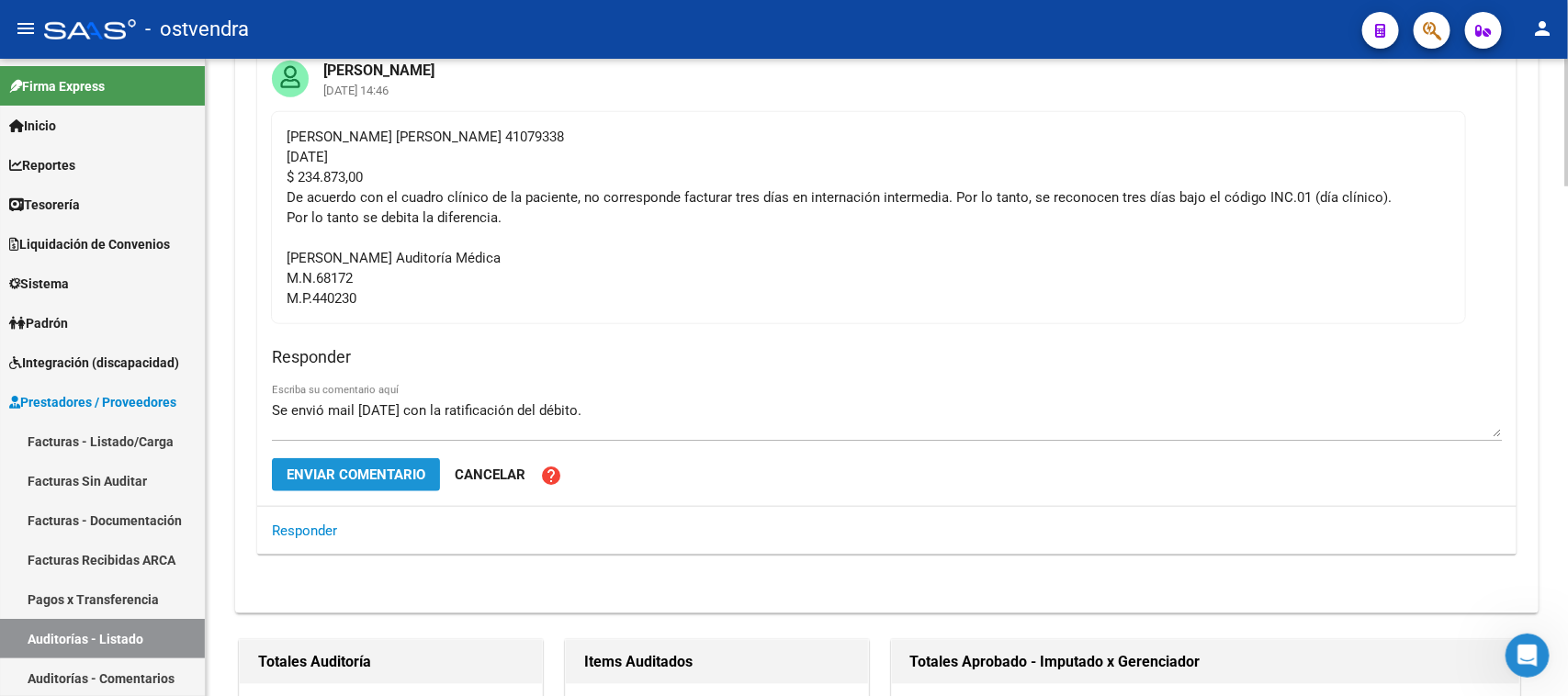
click at [378, 469] on span "Enviar comentario" at bounding box center [355, 475] width 139 height 17
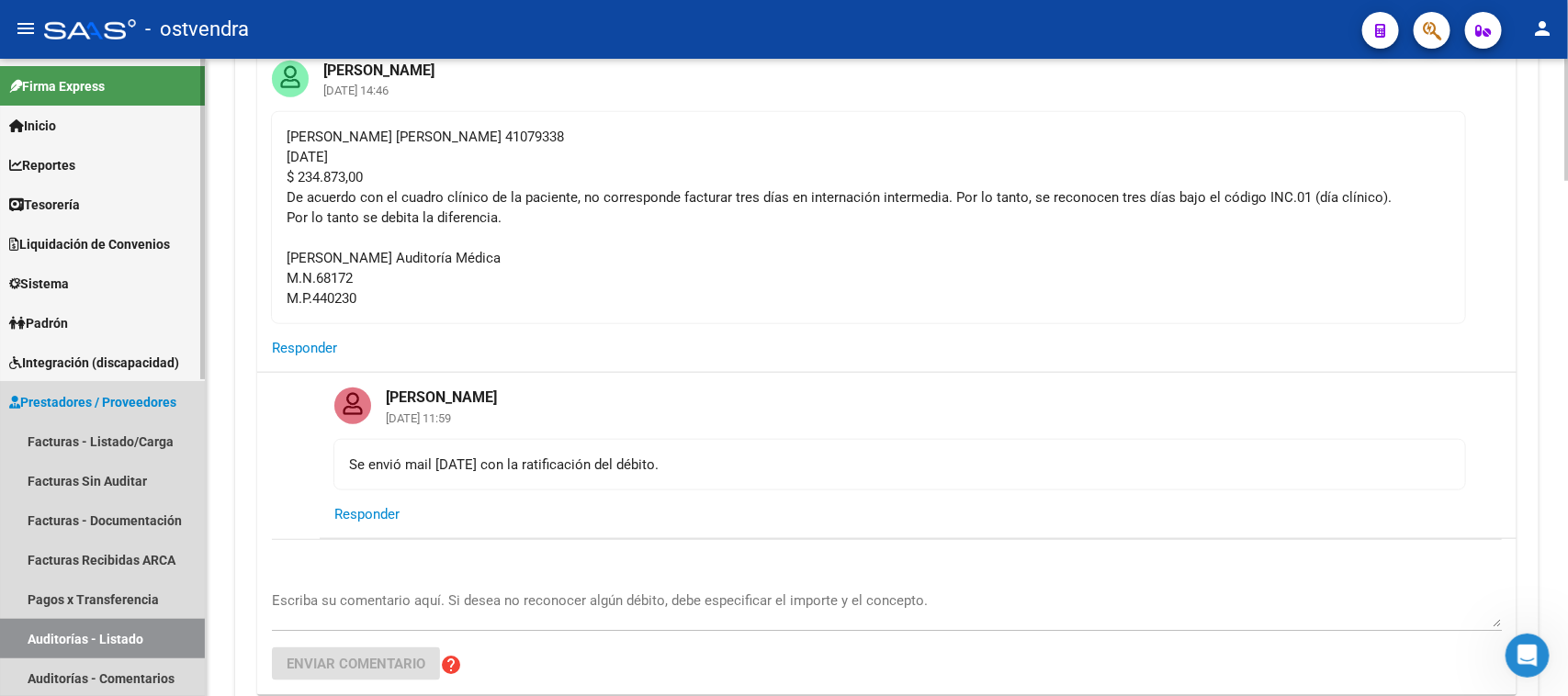
click at [145, 625] on link "Auditorías - Listado" at bounding box center [103, 638] width 205 height 39
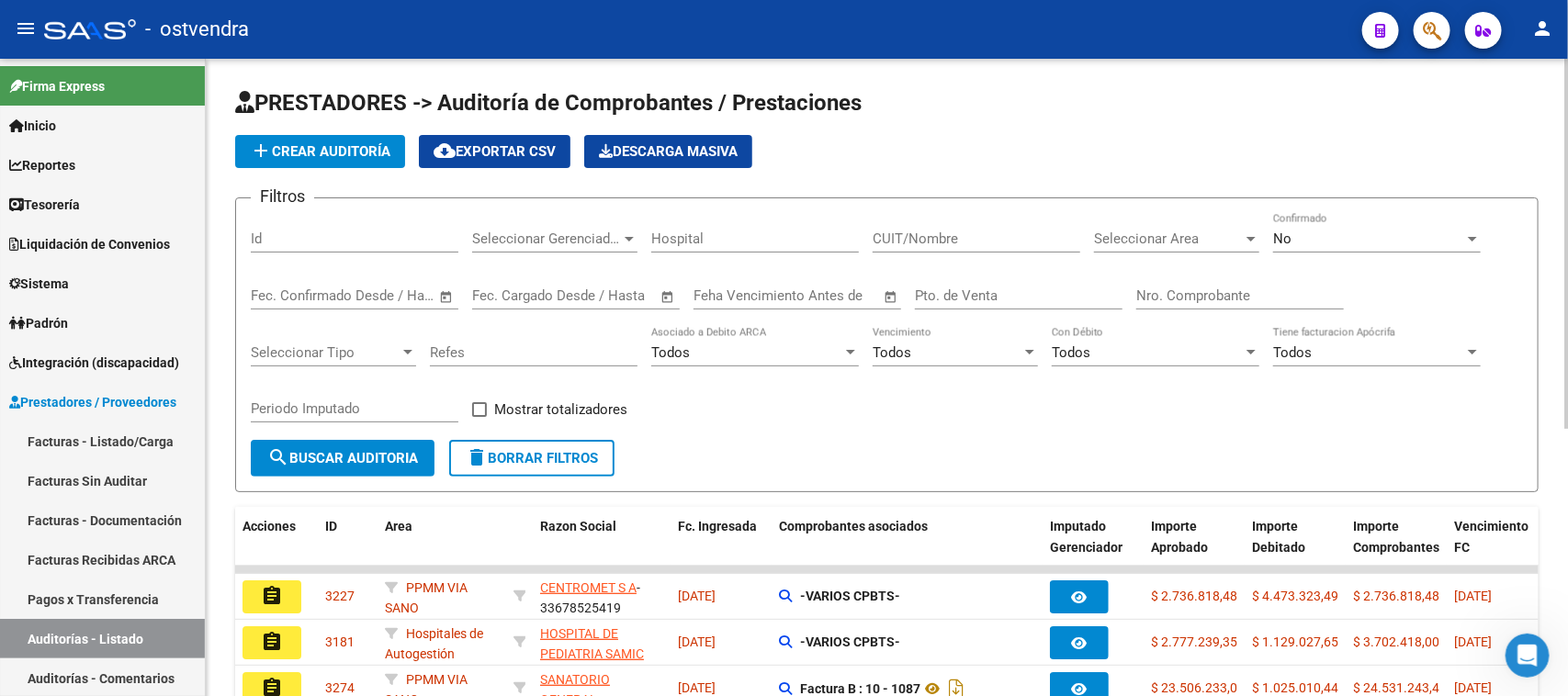
click at [329, 249] on div "Id" at bounding box center [354, 233] width 208 height 39
paste input "3290"
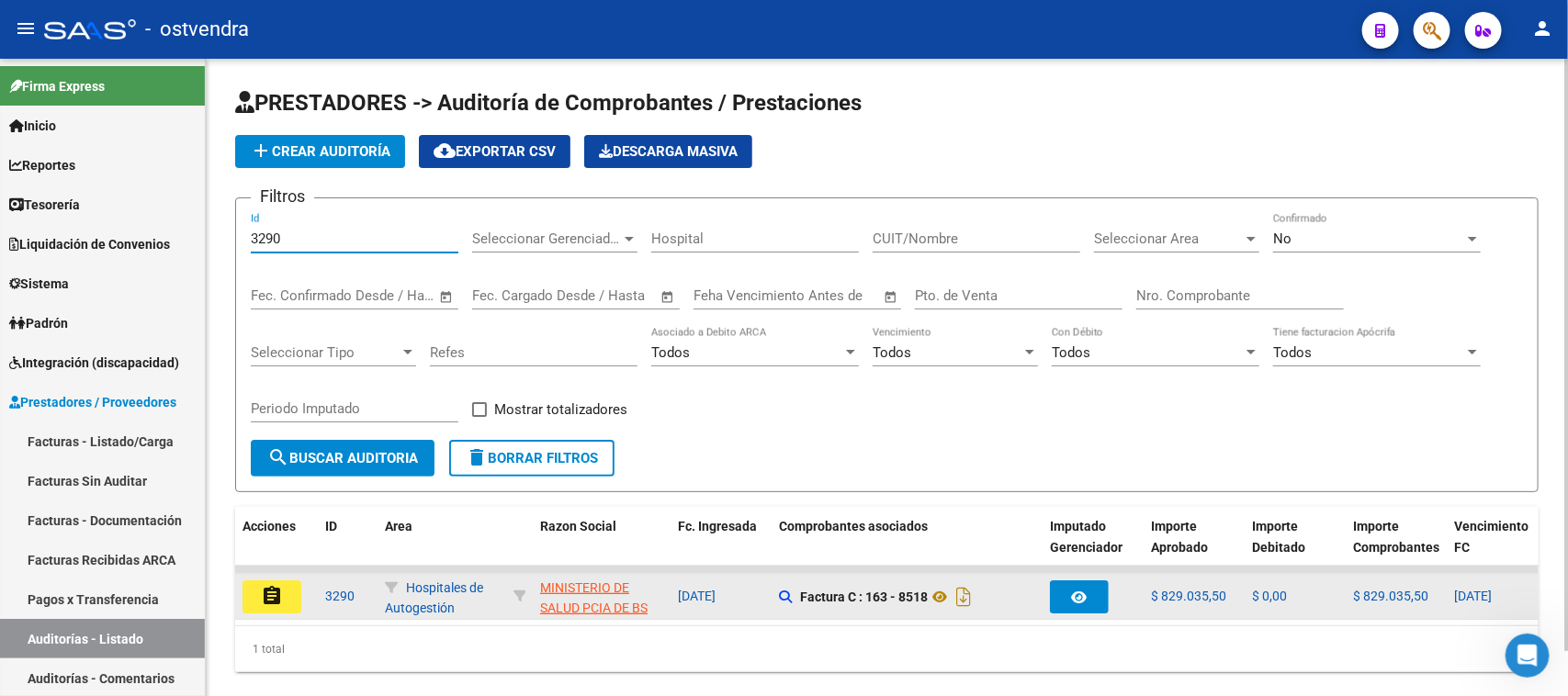
type input "3290"
click at [268, 594] on mat-icon "assignment" at bounding box center [272, 596] width 22 height 22
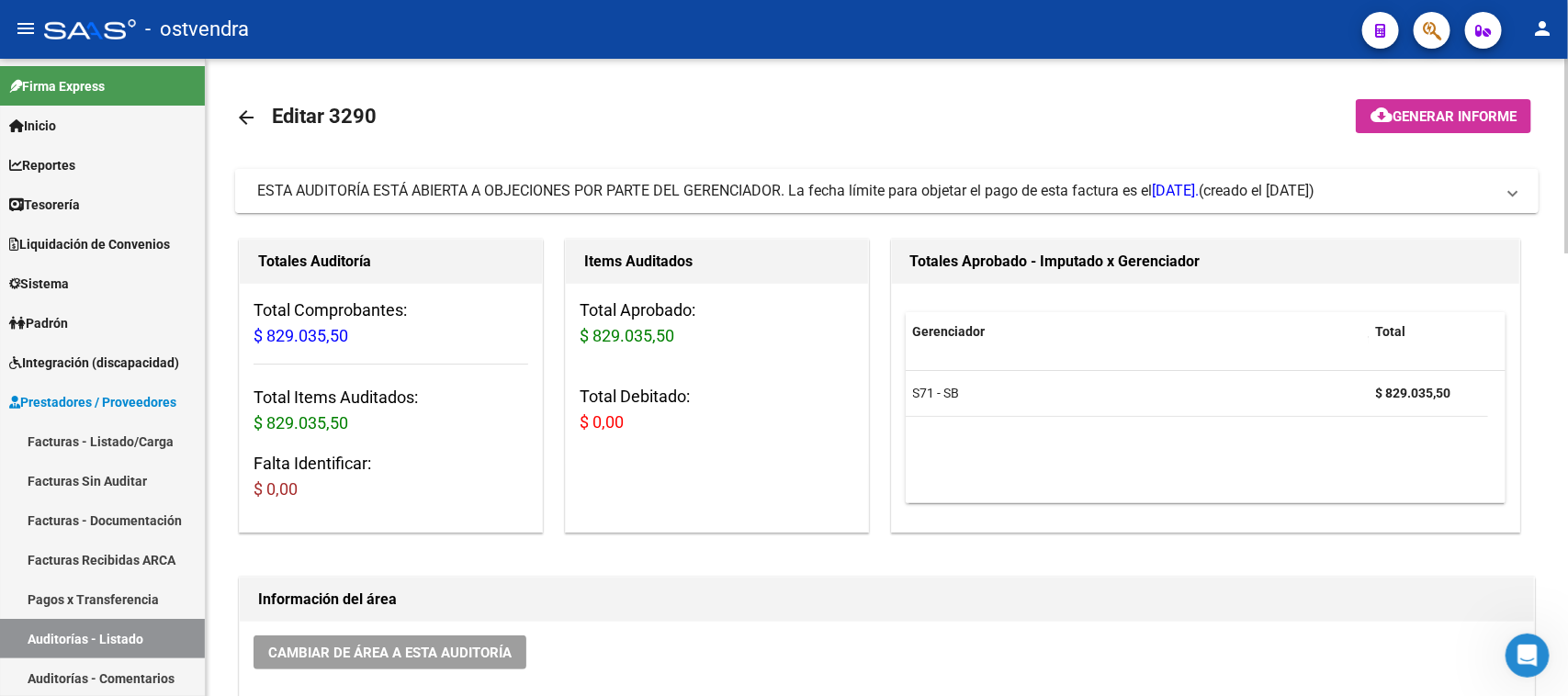
click at [957, 186] on span "ESTA AUDITORÍA ESTÁ ABIERTA A OBJECIONES POR PARTE DEL GERENCIADOR. La fecha lí…" at bounding box center [728, 190] width 942 height 18
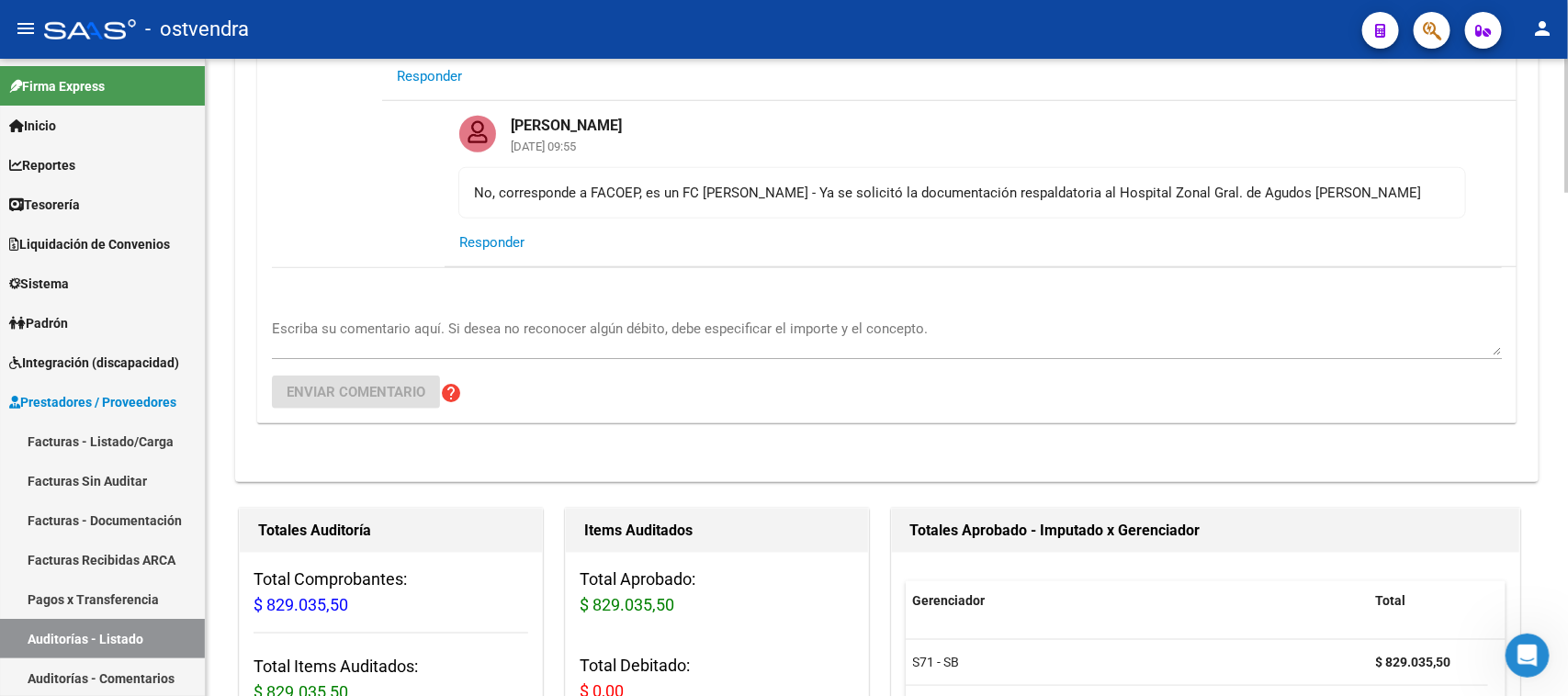
scroll to position [918, 0]
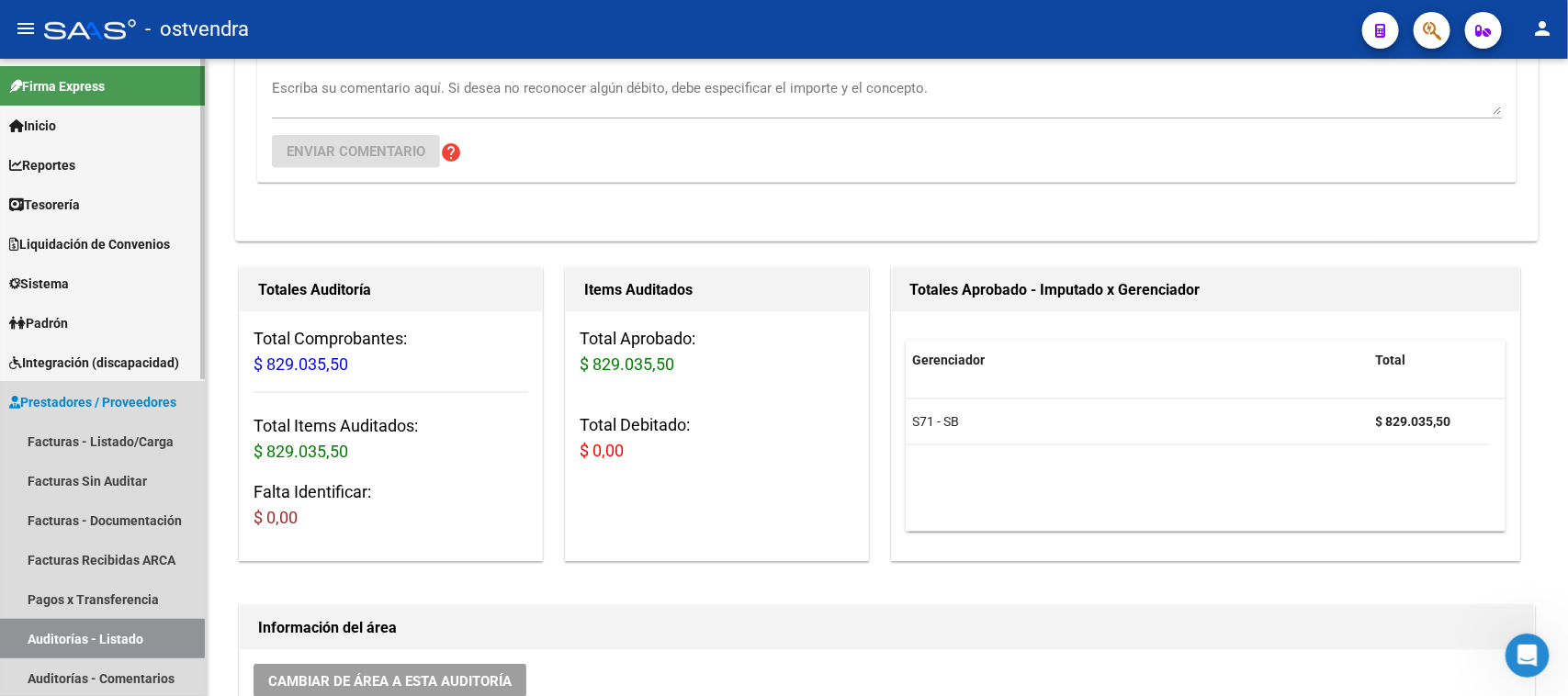
click at [126, 636] on link "Auditorías - Listado" at bounding box center [103, 638] width 205 height 39
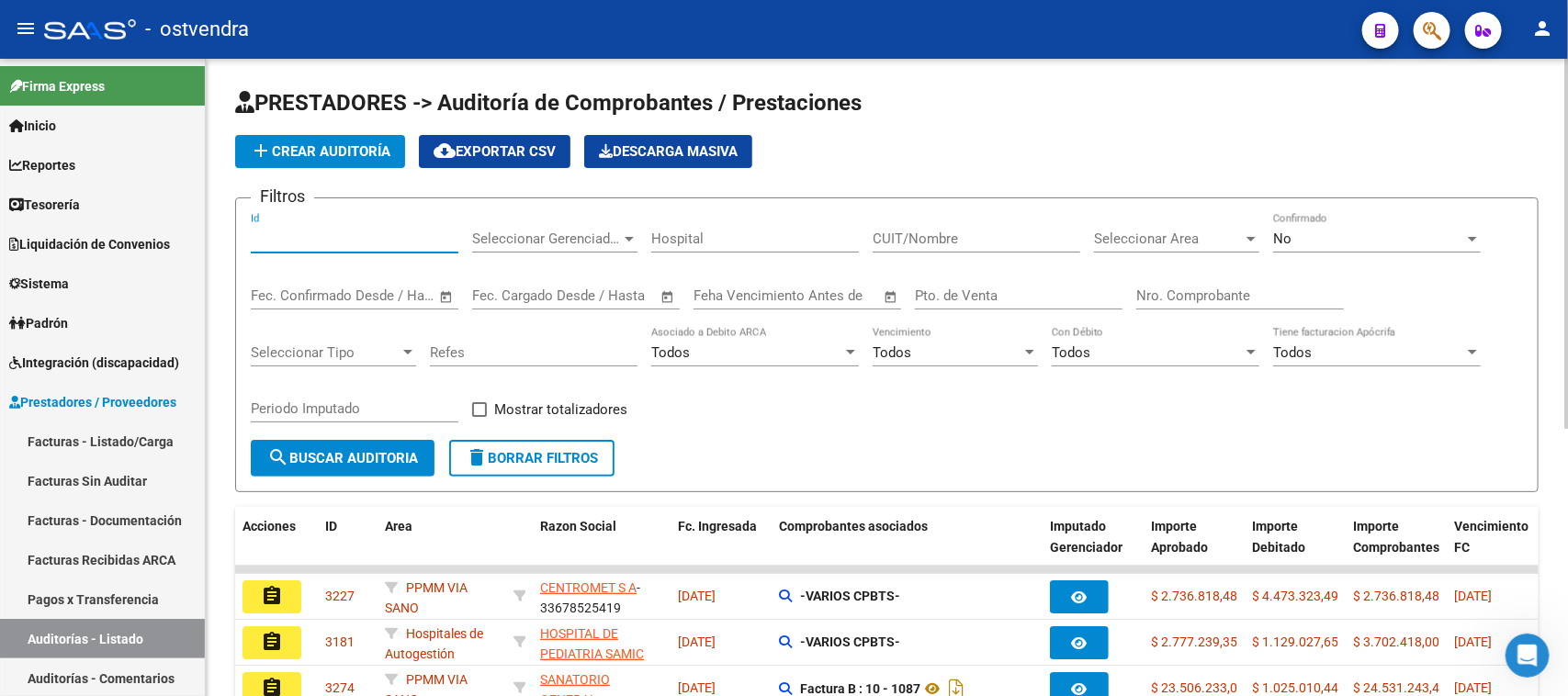
click at [391, 245] on input "Id" at bounding box center [354, 239] width 208 height 17
paste input "3316"
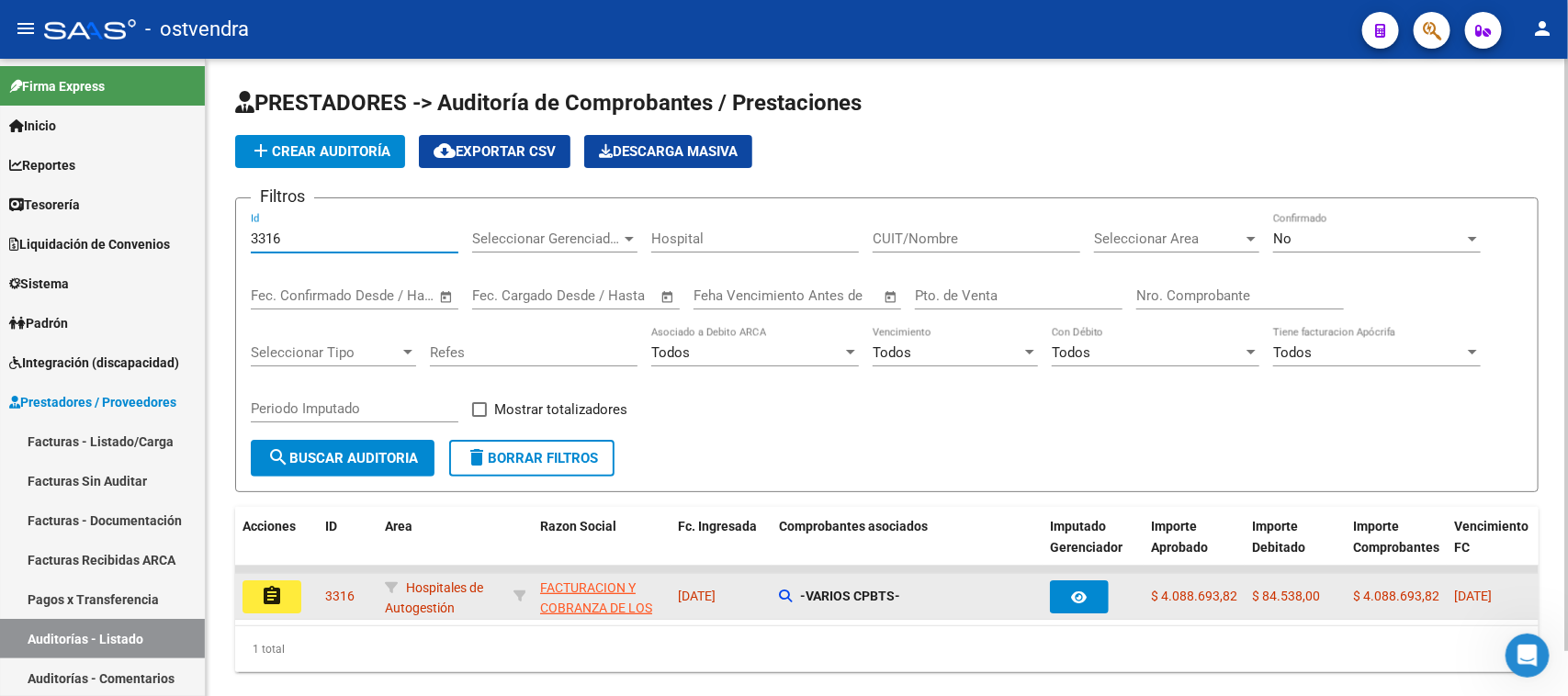
type input "3316"
click at [282, 585] on mat-icon "assignment" at bounding box center [272, 596] width 22 height 22
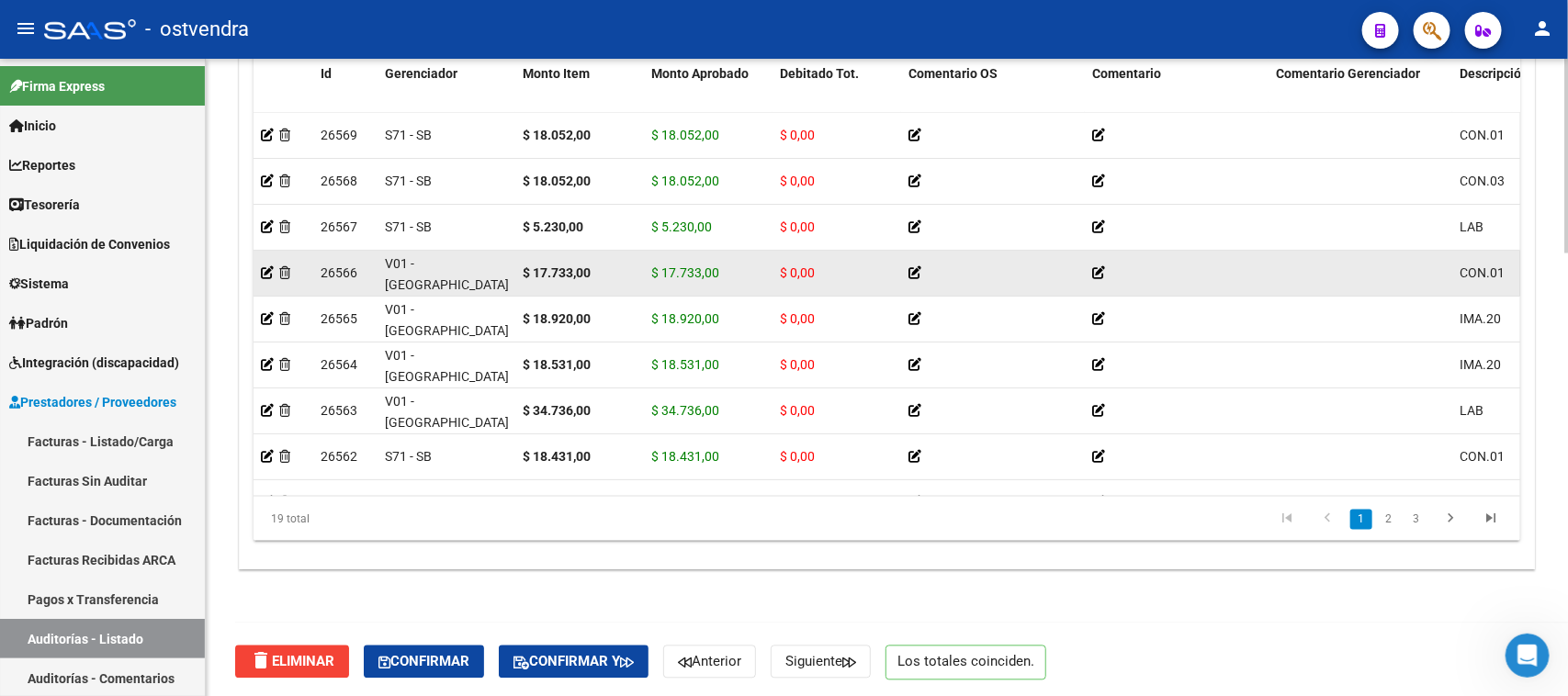
scroll to position [1453, 0]
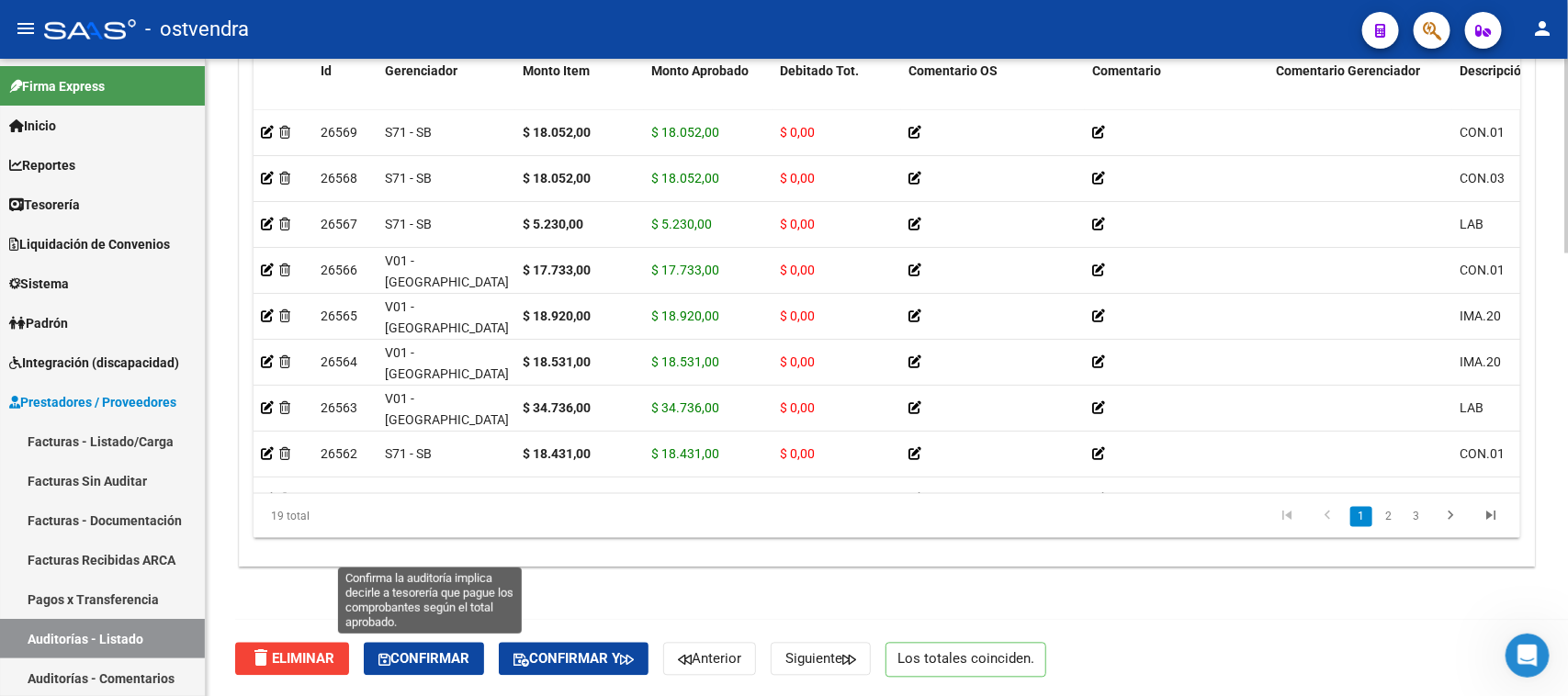
click at [419, 663] on span "Confirmar" at bounding box center [424, 660] width 91 height 17
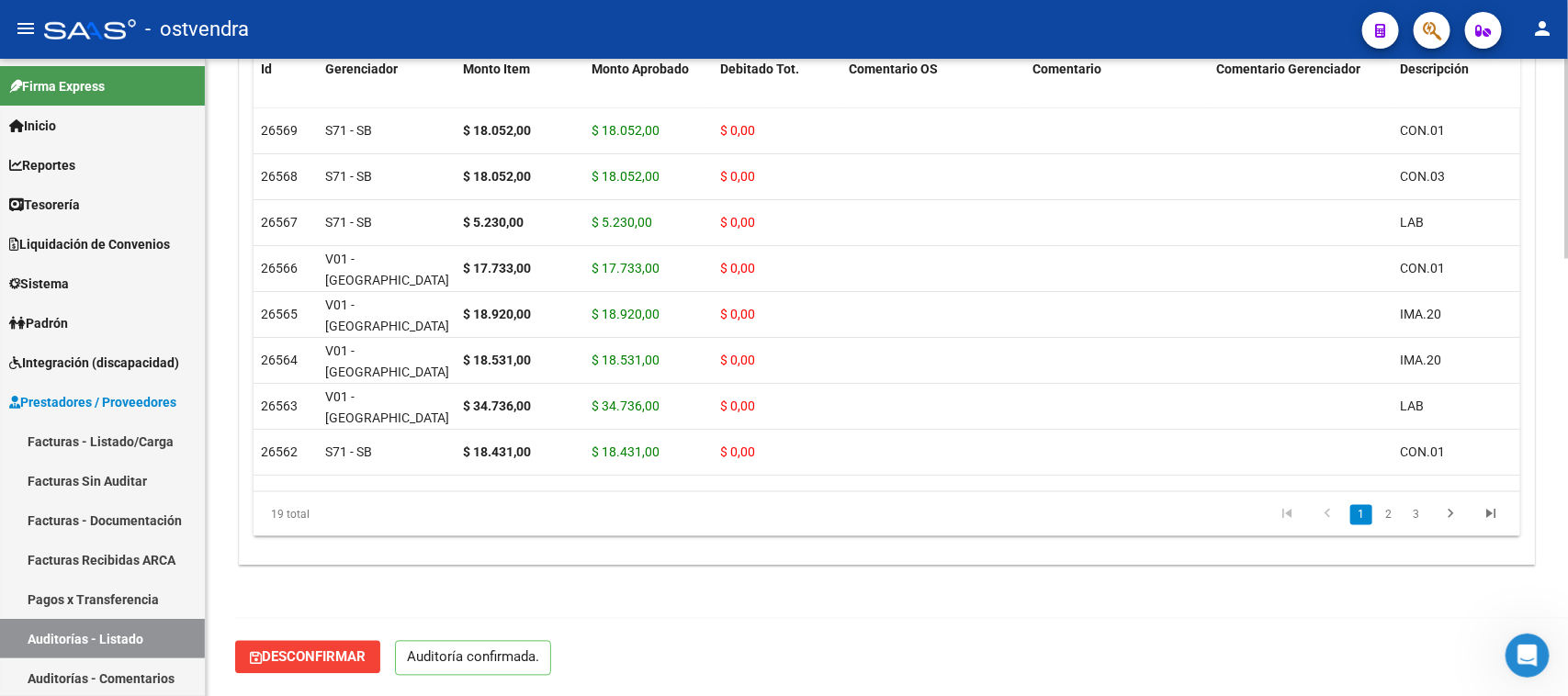
scroll to position [1391, 0]
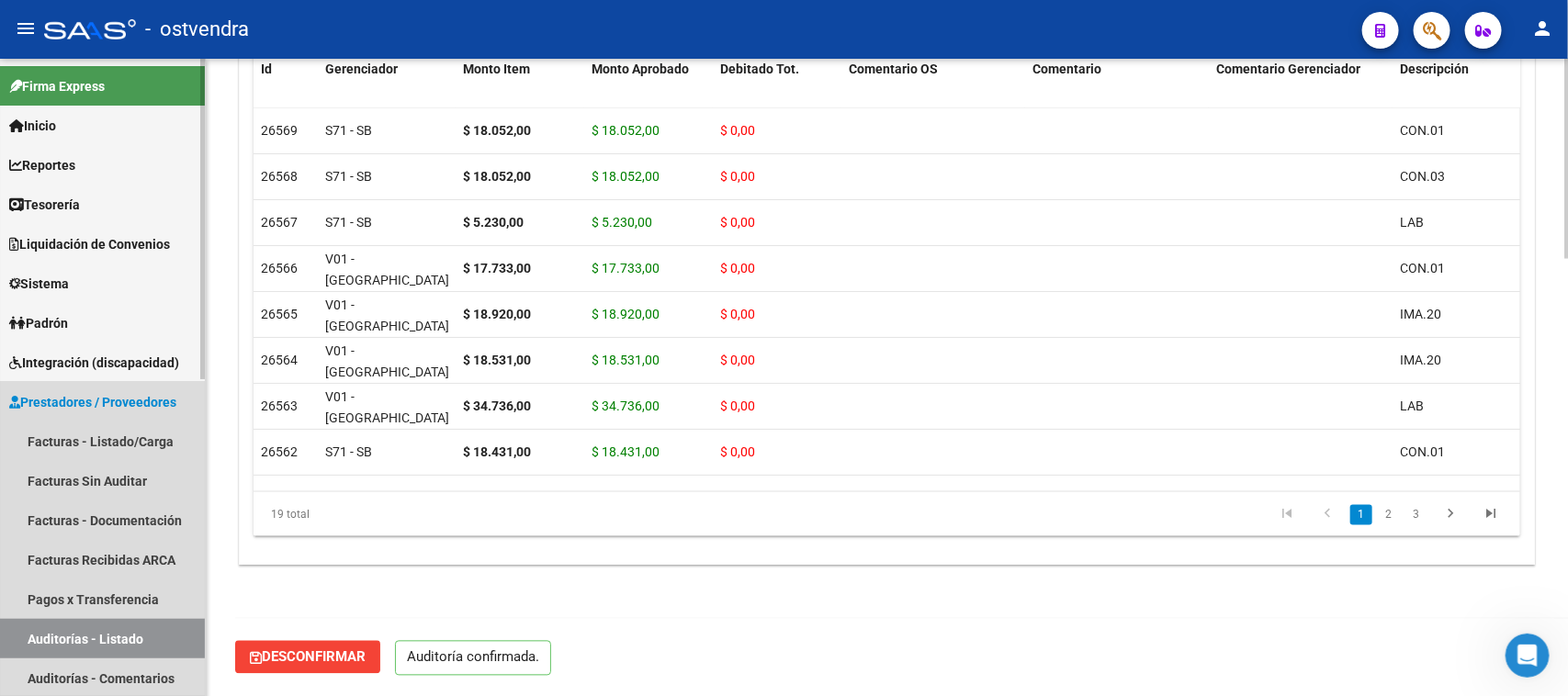
click at [144, 631] on link "Auditorías - Listado" at bounding box center [103, 638] width 205 height 39
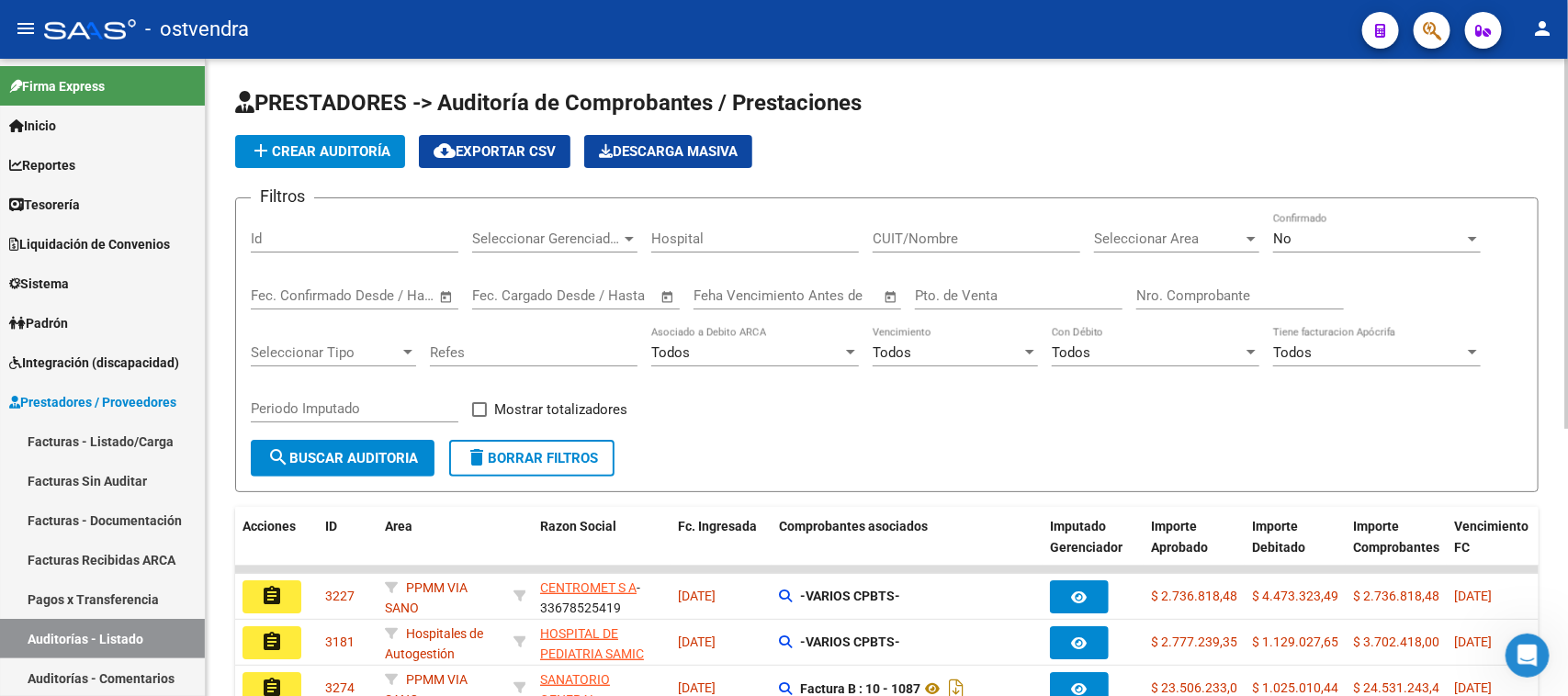
click at [351, 246] on div "Id" at bounding box center [354, 233] width 208 height 39
paste input "3313"
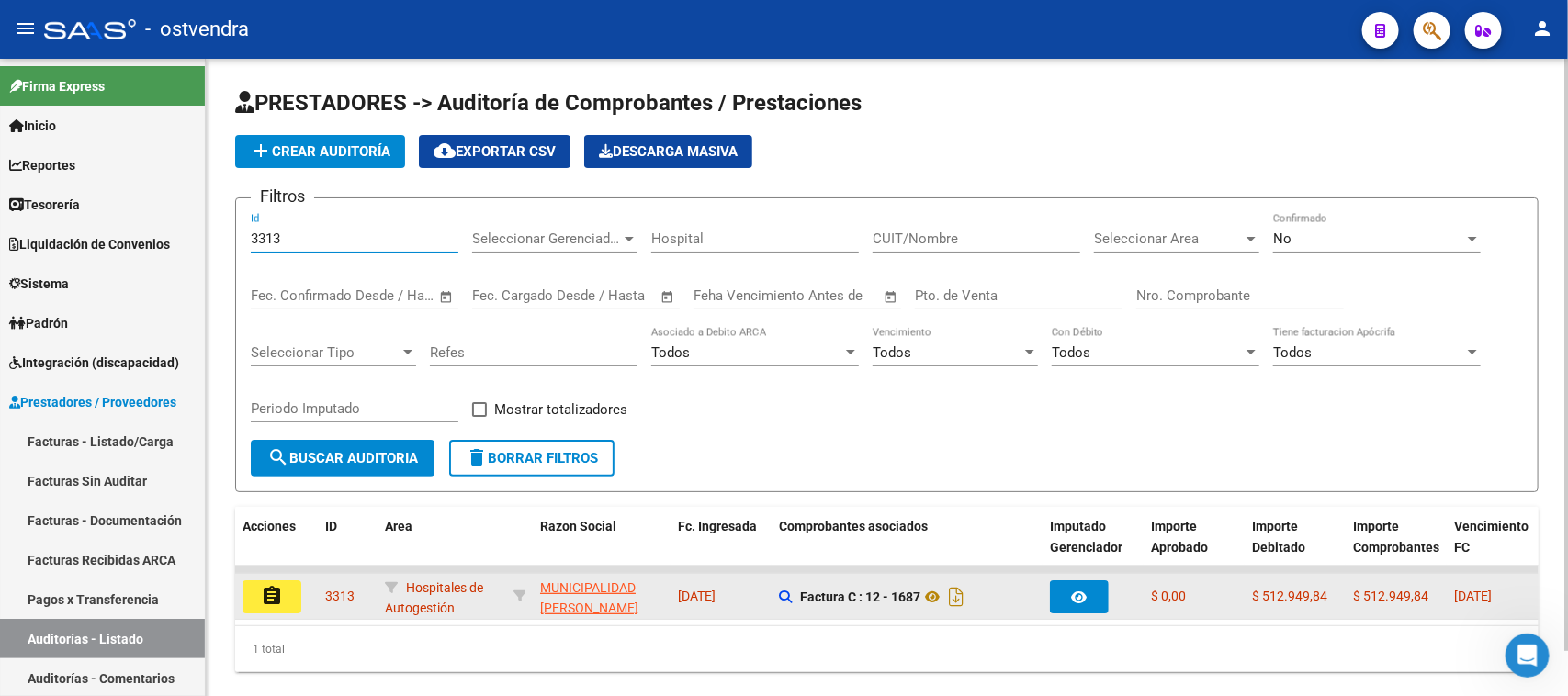
type input "3313"
click at [281, 597] on mat-icon "assignment" at bounding box center [272, 596] width 22 height 22
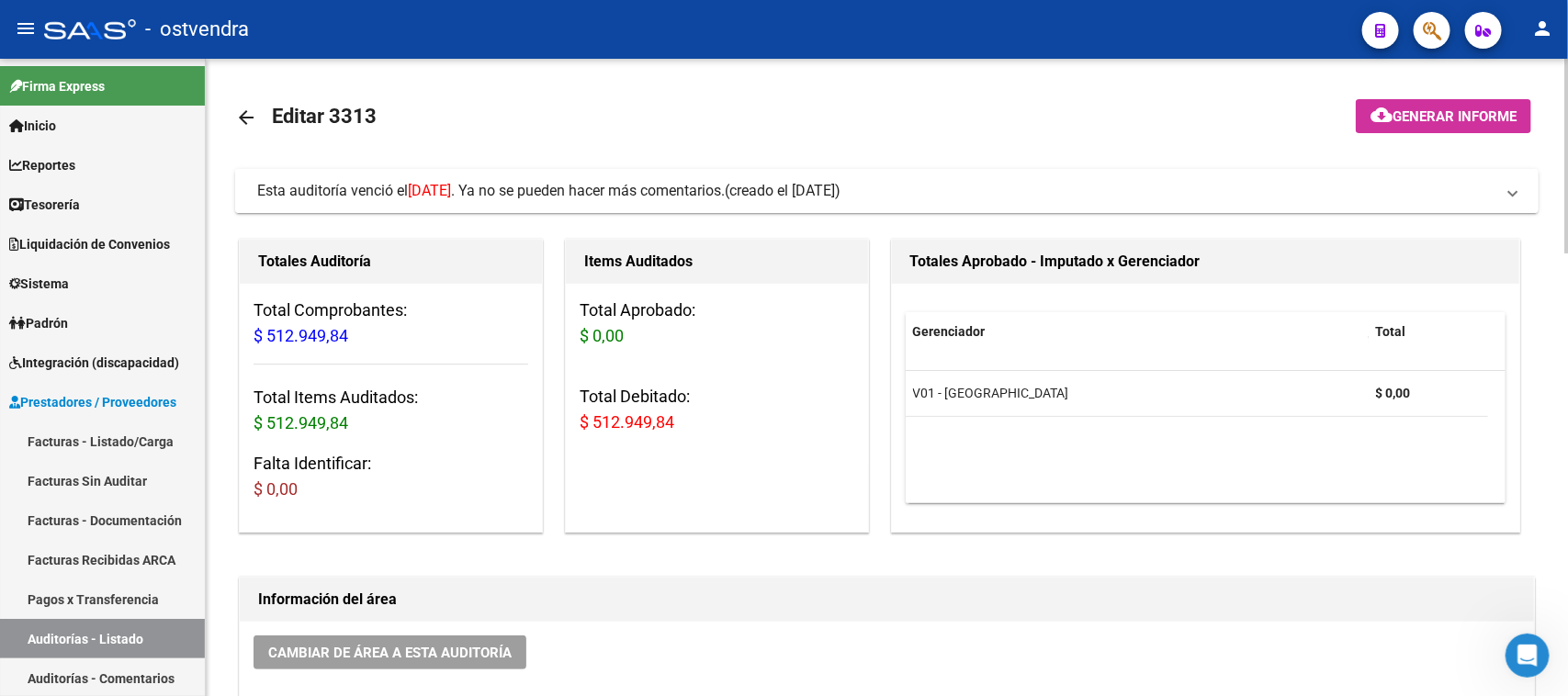
click at [808, 194] on span "(creado el [DATE])" at bounding box center [782, 191] width 116 height 20
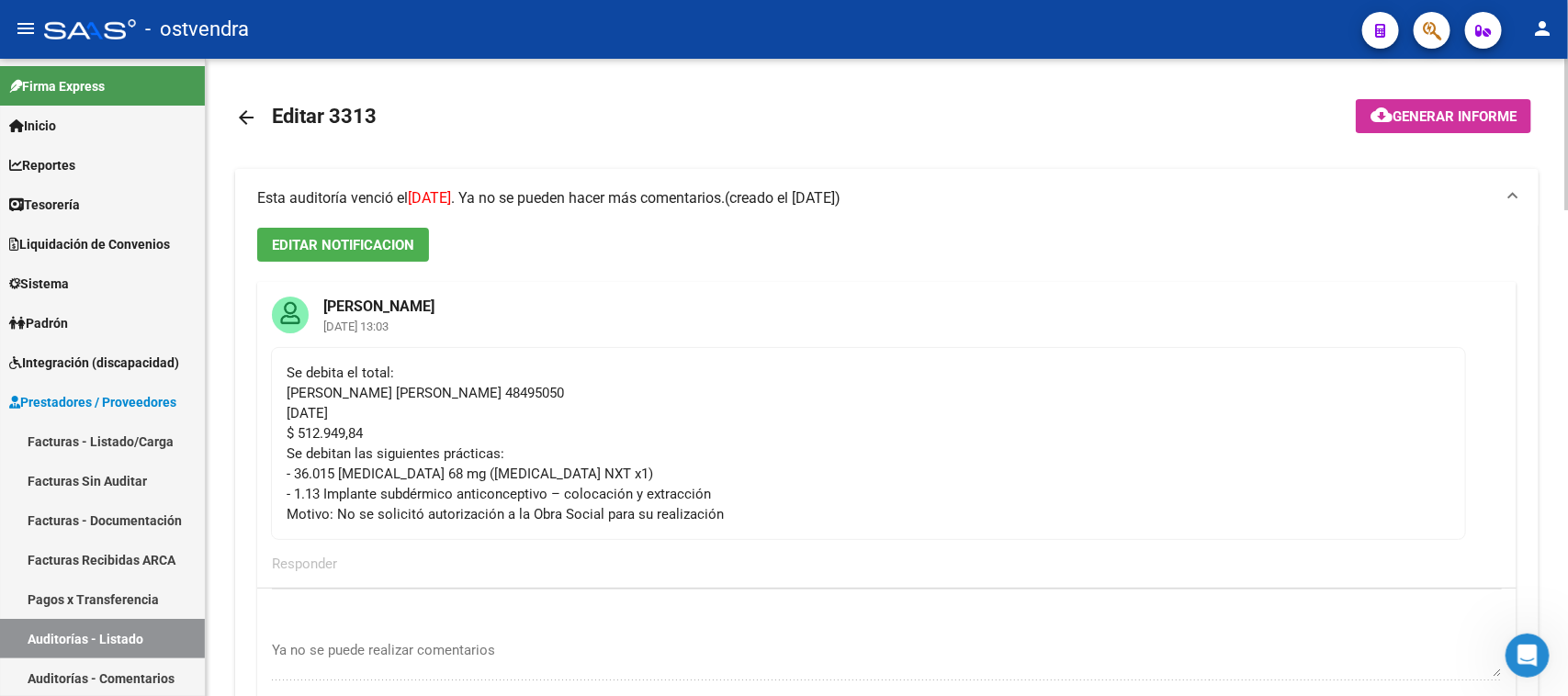
click at [809, 194] on span "(creado el [DATE])" at bounding box center [782, 198] width 116 height 20
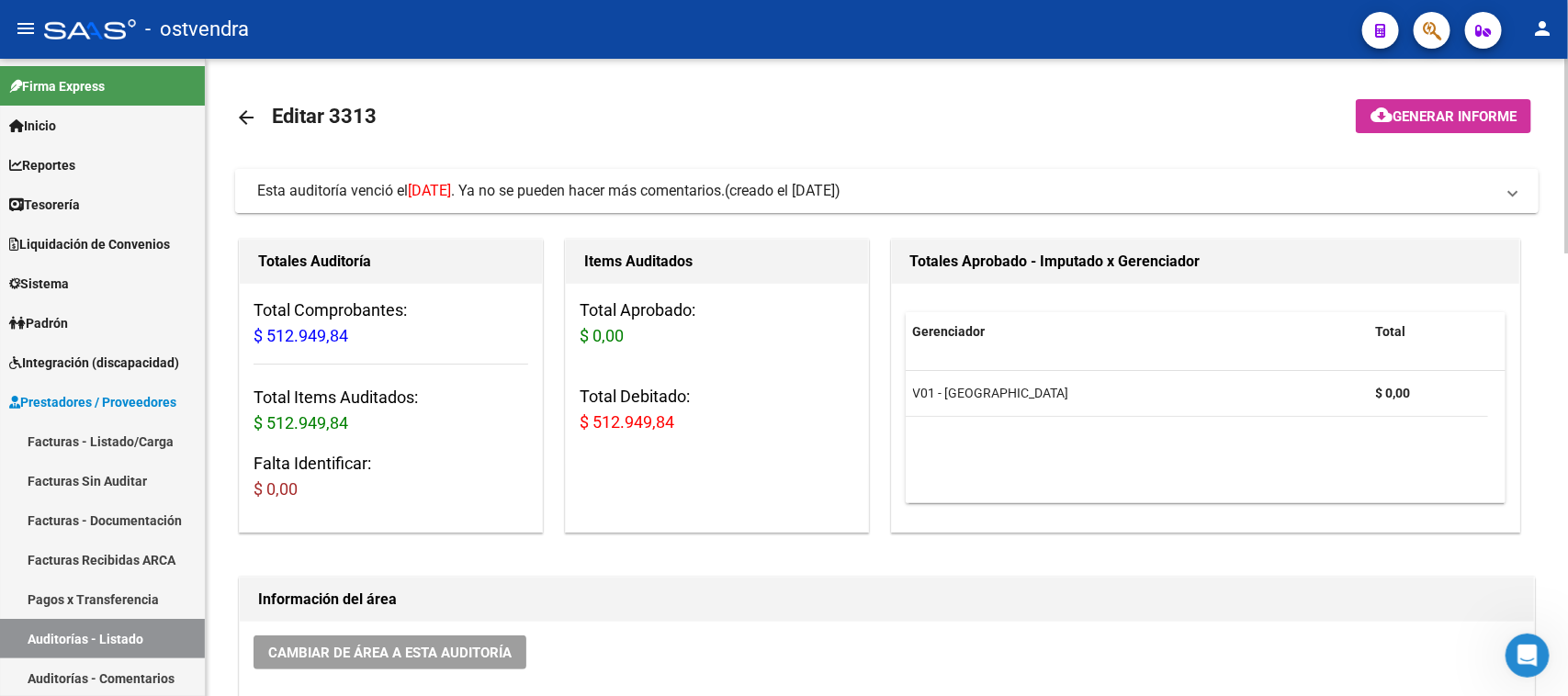
click at [839, 181] on span "(creado el [DATE])" at bounding box center [782, 191] width 116 height 20
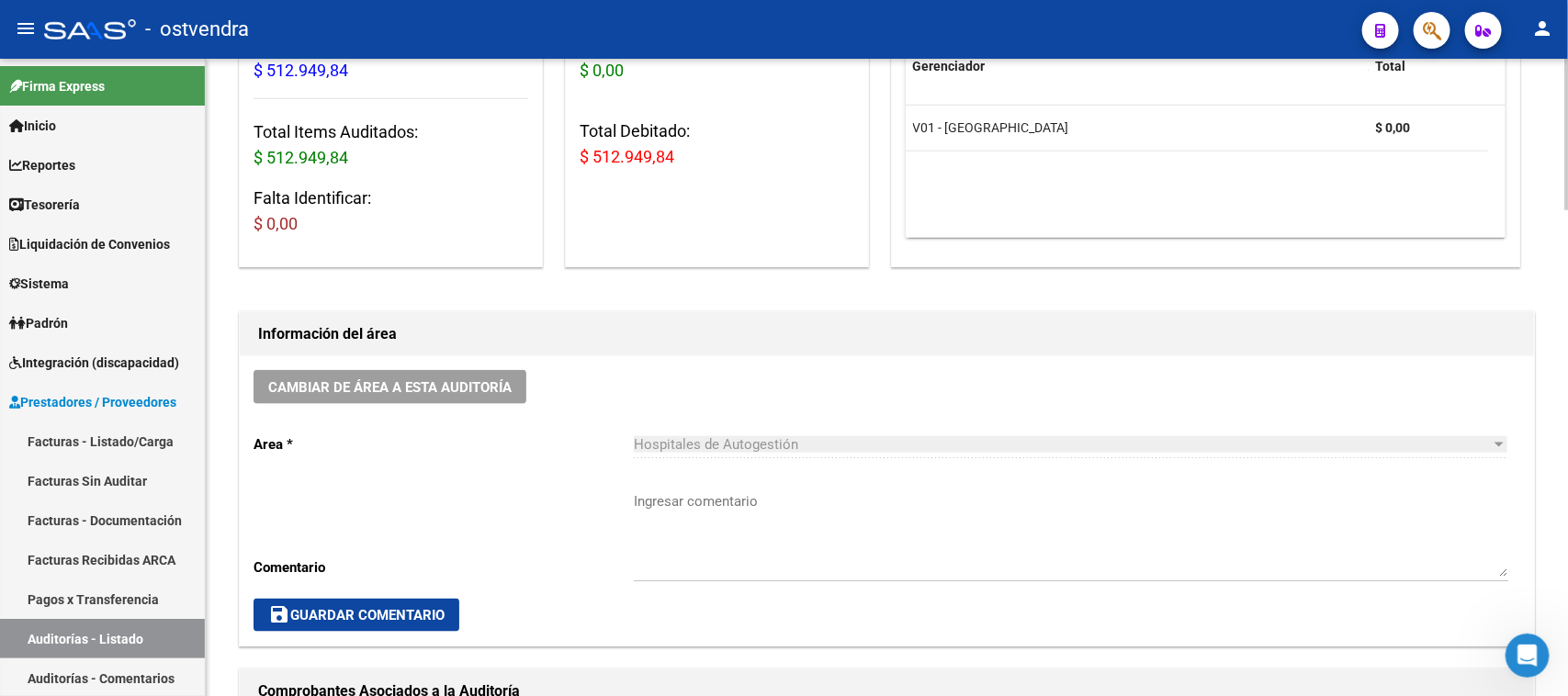
scroll to position [1262, 0]
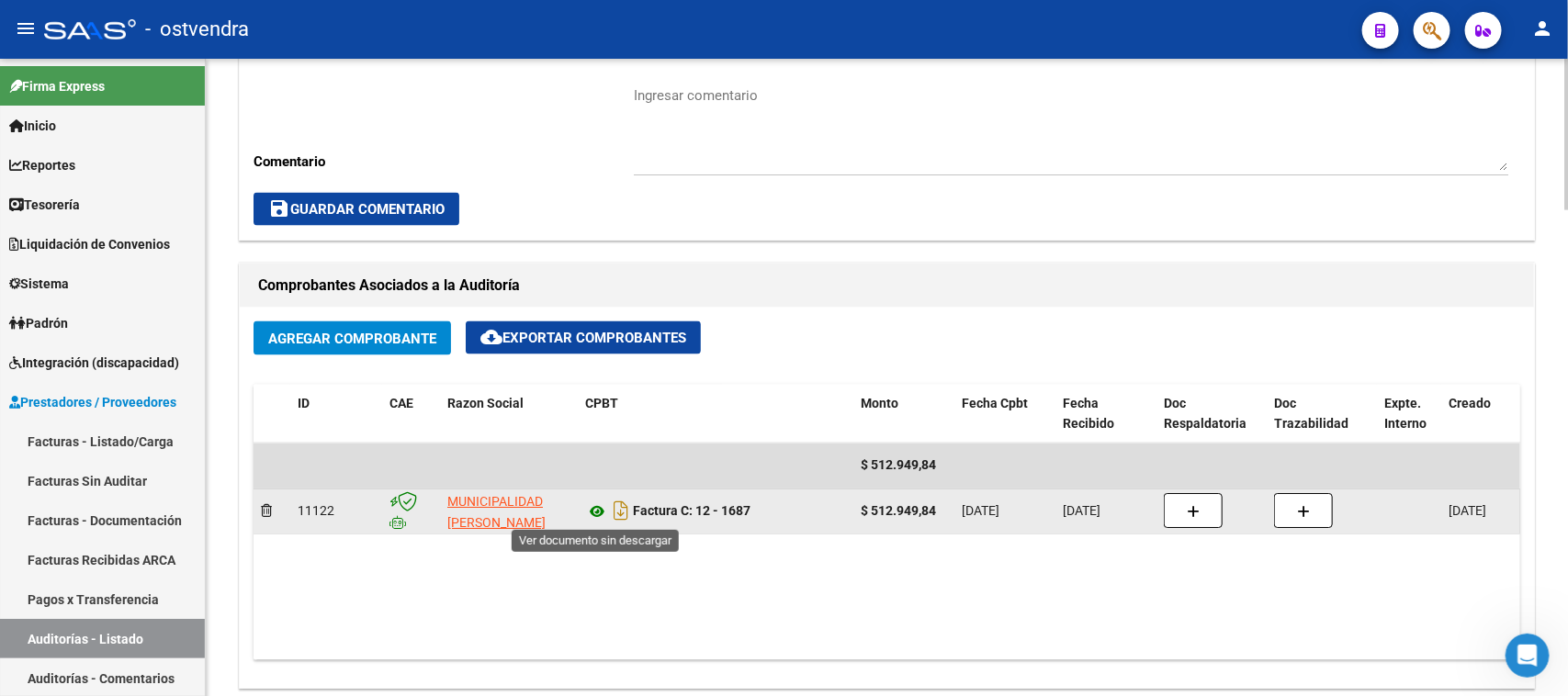
click at [597, 517] on icon at bounding box center [598, 512] width 24 height 22
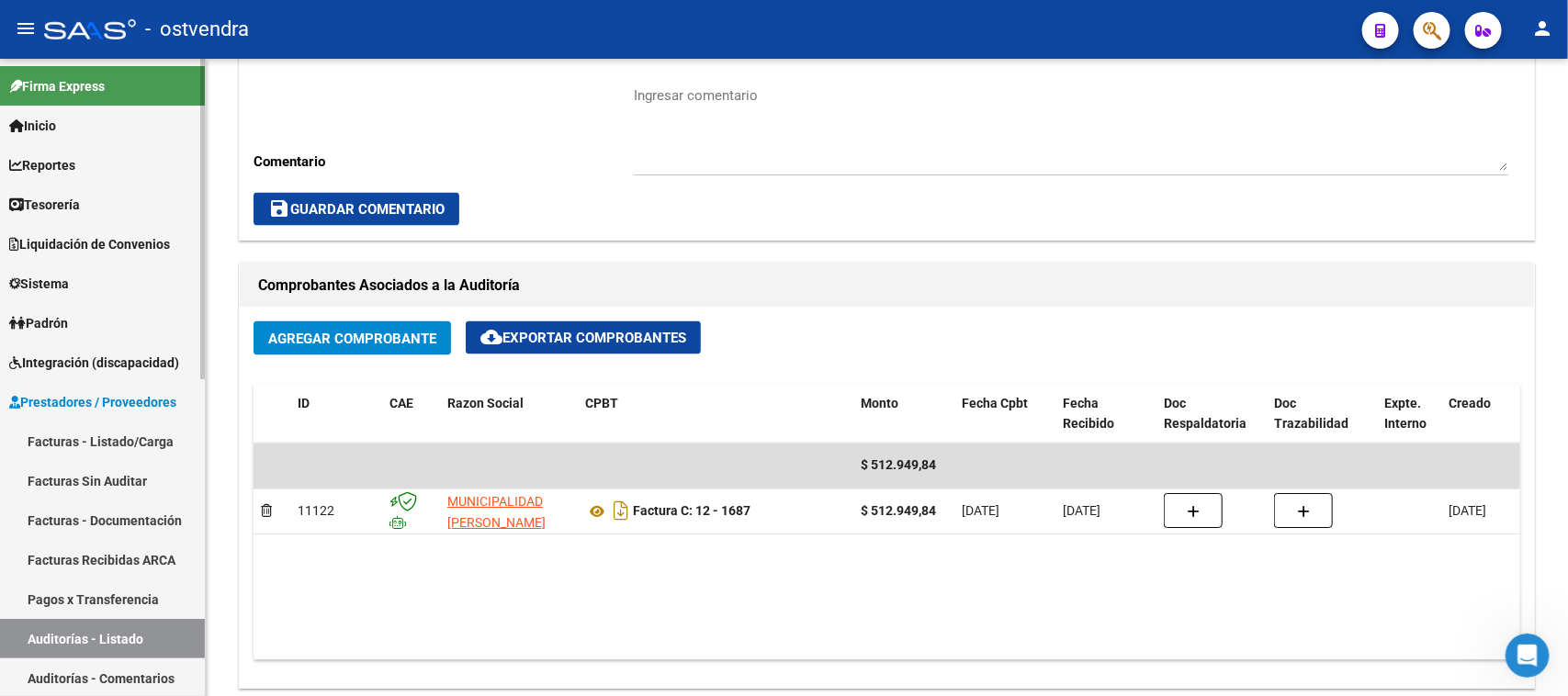
click at [124, 640] on link "Auditorías - Listado" at bounding box center [103, 638] width 205 height 39
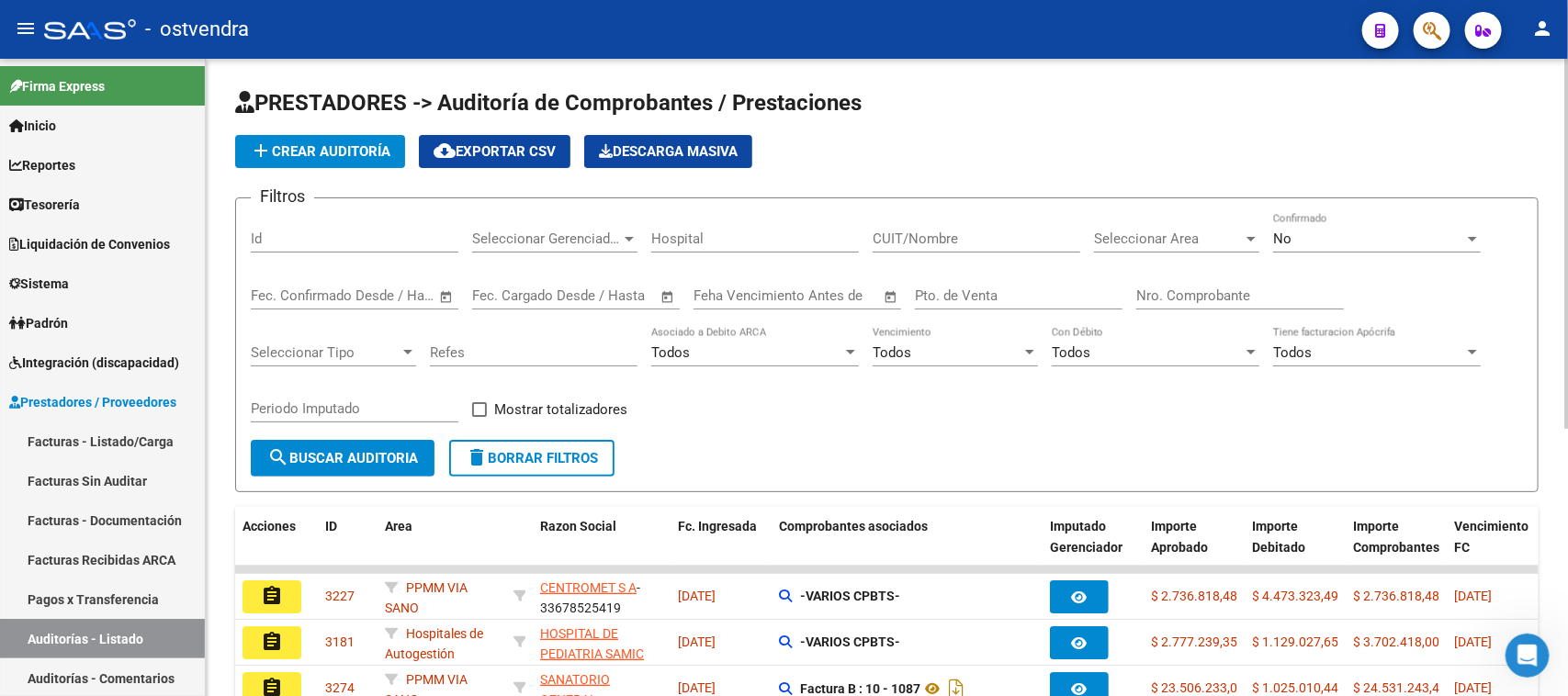
click at [346, 230] on input "Id" at bounding box center [354, 239] width 208 height 17
paste input "3377"
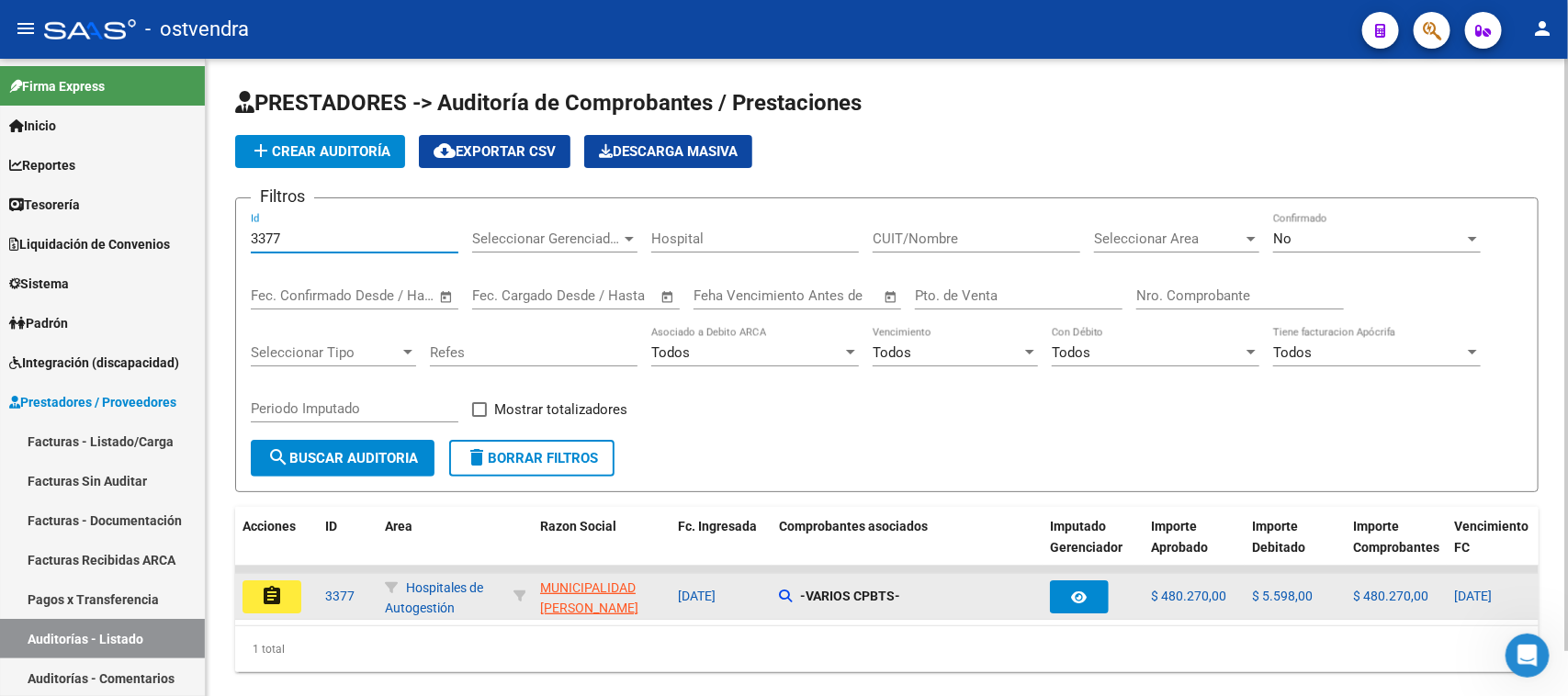
type input "3377"
click at [278, 586] on mat-icon "assignment" at bounding box center [272, 596] width 22 height 22
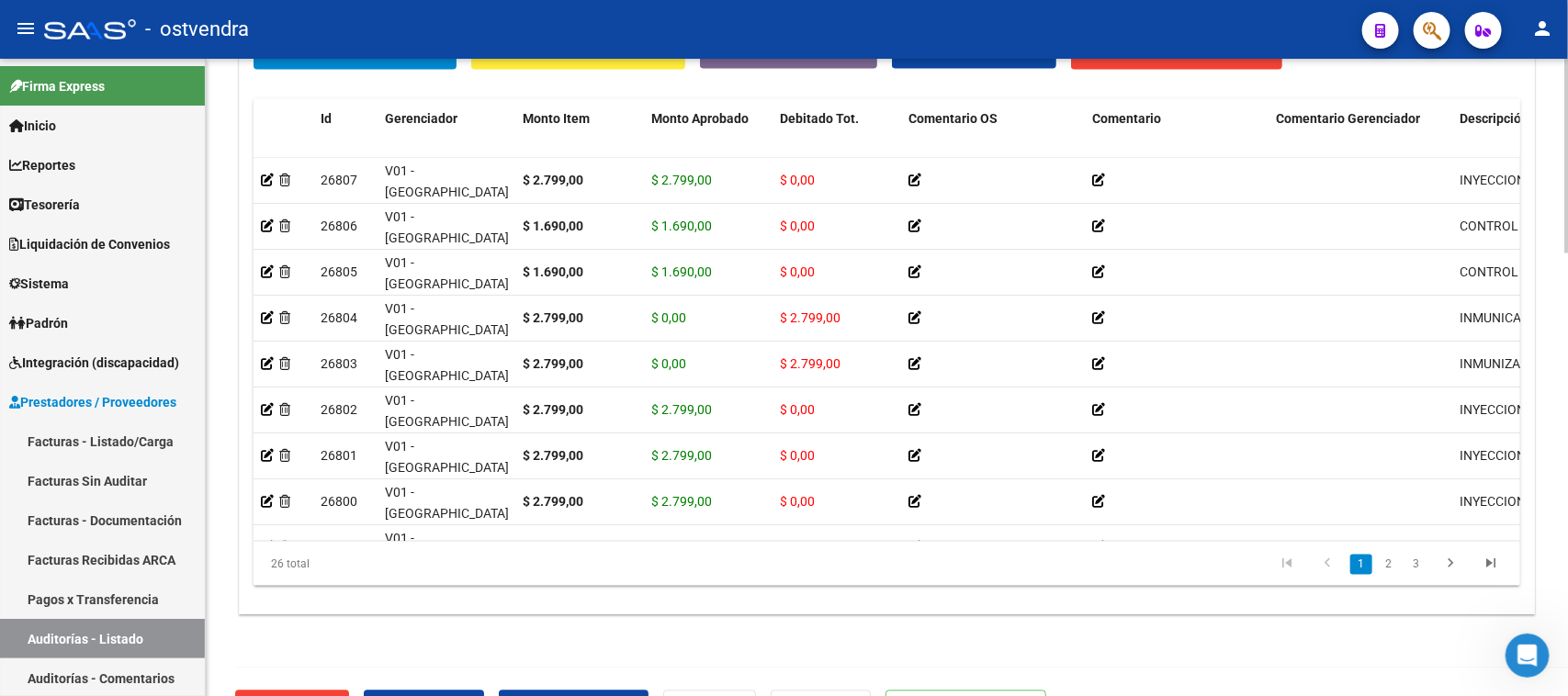
scroll to position [1453, 0]
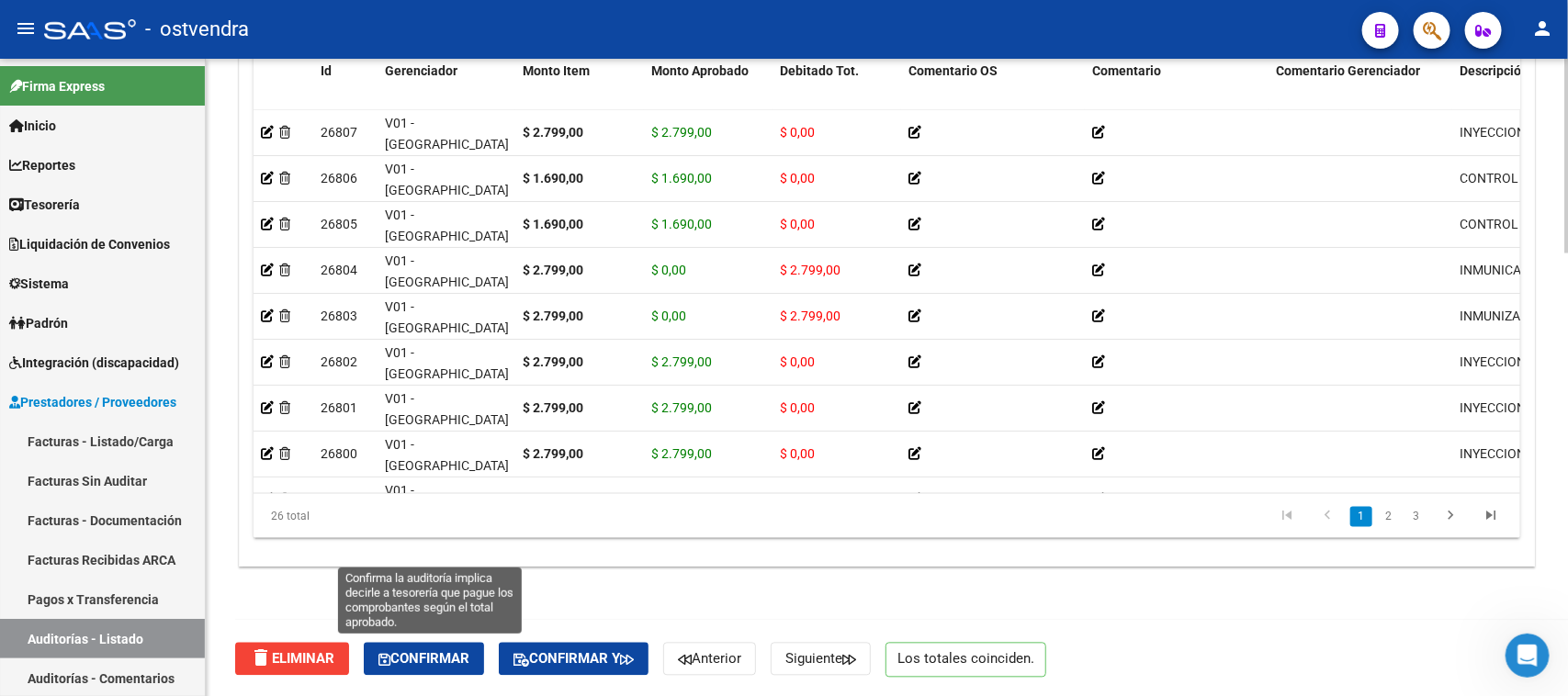
click at [478, 661] on button "Confirmar" at bounding box center [423, 659] width 120 height 33
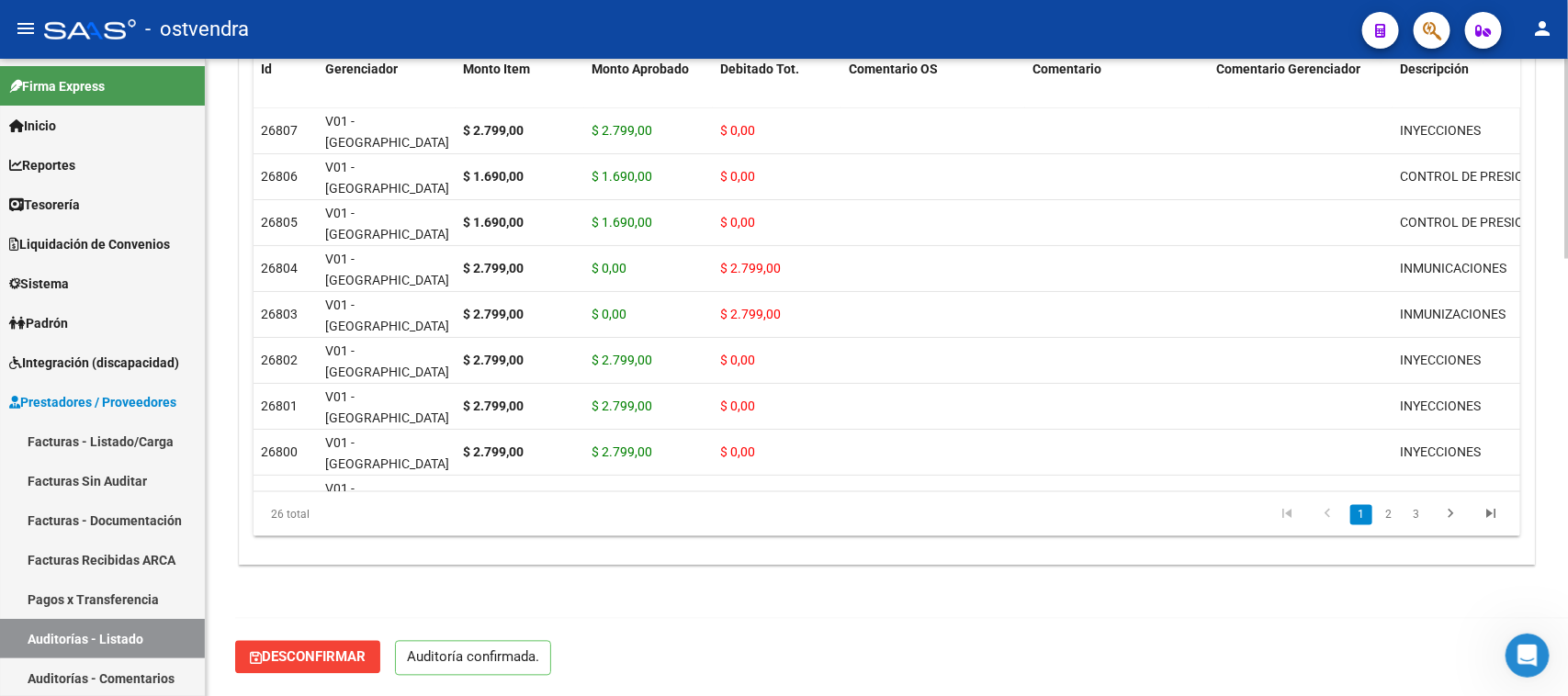
scroll to position [1391, 0]
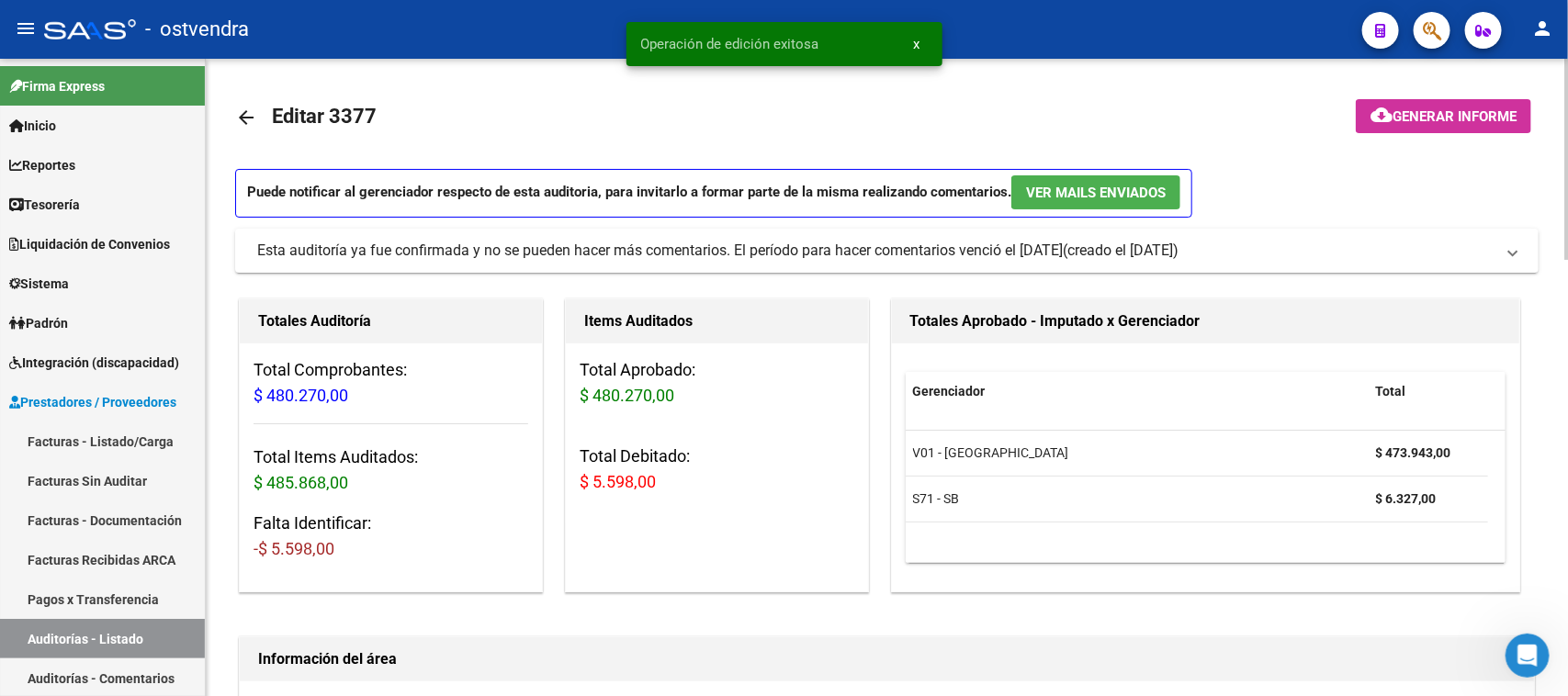
scroll to position [1391, 0]
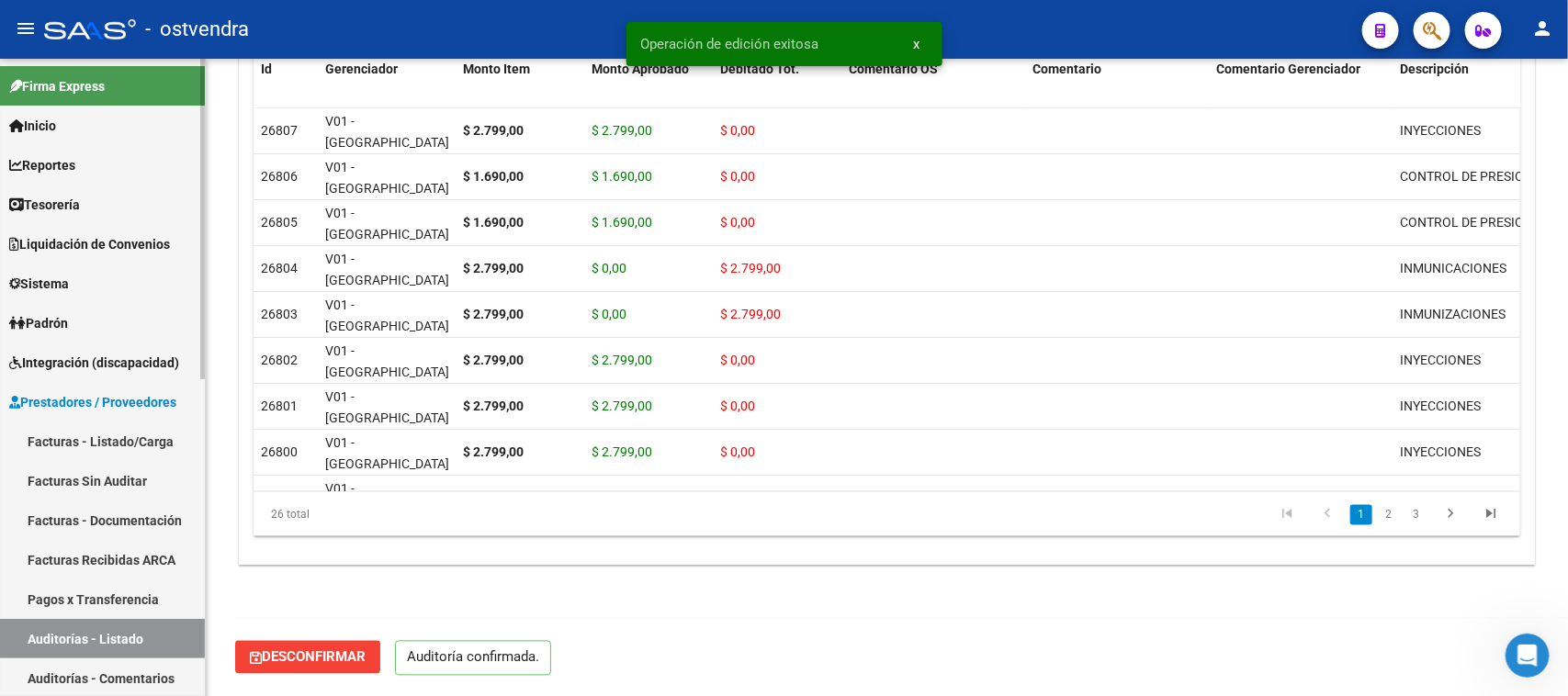
click at [122, 643] on link "Auditorías - Listado" at bounding box center [103, 638] width 205 height 39
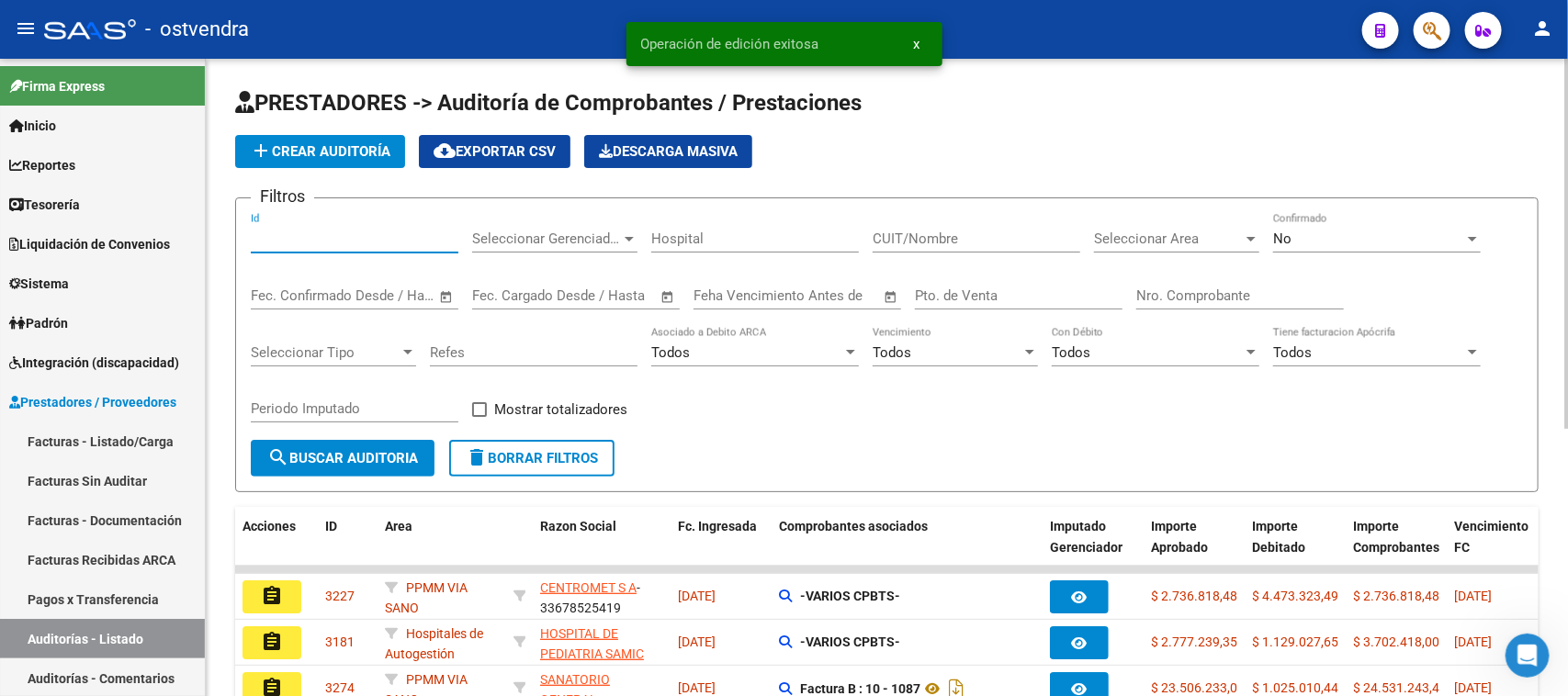
click at [309, 230] on input "Id" at bounding box center [354, 239] width 208 height 17
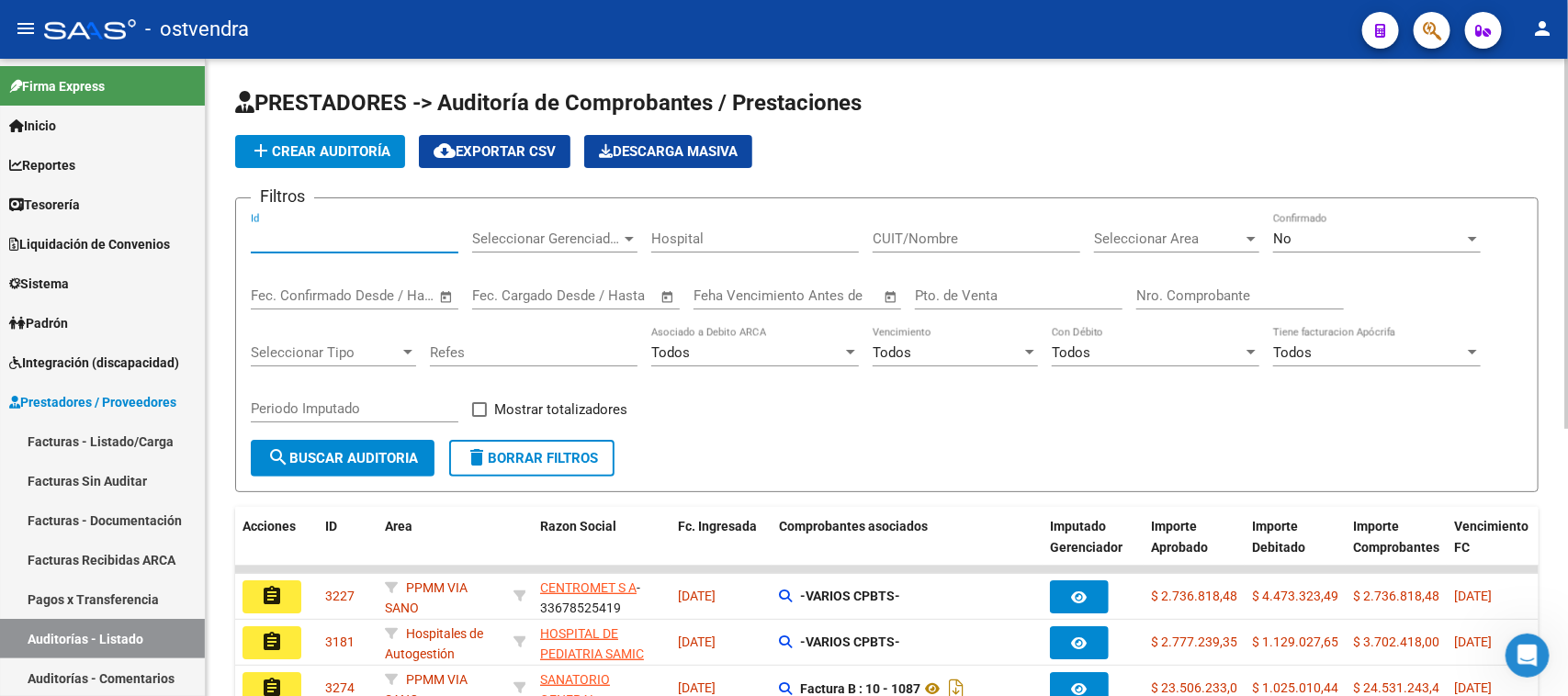
paste input "3365"
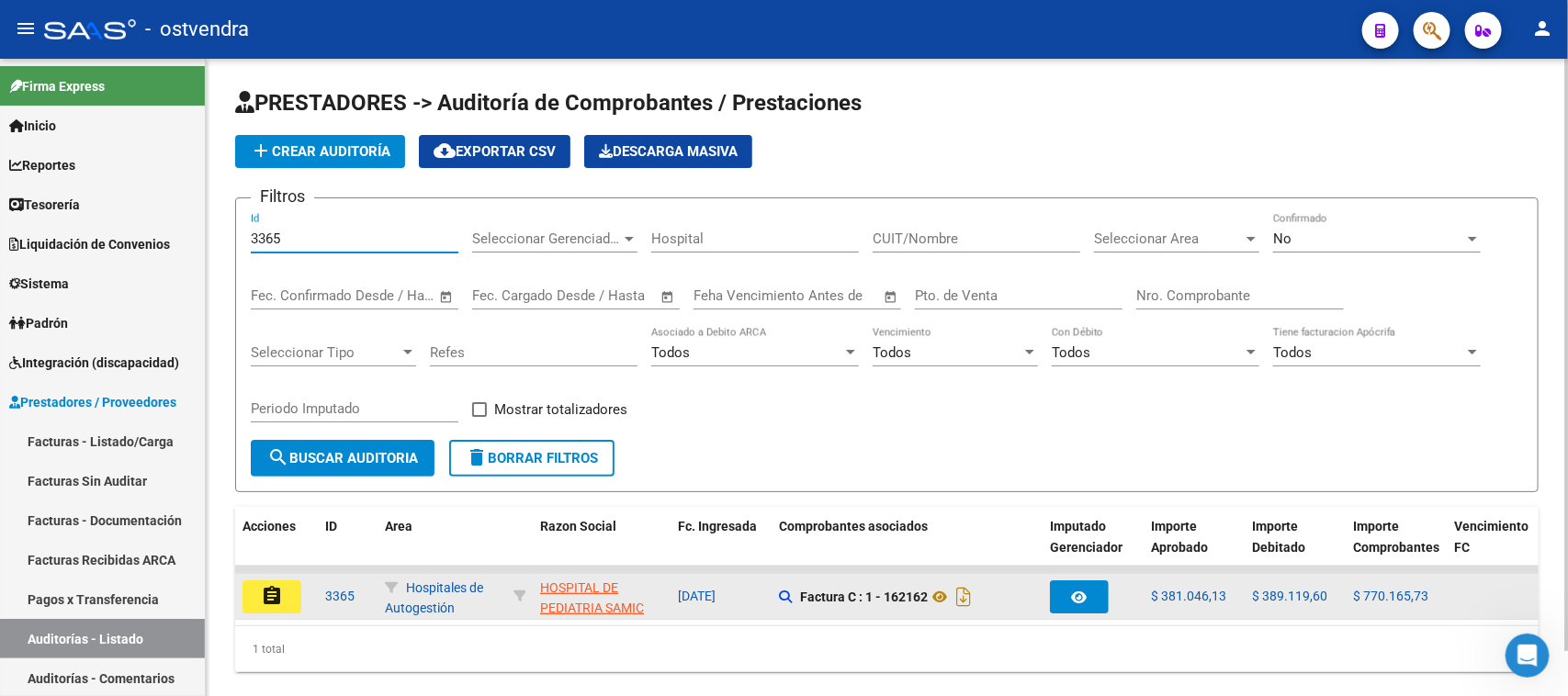
type input "3365"
click at [263, 594] on mat-icon "assignment" at bounding box center [272, 596] width 22 height 22
click at [263, 594] on mat-sidenav-content "PRESTADORES -> Auditoría de Comprobantes / Prestaciones add Crear Auditoría clo…" at bounding box center [887, 377] width 1362 height 637
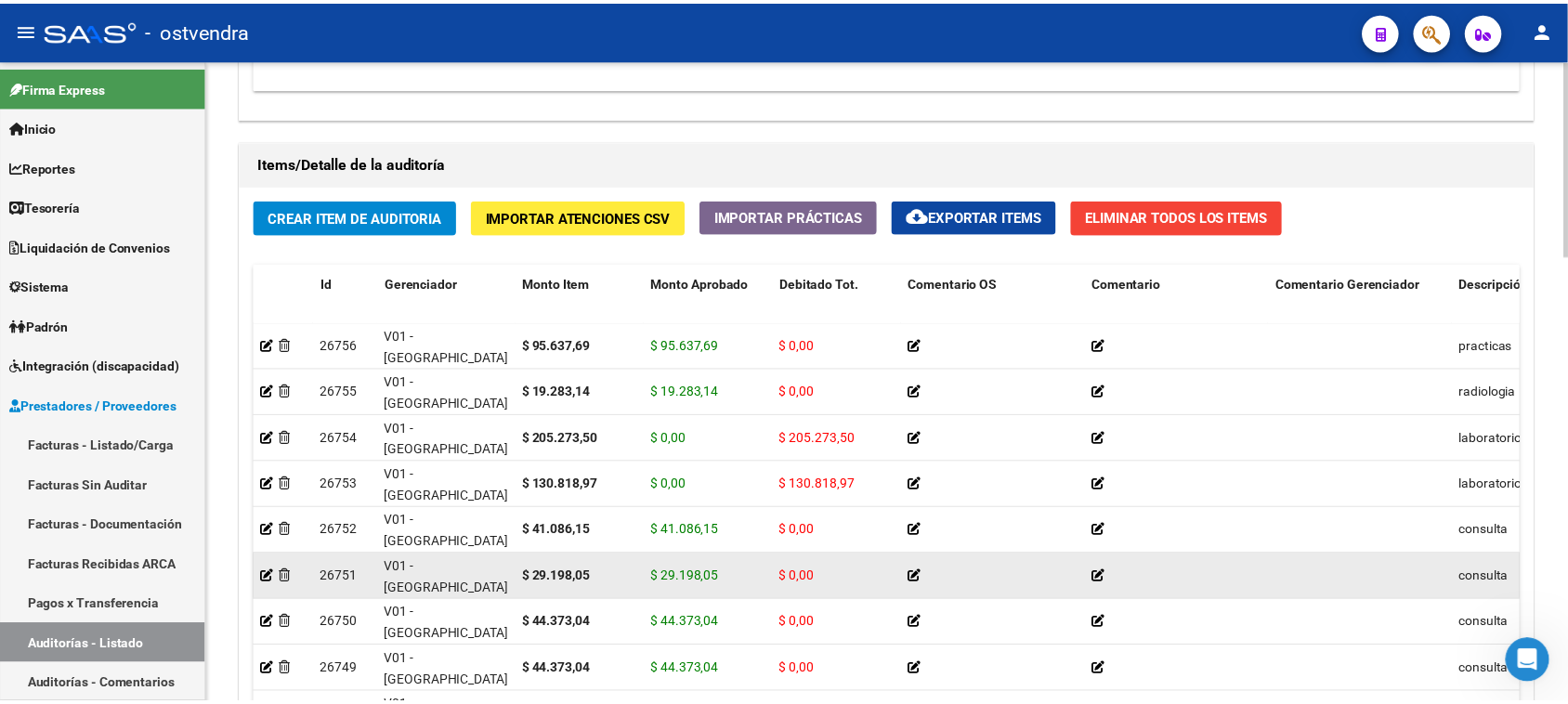
scroll to position [1277, 0]
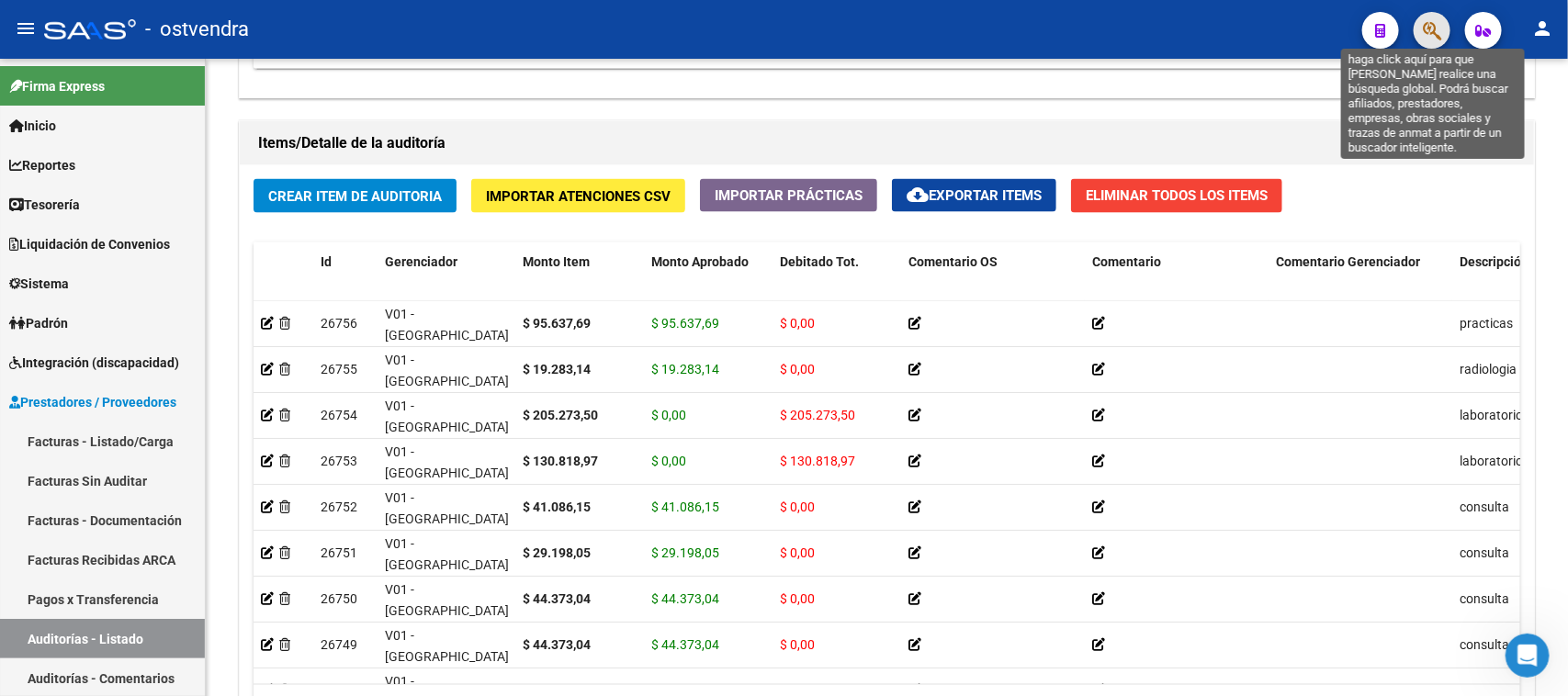
click at [1425, 34] on icon "button" at bounding box center [1432, 31] width 19 height 21
click at [1435, 34] on icon "button" at bounding box center [1432, 31] width 19 height 21
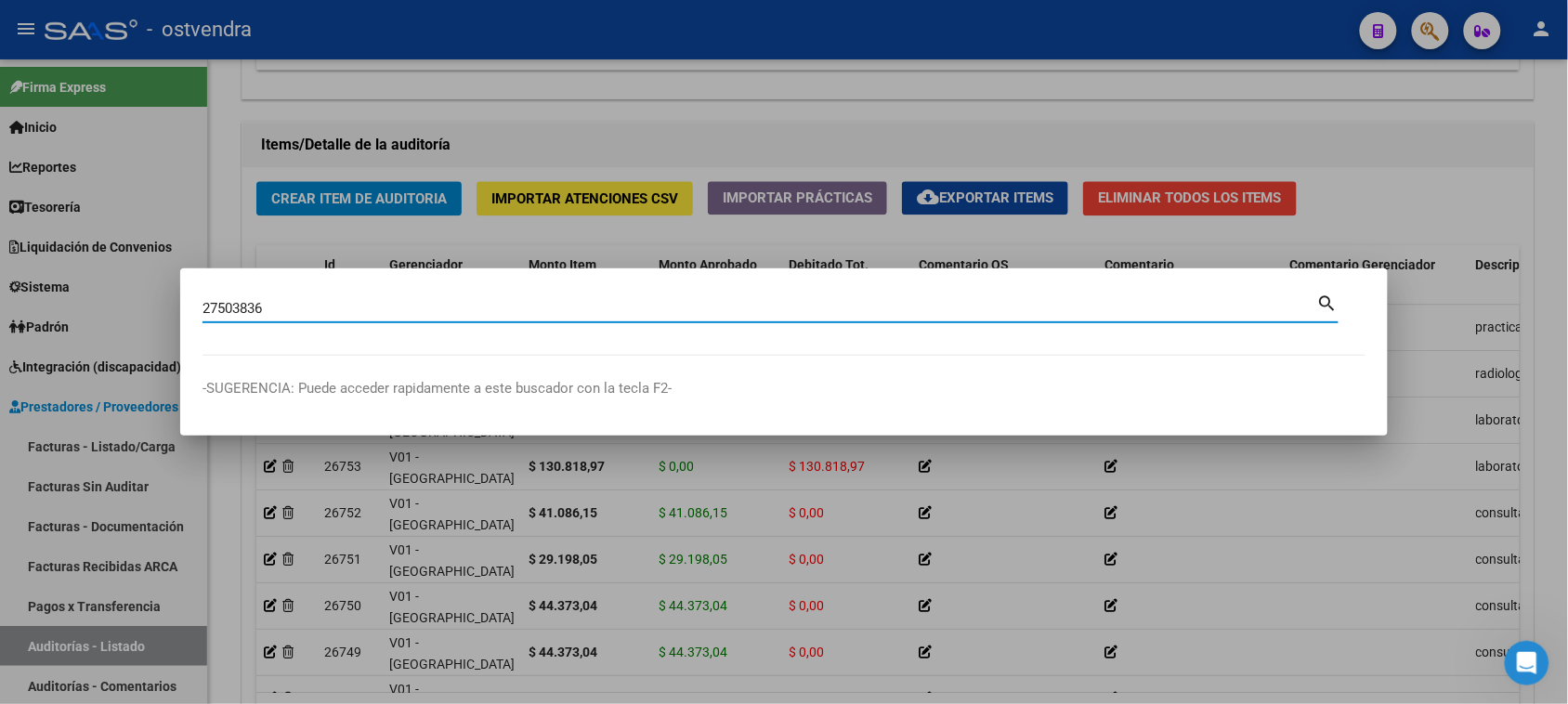
type input "27503836"
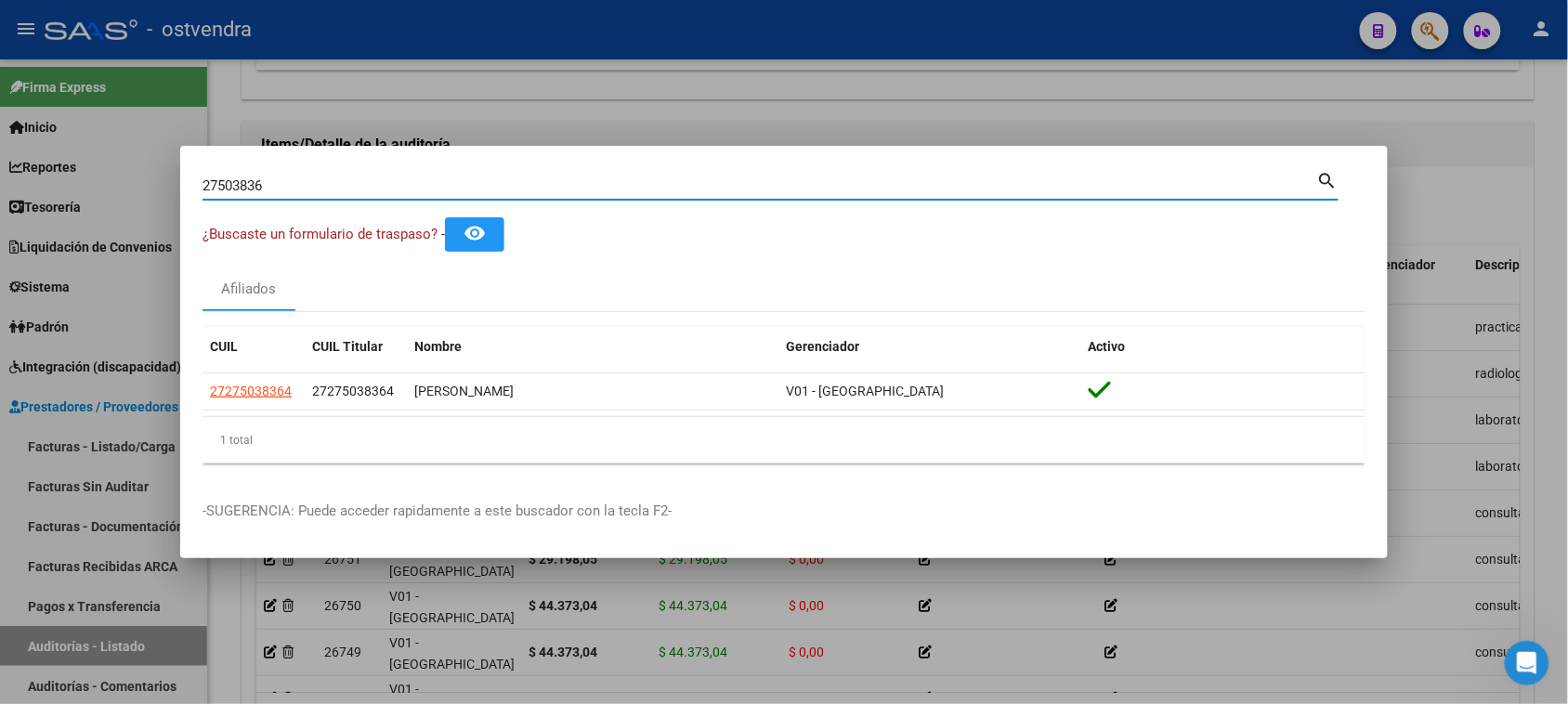
click at [897, 424] on div "1 total" at bounding box center [784, 439] width 1164 height 46
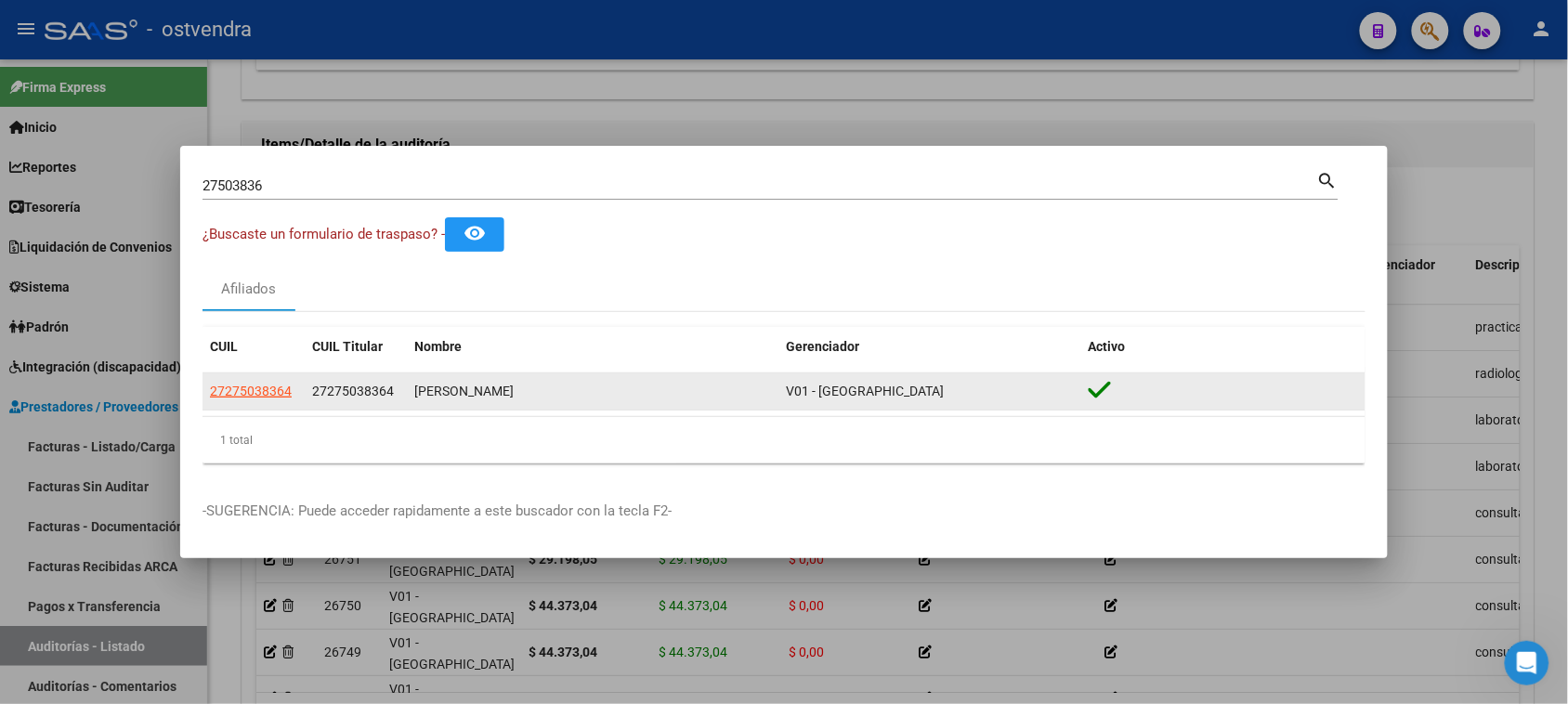
drag, startPoint x: 784, startPoint y: 391, endPoint x: 856, endPoint y: 393, distance: 72.0
click at [856, 393] on div "27275038364 27275038364 COUDRON PAOLA LILIANA V01 - Viasano" at bounding box center [784, 391] width 1164 height 37
click at [876, 397] on div "V01 - [GEOGRAPHIC_DATA]" at bounding box center [930, 391] width 288 height 22
drag, startPoint x: 878, startPoint y: 390, endPoint x: 819, endPoint y: 397, distance: 59.4
click at [819, 397] on div "V01 - [GEOGRAPHIC_DATA]" at bounding box center [930, 391] width 288 height 22
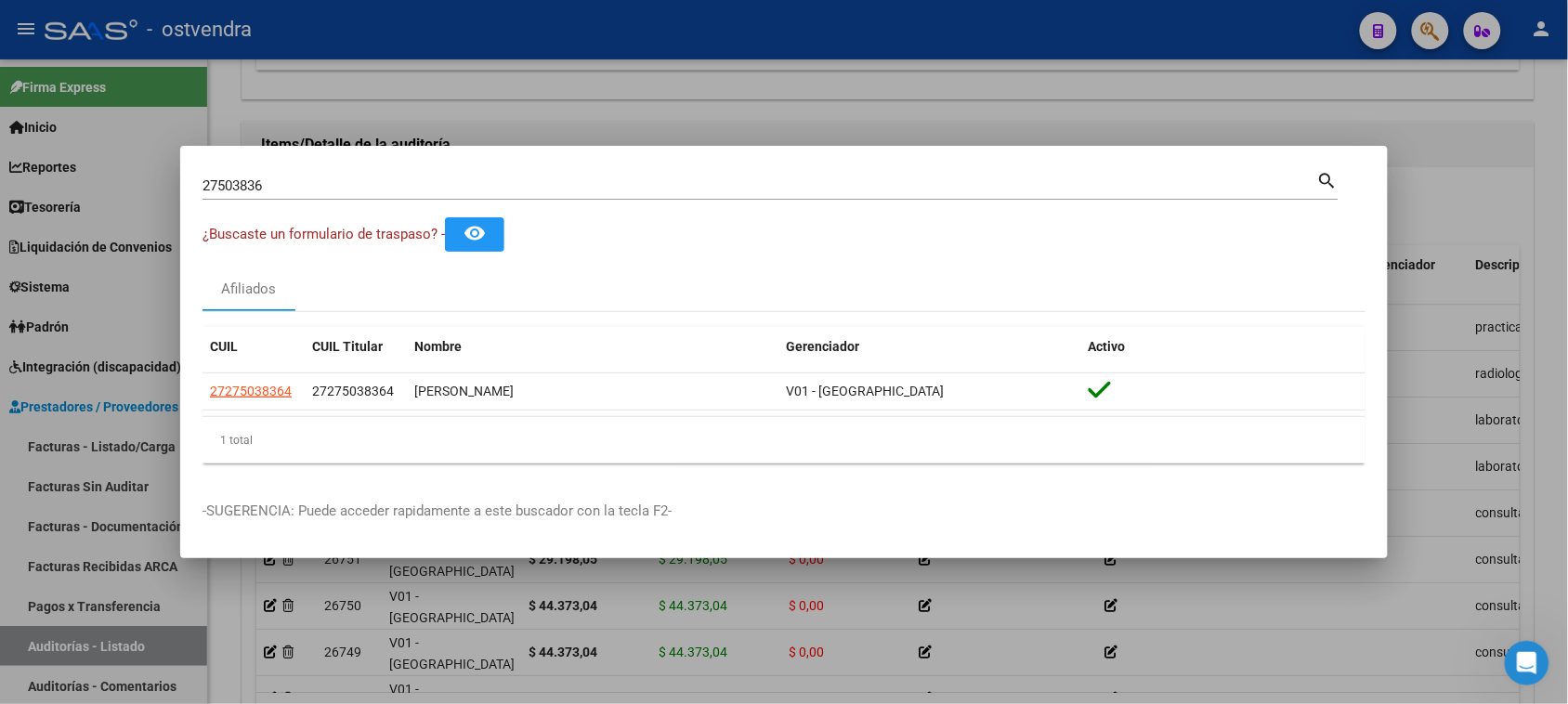
click at [833, 417] on div "1 total" at bounding box center [784, 439] width 1164 height 46
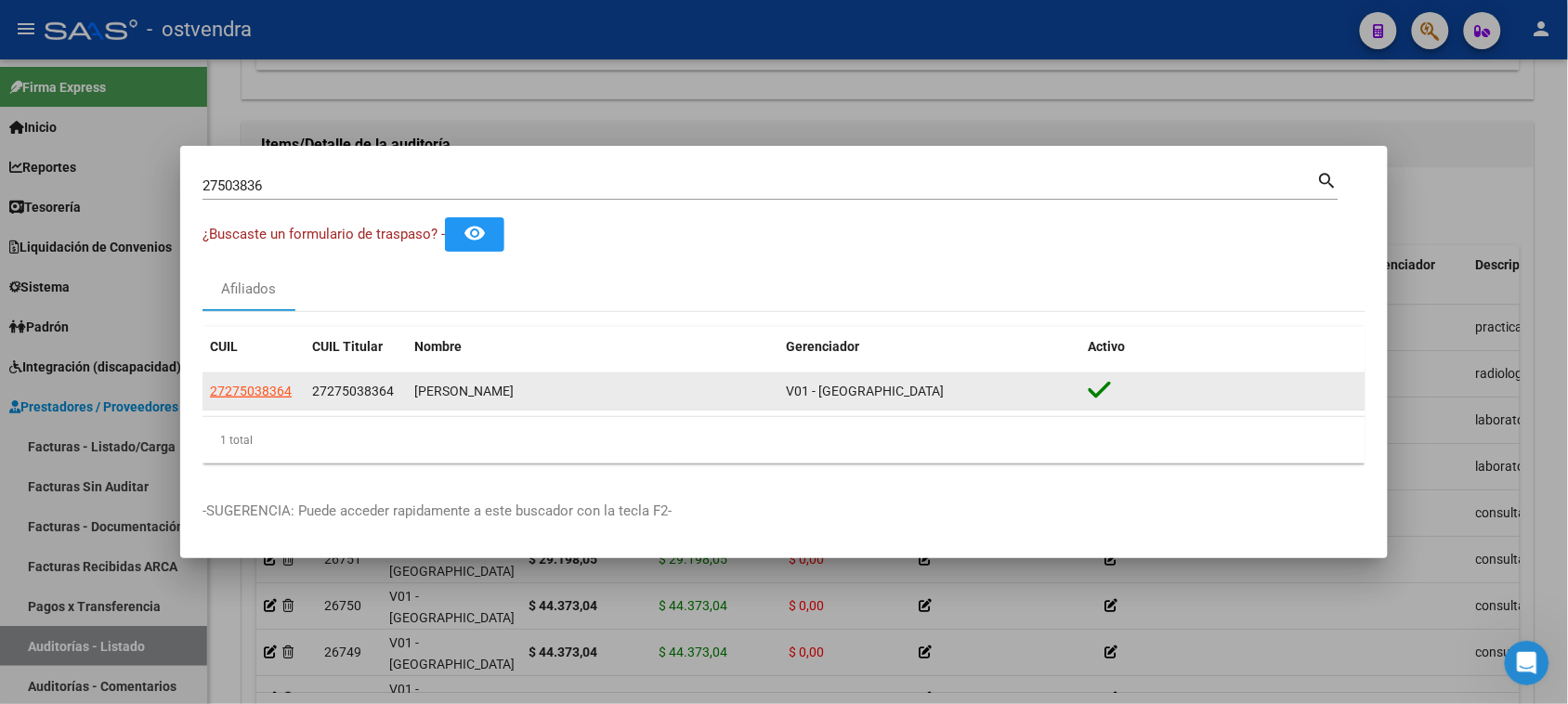
drag, startPoint x: 870, startPoint y: 392, endPoint x: 834, endPoint y: 400, distance: 36.9
click at [820, 398] on div "V01 - [GEOGRAPHIC_DATA]" at bounding box center [930, 391] width 288 height 22
click at [853, 405] on datatable-body-cell "V01 - [GEOGRAPHIC_DATA]" at bounding box center [930, 391] width 303 height 36
drag, startPoint x: 869, startPoint y: 392, endPoint x: 820, endPoint y: 396, distance: 49.2
click at [820, 396] on div "V01 - [GEOGRAPHIC_DATA]" at bounding box center [930, 391] width 288 height 22
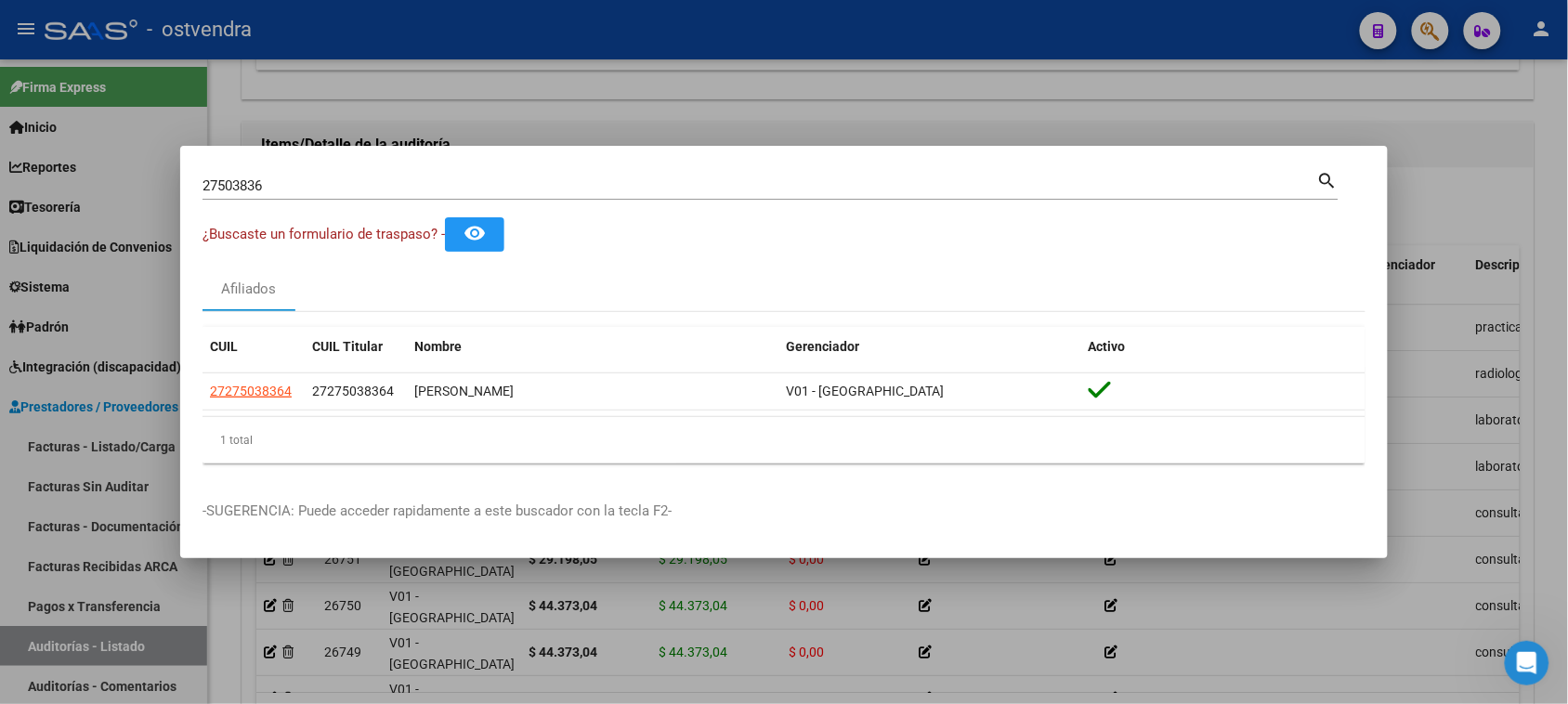
click at [823, 429] on div "1 total" at bounding box center [784, 439] width 1164 height 46
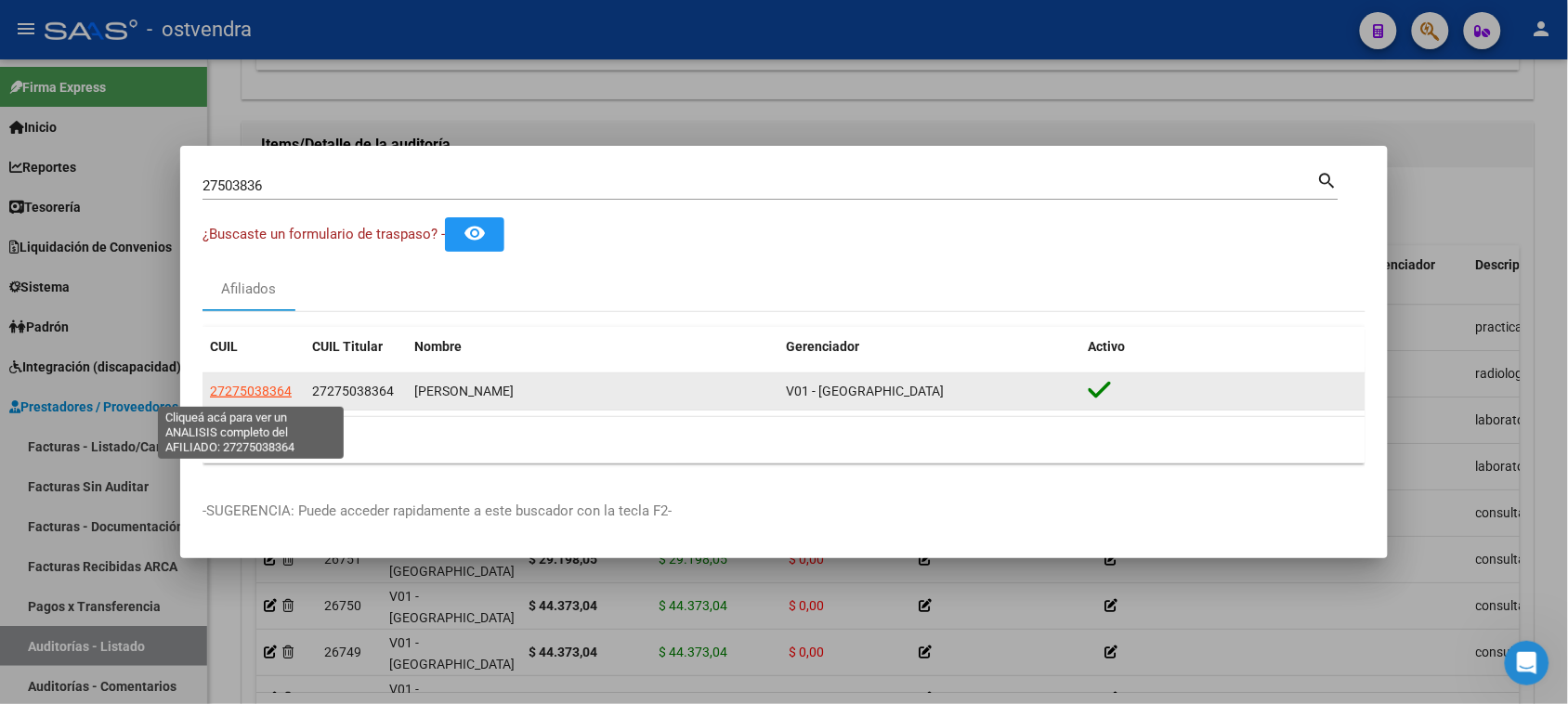
click at [285, 388] on span "27275038364" at bounding box center [251, 391] width 82 height 15
type textarea "27275038364"
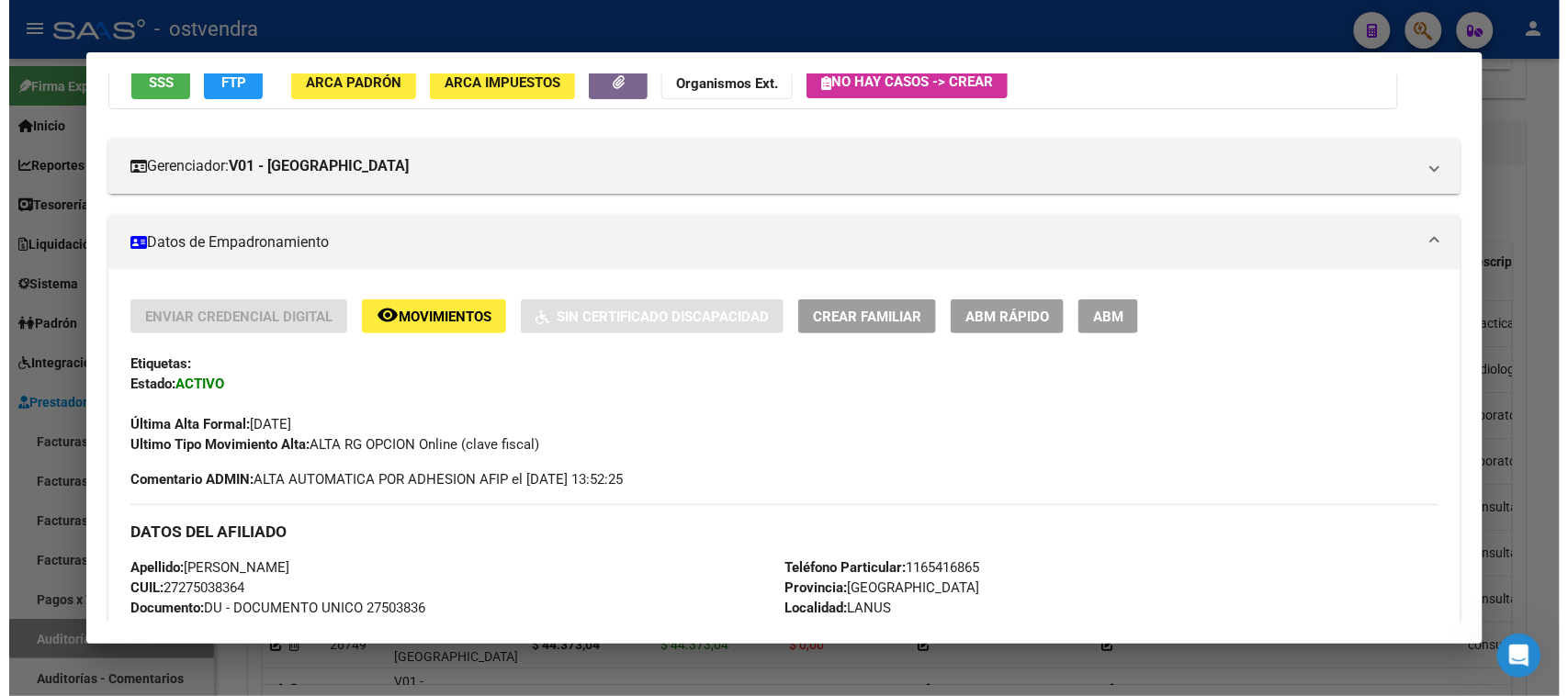
scroll to position [0, 0]
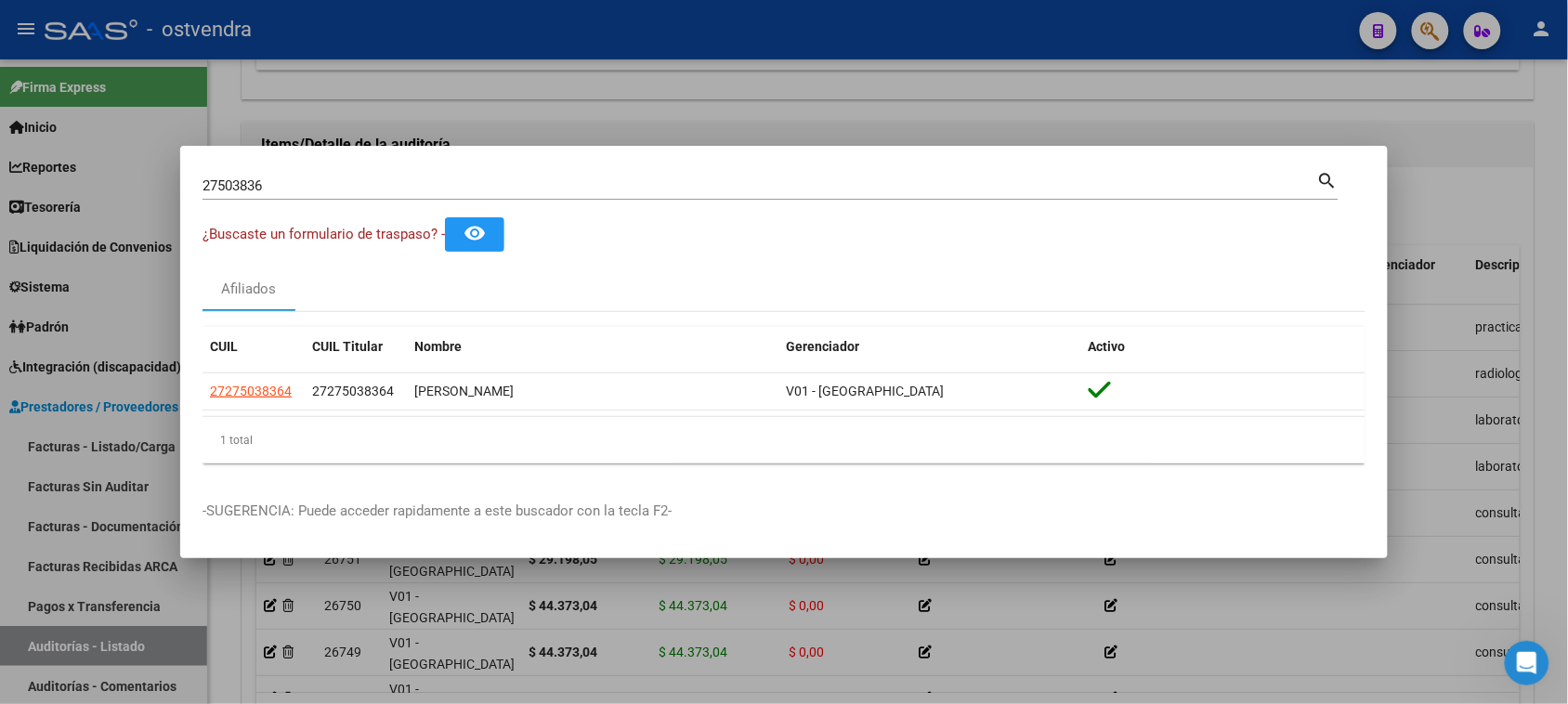
click at [1526, 179] on div at bounding box center [784, 352] width 1568 height 704
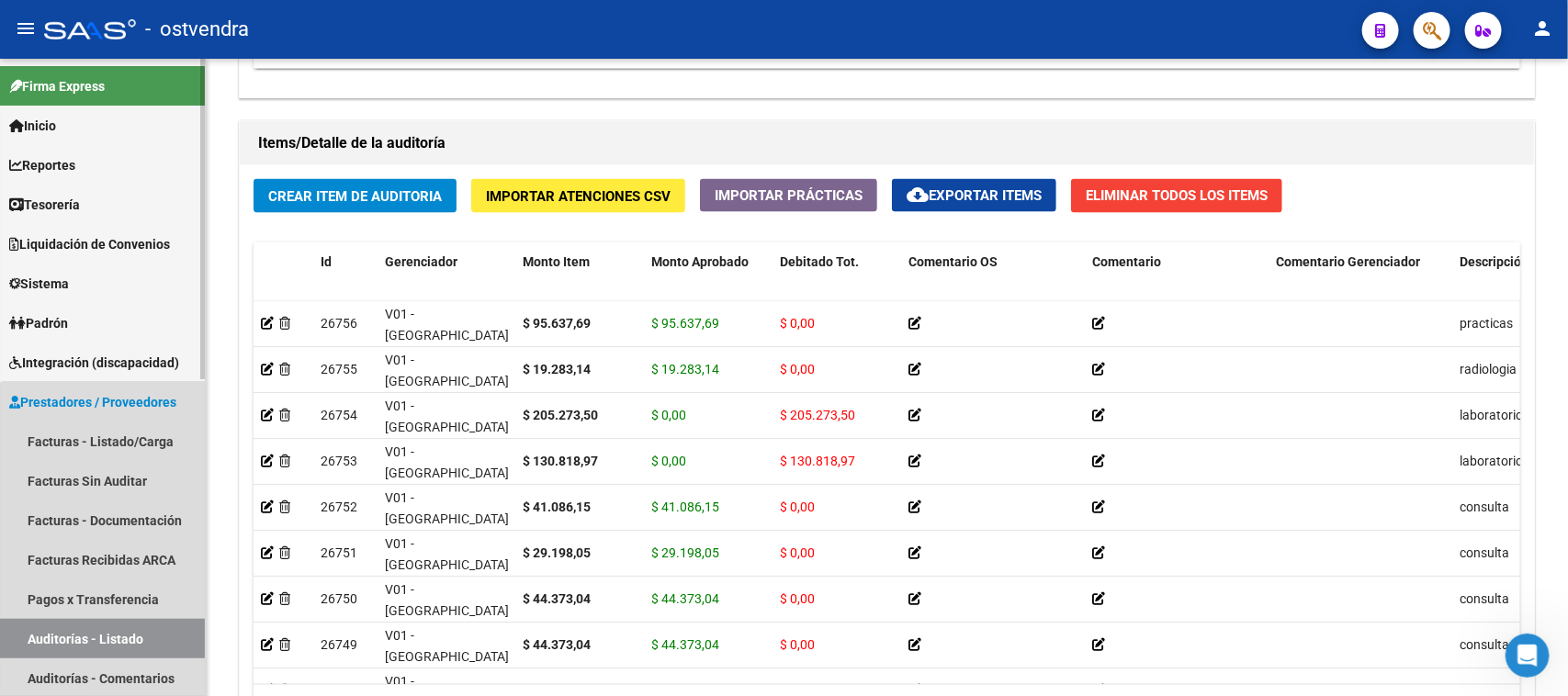
click at [147, 640] on link "Auditorías - Listado" at bounding box center [103, 638] width 205 height 39
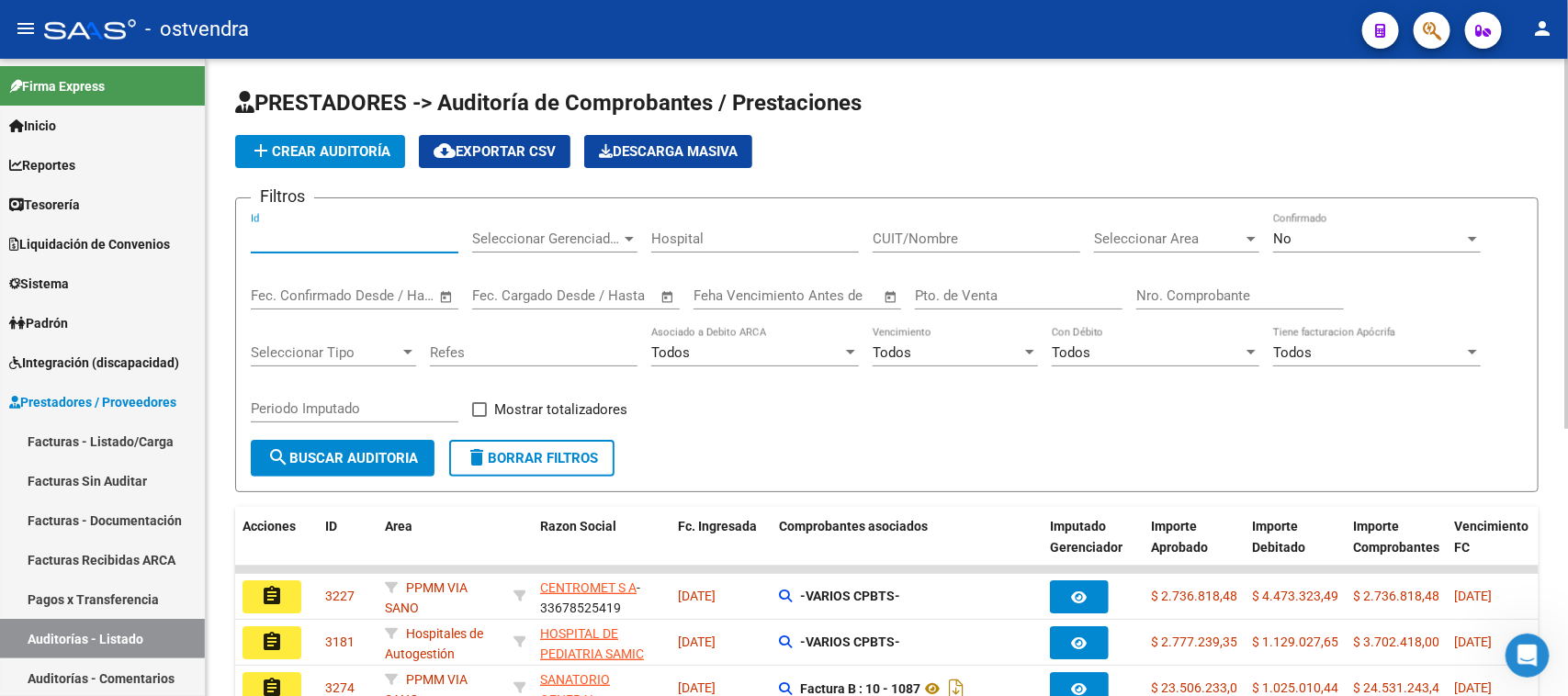
click at [387, 237] on input "Id" at bounding box center [354, 239] width 208 height 17
paste input "3362"
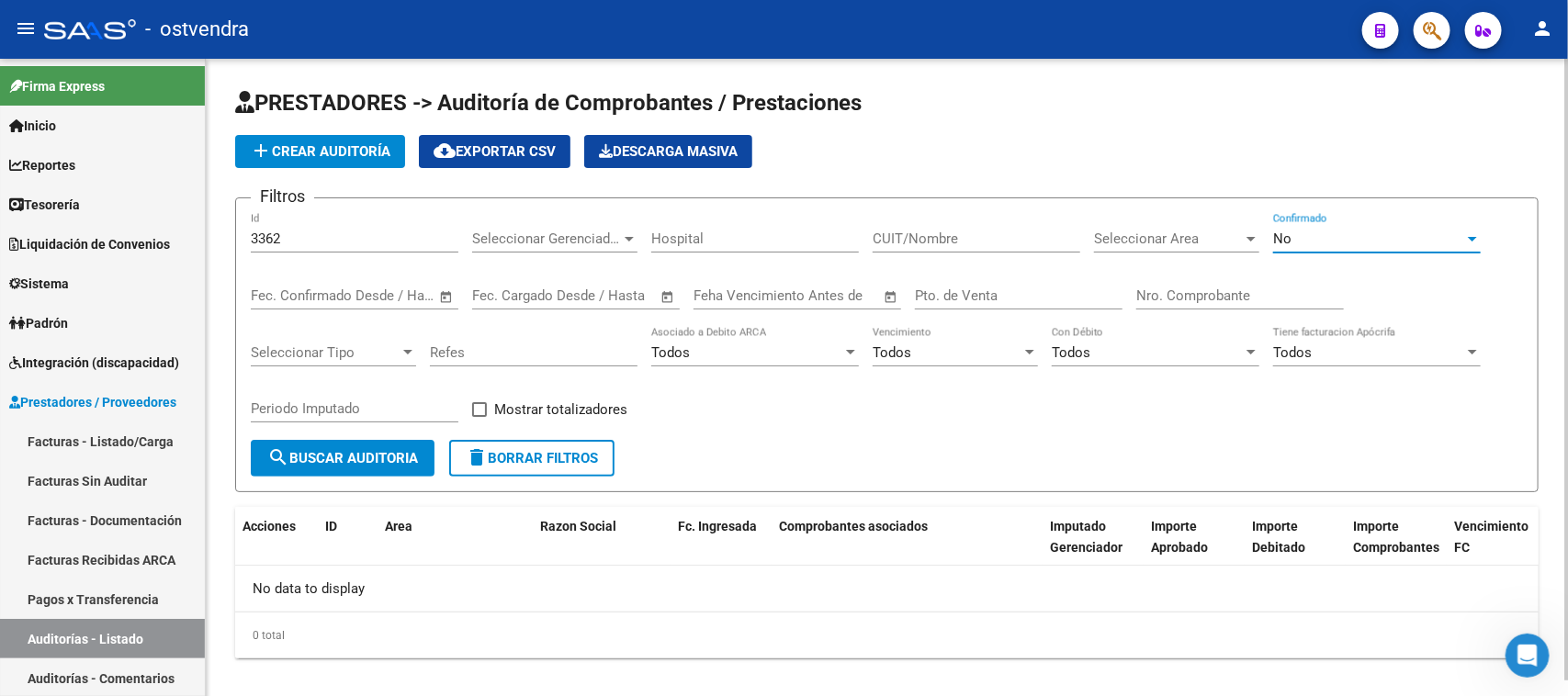
click at [1376, 244] on div "No" at bounding box center [1369, 239] width 191 height 17
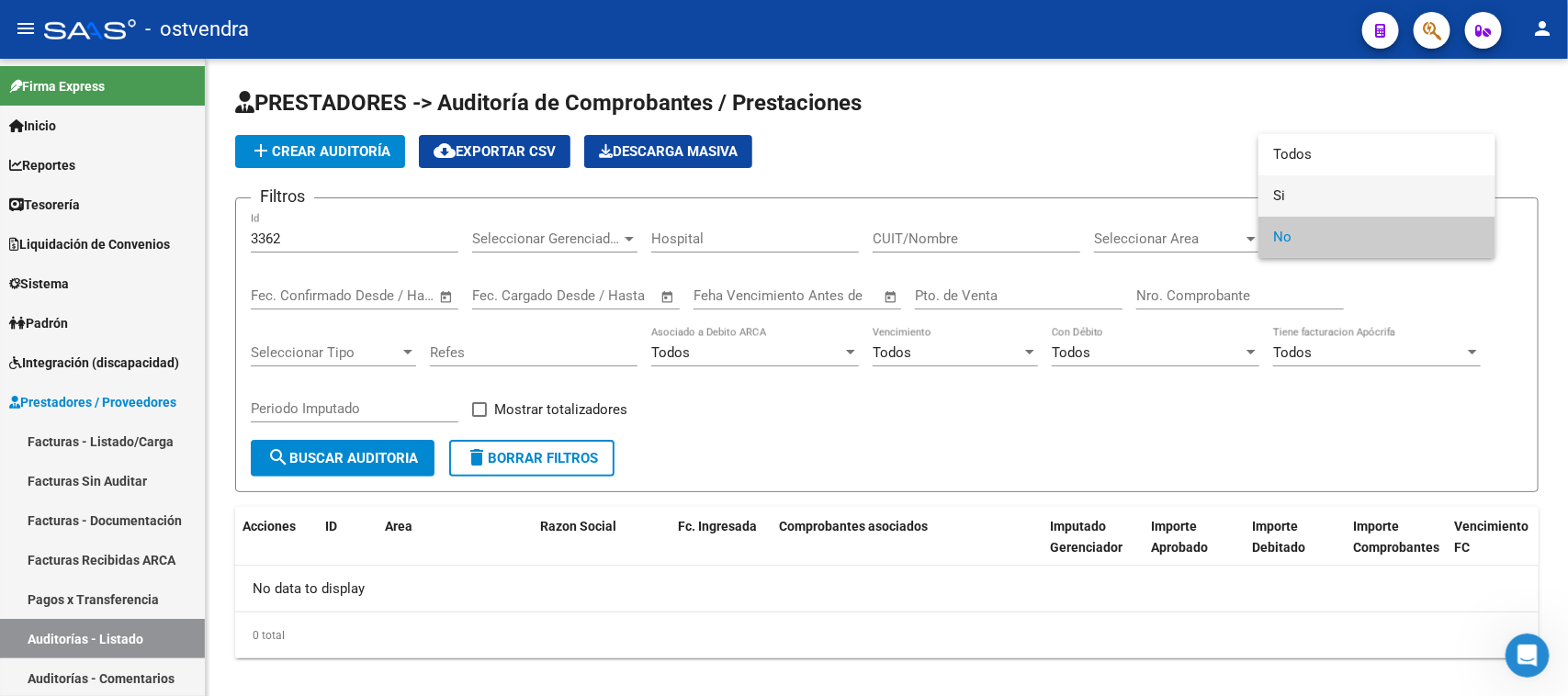
click at [1340, 198] on span "Si" at bounding box center [1377, 196] width 208 height 41
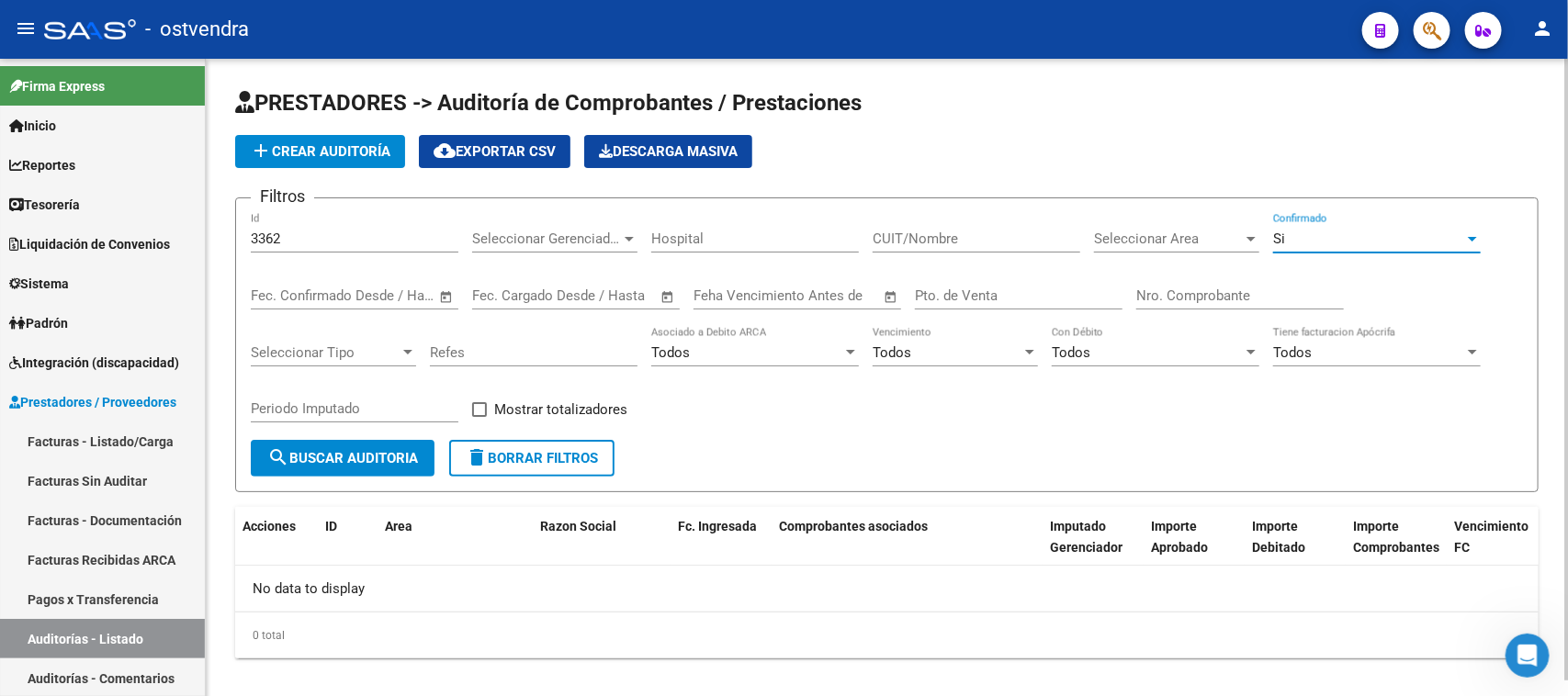
click at [341, 456] on span "search Buscar Auditoria" at bounding box center [343, 458] width 151 height 17
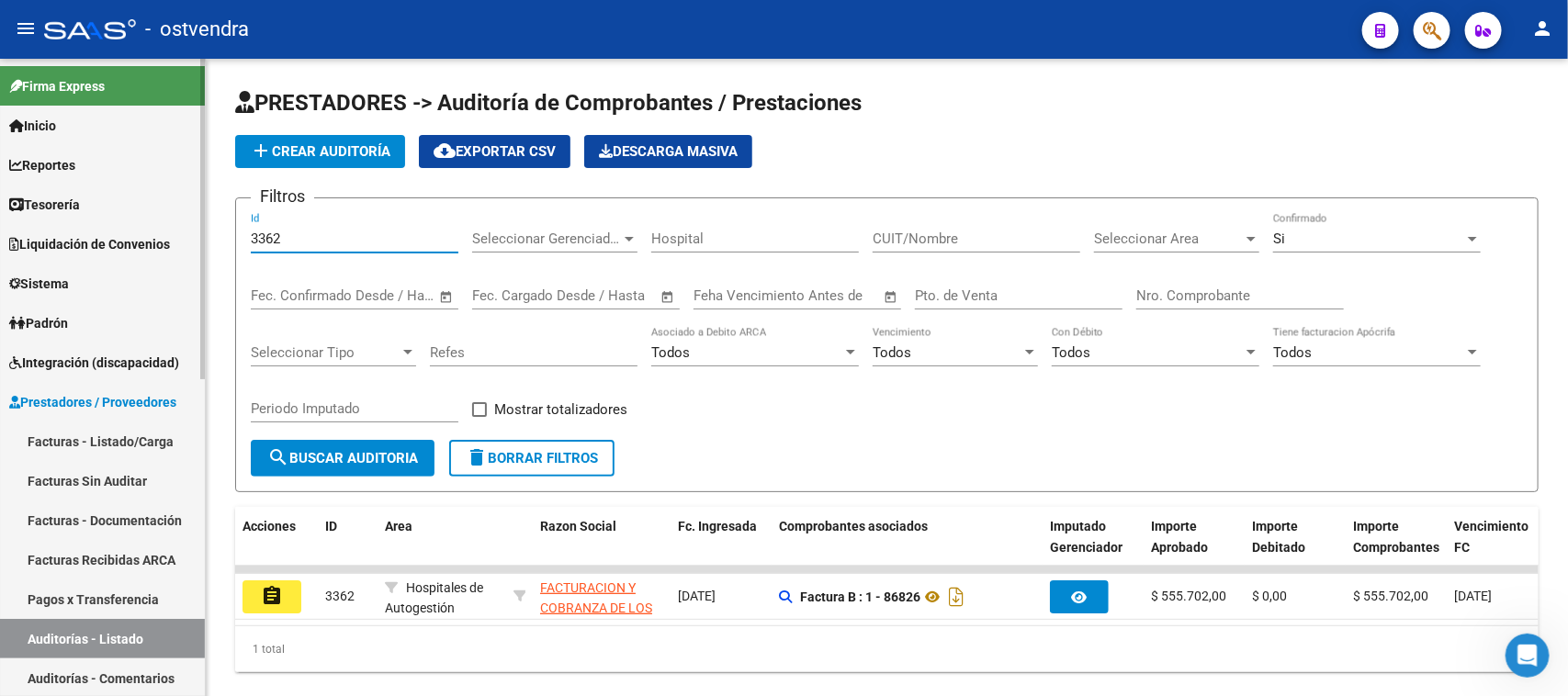
drag, startPoint x: 410, startPoint y: 232, endPoint x: 126, endPoint y: 230, distance: 284.0
click at [126, 230] on mat-sidenav-container "Firma Express Inicio Calendario SSS Instructivos Contacto OS Reportes Tablero d…" at bounding box center [784, 377] width 1568 height 637
paste input "53"
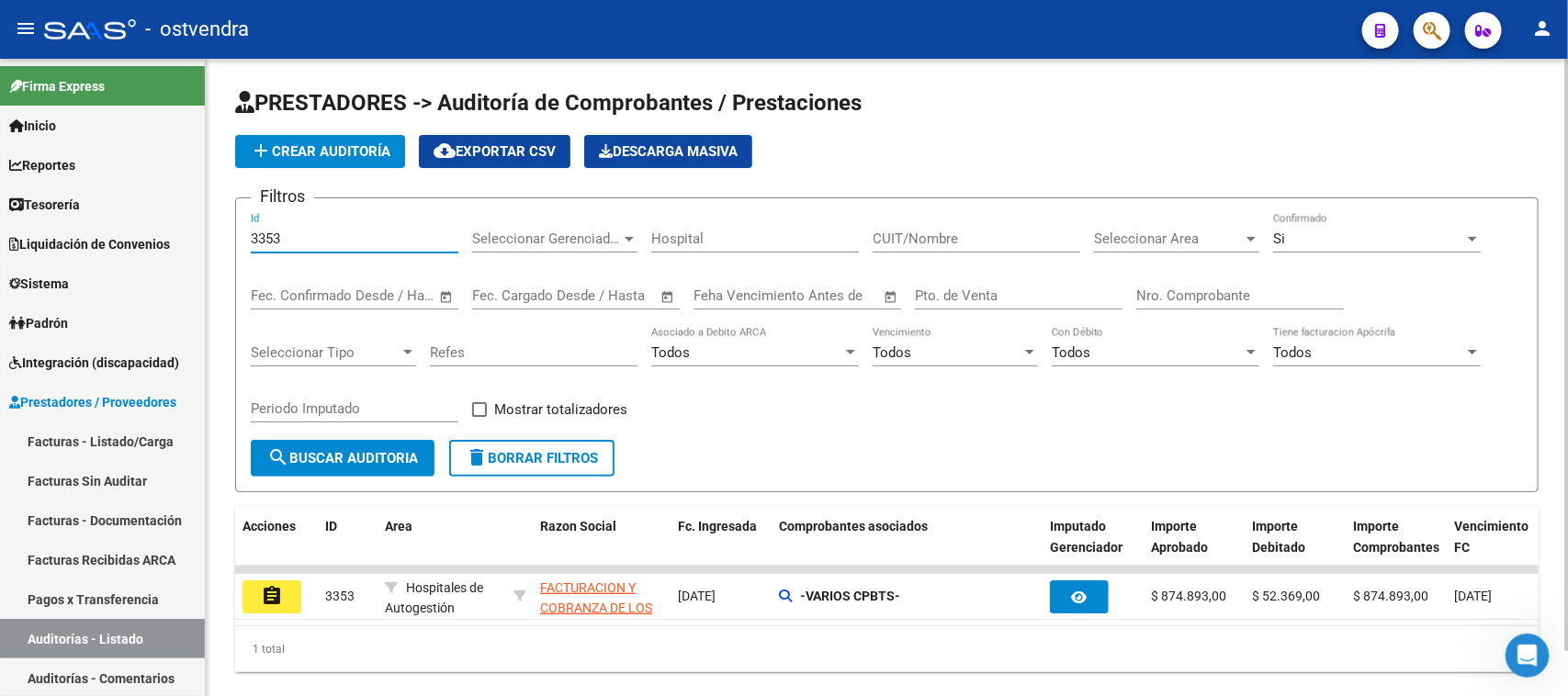
type input "3353"
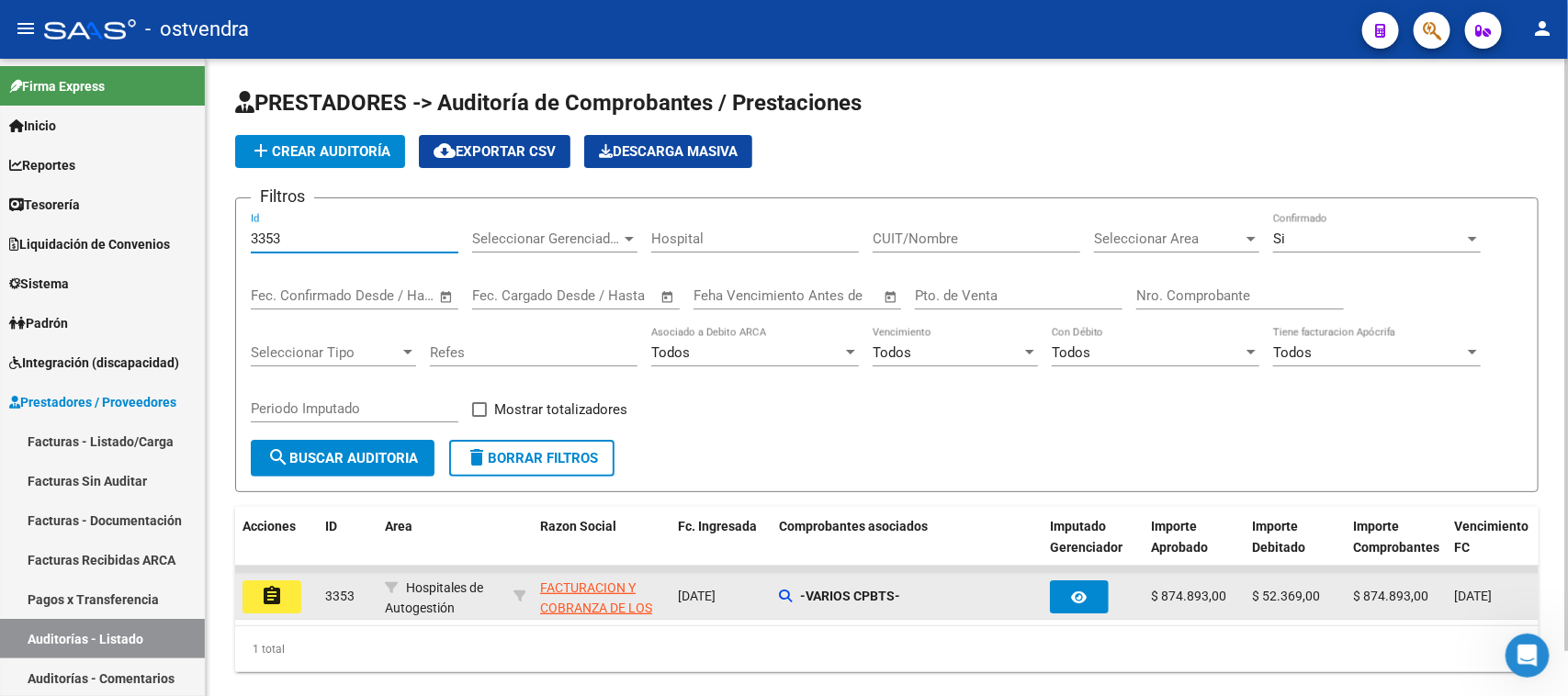
click at [290, 589] on button "assignment" at bounding box center [271, 596] width 59 height 33
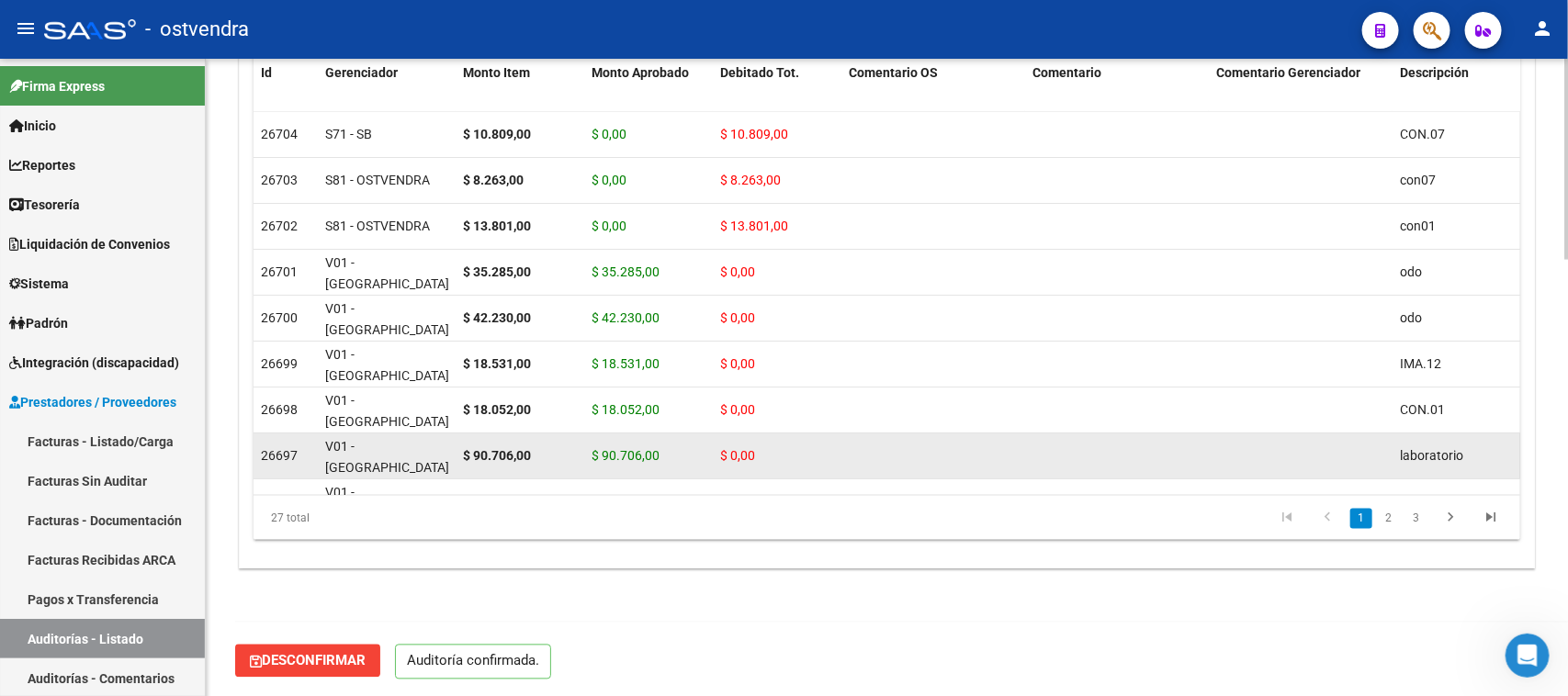
scroll to position [1391, 0]
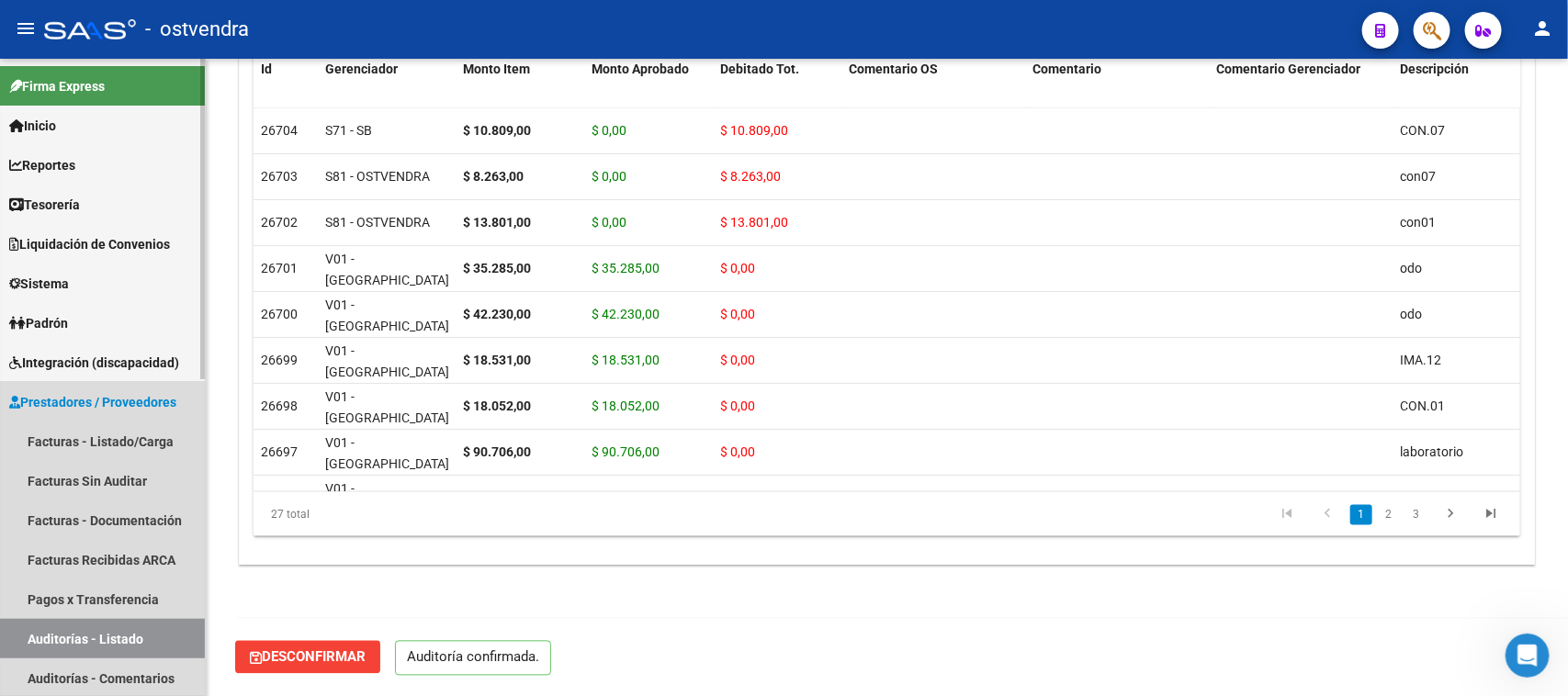
click at [145, 636] on link "Auditorías - Listado" at bounding box center [103, 638] width 205 height 39
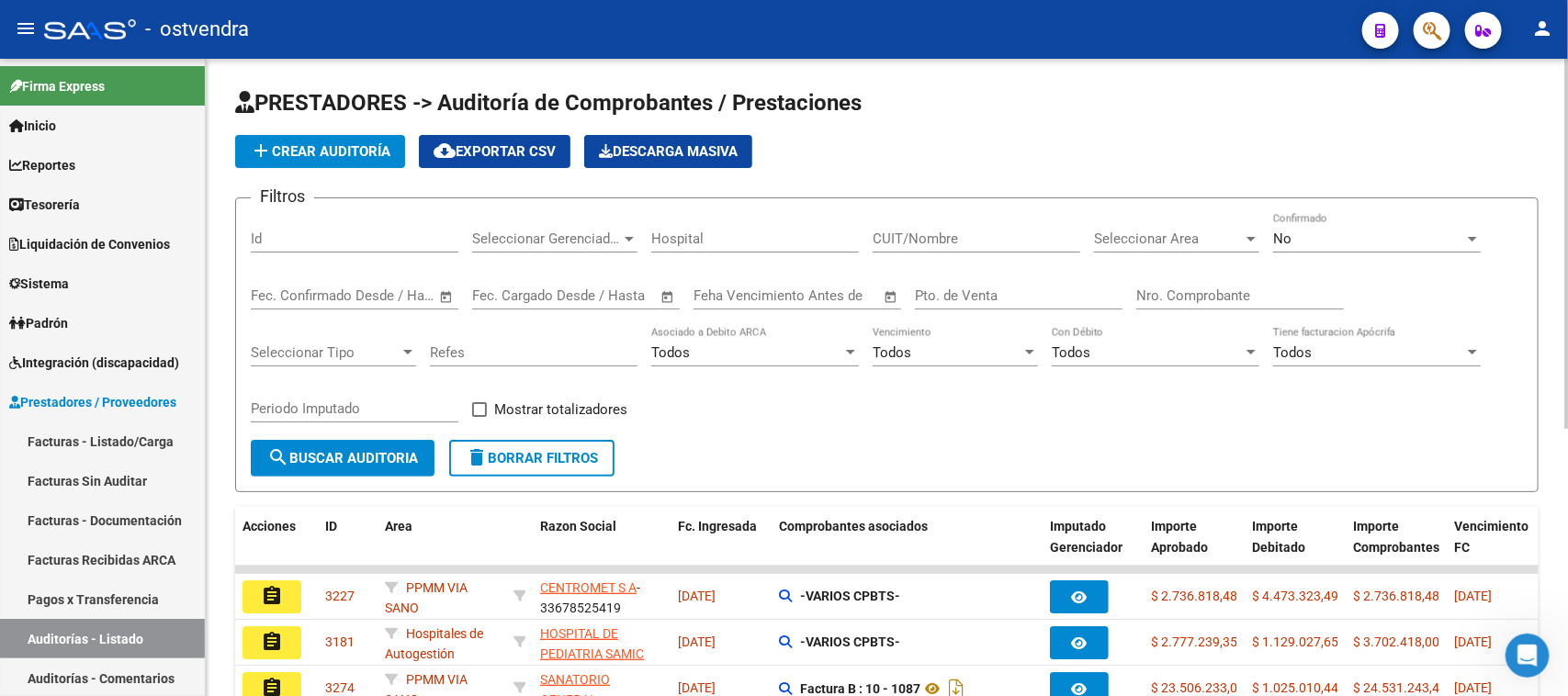
click at [372, 245] on input "Id" at bounding box center [354, 239] width 208 height 17
paste input "3405"
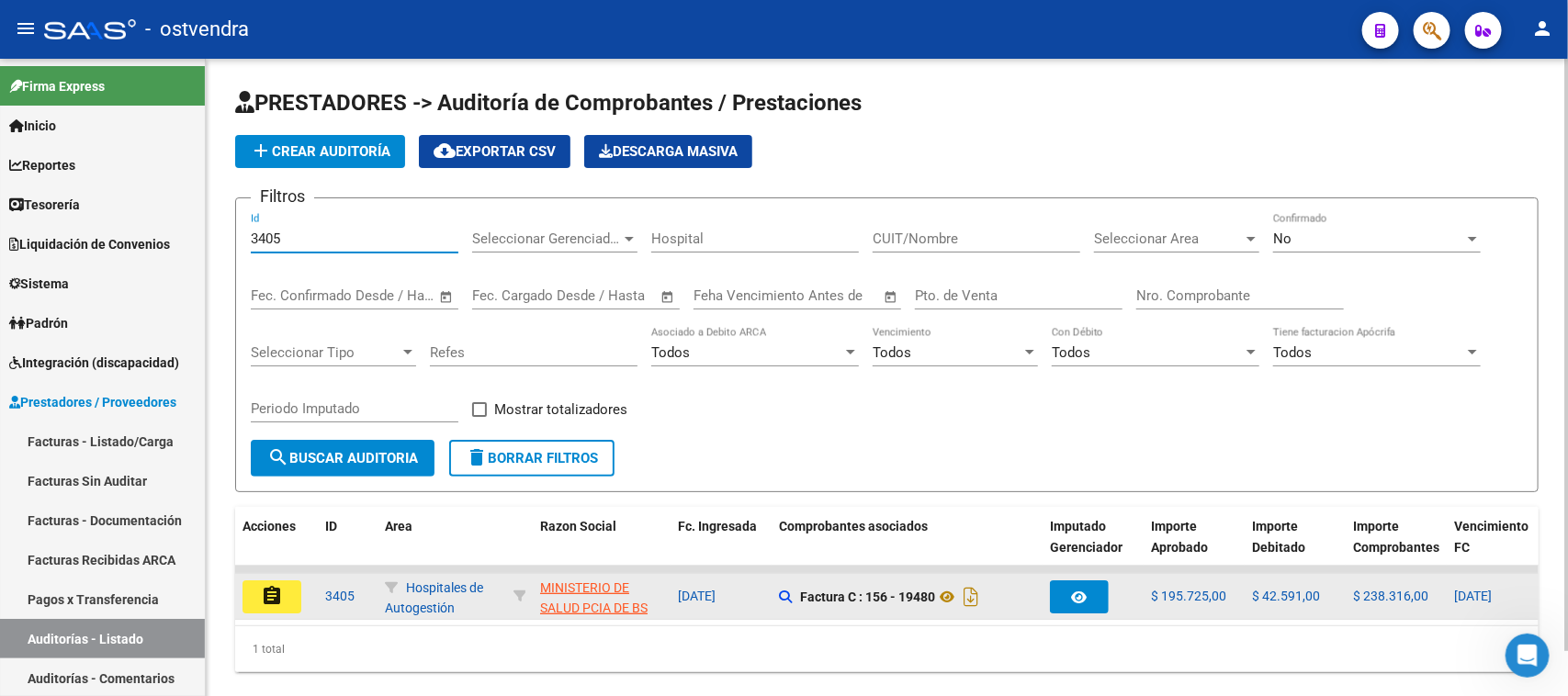
type input "3405"
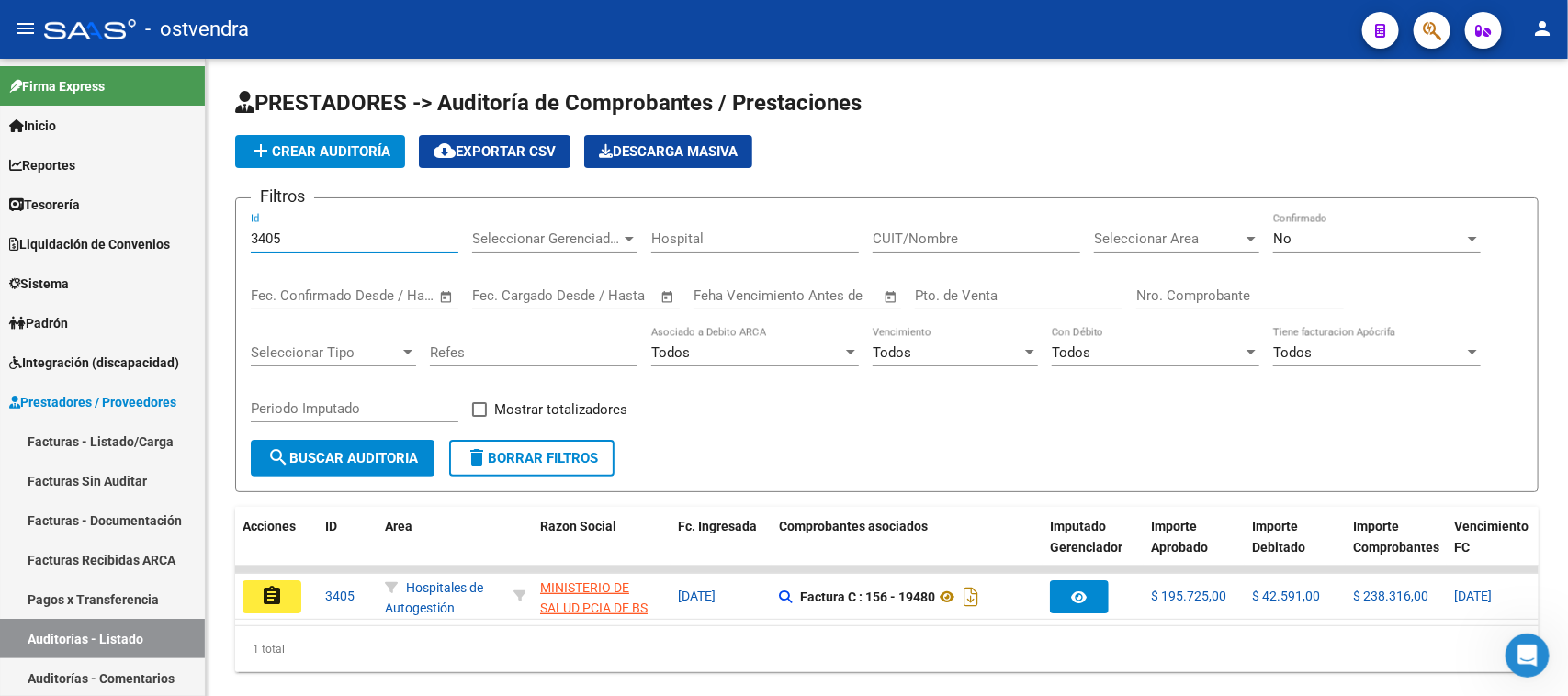
click at [264, 594] on mat-icon "assignment" at bounding box center [272, 596] width 22 height 22
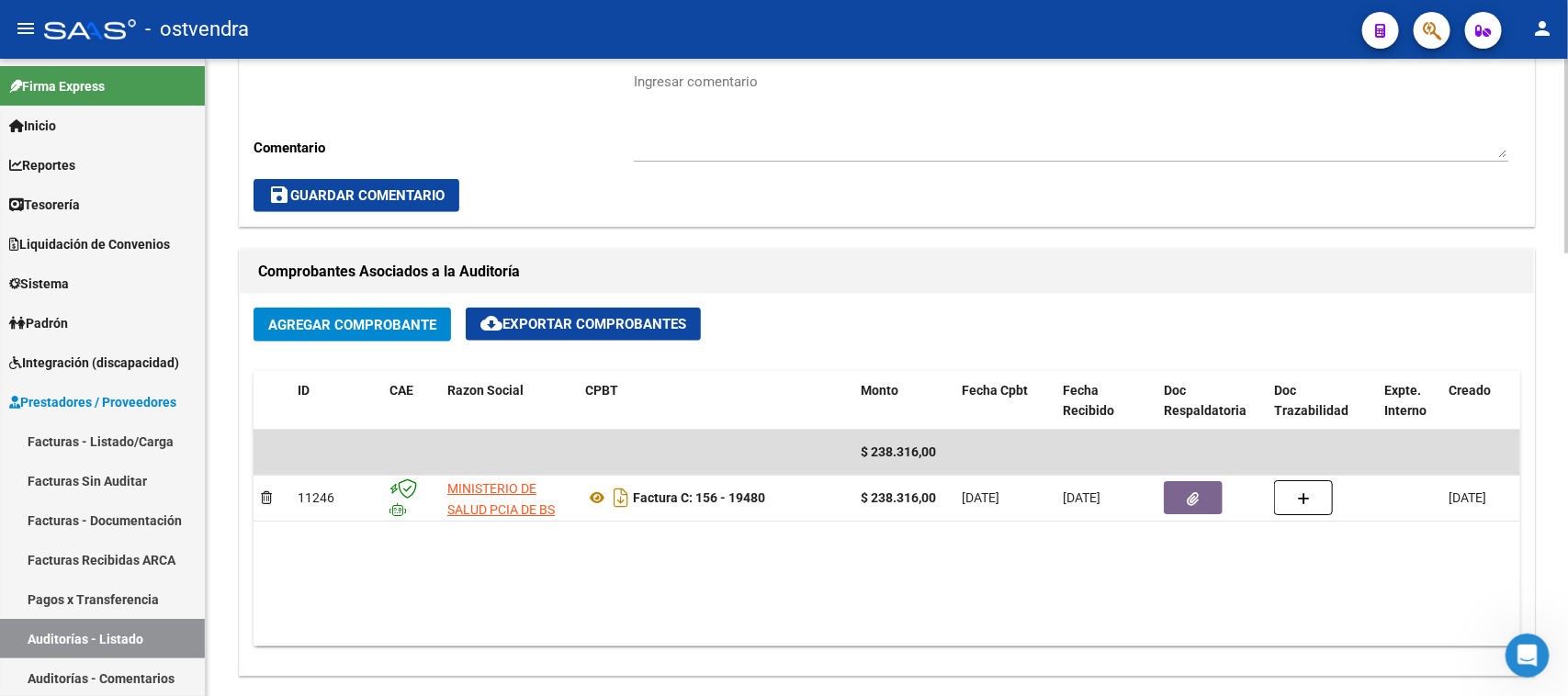
scroll to position [689, 0]
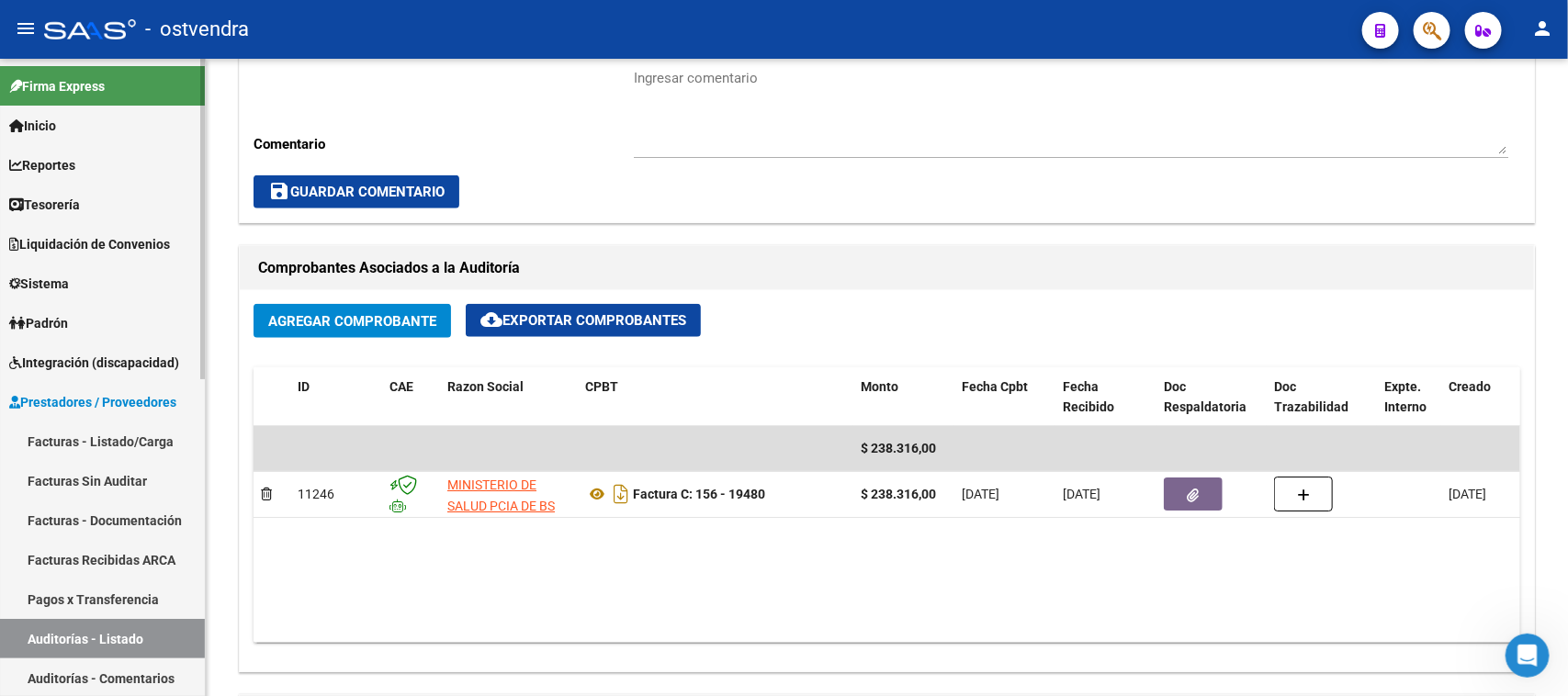
click at [163, 635] on link "Auditorías - Listado" at bounding box center [103, 638] width 205 height 39
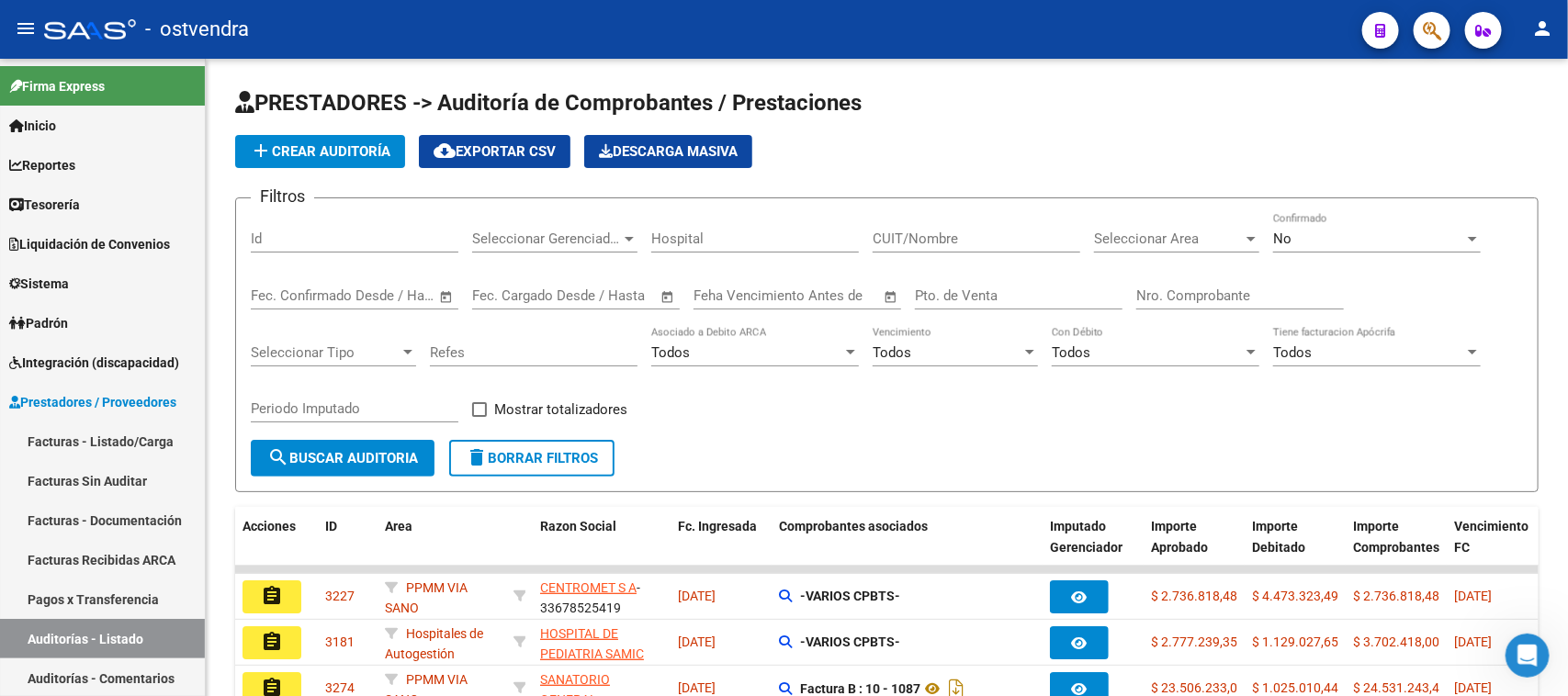
click at [301, 241] on input "Id" at bounding box center [354, 239] width 208 height 17
paste input "3409"
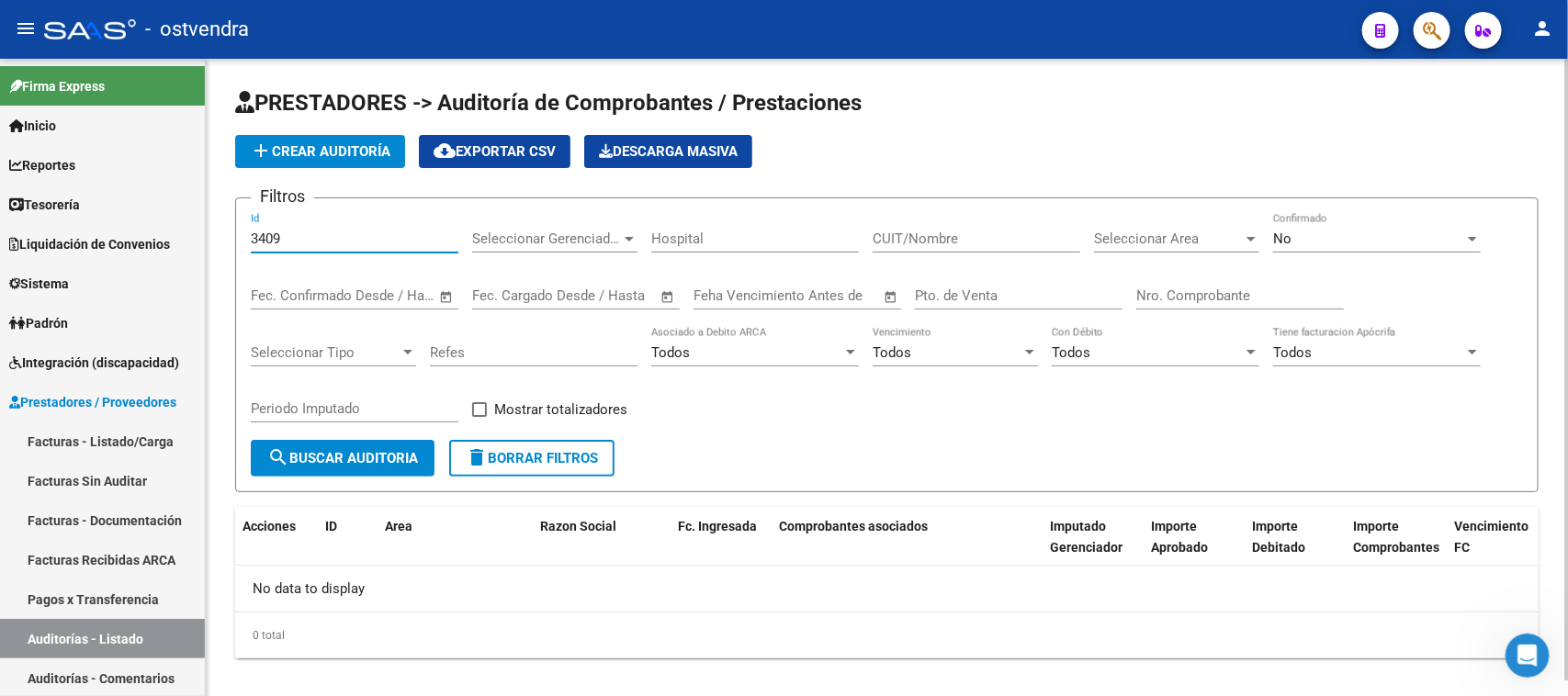
click at [1340, 234] on div "No" at bounding box center [1369, 239] width 191 height 17
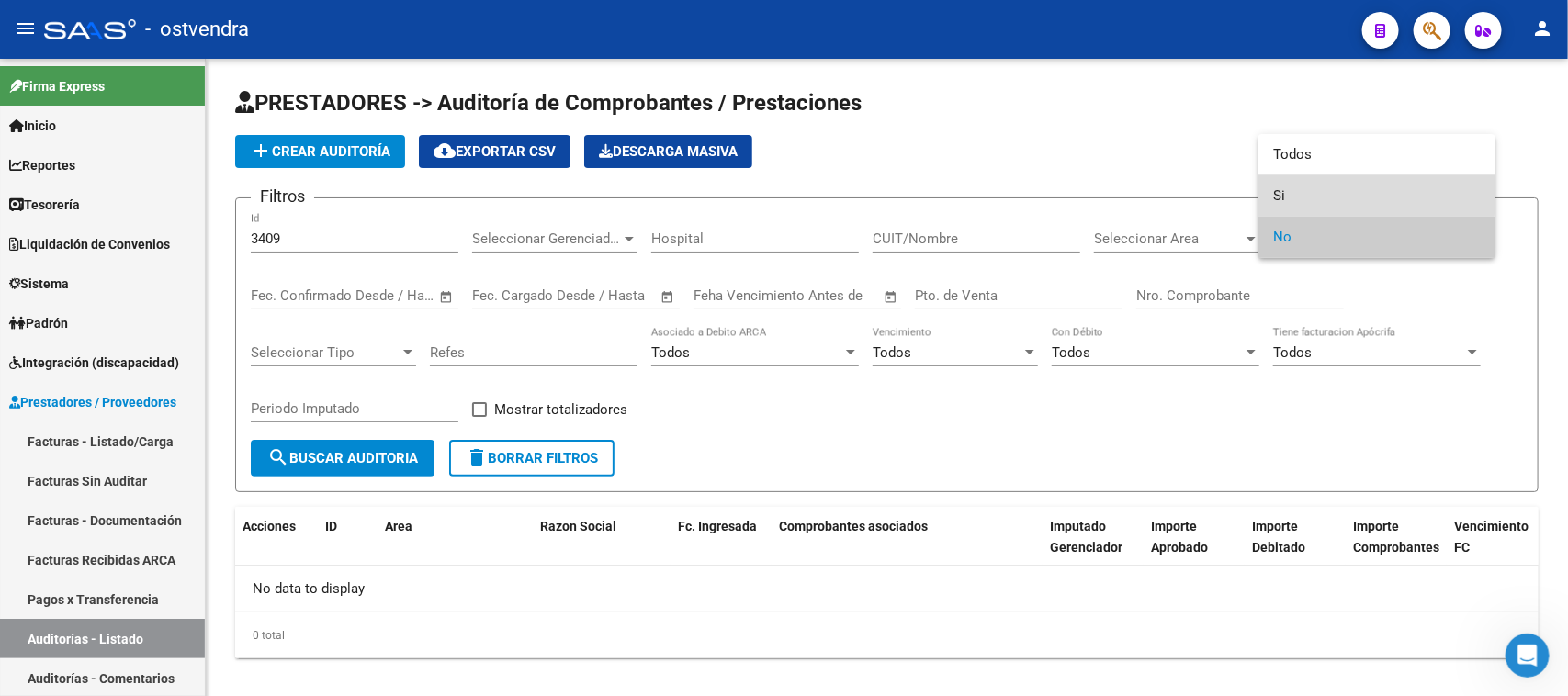
click at [1334, 185] on span "Si" at bounding box center [1377, 196] width 208 height 41
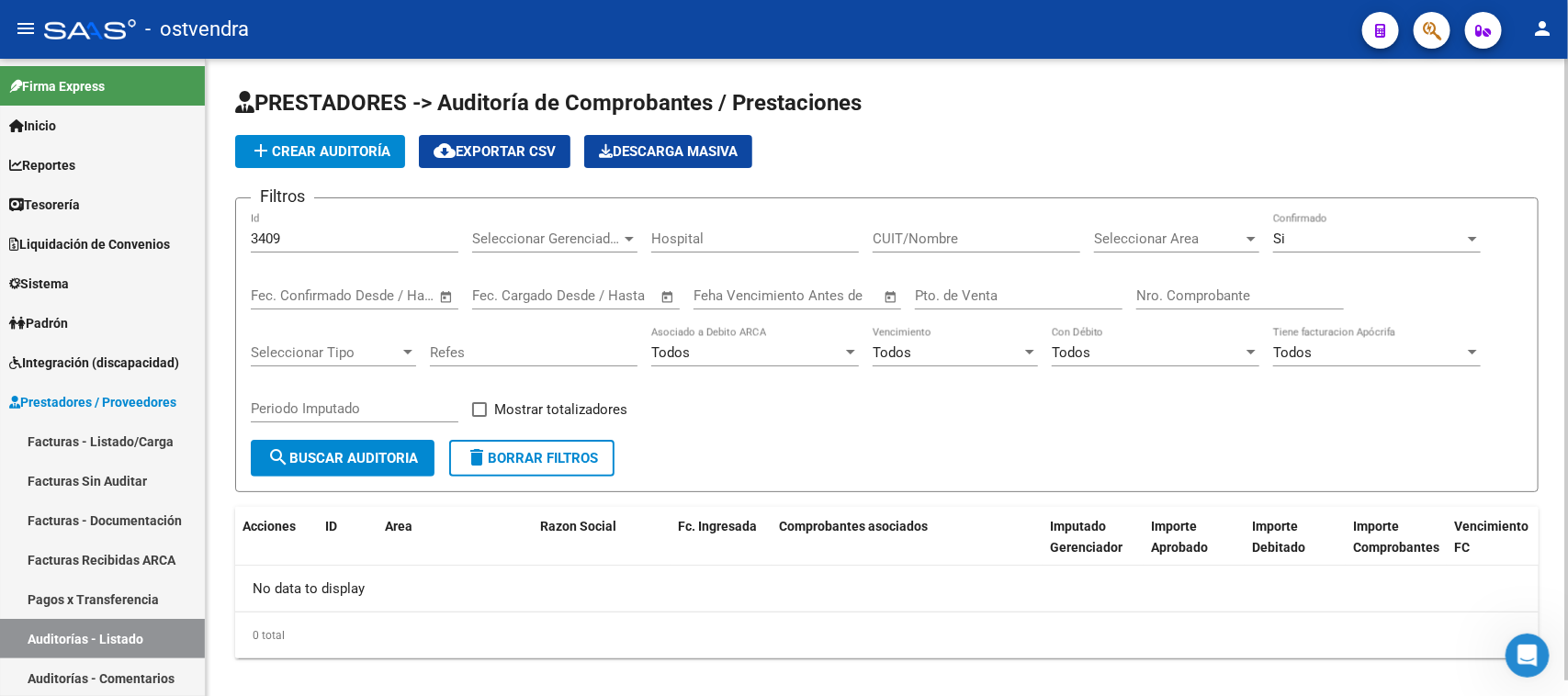
click at [344, 472] on form "Filtros 3409 Id Seleccionar Gerenciador Seleccionar Gerenciador Hospital CUIT/N…" at bounding box center [887, 345] width 1303 height 294
click at [353, 450] on span "search Buscar Auditoria" at bounding box center [343, 458] width 151 height 17
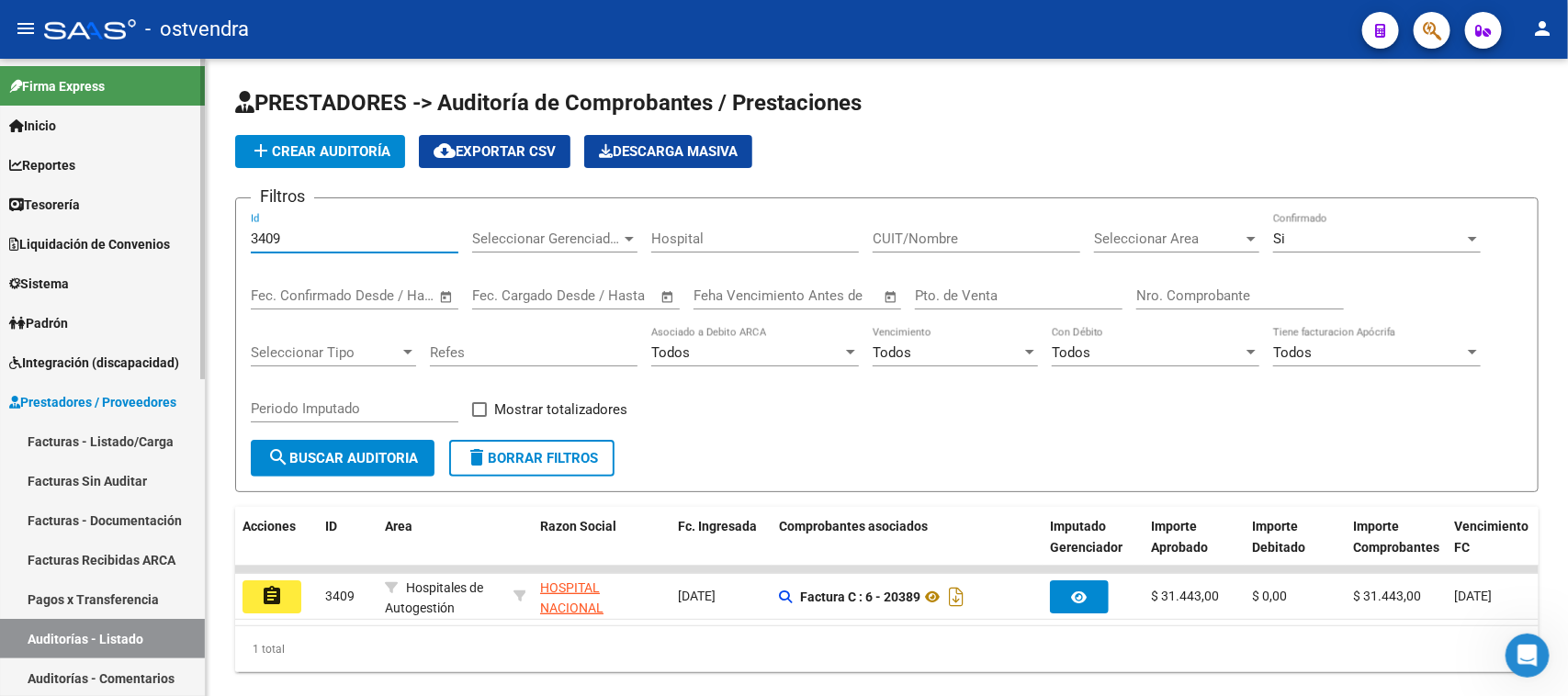
drag, startPoint x: 341, startPoint y: 237, endPoint x: 12, endPoint y: 226, distance: 329.2
click at [12, 226] on mat-sidenav-container "Firma Express Inicio Calendario SSS Instructivos Contacto OS Reportes Tablero d…" at bounding box center [784, 377] width 1568 height 637
paste input "8"
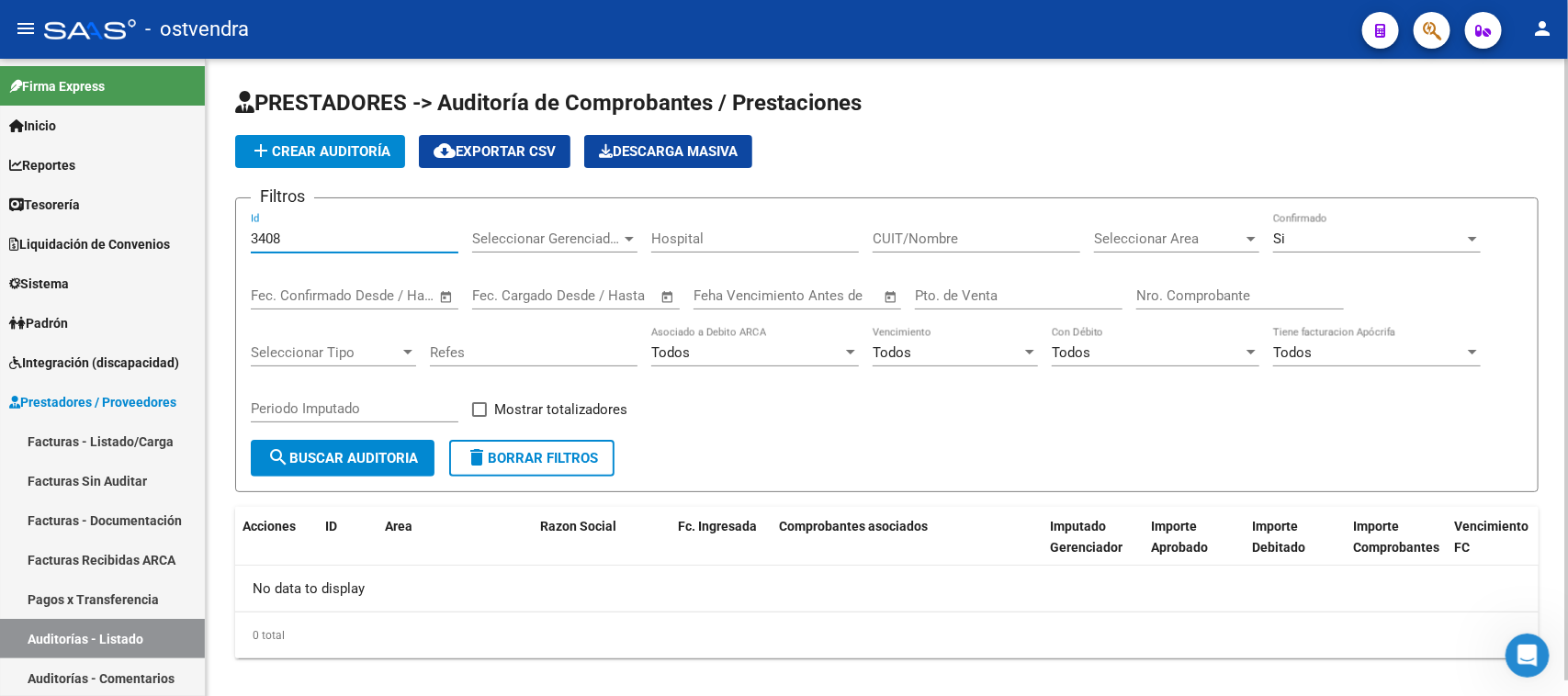
type input "3408"
click at [1304, 237] on div "Si" at bounding box center [1369, 239] width 191 height 17
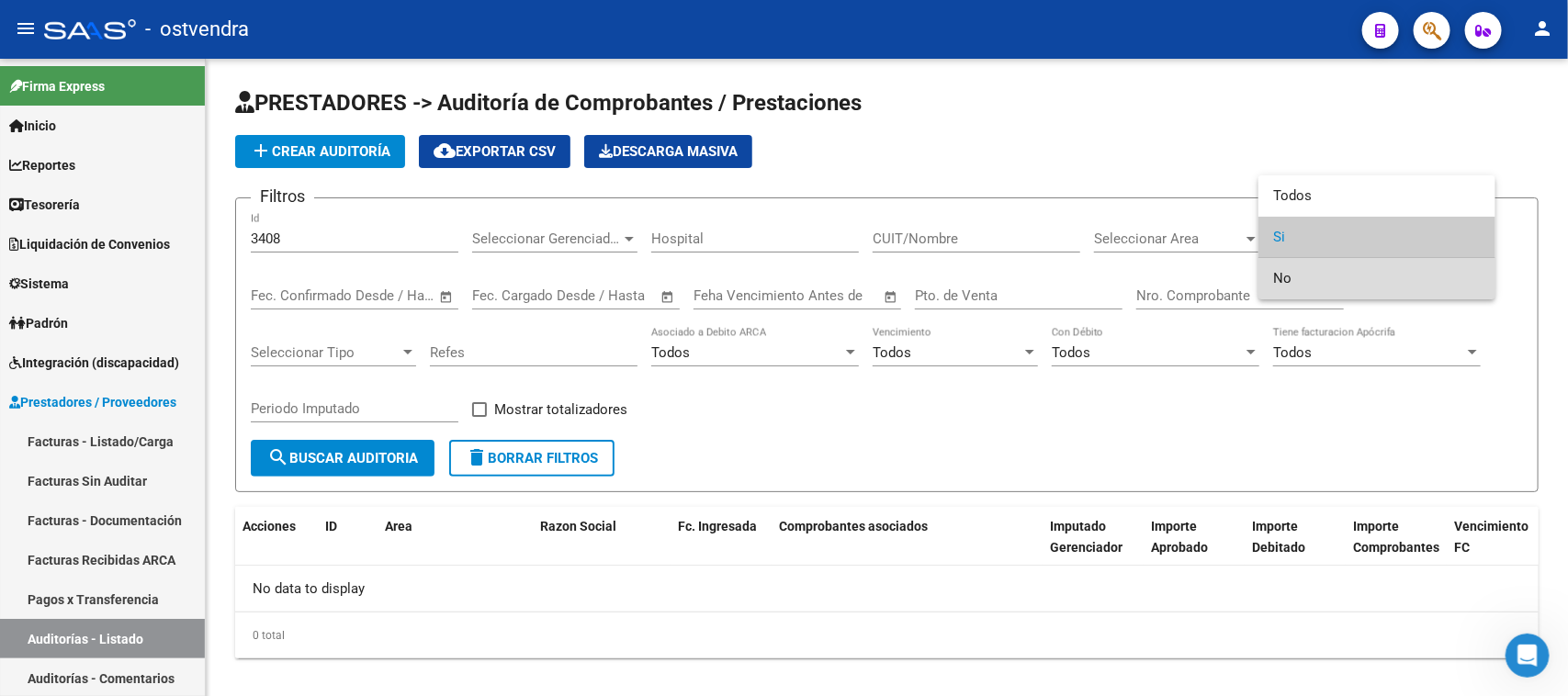
click at [1302, 267] on span "No" at bounding box center [1377, 279] width 208 height 41
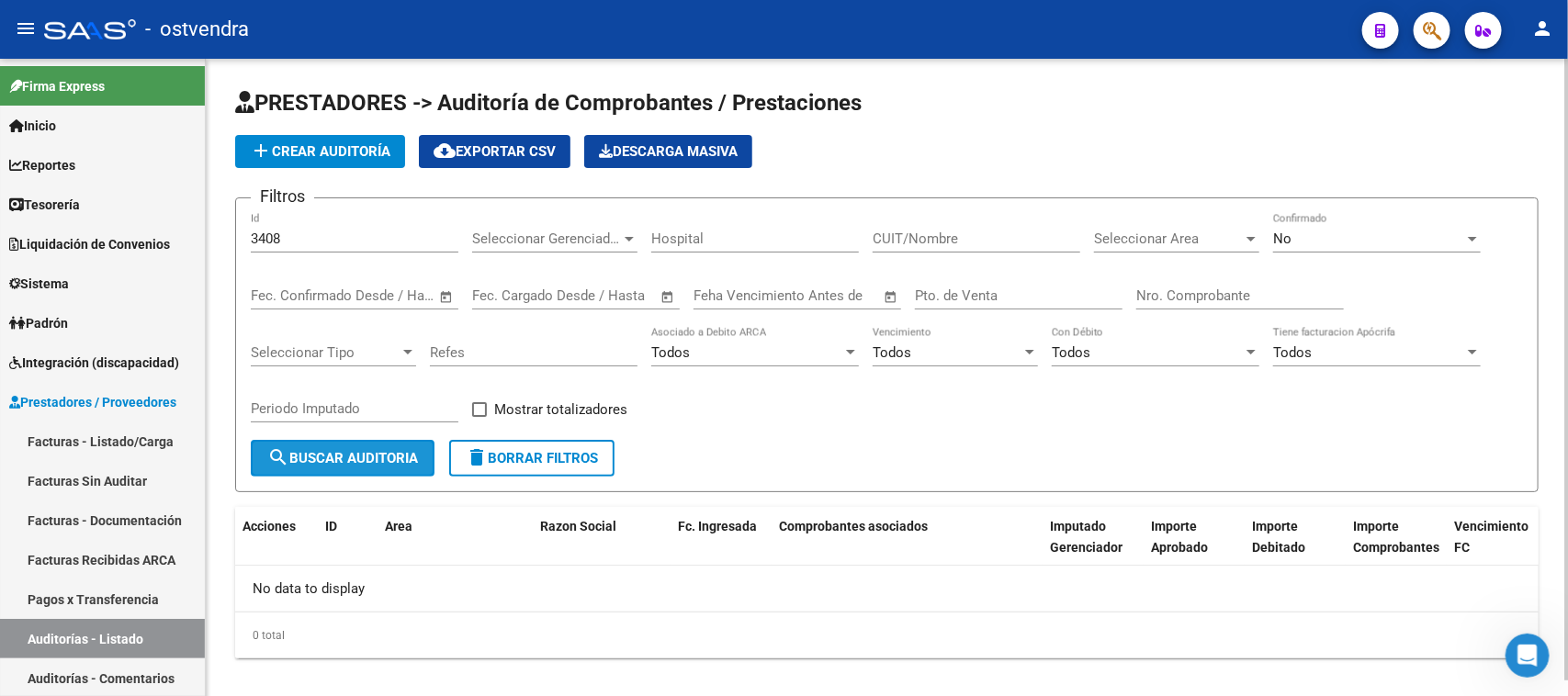
click at [359, 450] on span "search Buscar Auditoria" at bounding box center [343, 458] width 151 height 17
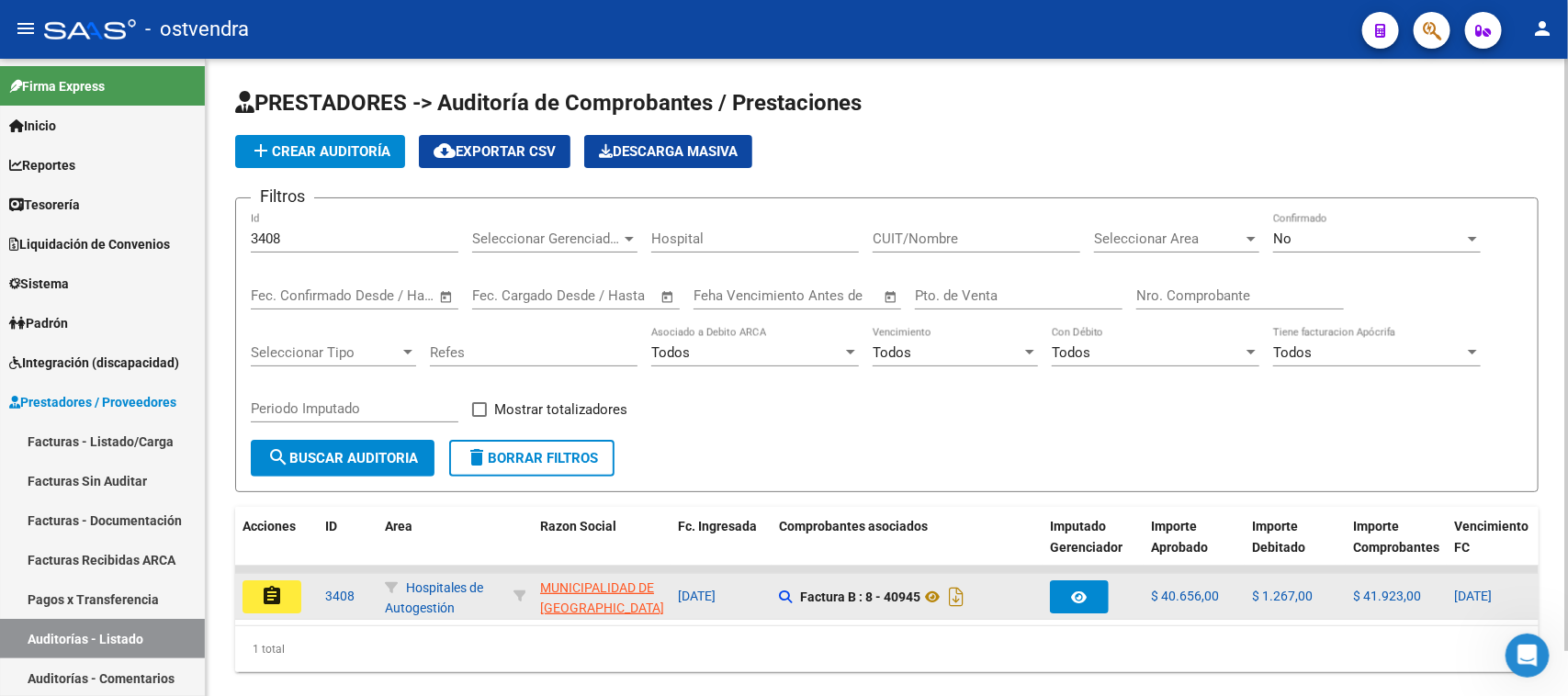
click at [282, 596] on button "assignment" at bounding box center [271, 596] width 59 height 33
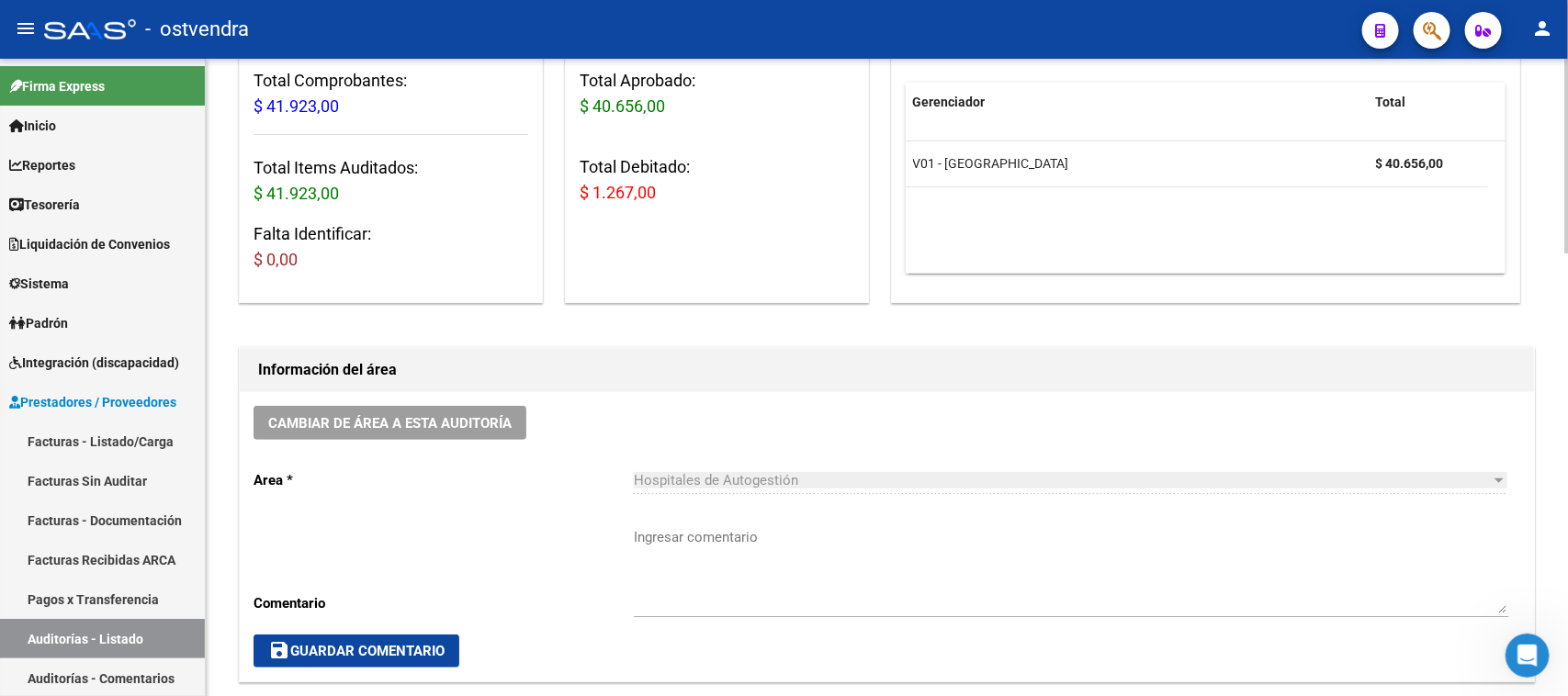
scroll to position [918, 0]
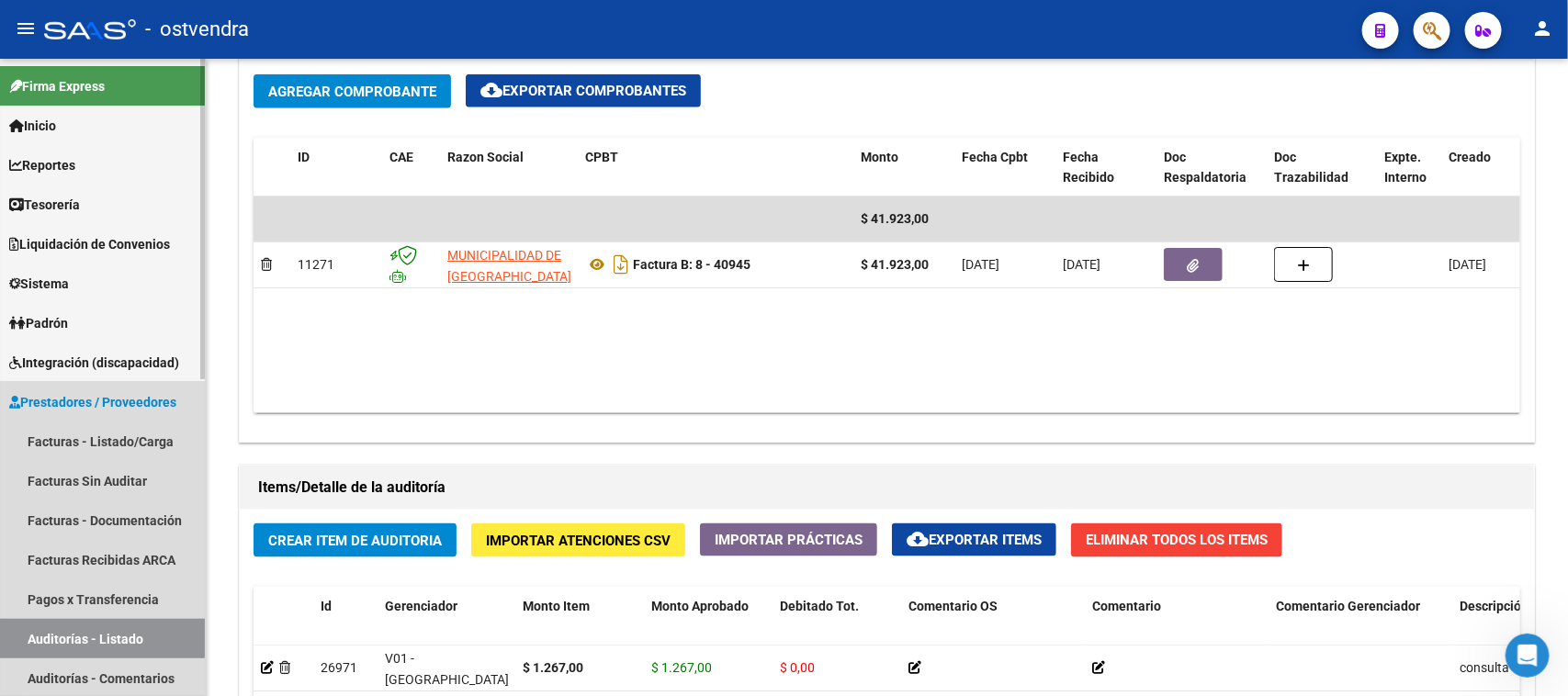
click at [84, 630] on link "Auditorías - Listado" at bounding box center [103, 638] width 205 height 39
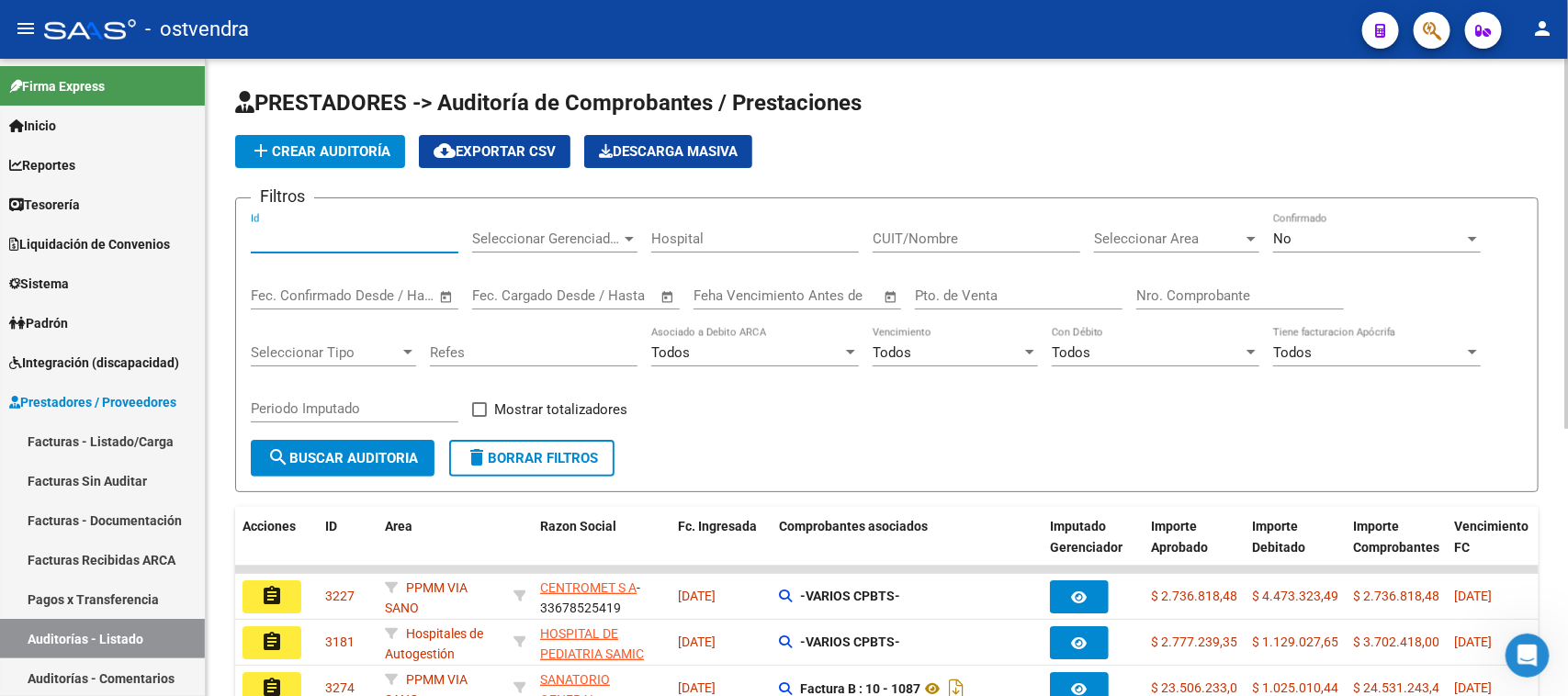
click at [406, 231] on input "Id" at bounding box center [354, 239] width 208 height 17
paste input "3431"
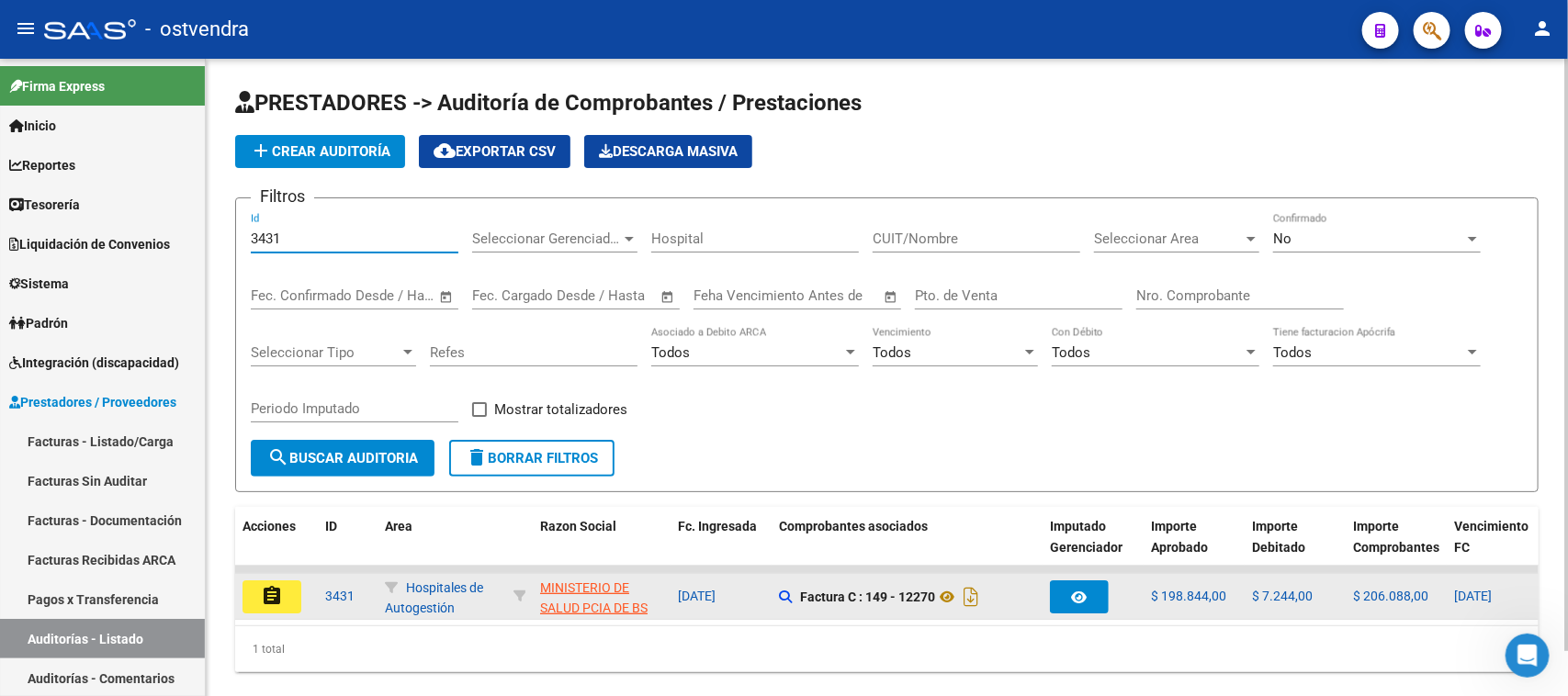
type input "3431"
click at [281, 594] on mat-icon "assignment" at bounding box center [272, 596] width 22 height 22
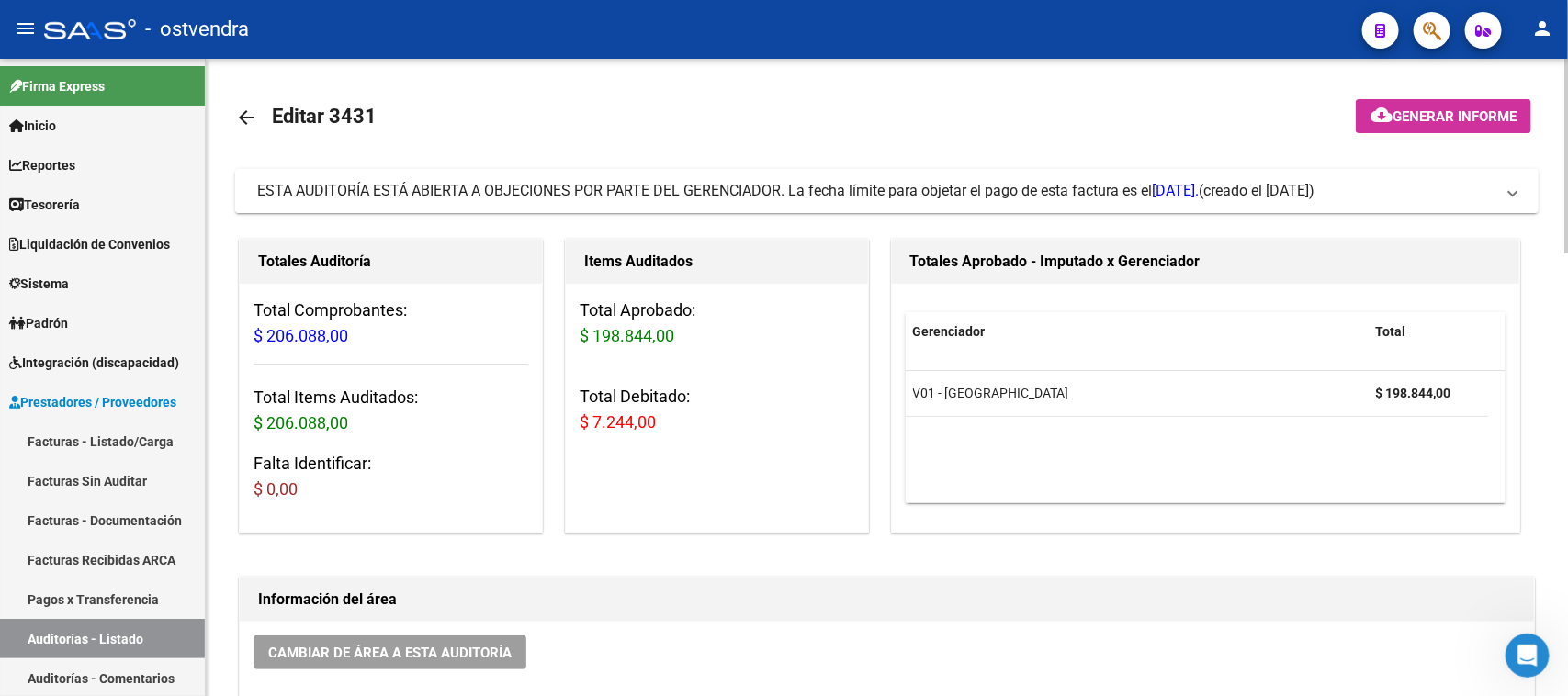
click at [935, 190] on span "ESTA AUDITORÍA ESTÁ ABIERTA A OBJECIONES POR PARTE DEL GERENCIADOR. La fecha lí…" at bounding box center [728, 190] width 942 height 18
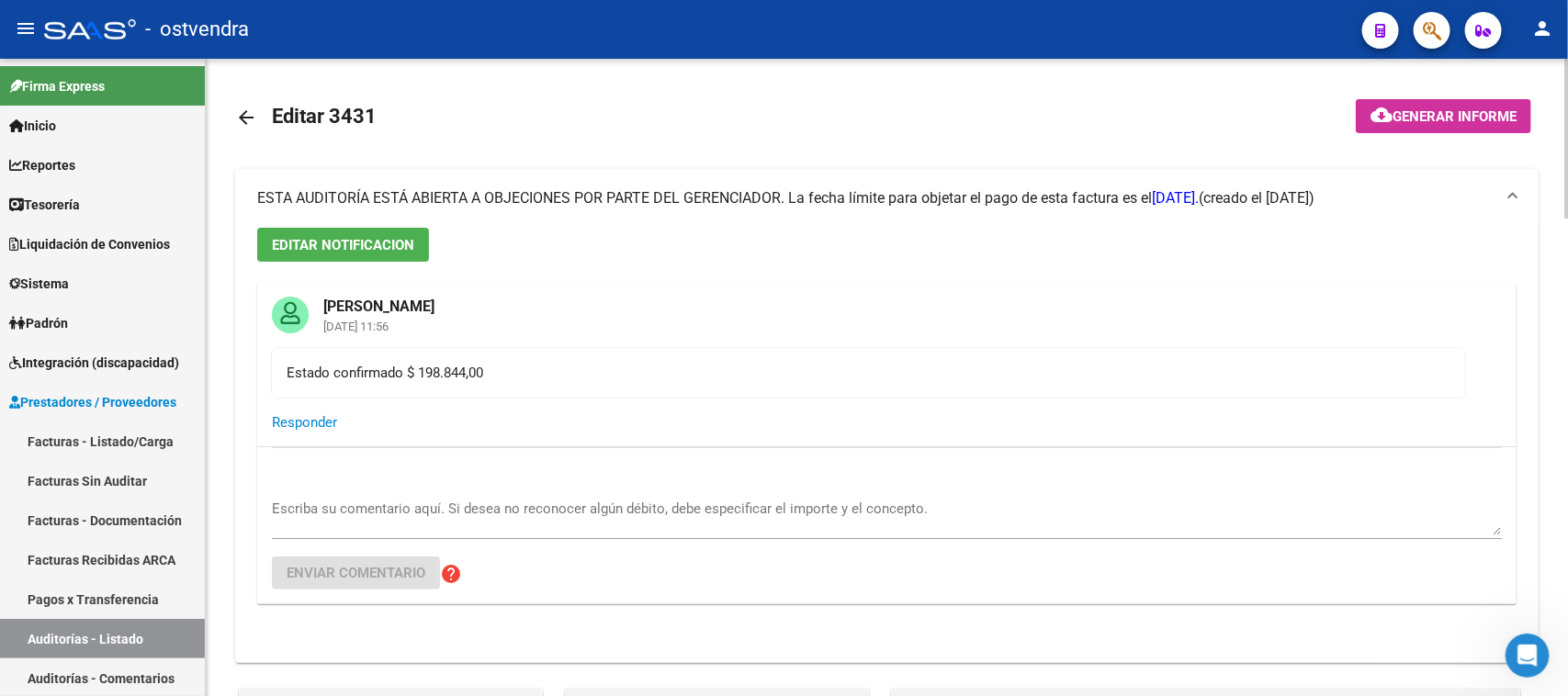
click at [937, 190] on span "ESTA AUDITORÍA ESTÁ ABIERTA A OBJECIONES POR PARTE DEL GERENCIADOR. La fecha lí…" at bounding box center [728, 198] width 942 height 18
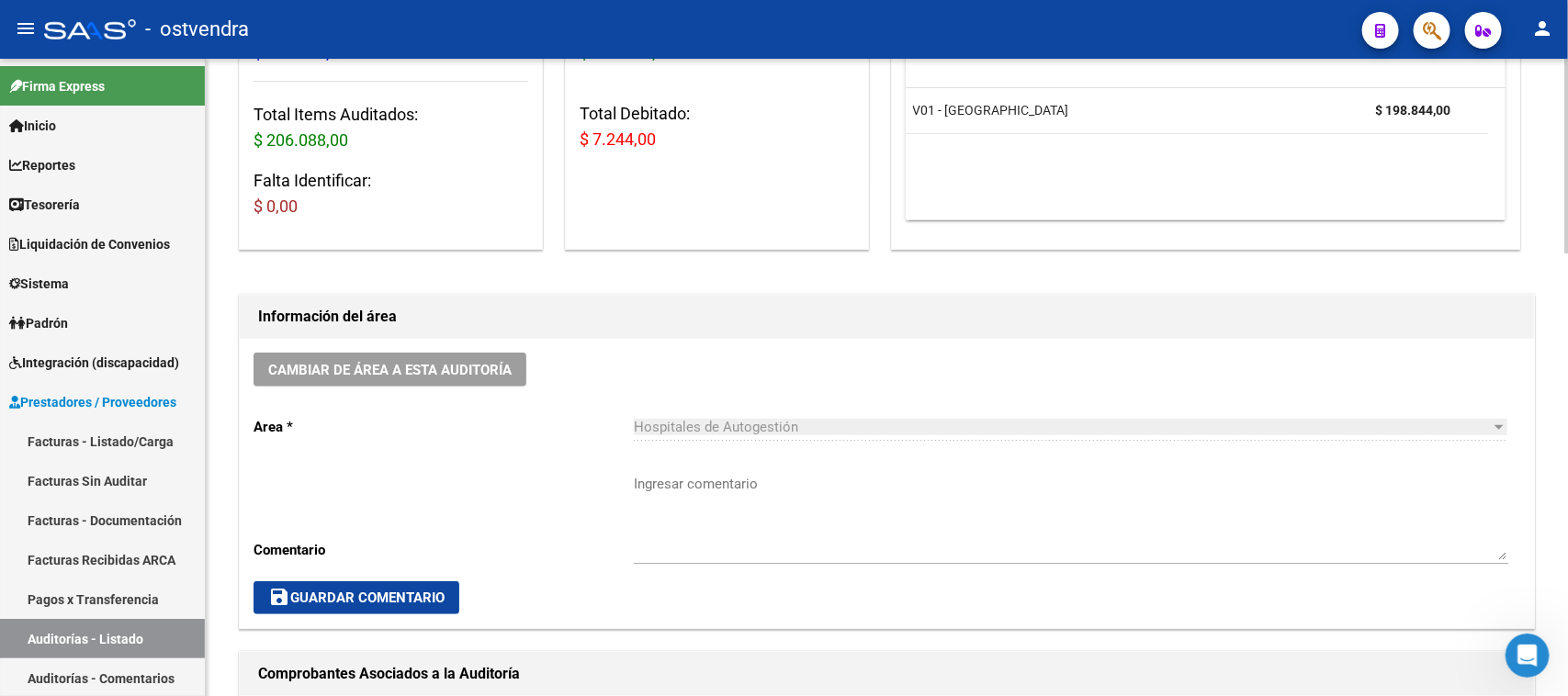
scroll to position [344, 0]
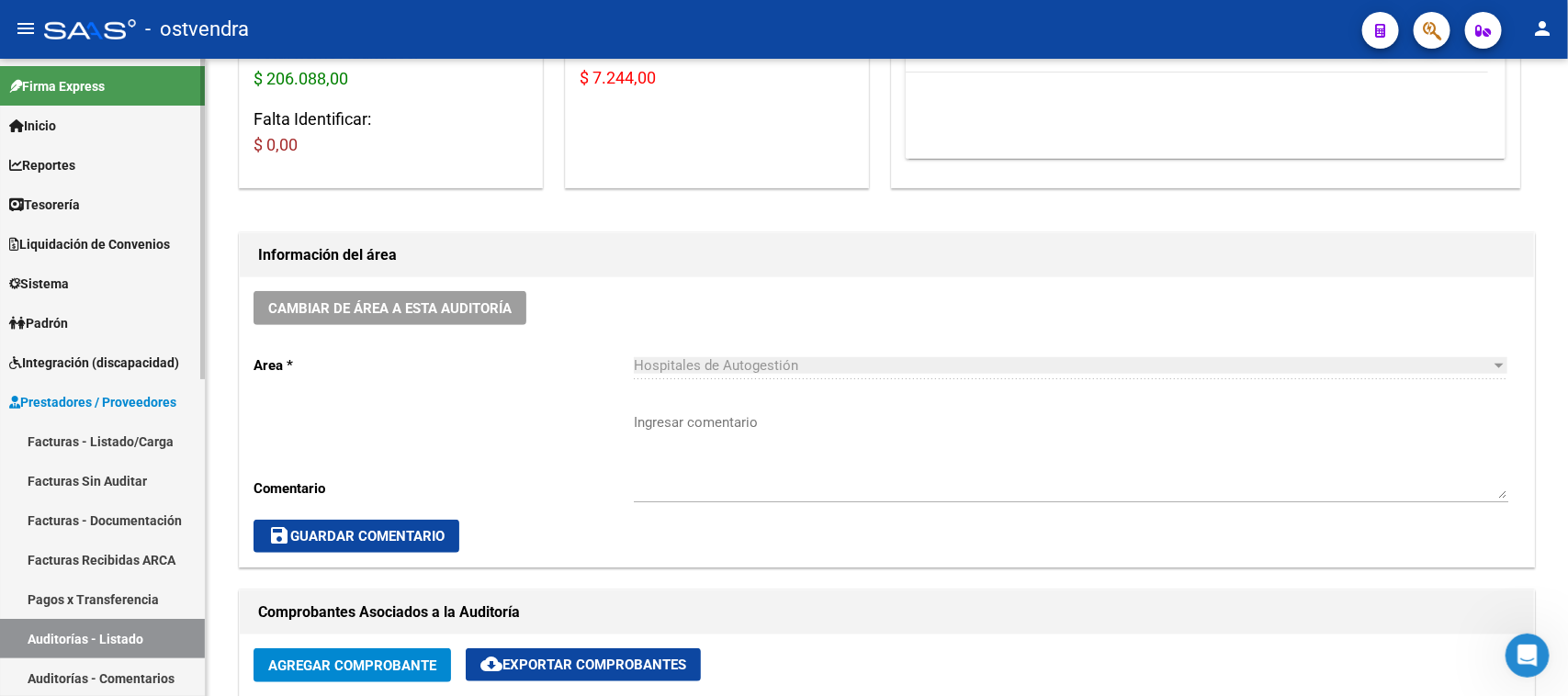
click at [124, 635] on link "Auditorías - Listado" at bounding box center [103, 638] width 205 height 39
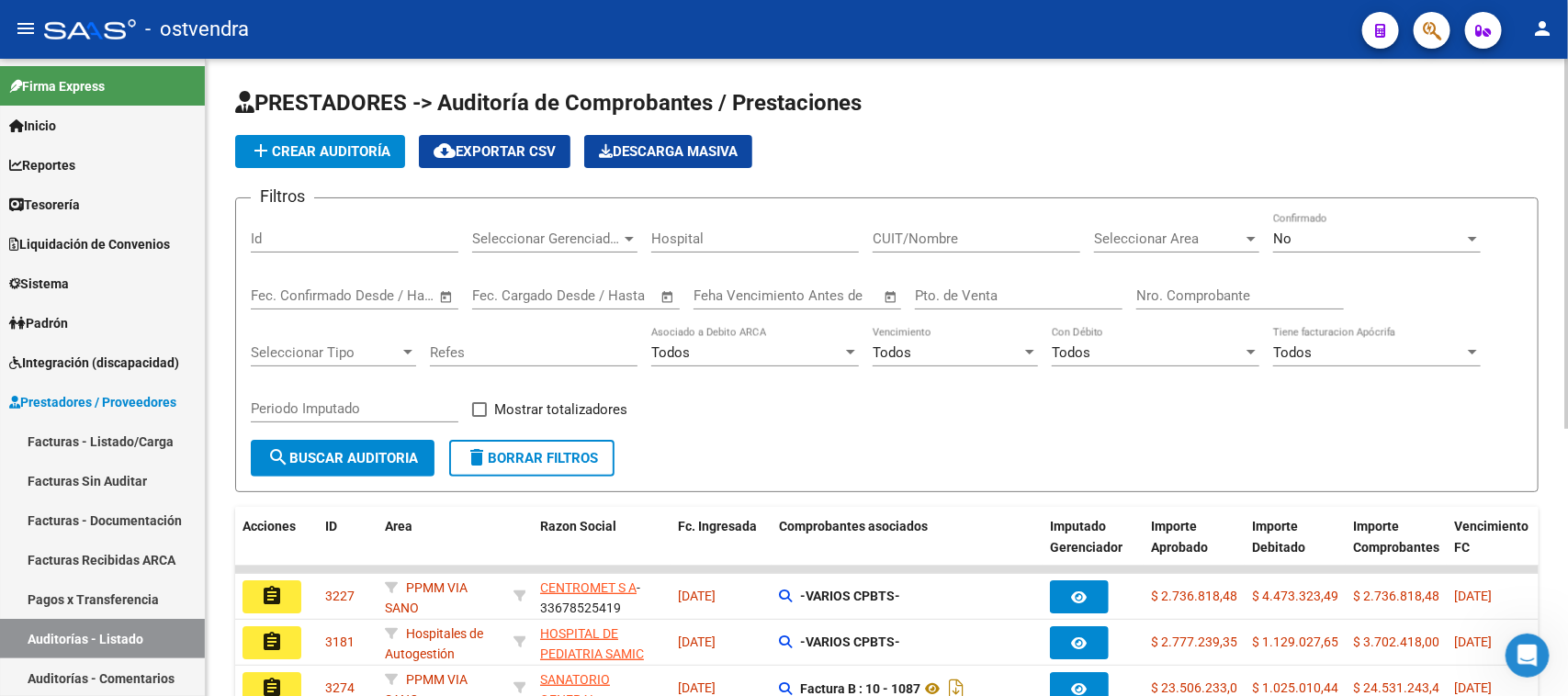
click at [264, 241] on input "Id" at bounding box center [354, 239] width 208 height 17
paste input "3424"
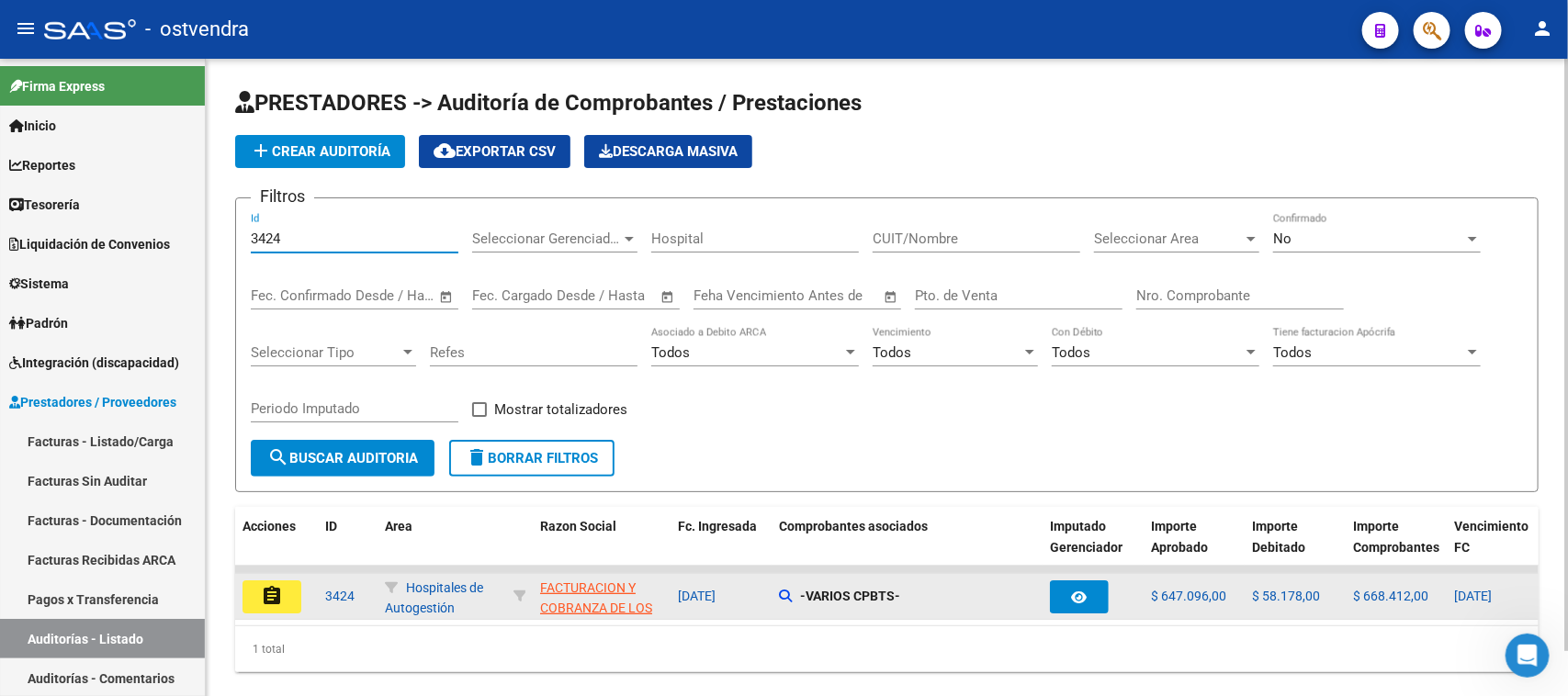
type input "3424"
click at [265, 586] on mat-icon "assignment" at bounding box center [272, 596] width 22 height 22
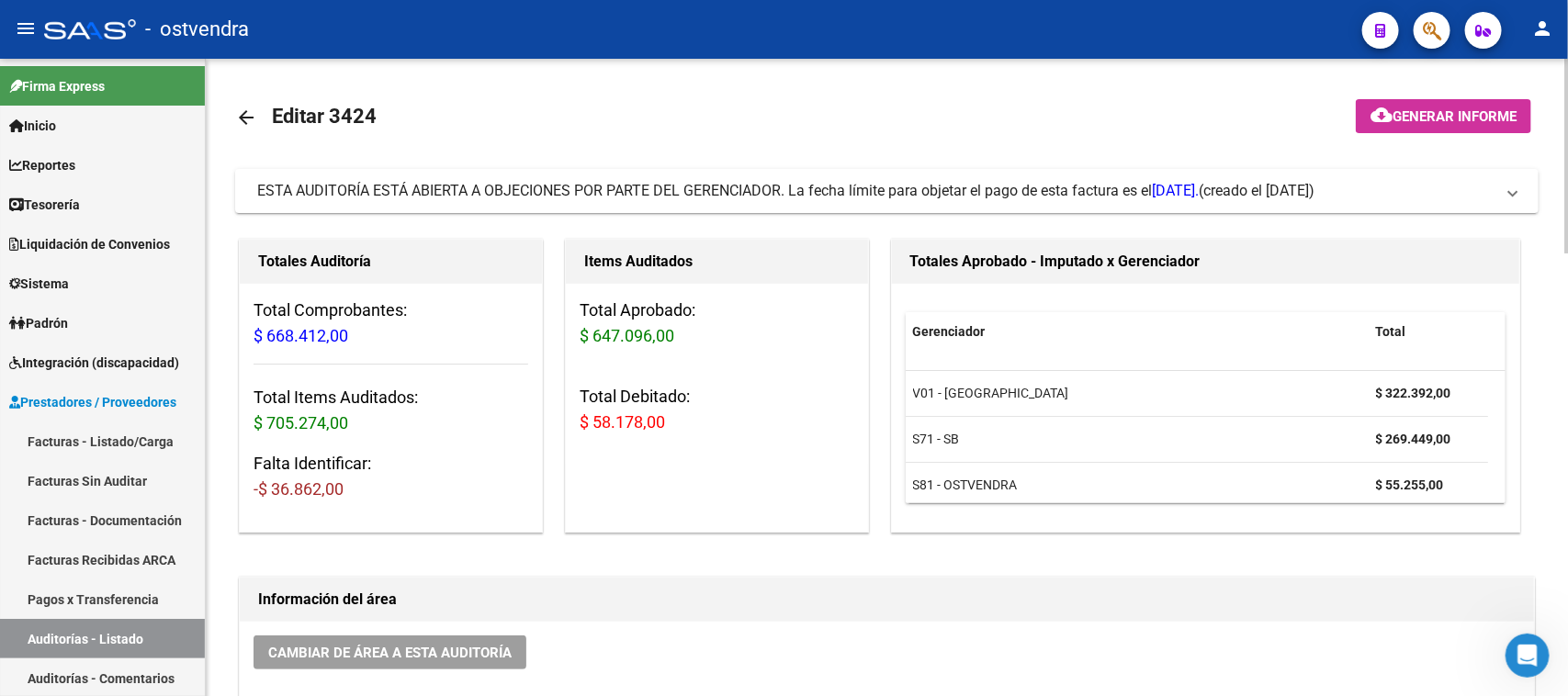
click at [682, 416] on h3 "Total Debitado: $ 58.178,00" at bounding box center [717, 409] width 275 height 51
click at [116, 625] on link "Auditorías - Listado" at bounding box center [103, 638] width 205 height 39
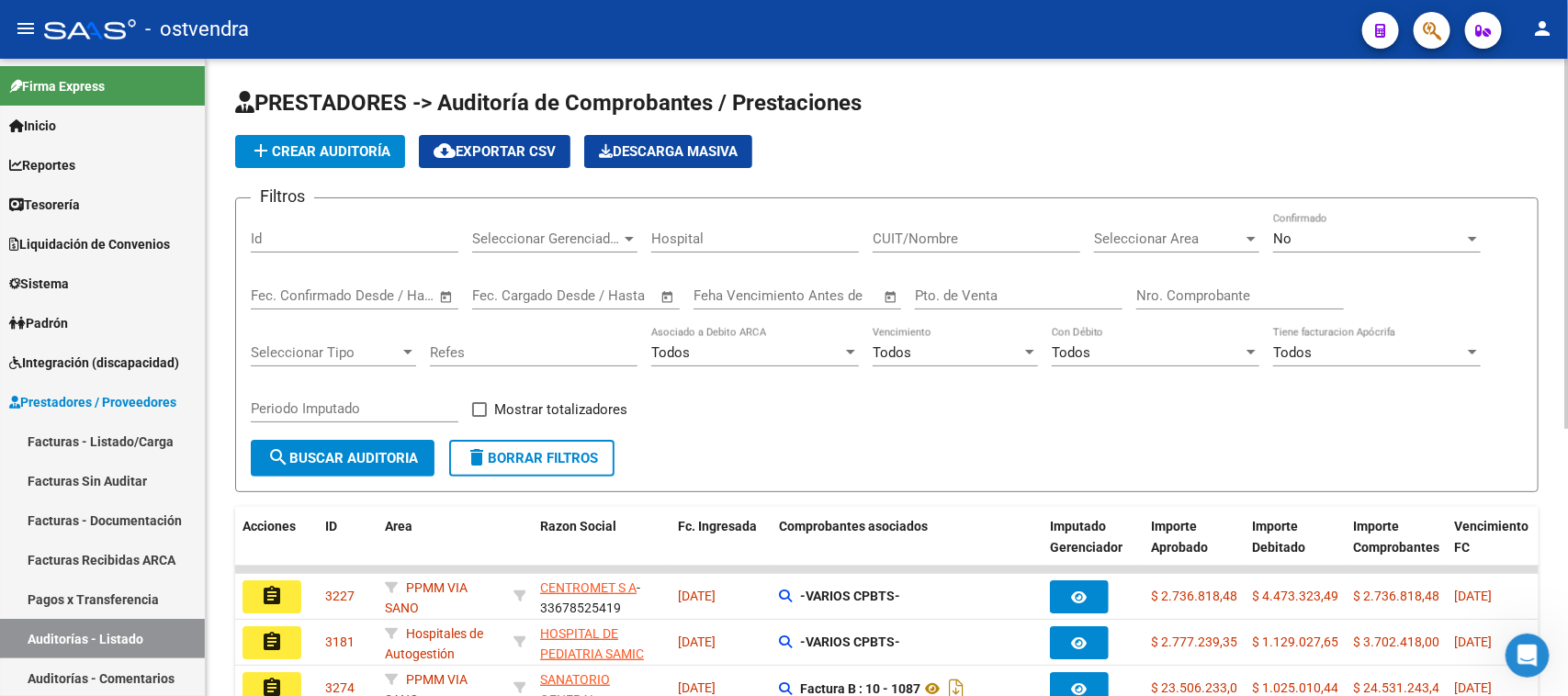
click at [345, 235] on input "Id" at bounding box center [354, 239] width 208 height 17
paste input "655"
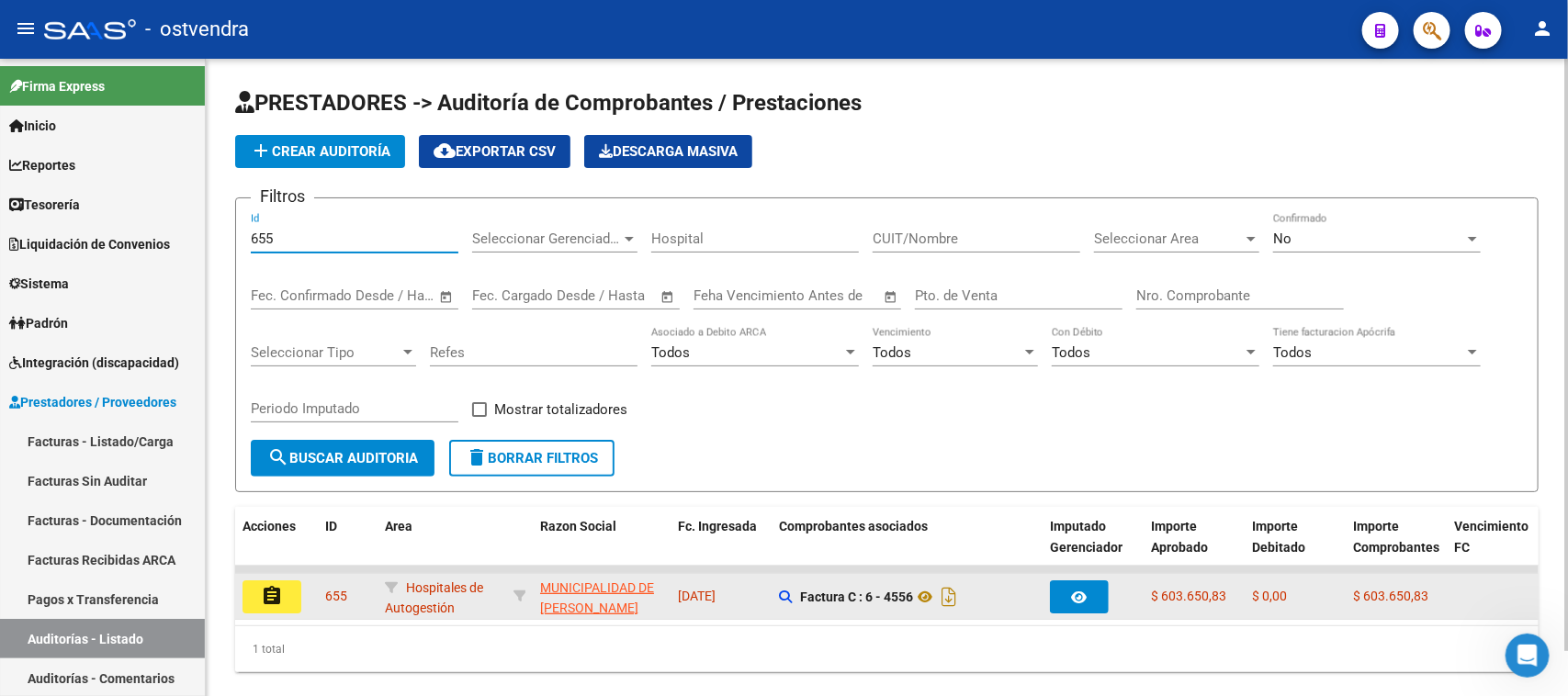
type input "655"
click at [271, 586] on mat-icon "assignment" at bounding box center [272, 596] width 22 height 22
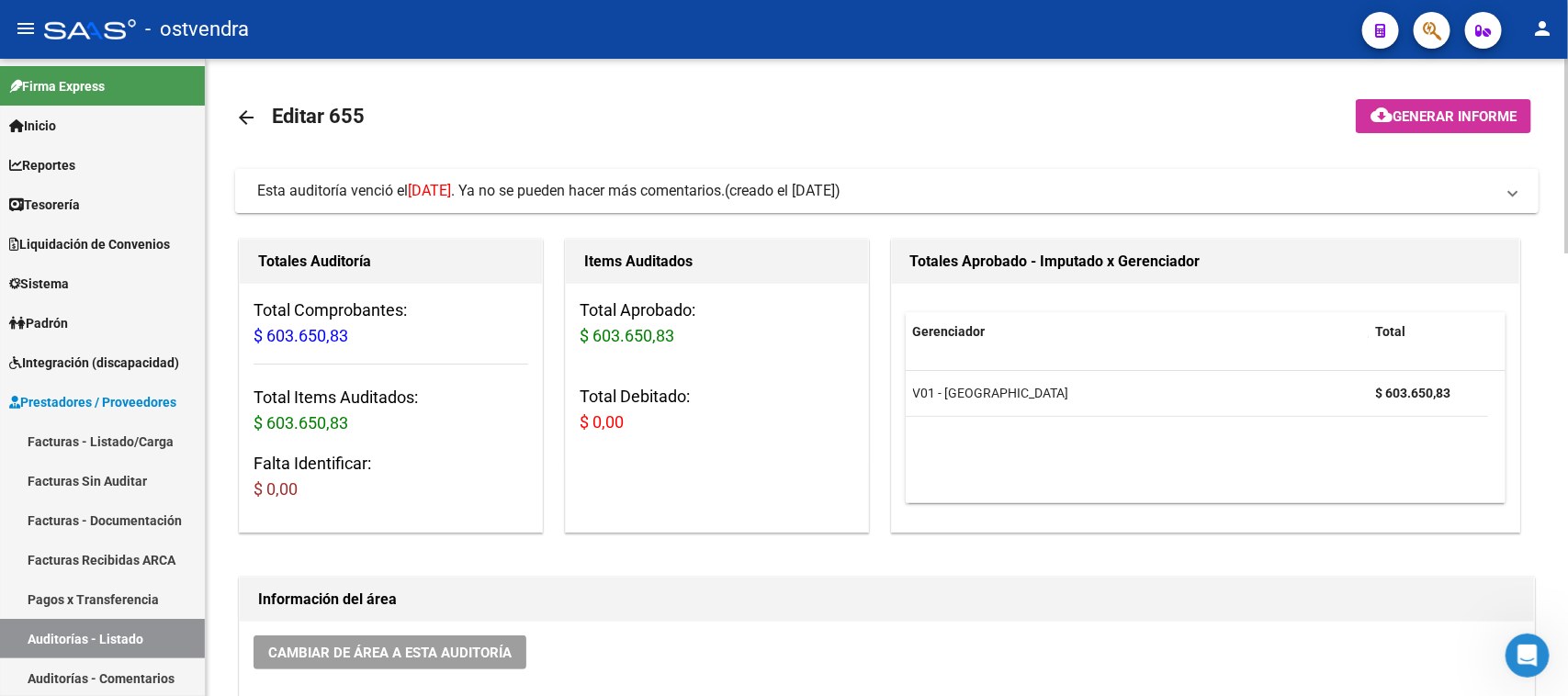
click at [643, 188] on span "Esta auditoría venció el 28/04/2025 . Ya no se pueden hacer más comentarios." at bounding box center [491, 190] width 468 height 18
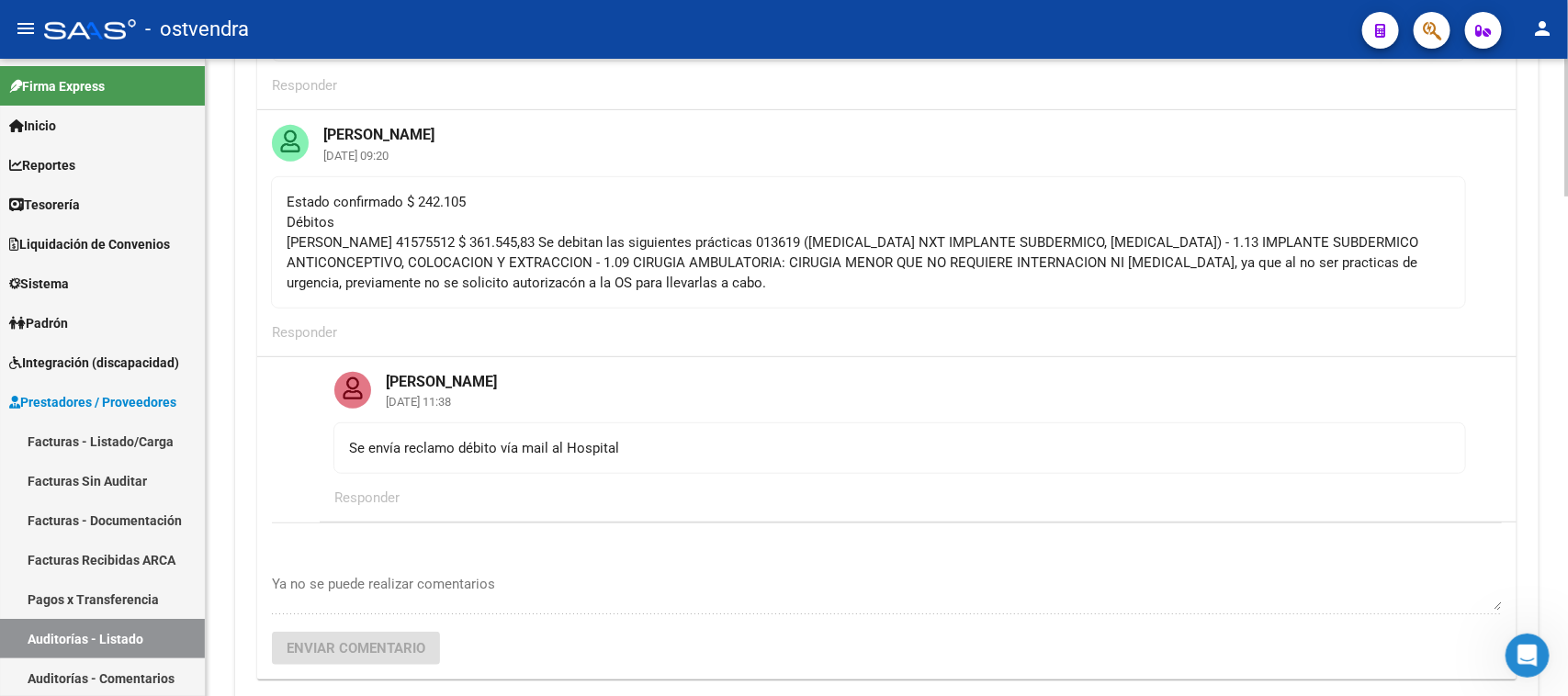
scroll to position [344, 0]
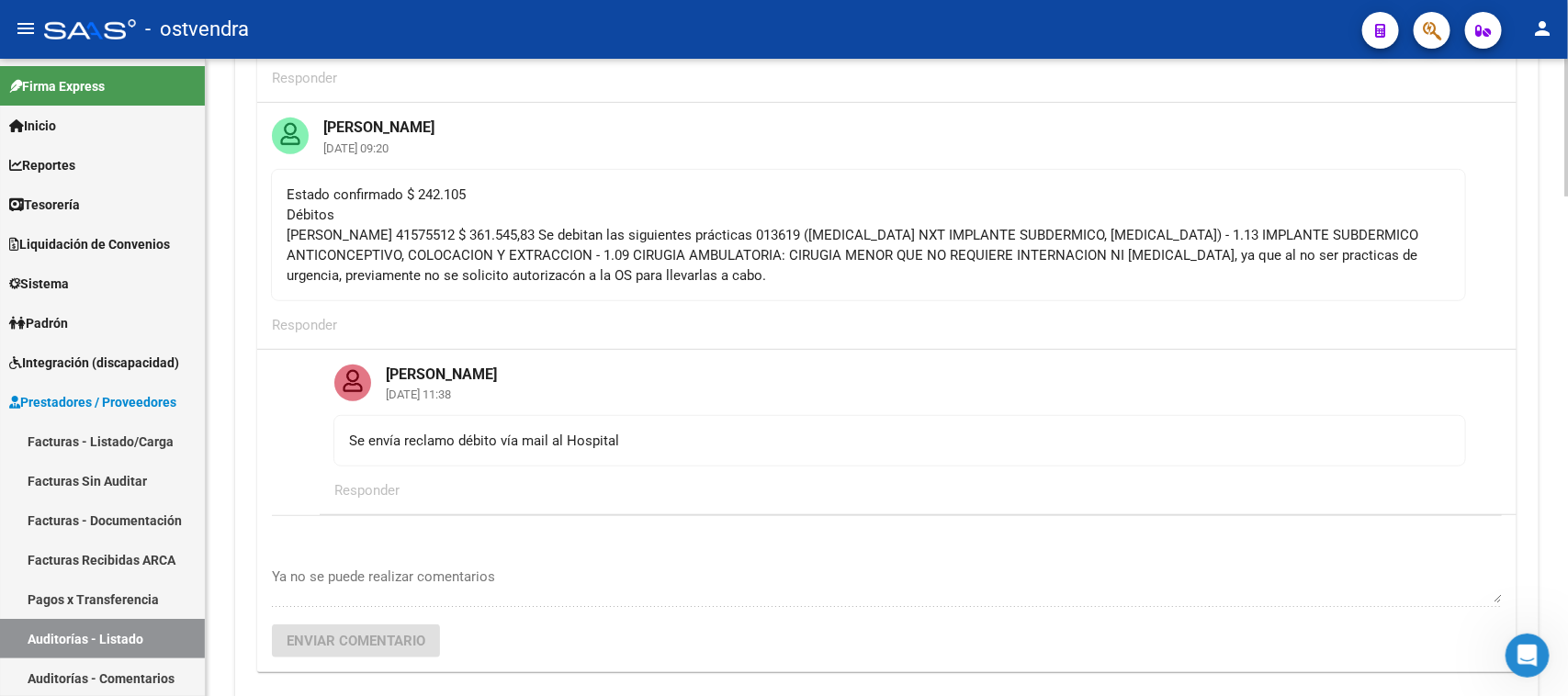
drag, startPoint x: 631, startPoint y: 437, endPoint x: 350, endPoint y: 437, distance: 281.0
click at [350, 437] on div "Se envía reclamo débito vía mail al Hospital" at bounding box center [899, 441] width 1101 height 20
copy div "Se envía reclamo débito vía mail al Hospital"
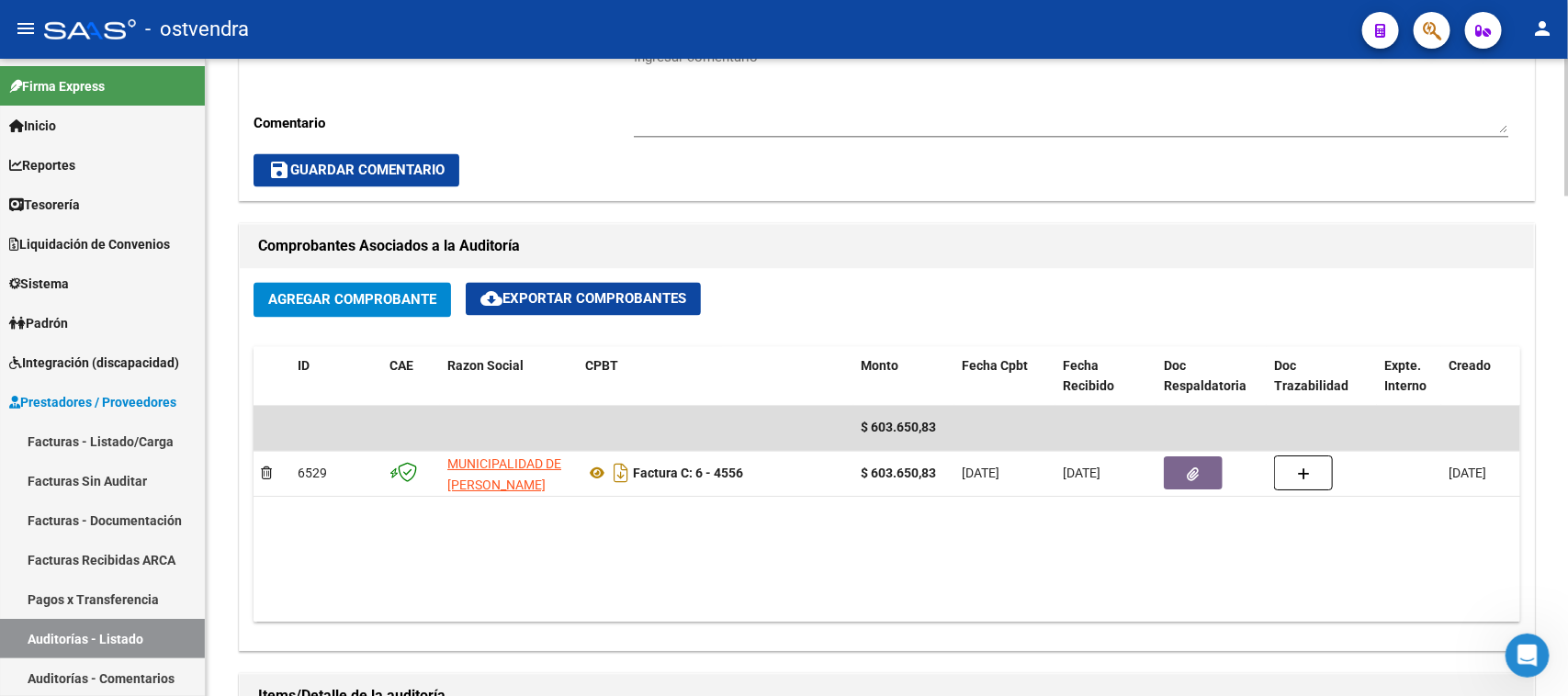
scroll to position [1606, 0]
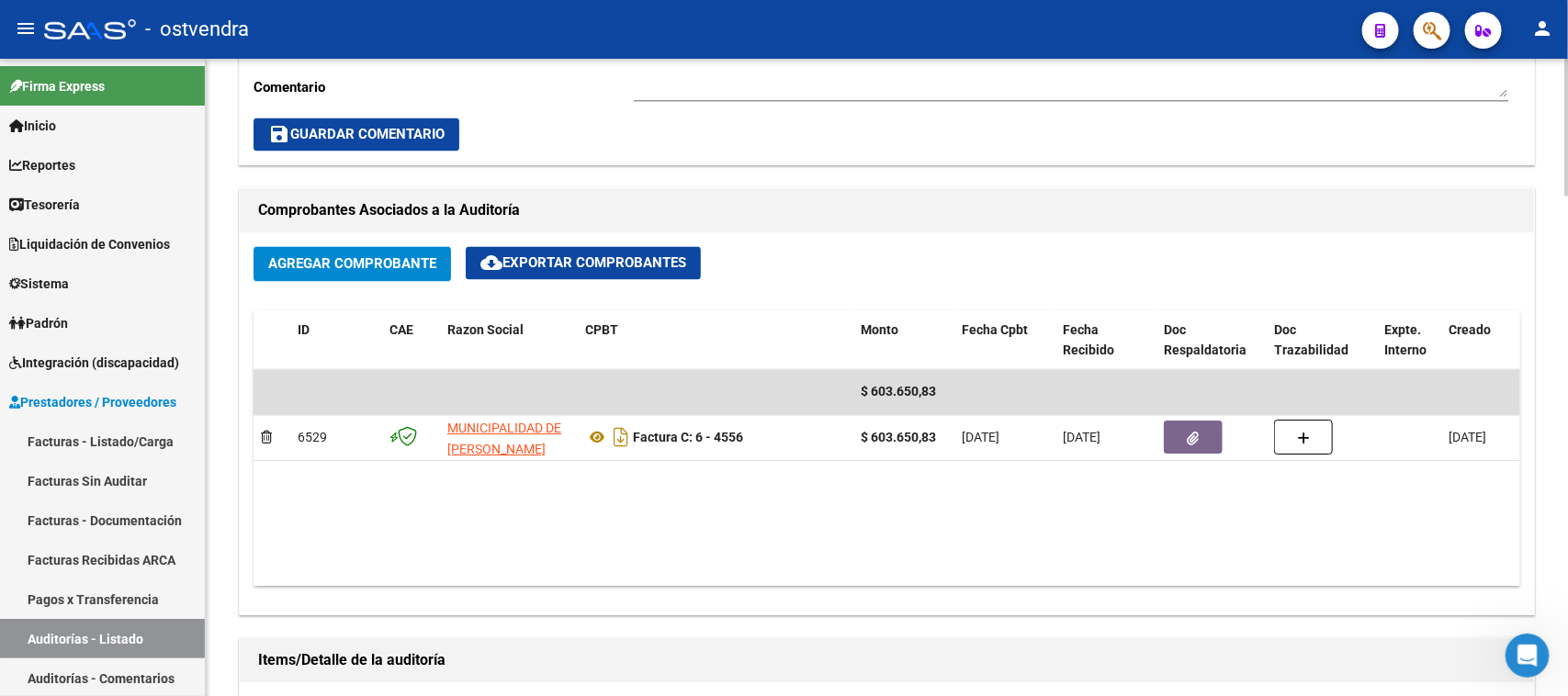
click at [871, 248] on div "Agregar Comprobante cloud_download Exportar Comprobantes" at bounding box center [887, 271] width 1267 height 48
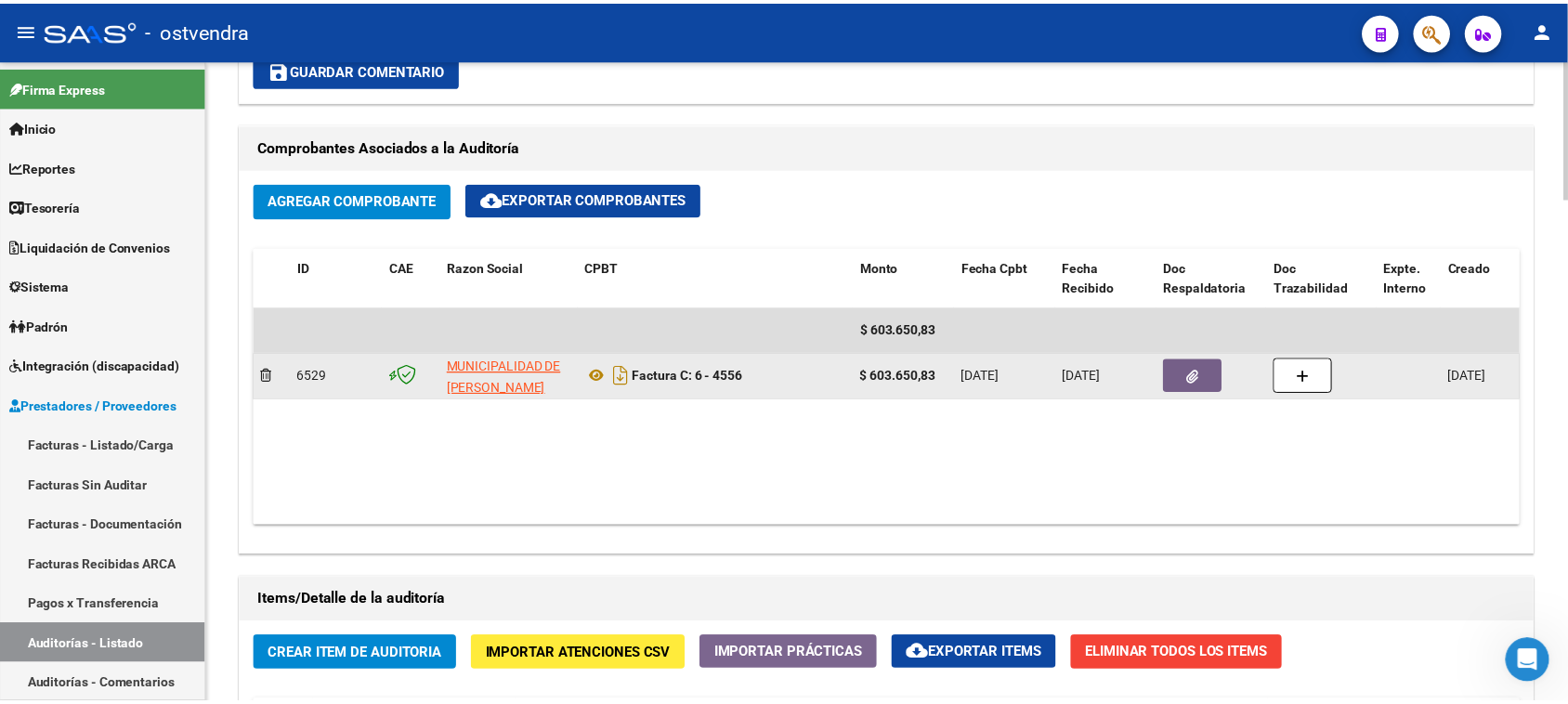
scroll to position [1741, 0]
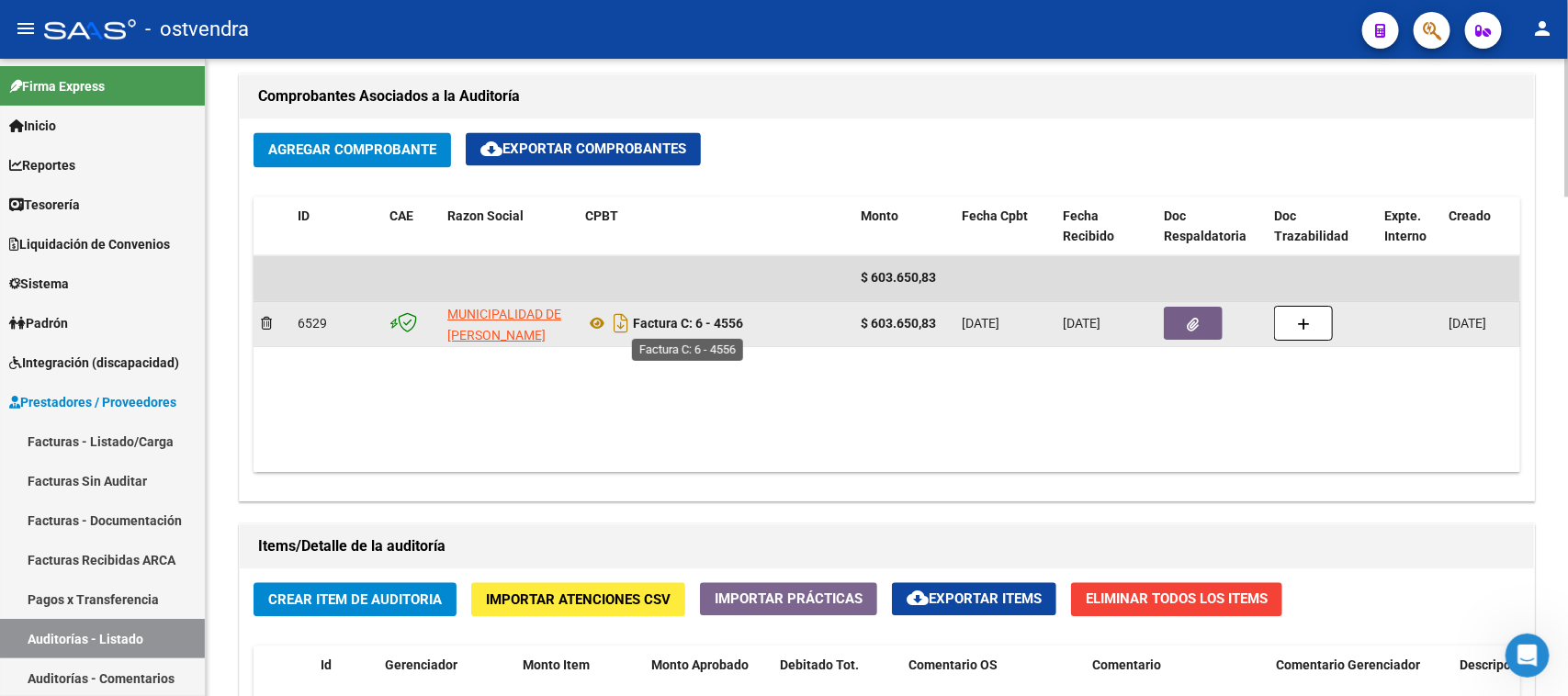
drag, startPoint x: 755, startPoint y: 322, endPoint x: 715, endPoint y: 331, distance: 41.0
click at [715, 331] on div "Factura C: 6 - 4556" at bounding box center [716, 323] width 261 height 30
copy strong "4556"
click at [594, 321] on icon at bounding box center [598, 323] width 24 height 22
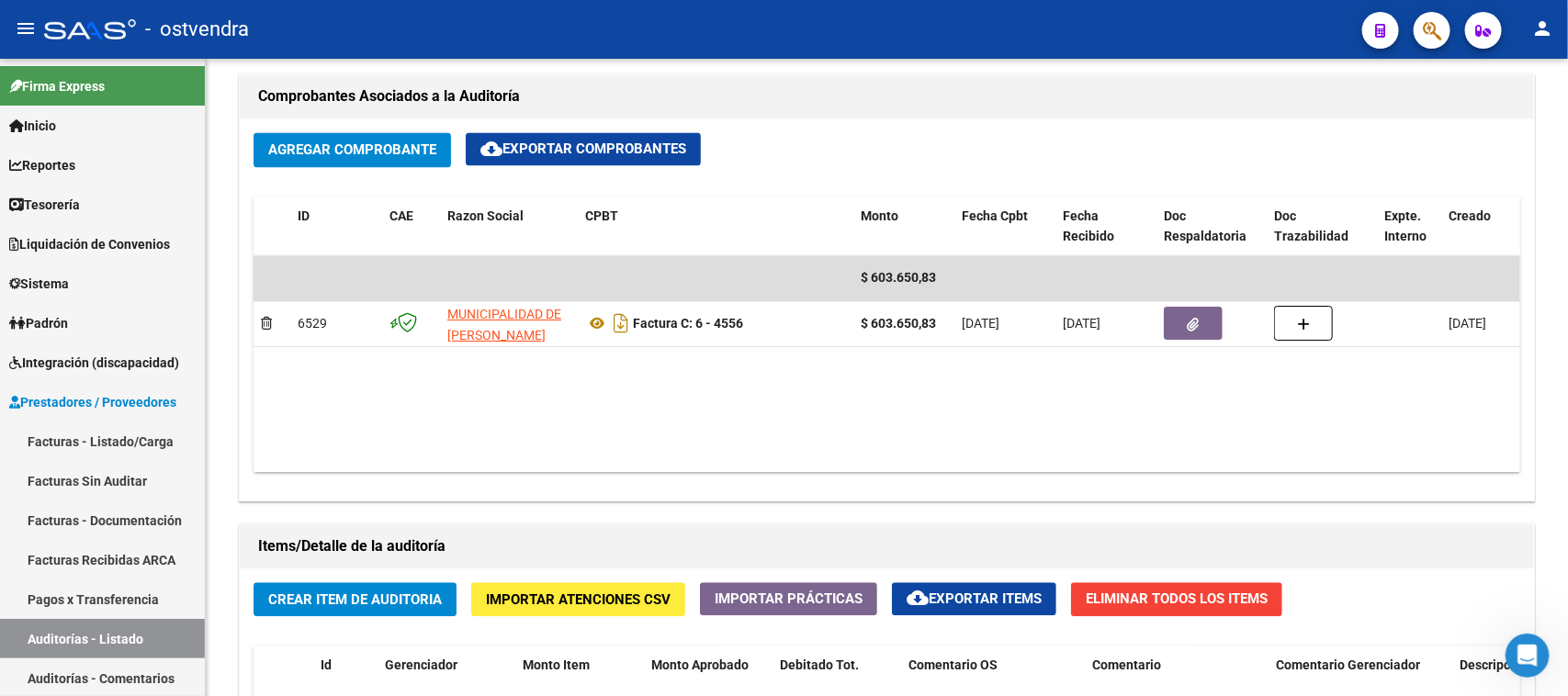
click at [1429, 28] on icon "button" at bounding box center [1432, 31] width 19 height 21
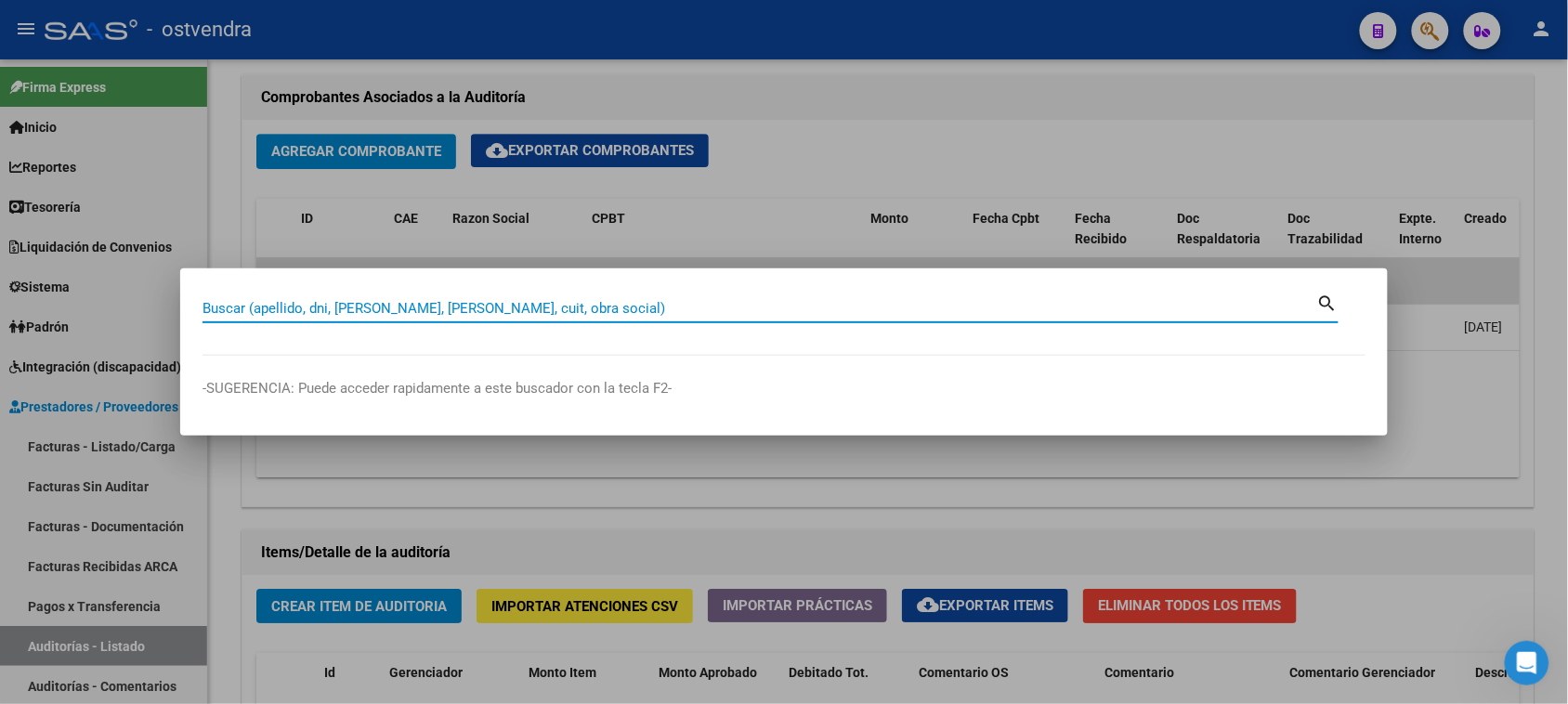
click at [849, 155] on div at bounding box center [784, 352] width 1568 height 704
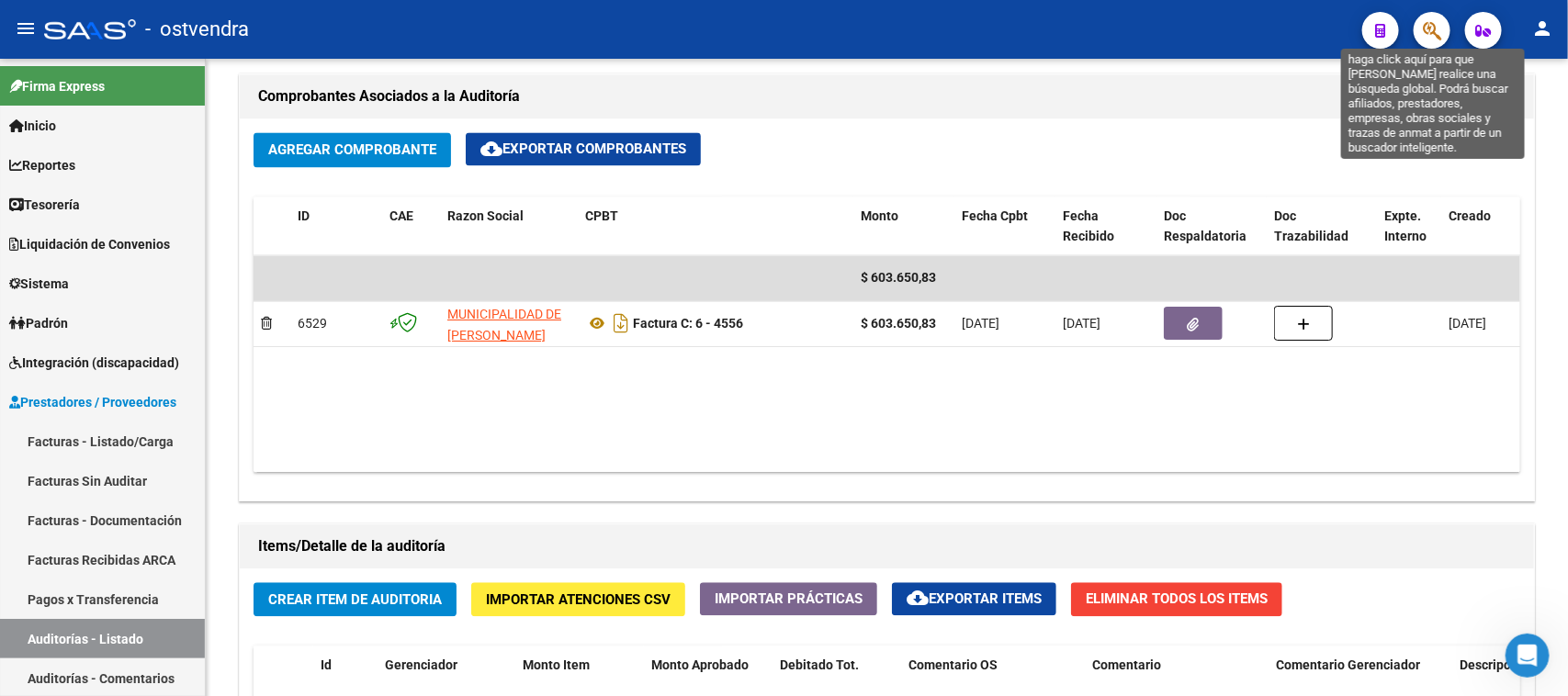
click at [1439, 34] on icon "button" at bounding box center [1432, 31] width 19 height 21
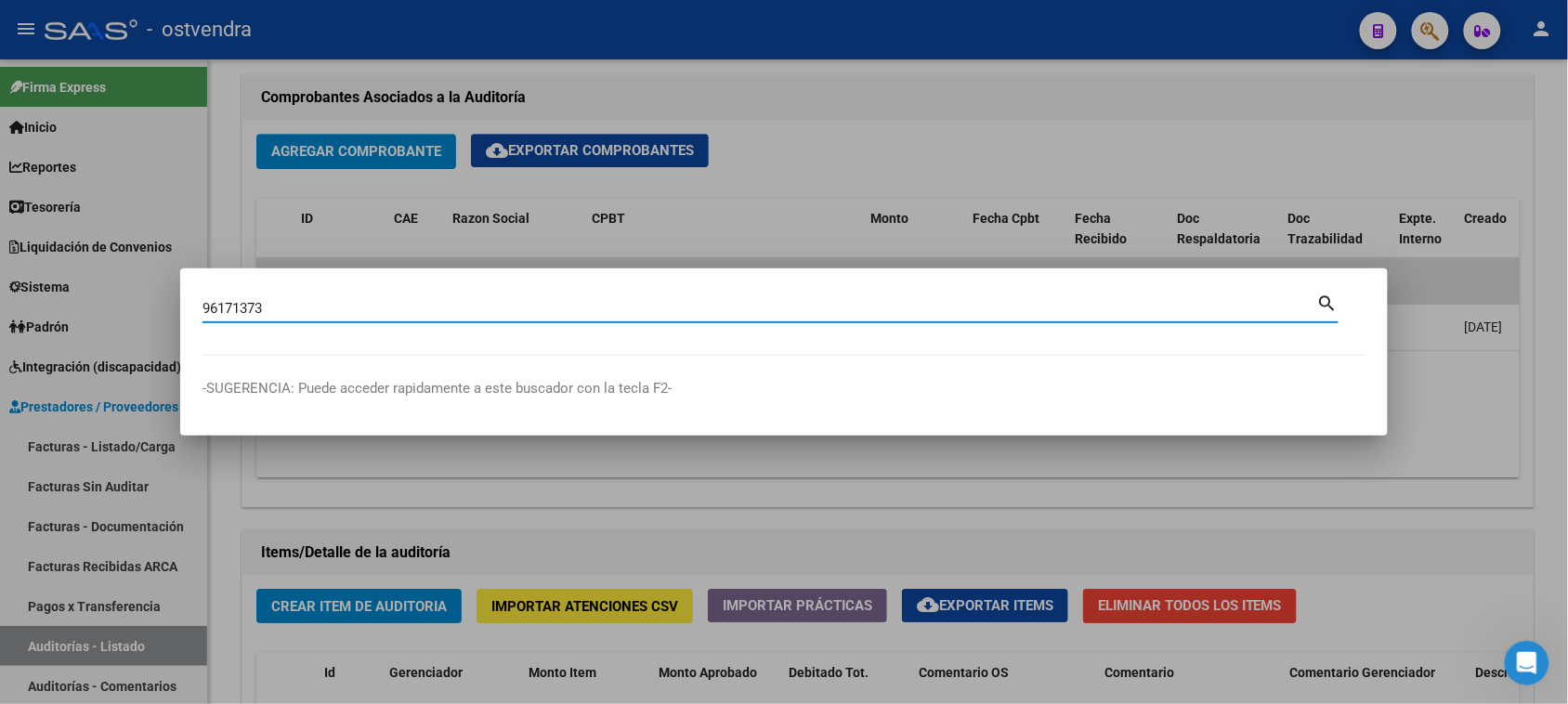
drag, startPoint x: 314, startPoint y: 306, endPoint x: 124, endPoint y: 293, distance: 190.4
click at [124, 293] on div "96171373 Buscar (apellido, dni, cuil, nro traspaso, cuit, obra social) search -…" at bounding box center [784, 352] width 1568 height 704
type input "96171373"
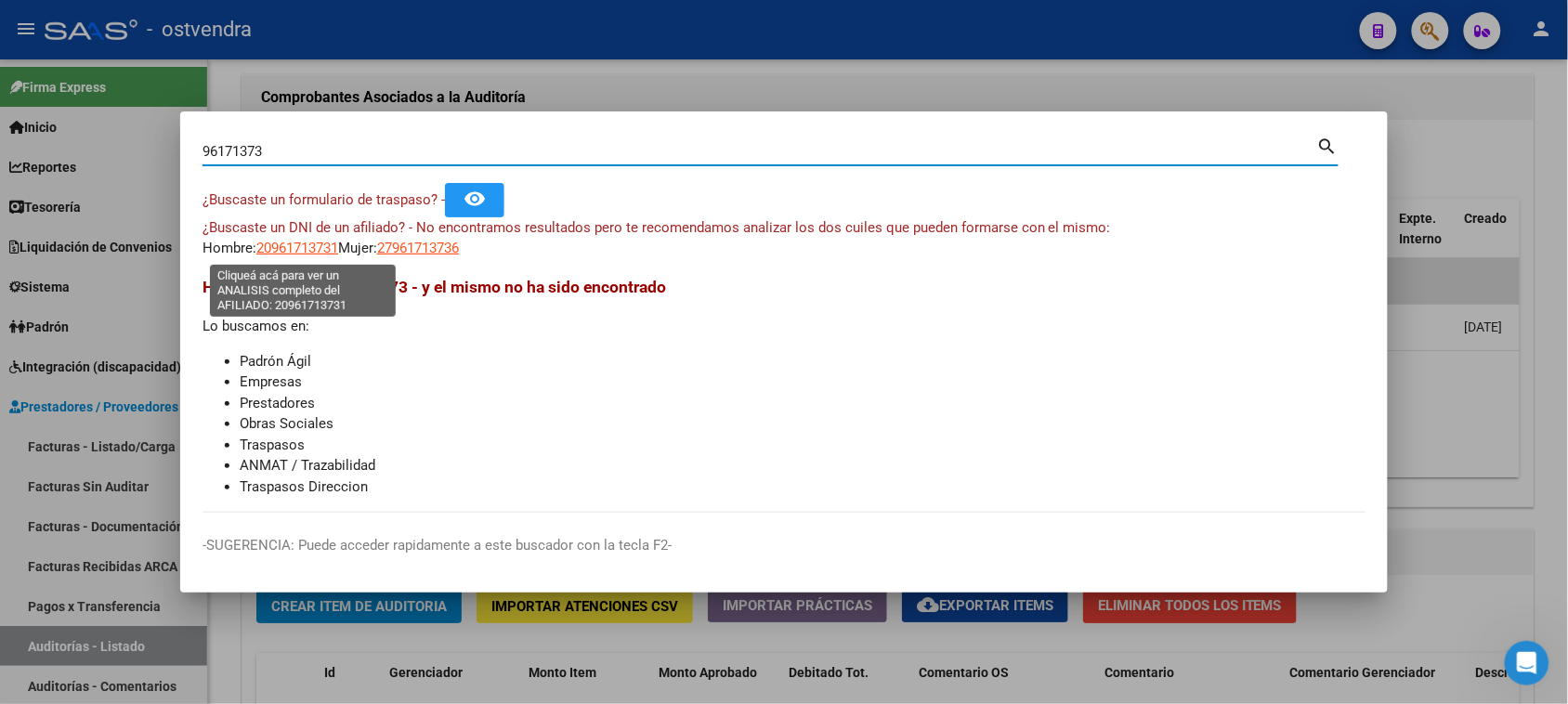
click at [319, 241] on span "20961713731" at bounding box center [297, 248] width 82 height 17
type textarea "20961713731"
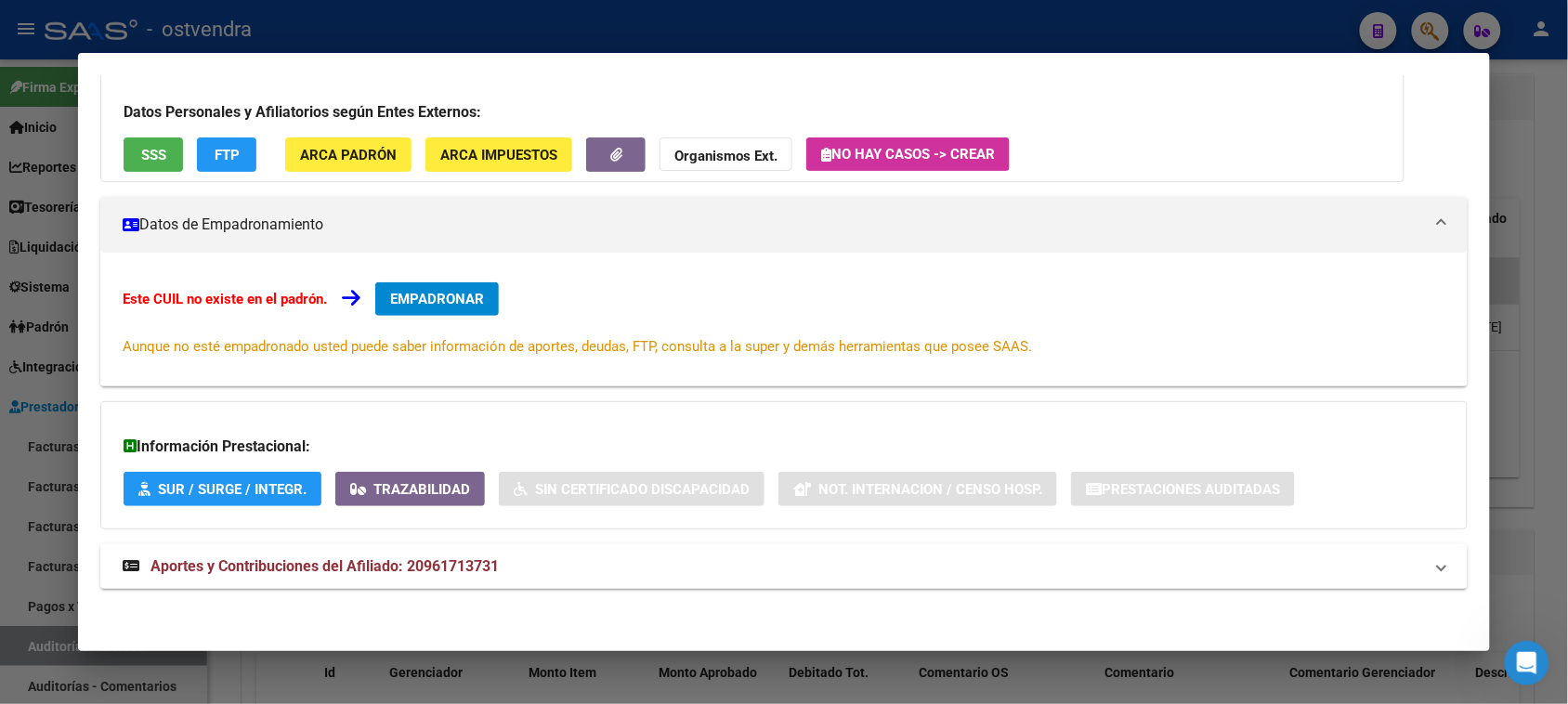
scroll to position [21, 0]
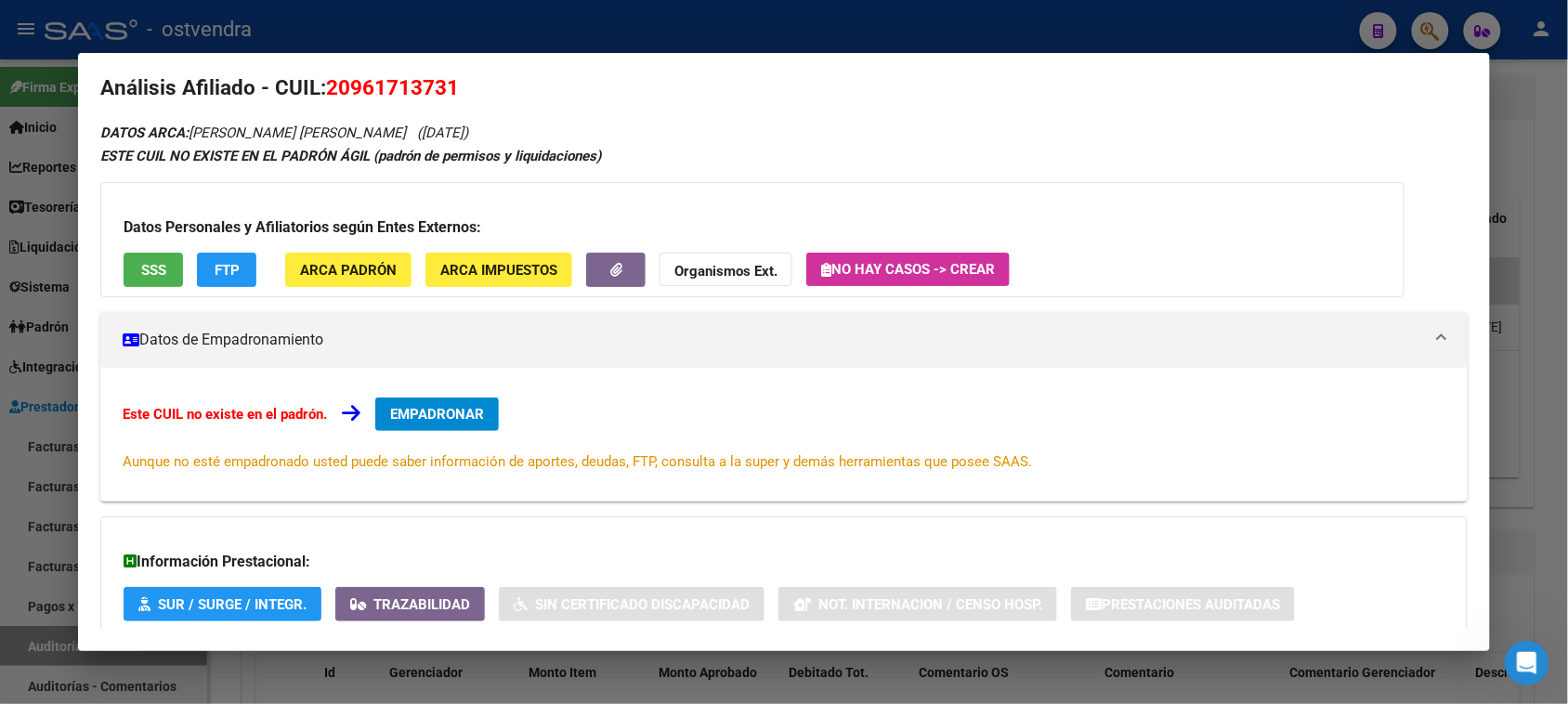
click at [152, 262] on span "SSS" at bounding box center [154, 270] width 25 height 17
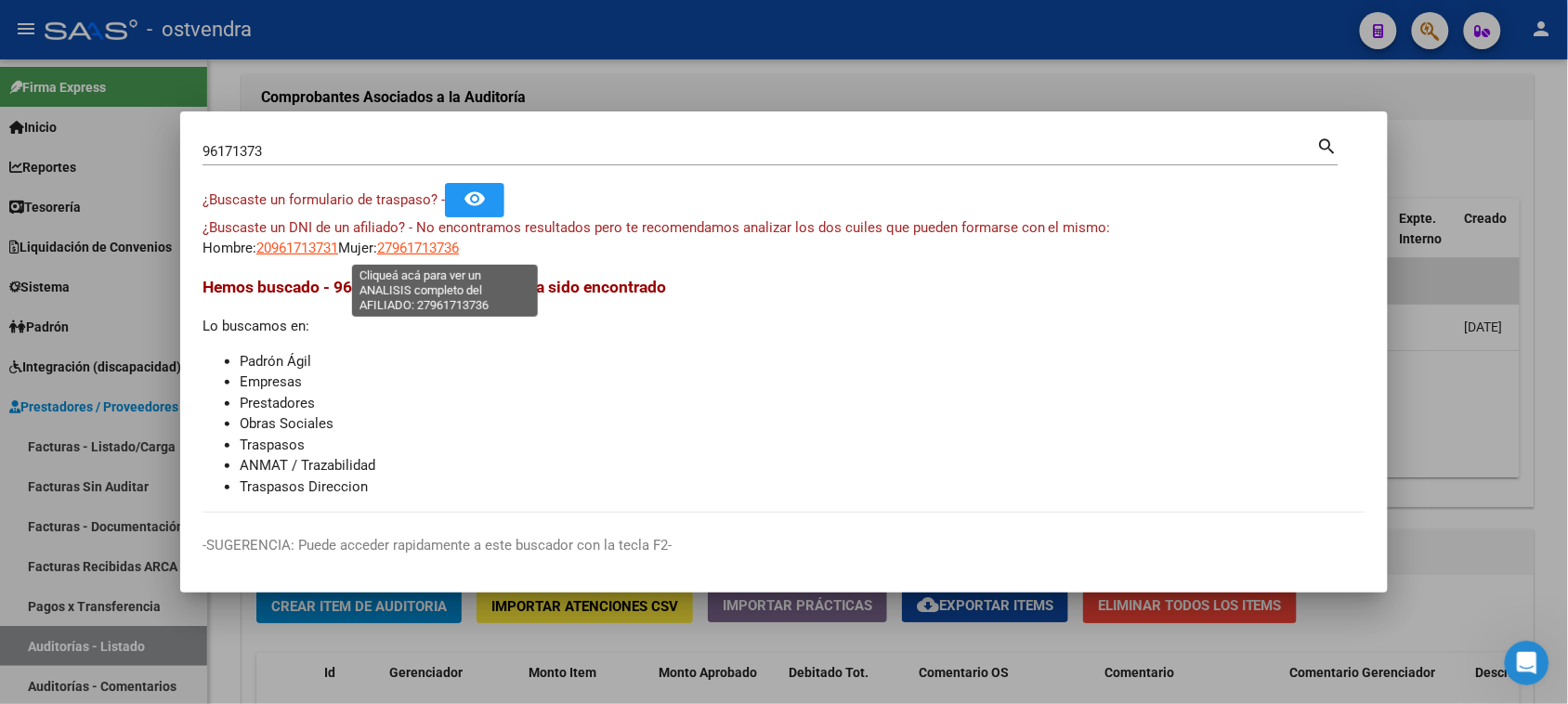
click at [437, 248] on span "27961713736" at bounding box center [418, 248] width 82 height 17
type textarea "27961713736"
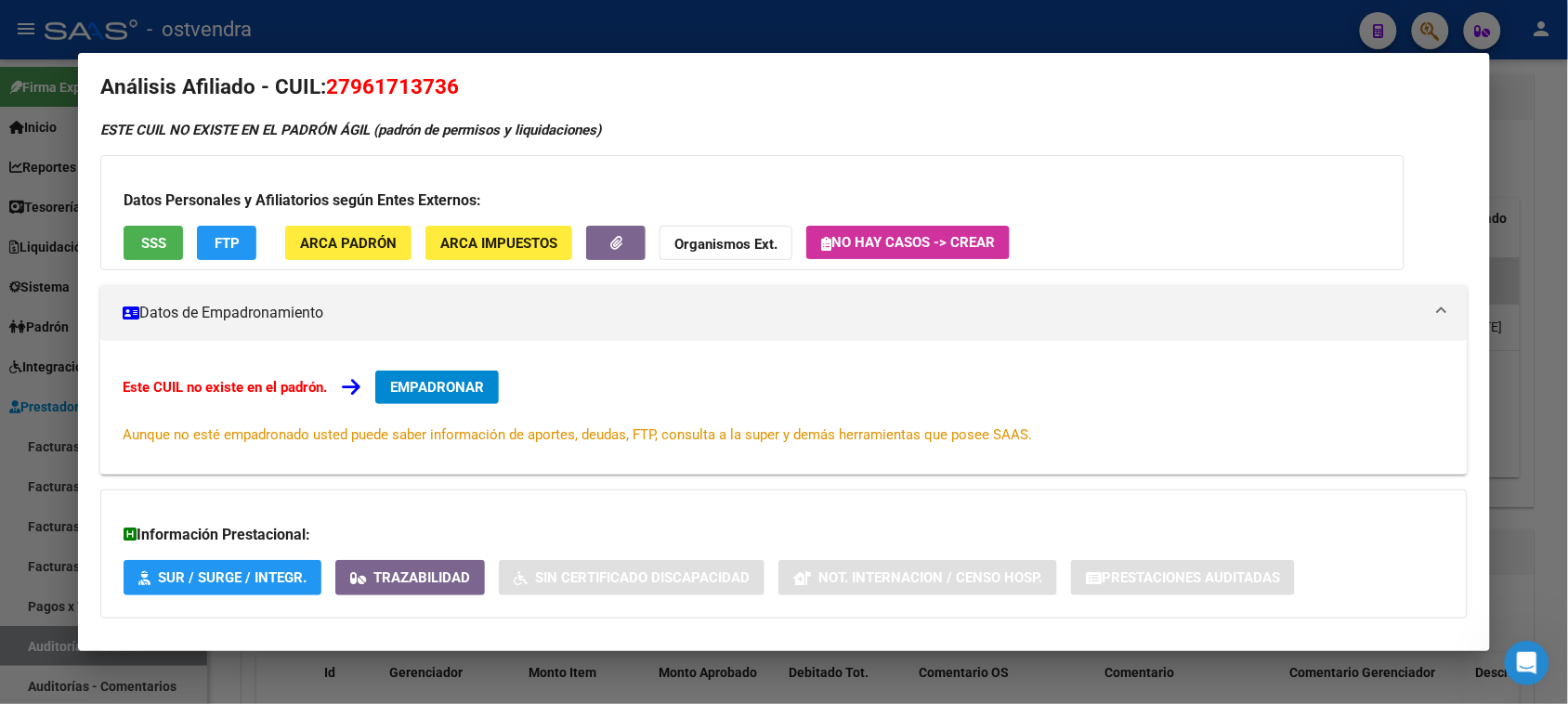
scroll to position [0, 0]
